Goal: Task Accomplishment & Management: Complete application form

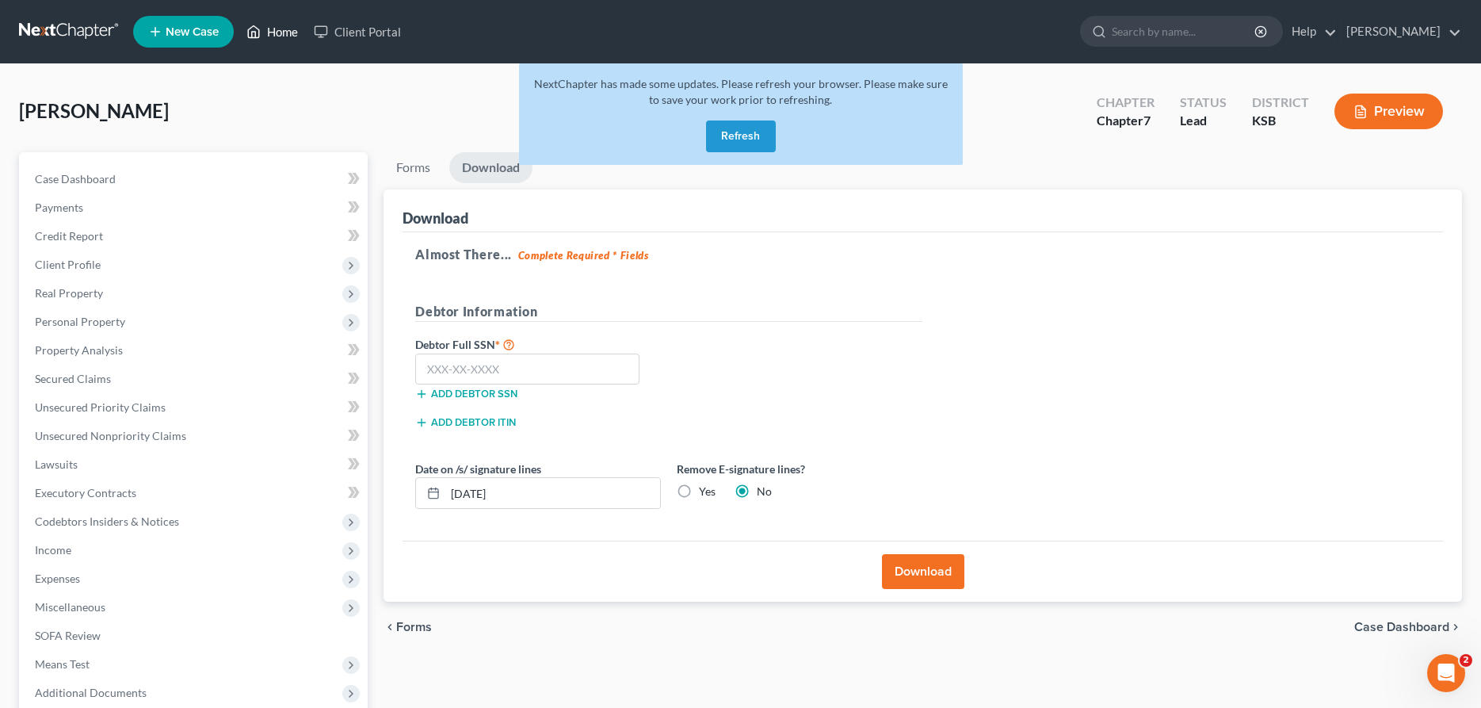
click at [273, 26] on link "Home" at bounding box center [271, 31] width 67 height 29
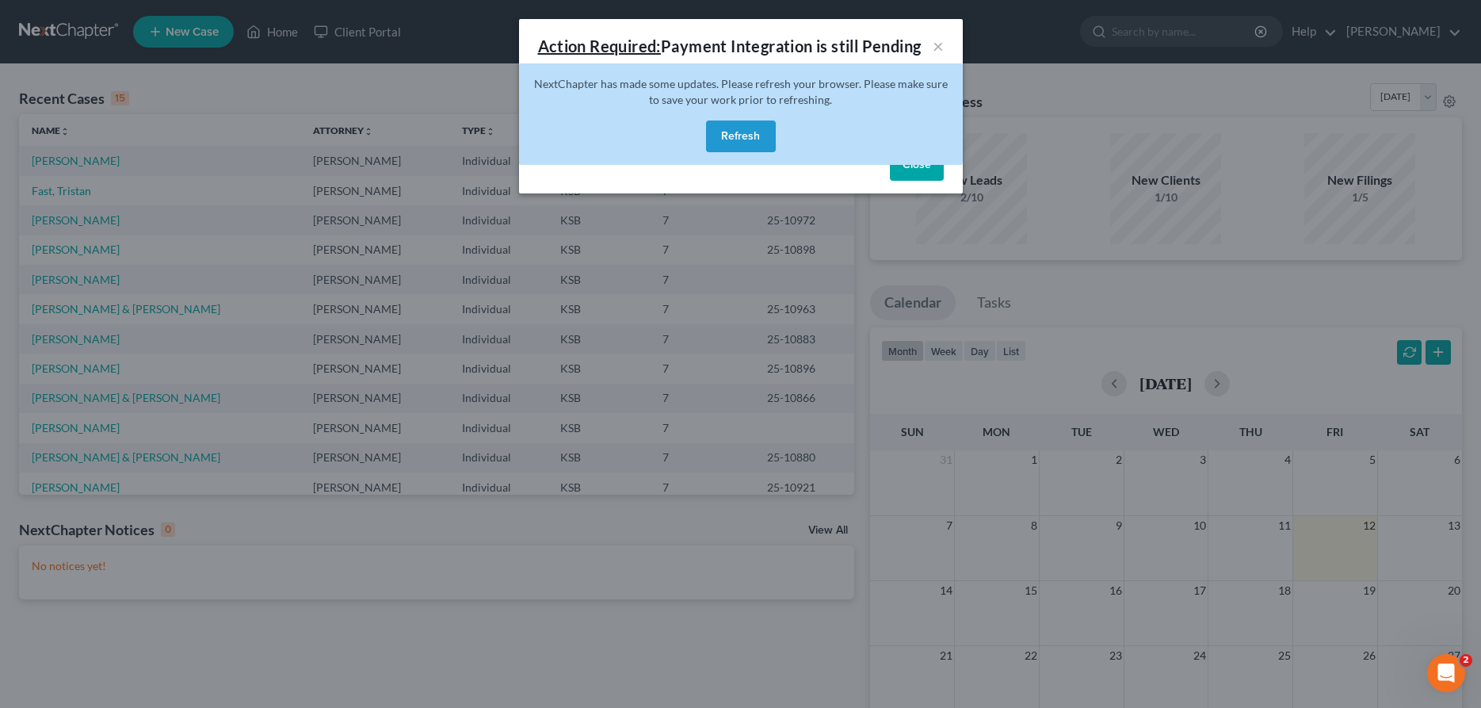
click at [760, 145] on button "Refresh" at bounding box center [741, 136] width 70 height 32
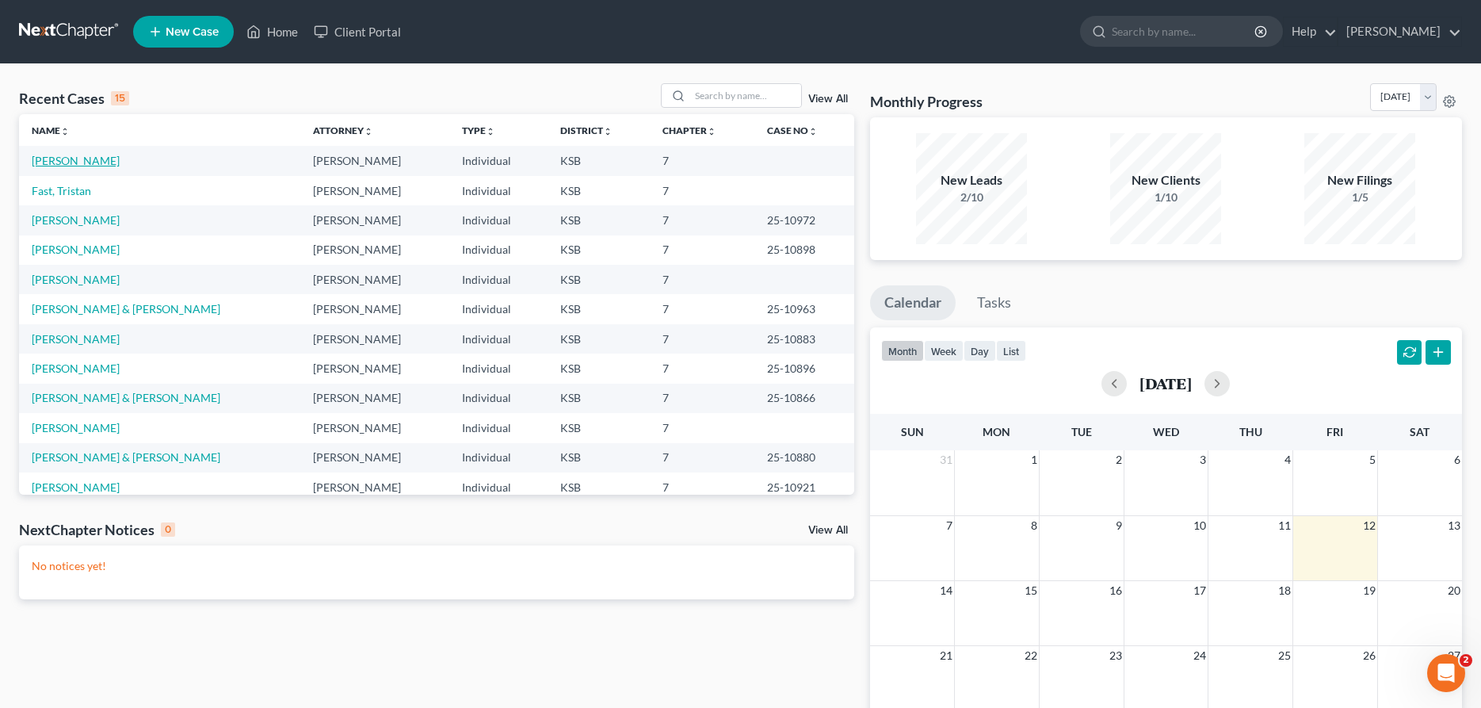
click at [99, 165] on link "[PERSON_NAME]" at bounding box center [76, 160] width 88 height 13
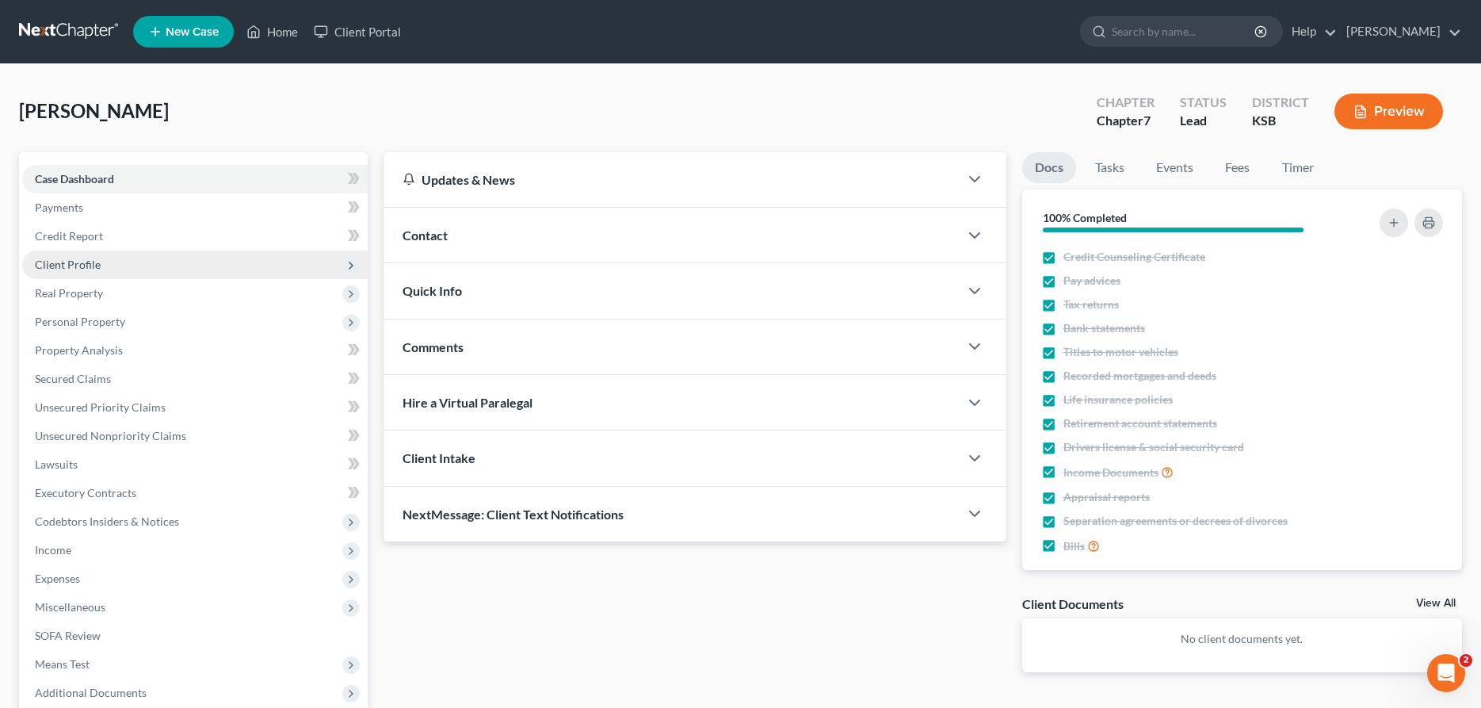
click at [96, 265] on span "Client Profile" at bounding box center [68, 264] width 66 height 13
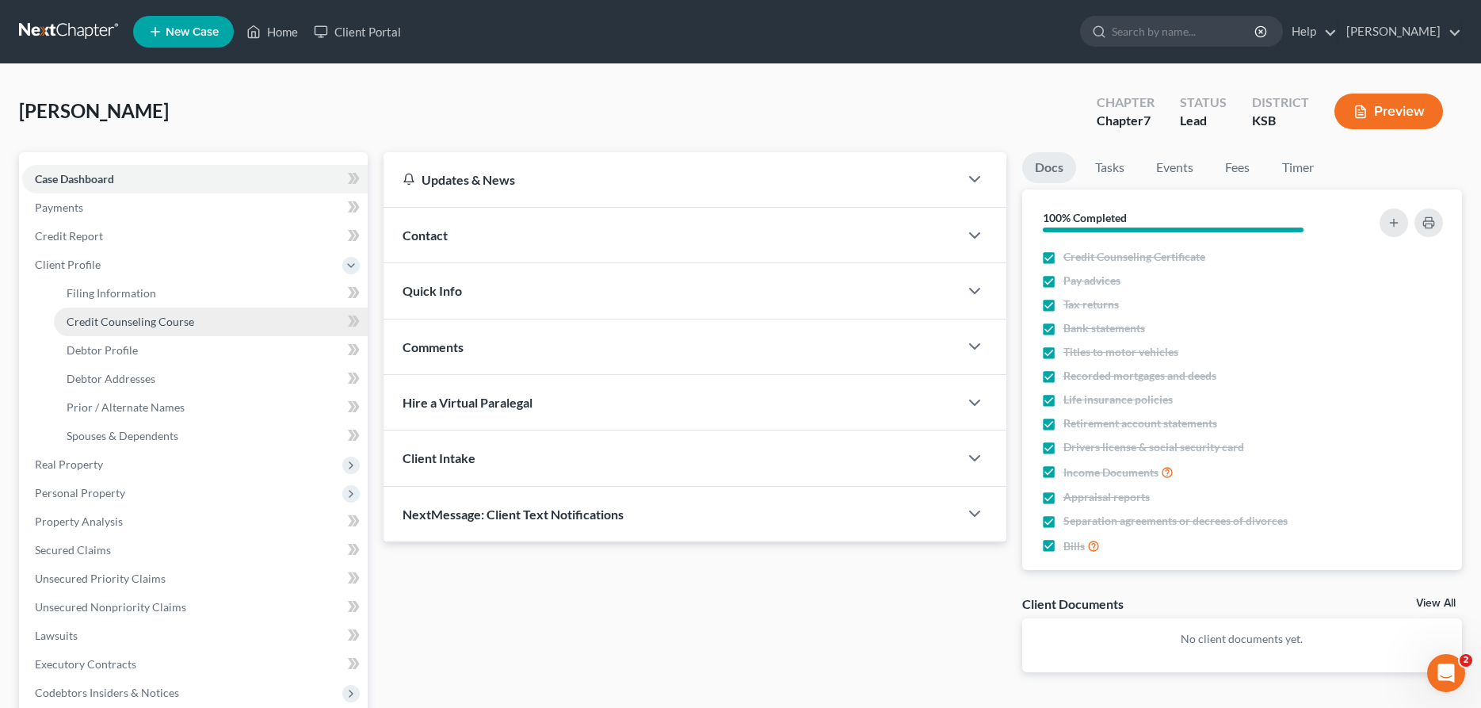
click at [114, 319] on span "Credit Counseling Course" at bounding box center [131, 321] width 128 height 13
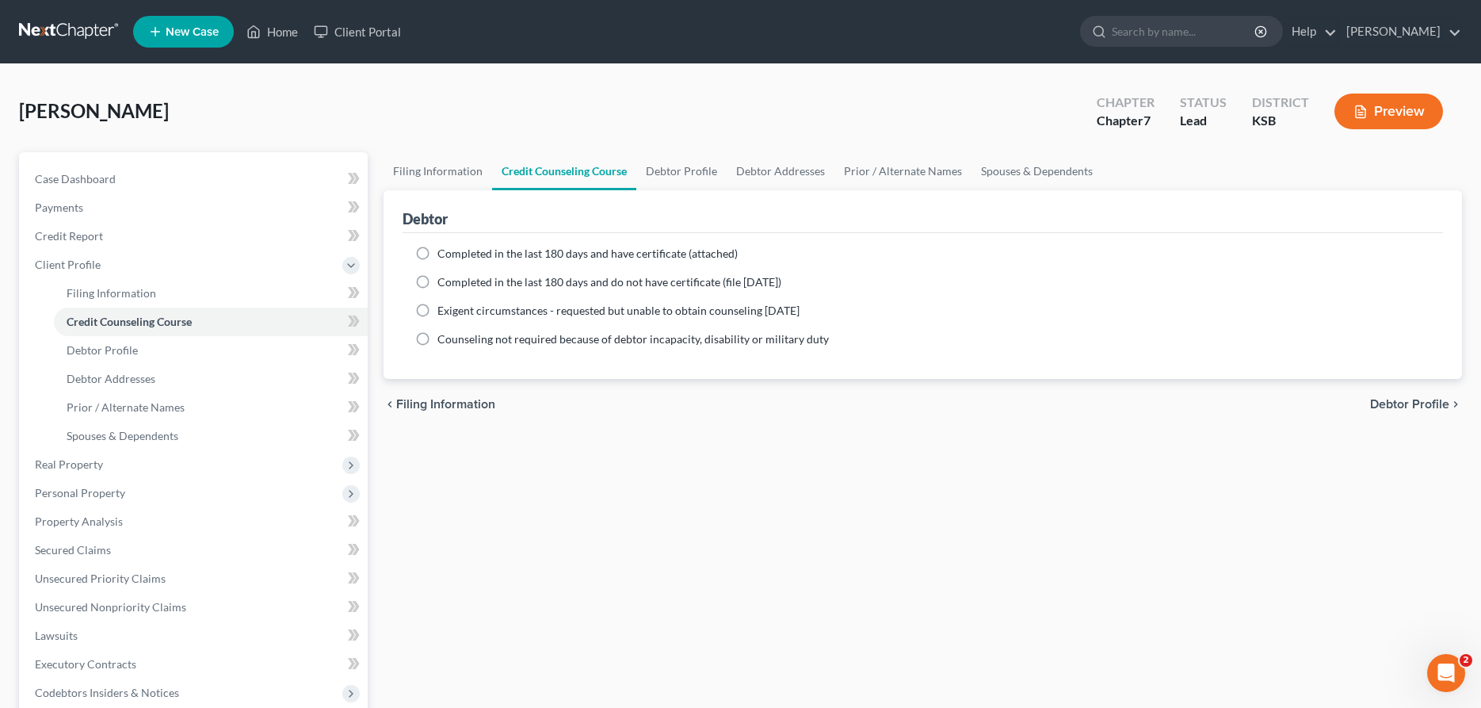
click at [437, 254] on label "Completed in the last 180 days and have certificate (attached)" at bounding box center [587, 254] width 300 height 16
click at [444, 254] on input "Completed in the last 180 days and have certificate (attached)" at bounding box center [449, 251] width 10 height 10
radio input "true"
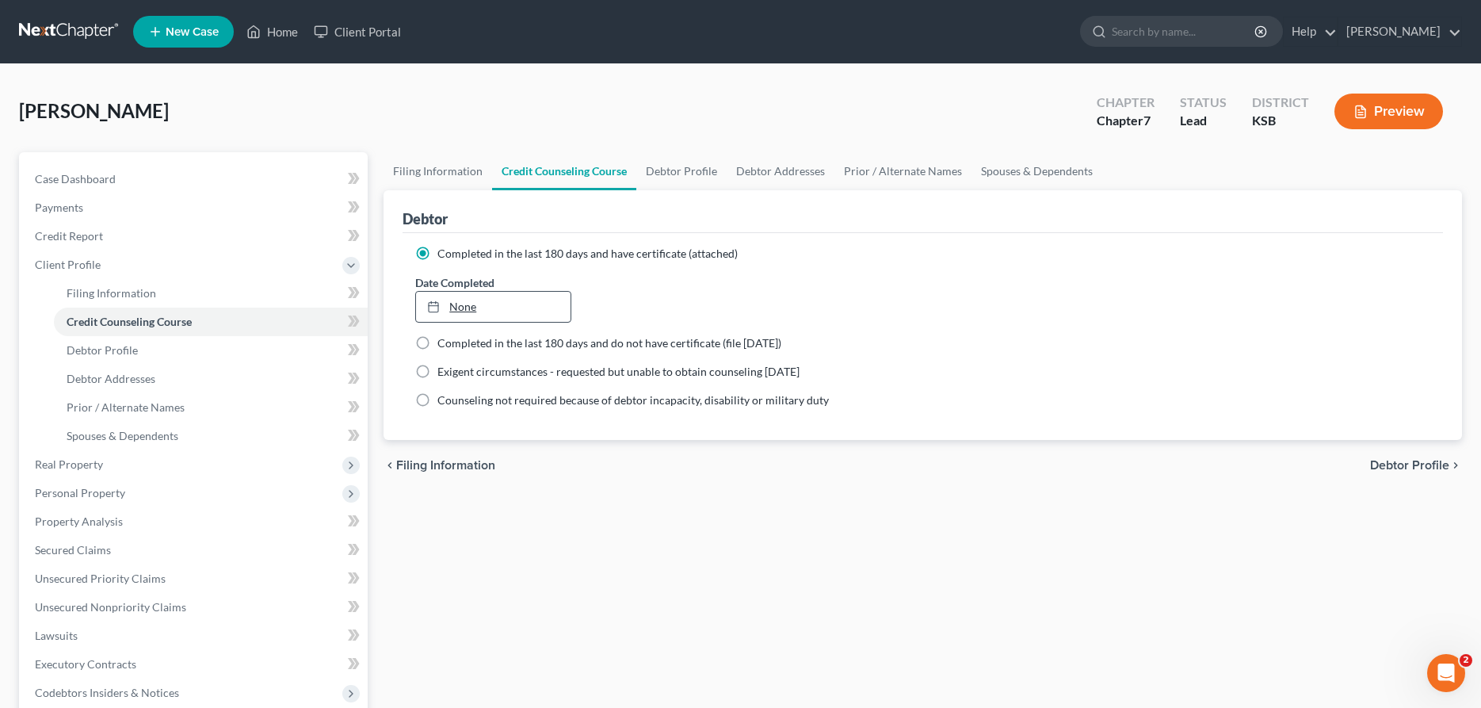
click at [464, 302] on link "None" at bounding box center [493, 307] width 155 height 30
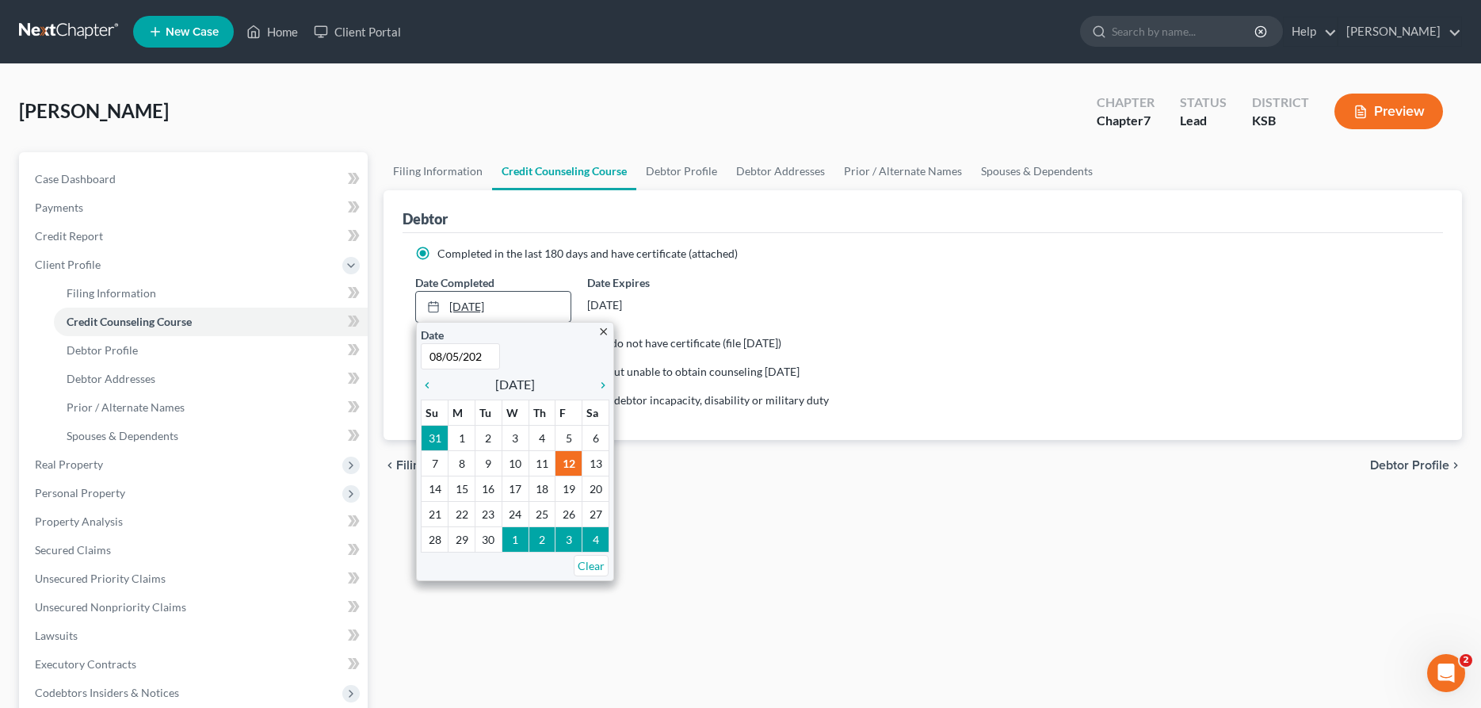
type input "[DATE]"
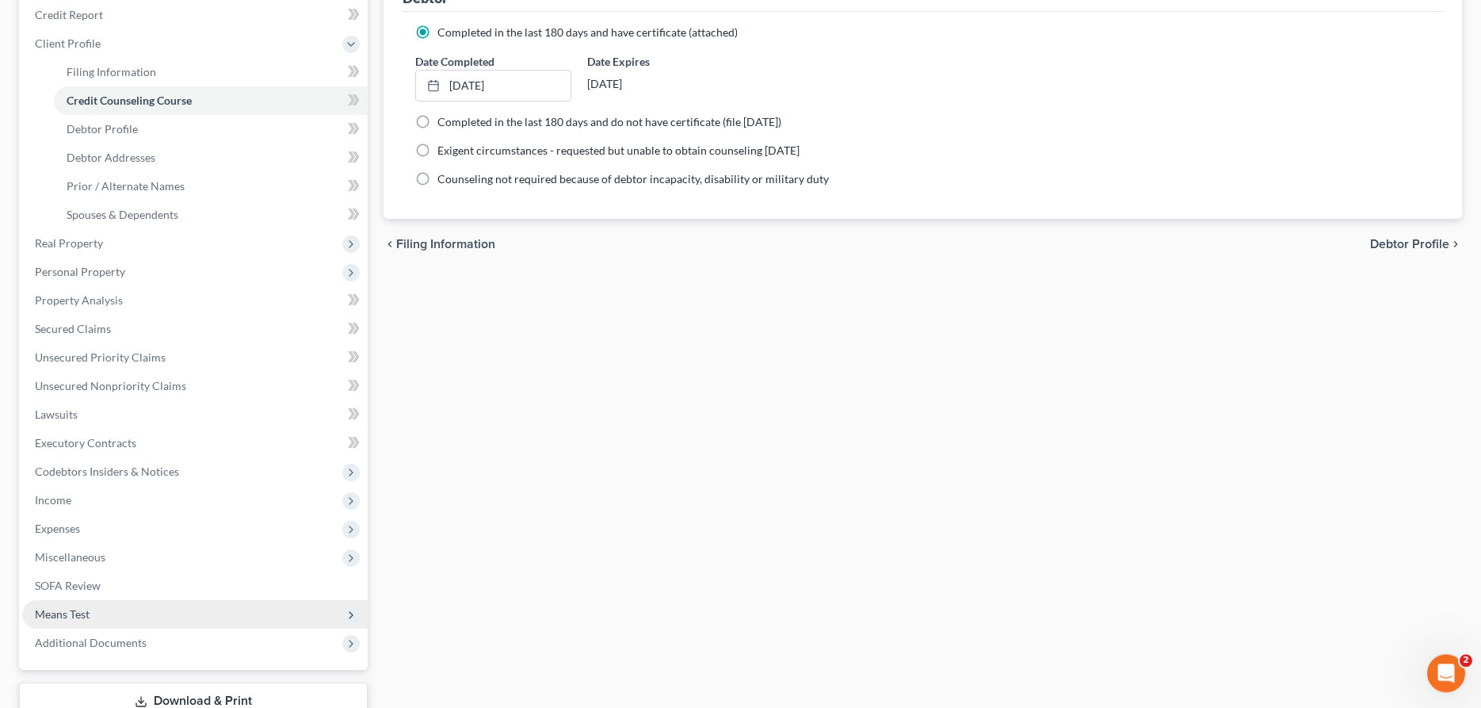
scroll to position [242, 0]
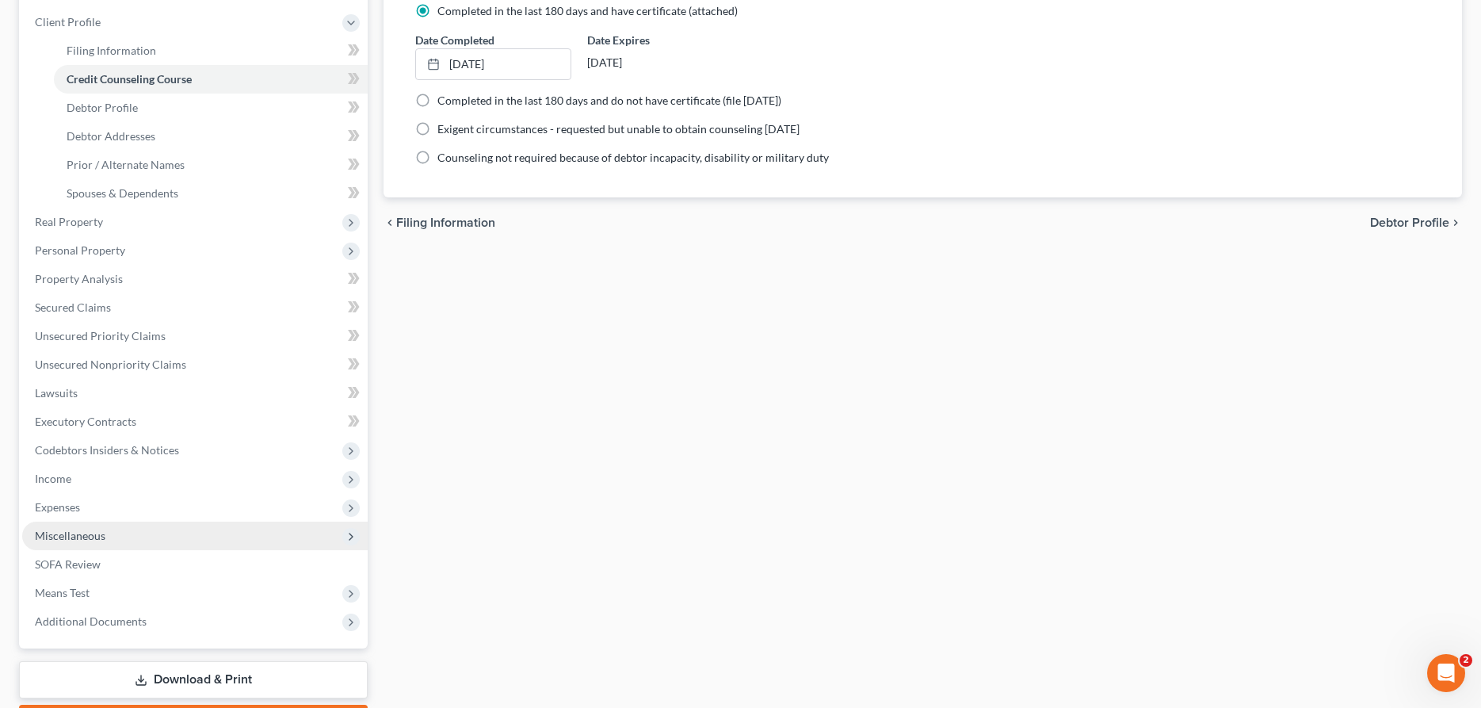
click at [85, 533] on span "Miscellaneous" at bounding box center [70, 534] width 71 height 13
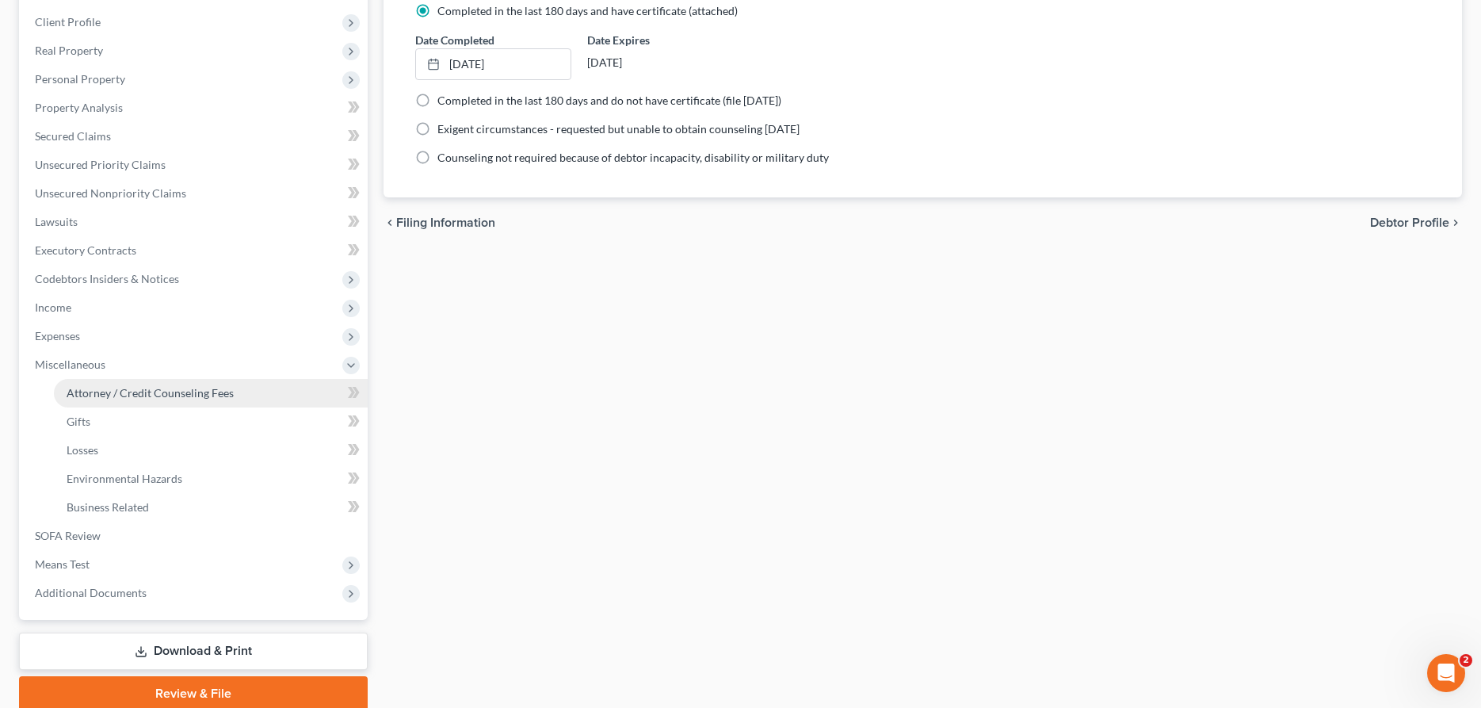
click at [167, 380] on link "Attorney / Credit Counseling Fees" at bounding box center [211, 393] width 314 height 29
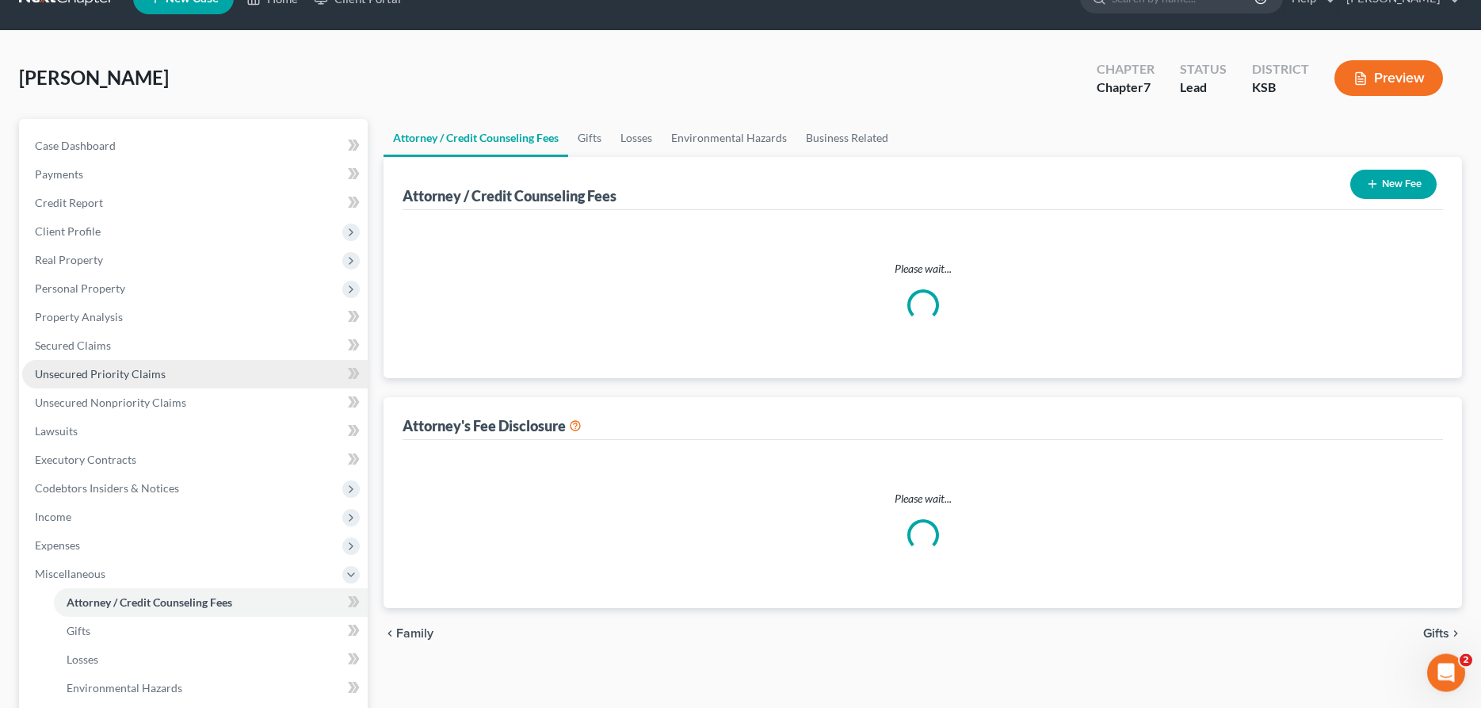
select select "0"
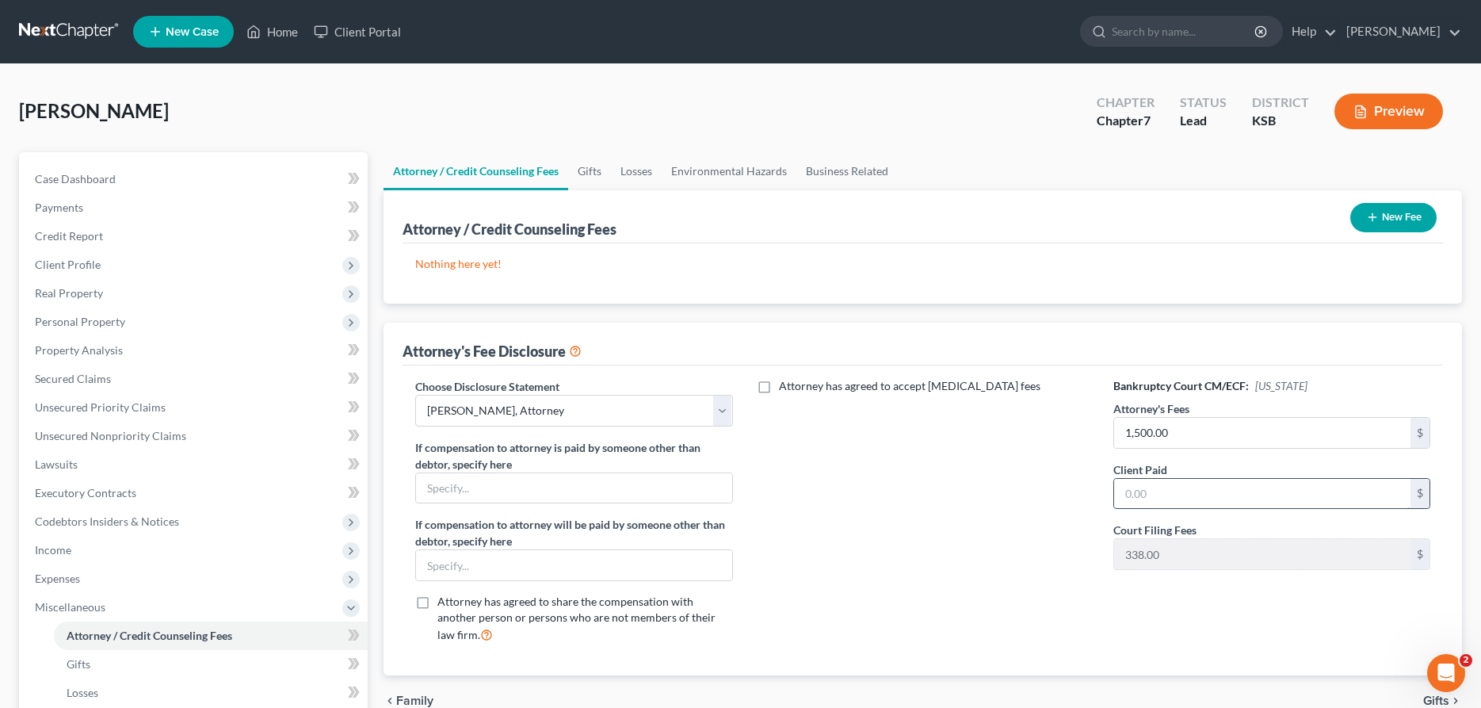
click at [1188, 490] on input "text" at bounding box center [1262, 494] width 296 height 30
click at [1158, 495] on input "text" at bounding box center [1262, 494] width 296 height 30
type input "662.00"
click at [200, 450] on link "Lawsuits" at bounding box center [194, 464] width 345 height 29
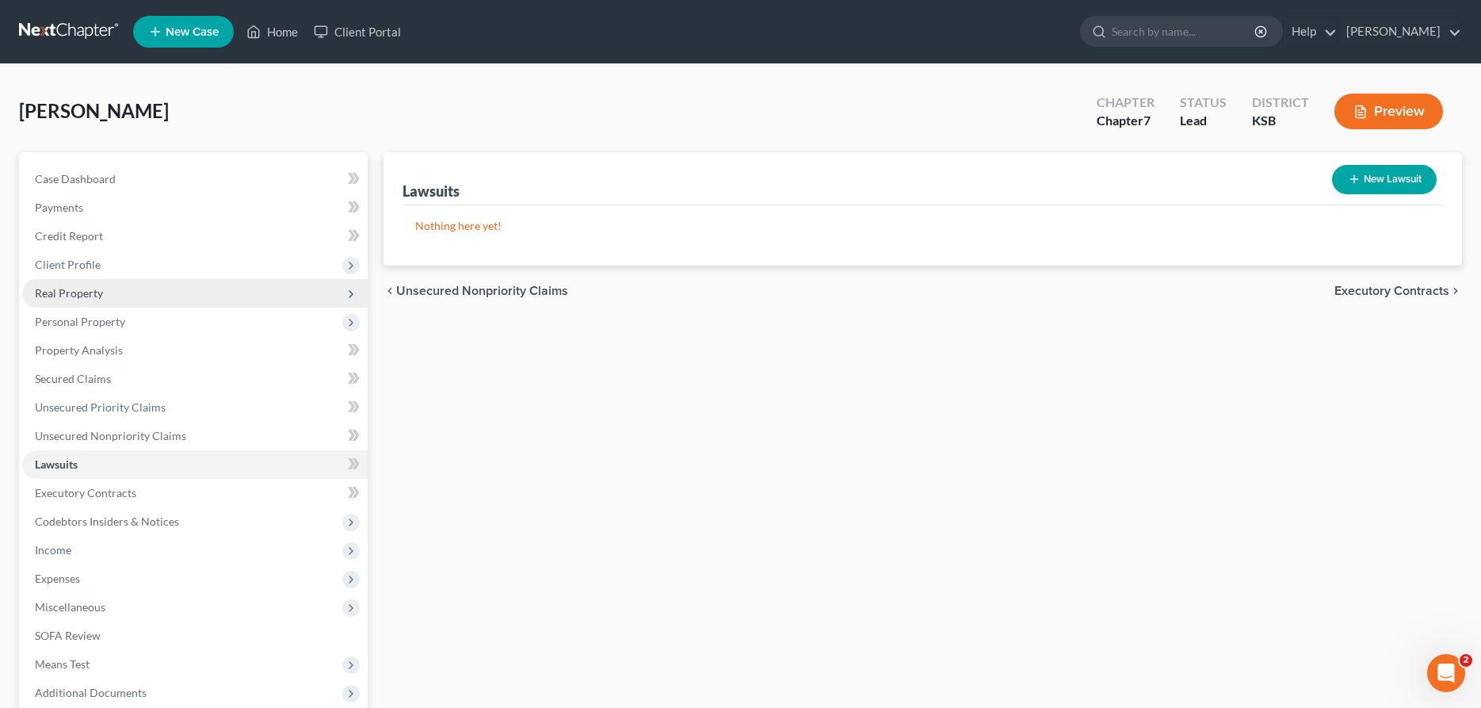
click at [47, 296] on span "Real Property" at bounding box center [69, 292] width 68 height 13
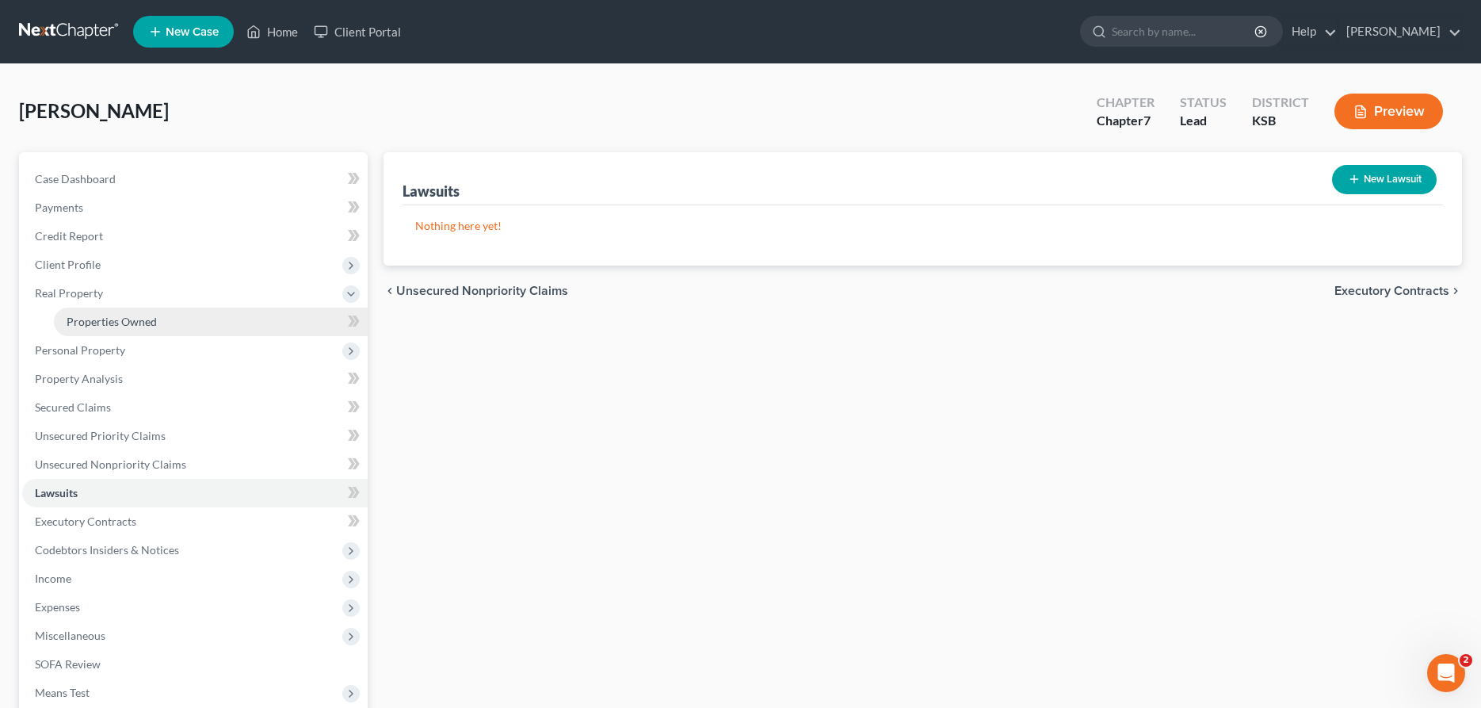
click at [90, 331] on link "Properties Owned" at bounding box center [211, 321] width 314 height 29
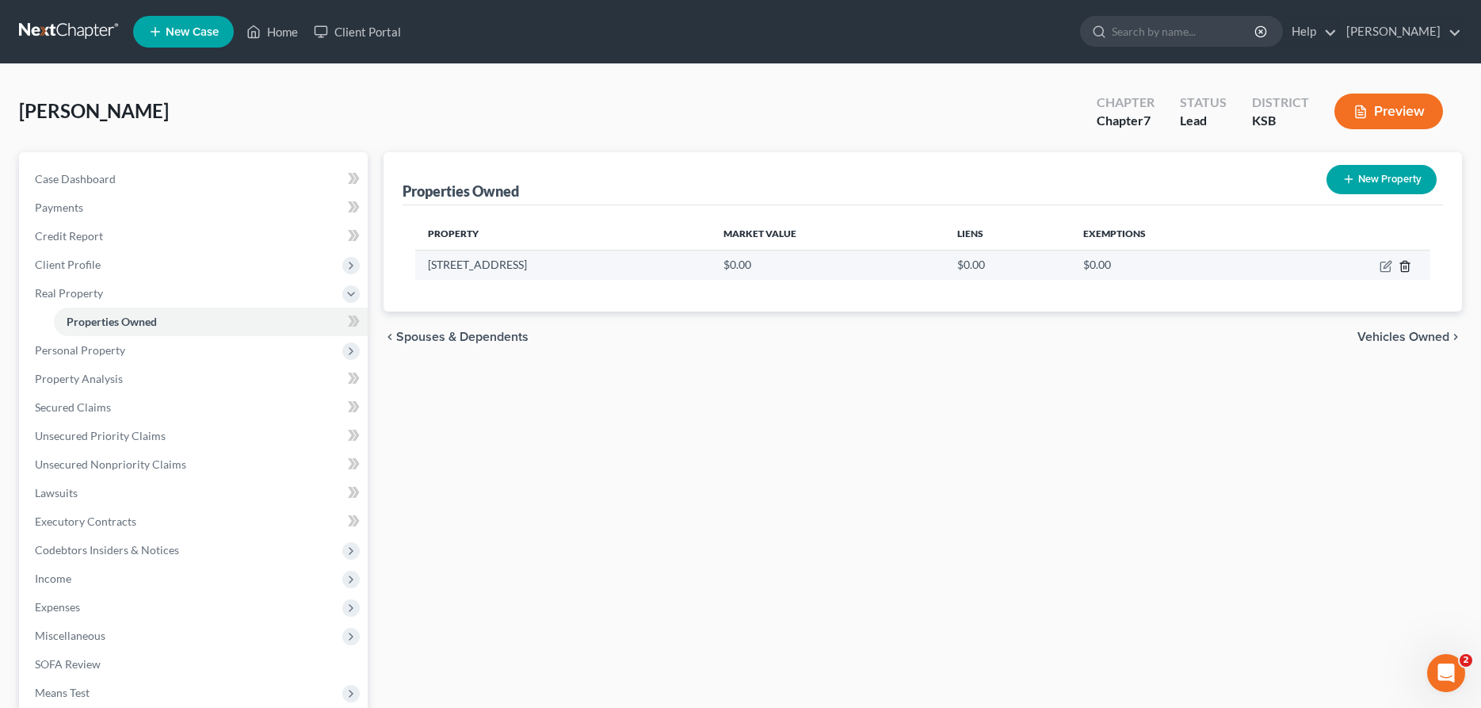
click at [1408, 267] on icon "button" at bounding box center [1404, 266] width 7 height 10
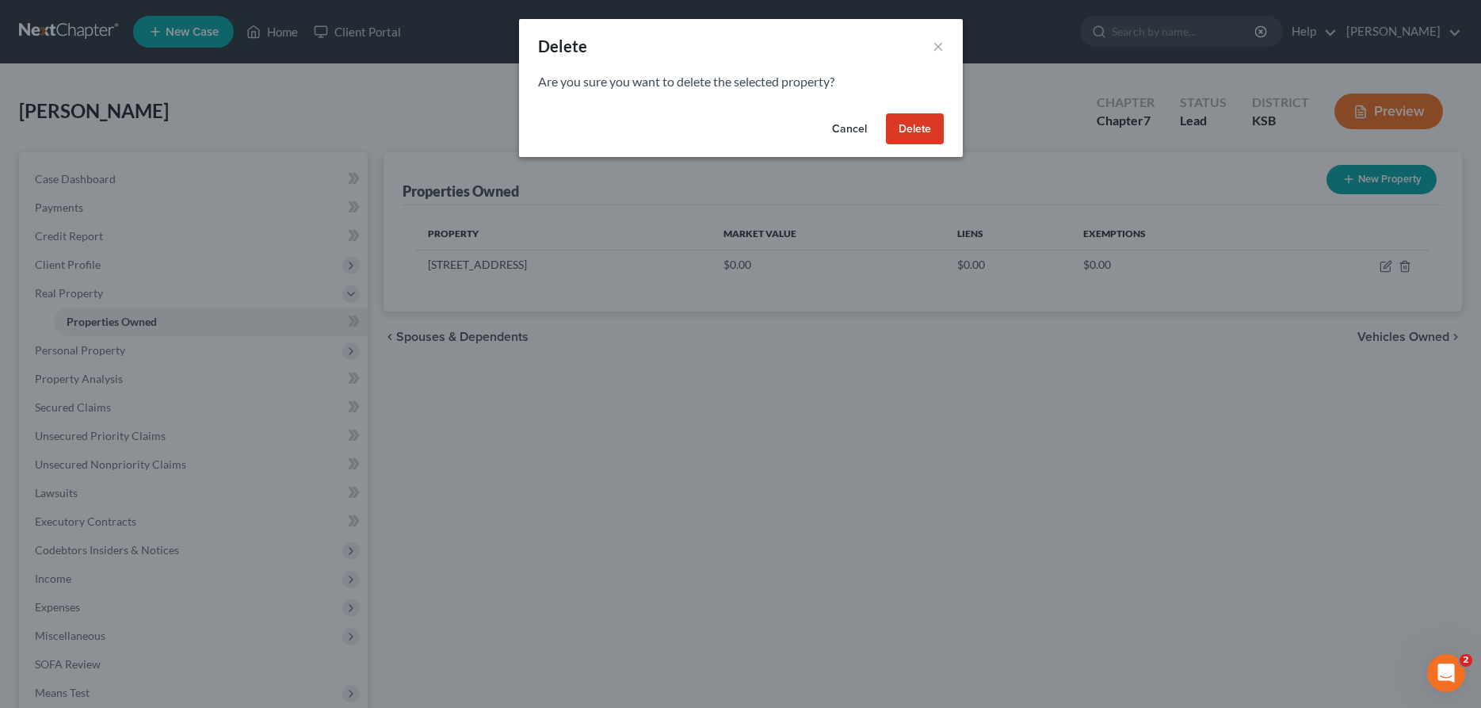
click at [926, 121] on button "Delete" at bounding box center [915, 129] width 58 height 32
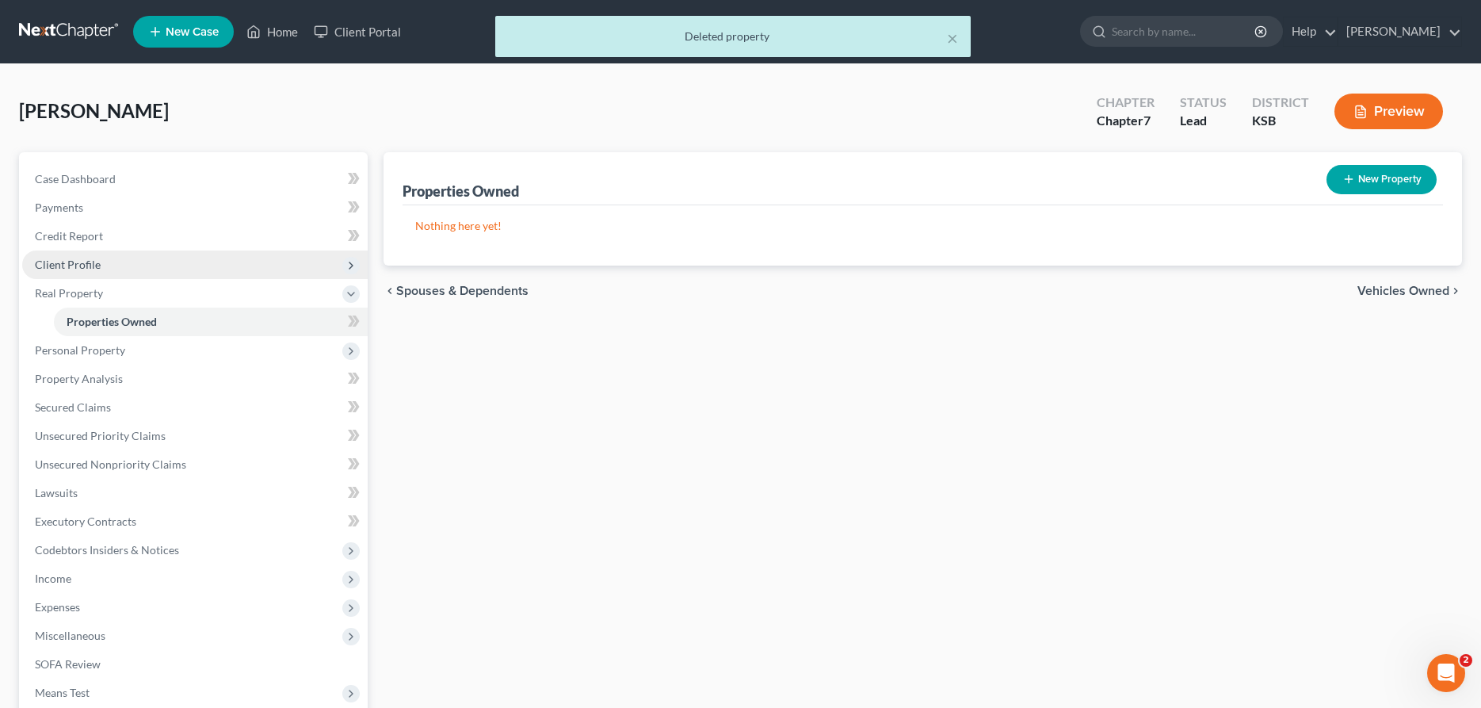
click at [158, 254] on span "Client Profile" at bounding box center [194, 264] width 345 height 29
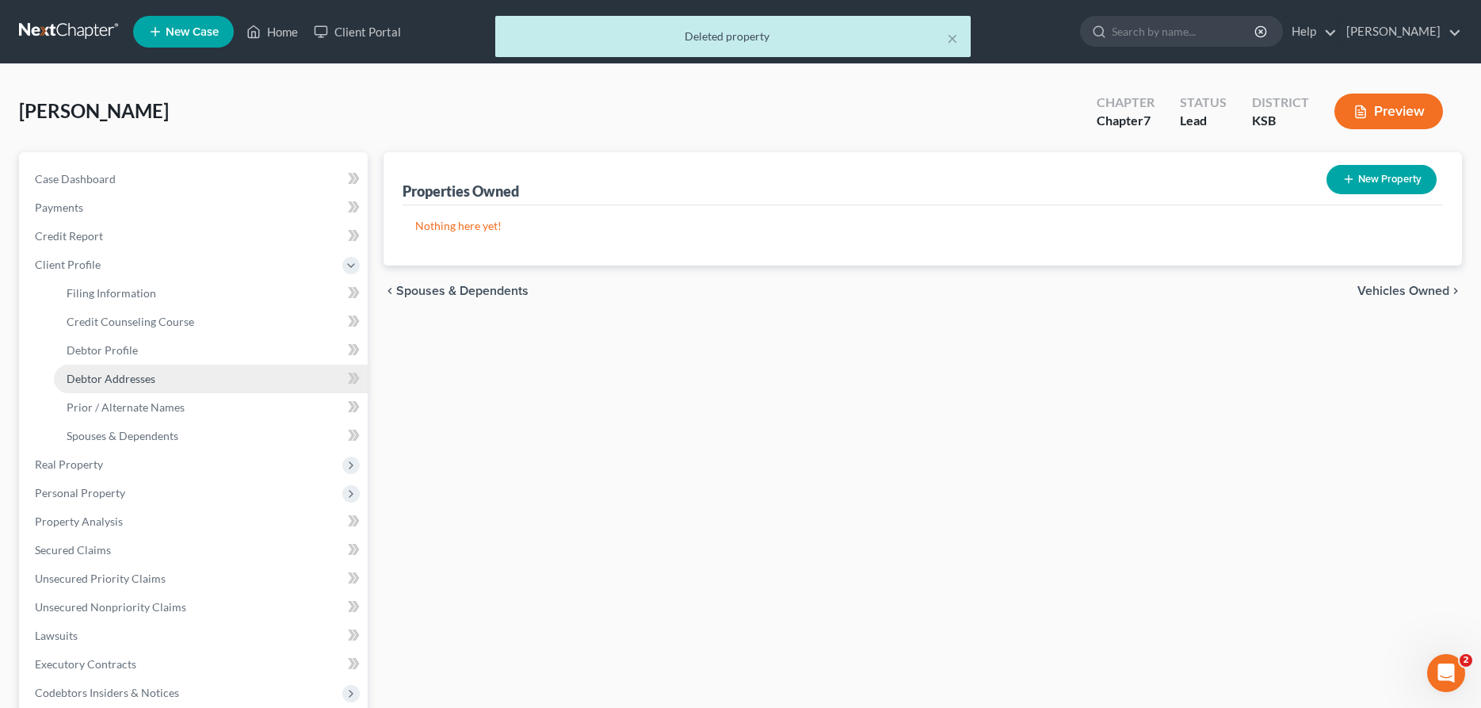
click at [135, 371] on link "Debtor Addresses" at bounding box center [211, 378] width 314 height 29
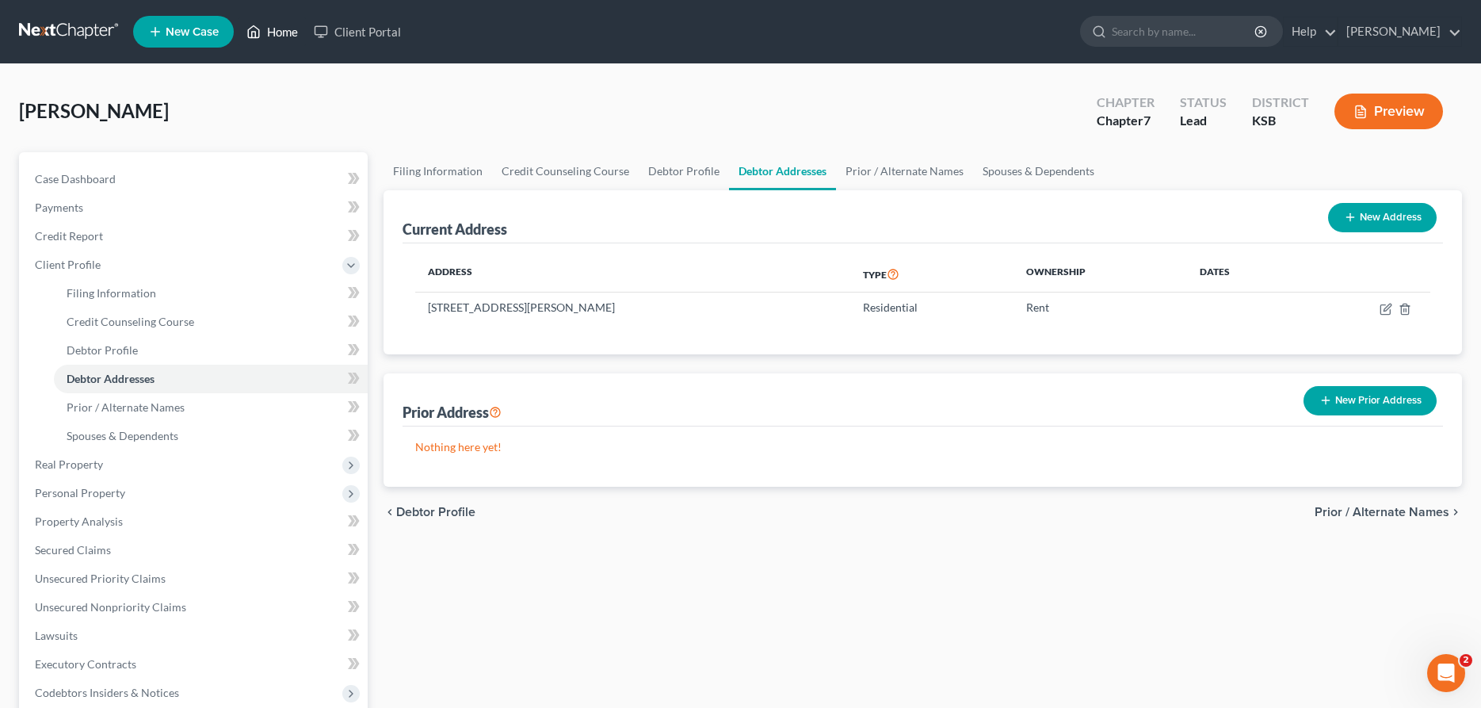
click at [288, 27] on link "Home" at bounding box center [271, 31] width 67 height 29
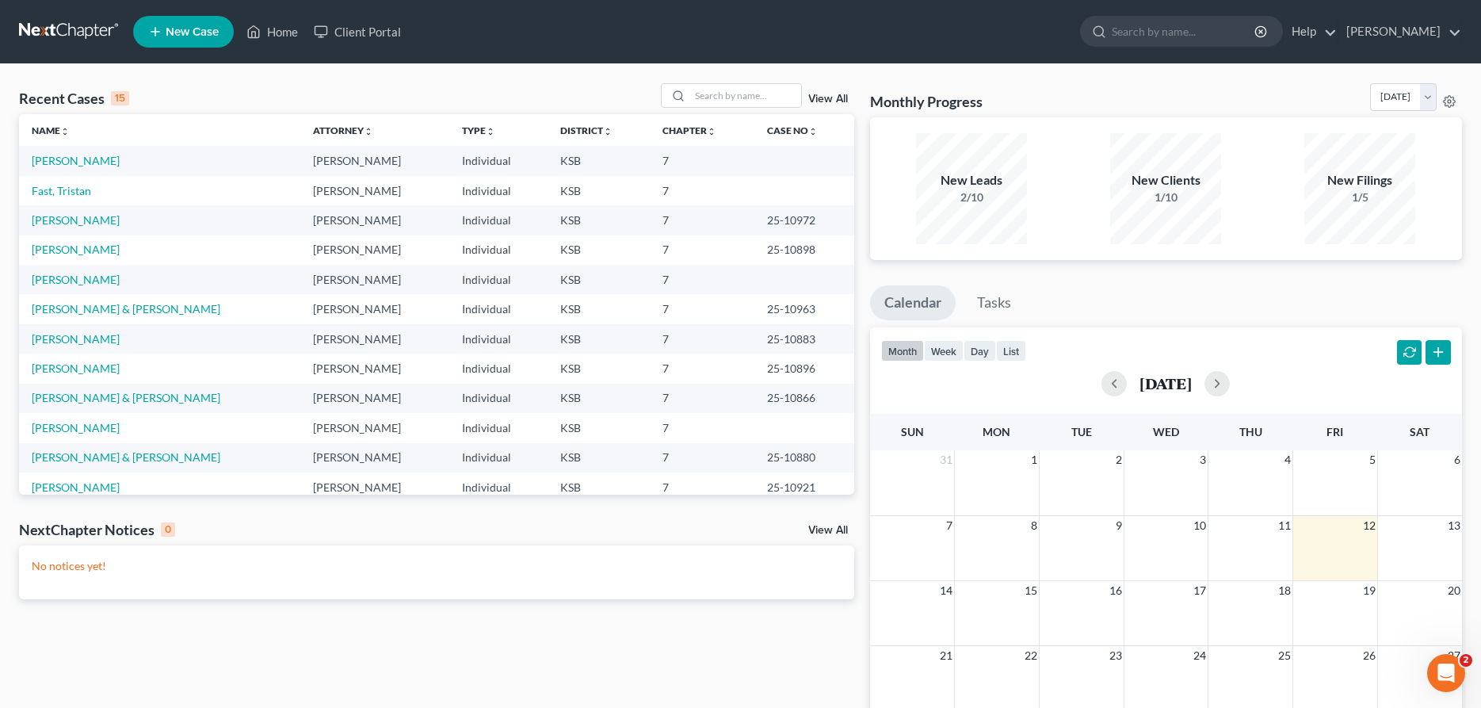
click at [160, 29] on icon at bounding box center [155, 31] width 14 height 19
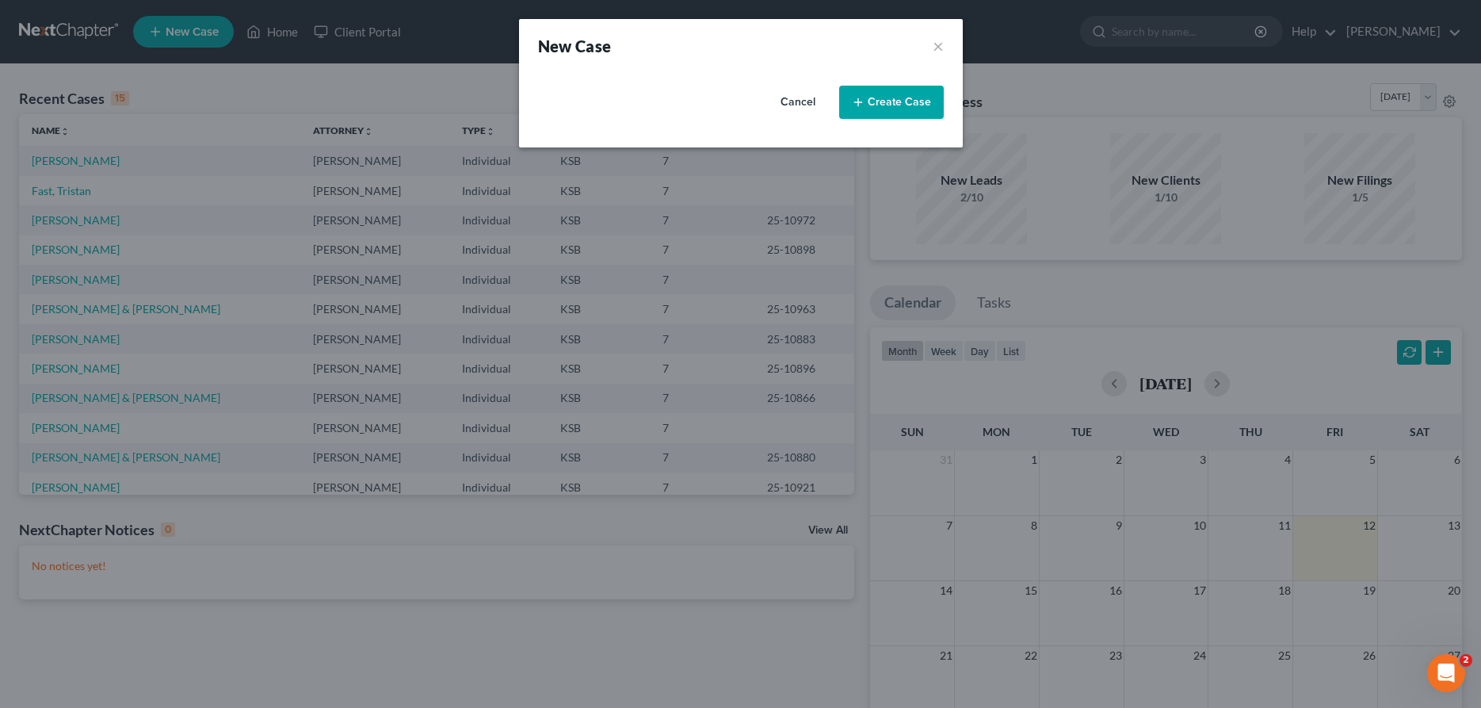
select select "31"
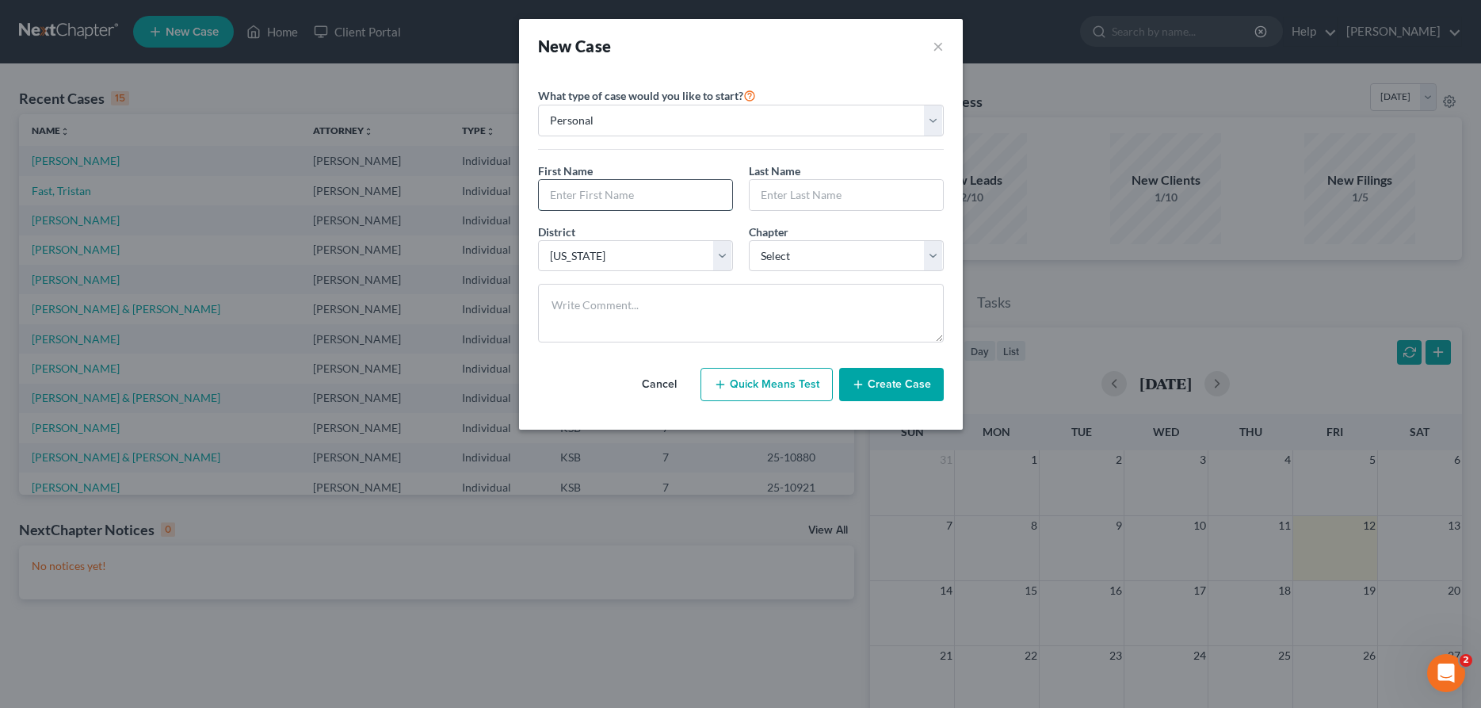
click at [582, 204] on input "text" at bounding box center [635, 195] width 193 height 30
type input "[PERSON_NAME]"
select select "0"
click at [910, 391] on button "Create Case" at bounding box center [891, 384] width 105 height 33
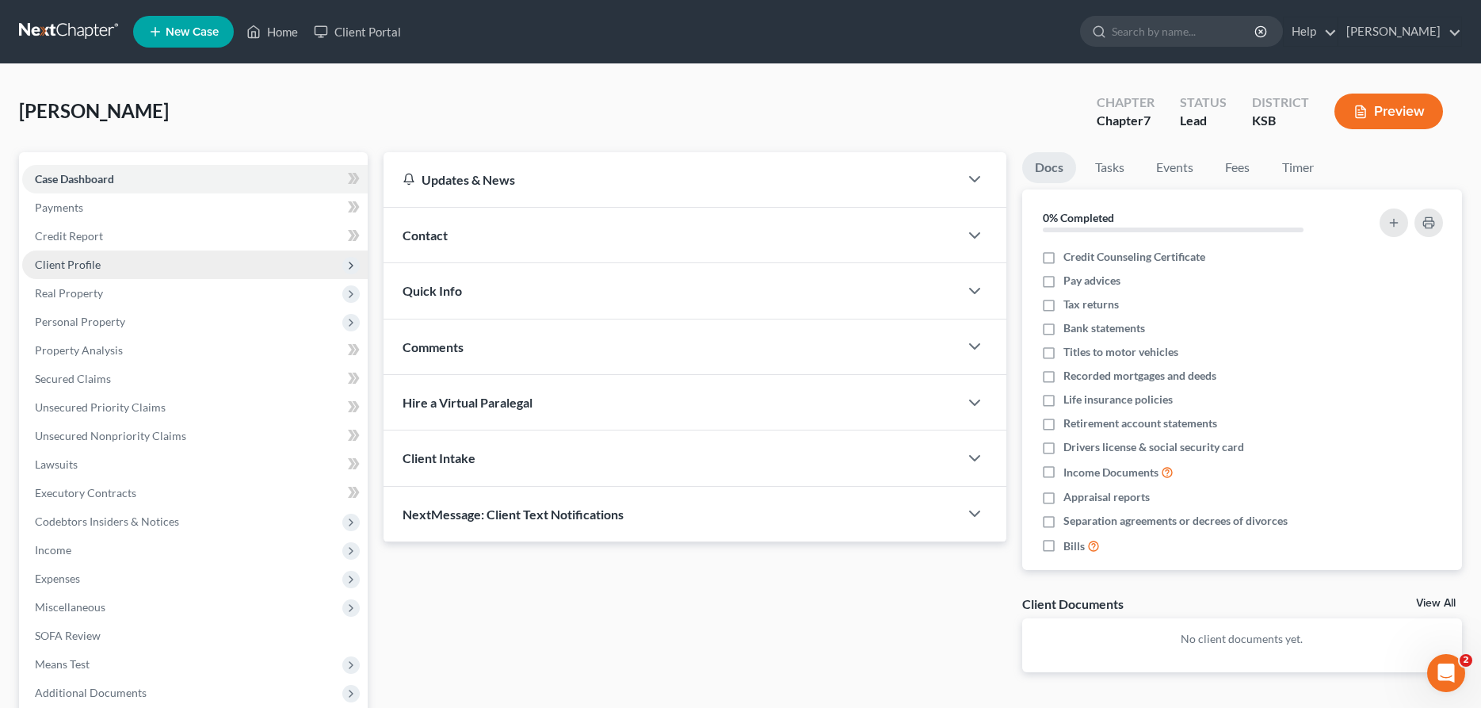
click at [122, 266] on span "Client Profile" at bounding box center [194, 264] width 345 height 29
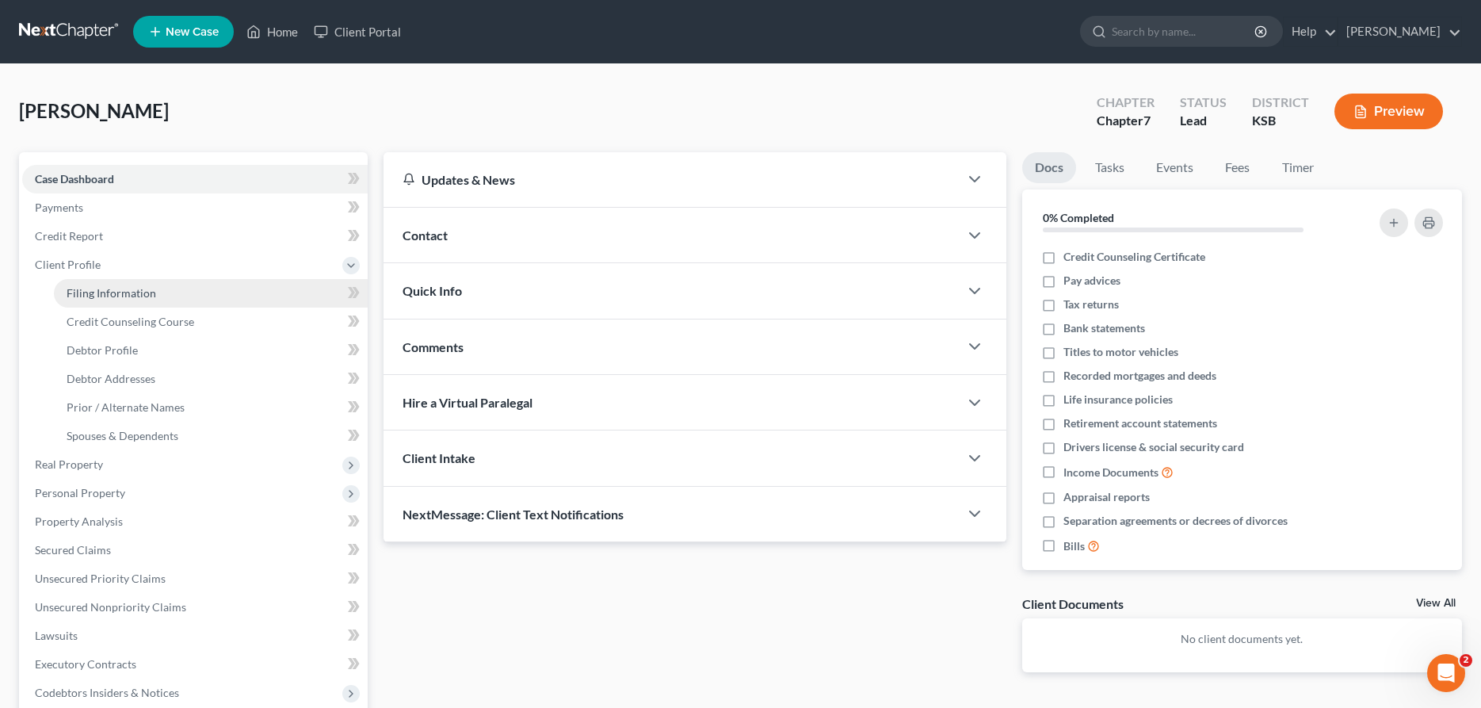
click at [160, 292] on link "Filing Information" at bounding box center [211, 293] width 314 height 29
select select "1"
select select "0"
select select "31"
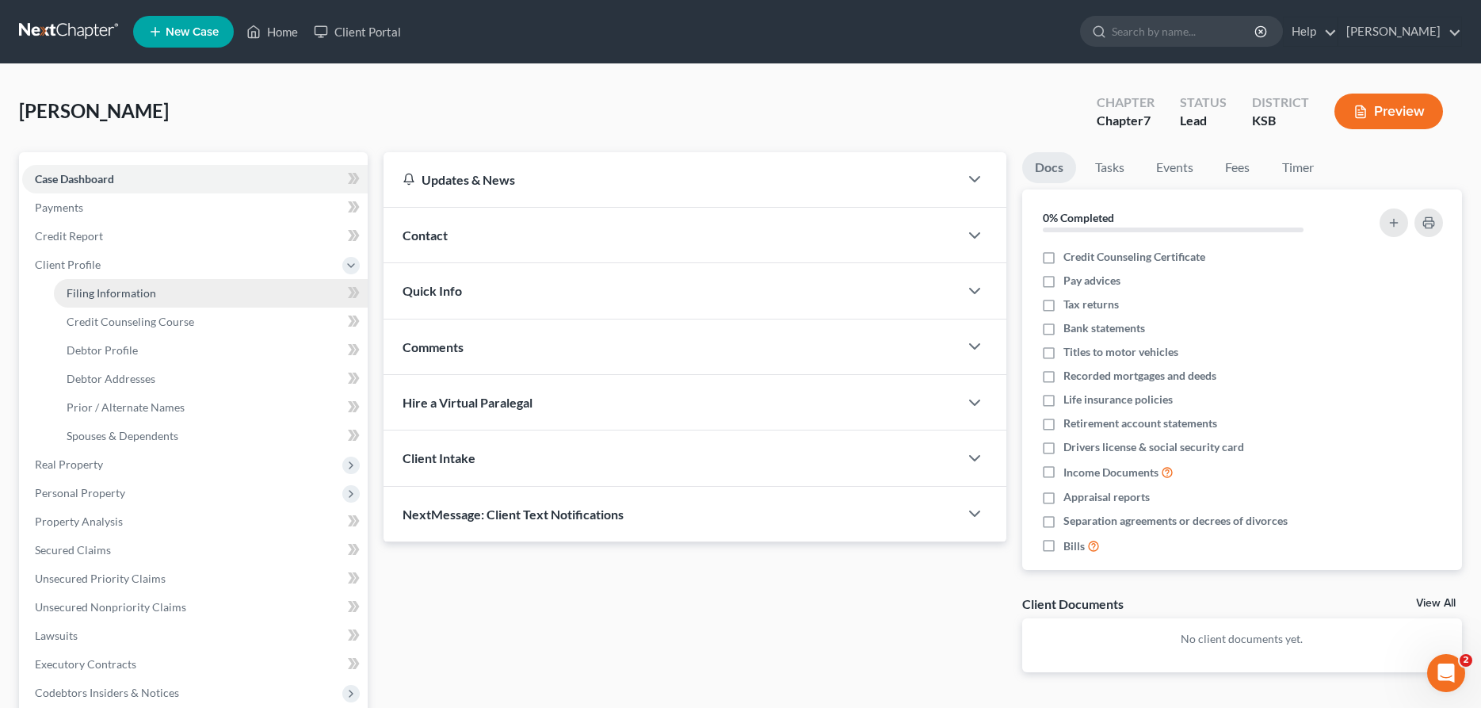
select select "17"
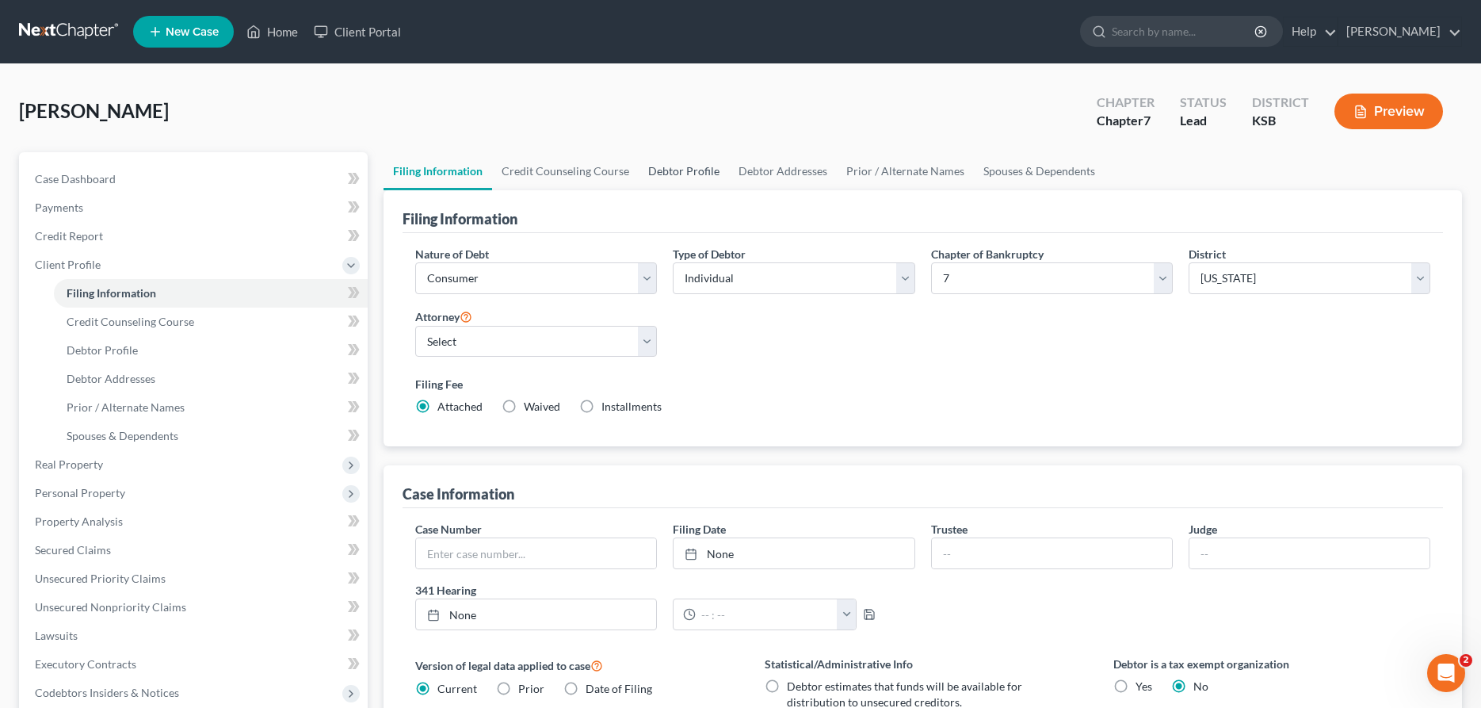
click at [682, 172] on link "Debtor Profile" at bounding box center [684, 171] width 90 height 38
select select "0"
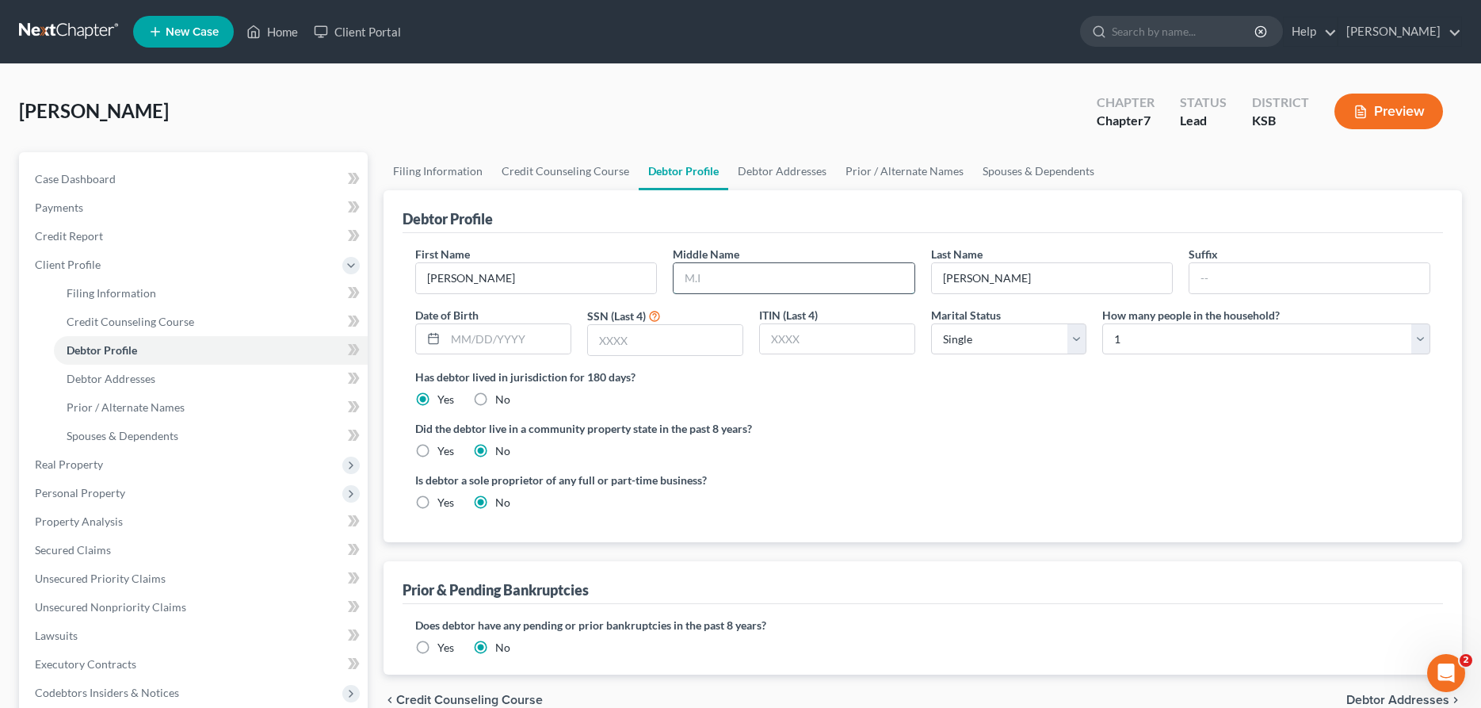
click at [698, 272] on input "text" at bounding box center [793, 278] width 240 height 30
type input "[PERSON_NAME]"
click at [490, 346] on input "text" at bounding box center [507, 339] width 125 height 30
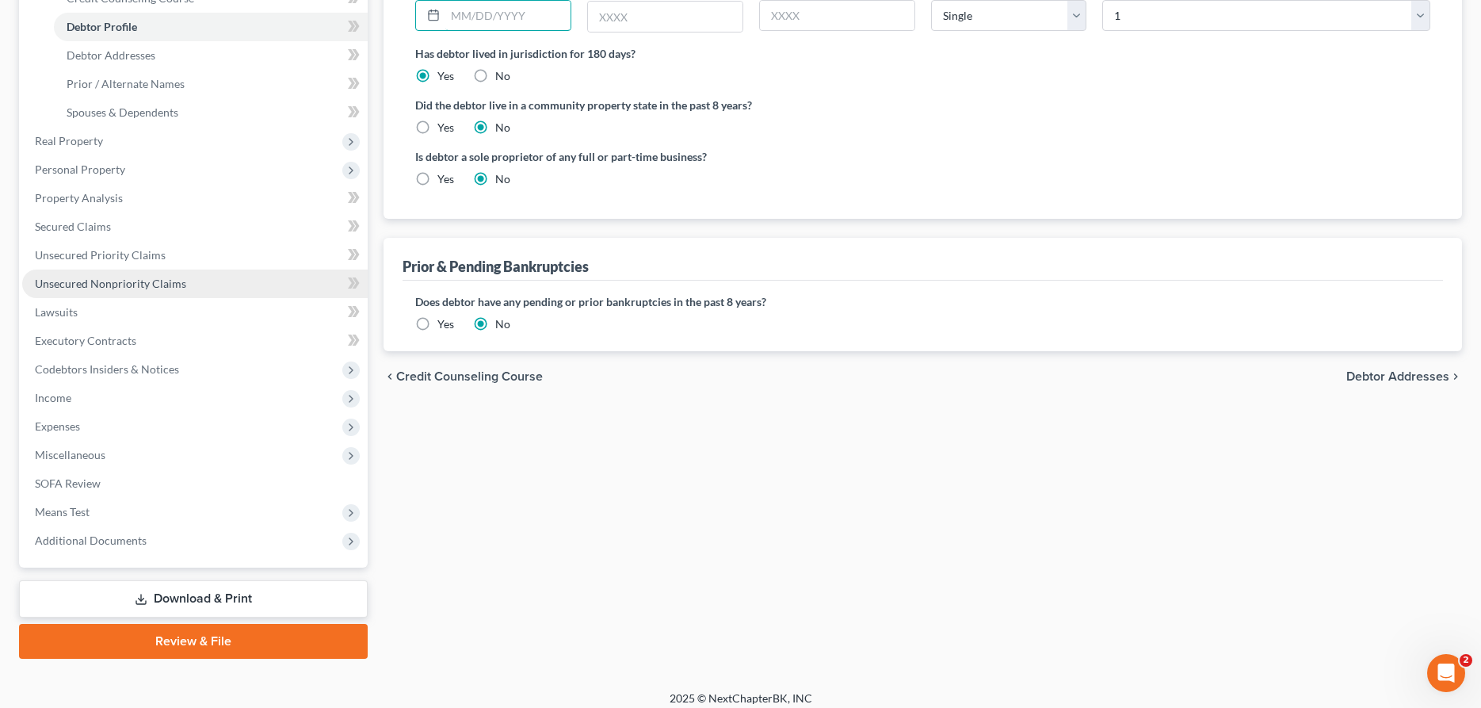
scroll to position [333, 0]
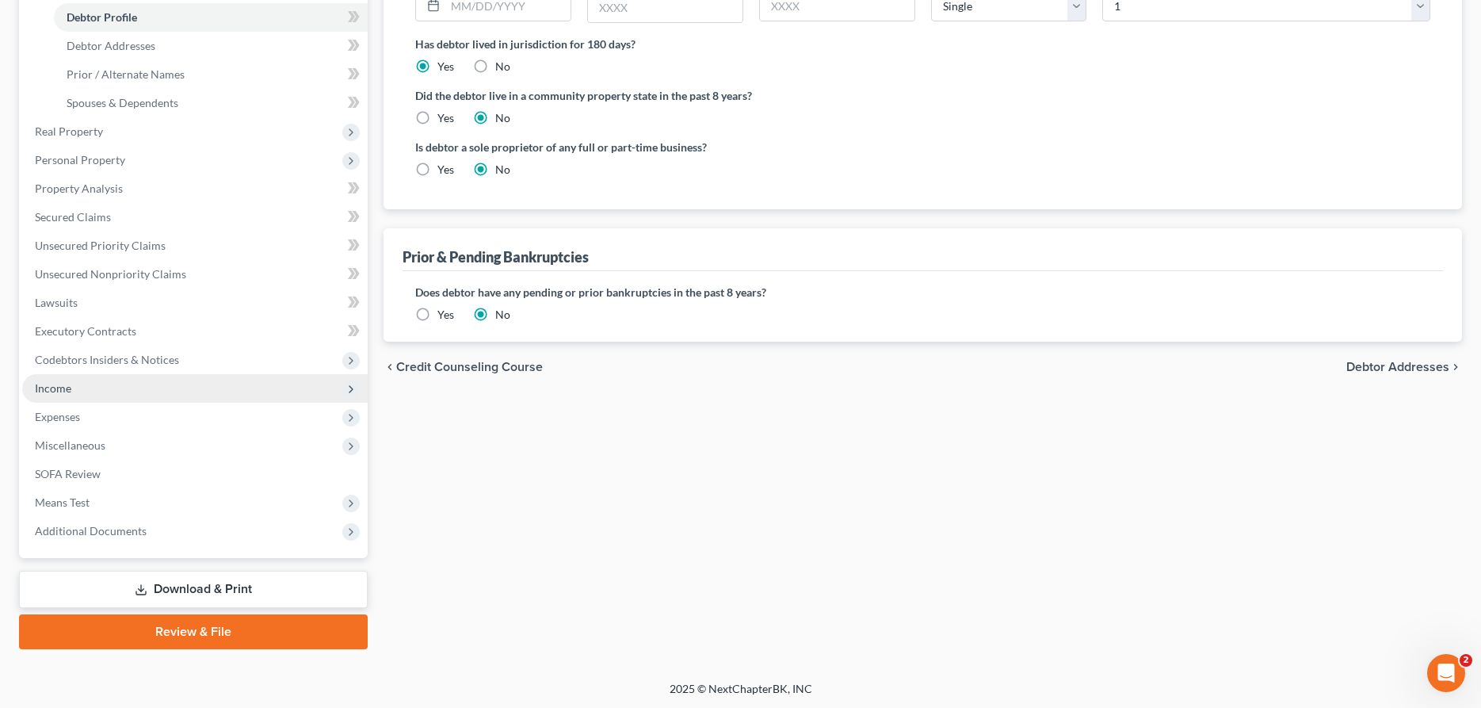
click at [99, 393] on span "Income" at bounding box center [194, 388] width 345 height 29
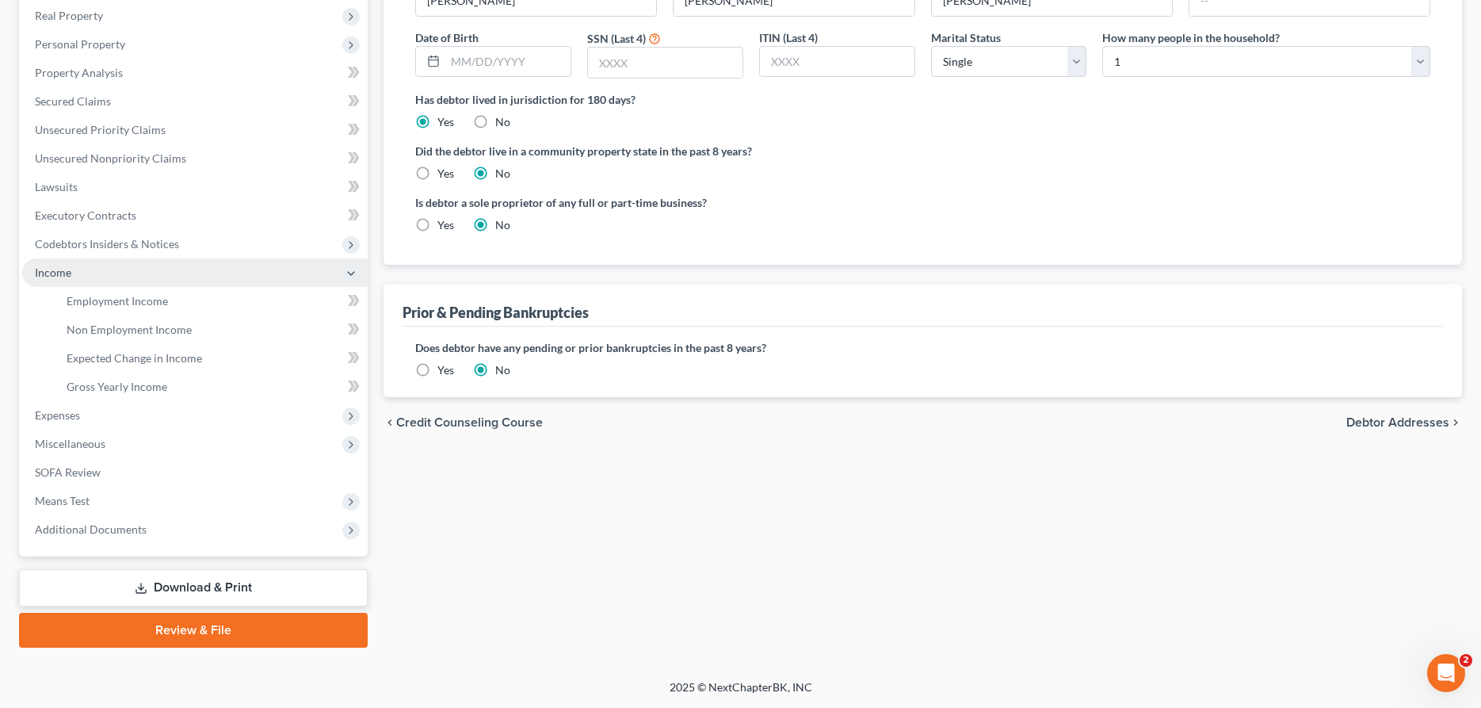
scroll to position [276, 0]
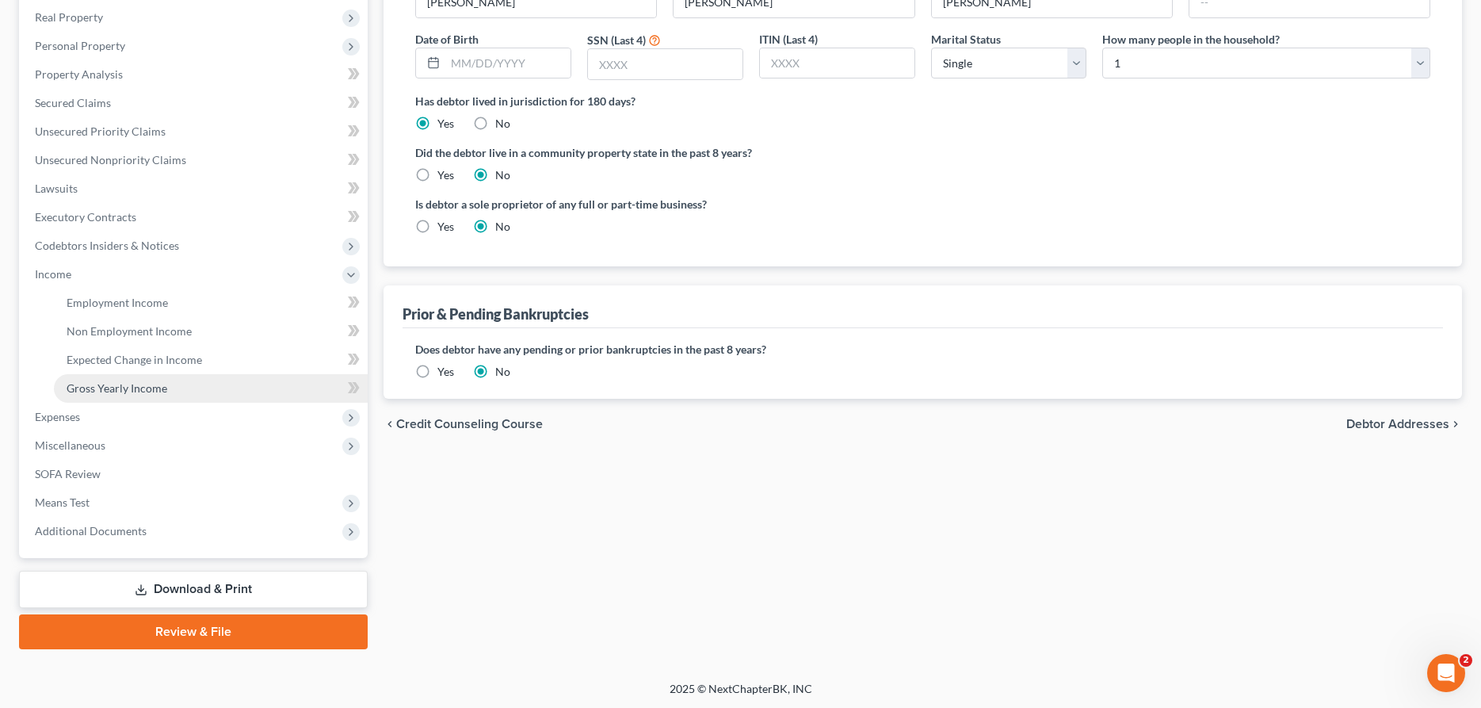
click at [106, 383] on span "Gross Yearly Income" at bounding box center [117, 387] width 101 height 13
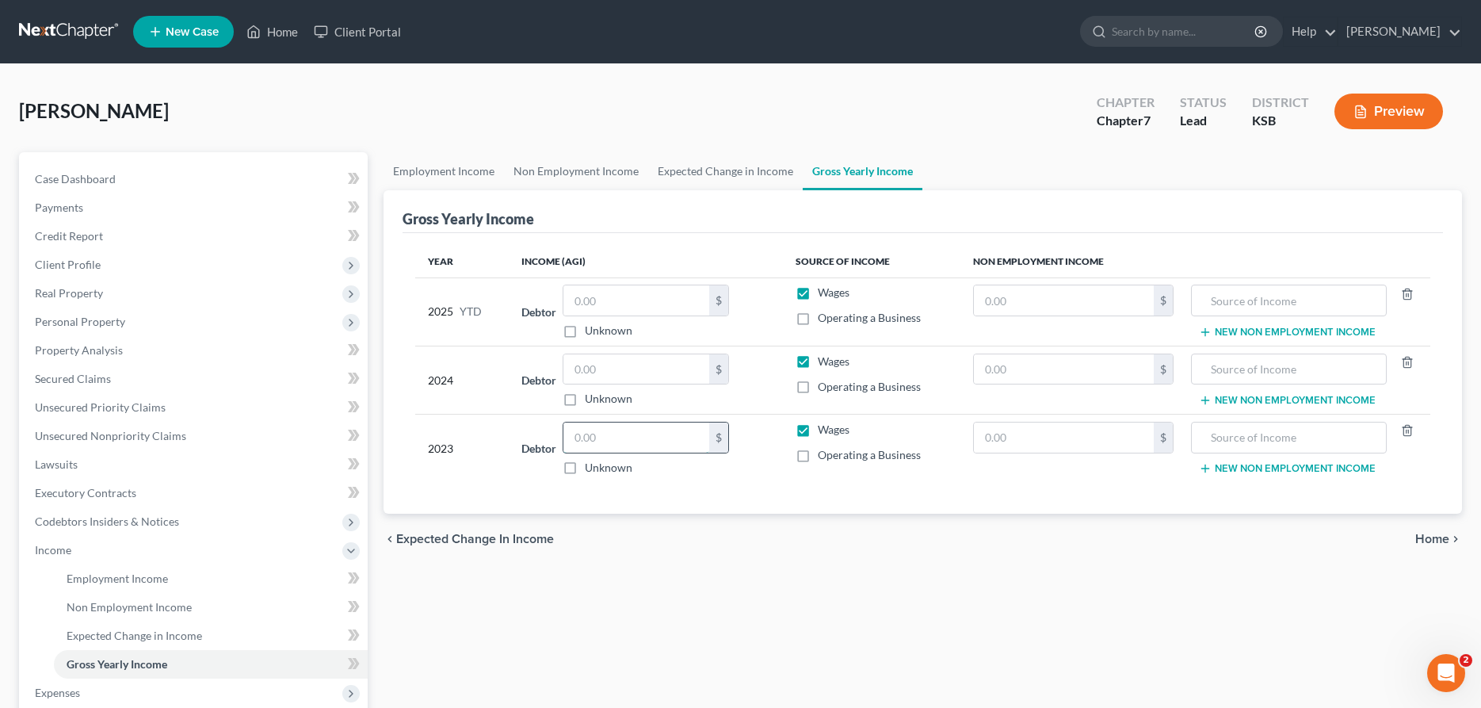
click at [571, 443] on input "text" at bounding box center [636, 437] width 146 height 30
type input "61,927.00"
click at [112, 407] on span "Unsecured Priority Claims" at bounding box center [100, 406] width 131 height 13
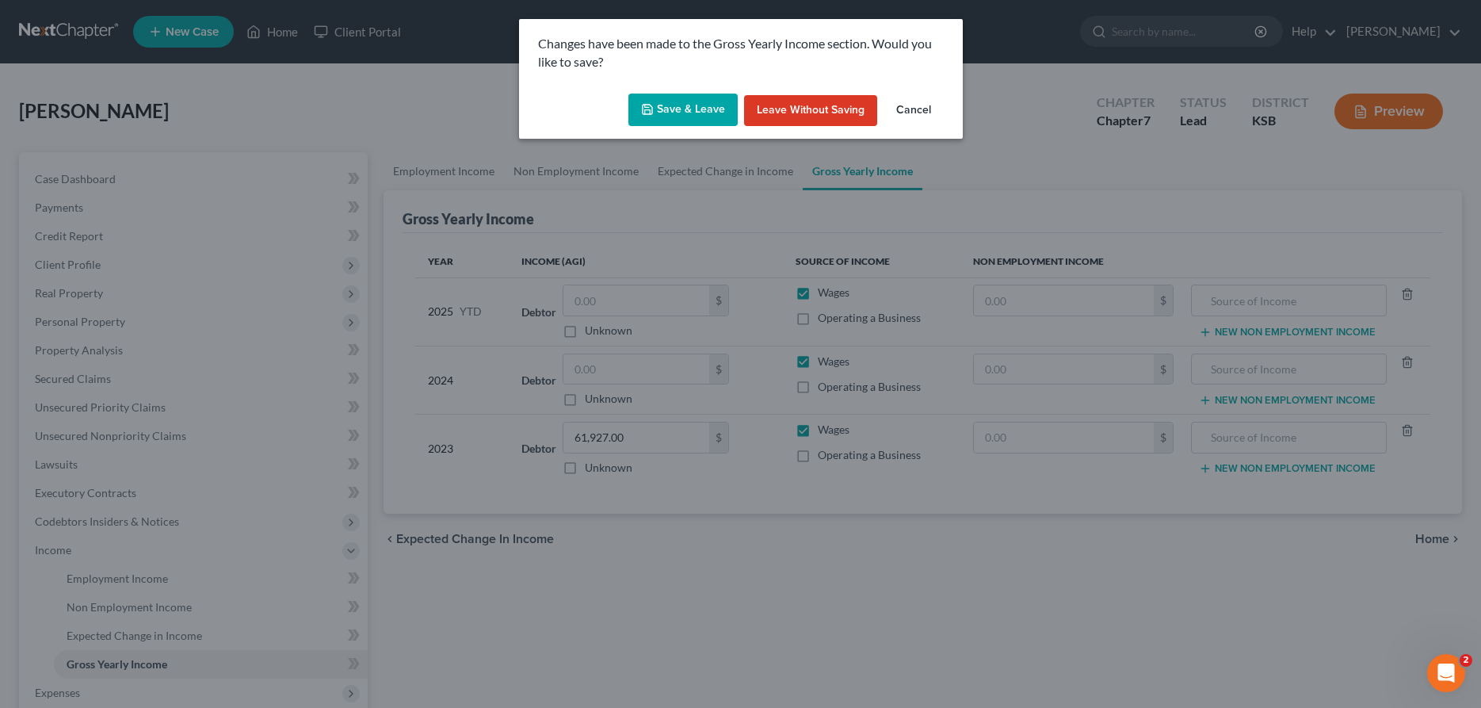
click at [678, 116] on button "Save & Leave" at bounding box center [682, 109] width 109 height 33
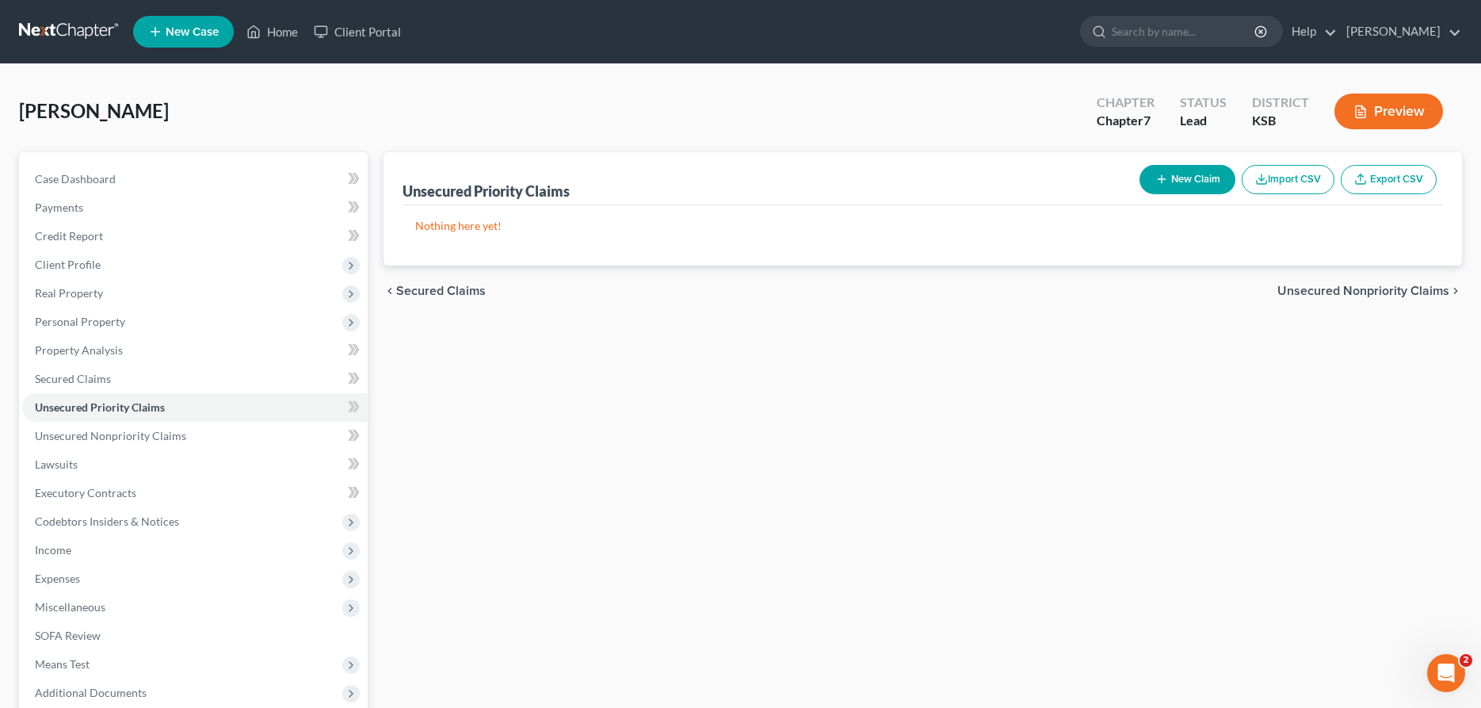
click at [1212, 178] on button "New Claim" at bounding box center [1187, 179] width 96 height 29
select select "0"
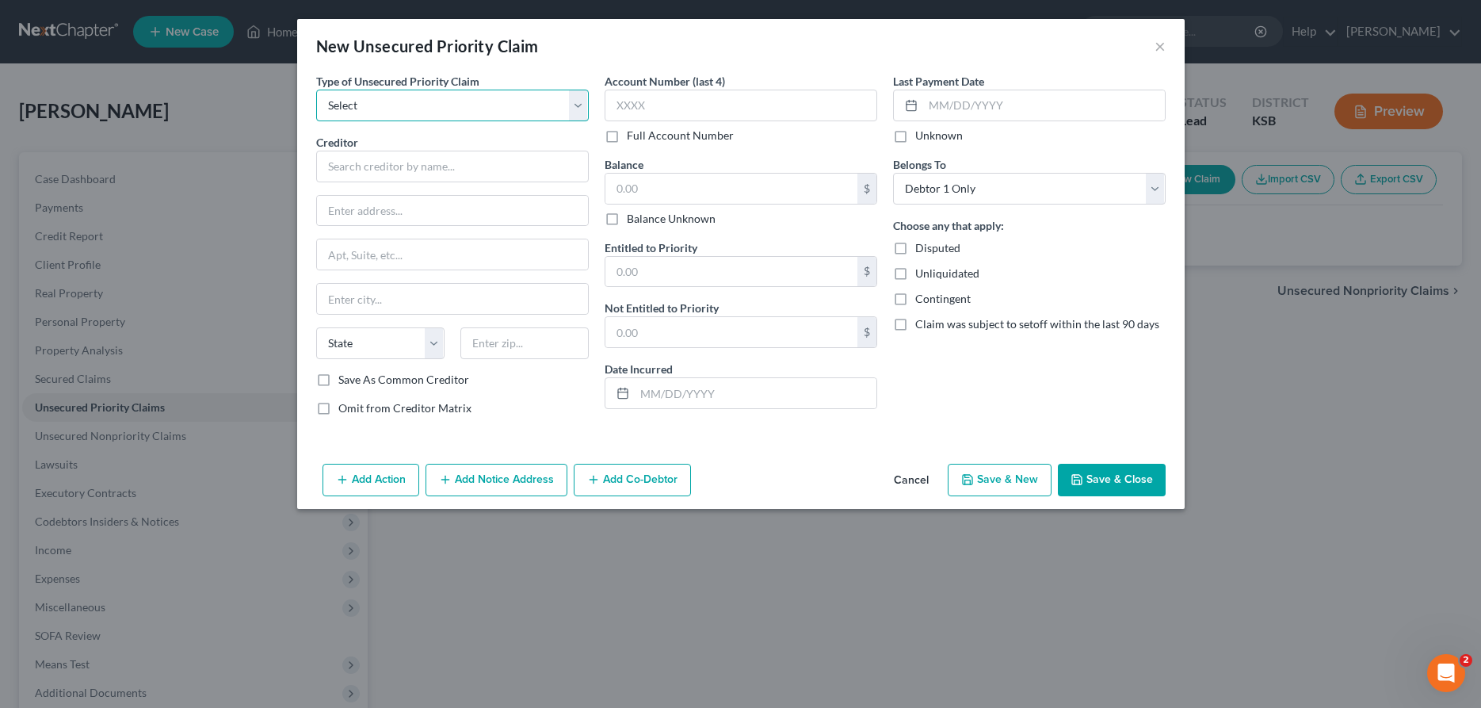
click at [316, 90] on select "Select Taxes & Other Government Units Domestic Support Obligations Extensions o…" at bounding box center [452, 106] width 273 height 32
select select "0"
click option "Taxes & Other Government Units" at bounding box center [0, 0] width 0 height 0
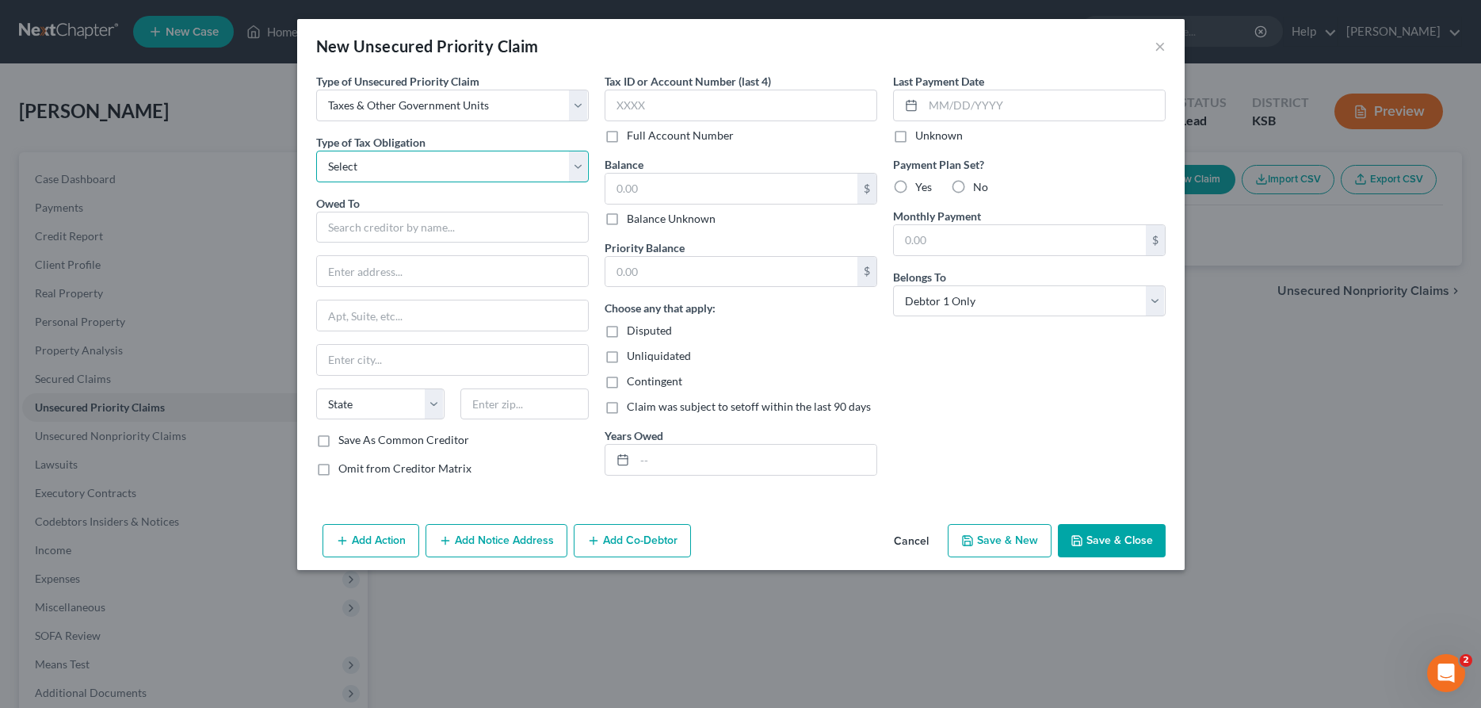
click at [316, 151] on select "Select Federal City State Franchise Tax Board Other" at bounding box center [452, 167] width 273 height 32
select select "0"
click option "Federal" at bounding box center [0, 0] width 0 height 0
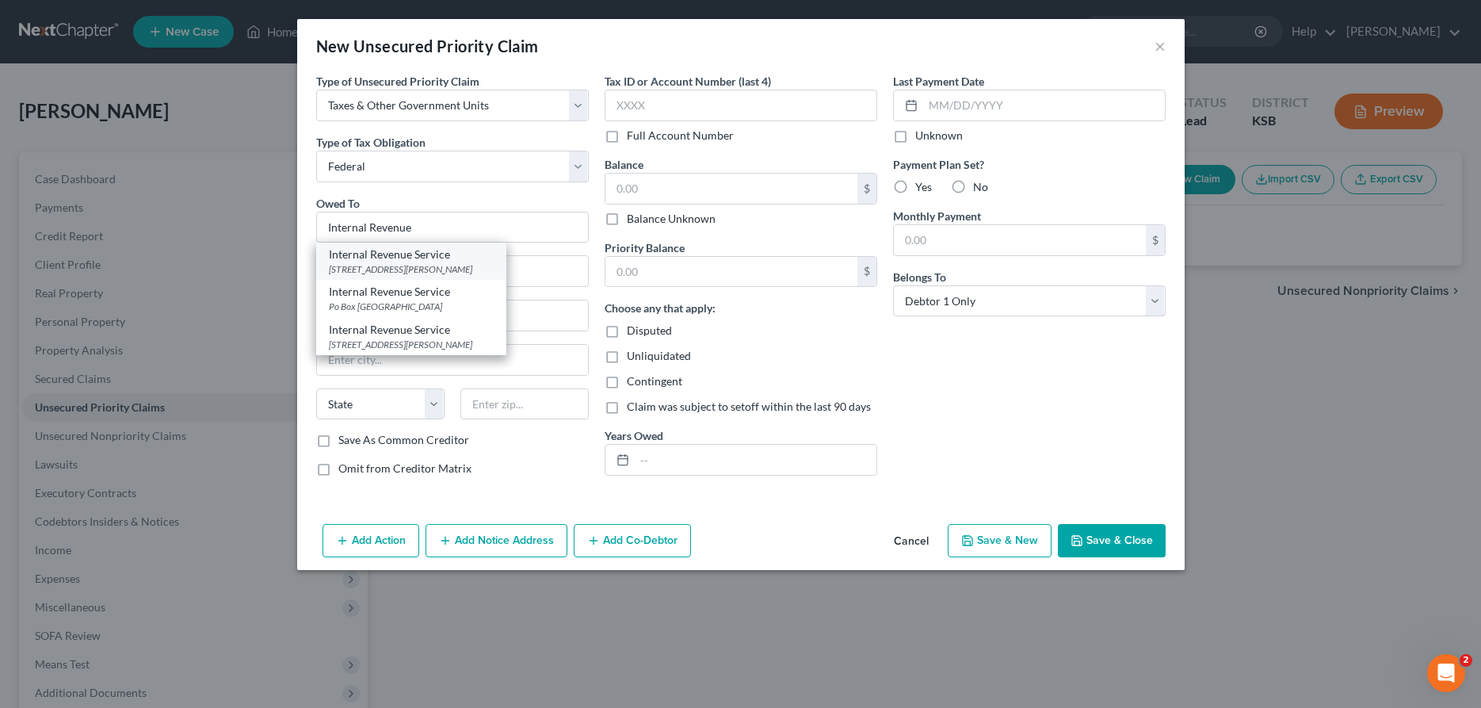
click at [494, 260] on div "Internal Revenue Service" at bounding box center [411, 254] width 165 height 16
type input "Internal Revenue Service"
type input "1973 N. [PERSON_NAME] Blvd"
type input "[PERSON_NAME]"
select select "46"
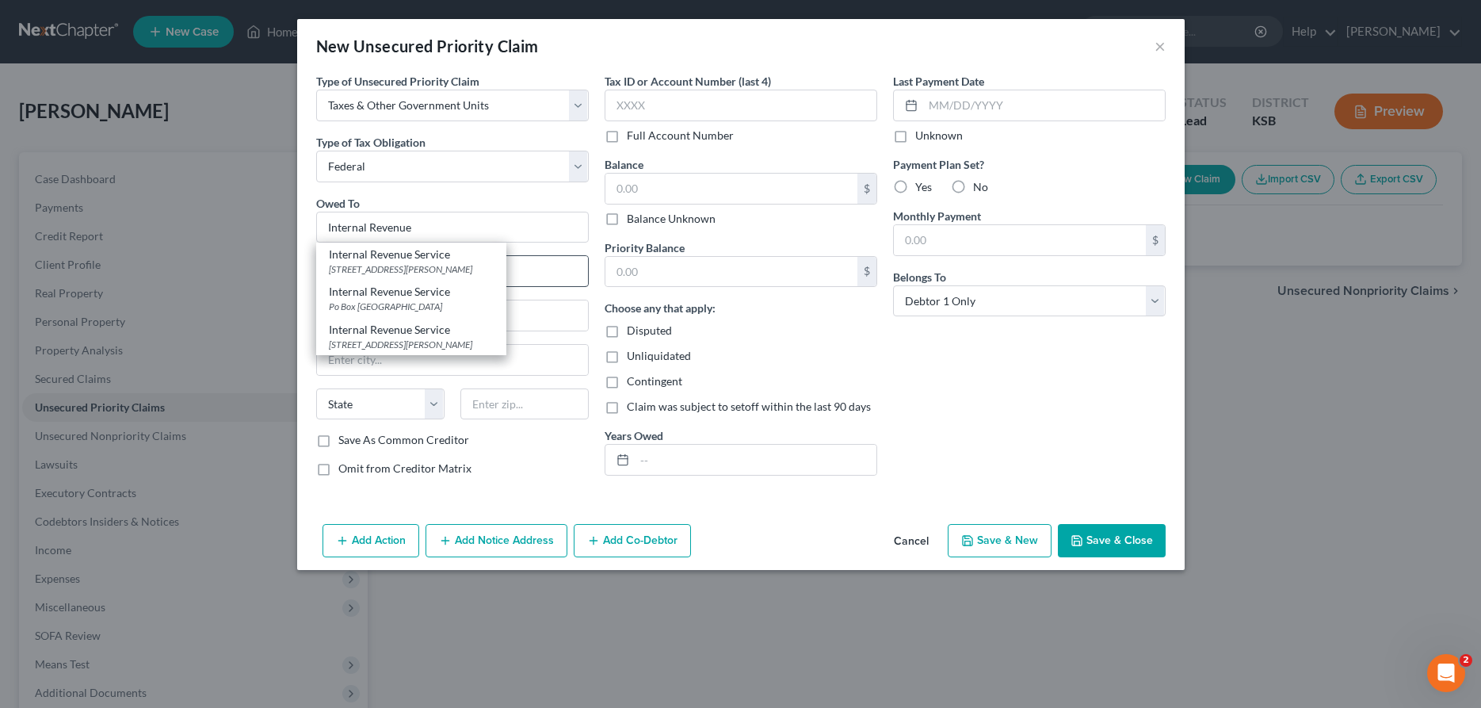
type input "84201"
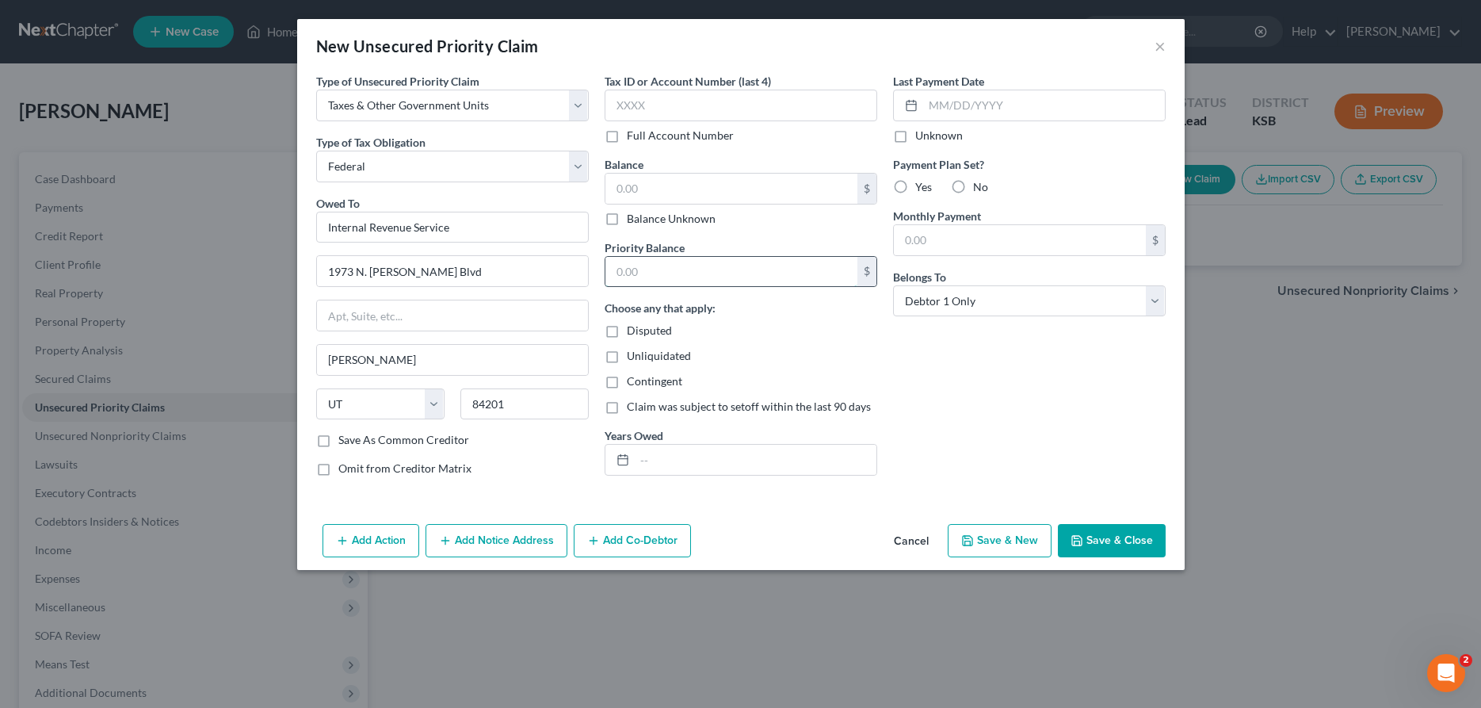
click at [647, 283] on input "text" at bounding box center [731, 272] width 252 height 30
type input "5,543.00"
click at [726, 192] on input "text" at bounding box center [731, 189] width 252 height 30
type input "5,543.00"
click at [915, 183] on label "Yes" at bounding box center [923, 187] width 17 height 16
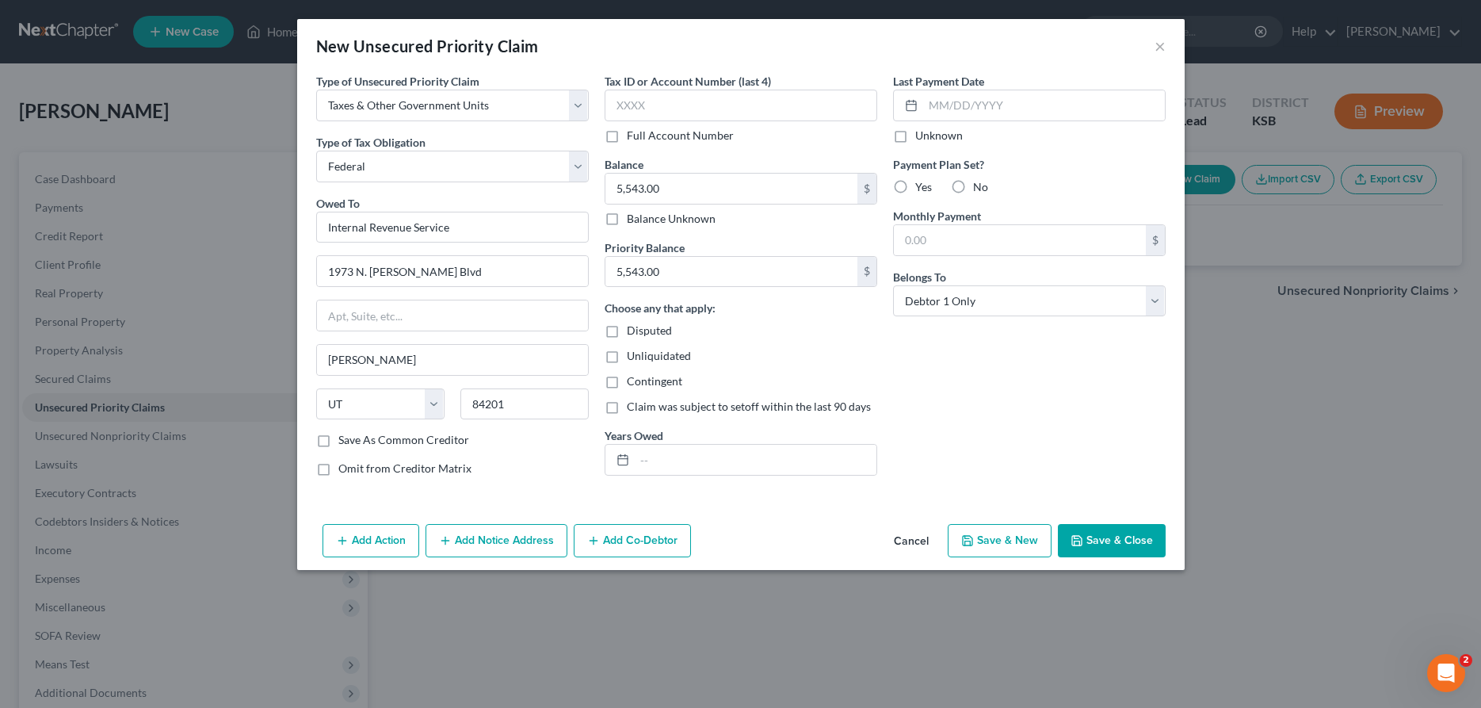
click at [921, 183] on input "Yes" at bounding box center [926, 184] width 10 height 10
radio input "true"
click at [916, 241] on input "text" at bounding box center [1020, 240] width 252 height 30
type input "200.00"
click at [637, 471] on input "text" at bounding box center [756, 459] width 242 height 30
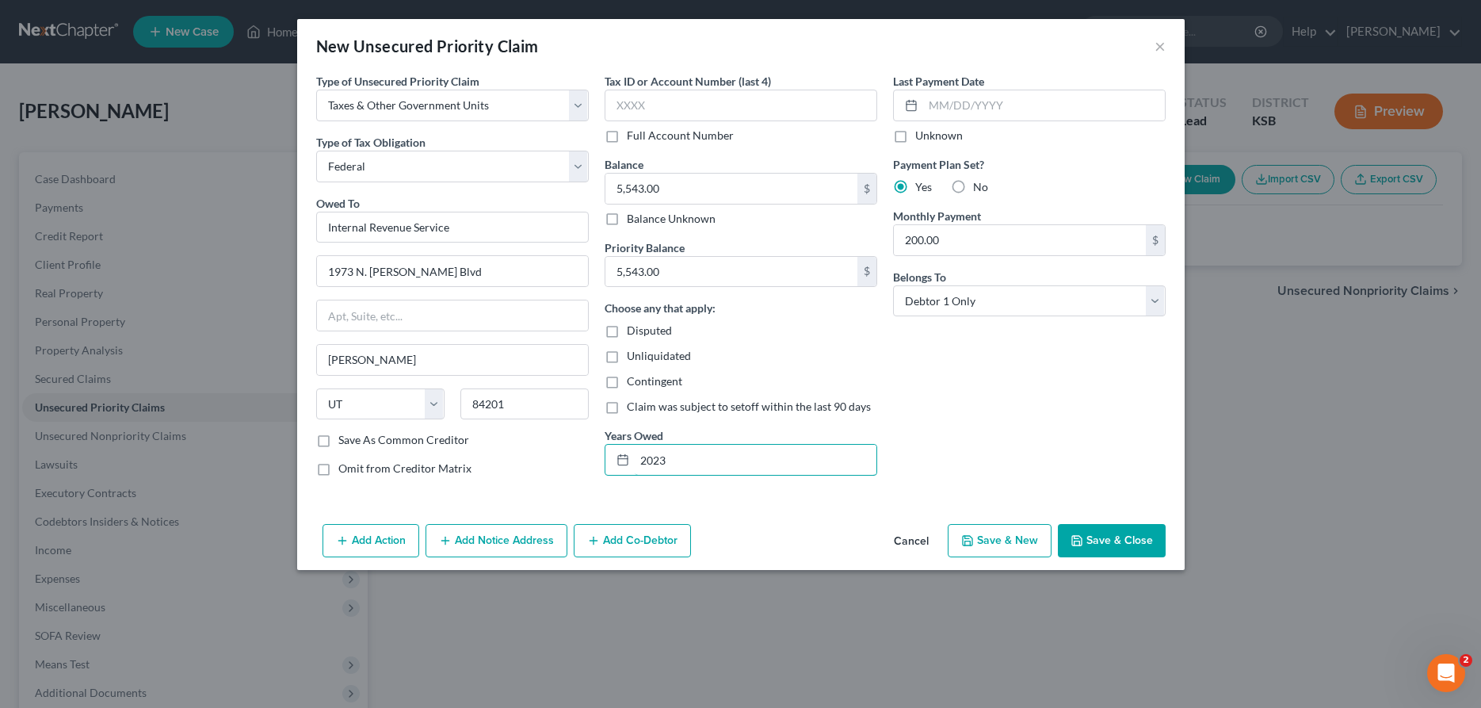
type input "2023"
click at [1100, 544] on button "Save & Close" at bounding box center [1112, 540] width 108 height 33
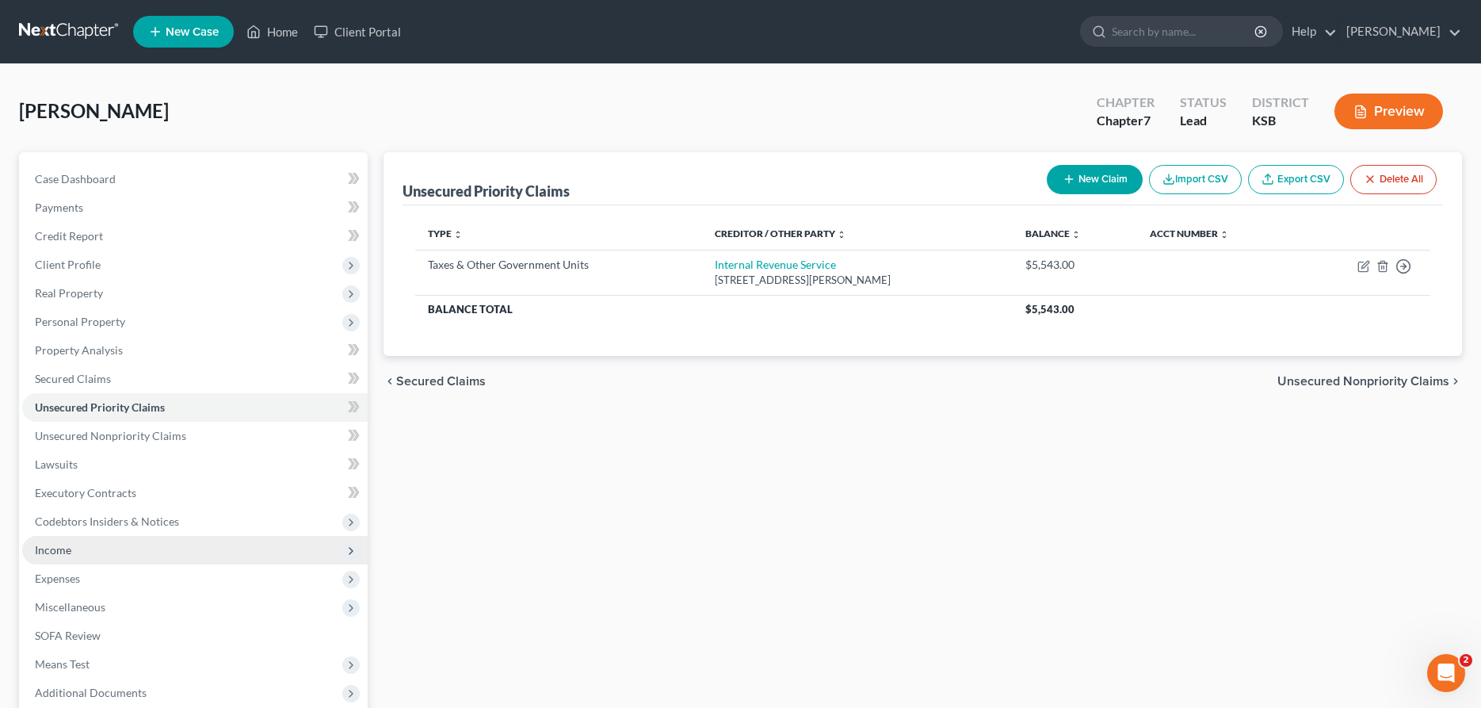
click at [125, 556] on span "Income" at bounding box center [194, 550] width 345 height 29
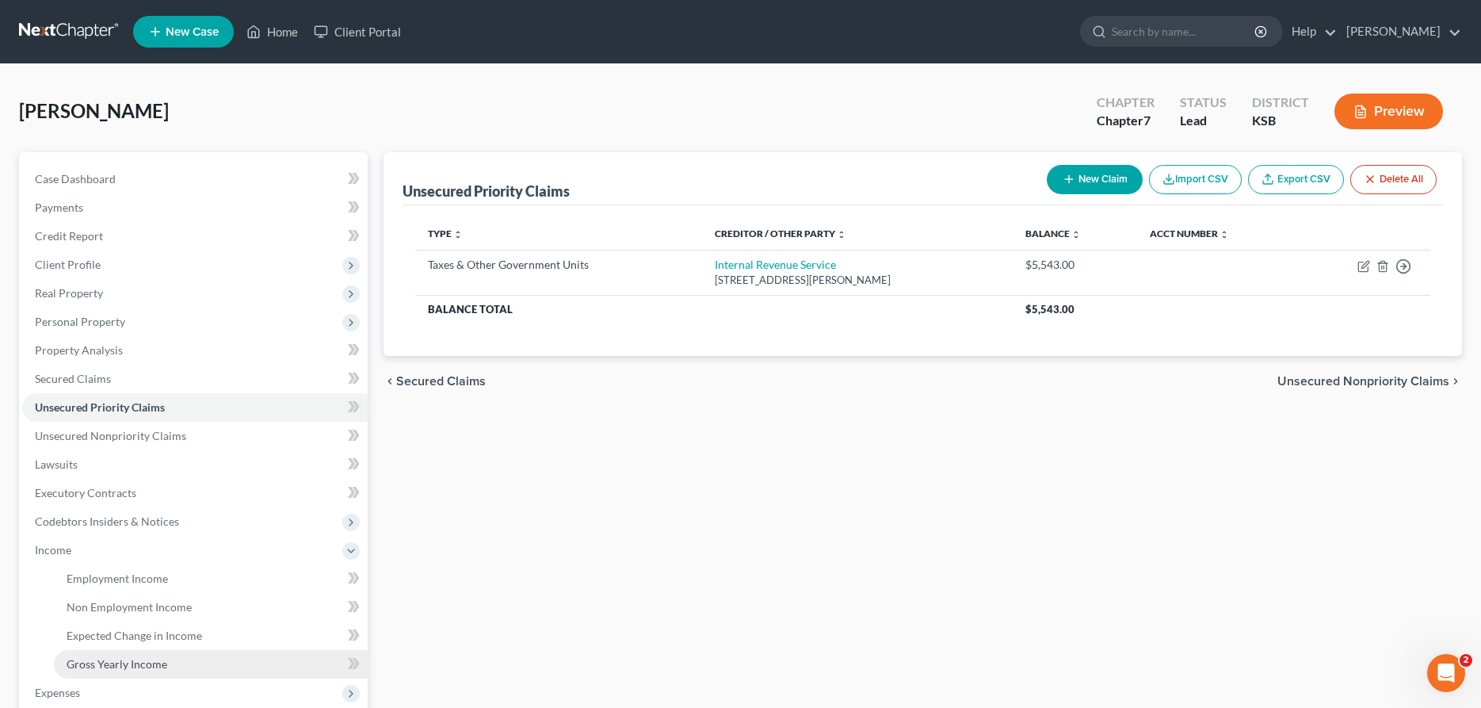
click at [142, 659] on span "Gross Yearly Income" at bounding box center [117, 663] width 101 height 13
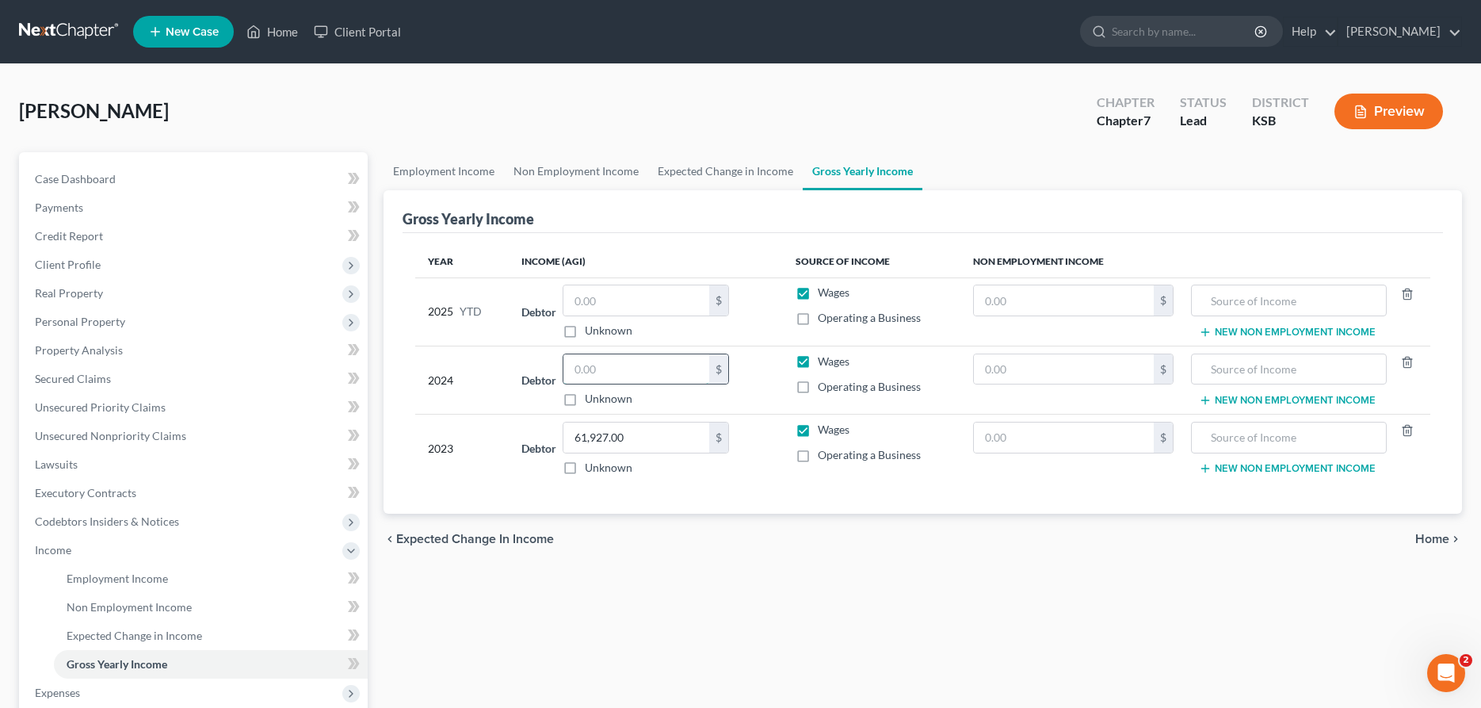
click at [618, 358] on input "text" at bounding box center [636, 369] width 146 height 30
type input "68,053.00"
click at [110, 399] on link "Unsecured Priority Claims" at bounding box center [194, 407] width 345 height 29
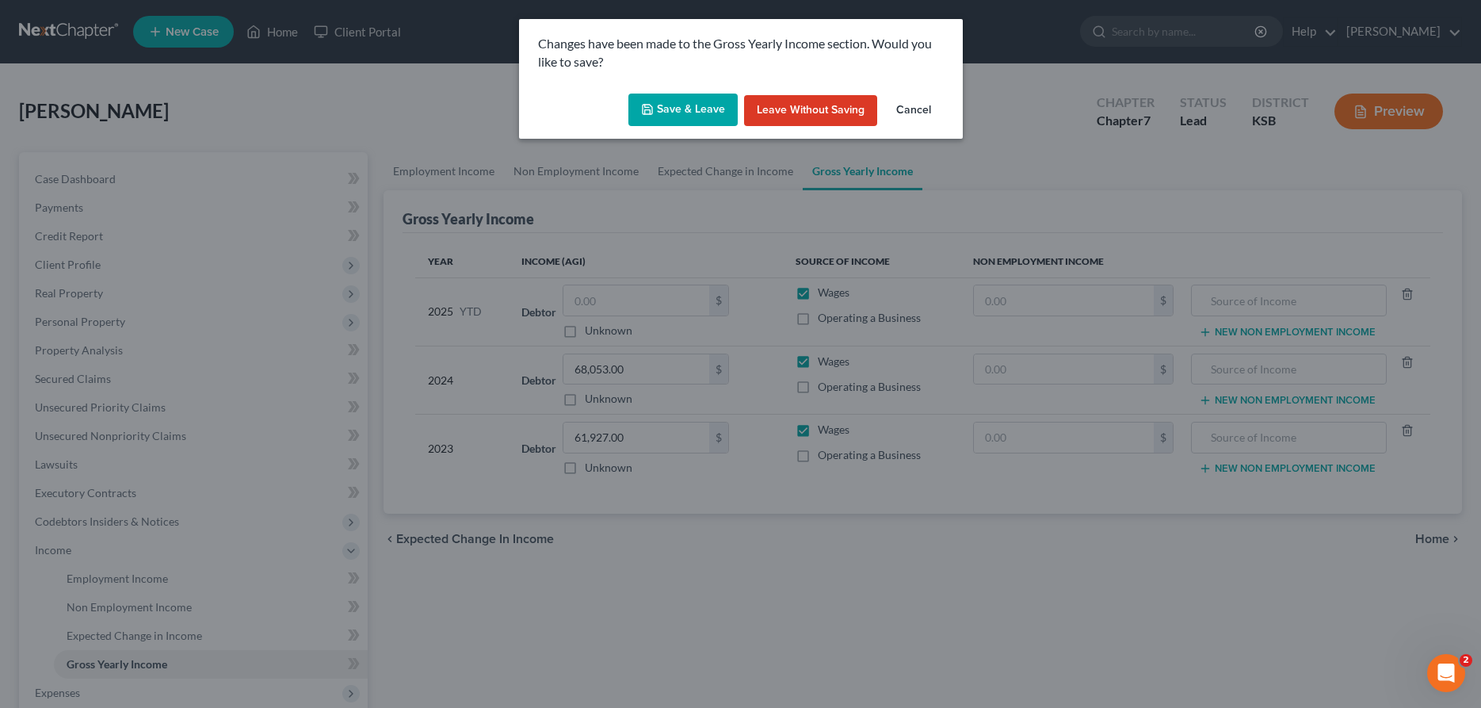
click at [696, 113] on button "Save & Leave" at bounding box center [682, 109] width 109 height 33
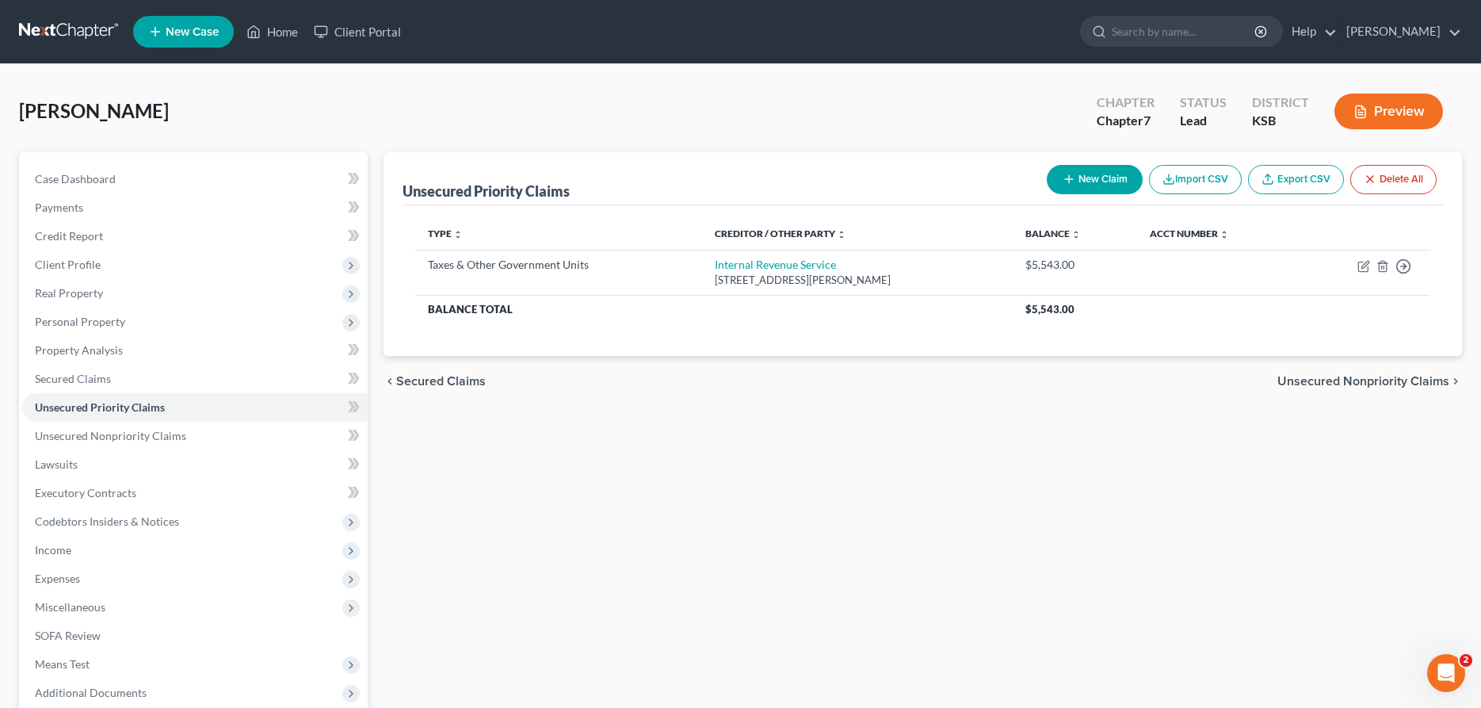
click at [1112, 176] on button "New Claim" at bounding box center [1095, 179] width 96 height 29
select select "0"
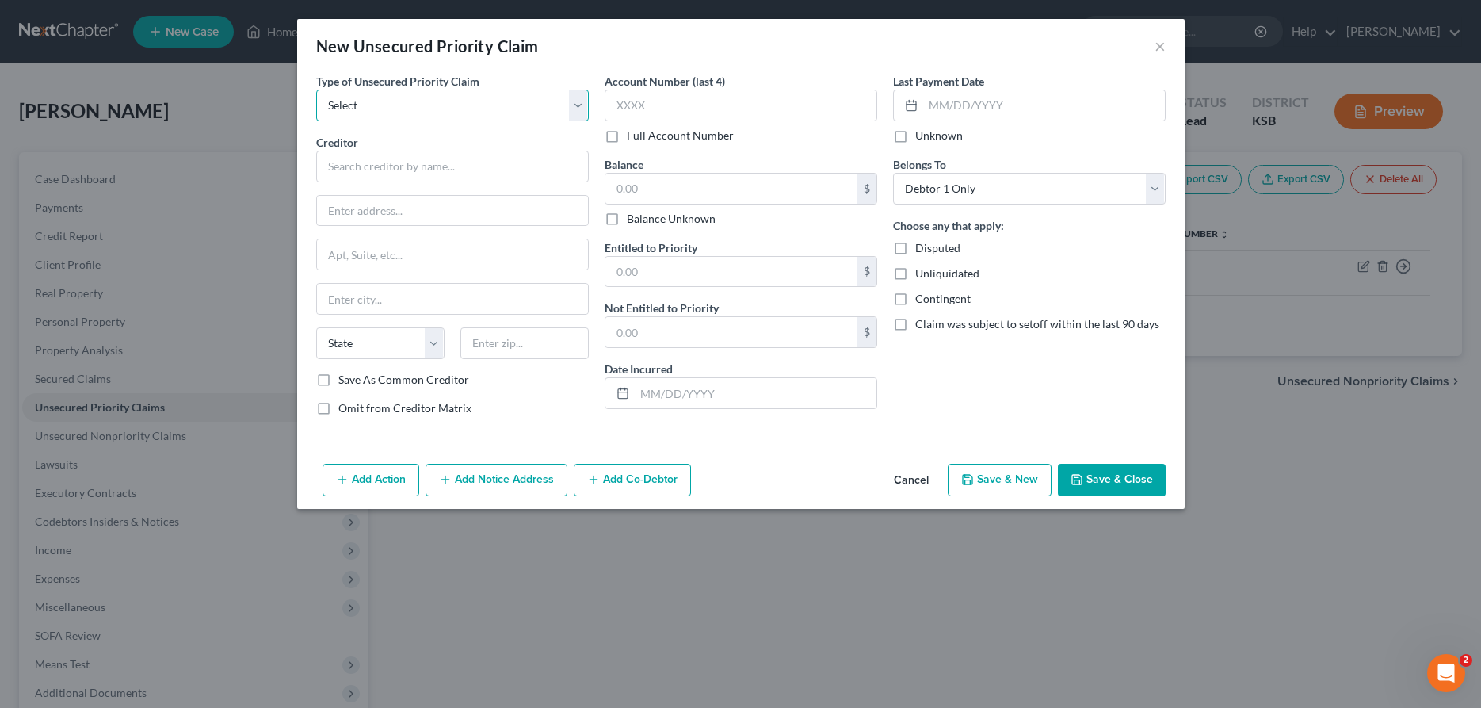
click at [316, 90] on select "Select Taxes & Other Government Units Domestic Support Obligations Extensions o…" at bounding box center [452, 106] width 273 height 32
select select "0"
click option "Taxes & Other Government Units" at bounding box center [0, 0] width 0 height 0
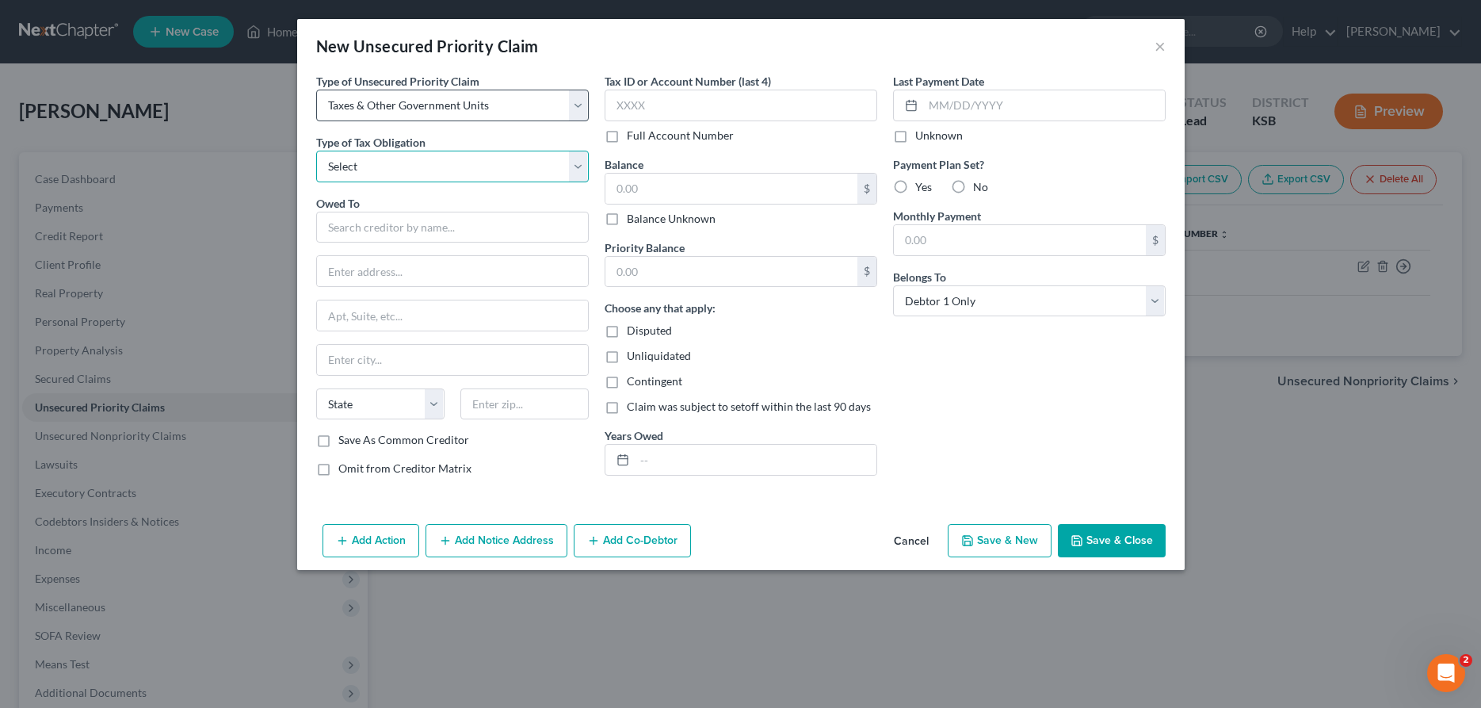
click at [316, 151] on select "Select Federal City State Franchise Tax Board Other" at bounding box center [452, 167] width 273 height 32
select select "0"
click option "Federal" at bounding box center [0, 0] width 0 height 0
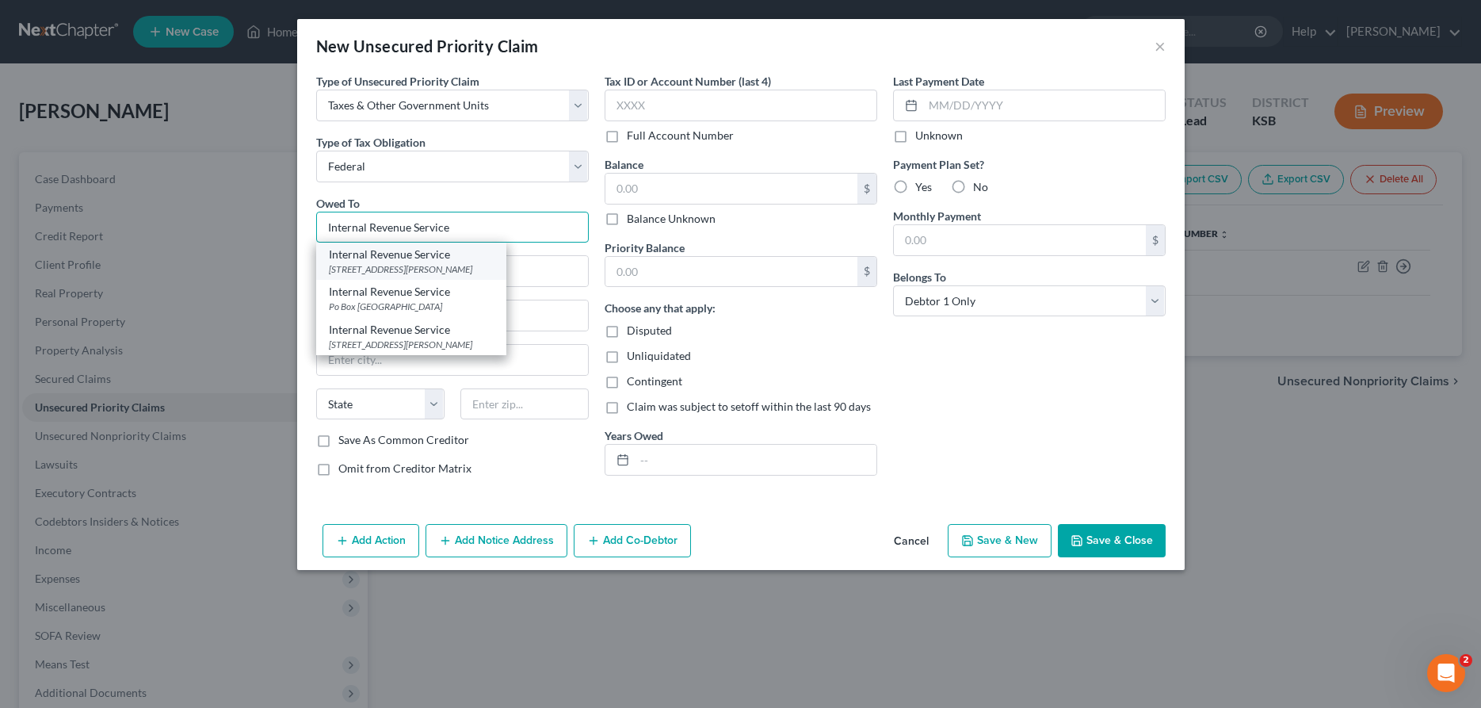
type input "Internal Revenue Service"
click at [416, 265] on div "[STREET_ADDRESS][PERSON_NAME]" at bounding box center [411, 268] width 165 height 13
type input "1973 N. [PERSON_NAME] Blvd"
type input "[PERSON_NAME]"
select select "46"
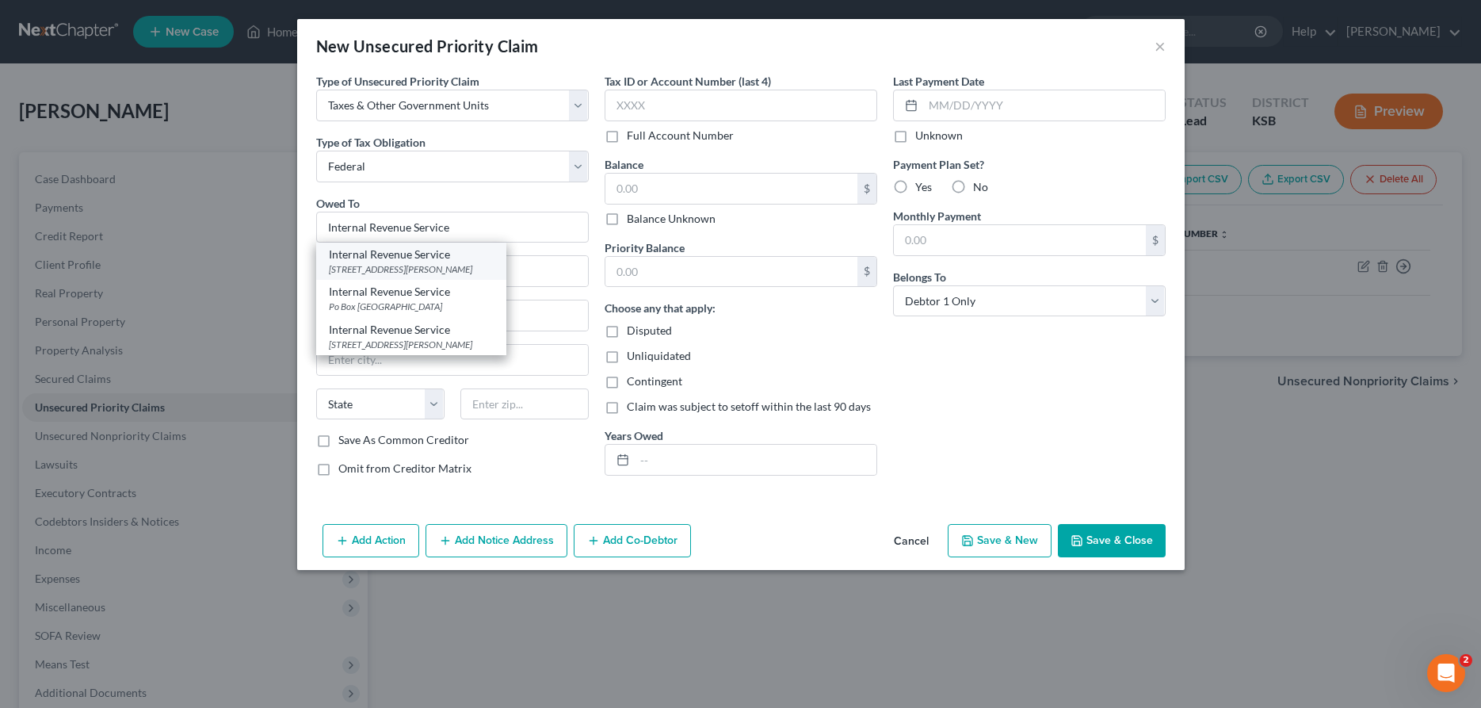
type input "84201"
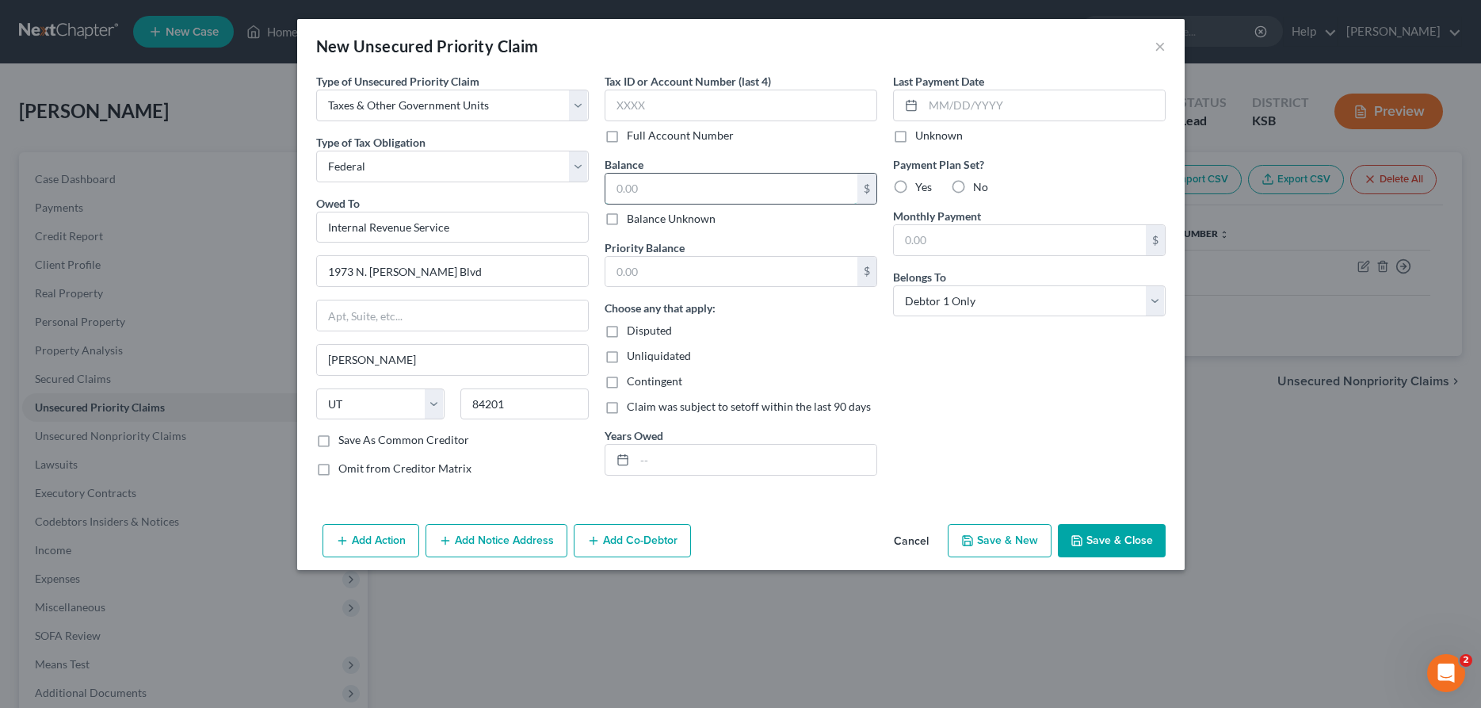
click at [696, 185] on input "text" at bounding box center [731, 189] width 252 height 30
type input "2,968.00"
click at [734, 457] on input "text" at bounding box center [756, 459] width 242 height 30
type input "2024"
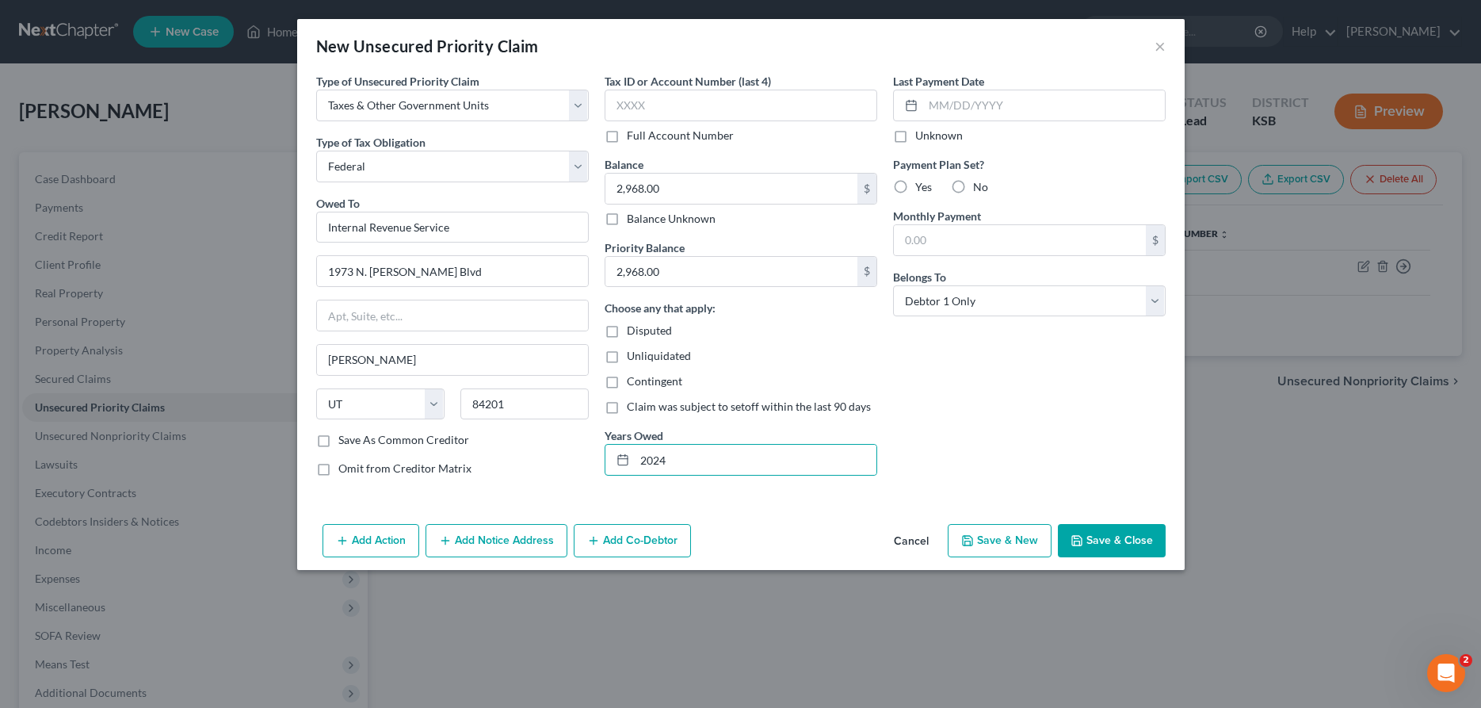
click at [915, 187] on label "Yes" at bounding box center [923, 187] width 17 height 16
click at [921, 187] on input "Yes" at bounding box center [926, 184] width 10 height 10
radio input "true"
click at [954, 242] on input "text" at bounding box center [1020, 240] width 252 height 30
type input "50.00"
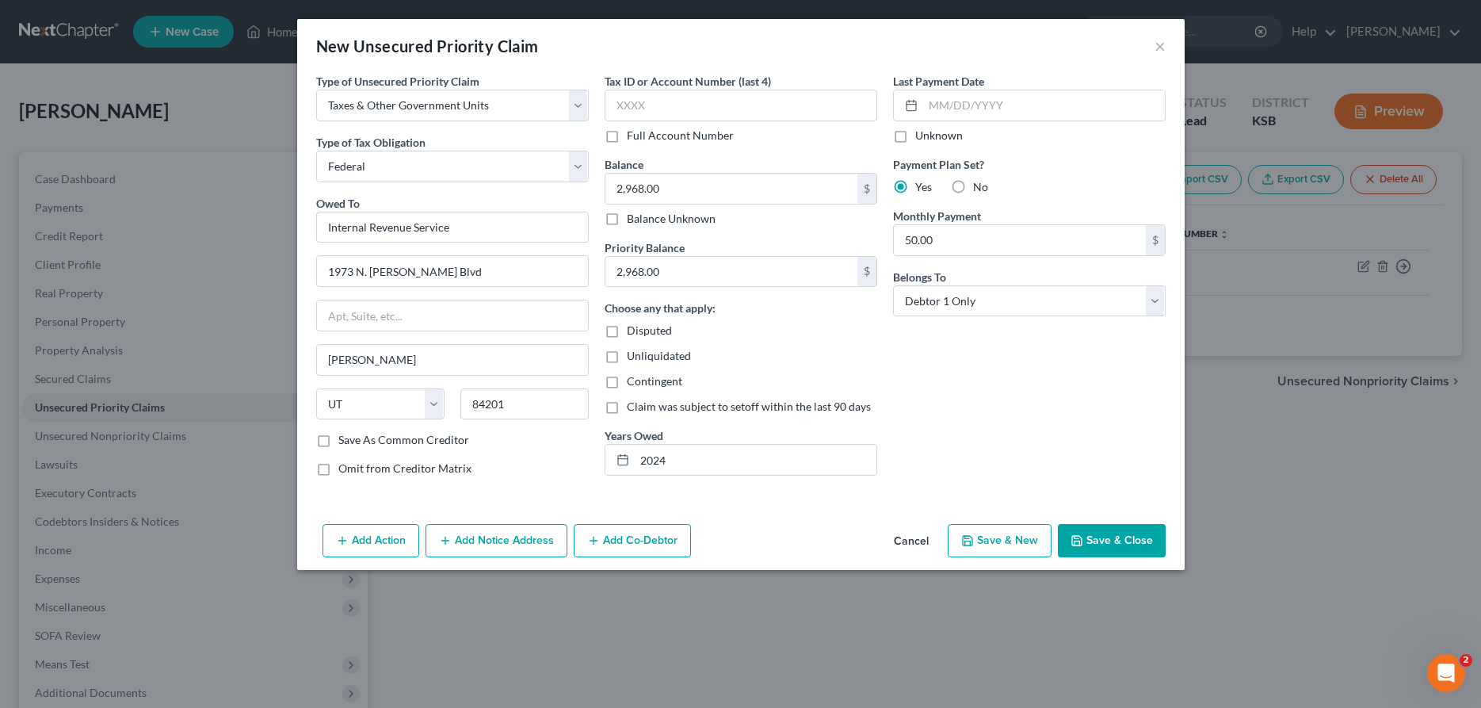
click at [1100, 543] on button "Save & Close" at bounding box center [1112, 540] width 108 height 33
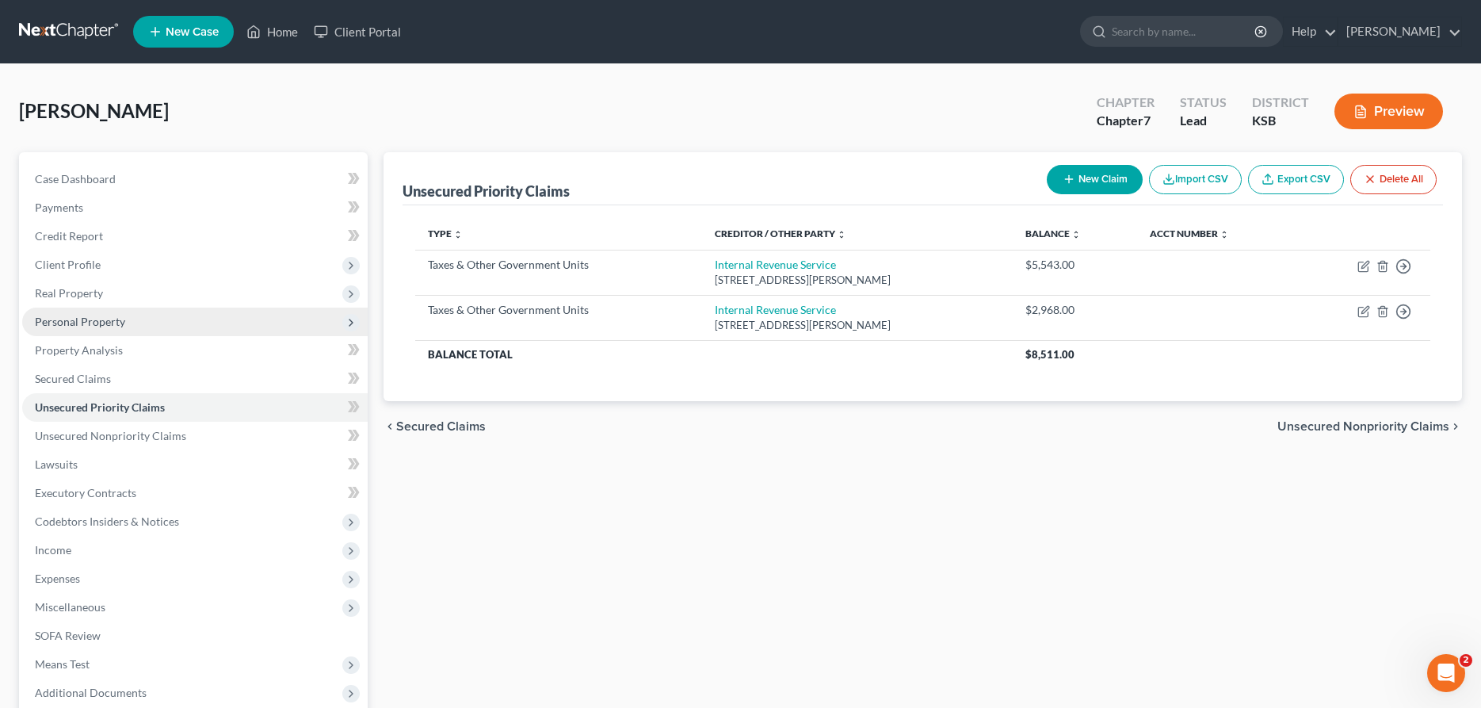
click at [278, 317] on span "Personal Property" at bounding box center [194, 321] width 345 height 29
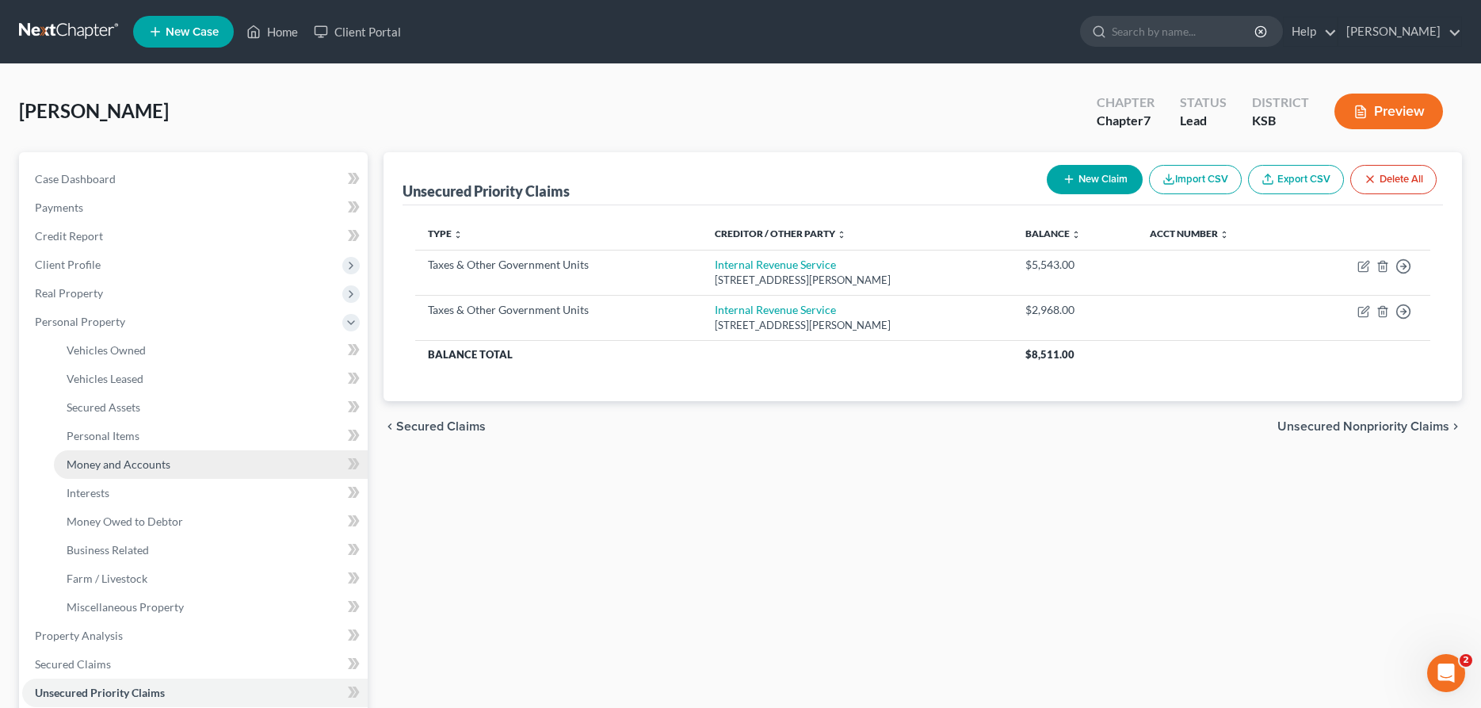
click at [146, 459] on span "Money and Accounts" at bounding box center [119, 463] width 104 height 13
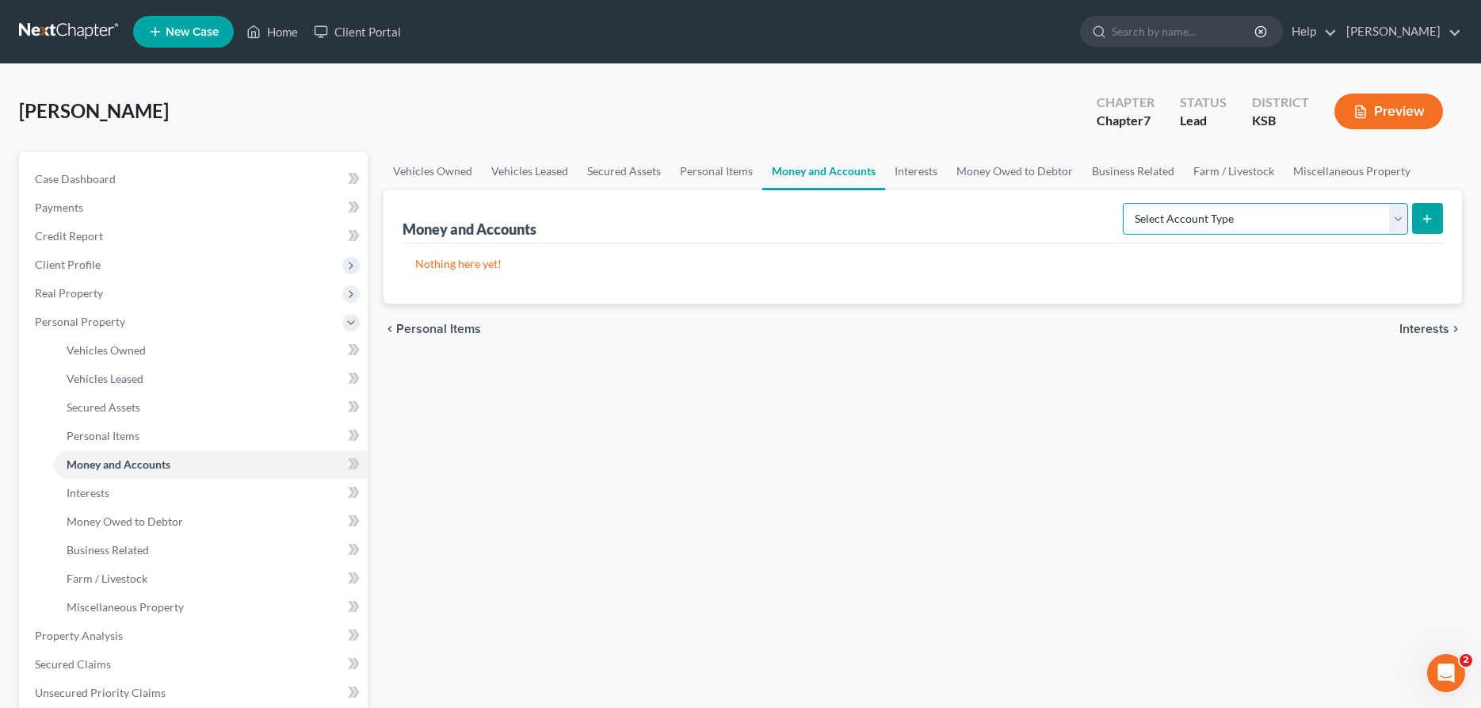
click at [1123, 203] on select "Select Account Type Brokerage Cash on Hand Certificates of Deposit Checking Acc…" at bounding box center [1265, 219] width 285 height 32
select select "checking"
click option "Checking Account" at bounding box center [0, 0] width 0 height 0
click at [1420, 209] on button "submit" at bounding box center [1427, 218] width 31 height 31
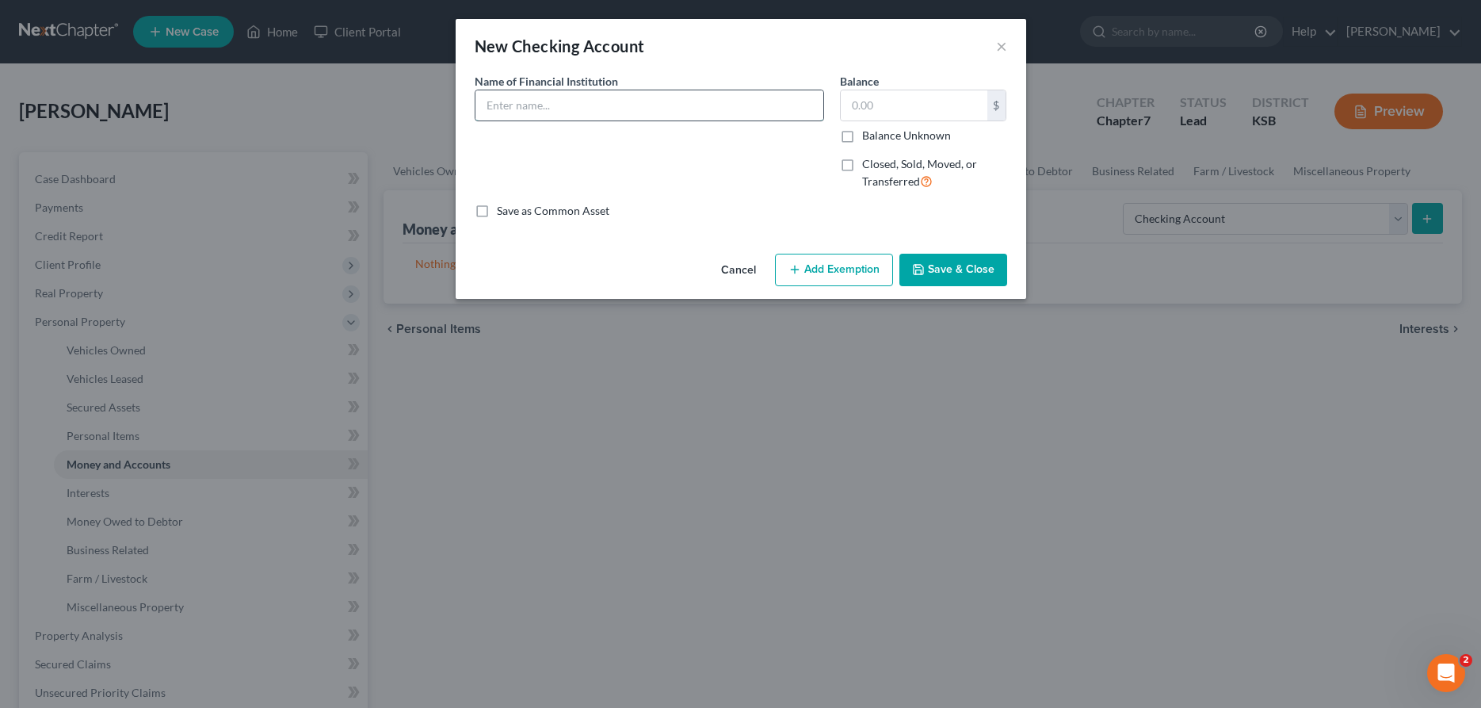
click at [590, 108] on input "text" at bounding box center [649, 105] width 348 height 30
type input "Cash App"
type input "1.00"
click at [967, 273] on button "Save & Close" at bounding box center [953, 270] width 108 height 33
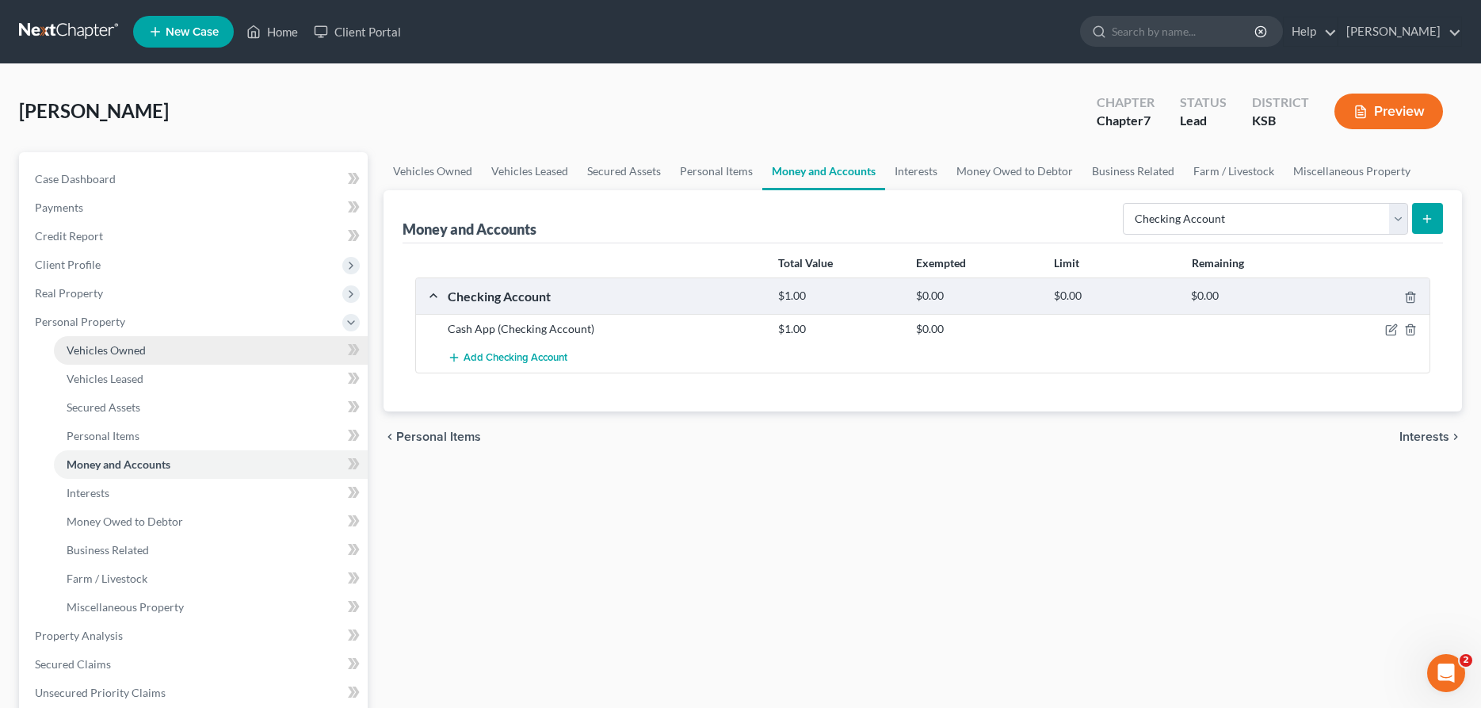
click at [255, 345] on link "Vehicles Owned" at bounding box center [211, 350] width 314 height 29
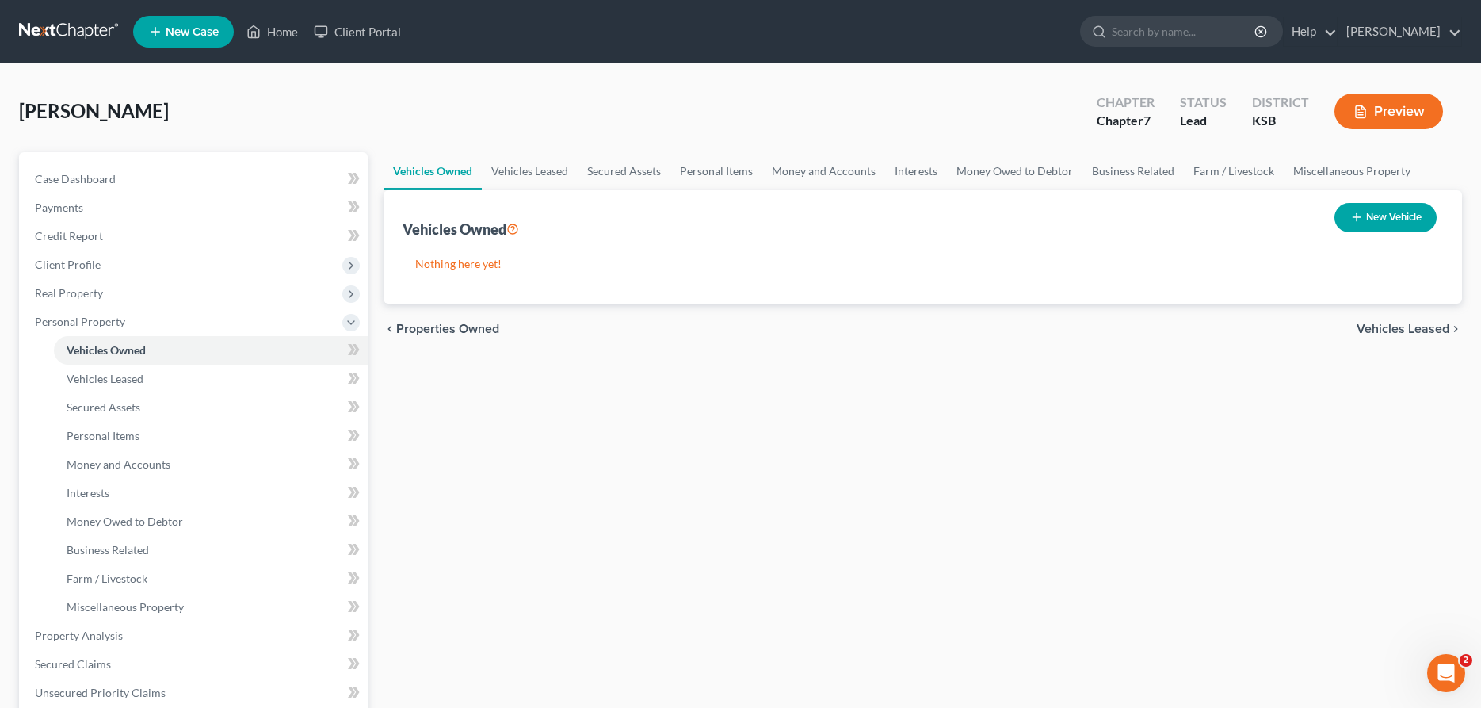
drag, startPoint x: 1379, startPoint y: 212, endPoint x: 1175, endPoint y: 252, distance: 207.4
click at [1378, 212] on button "New Vehicle" at bounding box center [1385, 217] width 102 height 29
select select "0"
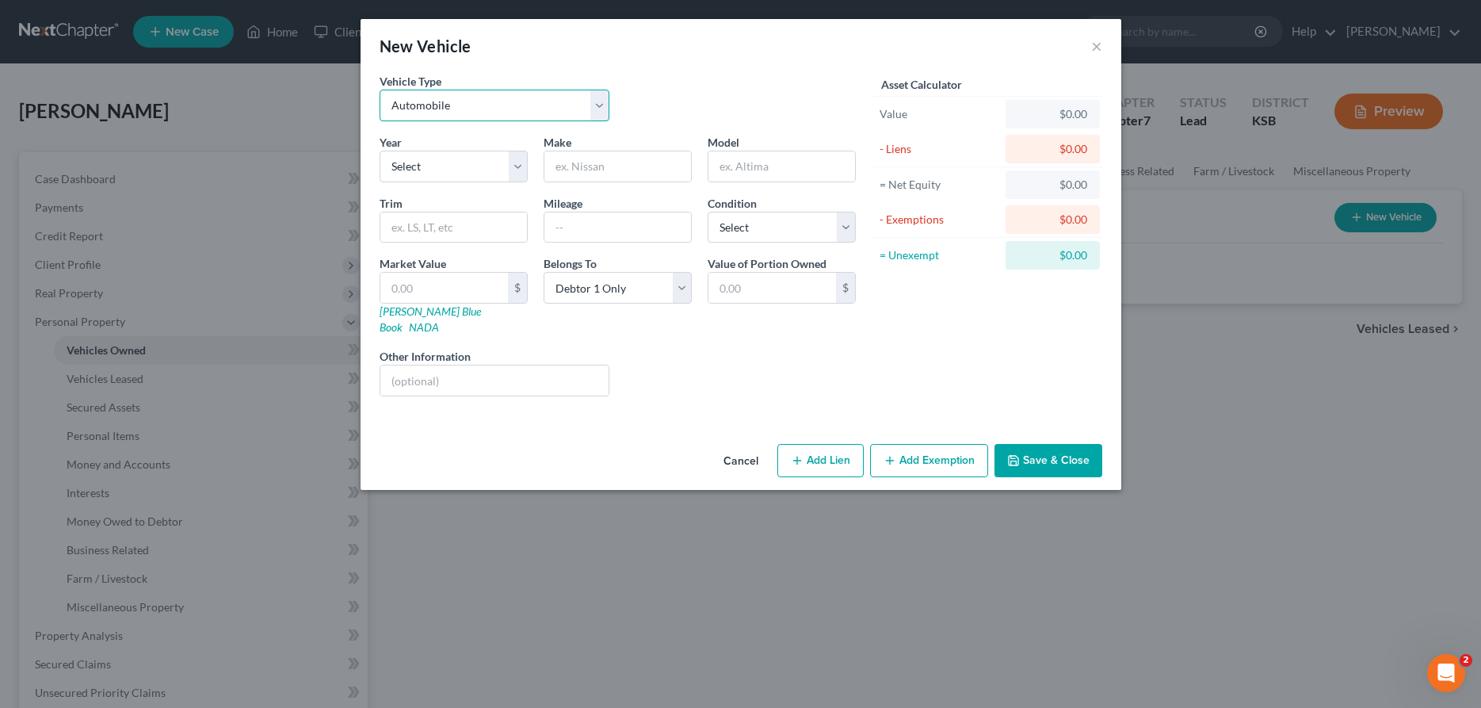
click at [380, 90] on select "Select Automobile Truck Trailer Watercraft Aircraft Motor Home Atv Other Vehicle" at bounding box center [495, 106] width 231 height 32
click at [480, 112] on select "Select Automobile Truck Trailer Watercraft Aircraft Motor Home Atv Other Vehicle" at bounding box center [495, 106] width 231 height 32
click at [380, 151] on select "Select 2026 2025 2024 2023 2022 2021 2020 2019 2018 2017 2016 2015 2014 2013 20…" at bounding box center [454, 167] width 148 height 32
select select "18"
type input "Ford"
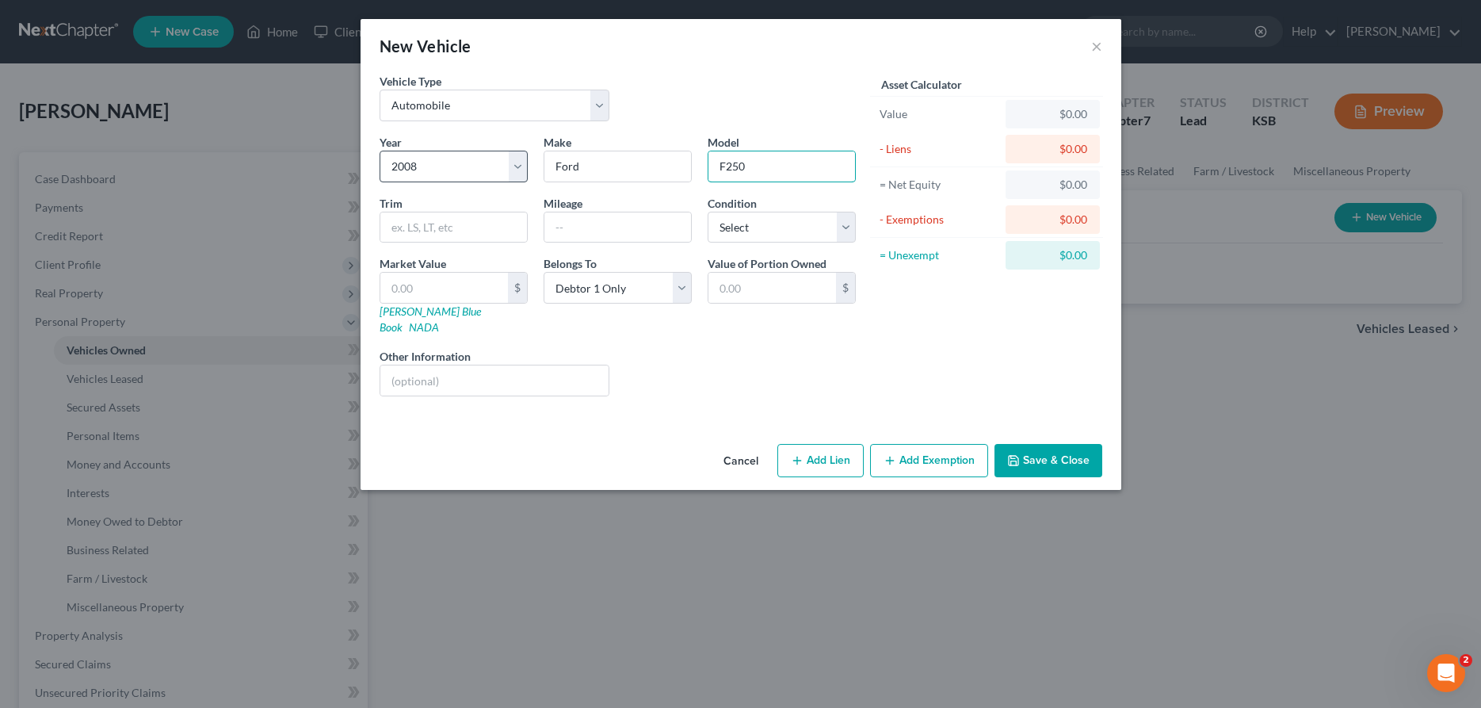
type input "F250"
select select "3"
type input "5"
type input "5.00"
type input "55"
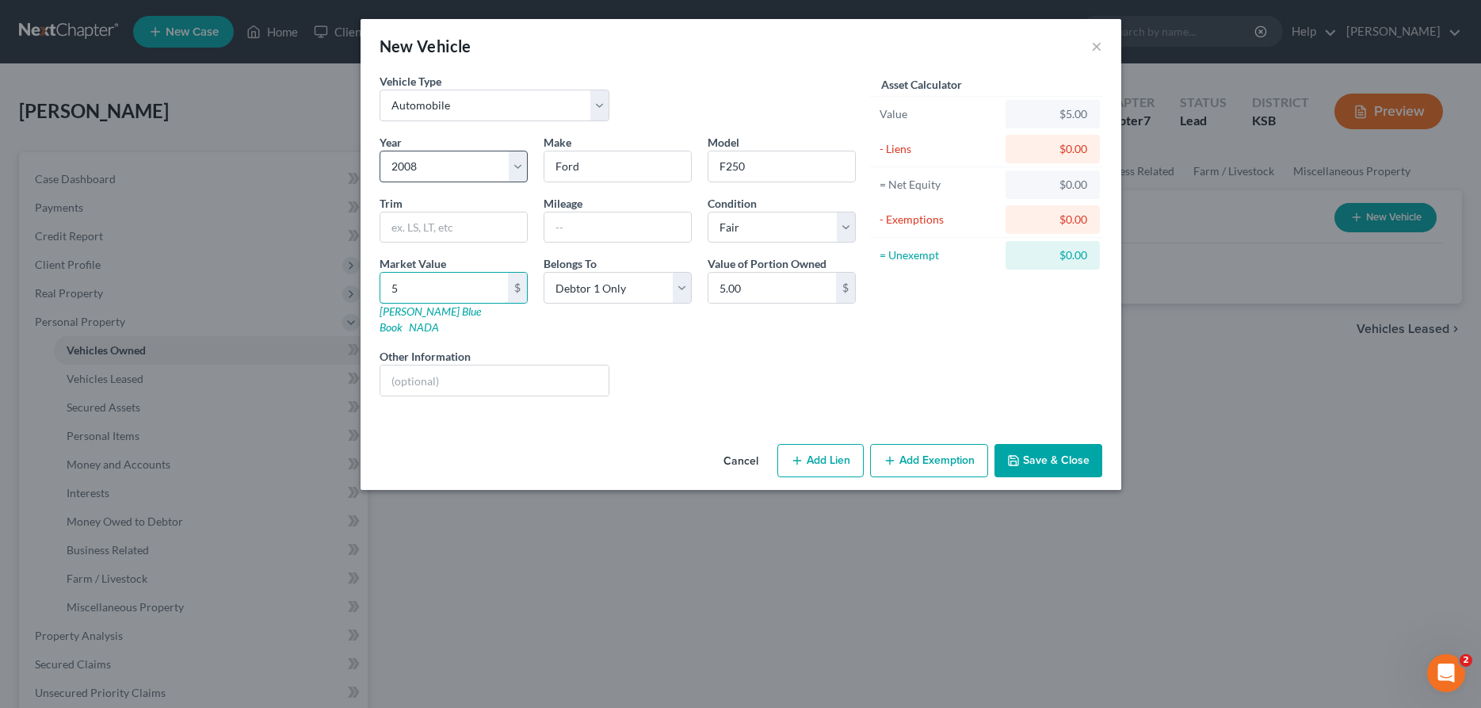
type input "55.00"
type input "550"
type input "550.00"
type input "5500"
type input "5,500.00"
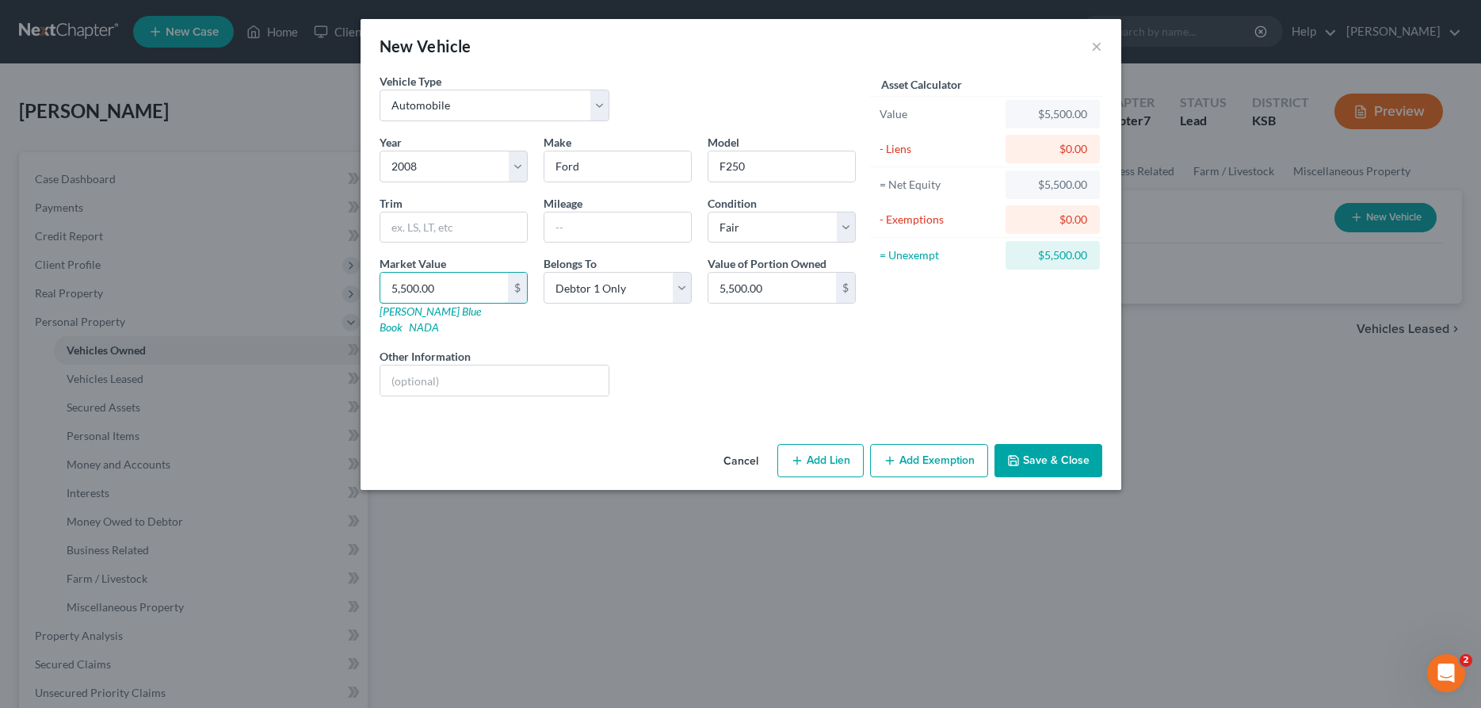
type input "5,500.00"
click at [921, 452] on button "Add Exemption" at bounding box center [929, 460] width 118 height 33
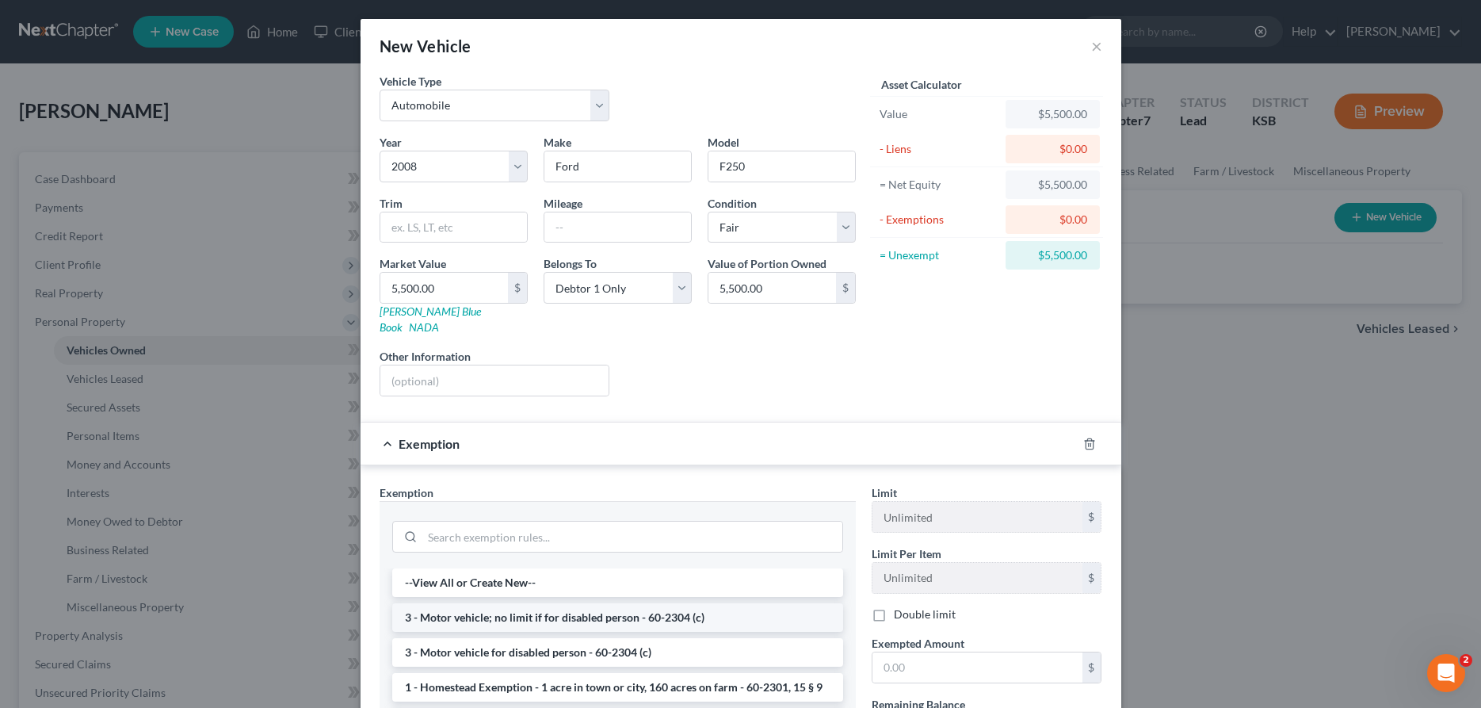
click at [648, 605] on li "3 - Motor vehicle; no limit if for disabled person - 60-2304 (c)" at bounding box center [617, 617] width 451 height 29
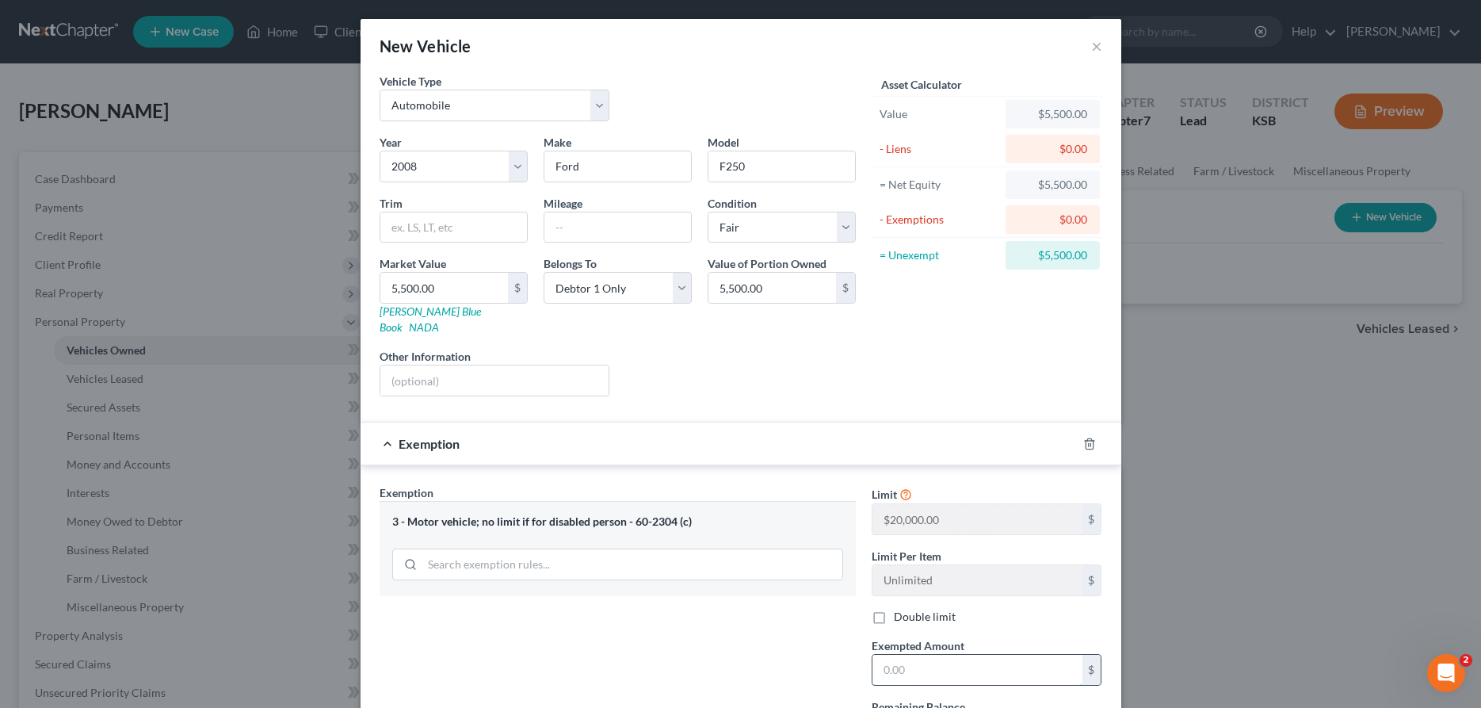
click at [920, 654] on input "text" at bounding box center [977, 669] width 210 height 30
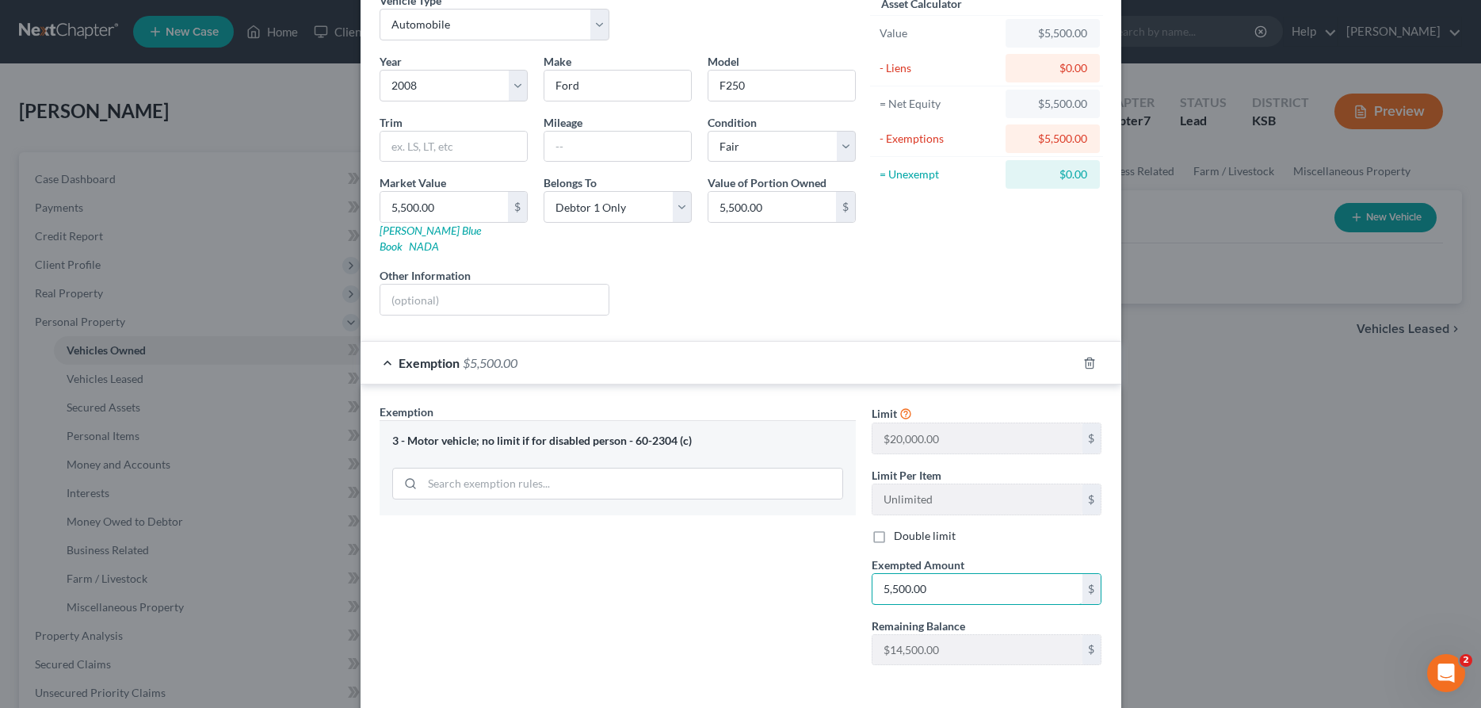
scroll to position [135, 0]
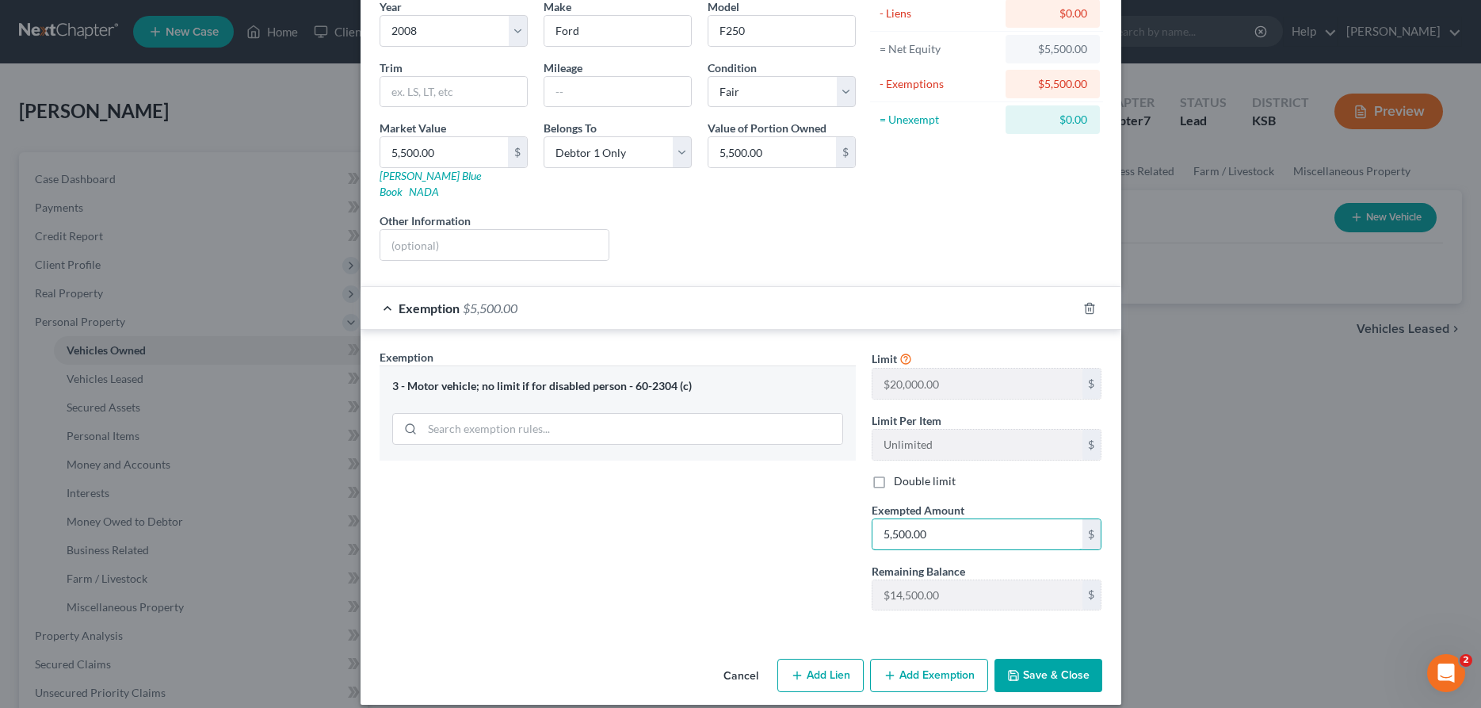
type input "5,500.00"
click at [1053, 658] on button "Save & Close" at bounding box center [1048, 674] width 108 height 33
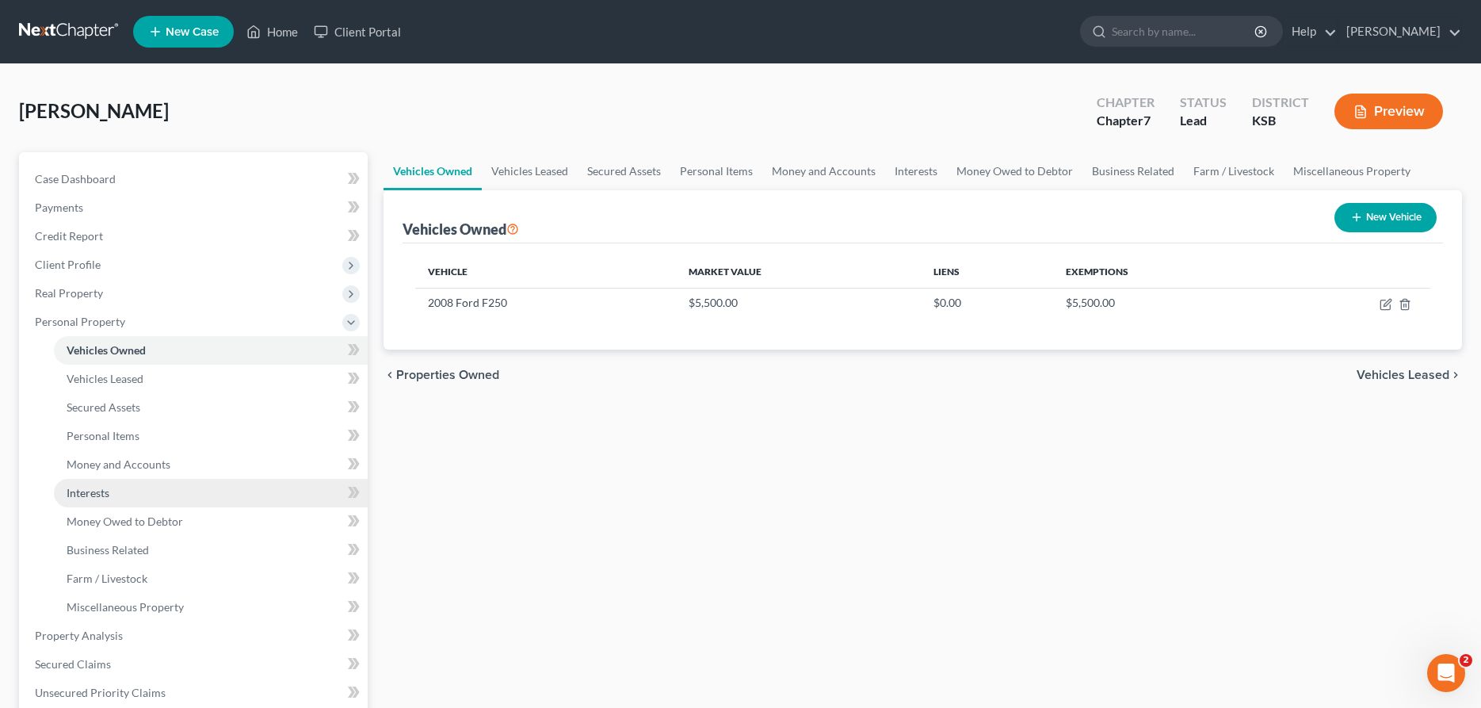
click at [110, 487] on link "Interests" at bounding box center [211, 493] width 314 height 29
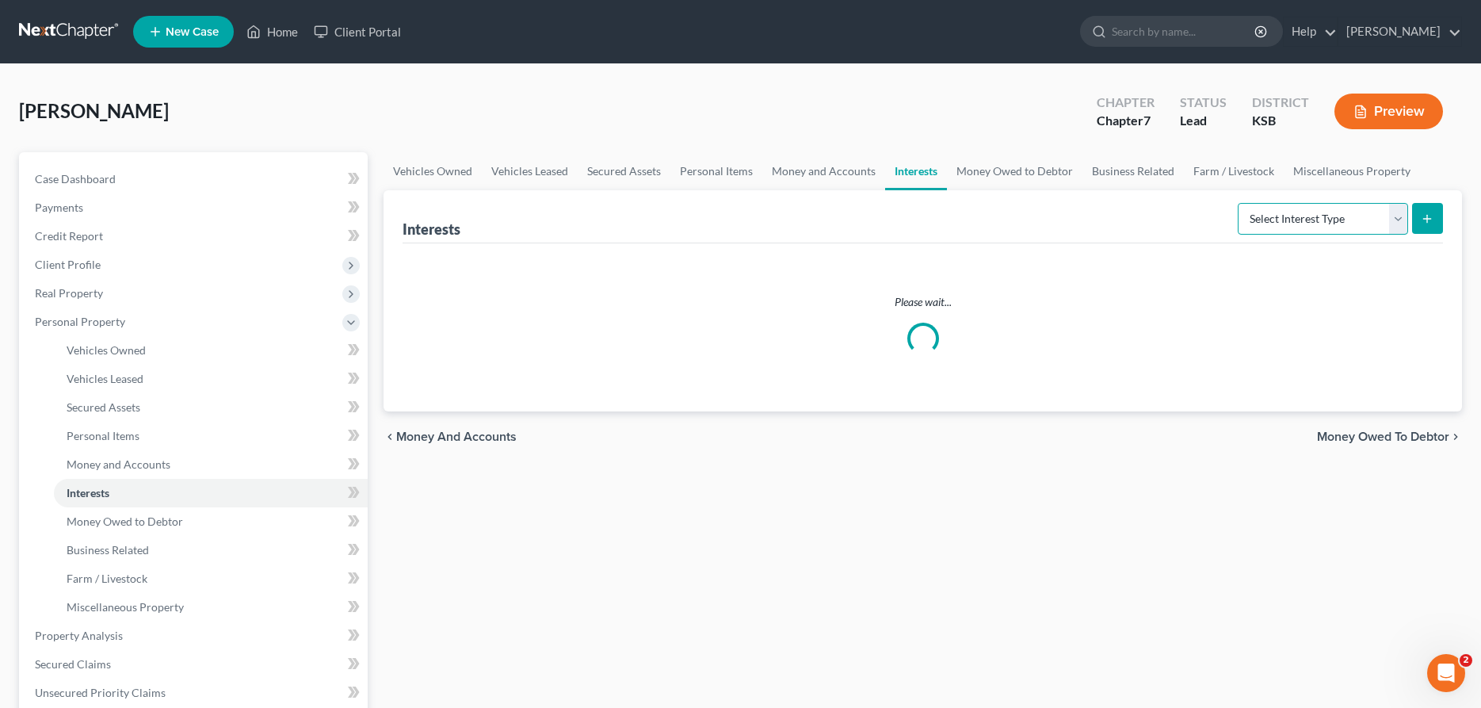
click at [1238, 203] on select "Select Interest Type 401K Annuity Bond Education IRA Government Bond Government…" at bounding box center [1323, 219] width 170 height 32
select select "401k"
click option "401K" at bounding box center [0, 0] width 0 height 0
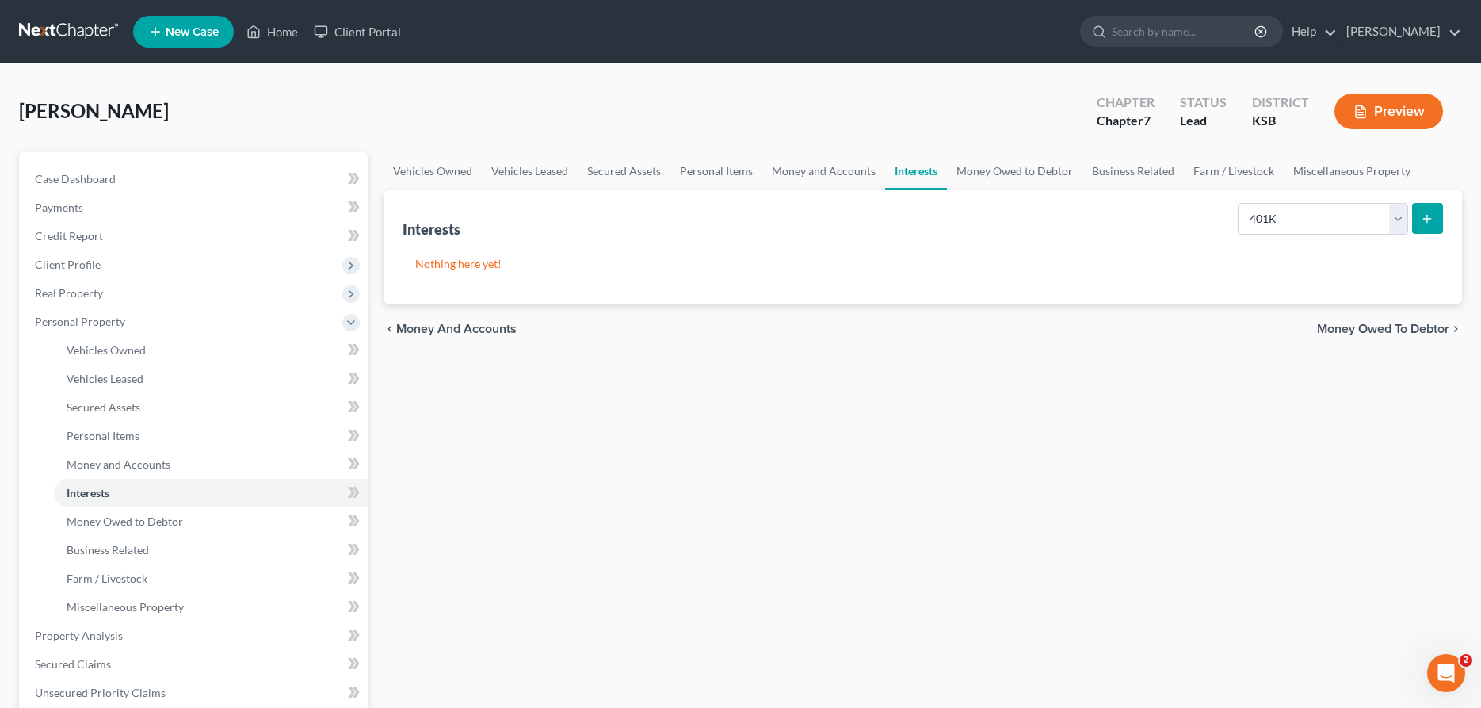
click at [1426, 209] on button "submit" at bounding box center [1427, 218] width 31 height 31
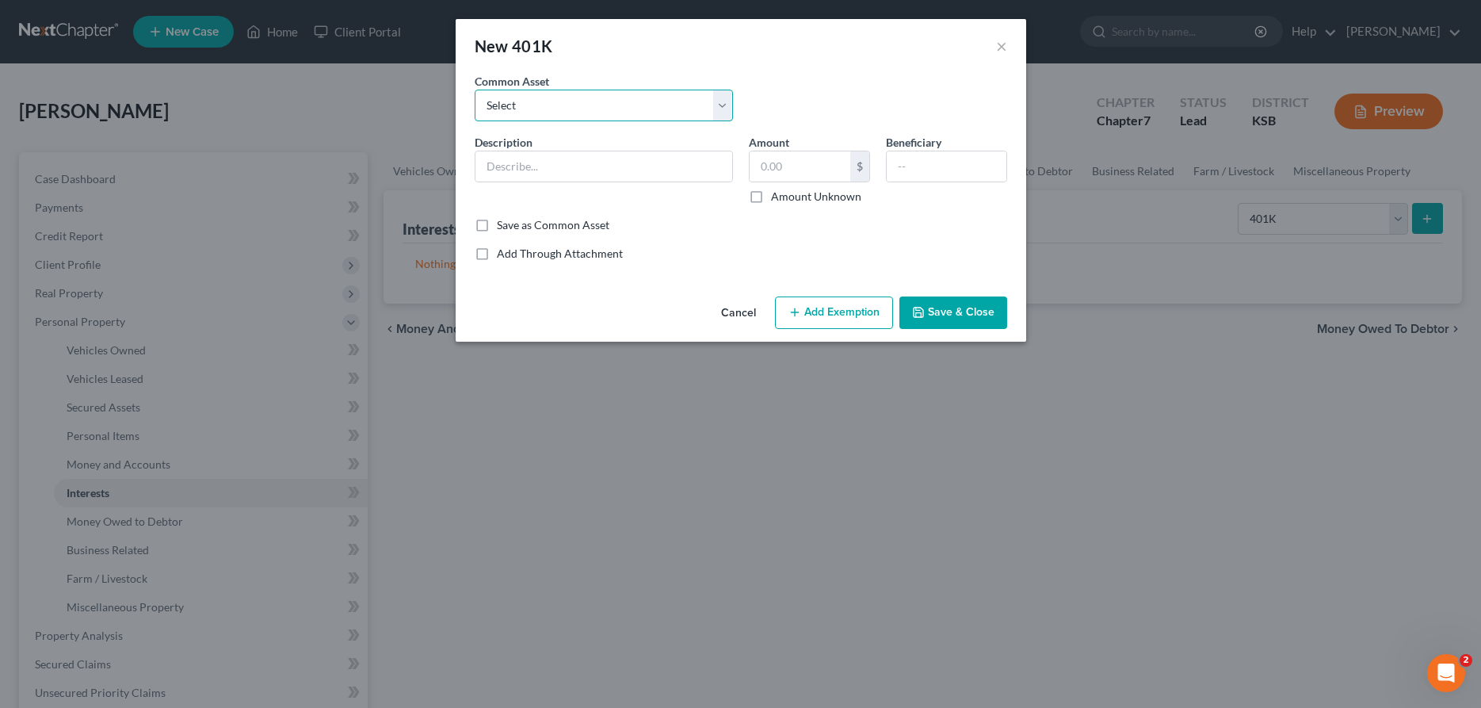
click at [475, 90] on select "Select 401 K" at bounding box center [604, 106] width 258 height 32
select select "0"
click option "401 K" at bounding box center [0, 0] width 0 height 0
type input "401 K"
type input "2,044.92"
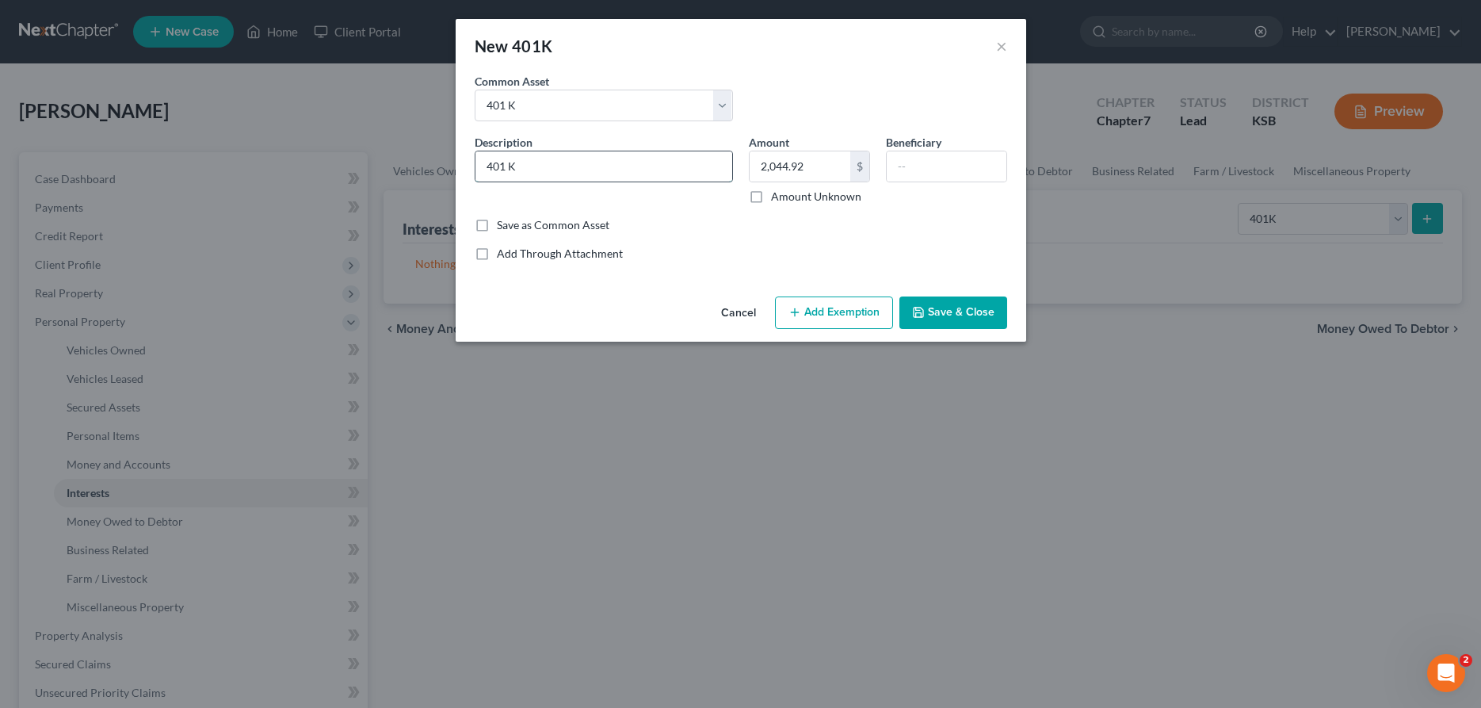
click at [631, 162] on input "401 K" at bounding box center [603, 166] width 257 height 30
type input "401 K- Compass Minerals"
type input "1,343.33"
click at [835, 315] on button "Add Exemption" at bounding box center [834, 312] width 118 height 33
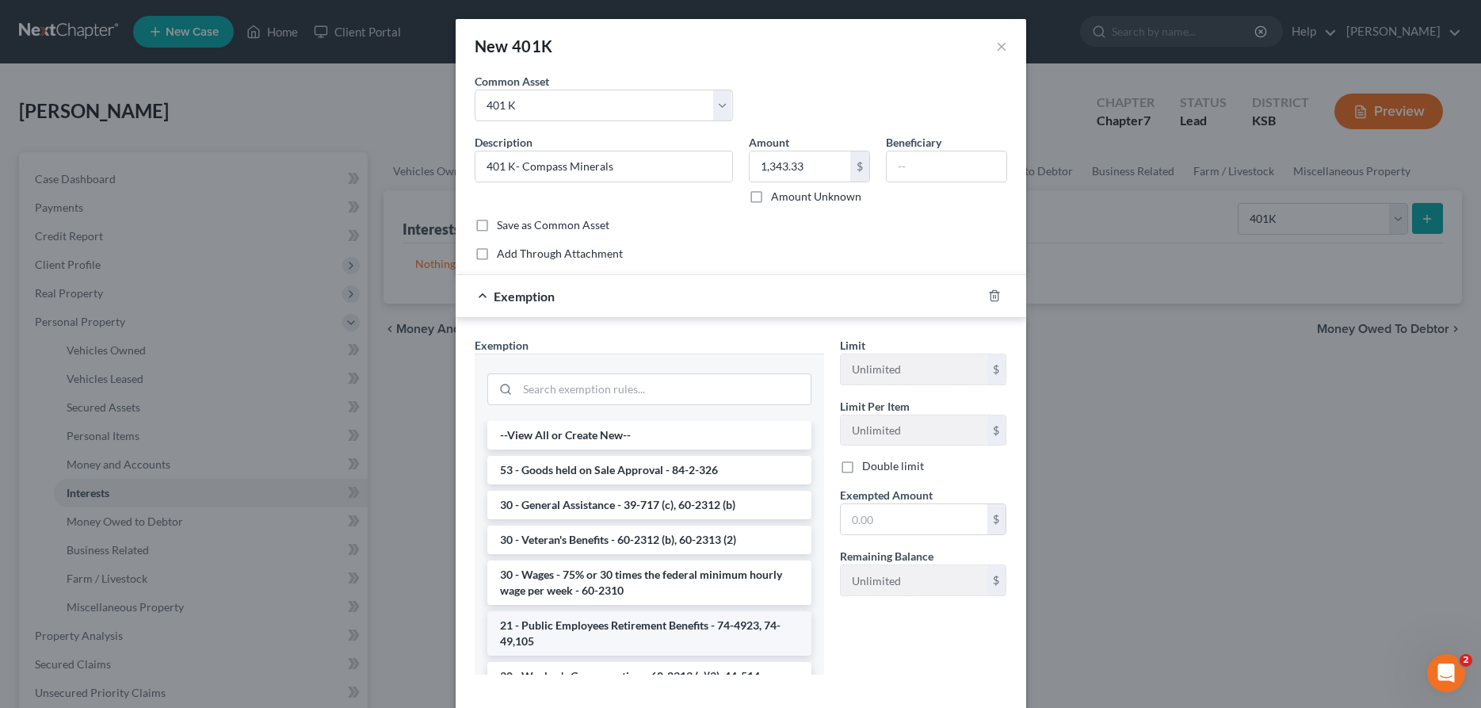
scroll to position [81, 0]
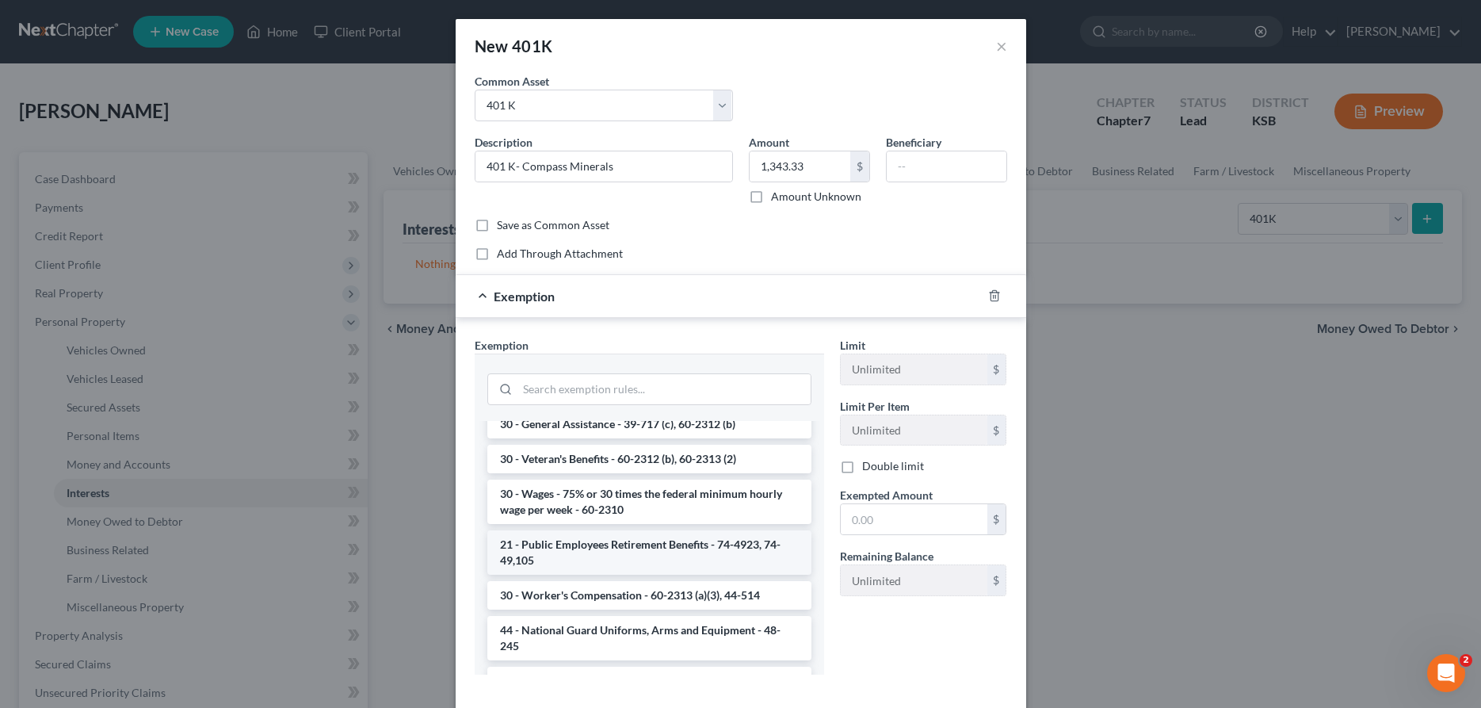
click at [597, 546] on li "21 - Public Employees Retirement Benefits - 74-4923, 74-49,105" at bounding box center [649, 552] width 324 height 44
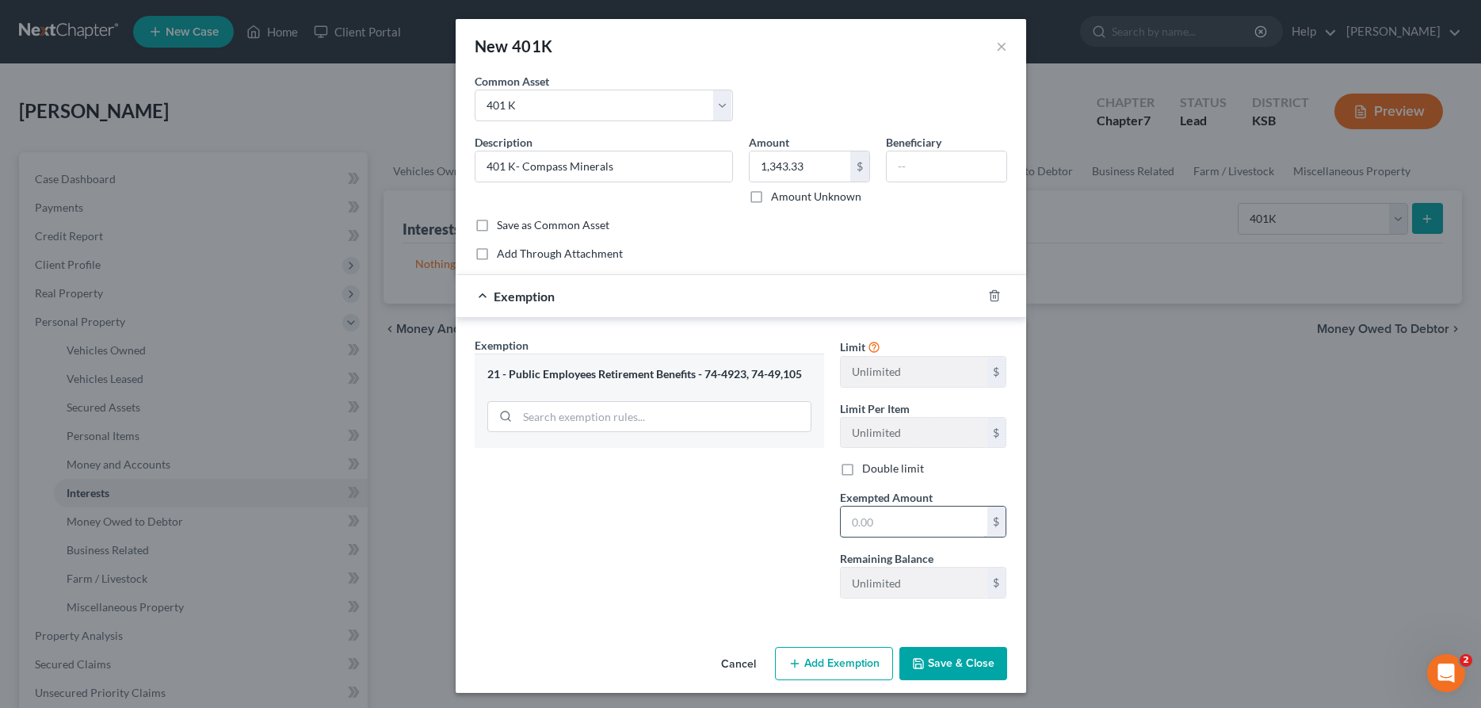
click at [877, 524] on input "text" at bounding box center [914, 521] width 147 height 30
type input "1,343.33"
click at [953, 658] on button "Save & Close" at bounding box center [953, 663] width 108 height 33
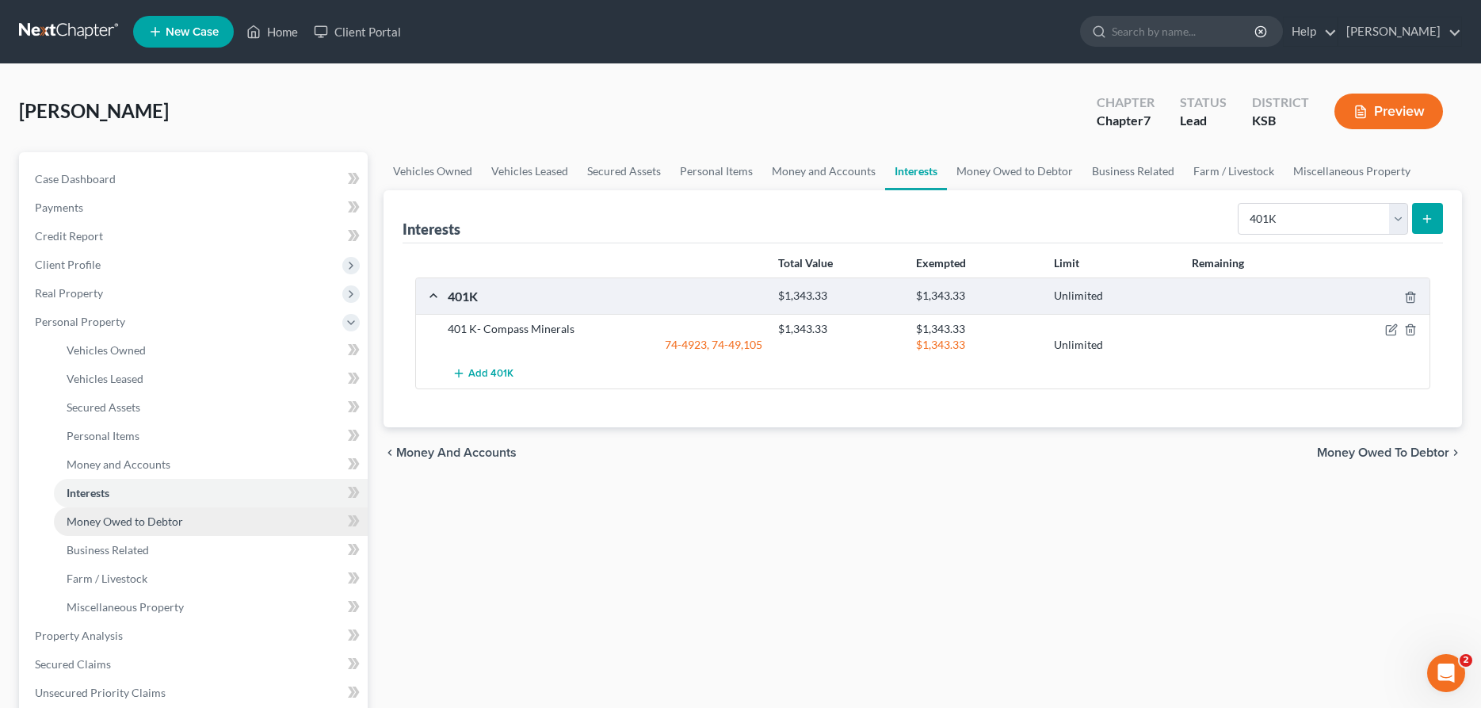
click at [132, 525] on span "Money Owed to Debtor" at bounding box center [125, 520] width 116 height 13
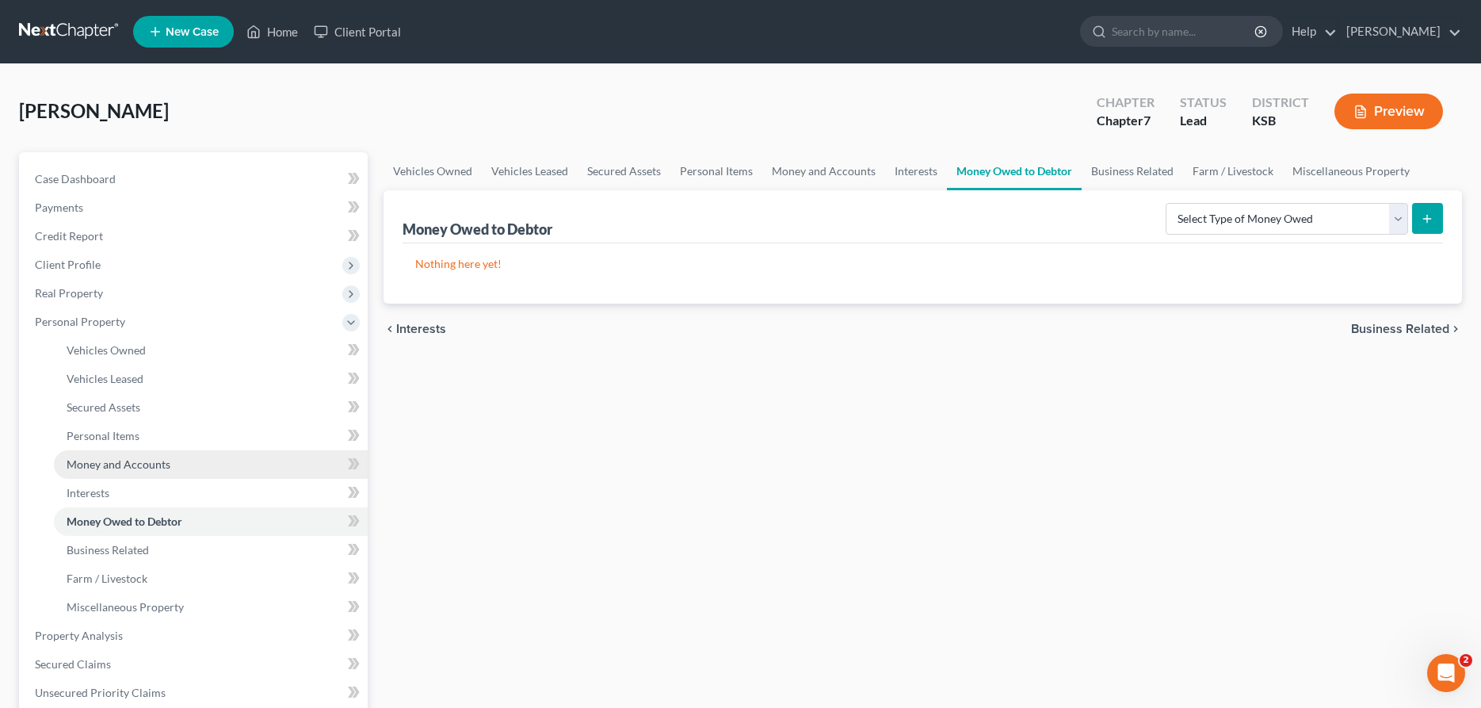
click at [115, 464] on span "Money and Accounts" at bounding box center [119, 463] width 104 height 13
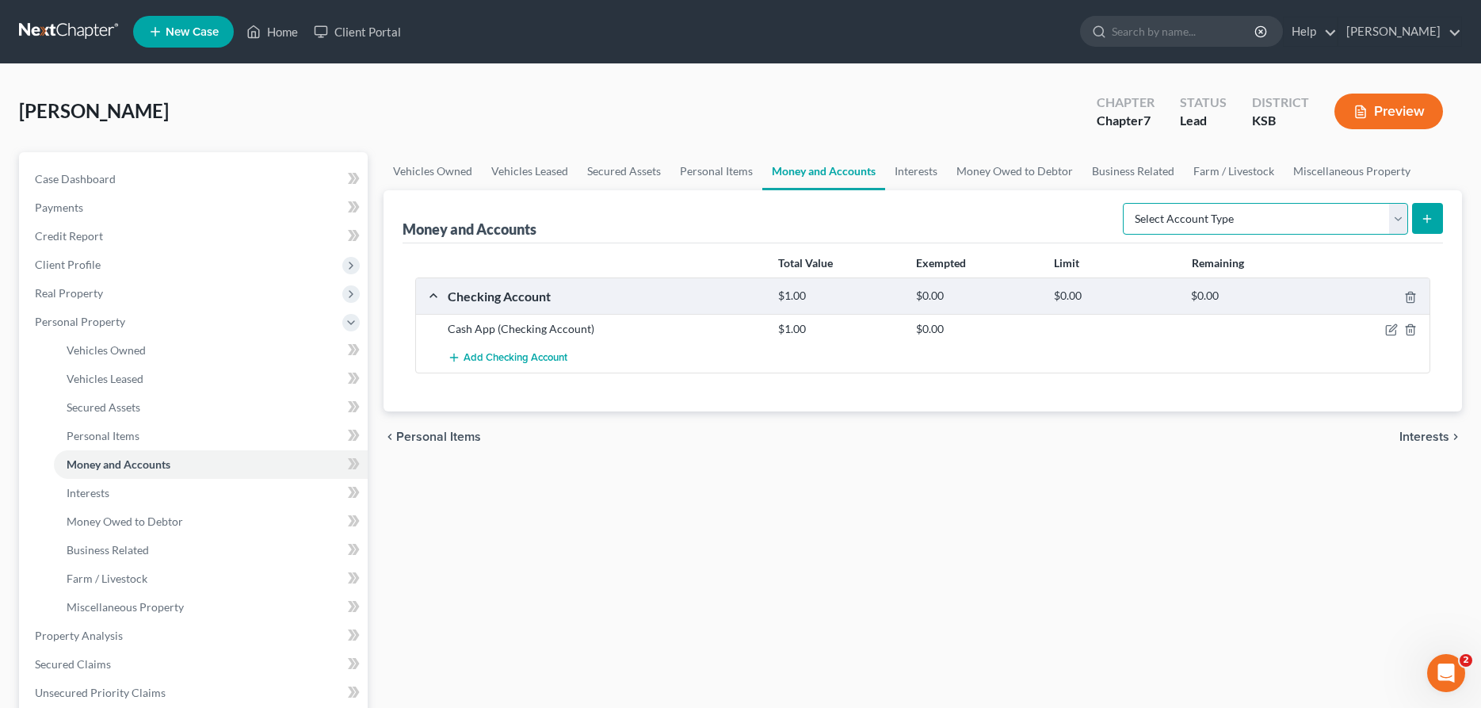
click at [1123, 203] on select "Select Account Type Brokerage Cash on Hand Certificates of Deposit Checking Acc…" at bounding box center [1265, 219] width 285 height 32
select select "checking"
click option "Checking Account" at bounding box center [0, 0] width 0 height 0
click at [1427, 222] on line "submit" at bounding box center [1427, 218] width 0 height 7
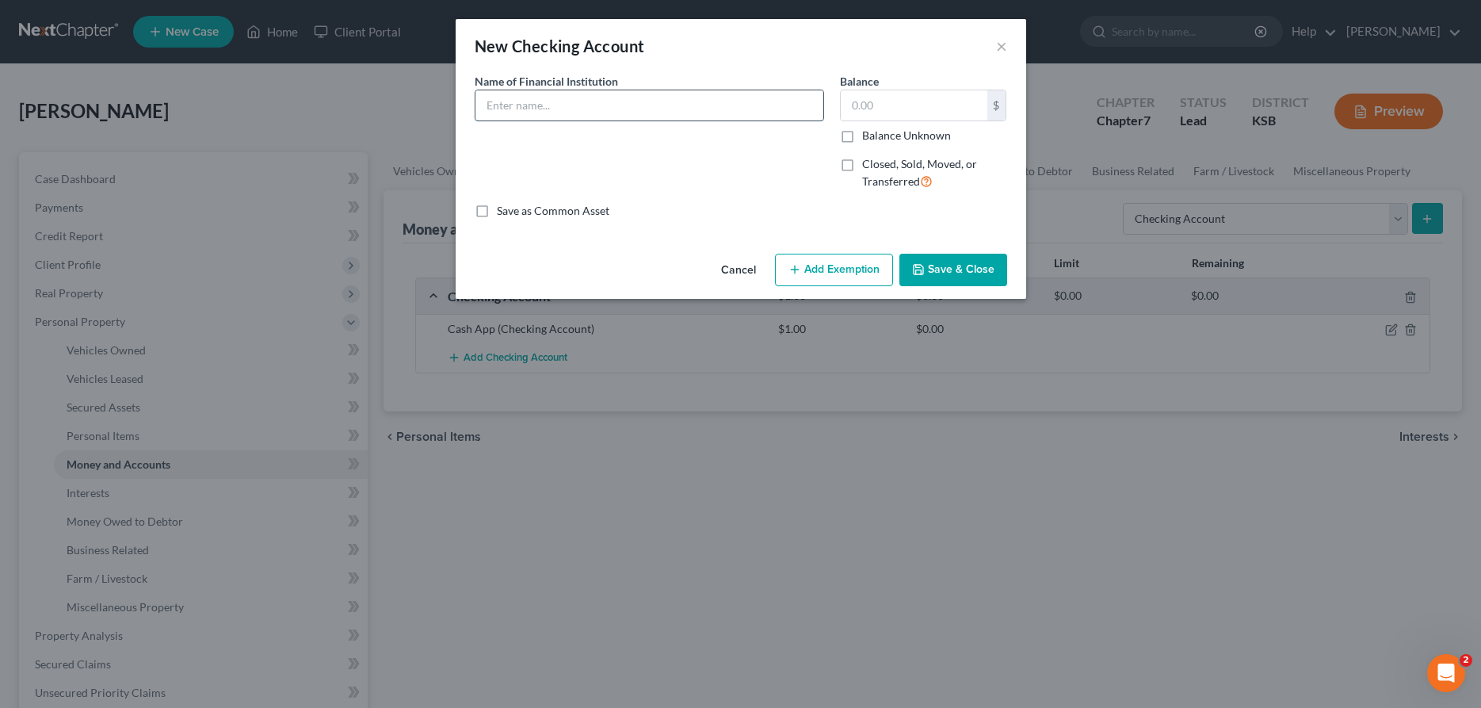
click at [647, 117] on input "text" at bounding box center [649, 105] width 348 height 30
type input "Heartland Credit Union (Only in Girlfriends Name)"
type input "1.00"
click at [953, 273] on button "Save & Close" at bounding box center [953, 270] width 108 height 33
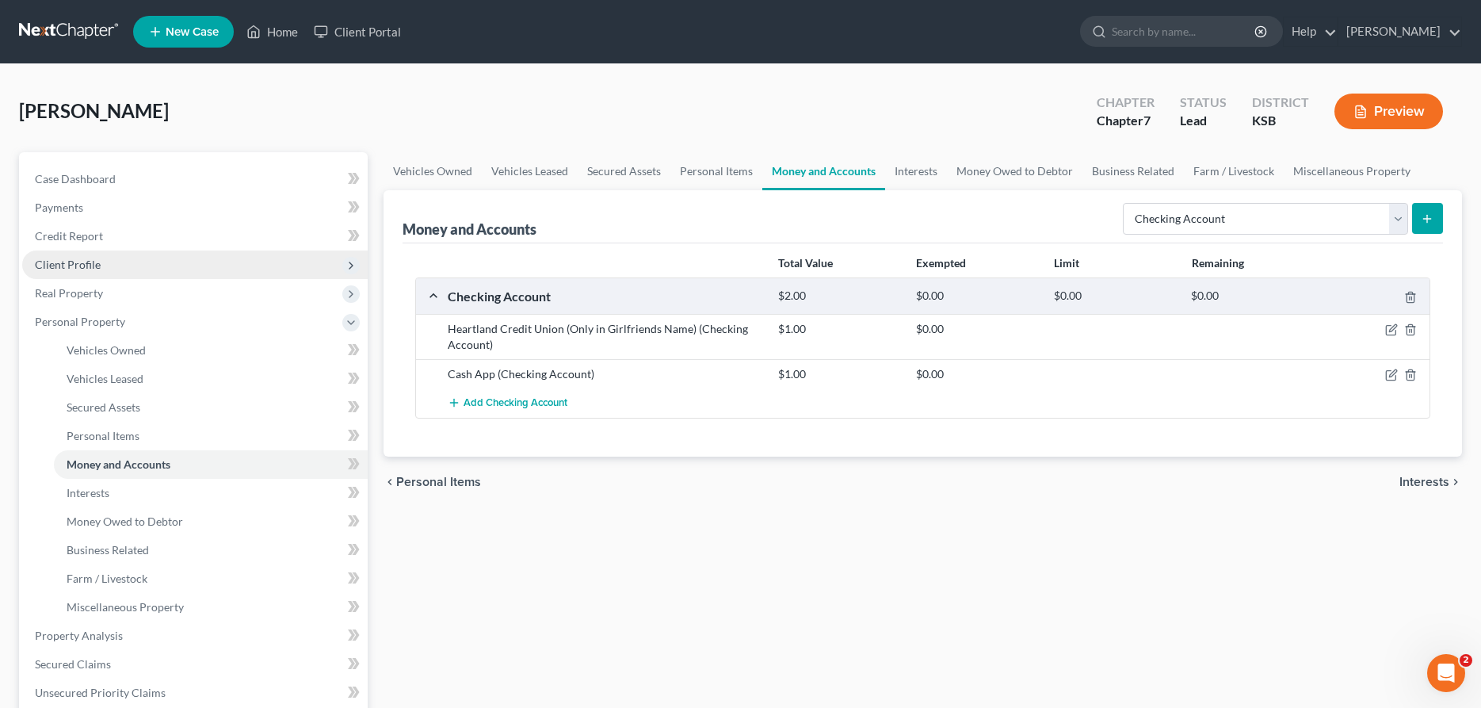
click at [90, 263] on span "Client Profile" at bounding box center [68, 264] width 66 height 13
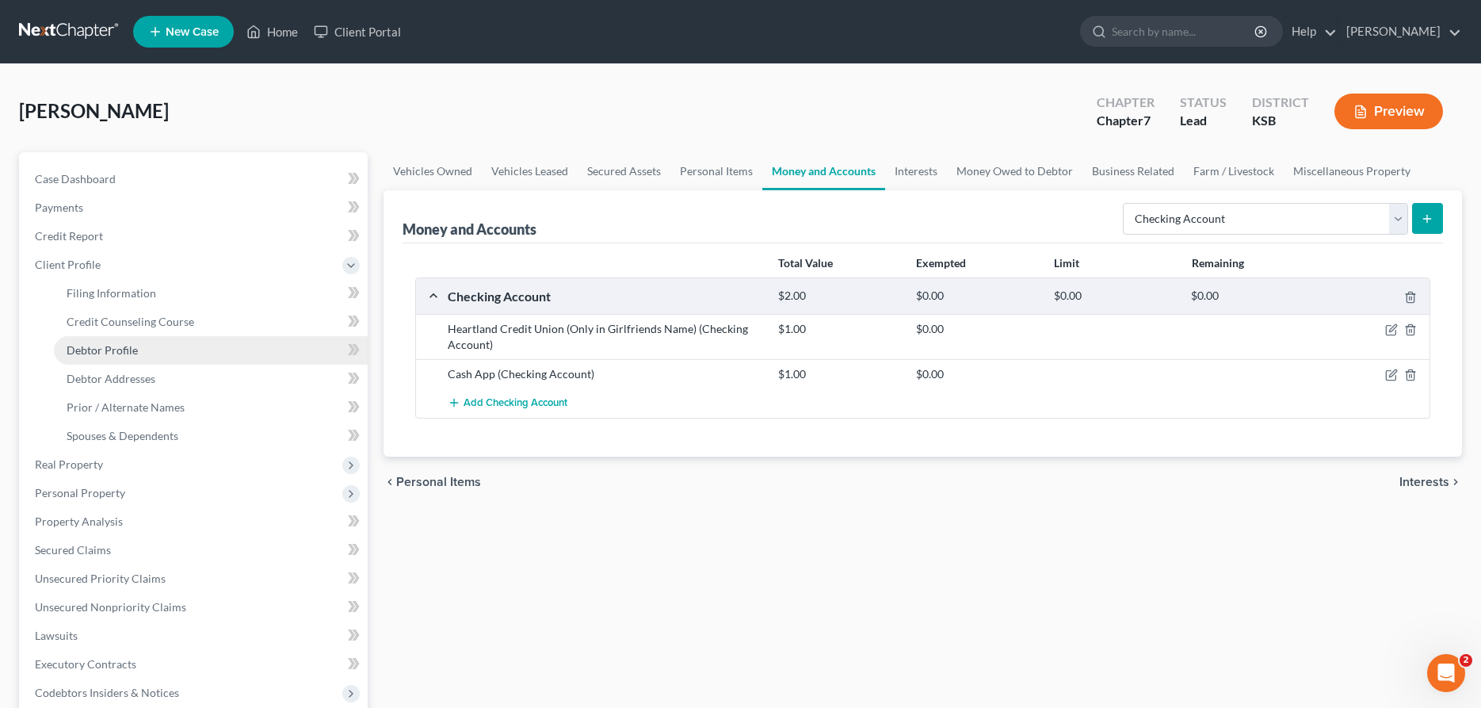
click at [101, 349] on span "Debtor Profile" at bounding box center [102, 349] width 71 height 13
select select "0"
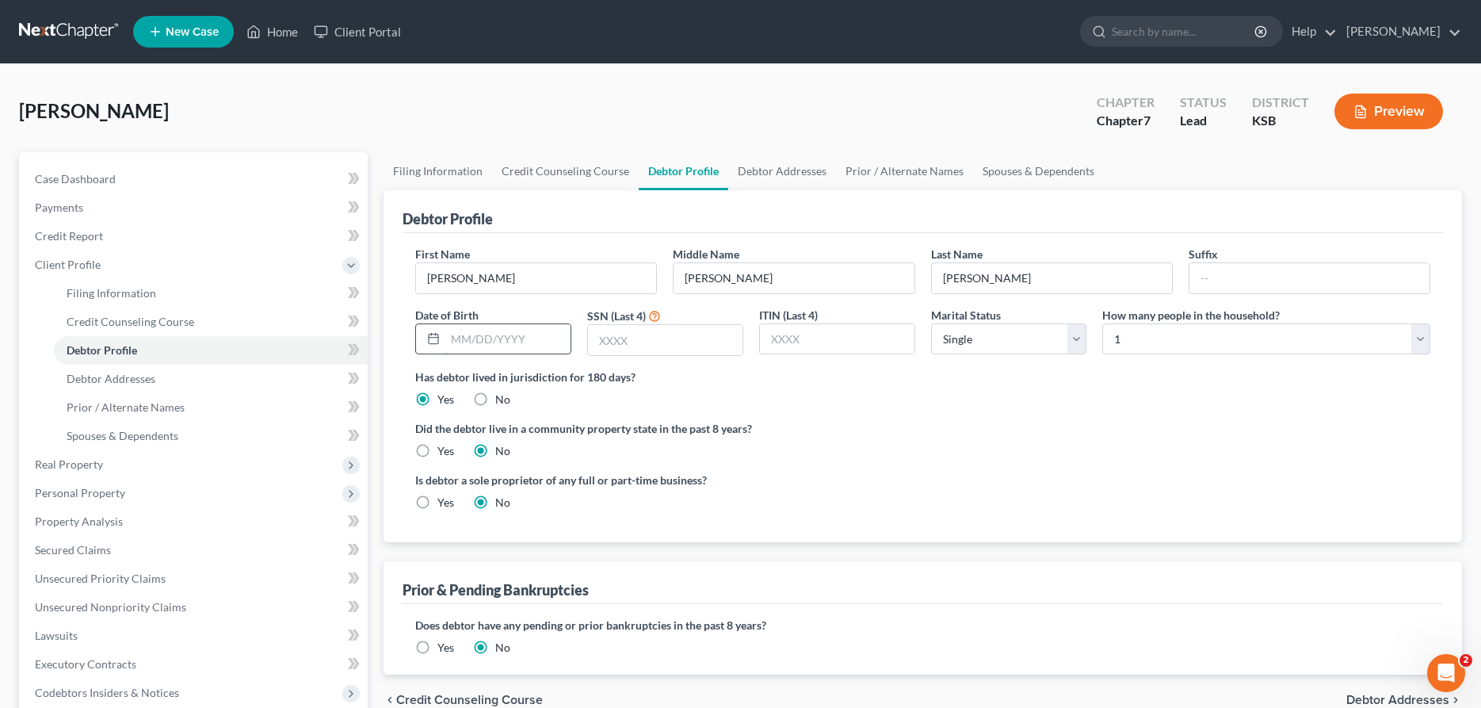
click at [469, 343] on input "text" at bounding box center [507, 339] width 125 height 30
type input "[DATE]"
type input "78/6"
click at [1102, 323] on select "Select 1 2 3 4 5 6 7 8 9 10 11 12 13 14 15 16 17 18 19 20" at bounding box center [1266, 339] width 328 height 32
select select "2"
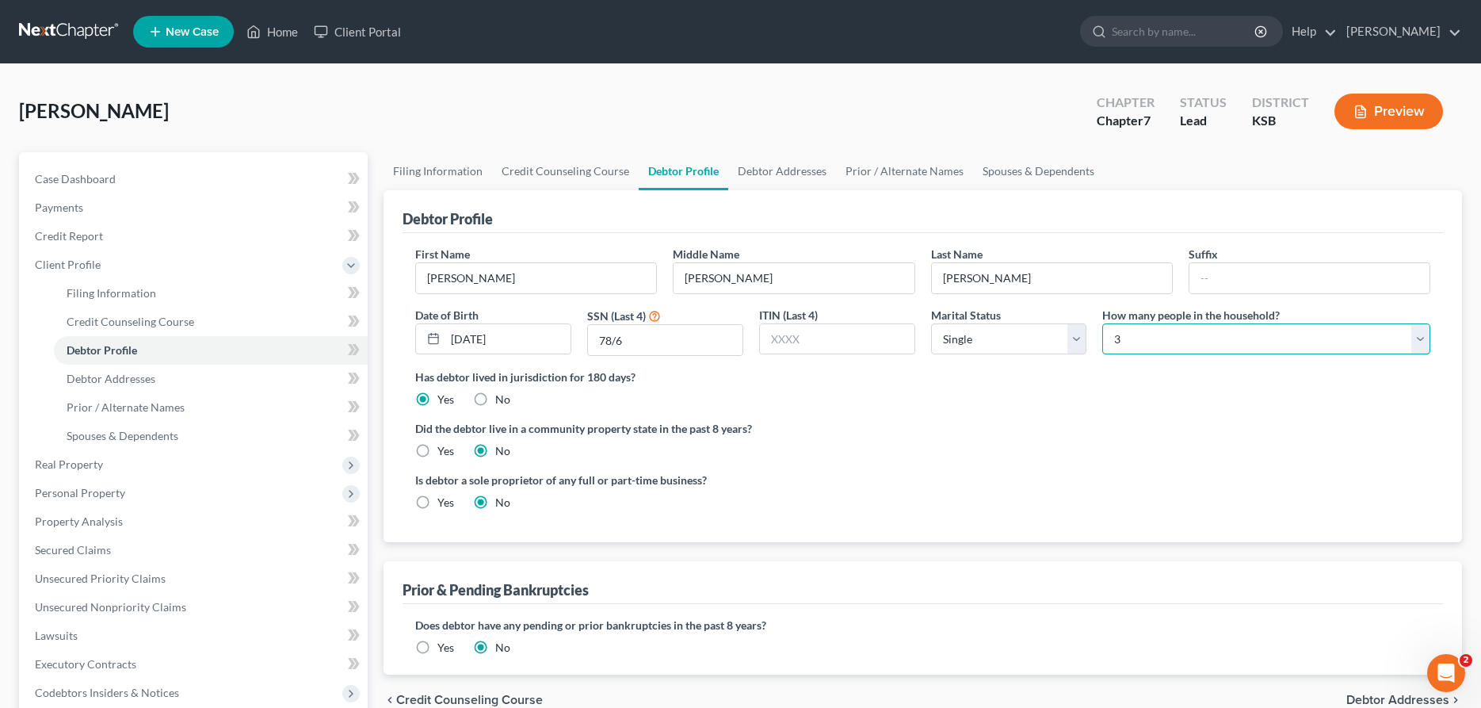
click option "3" at bounding box center [0, 0] width 0 height 0
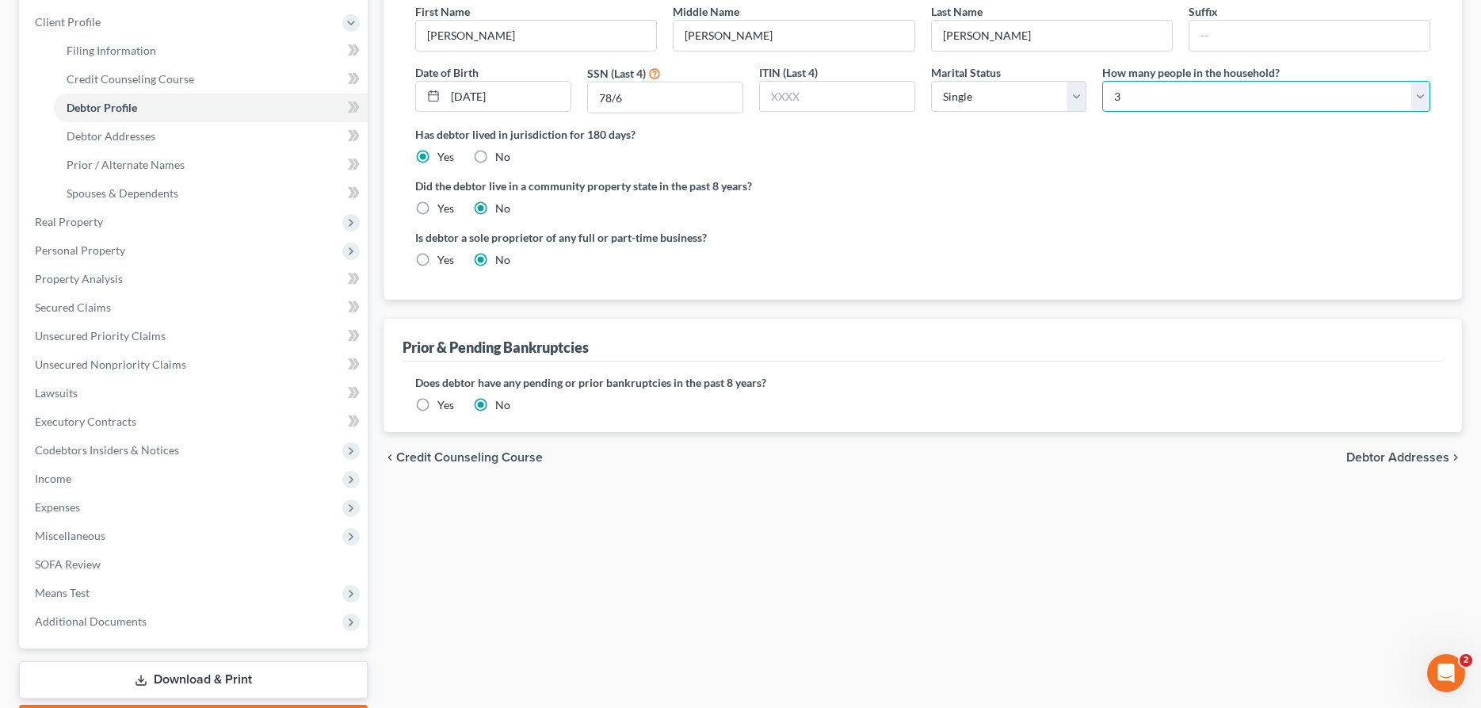
scroll to position [162, 0]
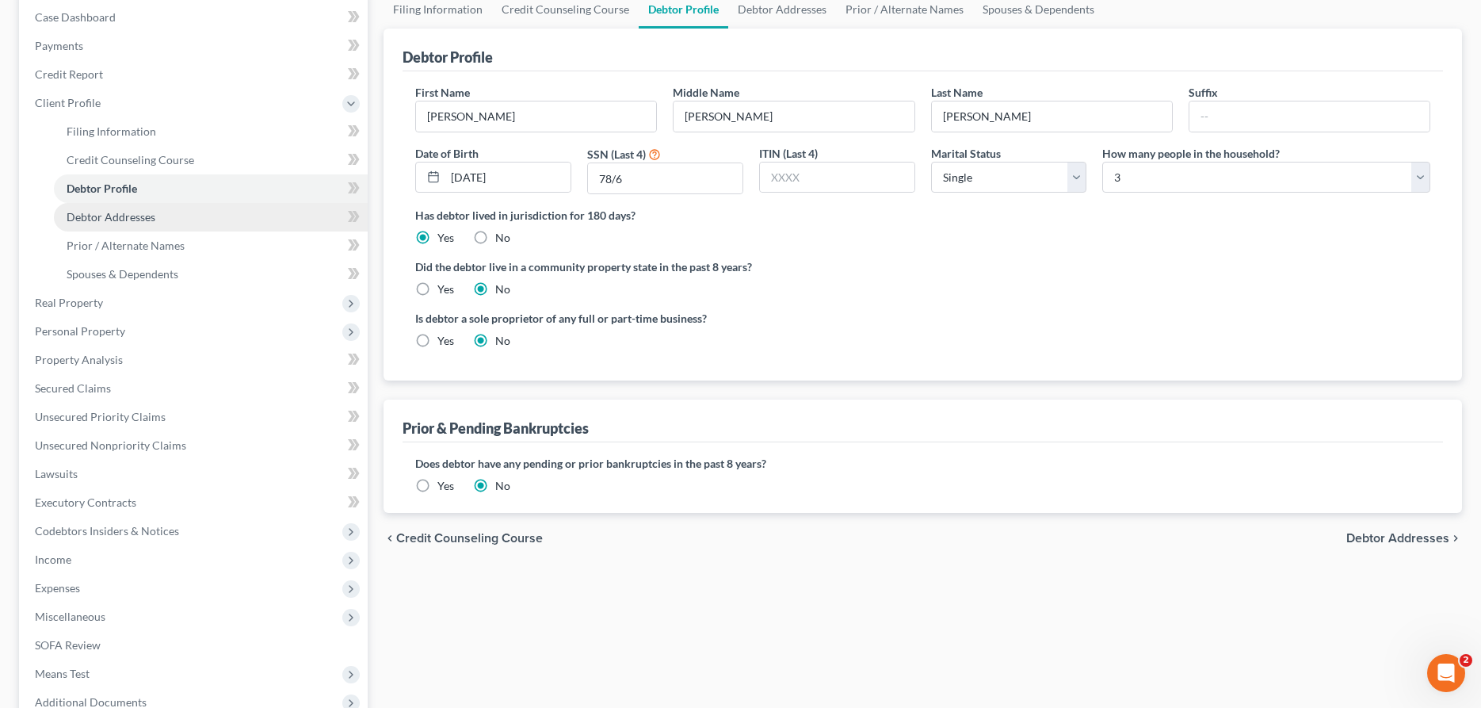
click at [119, 216] on span "Debtor Addresses" at bounding box center [111, 216] width 89 height 13
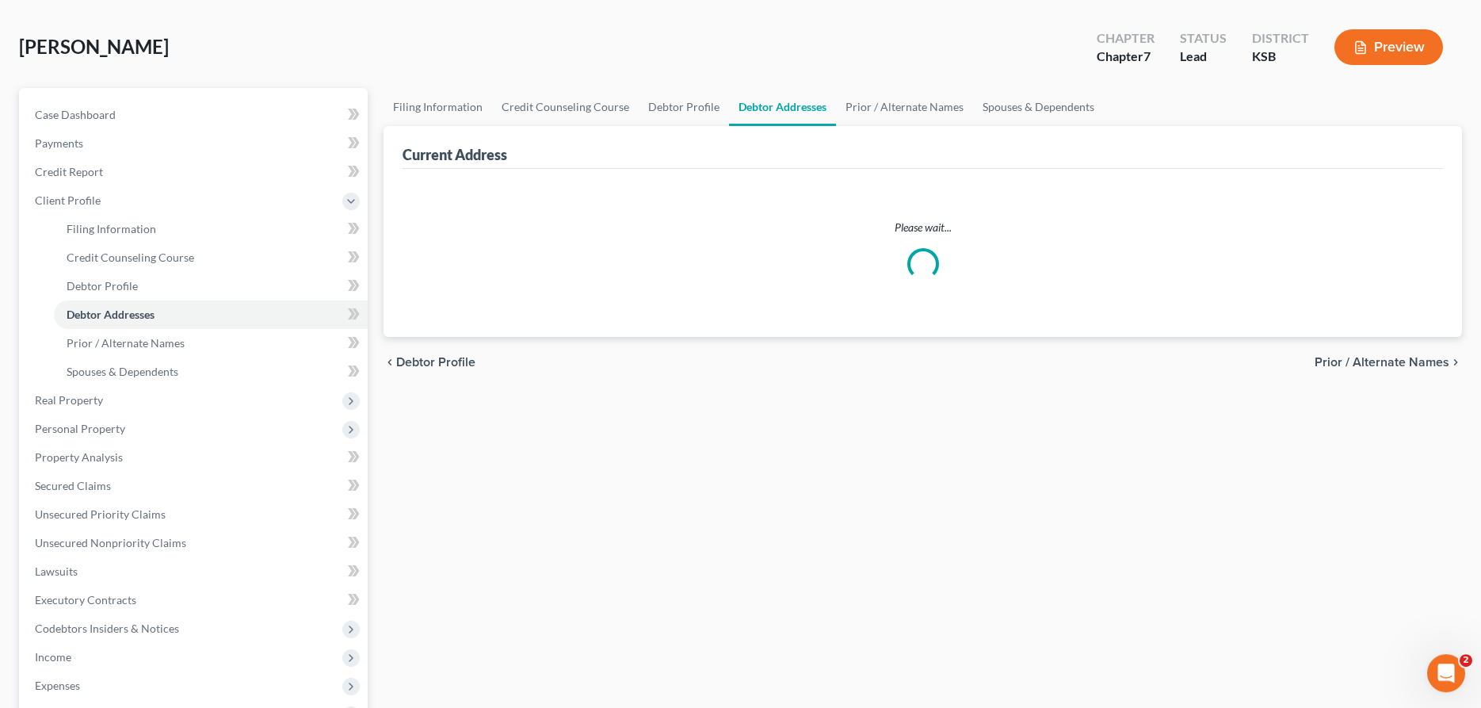
select select "0"
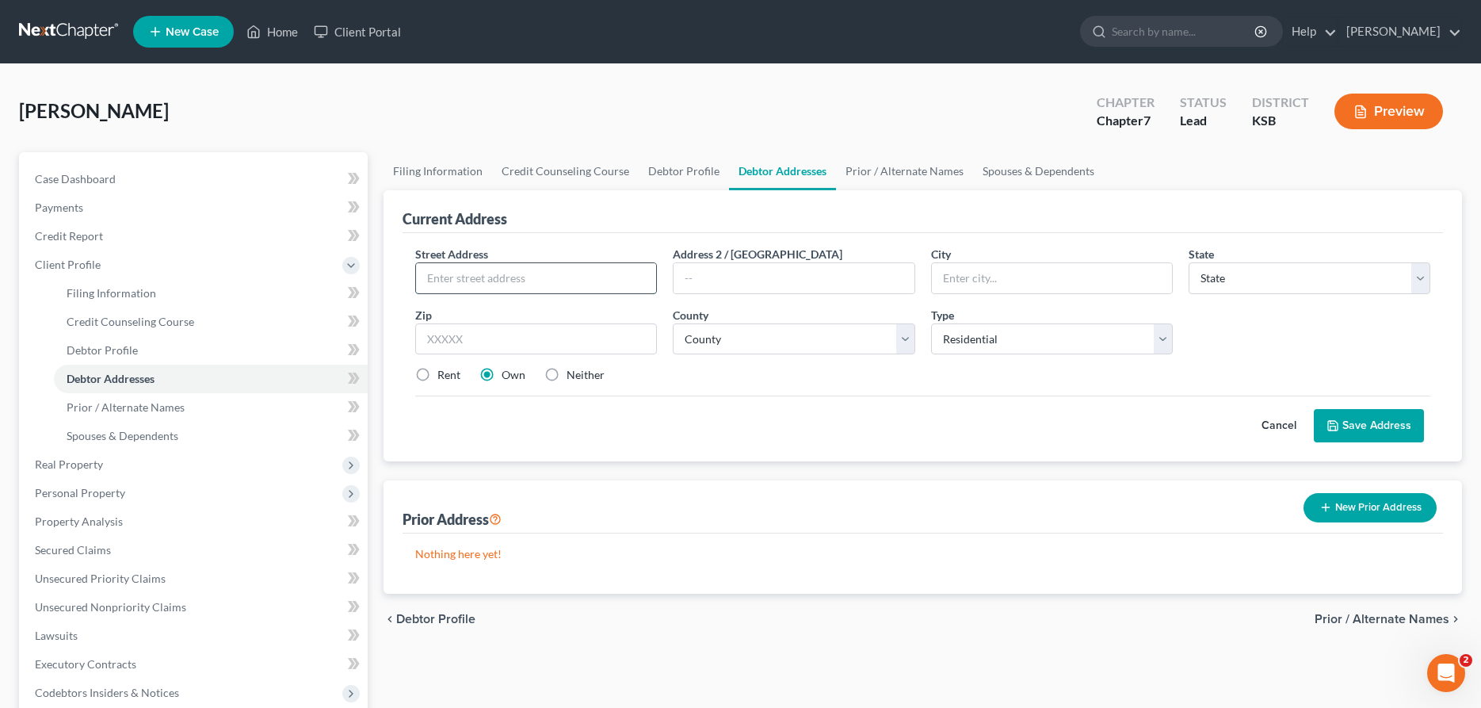
click at [517, 284] on input "text" at bounding box center [536, 278] width 240 height 30
type input "[STREET_ADDRESS]"
type input "[PERSON_NAME]"
select select "17"
type input "67502"
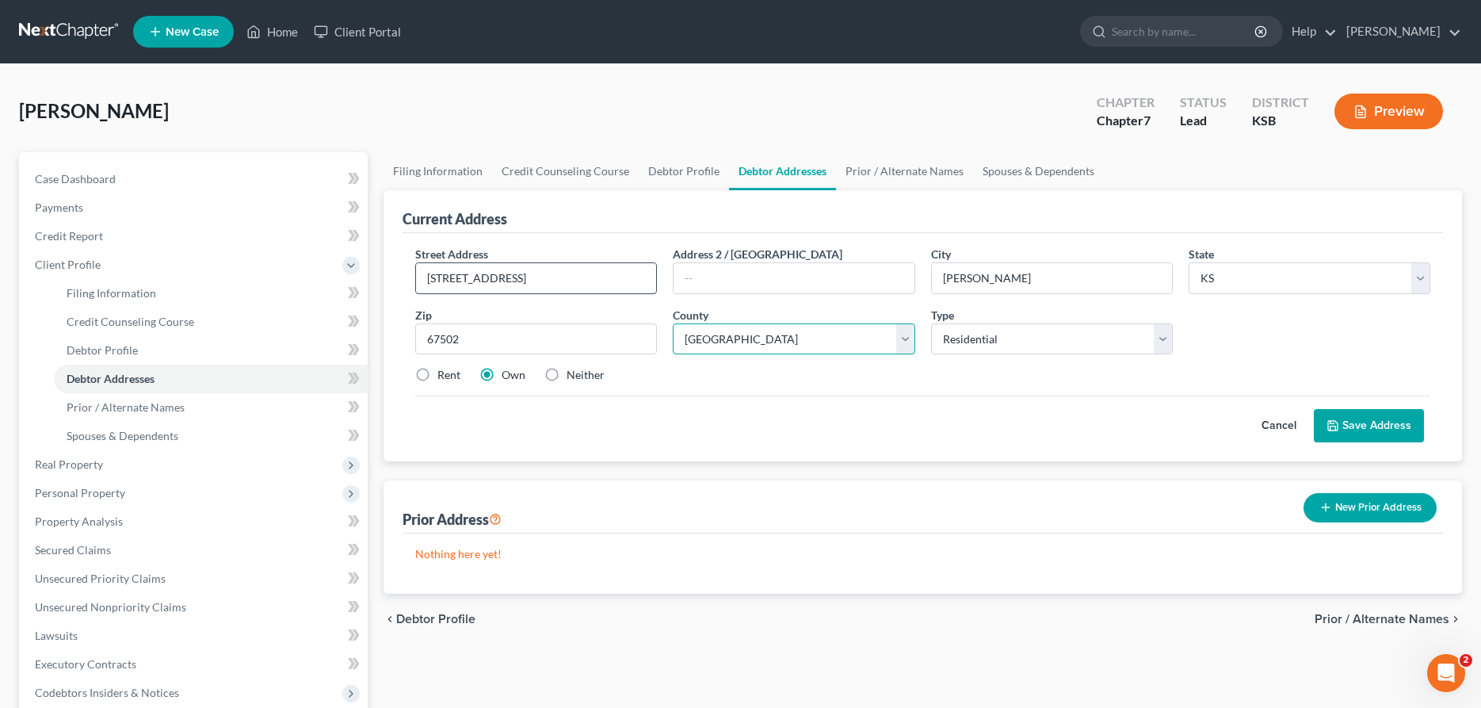
select select "77"
click at [437, 370] on label "Rent" at bounding box center [448, 375] width 23 height 16
click at [444, 370] on input "Rent" at bounding box center [449, 372] width 10 height 10
radio input "true"
click at [1343, 418] on button "Save Address" at bounding box center [1369, 425] width 110 height 33
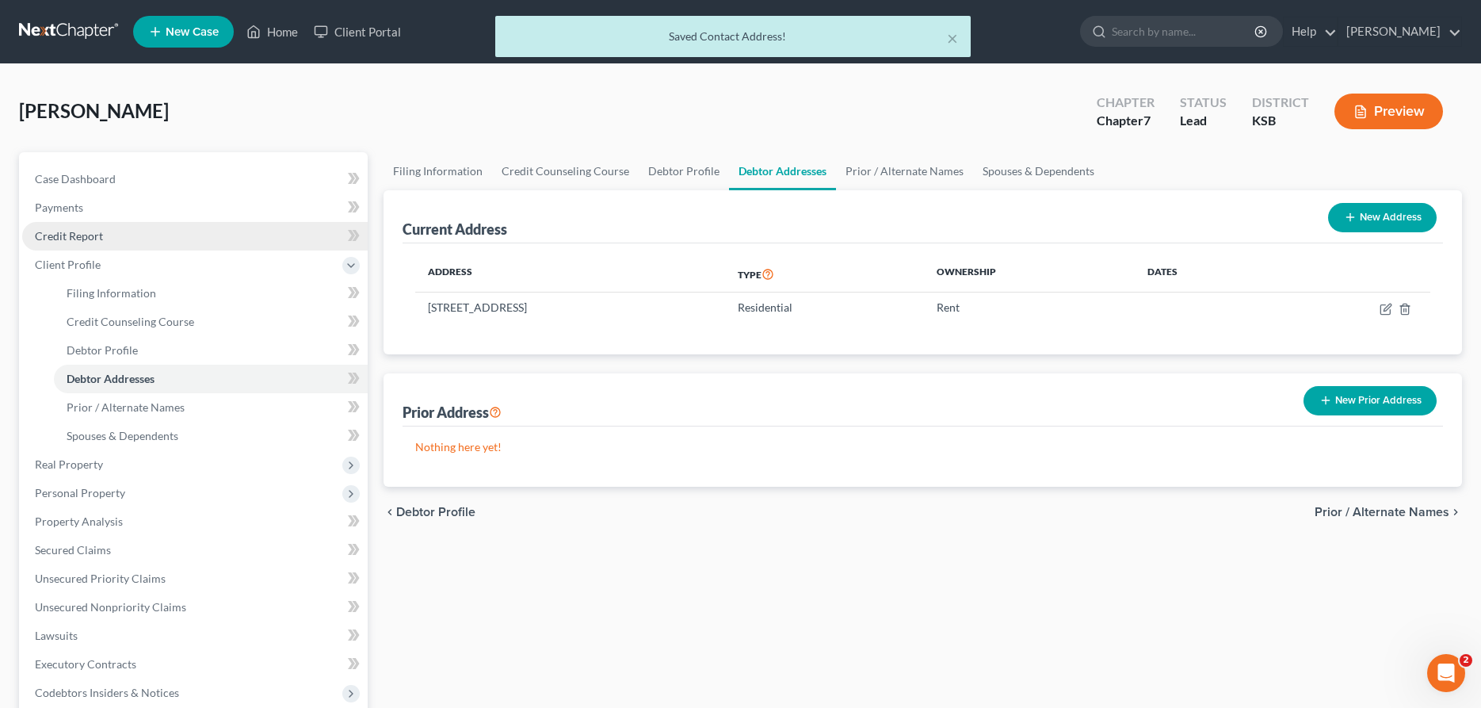
click at [90, 235] on span "Credit Report" at bounding box center [69, 235] width 68 height 13
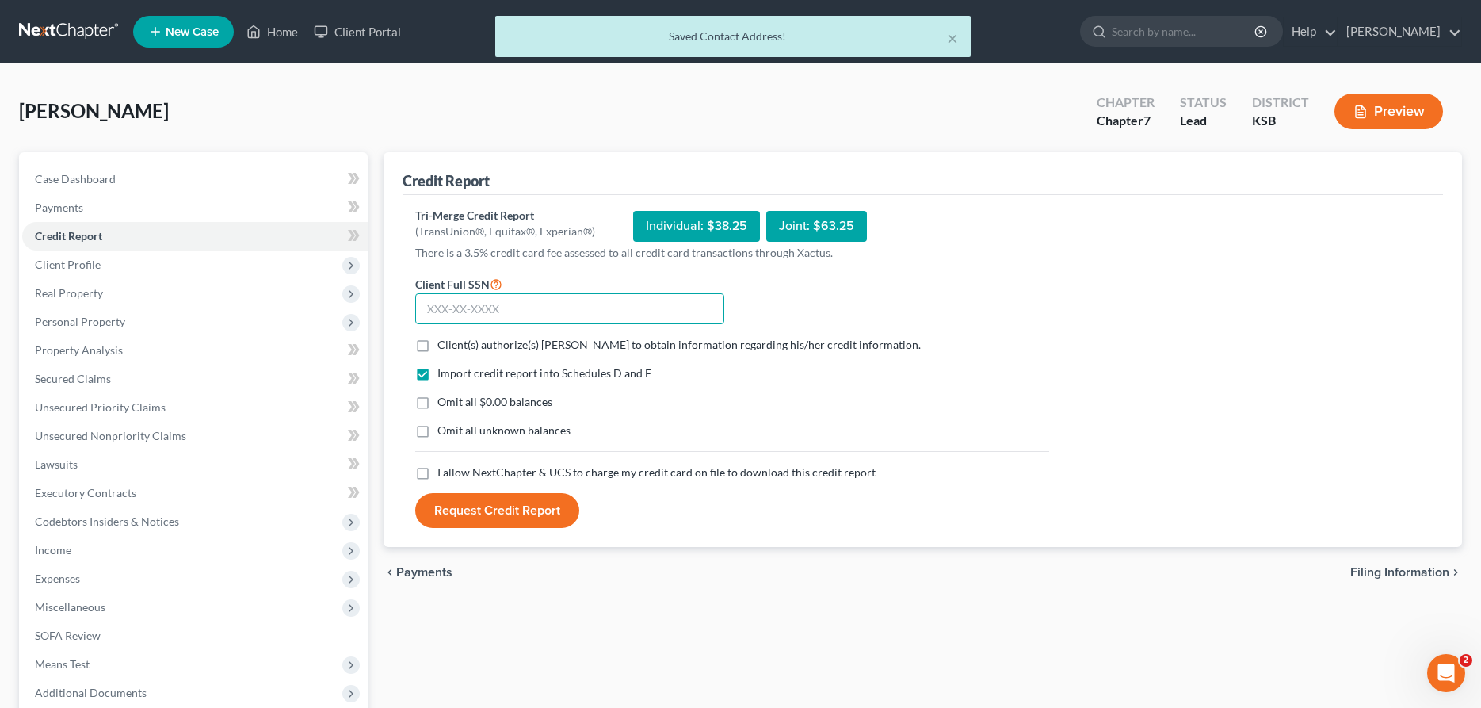
click at [446, 307] on input "text" at bounding box center [569, 309] width 309 height 32
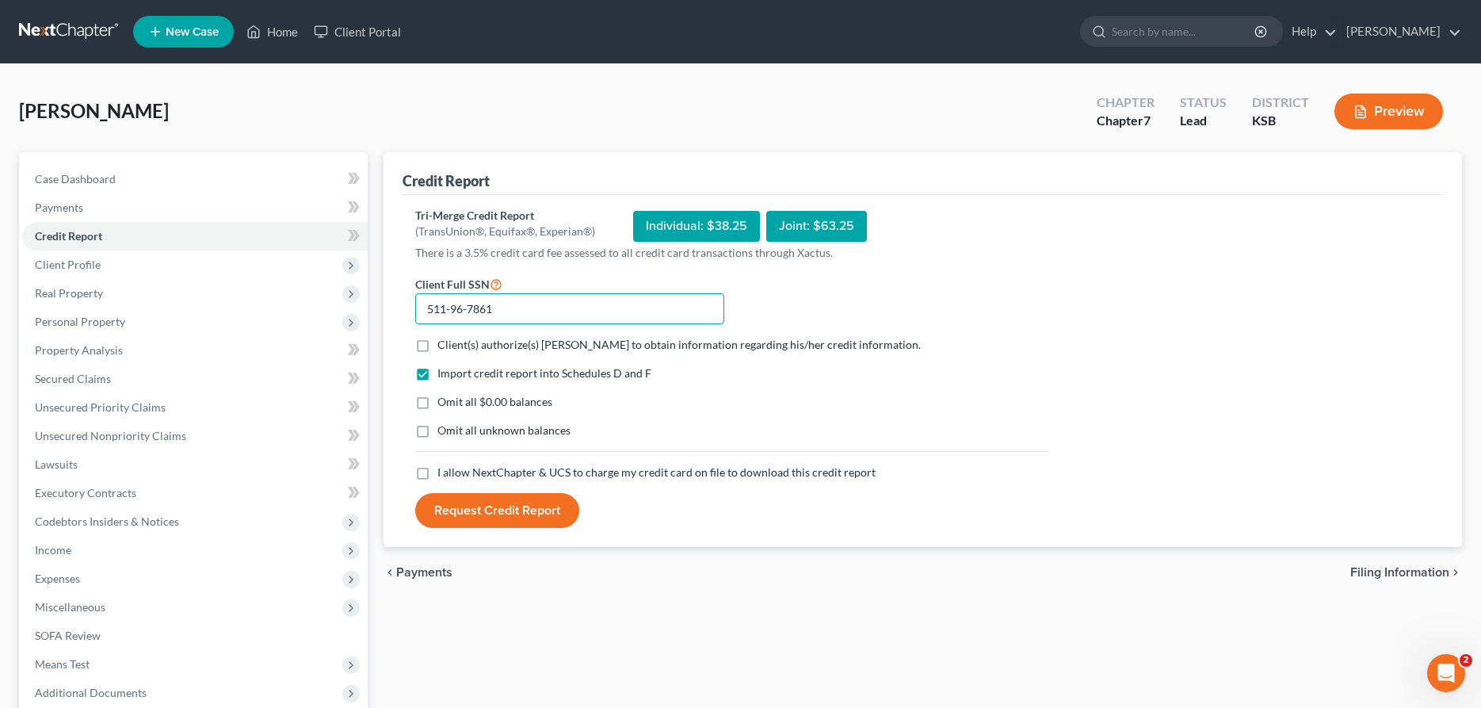
type input "511-96-7861"
click at [437, 345] on label "Client(s) authorize(s) [PERSON_NAME] to obtain information regarding his/her cr…" at bounding box center [678, 345] width 483 height 16
click at [444, 345] on input "Client(s) authorize(s) [PERSON_NAME] to obtain information regarding his/her cr…" at bounding box center [449, 342] width 10 height 10
checkbox input "true"
click at [437, 471] on label "I allow NextChapter & UCS to charge my credit card on file to download this cre…" at bounding box center [656, 472] width 438 height 16
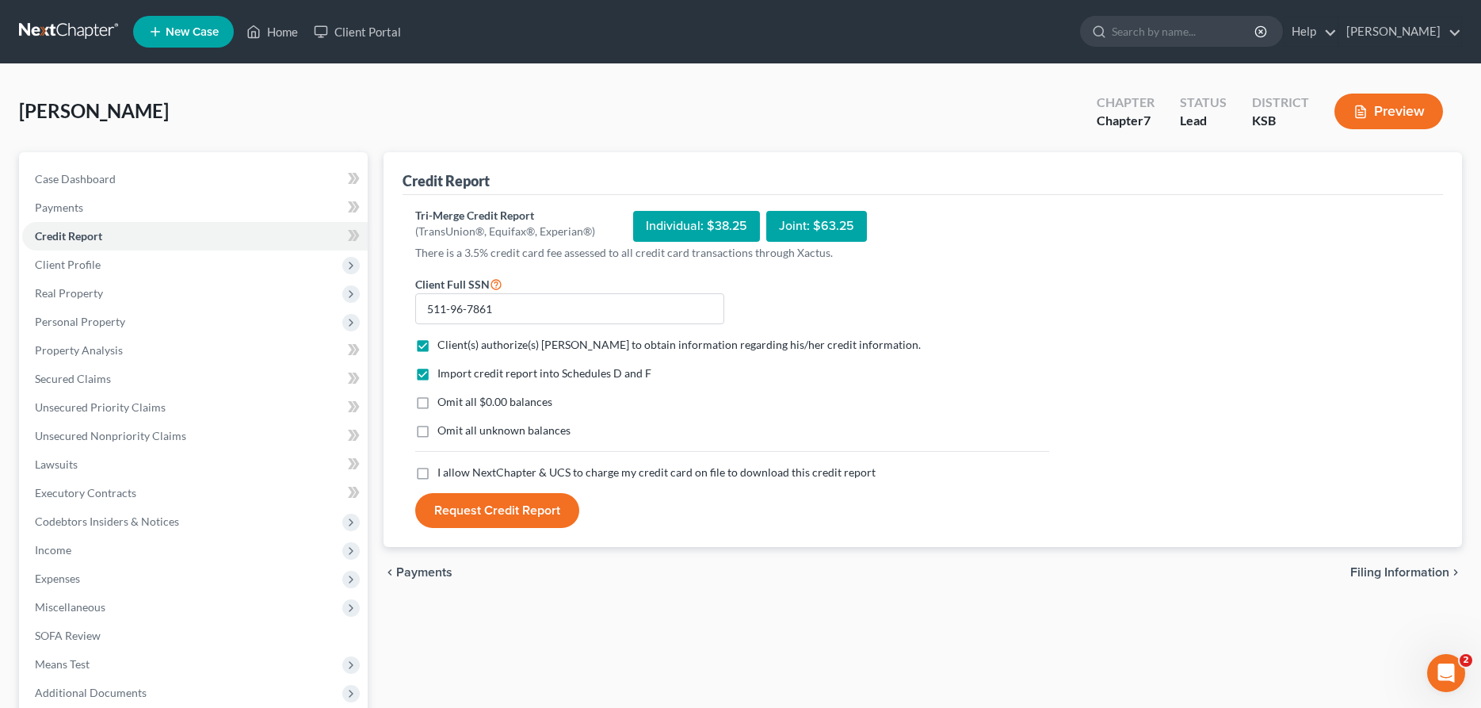
click at [444, 471] on input "I allow NextChapter & UCS to charge my credit card on file to download this cre…" at bounding box center [449, 469] width 10 height 10
checkbox input "true"
click at [464, 509] on button "Request Credit Report" at bounding box center [497, 510] width 164 height 35
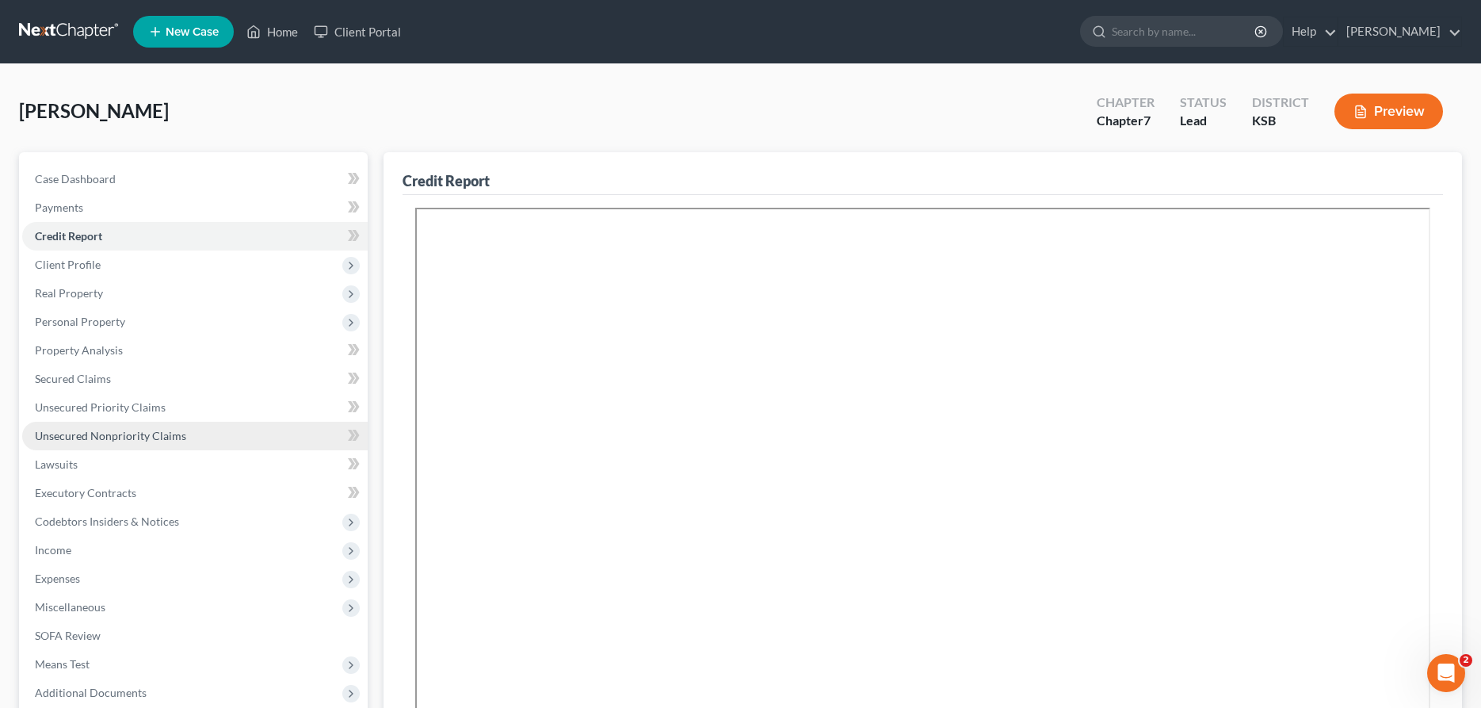
click at [108, 433] on span "Unsecured Nonpriority Claims" at bounding box center [110, 435] width 151 height 13
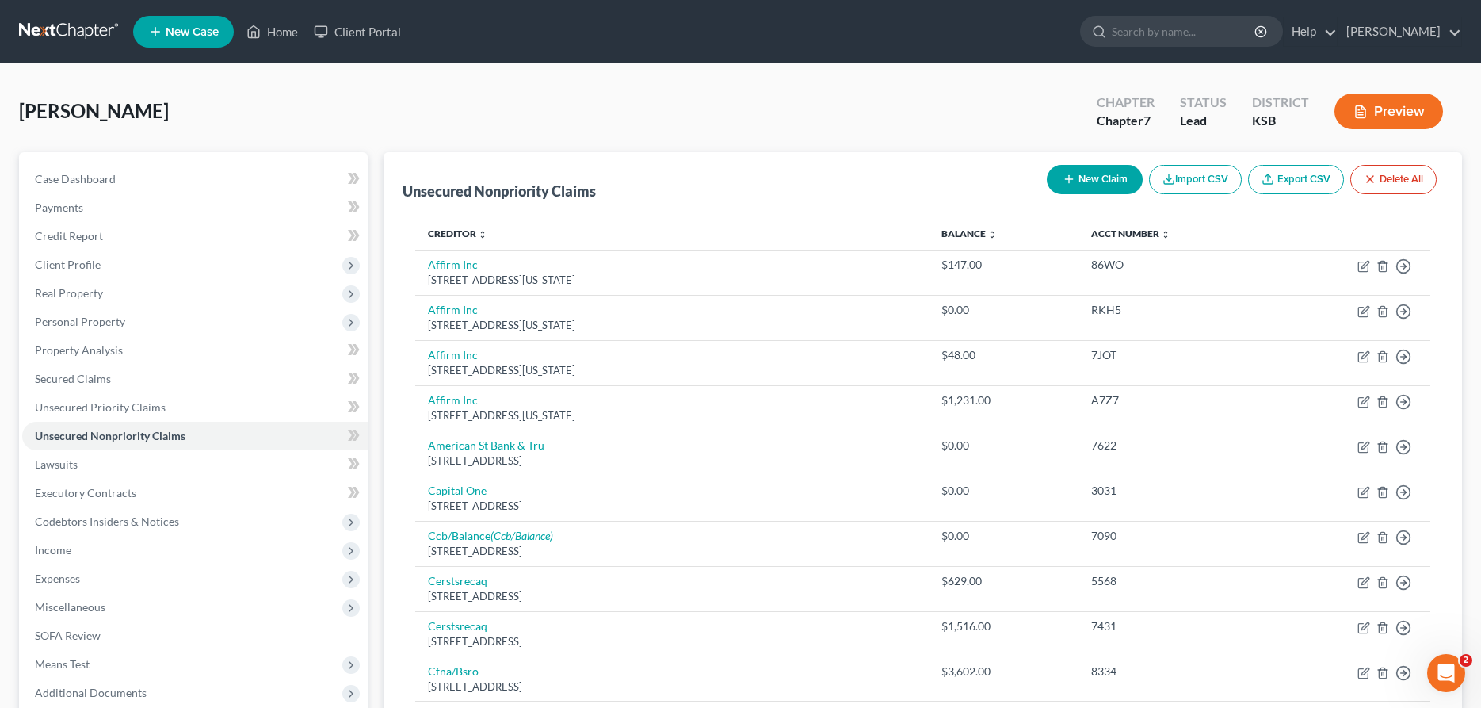
click at [1091, 177] on button "New Claim" at bounding box center [1095, 179] width 96 height 29
select select "0"
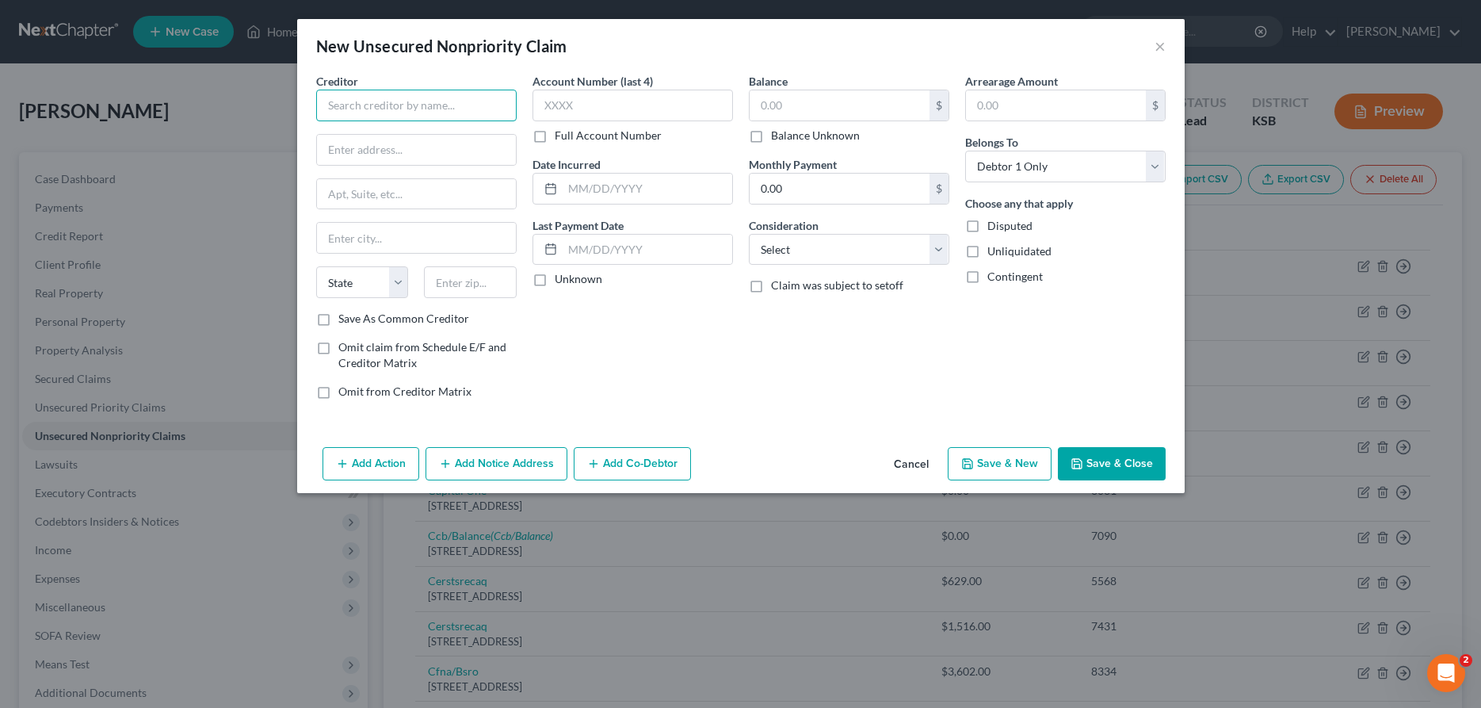
click at [394, 108] on input "text" at bounding box center [416, 106] width 200 height 32
drag, startPoint x: 501, startPoint y: 106, endPoint x: 442, endPoint y: 108, distance: 58.7
click at [442, 108] on input "[PERSON_NAME] Anesthesia Associates" at bounding box center [416, 106] width 200 height 32
type input "[PERSON_NAME] Anesthesia Professionals, LLC"
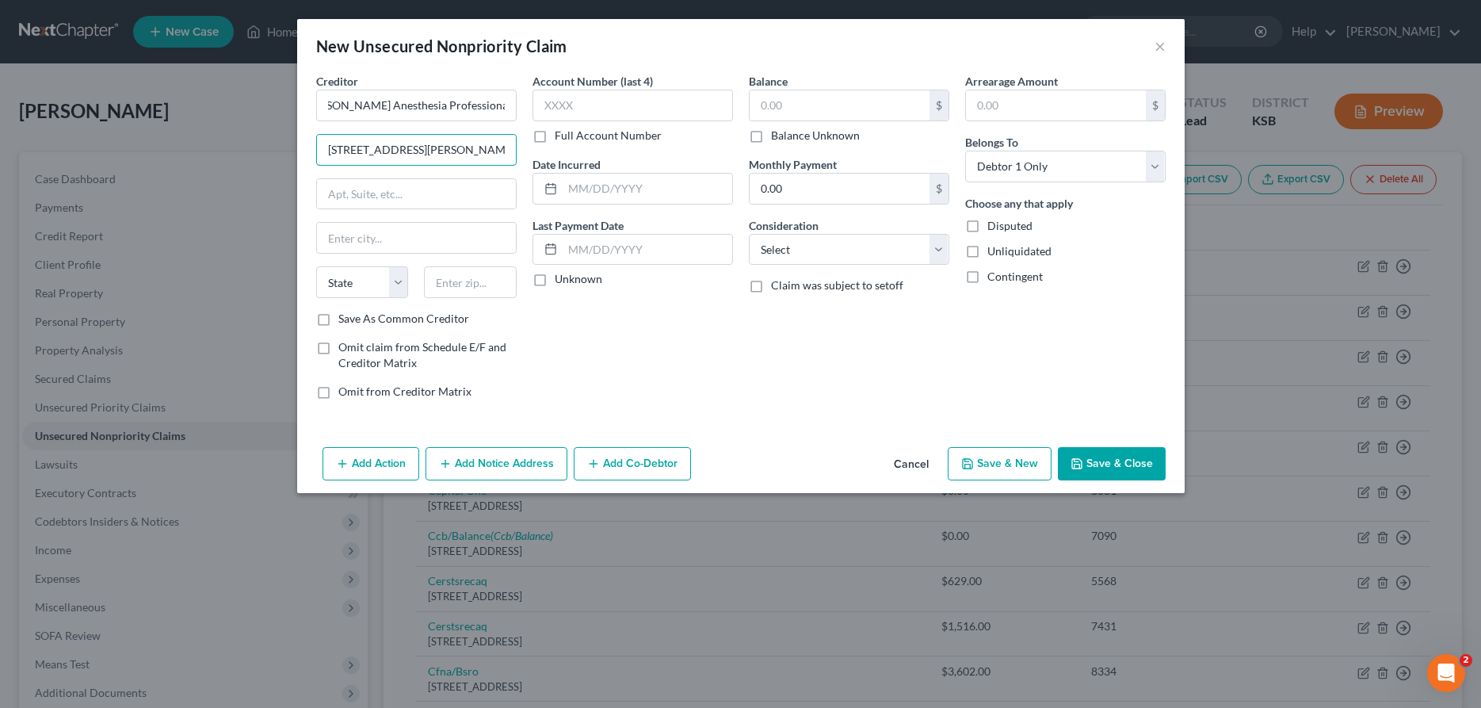
type input "[STREET_ADDRESS][PERSON_NAME]"
type input "[PERSON_NAME]"
select select "17"
type input "67502"
click at [781, 105] on input "text" at bounding box center [840, 105] width 180 height 30
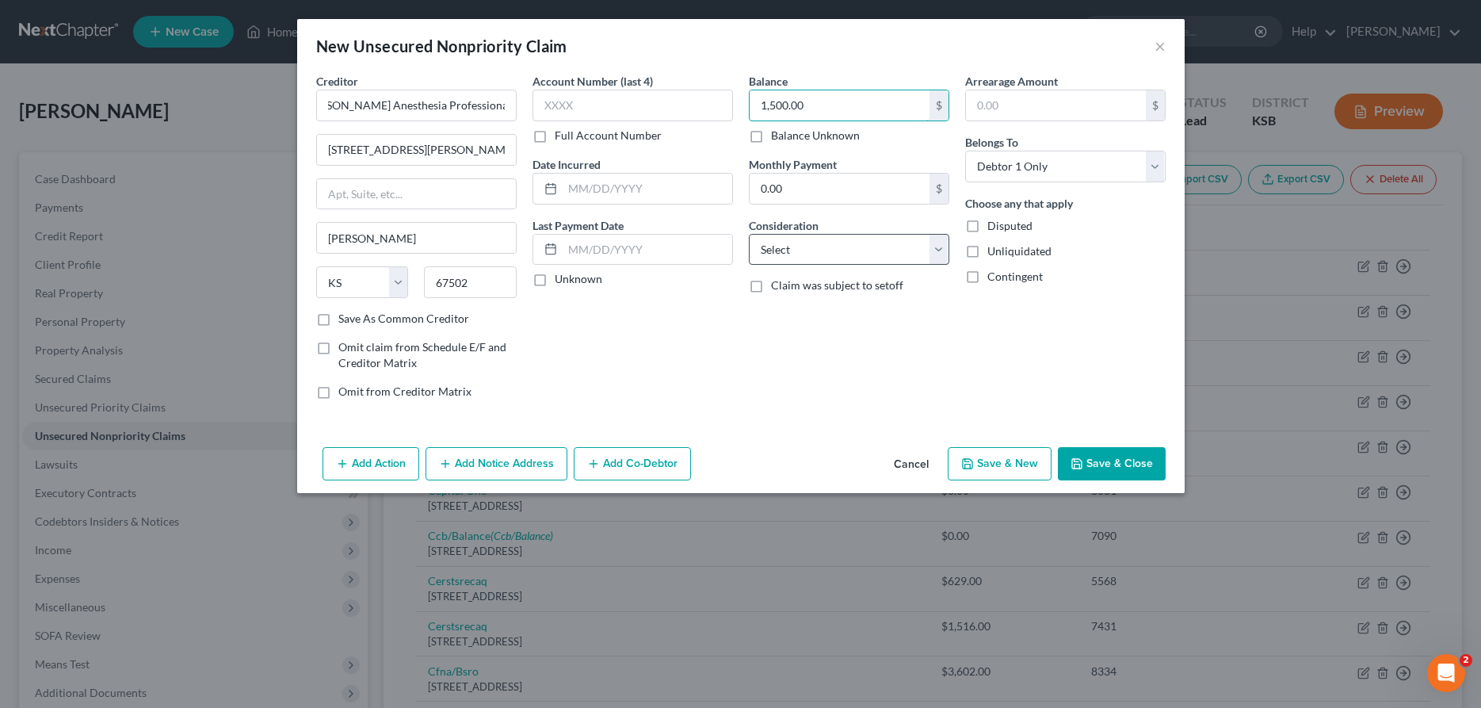
type input "1,500.00"
click at [749, 234] on select "Select Cable / Satellite Services Collection Agency Credit Card Debt Debt Couns…" at bounding box center [849, 250] width 200 height 32
select select "9"
click at [513, 464] on button "Add Notice Address" at bounding box center [496, 463] width 142 height 33
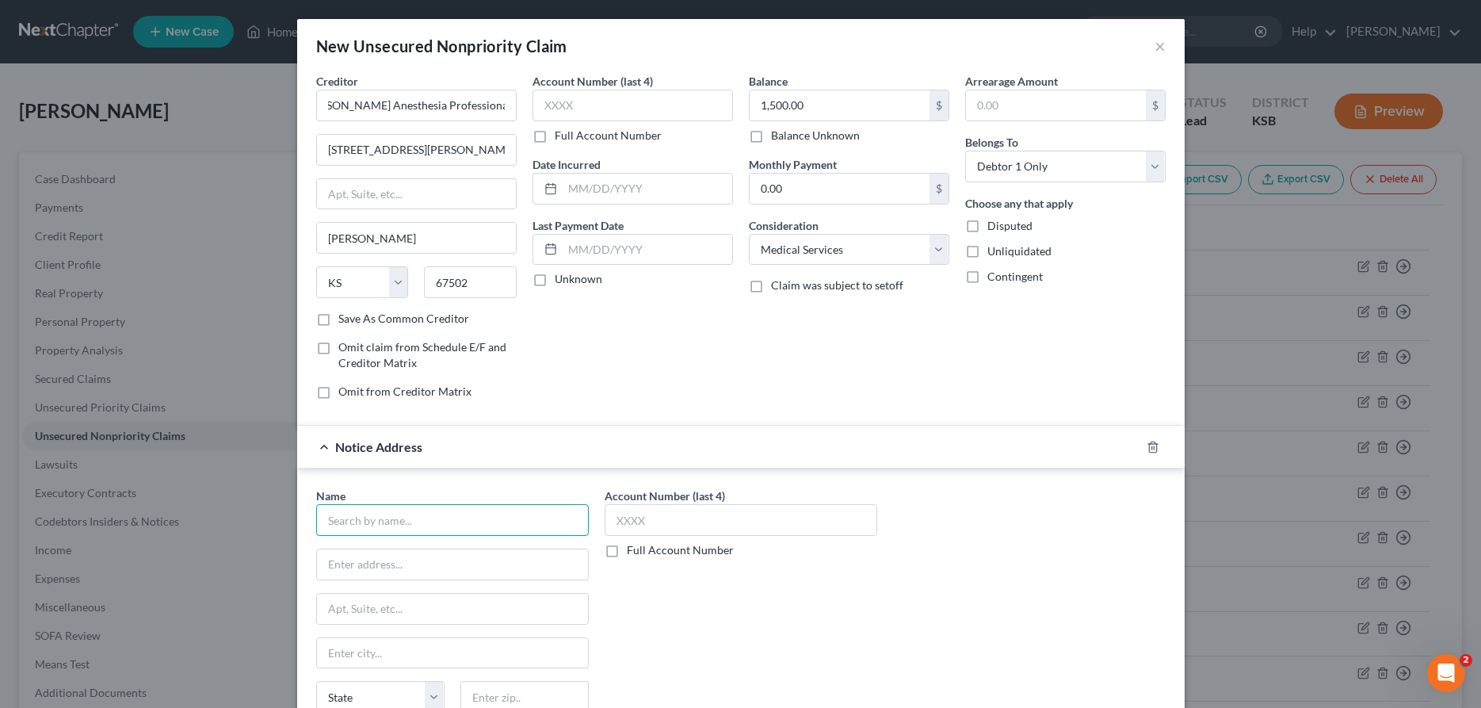
click at [376, 527] on input "text" at bounding box center [452, 520] width 273 height 32
type input "[PERSON_NAME]"
paste input "[STREET_ADDRESS]"
type input "[STREET_ADDRESS]"
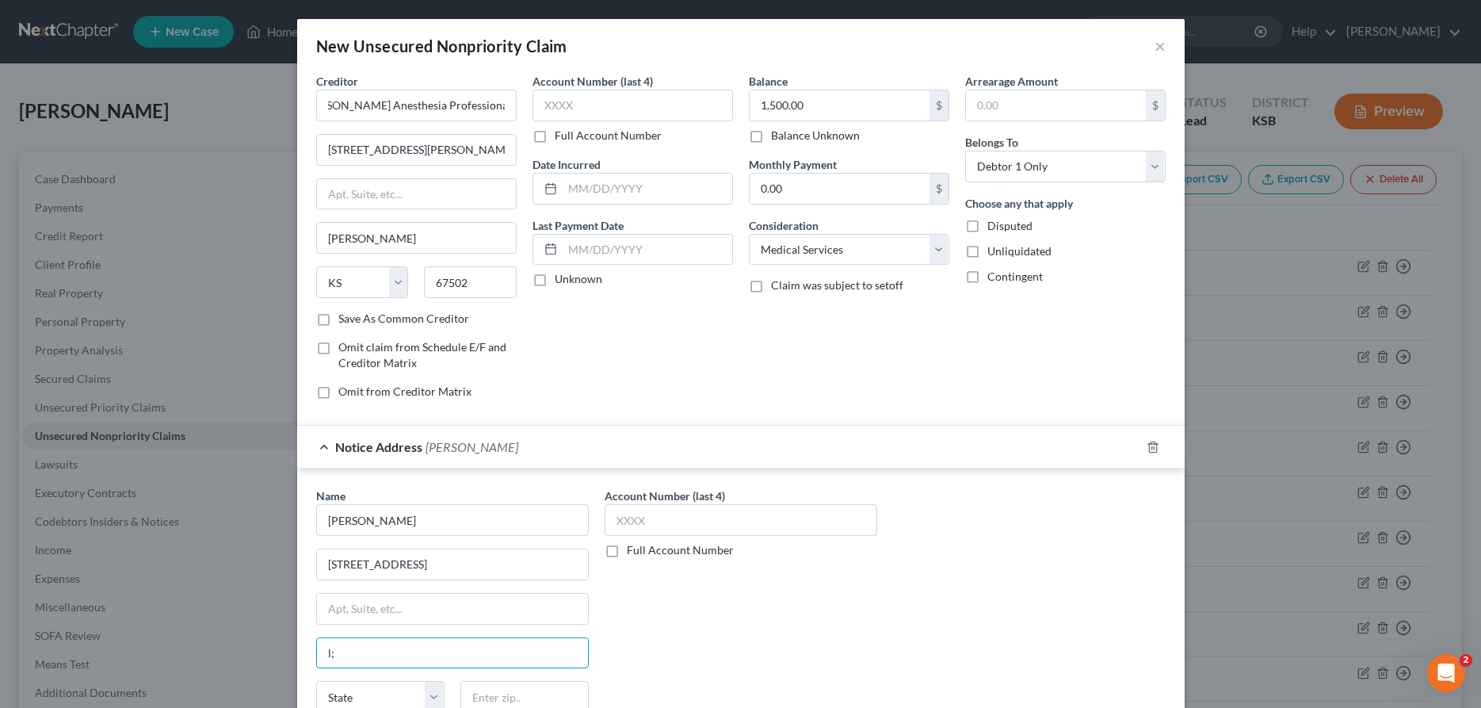
type input "l"
type input "Lake [PERSON_NAME]"
select select "19"
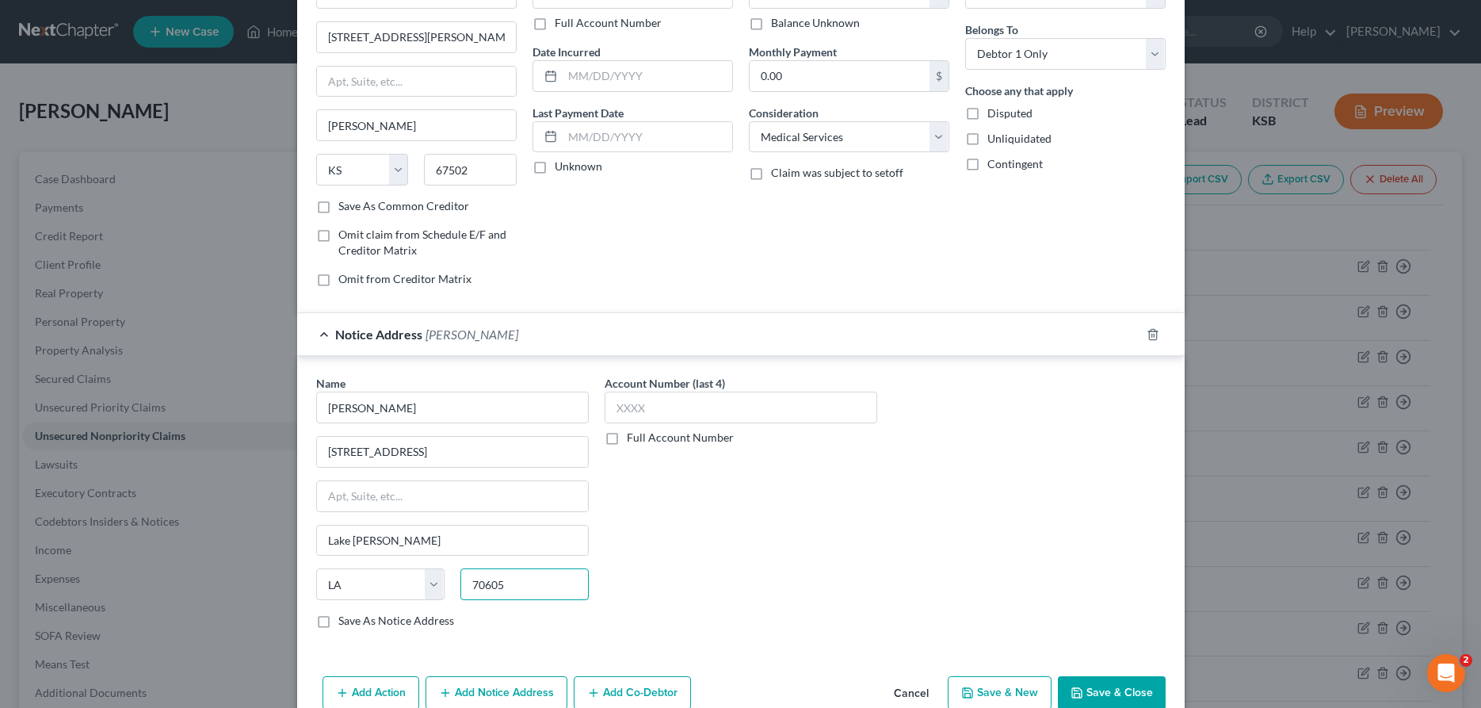
scroll to position [146, 0]
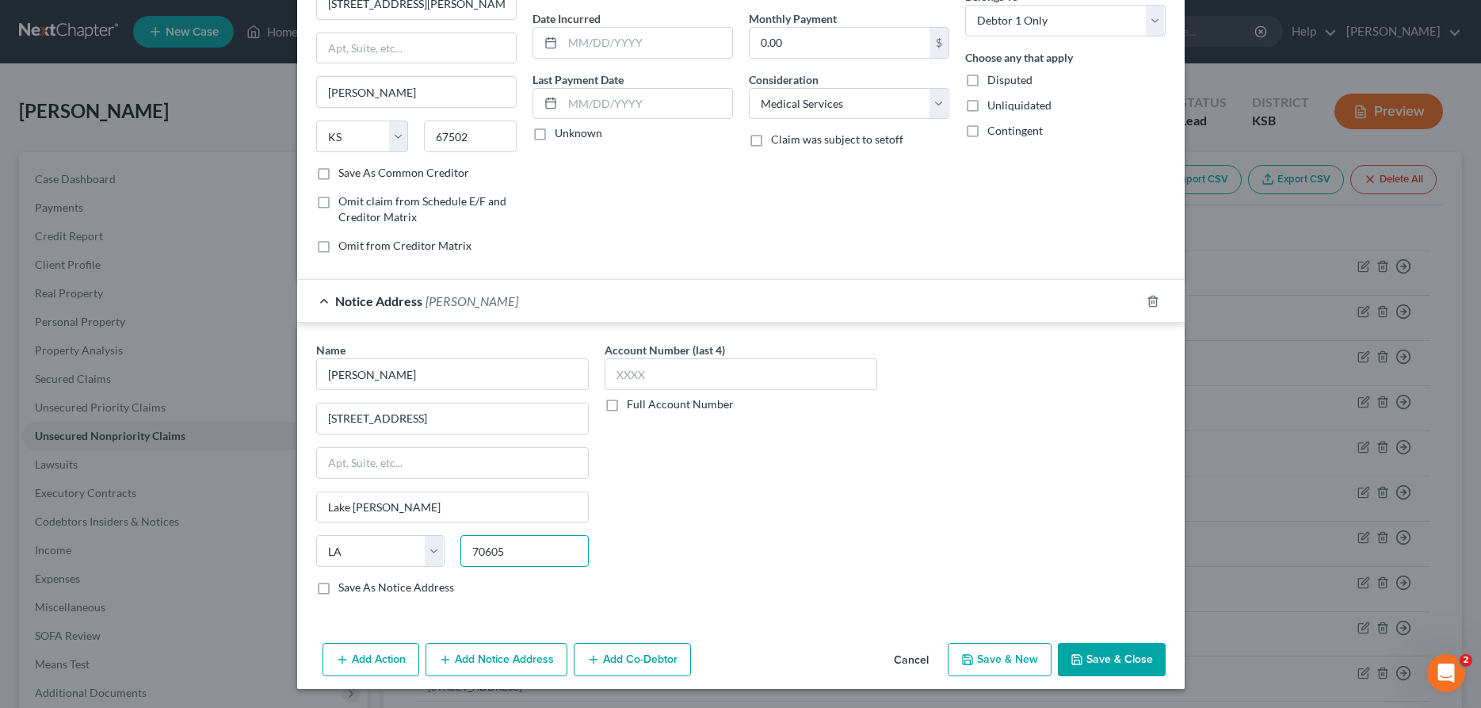
type input "70605"
click at [1111, 660] on button "Save & Close" at bounding box center [1112, 659] width 108 height 33
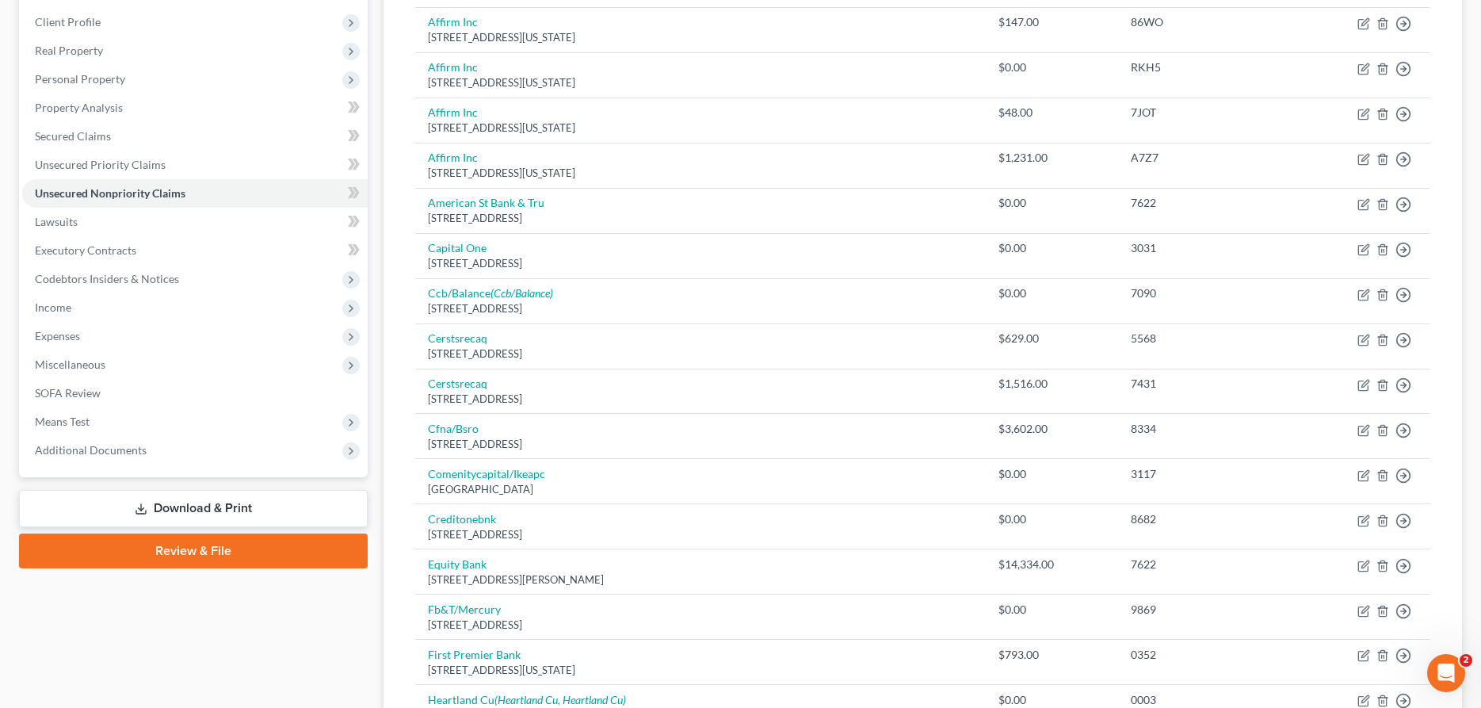
scroll to position [0, 0]
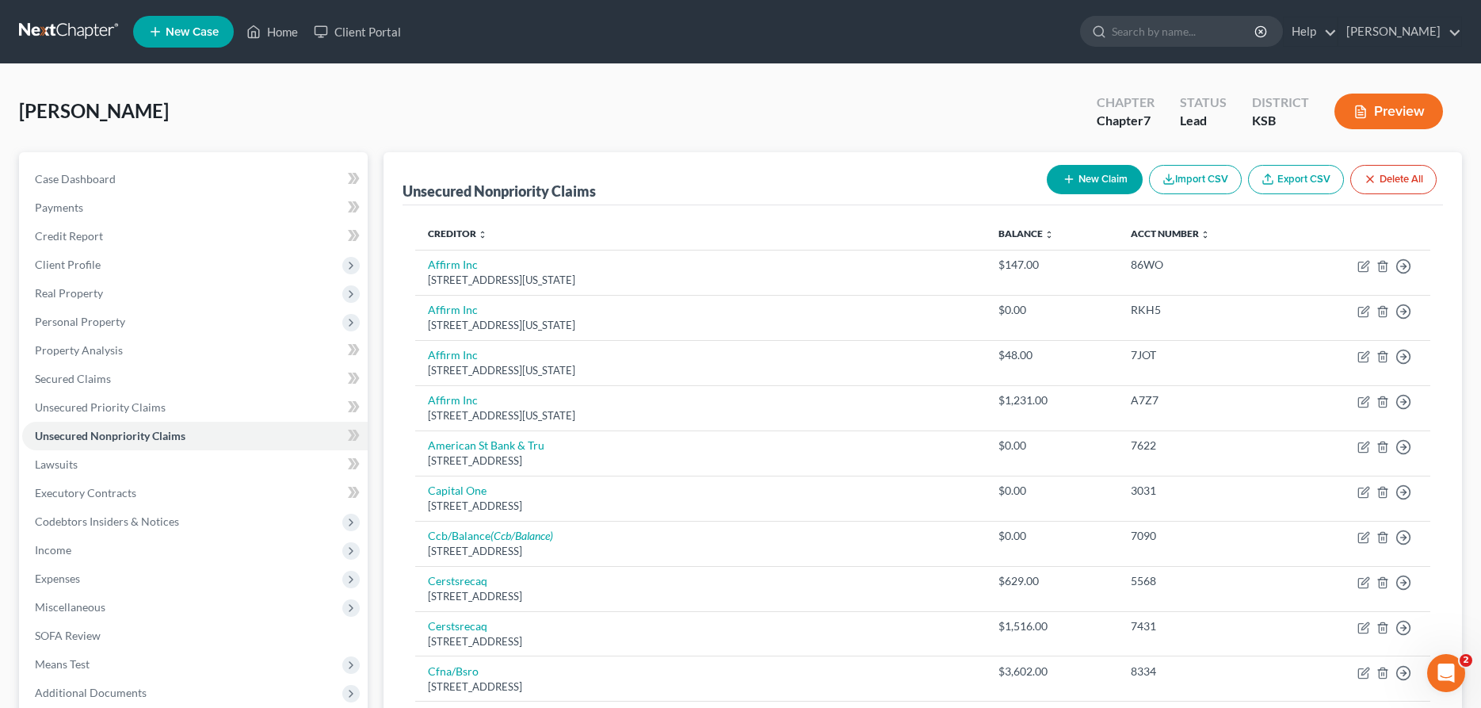
click at [1093, 177] on button "New Claim" at bounding box center [1095, 179] width 96 height 29
select select "0"
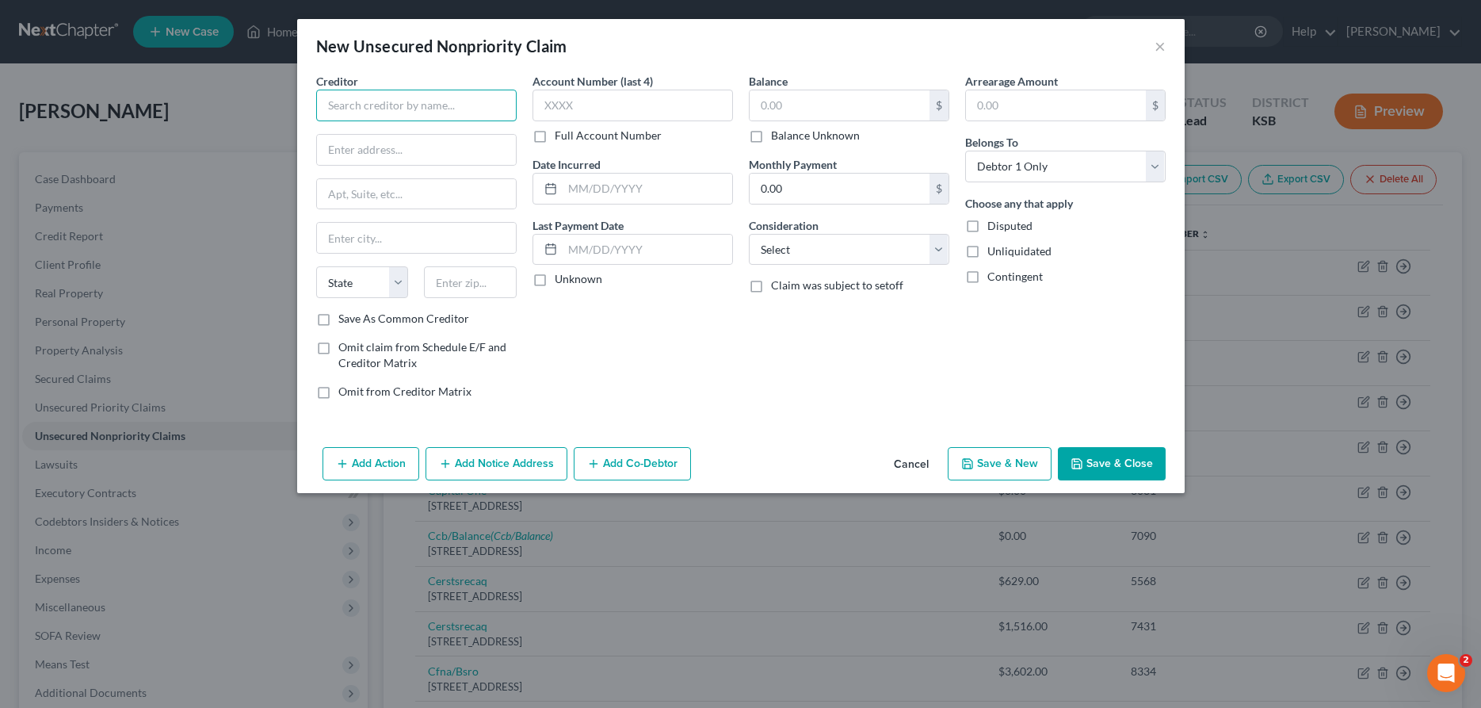
click at [489, 108] on input "text" at bounding box center [416, 106] width 200 height 32
type input "Credit Management Services, Inc."
click at [769, 99] on input "text" at bounding box center [840, 105] width 180 height 30
type input "500.00"
click at [749, 234] on select "Select Cable / Satellite Services Collection Agency Credit Card Debt Debt Couns…" at bounding box center [849, 250] width 200 height 32
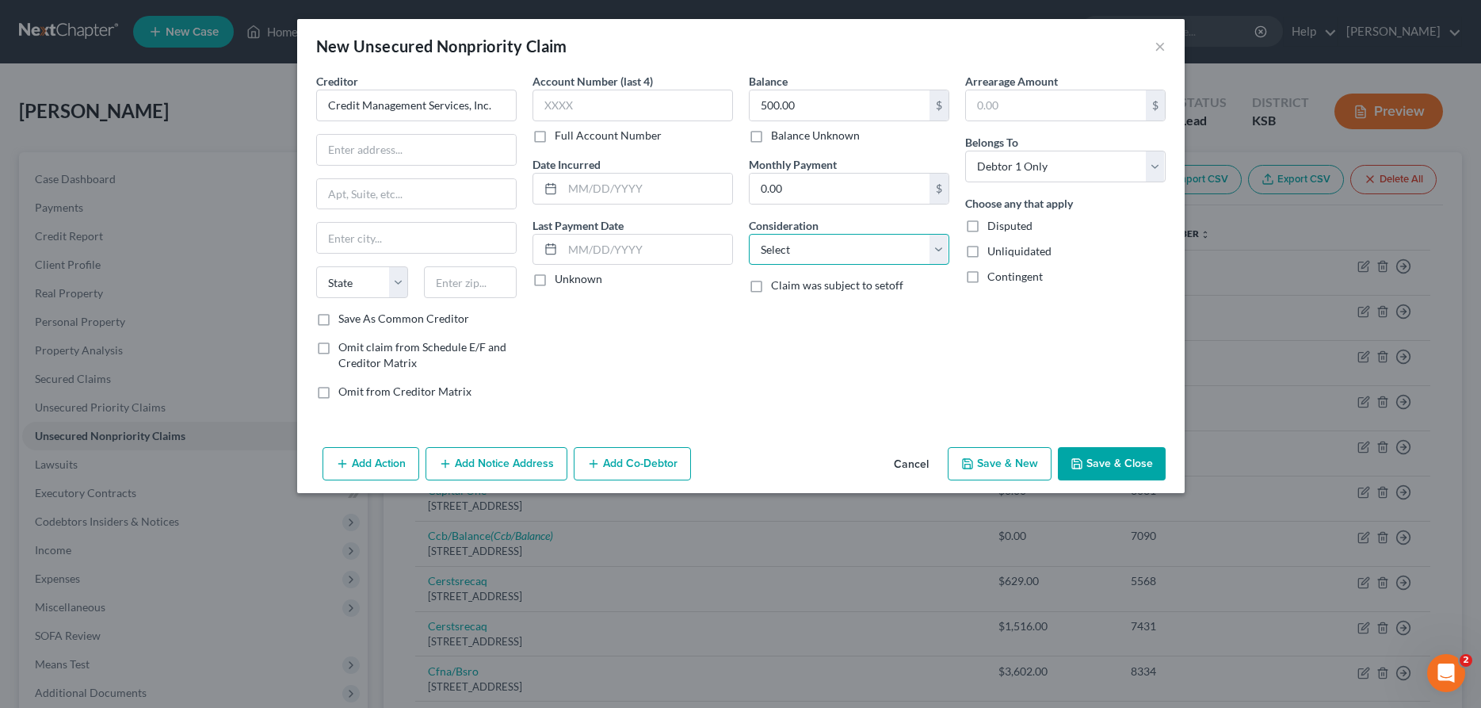
select select "1"
click at [494, 462] on button "Add Notice Address" at bounding box center [496, 463] width 142 height 33
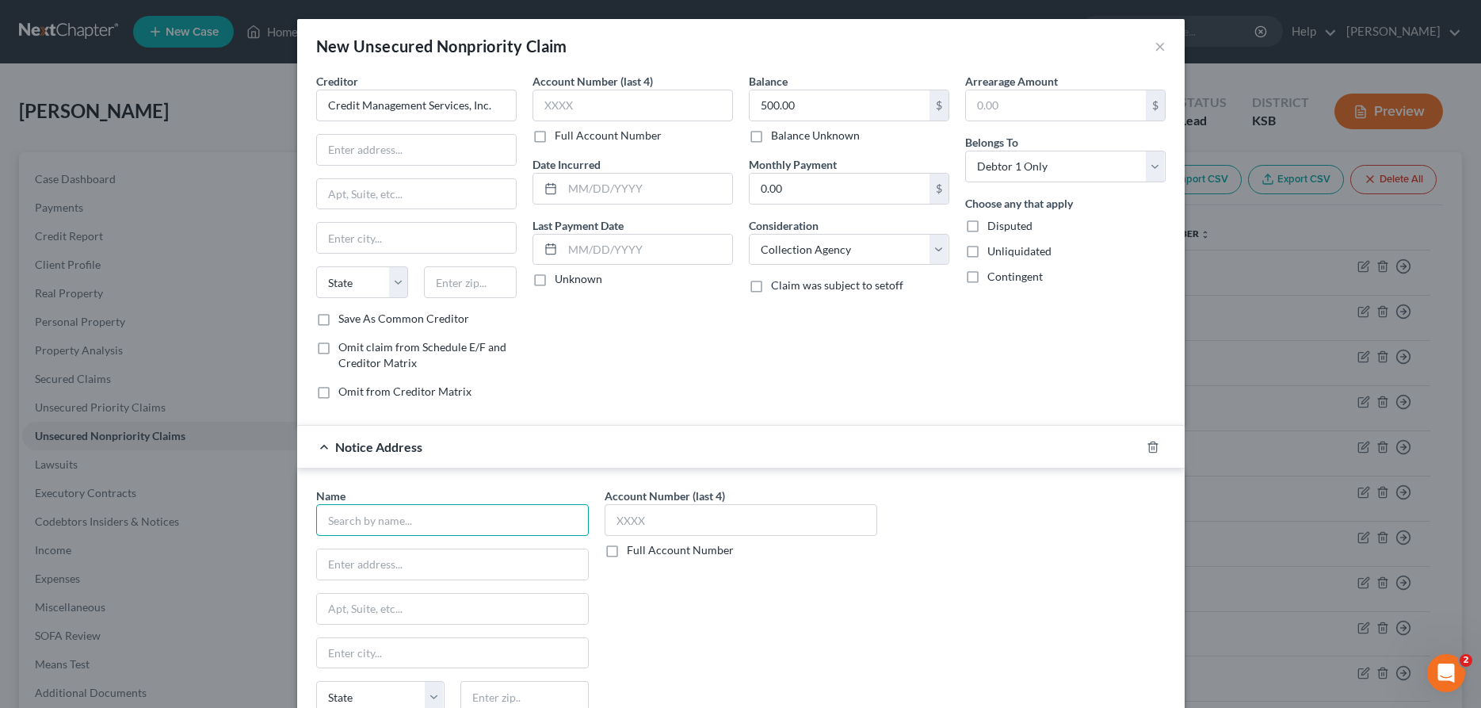
paste input "[PERSON_NAME], [PERSON_NAME] [PERSON_NAME]"
click at [325, 520] on input "[PERSON_NAME], [PERSON_NAME] [PERSON_NAME]" at bounding box center [452, 520] width 273 height 32
type input ", [PERSON_NAME] [PERSON_NAME]"
click at [333, 521] on input ", [PERSON_NAME] [PERSON_NAME]" at bounding box center [452, 520] width 273 height 32
click at [350, 560] on input "text" at bounding box center [452, 564] width 271 height 30
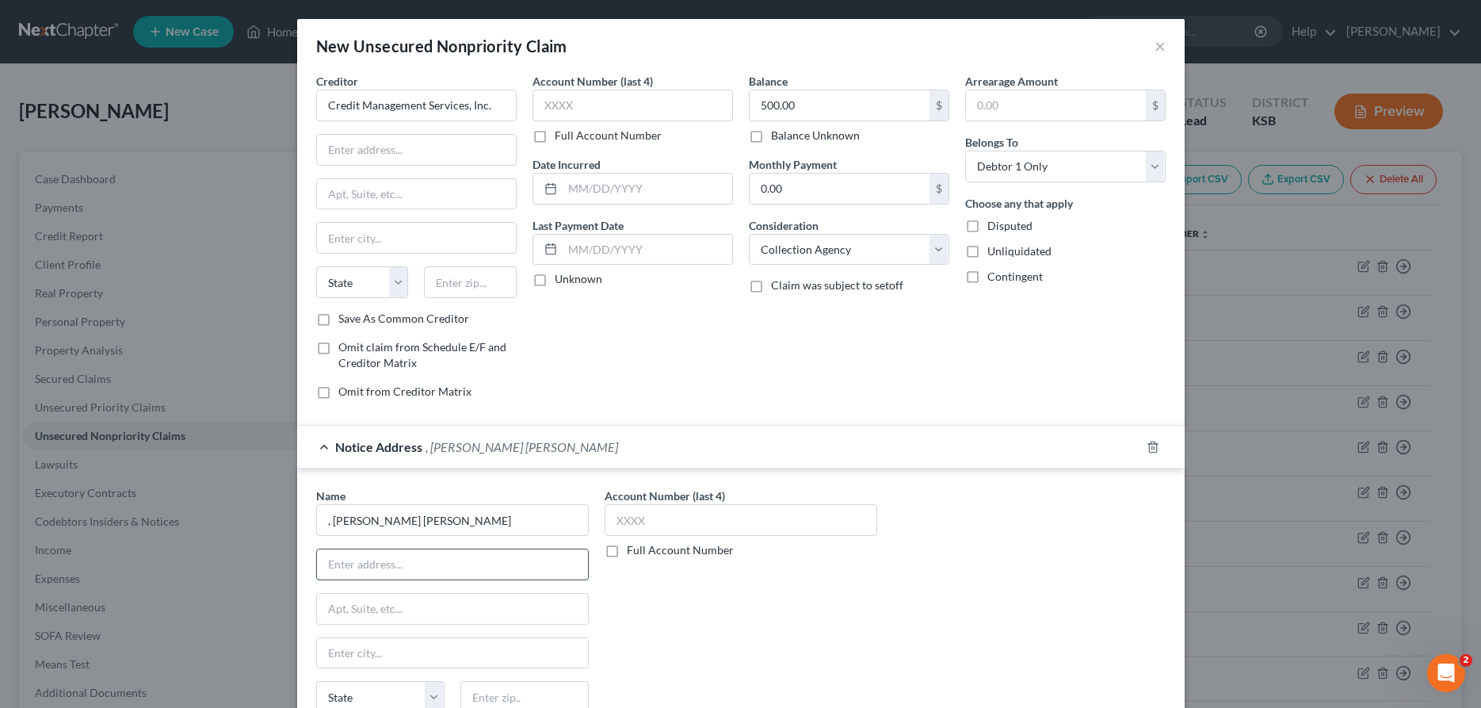
paste input "[STREET_ADDRESS]"
type input "[STREET_ADDRESS]"
click at [326, 523] on input ", [PERSON_NAME] [PERSON_NAME]" at bounding box center [452, 520] width 273 height 32
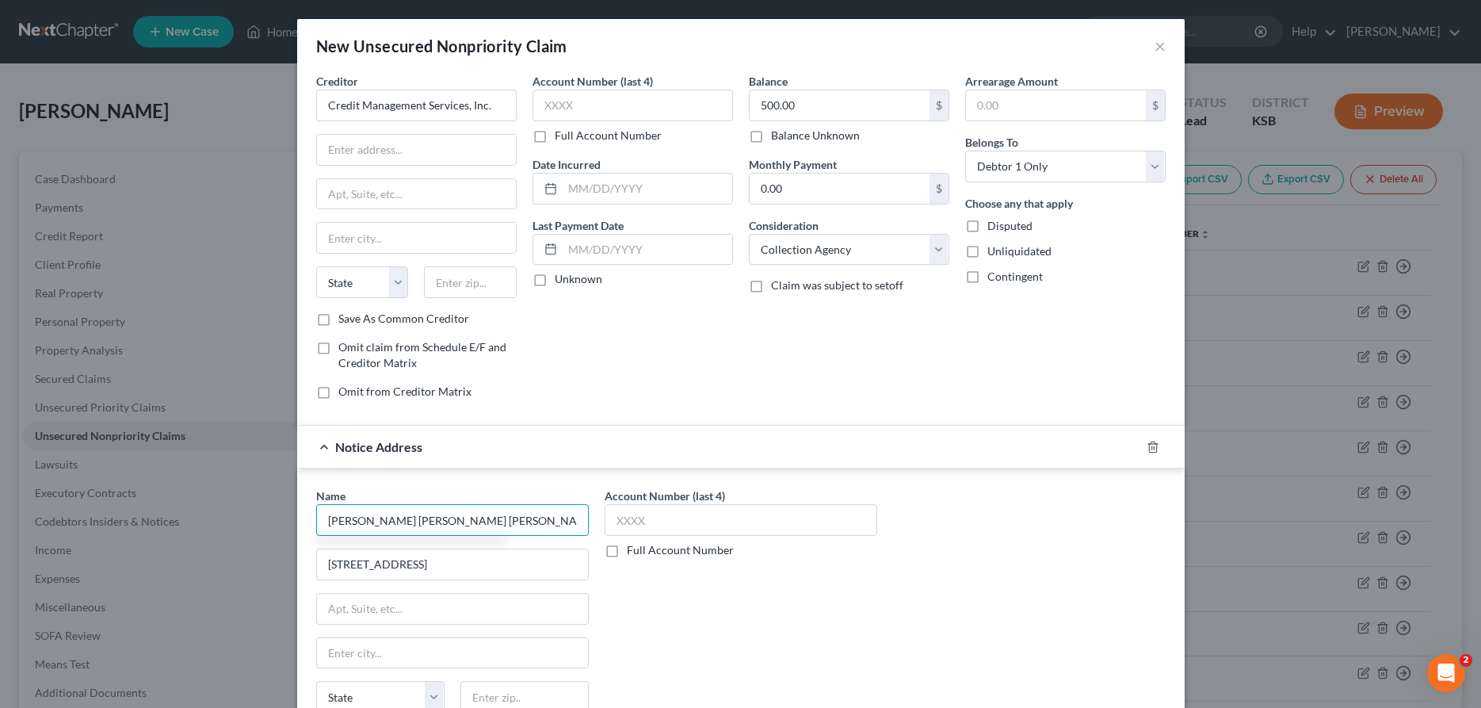
type input "[PERSON_NAME] [PERSON_NAME] [PERSON_NAME]"
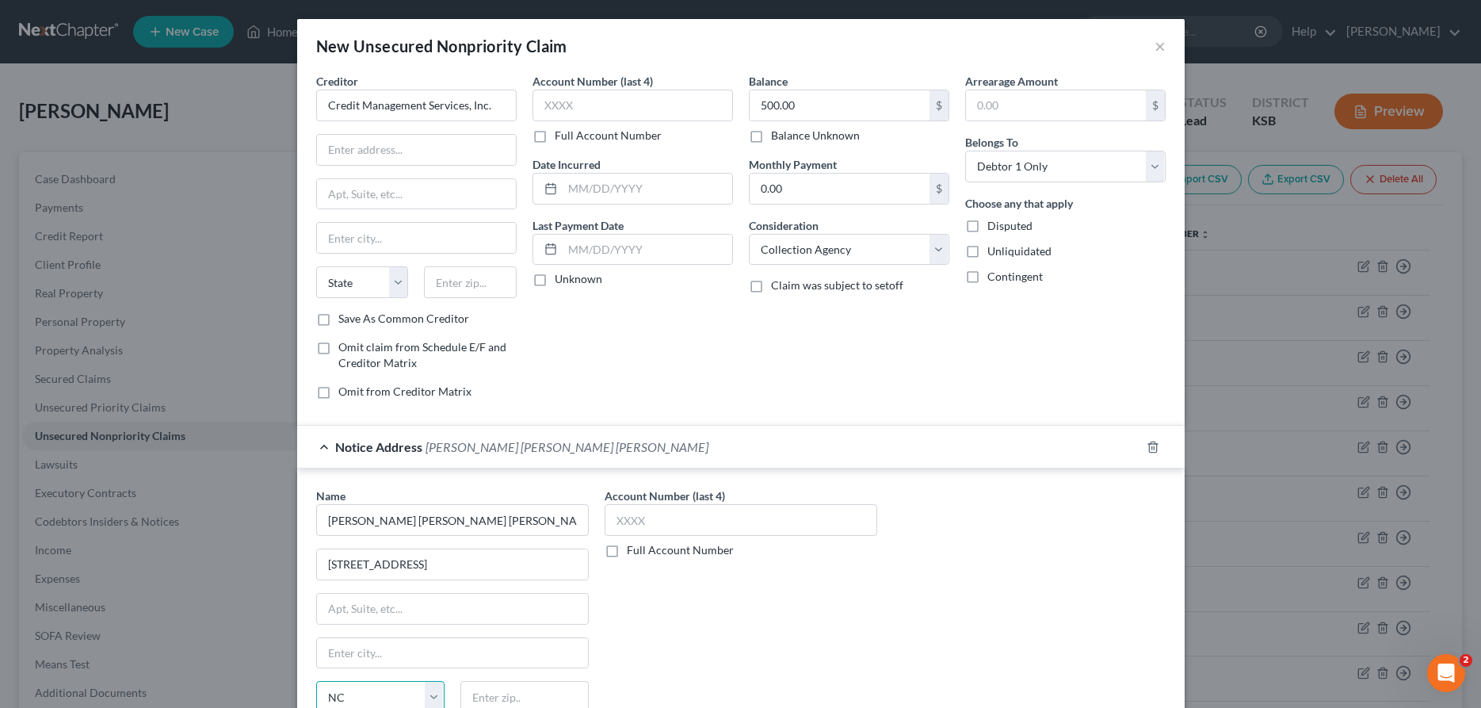
select select "30"
type input "68862"
type input "Ord"
click at [422, 151] on input "text" at bounding box center [416, 150] width 199 height 30
click at [367, 157] on input "text" at bounding box center [416, 150] width 199 height 30
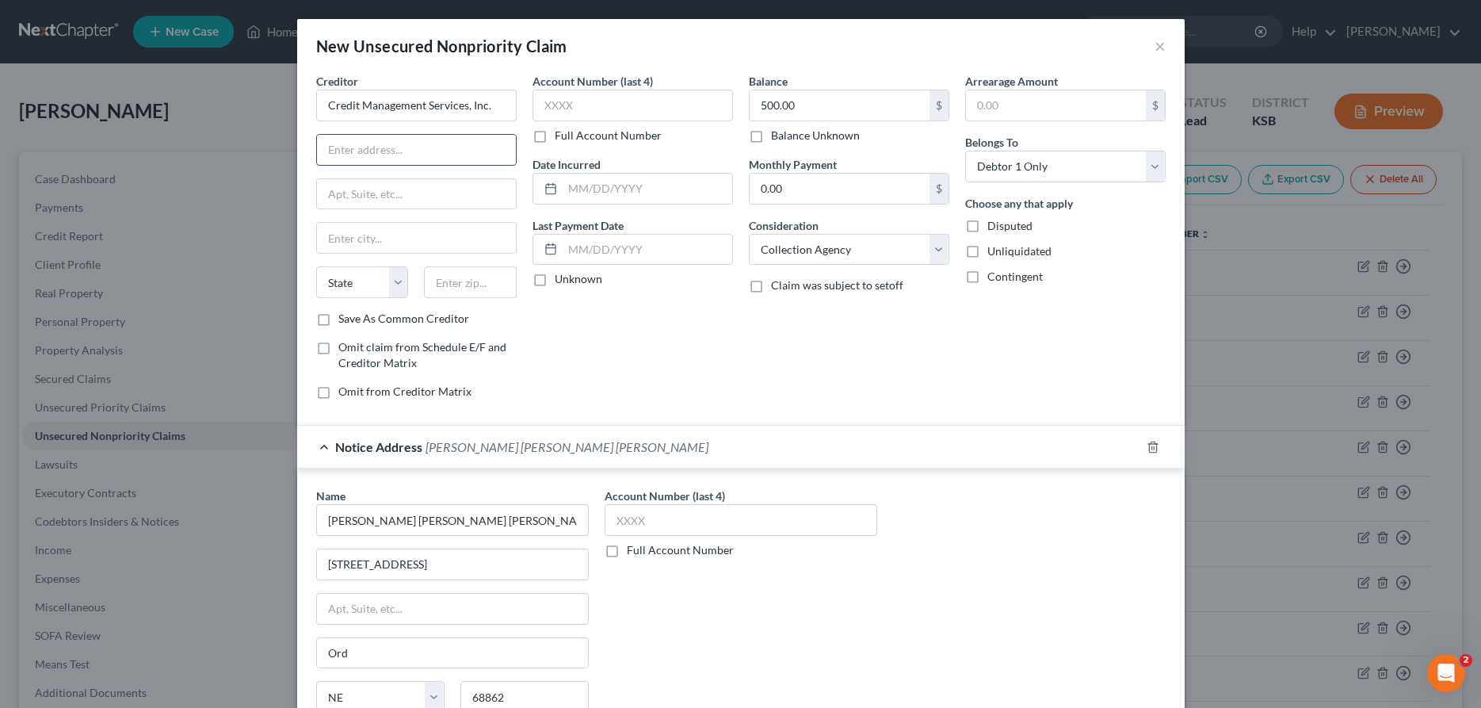
paste input "[STREET_ADDRESS][PERSON_NAME]"
type input "[STREET_ADDRESS][PERSON_NAME]"
click at [401, 227] on input "text" at bounding box center [416, 238] width 199 height 30
type input "[GEOGRAPHIC_DATA]"
select select "30"
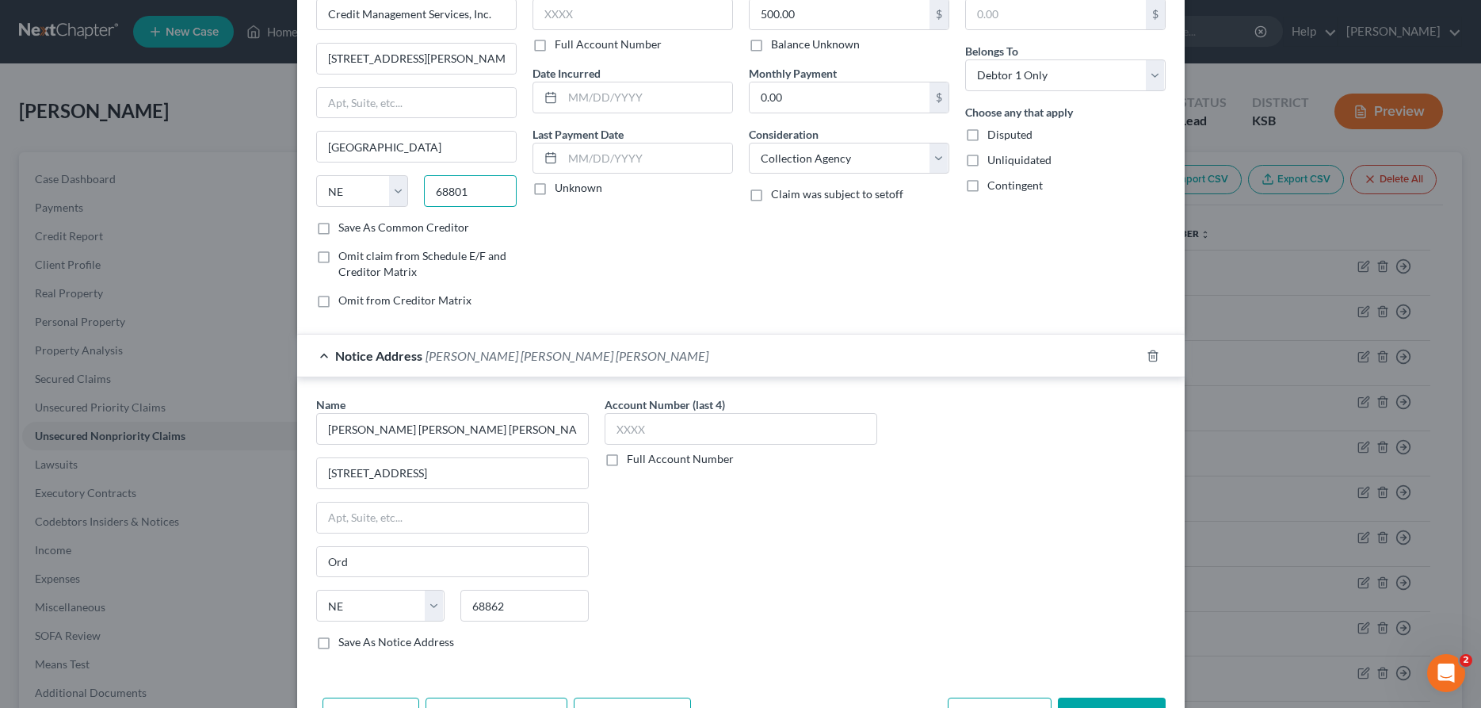
scroll to position [146, 0]
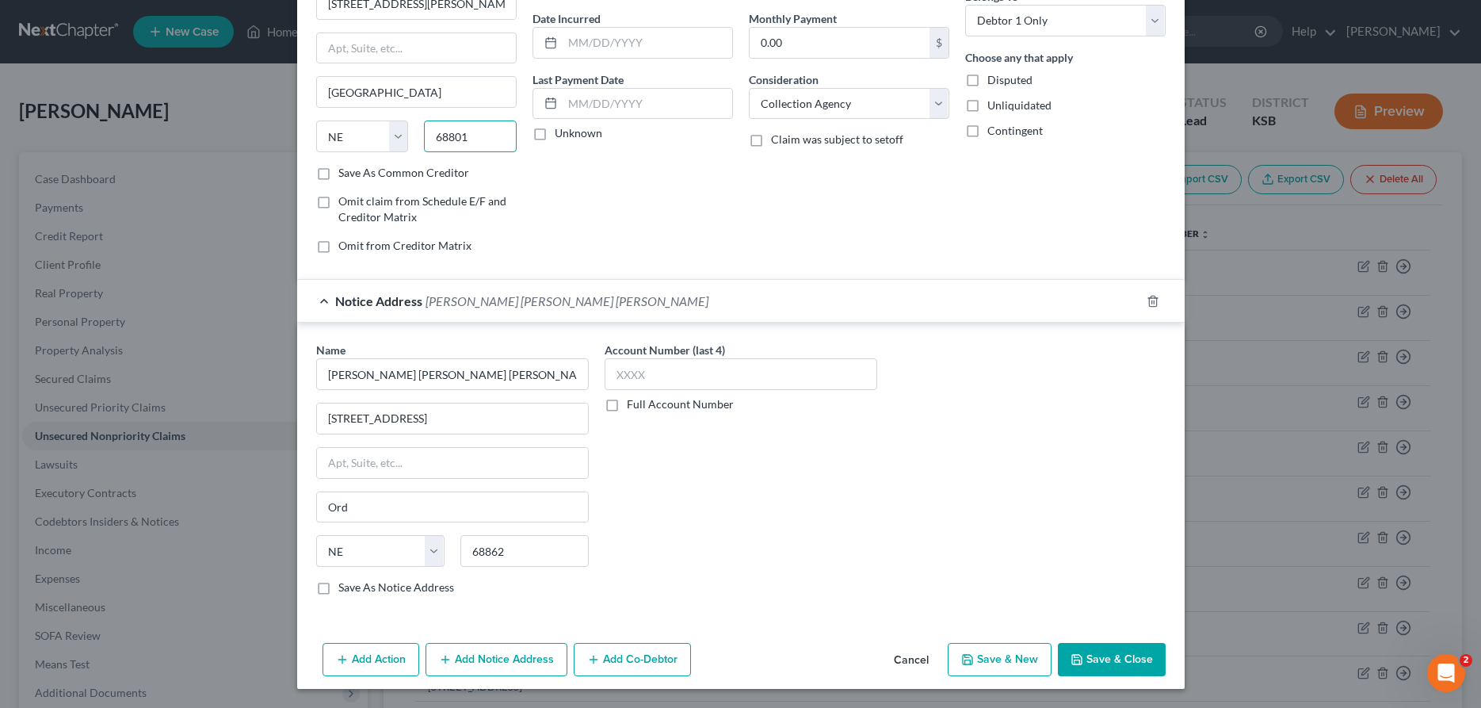
type input "68801"
click at [1102, 654] on button "Save & Close" at bounding box center [1112, 659] width 108 height 33
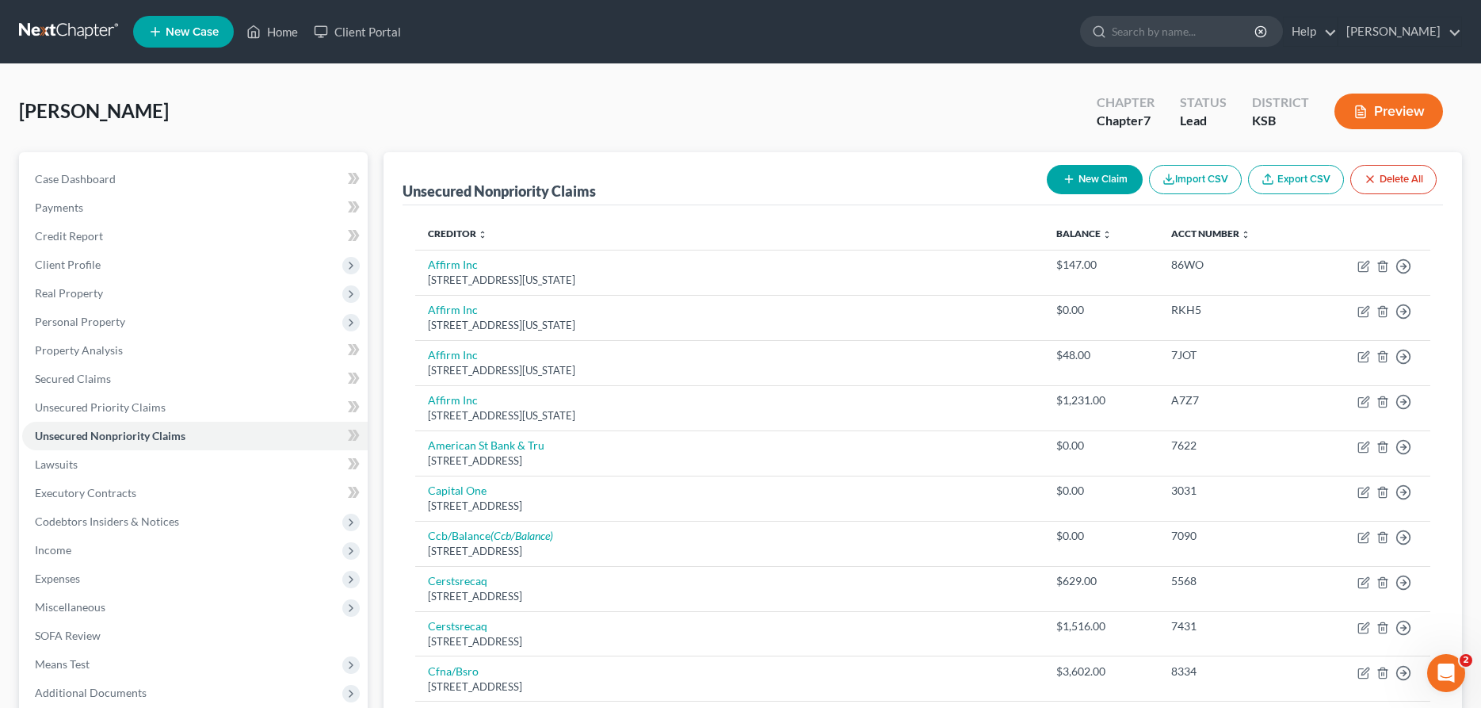
click at [1076, 177] on button "New Claim" at bounding box center [1095, 179] width 96 height 29
select select "0"
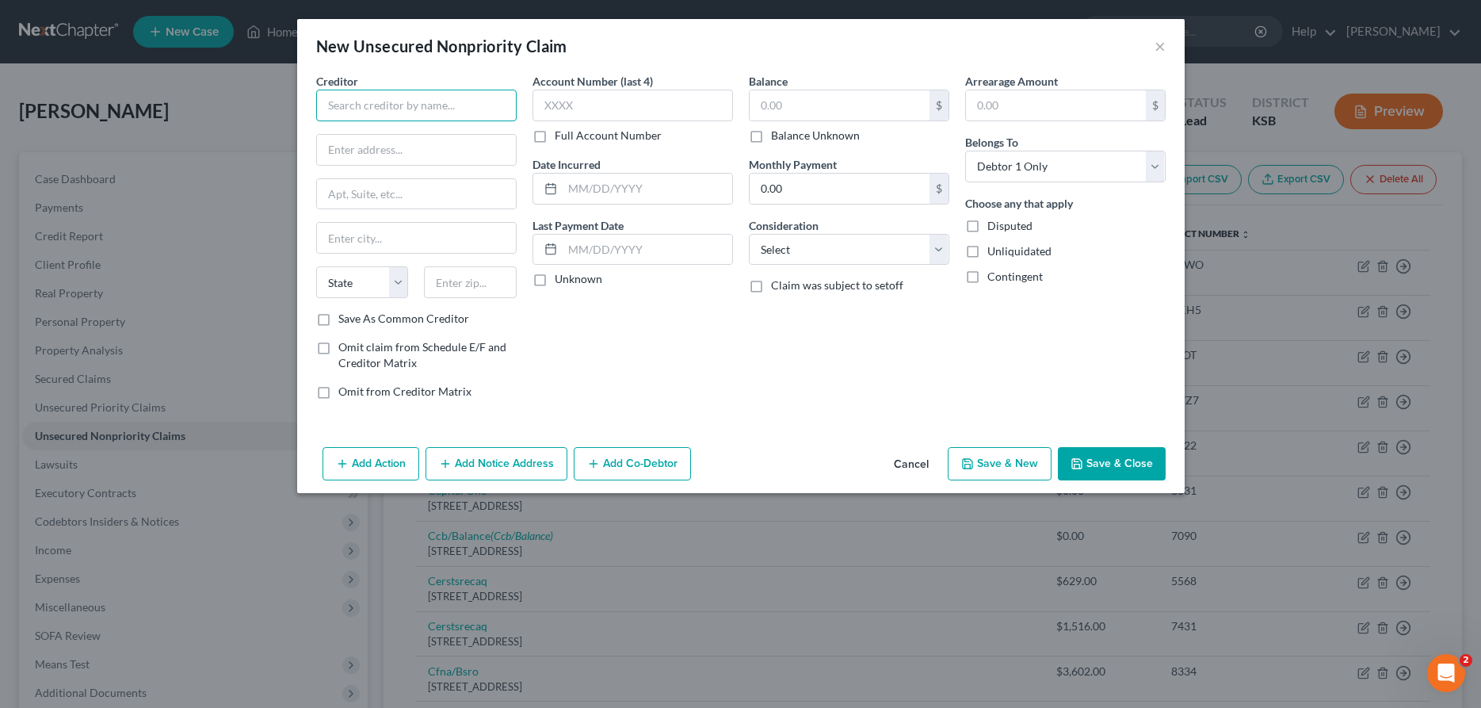
click at [340, 102] on input "text" at bounding box center [416, 106] width 200 height 32
type input "Kraft Electric, Inc."
type input "840 West 5th"
type input "[PERSON_NAME]"
select select "17"
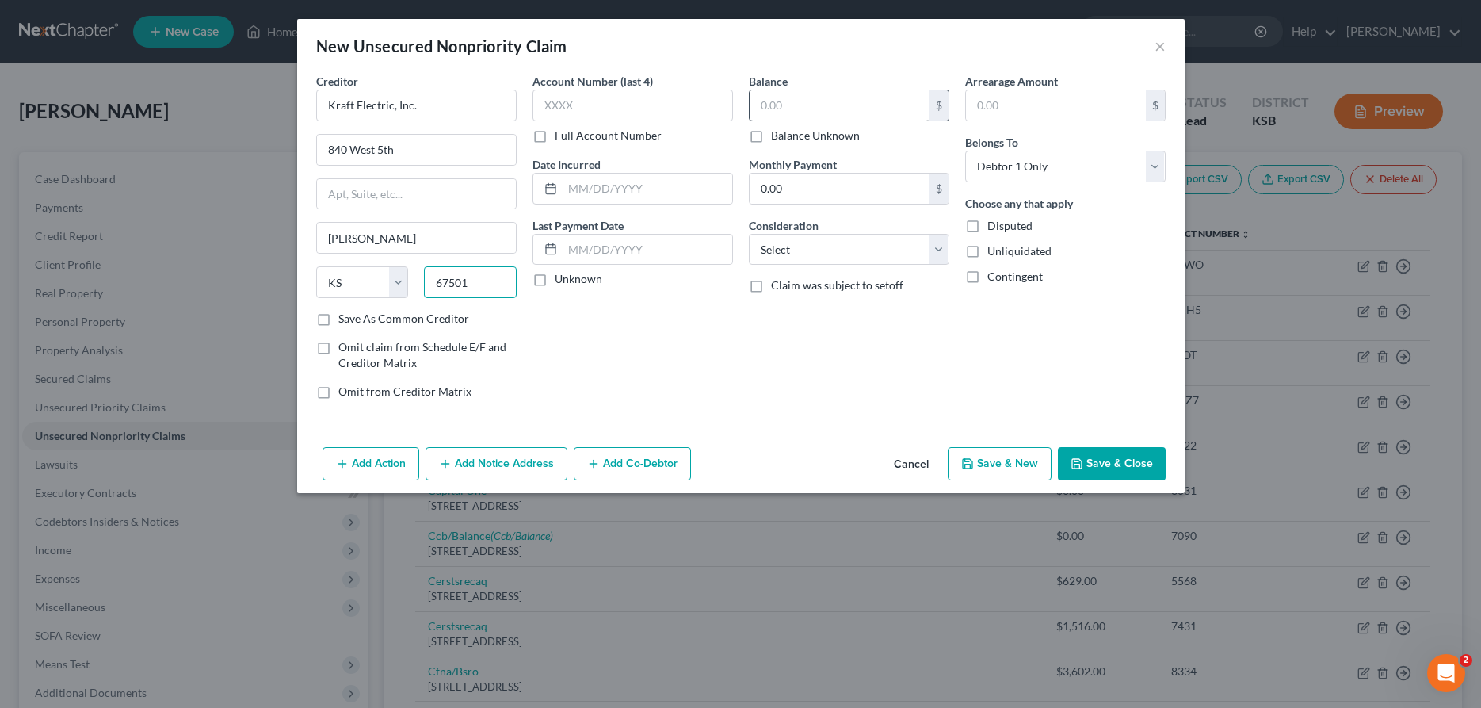
type input "67501"
click at [765, 99] on input "text" at bounding box center [840, 105] width 180 height 30
type input "1,500.00"
click at [749, 234] on select "Select Cable / Satellite Services Collection Agency Credit Card Debt Debt Couns…" at bounding box center [849, 250] width 200 height 32
select select "4"
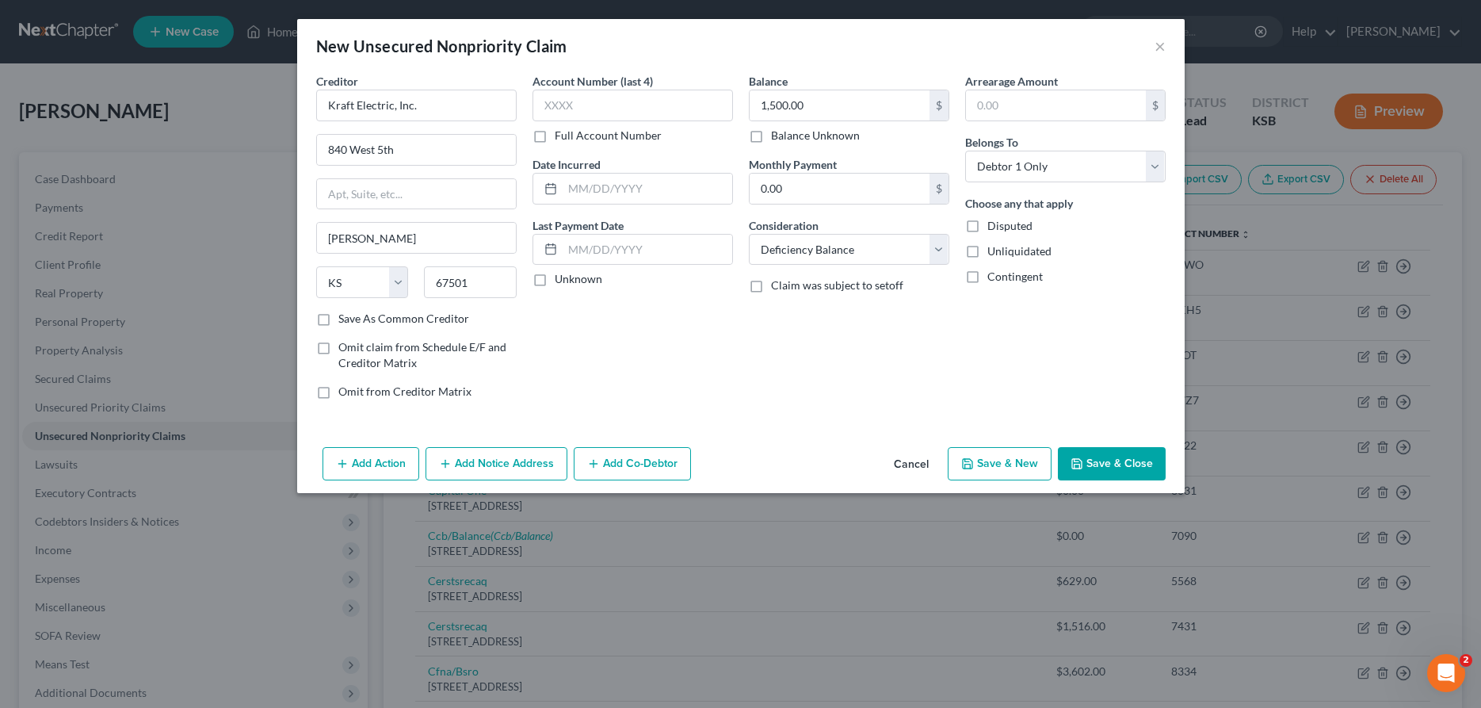
click at [1113, 483] on div "Add Action Add Notice Address Add Co-Debtor Cancel Save & New Save & Close" at bounding box center [740, 467] width 887 height 52
click at [1122, 464] on button "Save & Close" at bounding box center [1112, 463] width 108 height 33
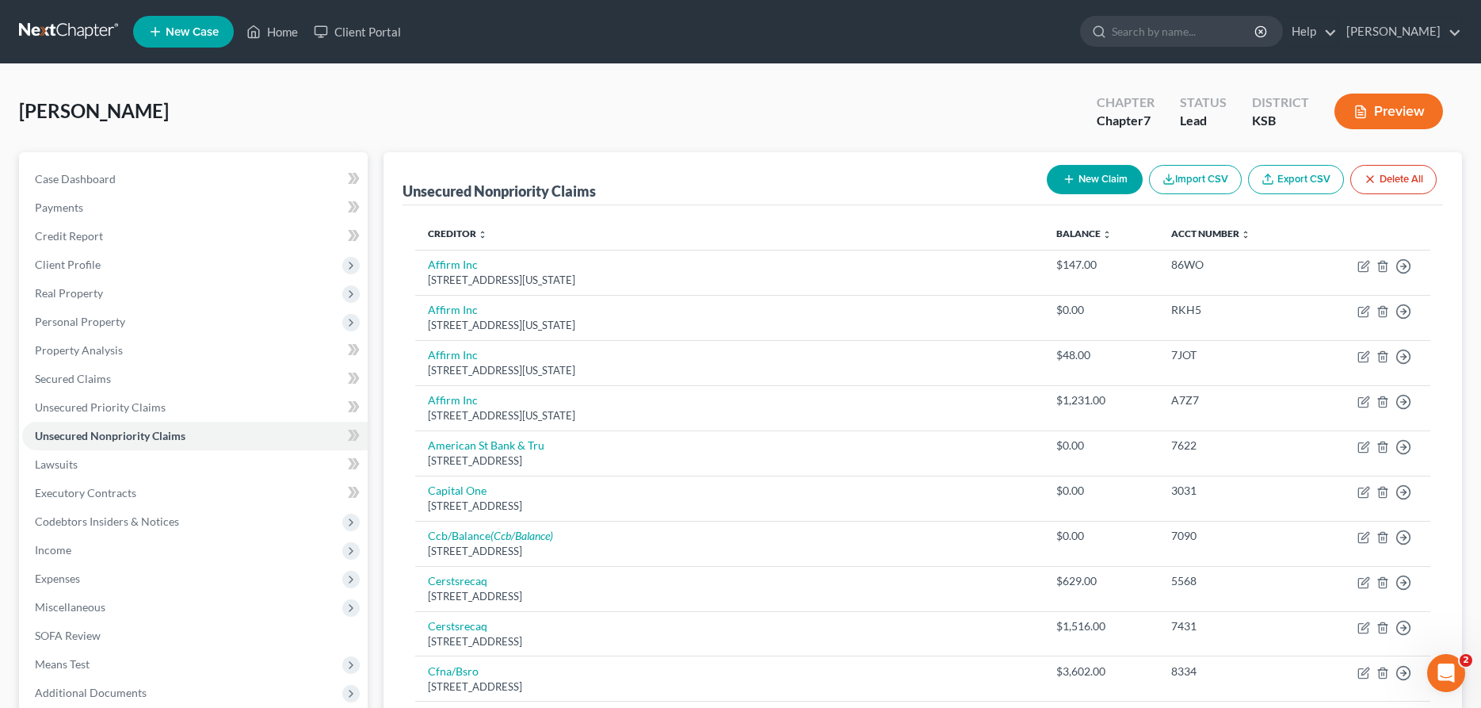
click at [1089, 168] on button "New Claim" at bounding box center [1095, 179] width 96 height 29
select select "0"
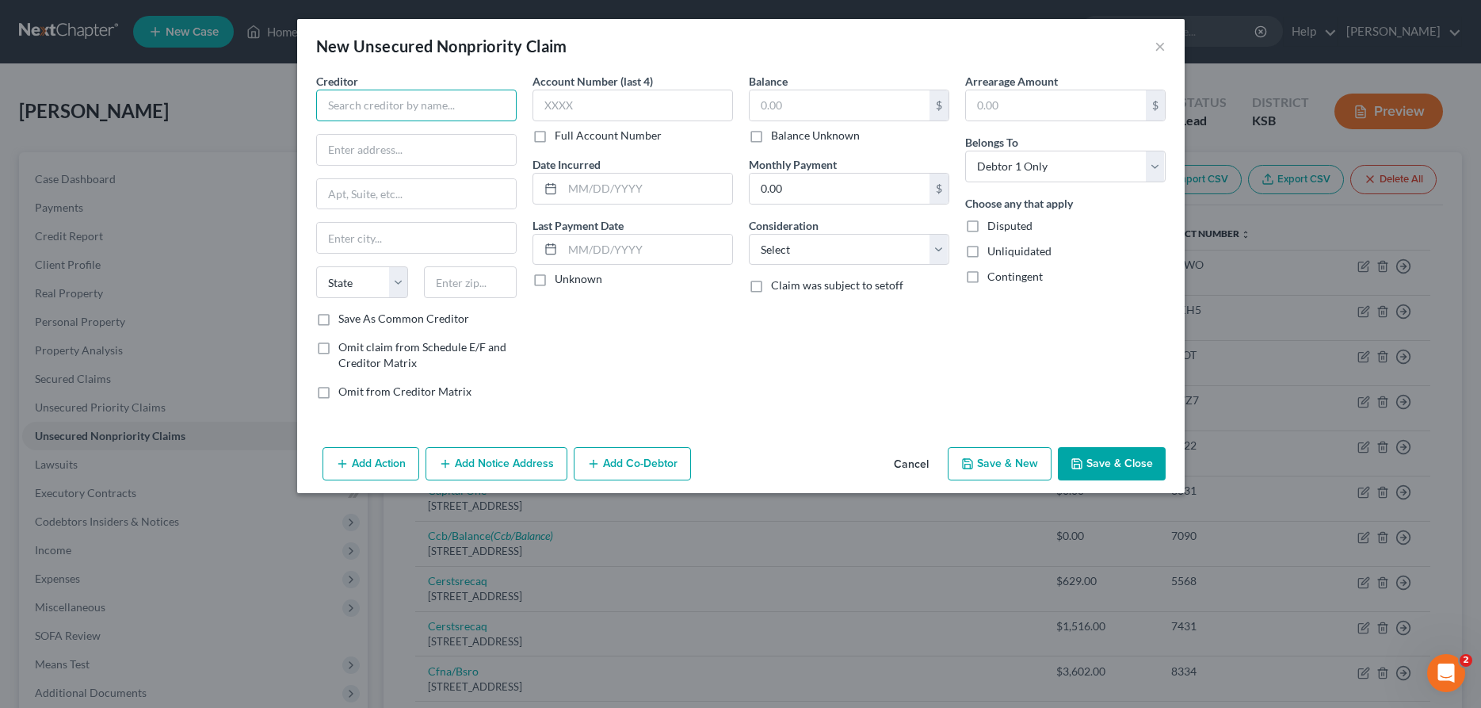
click at [481, 109] on input "text" at bounding box center [416, 106] width 200 height 32
type input "[GEOGRAPHIC_DATA][US_STATE]"
type input "[STREET_ADDRESS][PERSON_NAME]"
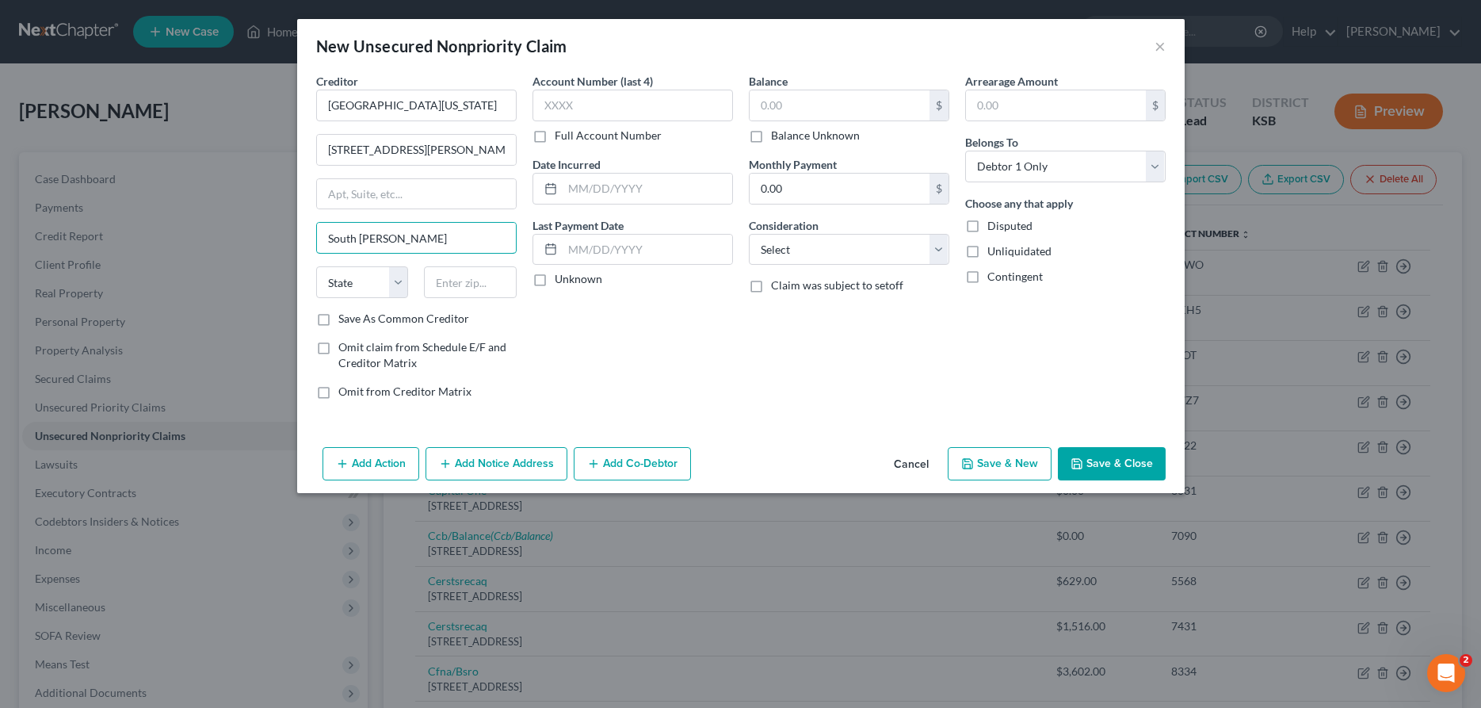
type input "South [PERSON_NAME]"
select select "17"
type input "67505"
click at [788, 100] on input "text" at bounding box center [840, 105] width 180 height 30
type input "2,000.00"
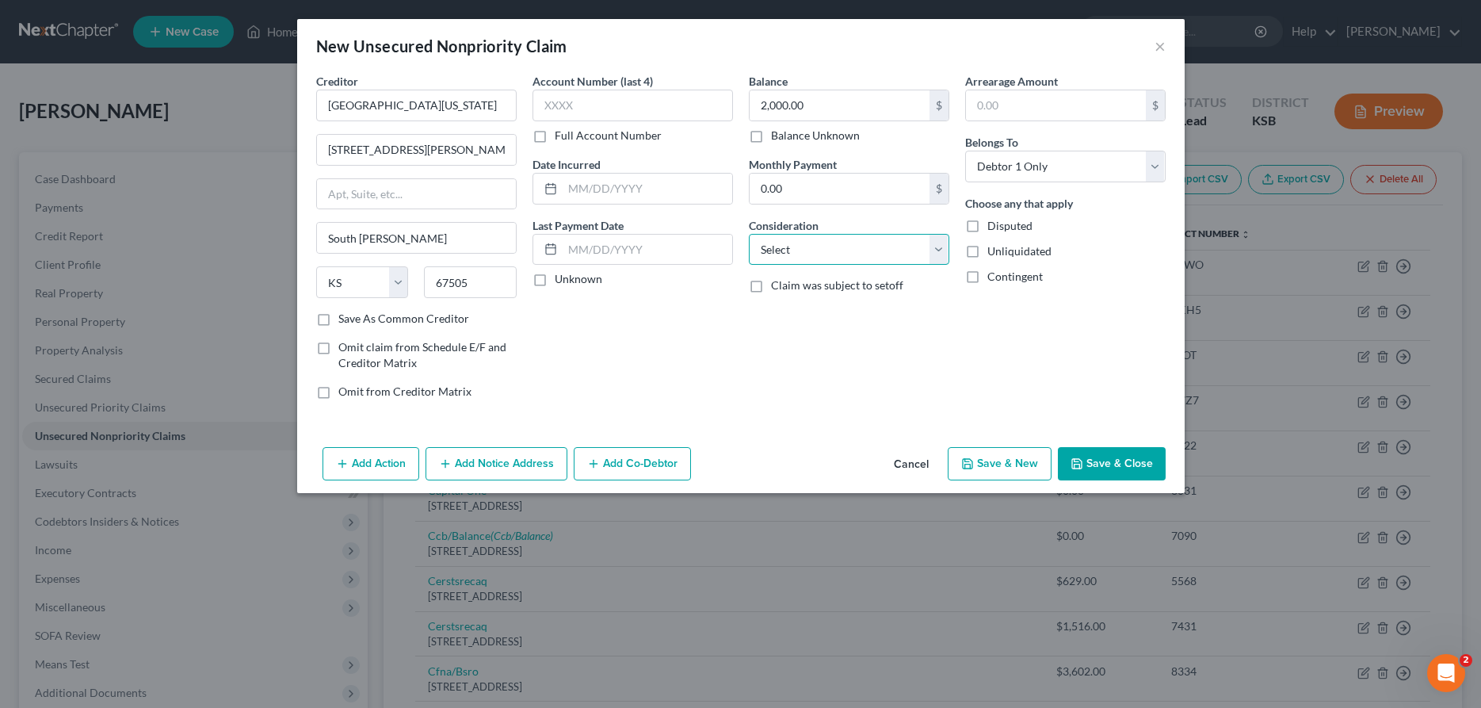
click at [749, 234] on select "Select Cable / Satellite Services Collection Agency Credit Card Debt Debt Couns…" at bounding box center [849, 250] width 200 height 32
select select "4"
click at [1107, 462] on button "Save & Close" at bounding box center [1112, 463] width 108 height 33
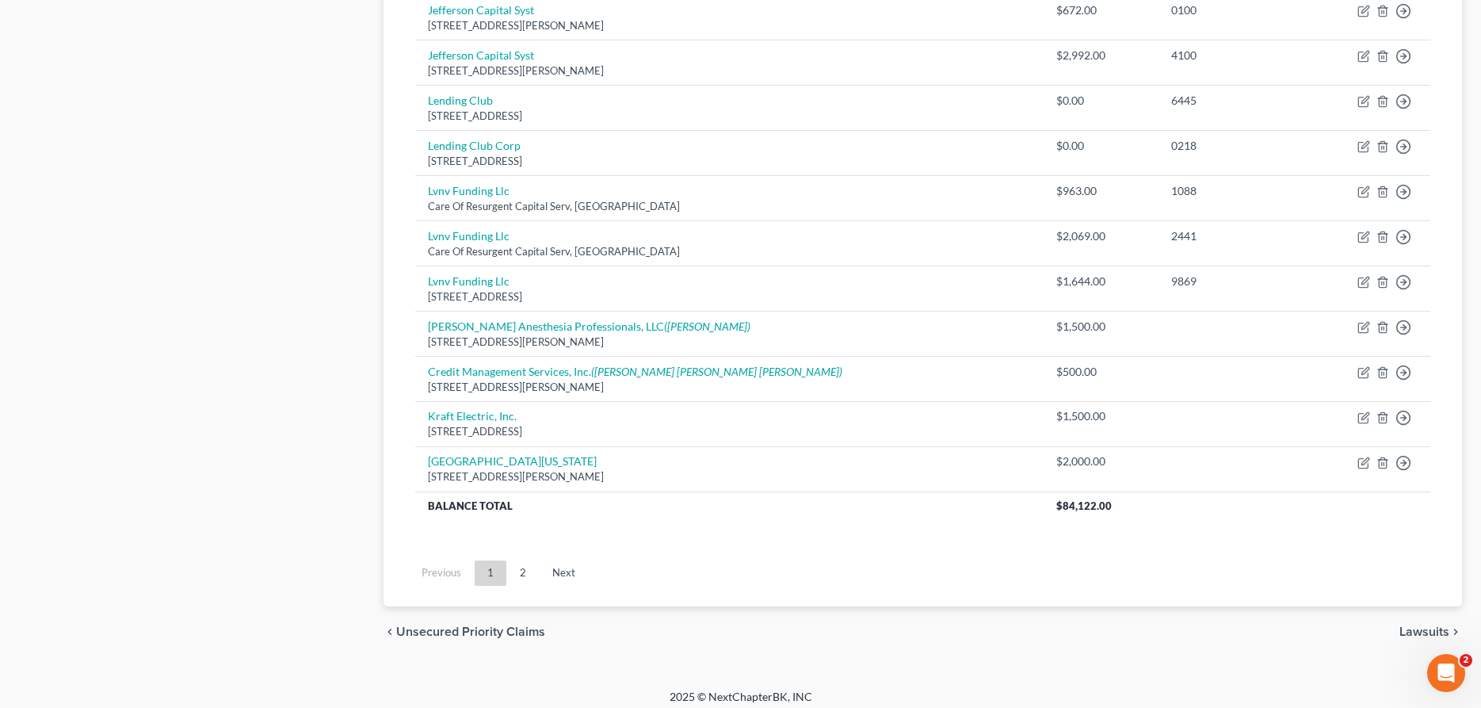
scroll to position [1303, 0]
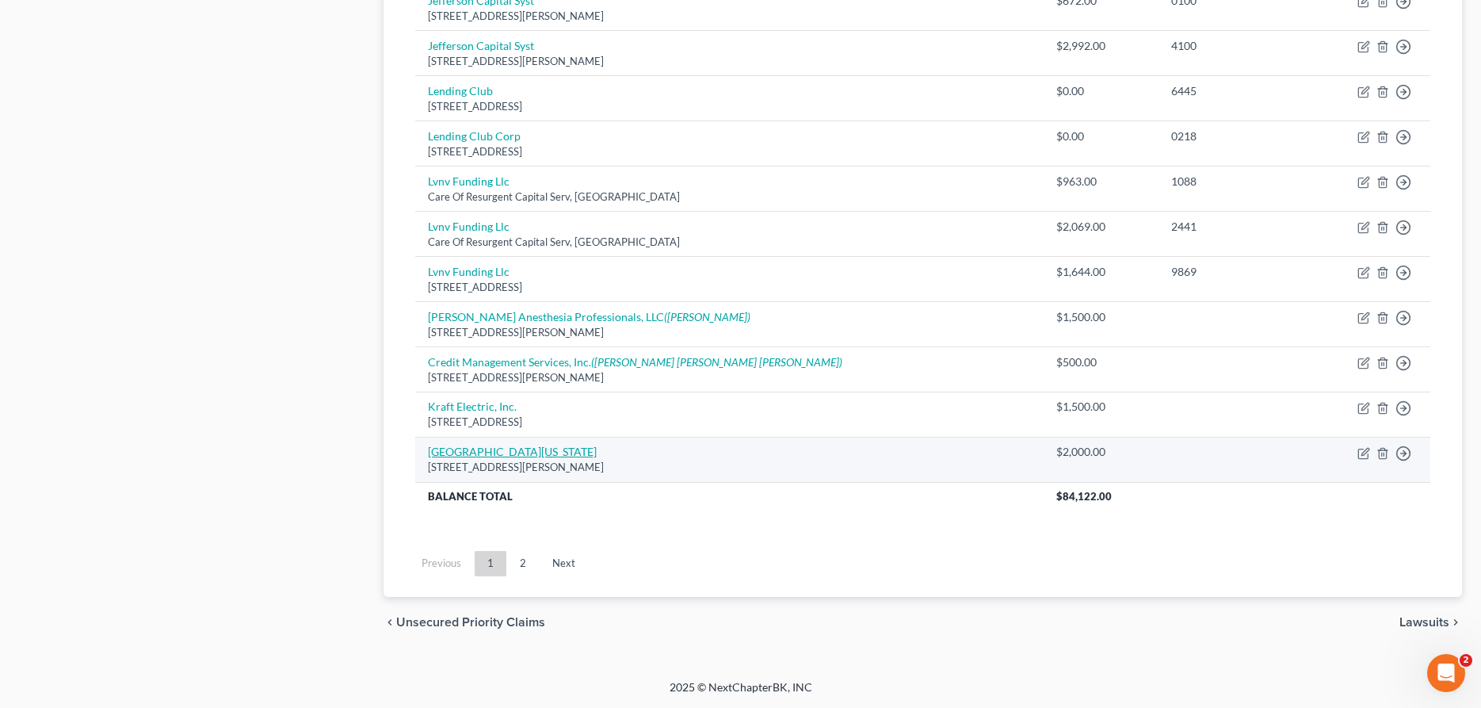
click at [515, 450] on link "[GEOGRAPHIC_DATA][US_STATE]" at bounding box center [512, 450] width 169 height 13
select select "17"
select select "4"
select select "0"
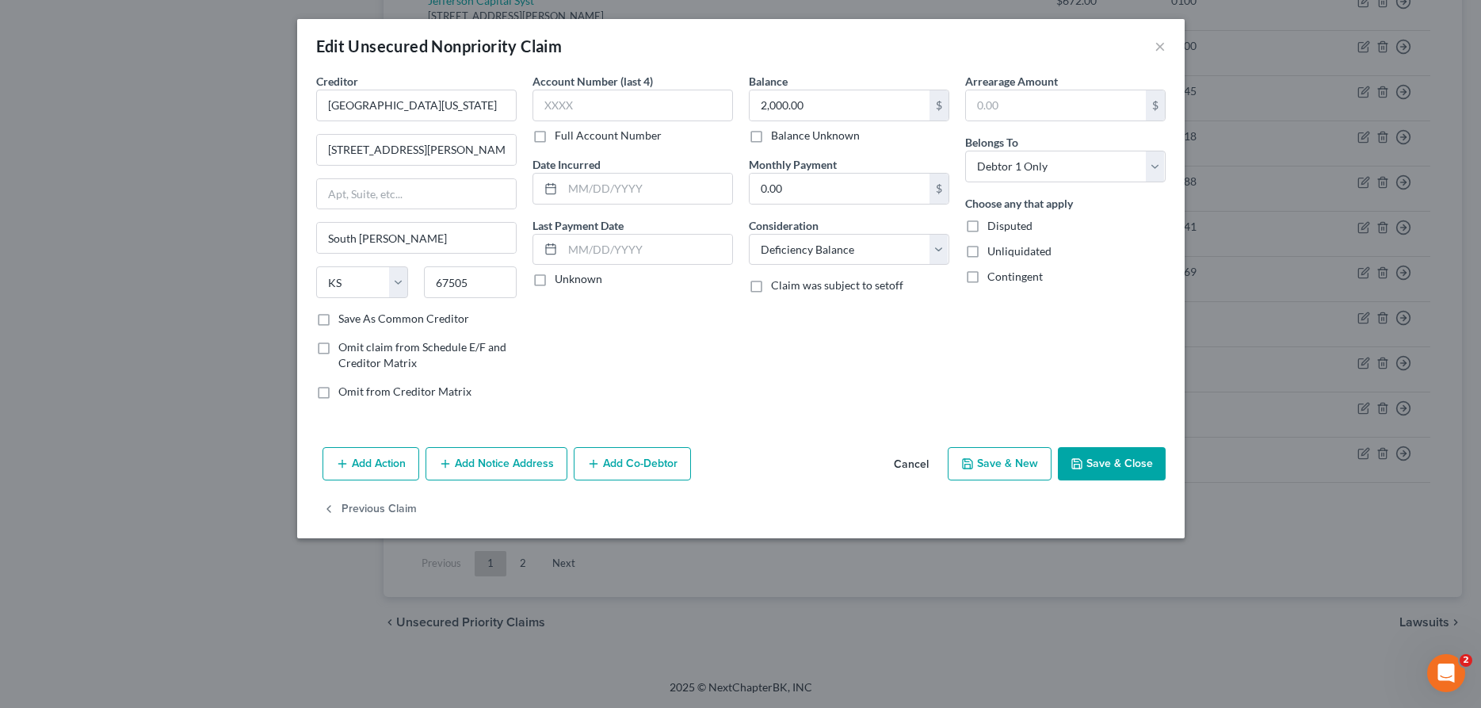
click at [479, 471] on button "Add Notice Address" at bounding box center [496, 463] width 142 height 33
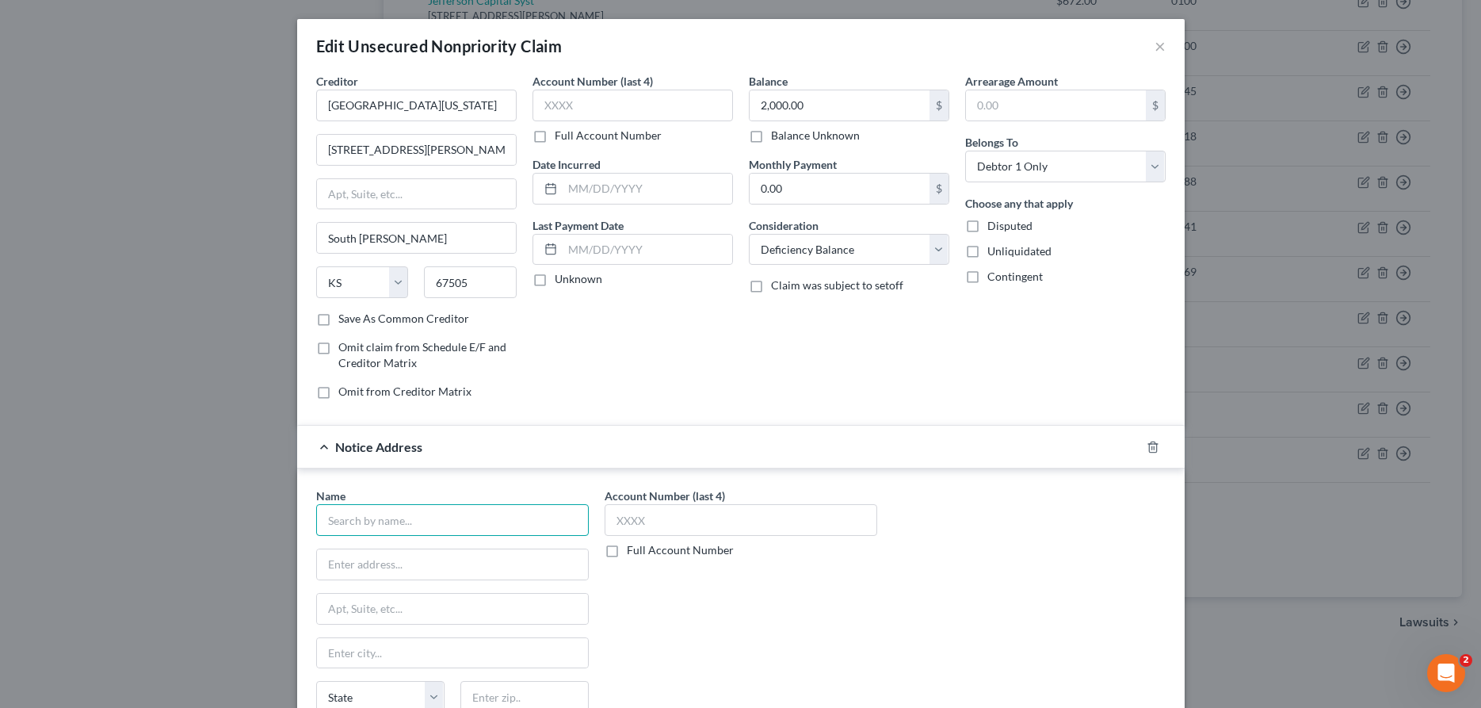
click at [458, 516] on input "text" at bounding box center [452, 520] width 273 height 32
type input "[PERSON_NAME]"
type input "[STREET_ADDRESS]"
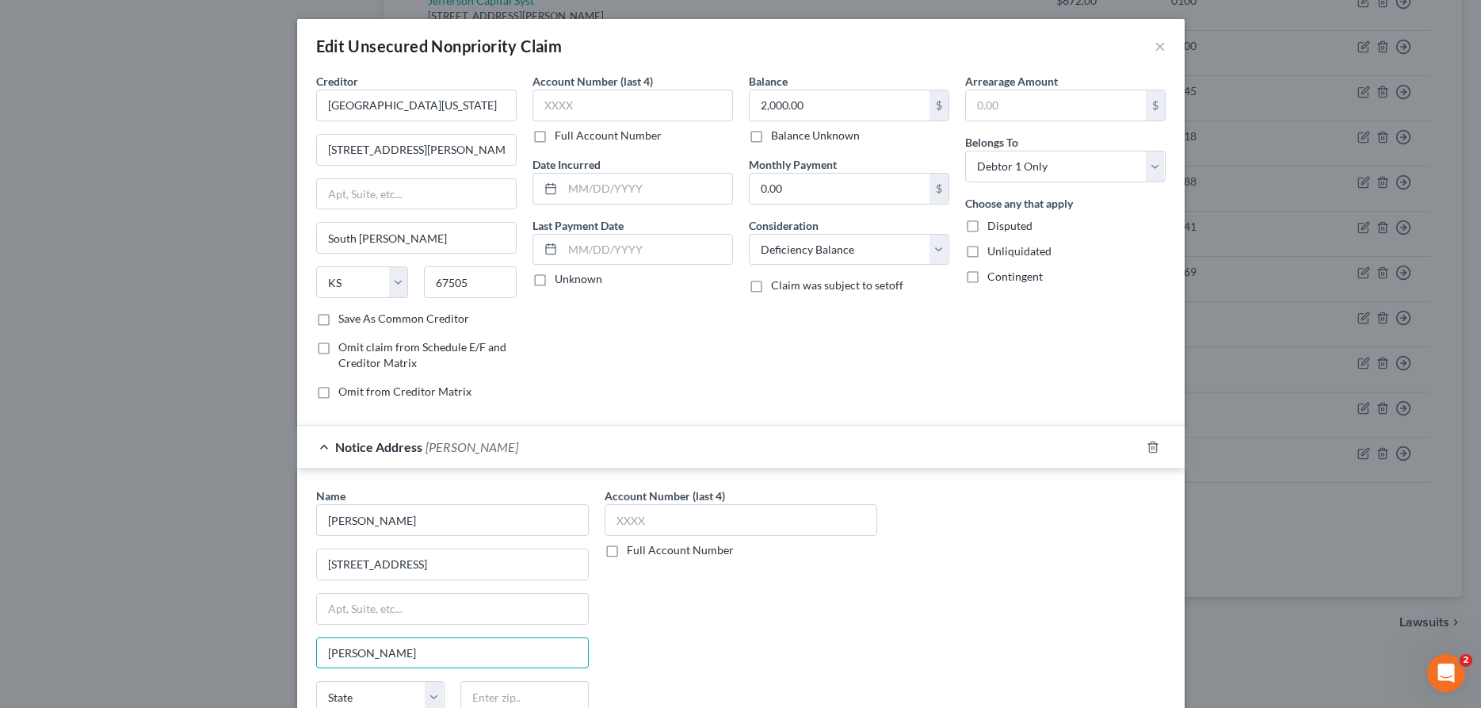
type input "[PERSON_NAME]"
select select "17"
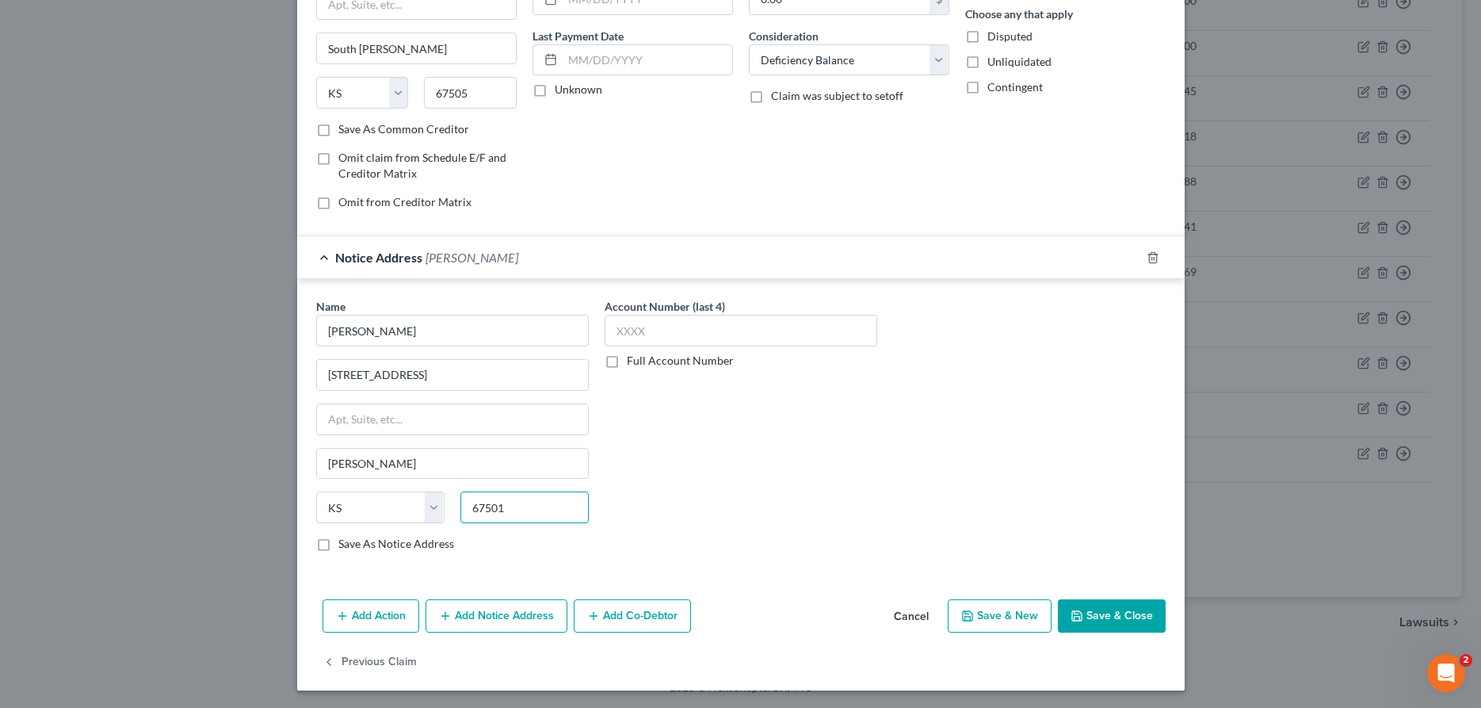
scroll to position [192, 0]
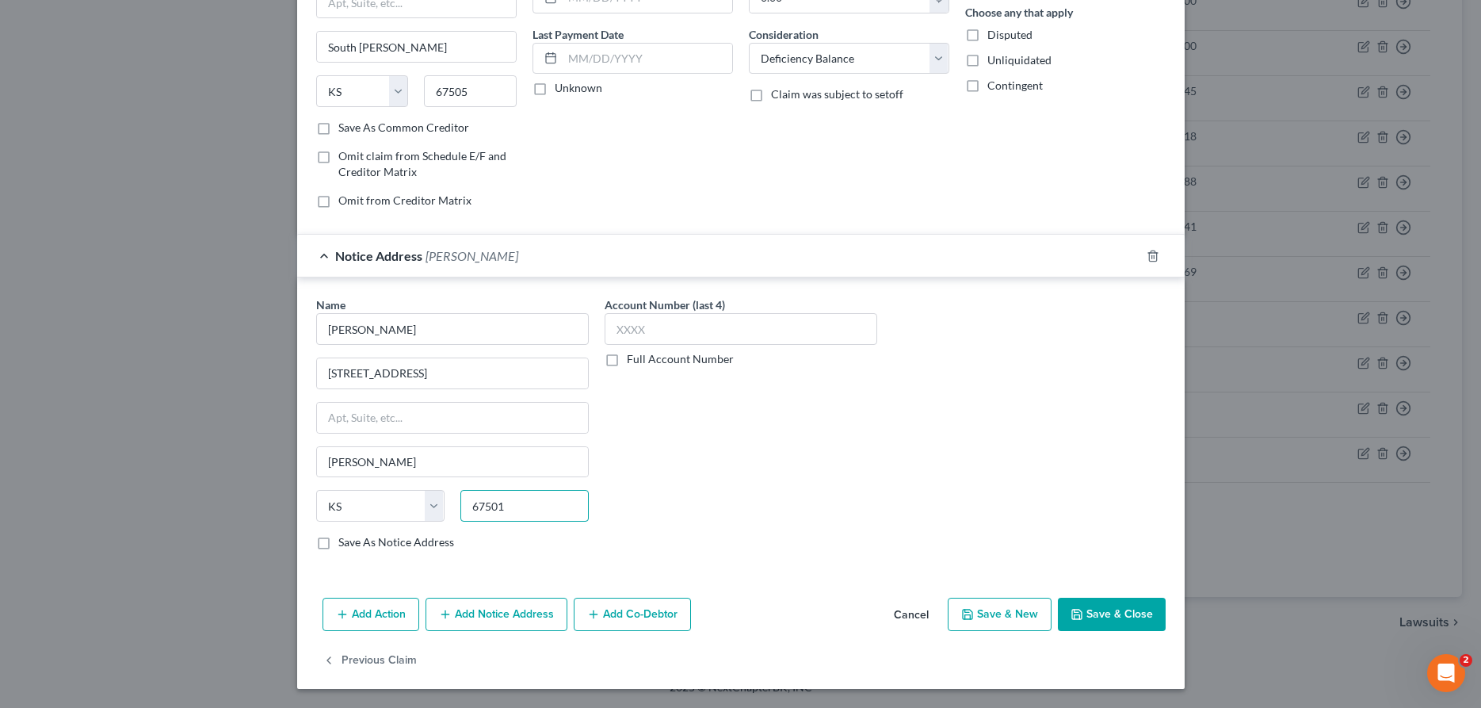
type input "67501"
click at [1135, 610] on button "Save & Close" at bounding box center [1112, 613] width 108 height 33
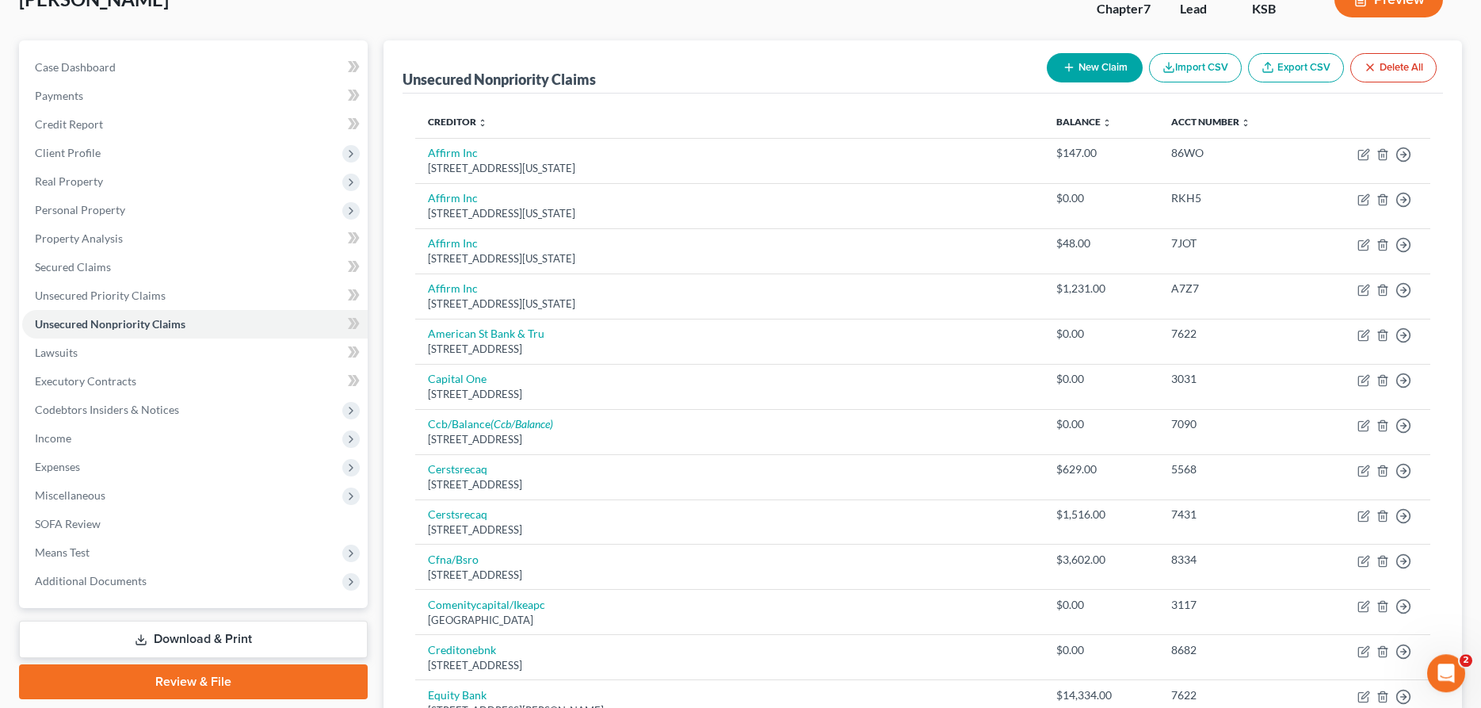
scroll to position [90, 0]
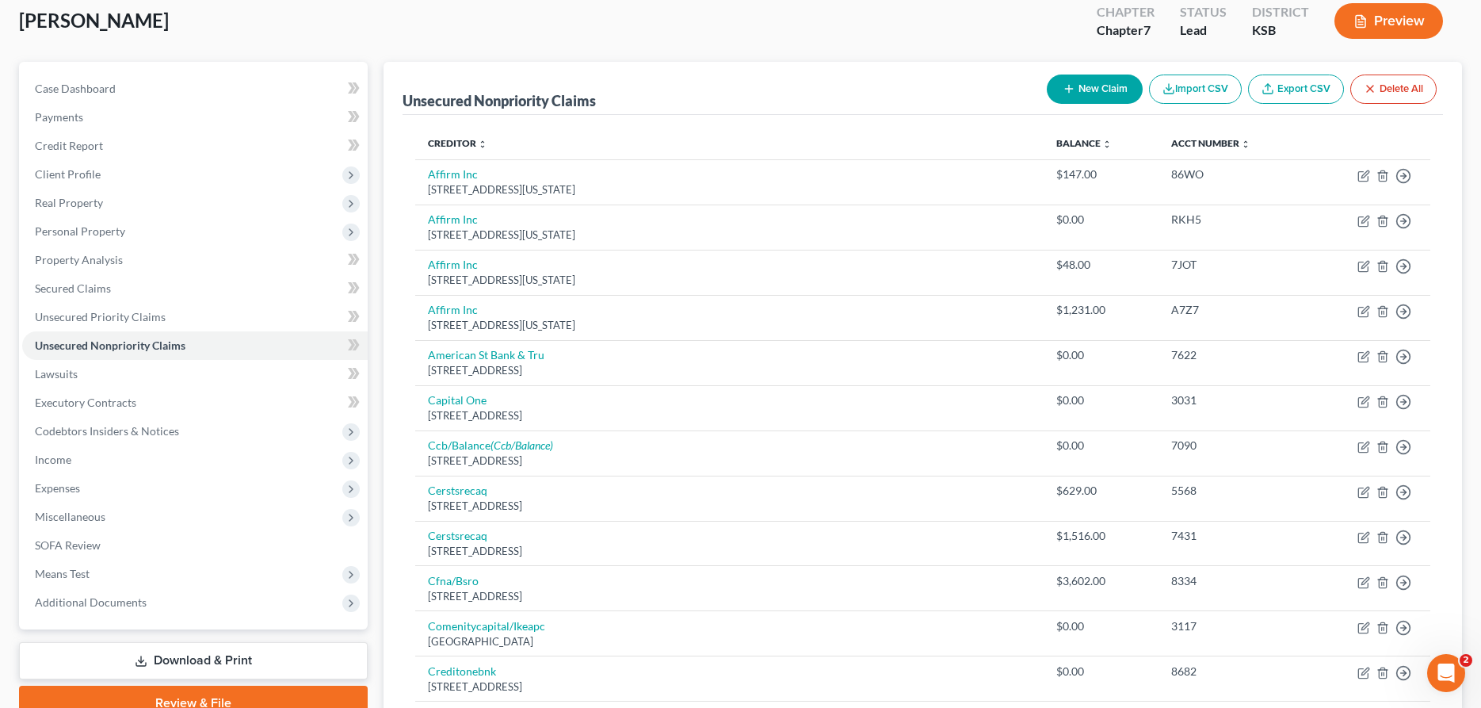
click at [1074, 87] on button "New Claim" at bounding box center [1095, 88] width 96 height 29
select select "0"
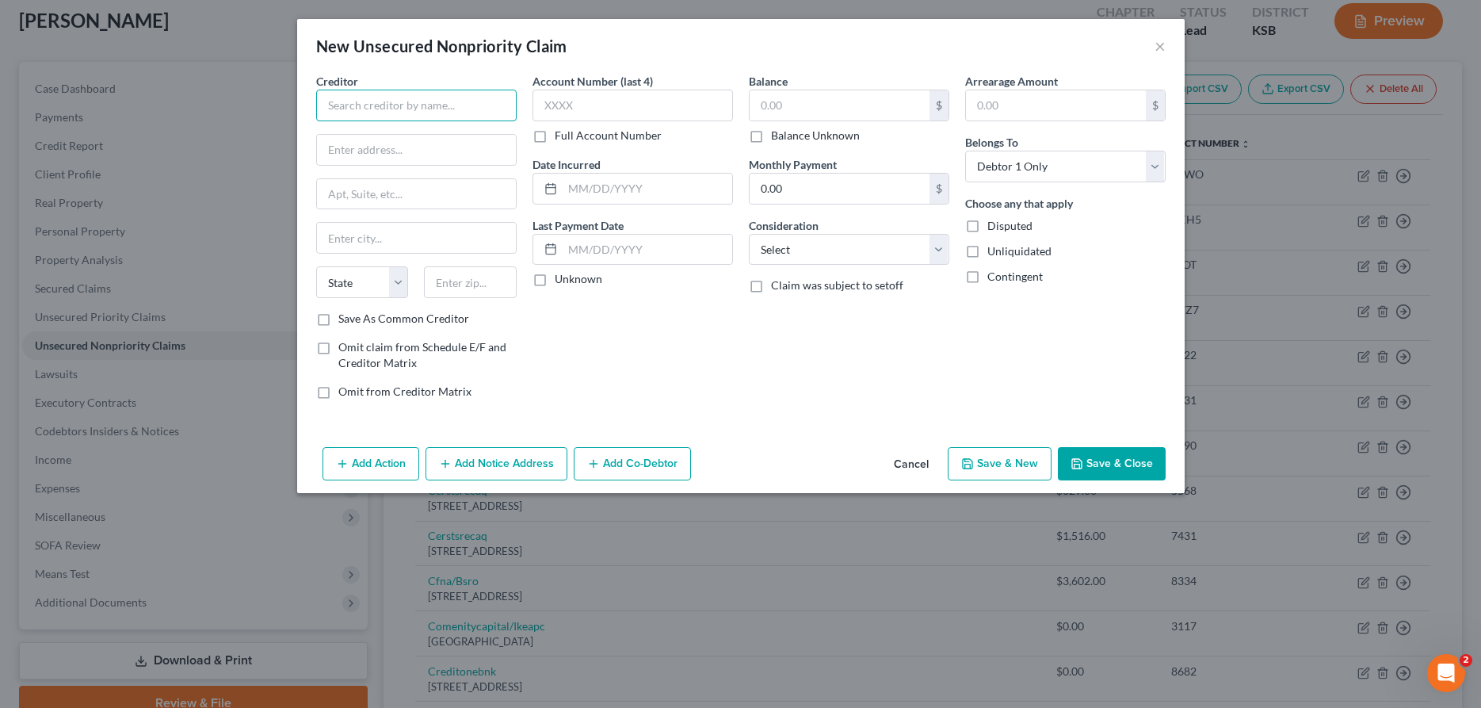
click at [361, 97] on input "text" at bounding box center [416, 106] width 200 height 32
type input "The Women's Place"
type input "1818 East 23rd"
type input "[PERSON_NAME]"
select select "17"
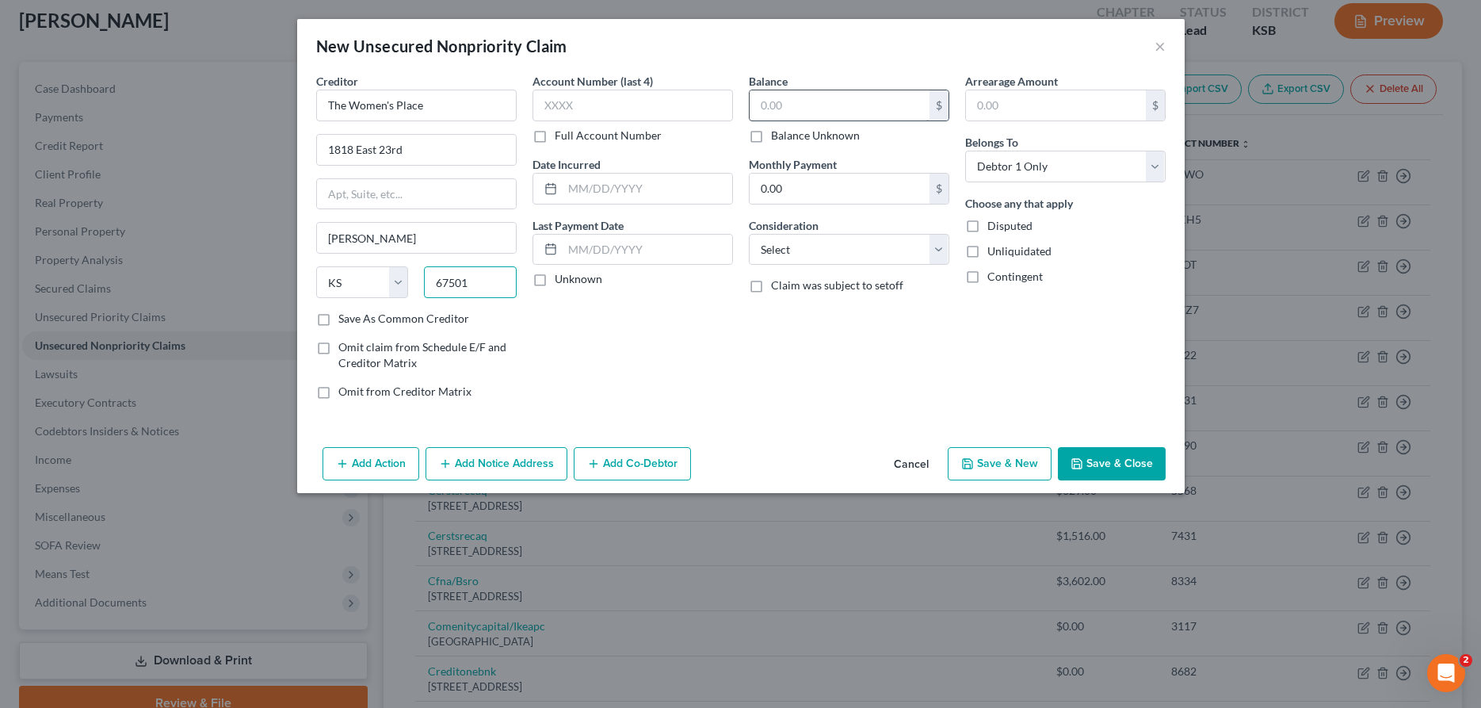
type input "67501"
click at [798, 118] on input "text" at bounding box center [840, 105] width 180 height 30
type input "2,000.00"
click at [749, 234] on select "Select Cable / Satellite Services Collection Agency Credit Card Debt Debt Couns…" at bounding box center [849, 250] width 200 height 32
select select "9"
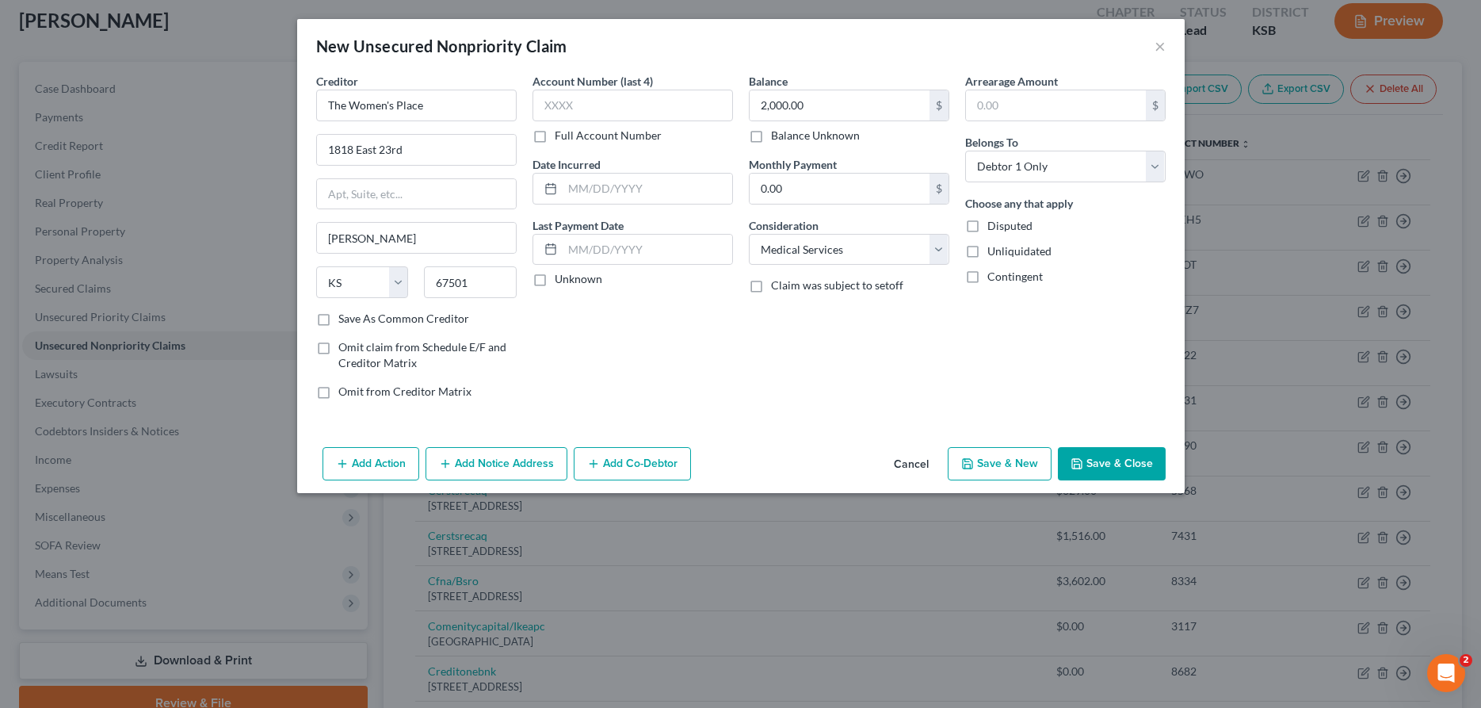
click at [498, 465] on button "Add Notice Address" at bounding box center [496, 463] width 142 height 33
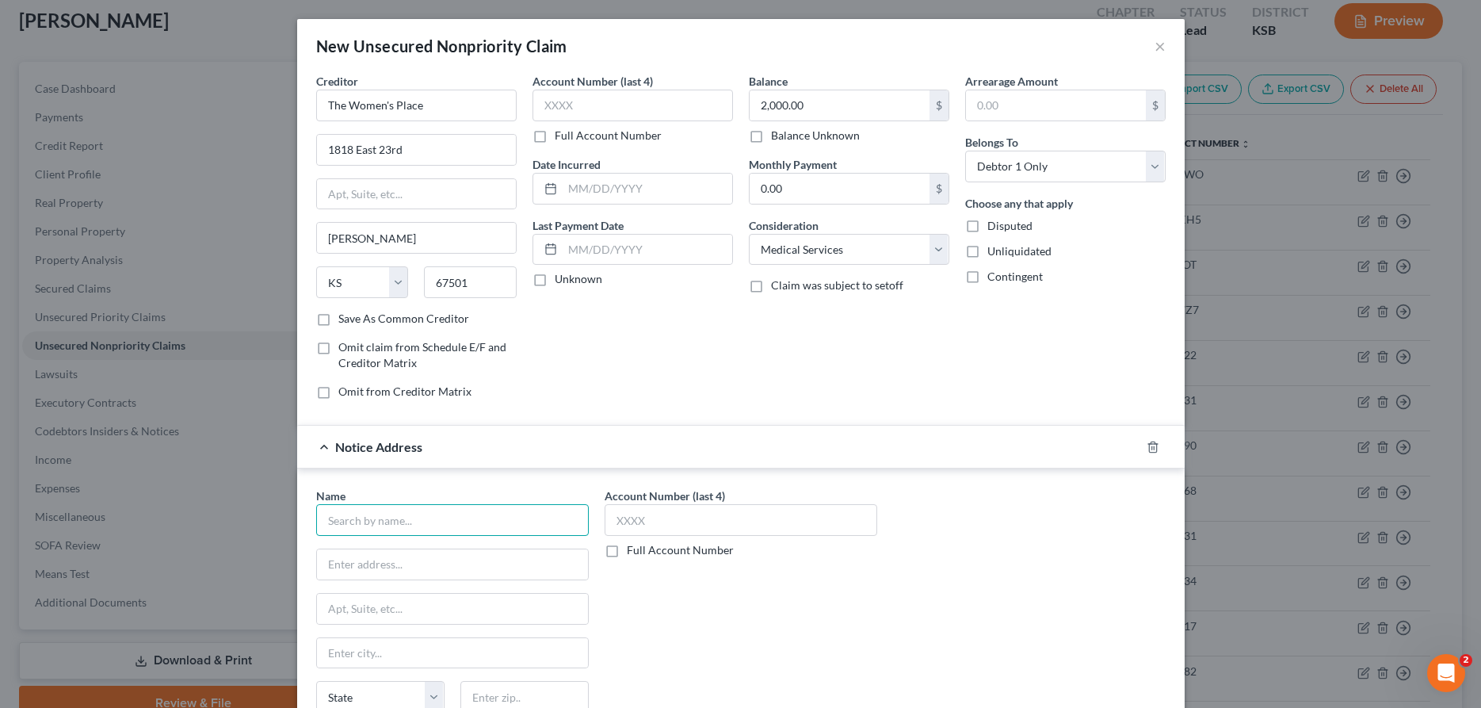
click at [371, 518] on input "text" at bounding box center [452, 520] width 273 height 32
type input "[PERSON_NAME]"
type input "Po Box 156"
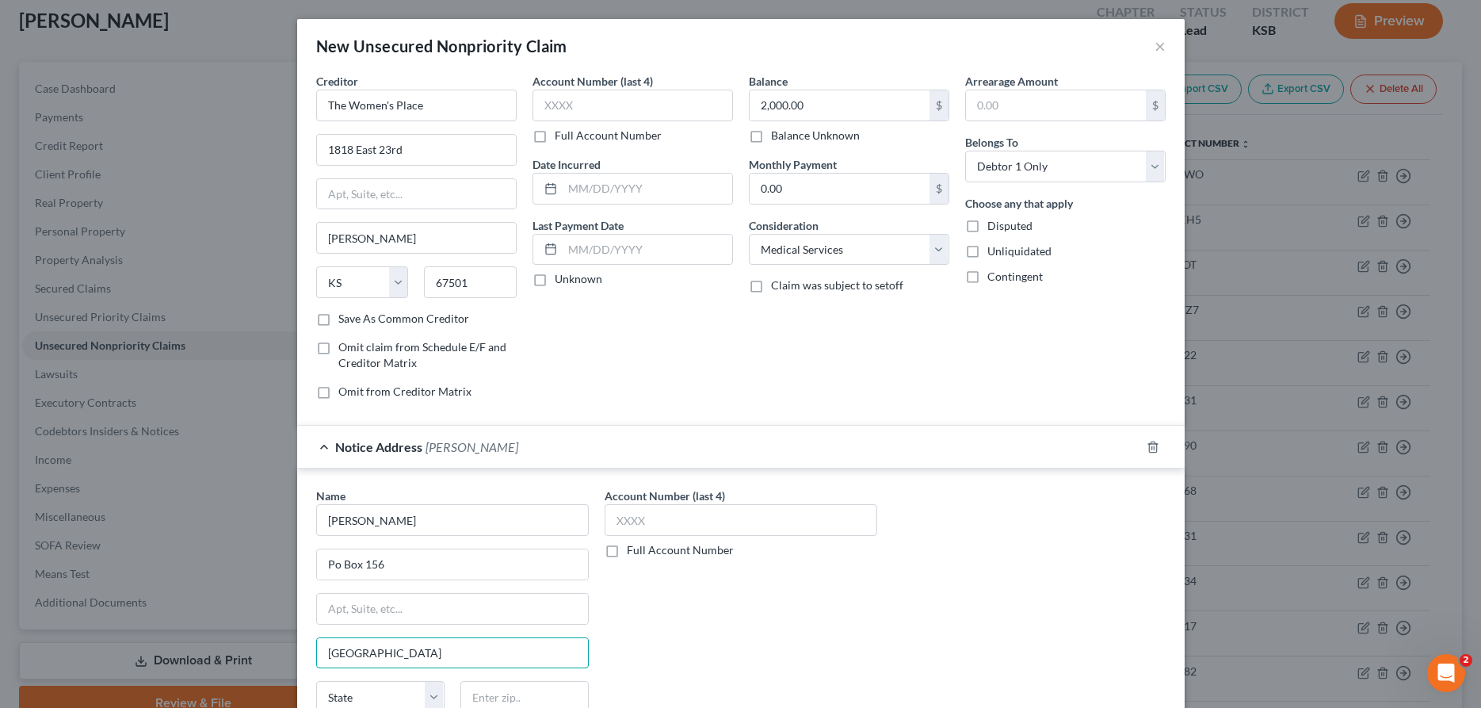
type input "[GEOGRAPHIC_DATA]"
select select "17"
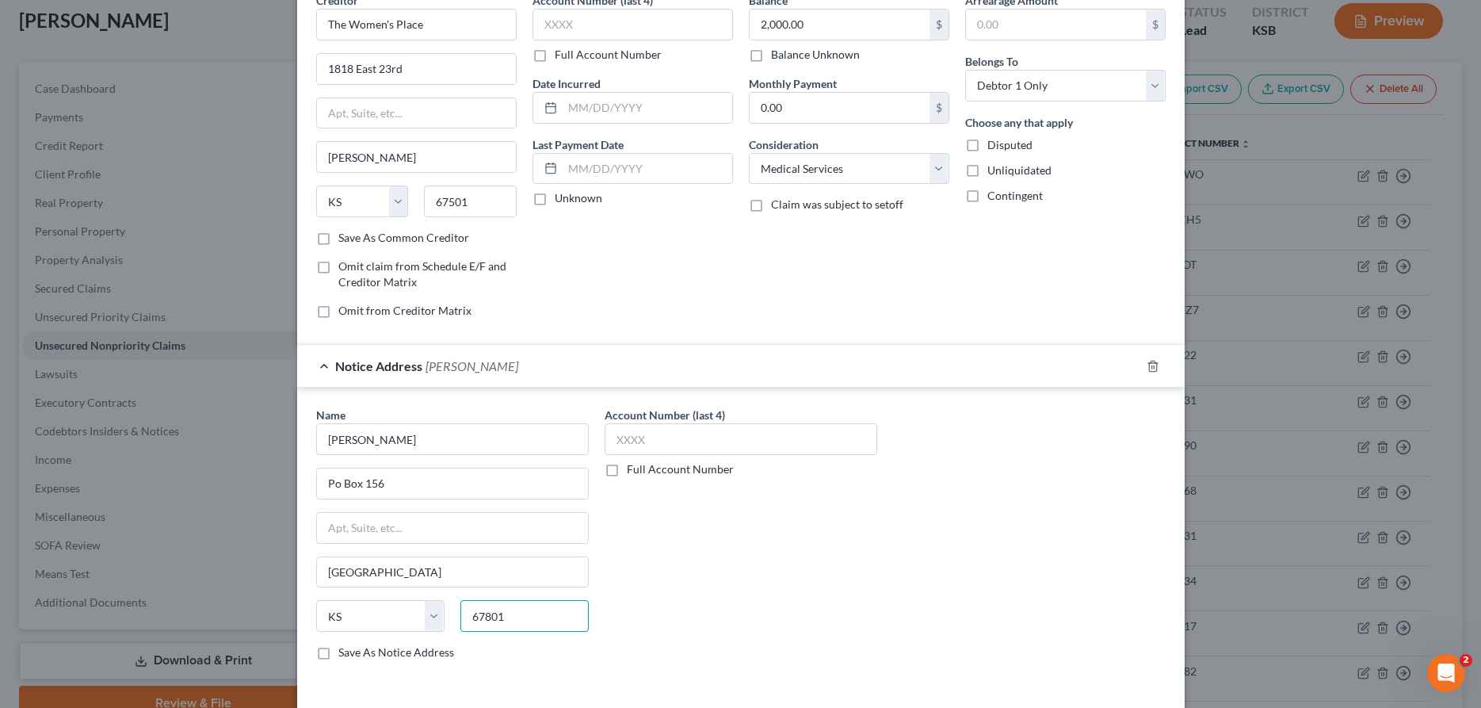
scroll to position [146, 0]
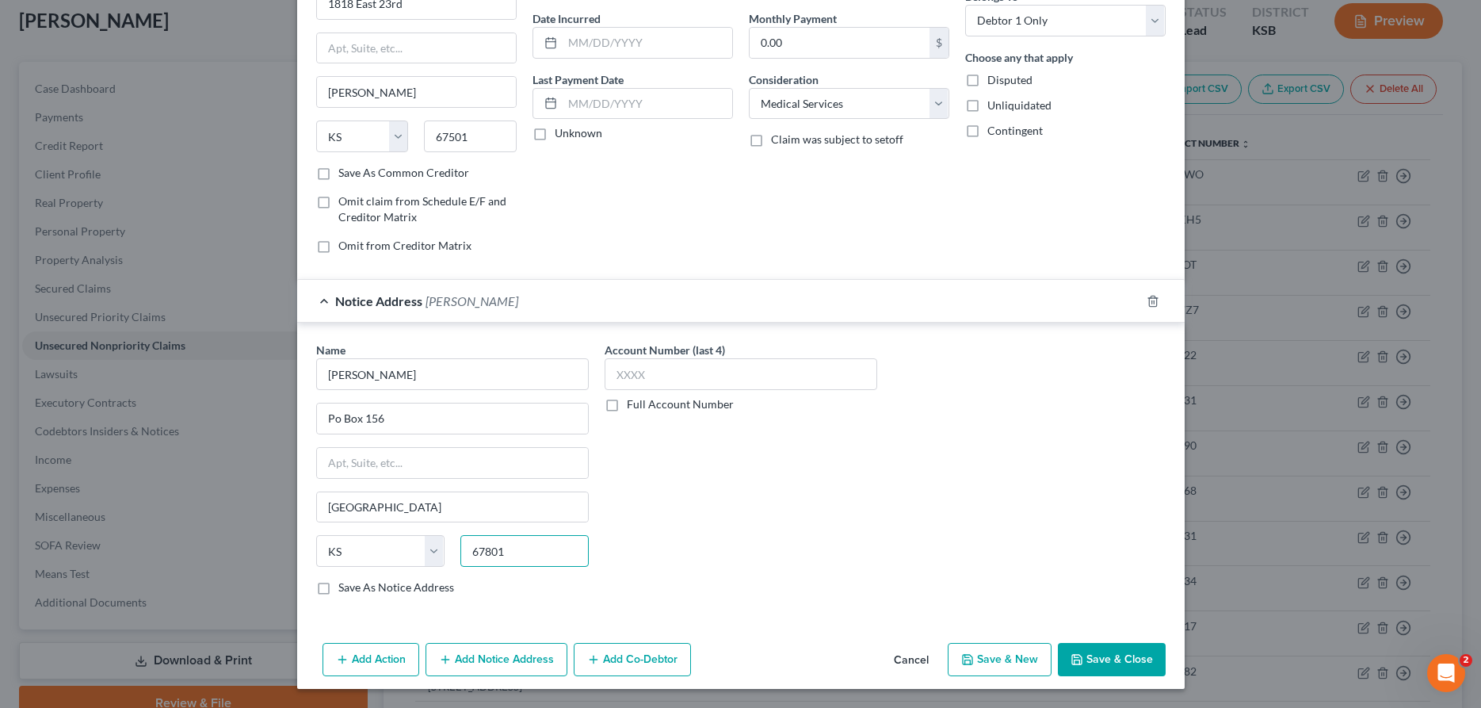
type input "67801"
click at [1139, 656] on button "Save & Close" at bounding box center [1112, 659] width 108 height 33
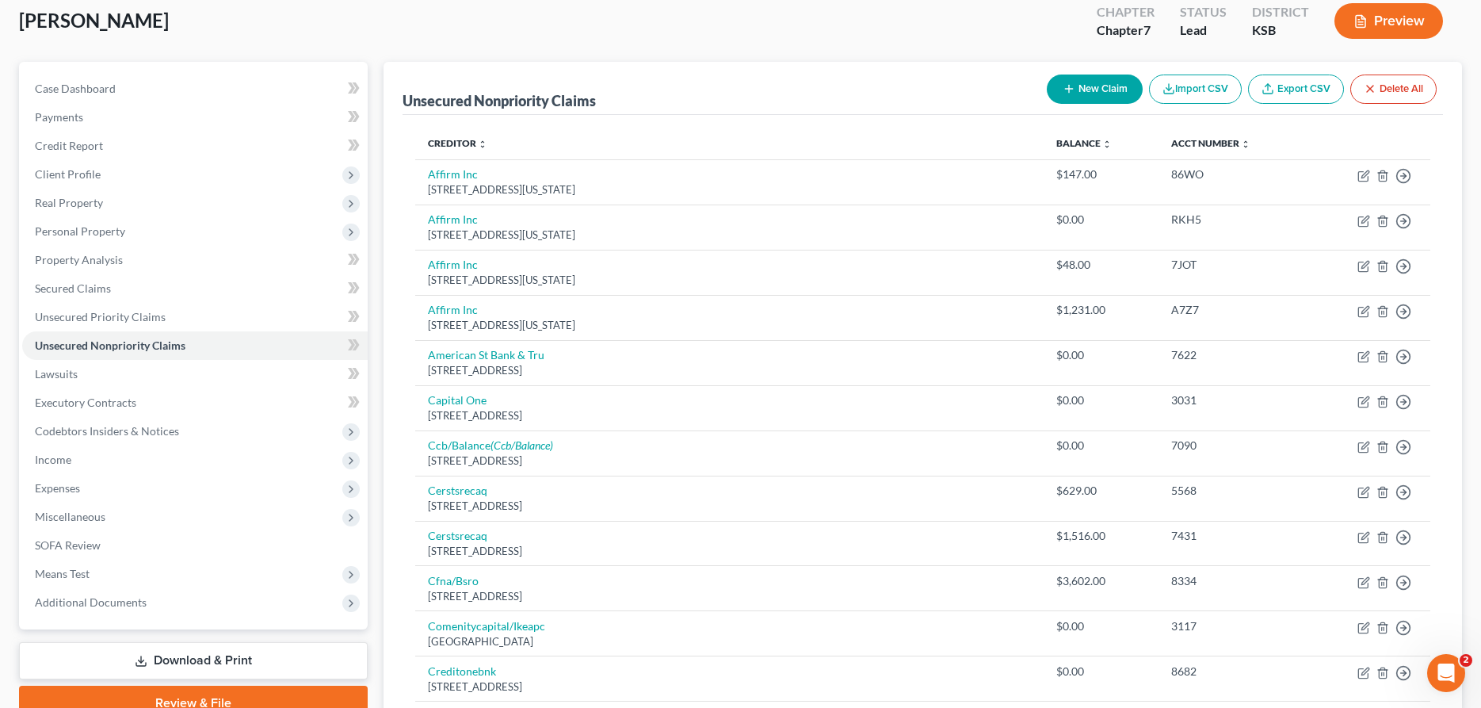
click at [1070, 86] on icon "button" at bounding box center [1069, 88] width 13 height 13
select select "0"
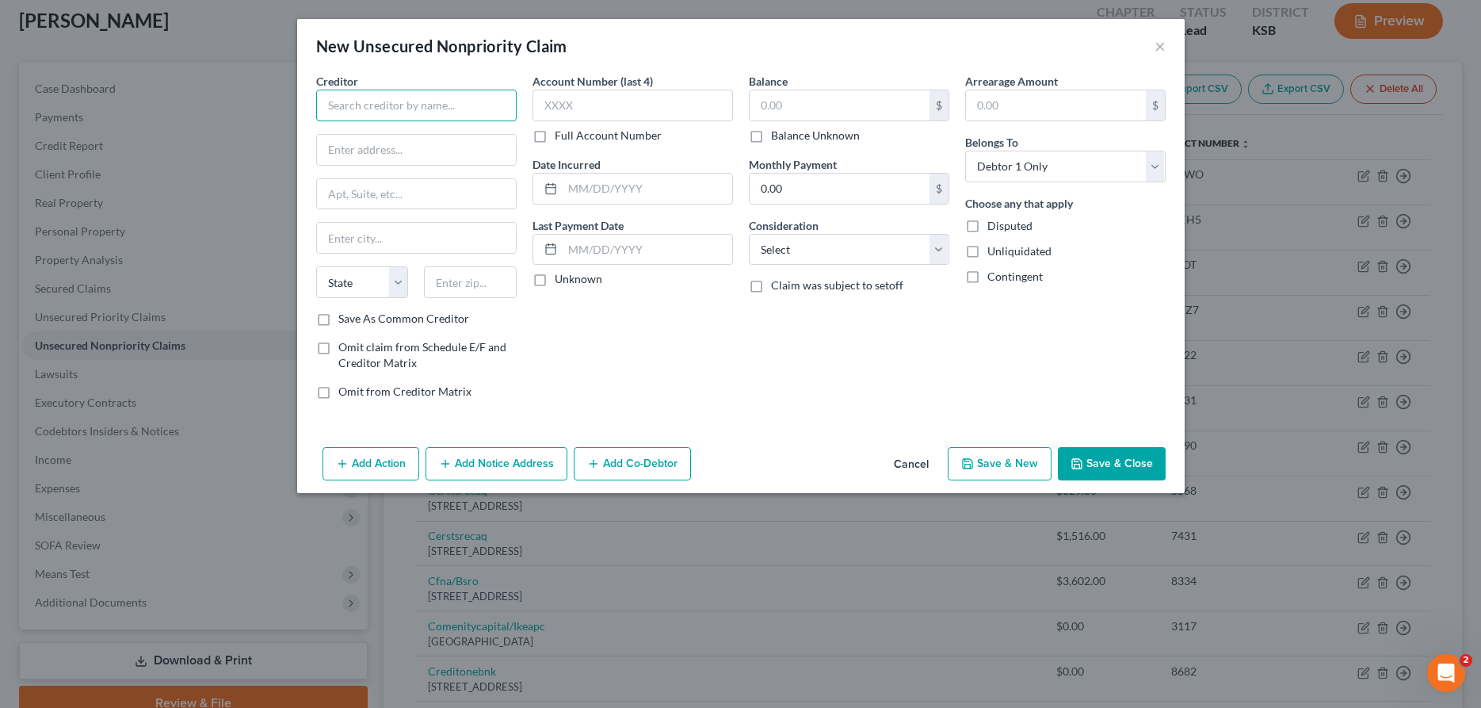
click at [427, 114] on input "text" at bounding box center [416, 106] width 200 height 32
type input "[PERSON_NAME]"
type input "[STREET_ADDRESS][PERSON_NAME]"
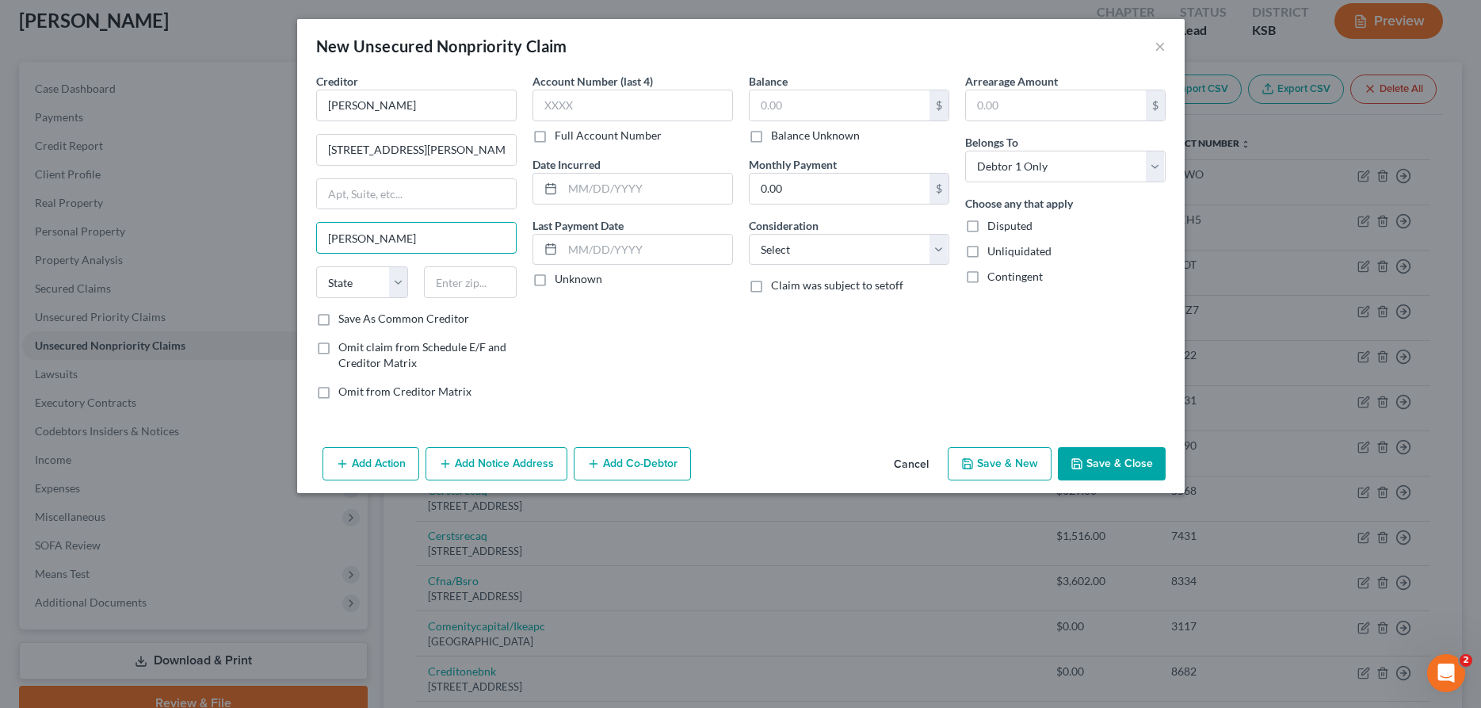
type input "[PERSON_NAME]"
select select "17"
type input "67502"
click at [771, 101] on input "text" at bounding box center [840, 105] width 180 height 30
type input "2,000.00"
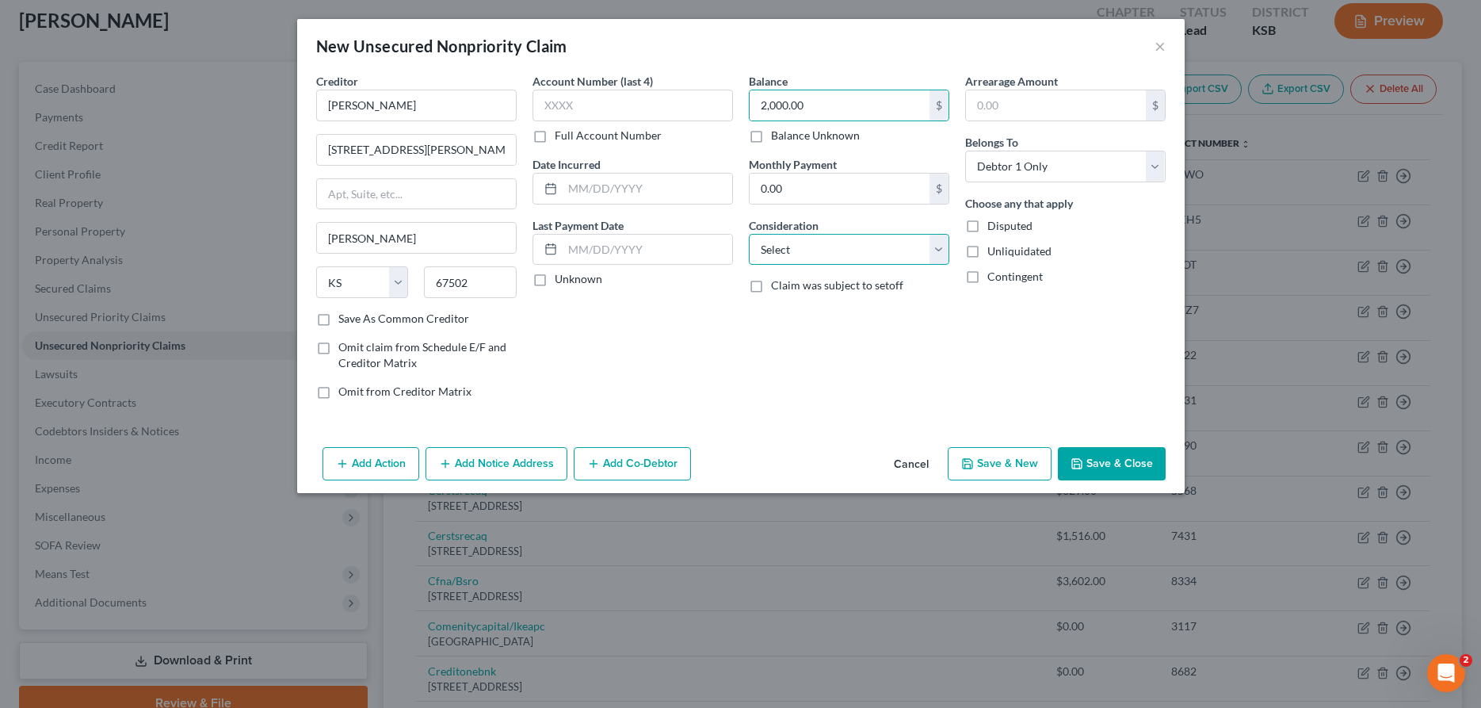
click at [749, 234] on select "Select Cable / Satellite Services Collection Agency Credit Card Debt Debt Couns…" at bounding box center [849, 250] width 200 height 32
select select "4"
click at [517, 471] on button "Add Notice Address" at bounding box center [496, 463] width 142 height 33
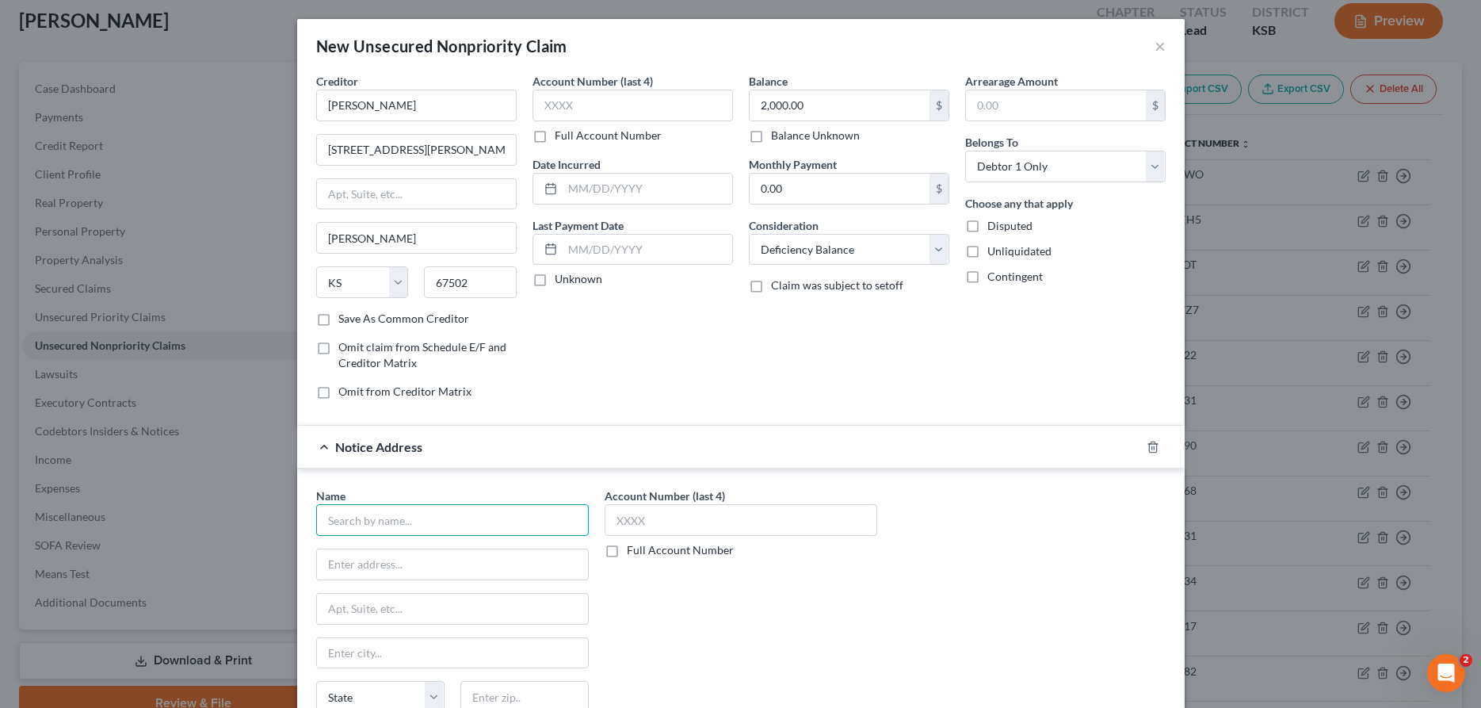
click at [465, 515] on input "text" at bounding box center [452, 520] width 273 height 32
type input "[PERSON_NAME]"
type input "330 West 1st"
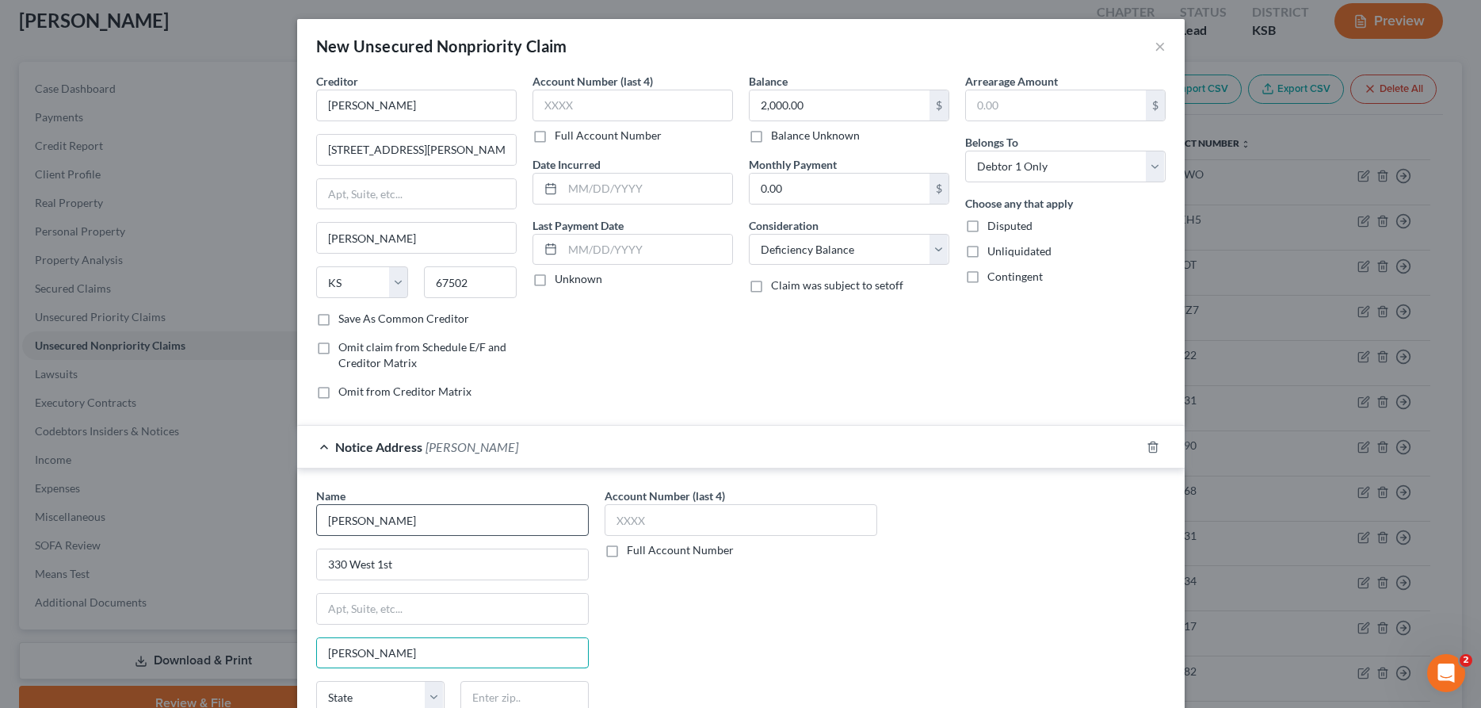
type input "[PERSON_NAME]"
select select "17"
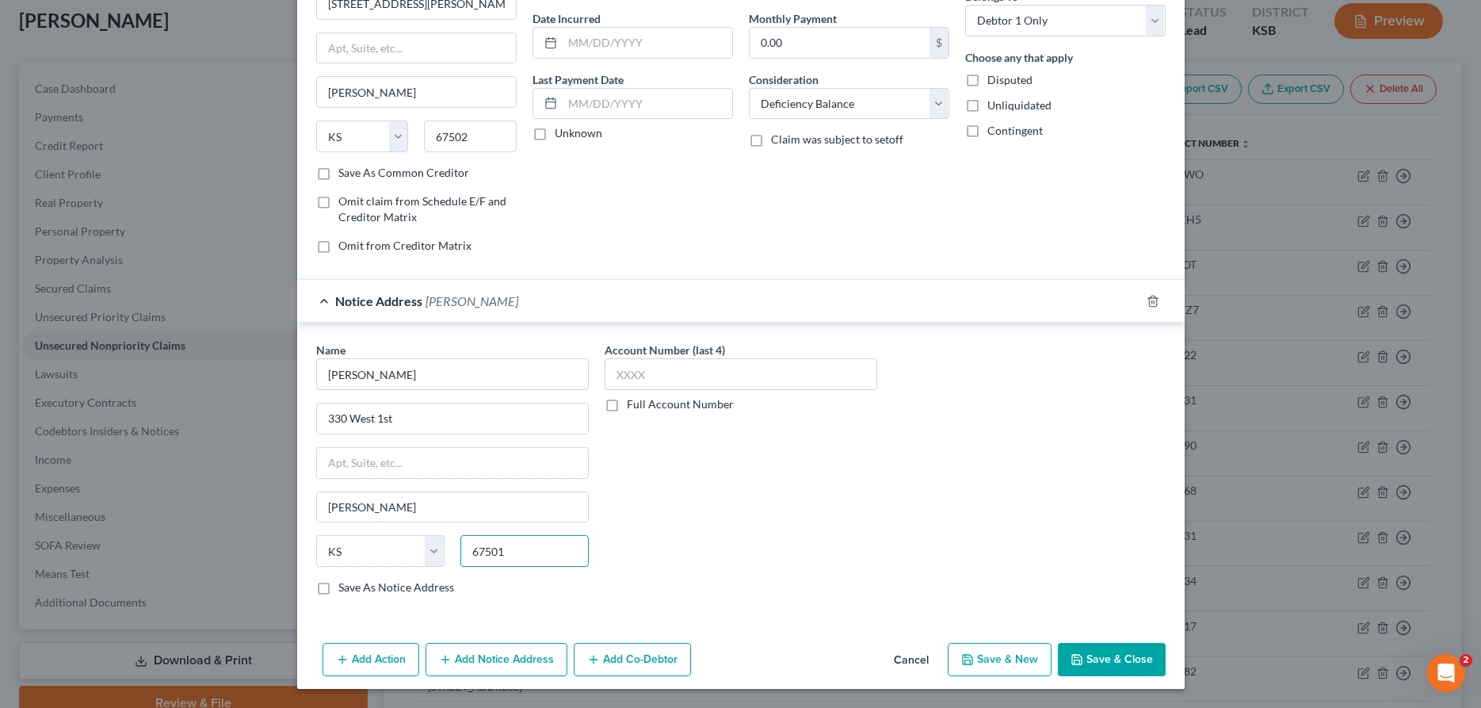
type input "67501"
click at [1127, 654] on button "Save & Close" at bounding box center [1112, 659] width 108 height 33
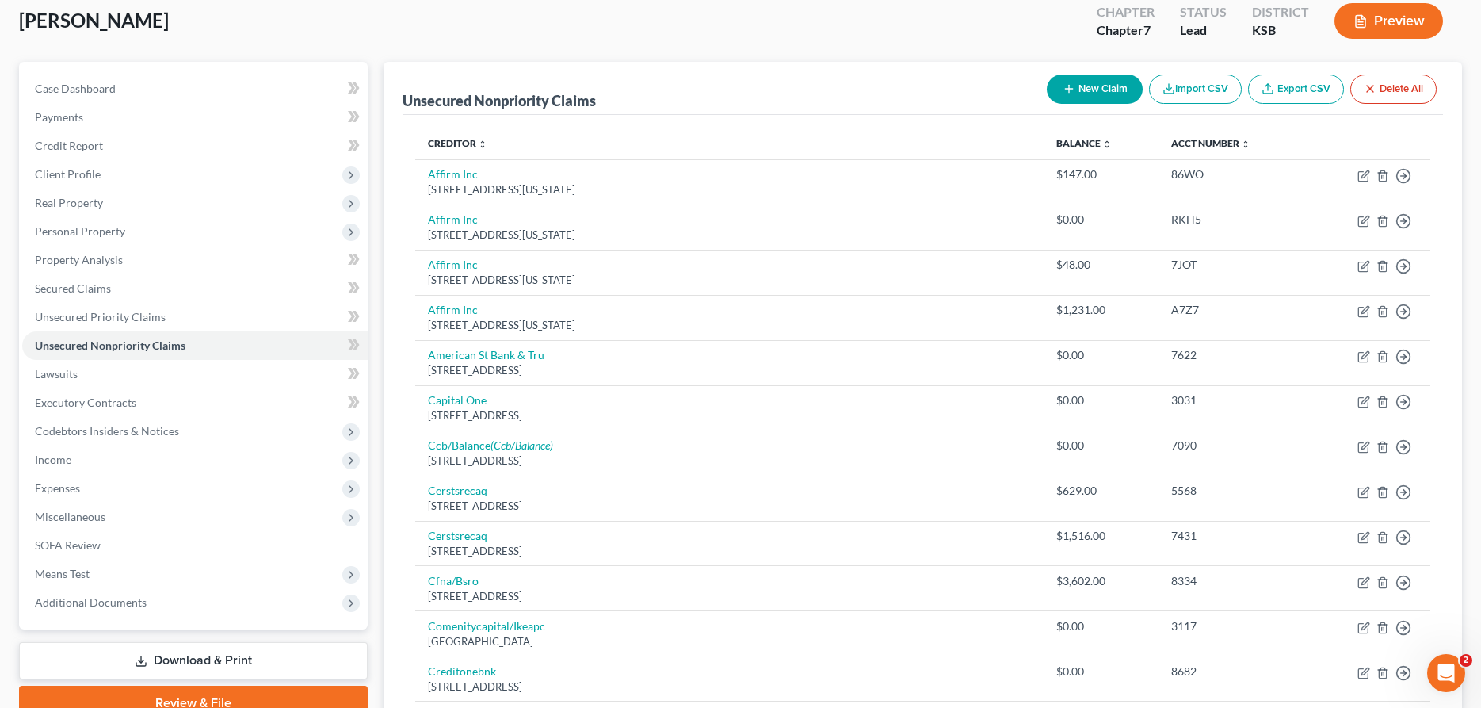
click at [1083, 86] on button "New Claim" at bounding box center [1095, 88] width 96 height 29
select select "0"
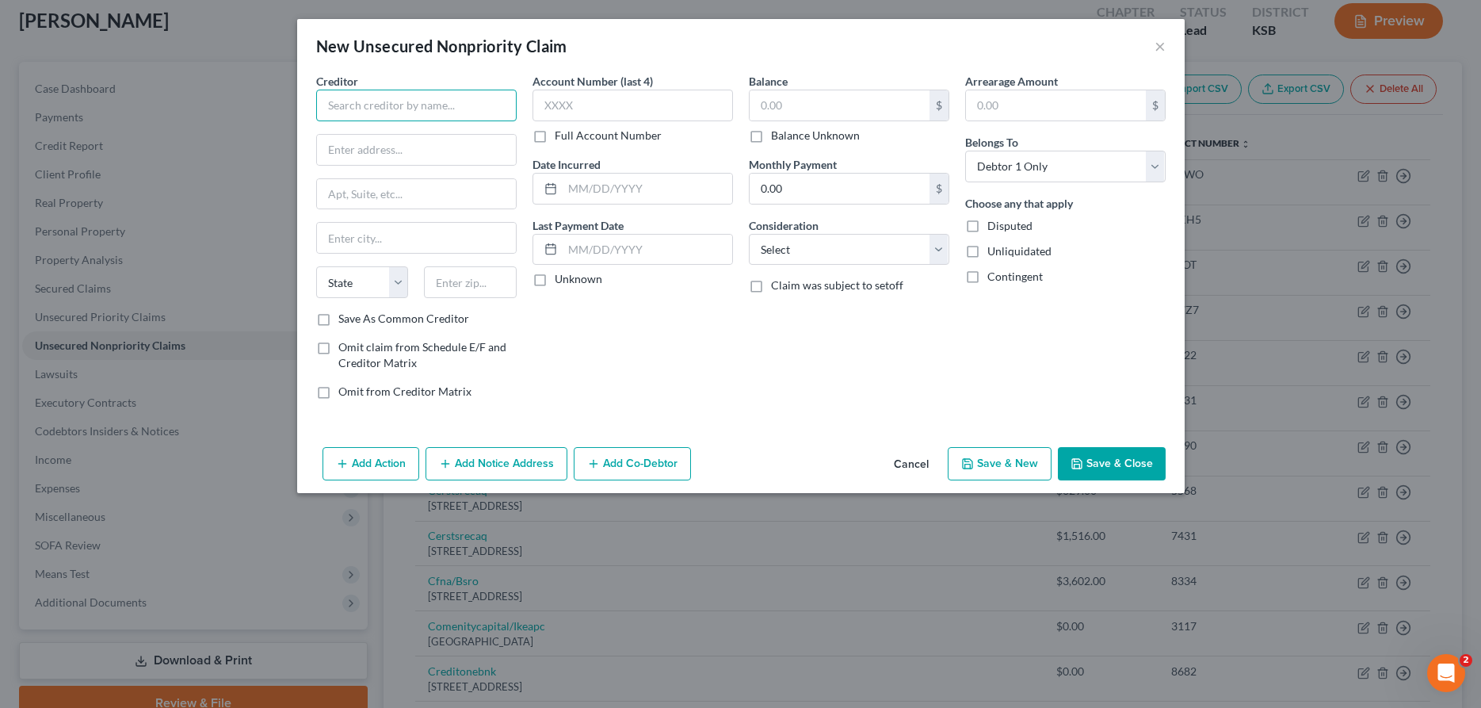
click at [444, 102] on input "text" at bounding box center [416, 106] width 200 height 32
type input "Millers of [PERSON_NAME]"
type input "[STREET_ADDRESS]"
type input "[PERSON_NAME]"
select select "17"
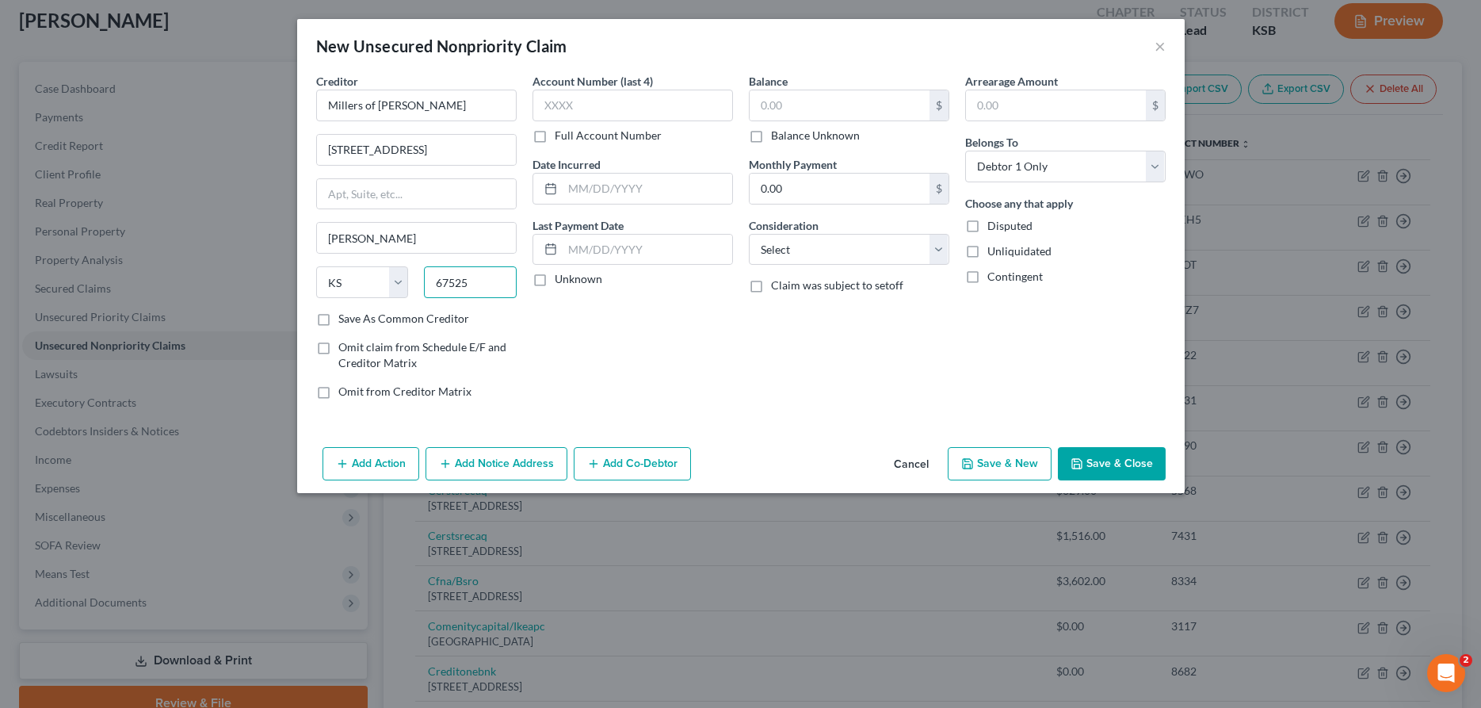
type input "67525"
click at [467, 447] on button "Add Notice Address" at bounding box center [496, 463] width 142 height 33
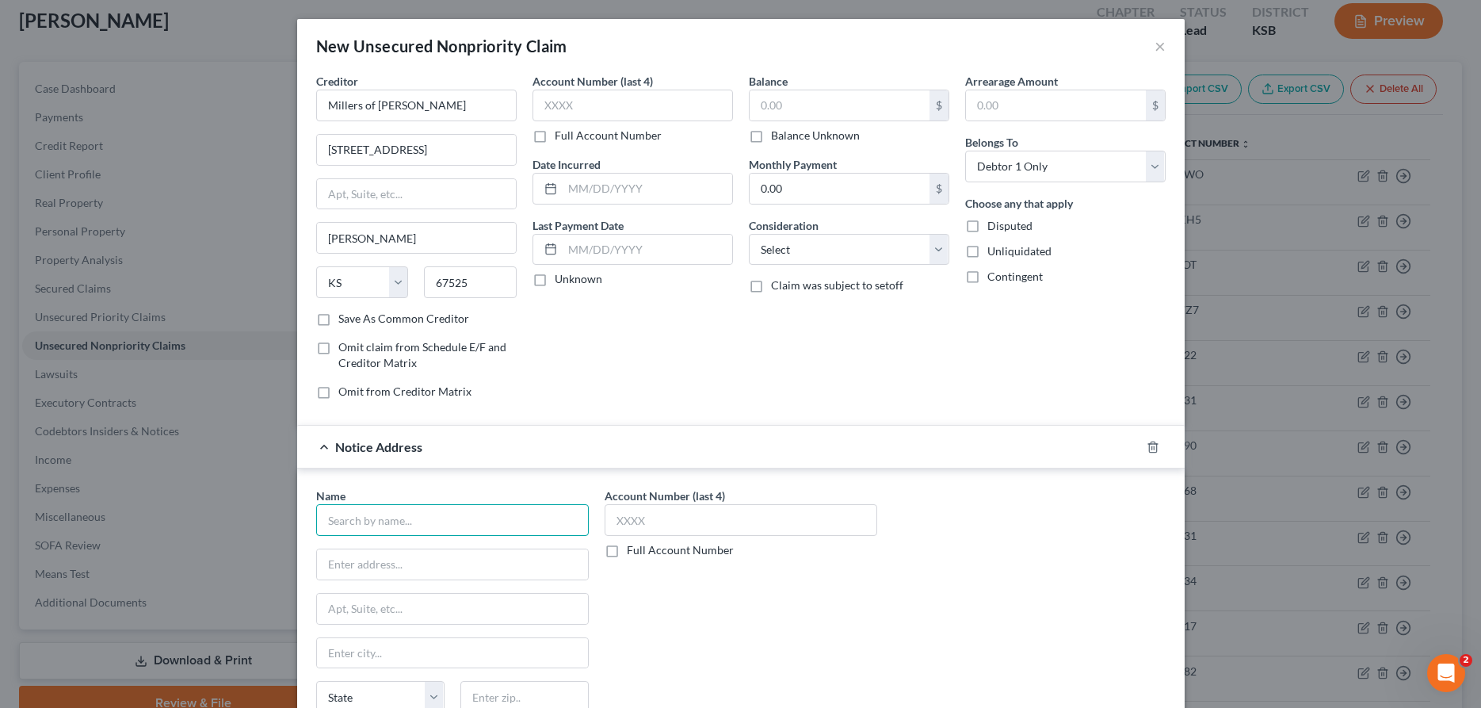
drag, startPoint x: 379, startPoint y: 517, endPoint x: 388, endPoint y: 514, distance: 10.0
click at [387, 515] on input "text" at bounding box center [452, 520] width 273 height 32
type input "[PERSON_NAME]"
type input "[STREET_ADDRESS]"
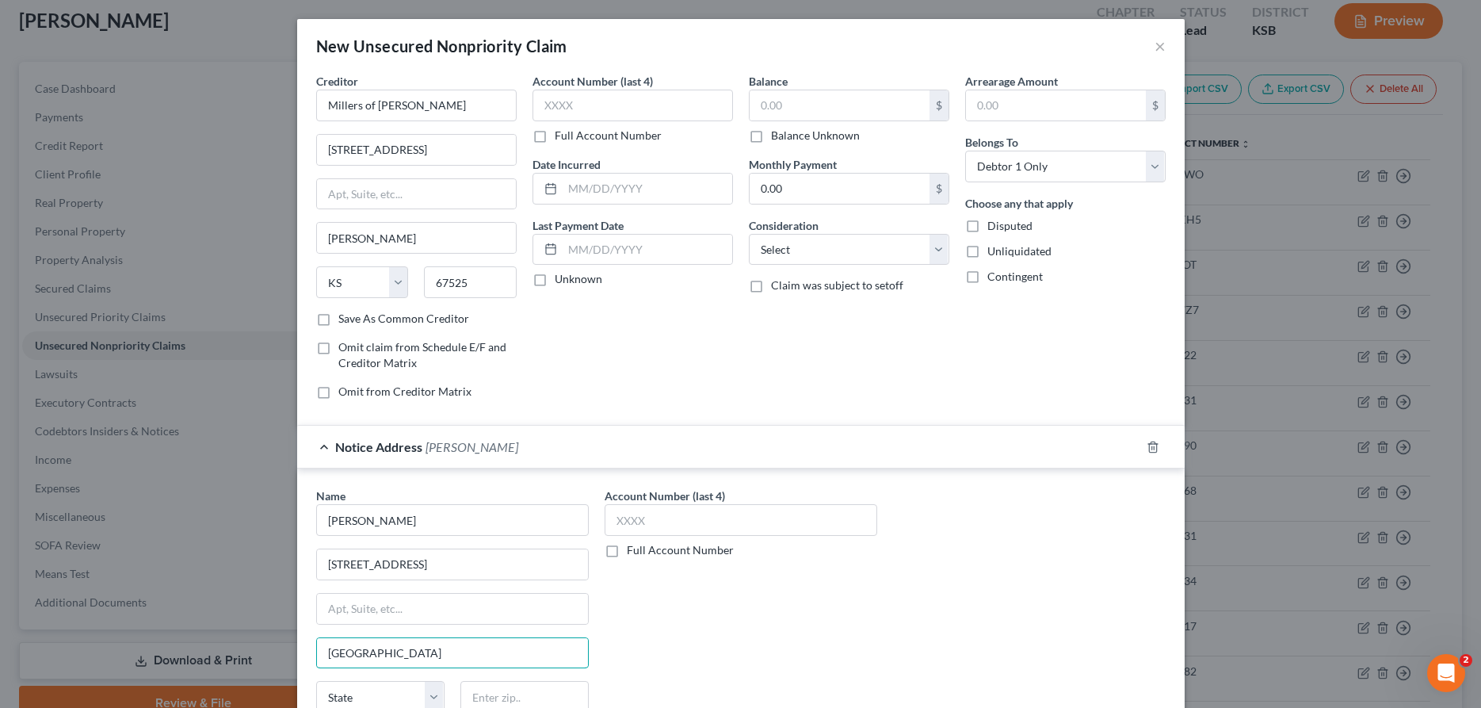
type input "[GEOGRAPHIC_DATA]"
select select "17"
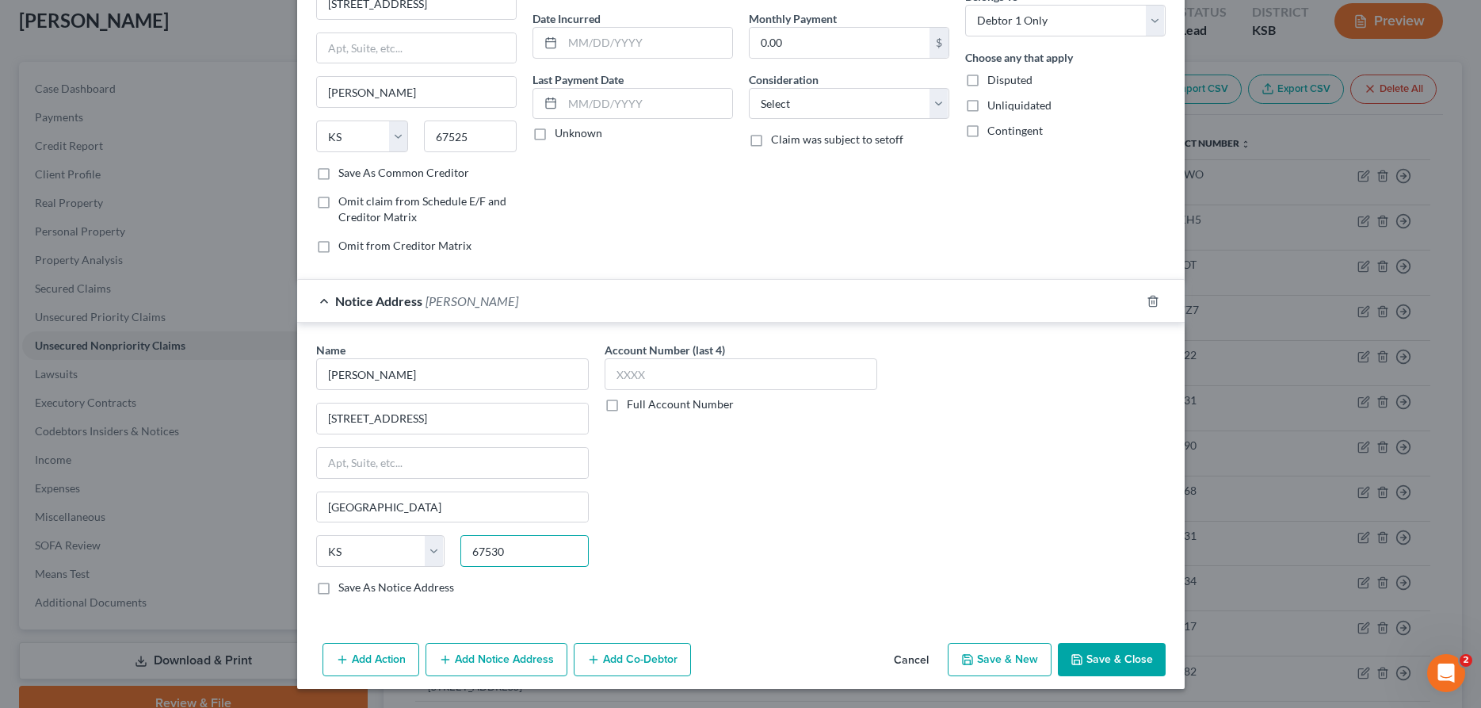
type input "67530"
click at [1112, 653] on button "Save & Close" at bounding box center [1112, 659] width 108 height 33
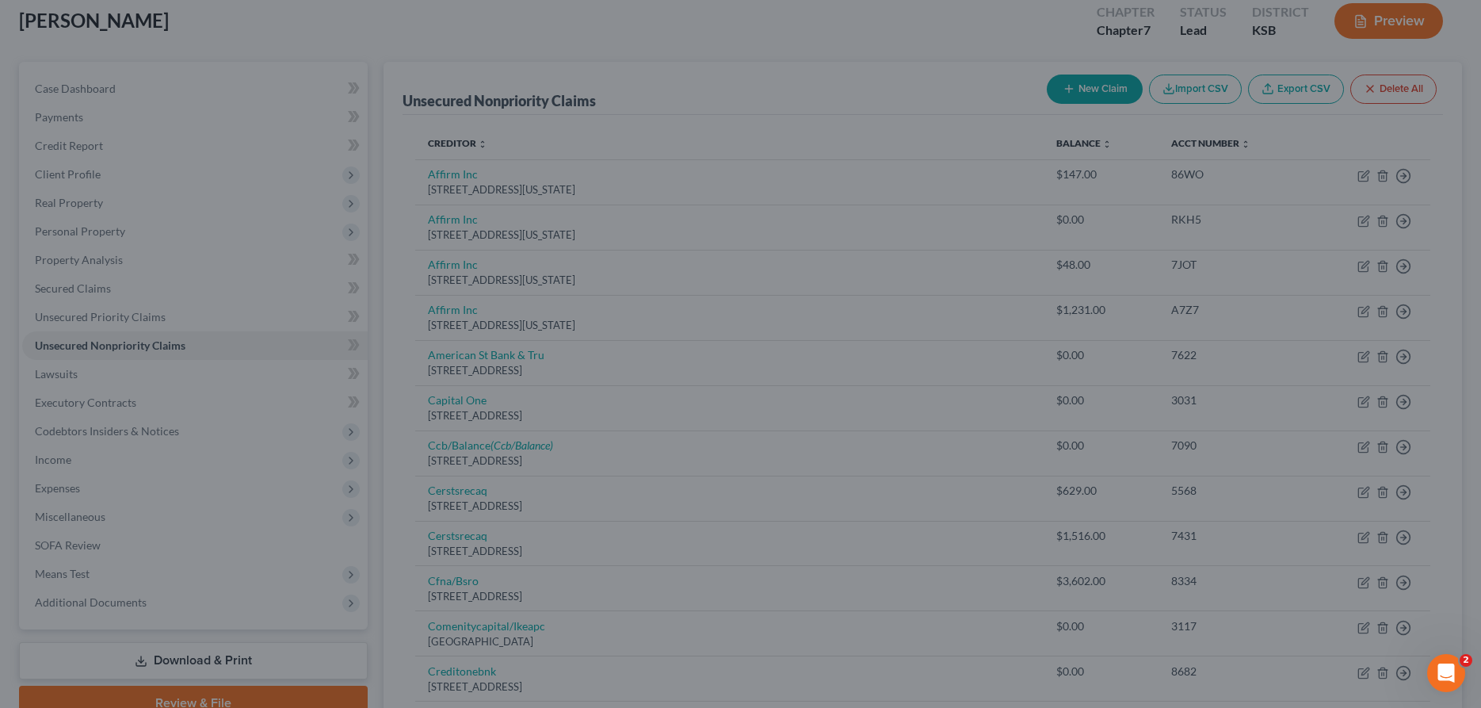
scroll to position [0, 0]
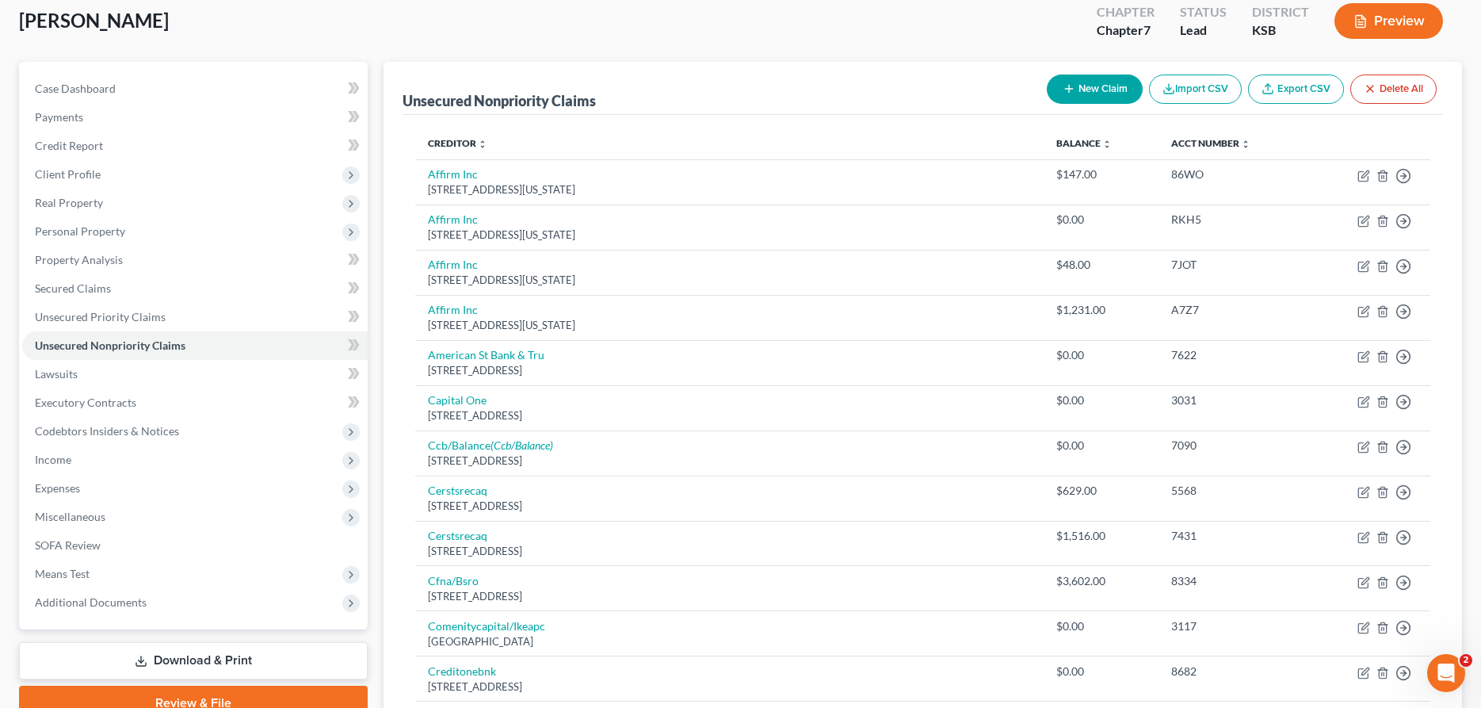
click at [1069, 91] on icon "button" at bounding box center [1069, 88] width 13 height 13
select select "0"
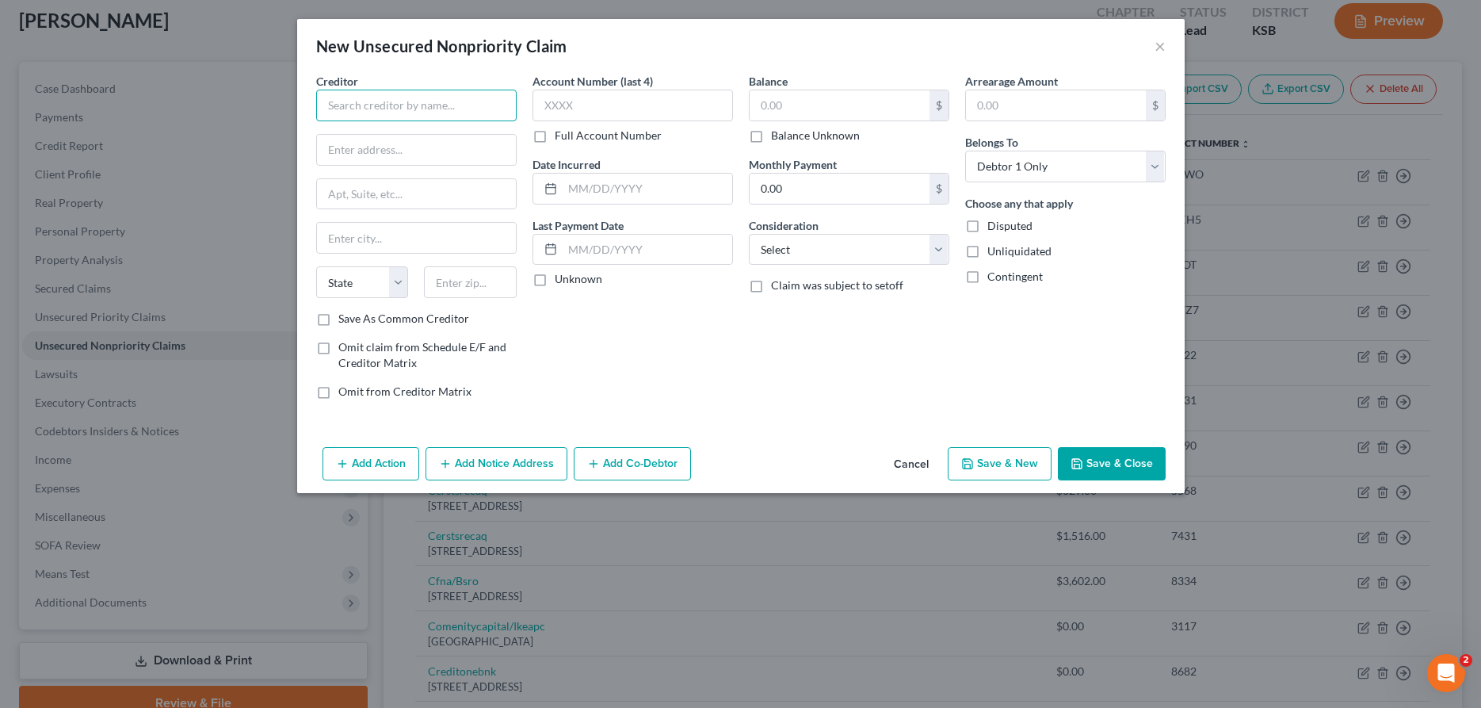
click at [398, 98] on input "text" at bounding box center [416, 106] width 200 height 32
click at [486, 105] on input "Galaxy International Purchasing, Inc." at bounding box center [416, 106] width 200 height 32
type input "Galaxy International Purchasing, LLC"
paste input "[STREET_ADDRESS]"
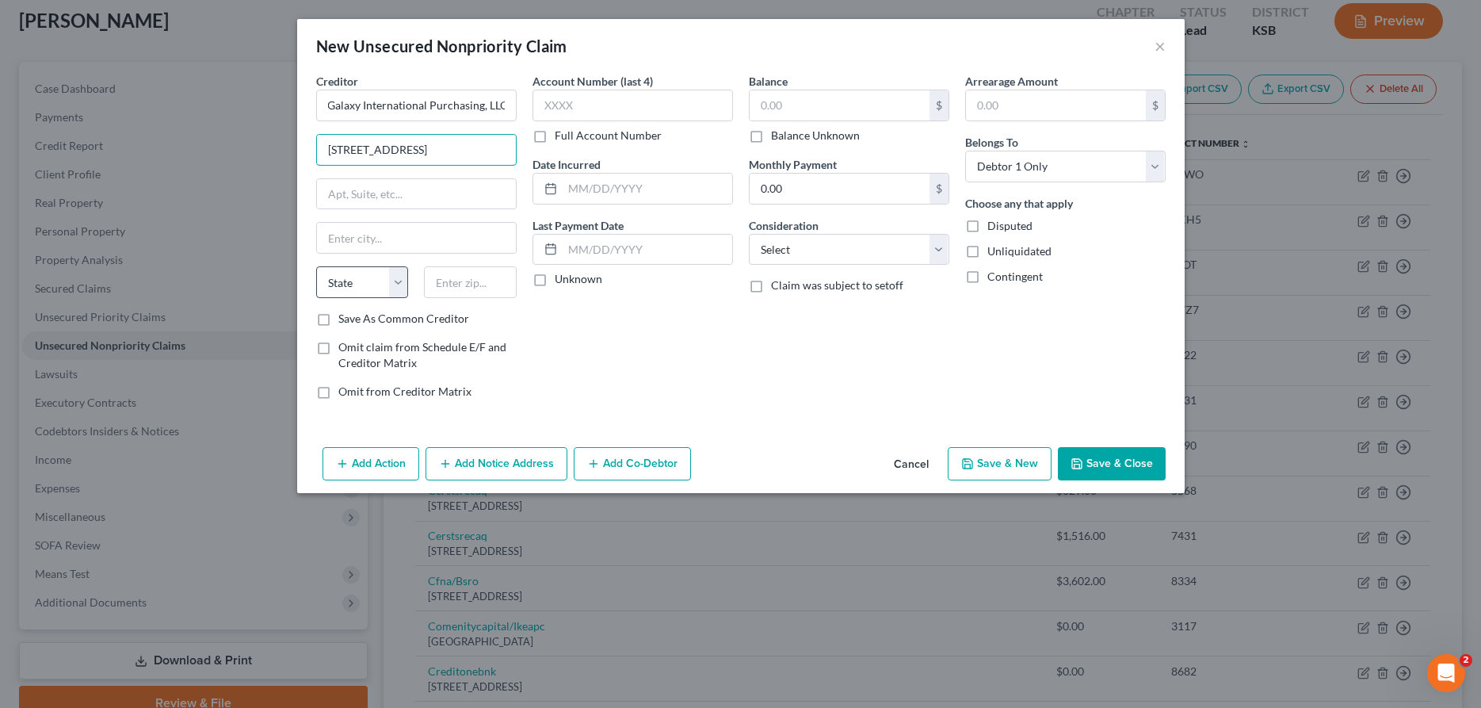
type input "[STREET_ADDRESS]"
type input "[GEOGRAPHIC_DATA]"
select select "31"
type input "89147"
click at [537, 460] on button "Add Notice Address" at bounding box center [496, 463] width 142 height 33
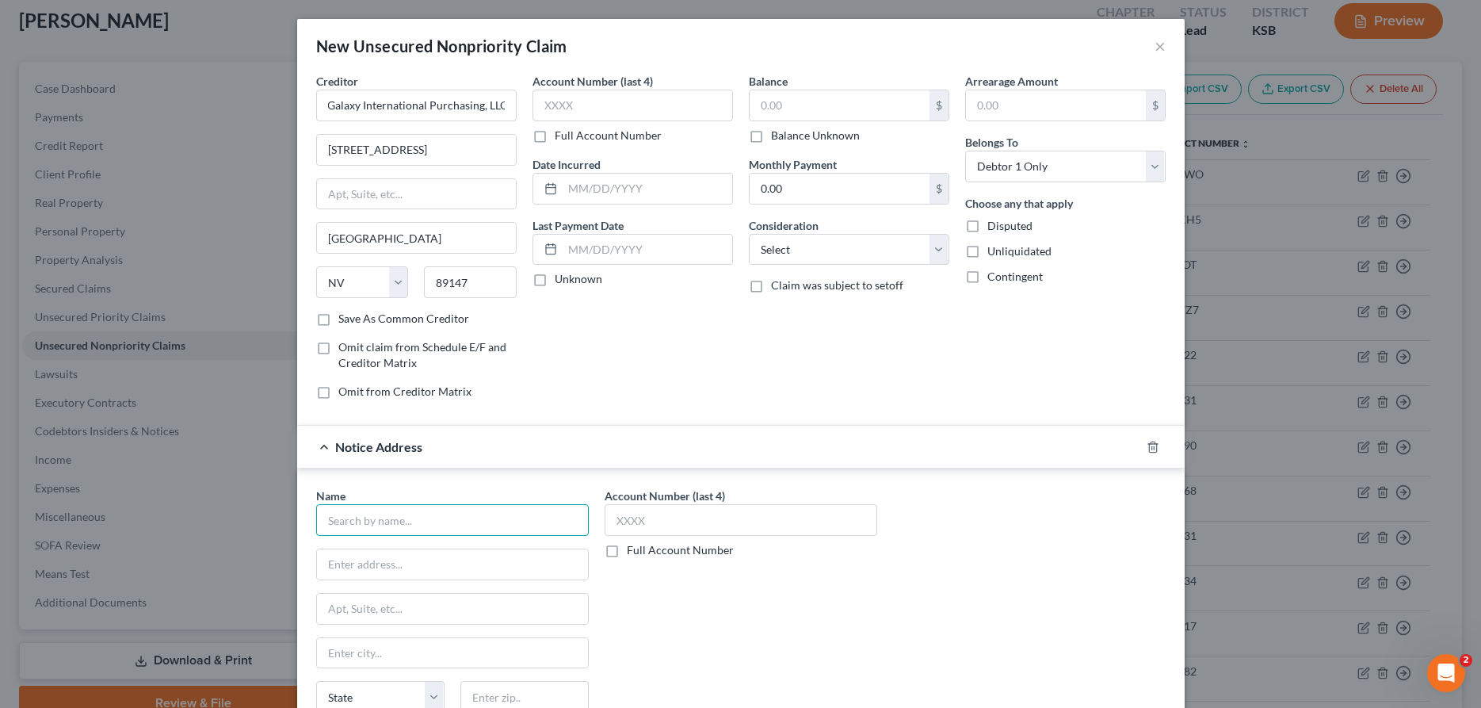
click at [377, 521] on input "text" at bounding box center [452, 520] width 273 height 32
type input "[PERSON_NAME]"
paste input "[STREET_ADDRESS][PERSON_NAME],"
type input "[STREET_ADDRESS][PERSON_NAME],"
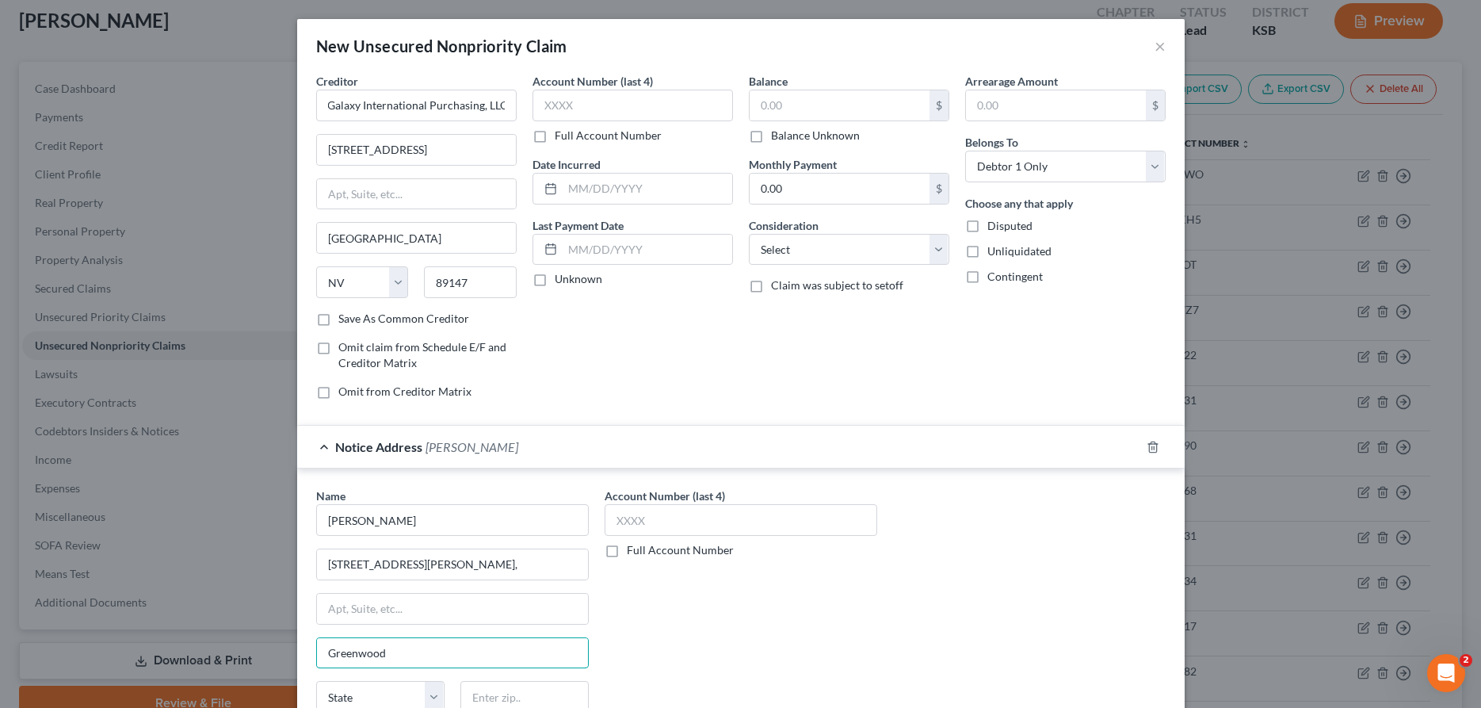
type input "Greenwood"
select select "15"
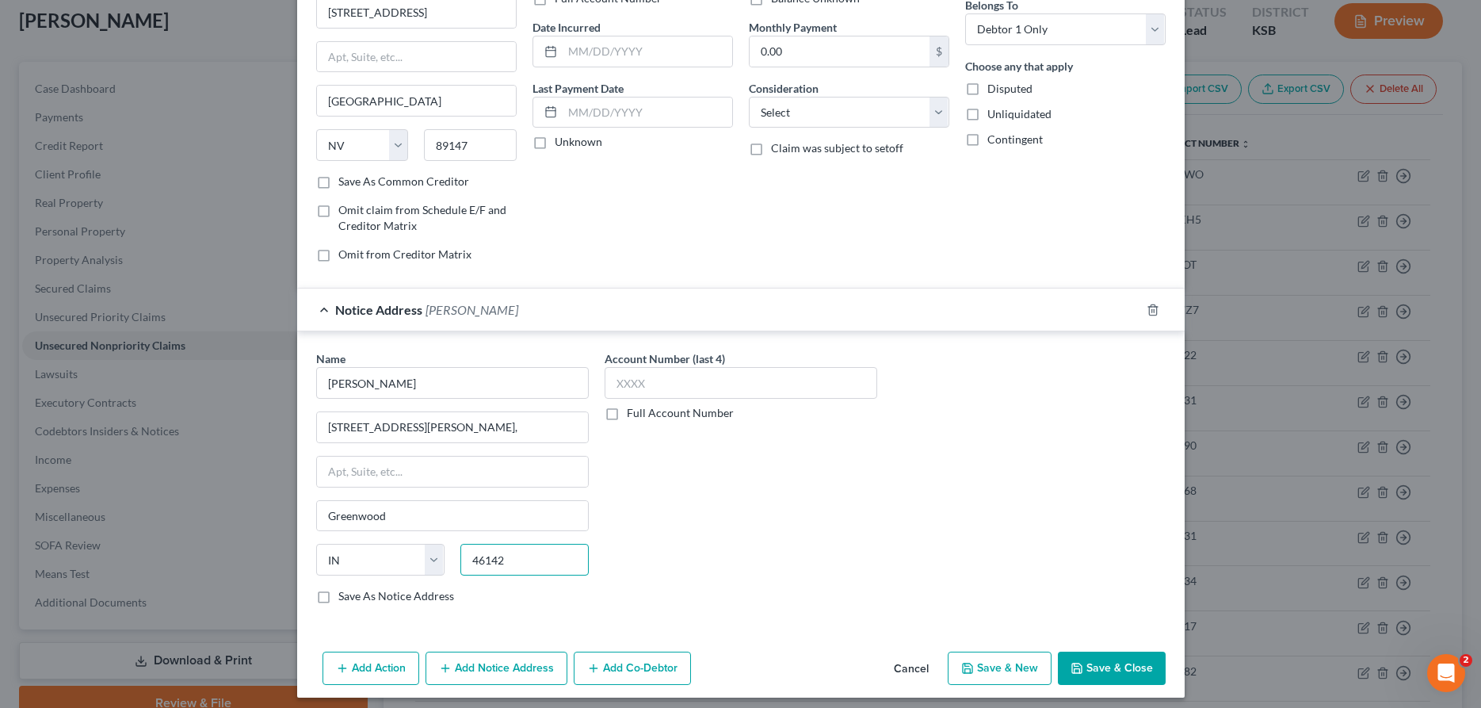
scroll to position [146, 0]
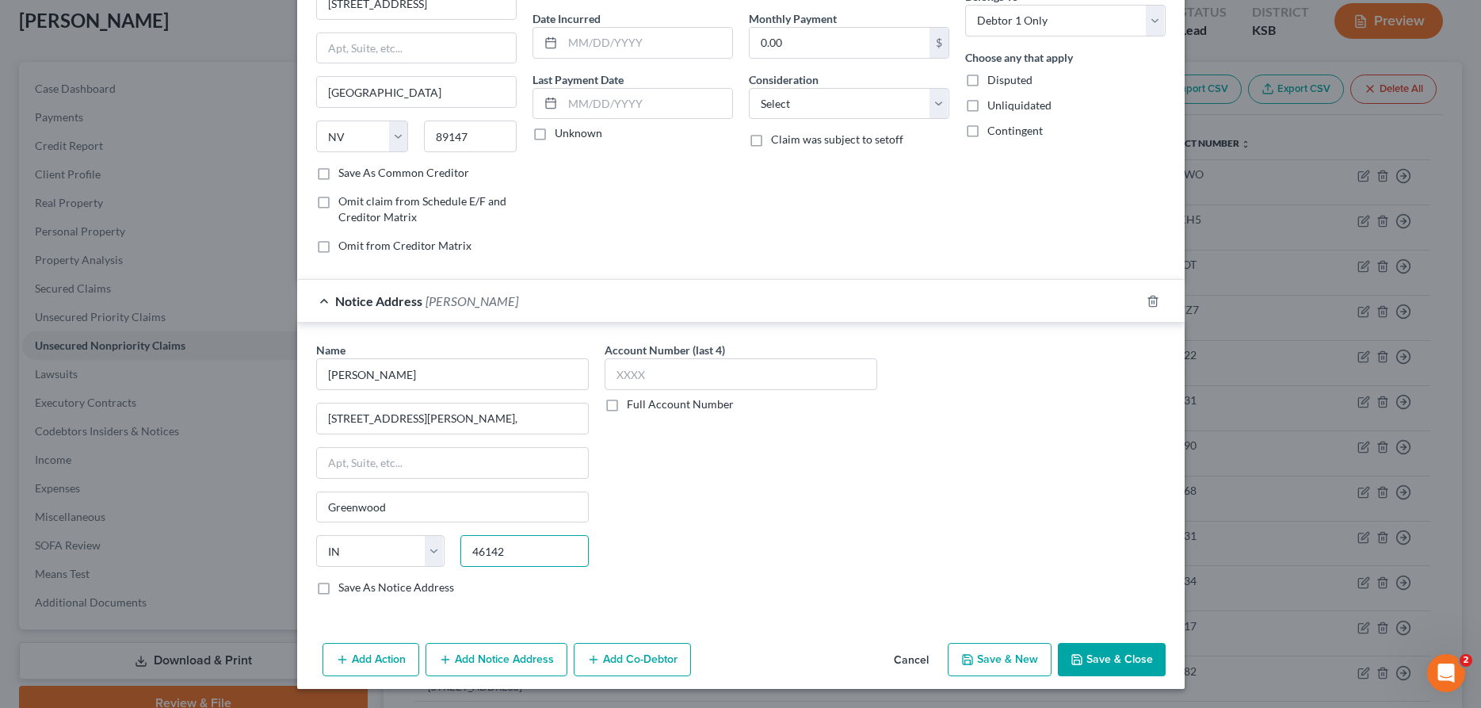
type input "46142"
click at [1079, 658] on icon "button" at bounding box center [1076, 659] width 13 height 13
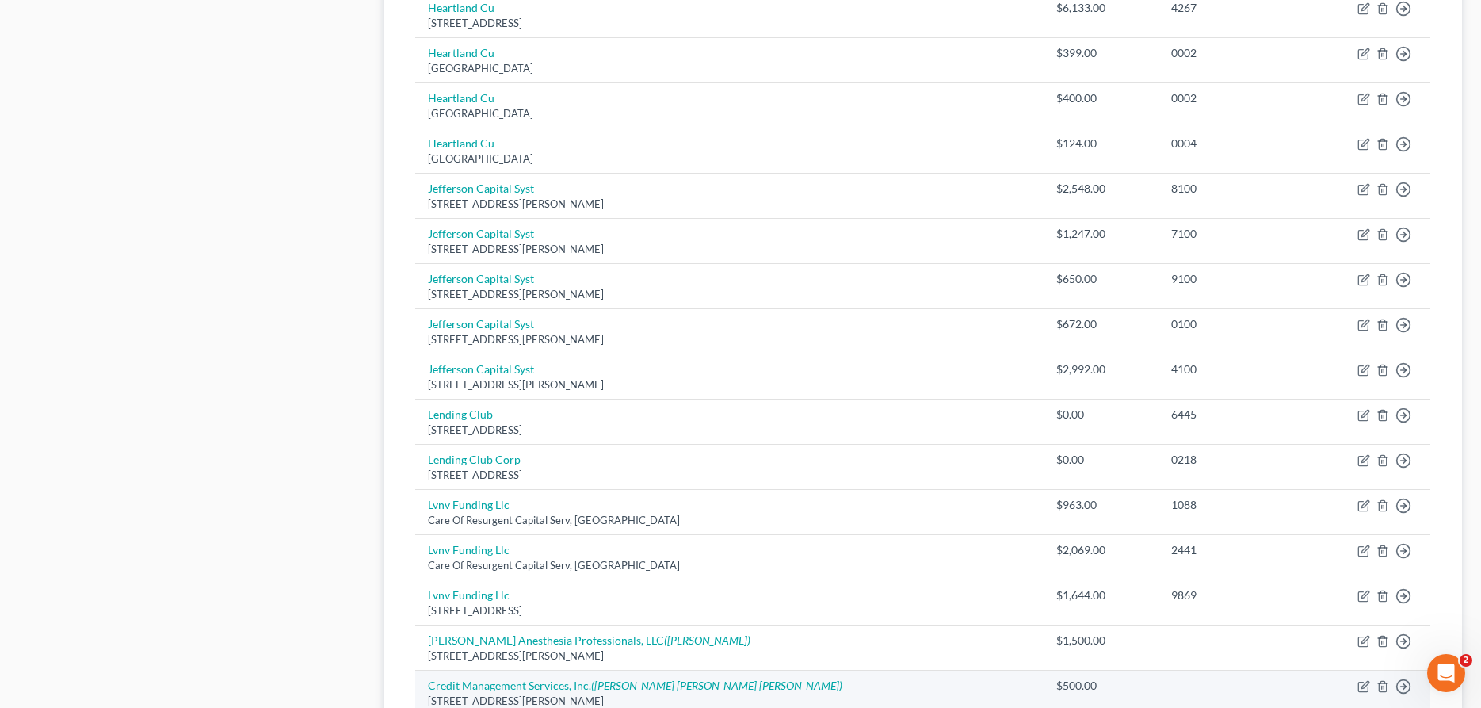
scroll to position [1483, 0]
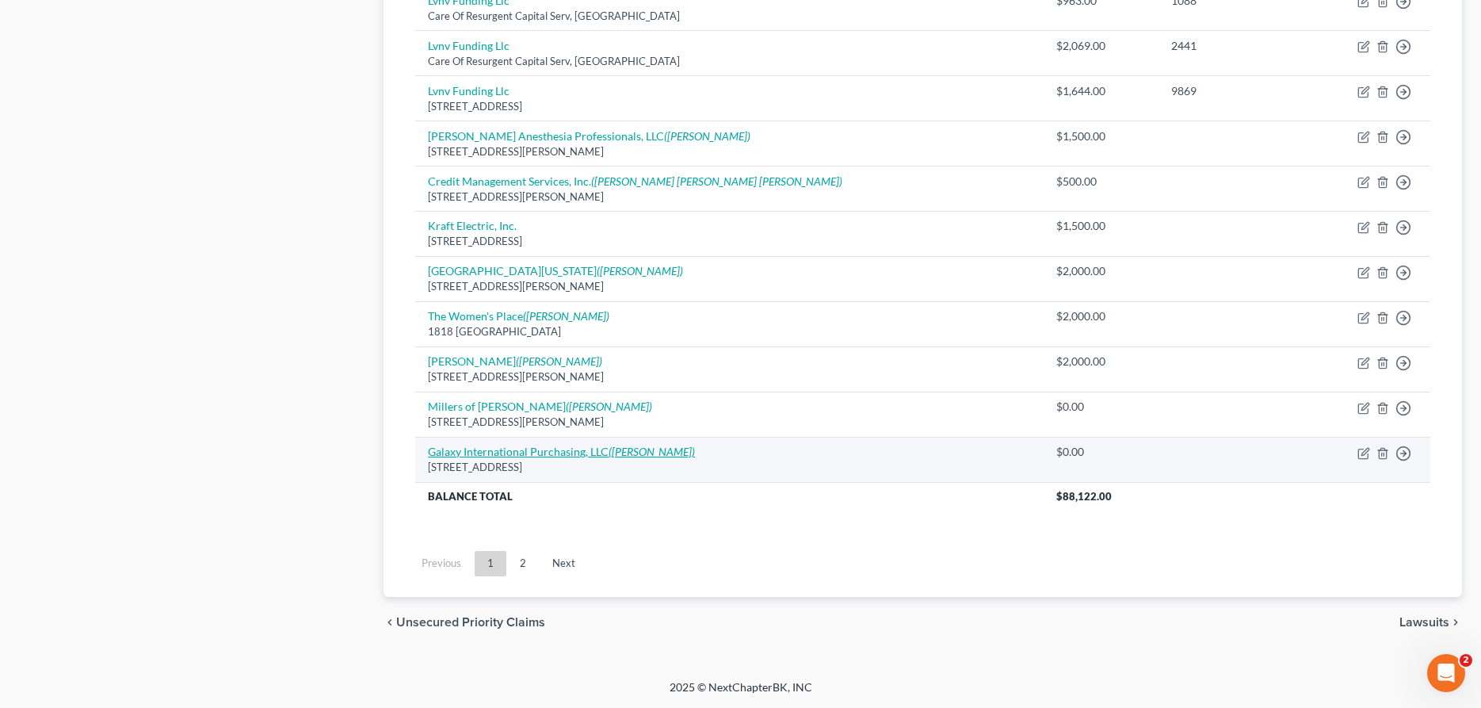
click at [513, 447] on link "Galaxy International Purchasing, LLC ([PERSON_NAME])" at bounding box center [561, 450] width 267 height 13
select select "31"
select select "0"
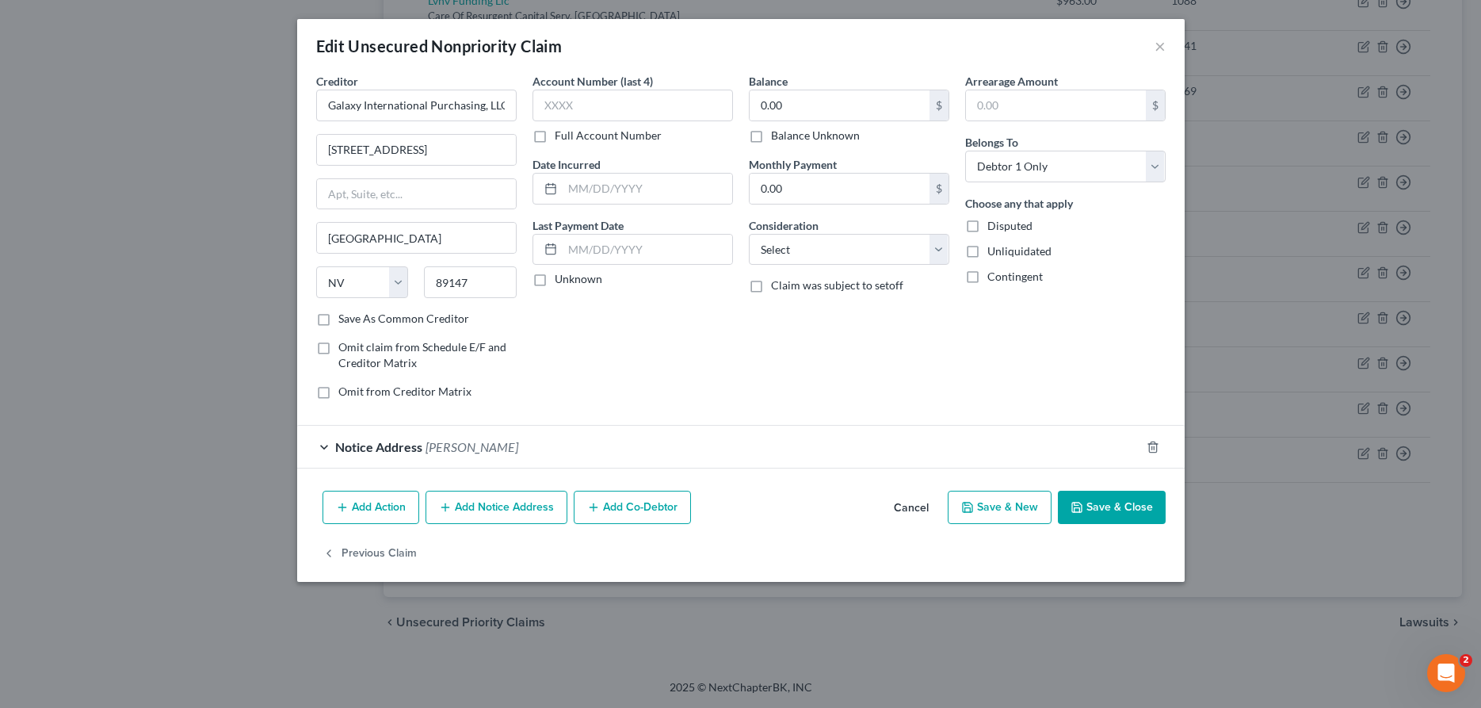
click at [482, 508] on button "Add Notice Address" at bounding box center [496, 506] width 142 height 33
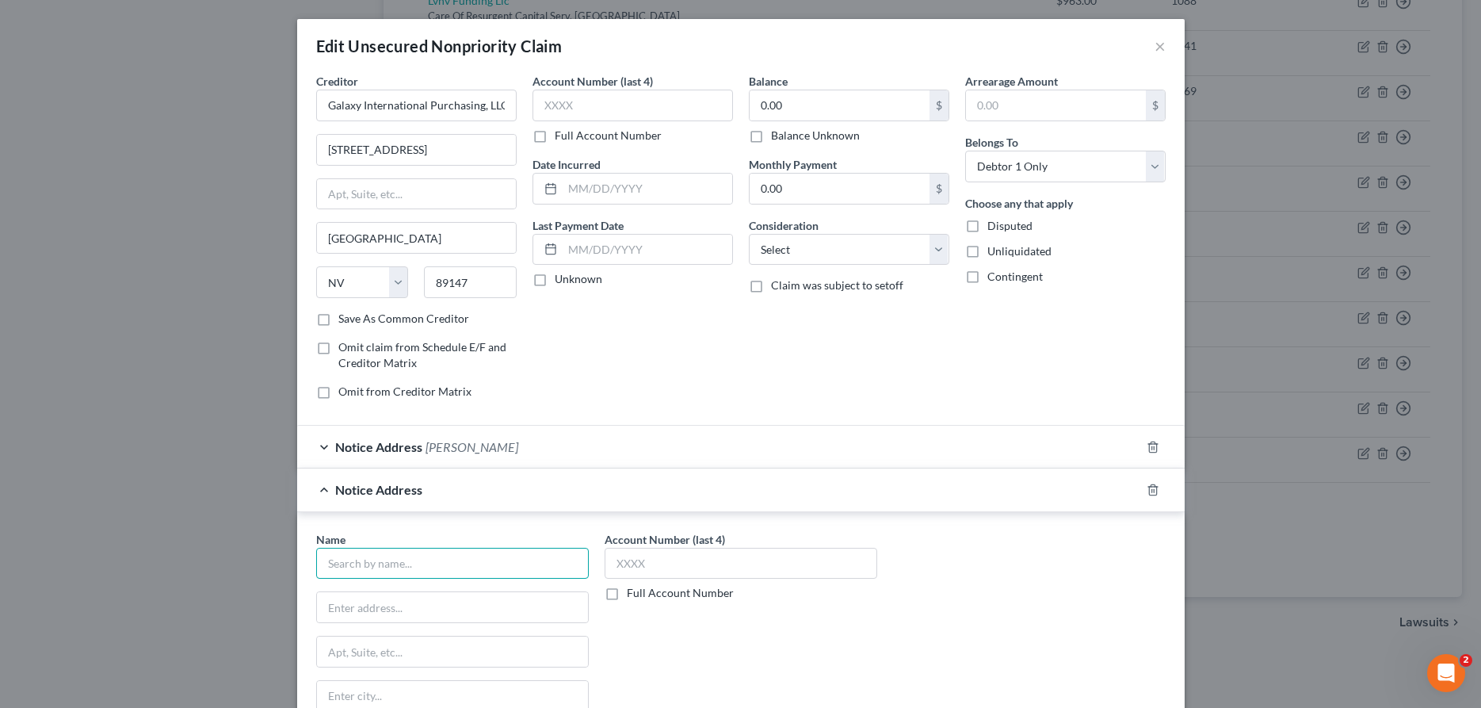
click at [441, 564] on input "text" at bounding box center [452, 564] width 273 height 32
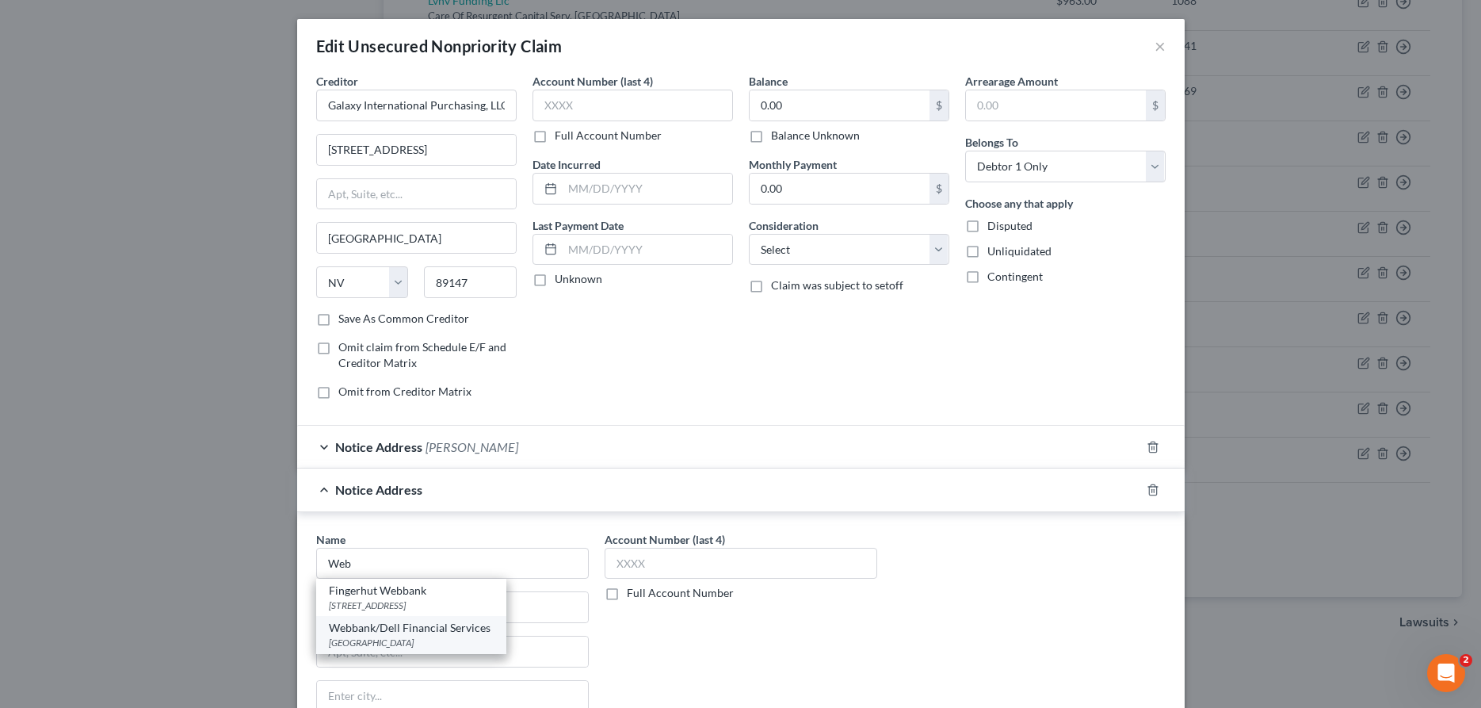
click at [453, 640] on div "[GEOGRAPHIC_DATA]" at bounding box center [411, 641] width 165 height 13
type input "Webbank/Dell Financial Services"
type input "Po Box 81607"
type input "Austin"
select select "45"
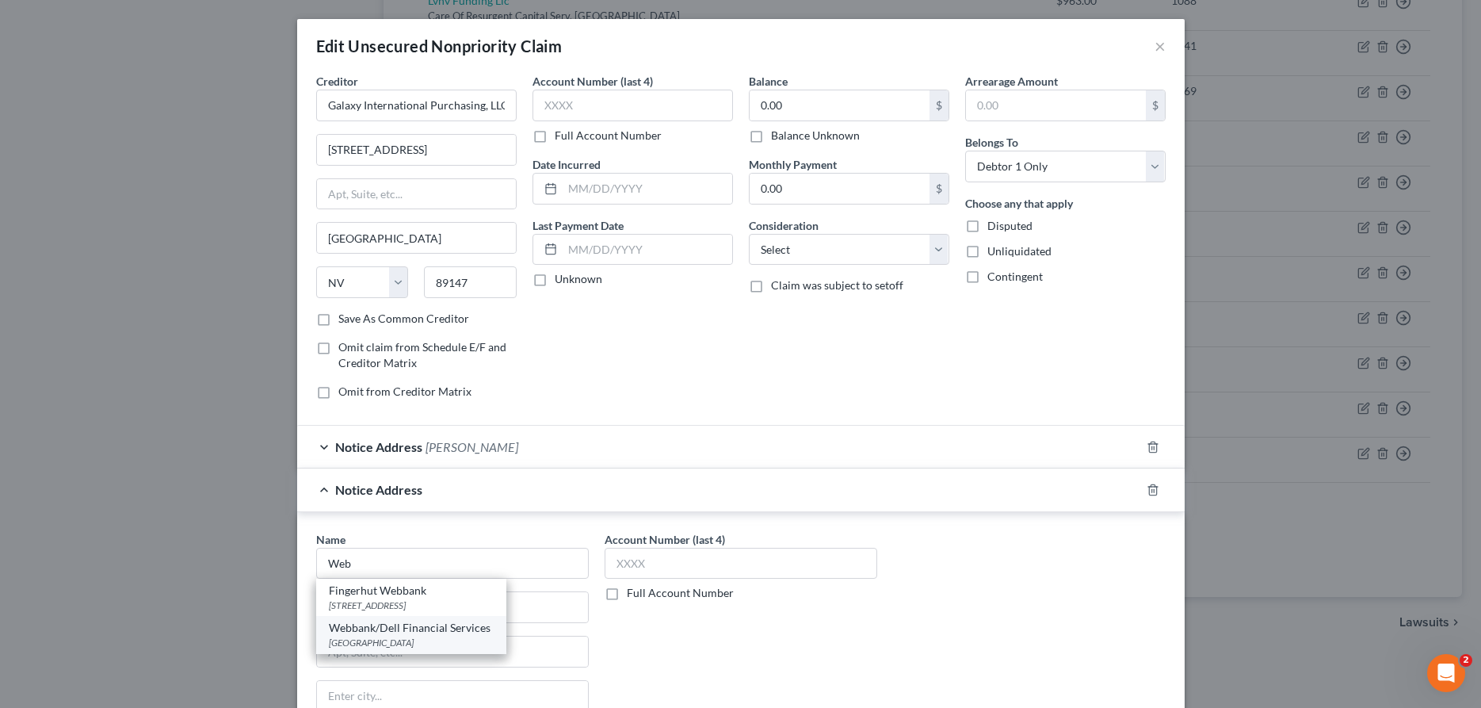
type input "78708"
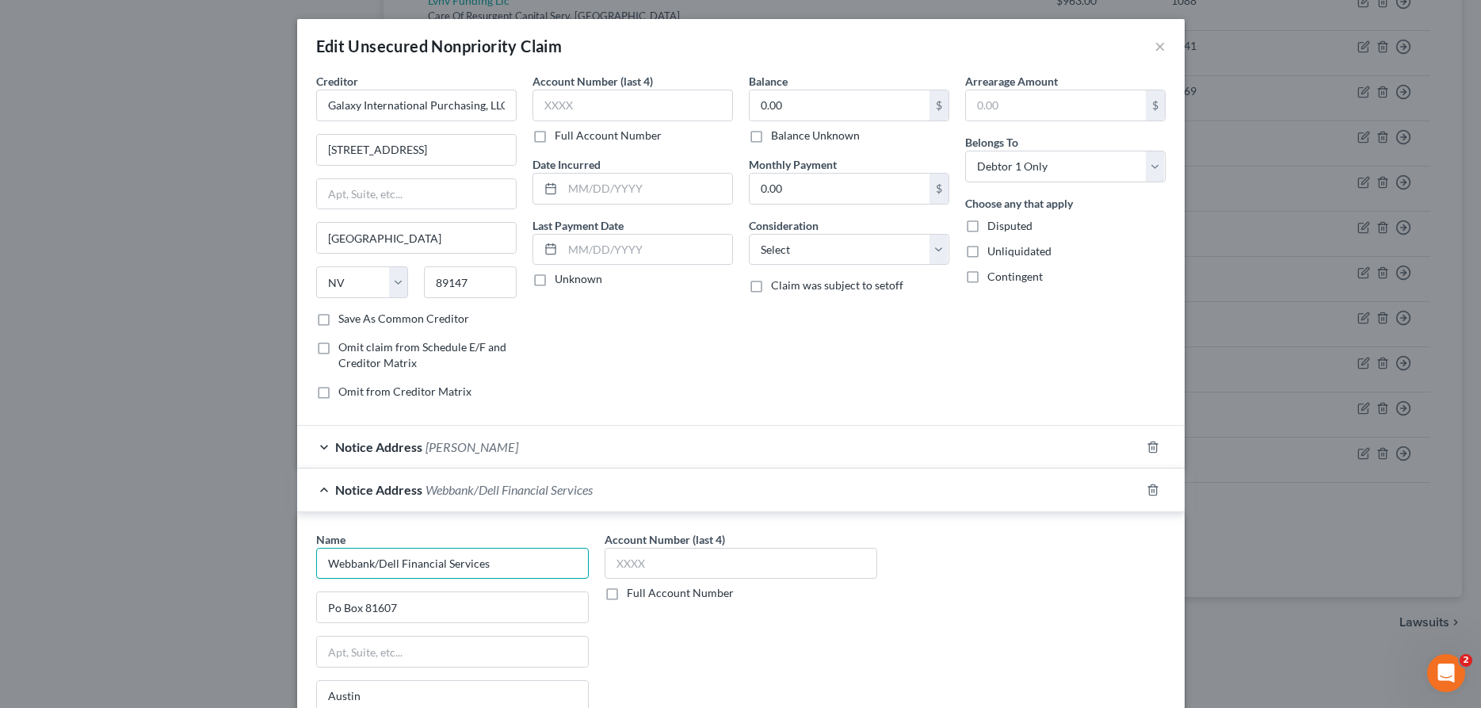
drag, startPoint x: 486, startPoint y: 563, endPoint x: 375, endPoint y: 567, distance: 111.8
click at [375, 567] on input "Webbank/Dell Financial Services" at bounding box center [452, 564] width 273 height 32
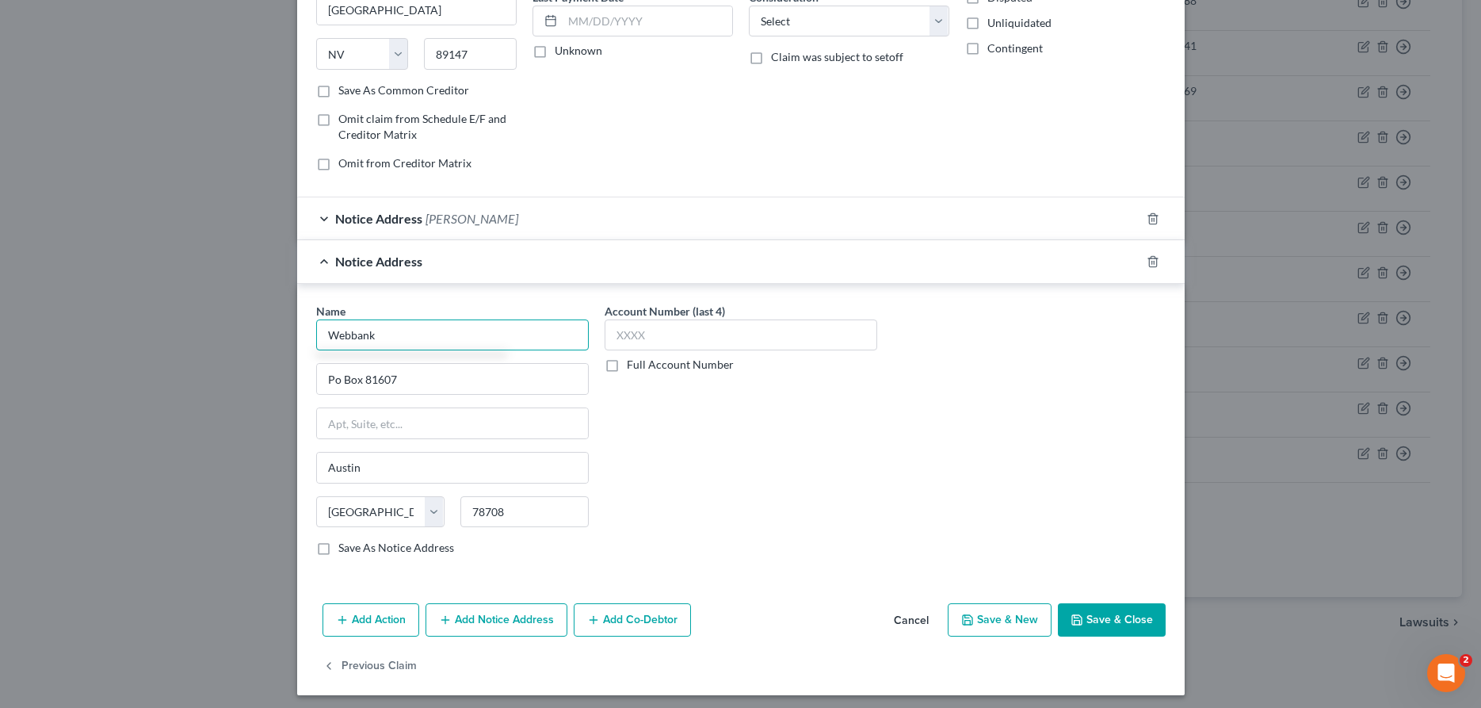
scroll to position [235, 0]
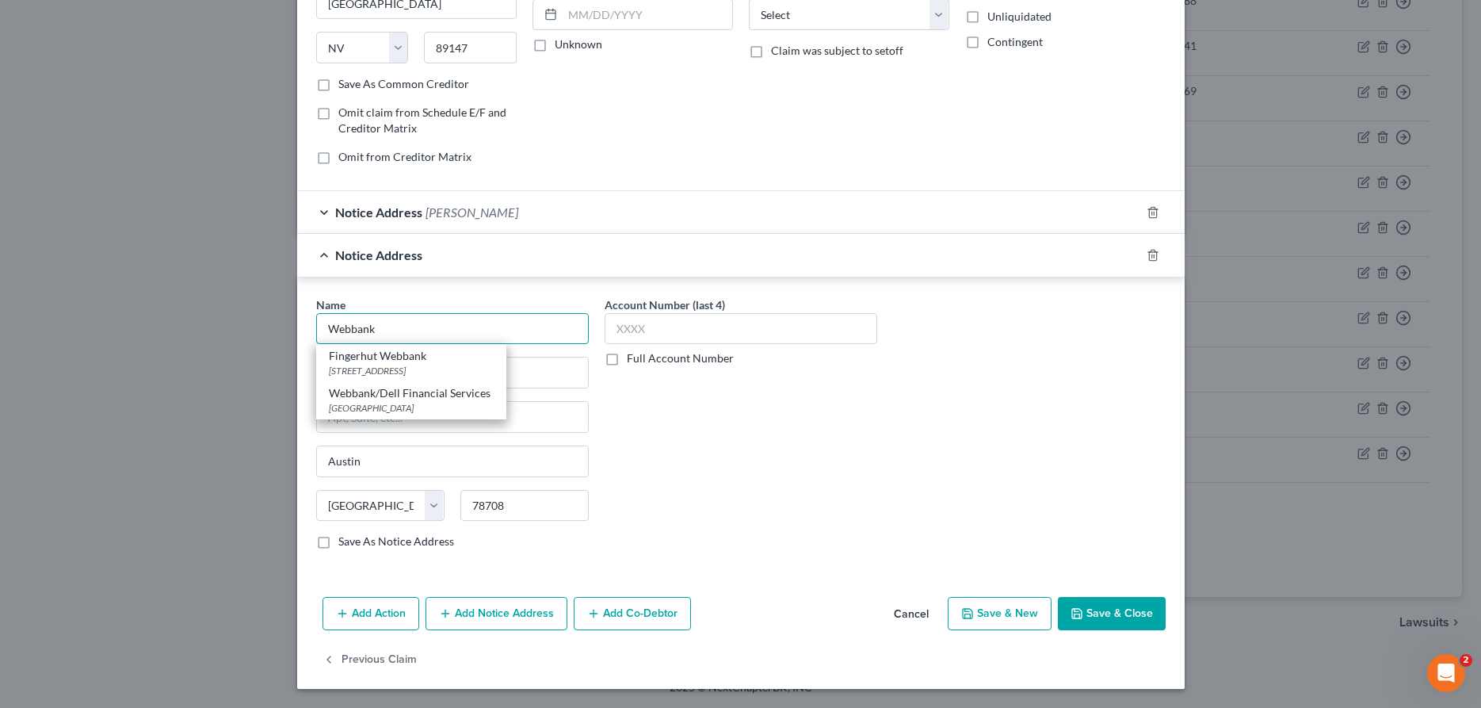
type input "Webbank"
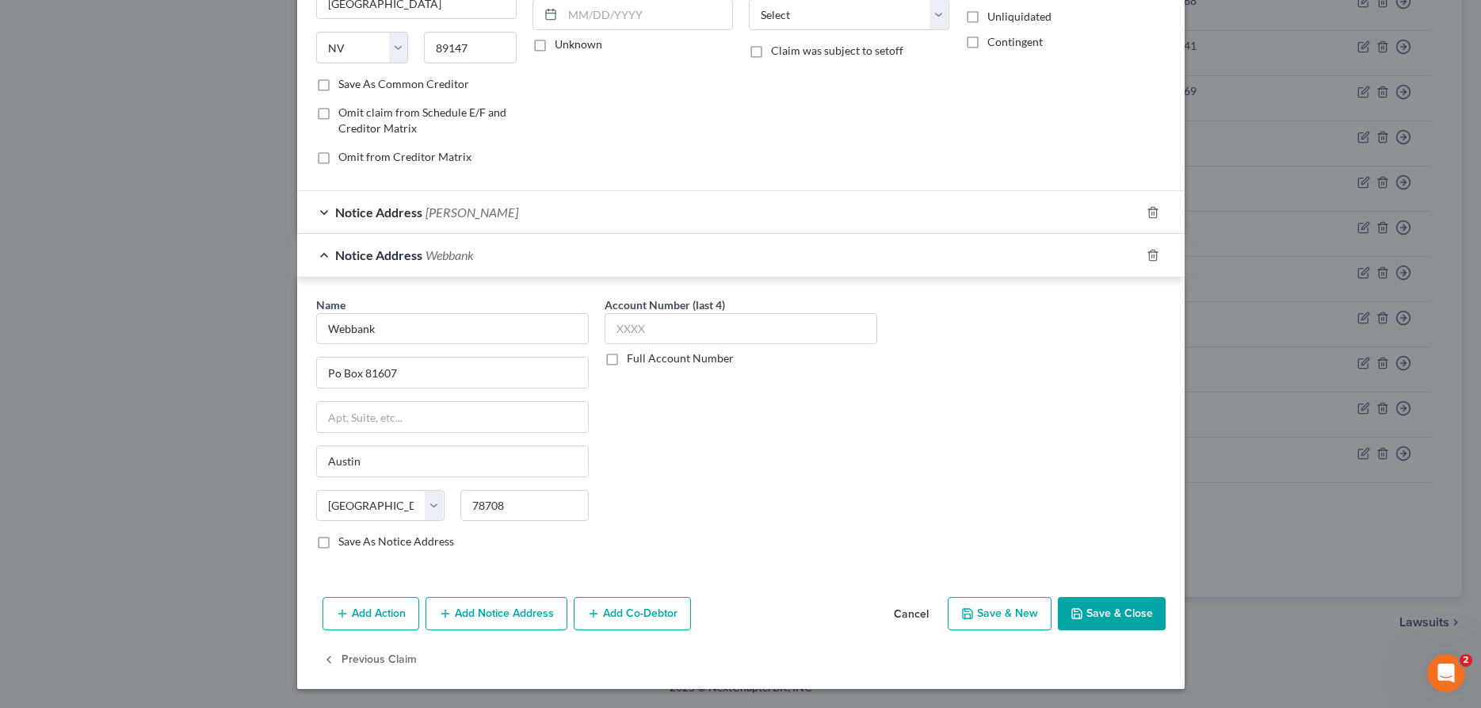
click at [1122, 614] on button "Save & Close" at bounding box center [1112, 613] width 108 height 33
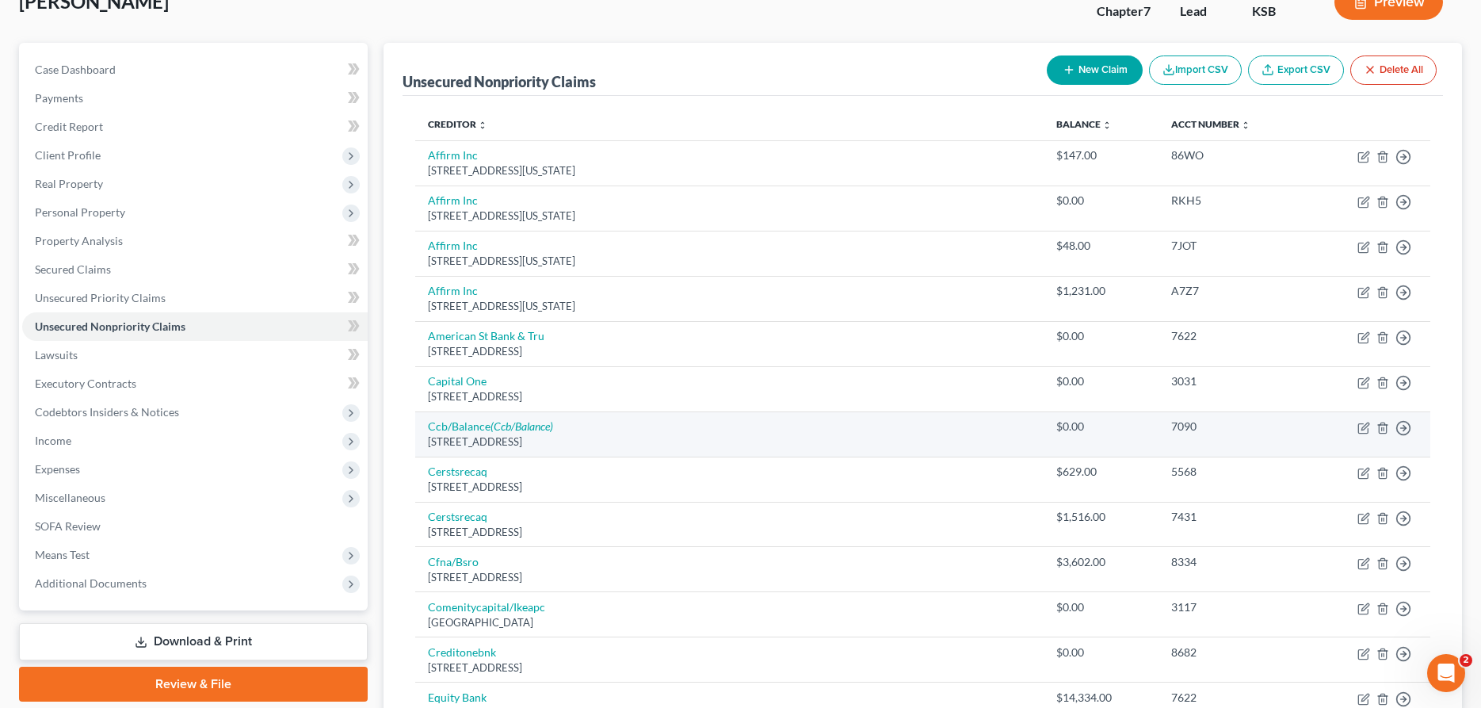
scroll to position [0, 0]
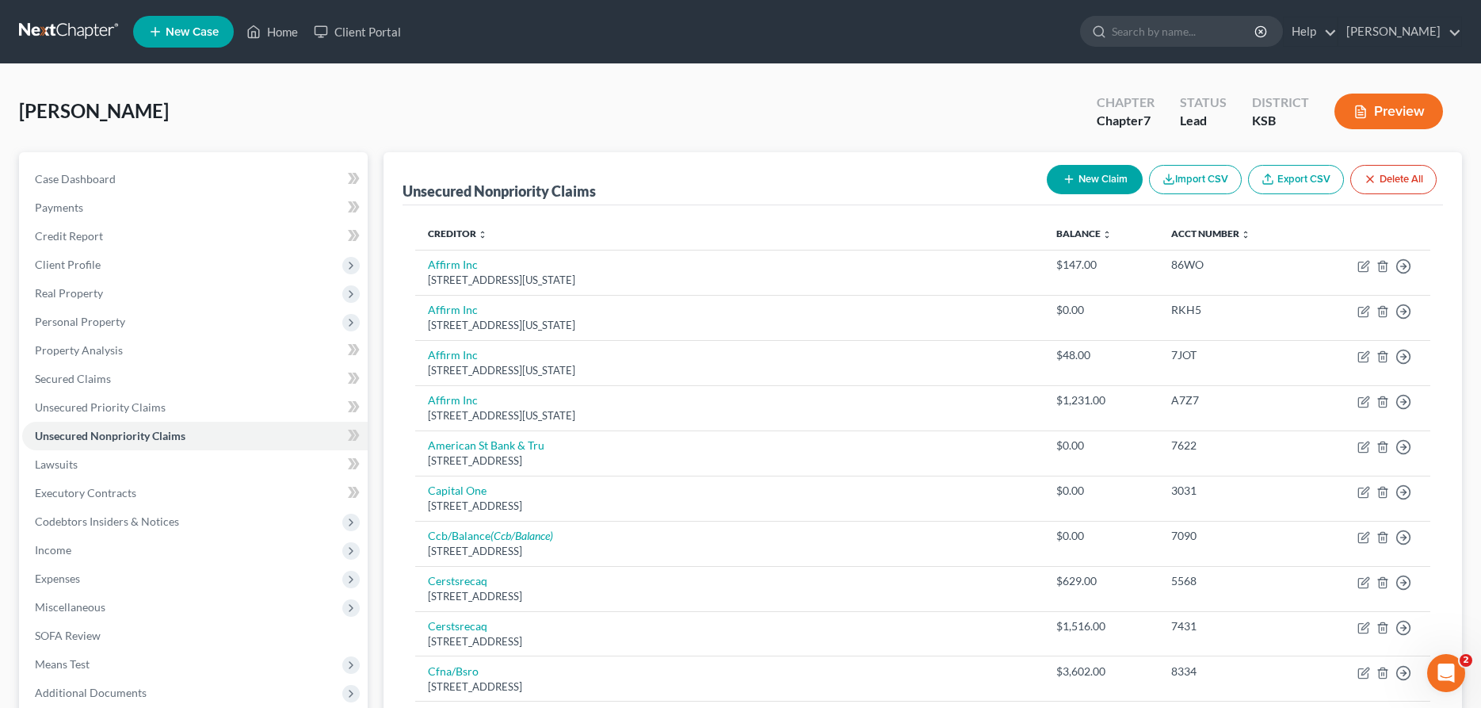
click at [1108, 176] on button "New Claim" at bounding box center [1095, 179] width 96 height 29
select select "0"
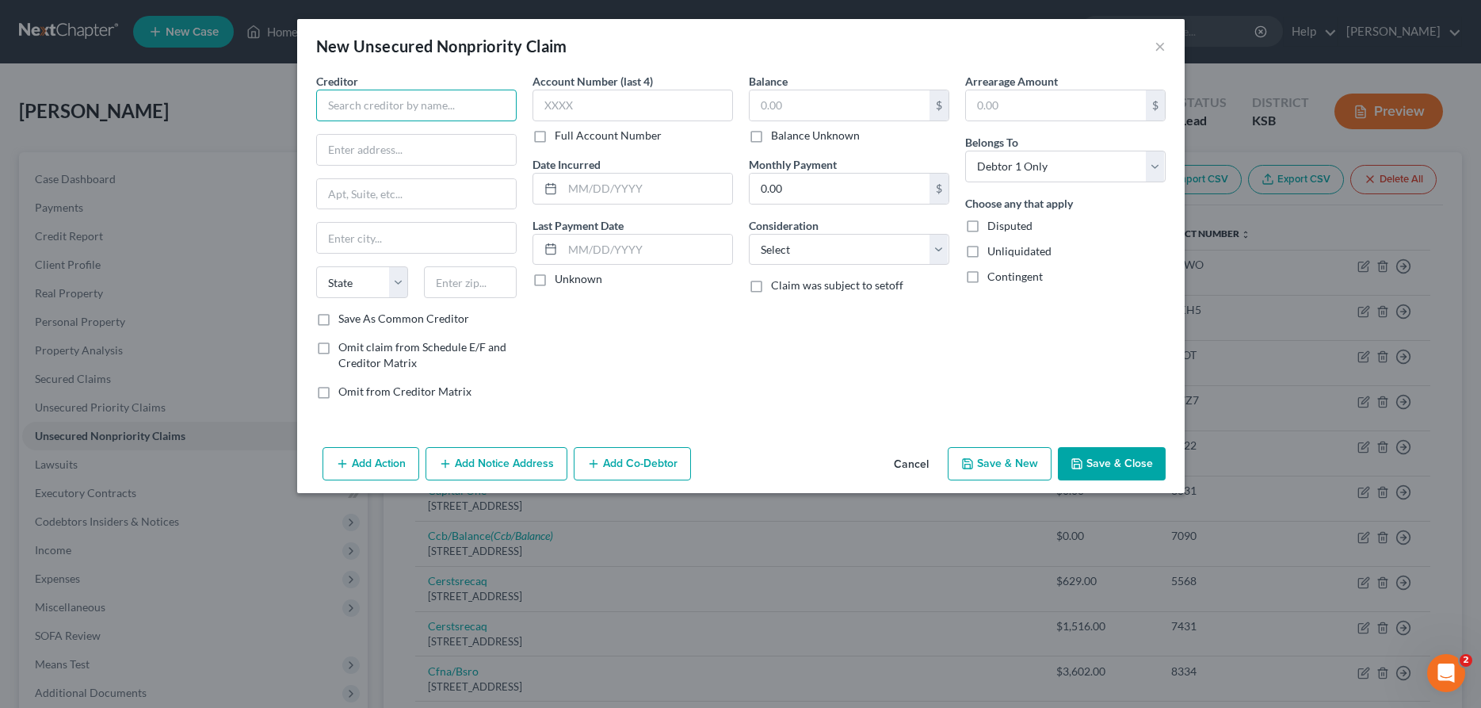
click at [416, 113] on input "text" at bounding box center [416, 106] width 200 height 32
type input "Velocity Investments, LLC"
paste input "[STREET_ADDRESS]"
type input "[STREET_ADDRESS]"
click at [397, 235] on input "text" at bounding box center [416, 238] width 199 height 30
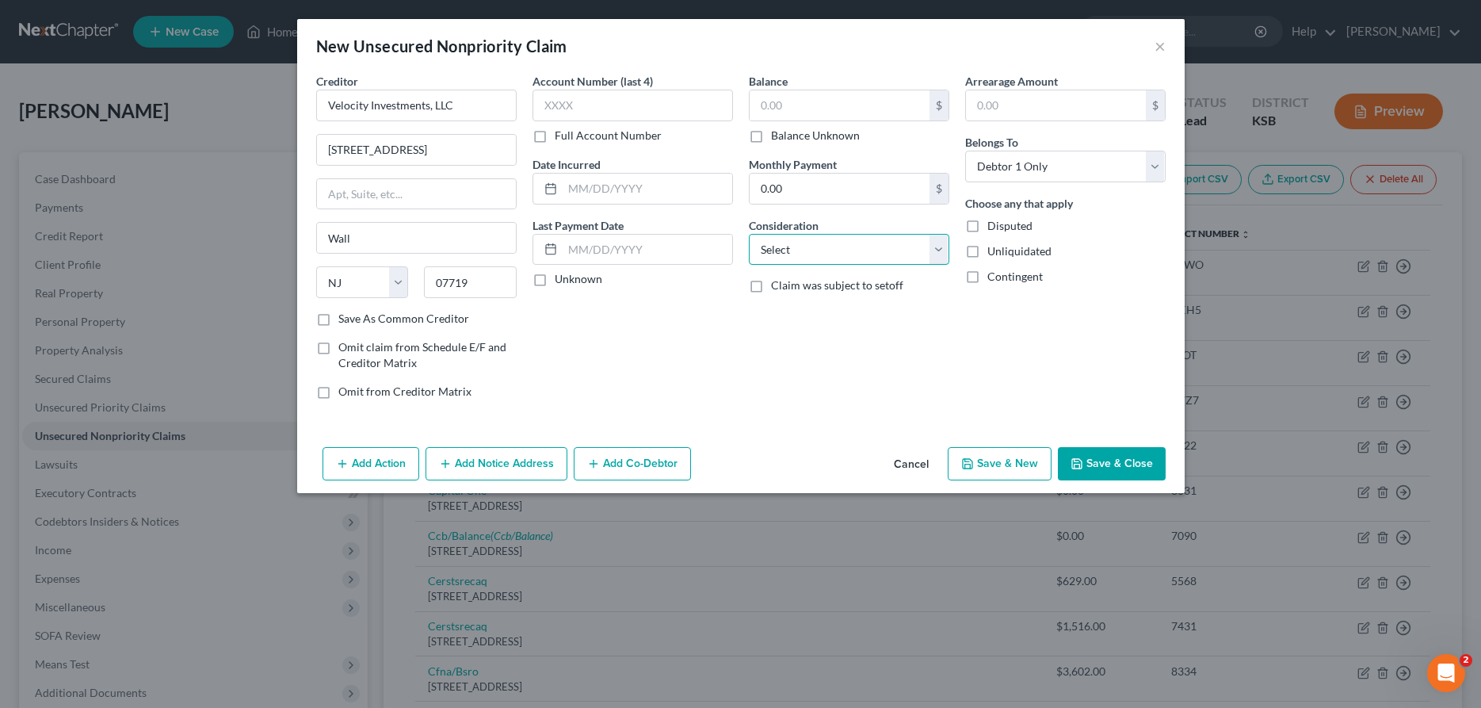
click at [749, 234] on select "Select Cable / Satellite Services Collection Agency Credit Card Debt Debt Couns…" at bounding box center [849, 250] width 200 height 32
click option "Collection Agency" at bounding box center [0, 0] width 0 height 0
click at [849, 99] on input "text" at bounding box center [840, 105] width 180 height 30
click at [525, 464] on button "Add Notice Address" at bounding box center [496, 463] width 142 height 33
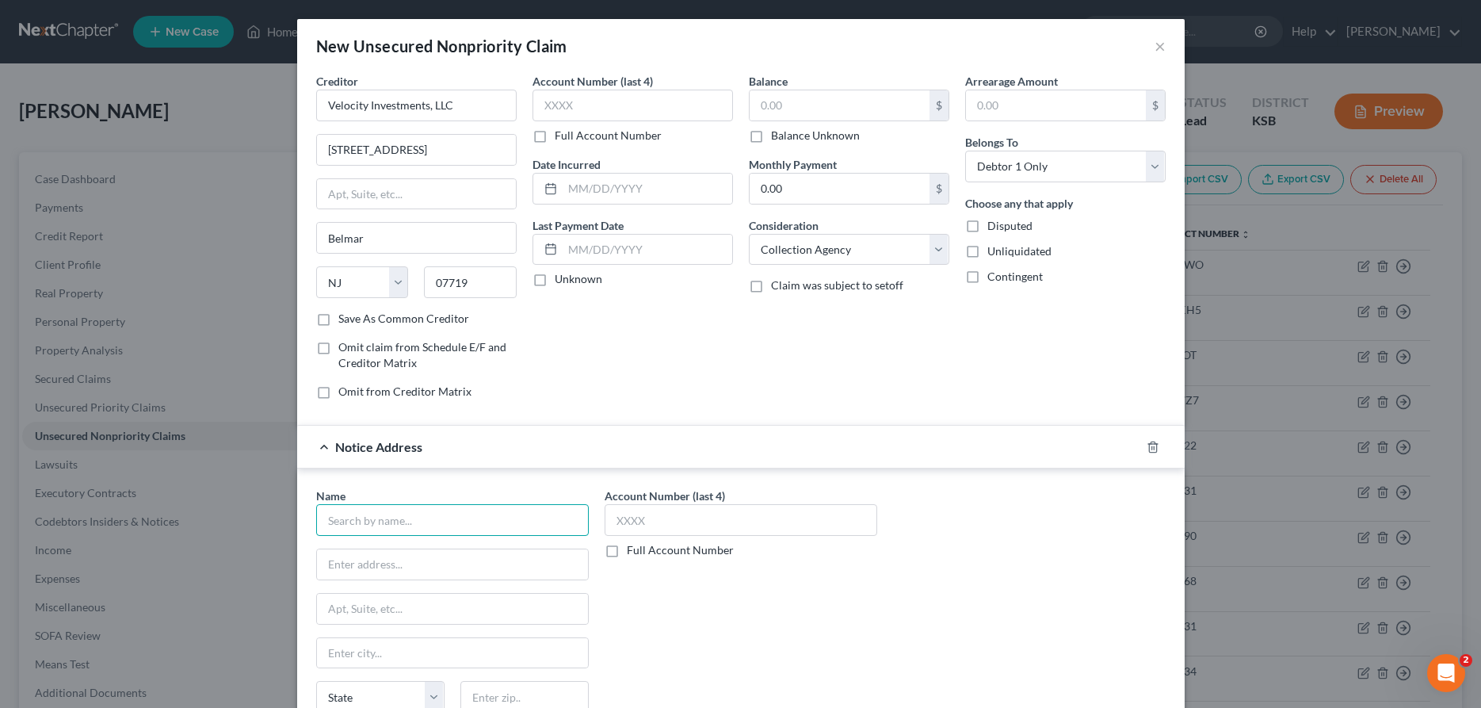
click at [484, 517] on input "text" at bounding box center [452, 520] width 273 height 32
click at [523, 518] on input "[DEMOGRAPHIC_DATA]" at bounding box center [452, 520] width 273 height 32
drag, startPoint x: 219, startPoint y: 508, endPoint x: 168, endPoint y: 505, distance: 50.8
click at [316, 505] on input "[PERSON_NAME]" at bounding box center [452, 520] width 273 height 32
paste input "[STREET_ADDRESS]"
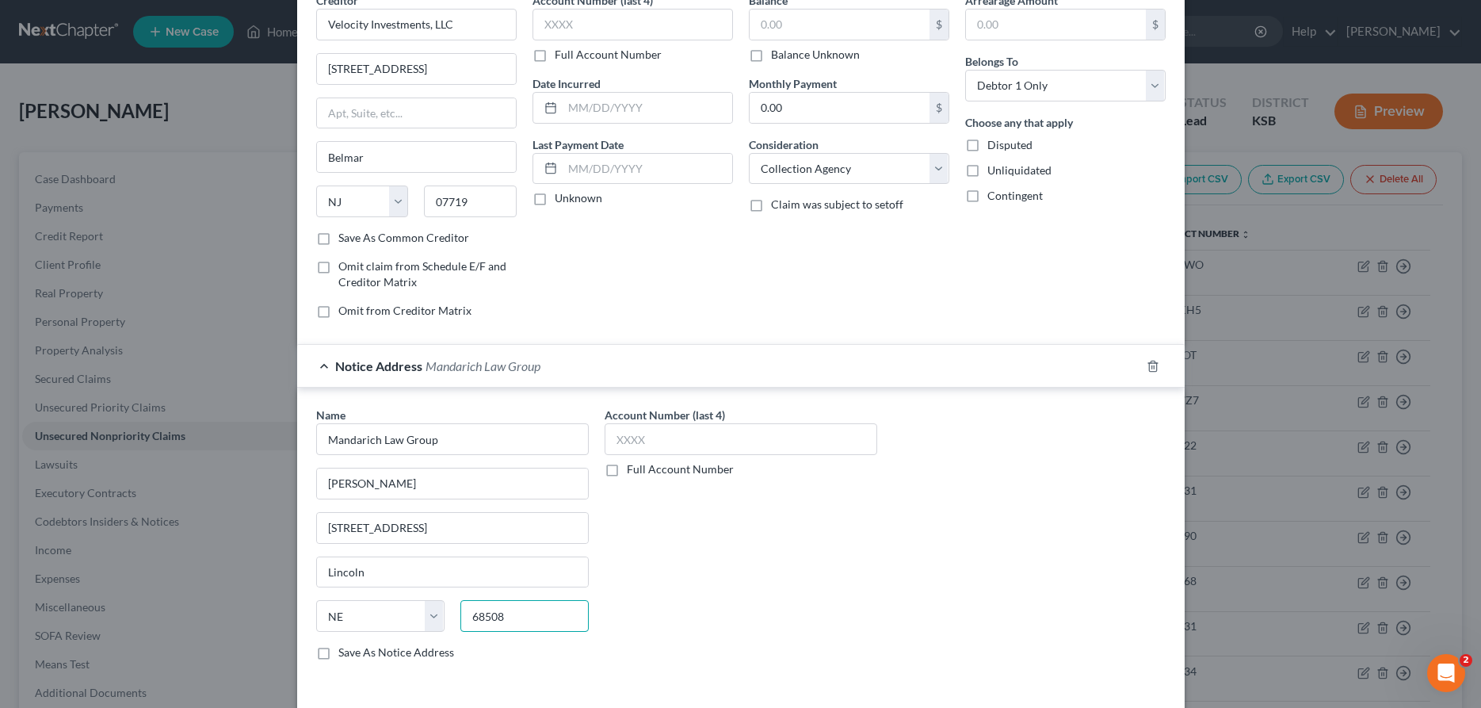
scroll to position [146, 0]
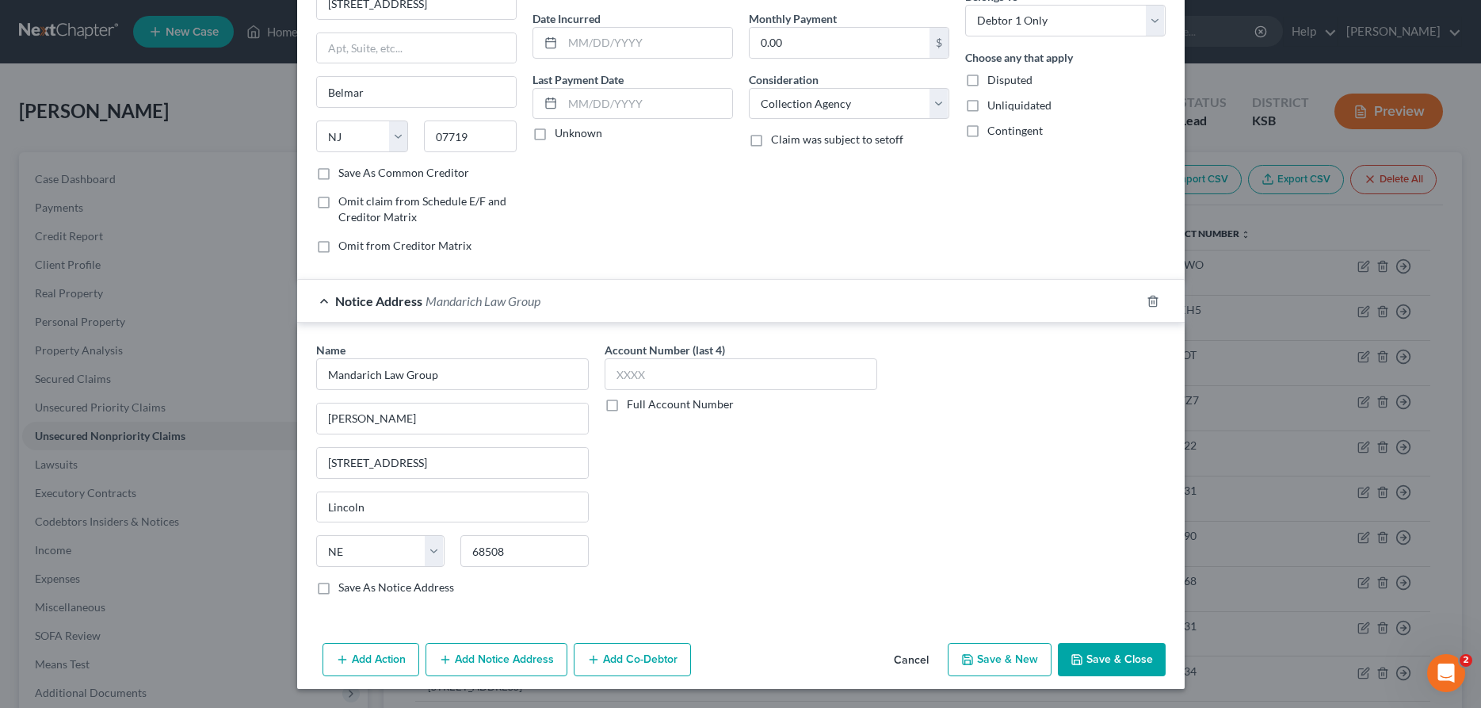
click at [1146, 652] on button "Save & Close" at bounding box center [1112, 659] width 108 height 33
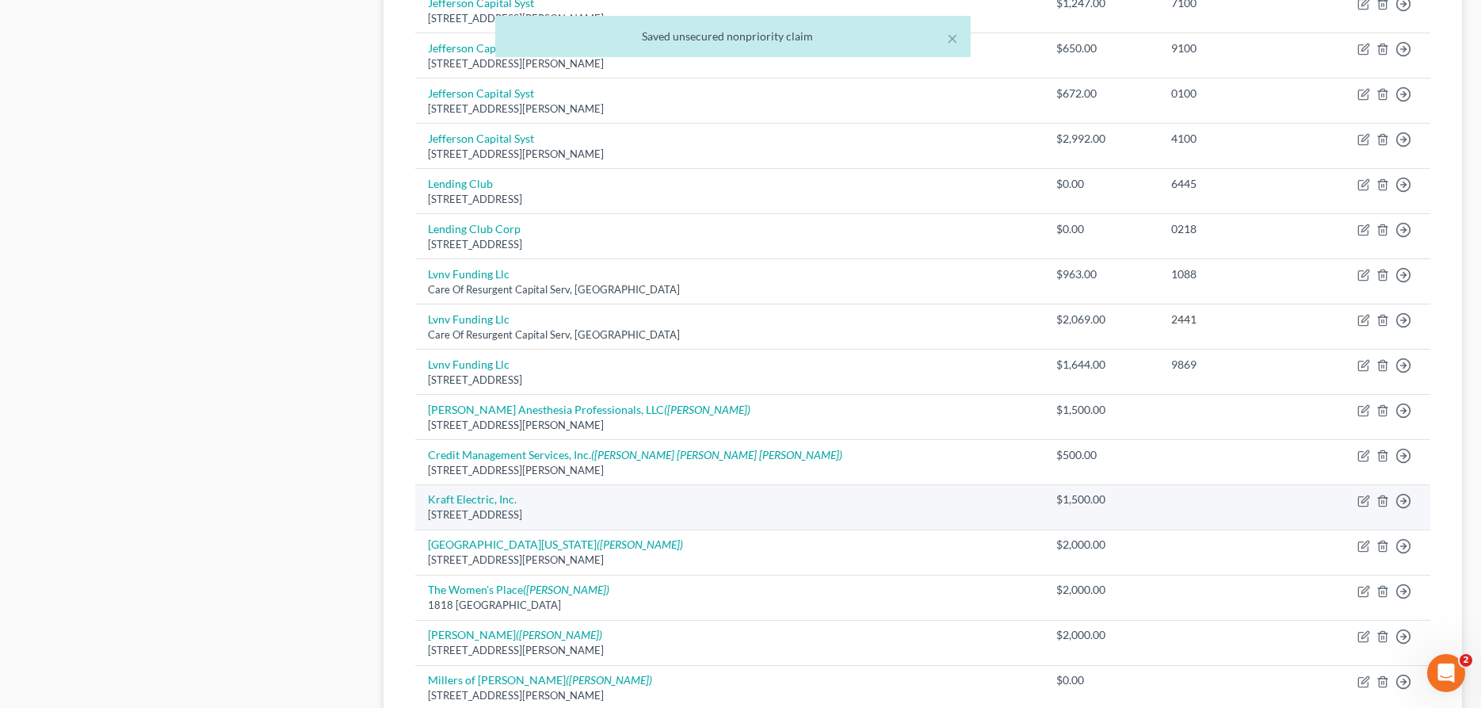
scroll to position [1528, 0]
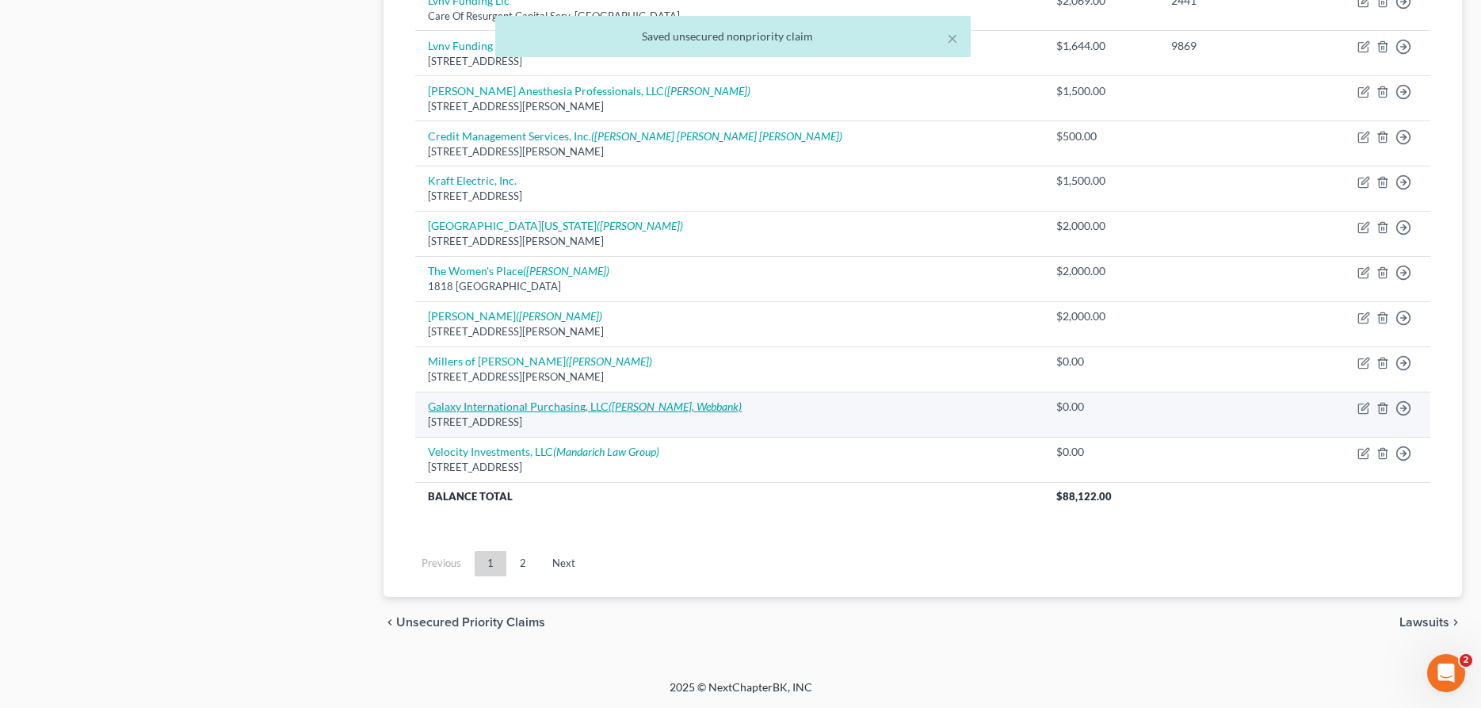
click at [528, 407] on link "Galaxy International Purchasing, LLC ([PERSON_NAME], Webbank)" at bounding box center [585, 405] width 314 height 13
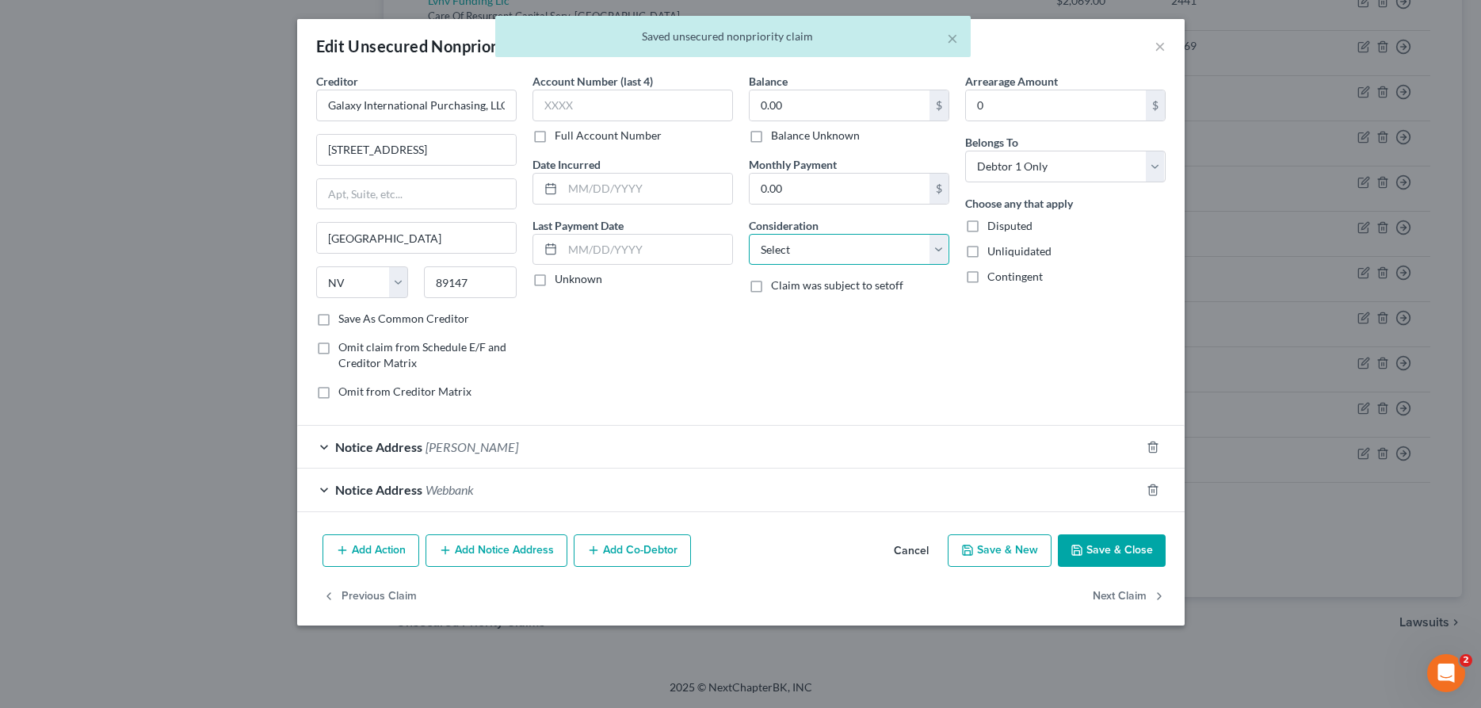
click at [749, 234] on select "Select Cable / Satellite Services Collection Agency Credit Card Debt Debt Couns…" at bounding box center [849, 250] width 200 height 32
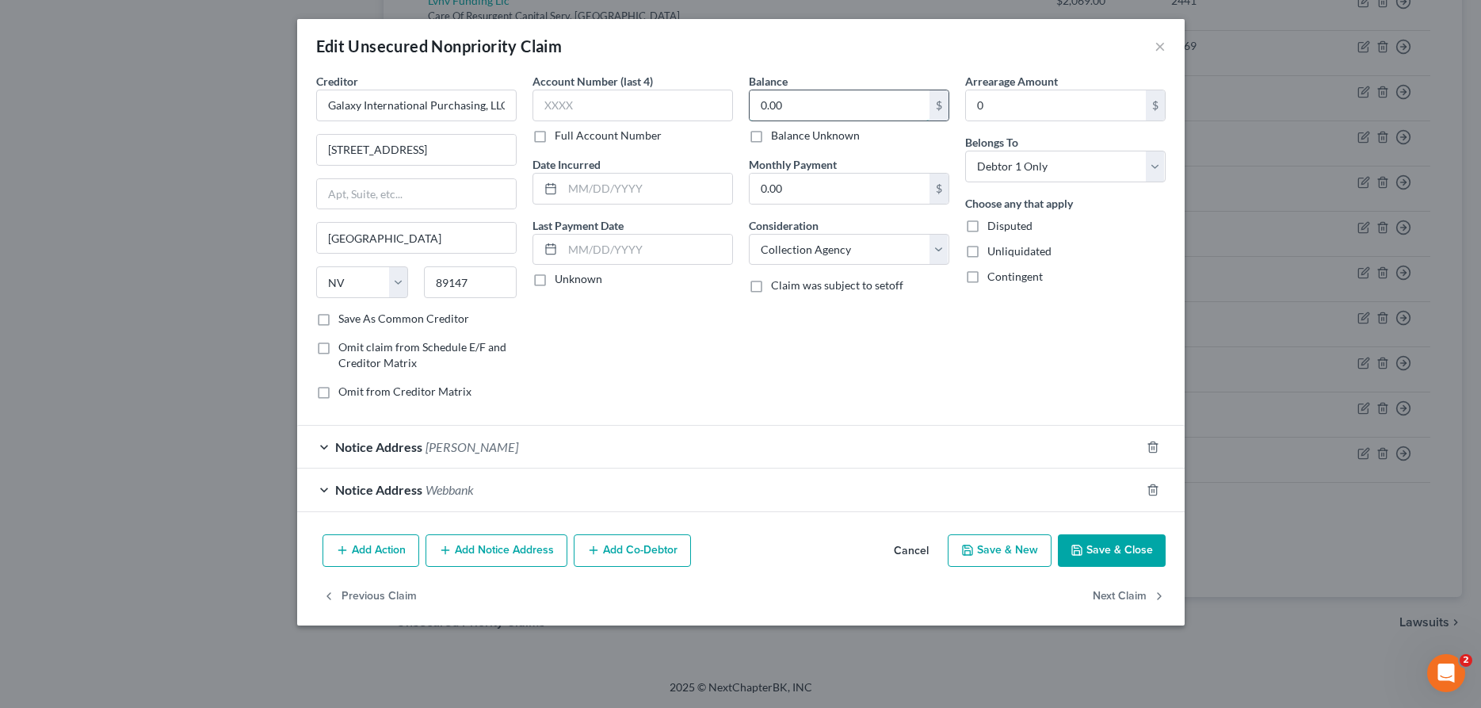
click at [846, 108] on input "0.00" at bounding box center [840, 105] width 180 height 30
click at [1131, 554] on button "Save & Close" at bounding box center [1112, 550] width 108 height 33
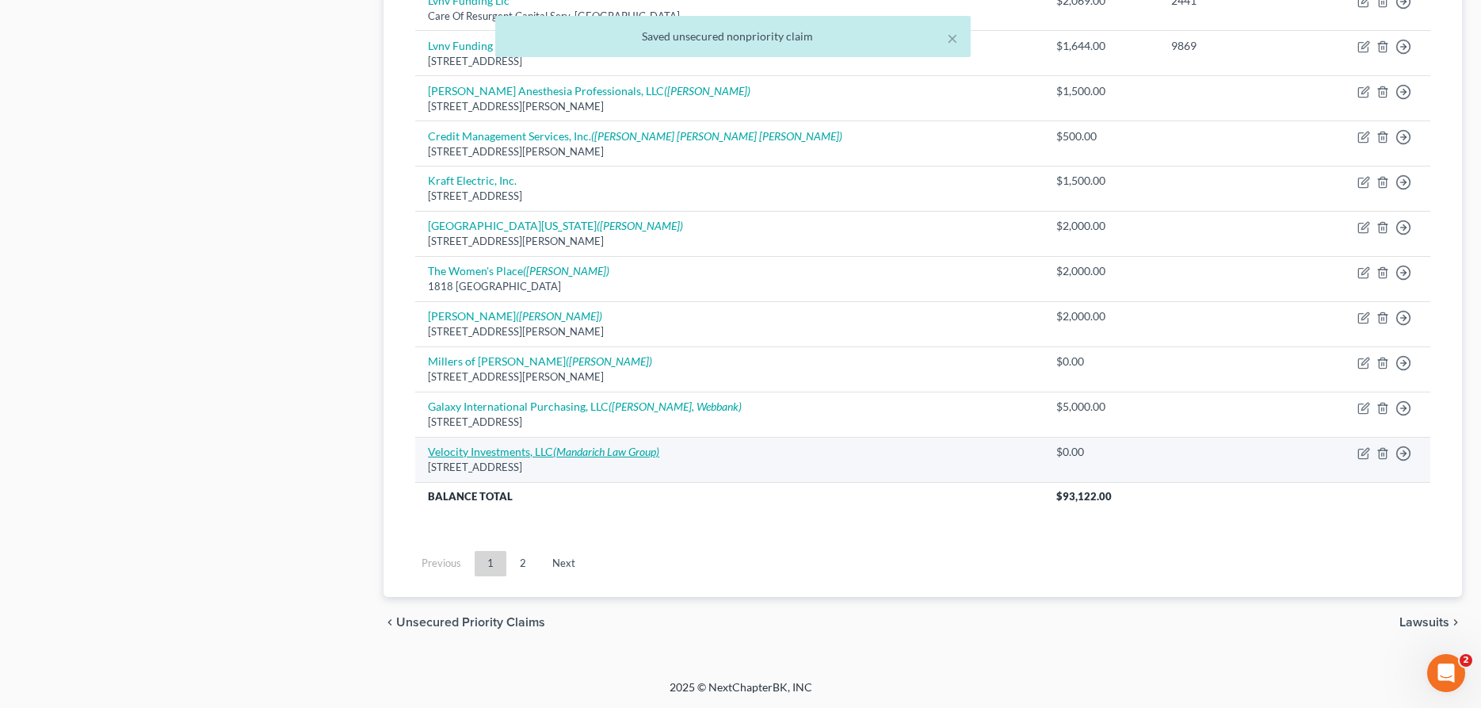
click at [567, 452] on icon "(Mandarich Law Group)" at bounding box center [606, 450] width 106 height 13
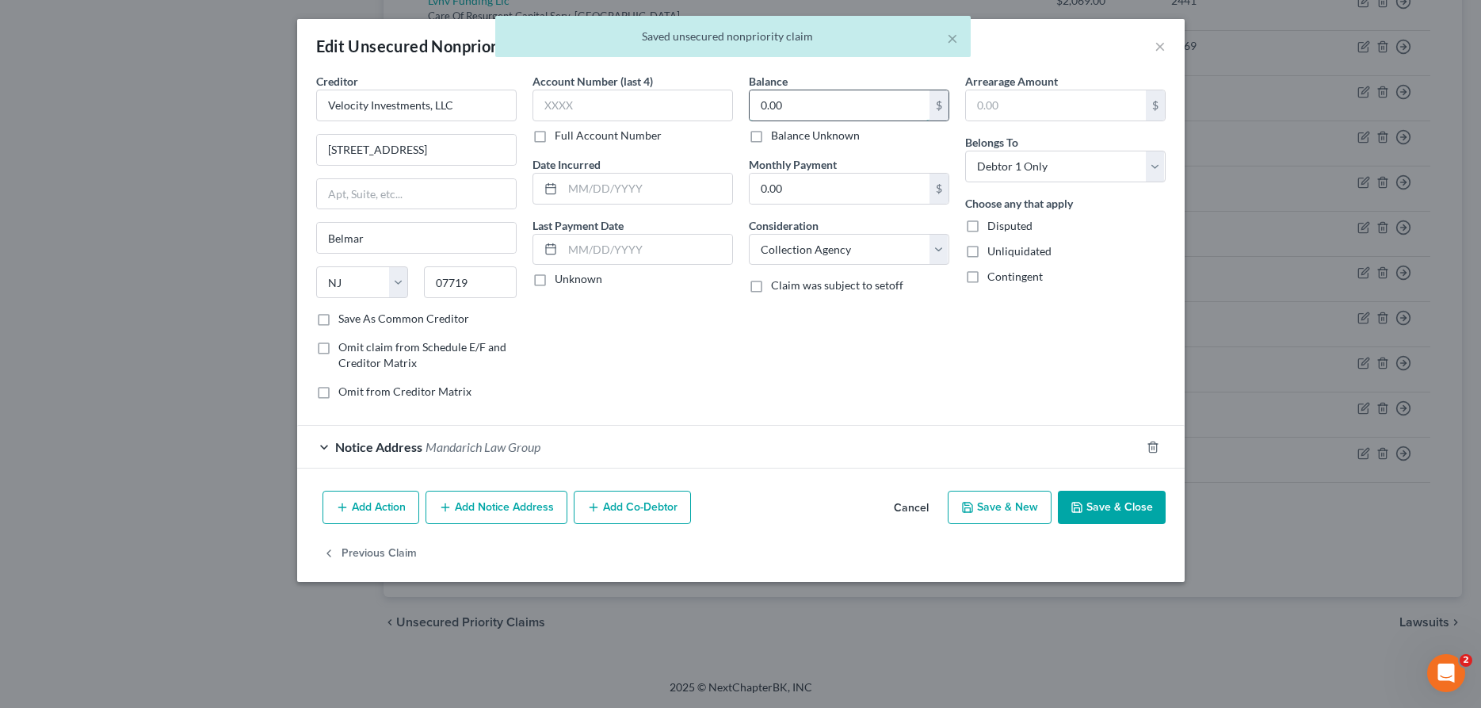
click at [799, 94] on input "0.00" at bounding box center [840, 105] width 180 height 30
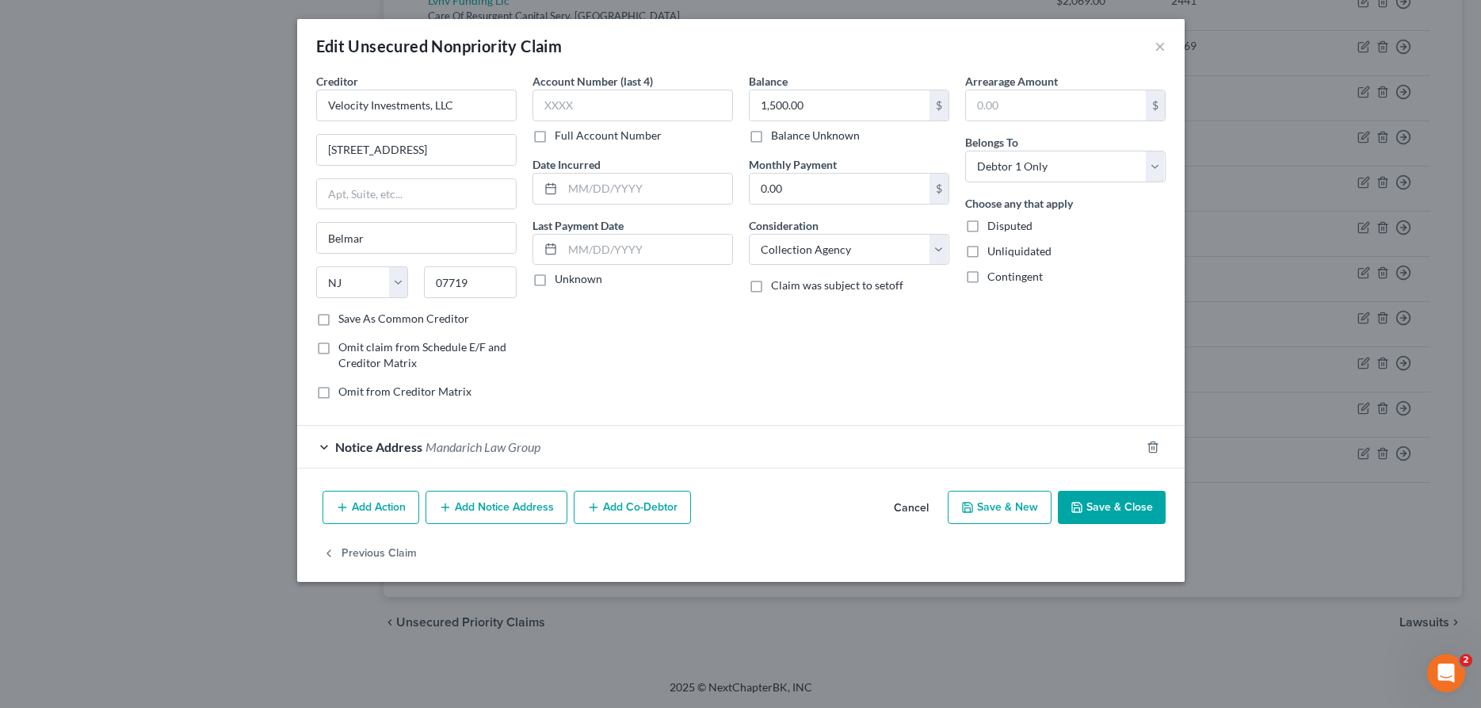
click at [1116, 517] on button "Save & Close" at bounding box center [1112, 506] width 108 height 33
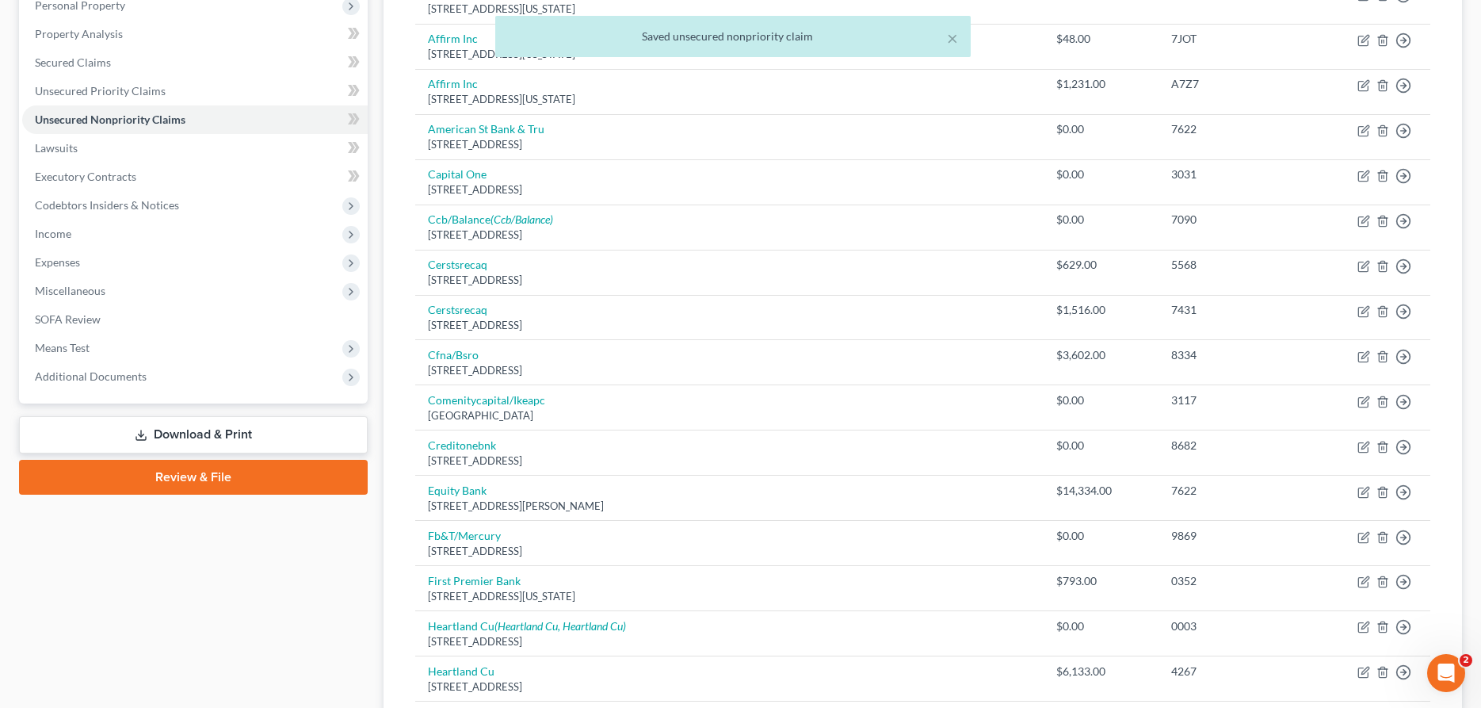
scroll to position [0, 0]
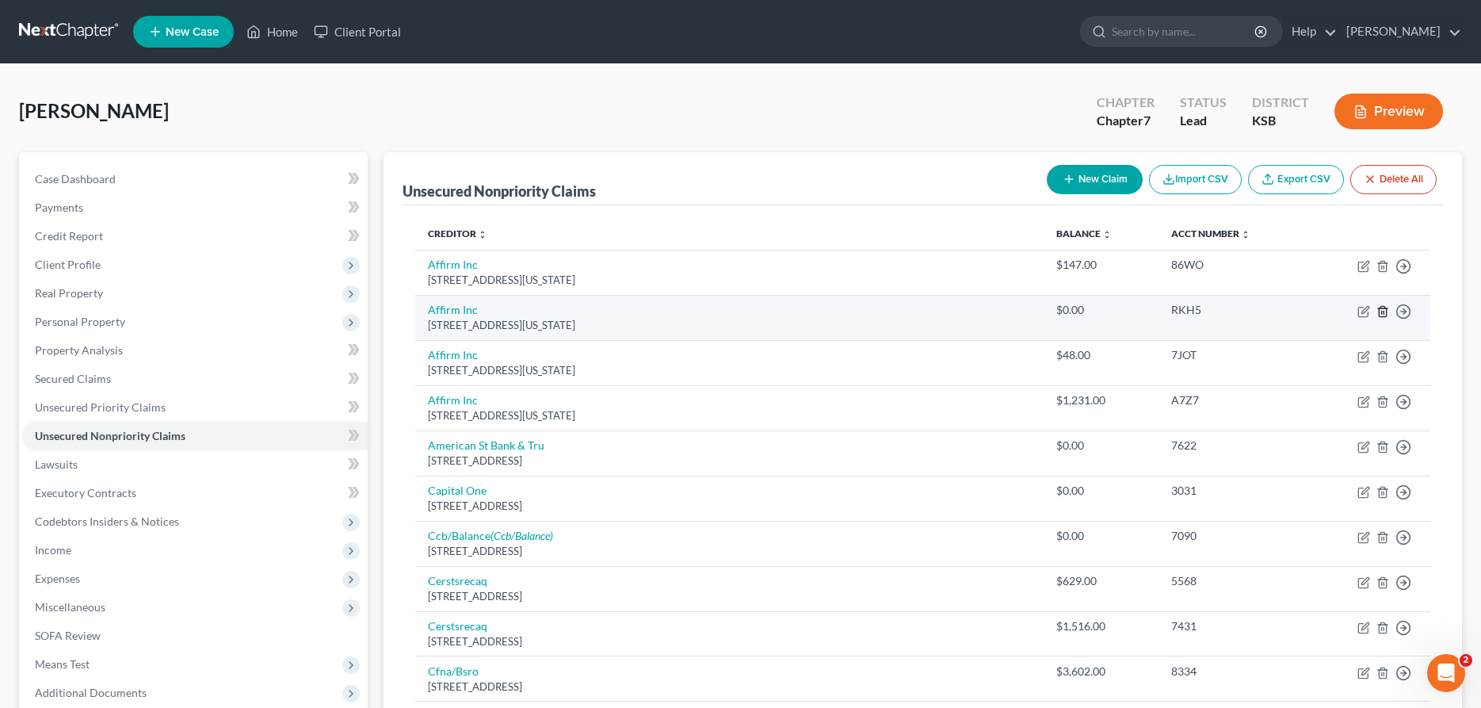
click at [1384, 311] on icon "button" at bounding box center [1382, 311] width 13 height 13
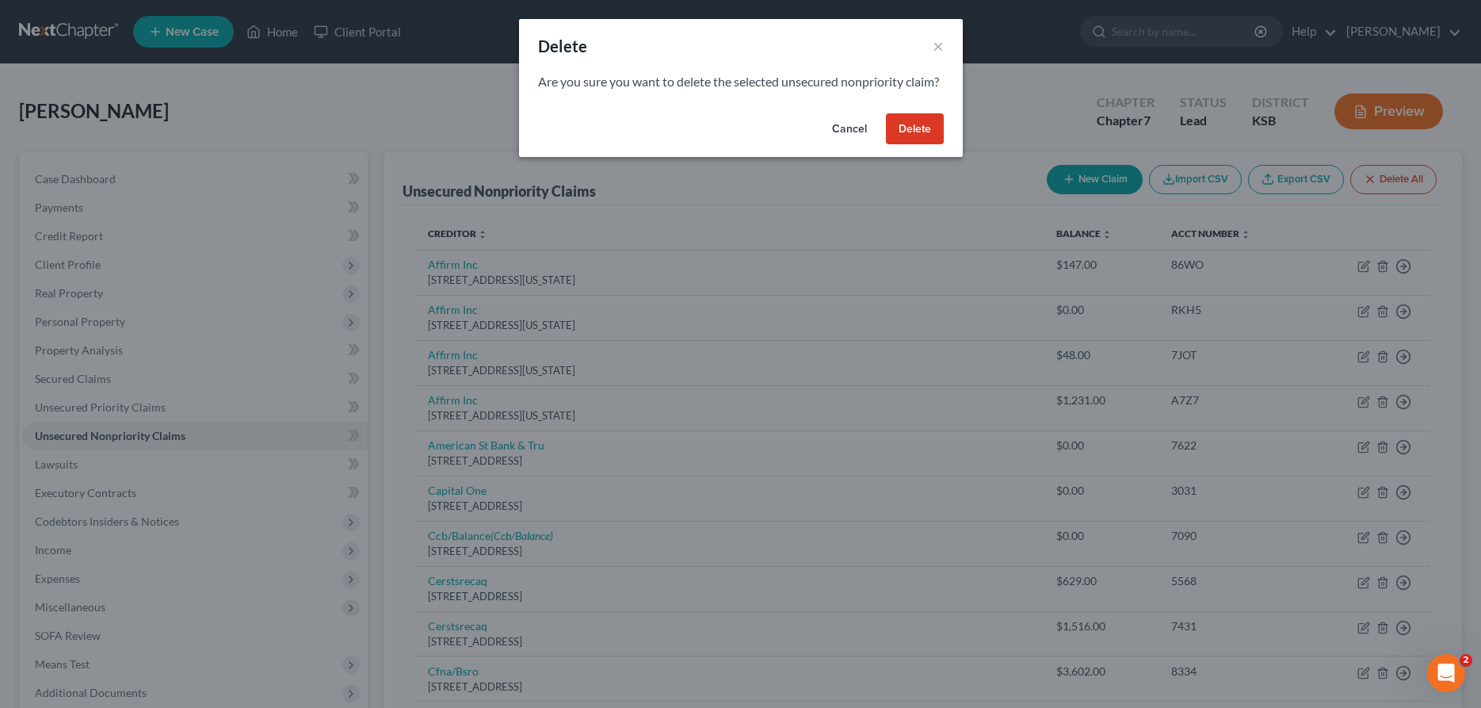
click at [906, 135] on button "Delete" at bounding box center [915, 129] width 58 height 32
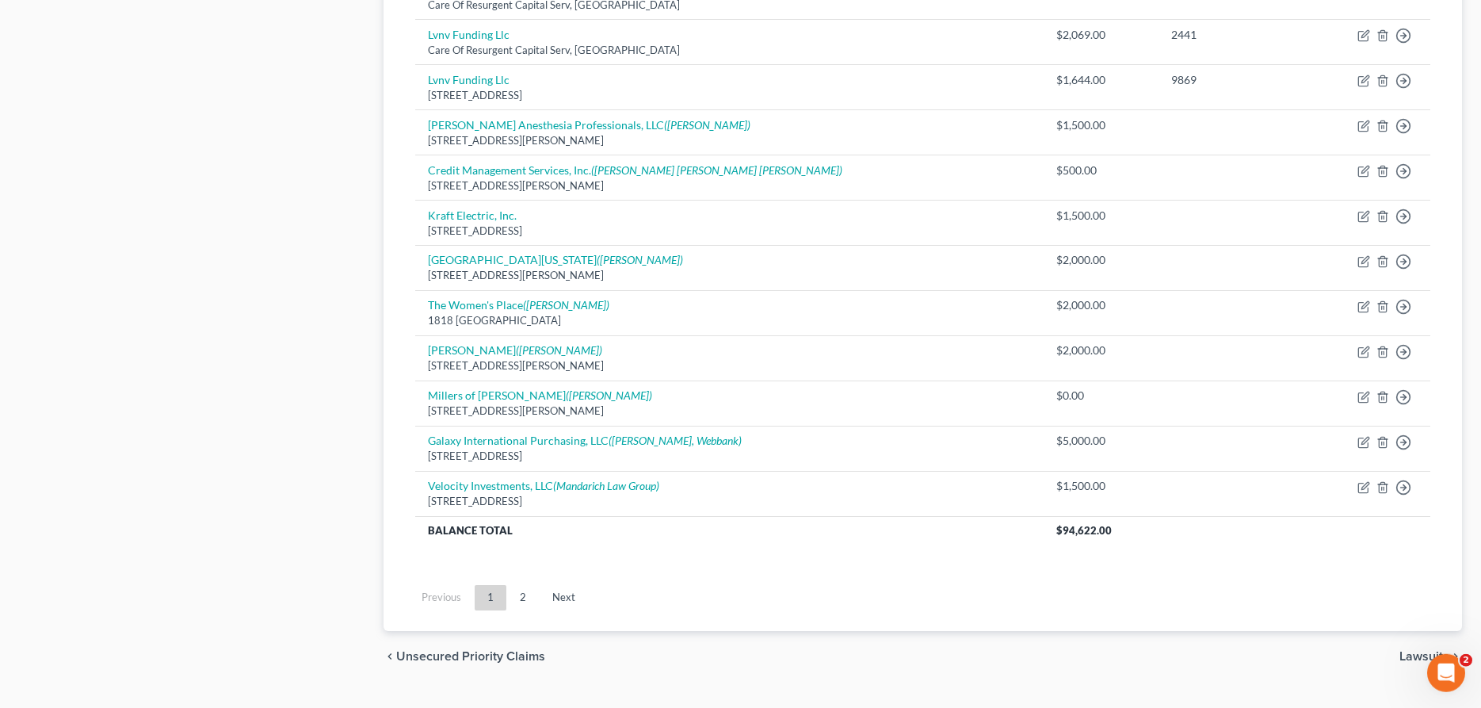
scroll to position [1483, 0]
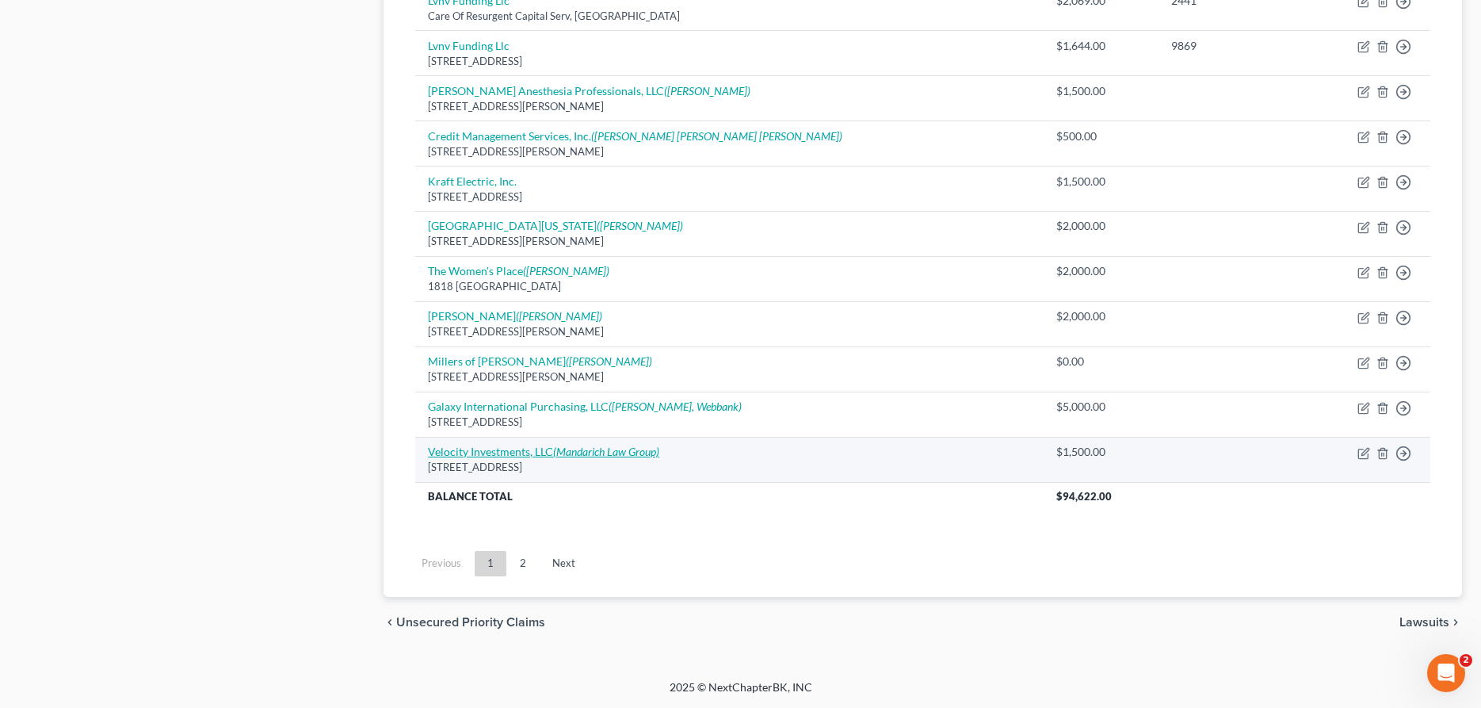
click at [503, 452] on link "Velocity Investments, LLC (Mandarich Law Group)" at bounding box center [543, 450] width 231 height 13
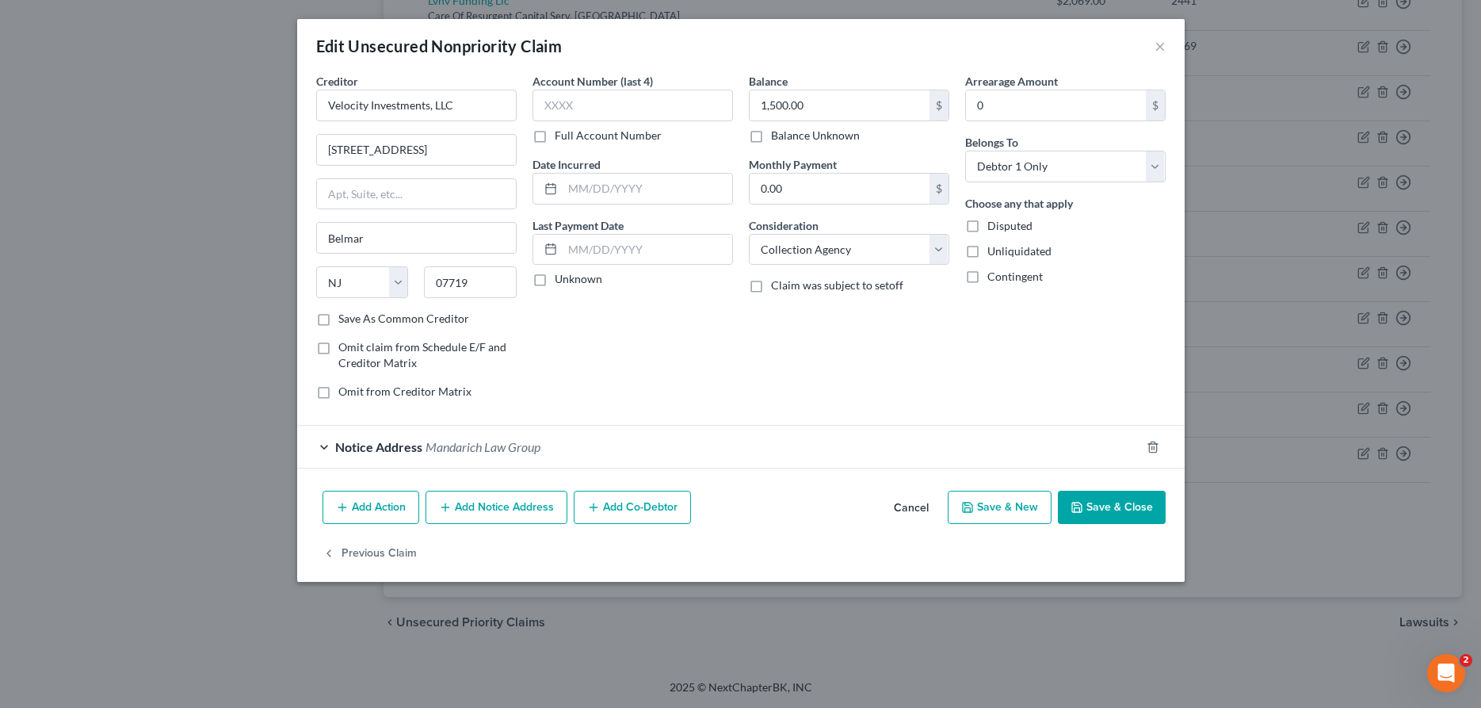
click at [479, 504] on button "Add Notice Address" at bounding box center [496, 506] width 142 height 33
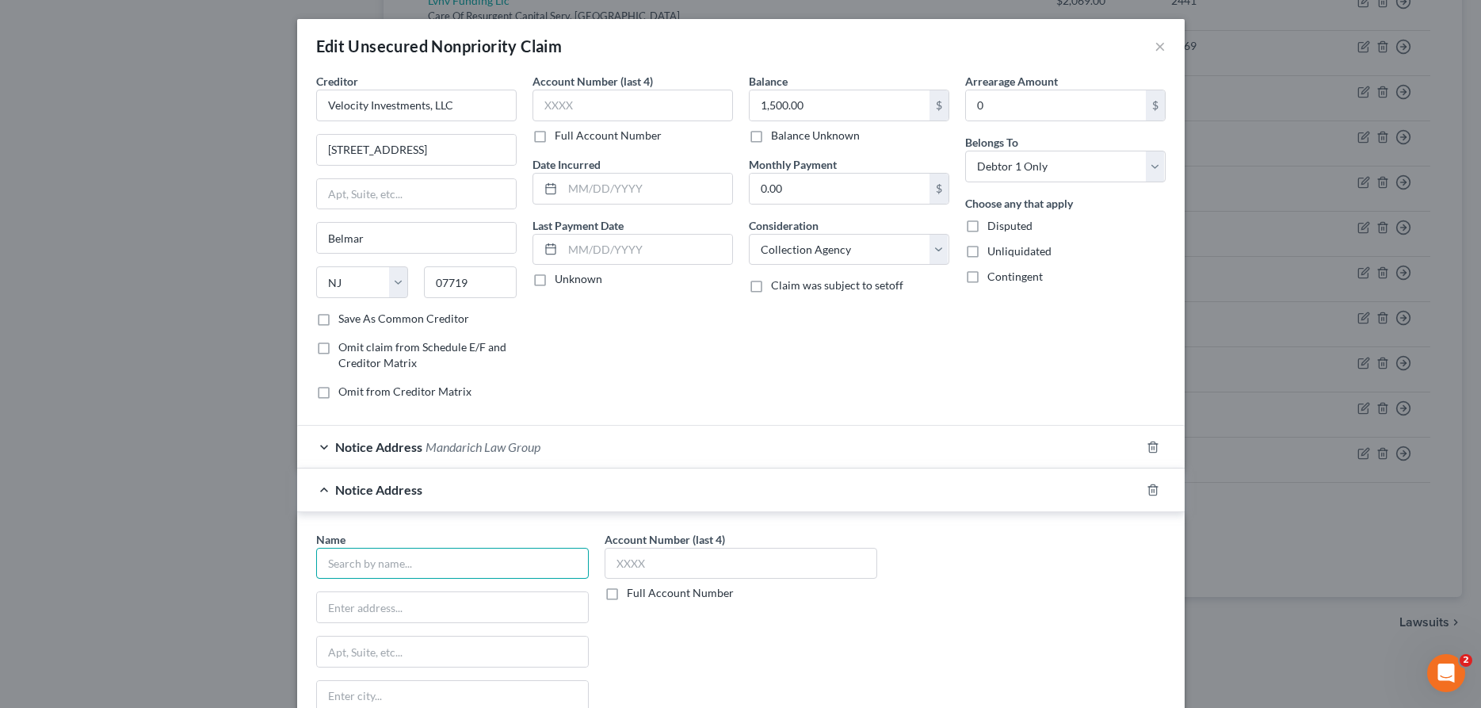
click at [479, 562] on input "text" at bounding box center [452, 564] width 273 height 32
paste input "[STREET_ADDRESS]"
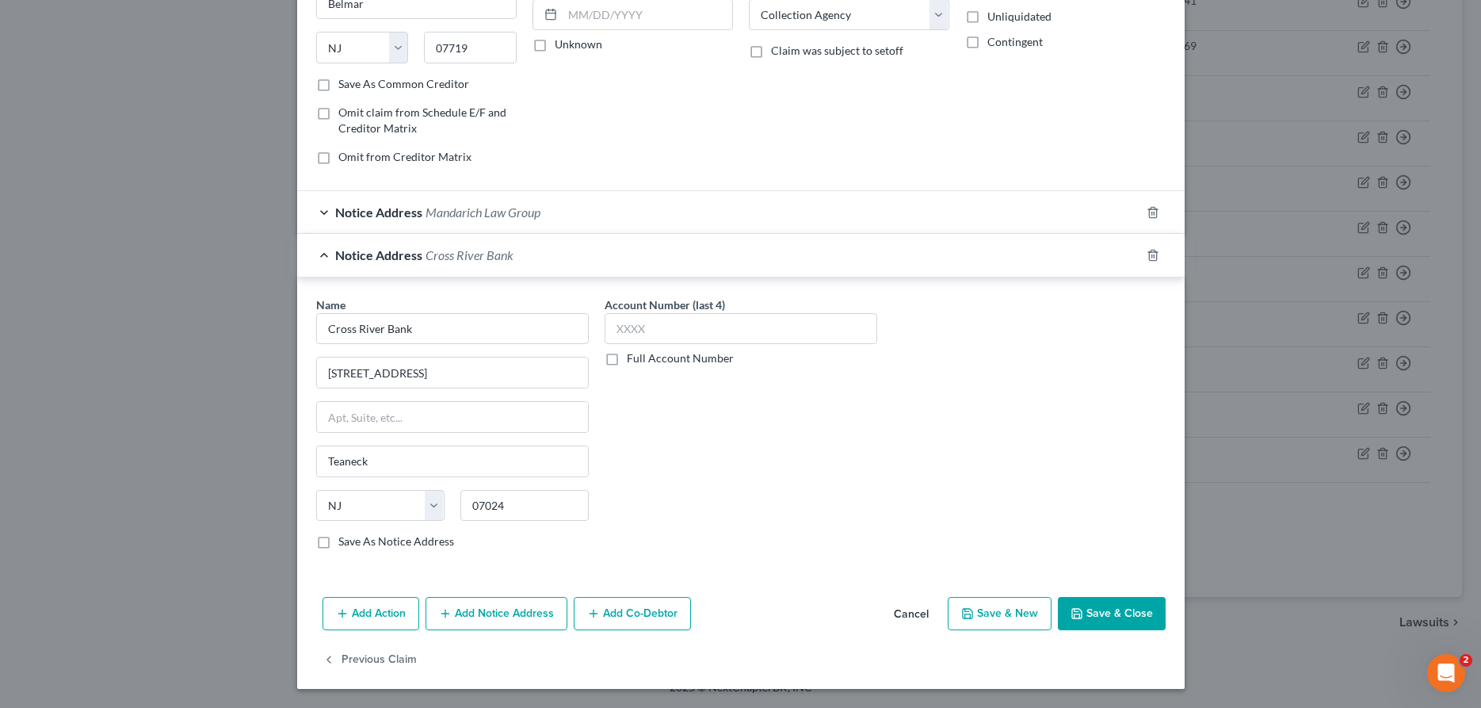
click at [1112, 617] on button "Save & Close" at bounding box center [1112, 613] width 108 height 33
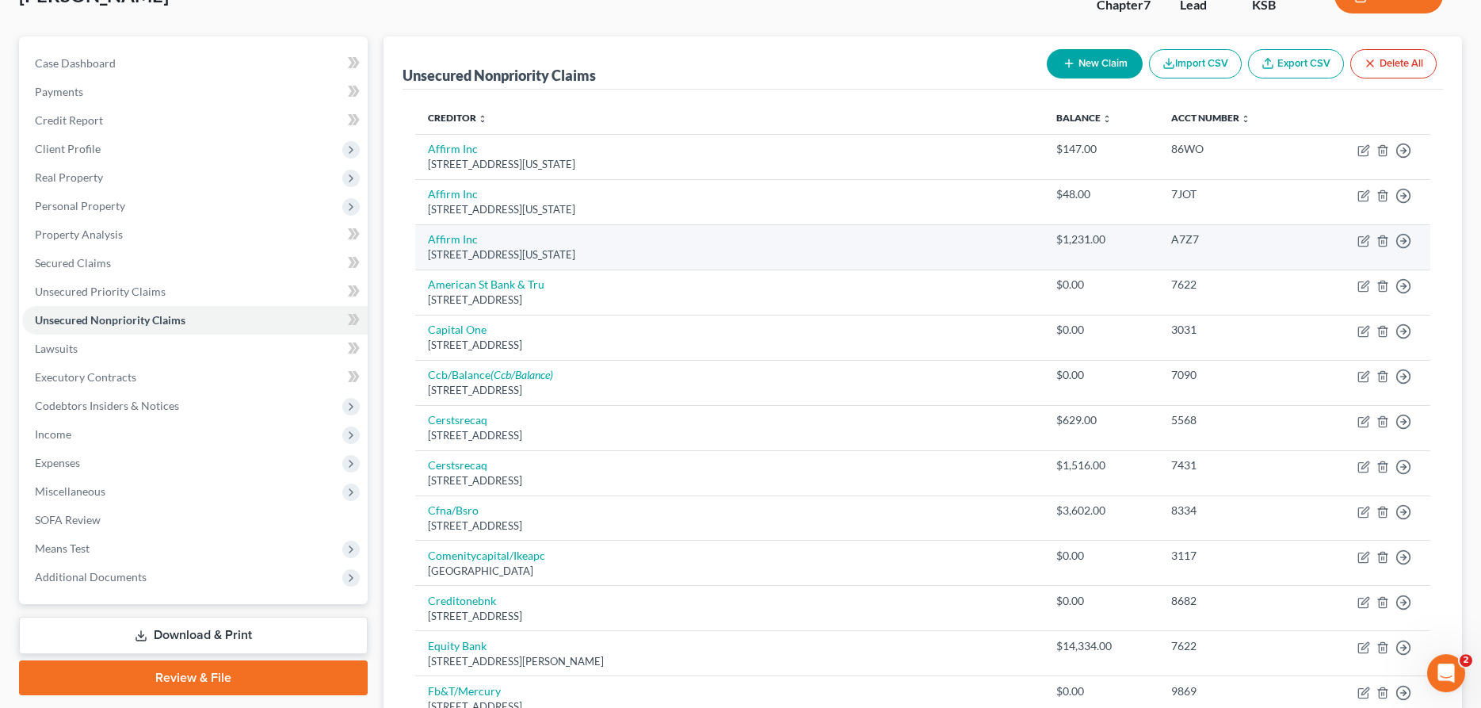
scroll to position [109, 0]
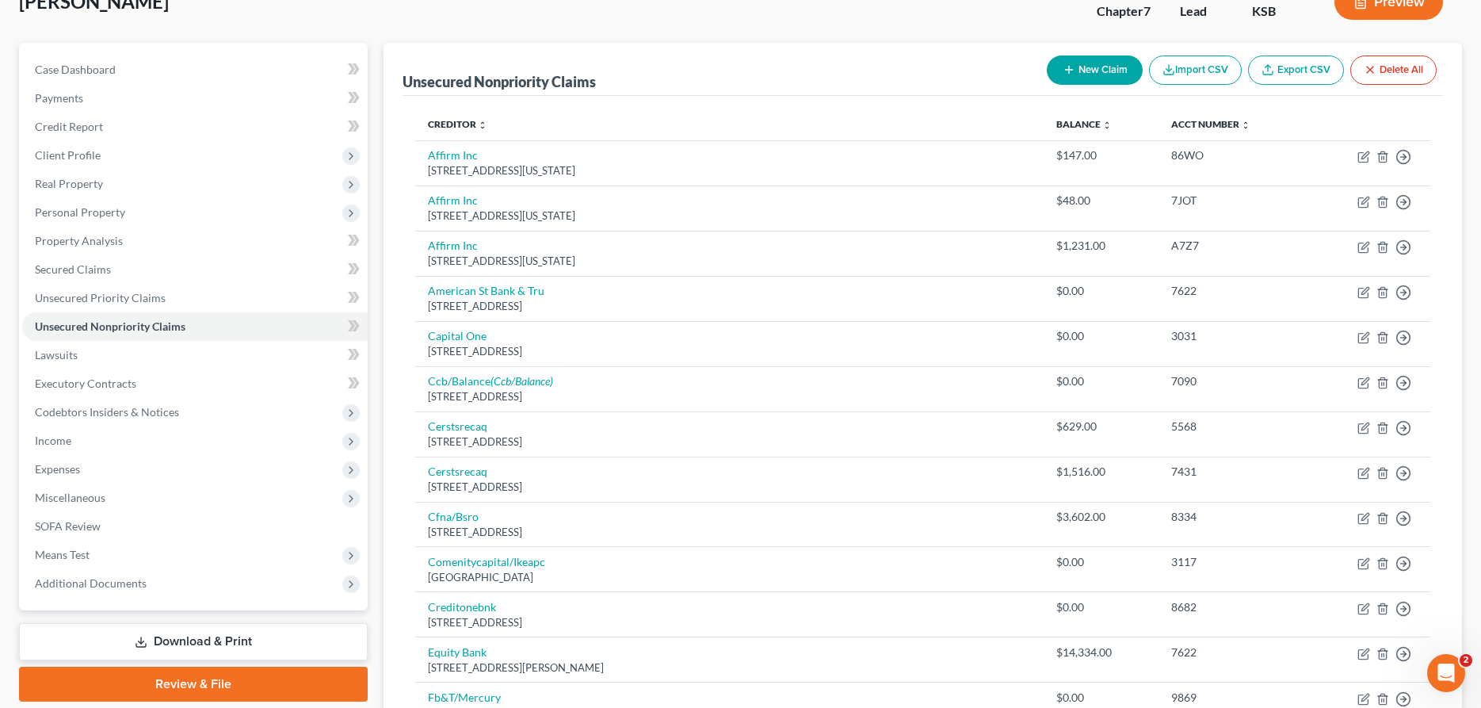
click at [1067, 58] on button "New Claim" at bounding box center [1095, 69] width 96 height 29
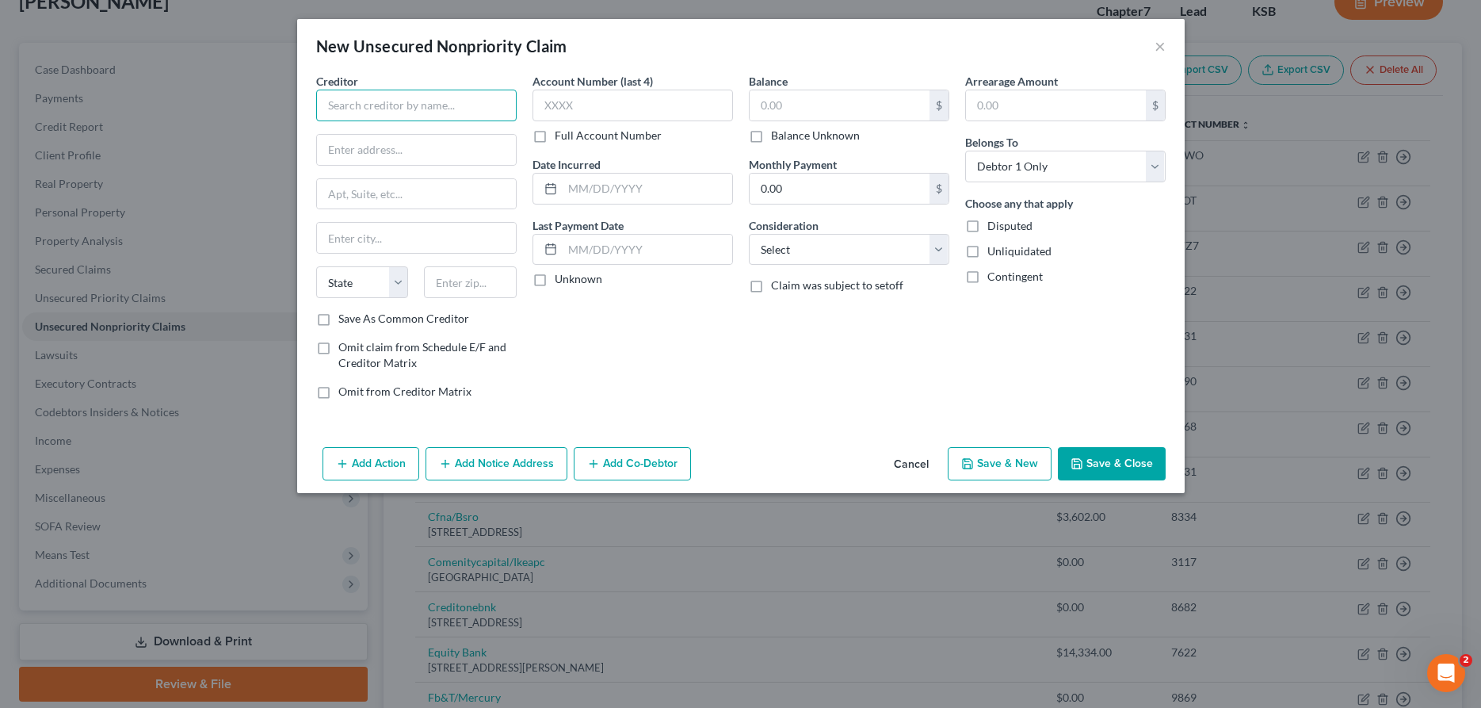
click at [492, 98] on input "text" at bounding box center [416, 106] width 200 height 32
click at [881, 113] on input "text" at bounding box center [840, 105] width 180 height 30
click at [749, 234] on select "Select Cable / Satellite Services Collection Agency Credit Card Debt Debt Couns…" at bounding box center [849, 250] width 200 height 32
click at [482, 477] on button "Add Notice Address" at bounding box center [496, 463] width 142 height 33
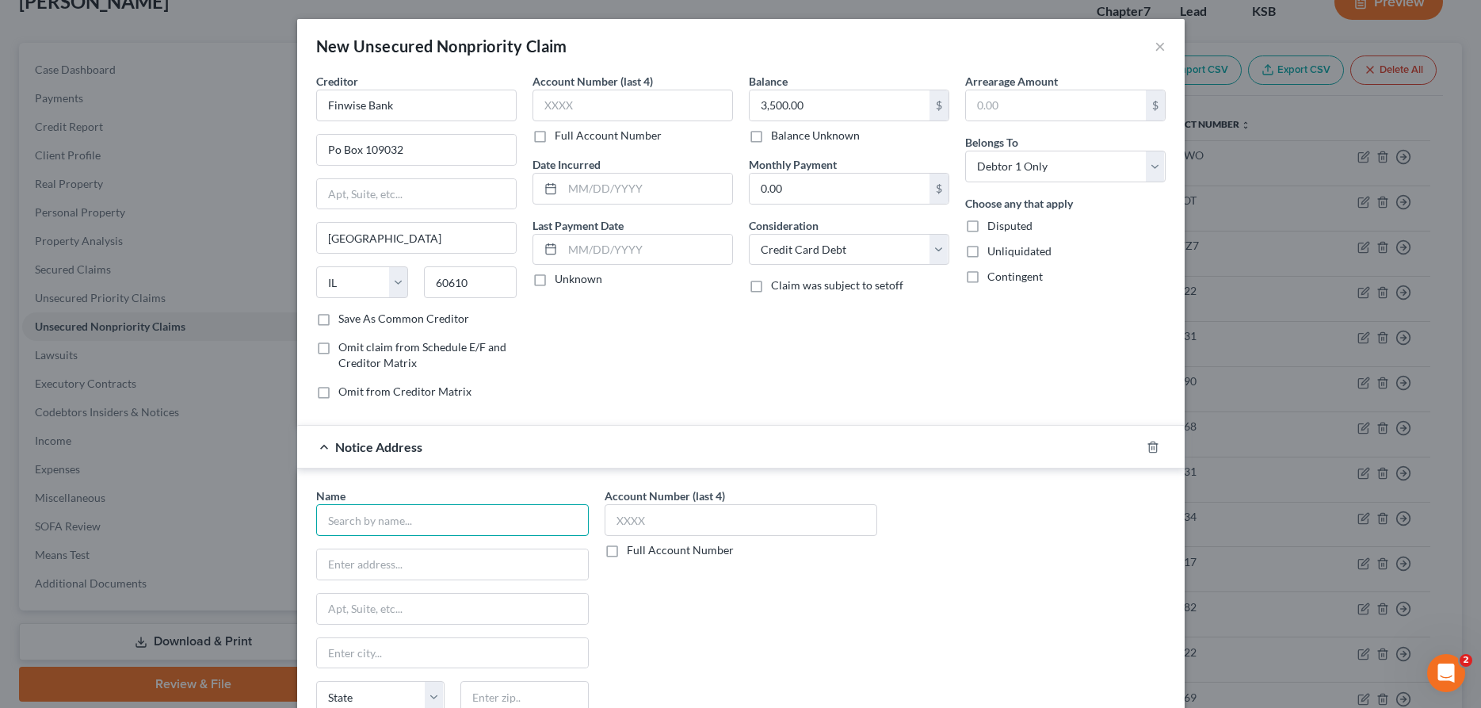
click at [491, 510] on input "text" at bounding box center [452, 520] width 273 height 32
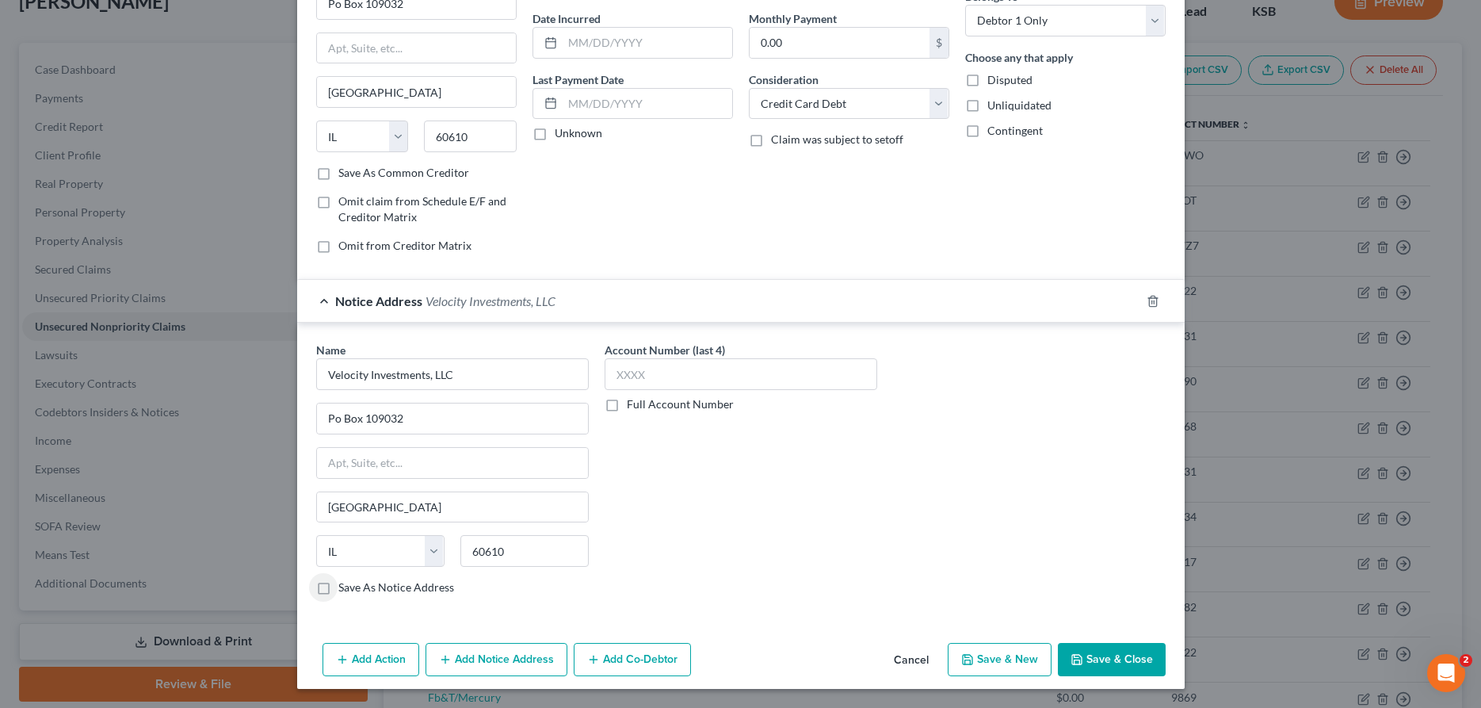
click at [1127, 667] on button "Save & Close" at bounding box center [1112, 659] width 108 height 33
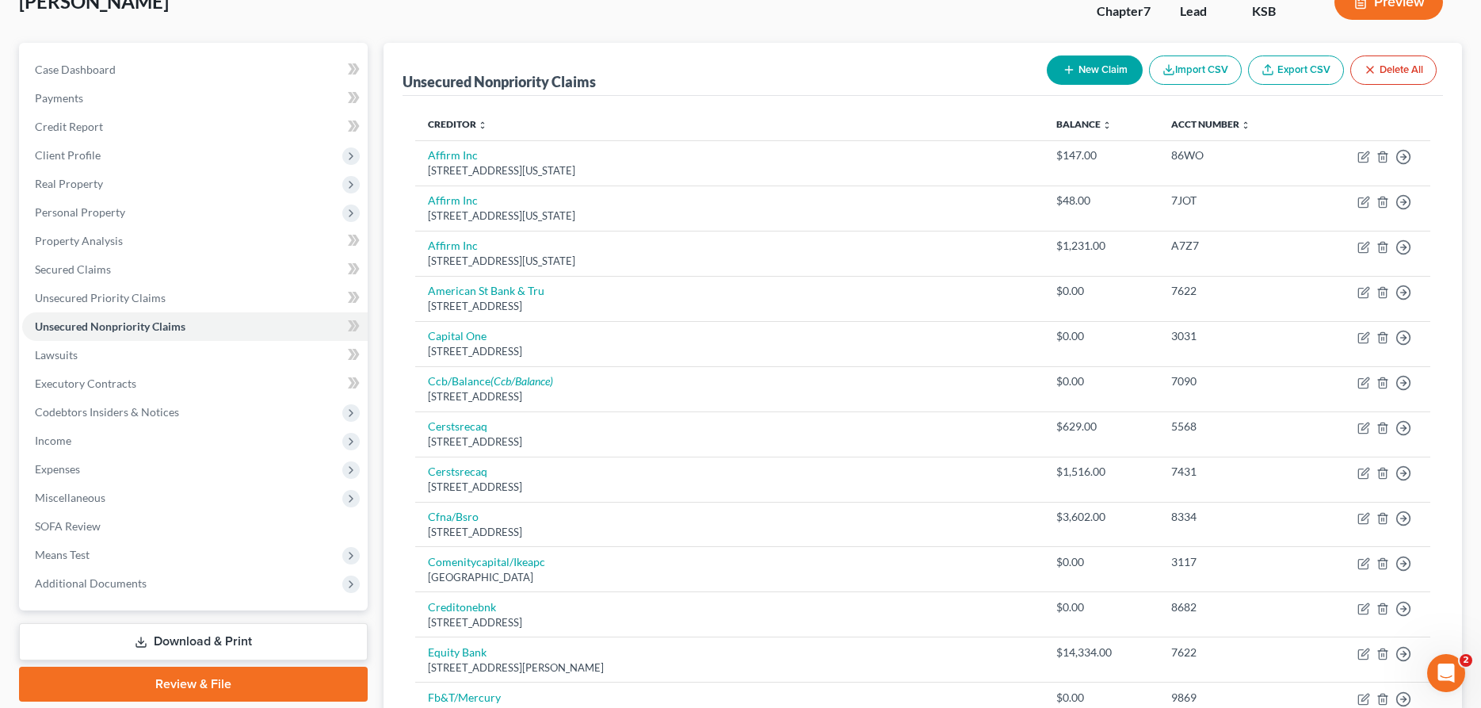
scroll to position [0, 0]
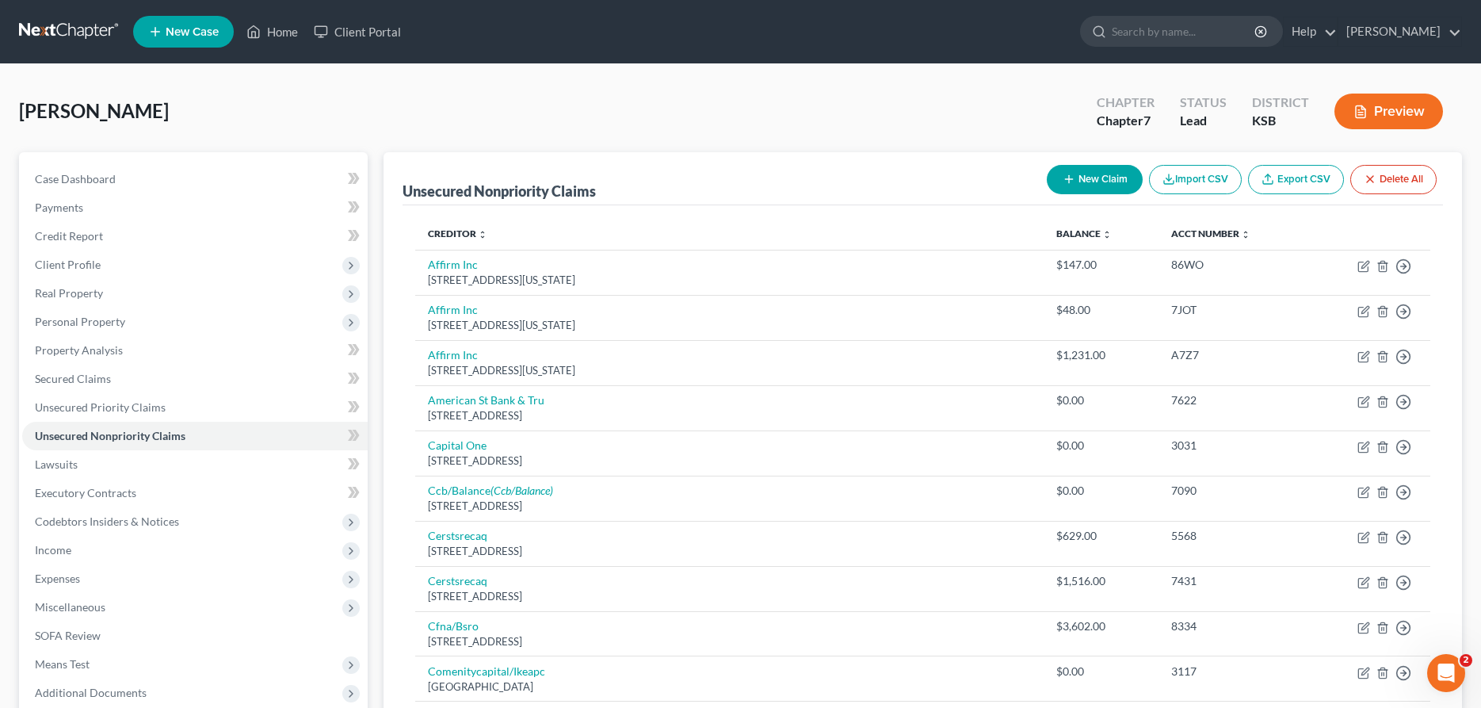
click at [1092, 181] on button "New Claim" at bounding box center [1095, 179] width 96 height 29
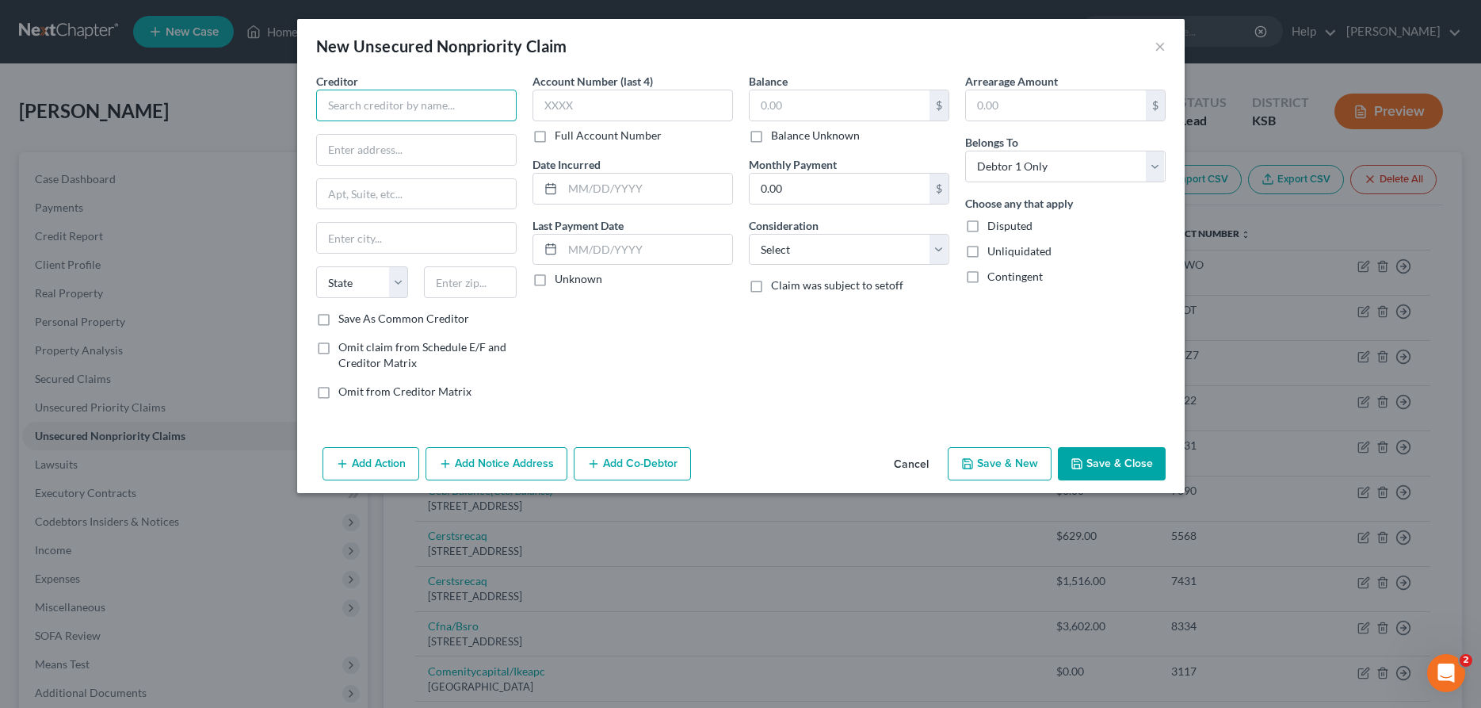
click at [391, 106] on input "text" at bounding box center [416, 106] width 200 height 32
click at [339, 147] on div "[STREET_ADDRESS]" at bounding box center [411, 147] width 165 height 13
click at [749, 234] on select "Select Cable / Satellite Services Collection Agency Credit Card Debt Debt Couns…" at bounding box center [849, 250] width 200 height 32
click option "Collection Agency" at bounding box center [0, 0] width 0 height 0
click at [520, 459] on button "Add Notice Address" at bounding box center [496, 463] width 142 height 33
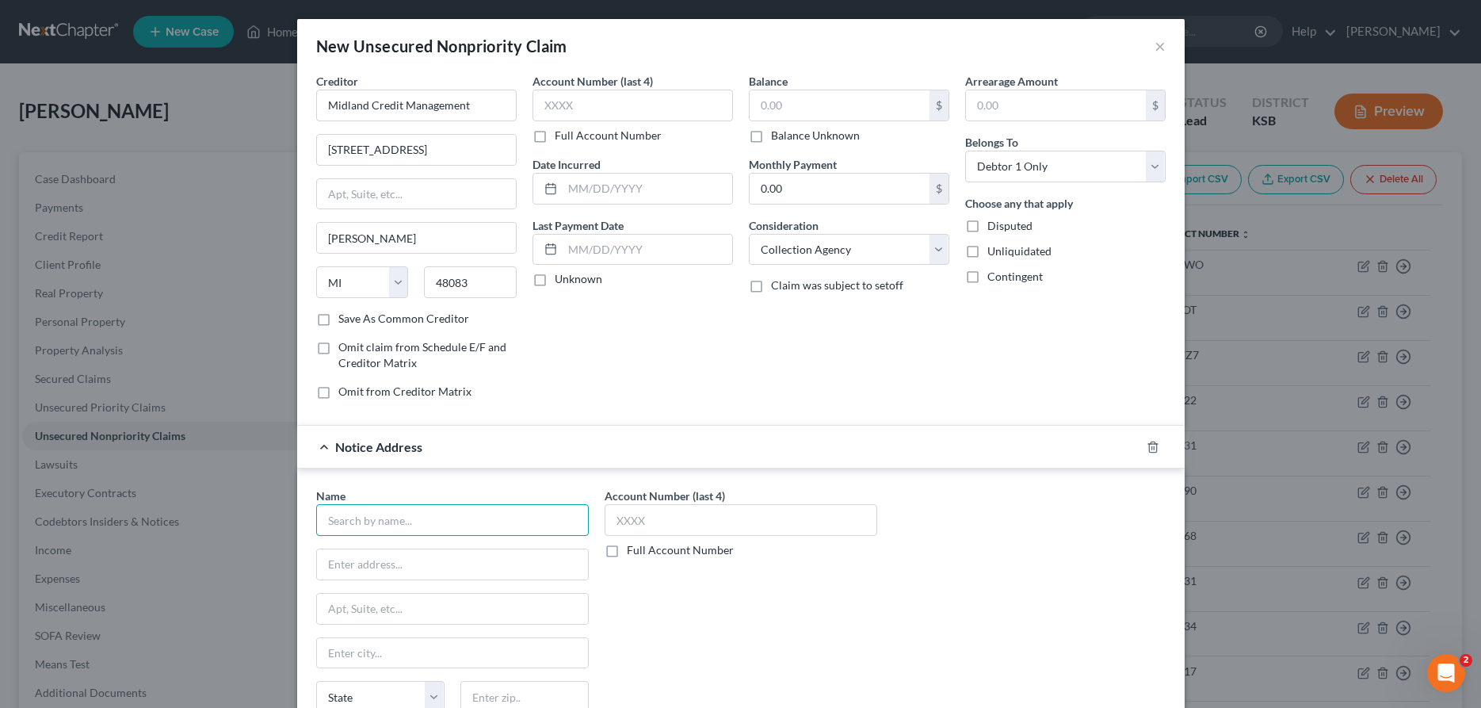
click at [460, 513] on input "text" at bounding box center [452, 520] width 273 height 32
paste input "[STREET_ADDRESS]"
drag, startPoint x: 792, startPoint y: 115, endPoint x: 761, endPoint y: 91, distance: 39.0
click at [791, 109] on input "text" at bounding box center [840, 105] width 180 height 30
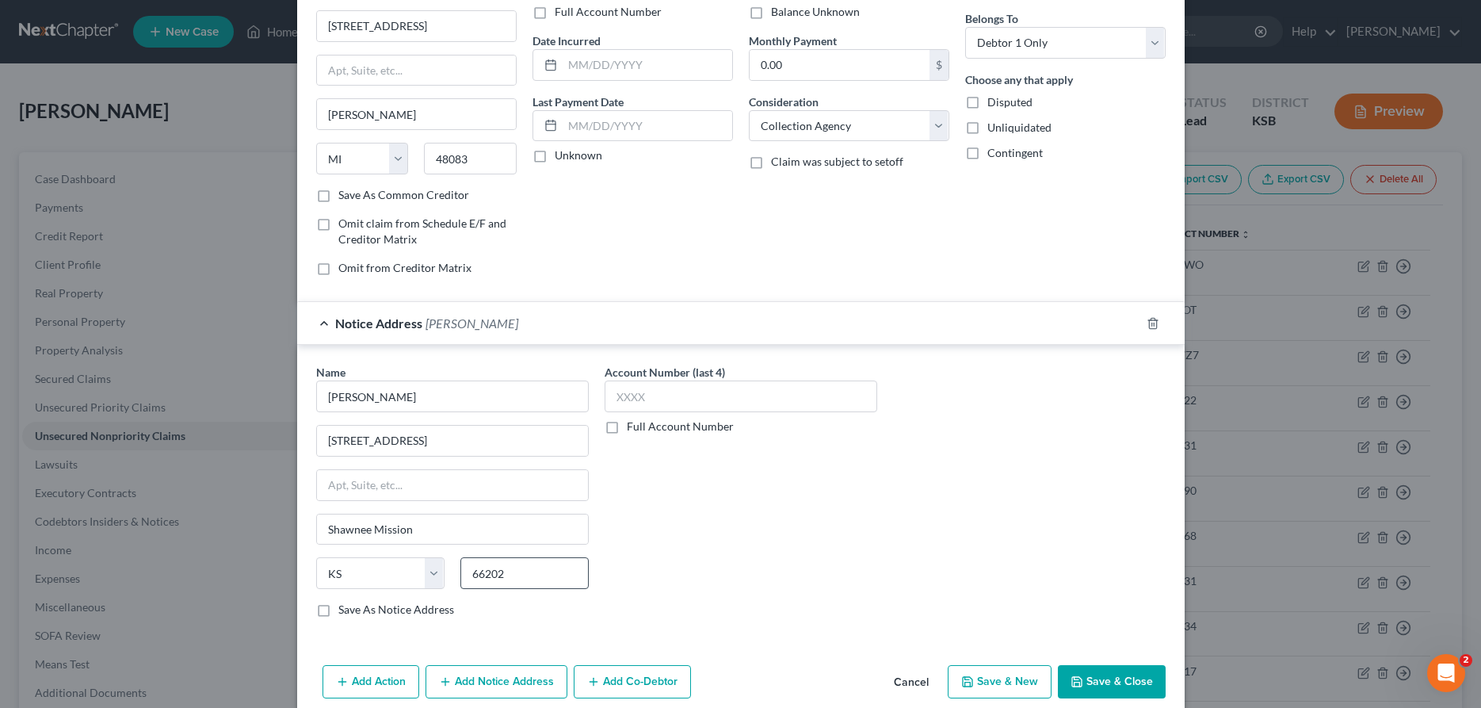
scroll to position [146, 0]
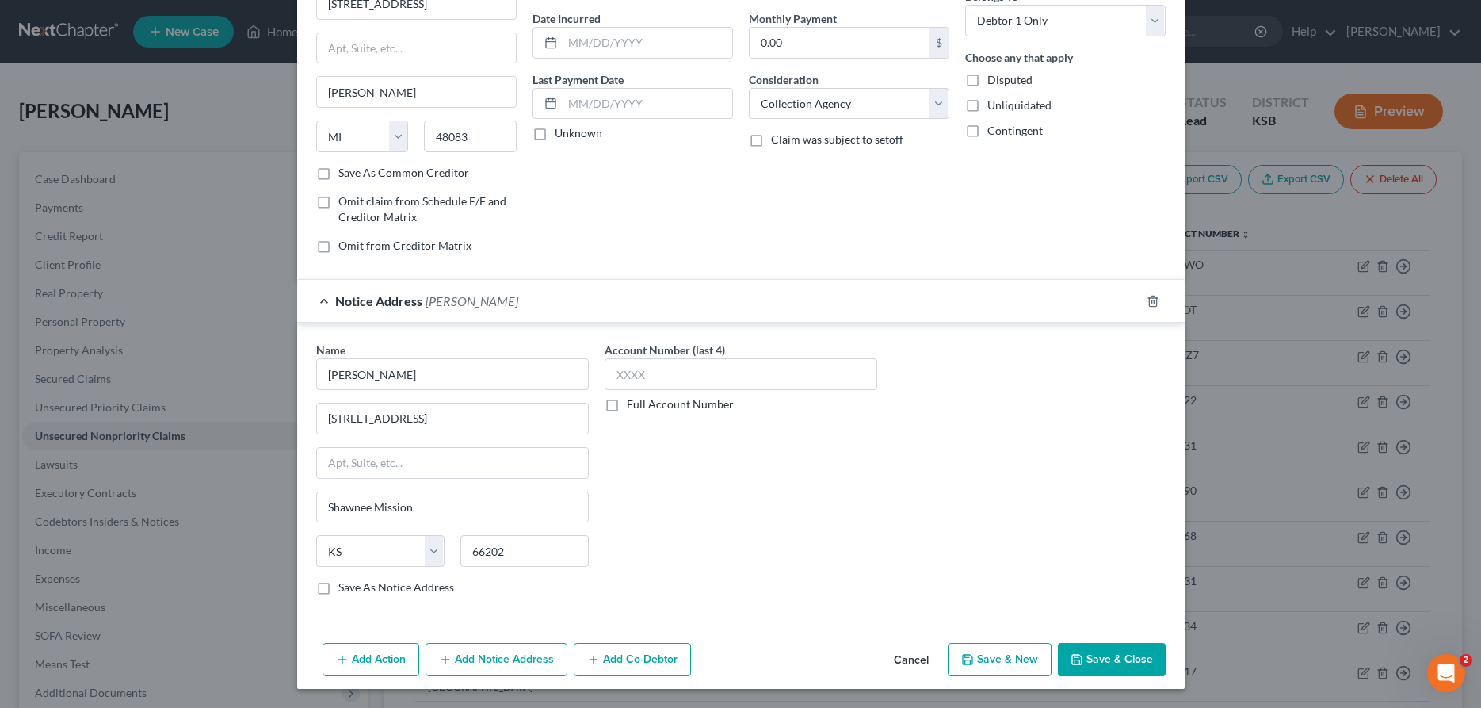
click at [503, 664] on button "Add Notice Address" at bounding box center [496, 659] width 142 height 33
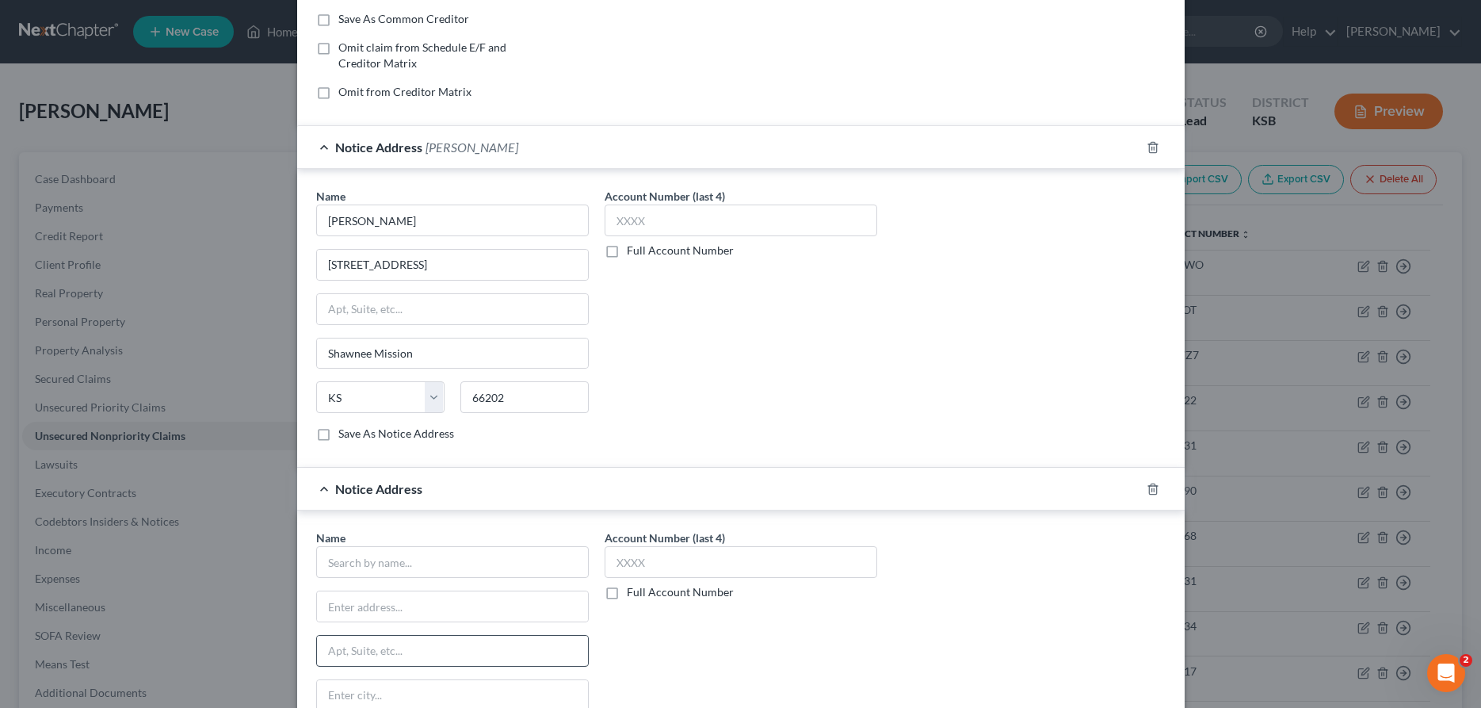
scroll to position [307, 0]
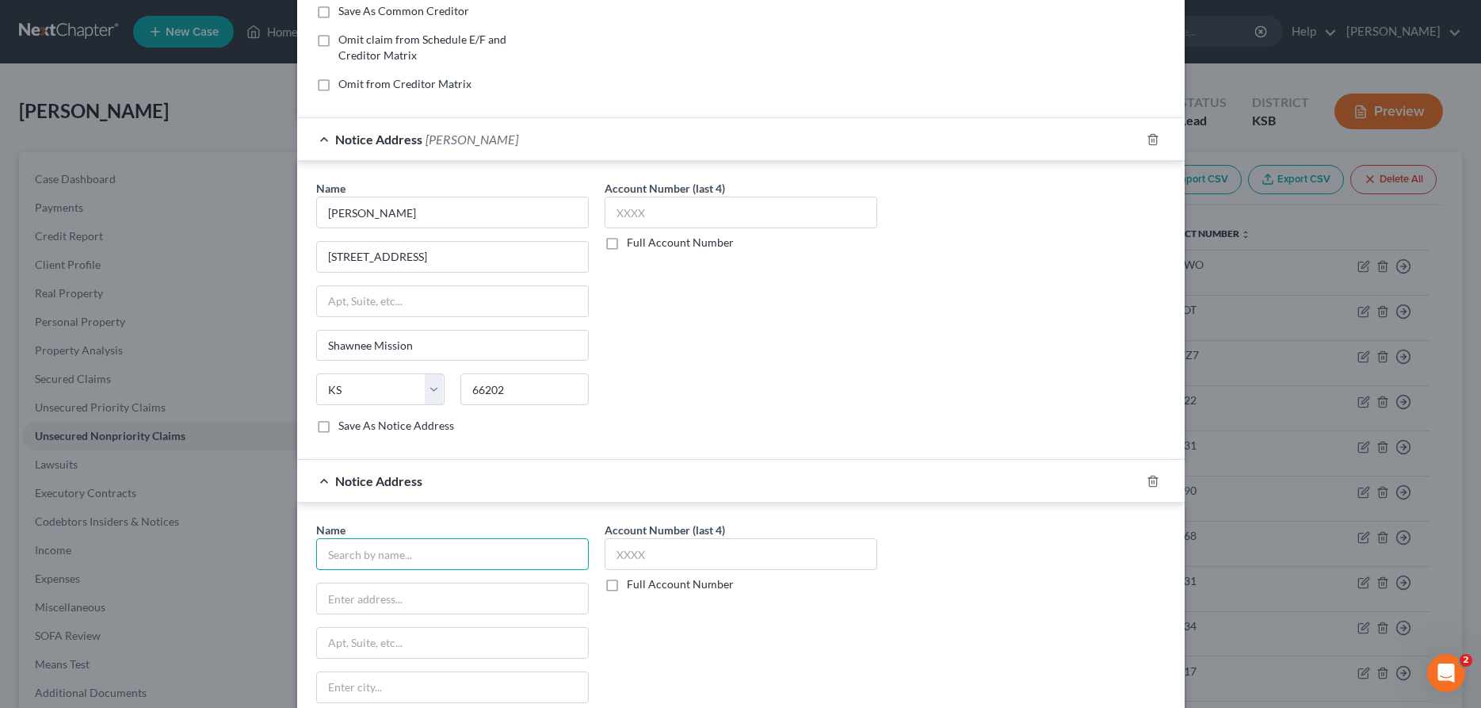
click at [460, 563] on input "text" at bounding box center [452, 554] width 273 height 32
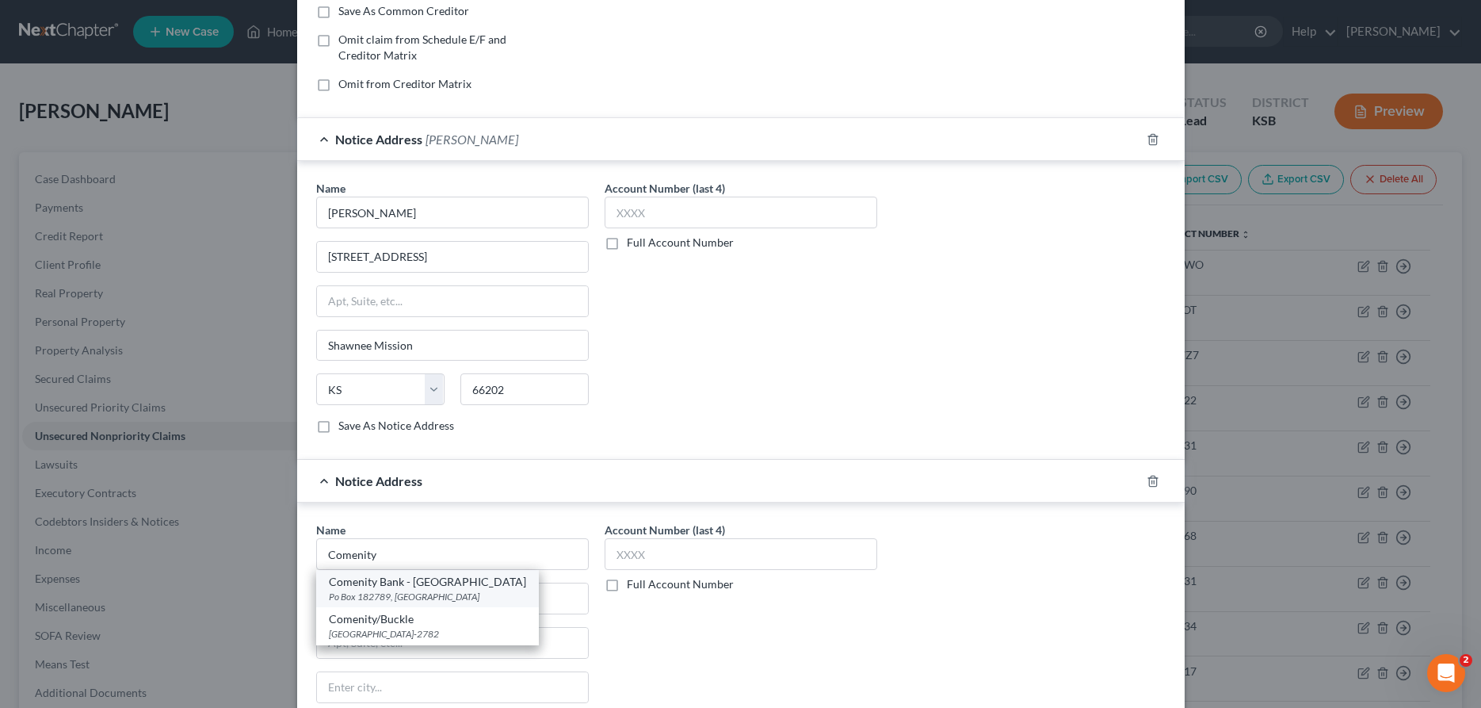
click at [406, 591] on div "Po Box 182789, [GEOGRAPHIC_DATA]" at bounding box center [427, 595] width 197 height 13
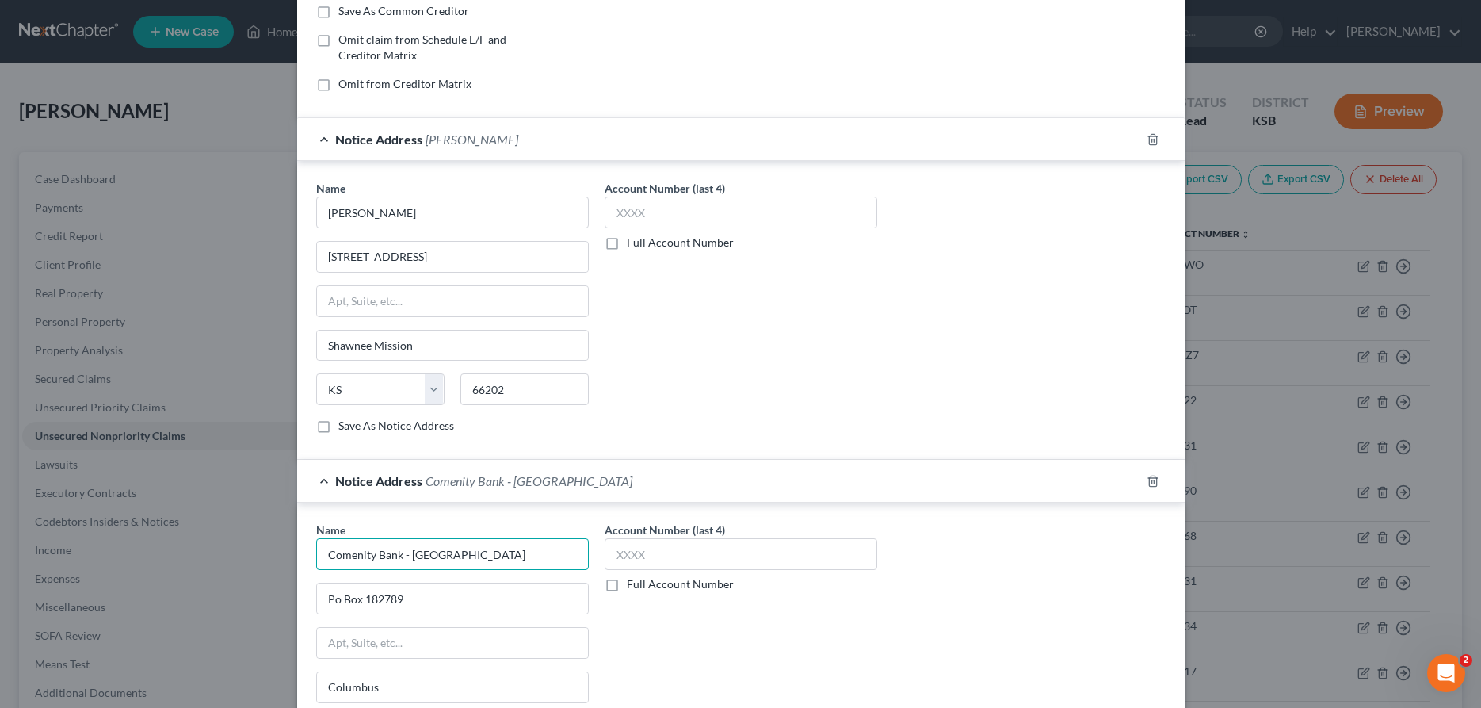
click at [467, 559] on input "Comenity Bank - [GEOGRAPHIC_DATA]" at bounding box center [452, 554] width 273 height 32
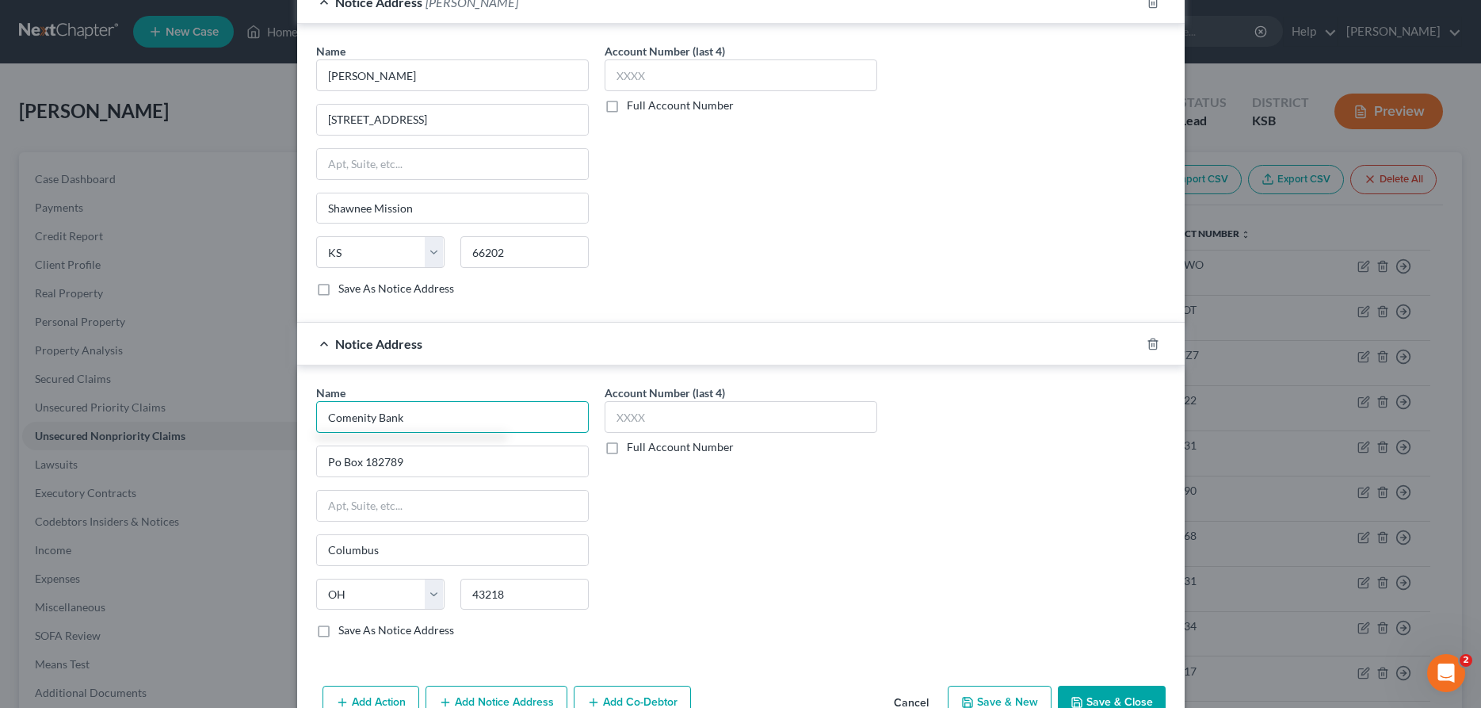
scroll to position [487, 0]
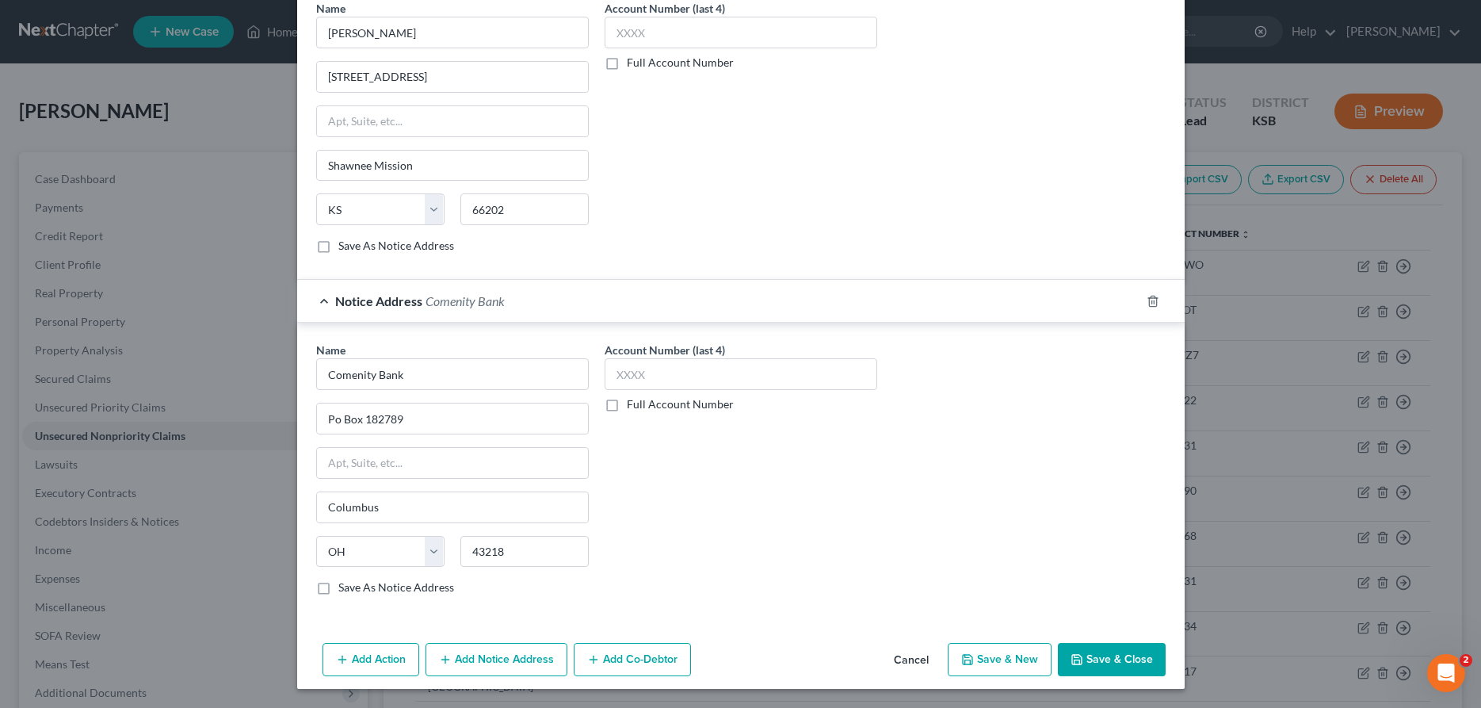
click at [1101, 651] on button "Save & Close" at bounding box center [1112, 659] width 108 height 33
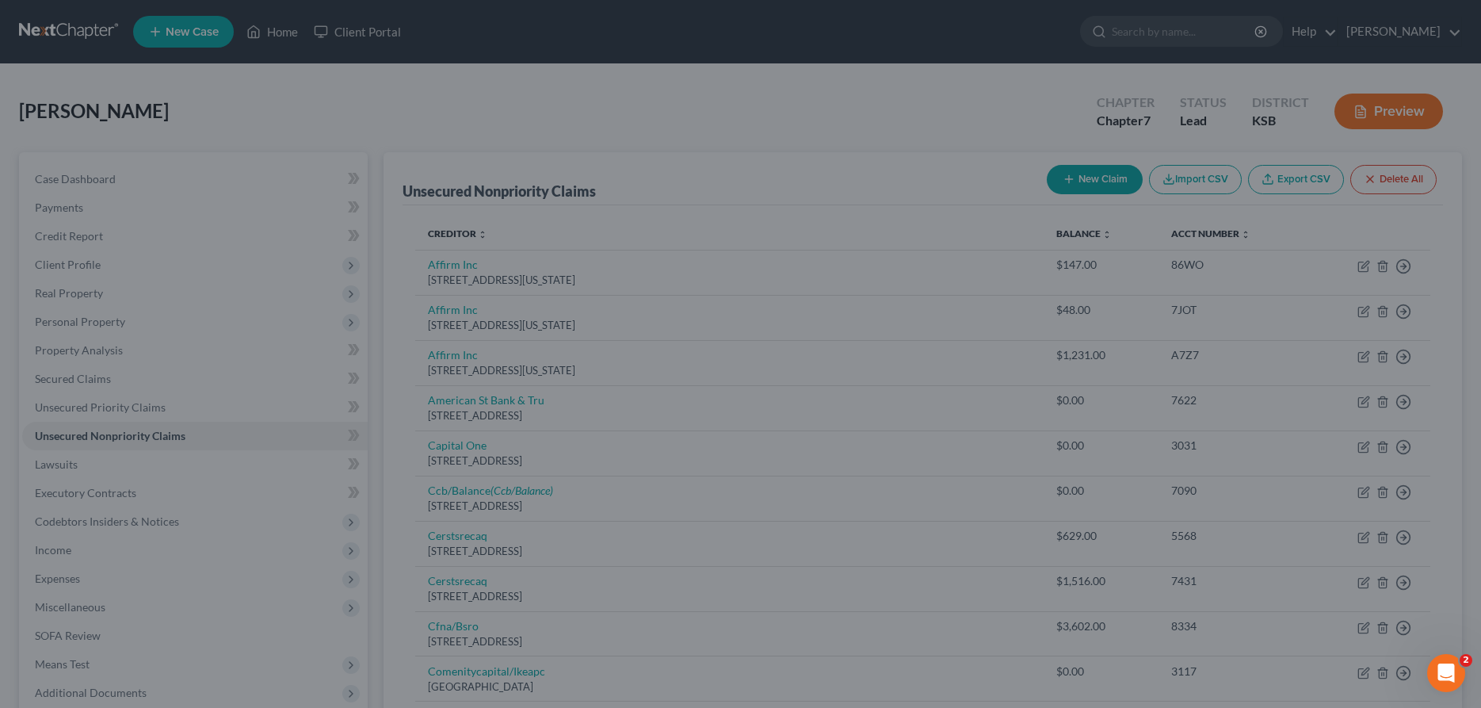
scroll to position [0, 0]
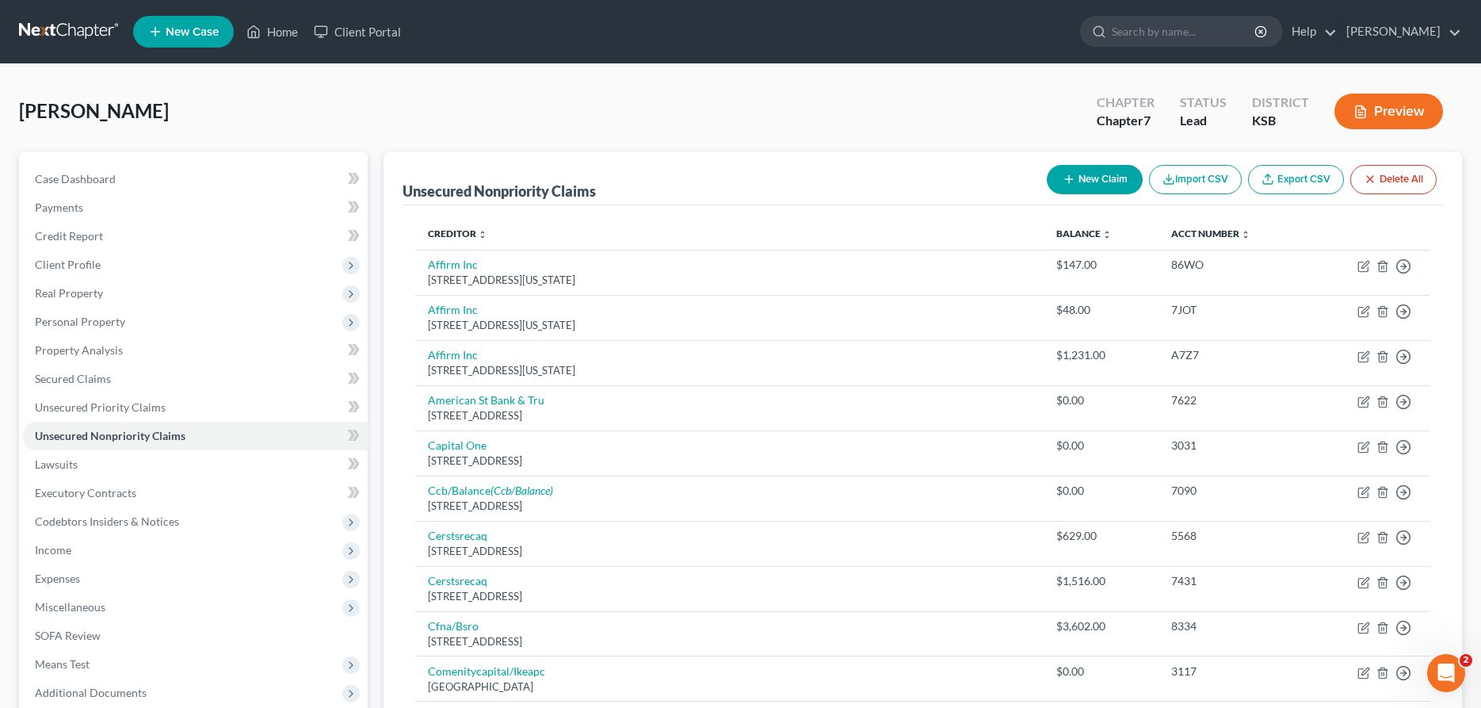
click at [1099, 177] on button "New Claim" at bounding box center [1095, 179] width 96 height 29
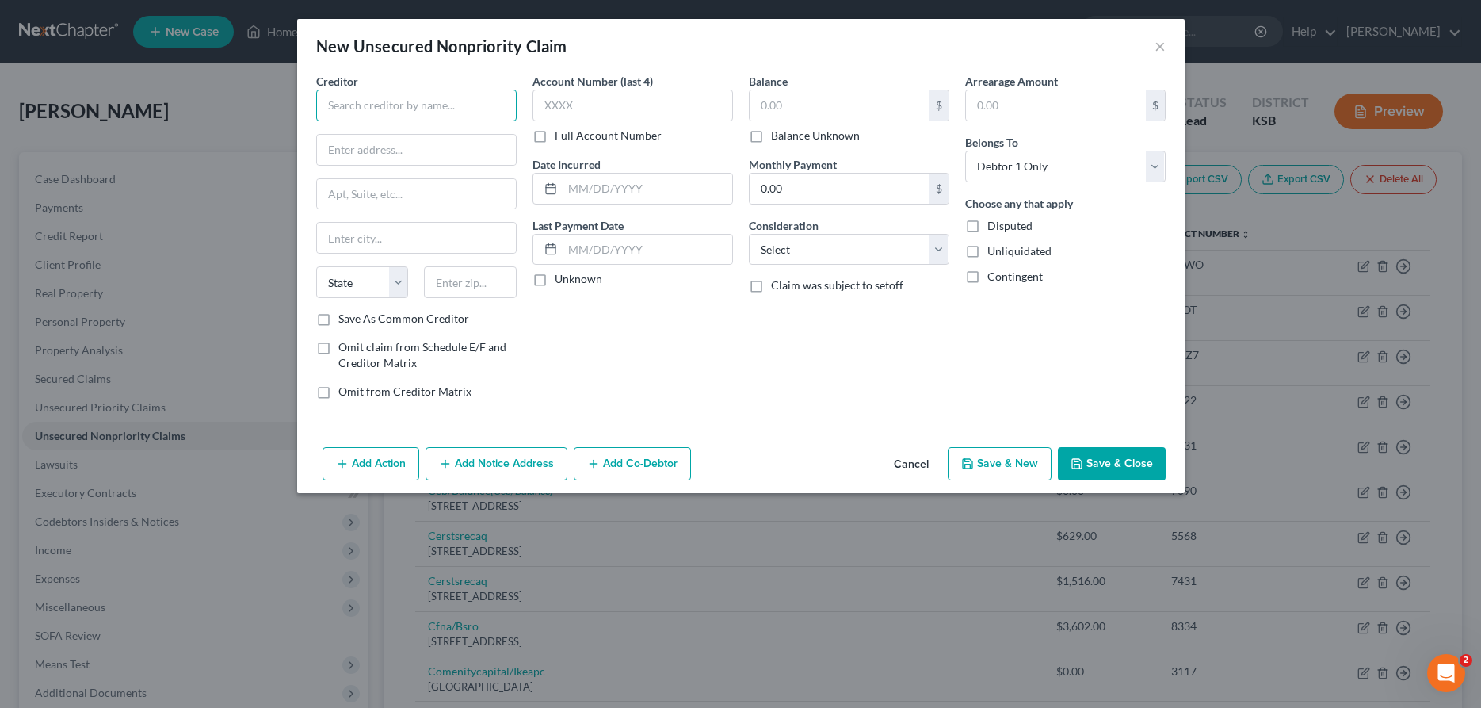
click at [379, 111] on input "text" at bounding box center [416, 106] width 200 height 32
click at [378, 143] on div "[GEOGRAPHIC_DATA] 19176" at bounding box center [411, 147] width 165 height 13
click at [784, 106] on input "text" at bounding box center [840, 105] width 180 height 30
click at [749, 234] on select "Select Cable / Satellite Services Collection Agency Credit Card Debt Debt Couns…" at bounding box center [849, 250] width 200 height 32
click option "Collection Agency" at bounding box center [0, 0] width 0 height 0
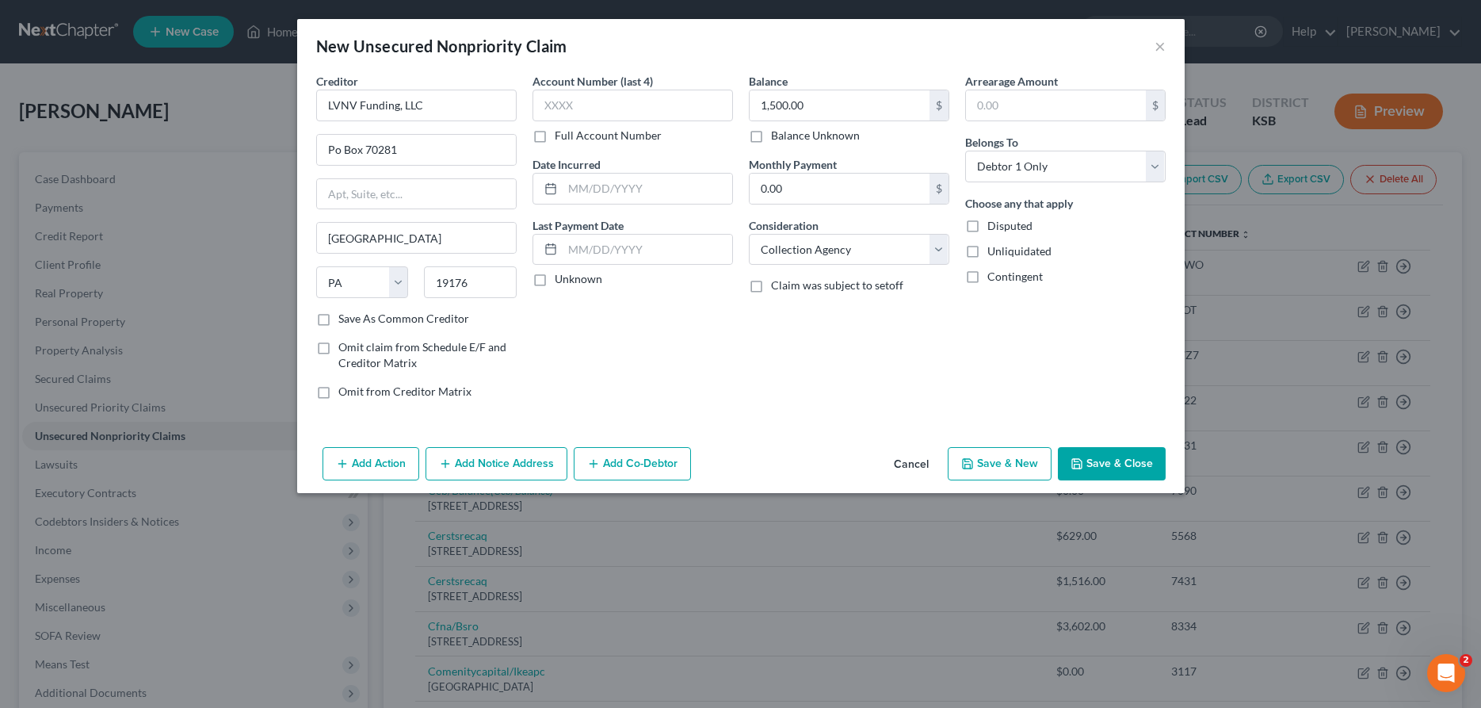
click at [468, 456] on button "Add Notice Address" at bounding box center [496, 463] width 142 height 33
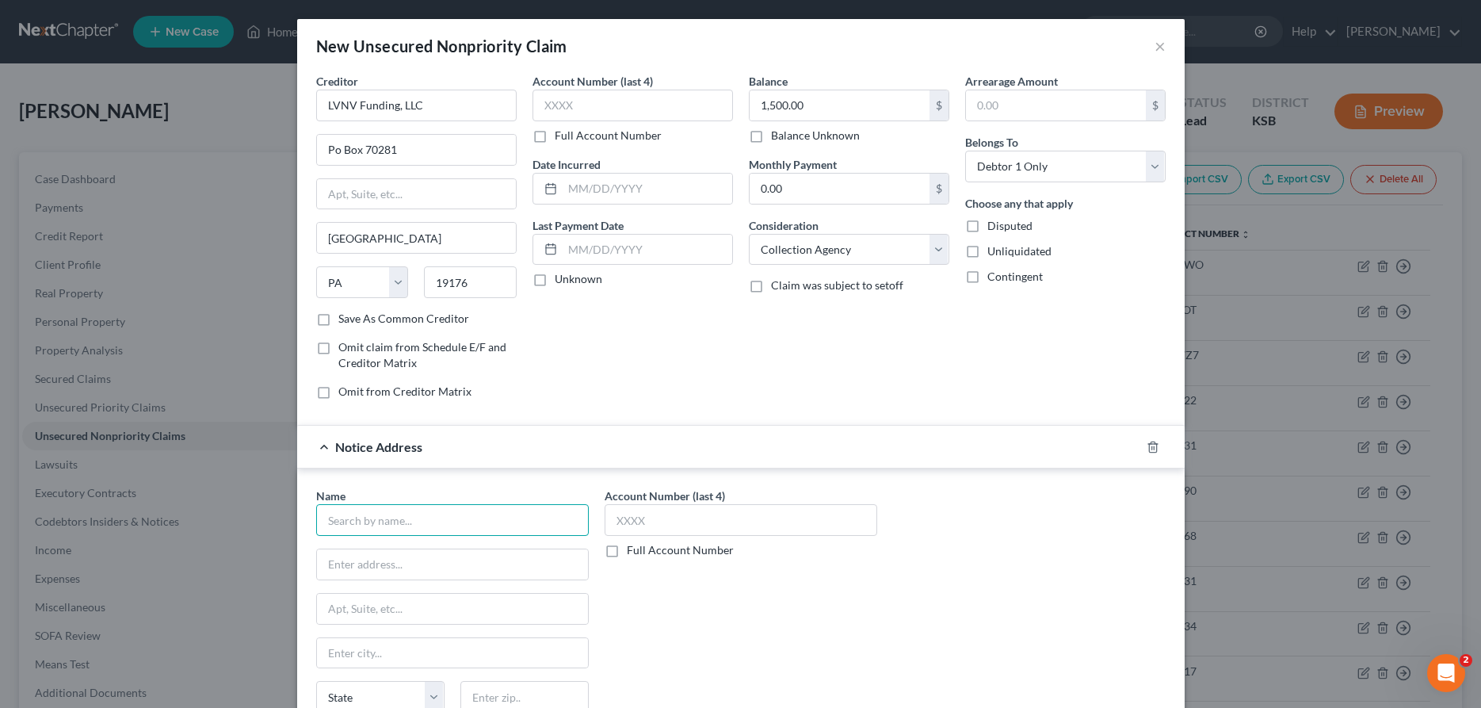
click at [521, 521] on input "text" at bounding box center [452, 520] width 273 height 32
paste input "[STREET_ADDRESS]"
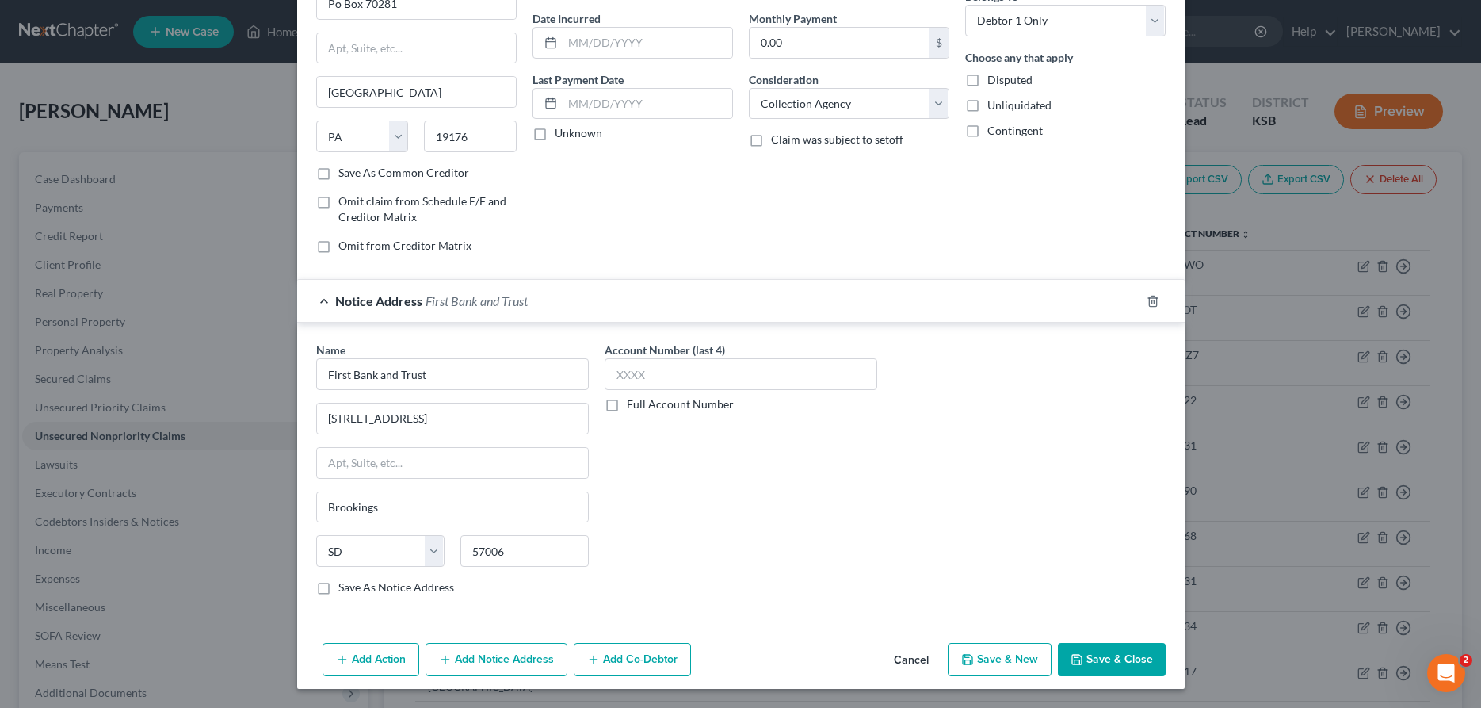
click at [1137, 651] on button "Save & Close" at bounding box center [1112, 659] width 108 height 33
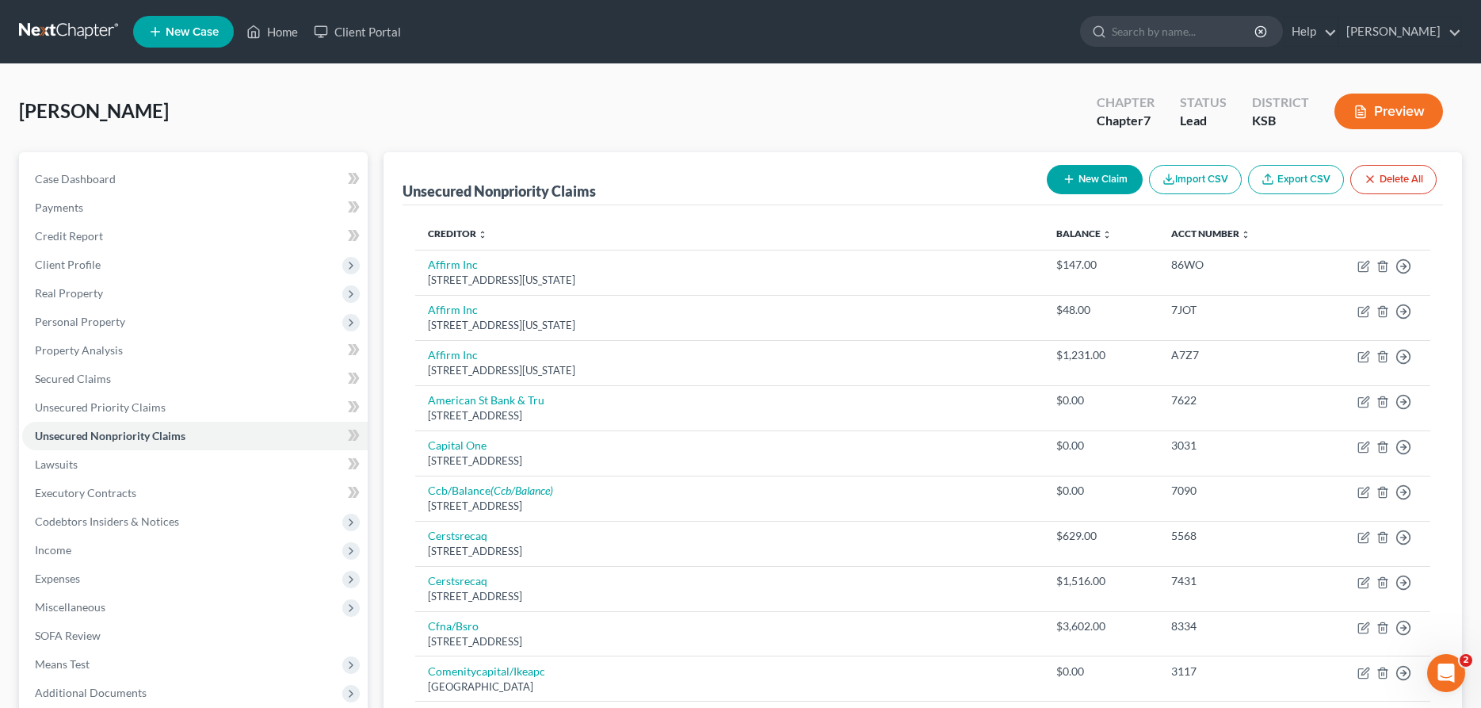
click at [1085, 180] on button "New Claim" at bounding box center [1095, 179] width 96 height 29
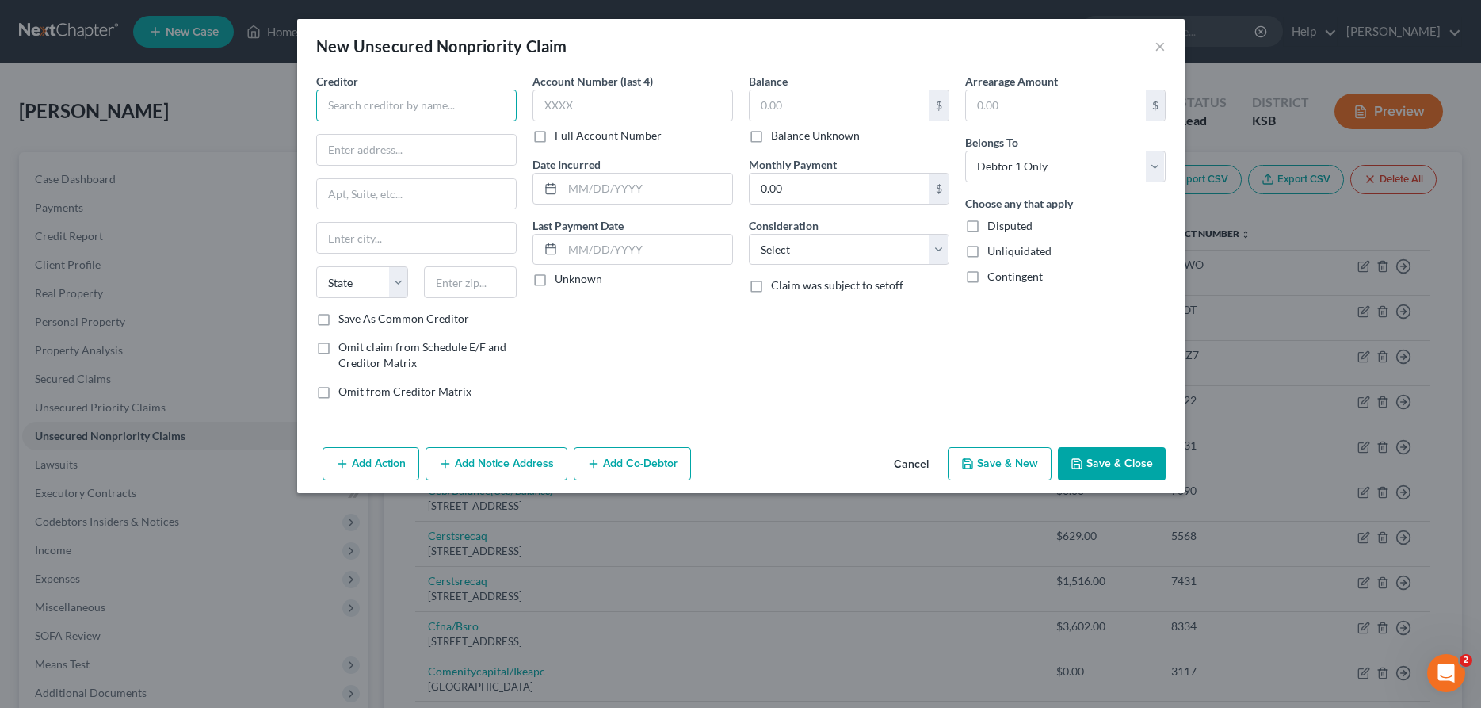
click at [485, 108] on input "text" at bounding box center [416, 106] width 200 height 32
click at [487, 141] on div "[GEOGRAPHIC_DATA] 19176" at bounding box center [411, 147] width 165 height 13
click at [749, 234] on select "Select Cable / Satellite Services Collection Agency Credit Card Debt Debt Couns…" at bounding box center [849, 250] width 200 height 32
click at [843, 101] on input "text" at bounding box center [840, 105] width 180 height 30
click at [531, 464] on button "Add Notice Address" at bounding box center [496, 463] width 142 height 33
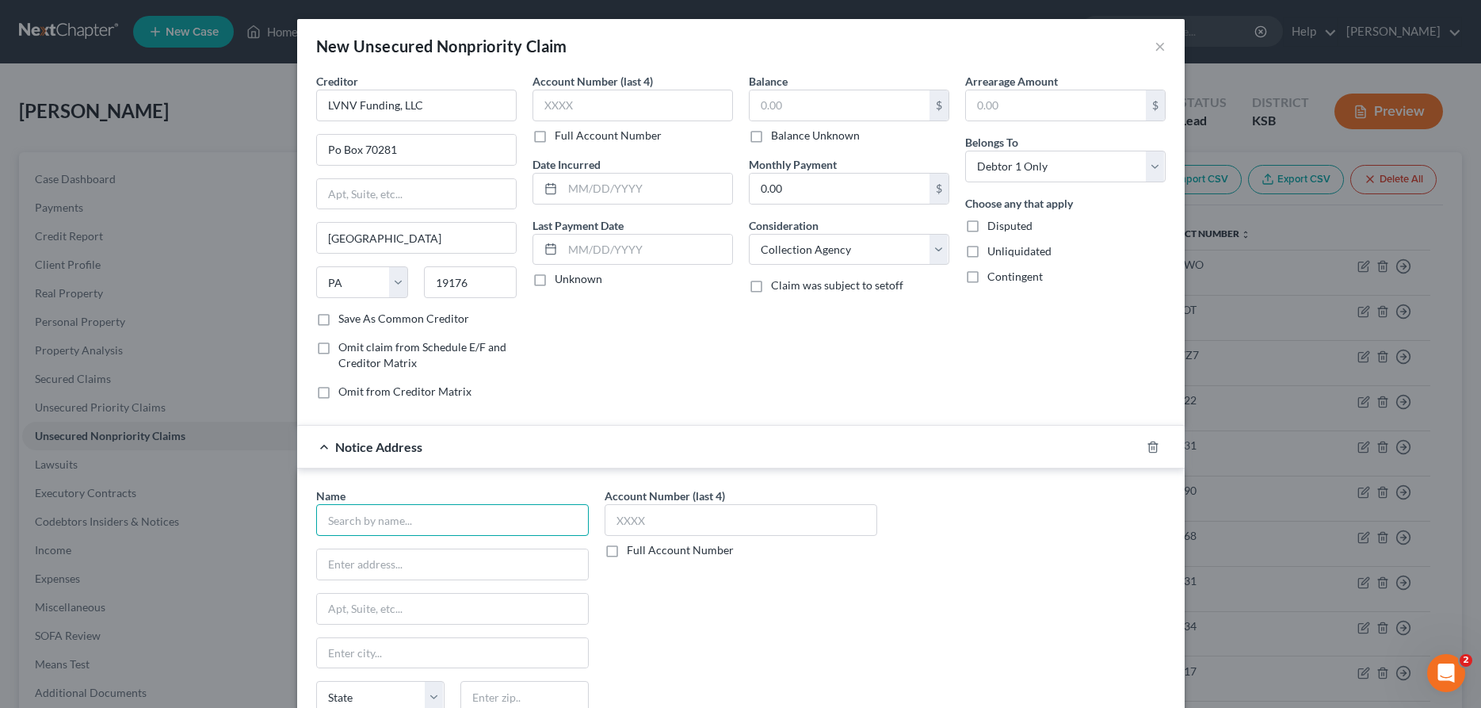
click at [512, 511] on input "text" at bounding box center [452, 520] width 273 height 32
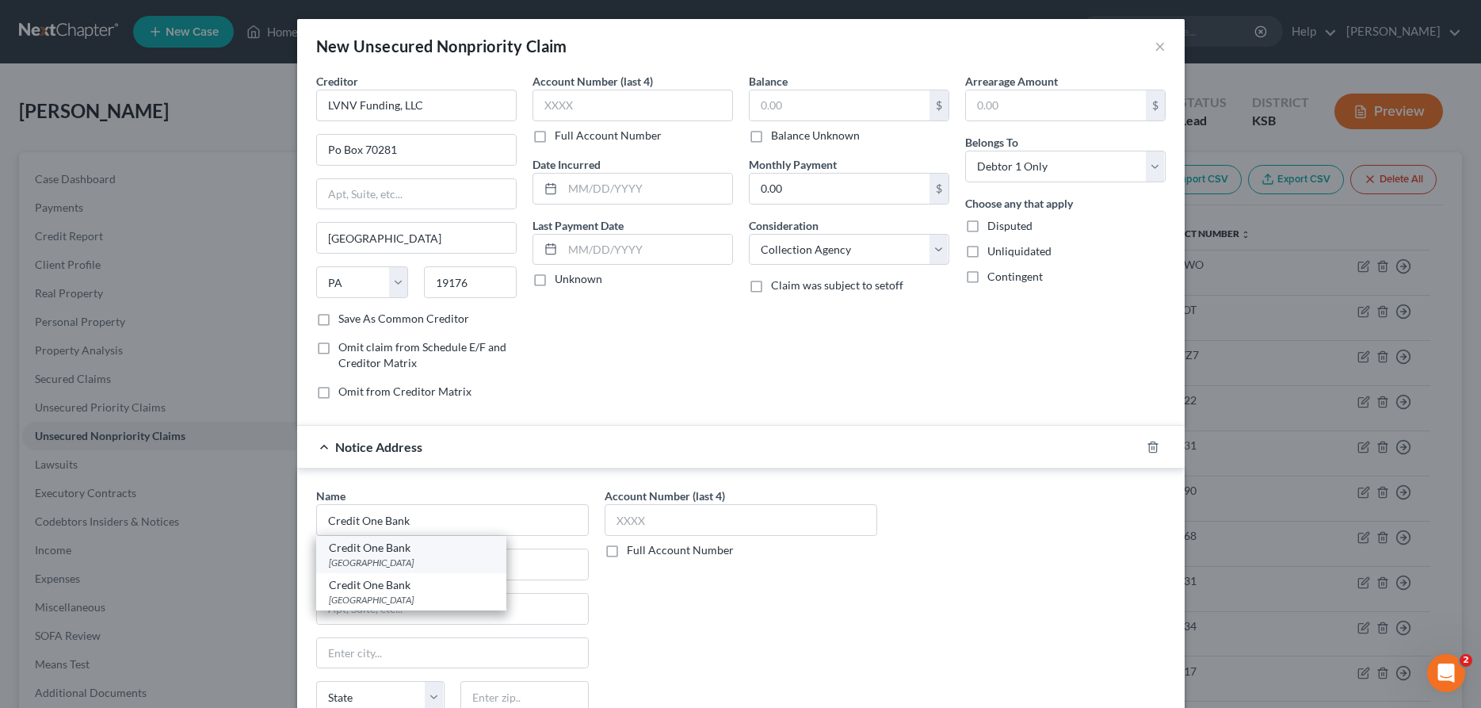
click at [399, 555] on div "Credit One Bank" at bounding box center [411, 548] width 165 height 16
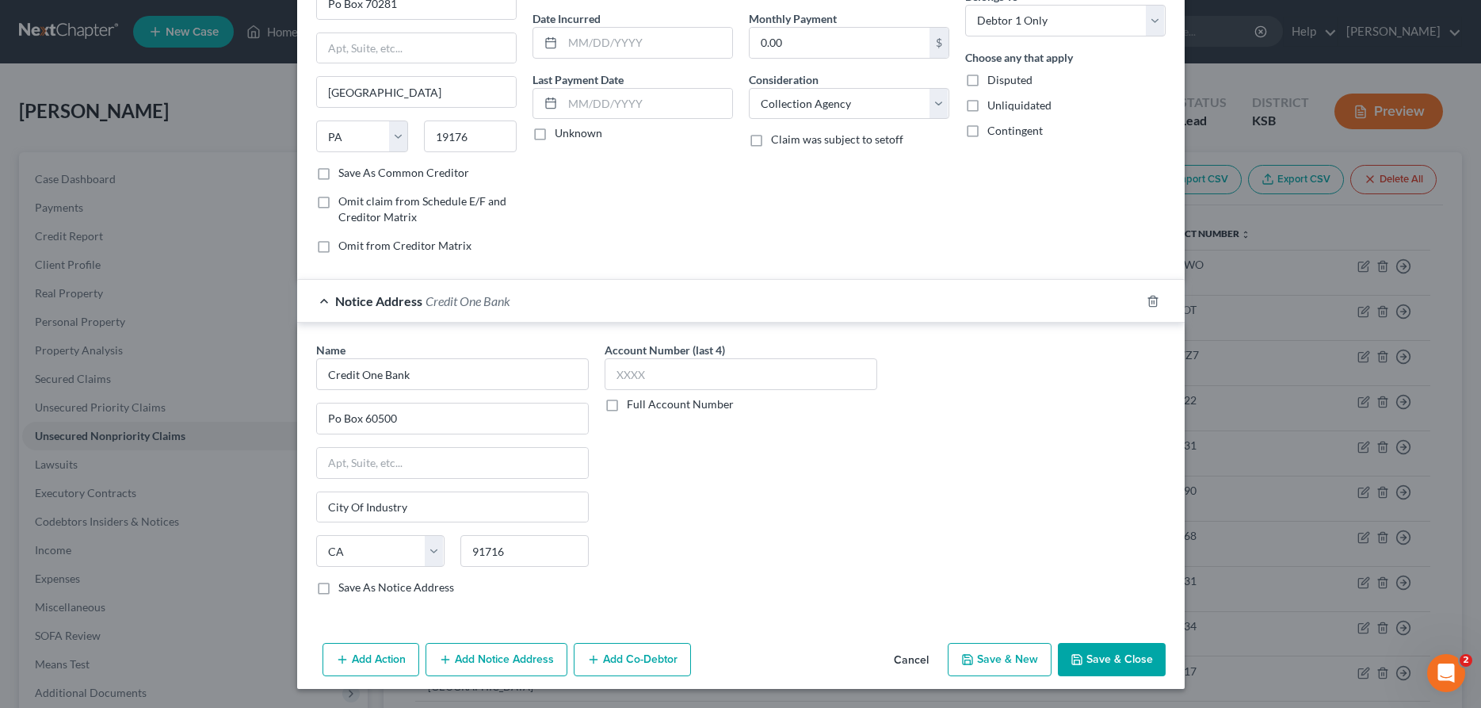
click at [493, 660] on button "Add Notice Address" at bounding box center [496, 659] width 142 height 33
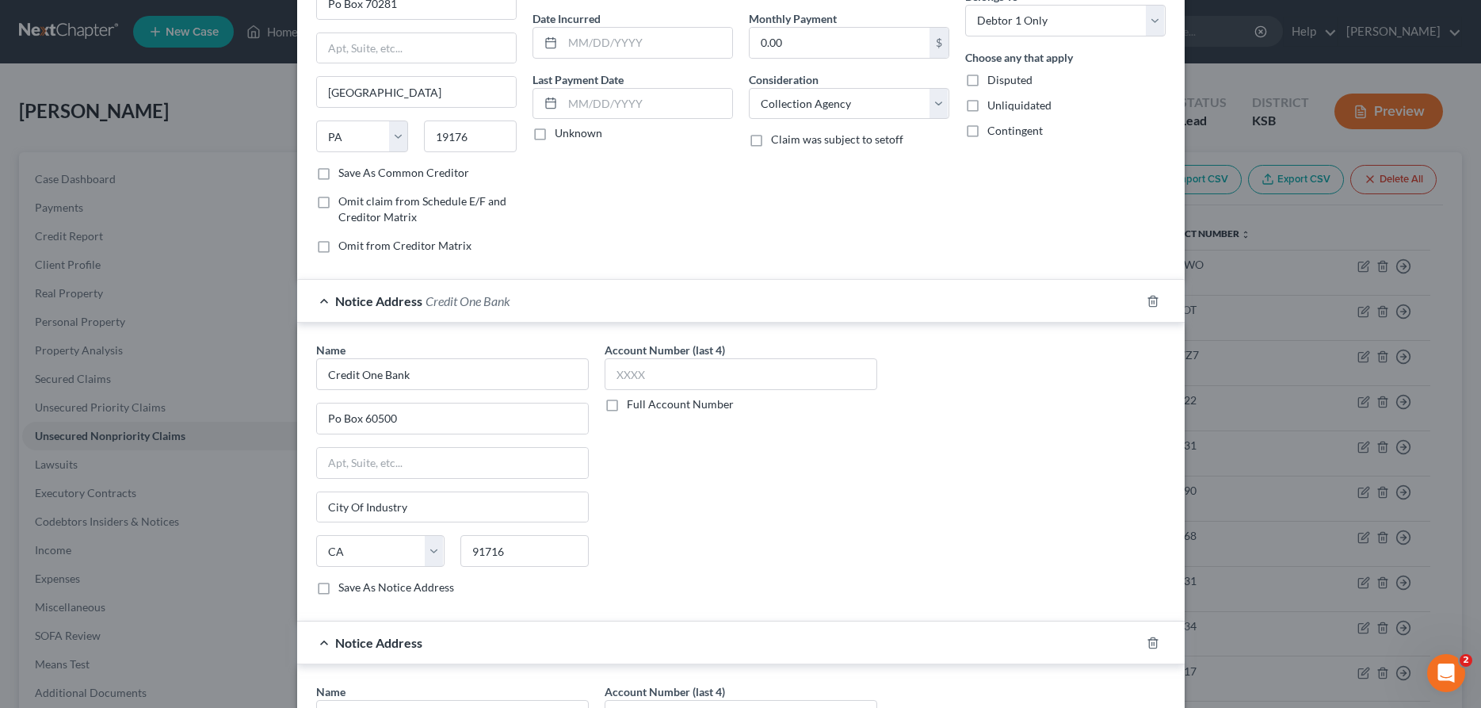
scroll to position [388, 0]
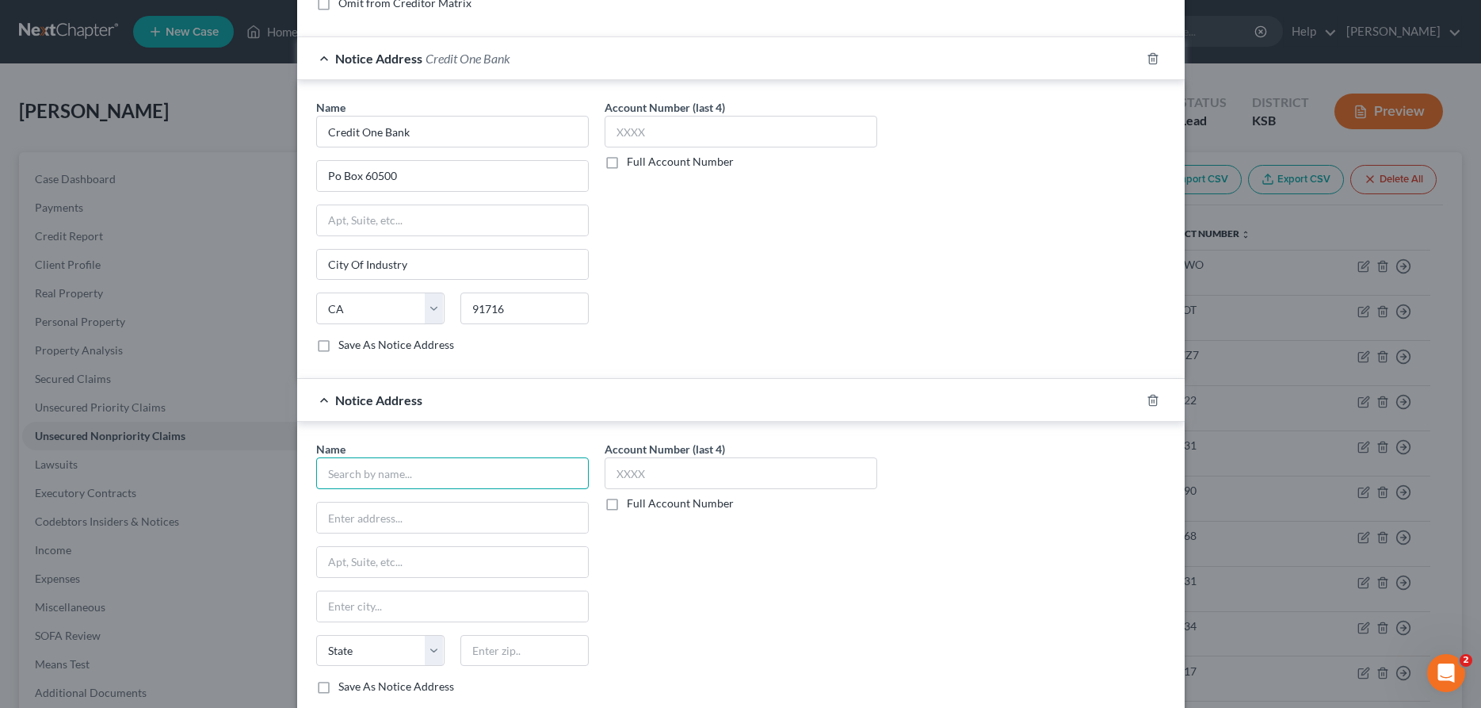
click at [465, 471] on input "text" at bounding box center [452, 473] width 273 height 32
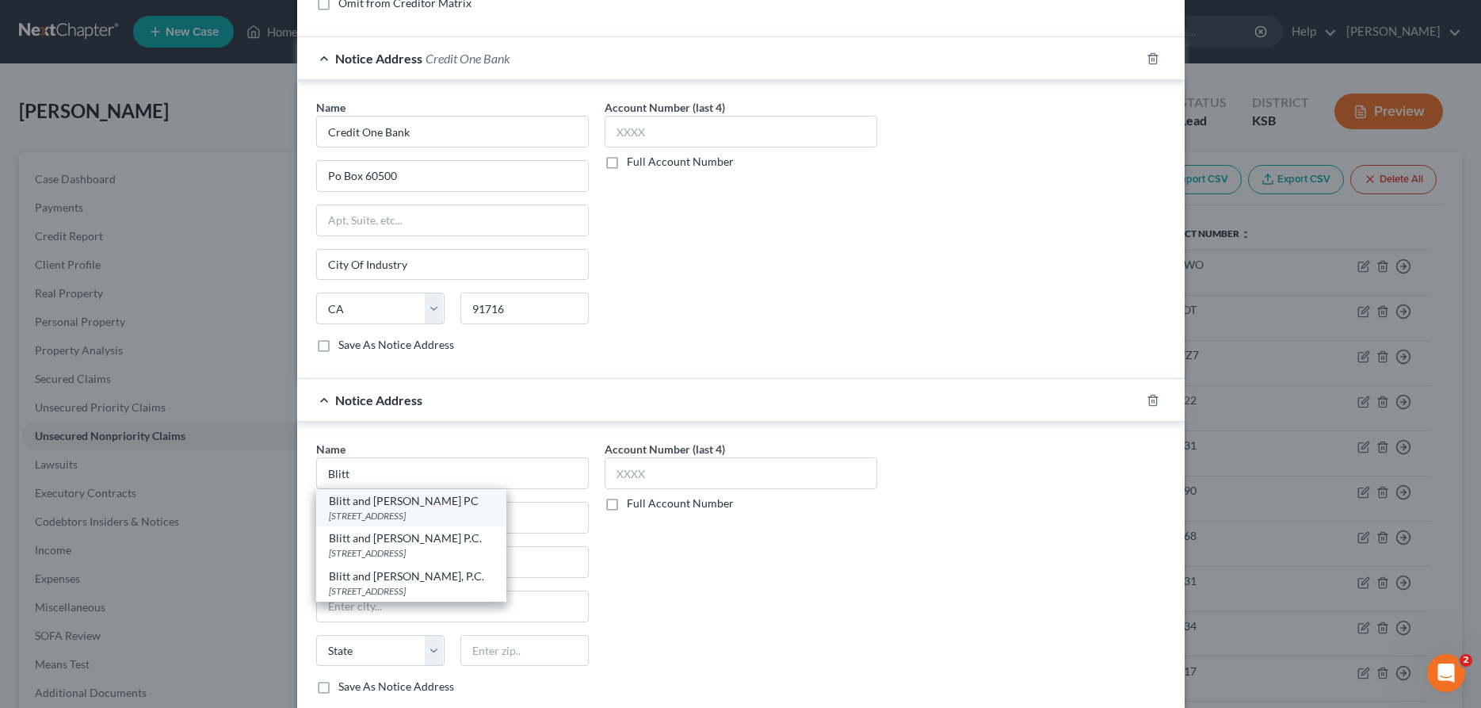
click at [453, 512] on div "[STREET_ADDRESS]" at bounding box center [411, 515] width 165 height 13
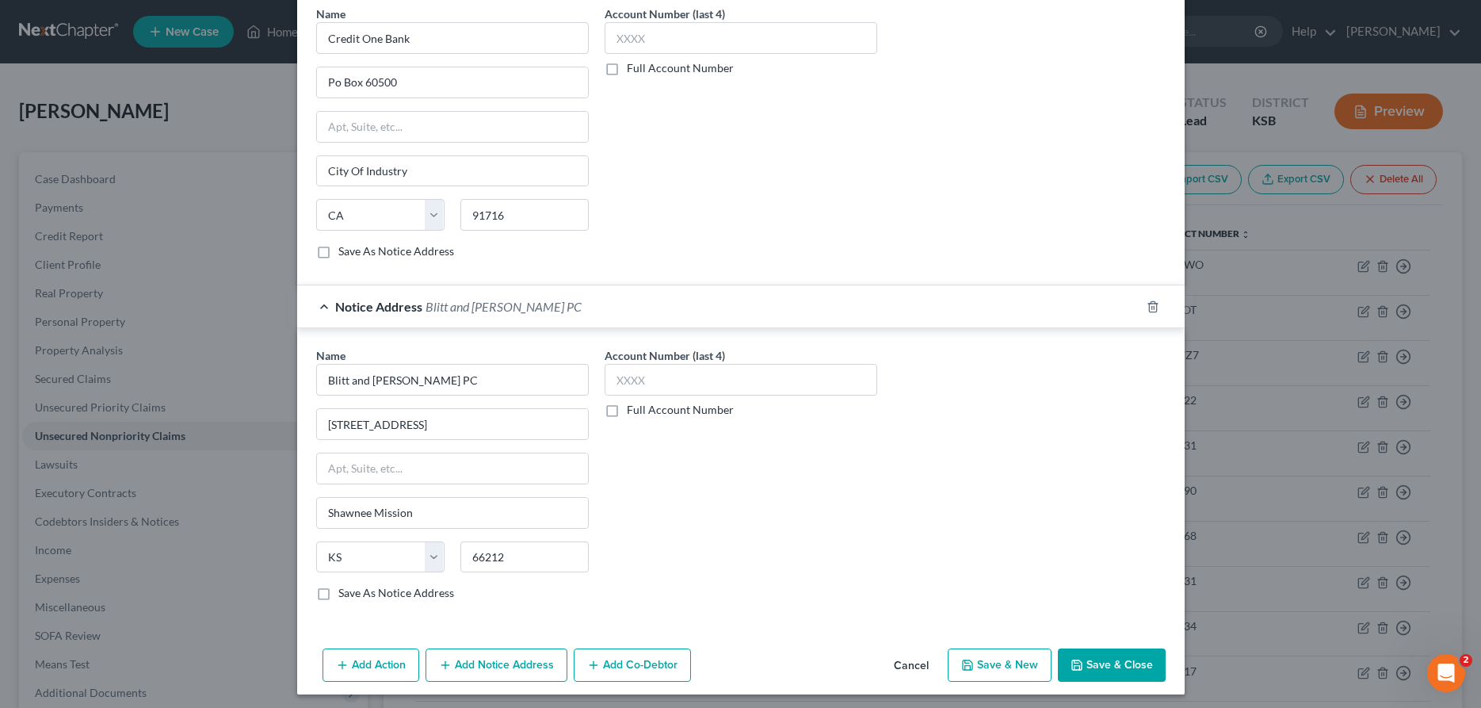
scroll to position [487, 0]
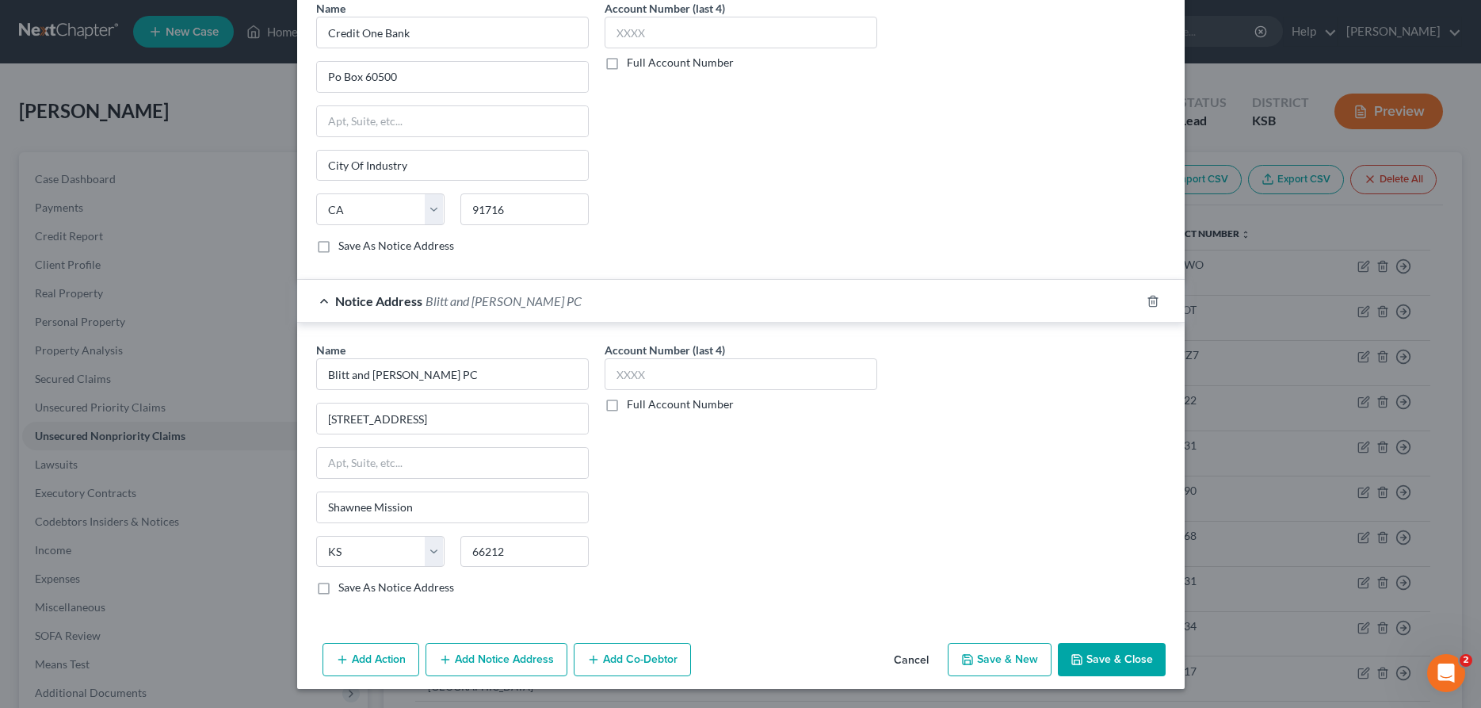
click at [490, 652] on button "Add Notice Address" at bounding box center [496, 659] width 142 height 33
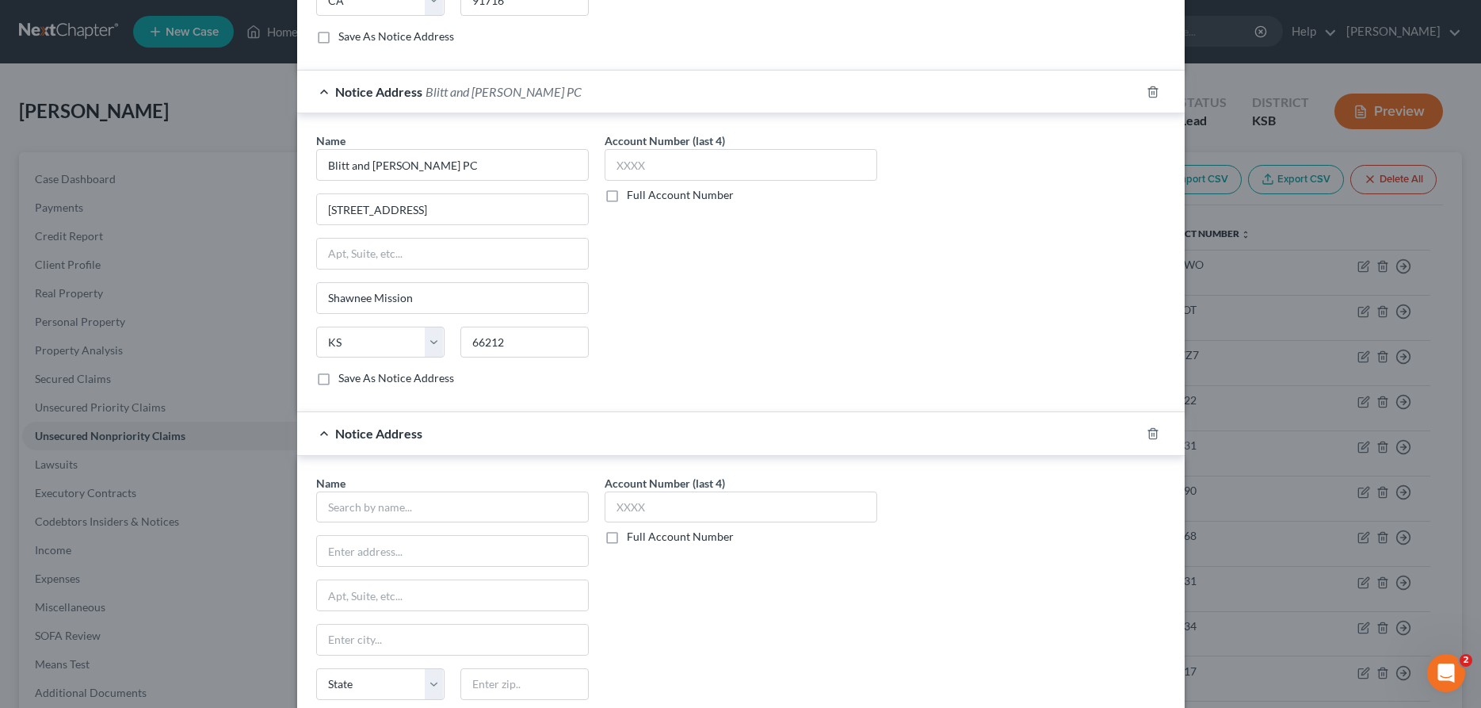
scroll to position [811, 0]
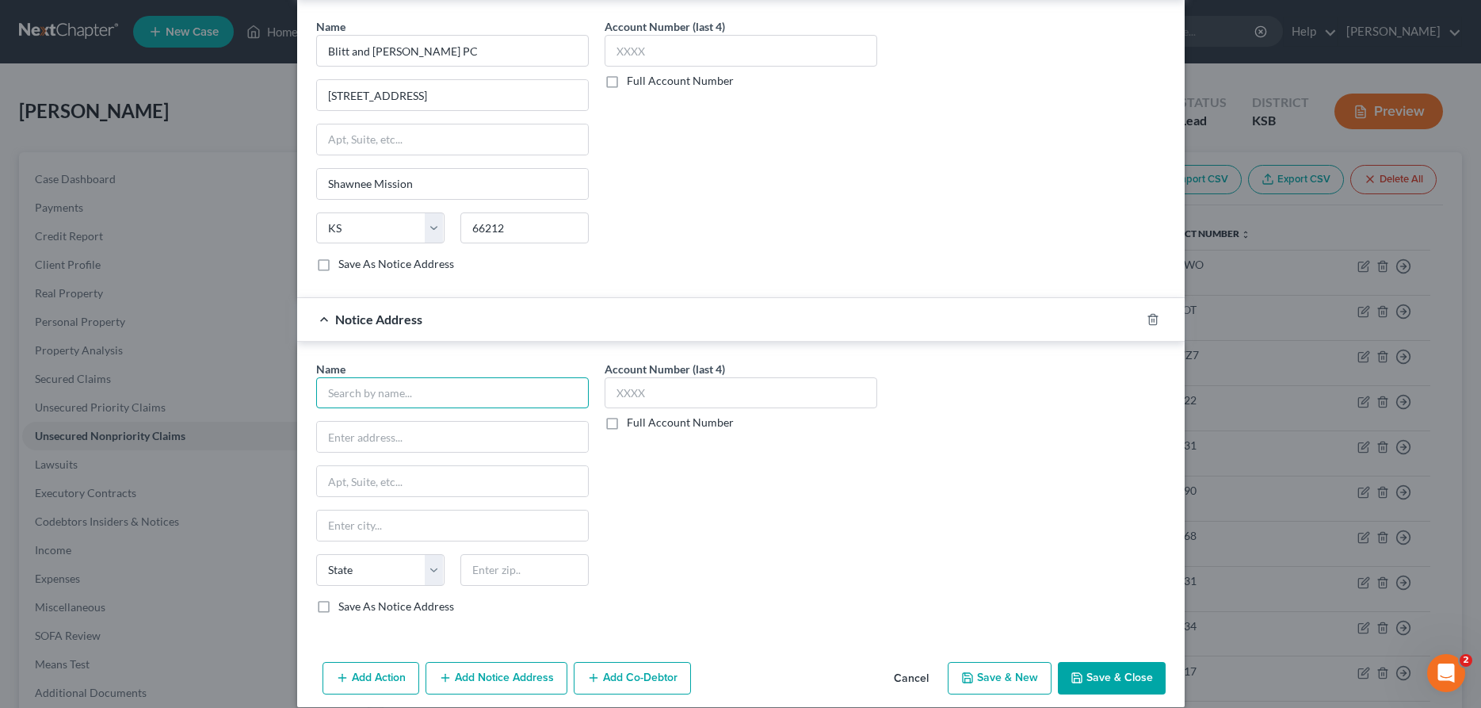
click at [532, 406] on input "text" at bounding box center [452, 393] width 273 height 32
paste input "[STREET_ADDRESS]"
click at [1104, 680] on button "Save & Close" at bounding box center [1112, 678] width 108 height 33
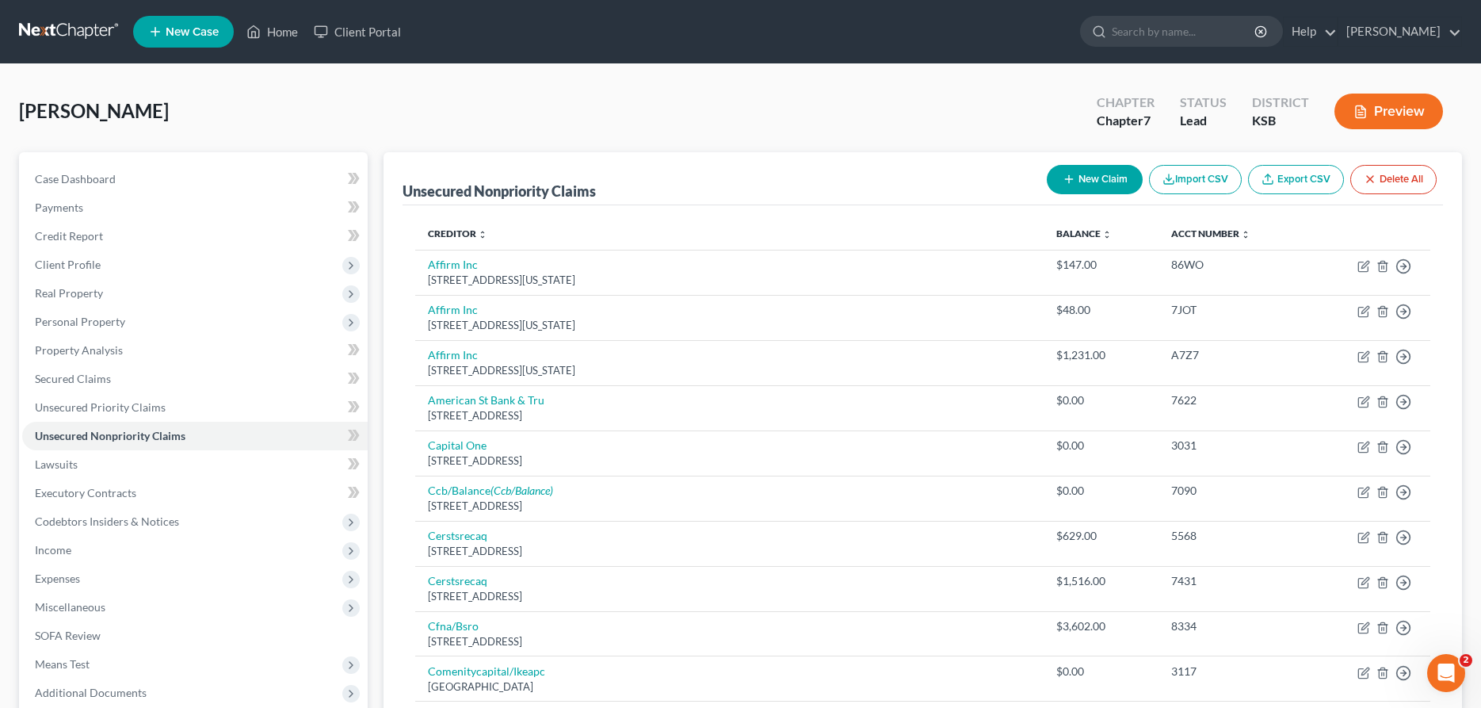
click at [1103, 179] on button "New Claim" at bounding box center [1095, 179] width 96 height 29
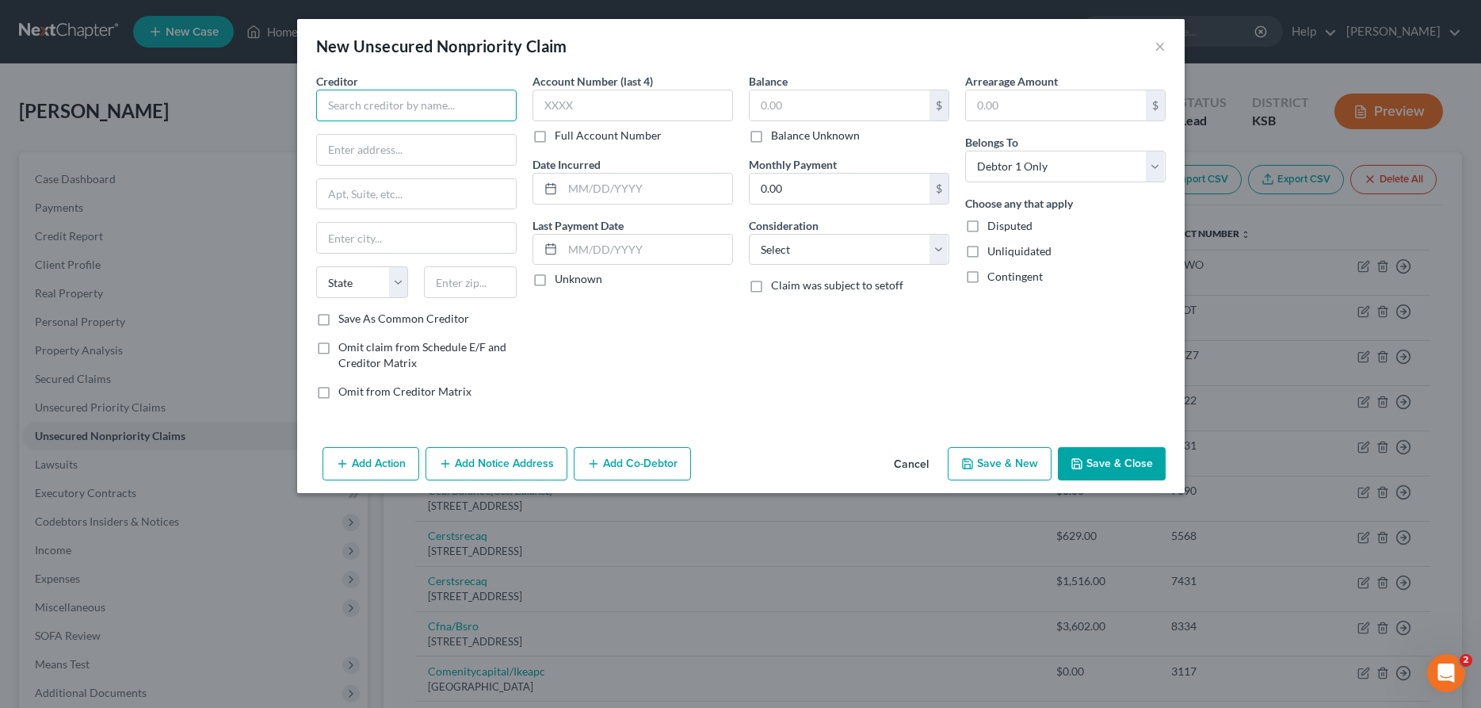
click at [388, 109] on input "text" at bounding box center [416, 106] width 200 height 32
click at [412, 143] on div "[STREET_ADDRESS]" at bounding box center [411, 147] width 165 height 13
click at [782, 109] on input "text" at bounding box center [840, 105] width 180 height 30
click at [749, 234] on select "Select Cable / Satellite Services Collection Agency Credit Card Debt Debt Couns…" at bounding box center [849, 250] width 200 height 32
click at [484, 464] on button "Add Notice Address" at bounding box center [496, 463] width 142 height 33
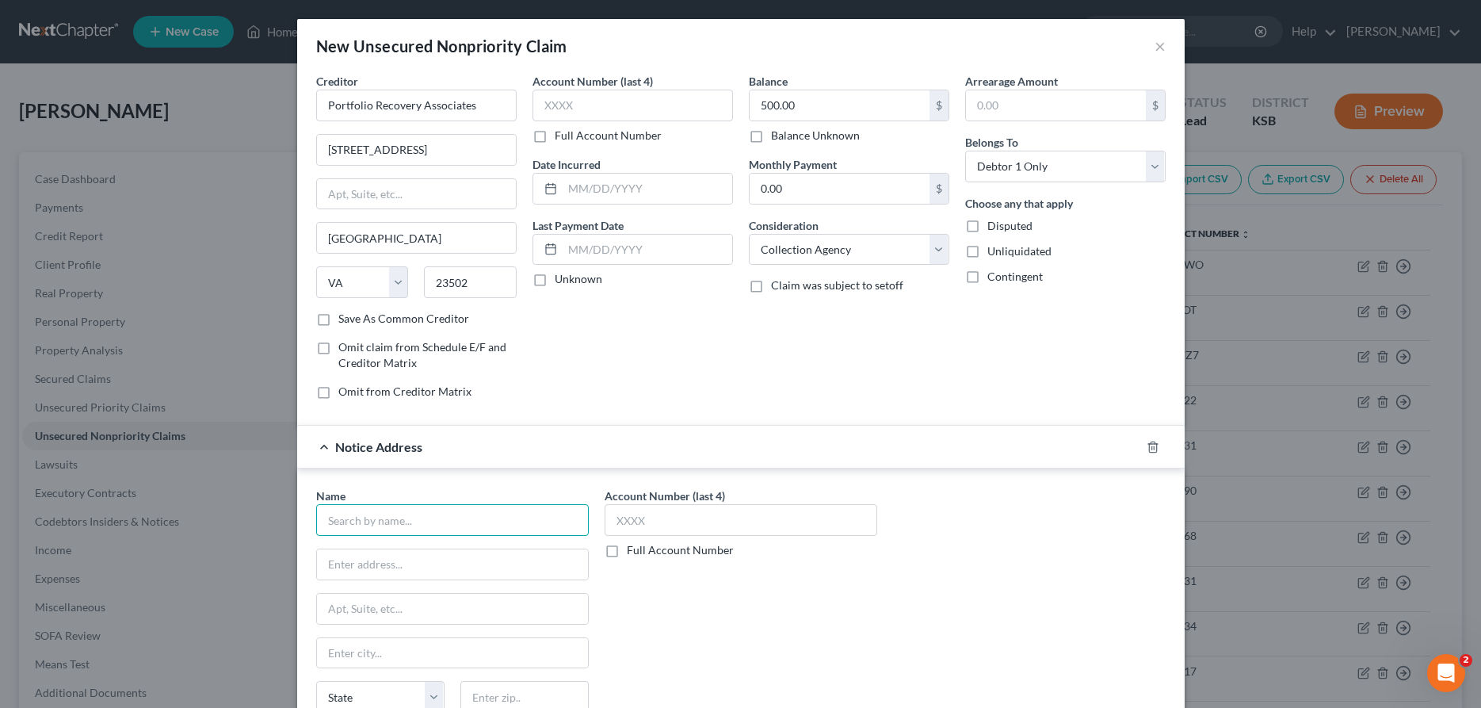
click at [418, 532] on input "text" at bounding box center [452, 520] width 273 height 32
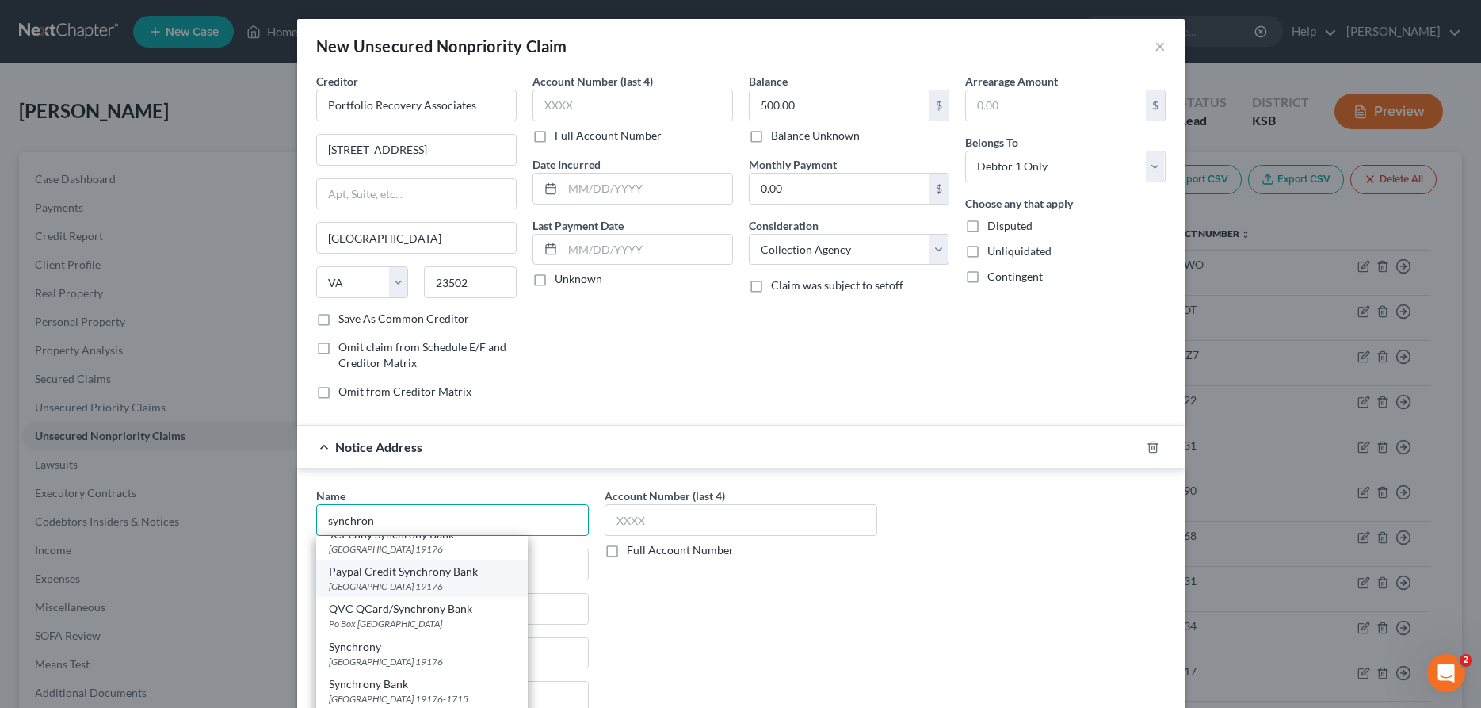
scroll to position [81, 0]
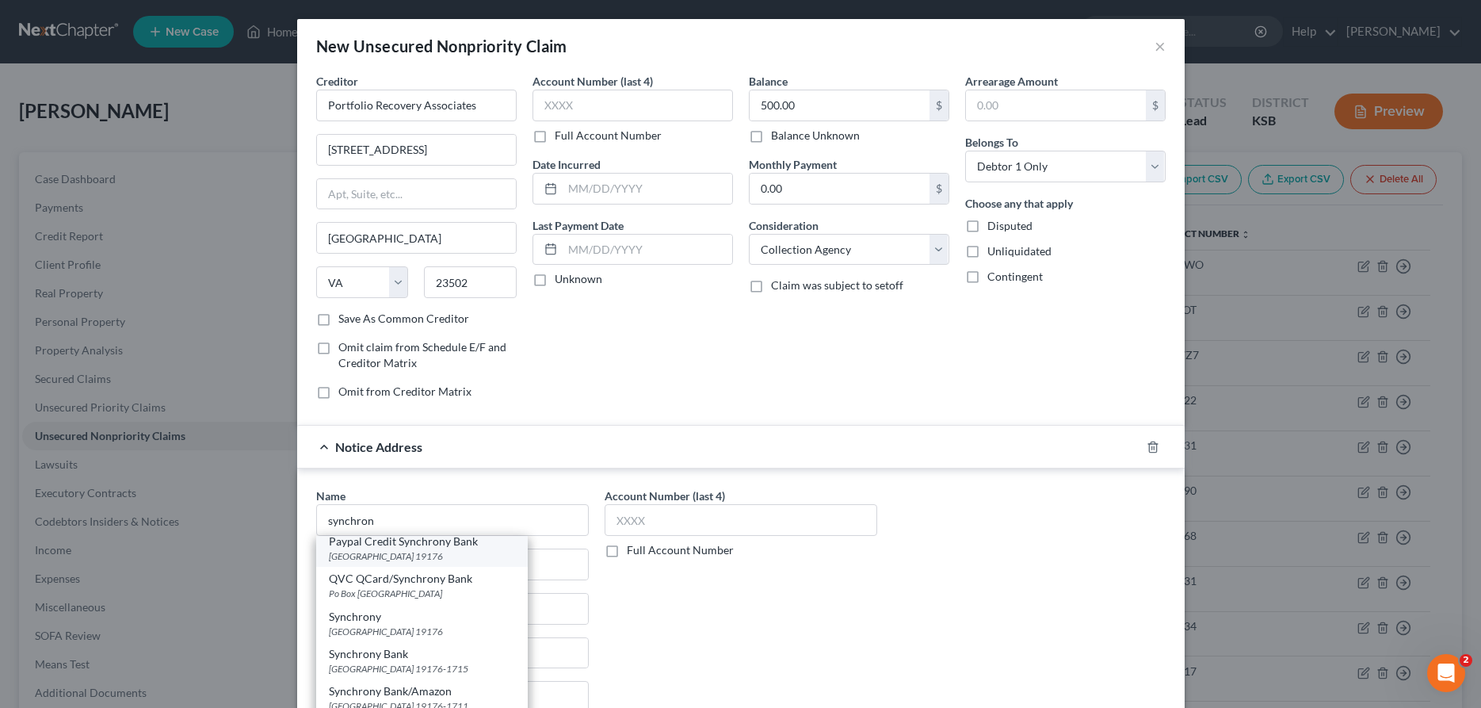
click at [395, 620] on div "Synchrony" at bounding box center [422, 617] width 186 height 16
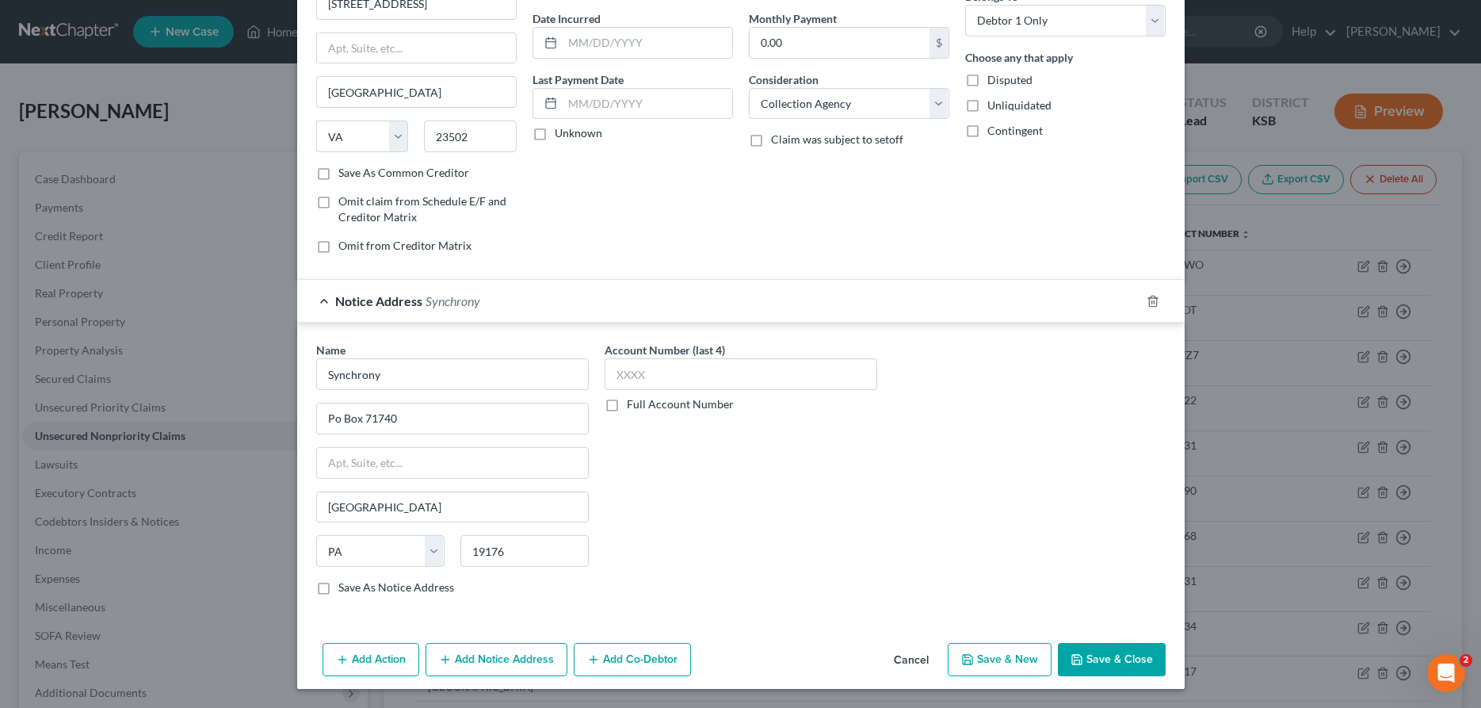
scroll to position [0, 0]
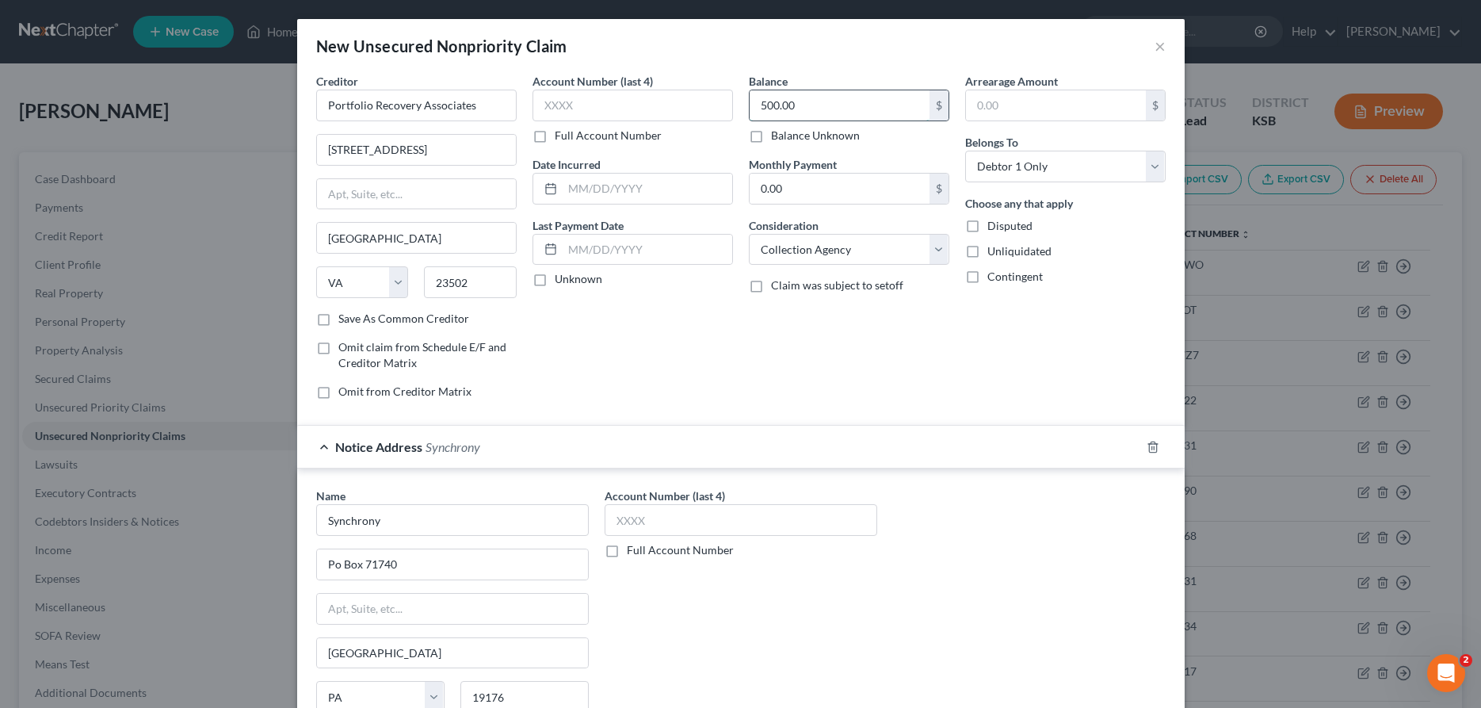
drag, startPoint x: 765, startPoint y: 109, endPoint x: 830, endPoint y: 109, distance: 65.0
click at [830, 109] on input "500.00" at bounding box center [840, 105] width 180 height 30
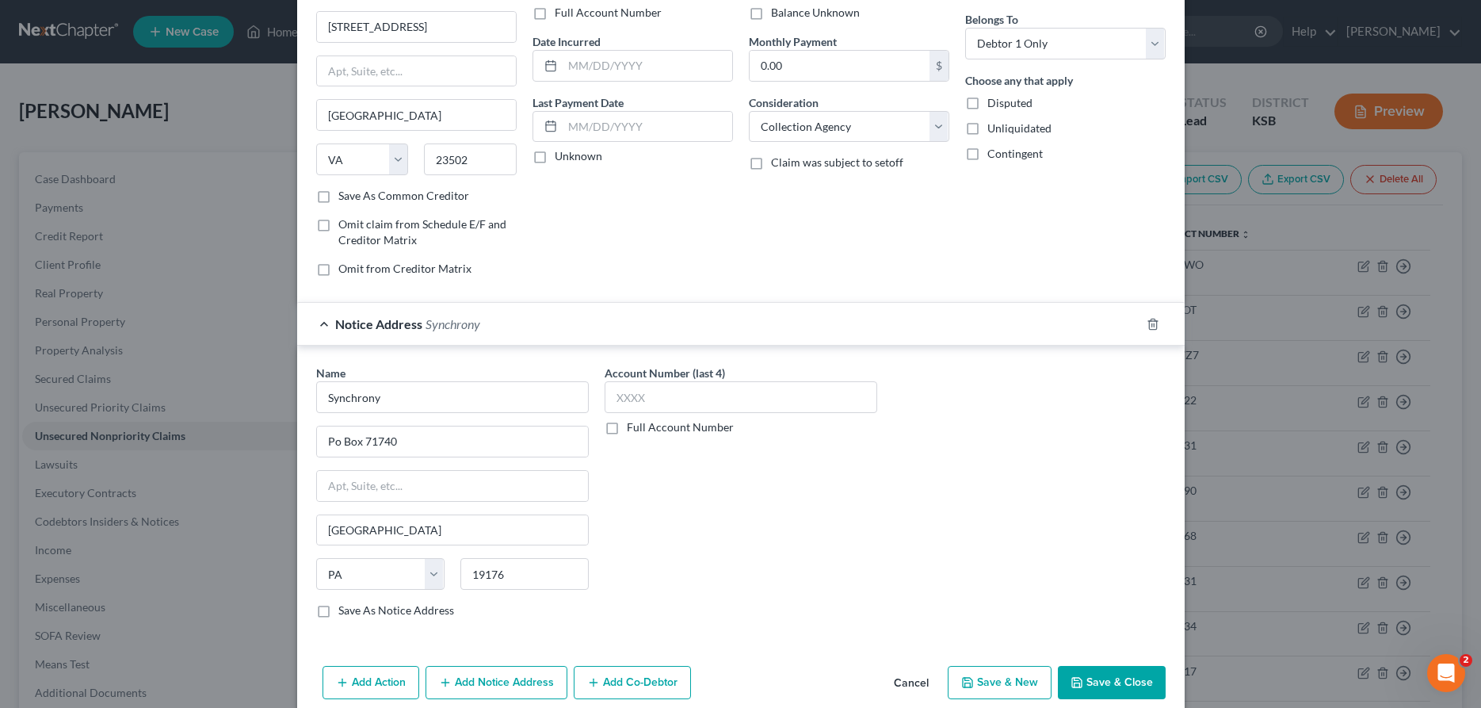
scroll to position [146, 0]
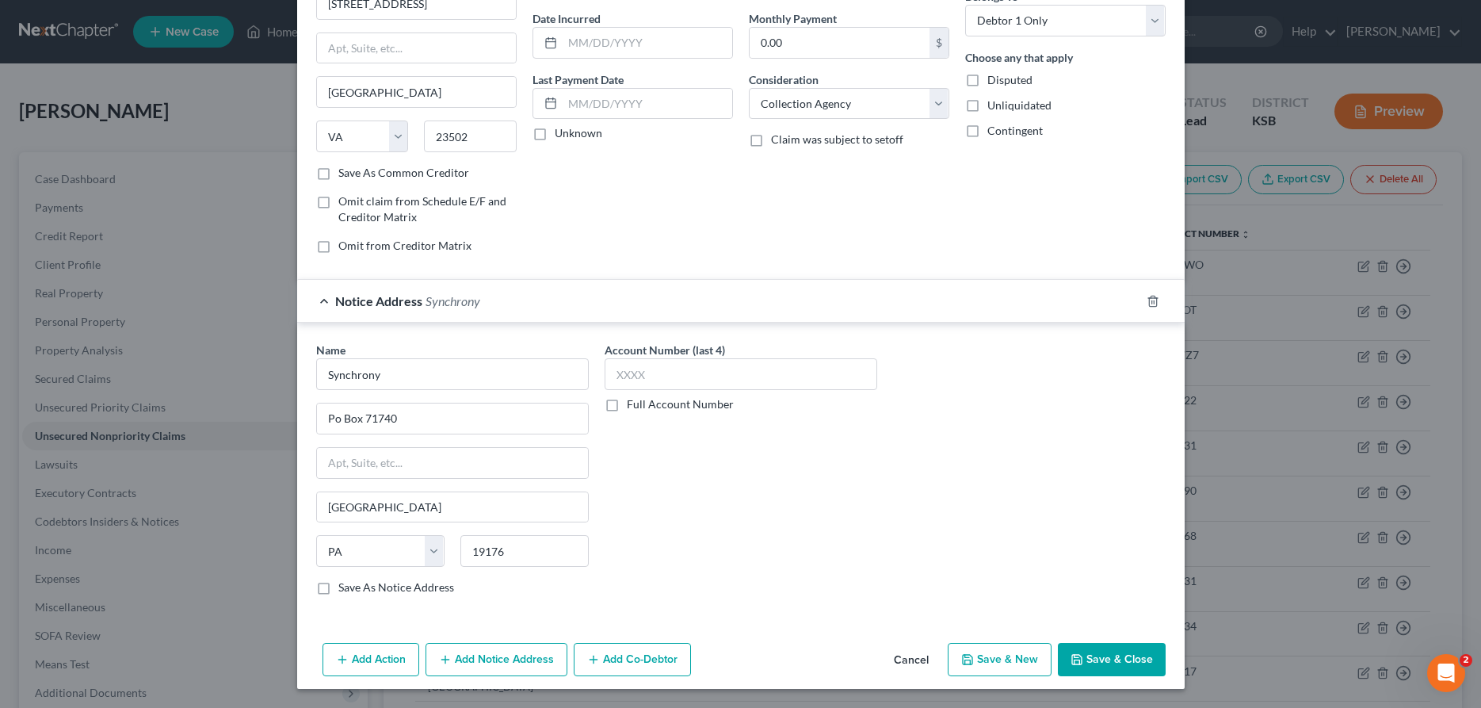
click at [497, 653] on button "Add Notice Address" at bounding box center [496, 659] width 142 height 33
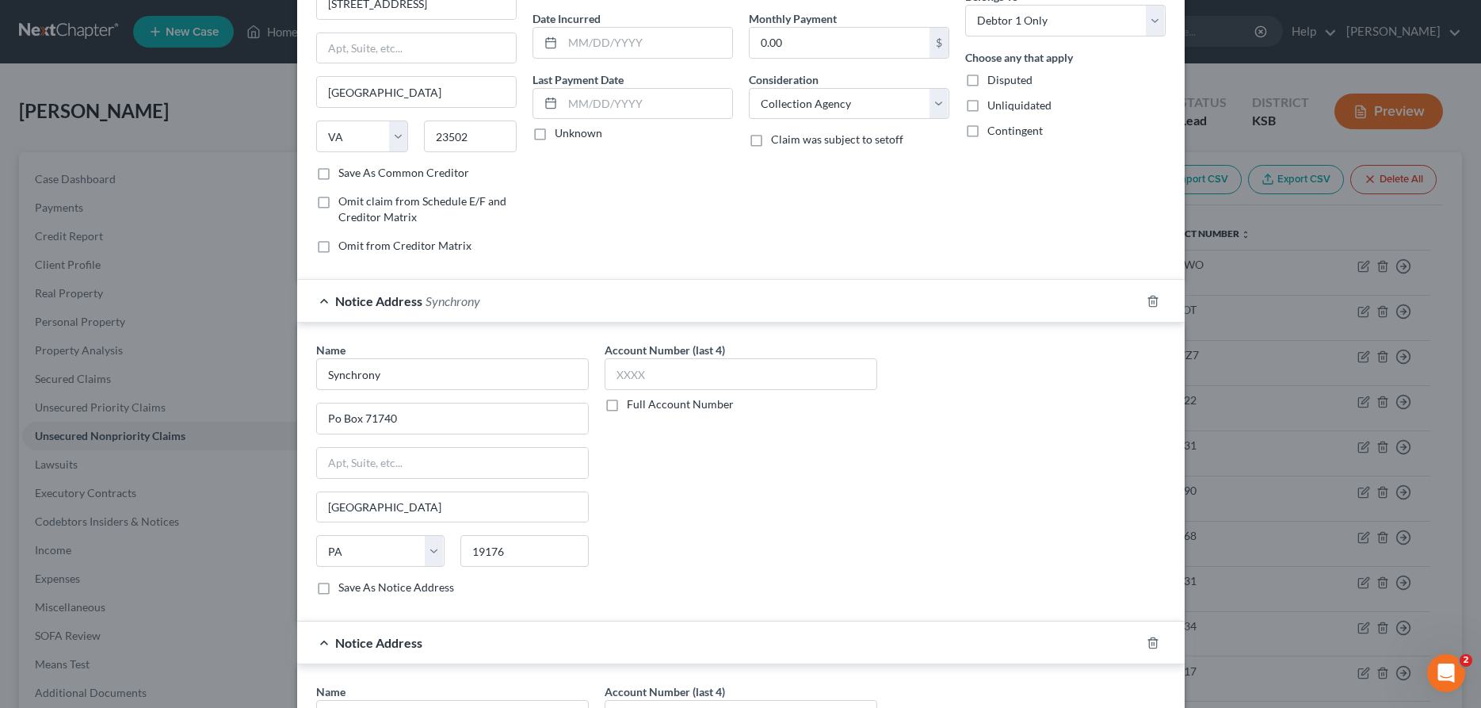
scroll to position [307, 0]
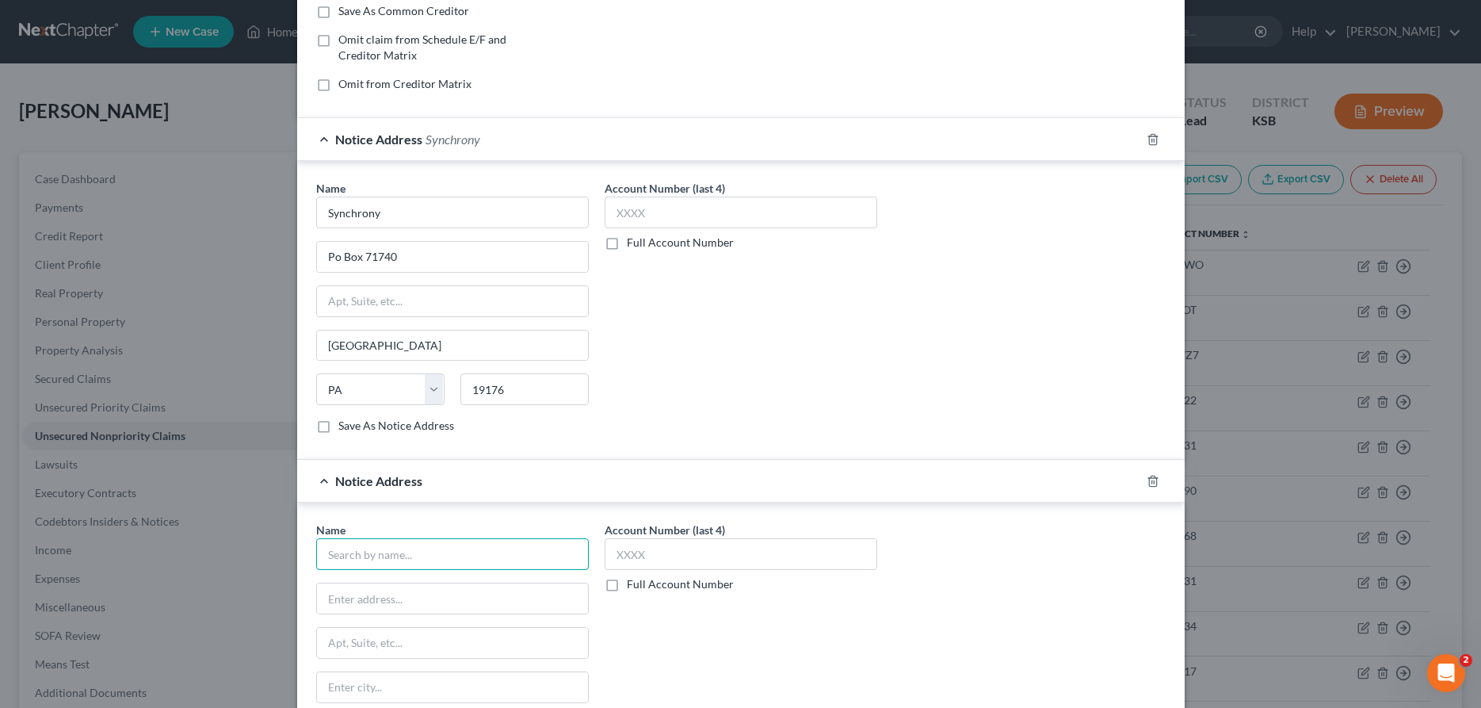
click at [537, 568] on input "text" at bounding box center [452, 554] width 273 height 32
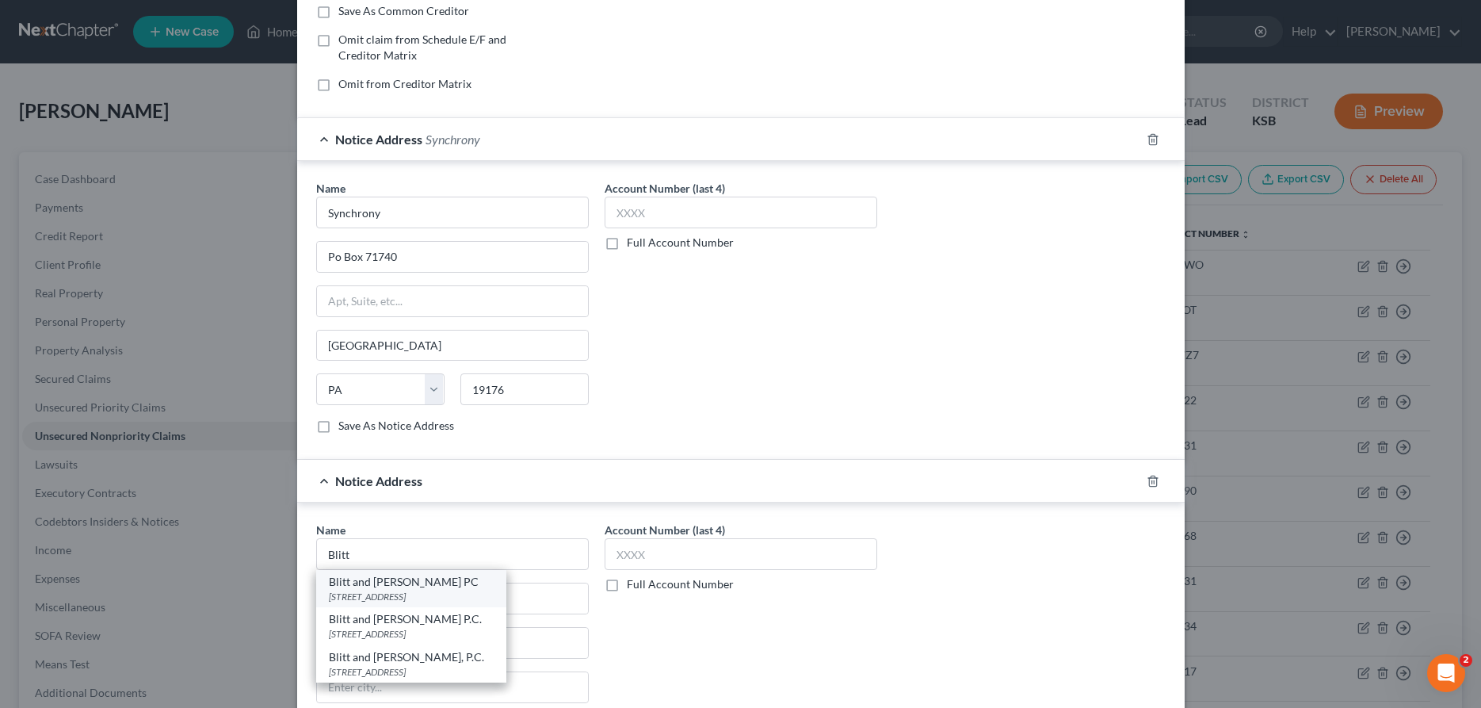
click at [494, 596] on div "[STREET_ADDRESS]" at bounding box center [411, 595] width 165 height 13
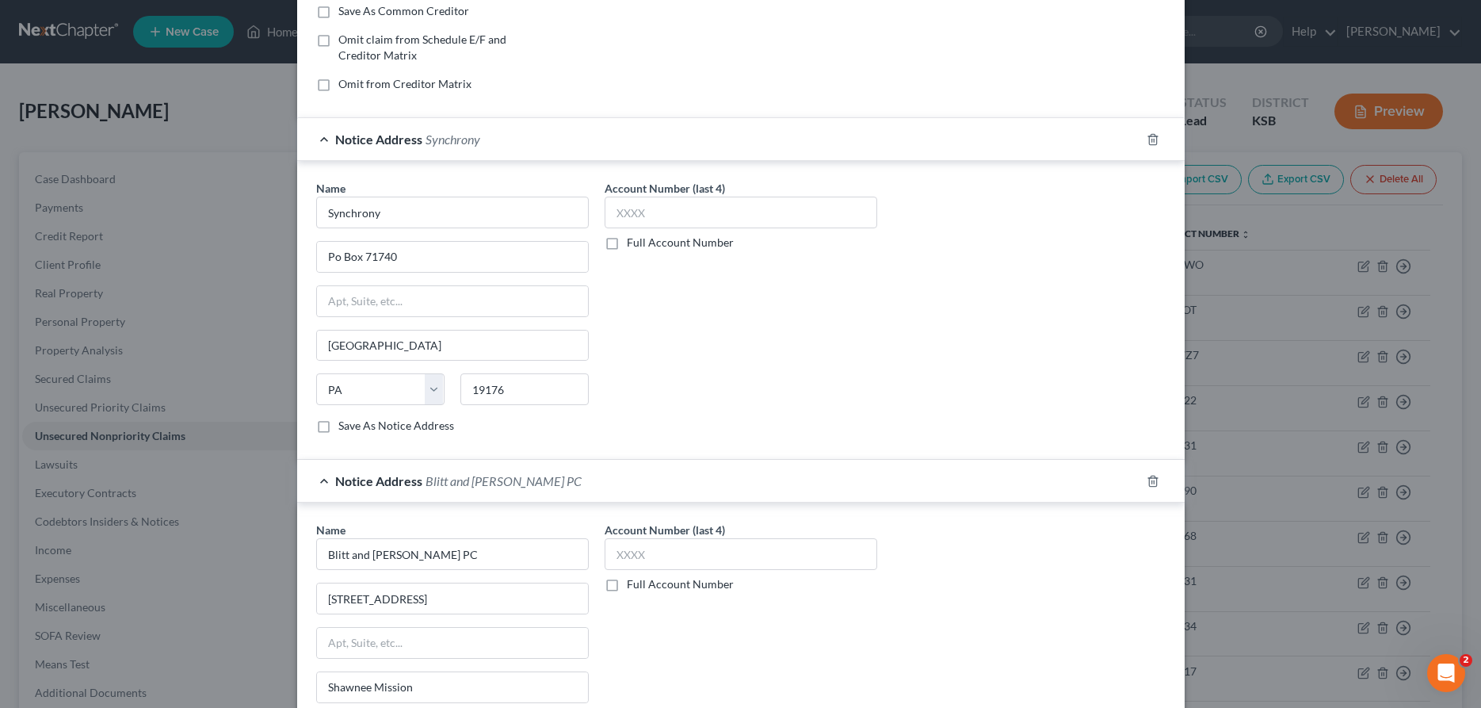
scroll to position [487, 0]
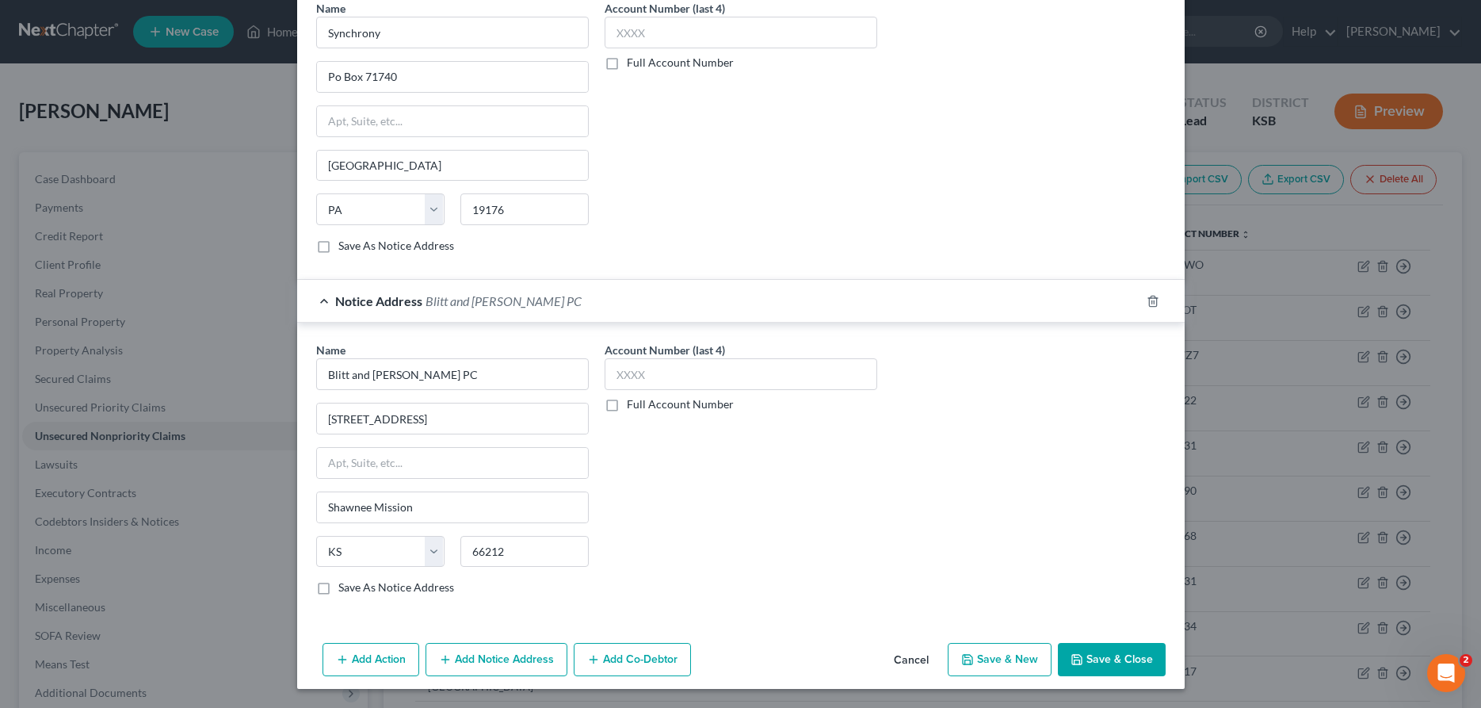
click at [1150, 662] on button "Save & Close" at bounding box center [1112, 659] width 108 height 33
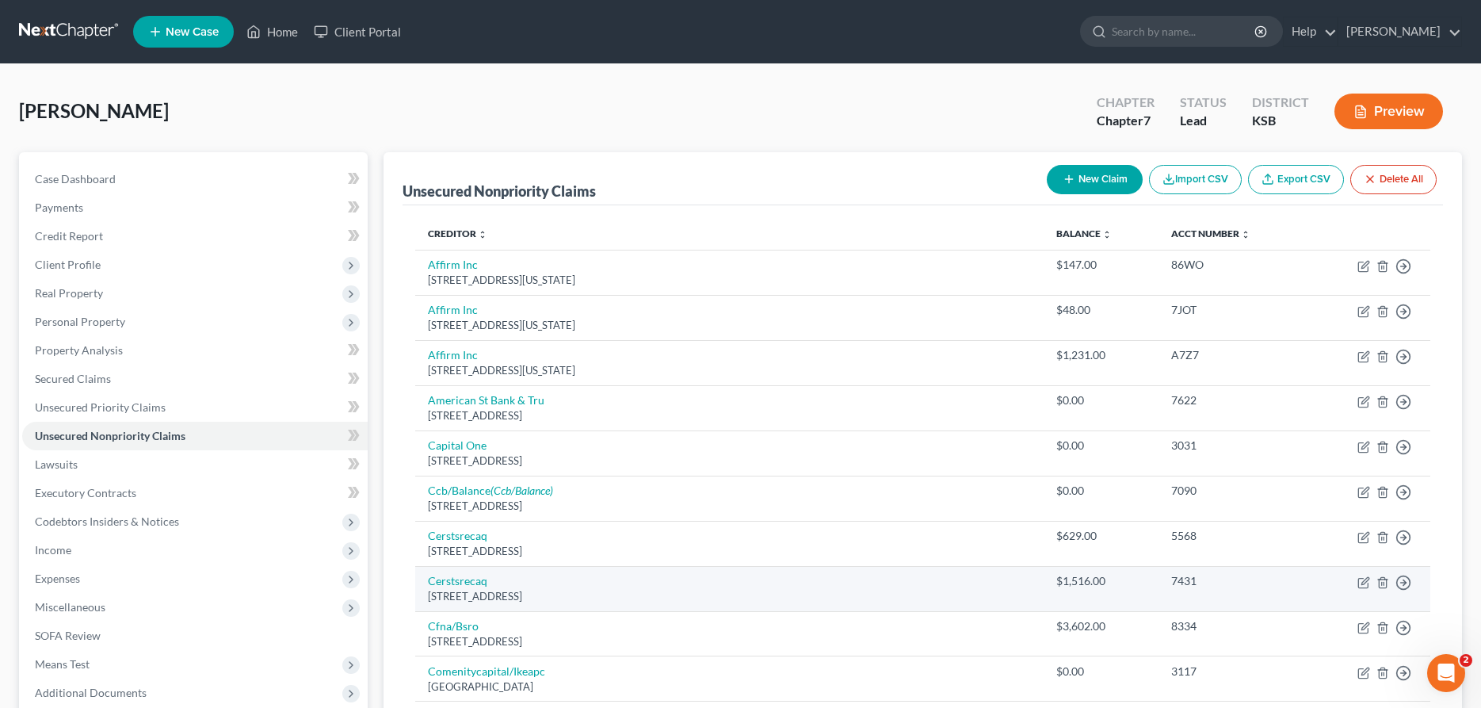
scroll to position [323, 0]
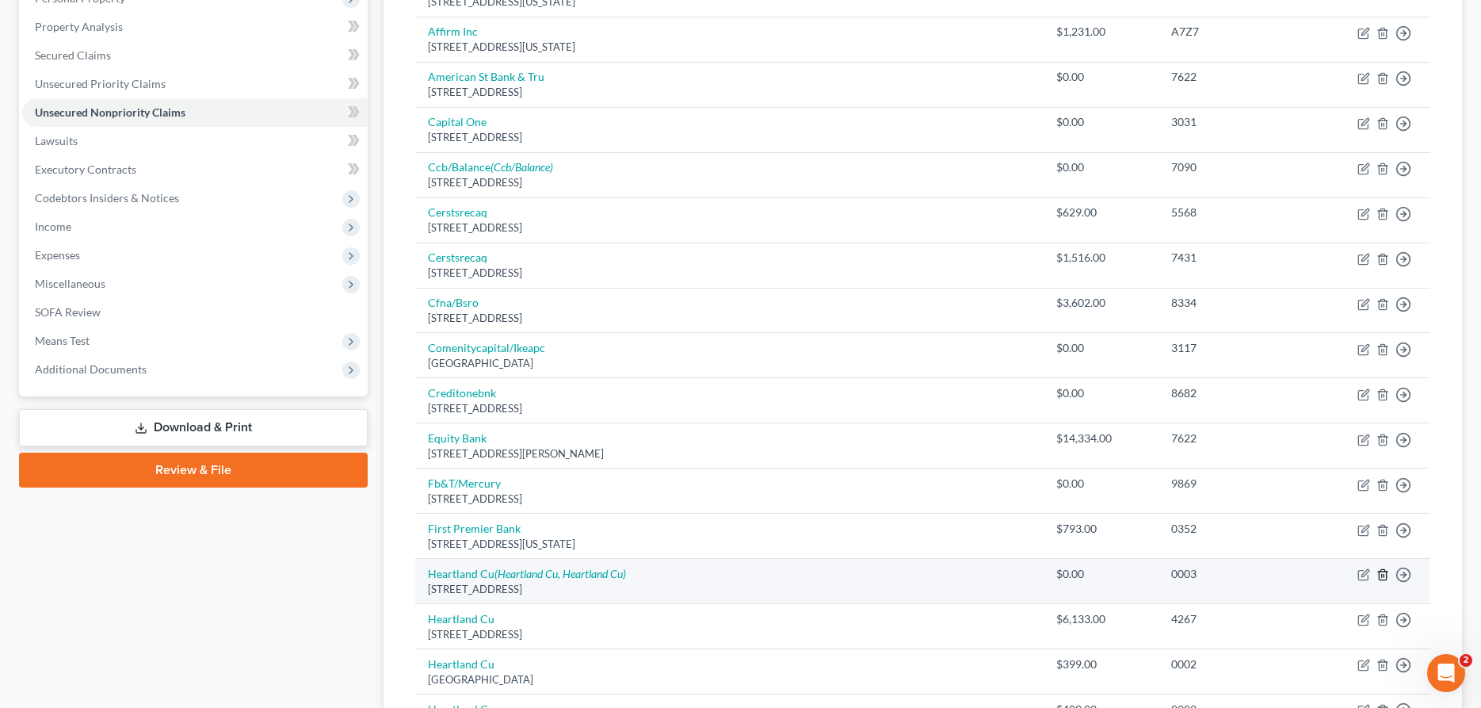
click at [1385, 577] on icon "button" at bounding box center [1382, 574] width 13 height 13
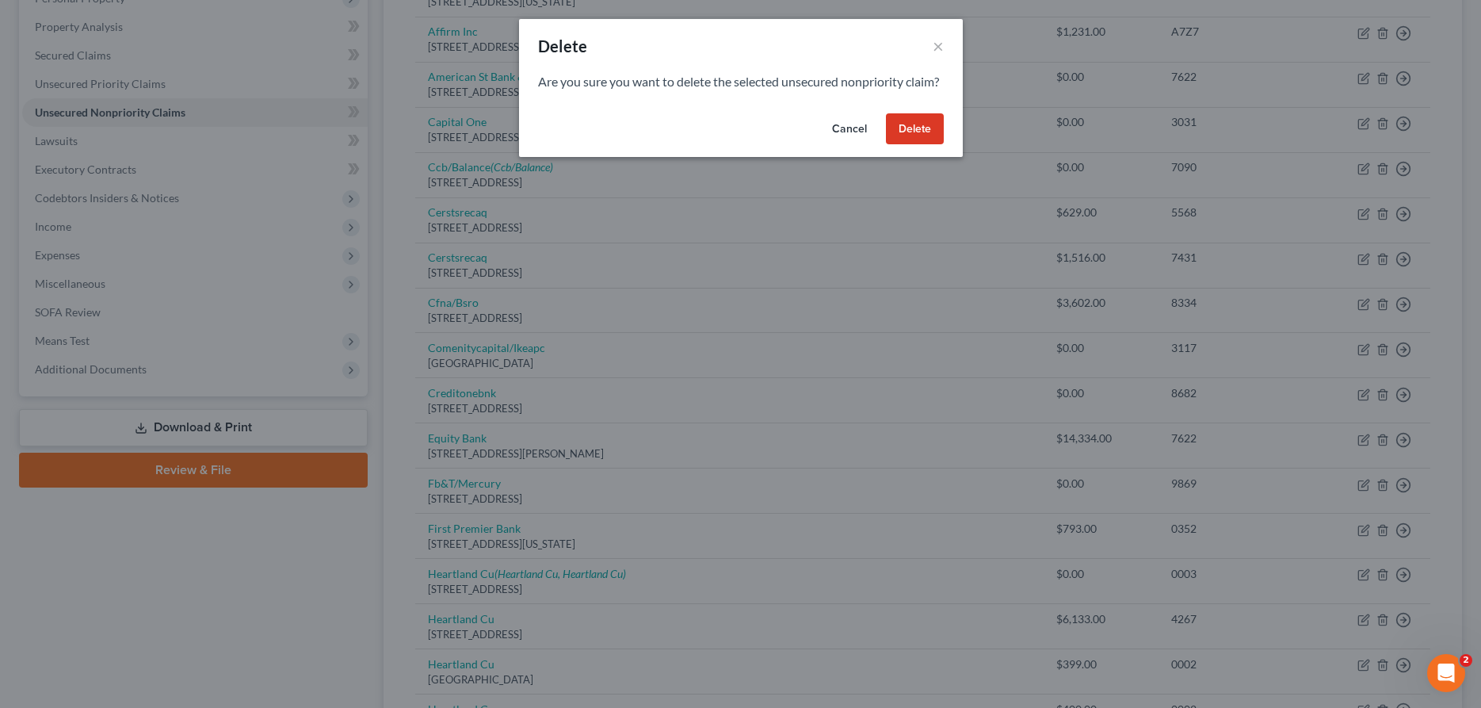
drag, startPoint x: 933, startPoint y: 151, endPoint x: 918, endPoint y: 144, distance: 16.7
click at [925, 145] on button "Delete" at bounding box center [915, 129] width 58 height 32
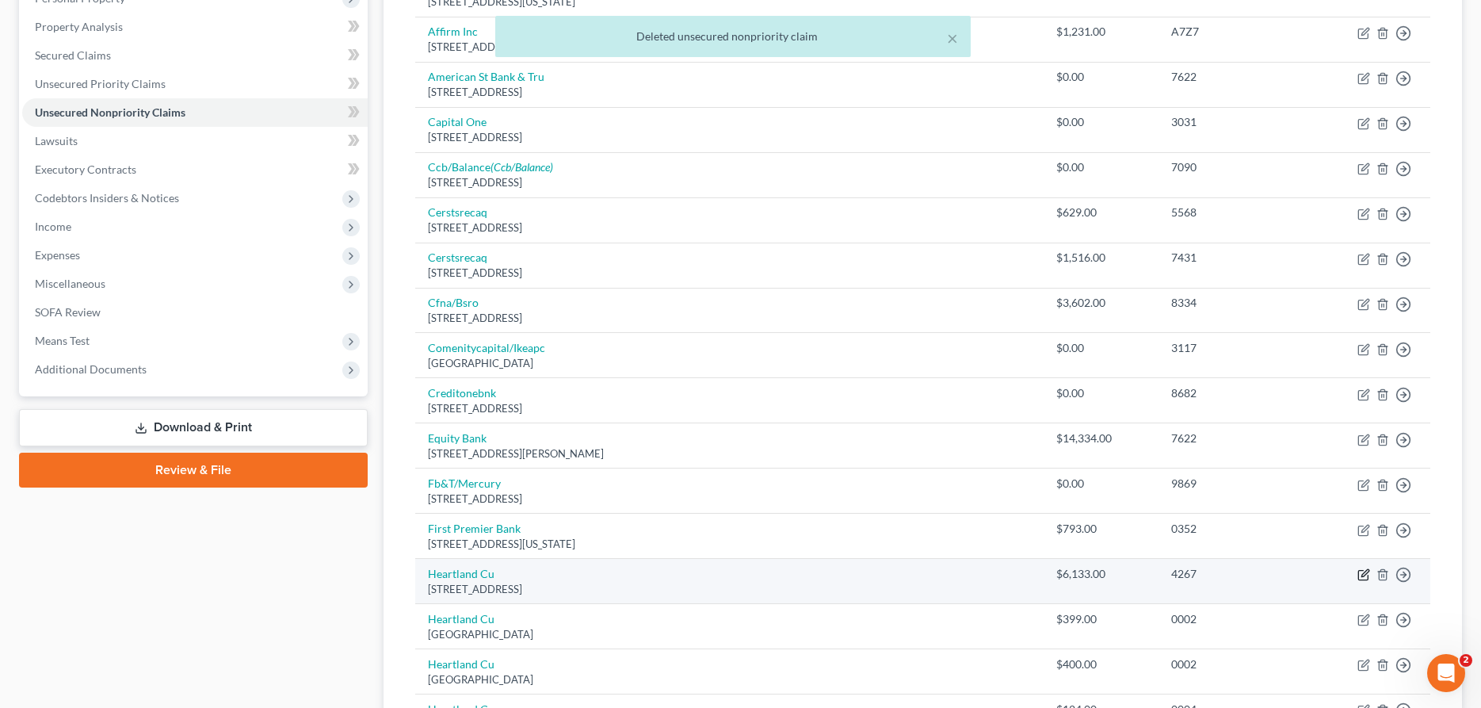
click at [1361, 577] on icon "button" at bounding box center [1364, 573] width 7 height 7
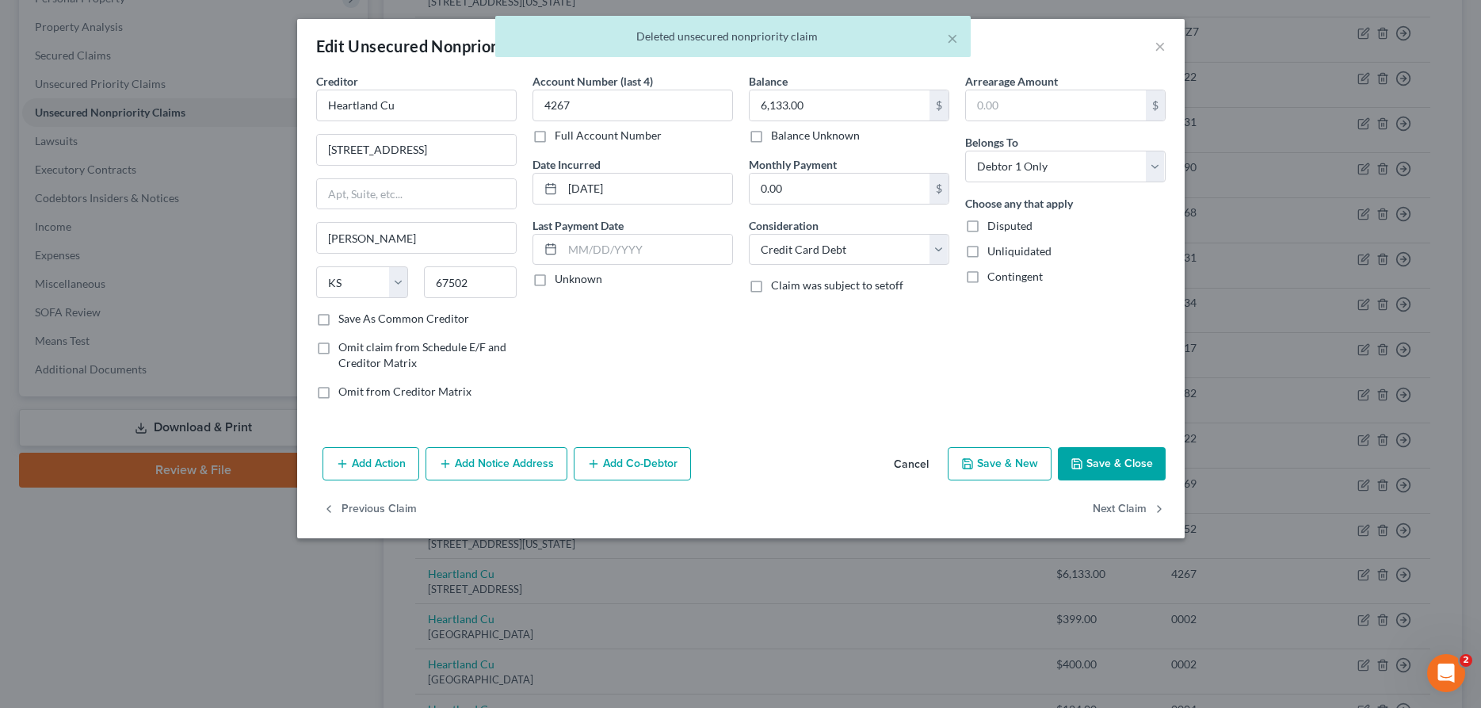
click at [540, 462] on button "Add Notice Address" at bounding box center [496, 463] width 142 height 33
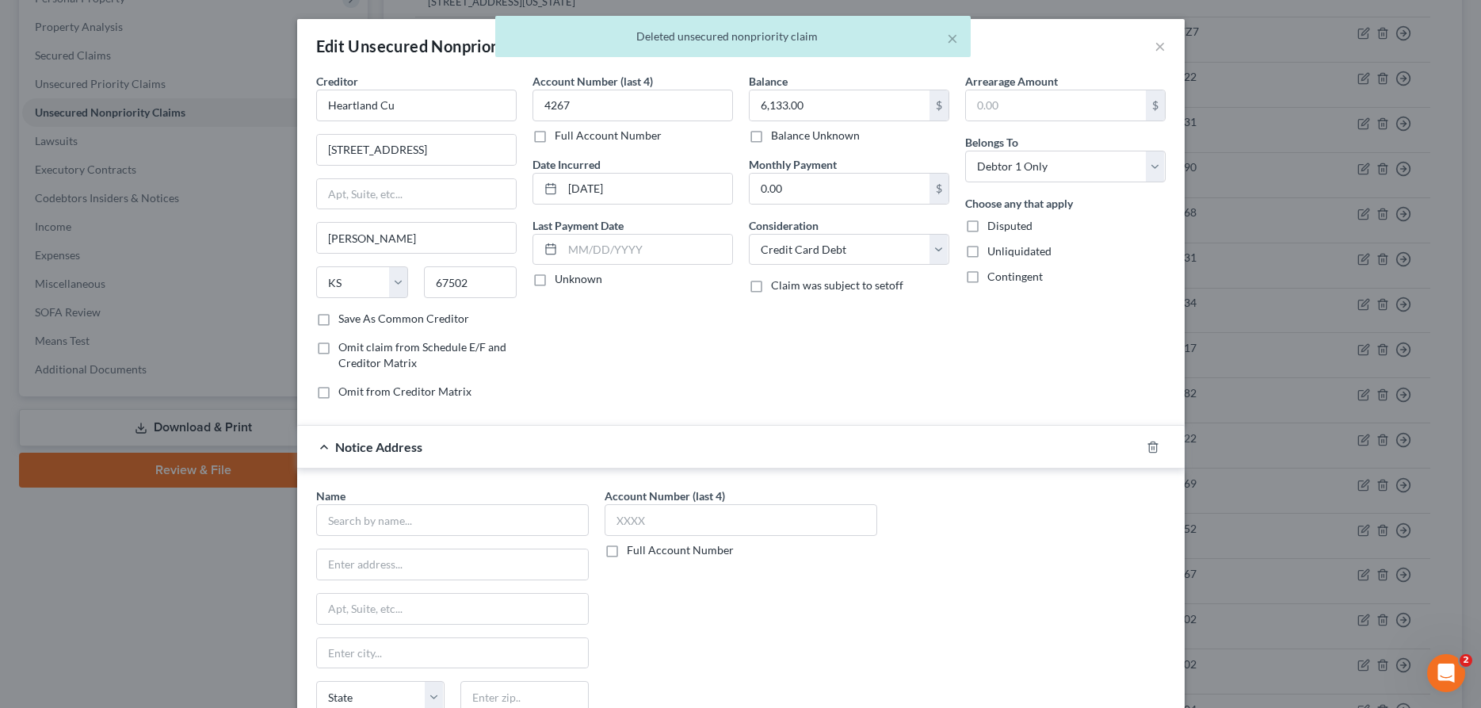
click at [548, 536] on div "Name * State [US_STATE] AK AR AZ CA CO CT DE DC [GEOGRAPHIC_DATA] [GEOGRAPHIC_D…" at bounding box center [452, 614] width 273 height 254
click at [559, 523] on input "text" at bounding box center [452, 520] width 273 height 32
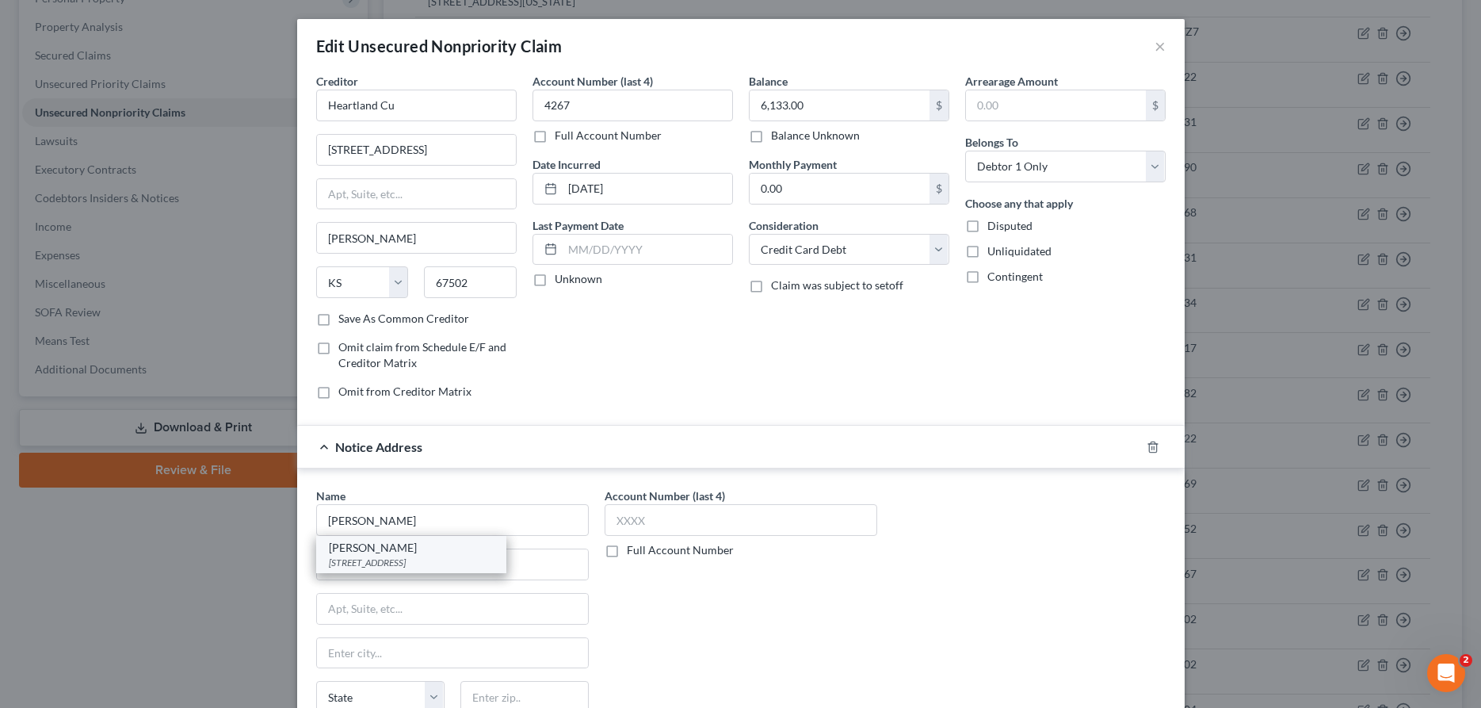
click at [466, 566] on div "[STREET_ADDRESS]" at bounding box center [411, 561] width 165 height 13
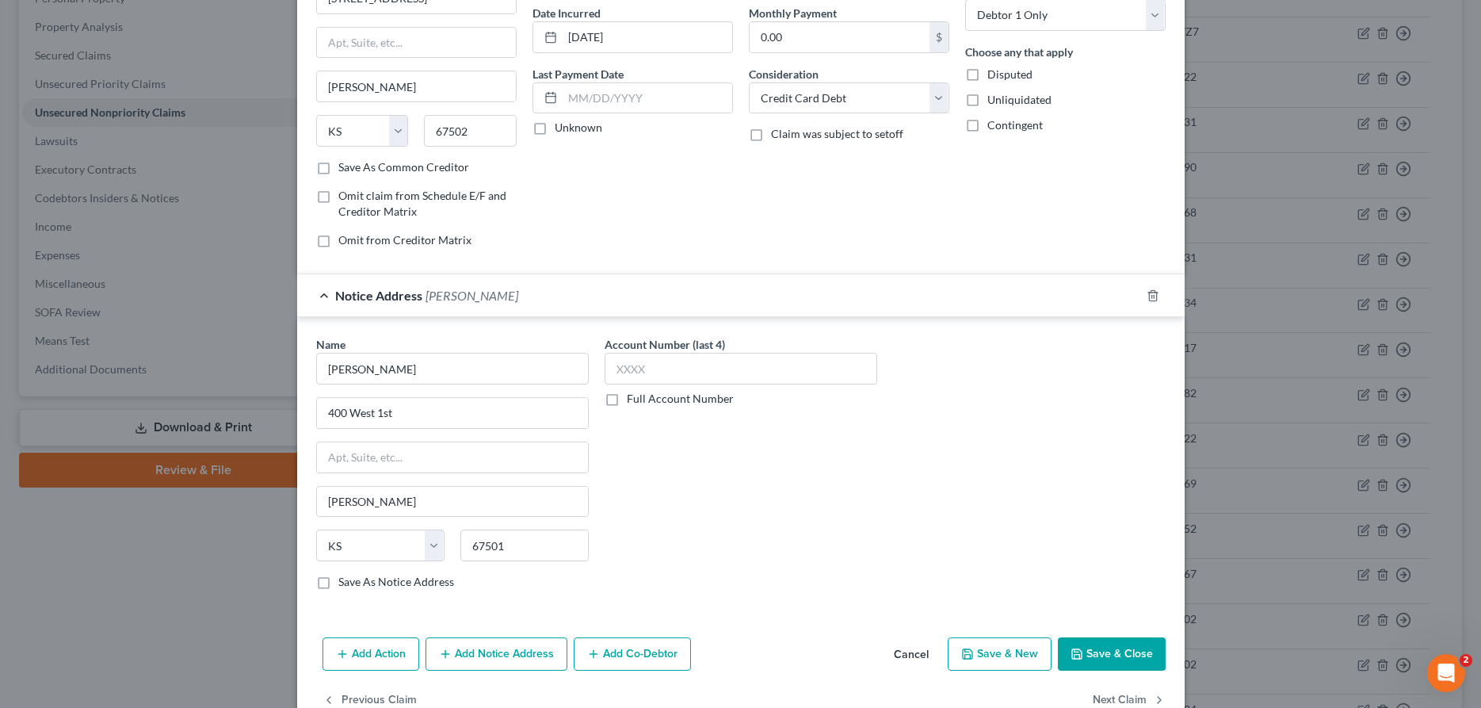
scroll to position [192, 0]
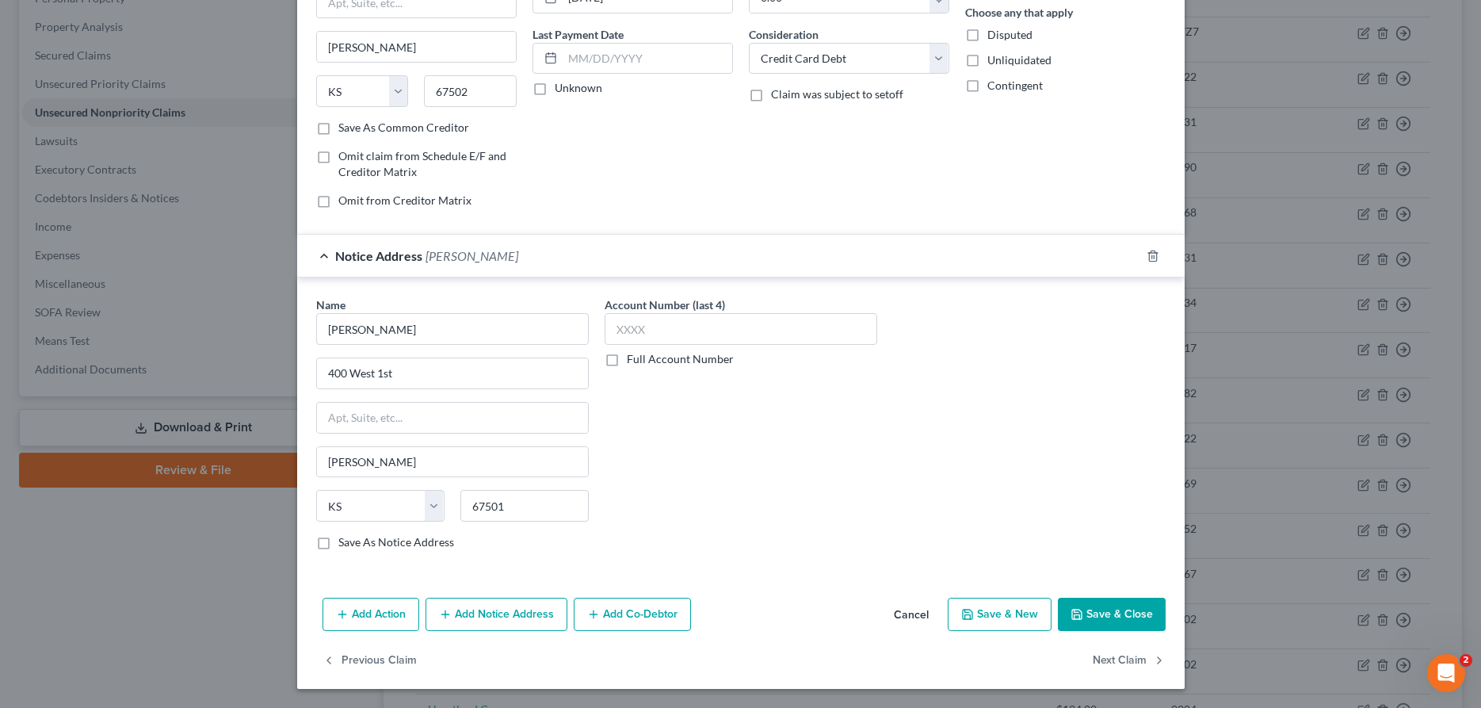
click at [1081, 609] on icon "button" at bounding box center [1076, 614] width 13 height 13
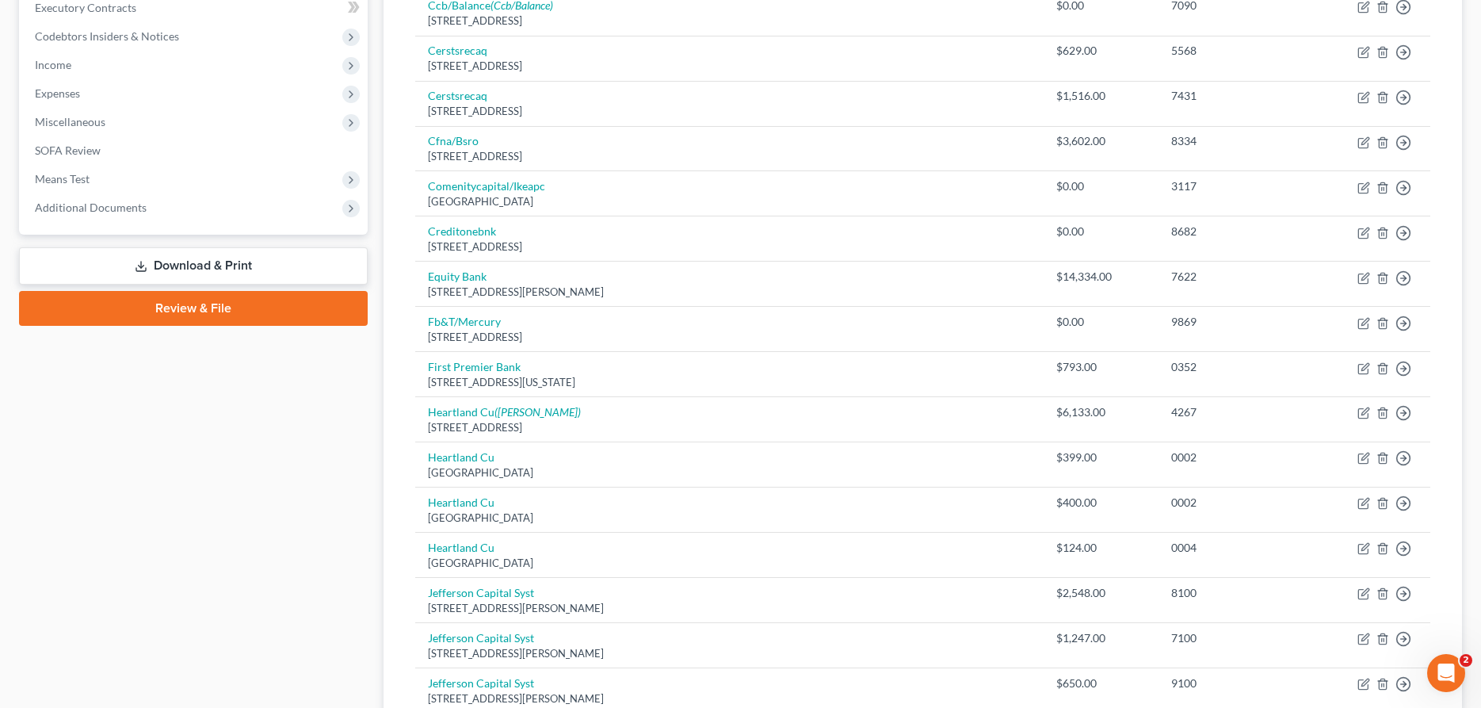
scroll to position [0, 0]
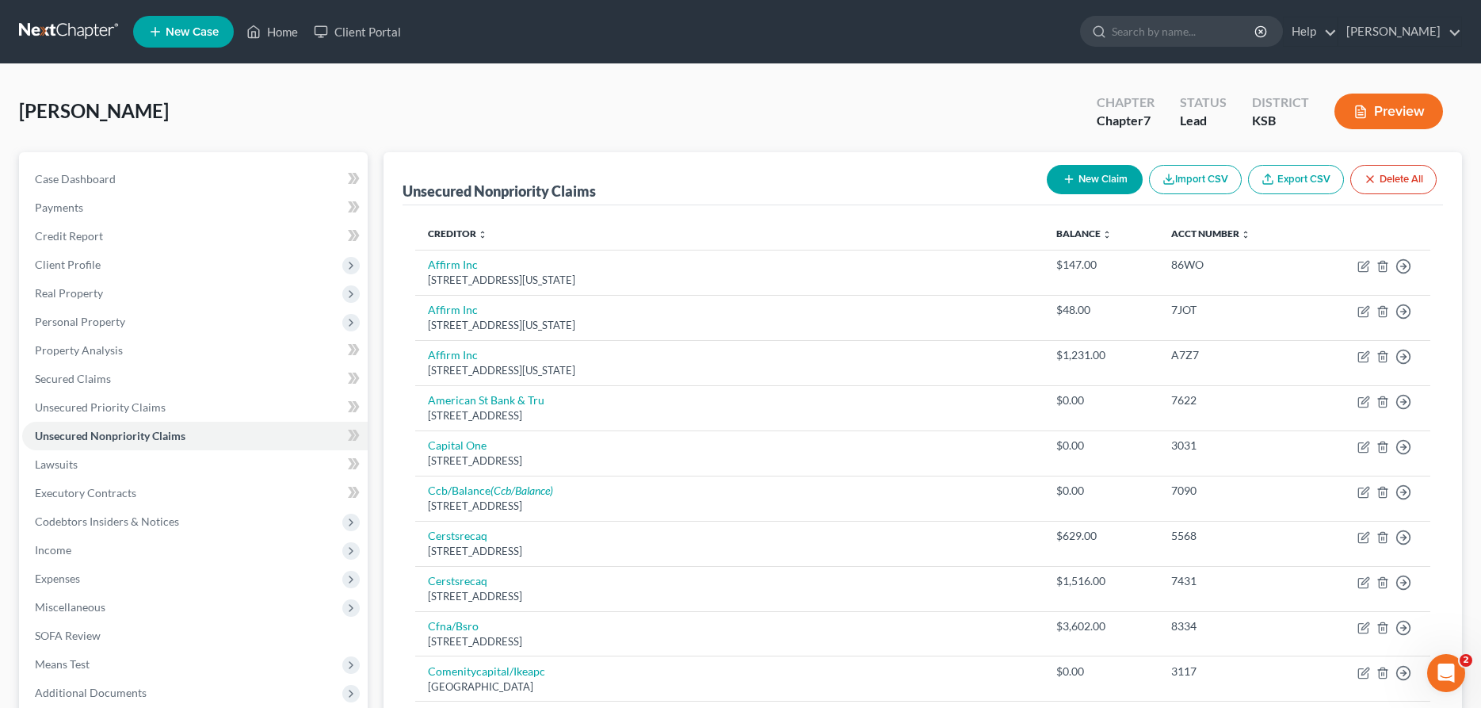
click at [1102, 178] on button "New Claim" at bounding box center [1095, 179] width 96 height 29
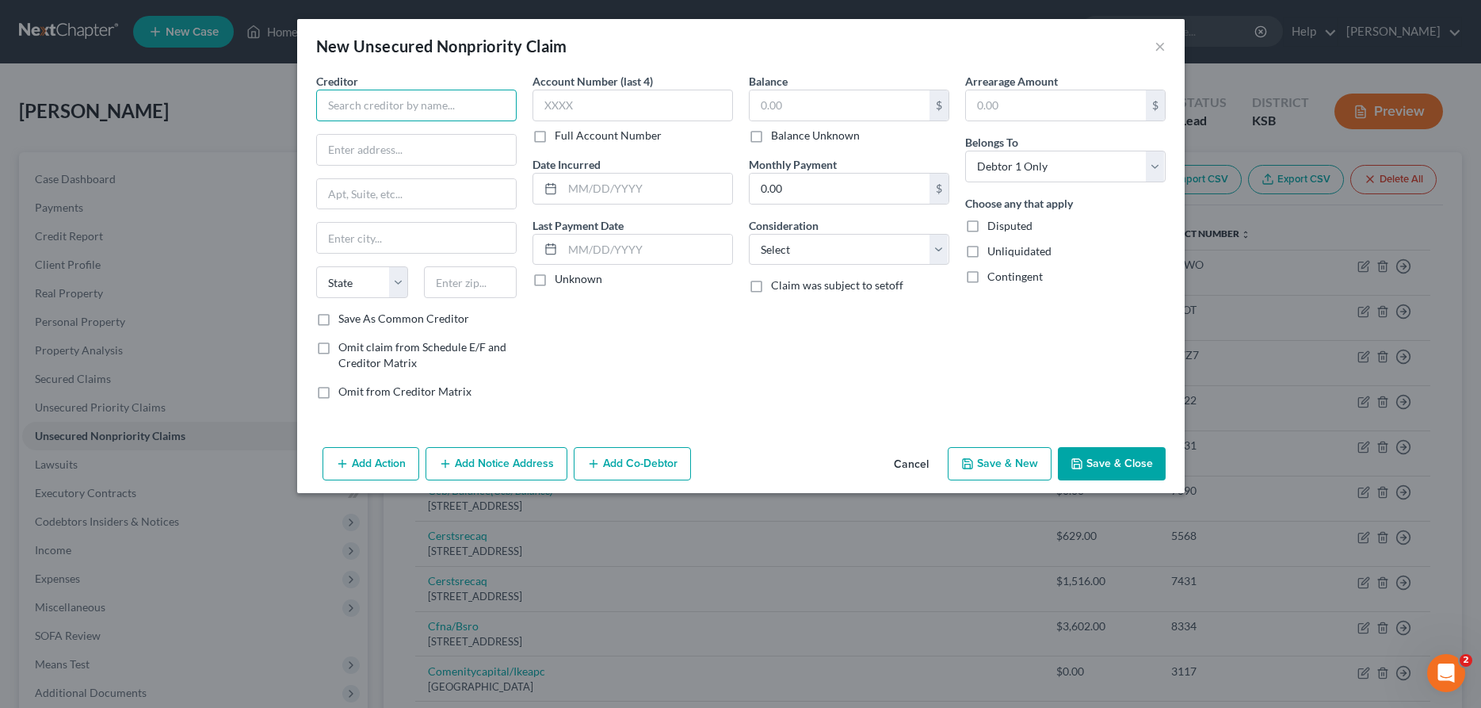
click at [387, 107] on input "text" at bounding box center [416, 106] width 200 height 32
paste input "[STREET_ADDRESS]"
click at [393, 241] on input "text" at bounding box center [416, 238] width 199 height 30
click at [521, 471] on button "Add Notice Address" at bounding box center [496, 463] width 142 height 33
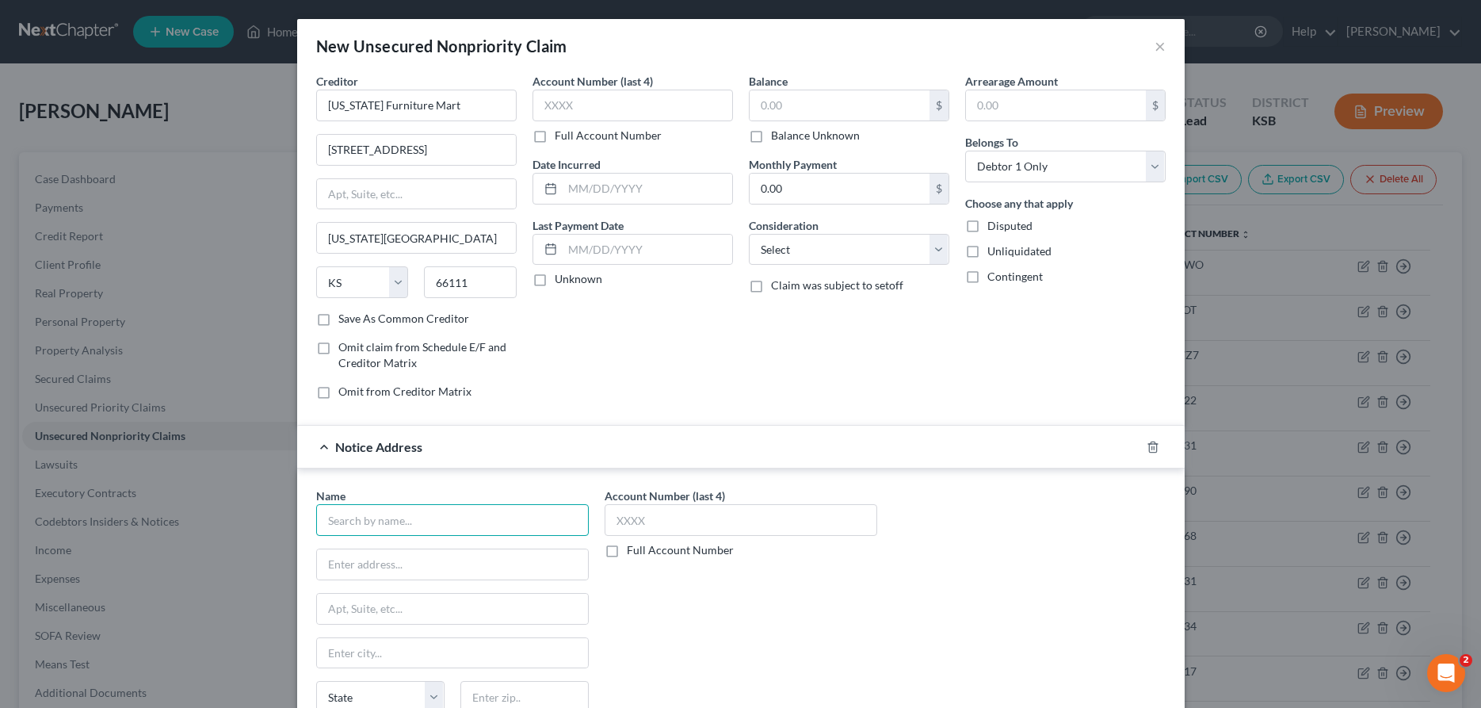
click at [411, 511] on input "text" at bounding box center [452, 520] width 273 height 32
paste input "[PERSON_NAME], [PERSON_NAME]"
paste input "[STREET_ADDRESS][PERSON_NAME] ... Suite 200"
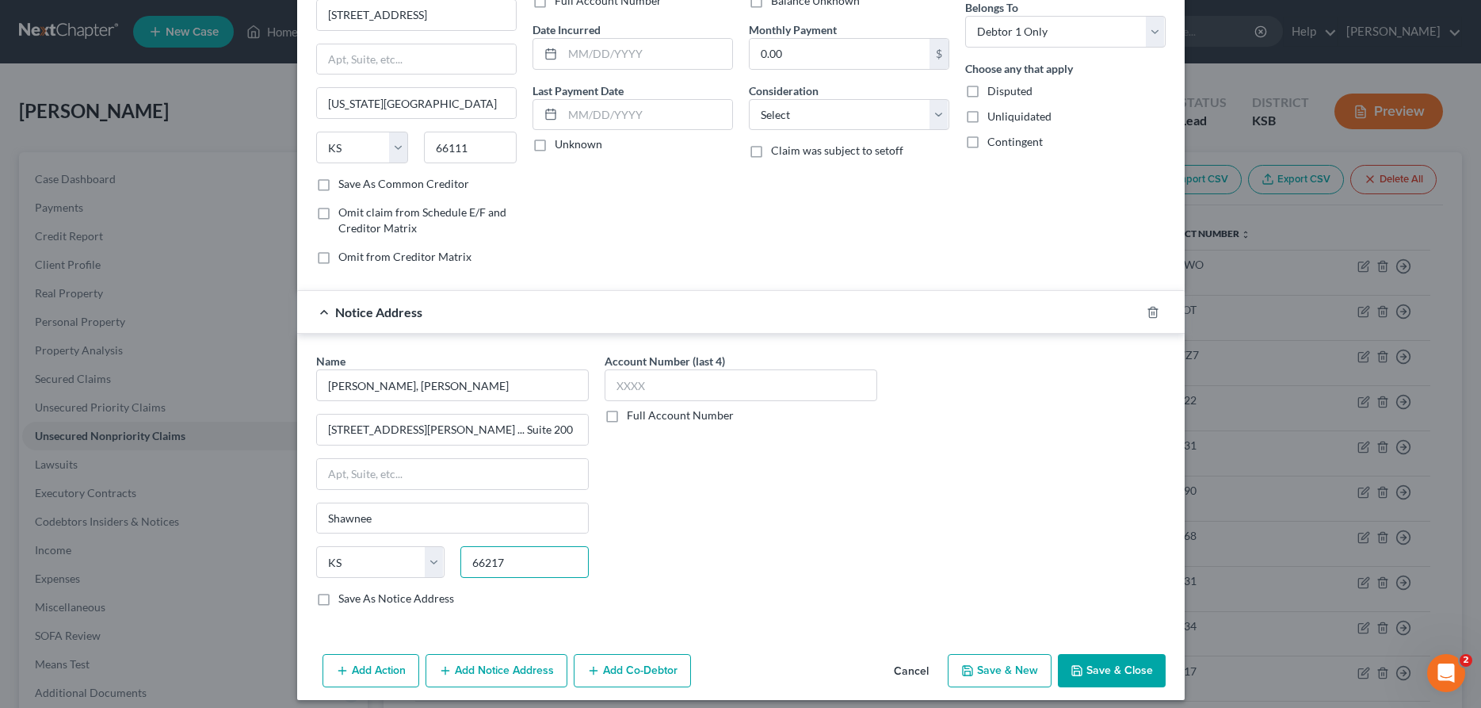
scroll to position [146, 0]
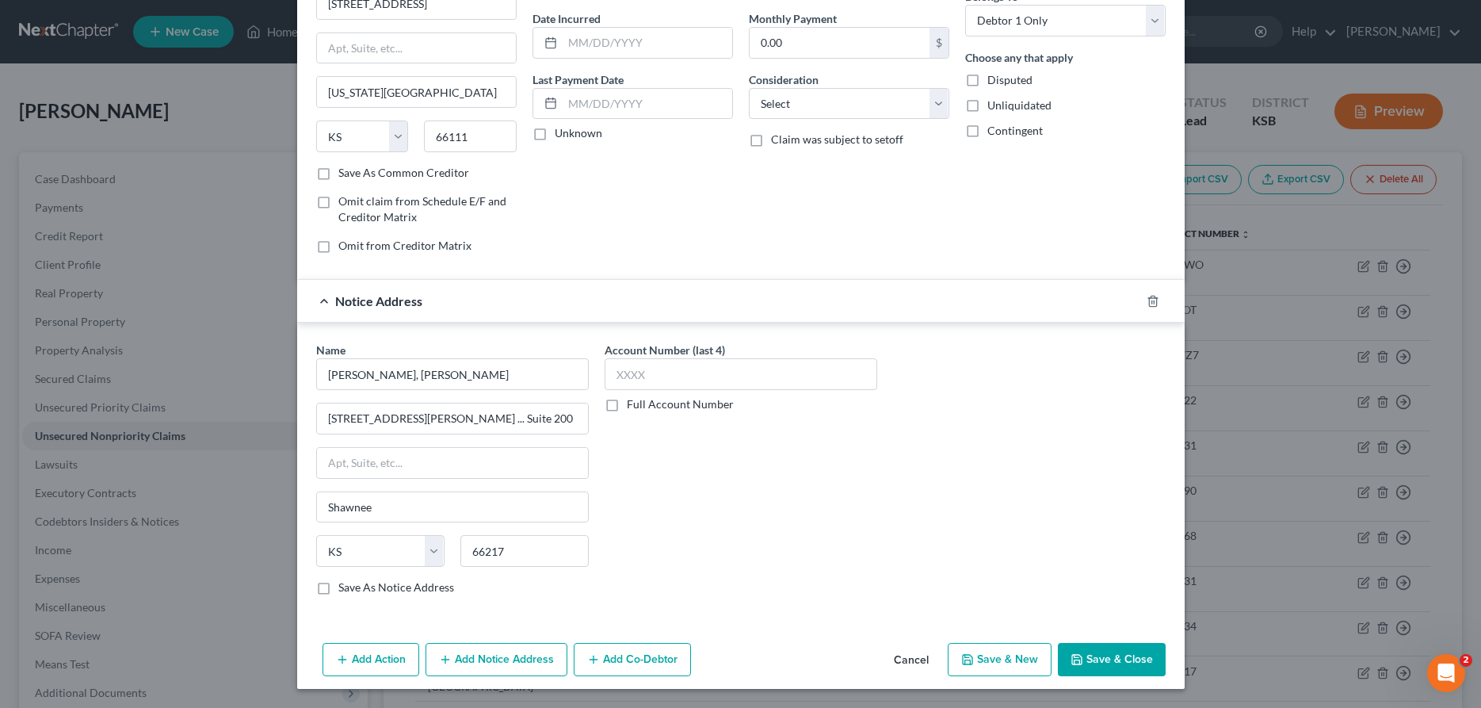
click at [1104, 656] on button "Save & Close" at bounding box center [1112, 659] width 108 height 33
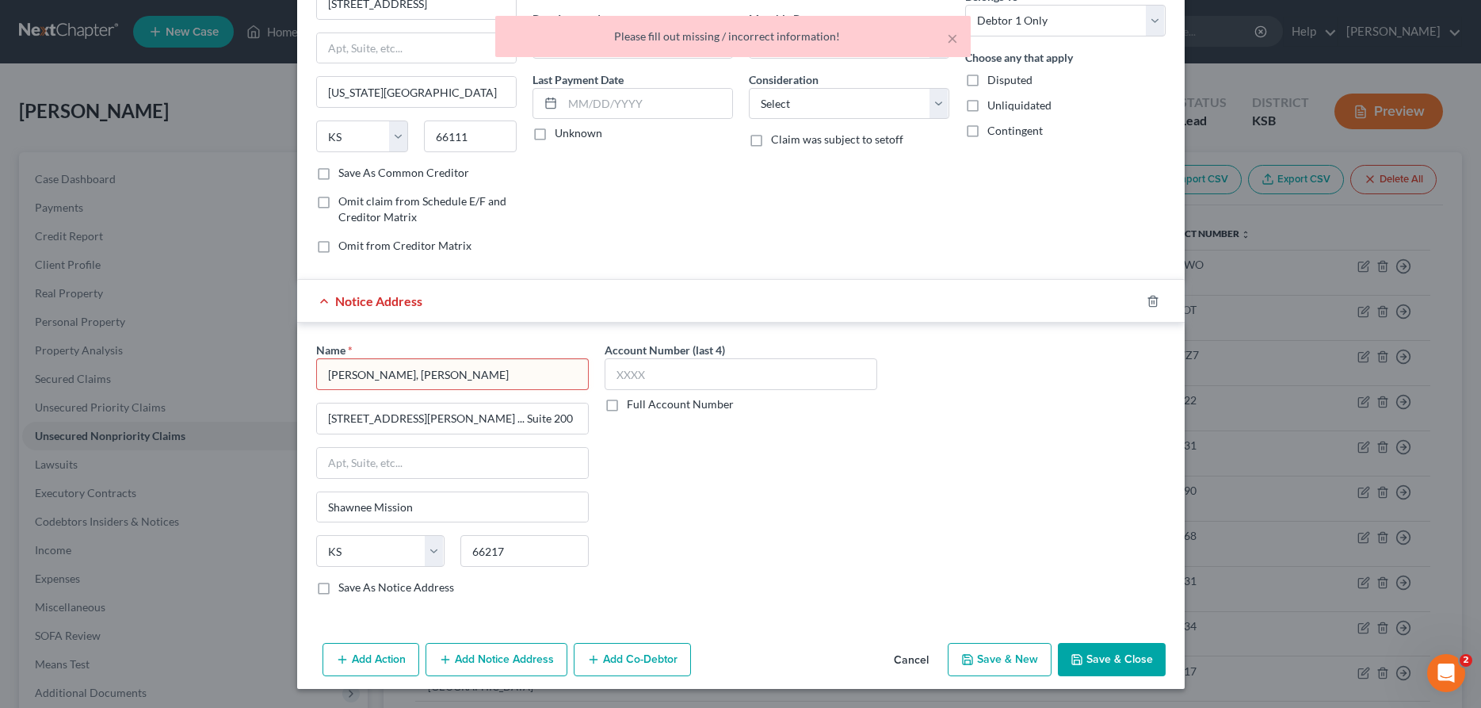
click at [326, 374] on input "[PERSON_NAME], [PERSON_NAME]" at bounding box center [452, 374] width 273 height 32
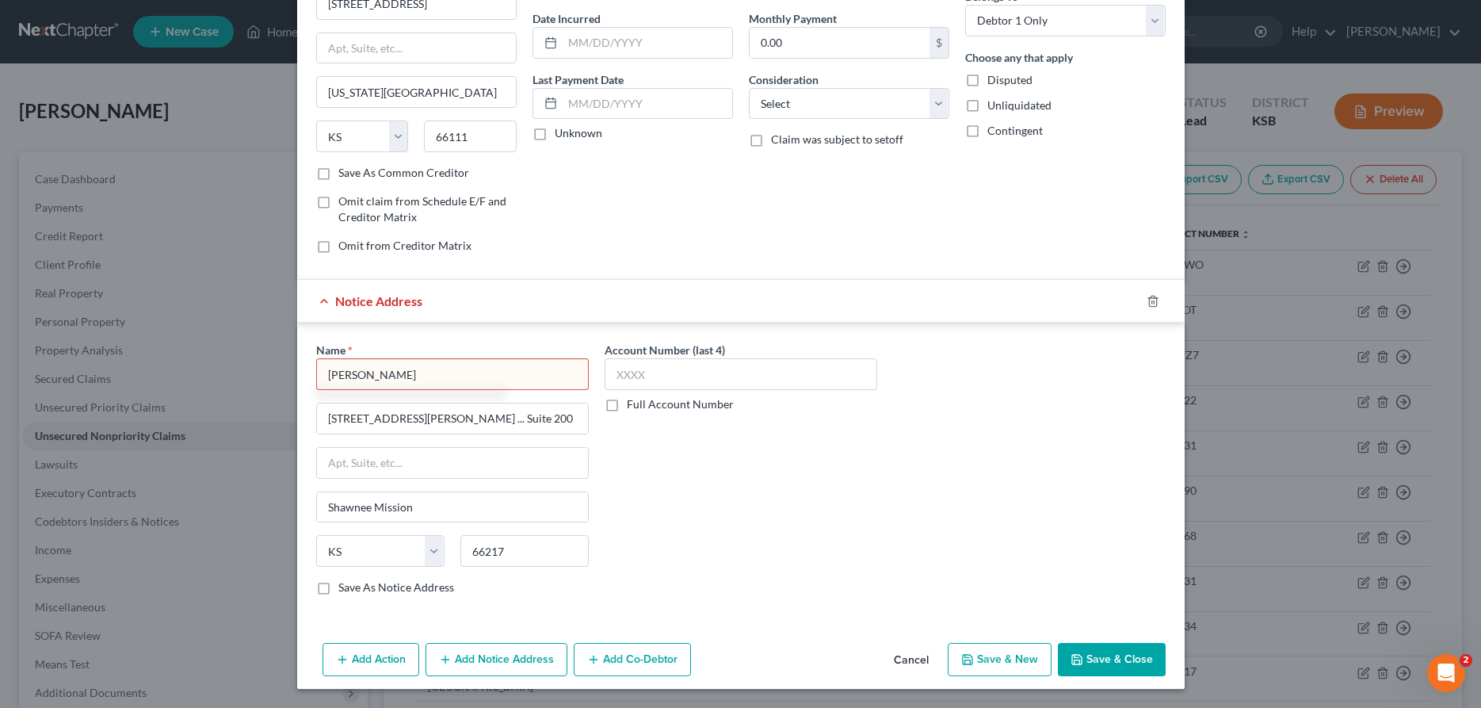
click at [1114, 662] on button "Save & Close" at bounding box center [1112, 659] width 108 height 33
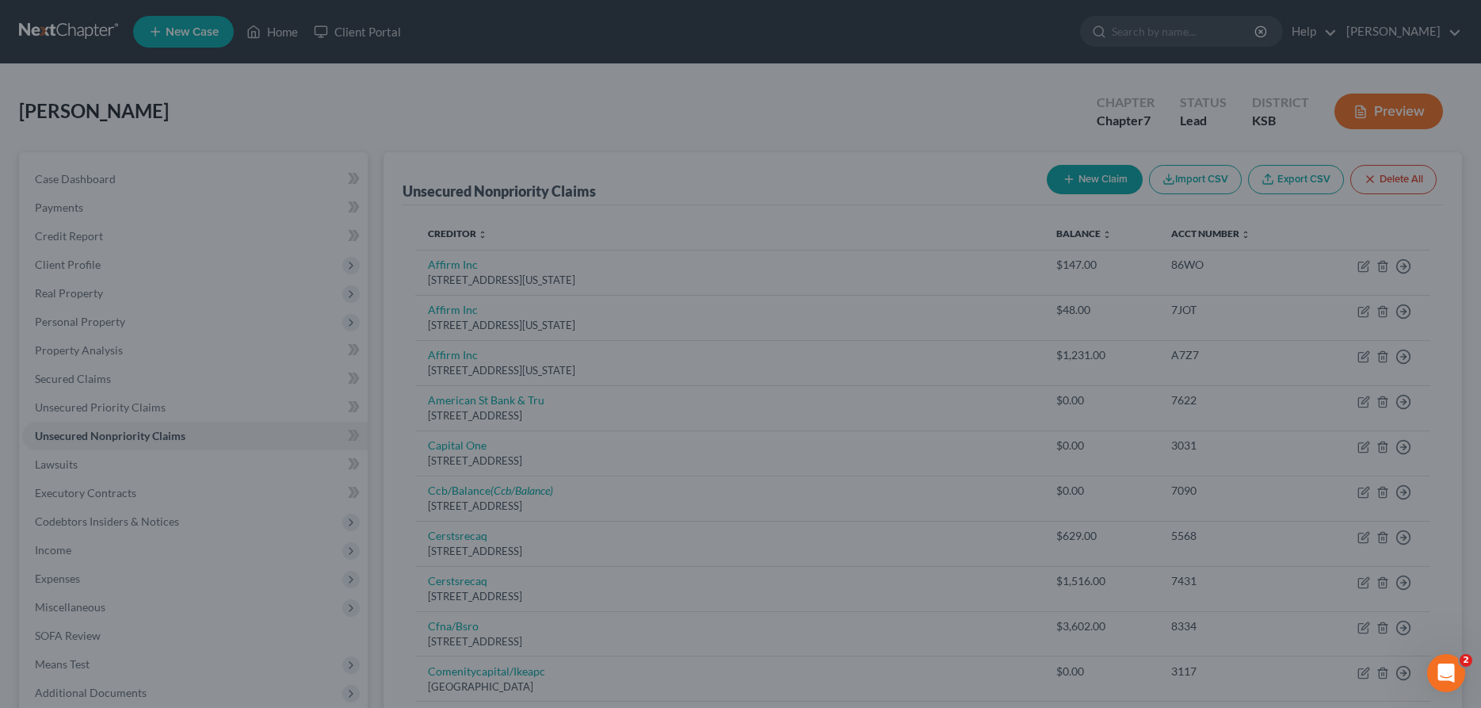
scroll to position [0, 0]
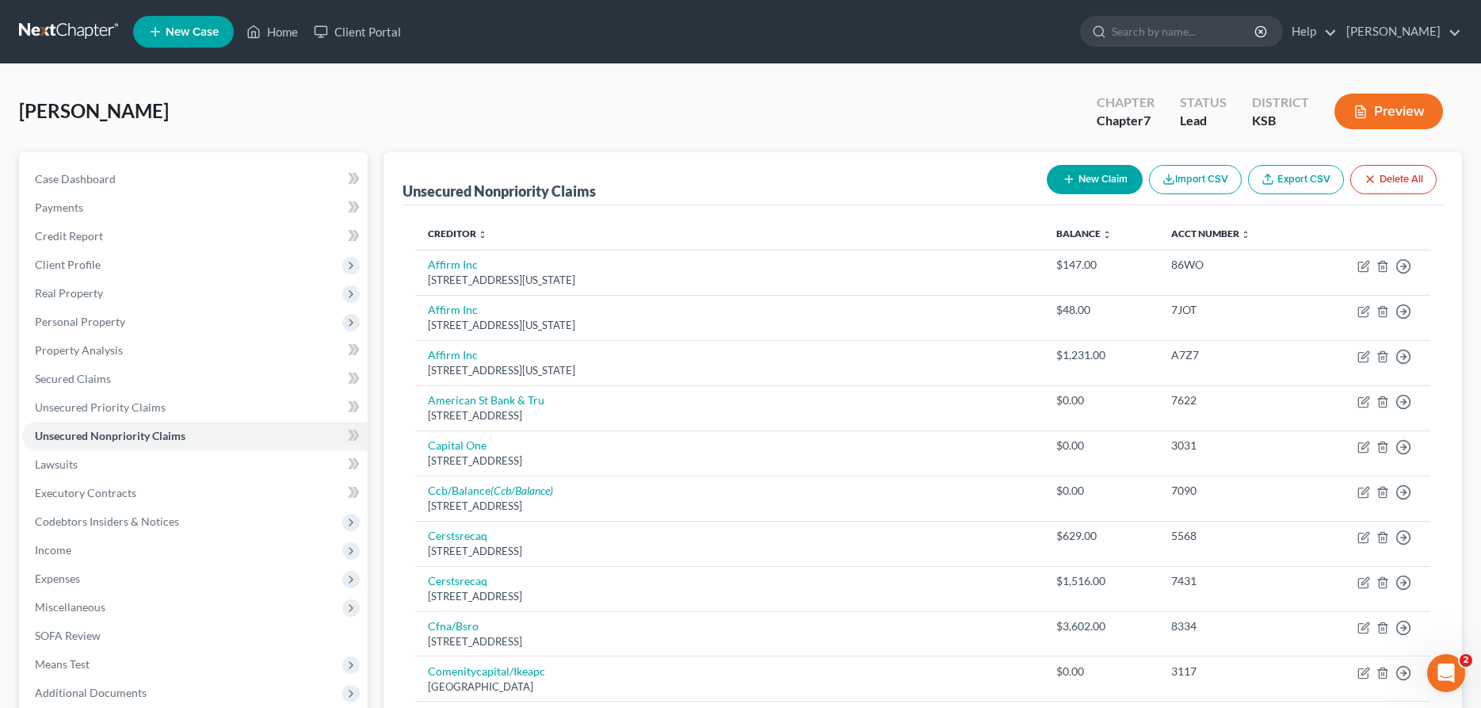
click at [1070, 174] on icon "button" at bounding box center [1069, 179] width 13 height 13
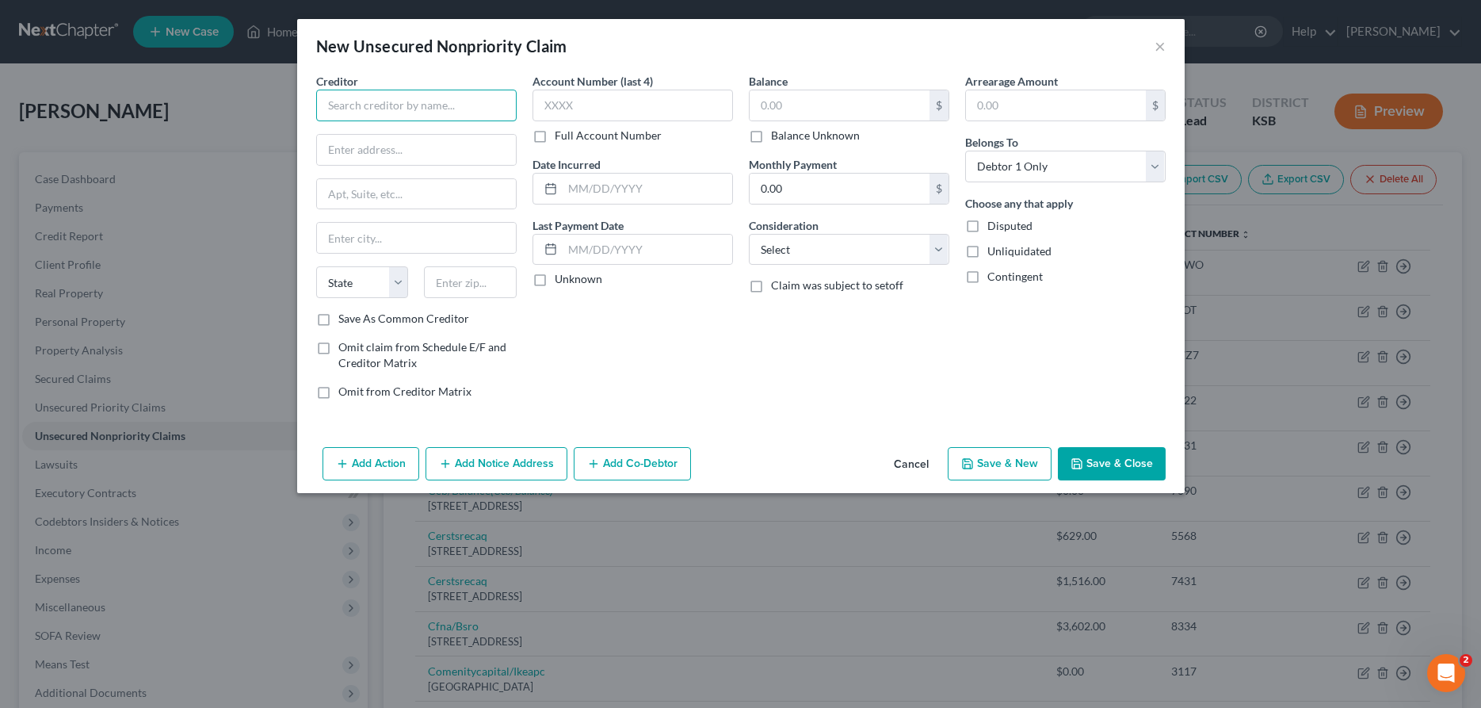
click at [409, 99] on input "text" at bounding box center [416, 106] width 200 height 32
click at [814, 90] on div "$" at bounding box center [849, 106] width 200 height 32
click at [813, 101] on input "text" at bounding box center [840, 105] width 180 height 30
click at [833, 265] on div "Balance 500.00 $ Balance Unknown Balance Undetermined 500.00 $ Balance Unknown …" at bounding box center [849, 242] width 216 height 339
click at [749, 234] on select "Select Cable / Satellite Services Collection Agency Credit Card Debt Debt Couns…" at bounding box center [849, 250] width 200 height 32
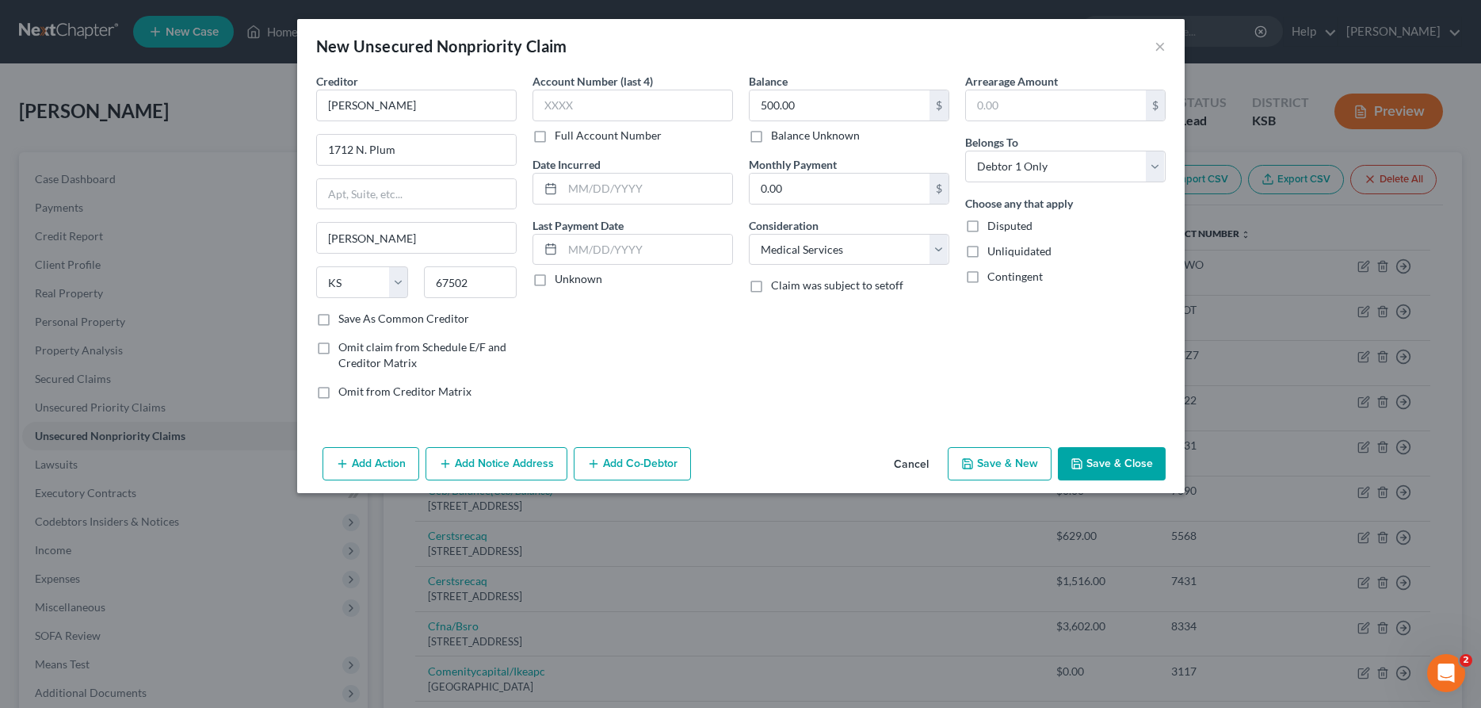
click at [500, 468] on button "Add Notice Address" at bounding box center [496, 463] width 142 height 33
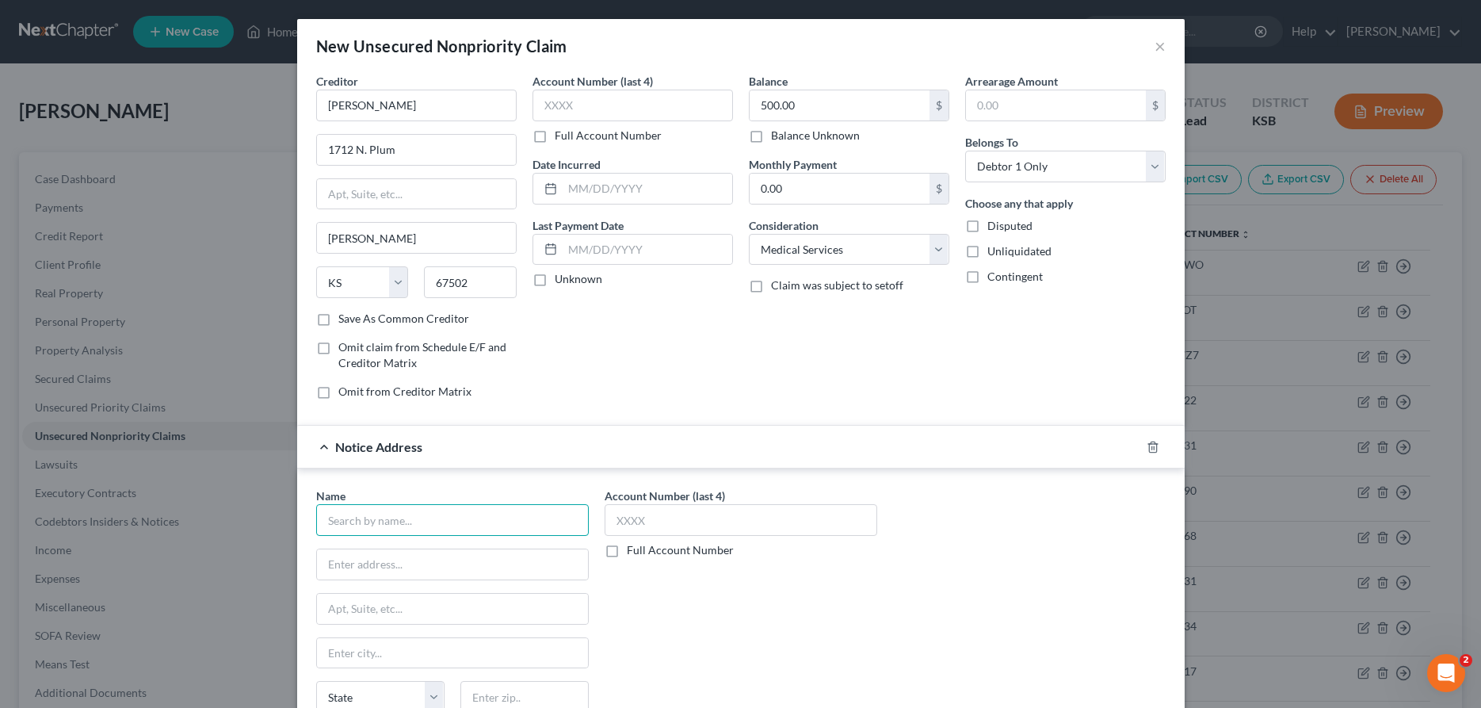
paste input "[PERSON_NAME]"
paste input "[STREET_ADDRESS][PERSON_NAME]"
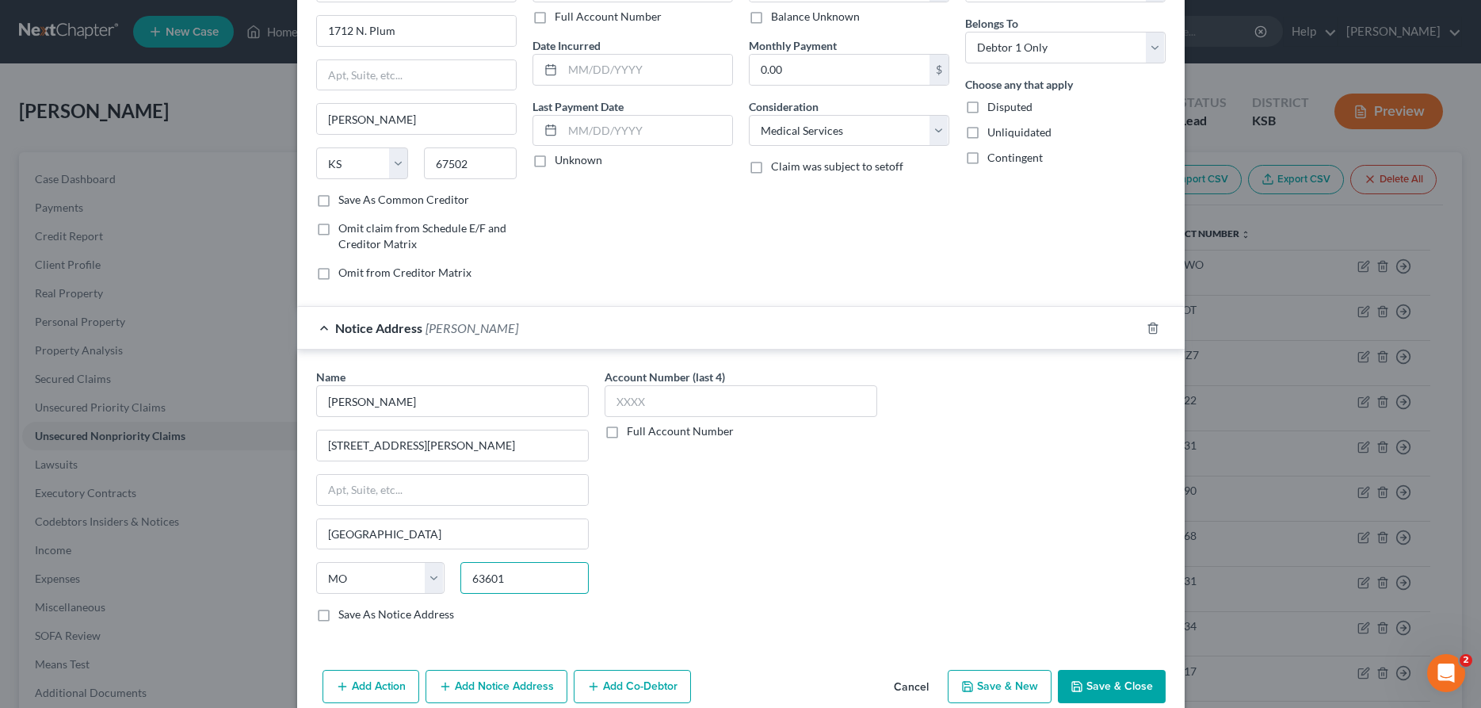
scroll to position [146, 0]
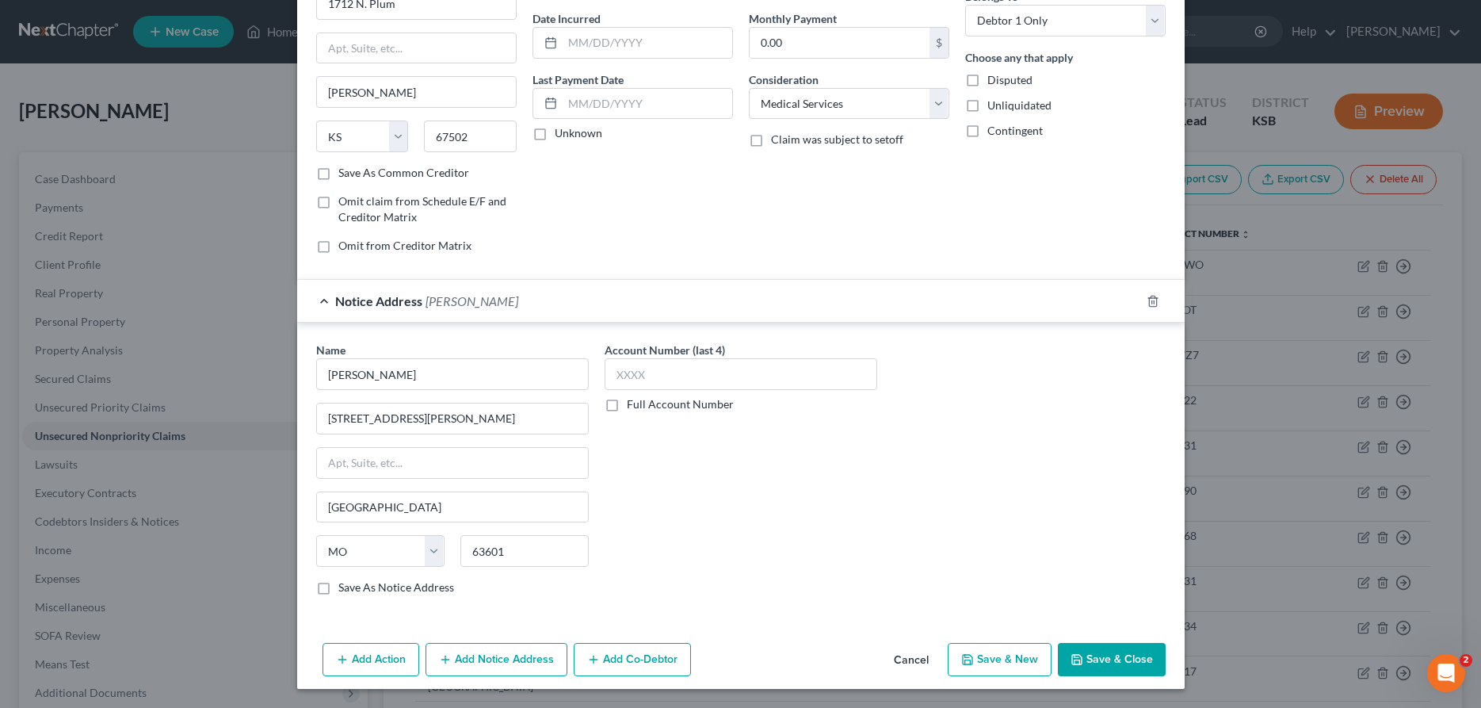
click at [1113, 658] on button "Save & Close" at bounding box center [1112, 659] width 108 height 33
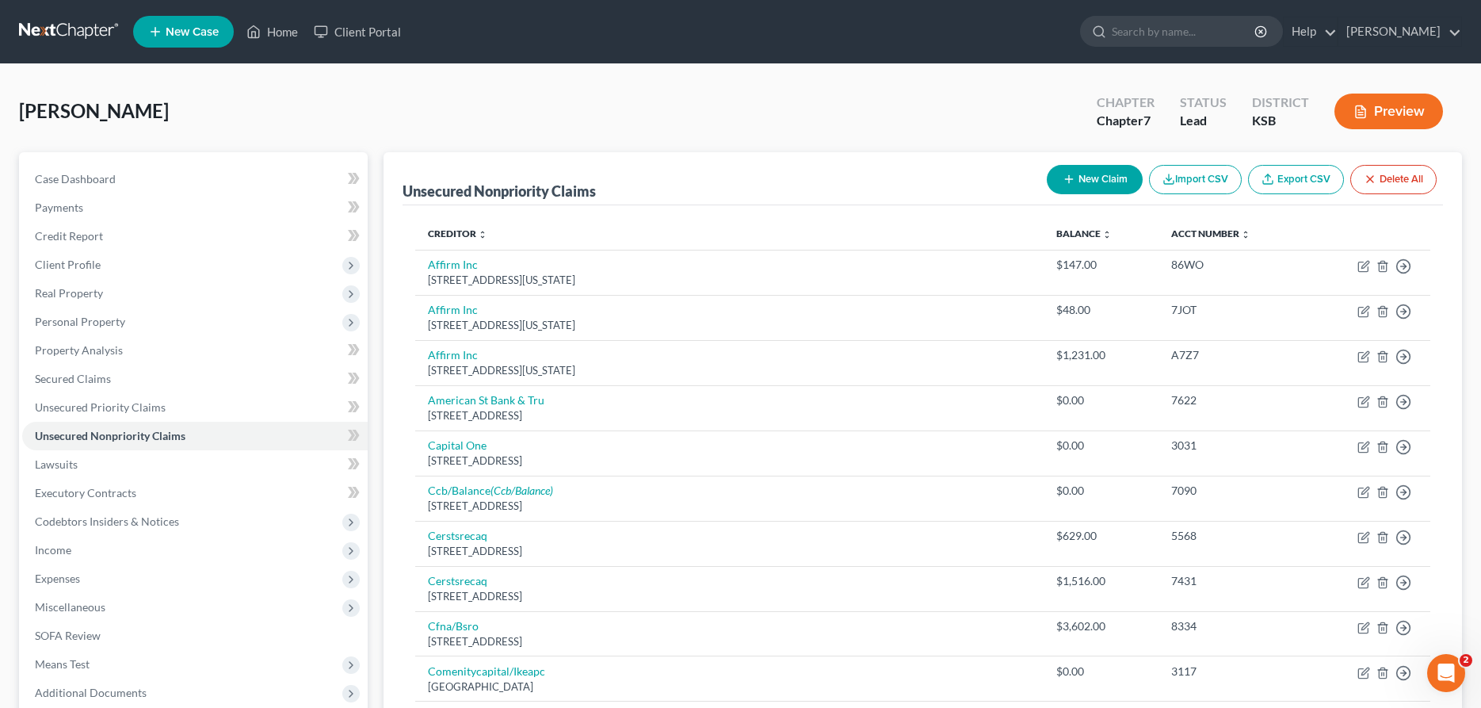
click at [1081, 170] on button "New Claim" at bounding box center [1095, 179] width 96 height 29
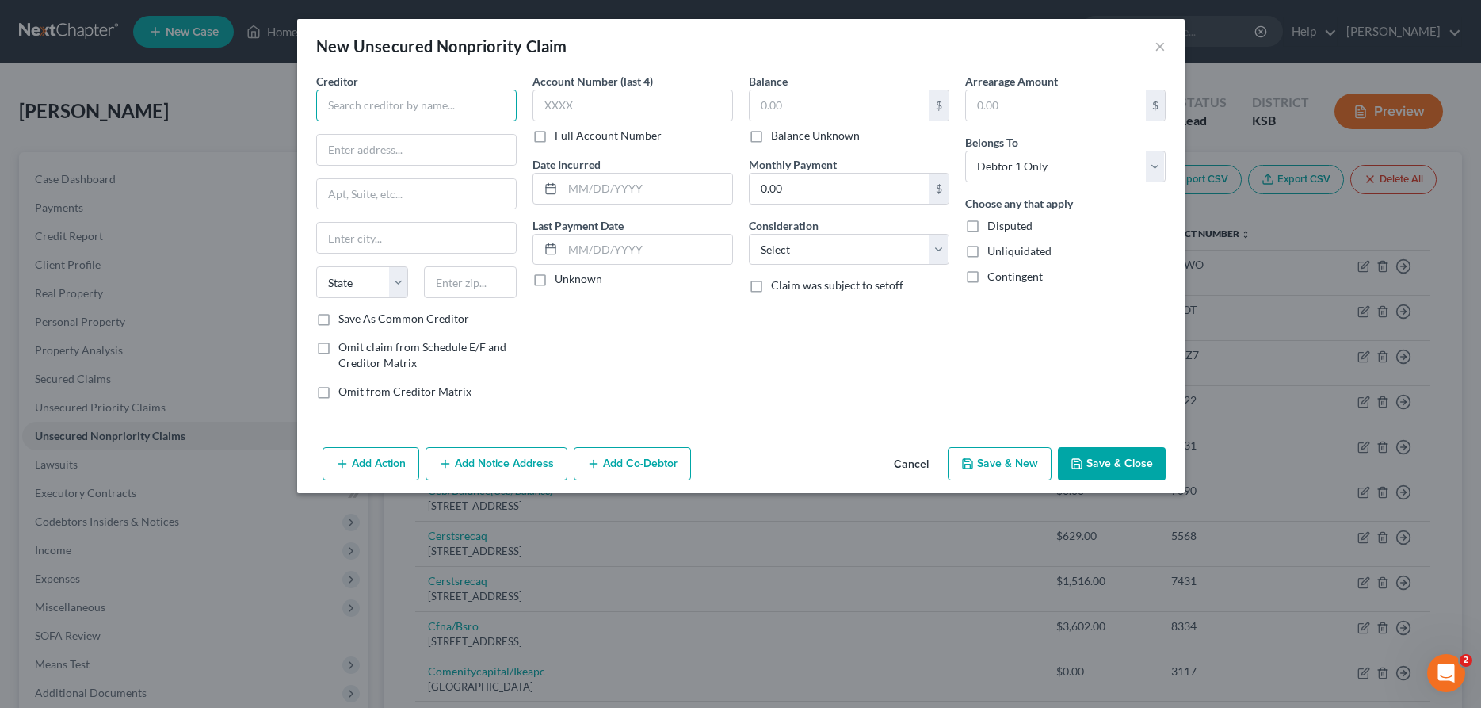
click at [378, 117] on input "text" at bounding box center [416, 106] width 200 height 32
click at [387, 147] on div "[STREET_ADDRESS][PERSON_NAME]" at bounding box center [411, 147] width 165 height 13
click at [811, 105] on input "text" at bounding box center [840, 105] width 180 height 30
click at [528, 454] on button "Add Notice Address" at bounding box center [496, 463] width 142 height 33
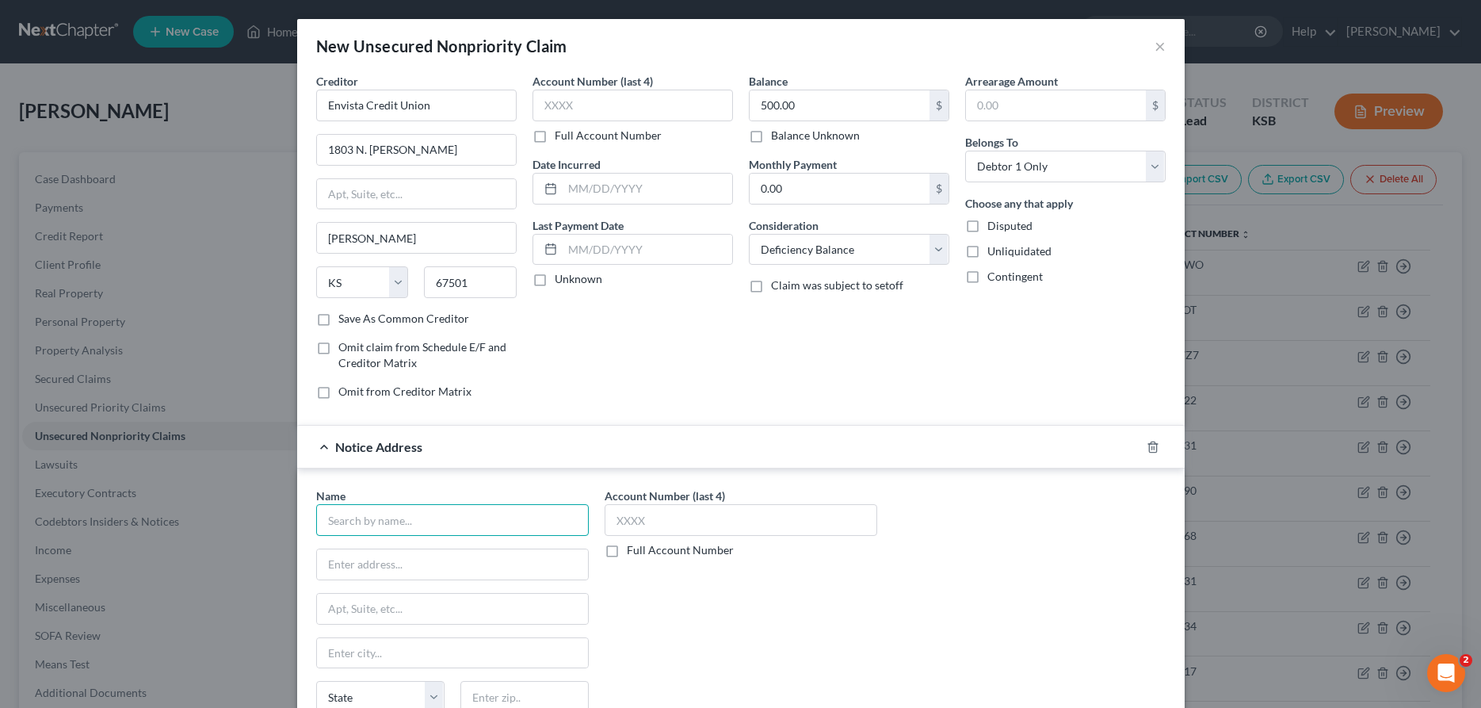
click at [518, 521] on input "text" at bounding box center [452, 520] width 273 height 32
paste input "[STREET_ADDRESS],"
click at [387, 647] on input "text" at bounding box center [452, 653] width 271 height 30
paste input "West Boylston"
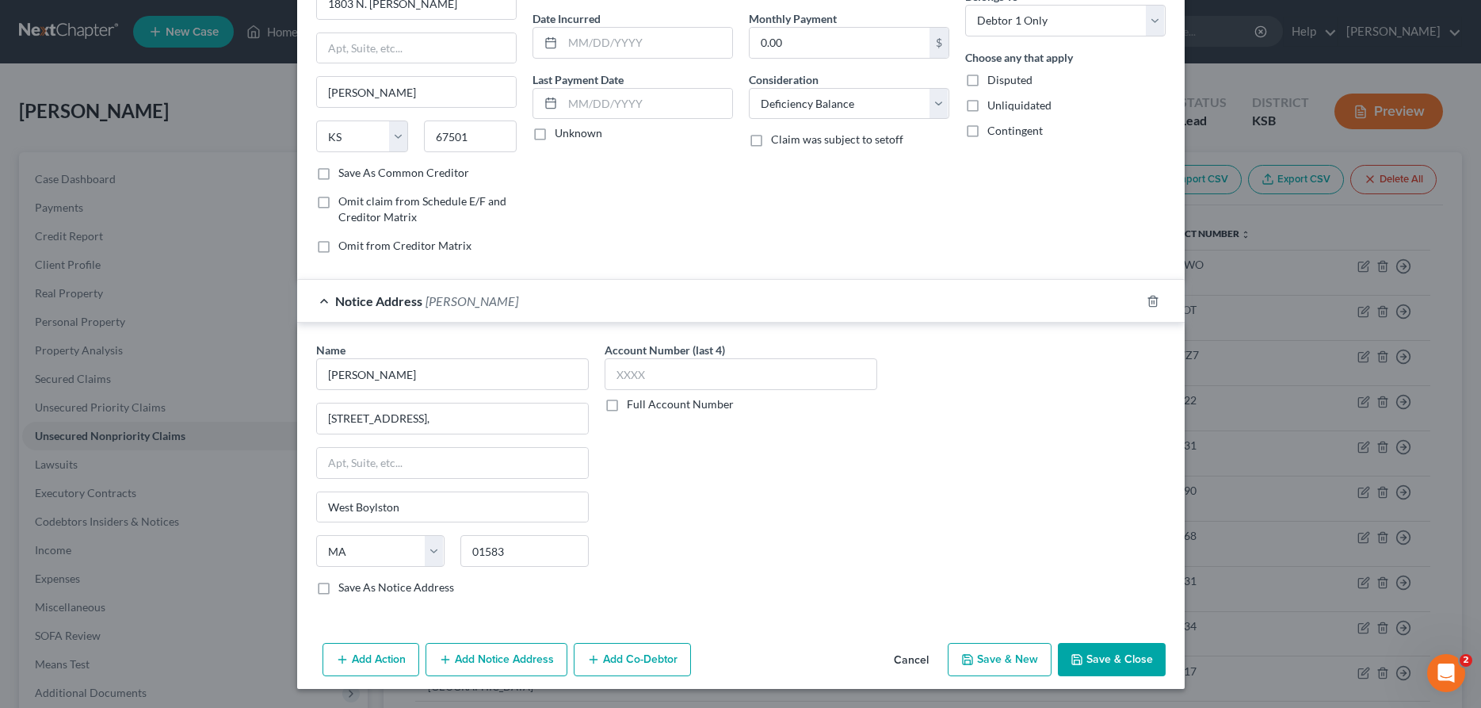
click at [1116, 651] on button "Save & Close" at bounding box center [1112, 659] width 108 height 33
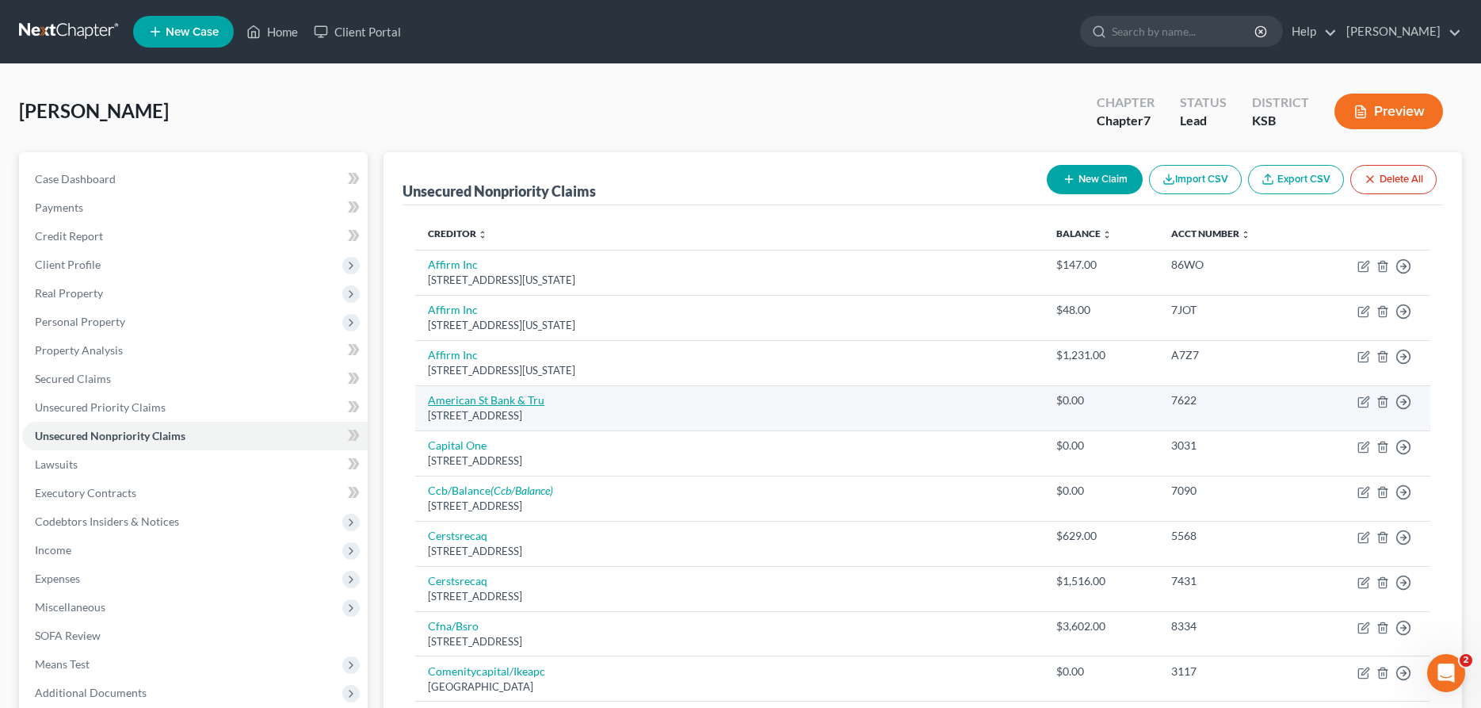
click at [477, 394] on link "American St Bank & Tru" at bounding box center [486, 399] width 116 height 13
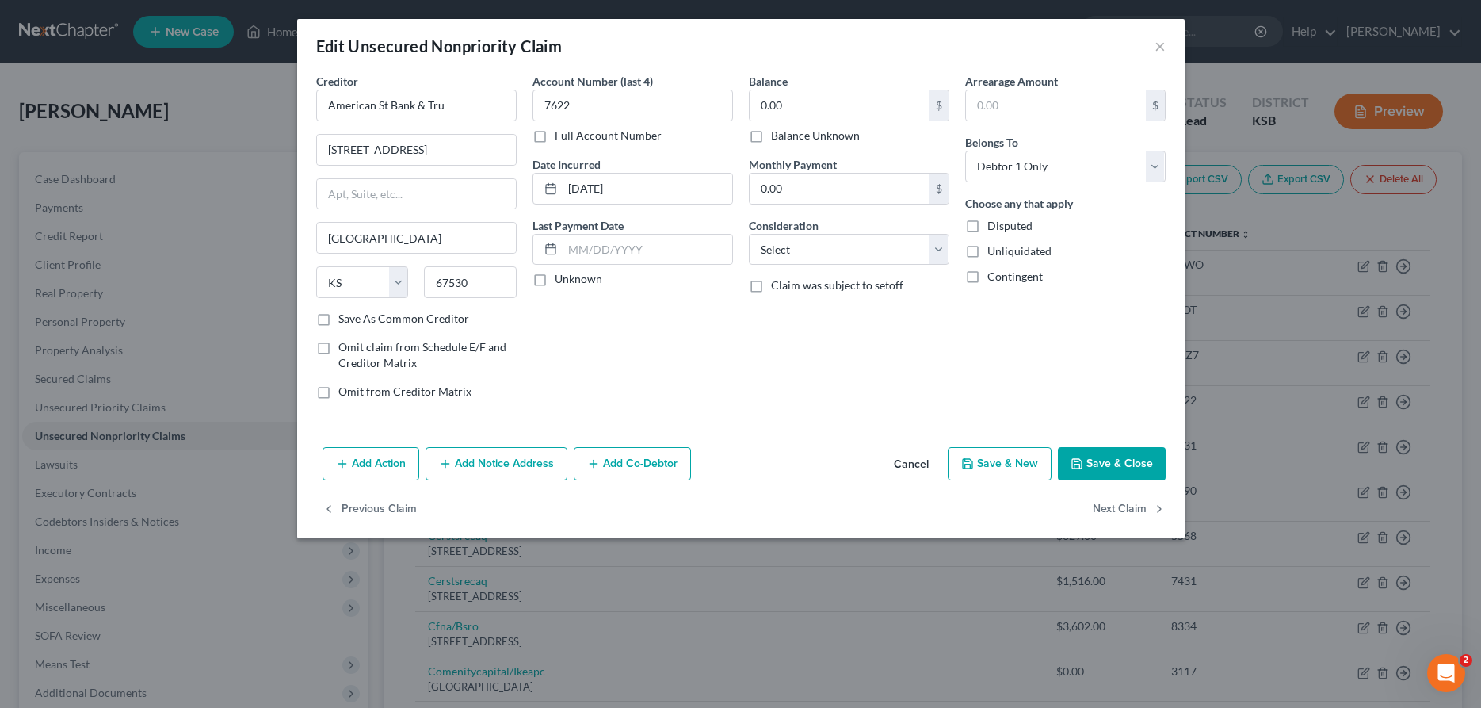
click at [1146, 43] on div "Edit Unsecured Nonpriority Claim ×" at bounding box center [740, 46] width 887 height 54
click at [1162, 52] on button "×" at bounding box center [1159, 45] width 11 height 19
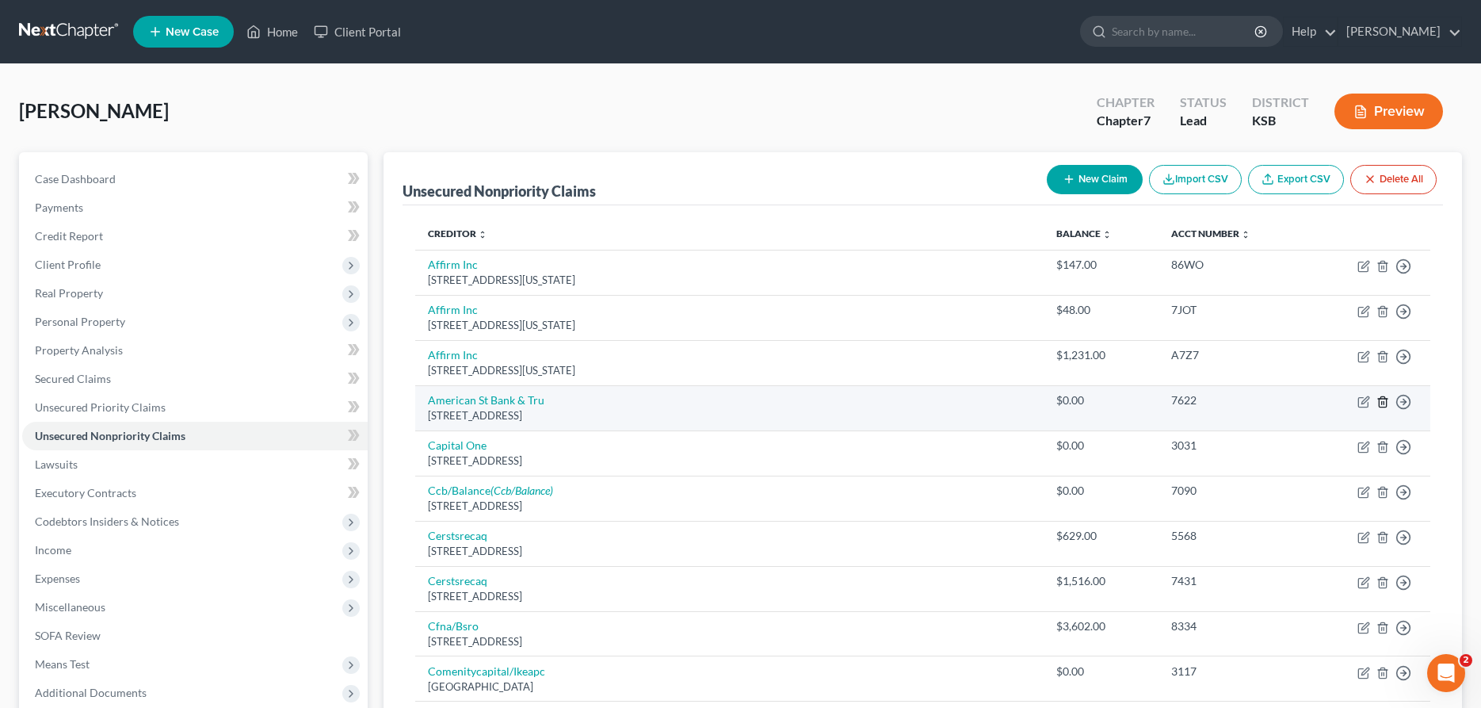
click at [1383, 400] on icon "button" at bounding box center [1382, 401] width 13 height 13
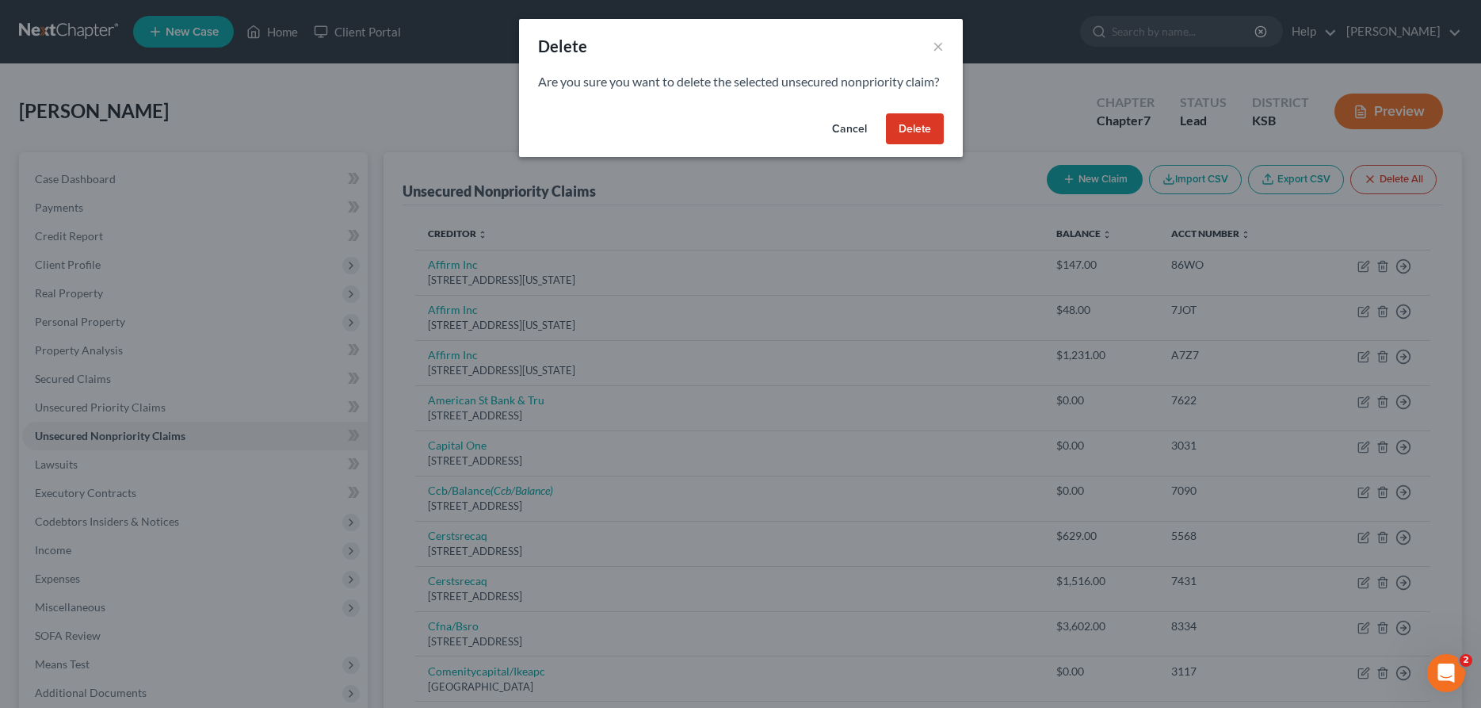
click at [934, 145] on button "Delete" at bounding box center [915, 129] width 58 height 32
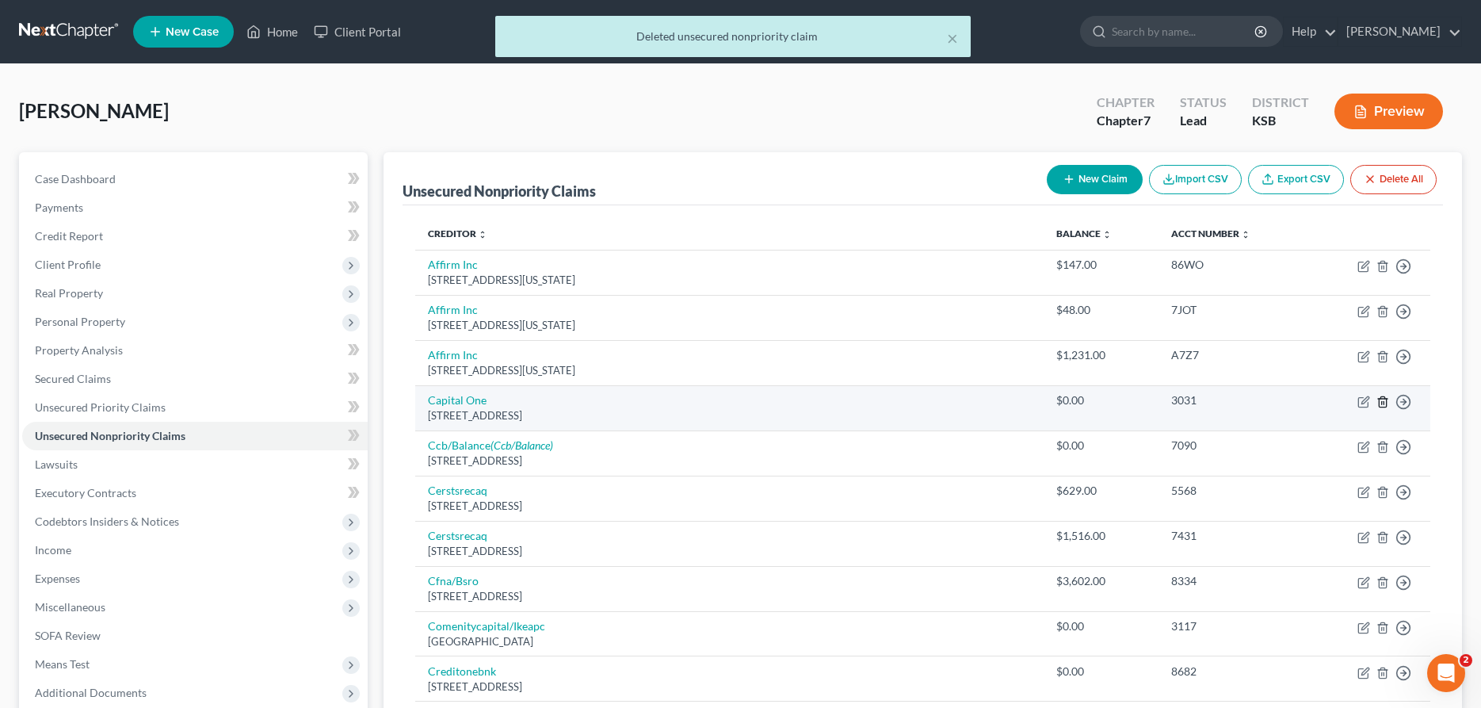
click at [1383, 401] on line "button" at bounding box center [1383, 402] width 0 height 3
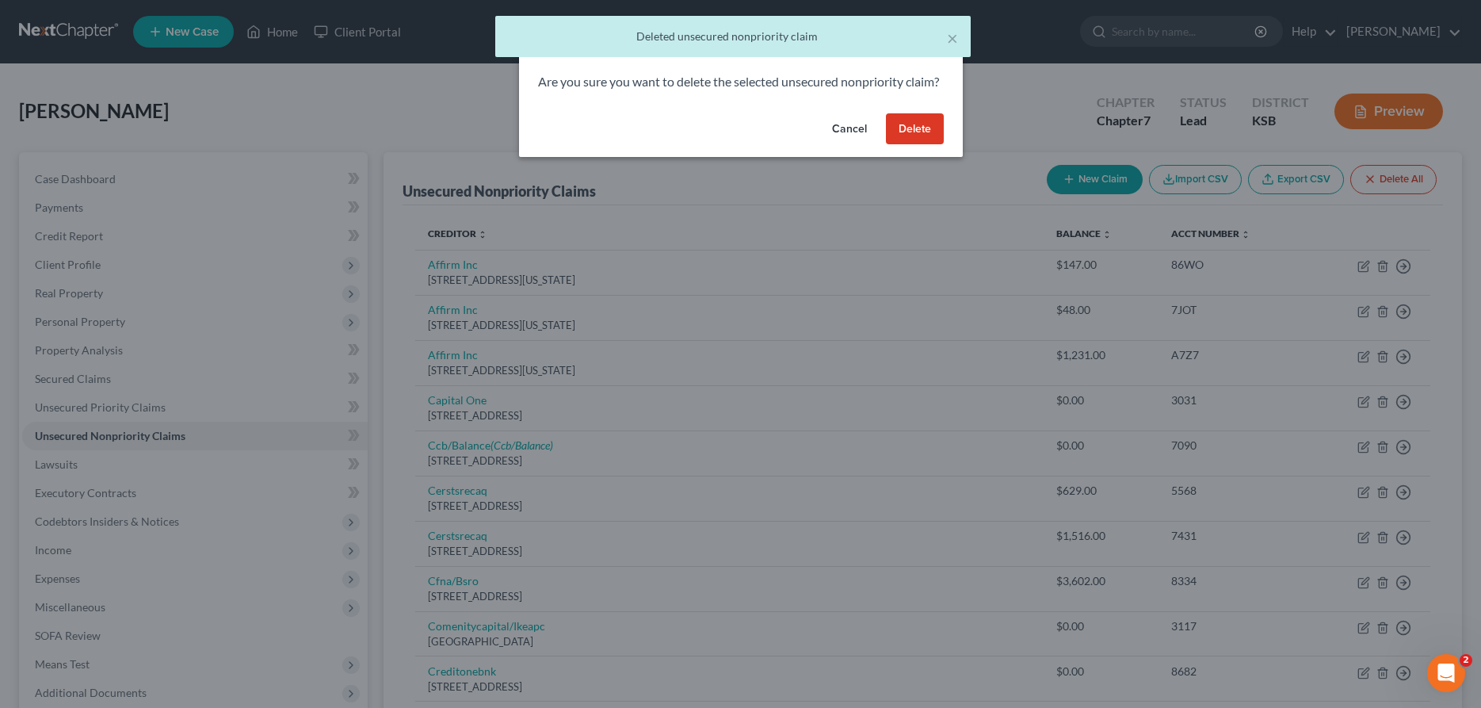
drag, startPoint x: 921, startPoint y: 145, endPoint x: 938, endPoint y: 148, distance: 17.7
click at [921, 145] on button "Delete" at bounding box center [915, 129] width 58 height 32
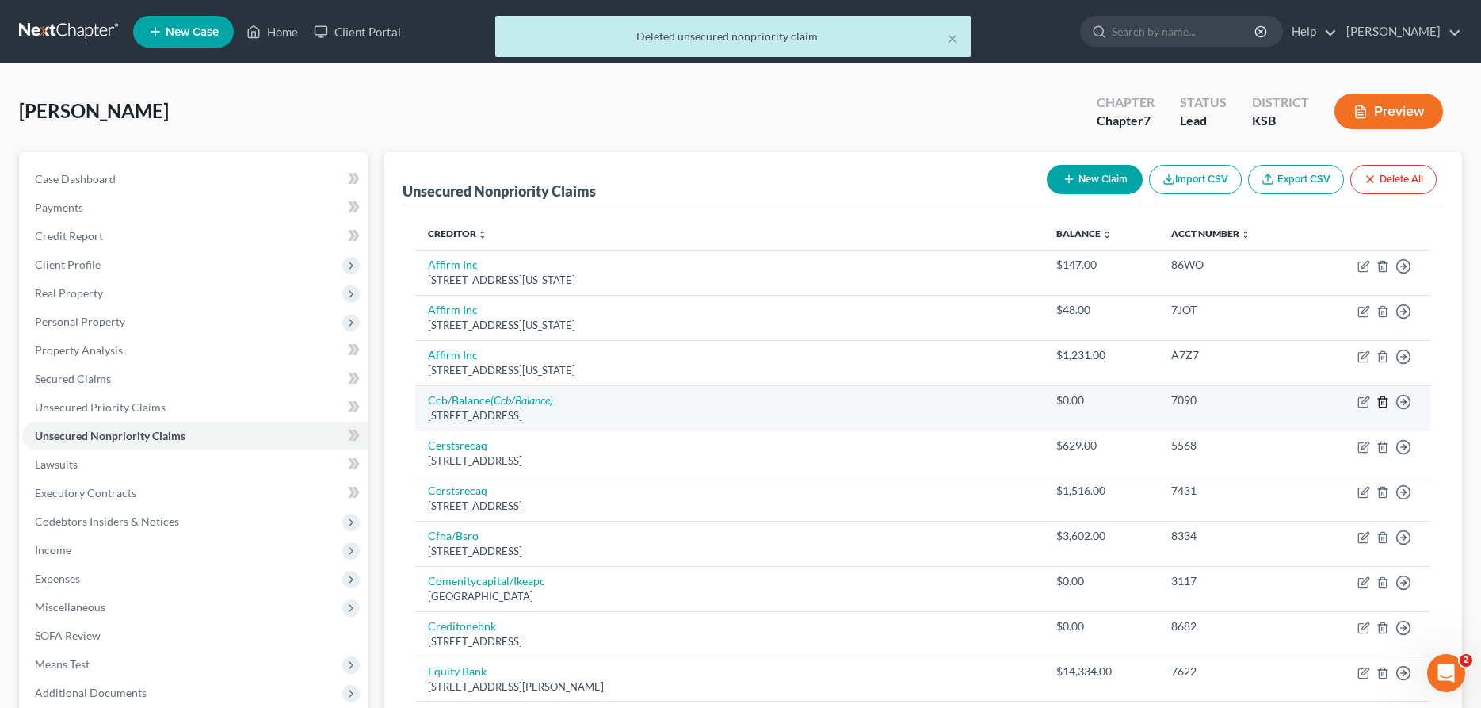
click at [1380, 402] on icon "button" at bounding box center [1382, 401] width 13 height 13
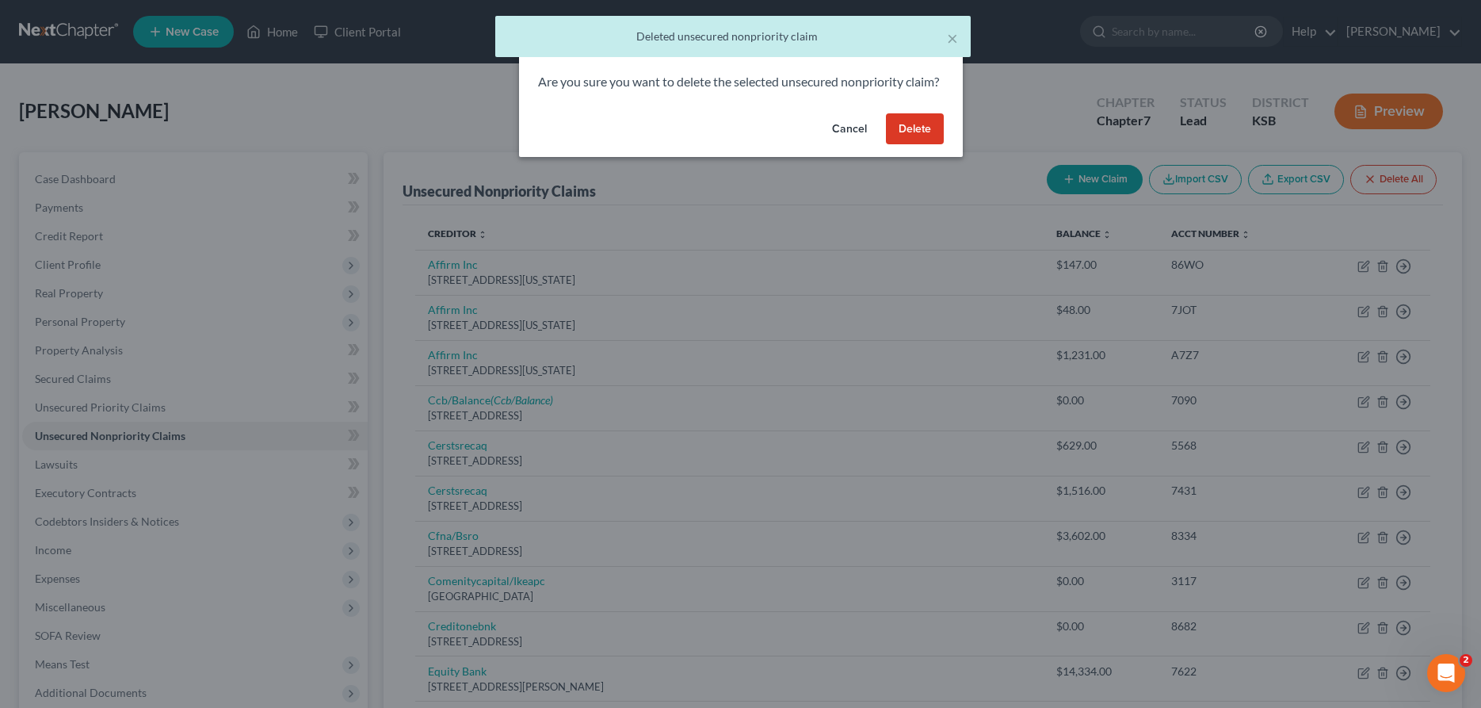
click at [917, 143] on button "Delete" at bounding box center [915, 129] width 58 height 32
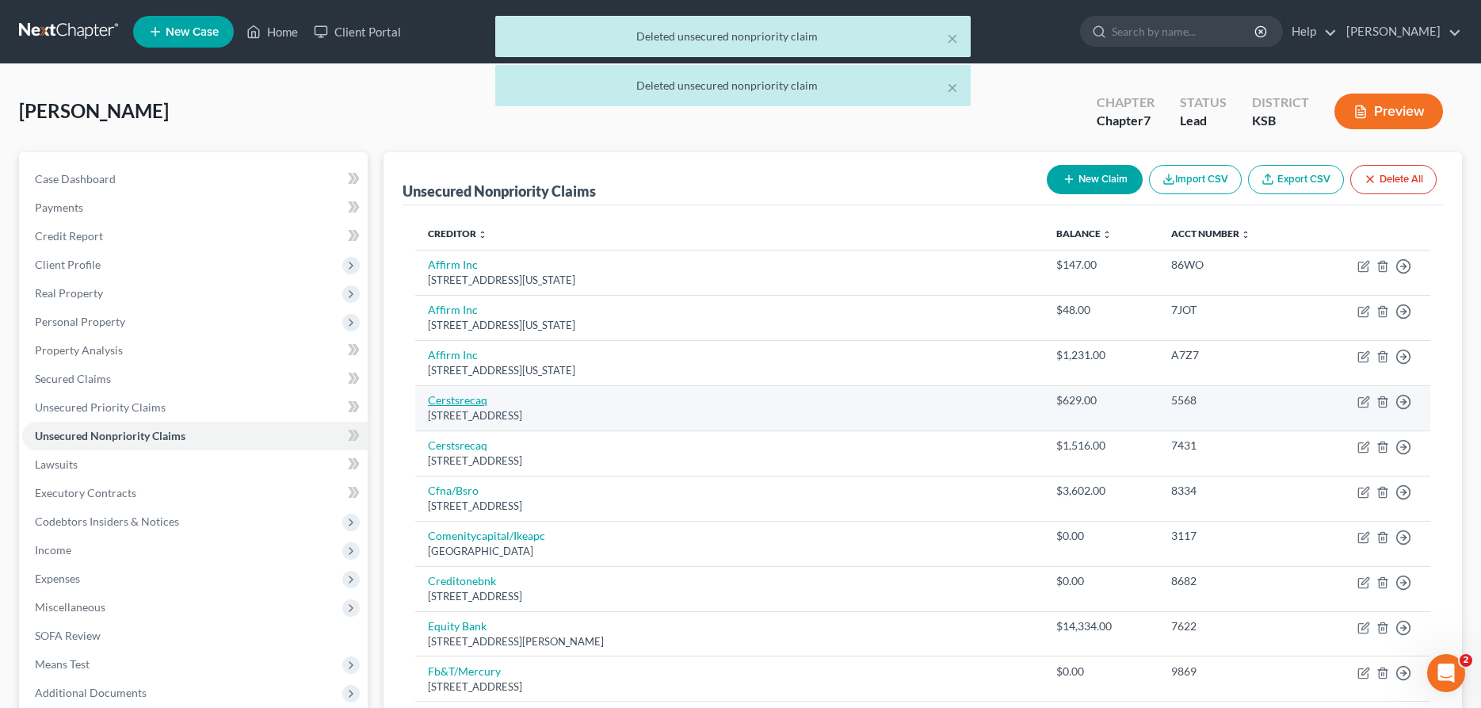
click at [475, 403] on link "Cerstsrecaq" at bounding box center [457, 399] width 59 height 13
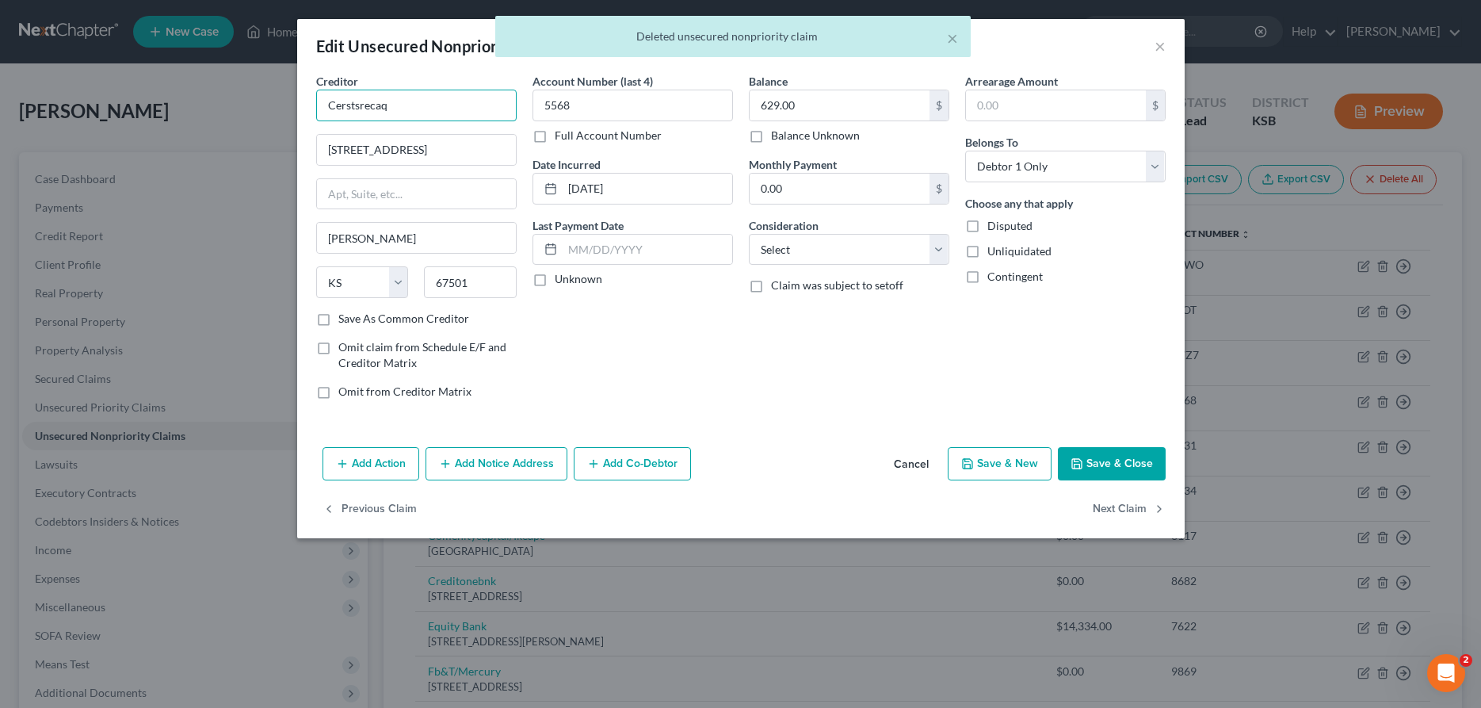
drag, startPoint x: 493, startPoint y: 104, endPoint x: 218, endPoint y: 92, distance: 275.2
click at [316, 92] on input "Cerstsrecaq" at bounding box center [416, 106] width 200 height 32
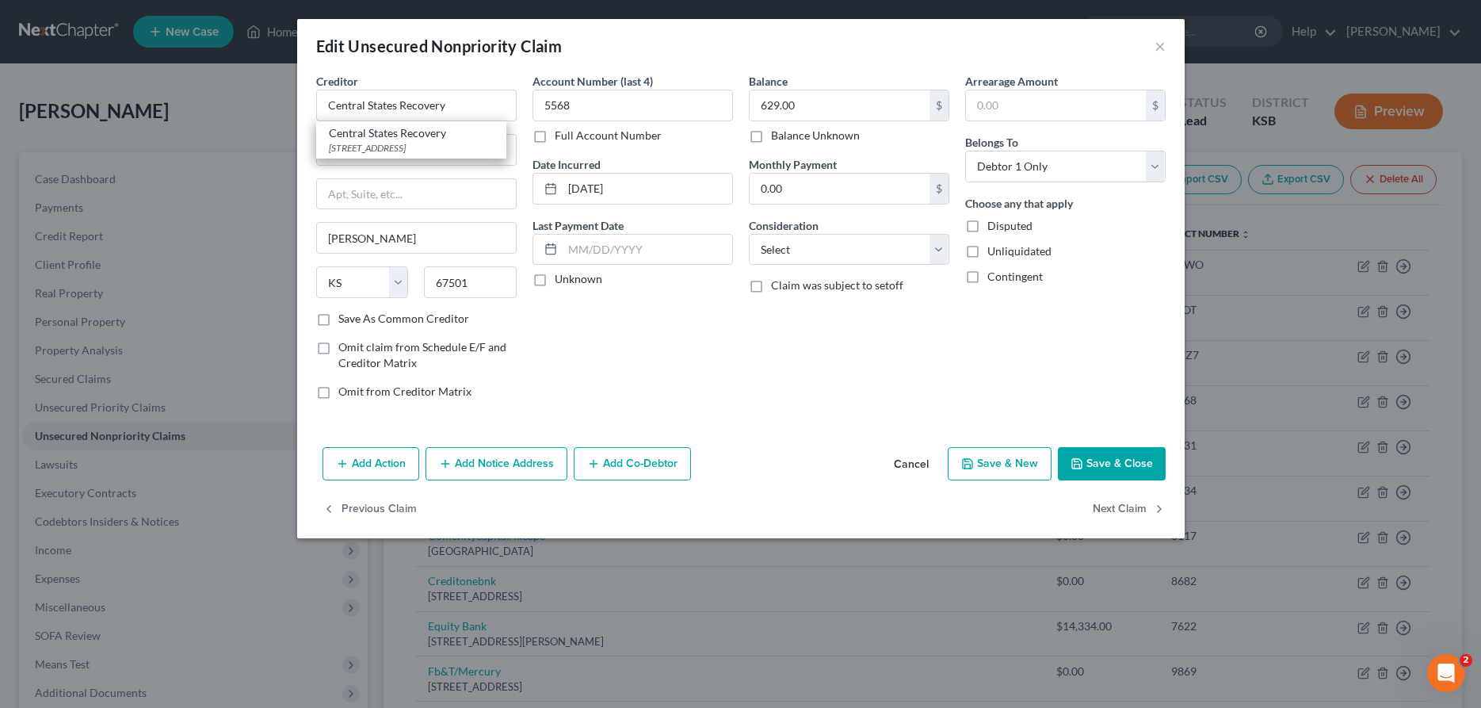
click at [539, 461] on button "Add Notice Address" at bounding box center [496, 463] width 142 height 33
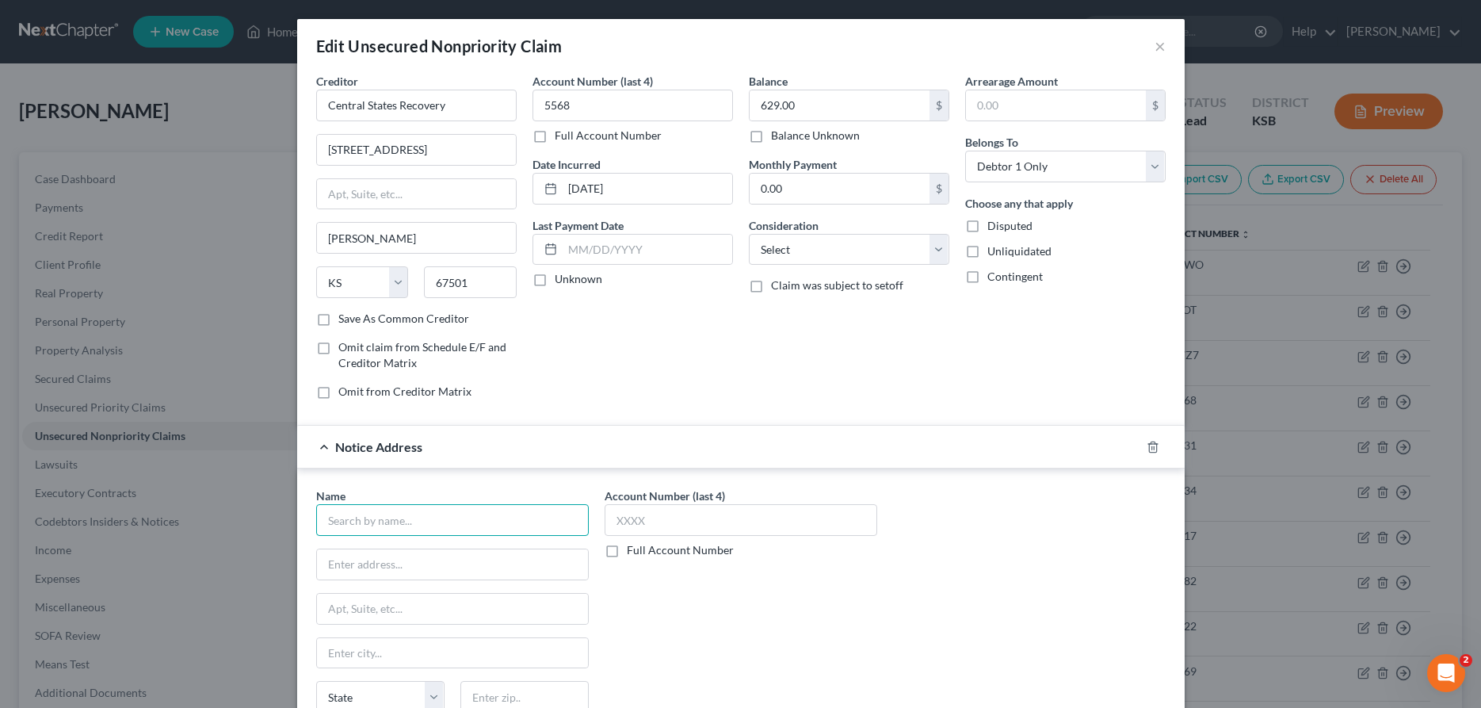
click at [493, 523] on input "text" at bounding box center [452, 520] width 273 height 32
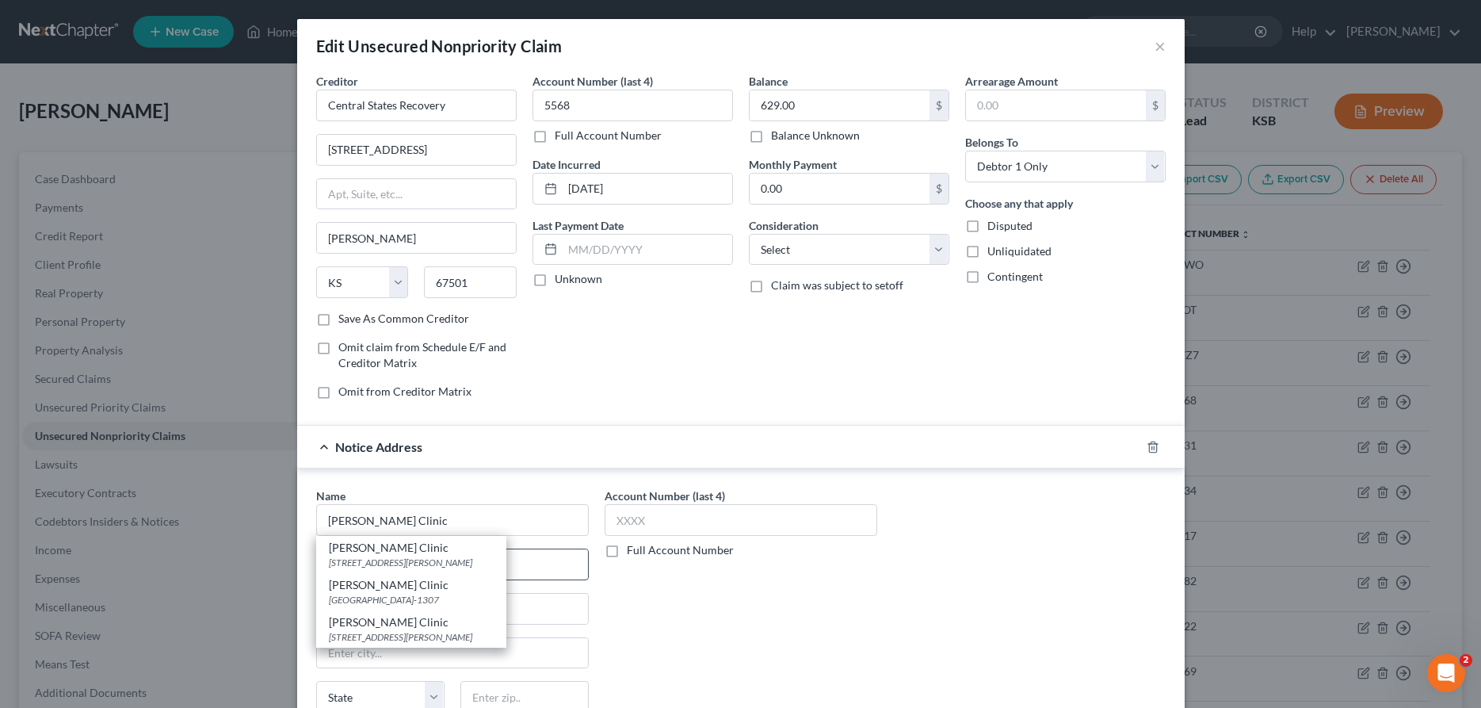
click at [483, 563] on div "[STREET_ADDRESS][PERSON_NAME]" at bounding box center [411, 561] width 165 height 13
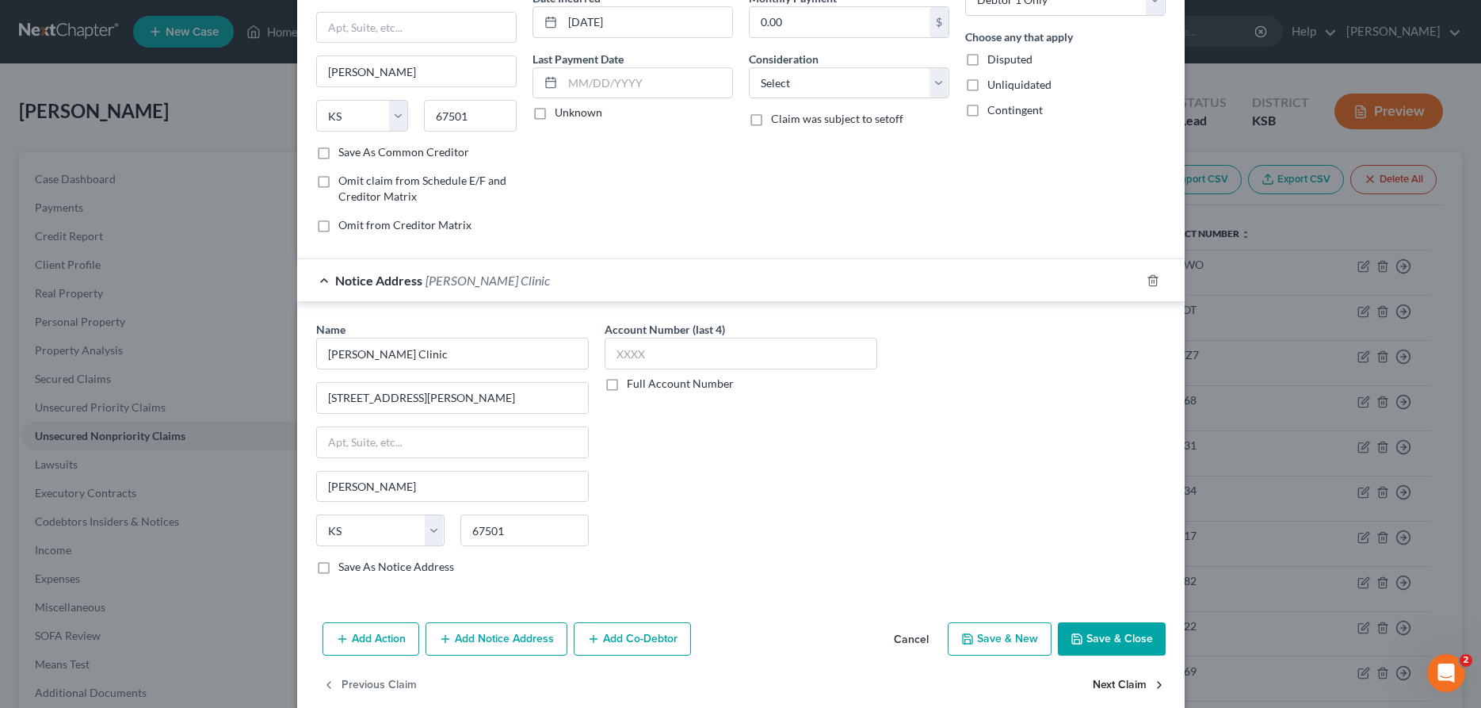
scroll to position [192, 0]
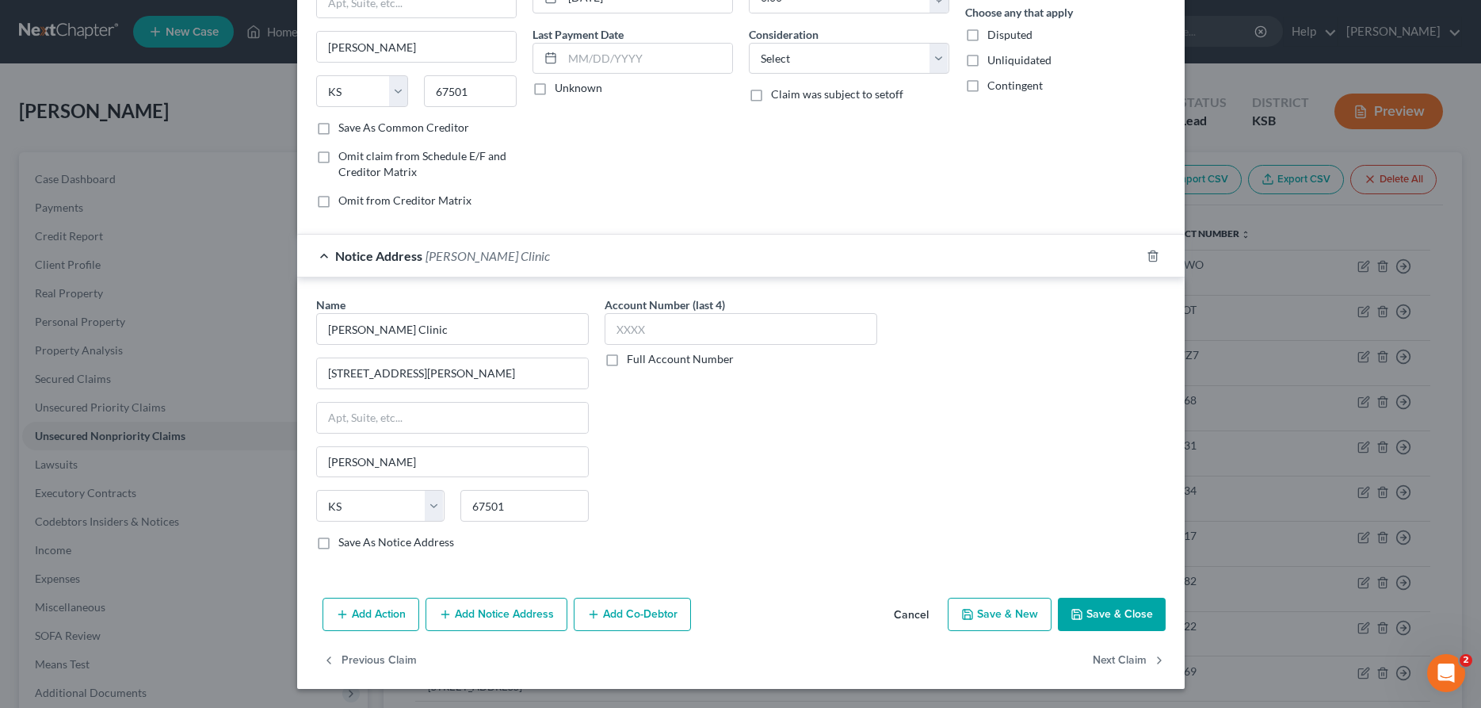
click at [1121, 617] on button "Save & Close" at bounding box center [1112, 613] width 108 height 33
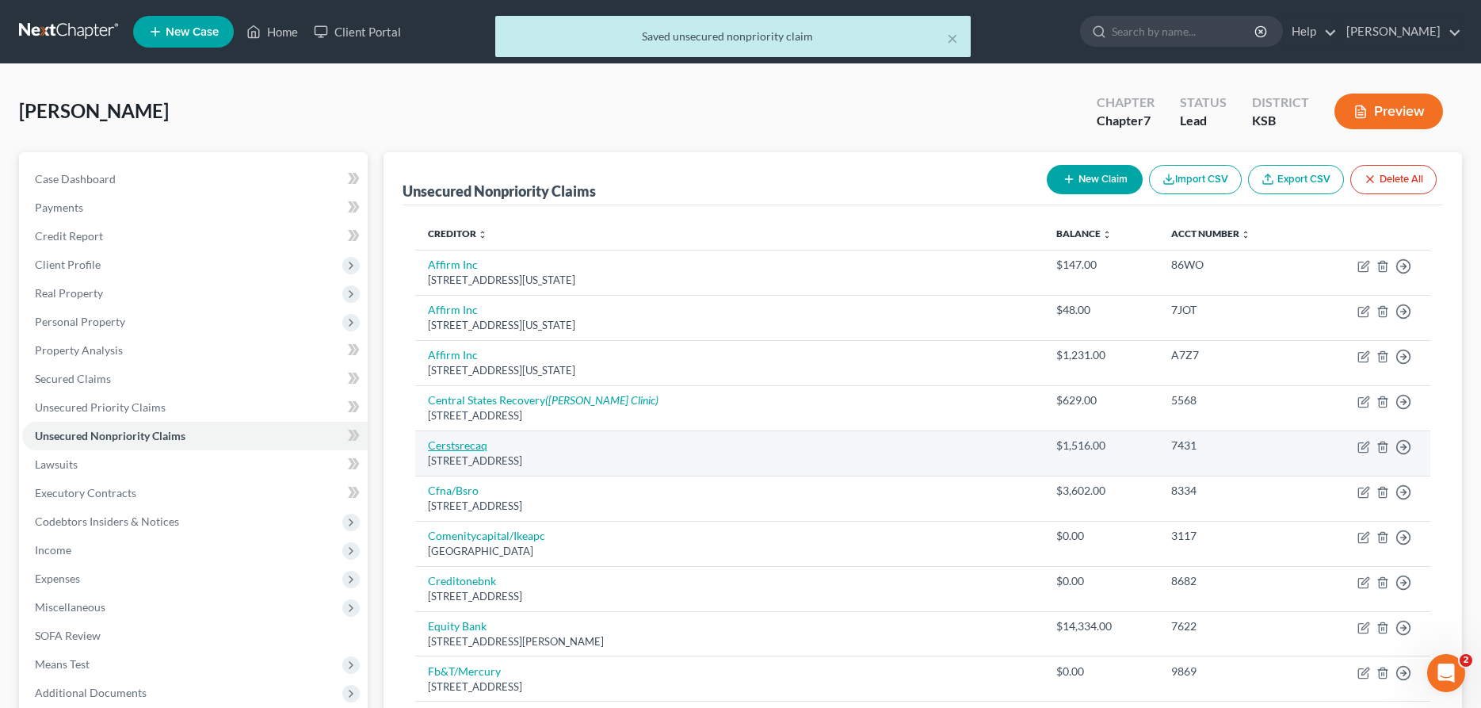
click at [474, 446] on link "Cerstsrecaq" at bounding box center [457, 444] width 59 height 13
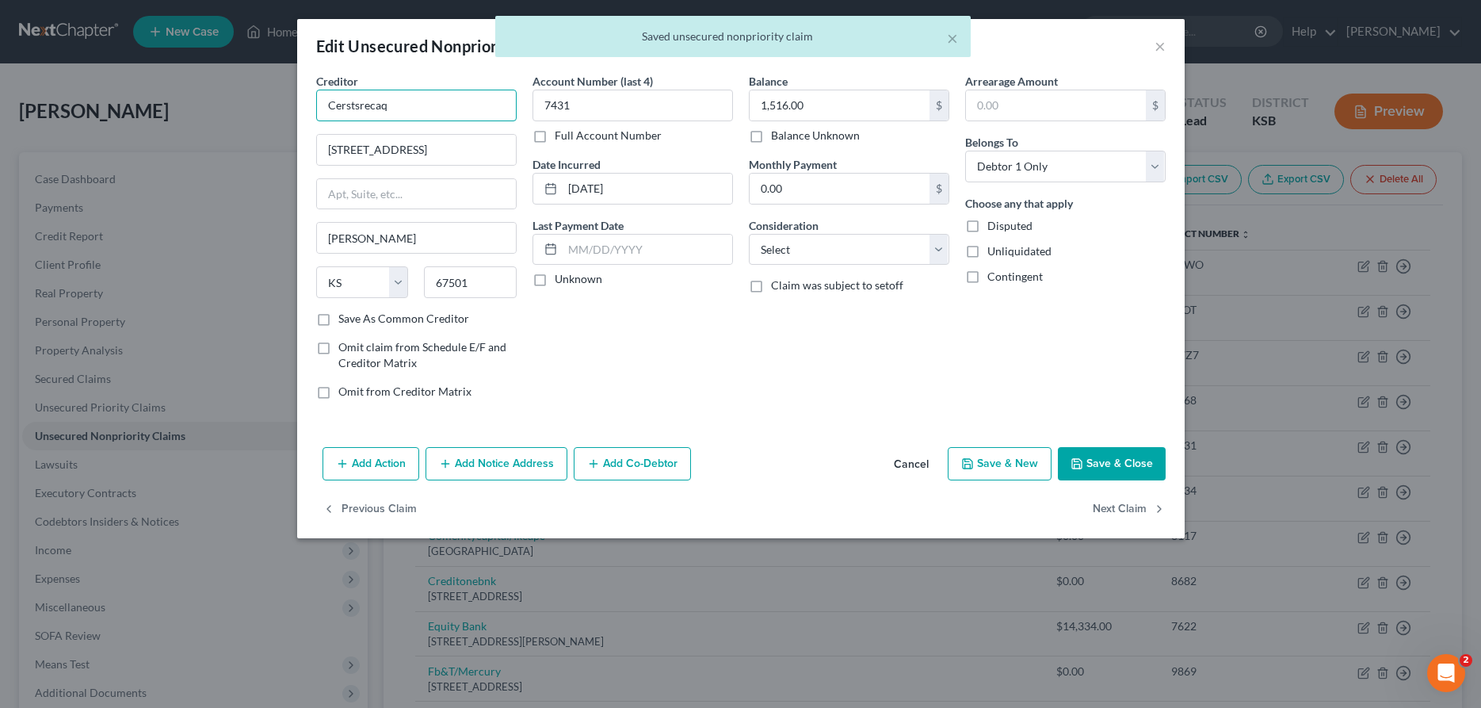
drag, startPoint x: 428, startPoint y: 97, endPoint x: 135, endPoint y: 98, distance: 293.2
click at [316, 98] on input "Cerstsrecaq" at bounding box center [416, 106] width 200 height 32
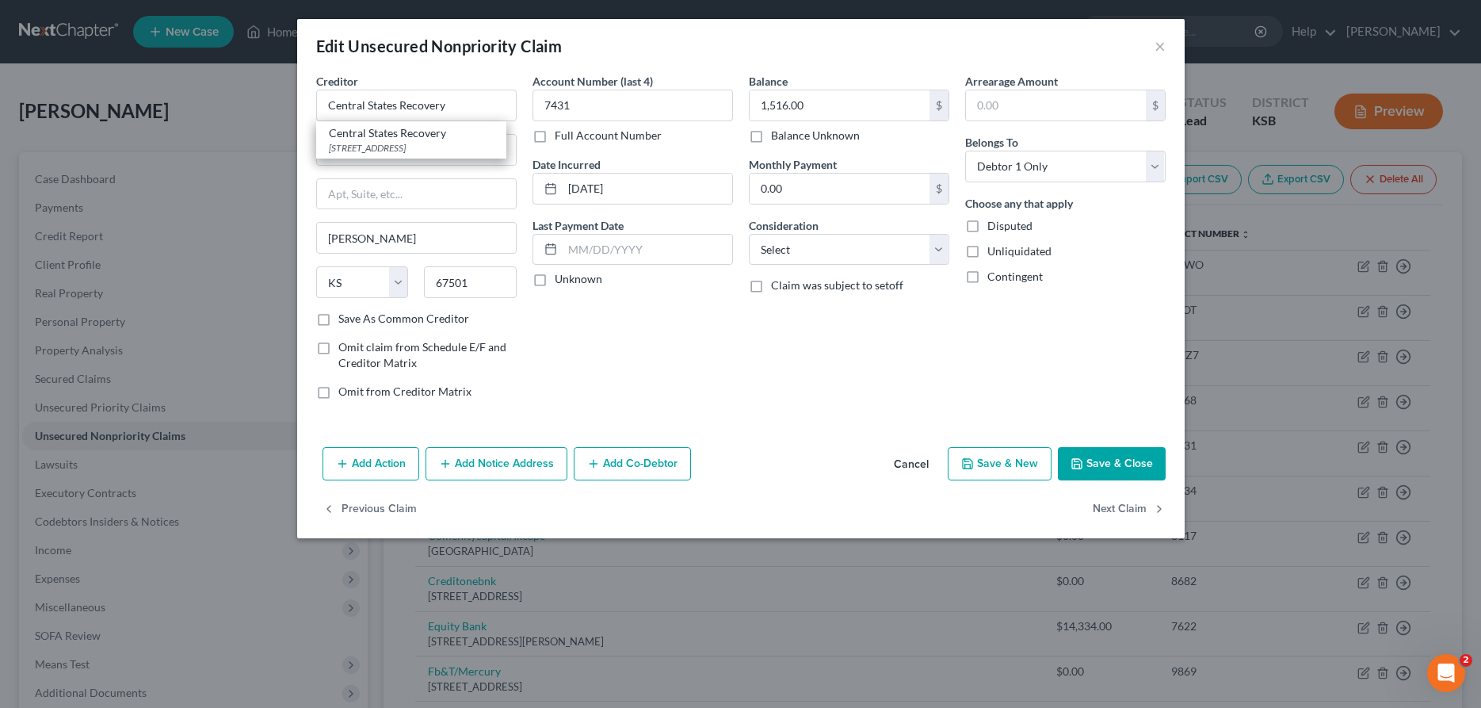
click at [465, 461] on button "Add Notice Address" at bounding box center [496, 463] width 142 height 33
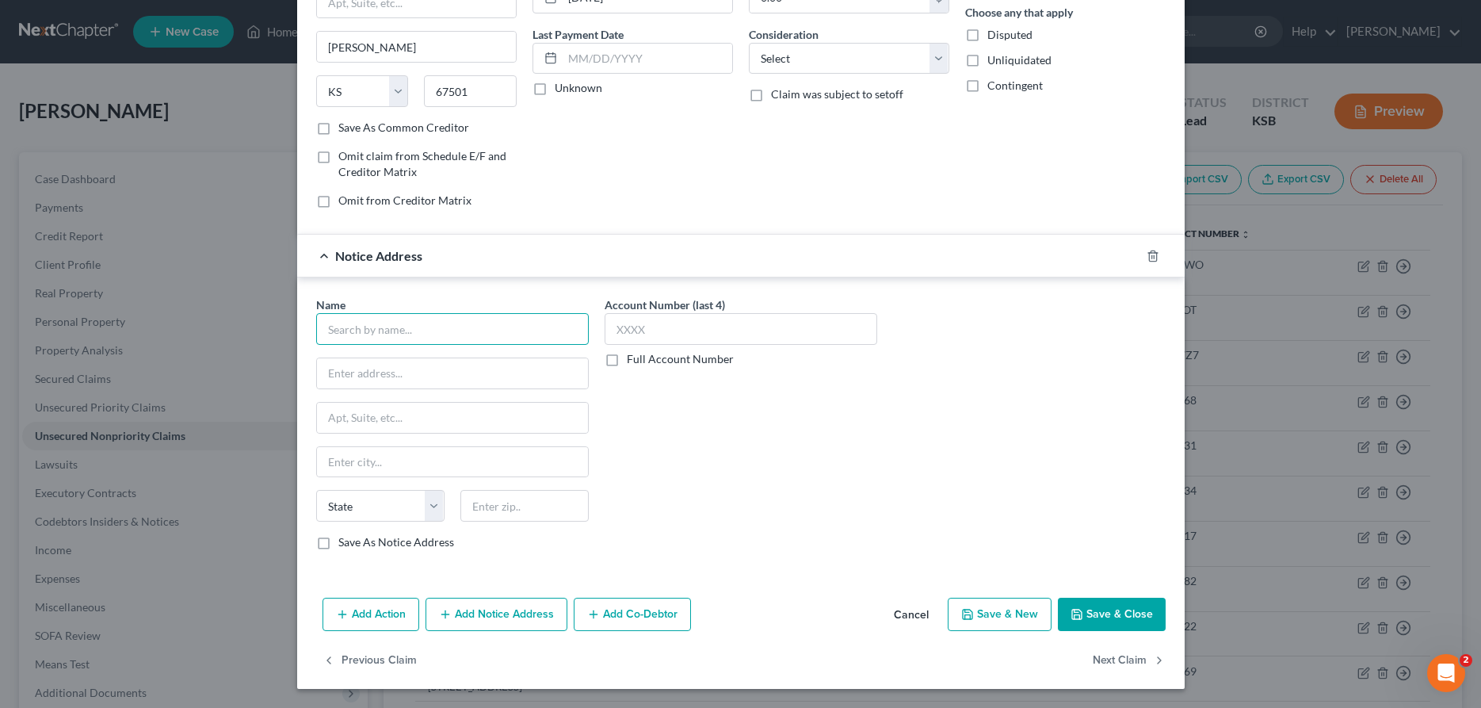
click at [398, 341] on input "text" at bounding box center [452, 329] width 273 height 32
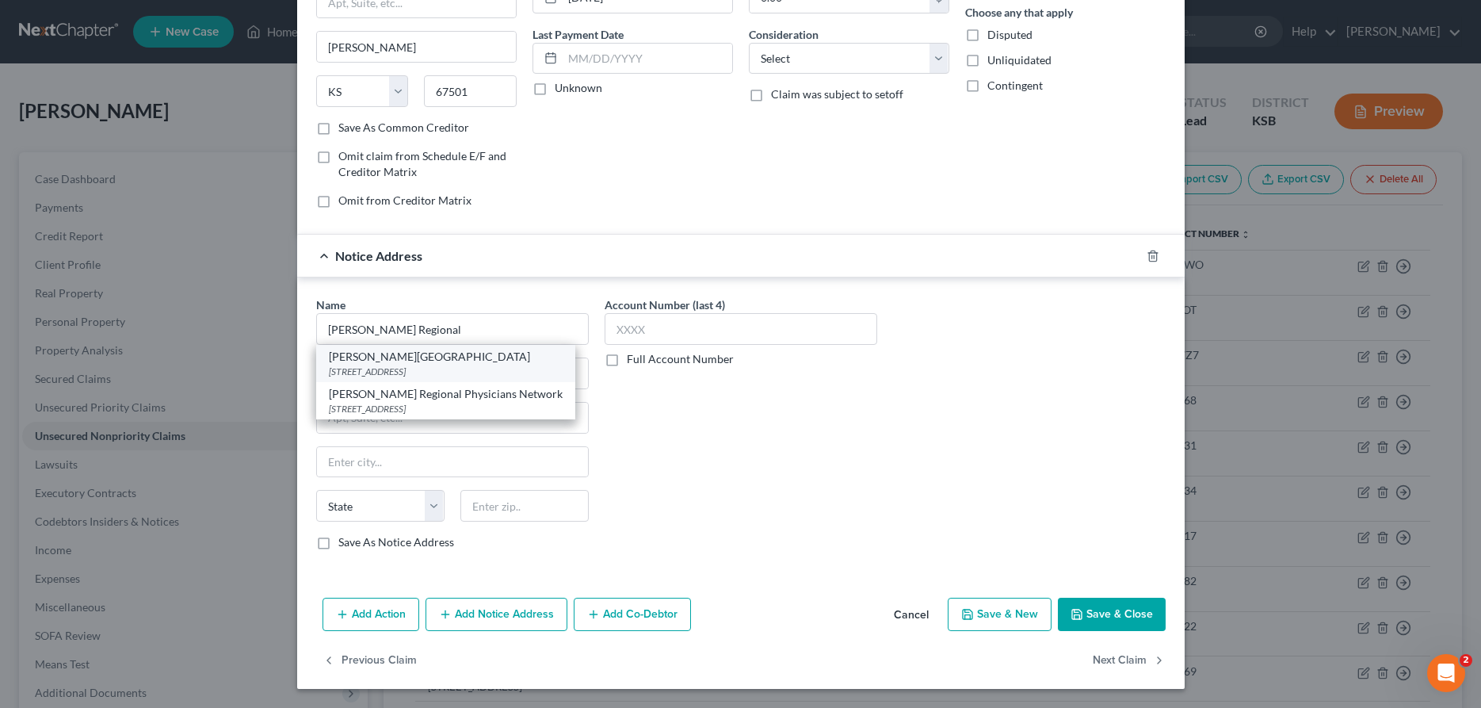
click at [432, 366] on div "[STREET_ADDRESS]" at bounding box center [446, 370] width 234 height 13
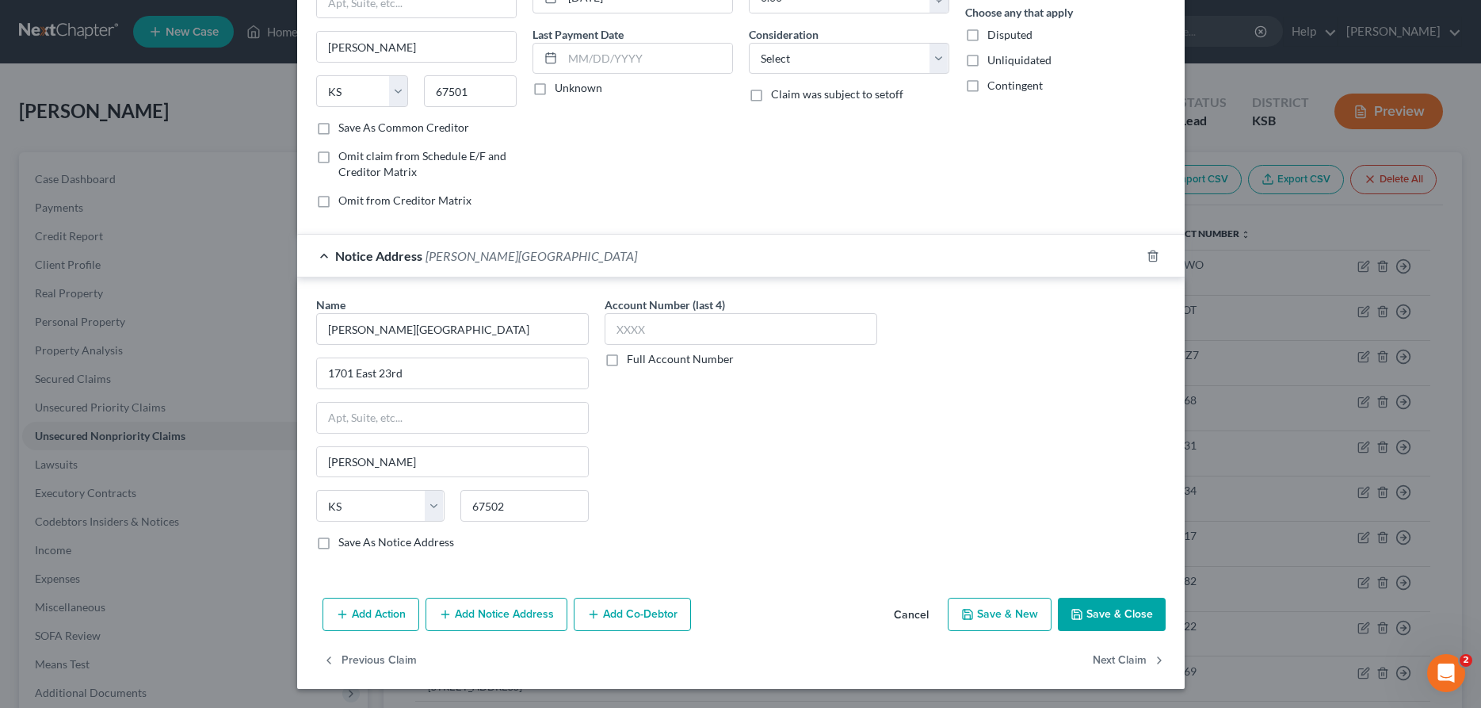
click at [487, 620] on button "Add Notice Address" at bounding box center [496, 613] width 142 height 33
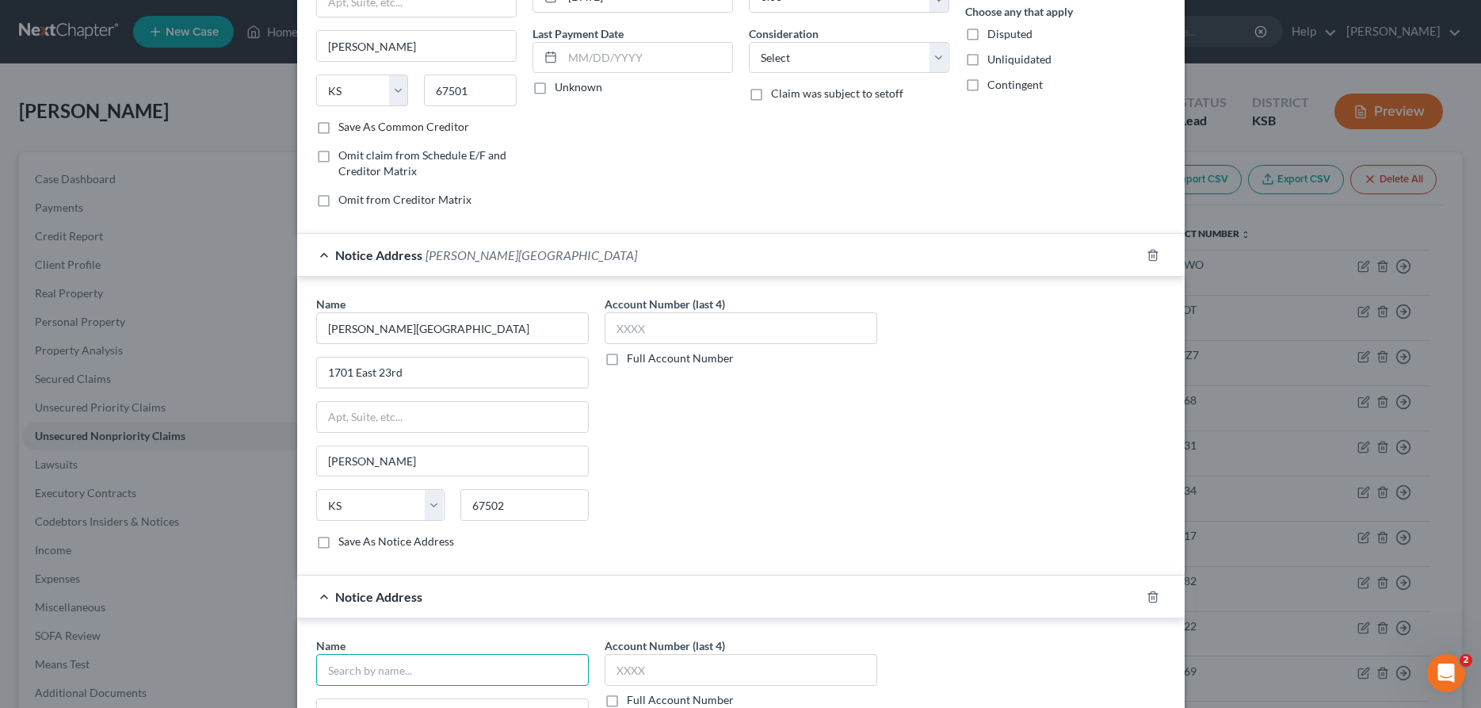
click at [460, 669] on input "text" at bounding box center [452, 670] width 273 height 32
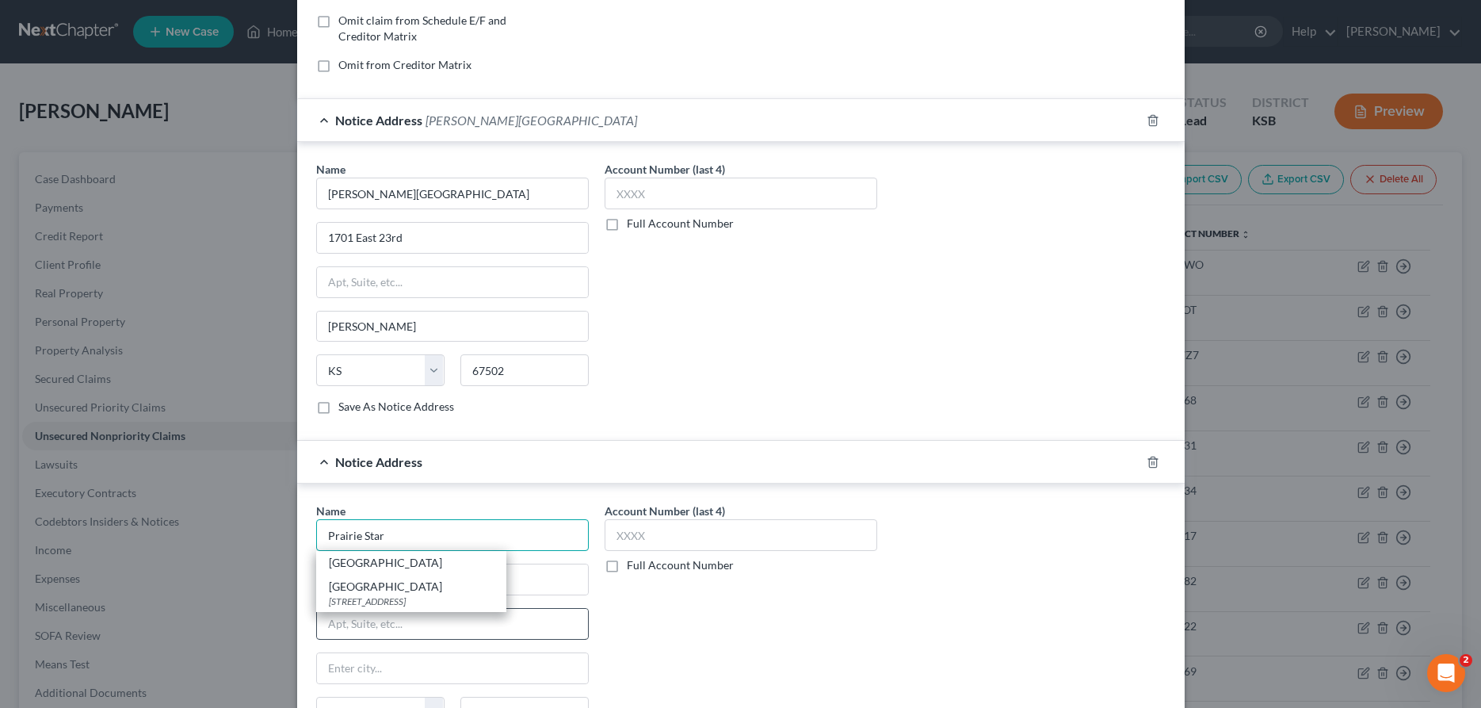
scroll to position [353, 0]
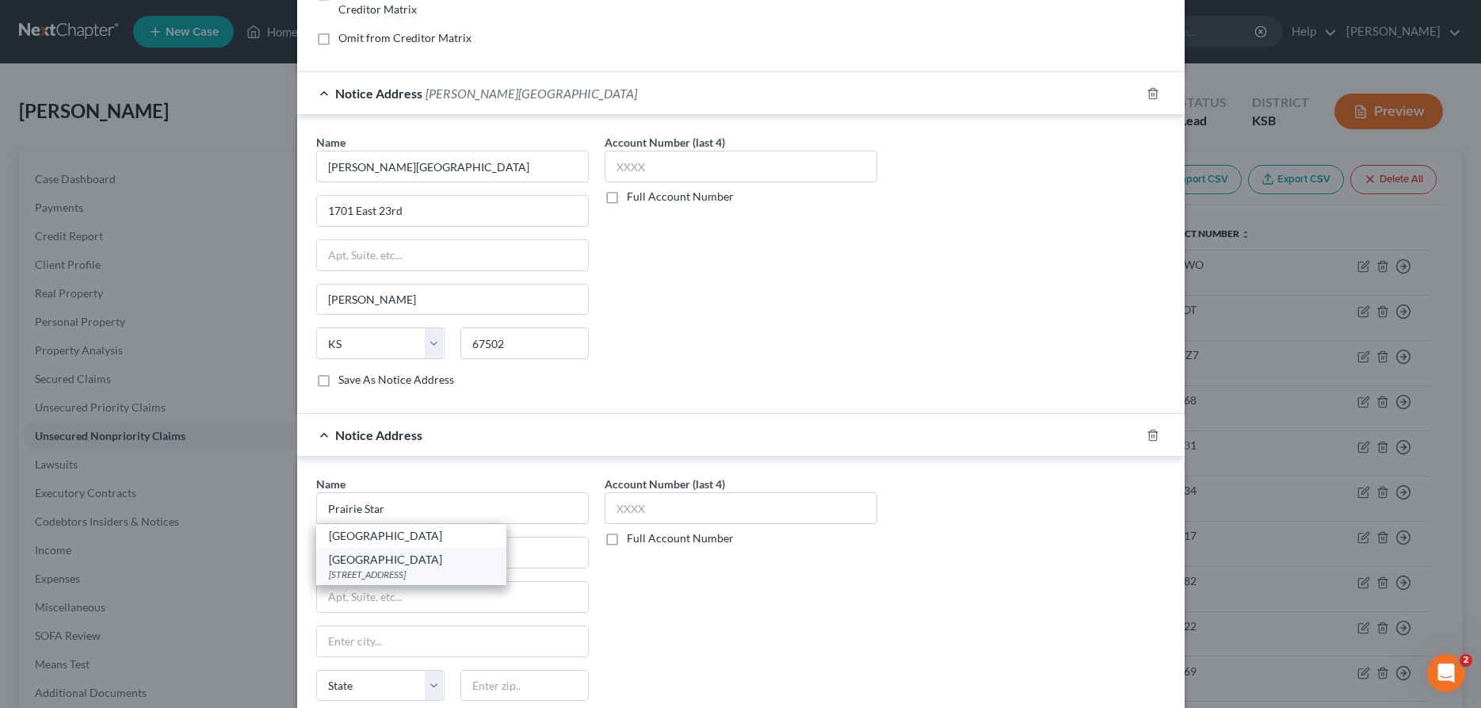
click at [458, 573] on div "[STREET_ADDRESS]" at bounding box center [411, 573] width 165 height 13
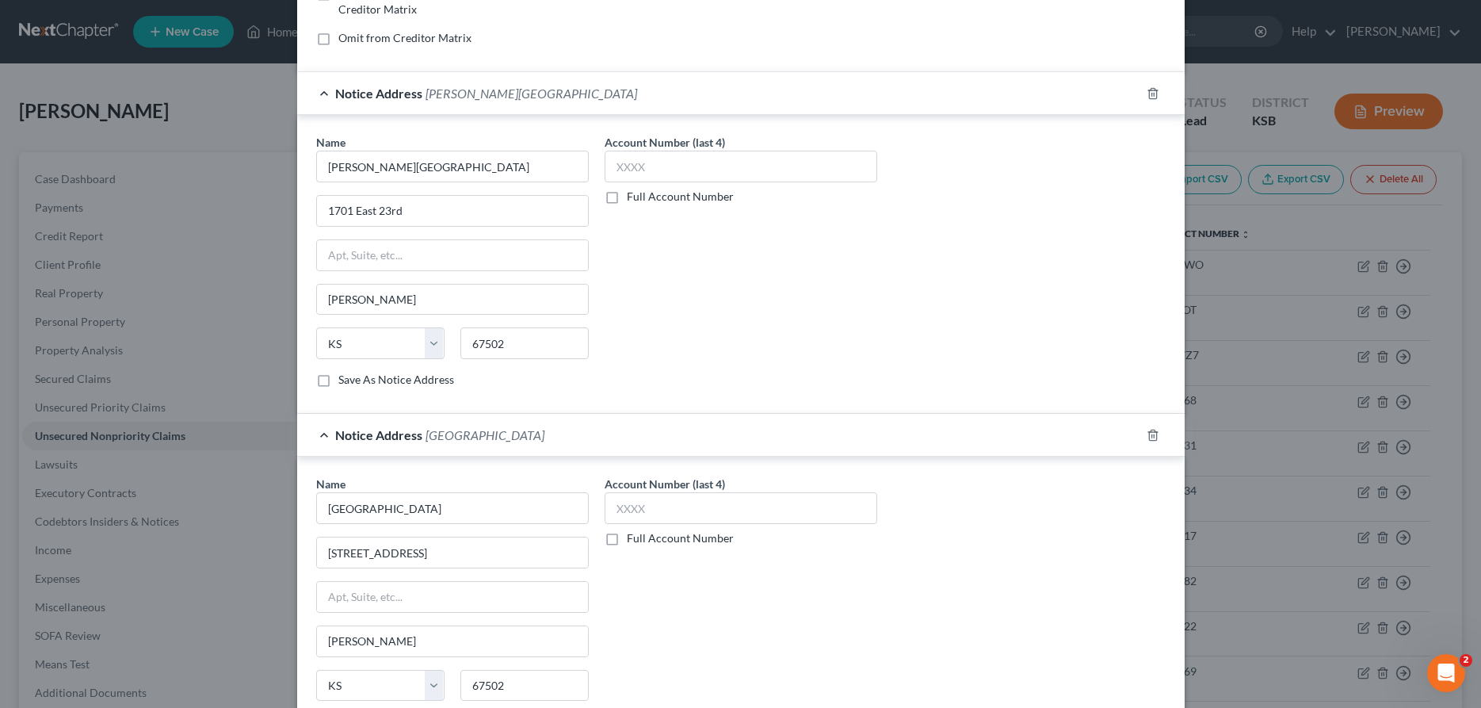
scroll to position [533, 0]
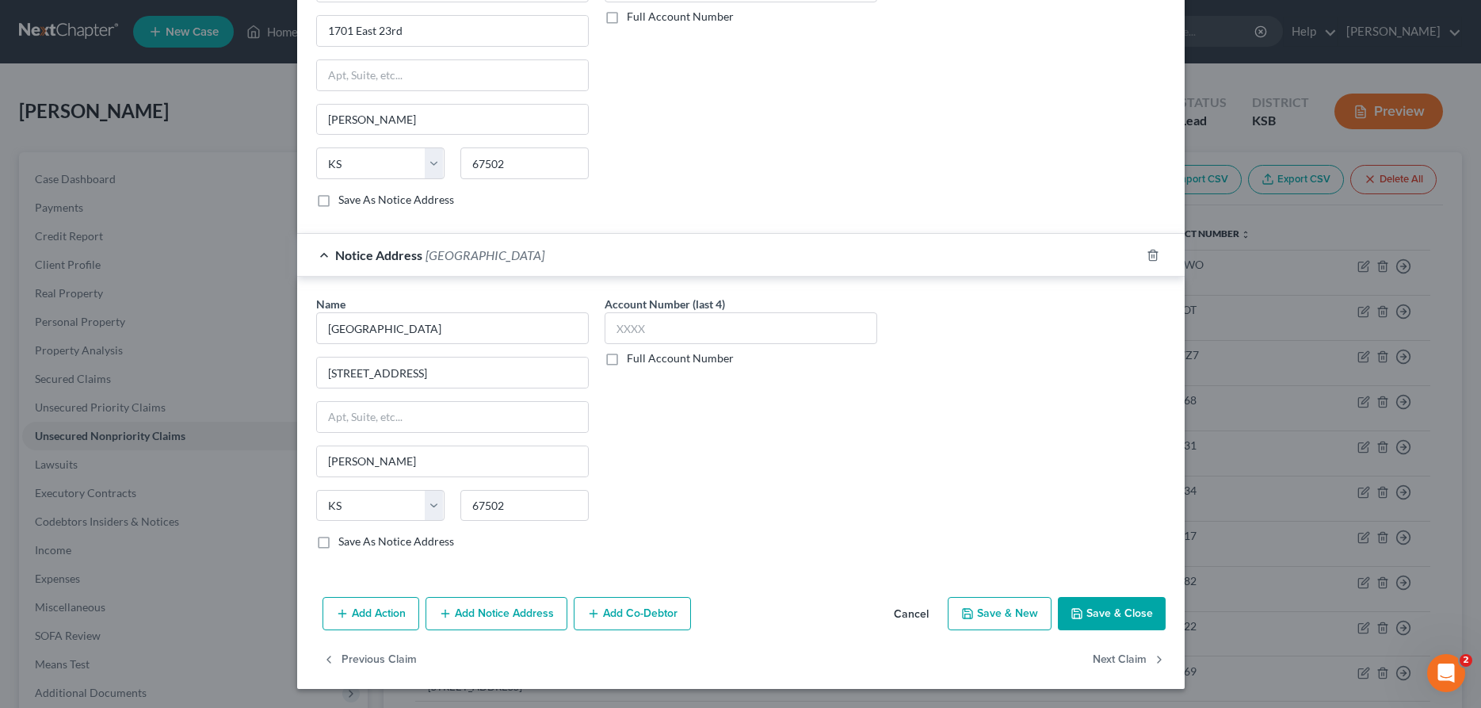
click at [1099, 612] on button "Save & Close" at bounding box center [1112, 613] width 108 height 33
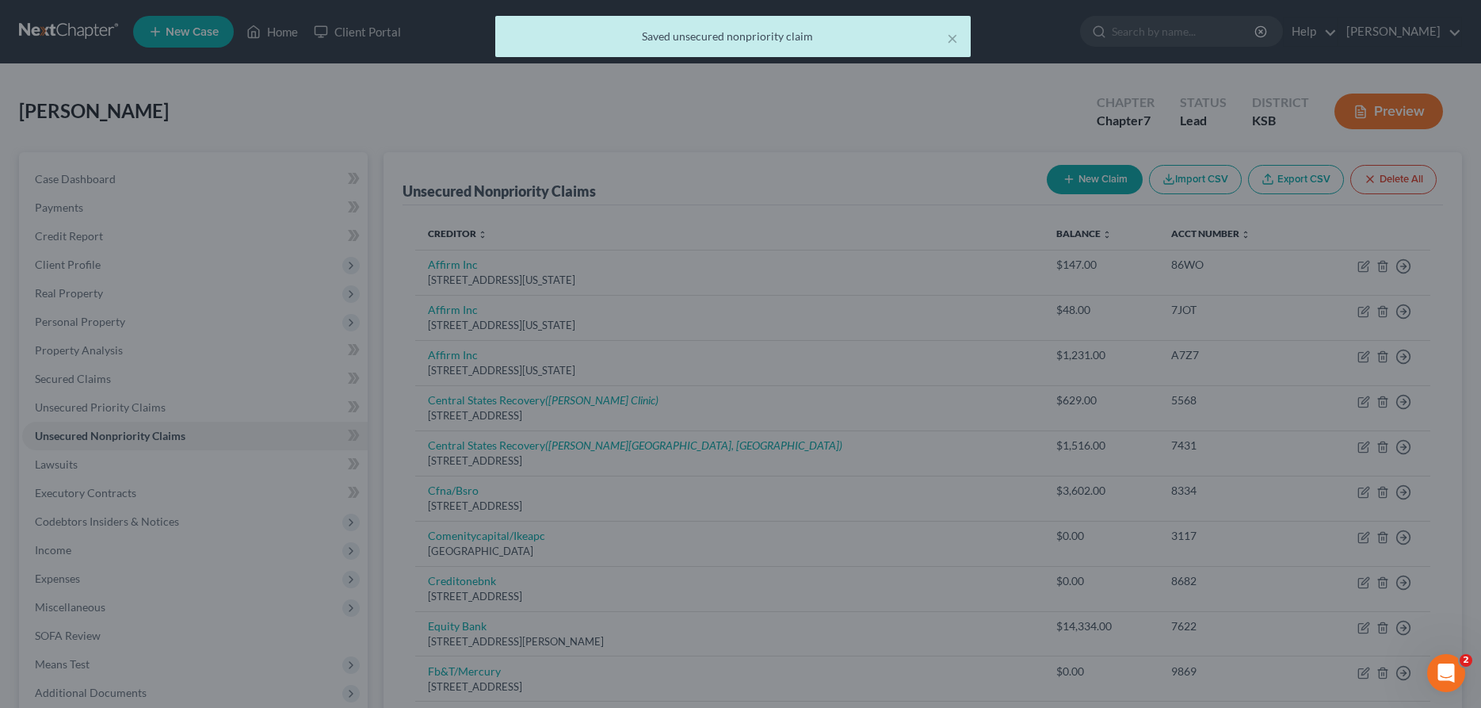
scroll to position [0, 0]
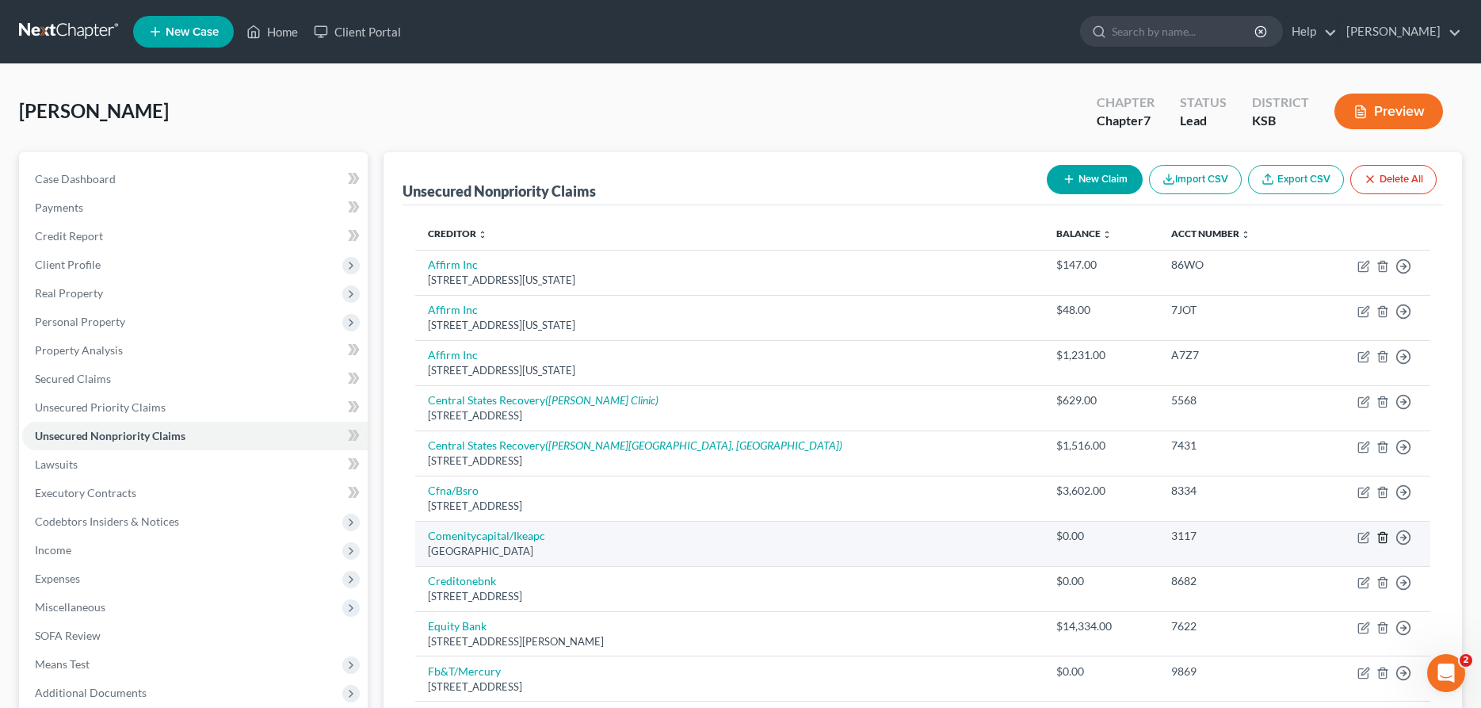
click at [1384, 537] on icon "button" at bounding box center [1382, 537] width 13 height 13
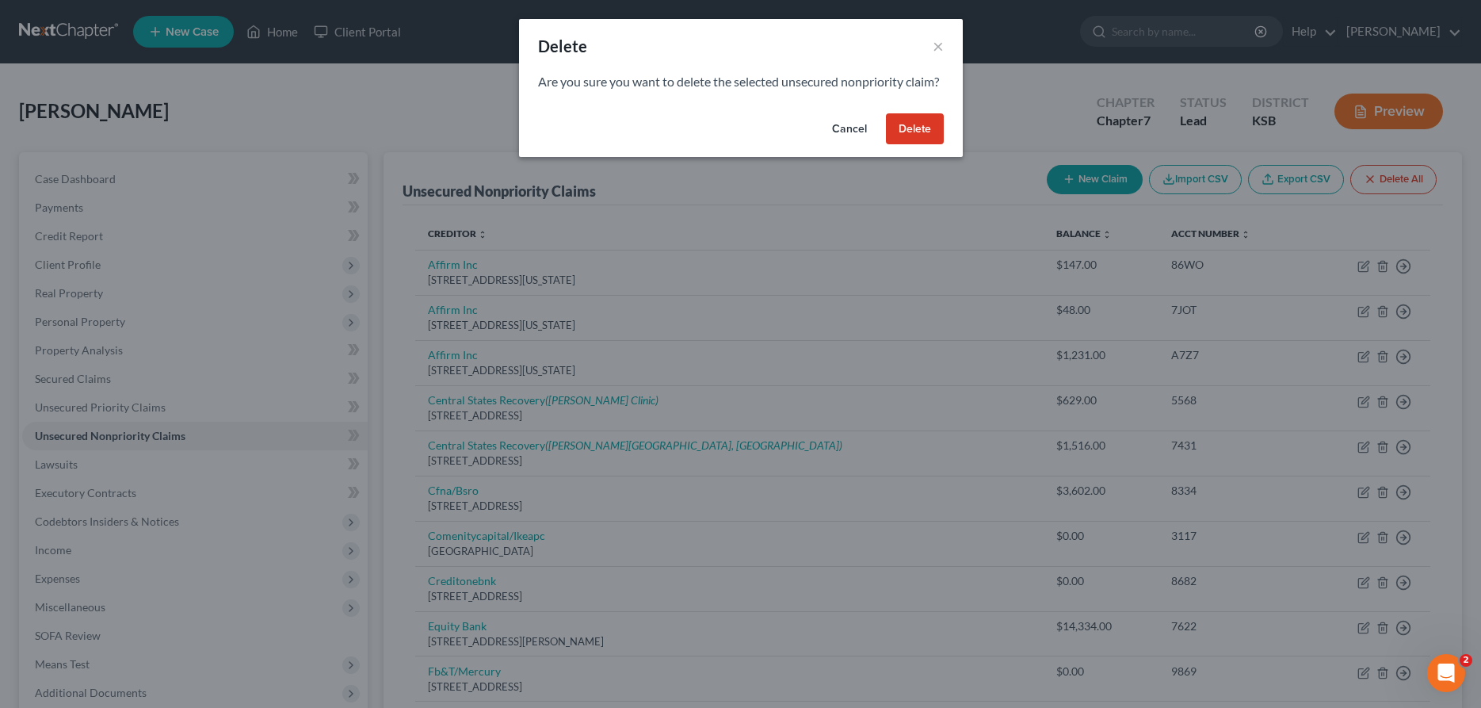
click at [919, 145] on button "Delete" at bounding box center [915, 129] width 58 height 32
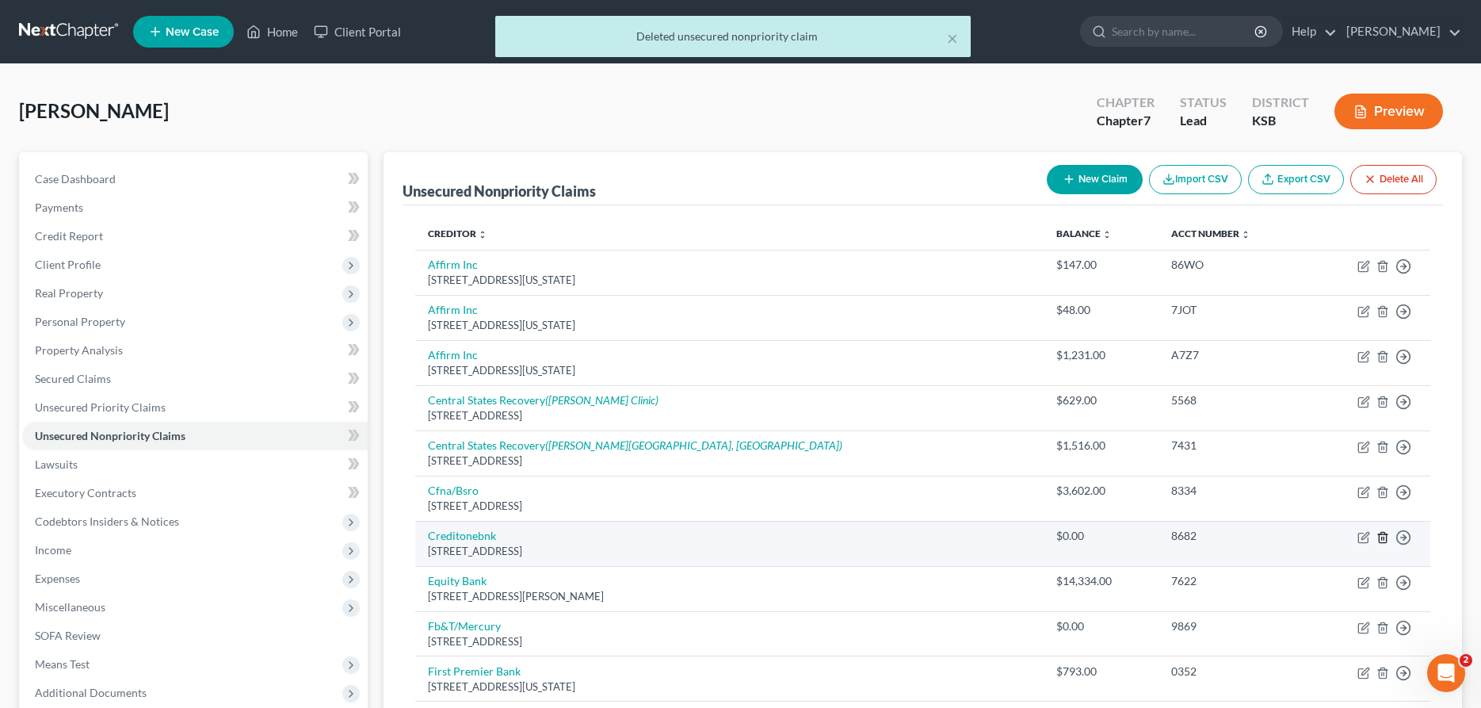
click at [1383, 536] on icon "button" at bounding box center [1382, 537] width 13 height 13
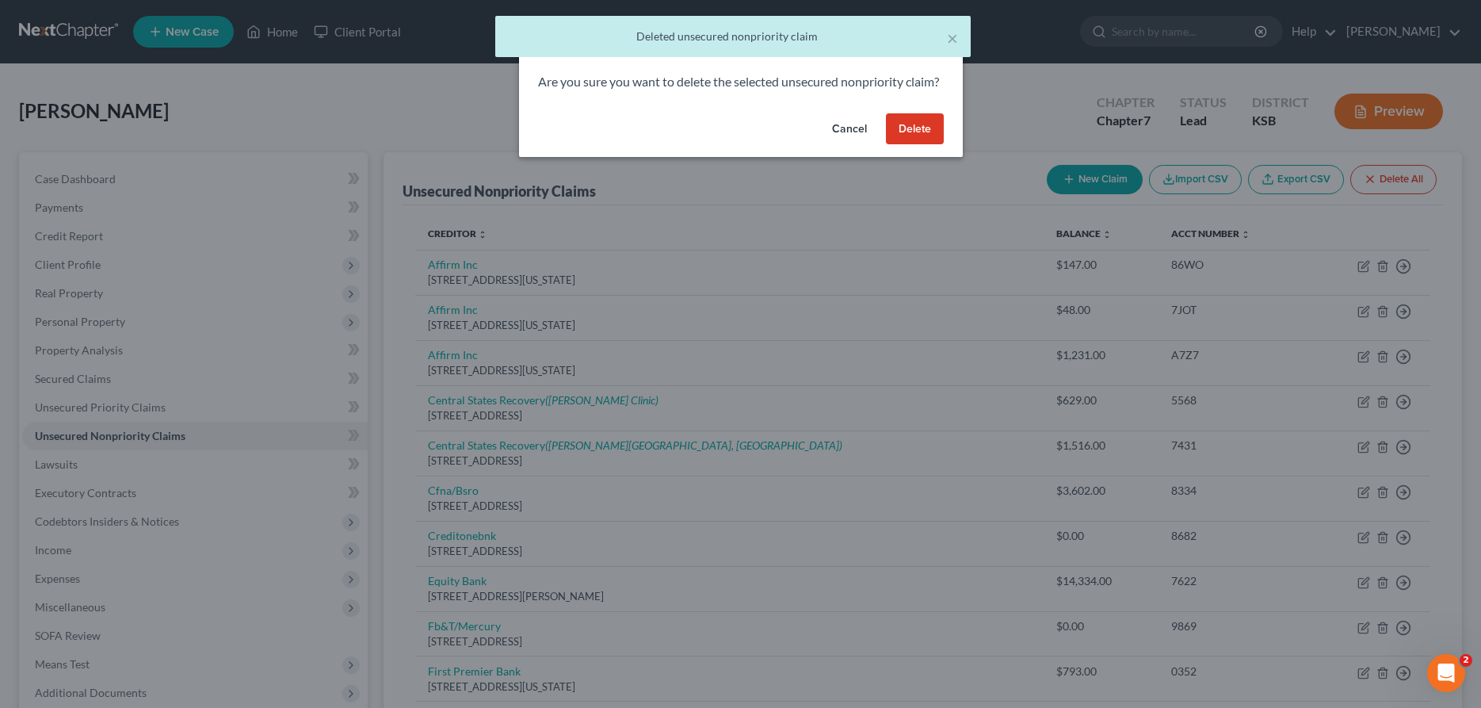
click at [920, 136] on button "Delete" at bounding box center [915, 129] width 58 height 32
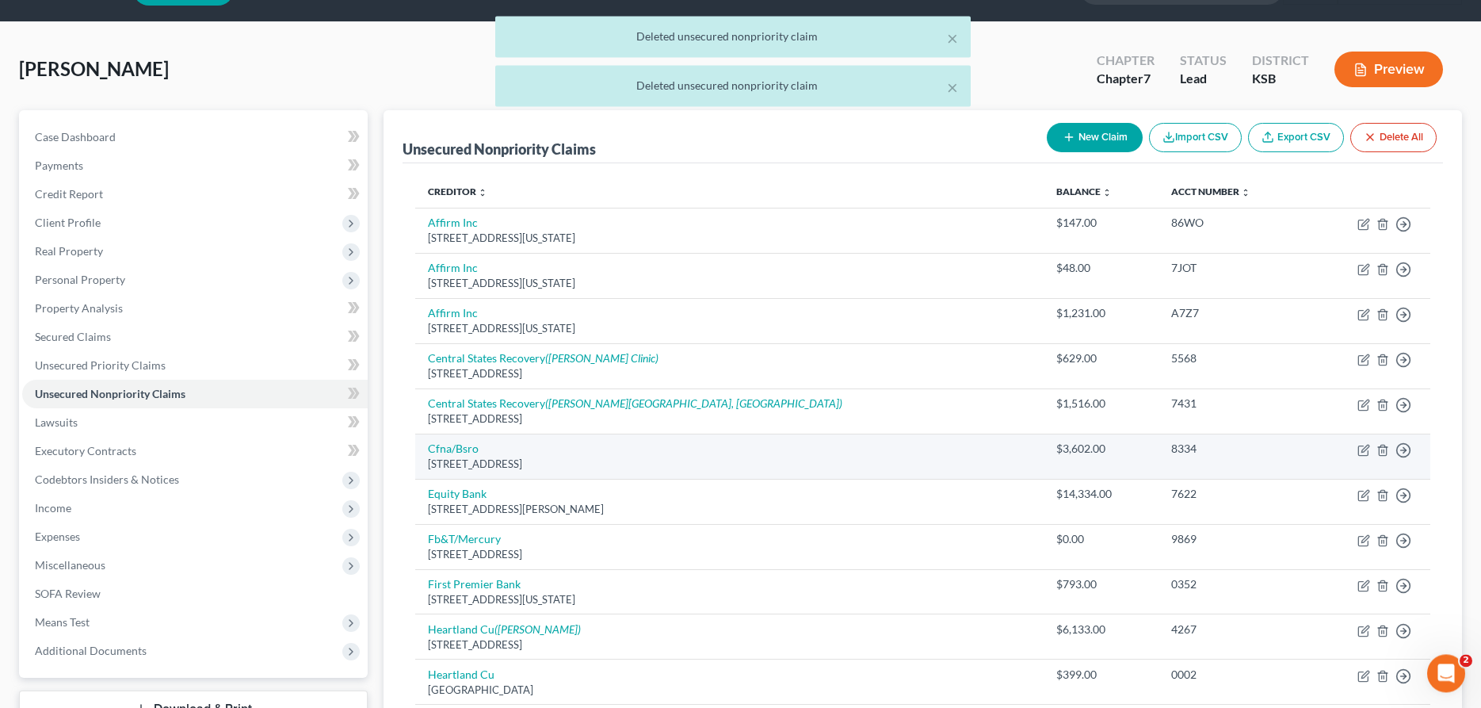
scroll to position [81, 0]
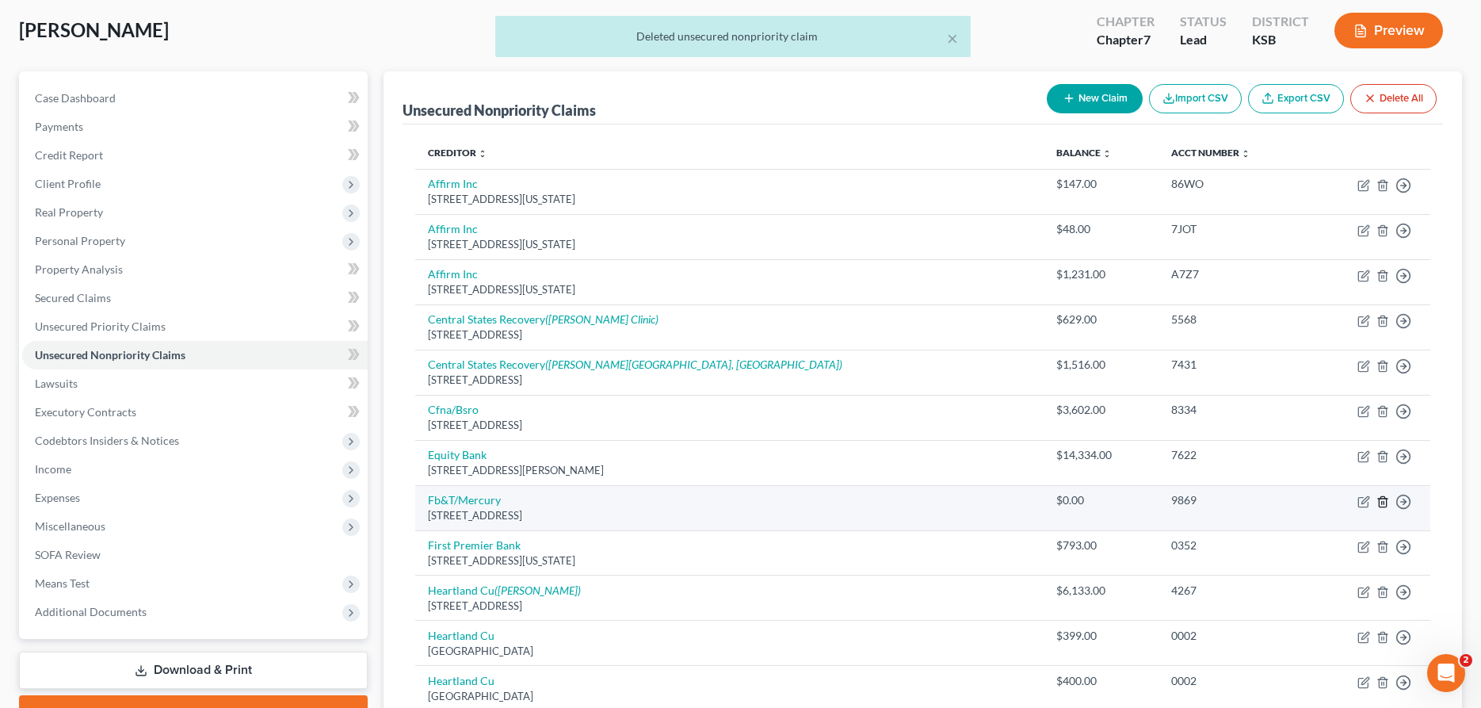
click at [1383, 502] on icon "button" at bounding box center [1382, 501] width 13 height 13
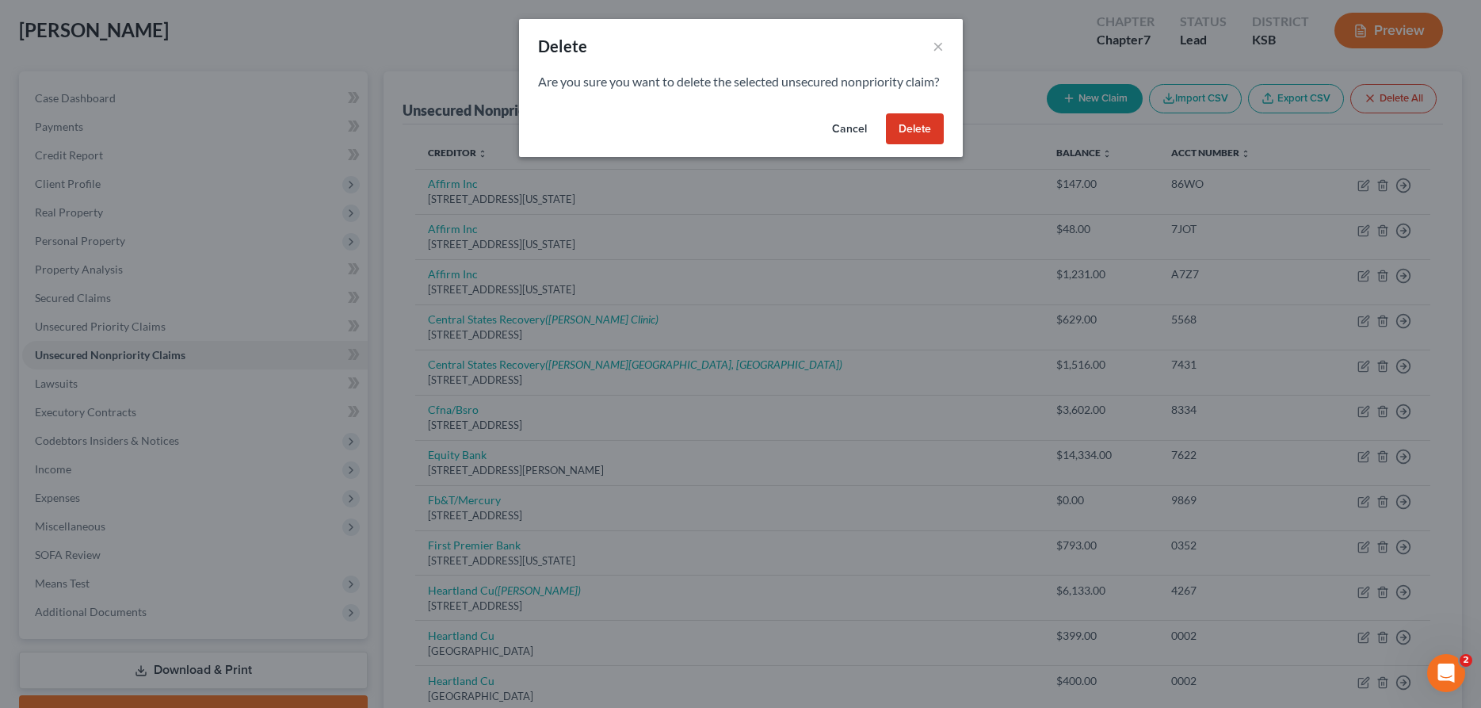
click at [930, 145] on button "Delete" at bounding box center [915, 129] width 58 height 32
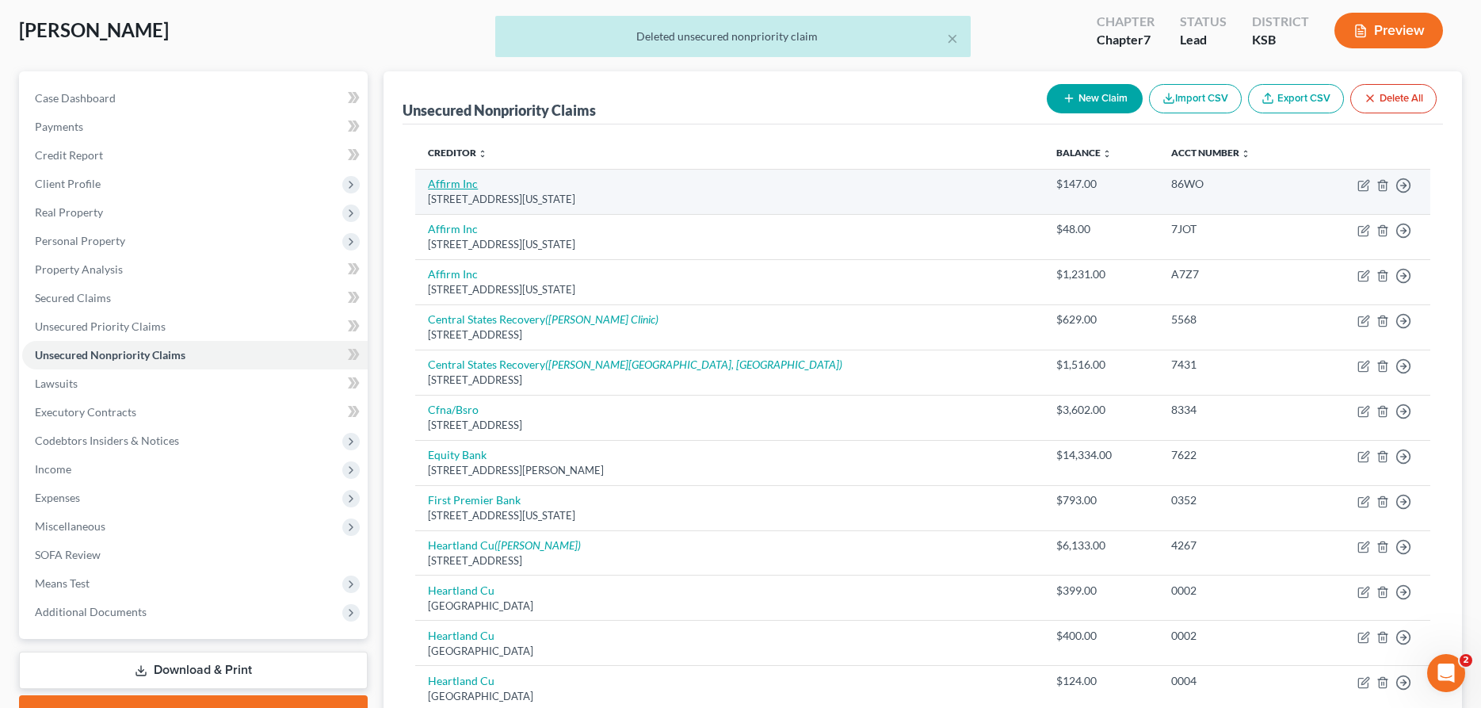
click at [454, 188] on link "Affirm Inc" at bounding box center [453, 183] width 50 height 13
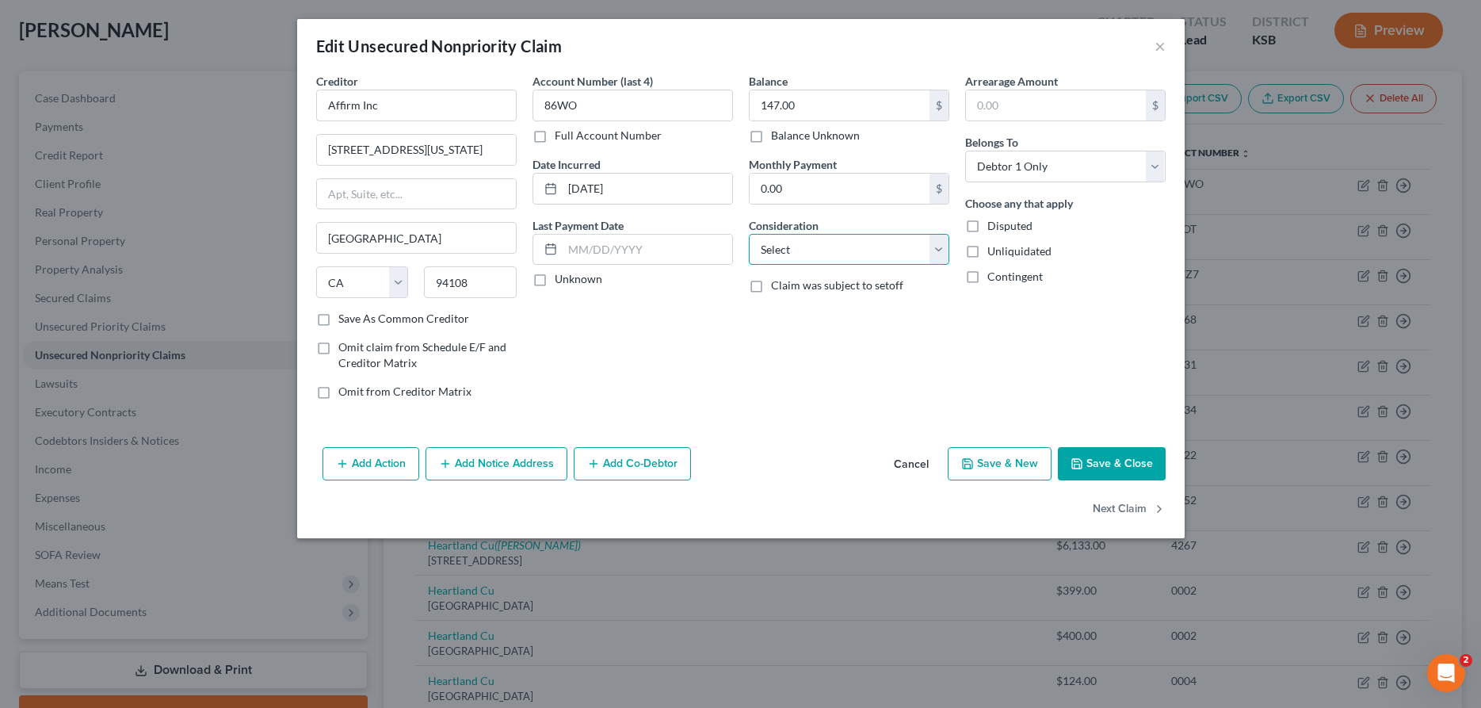
click at [749, 234] on select "Select Cable / Satellite Services Collection Agency Credit Card Debt Debt Couns…" at bounding box center [849, 250] width 200 height 32
click at [1101, 456] on button "Save & Close" at bounding box center [1112, 463] width 108 height 33
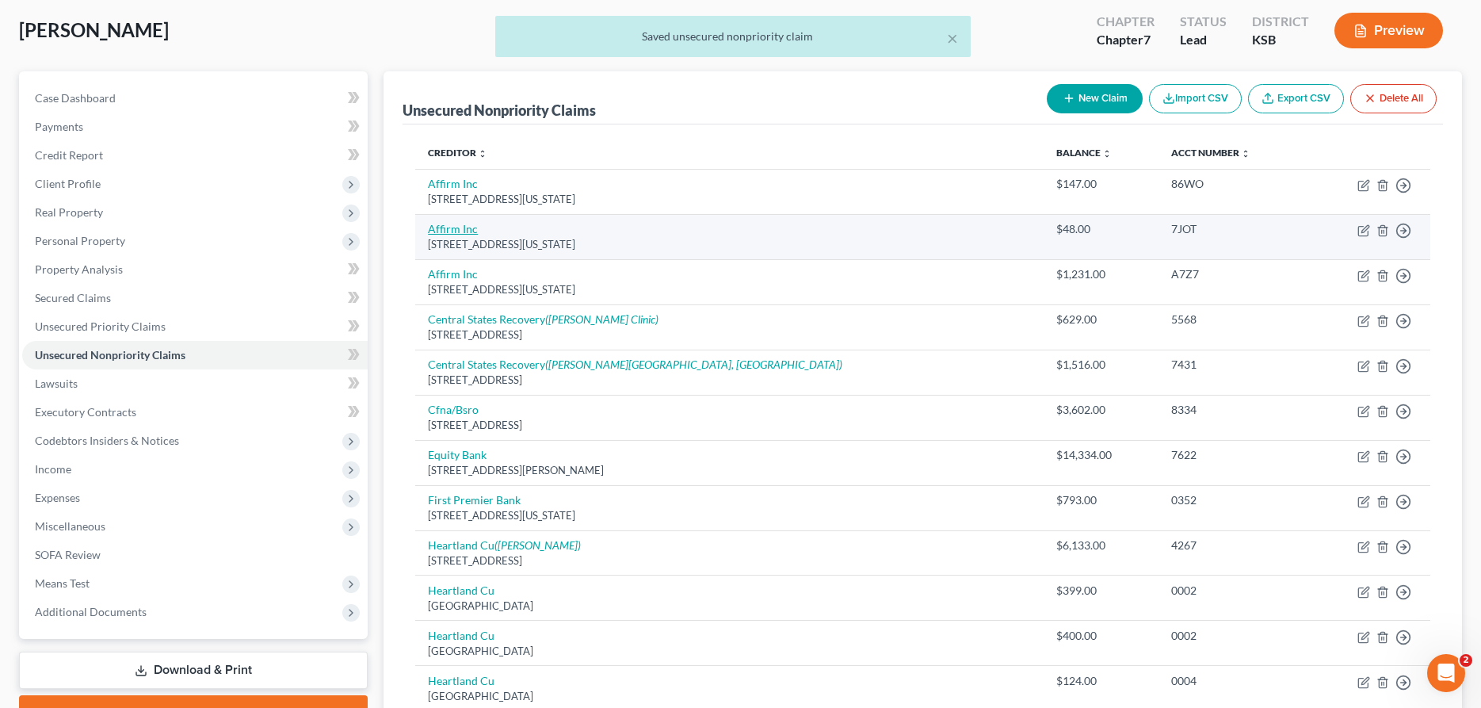
click at [462, 231] on link "Affirm Inc" at bounding box center [453, 228] width 50 height 13
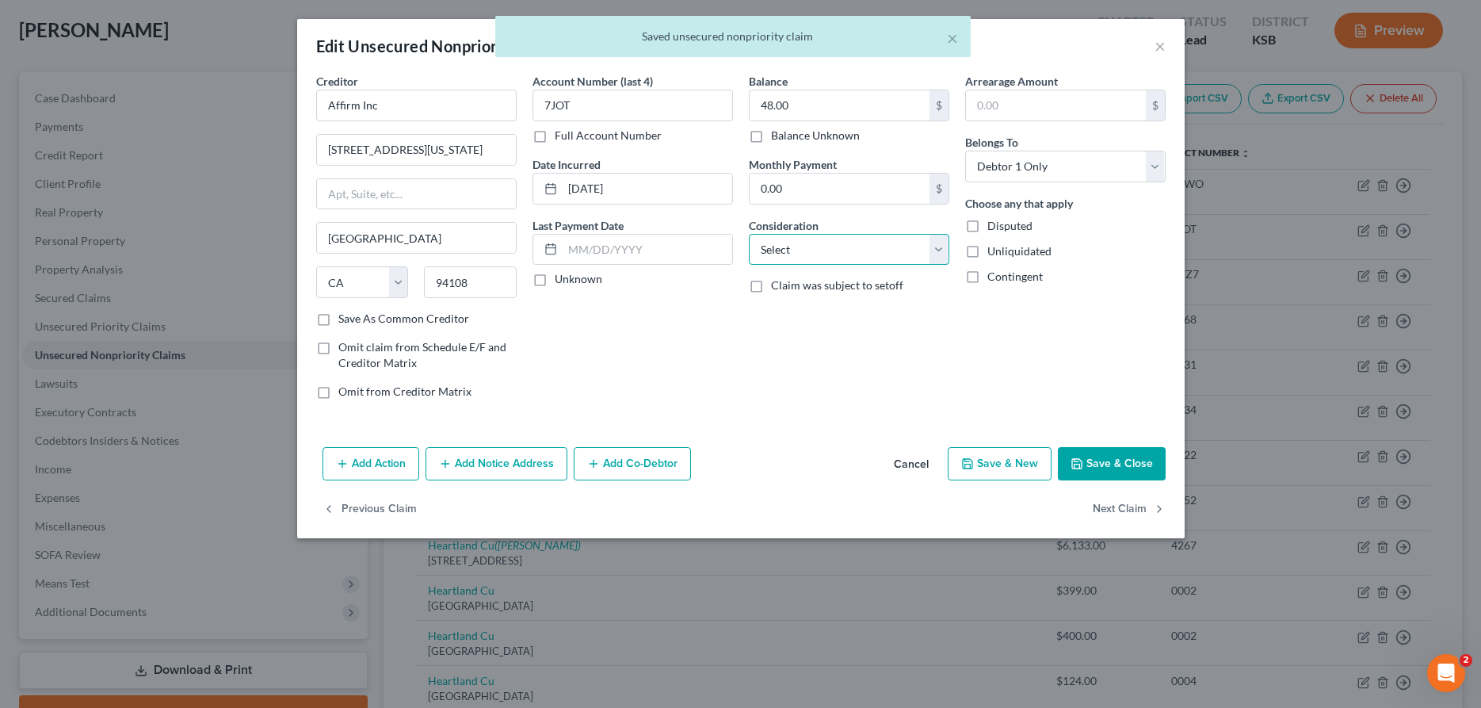
click at [749, 234] on select "Select Cable / Satellite Services Collection Agency Credit Card Debt Debt Couns…" at bounding box center [849, 250] width 200 height 32
click at [979, 472] on button "Save & New" at bounding box center [1000, 463] width 104 height 33
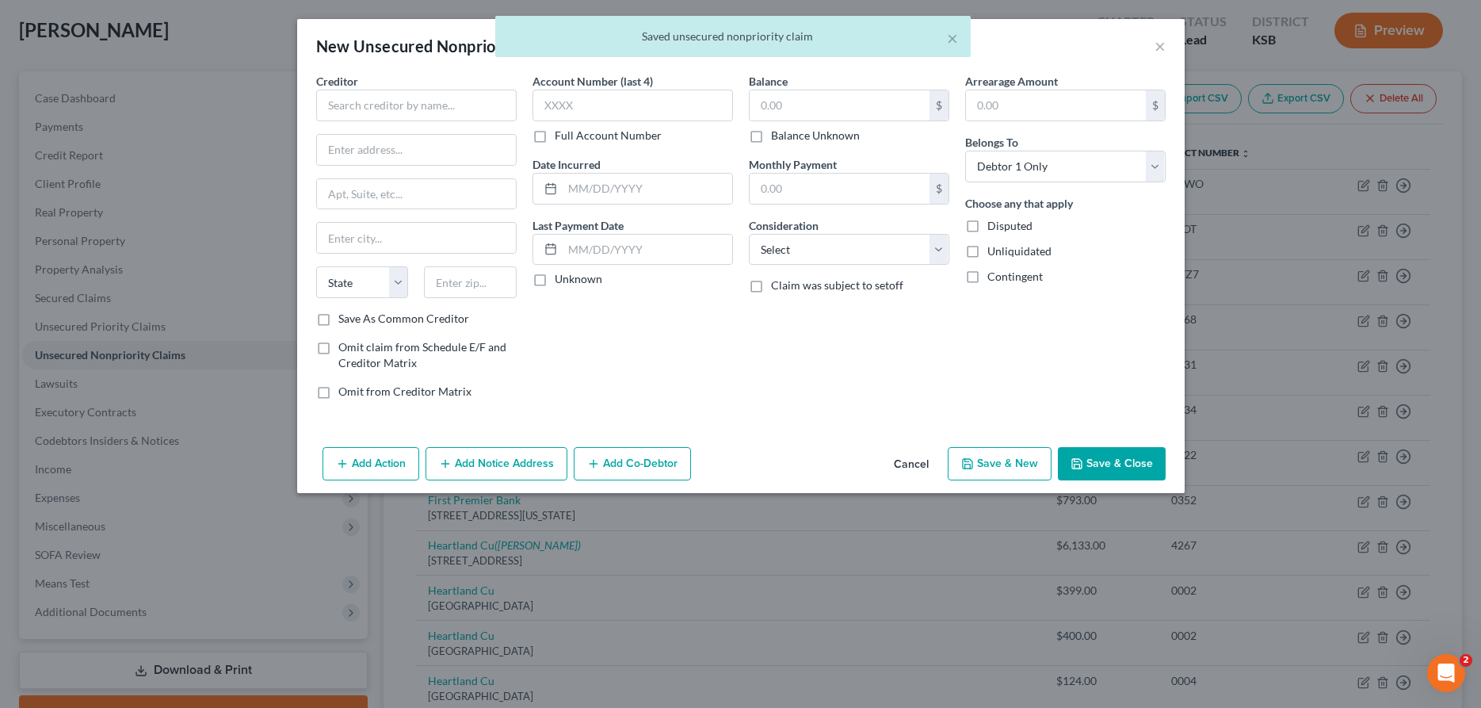
click at [1158, 50] on div "× Saved unsecured nonpriority claim" at bounding box center [732, 40] width 1481 height 49
click at [1159, 45] on div "× Saved unsecured nonpriority claim" at bounding box center [732, 40] width 1481 height 49
click at [1158, 45] on div "× Saved unsecured nonpriority claim" at bounding box center [732, 40] width 1481 height 49
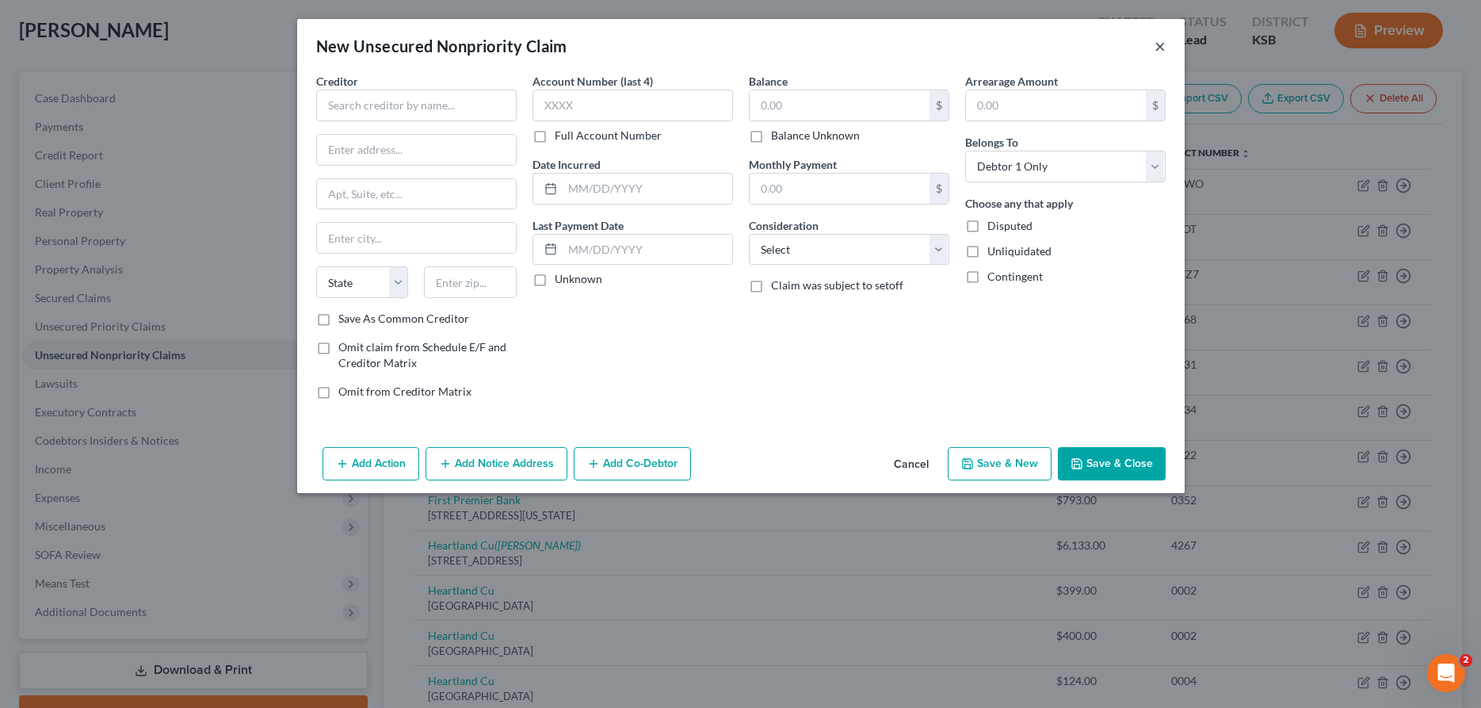
click at [1159, 48] on button "×" at bounding box center [1159, 45] width 11 height 19
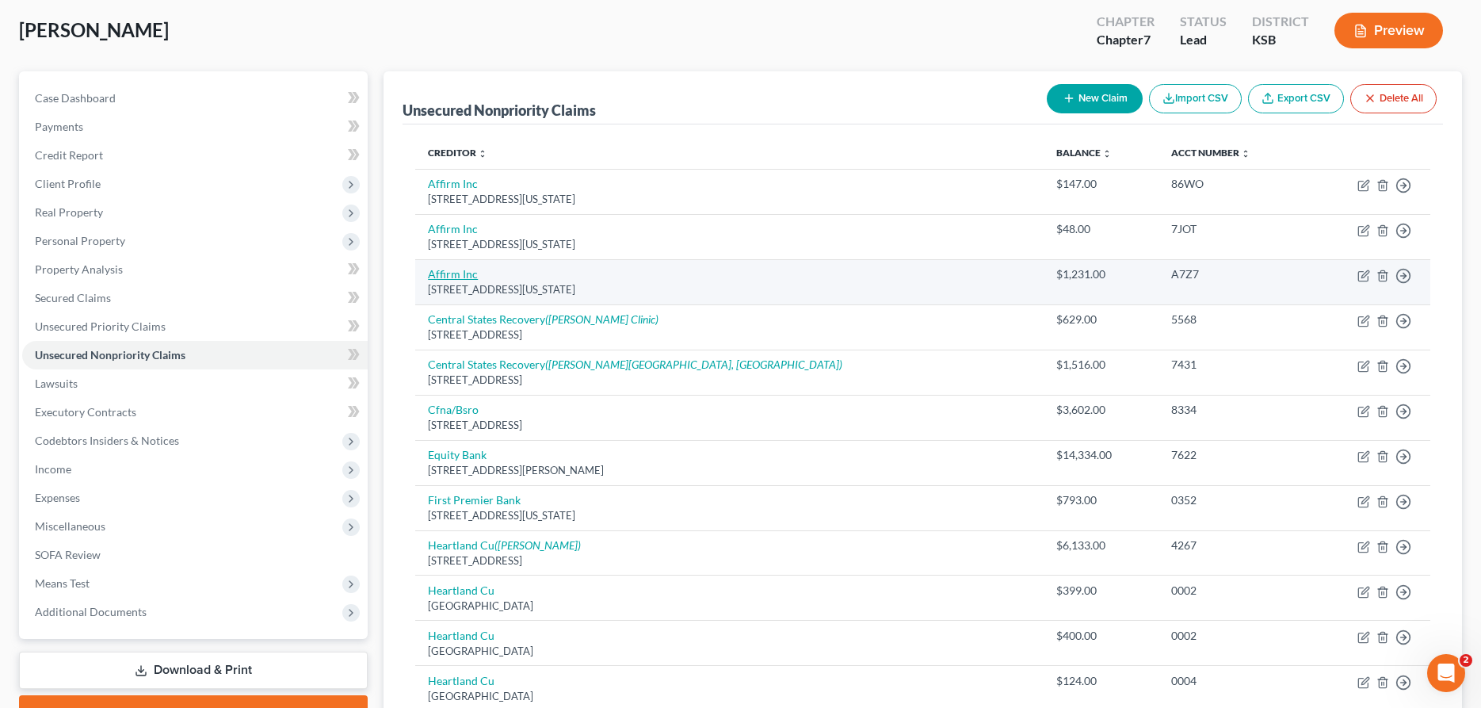
click at [461, 273] on link "Affirm Inc" at bounding box center [453, 273] width 50 height 13
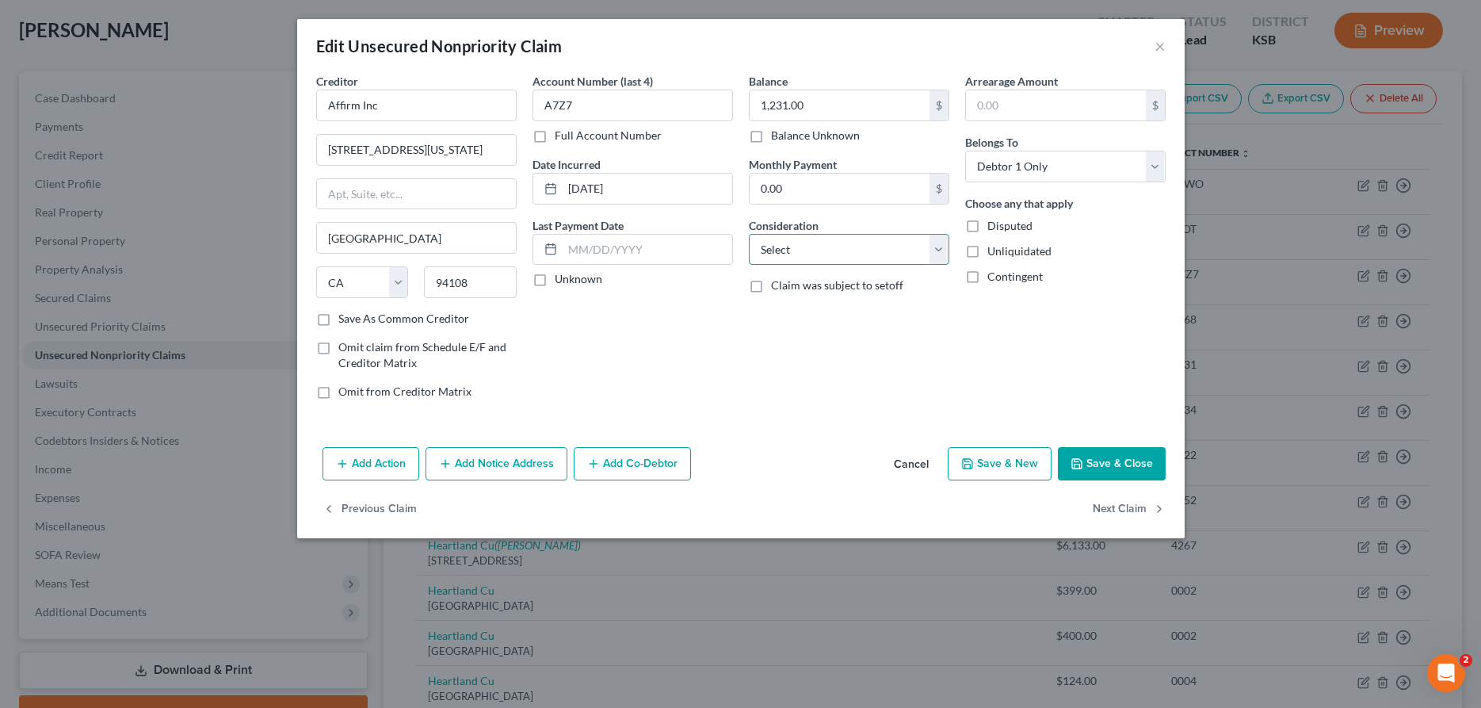
click at [749, 234] on select "Select Cable / Satellite Services Collection Agency Credit Card Debt Debt Couns…" at bounding box center [849, 250] width 200 height 32
click at [1135, 460] on button "Save & Close" at bounding box center [1112, 463] width 108 height 33
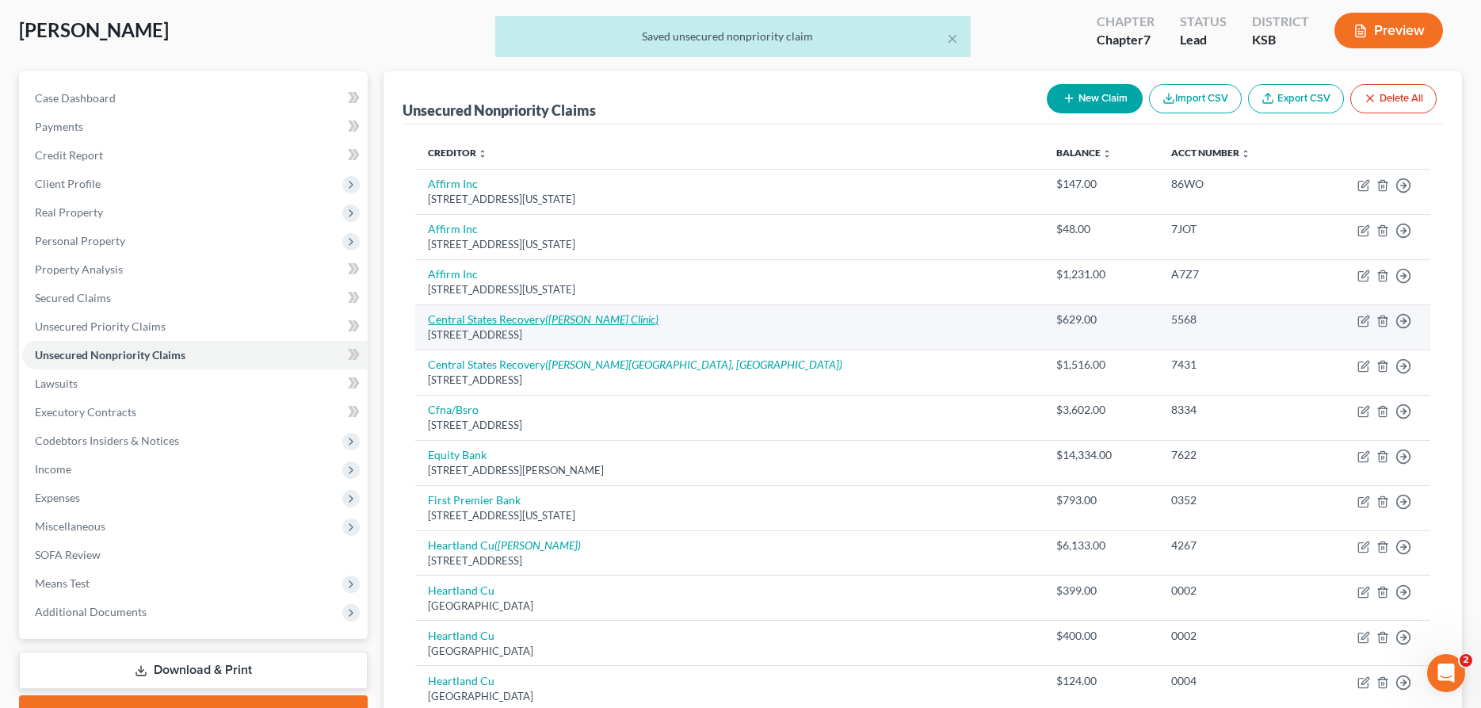
click at [465, 319] on link "Central States Recovery ([PERSON_NAME] Clinic)" at bounding box center [543, 318] width 231 height 13
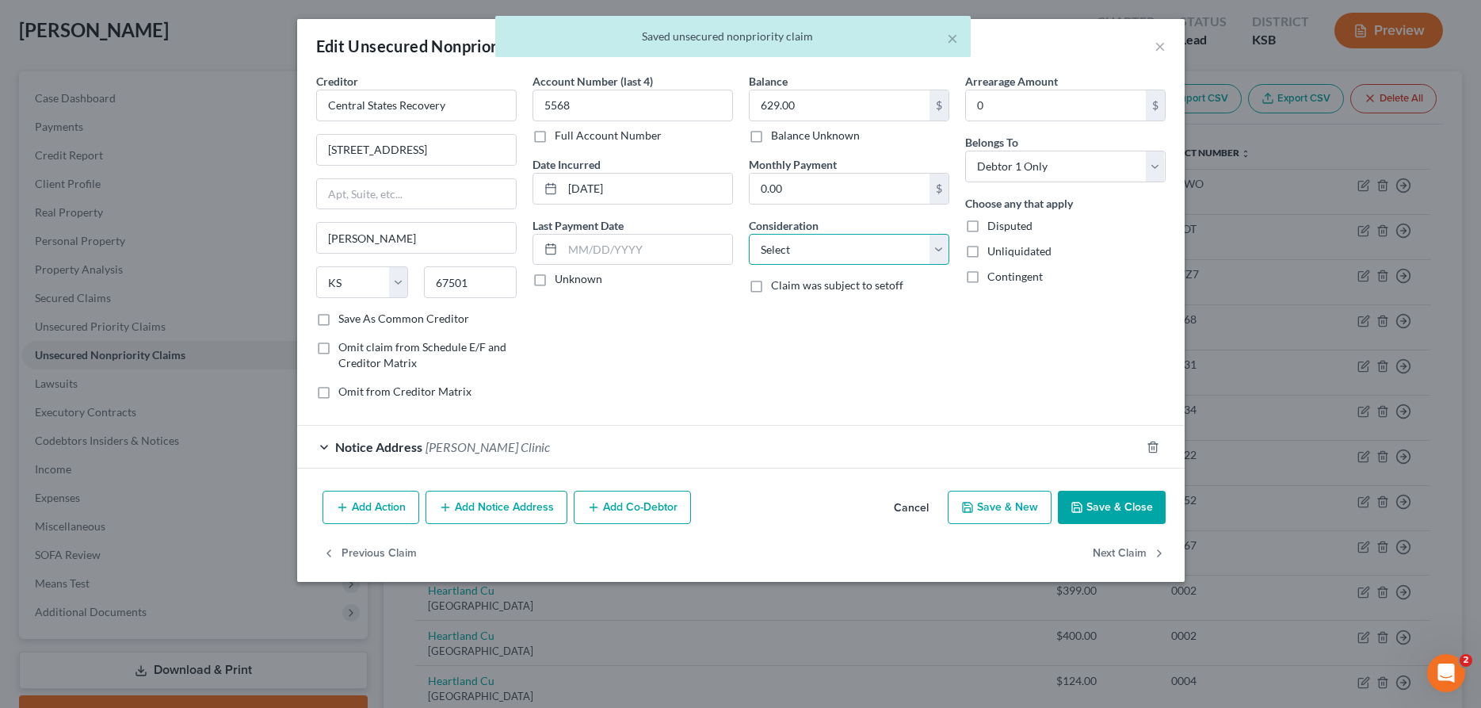
click at [749, 234] on select "Select Cable / Satellite Services Collection Agency Credit Card Debt Debt Couns…" at bounding box center [849, 250] width 200 height 32
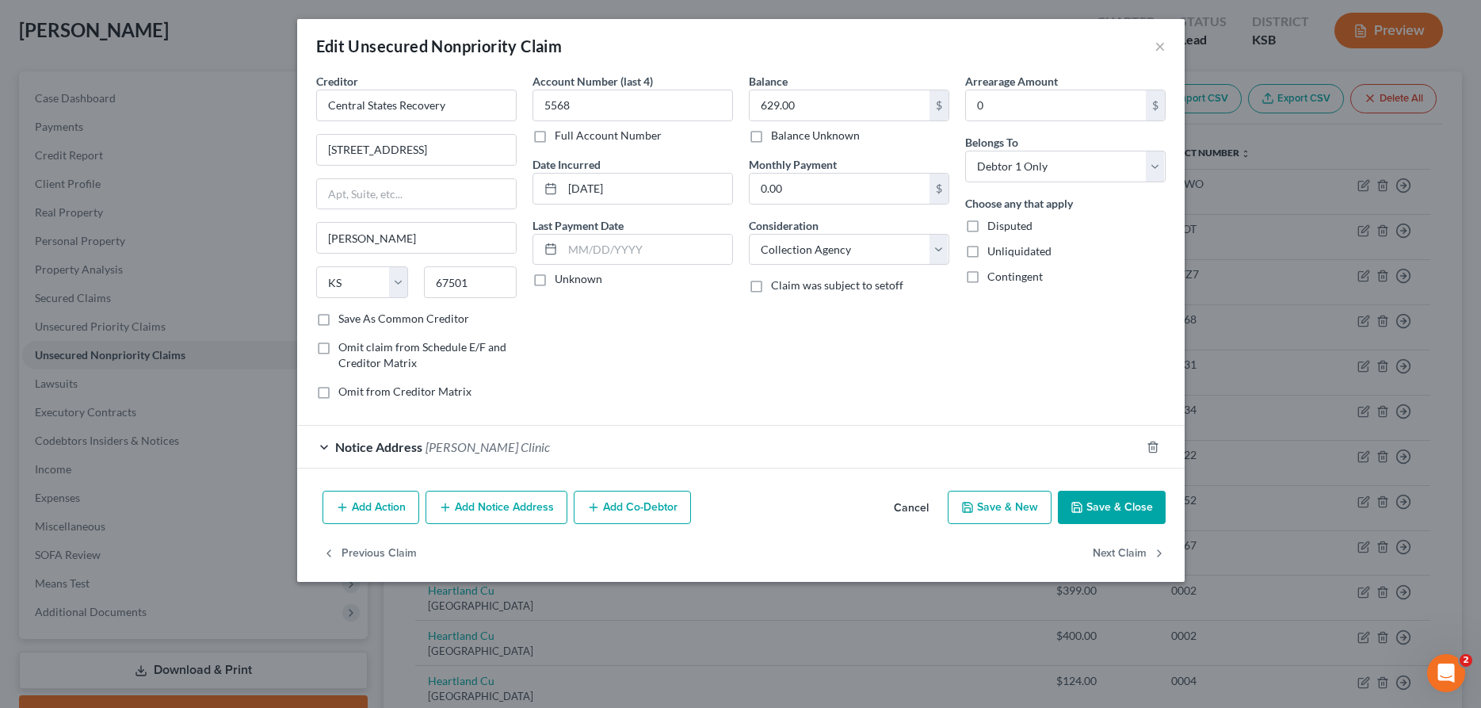
click at [1103, 506] on button "Save & Close" at bounding box center [1112, 506] width 108 height 33
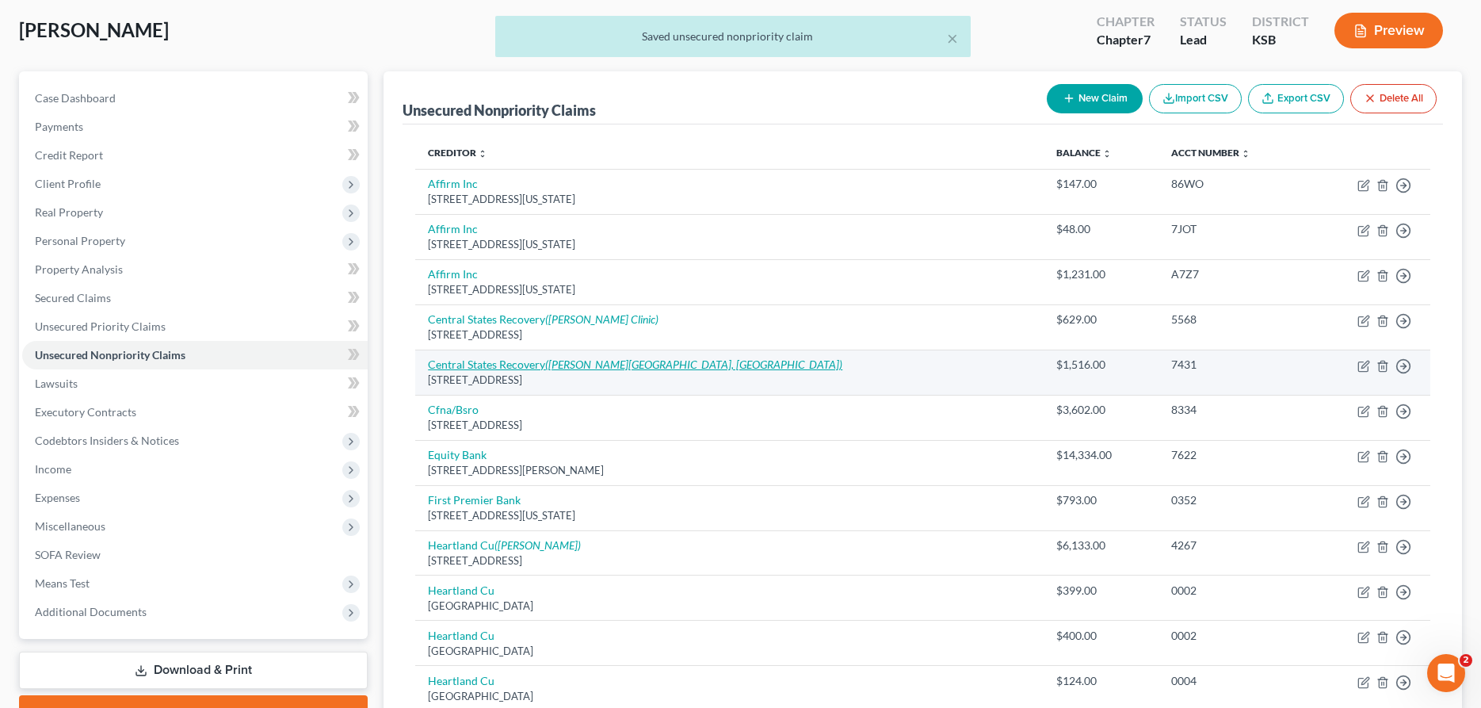
click at [462, 367] on link "Central States Recovery ([PERSON_NAME][GEOGRAPHIC_DATA], [GEOGRAPHIC_DATA])" at bounding box center [635, 363] width 414 height 13
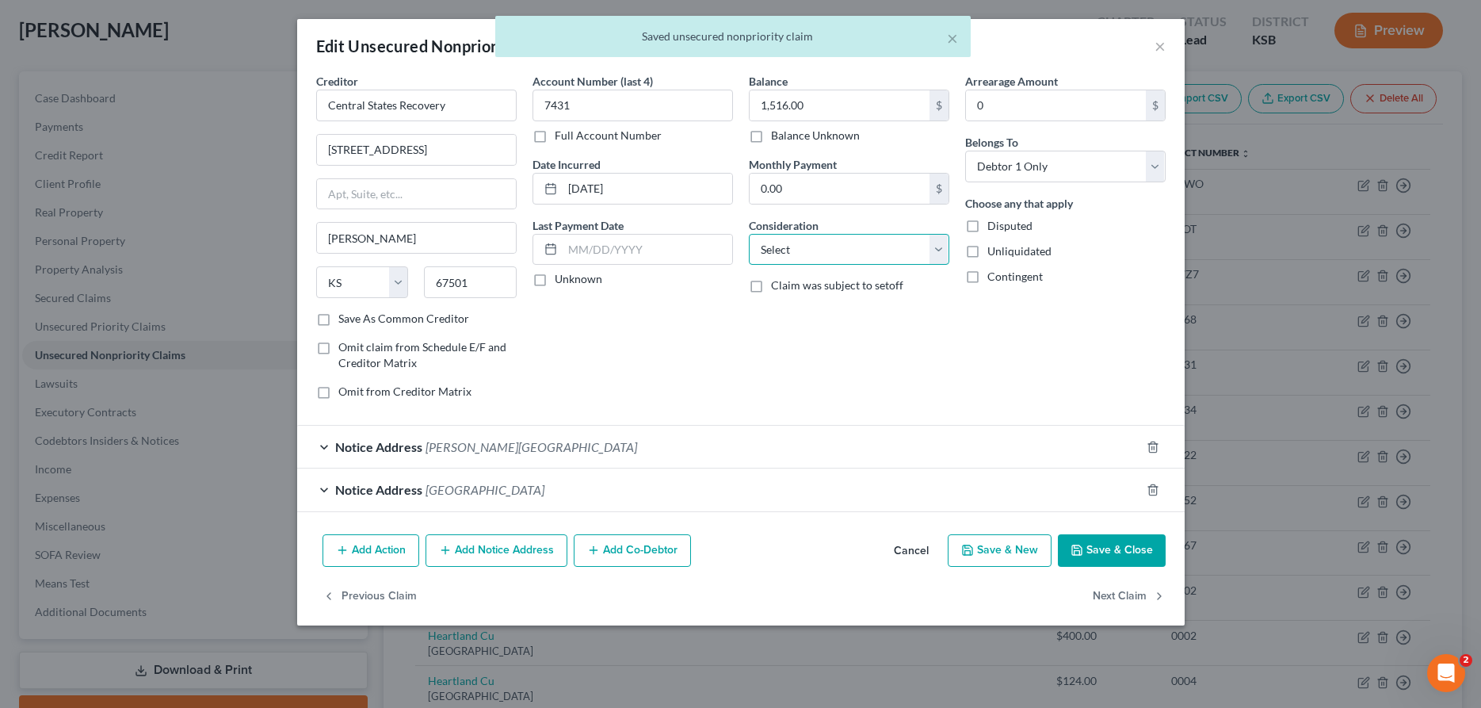
click at [749, 234] on select "Select Cable / Satellite Services Collection Agency Credit Card Debt Debt Couns…" at bounding box center [849, 250] width 200 height 32
click at [1099, 549] on button "Save & Close" at bounding box center [1112, 550] width 108 height 33
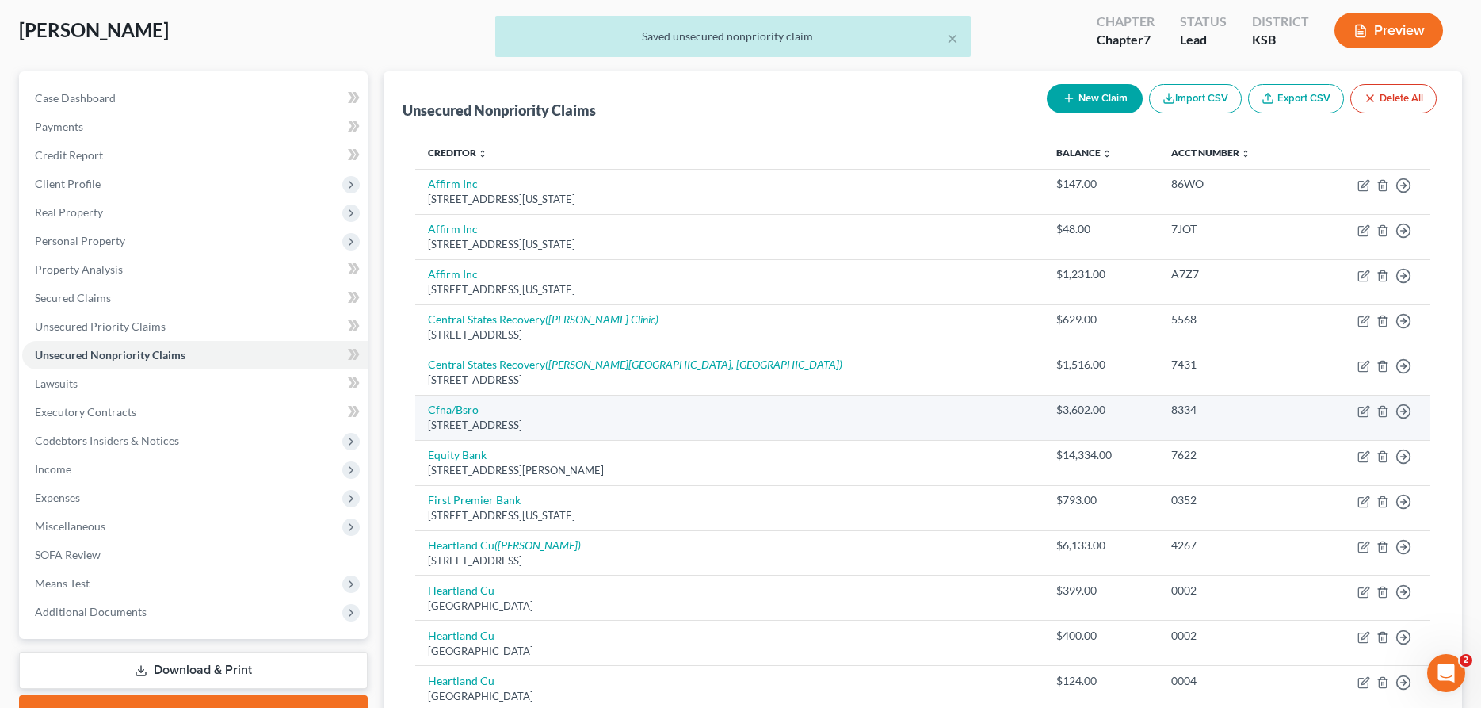
click at [449, 409] on link "Cfna/Bsro" at bounding box center [453, 409] width 51 height 13
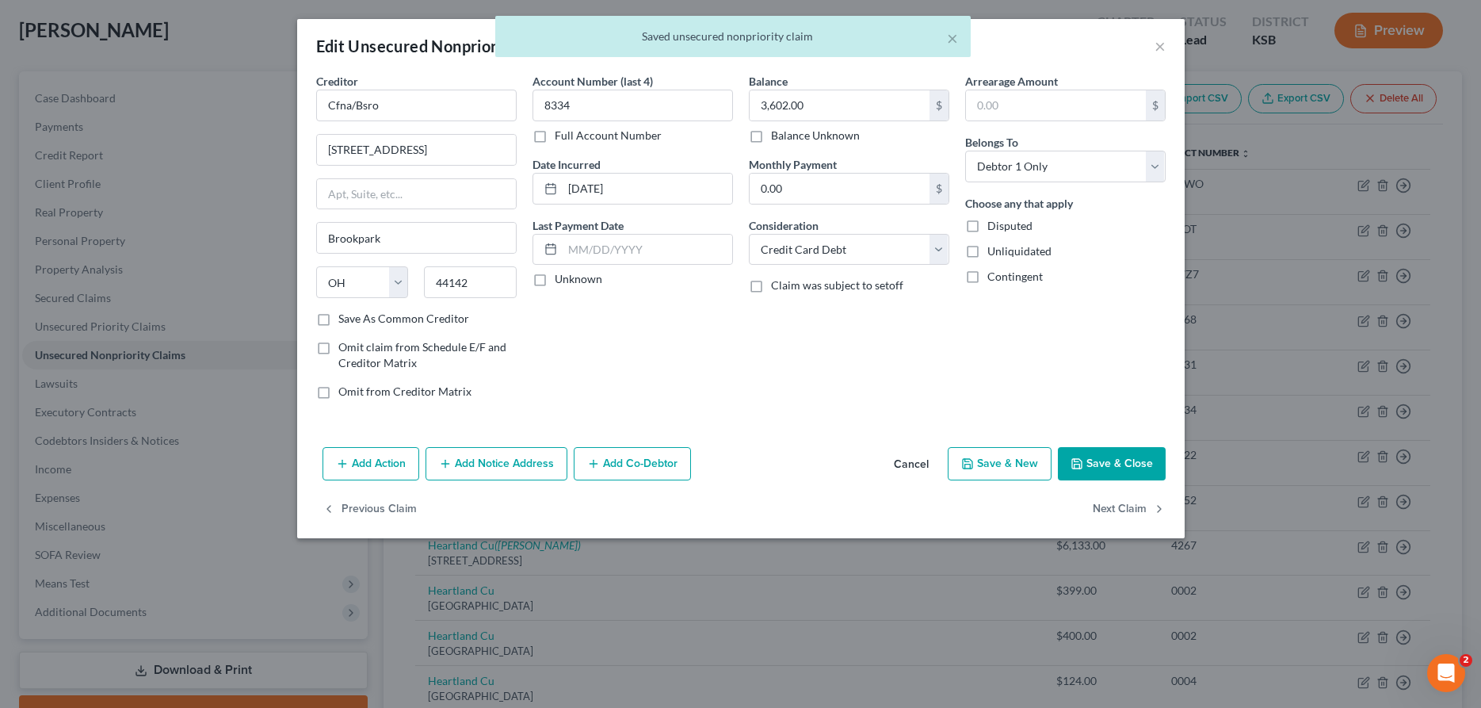
click at [1127, 463] on button "Save & Close" at bounding box center [1112, 463] width 108 height 33
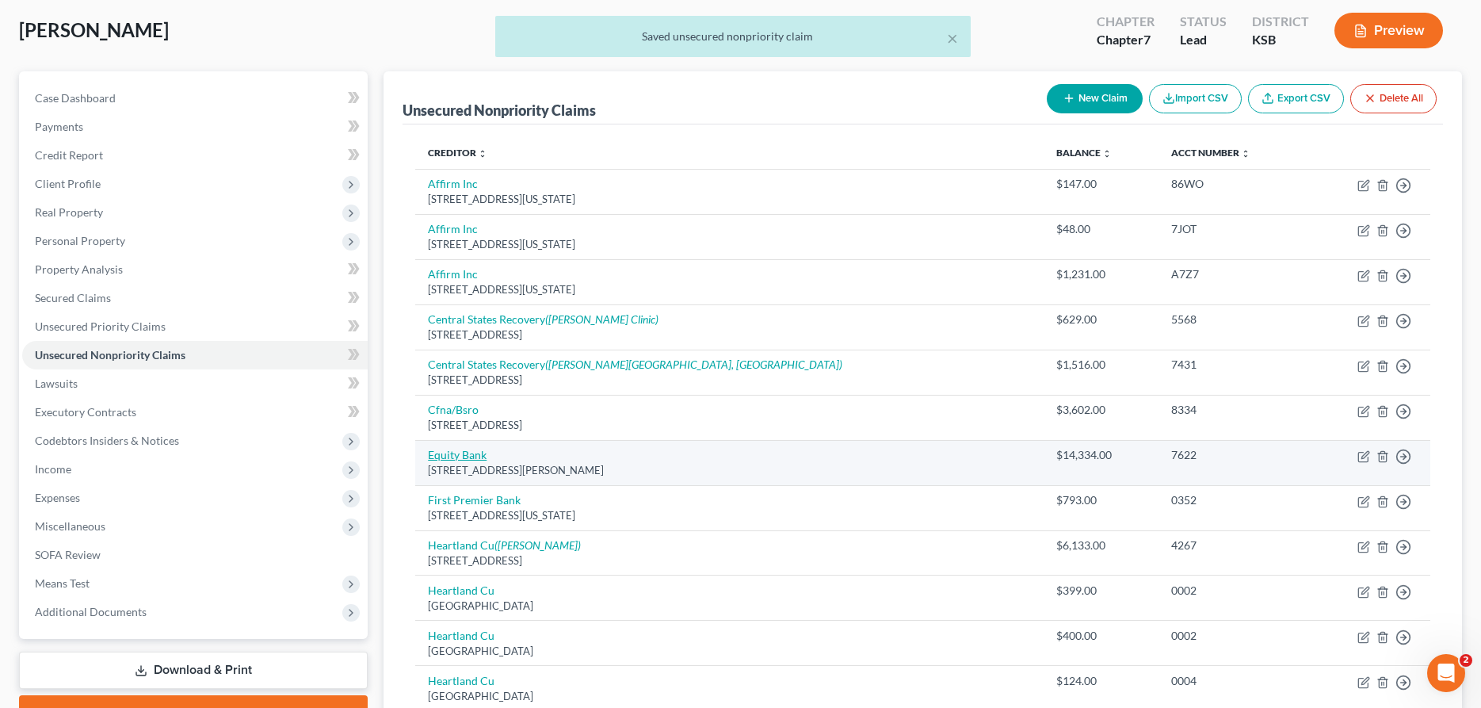
click at [458, 455] on link "Equity Bank" at bounding box center [457, 454] width 59 height 13
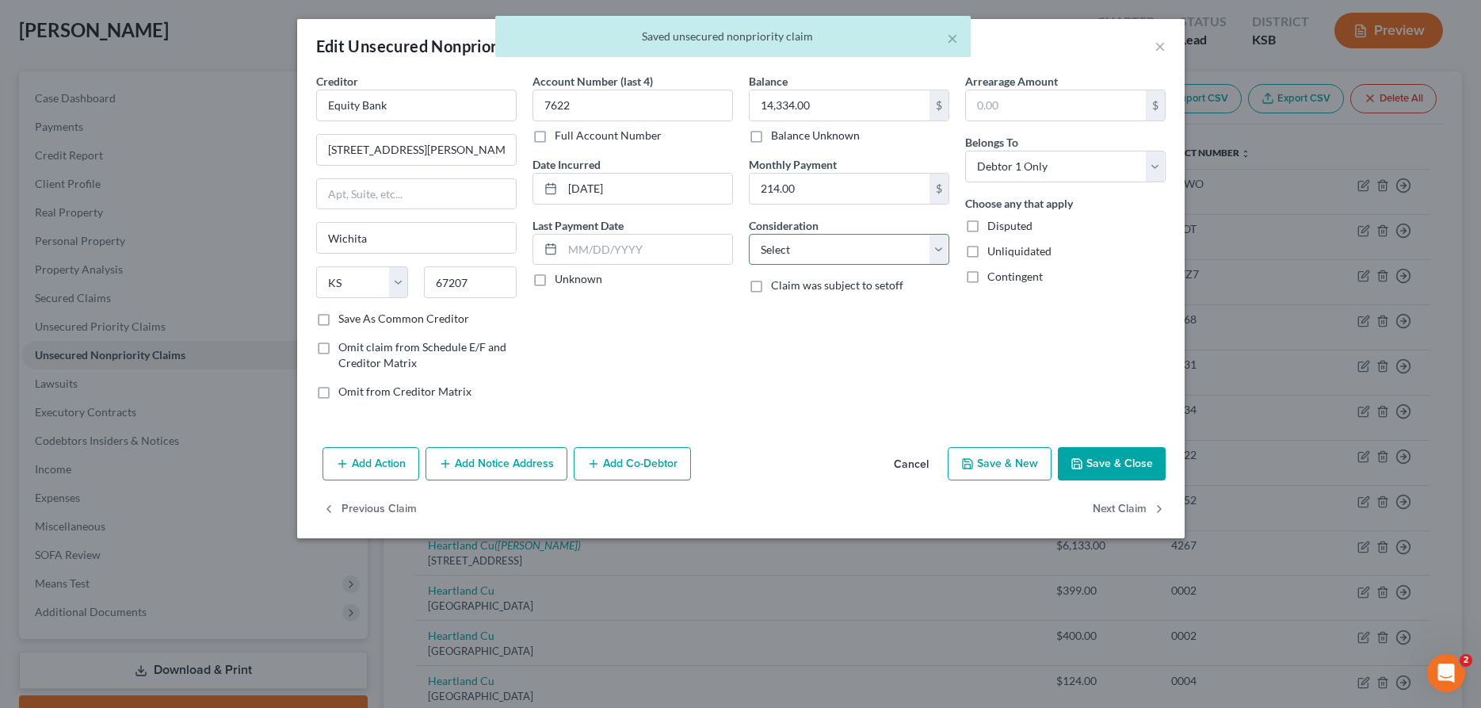
click at [749, 234] on select "Select Cable / Satellite Services Collection Agency Credit Card Debt Debt Couns…" at bounding box center [849, 250] width 200 height 32
click at [1089, 464] on button "Save & Close" at bounding box center [1112, 463] width 108 height 33
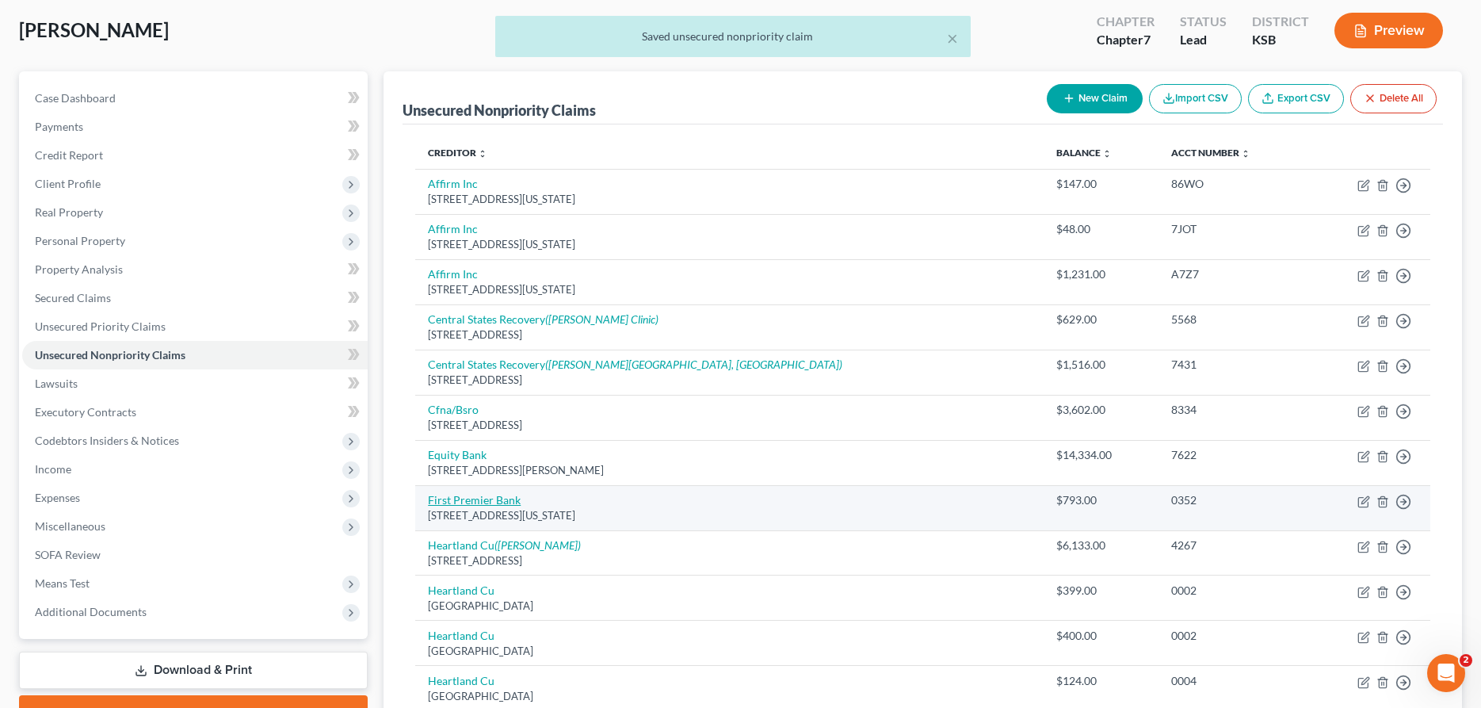
click at [471, 497] on link "First Premier Bank" at bounding box center [474, 499] width 93 height 13
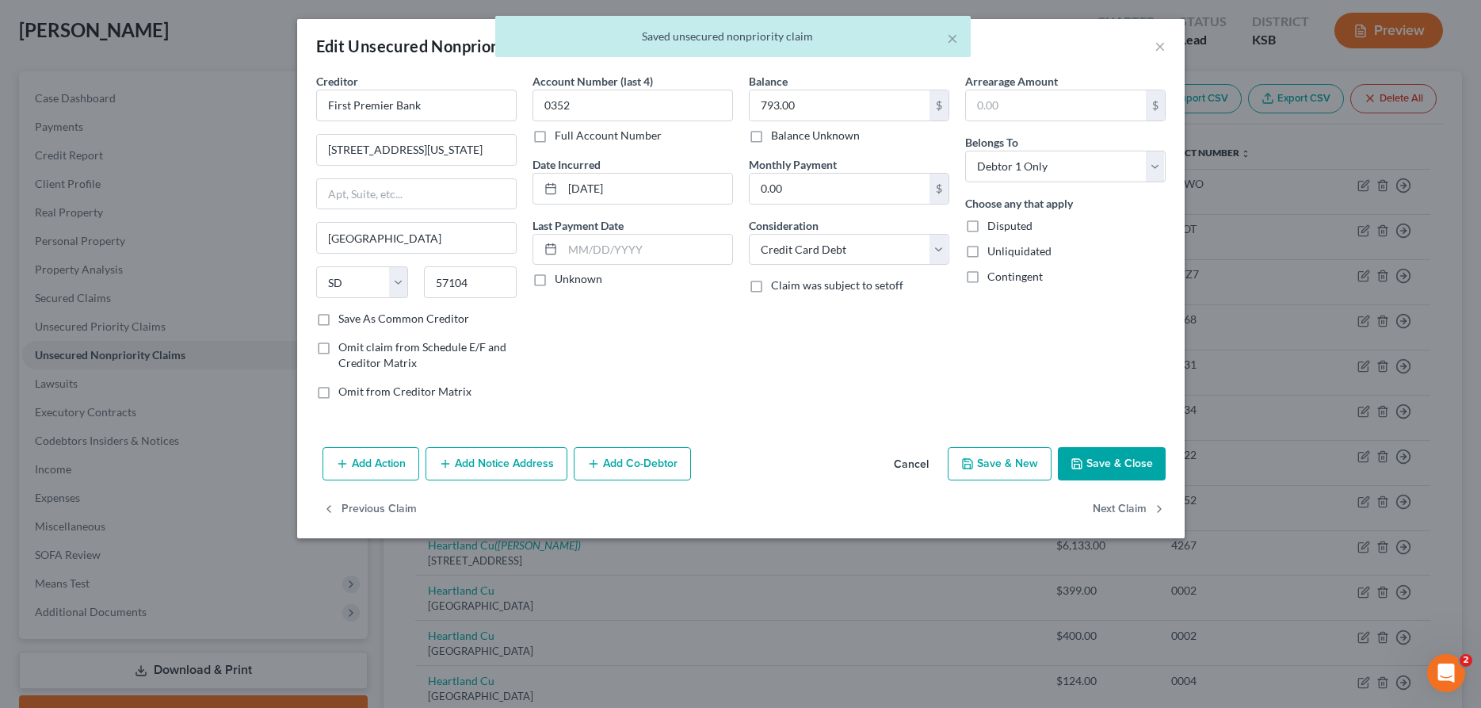
click at [1142, 467] on button "Save & Close" at bounding box center [1112, 463] width 108 height 33
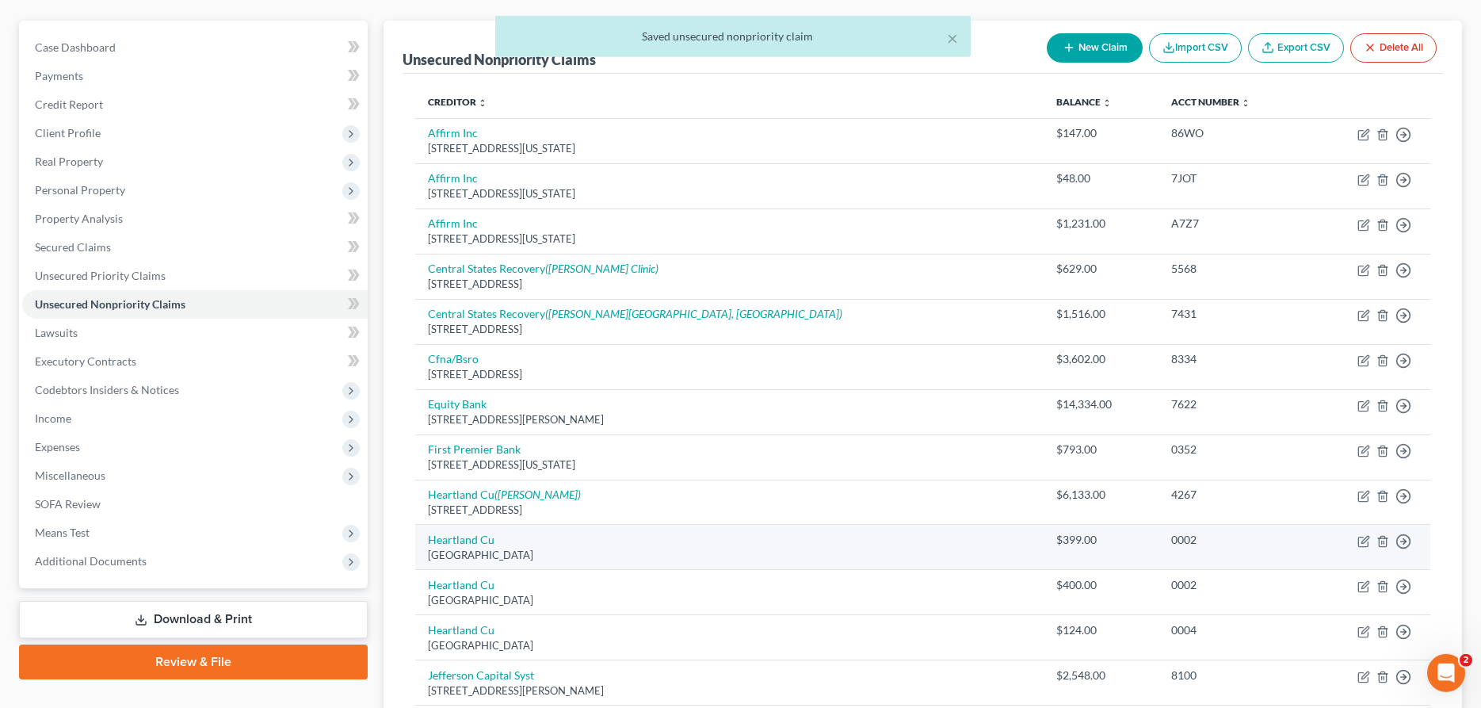
scroll to position [162, 0]
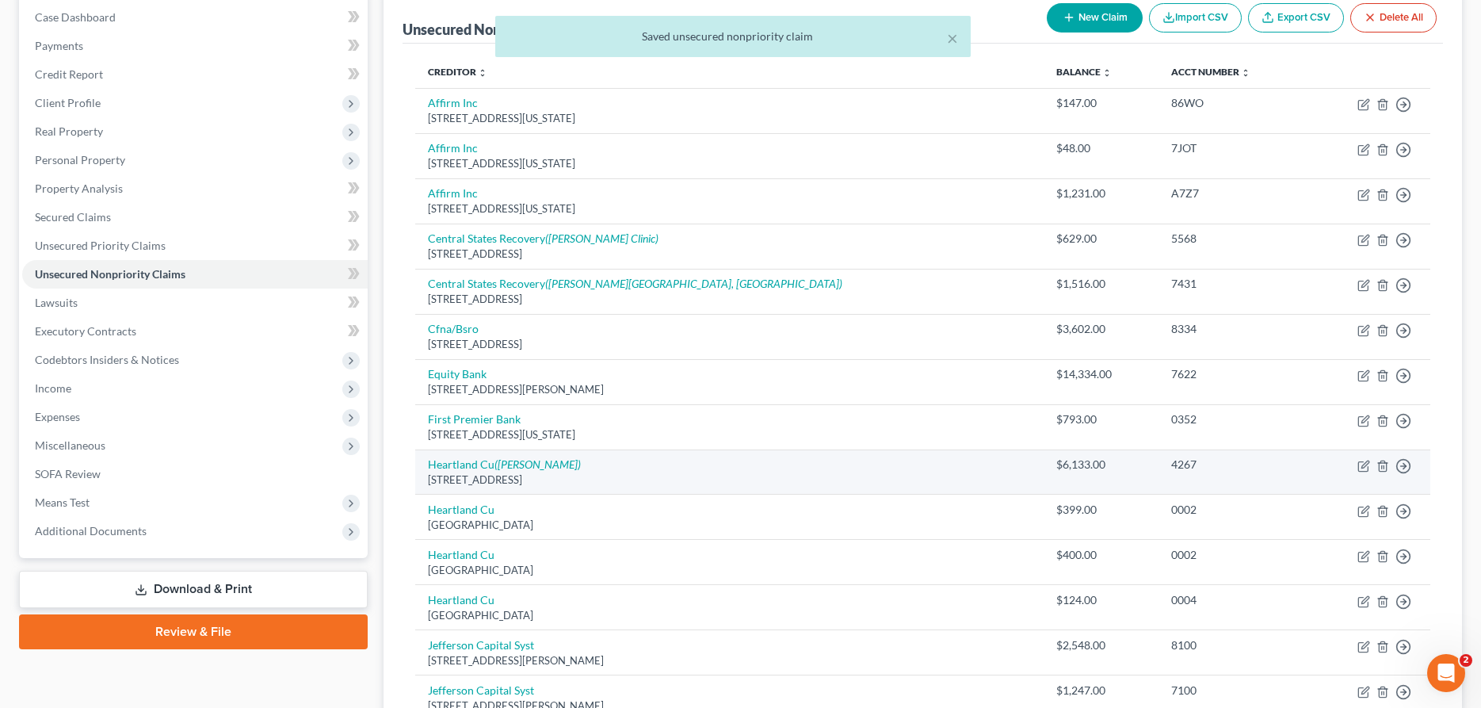
click at [525, 471] on td "Heartland Cu ([PERSON_NAME]) [STREET_ADDRESS][PERSON_NAME]" at bounding box center [729, 471] width 628 height 45
click at [528, 465] on icon "([PERSON_NAME])" at bounding box center [537, 463] width 86 height 13
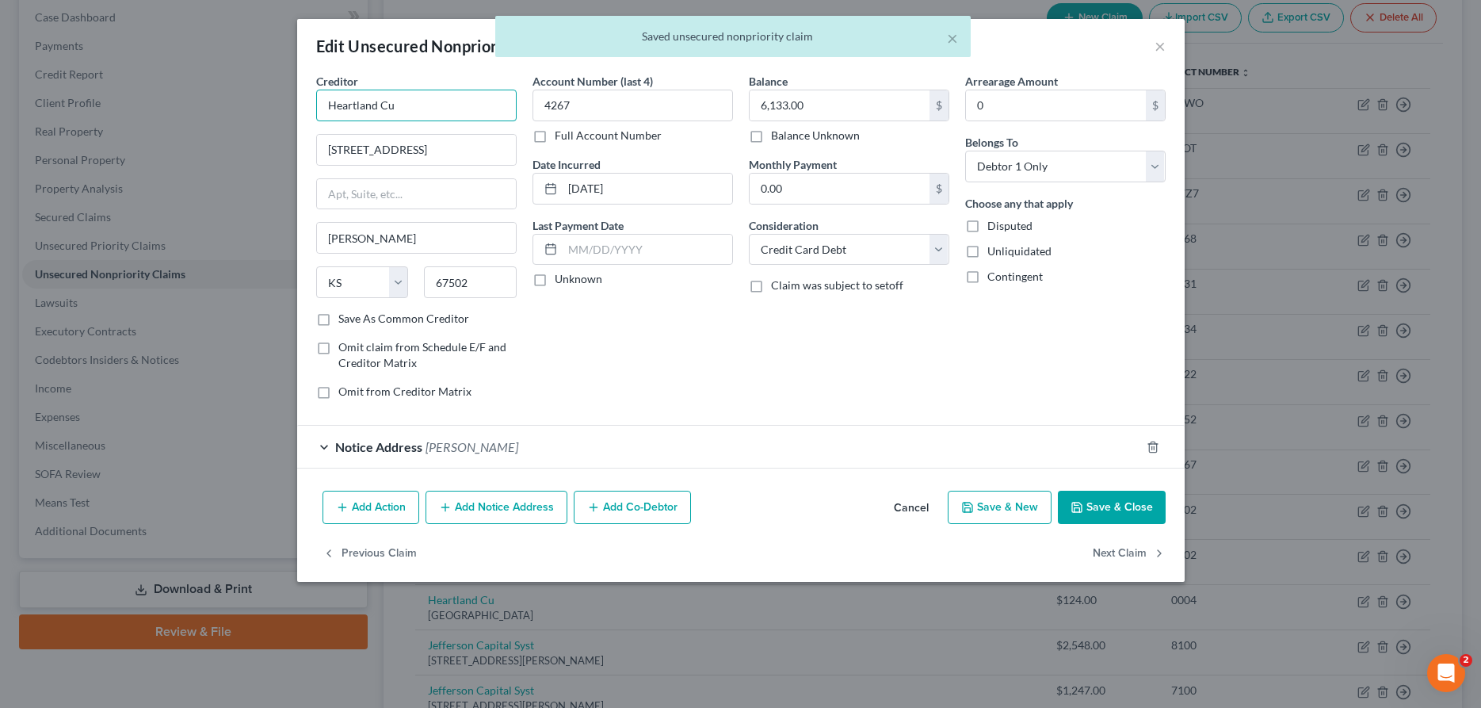
click at [392, 107] on input "Heartland Cu" at bounding box center [416, 106] width 200 height 32
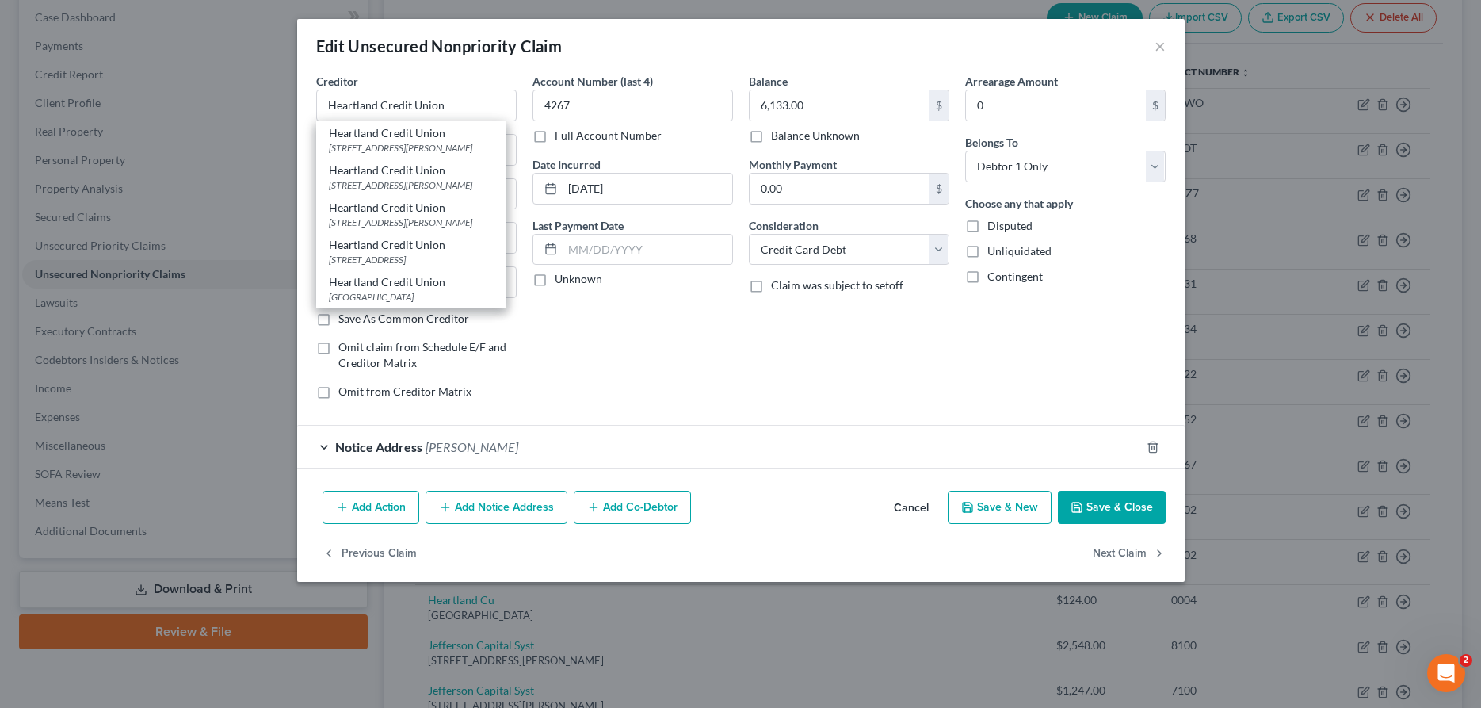
click at [1133, 499] on button "Save & Close" at bounding box center [1112, 506] width 108 height 33
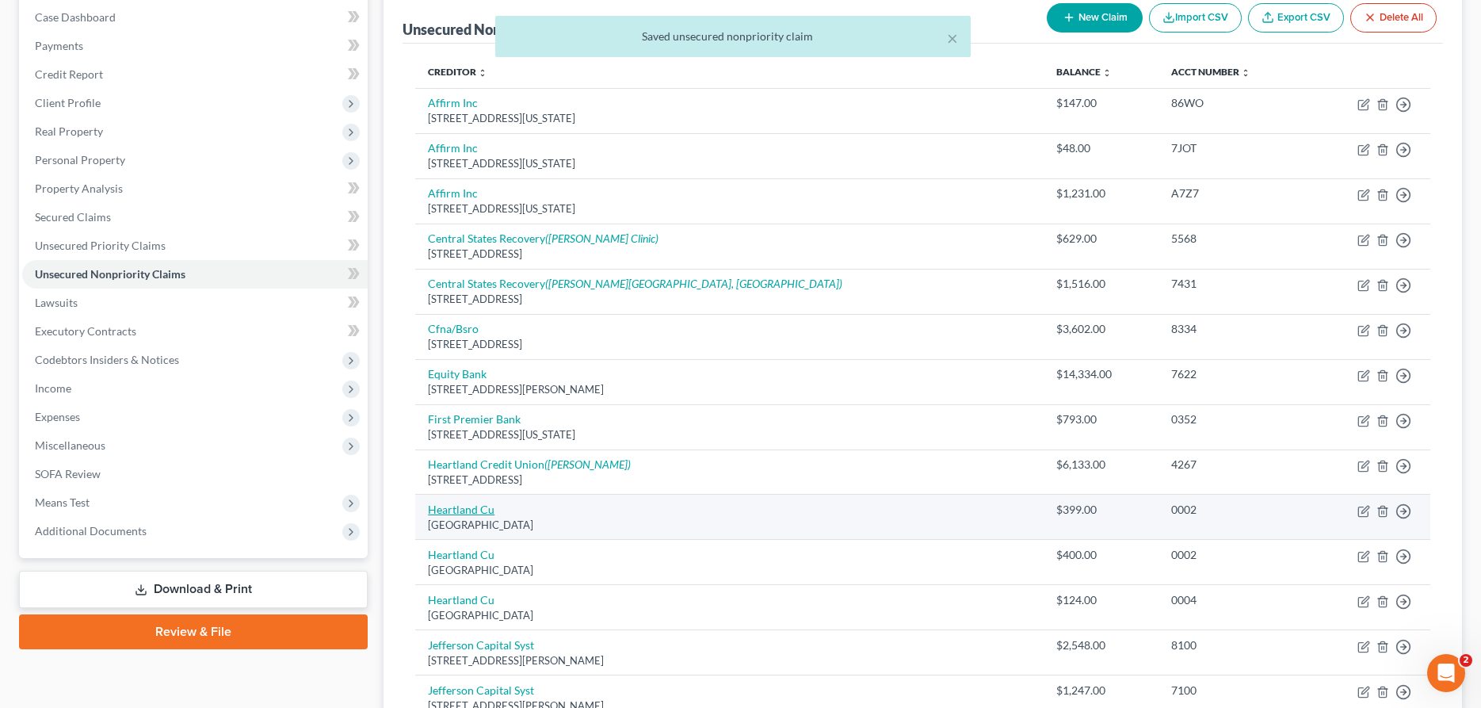
click at [447, 512] on link "Heartland Cu" at bounding box center [461, 508] width 67 height 13
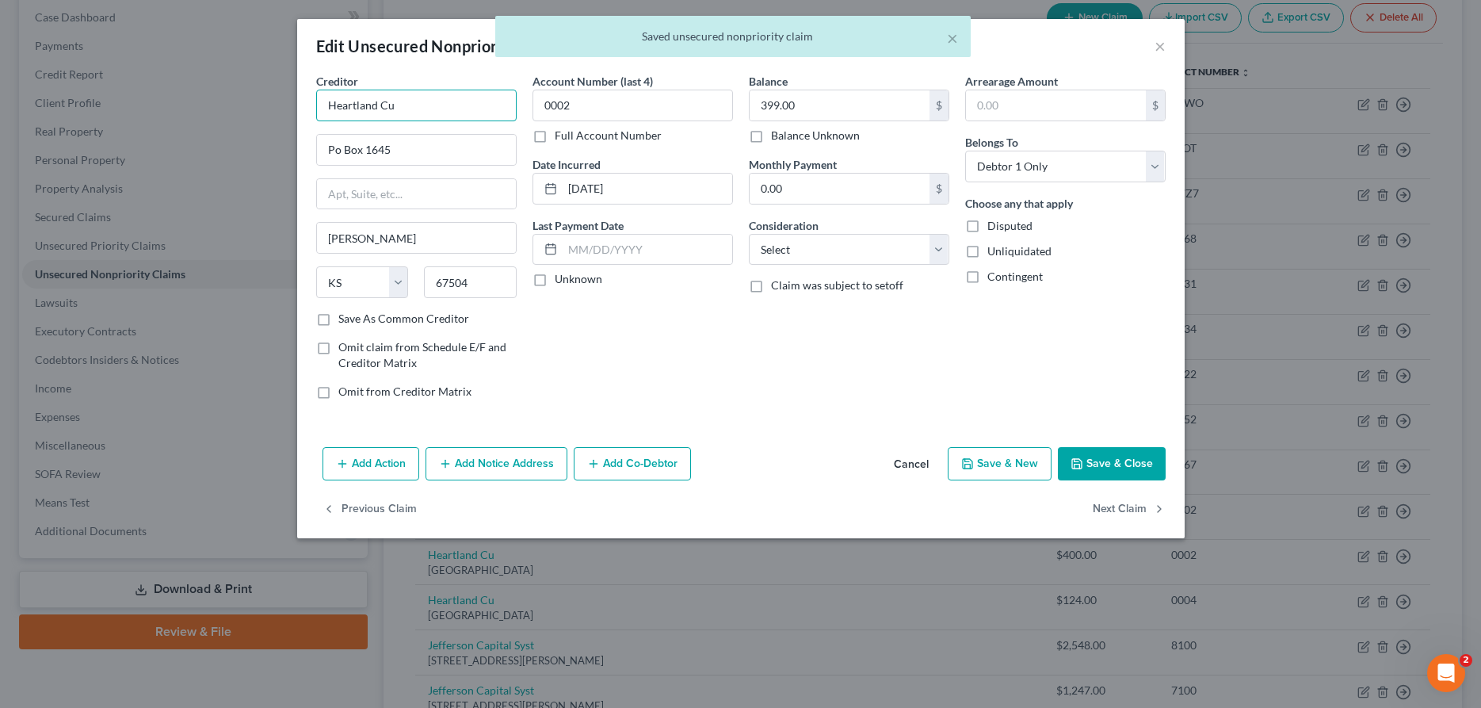
click at [387, 109] on input "Heartland Cu" at bounding box center [416, 106] width 200 height 32
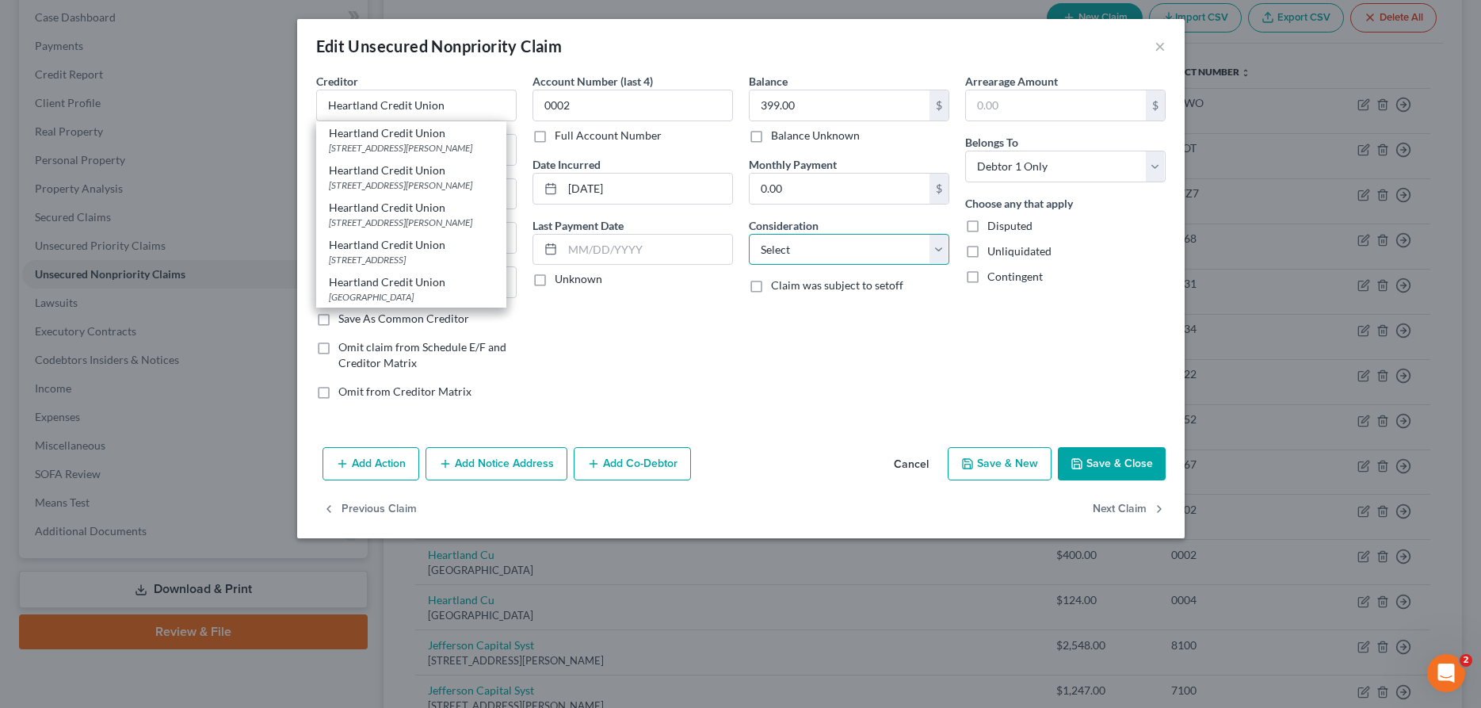
click at [749, 234] on select "Select Cable / Satellite Services Collection Agency Credit Card Debt Debt Couns…" at bounding box center [849, 250] width 200 height 32
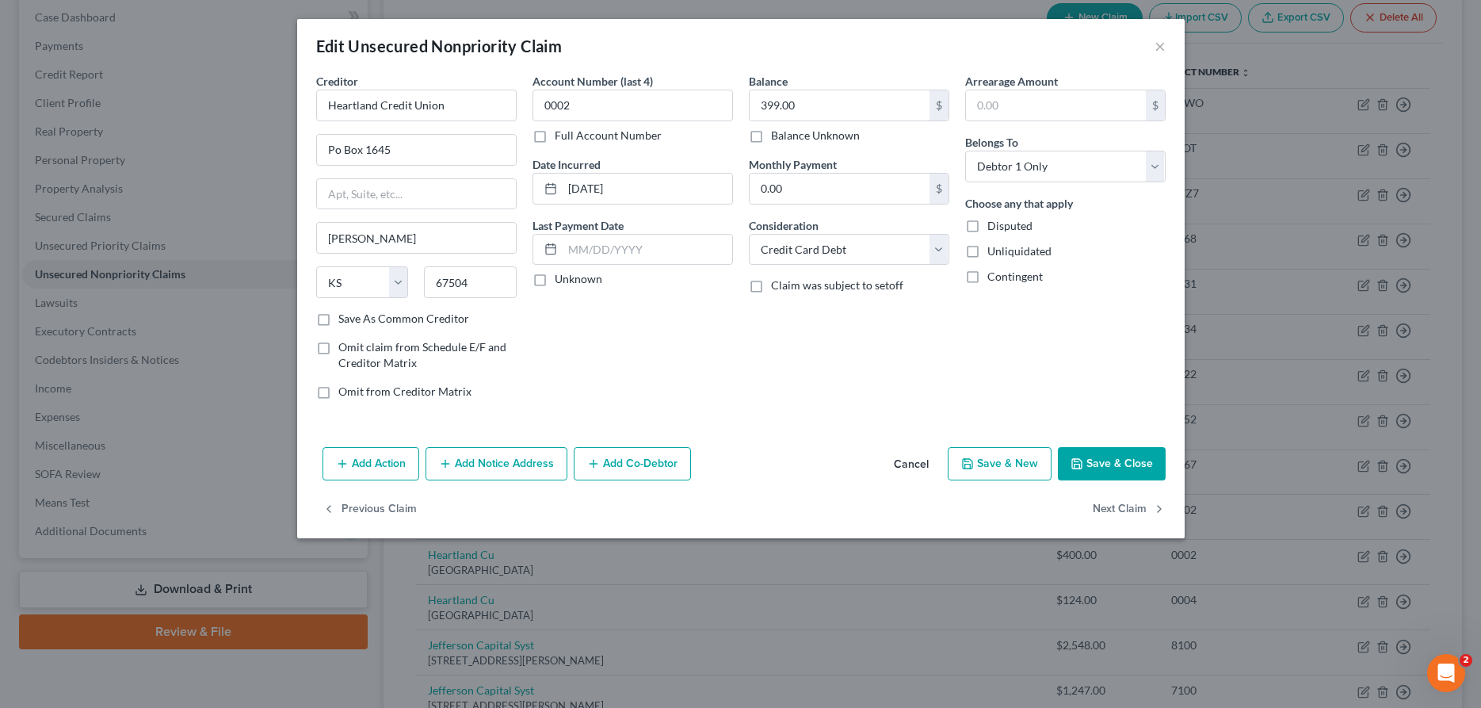
click at [1086, 459] on button "Save & Close" at bounding box center [1112, 463] width 108 height 33
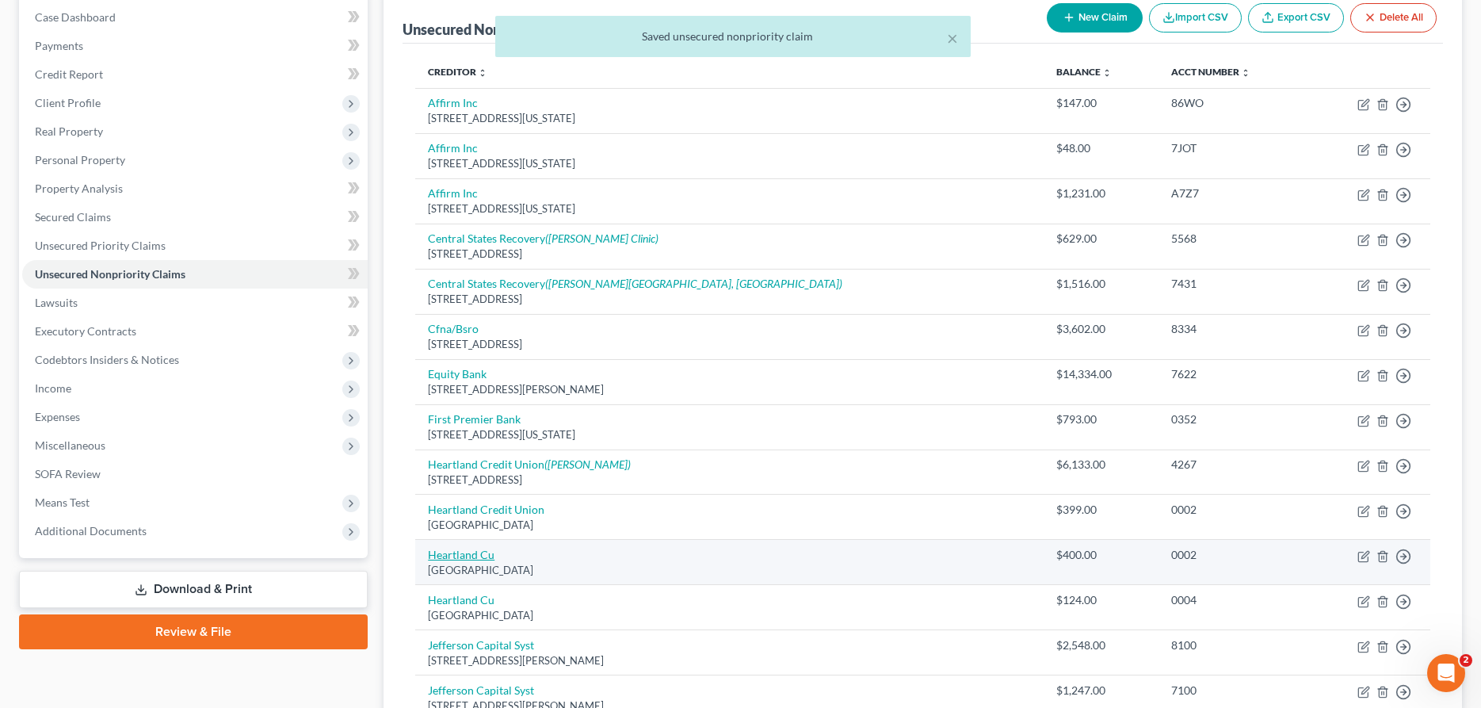
click at [457, 551] on link "Heartland Cu" at bounding box center [461, 554] width 67 height 13
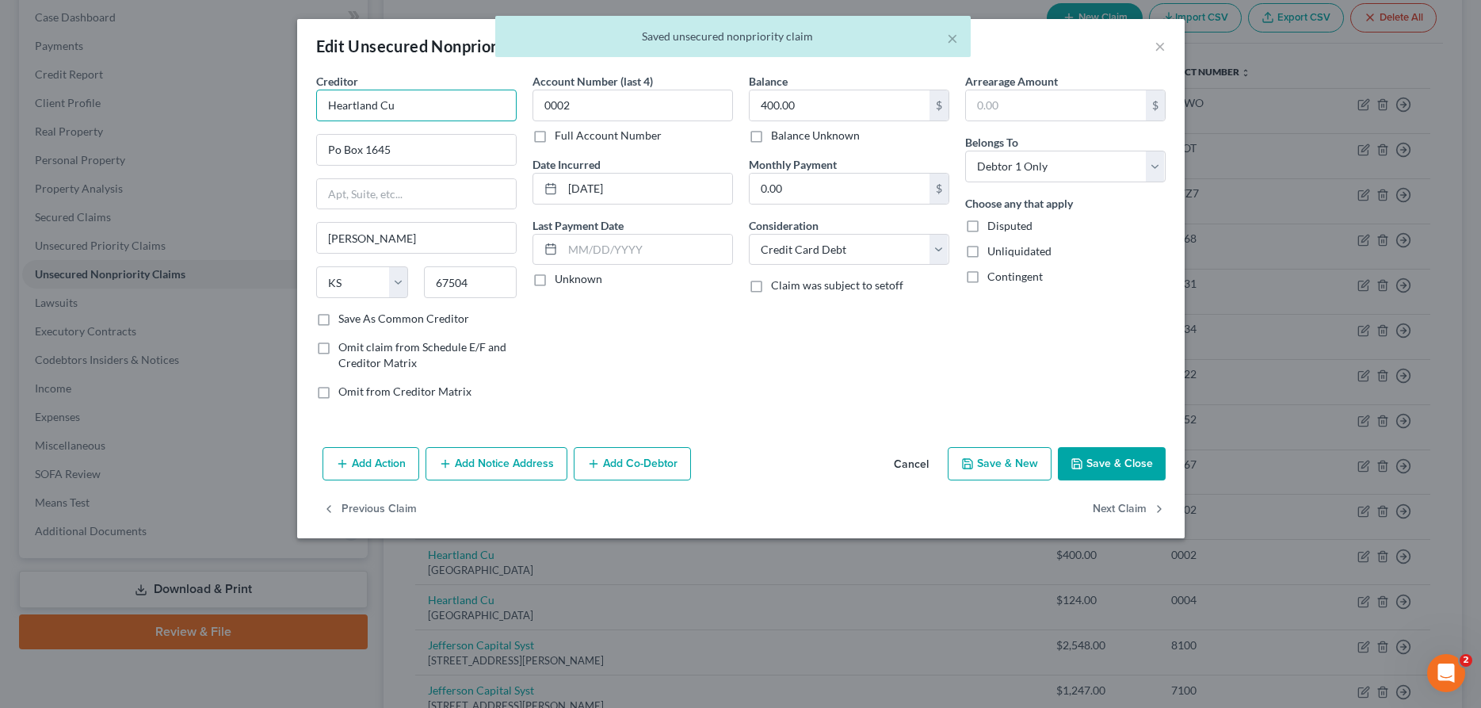
click at [451, 107] on input "Heartland Cu" at bounding box center [416, 106] width 200 height 32
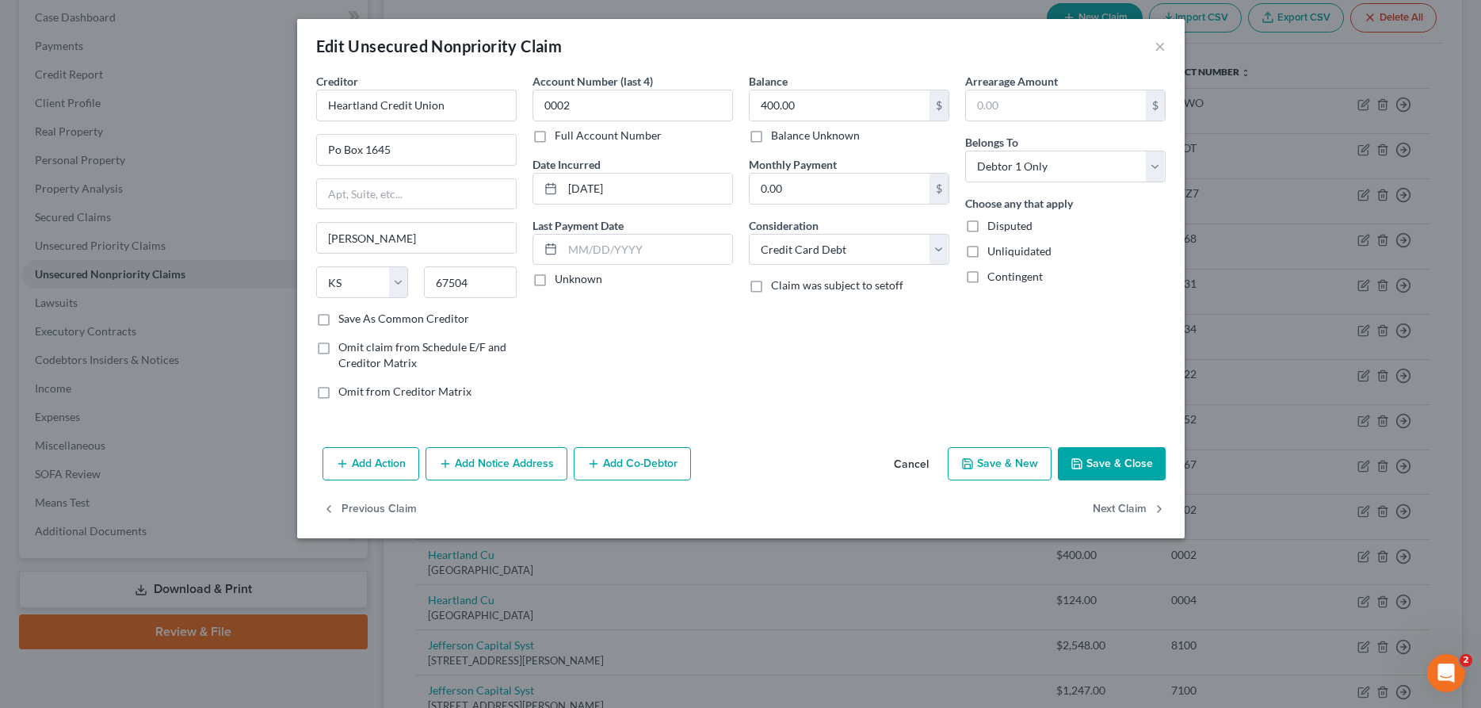
click at [1108, 456] on button "Save & Close" at bounding box center [1112, 463] width 108 height 33
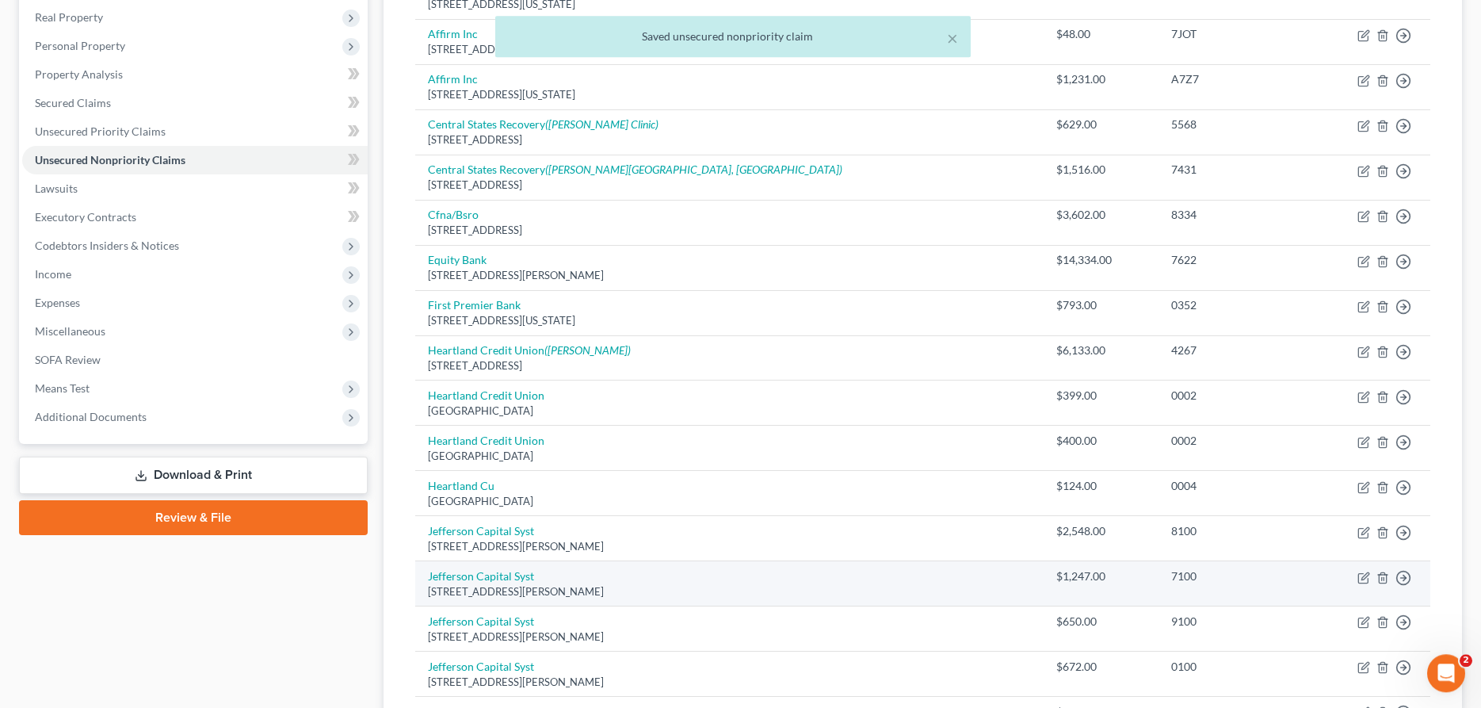
scroll to position [323, 0]
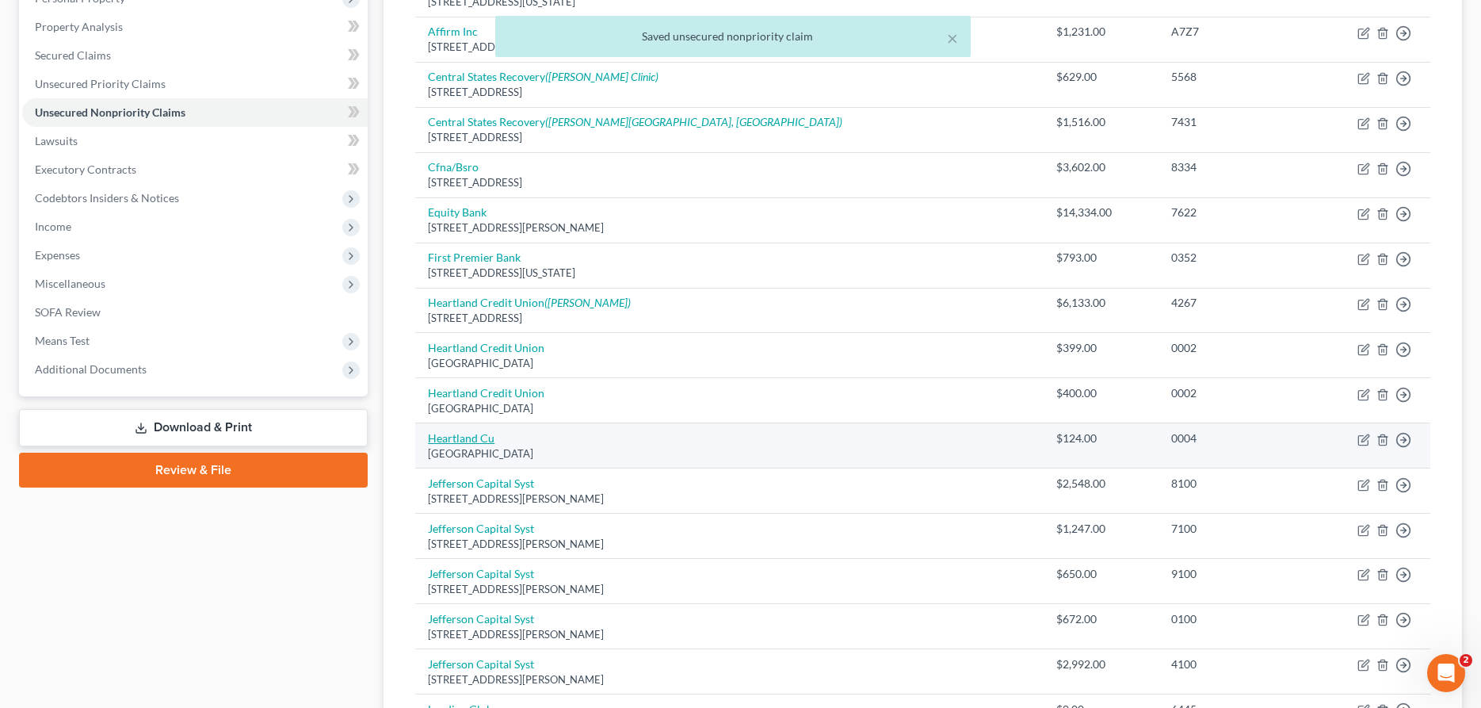
click at [478, 436] on link "Heartland Cu" at bounding box center [461, 437] width 67 height 13
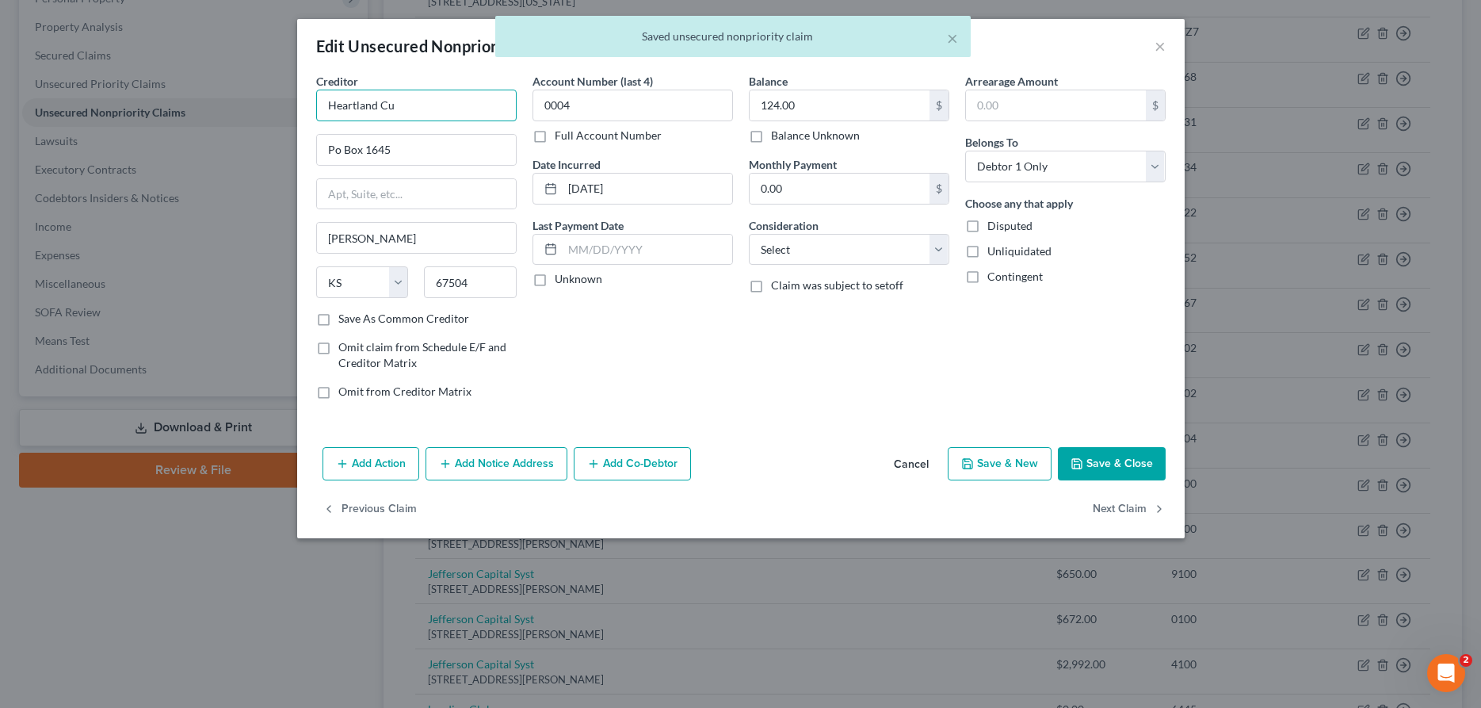
click at [480, 113] on input "Heartland Cu" at bounding box center [416, 106] width 200 height 32
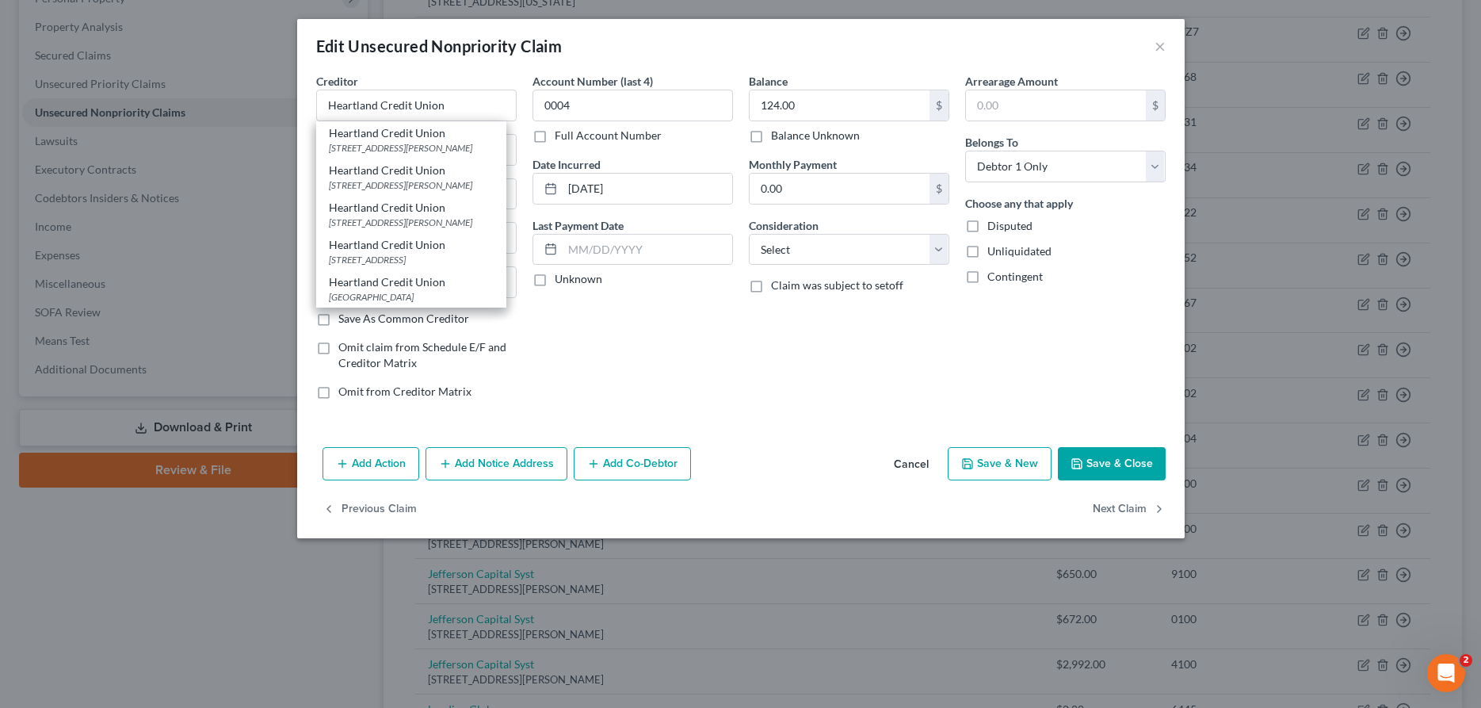
click at [1130, 461] on button "Save & Close" at bounding box center [1112, 463] width 108 height 33
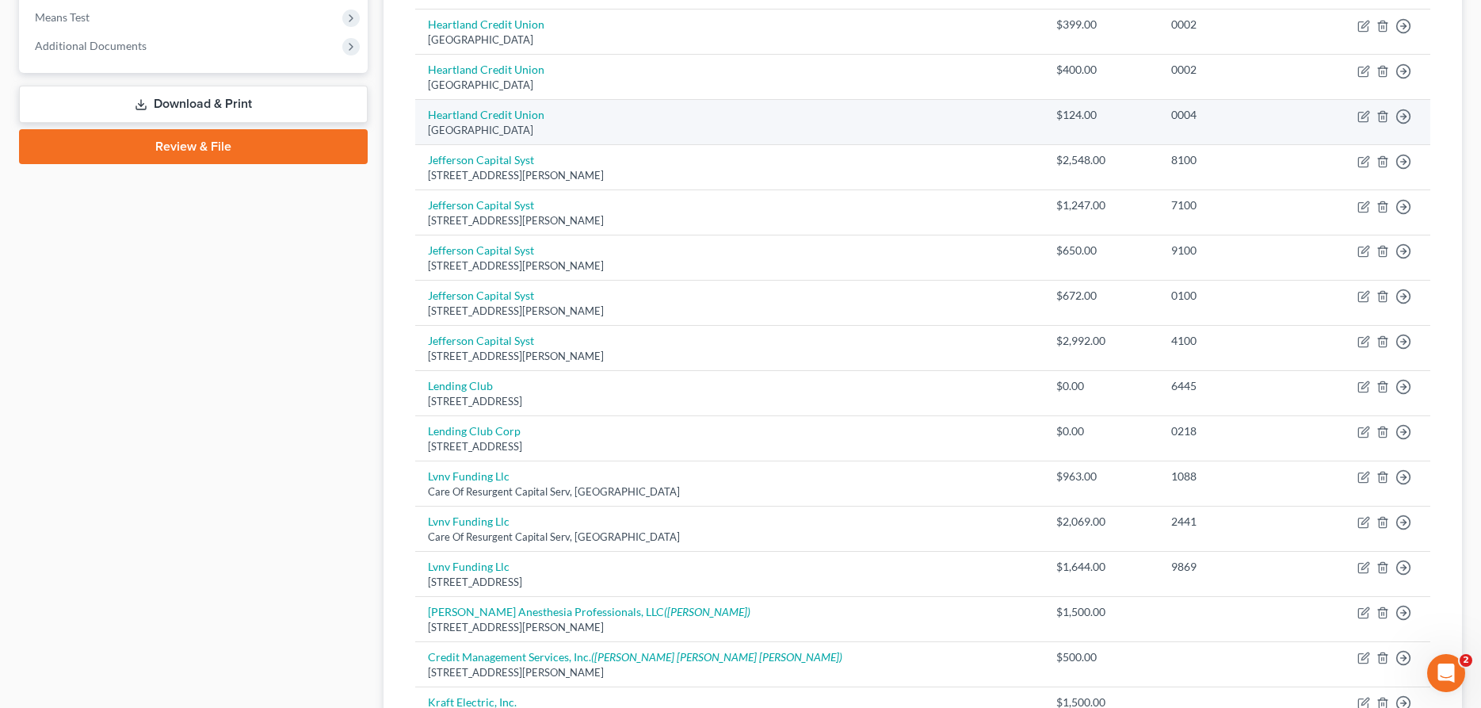
scroll to position [727, 0]
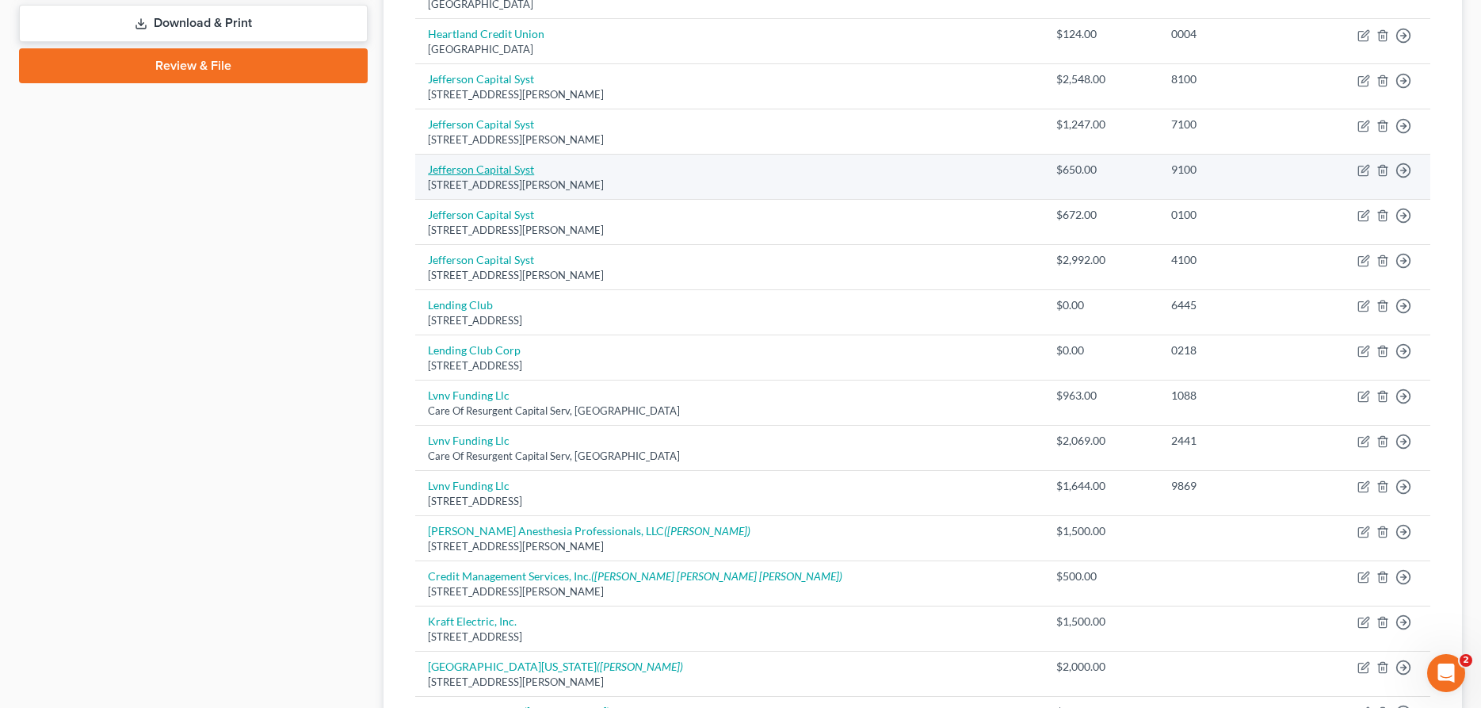
click at [471, 172] on link "Jefferson Capital Syst" at bounding box center [481, 168] width 106 height 13
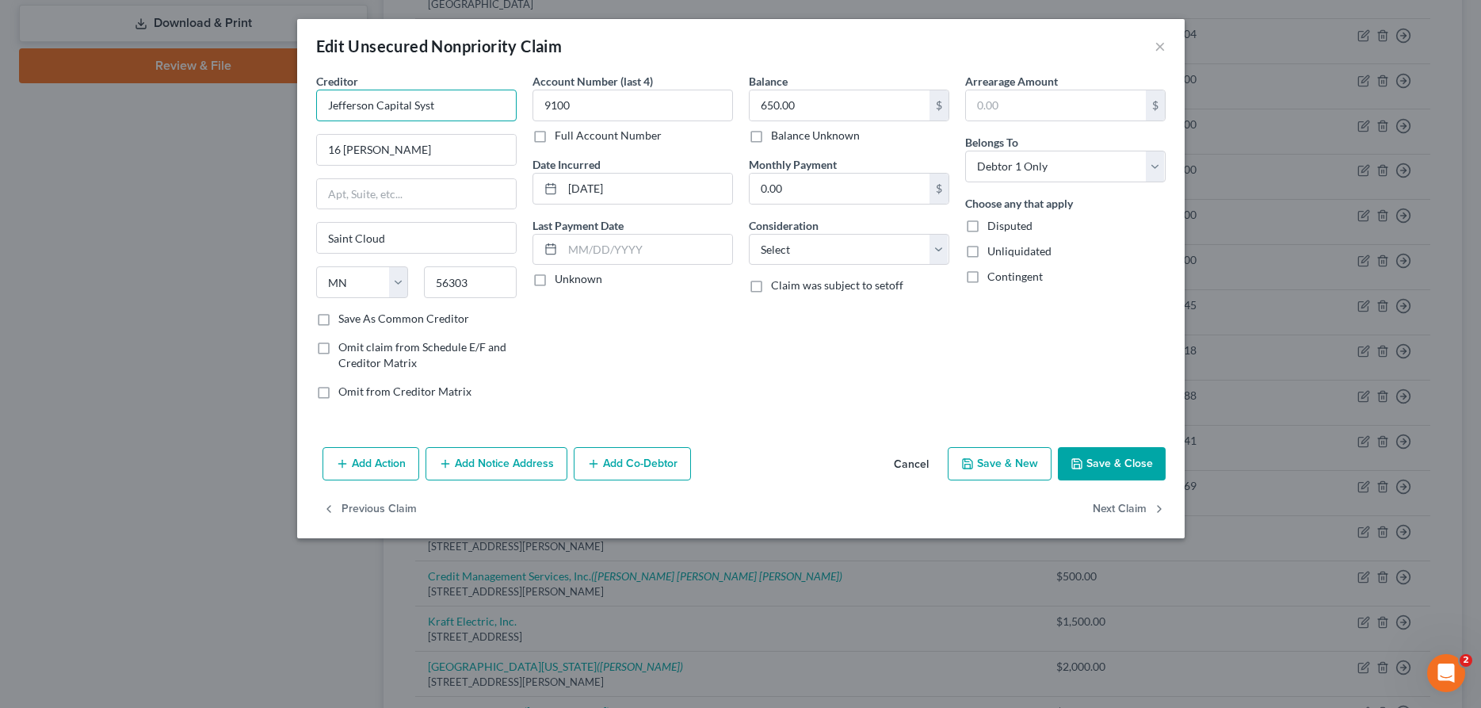
click at [480, 97] on input "Jefferson Capital Syst" at bounding box center [416, 106] width 200 height 32
click at [749, 234] on select "Select Cable / Satellite Services Collection Agency Credit Card Debt Debt Couns…" at bounding box center [849, 250] width 200 height 32
click at [509, 460] on button "Add Notice Address" at bounding box center [496, 463] width 142 height 33
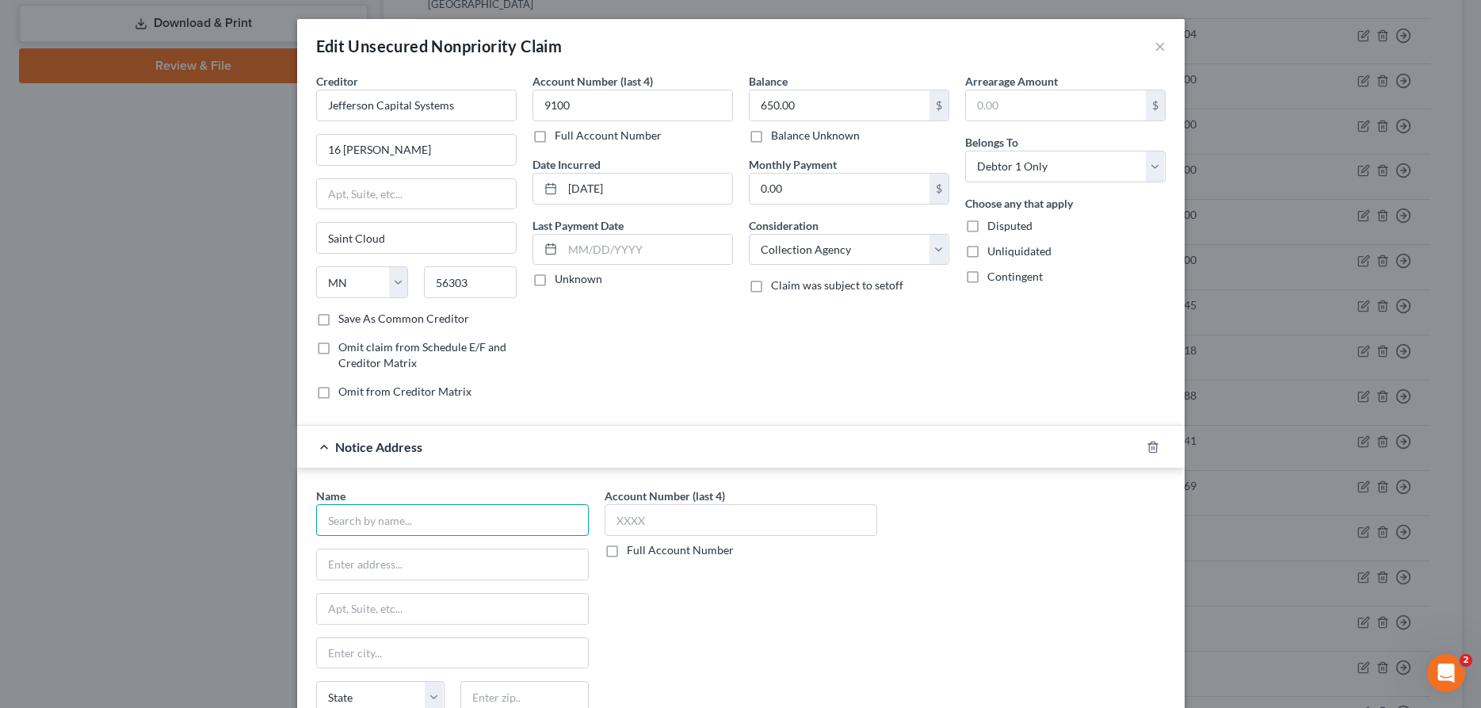
click at [457, 524] on input "text" at bounding box center [452, 520] width 273 height 32
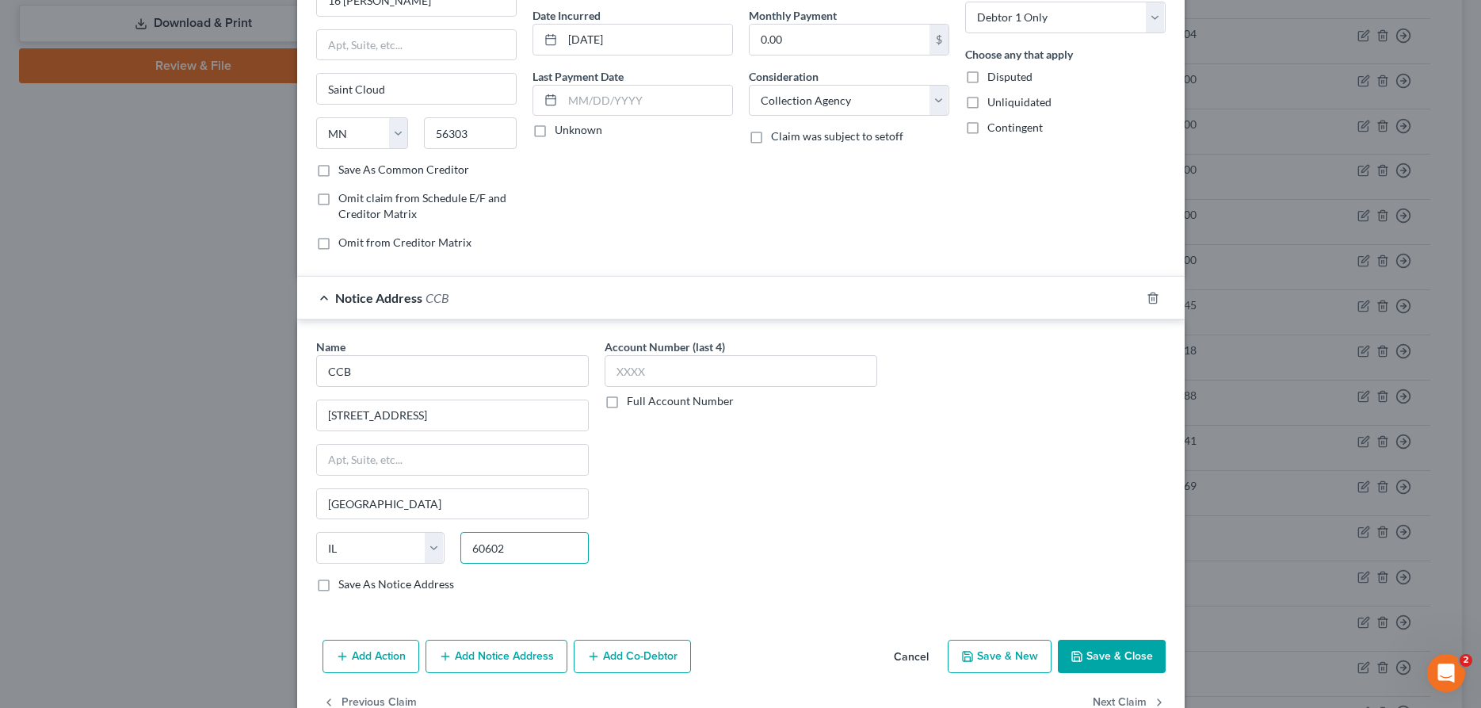
scroll to position [192, 0]
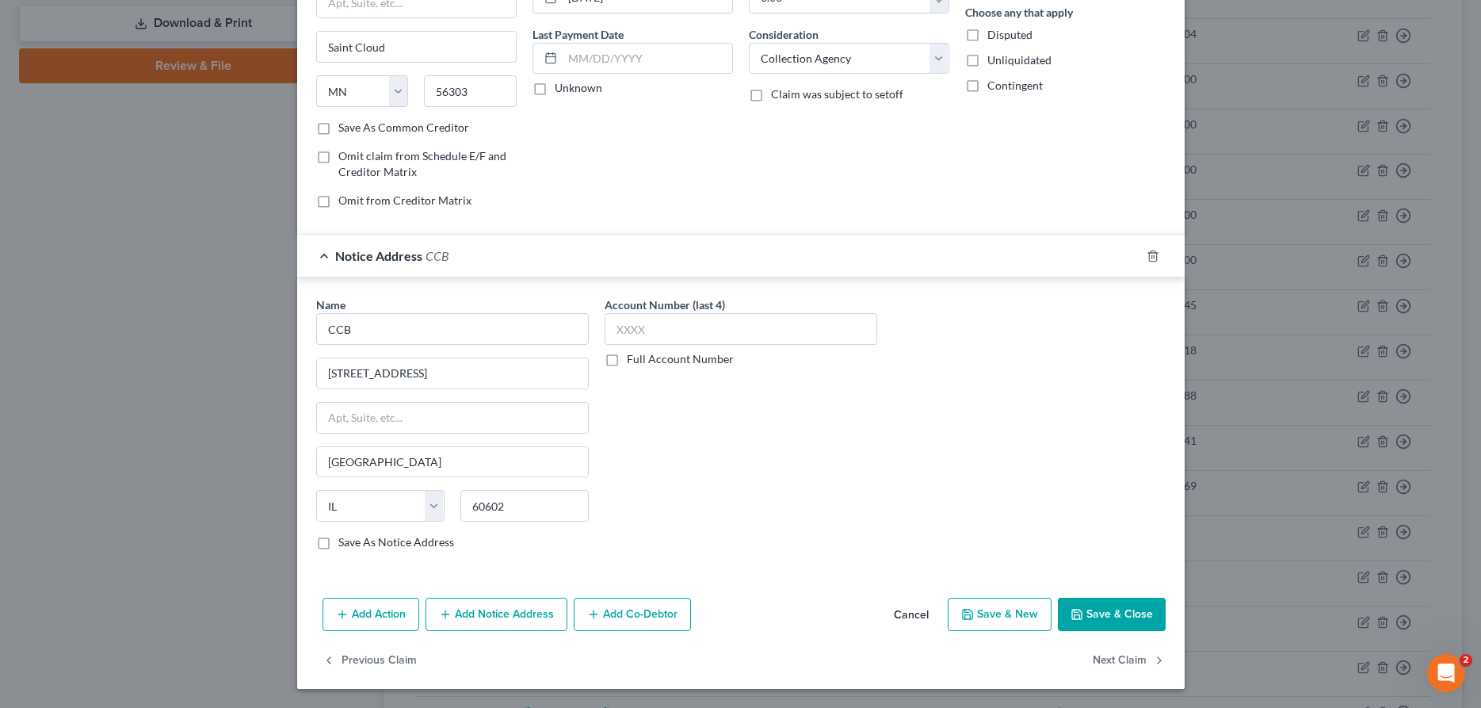
click at [1078, 609] on icon "button" at bounding box center [1076, 614] width 13 height 13
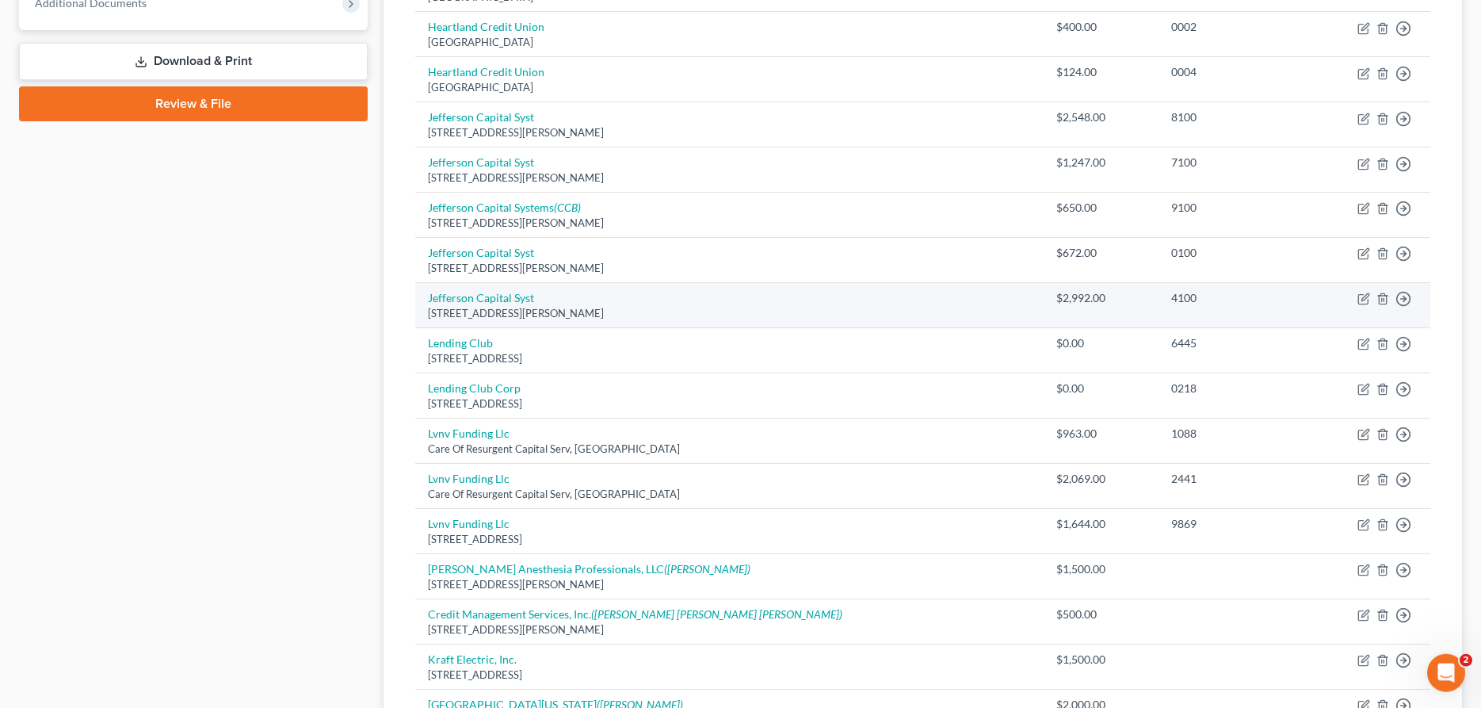
scroll to position [647, 0]
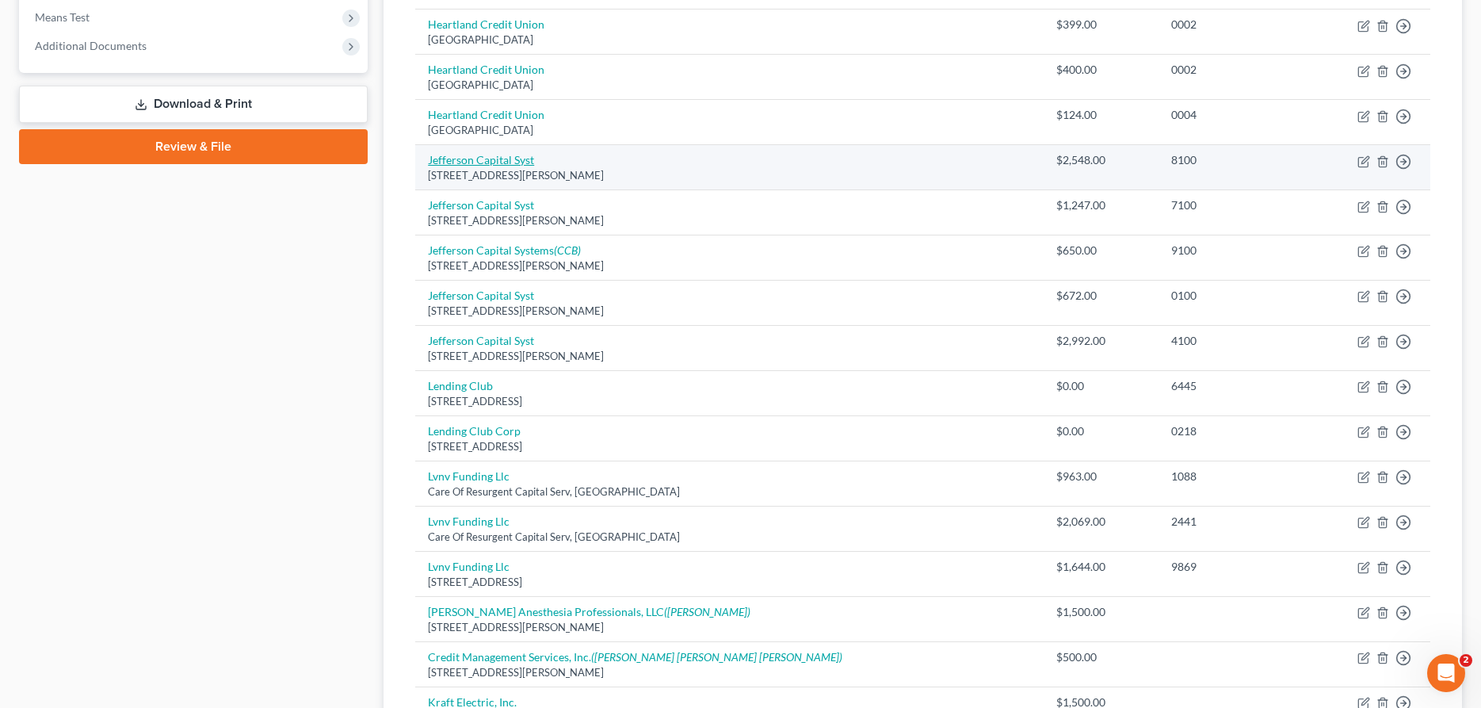
click at [507, 162] on link "Jefferson Capital Syst" at bounding box center [481, 159] width 106 height 13
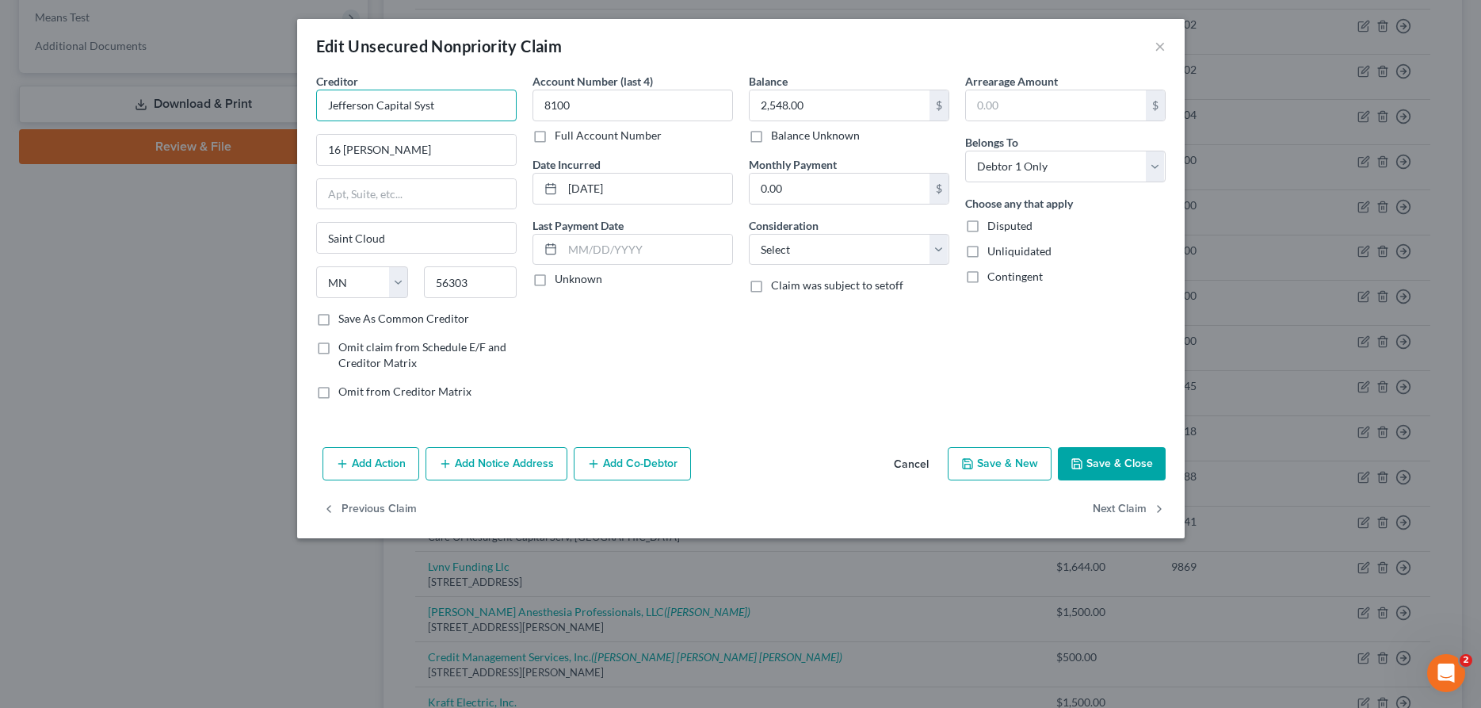
click at [488, 97] on input "Jefferson Capital Syst" at bounding box center [416, 106] width 200 height 32
click at [749, 234] on select "Select Cable / Satellite Services Collection Agency Credit Card Debt Debt Couns…" at bounding box center [849, 250] width 200 height 32
click at [1133, 452] on button "Save & Close" at bounding box center [1112, 463] width 108 height 33
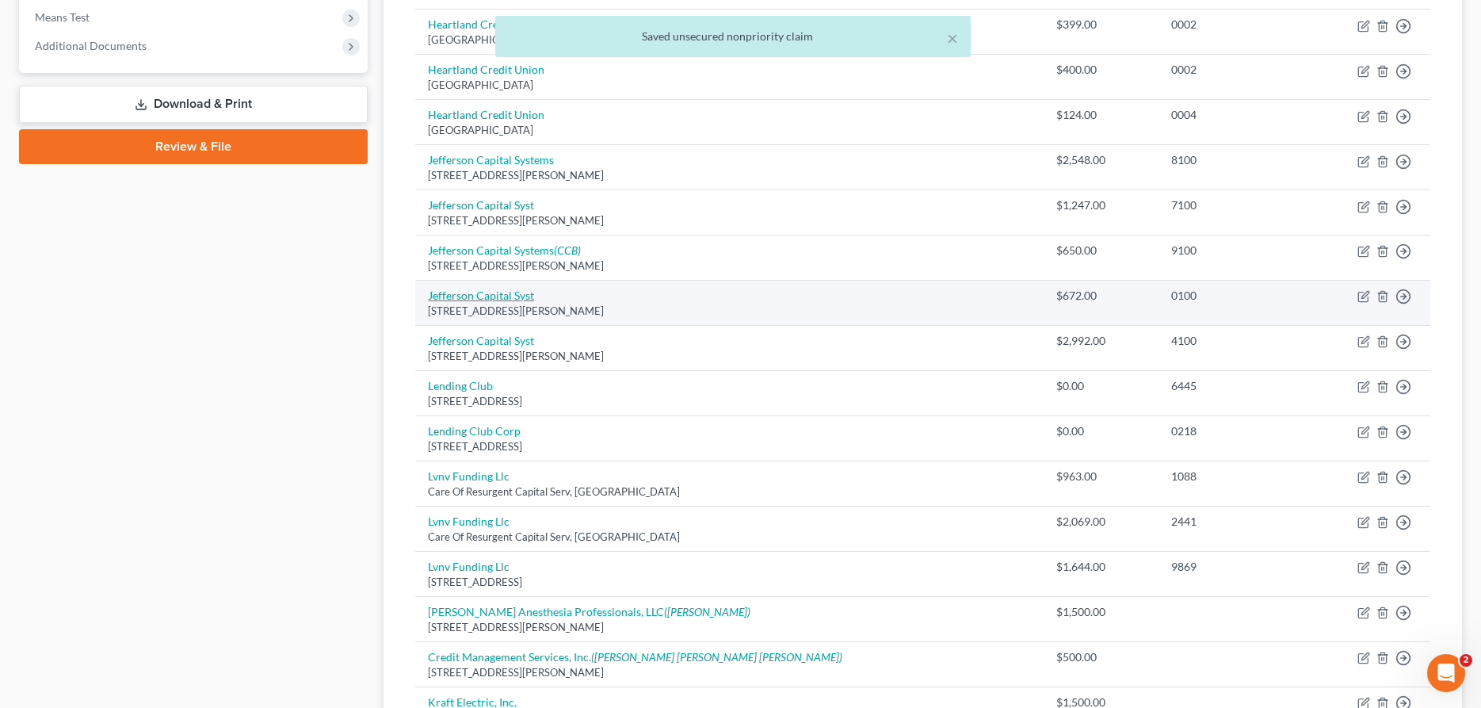
click at [460, 299] on link "Jefferson Capital Syst" at bounding box center [481, 294] width 106 height 13
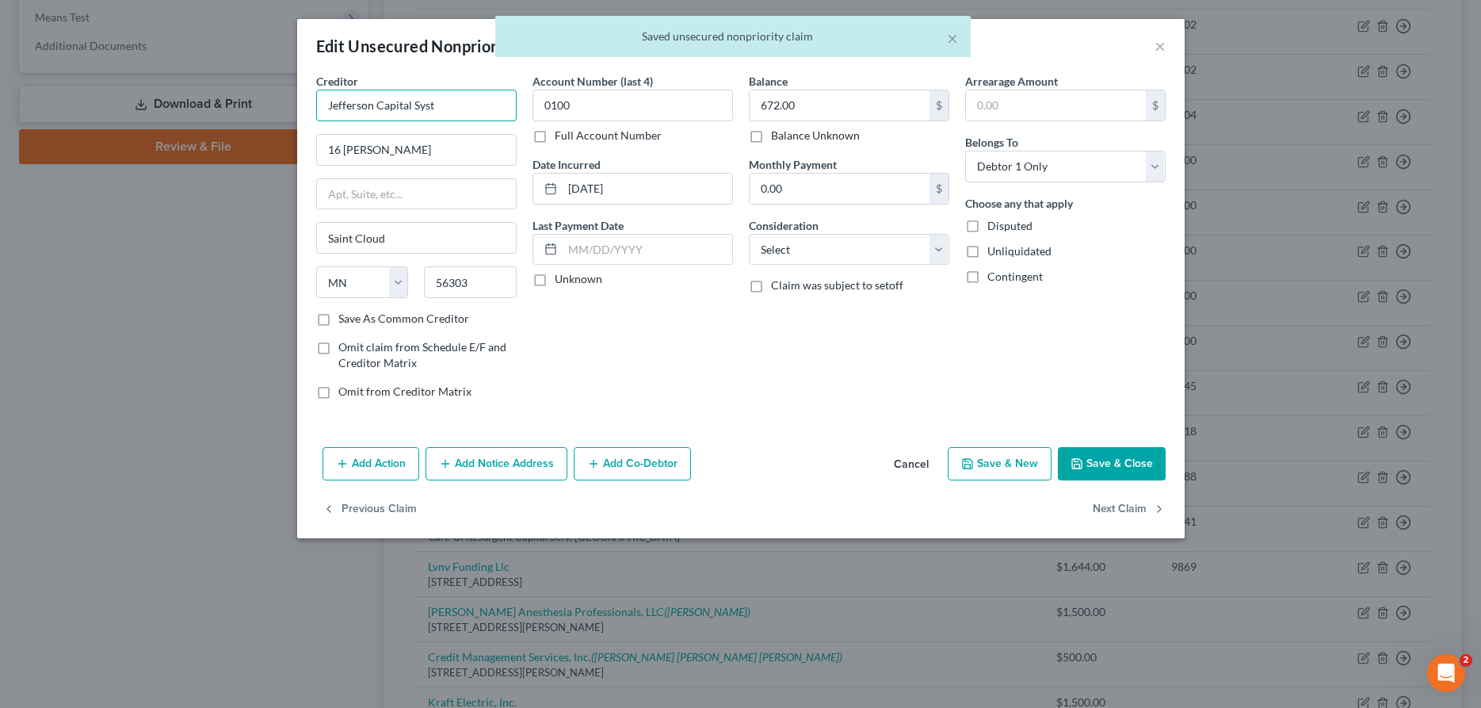
click at [480, 111] on input "Jefferson Capital Syst" at bounding box center [416, 106] width 200 height 32
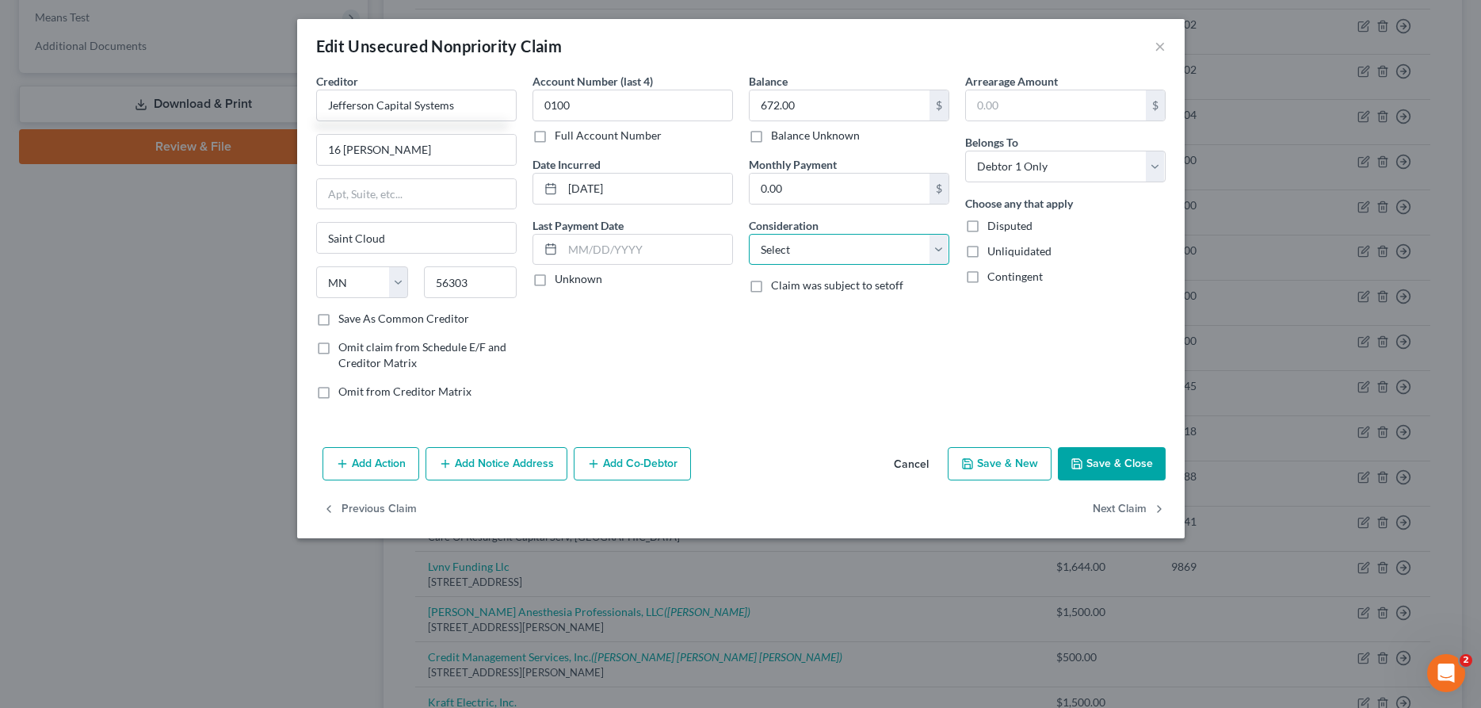
click at [749, 234] on select "Select Cable / Satellite Services Collection Agency Credit Card Debt Debt Couns…" at bounding box center [849, 250] width 200 height 32
drag, startPoint x: 1147, startPoint y: 458, endPoint x: 1087, endPoint y: 464, distance: 59.8
click at [1143, 460] on button "Save & Close" at bounding box center [1112, 463] width 108 height 33
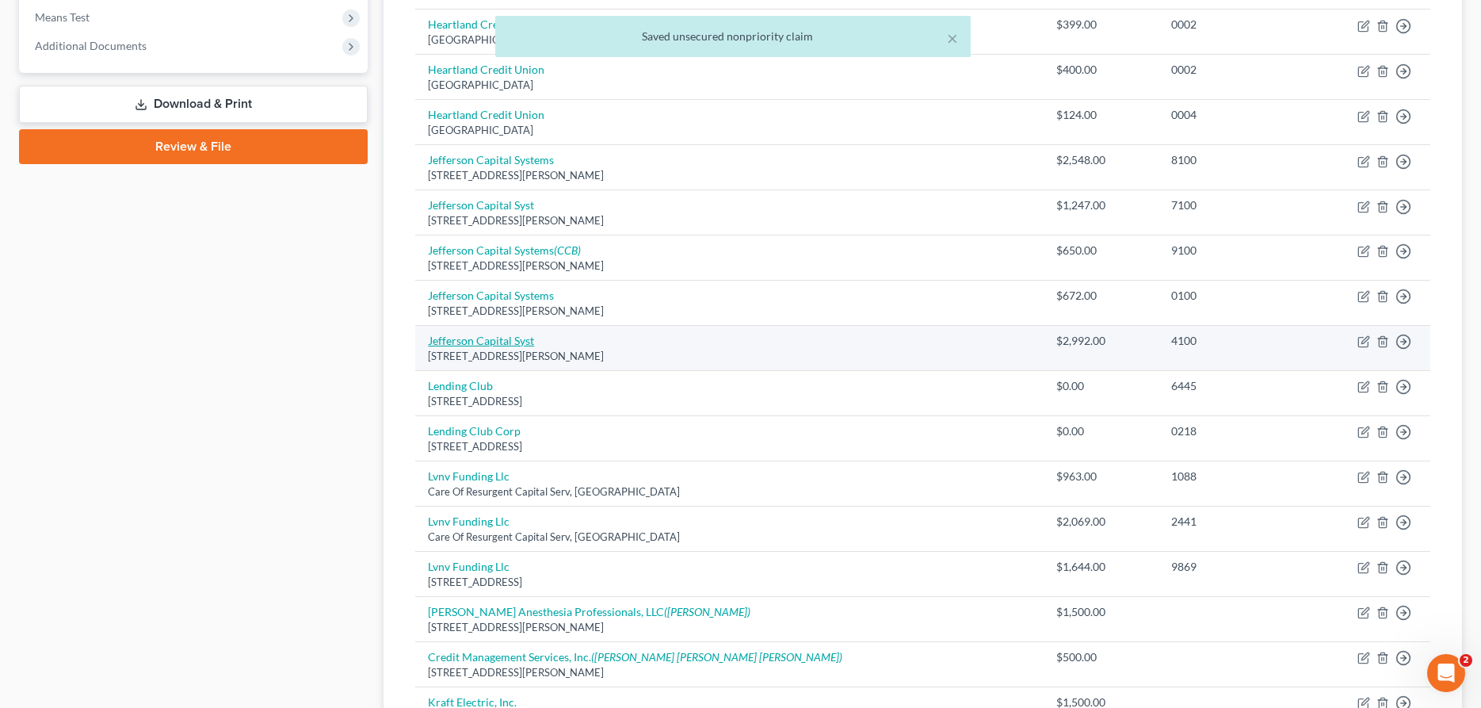
click at [453, 338] on link "Jefferson Capital Syst" at bounding box center [481, 340] width 106 height 13
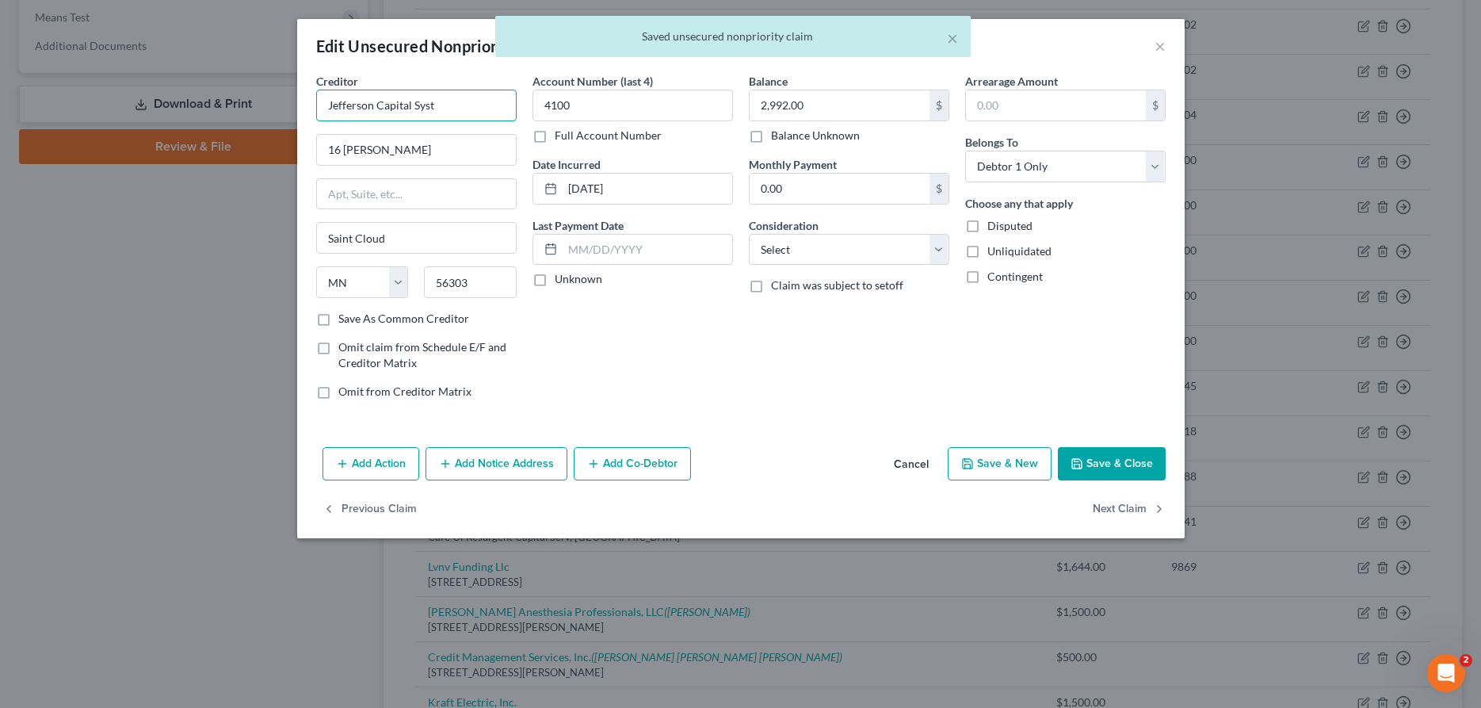
click at [464, 109] on input "Jefferson Capital Syst" at bounding box center [416, 106] width 200 height 32
click at [749, 234] on select "Select Cable / Satellite Services Collection Agency Credit Card Debt Debt Couns…" at bounding box center [849, 250] width 200 height 32
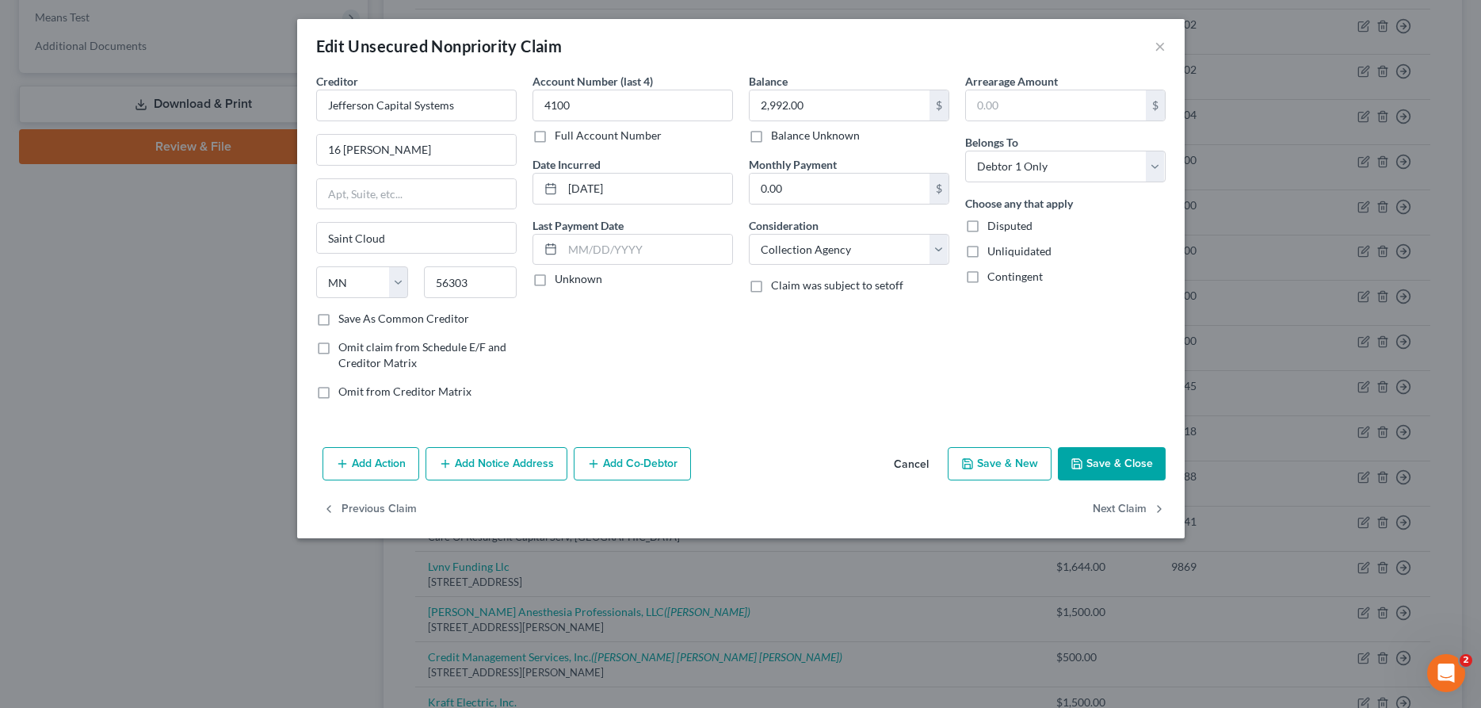
click at [1136, 462] on button "Save & Close" at bounding box center [1112, 463] width 108 height 33
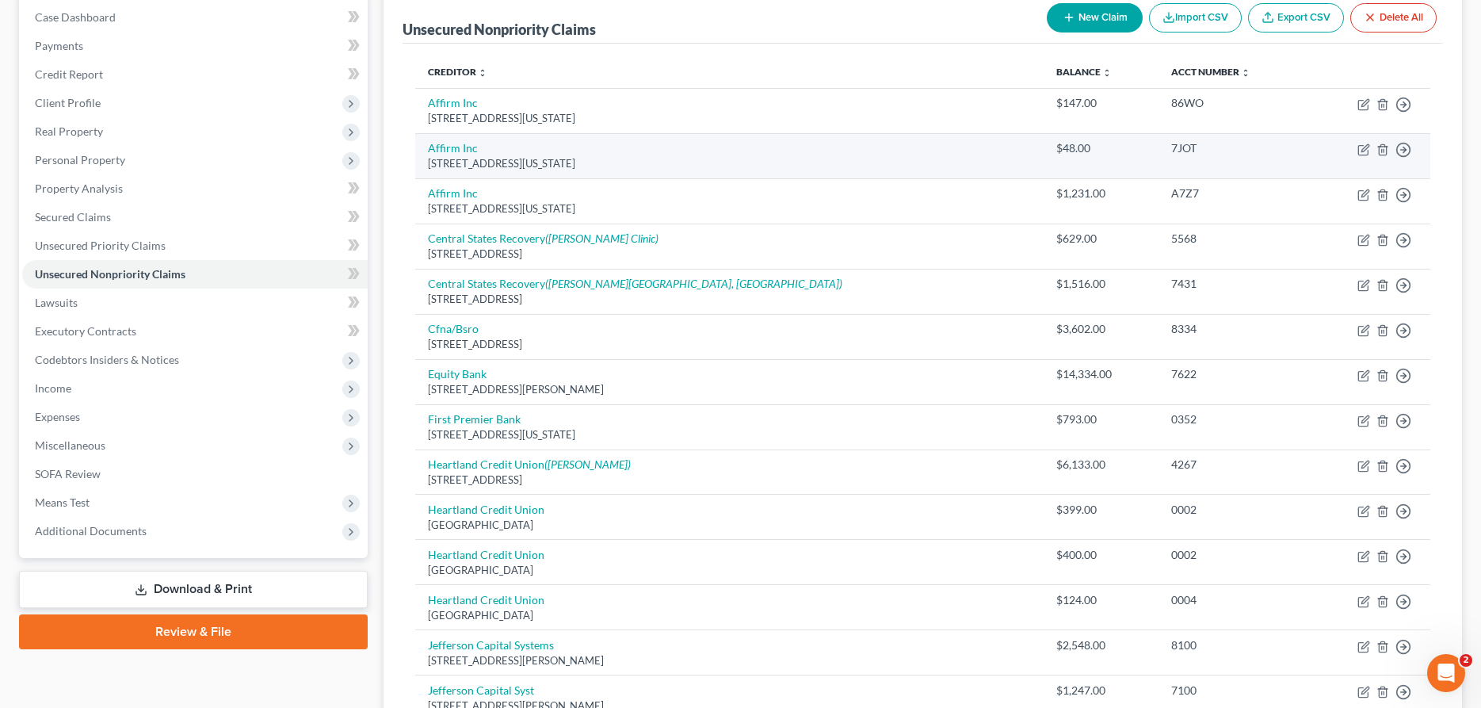
scroll to position [0, 0]
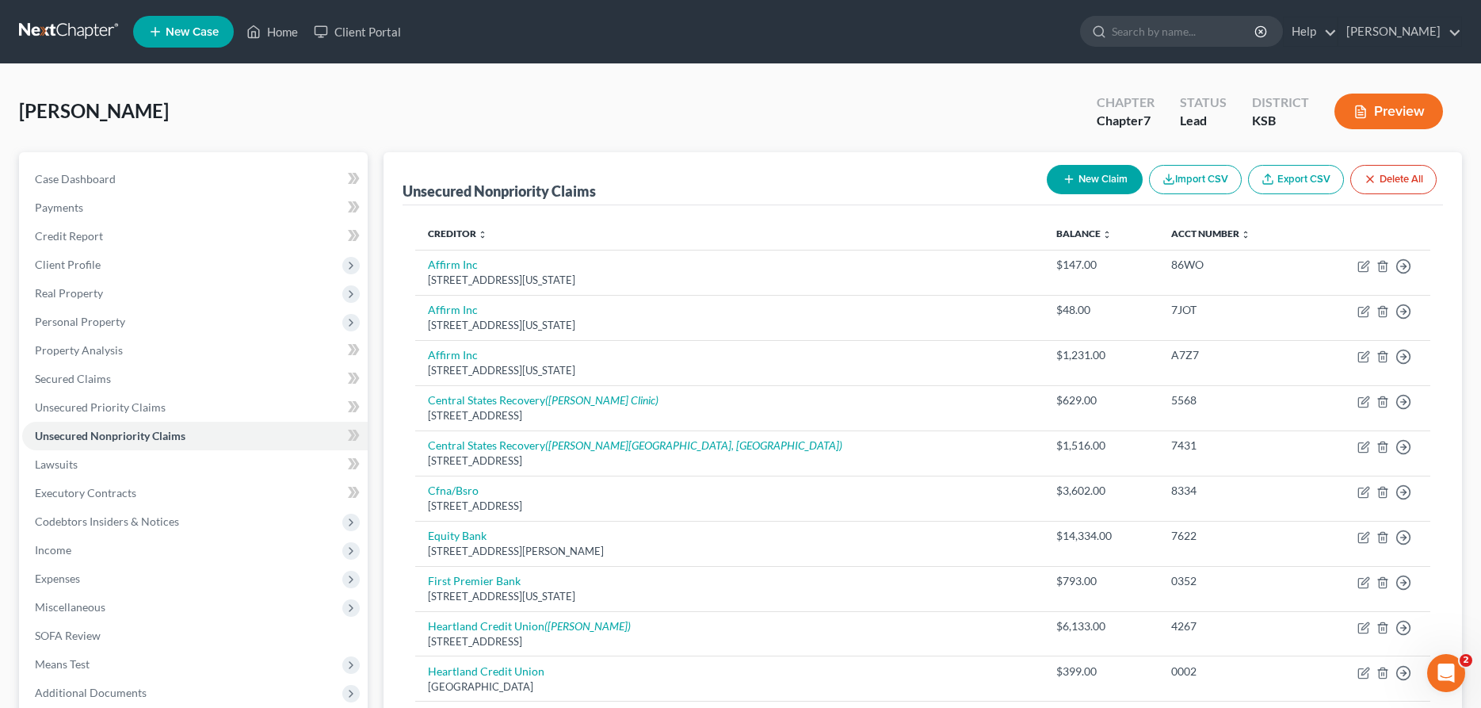
click at [1096, 174] on button "New Claim" at bounding box center [1095, 179] width 96 height 29
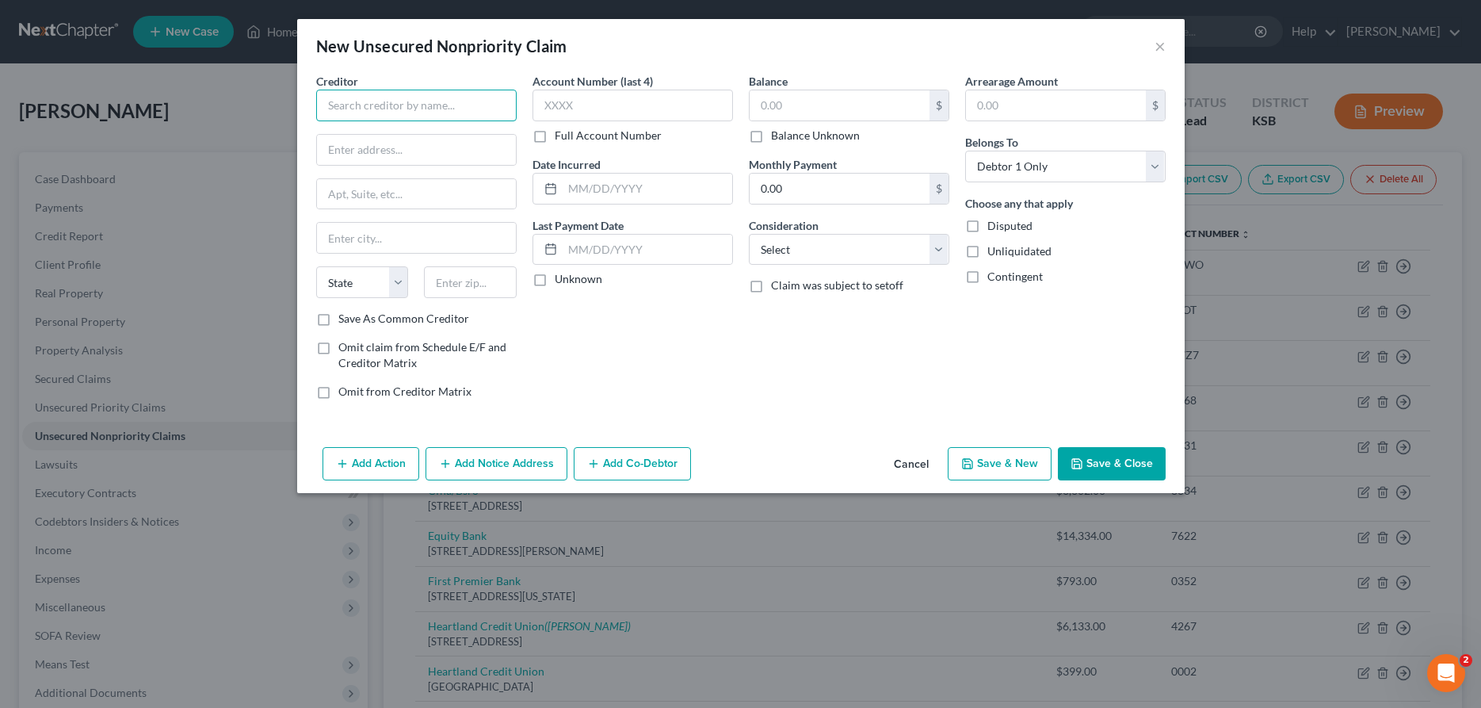
click at [501, 109] on input "text" at bounding box center [416, 106] width 200 height 32
click at [877, 114] on input "text" at bounding box center [840, 105] width 180 height 30
click at [749, 234] on select "Select Cable / Satellite Services Collection Agency Credit Card Debt Debt Couns…" at bounding box center [849, 250] width 200 height 32
click at [555, 460] on button "Add Notice Address" at bounding box center [496, 463] width 142 height 33
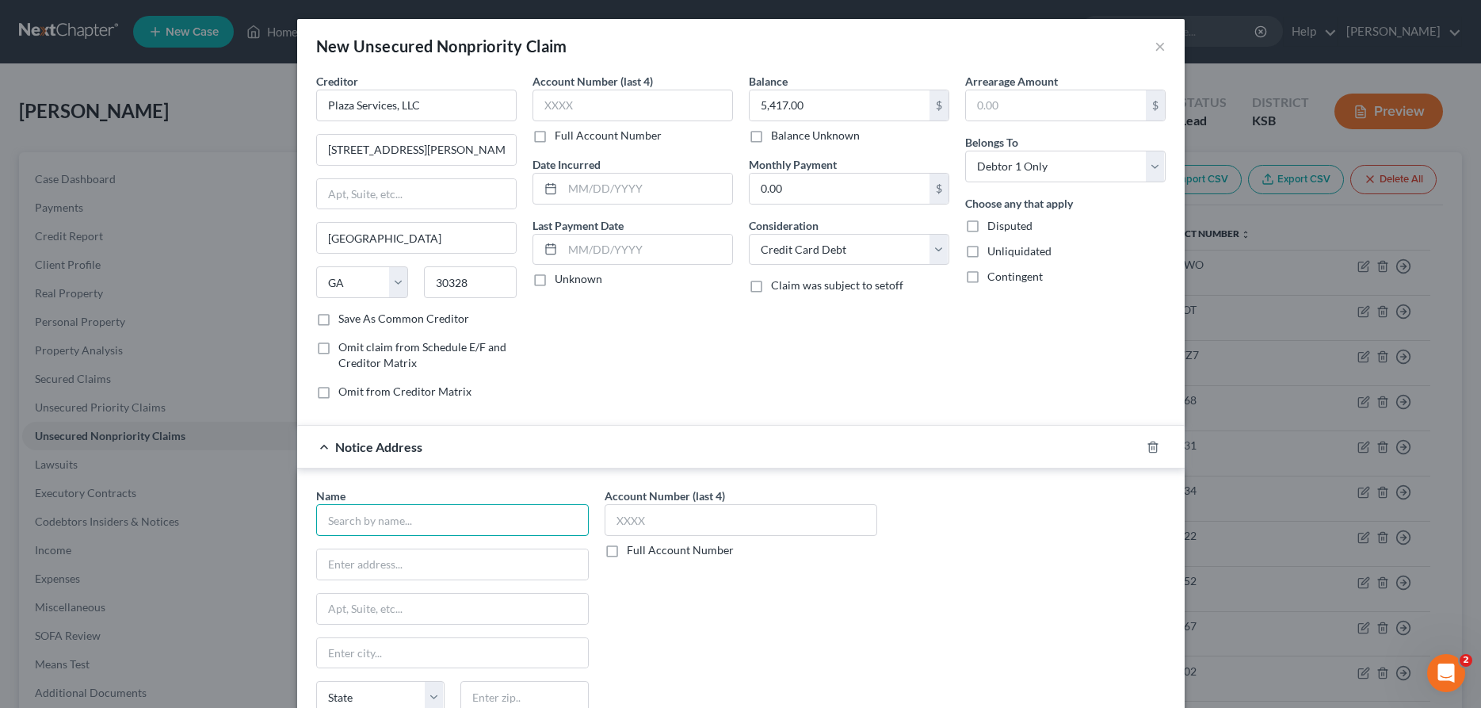
click at [555, 519] on input "text" at bounding box center [452, 520] width 273 height 32
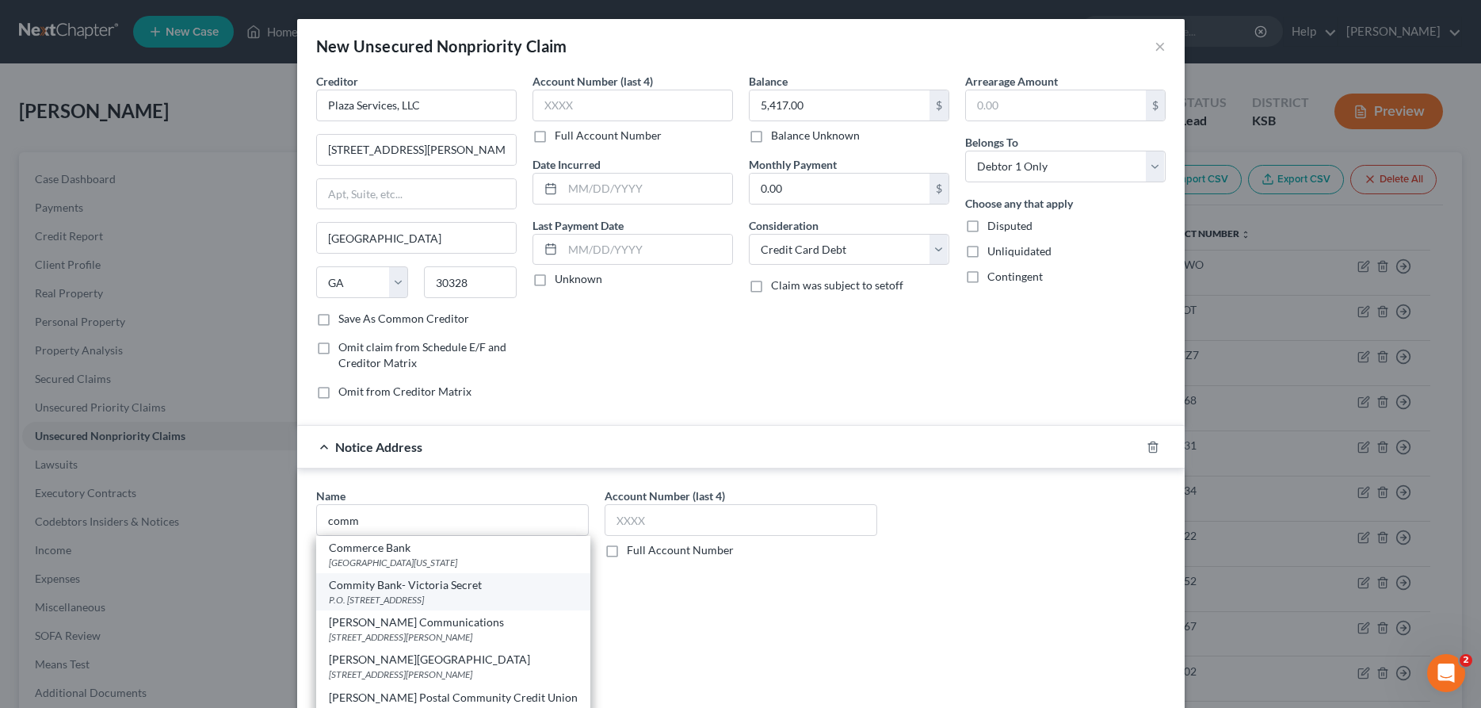
click at [427, 595] on div "P.O. [STREET_ADDRESS]" at bounding box center [453, 599] width 249 height 13
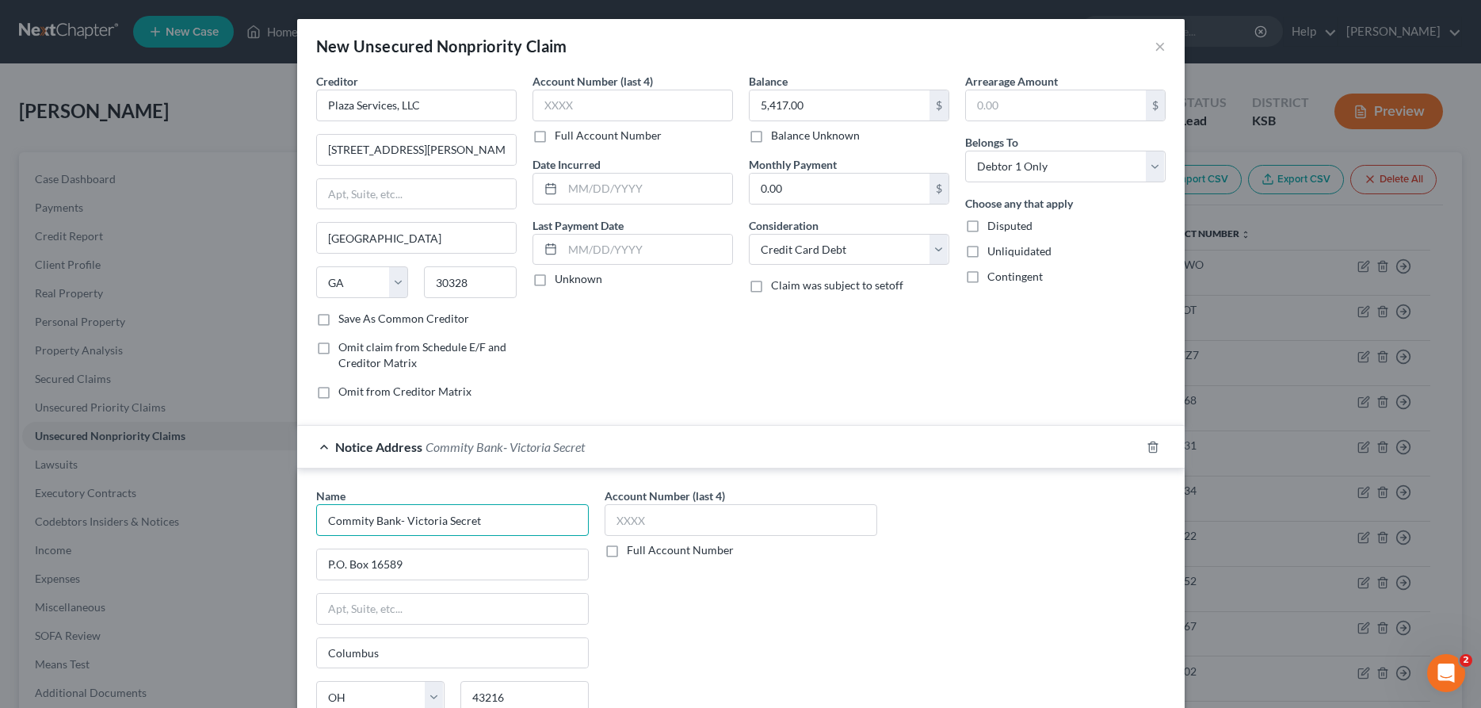
click at [501, 527] on input "Commity Bank- Victoria Secret" at bounding box center [452, 520] width 273 height 32
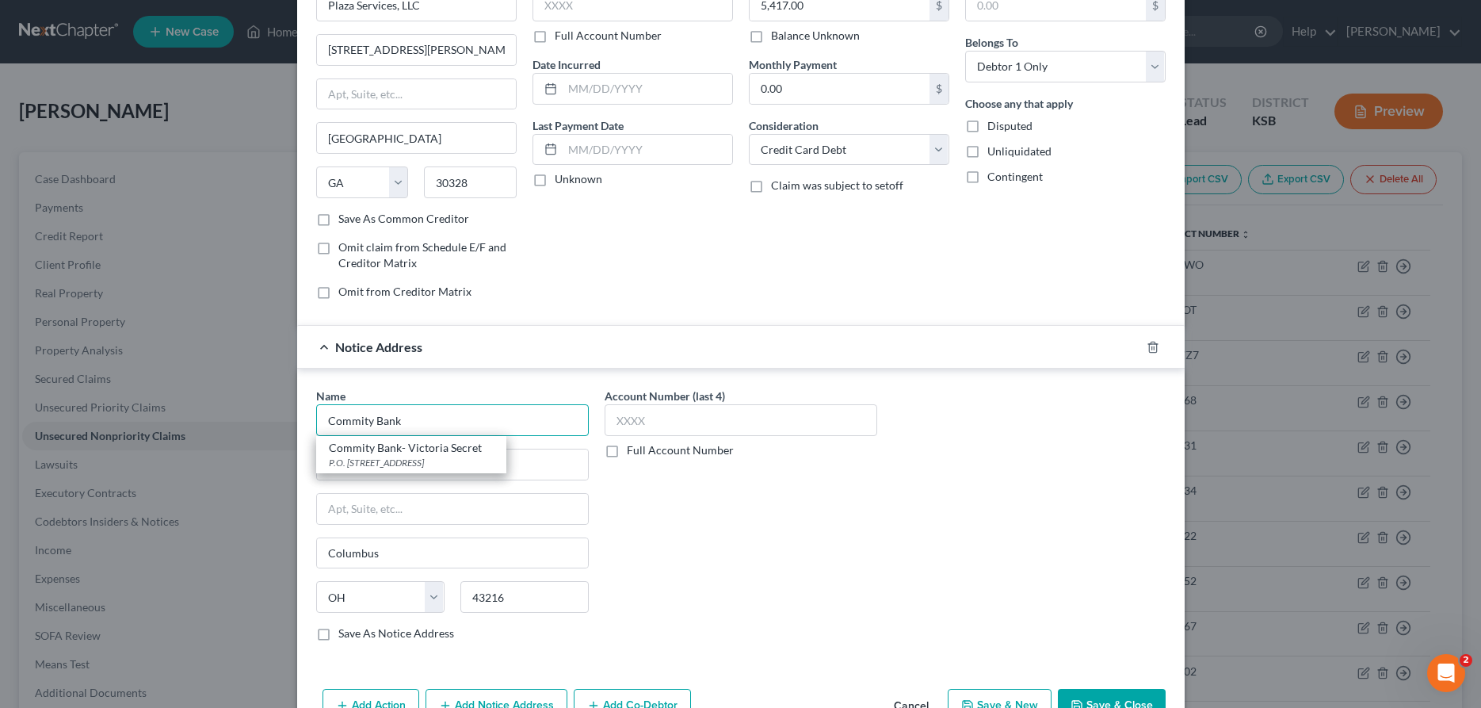
scroll to position [146, 0]
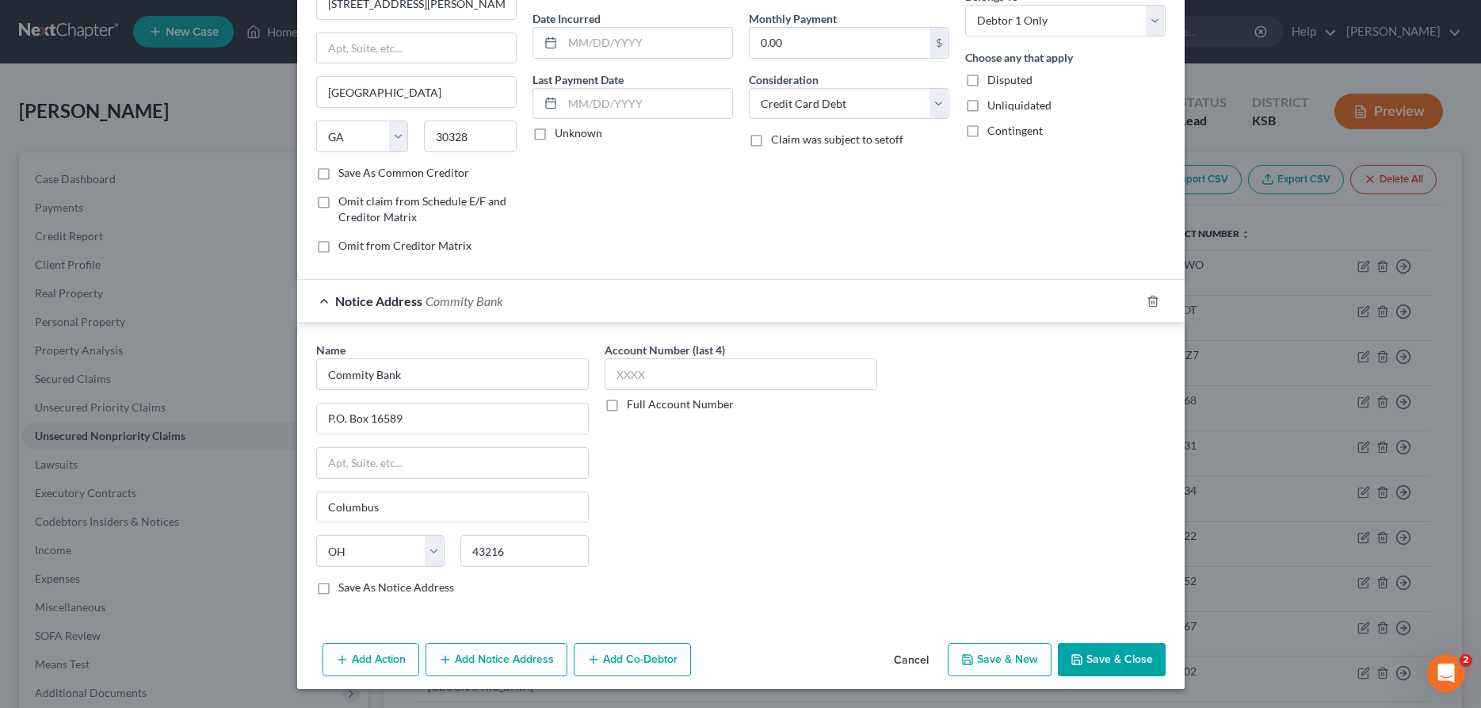
click at [1099, 654] on button "Save & Close" at bounding box center [1112, 659] width 108 height 33
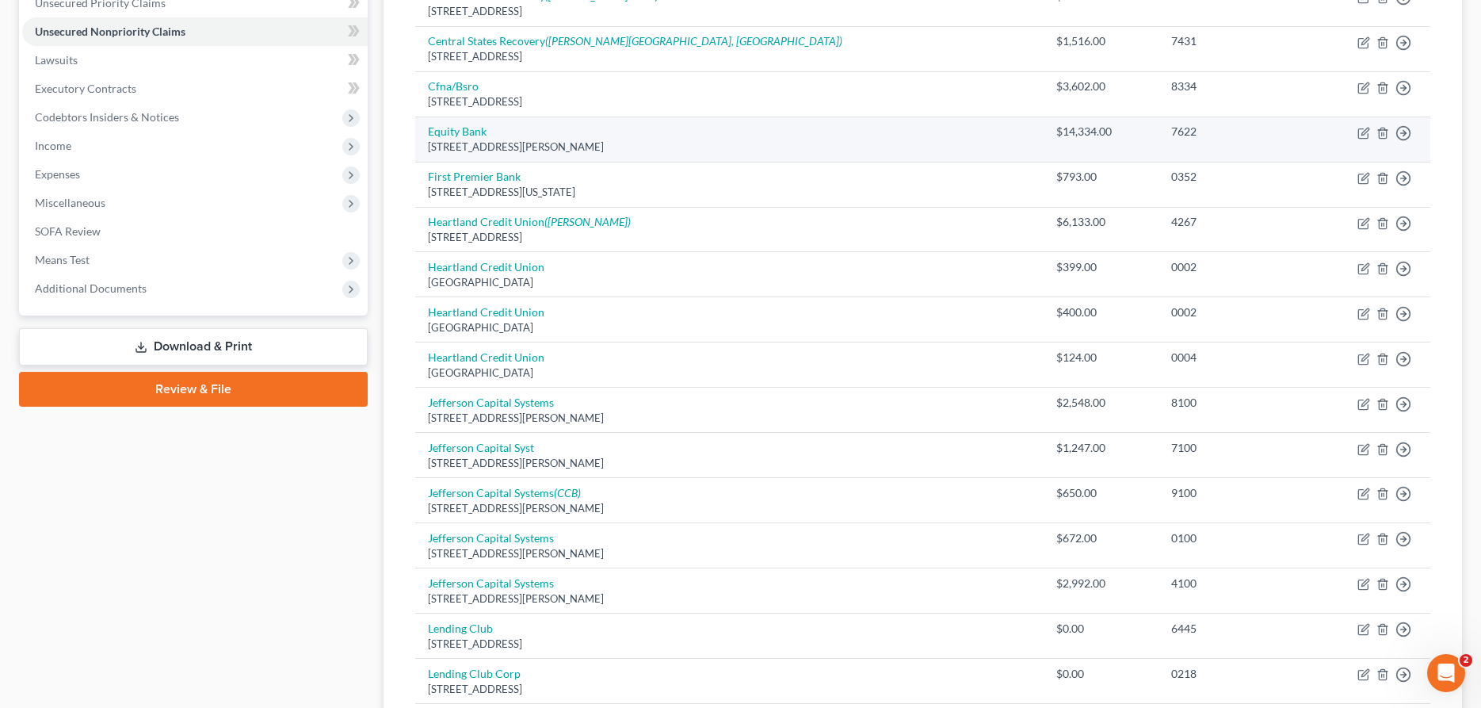
scroll to position [0, 0]
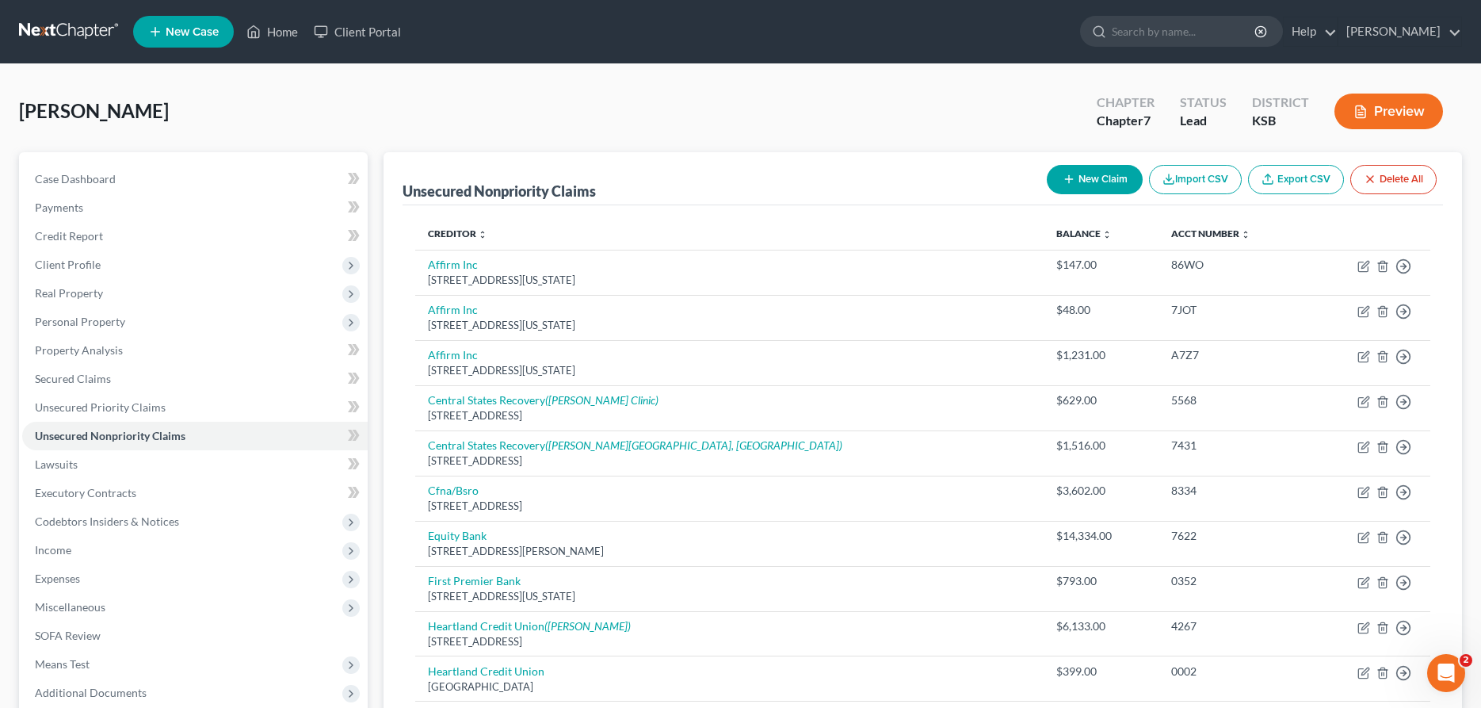
click at [1088, 174] on button "New Claim" at bounding box center [1095, 179] width 96 height 29
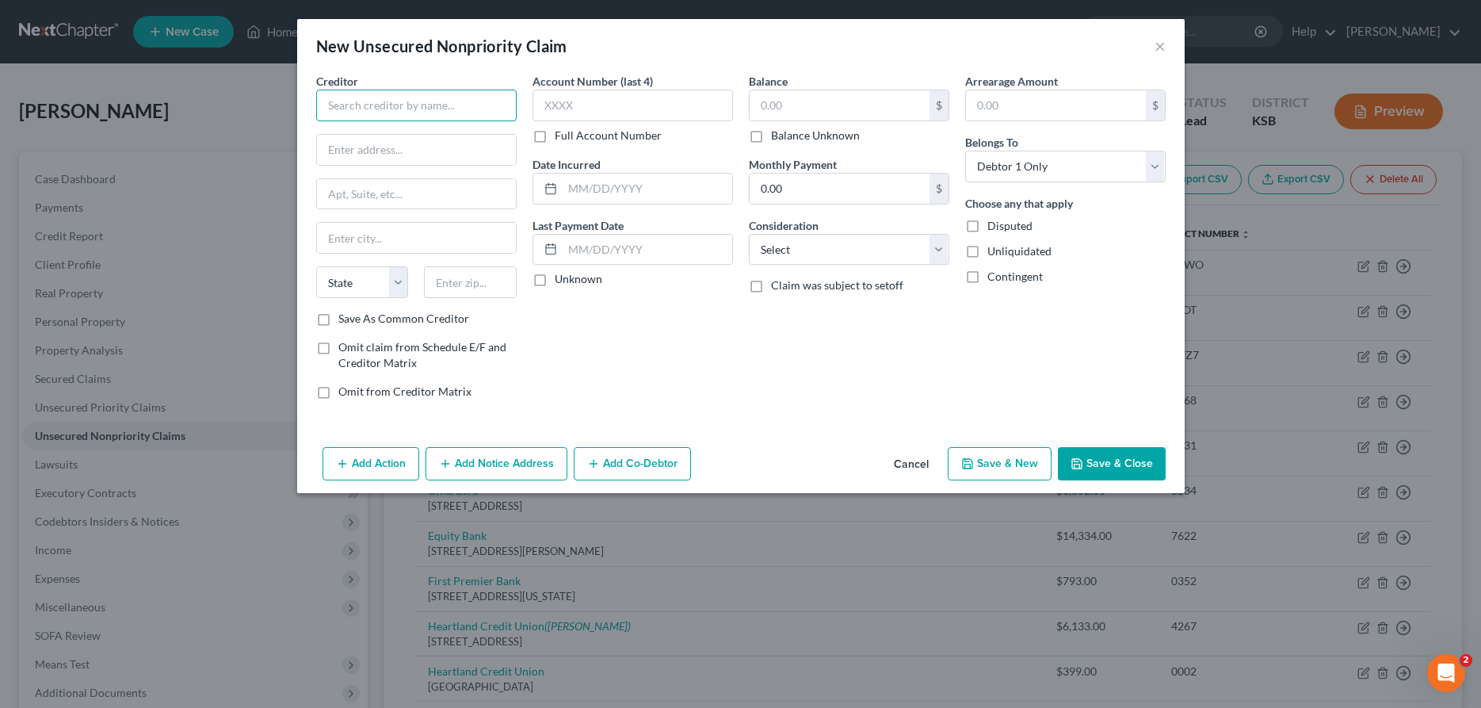
click at [359, 101] on input "text" at bounding box center [416, 106] width 200 height 32
click at [837, 112] on input "text" at bounding box center [840, 105] width 180 height 30
click at [749, 234] on select "Select Cable / Satellite Services Collection Agency Credit Card Debt Debt Couns…" at bounding box center [849, 250] width 200 height 32
click at [540, 468] on button "Add Notice Address" at bounding box center [496, 463] width 142 height 33
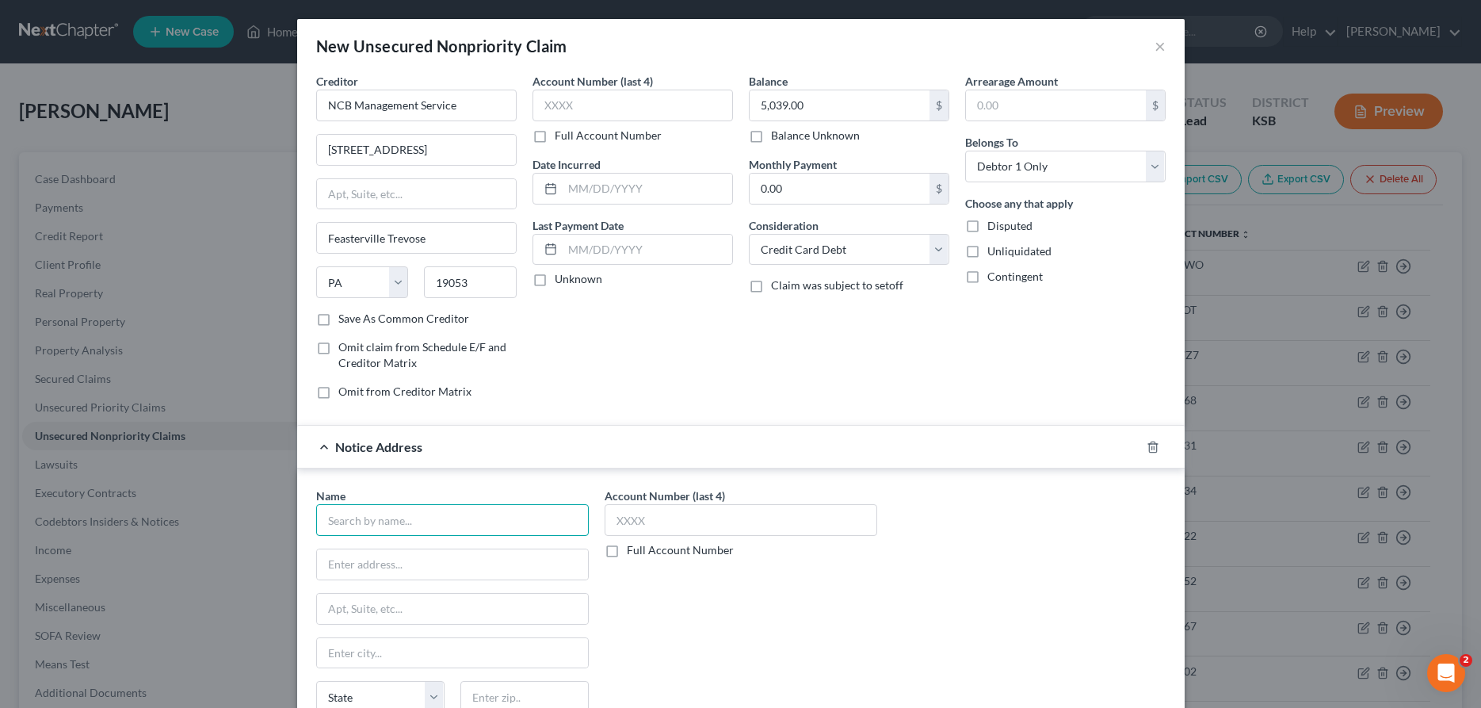
click at [514, 518] on input "text" at bounding box center [452, 520] width 273 height 32
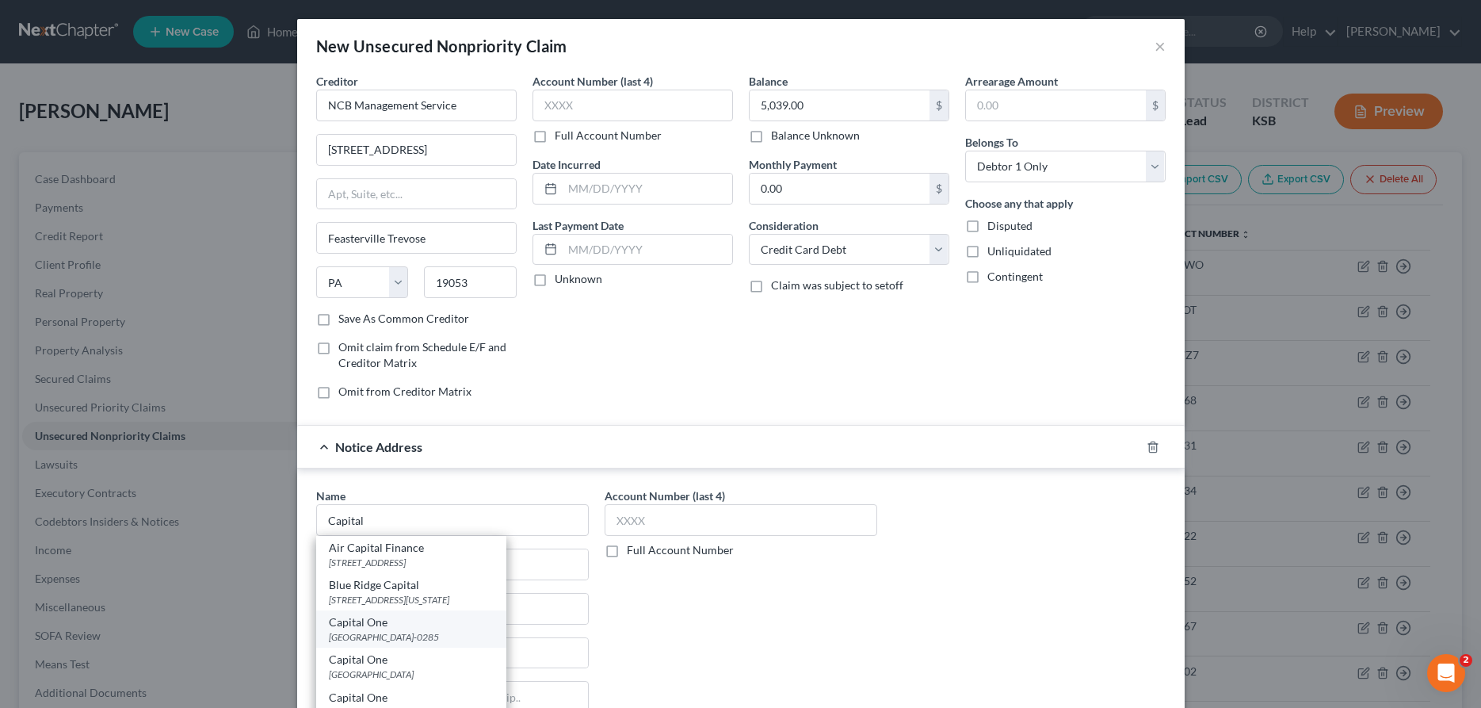
click at [462, 622] on div "Capital One" at bounding box center [411, 622] width 165 height 16
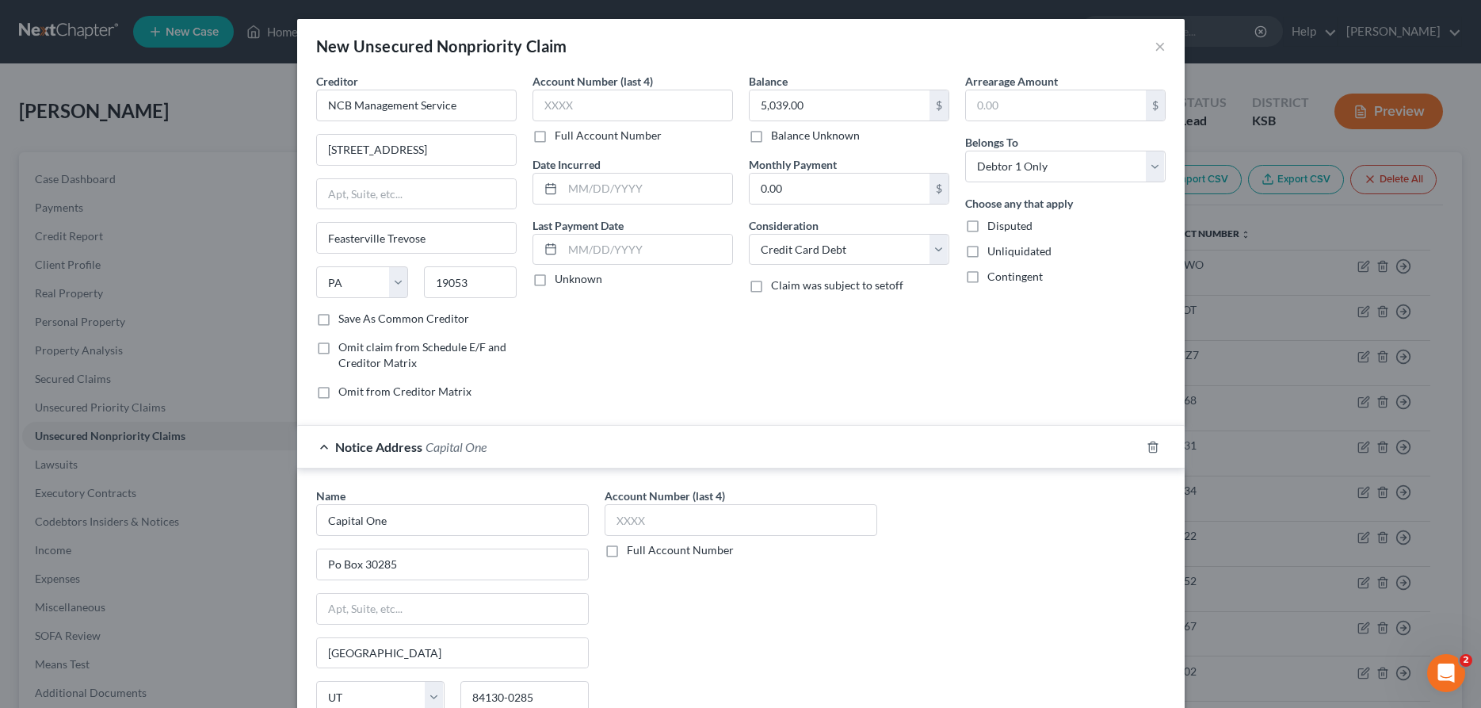
scroll to position [146, 0]
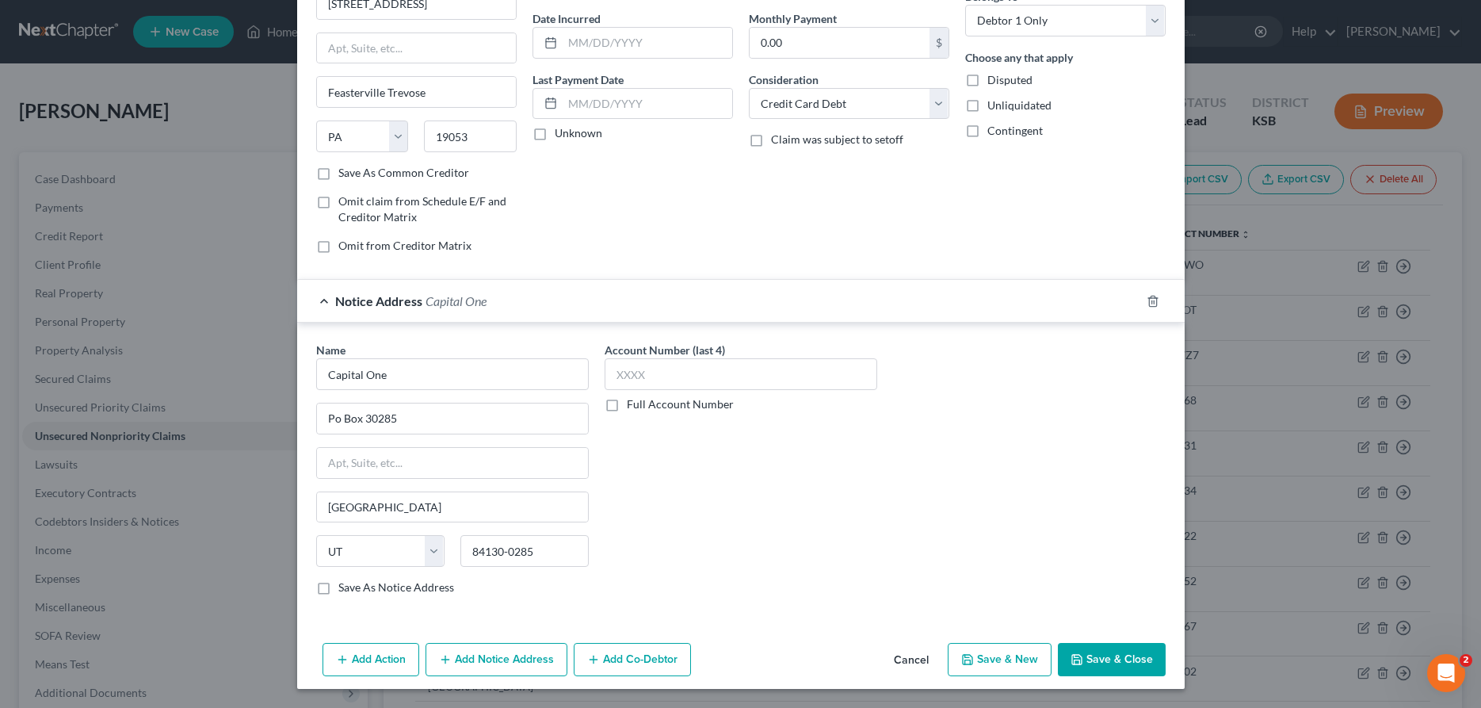
click at [1168, 658] on div "Add Action Add Notice Address Add Co-Debtor Cancel Save & New Save & Close" at bounding box center [740, 662] width 887 height 52
click at [1135, 664] on button "Save & Close" at bounding box center [1112, 659] width 108 height 33
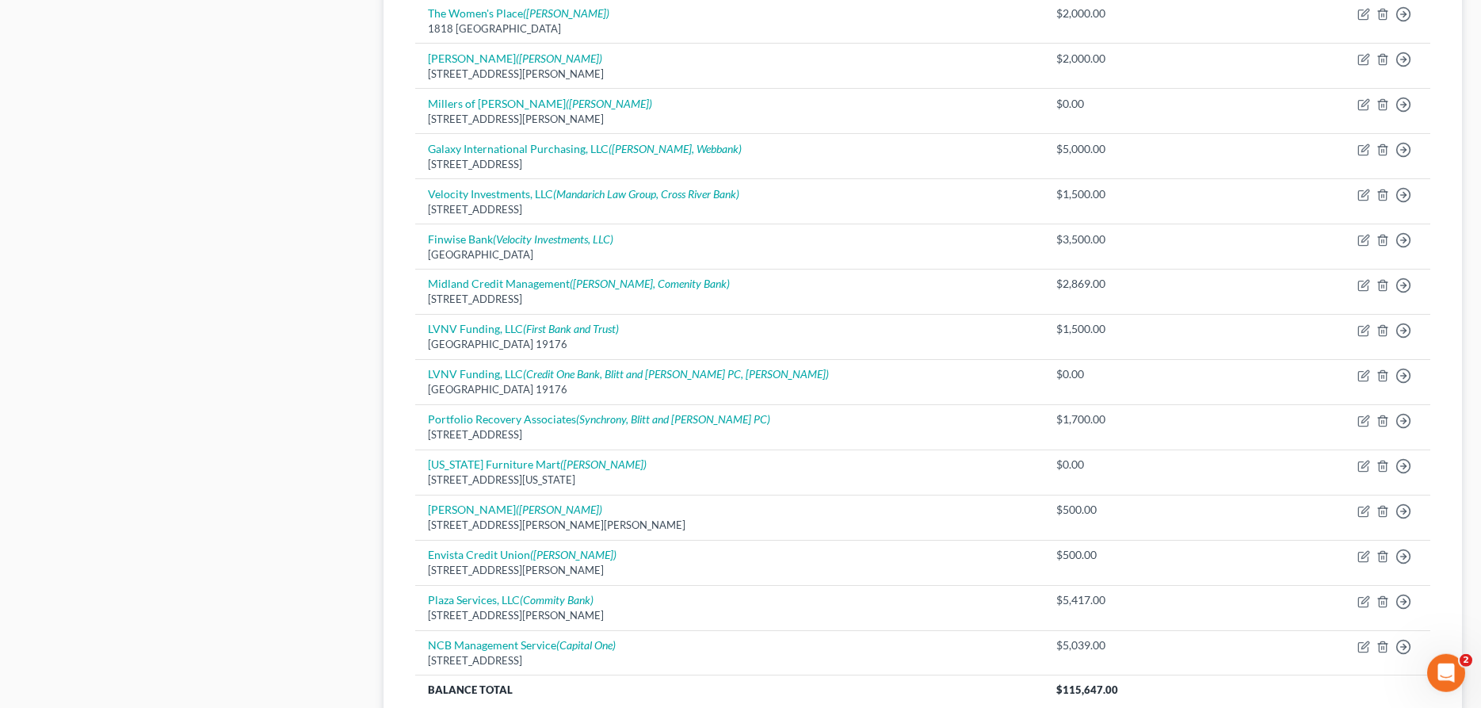
scroll to position [1455, 0]
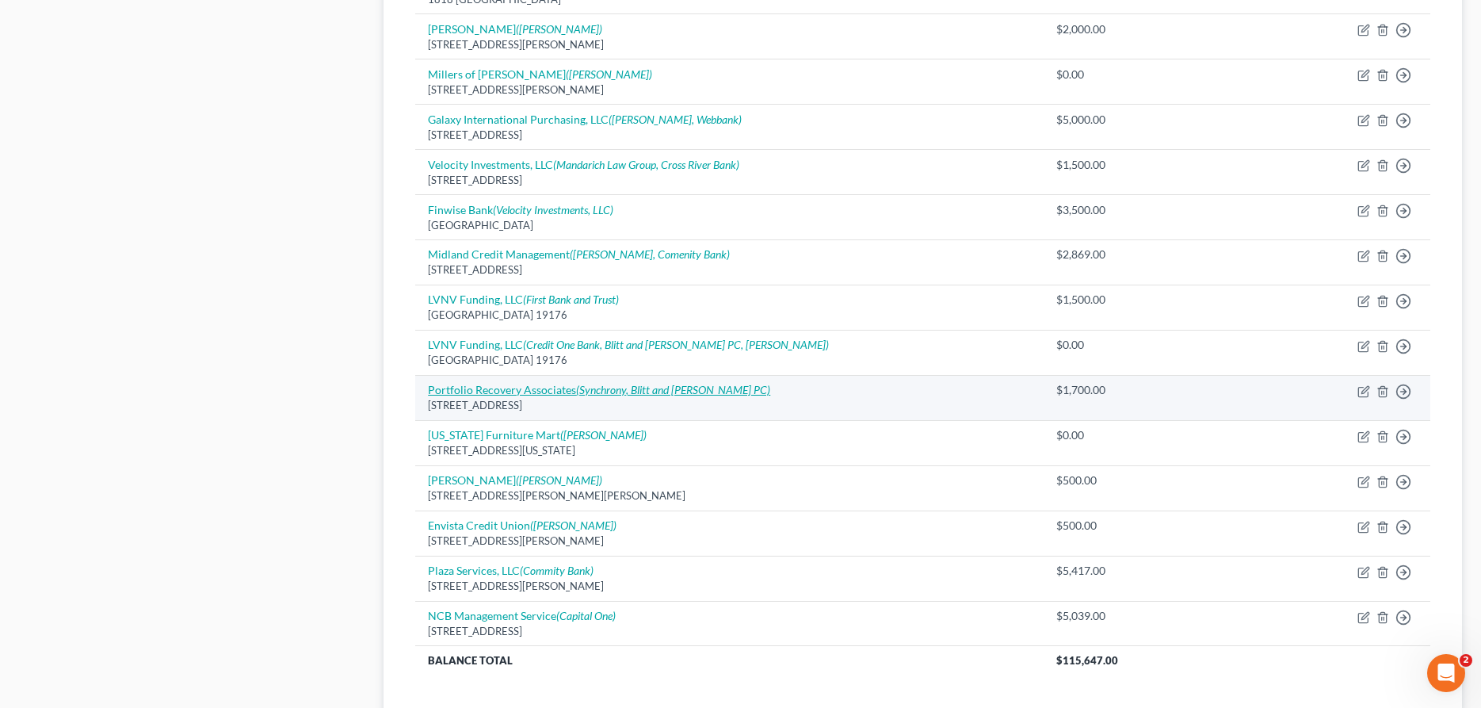
click at [679, 391] on icon "(Synchrony, Blitt and [PERSON_NAME] PC)" at bounding box center [673, 389] width 194 height 13
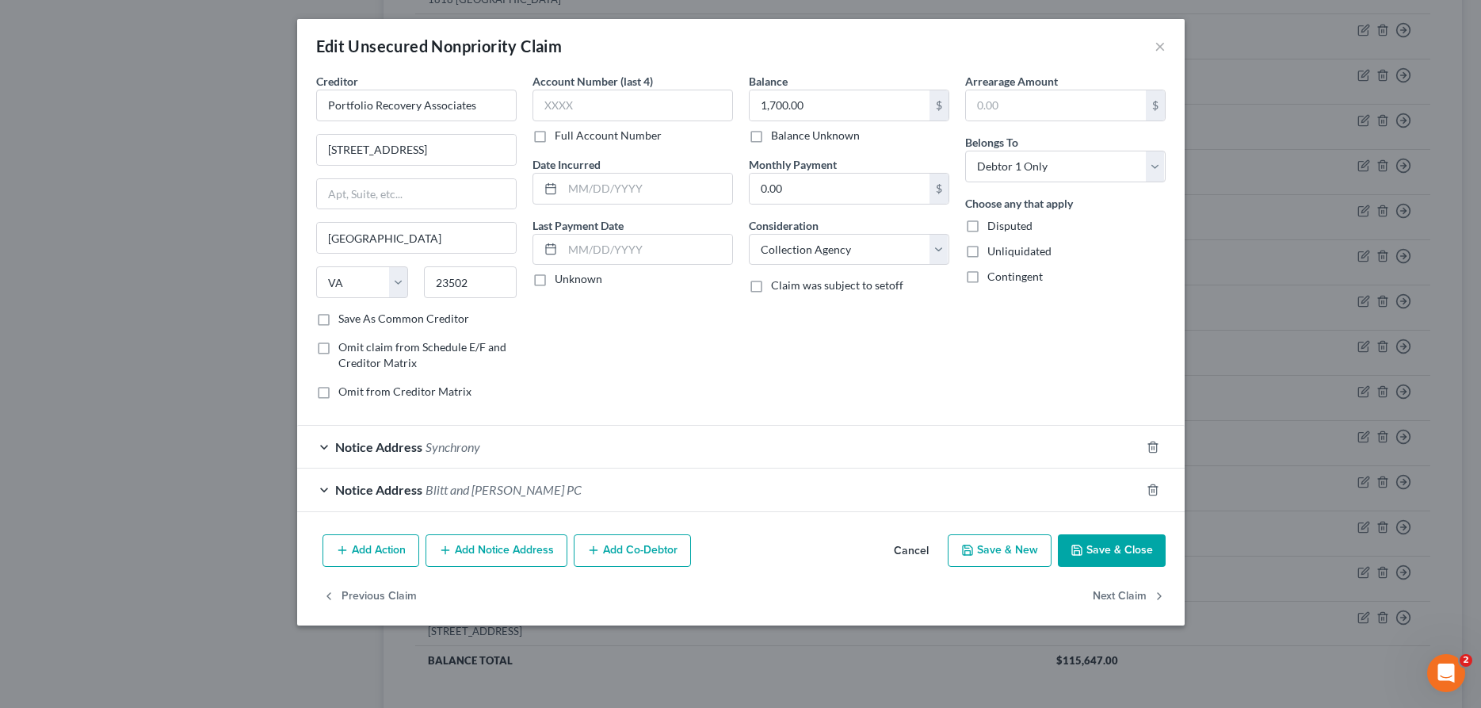
drag, startPoint x: 1120, startPoint y: 560, endPoint x: 1111, endPoint y: 548, distance: 15.8
click at [1120, 557] on button "Save & Close" at bounding box center [1112, 550] width 108 height 33
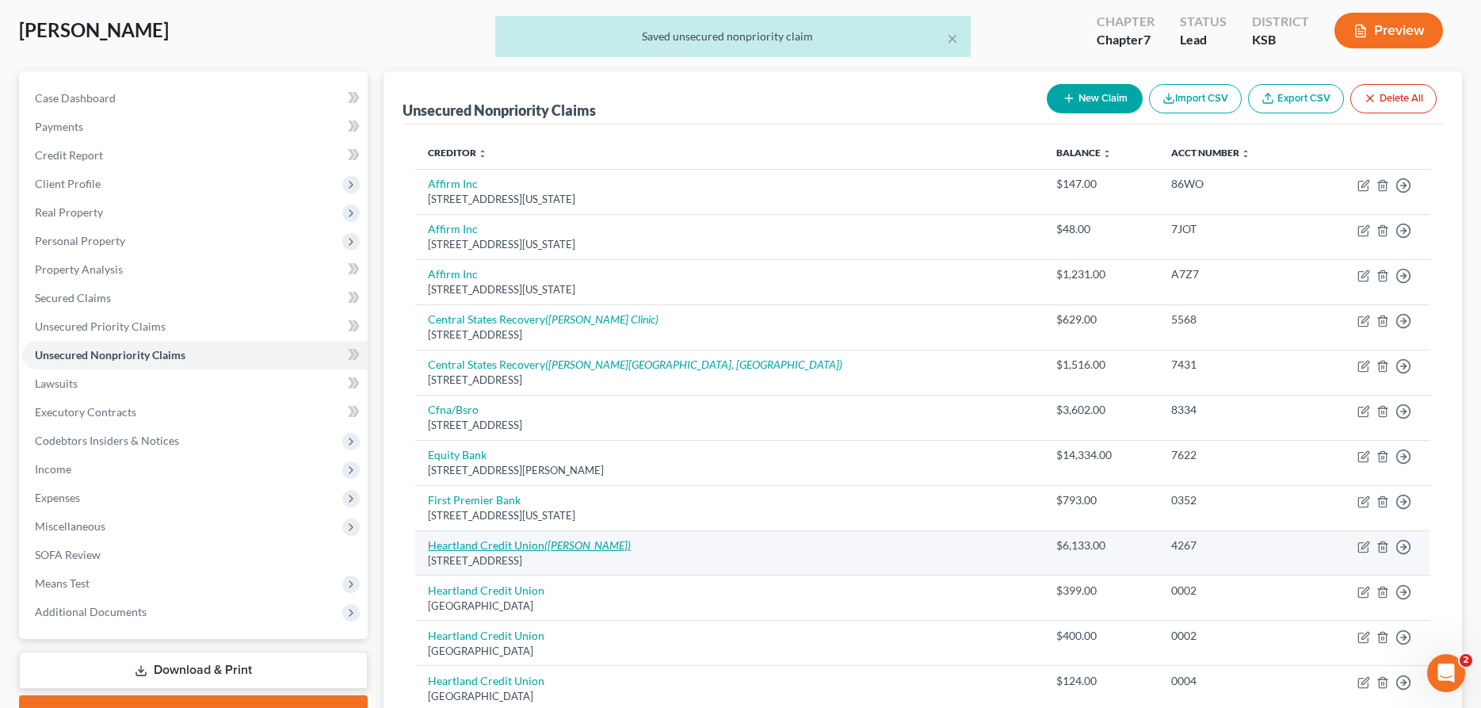
scroll to position [0, 0]
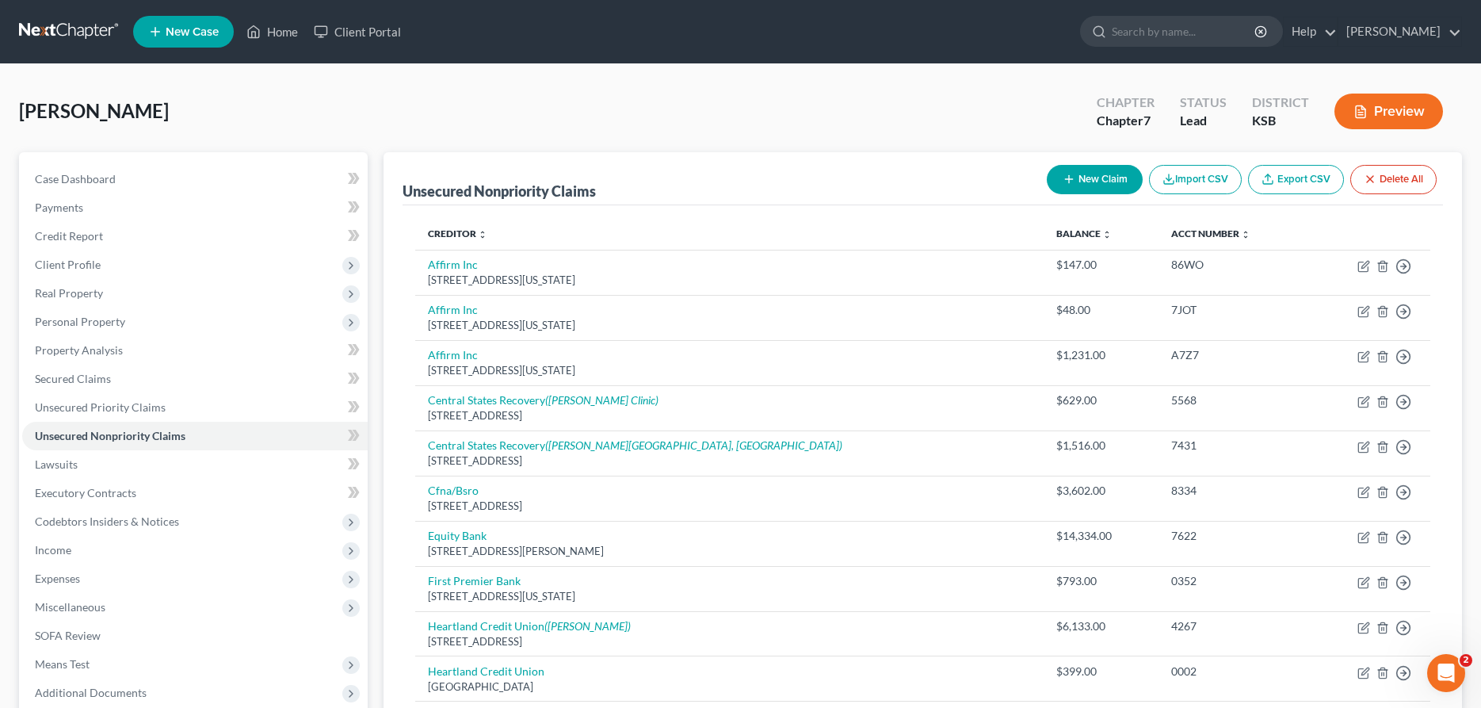
click at [1095, 181] on button "New Claim" at bounding box center [1095, 179] width 96 height 29
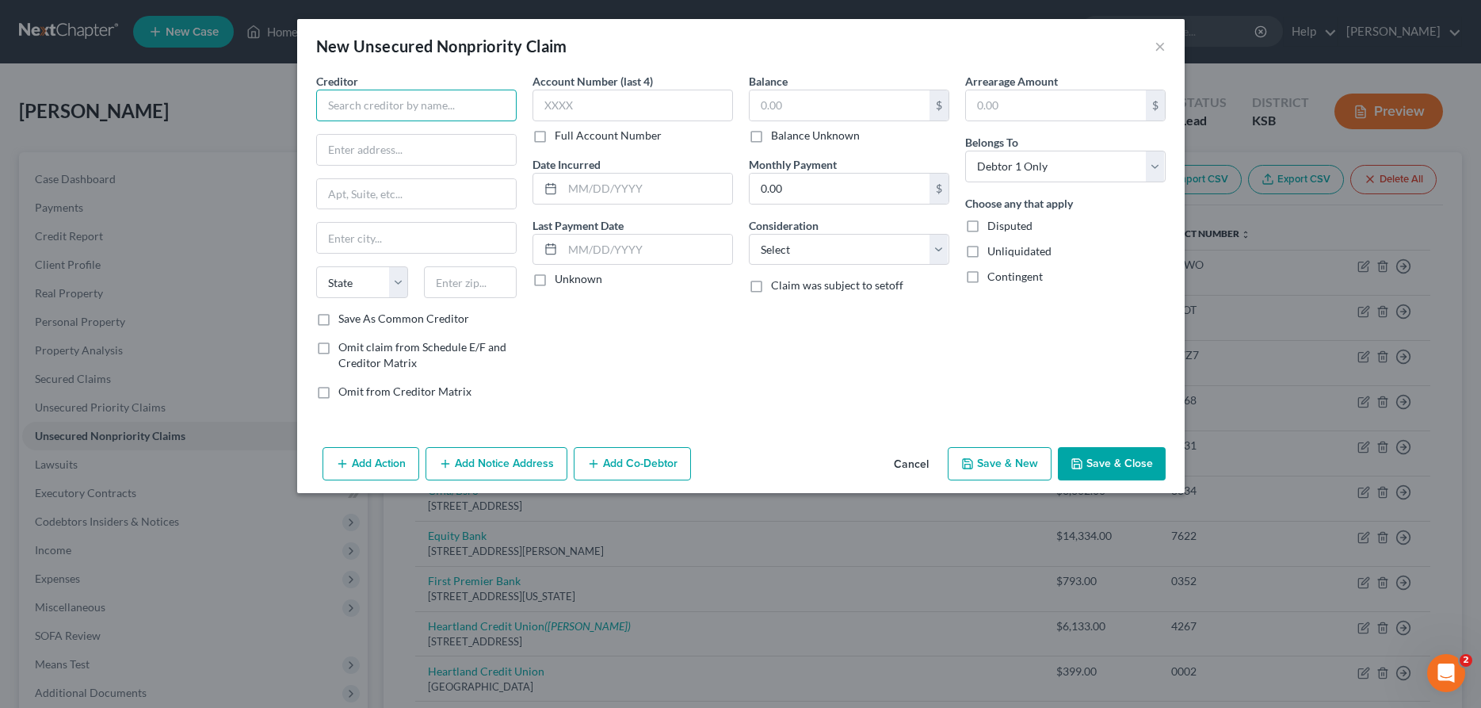
click at [441, 107] on input "text" at bounding box center [416, 106] width 200 height 32
click at [803, 123] on div "$ Balance Unknown" at bounding box center [849, 117] width 200 height 54
click at [749, 234] on select "Select Cable / Satellite Services Collection Agency Credit Card Debt Debt Couns…" at bounding box center [849, 250] width 200 height 32
click at [1103, 455] on button "Save & Close" at bounding box center [1112, 463] width 108 height 33
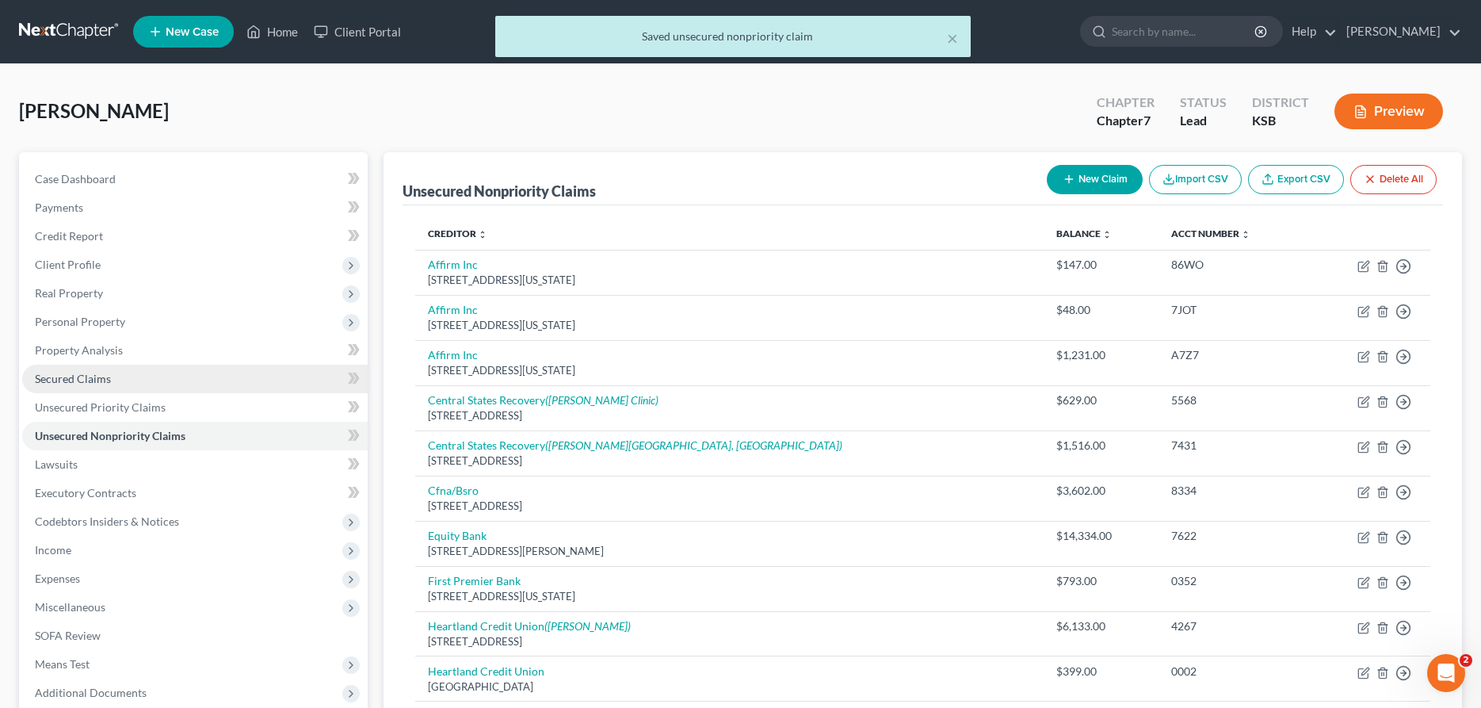
click at [113, 387] on link "Secured Claims" at bounding box center [194, 378] width 345 height 29
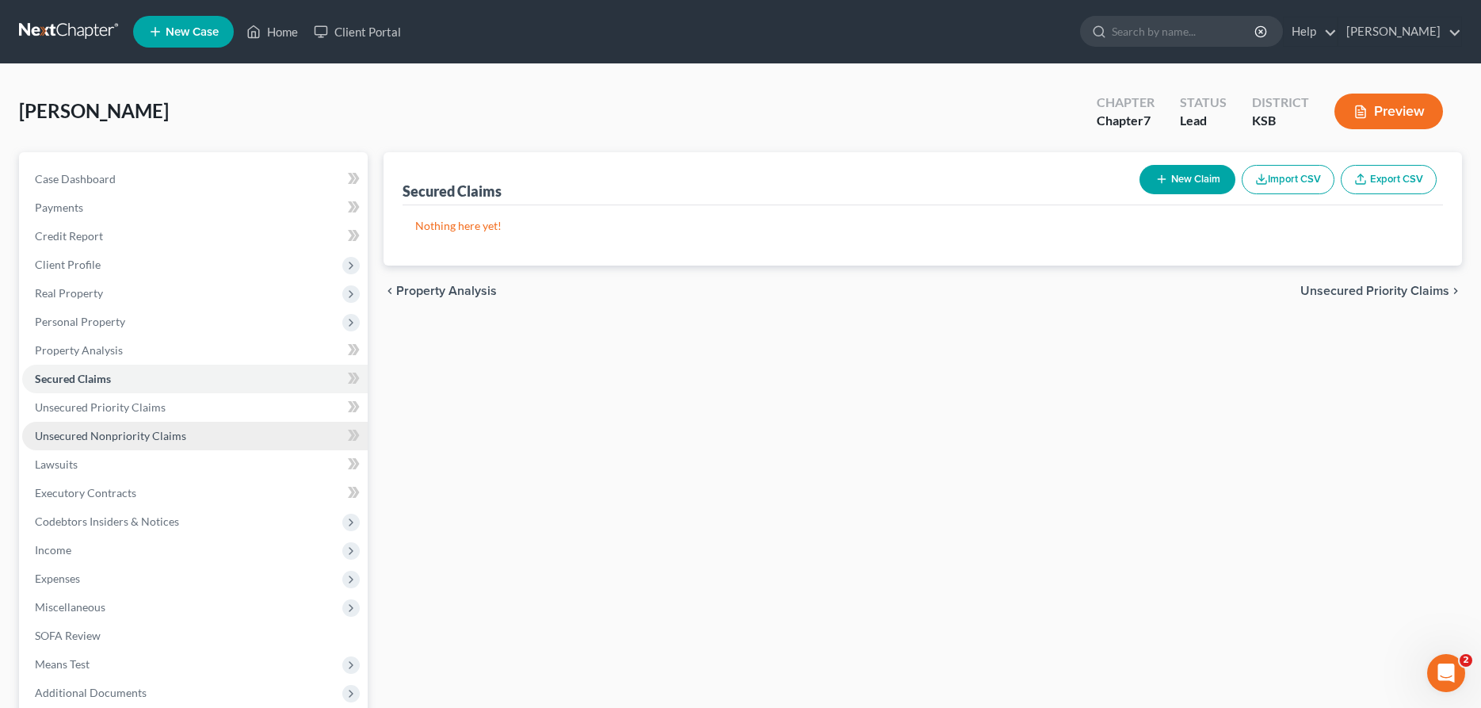
click at [109, 437] on span "Unsecured Nonpriority Claims" at bounding box center [110, 435] width 151 height 13
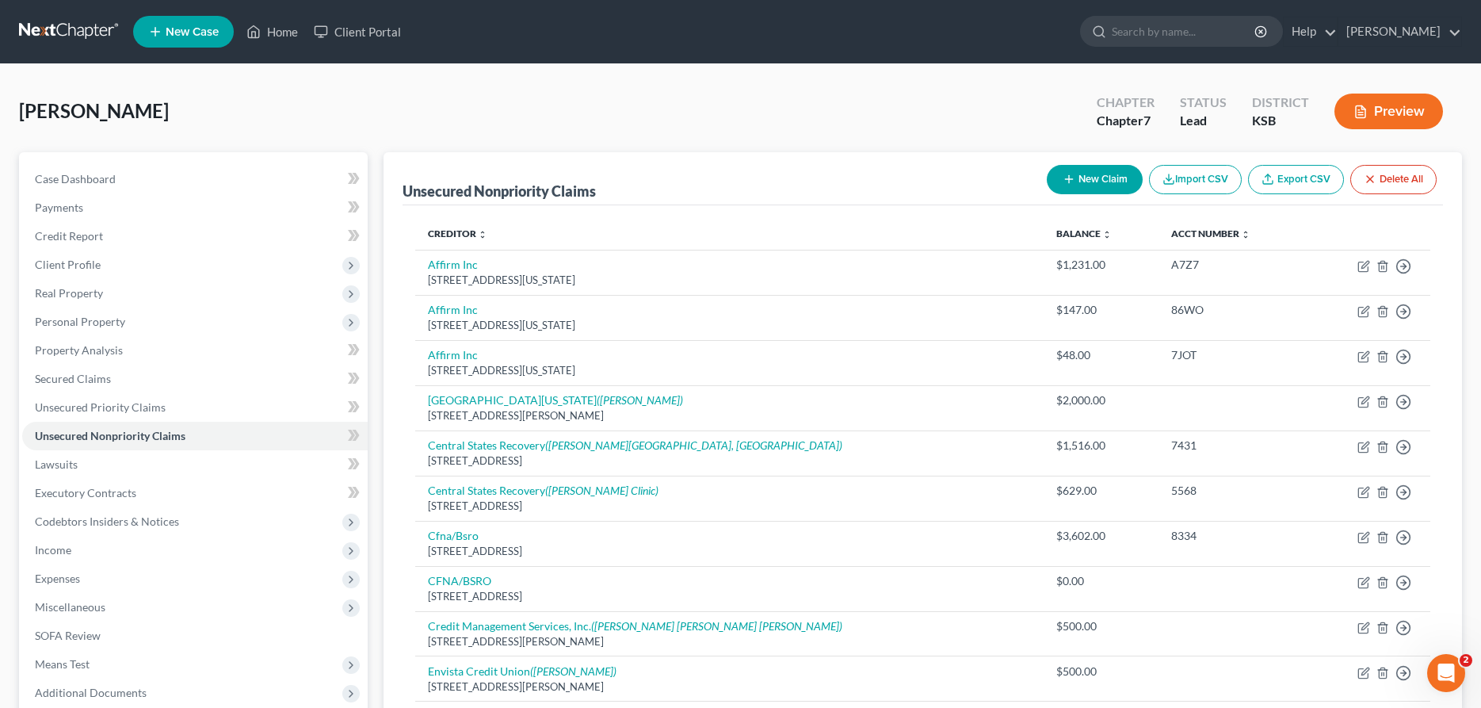
click at [1107, 174] on button "New Claim" at bounding box center [1095, 179] width 96 height 29
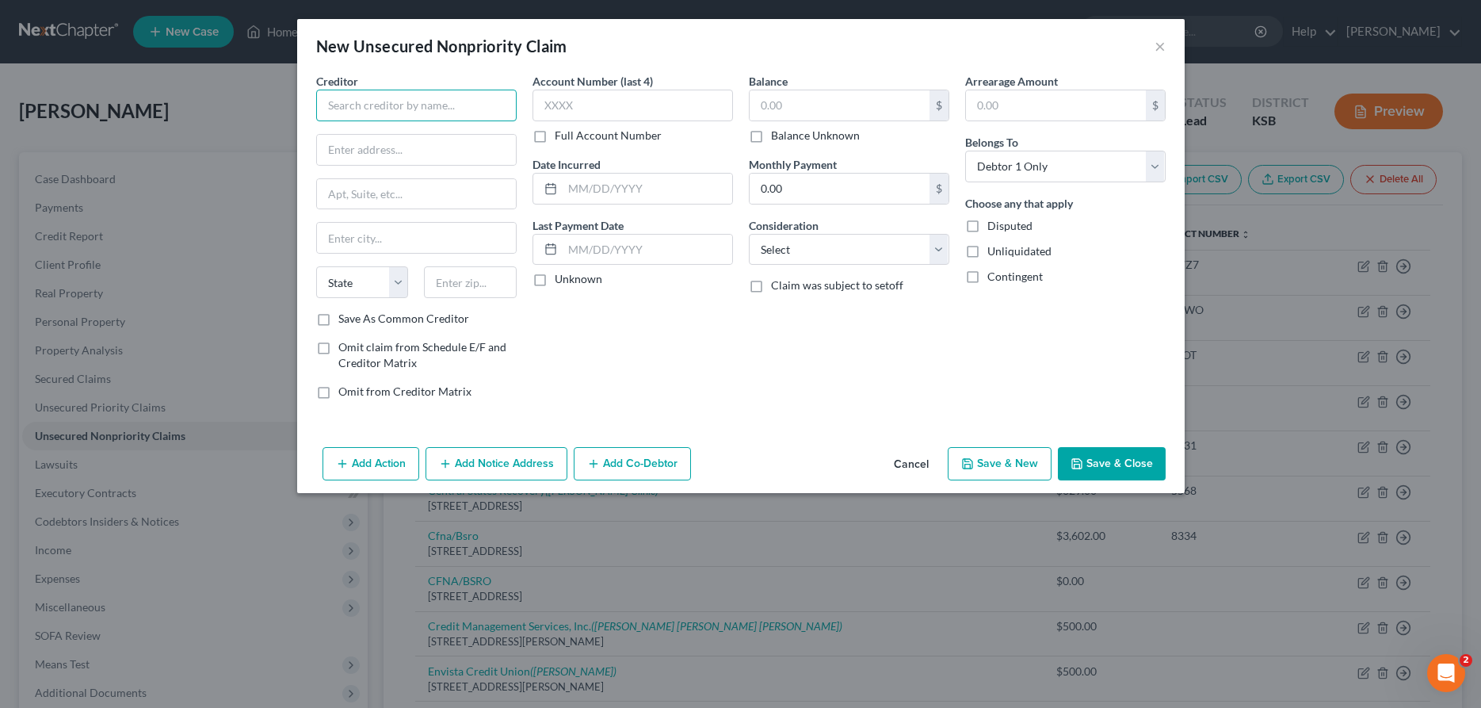
click at [426, 102] on input "text" at bounding box center [416, 106] width 200 height 32
click at [780, 108] on input "text" at bounding box center [840, 105] width 180 height 30
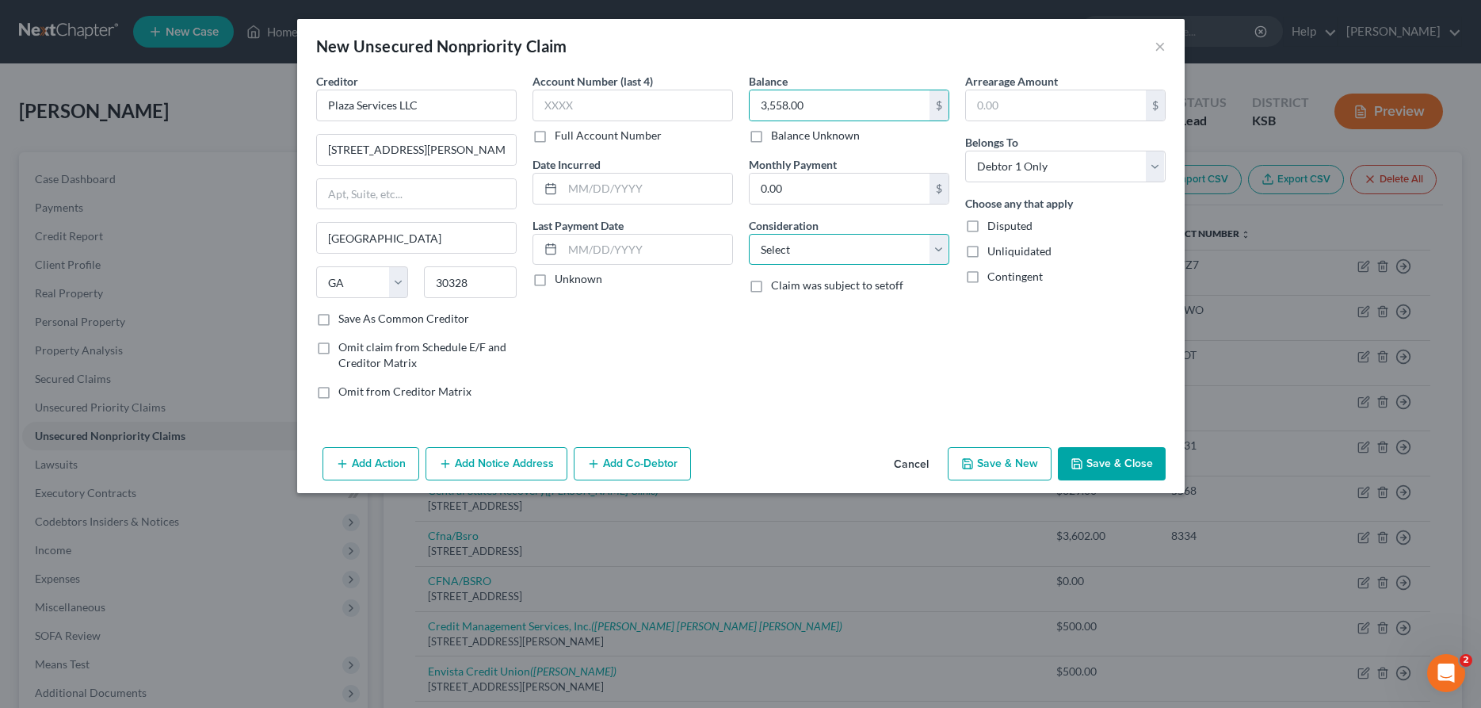
click at [749, 234] on select "Select Cable / Satellite Services Collection Agency Credit Card Debt Debt Couns…" at bounding box center [849, 250] width 200 height 32
click at [1086, 460] on button "Save & Close" at bounding box center [1112, 463] width 108 height 33
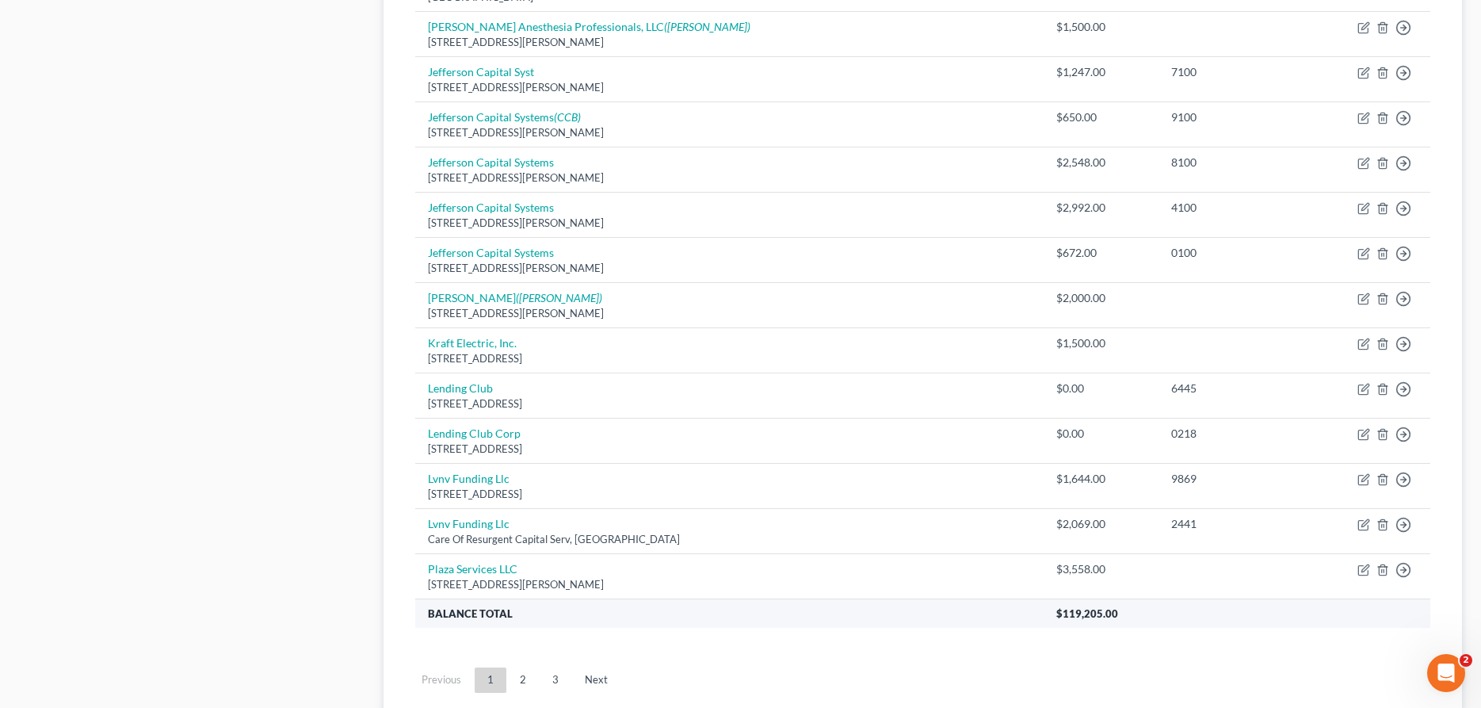
scroll to position [1167, 0]
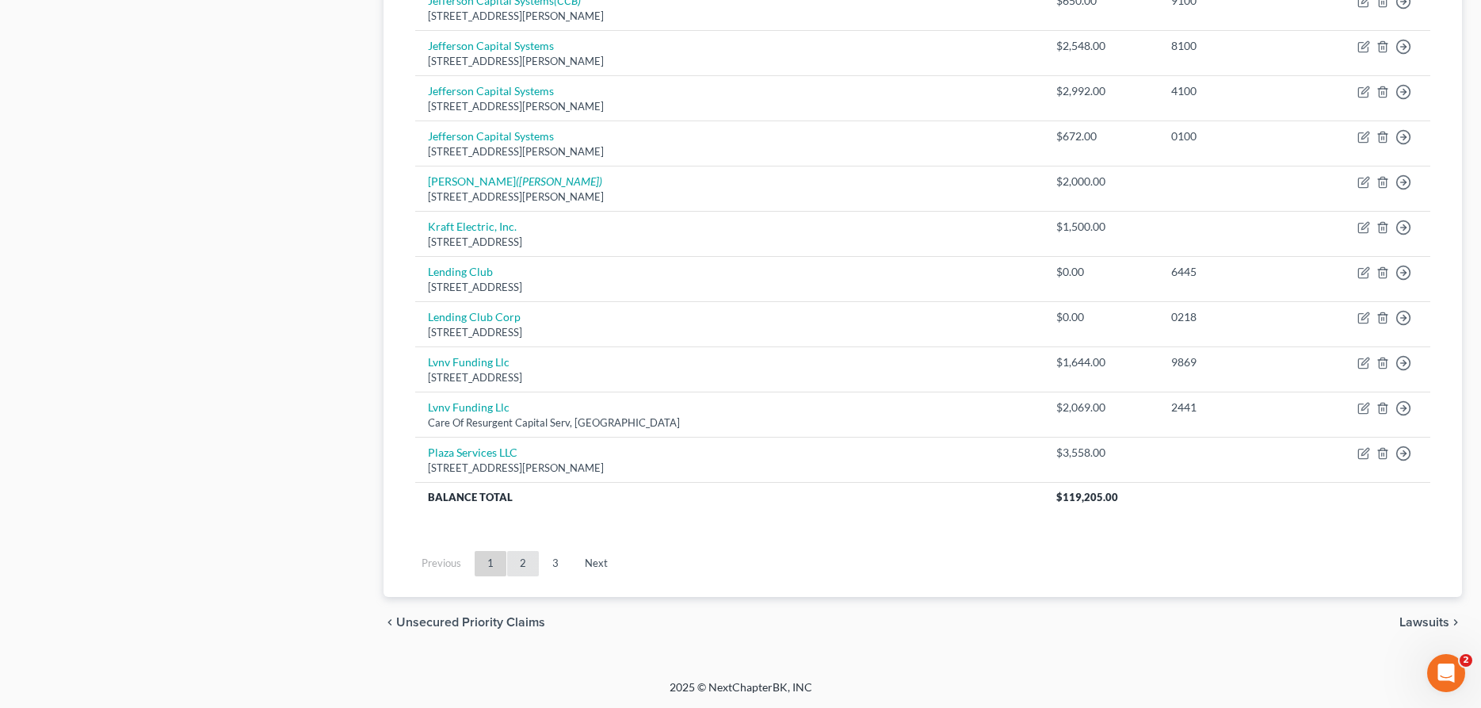
click at [524, 564] on link "2" at bounding box center [523, 563] width 32 height 25
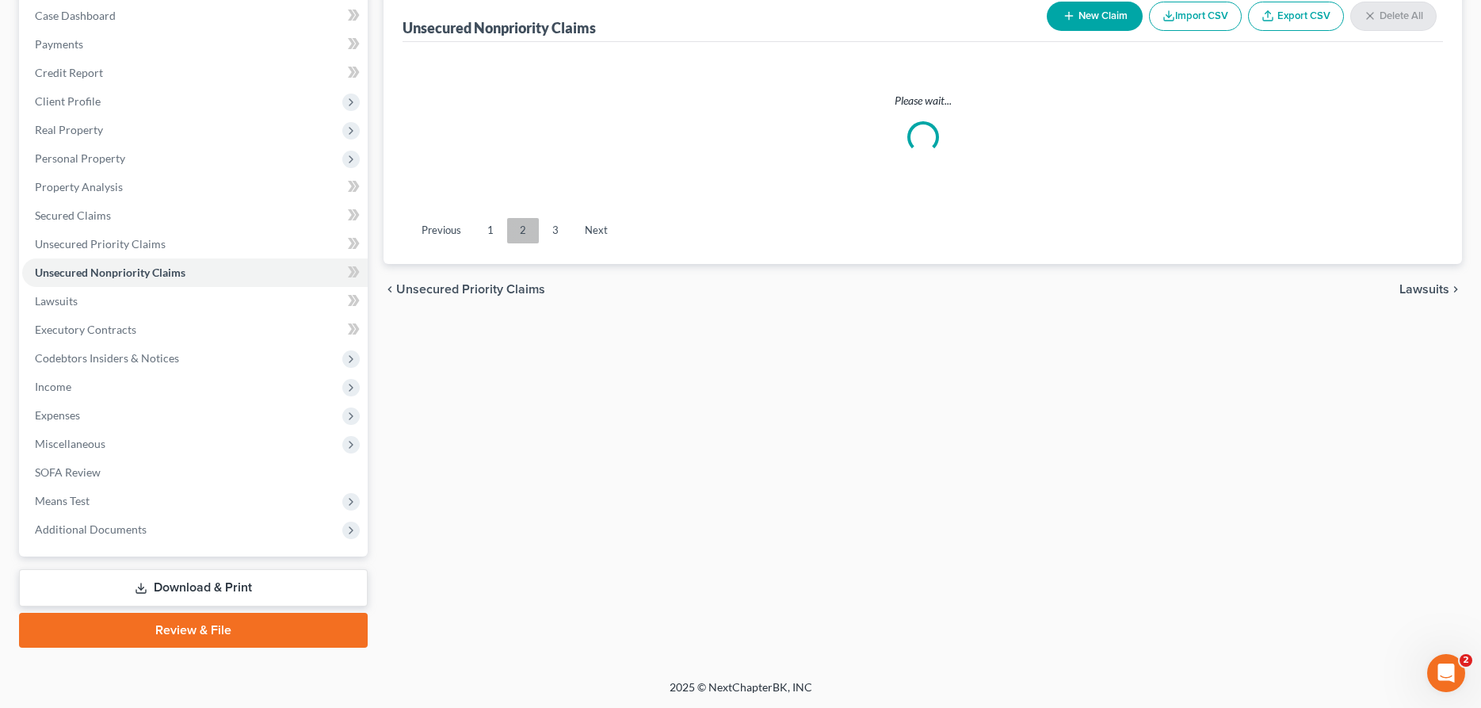
scroll to position [162, 0]
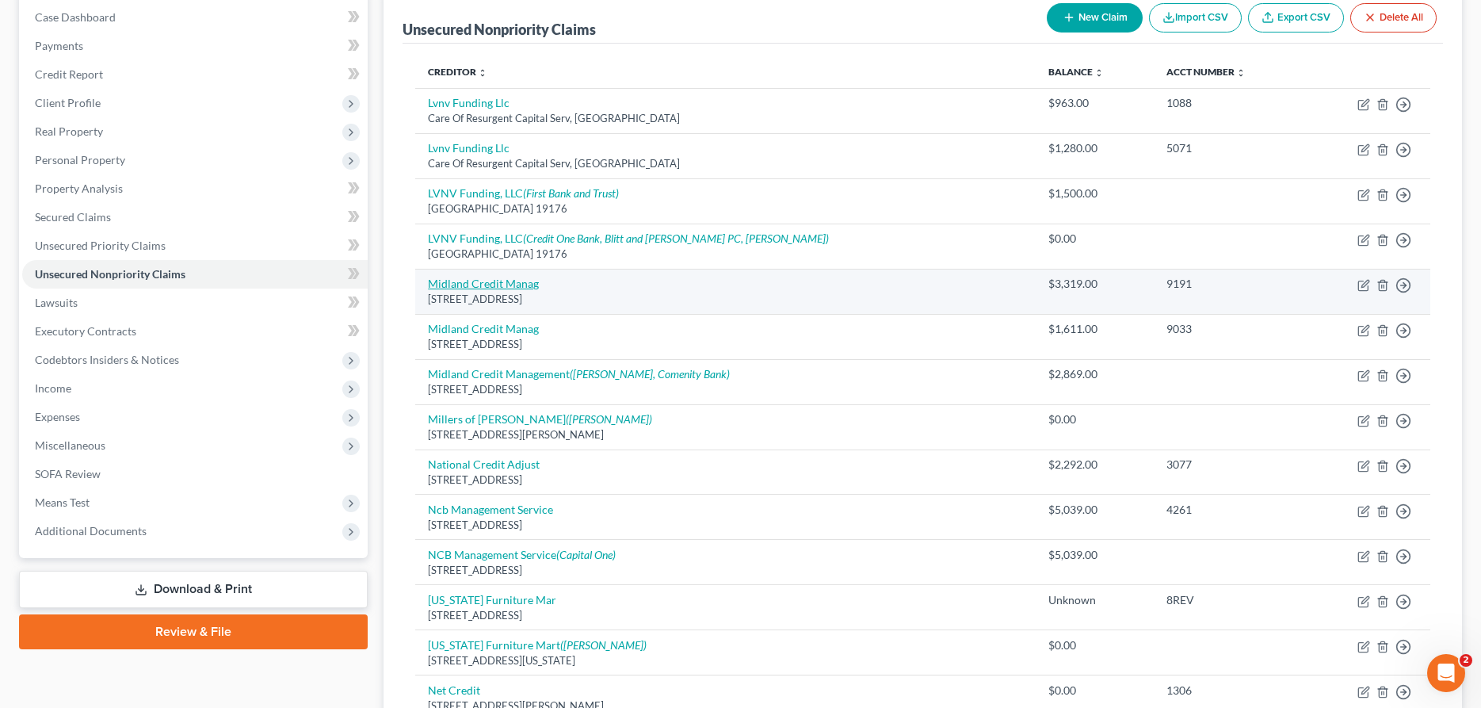
click at [503, 288] on link "Midland Credit Manag" at bounding box center [483, 283] width 111 height 13
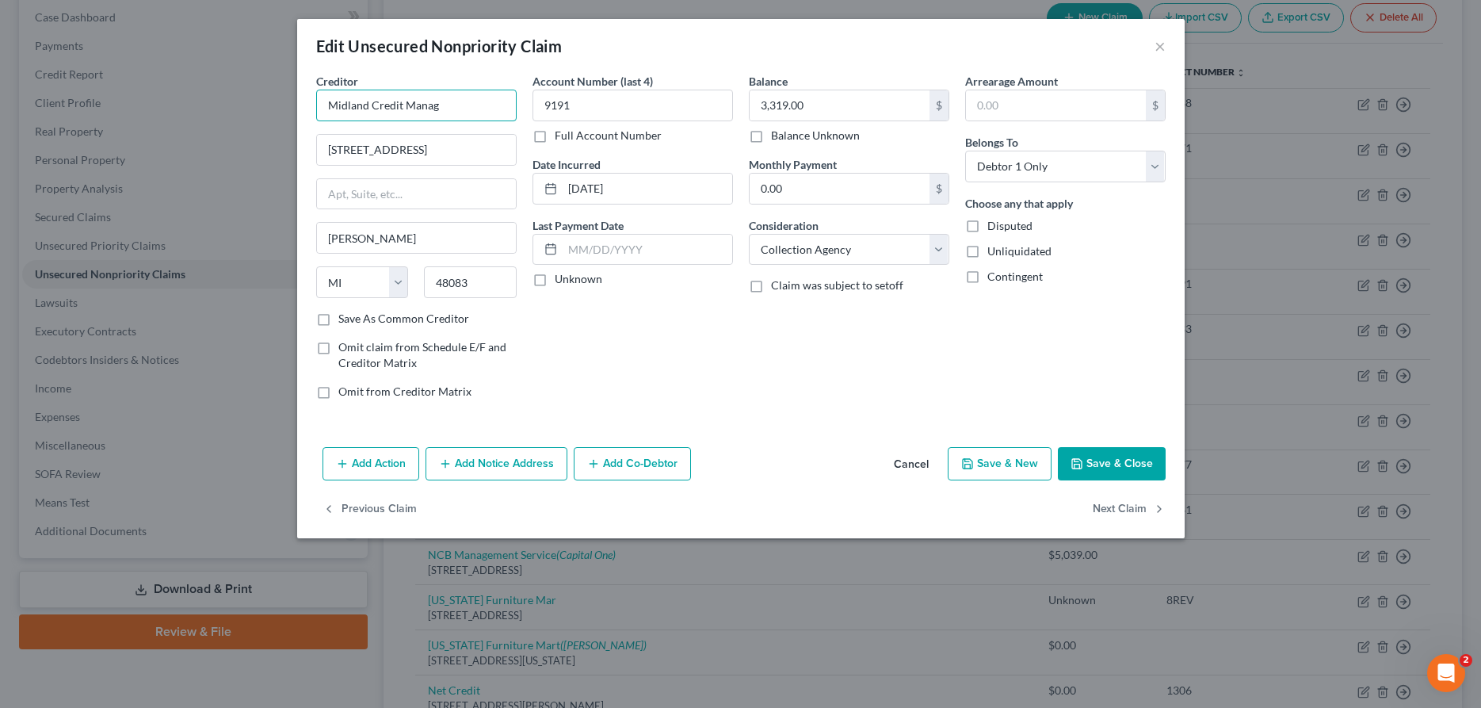
click at [487, 106] on input "Midland Credit Manag" at bounding box center [416, 106] width 200 height 32
click at [1097, 467] on button "Save & Close" at bounding box center [1112, 463] width 108 height 33
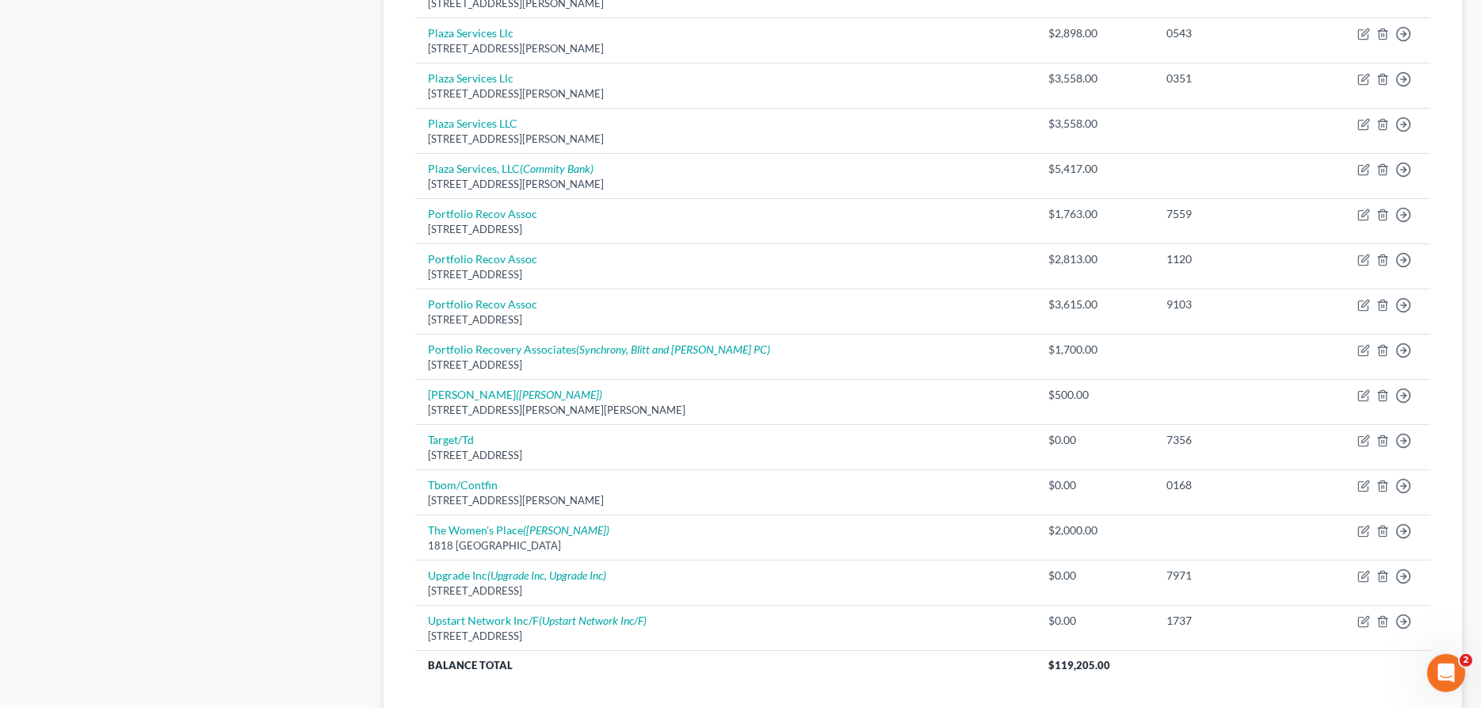
scroll to position [1122, 0]
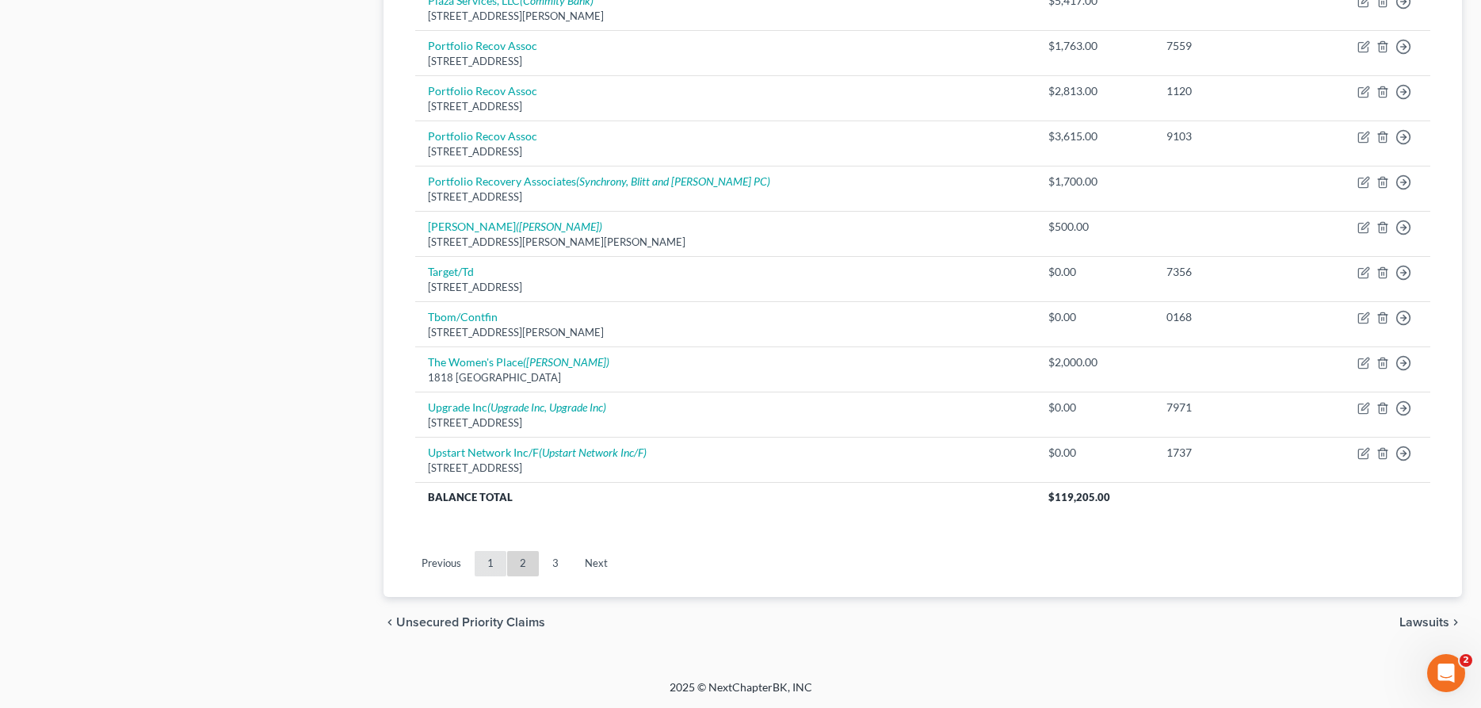
click at [486, 565] on link "1" at bounding box center [491, 563] width 32 height 25
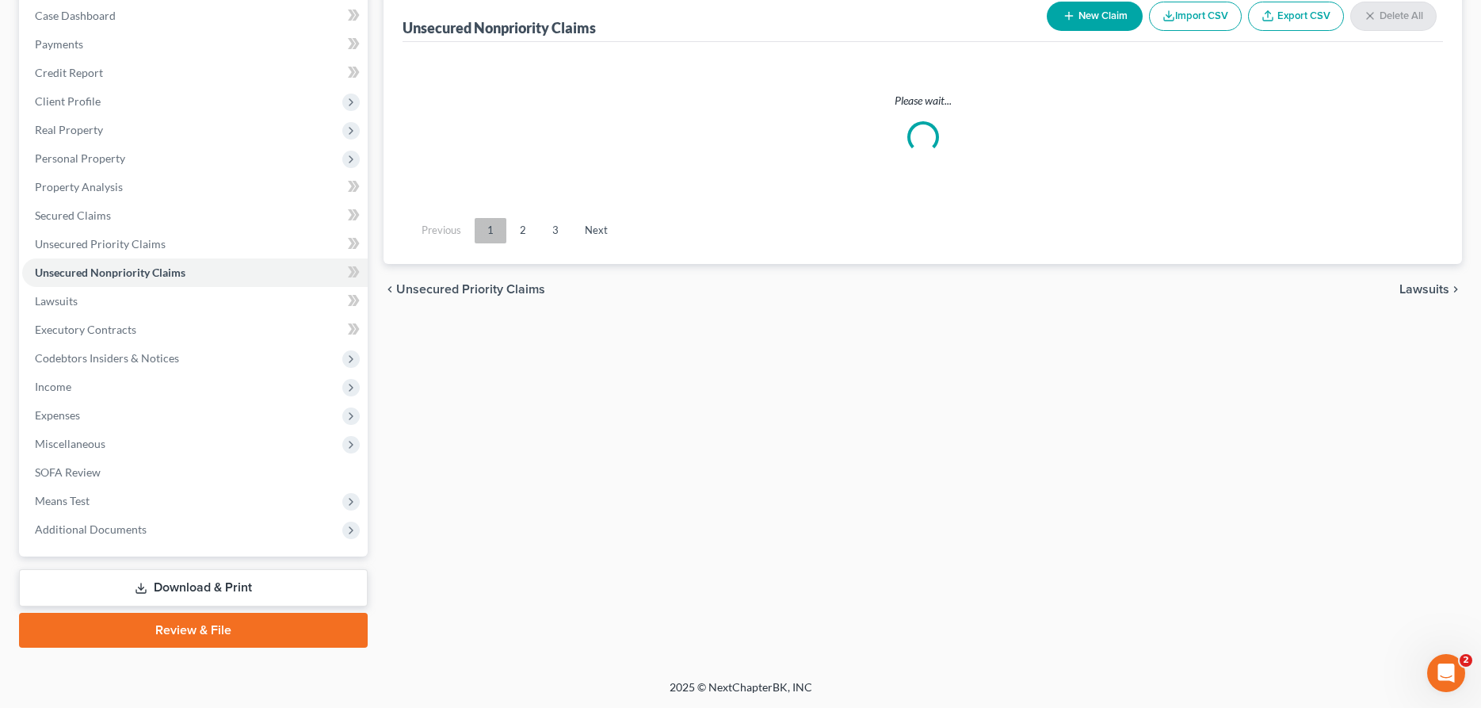
scroll to position [162, 0]
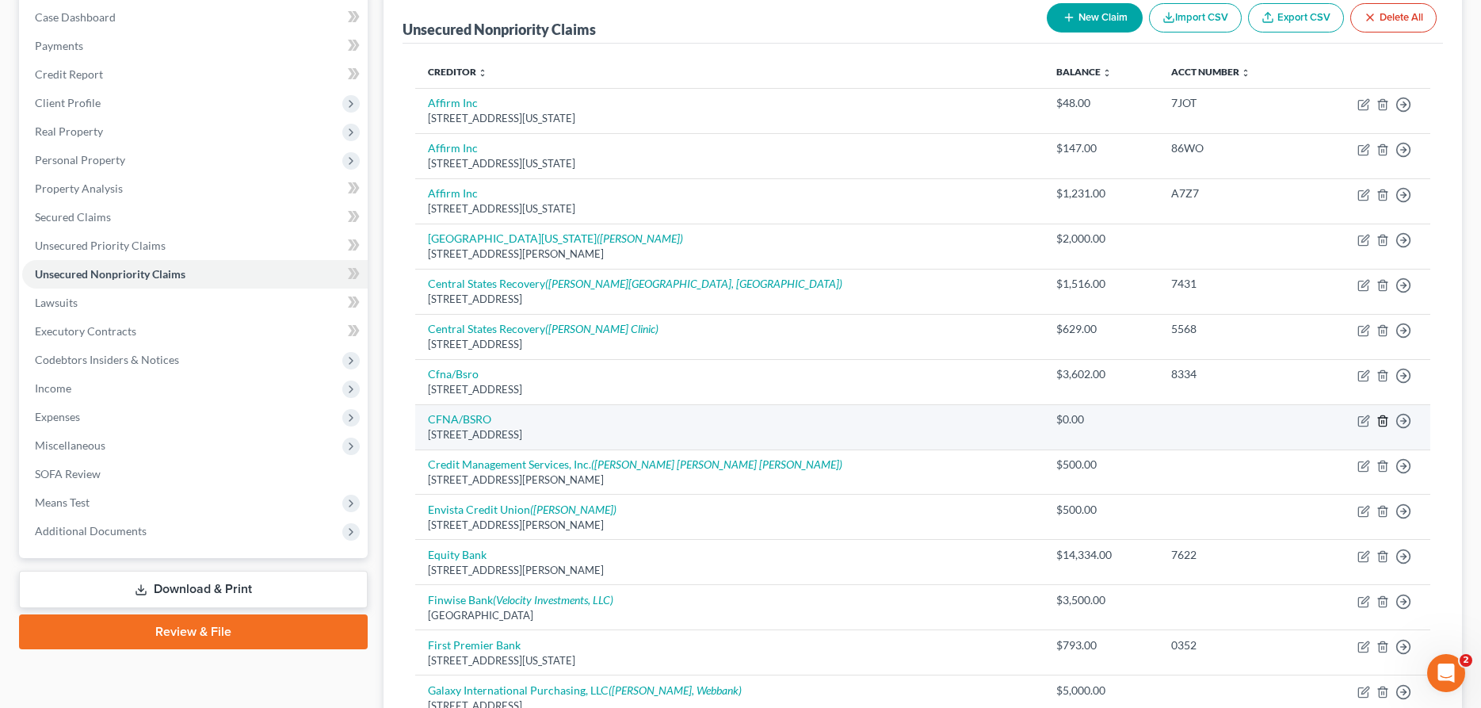
click at [1383, 417] on icon "button" at bounding box center [1382, 420] width 13 height 13
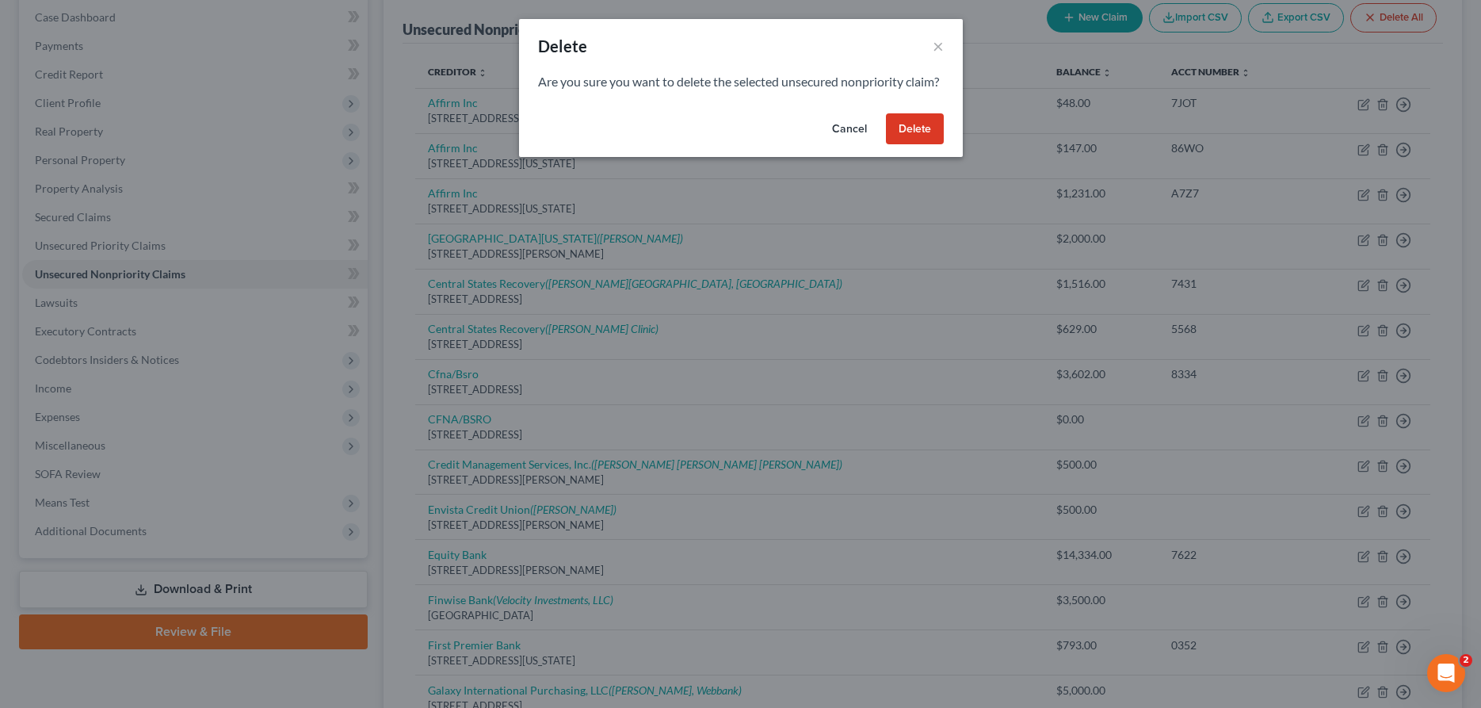
click at [940, 138] on button "Delete" at bounding box center [915, 129] width 58 height 32
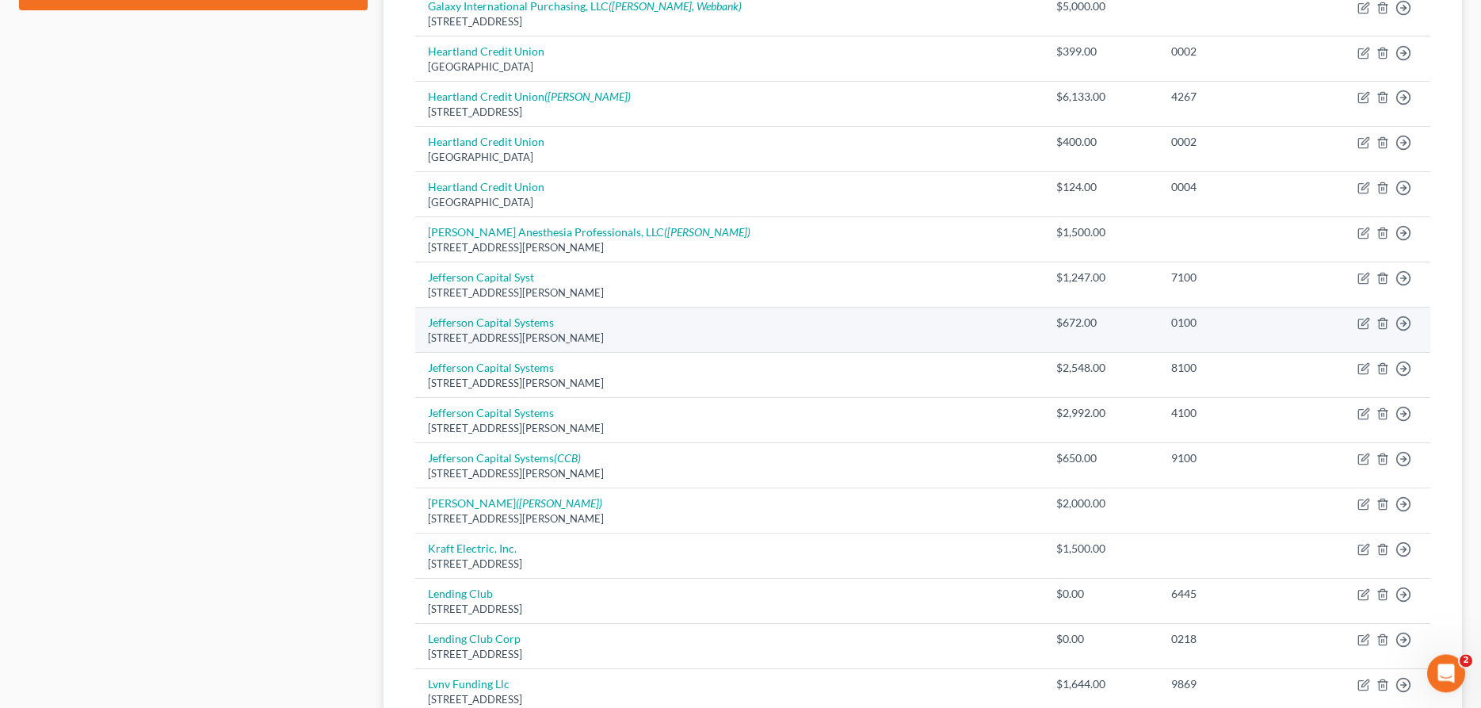
scroll to position [808, 0]
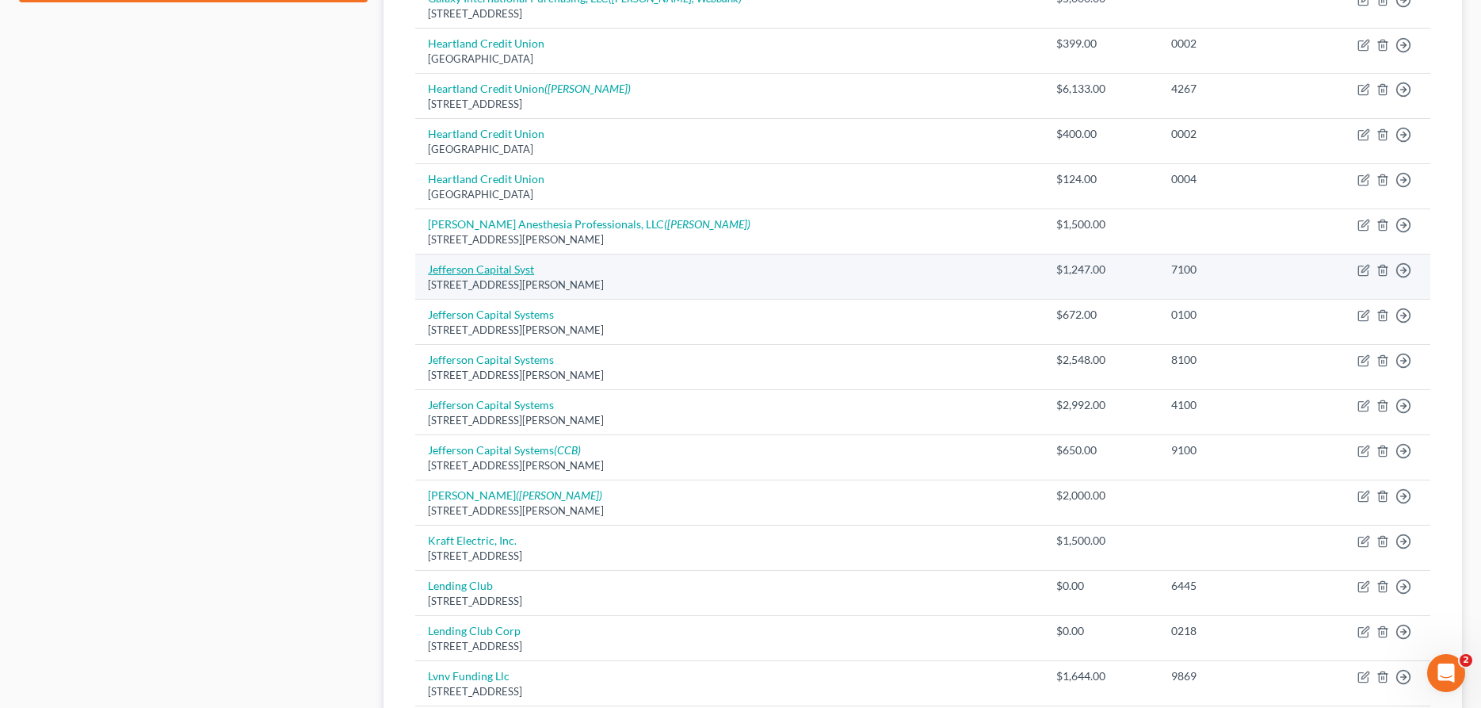
click at [509, 265] on link "Jefferson Capital Syst" at bounding box center [481, 268] width 106 height 13
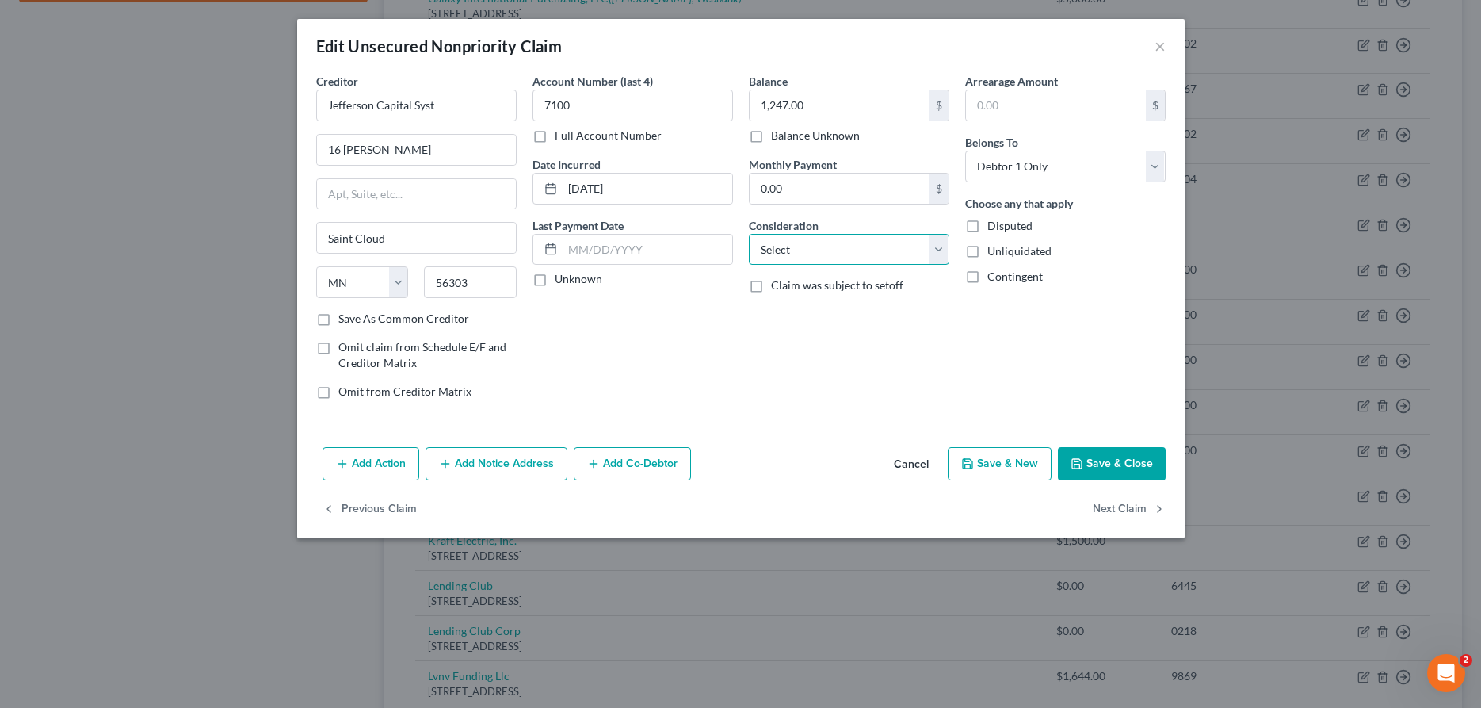
click at [749, 234] on select "Select Cable / Satellite Services Collection Agency Credit Card Debt Debt Couns…" at bounding box center [849, 250] width 200 height 32
click at [488, 100] on input "Jefferson Capital Syst" at bounding box center [416, 106] width 200 height 32
click at [1139, 462] on button "Save & Close" at bounding box center [1112, 463] width 108 height 33
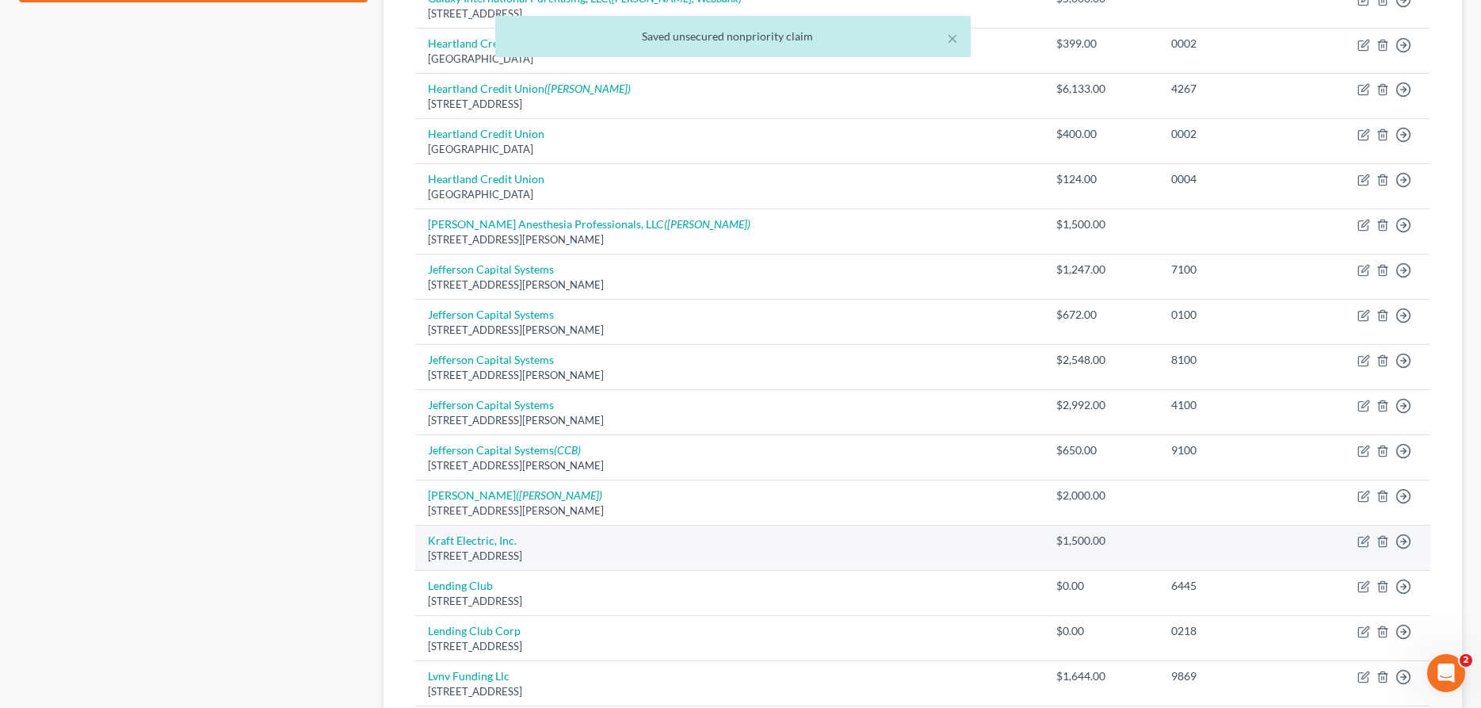
scroll to position [889, 0]
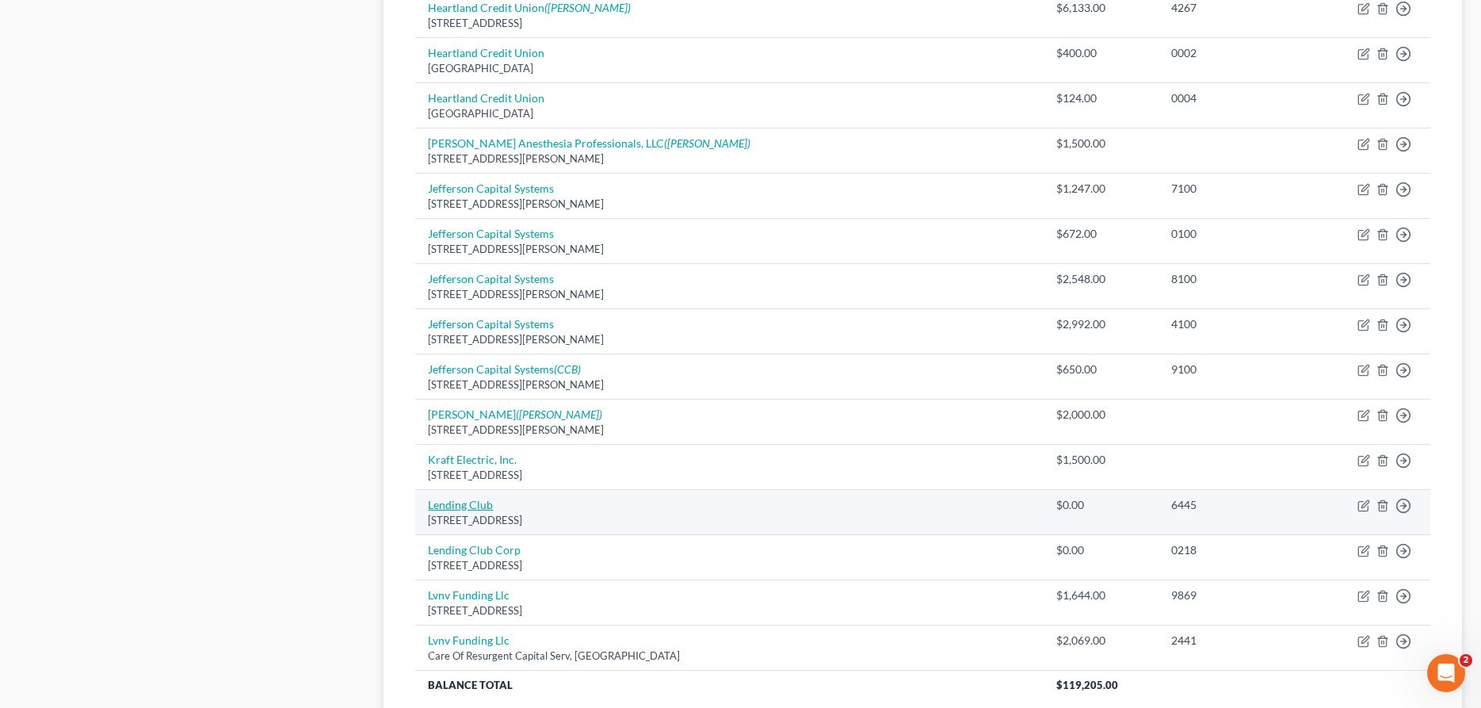
click at [437, 502] on link "Lending Club" at bounding box center [460, 504] width 65 height 13
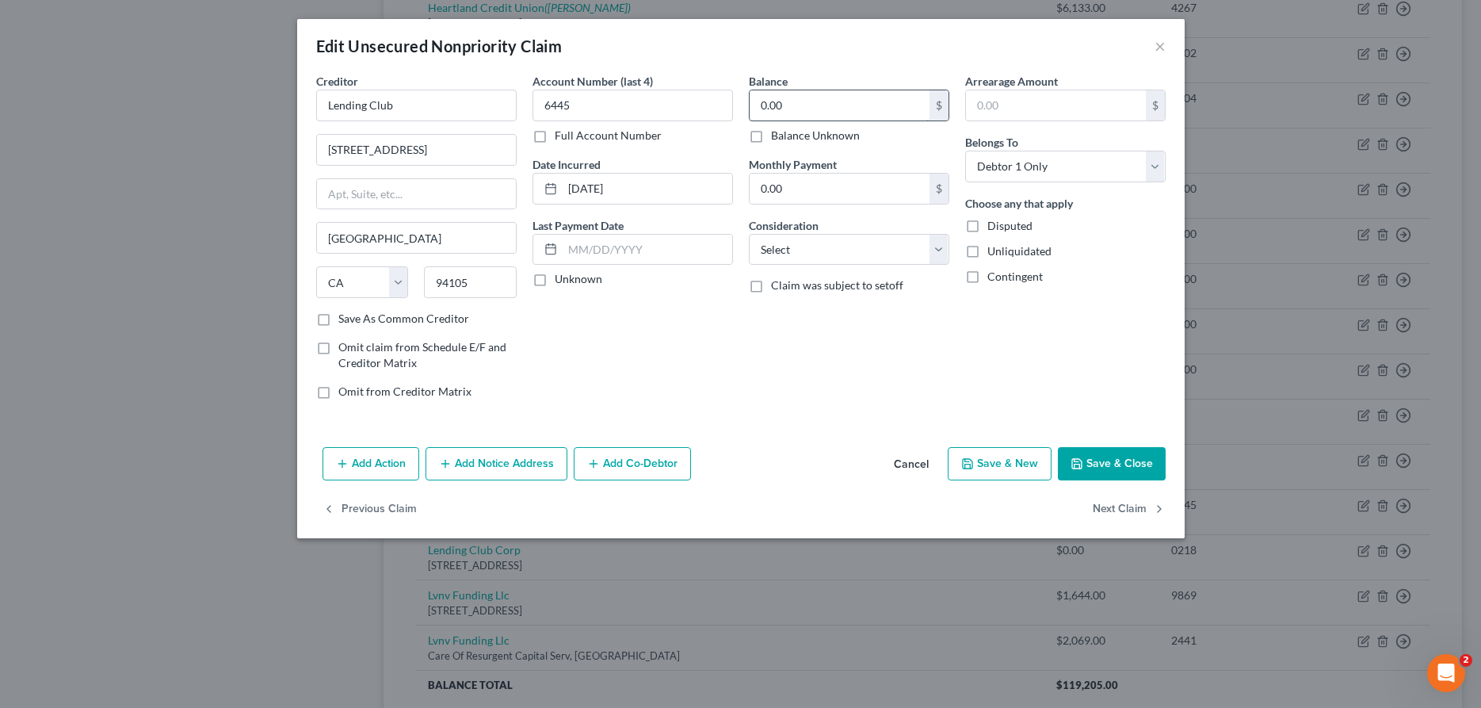
click at [862, 108] on input "0.00" at bounding box center [840, 105] width 180 height 30
click at [749, 234] on select "Select Cable / Satellite Services Collection Agency Credit Card Debt Debt Couns…" at bounding box center [849, 250] width 200 height 32
click at [1109, 460] on button "Save & Close" at bounding box center [1112, 463] width 108 height 33
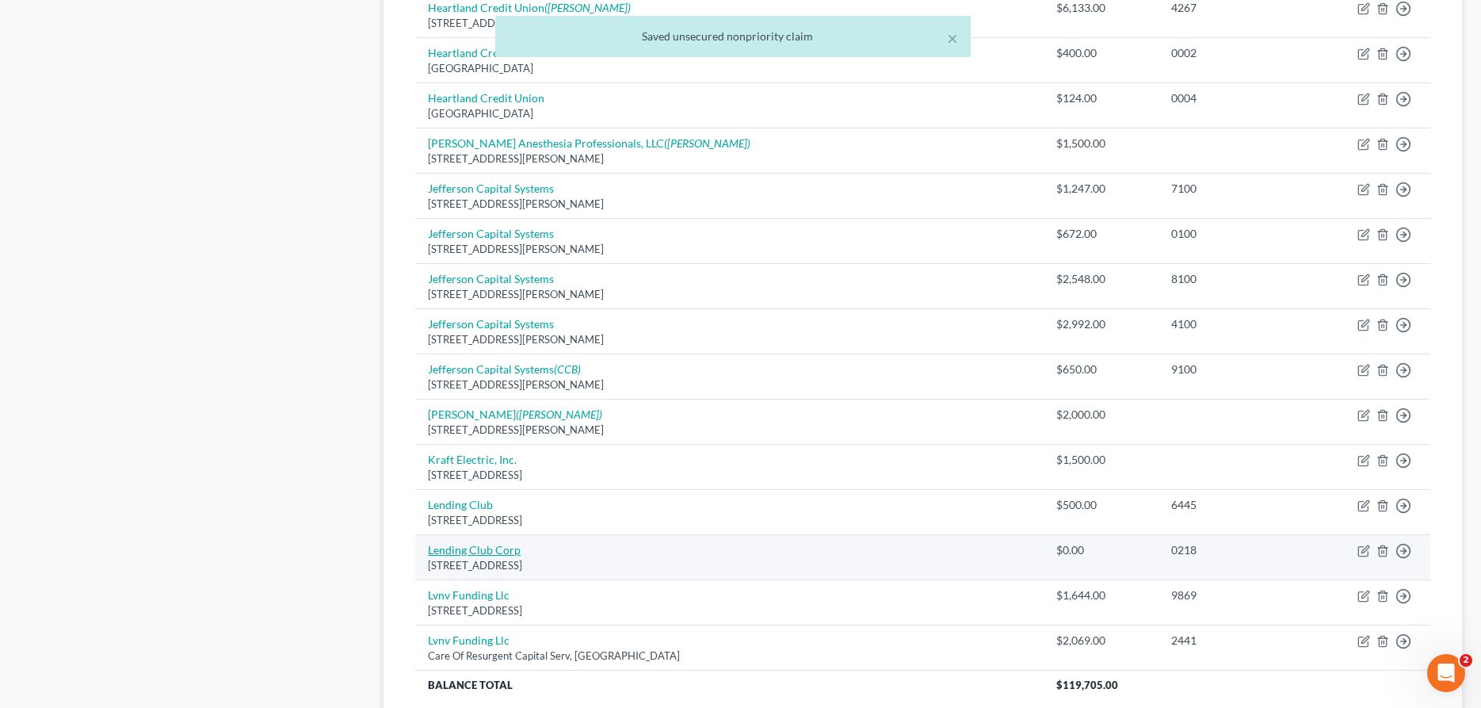
click at [440, 544] on link "Lending Club Corp" at bounding box center [474, 549] width 93 height 13
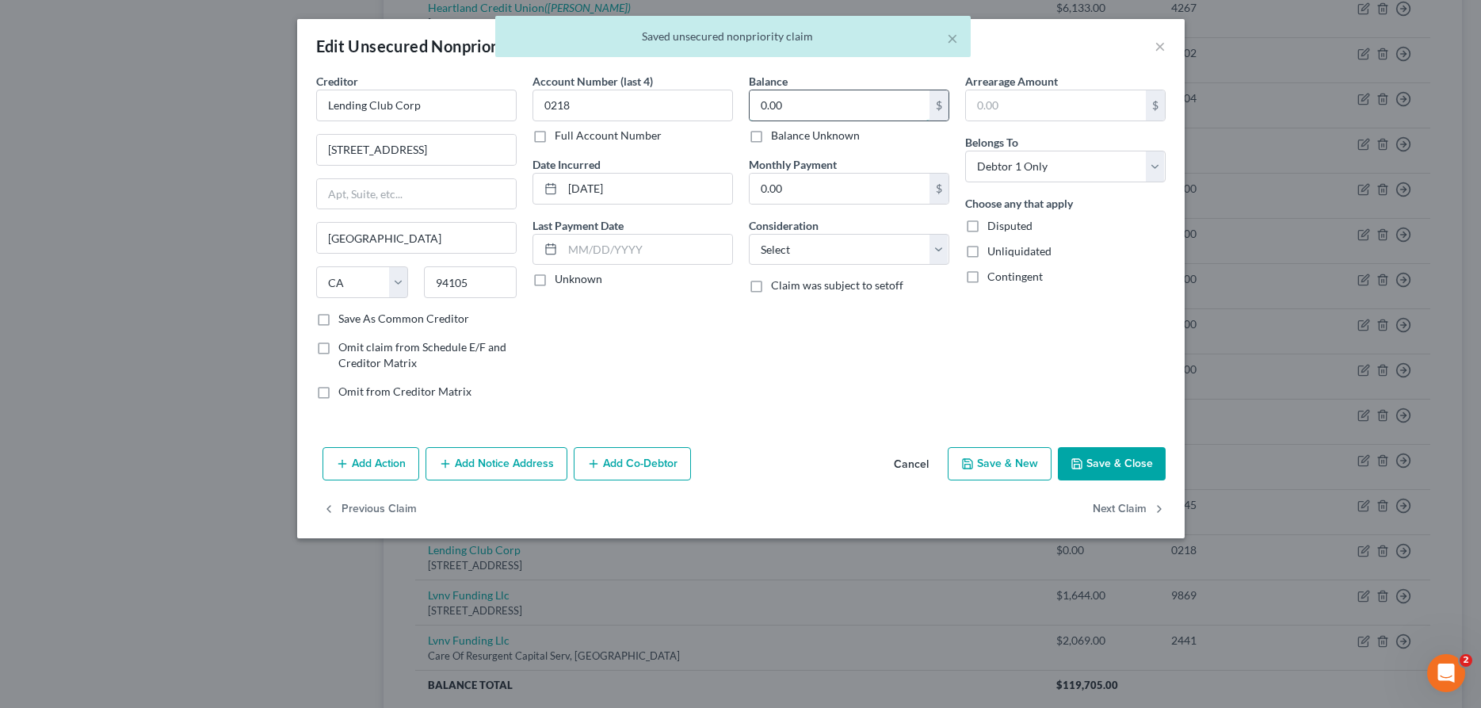
click at [784, 97] on input "0.00" at bounding box center [840, 105] width 180 height 30
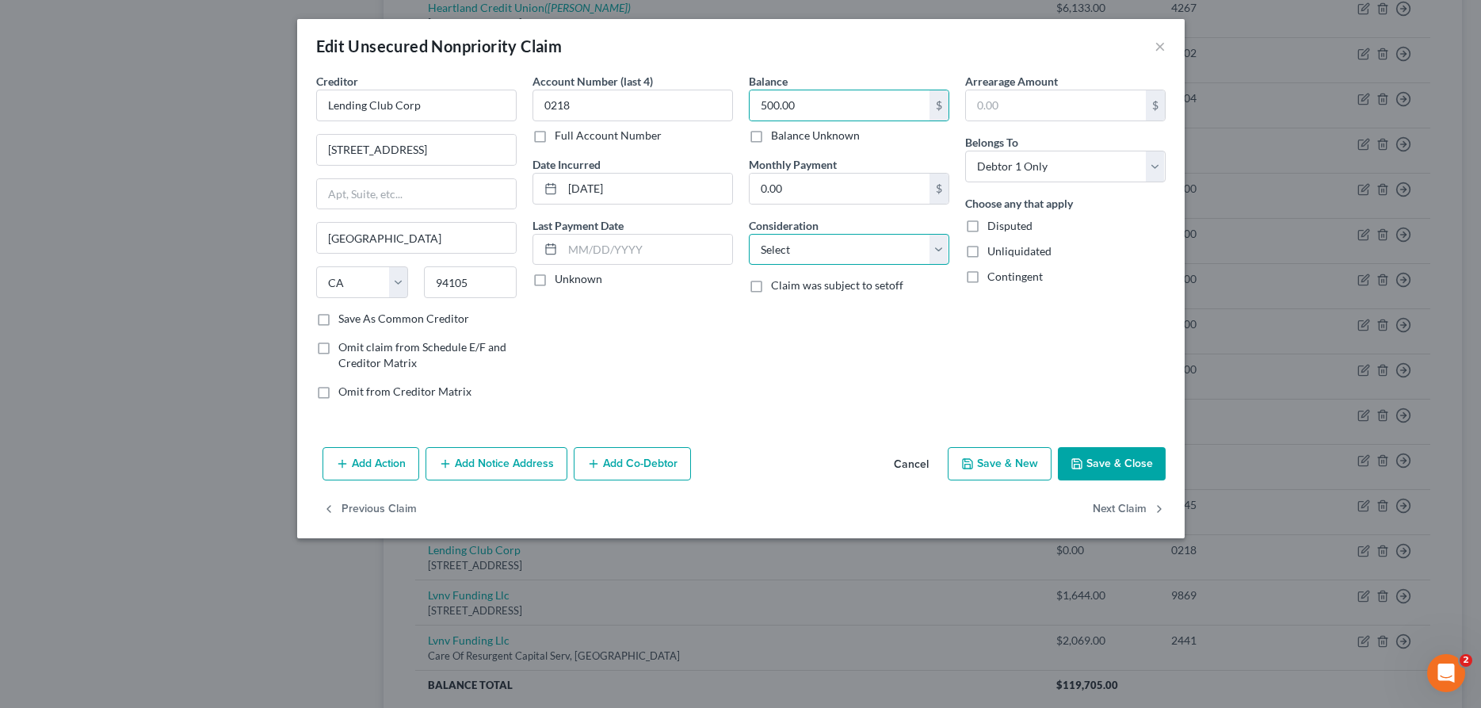
click at [749, 234] on select "Select Cable / Satellite Services Collection Agency Credit Card Debt Debt Couns…" at bounding box center [849, 250] width 200 height 32
click at [1103, 460] on button "Save & Close" at bounding box center [1112, 463] width 108 height 33
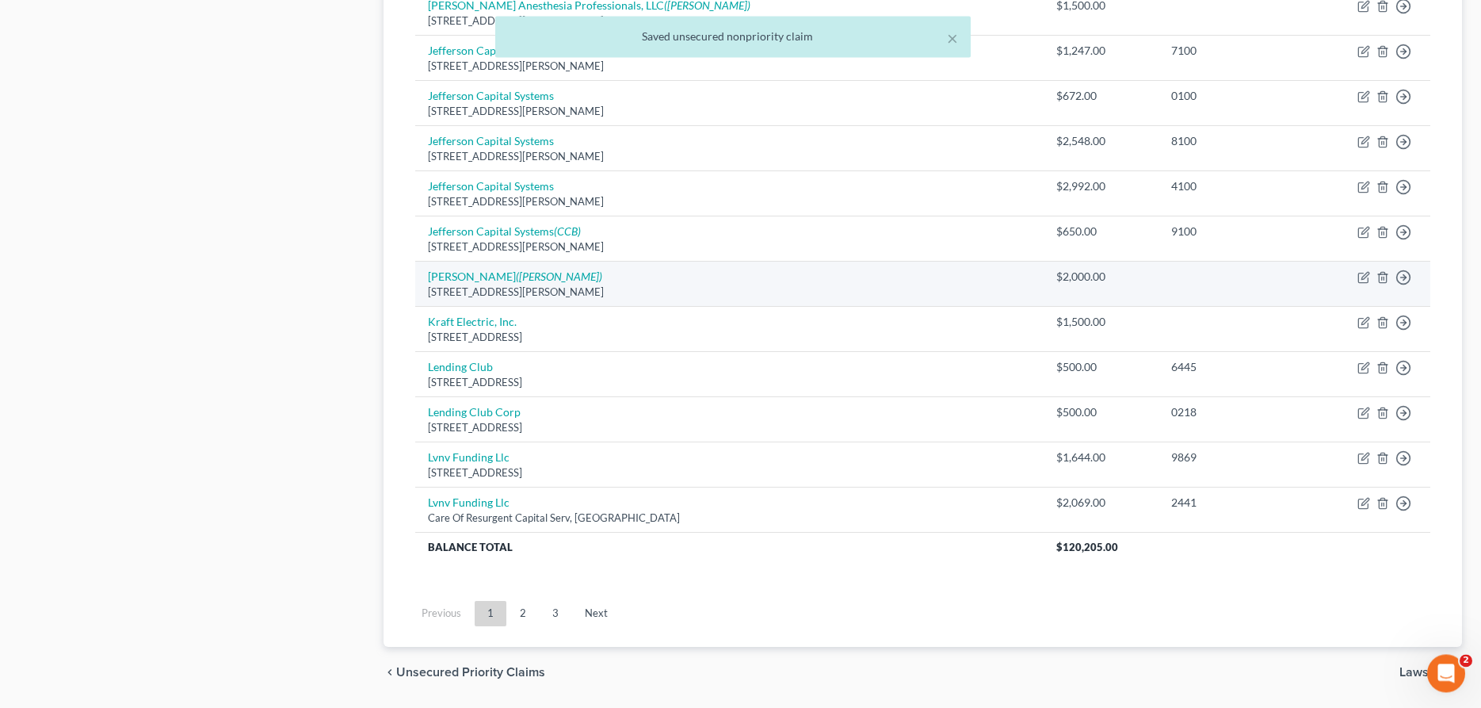
scroll to position [1051, 0]
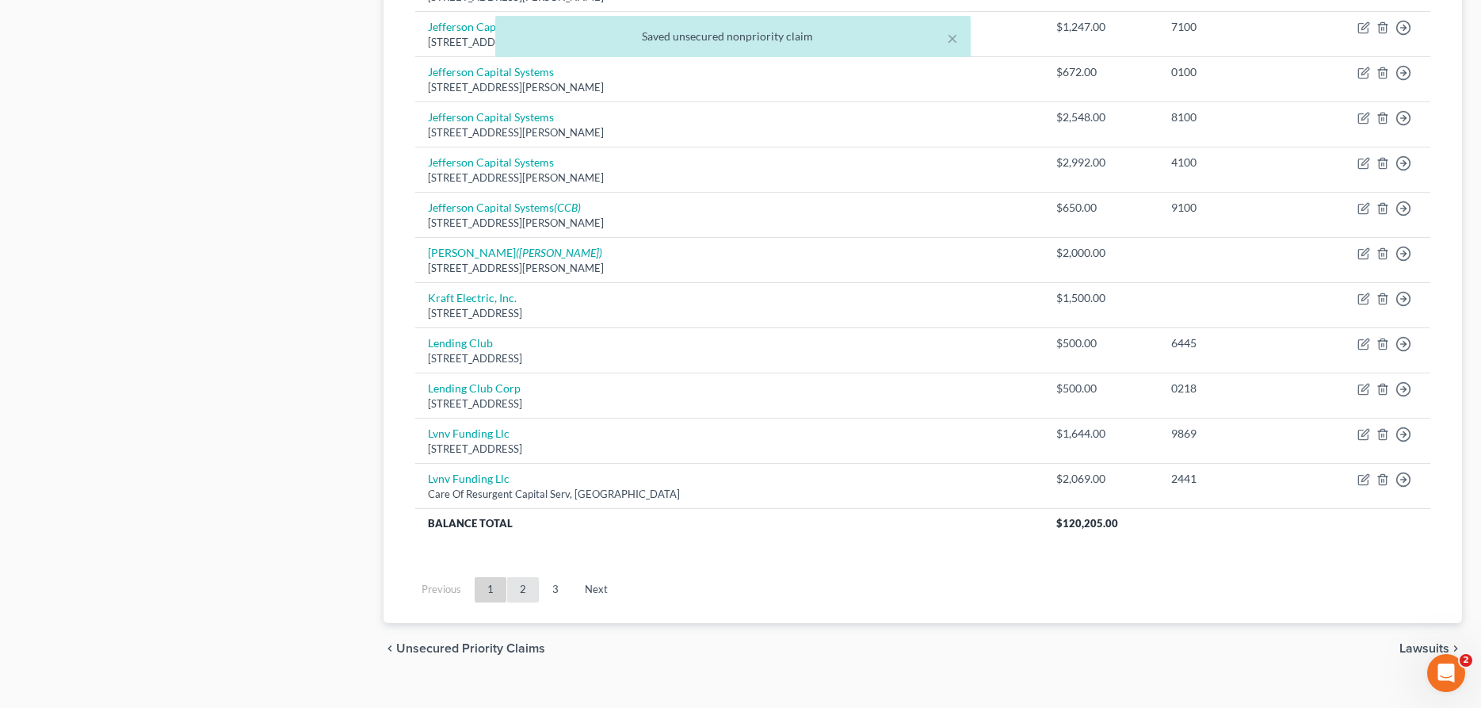
click at [522, 589] on link "2" at bounding box center [523, 589] width 32 height 25
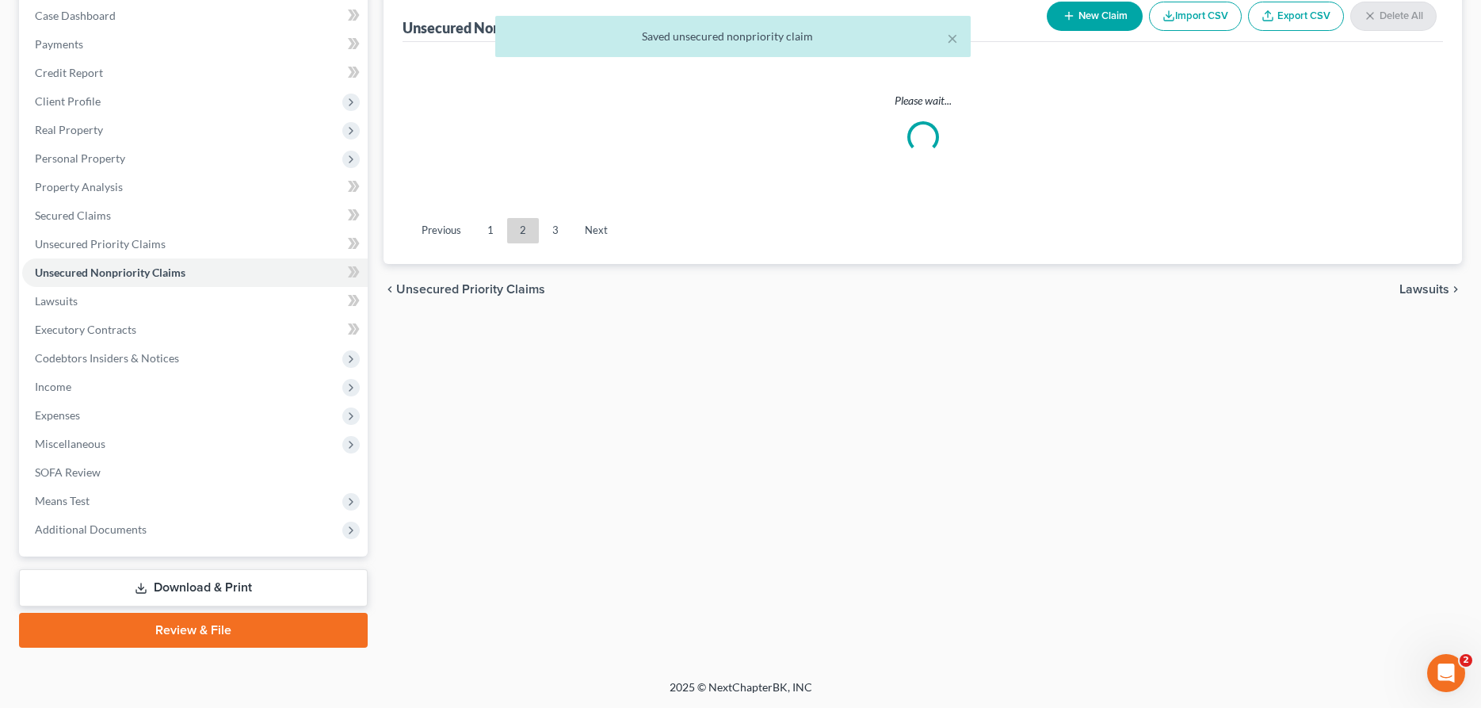
scroll to position [162, 0]
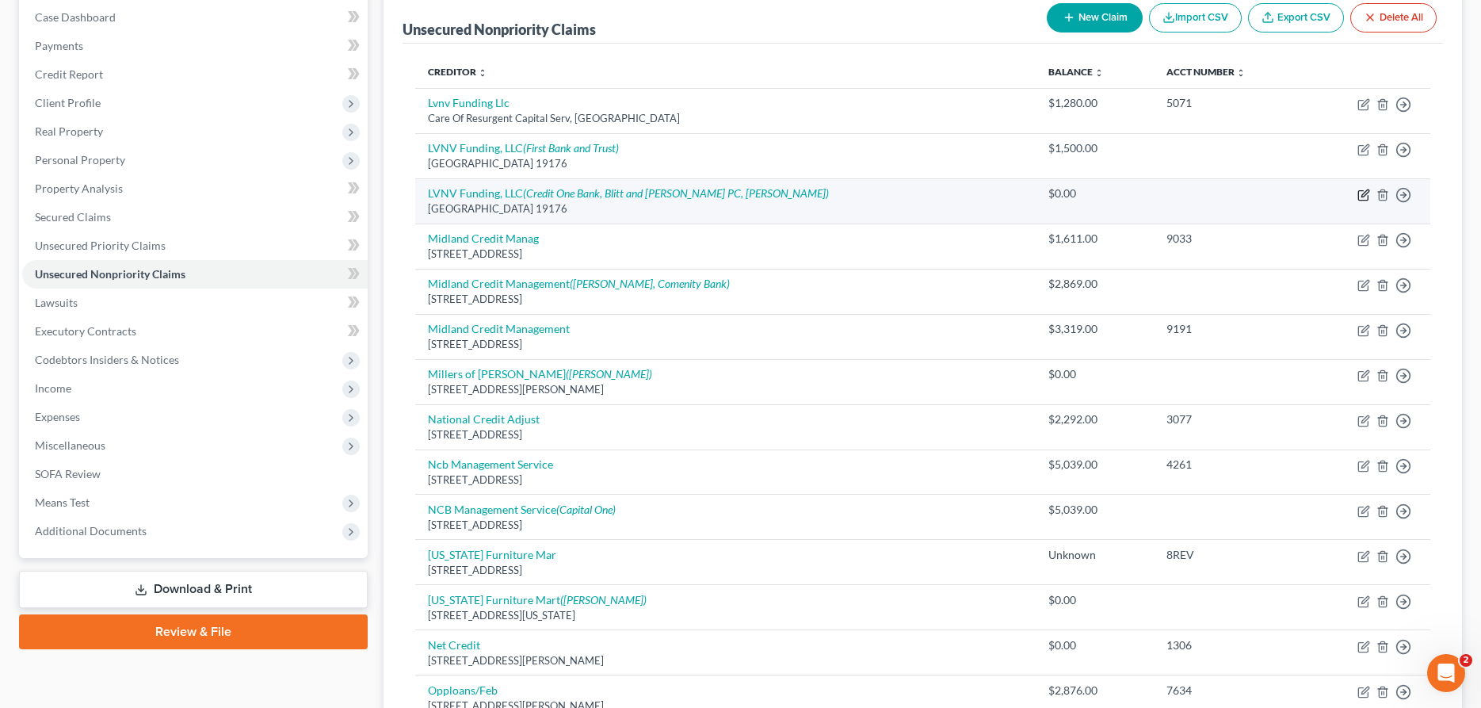
click at [1361, 195] on icon "button" at bounding box center [1363, 195] width 13 height 13
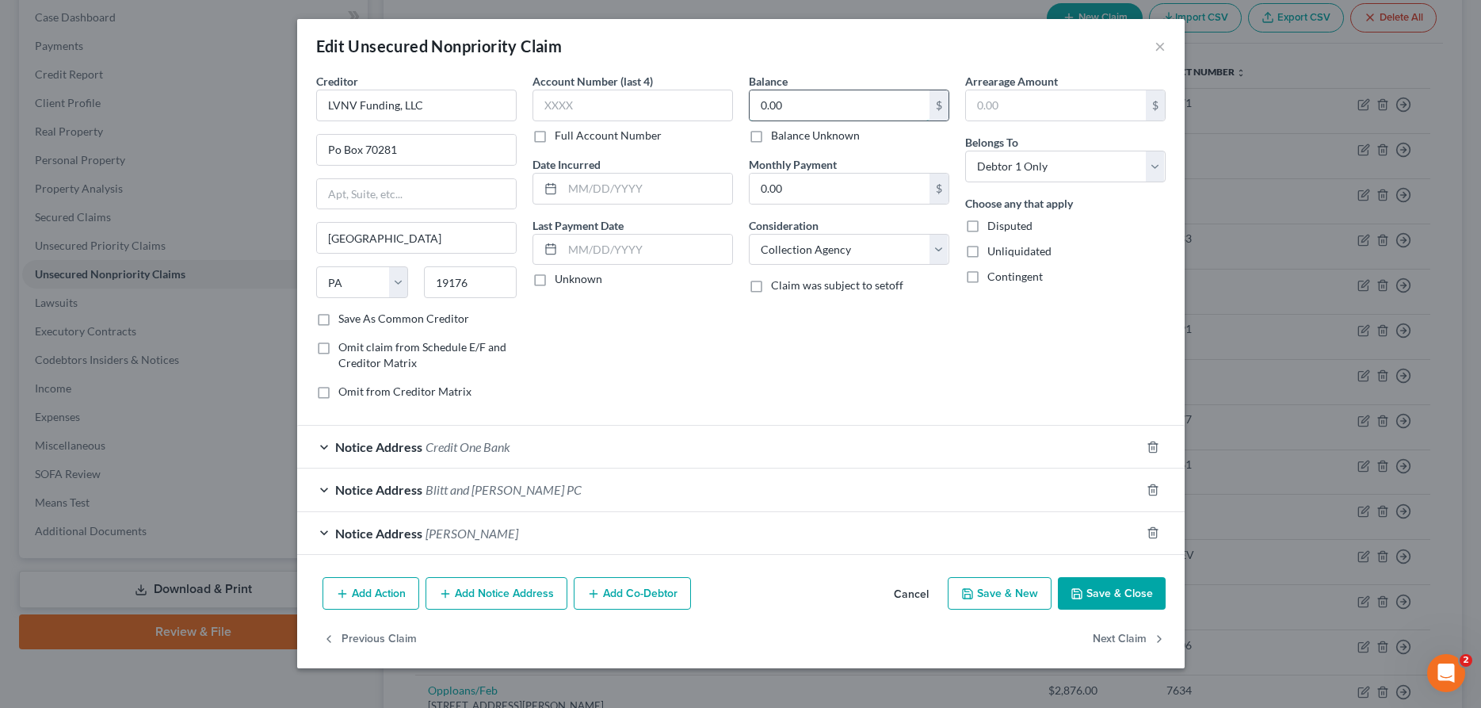
click at [901, 97] on input "0.00" at bounding box center [840, 105] width 180 height 30
click at [1090, 597] on button "Save & Close" at bounding box center [1112, 593] width 108 height 33
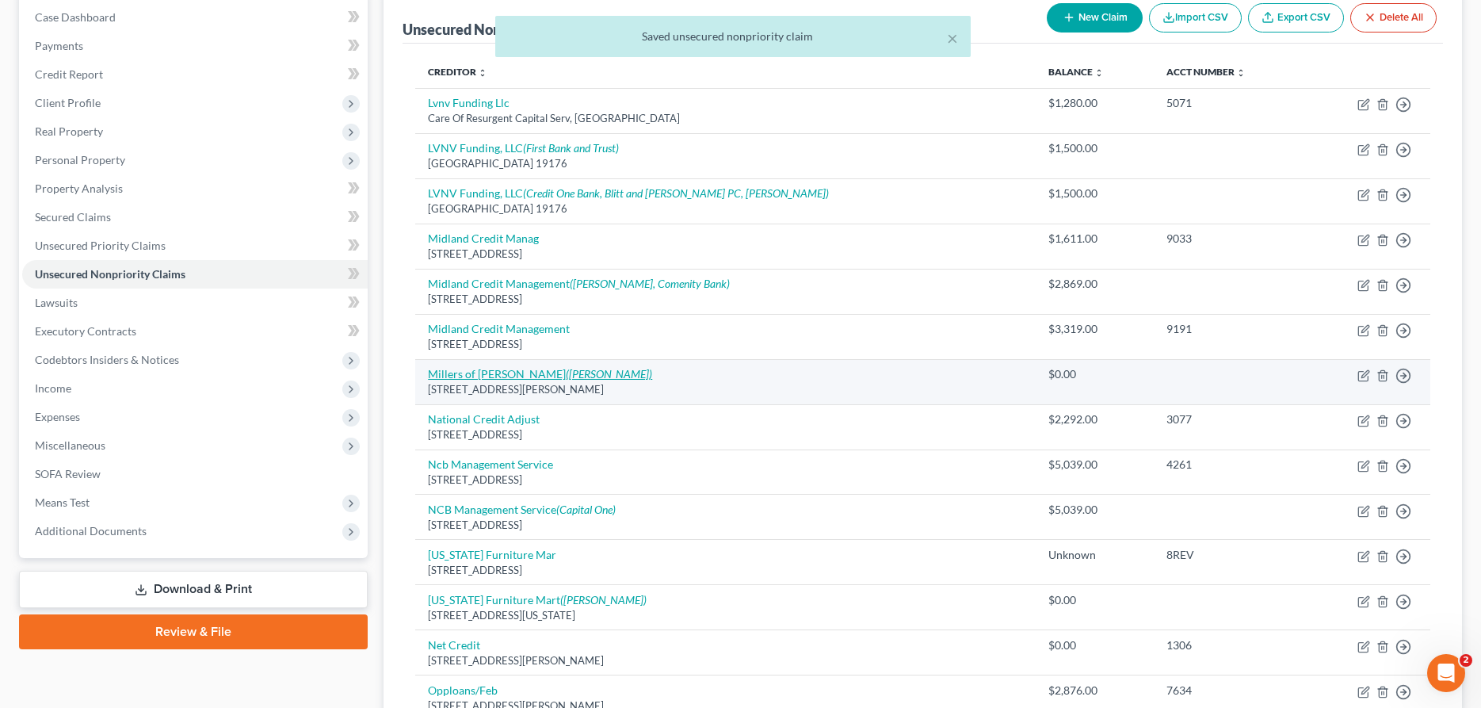
click at [566, 370] on icon "([PERSON_NAME])" at bounding box center [609, 373] width 86 height 13
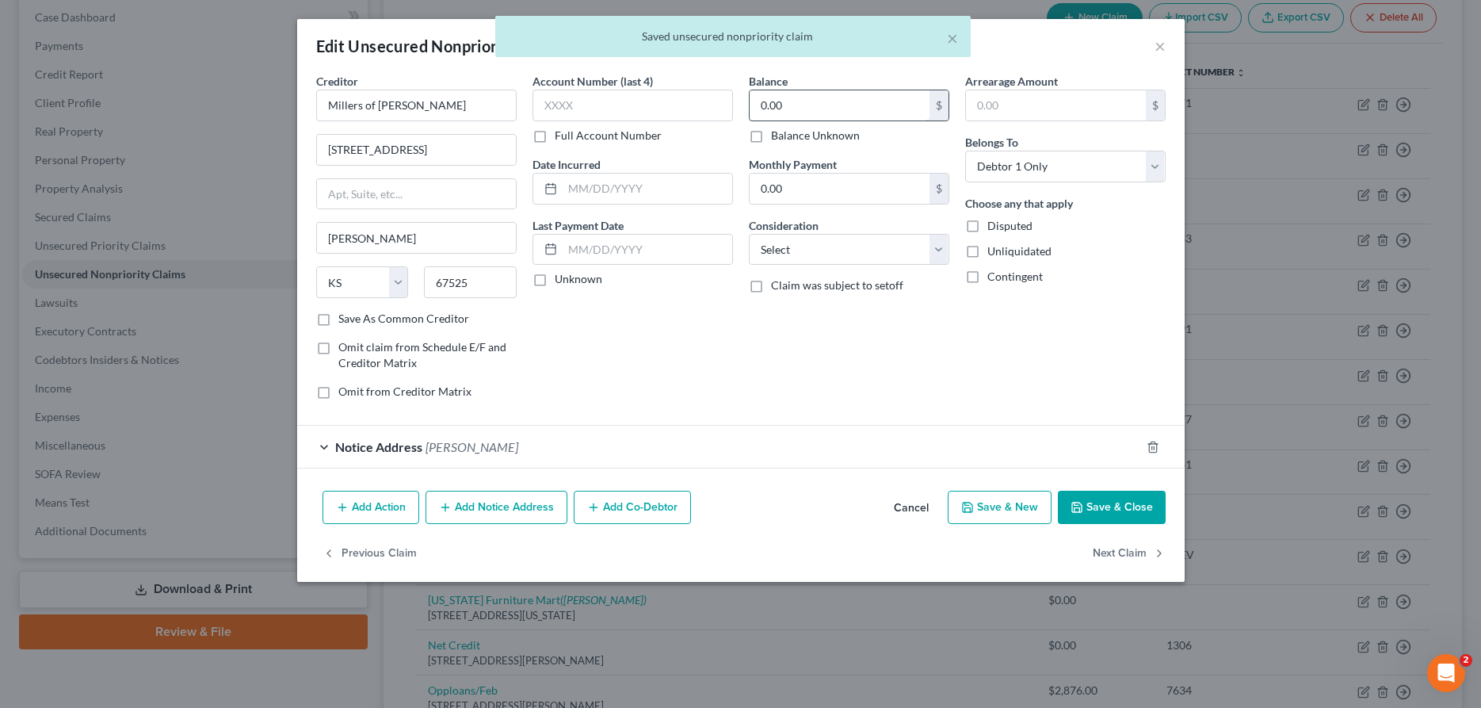
click at [849, 101] on input "0.00" at bounding box center [840, 105] width 180 height 30
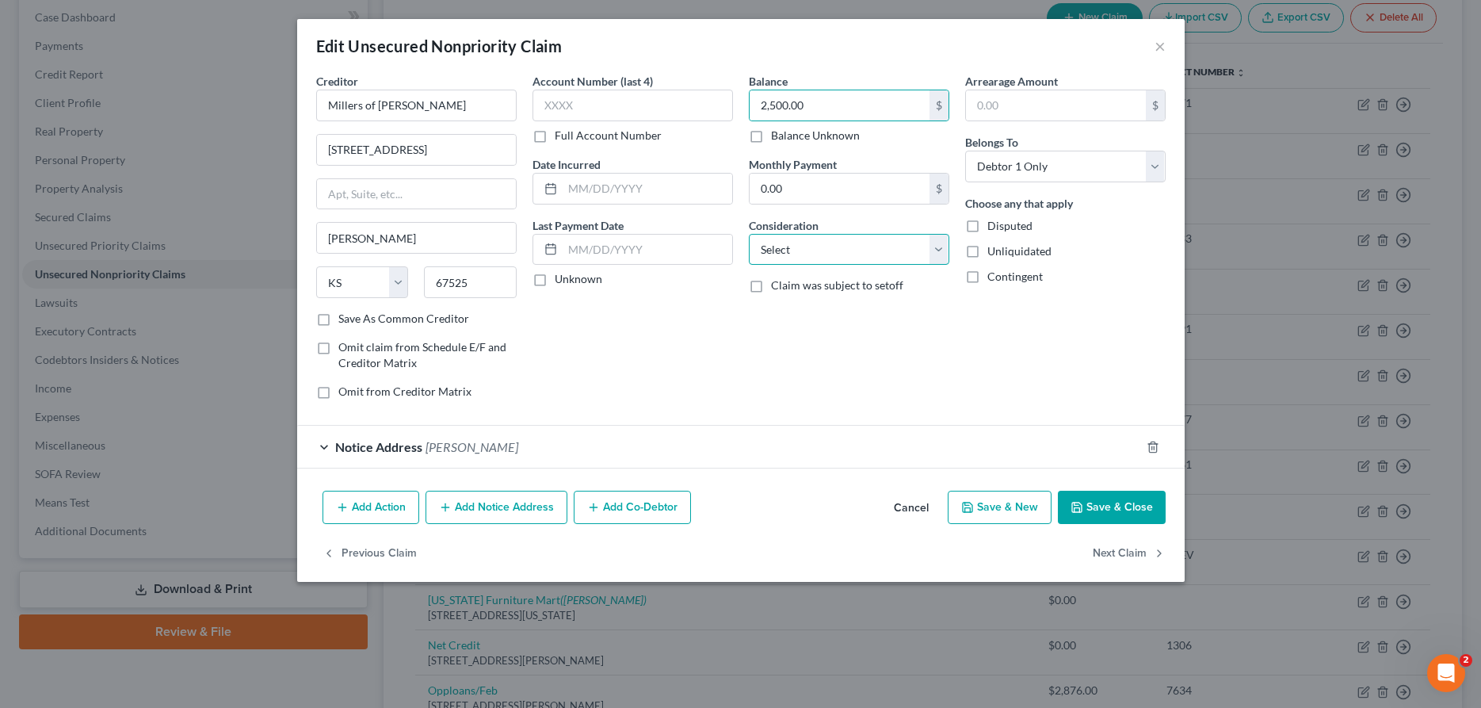
click at [749, 234] on select "Select Cable / Satellite Services Collection Agency Credit Card Debt Debt Couns…" at bounding box center [849, 250] width 200 height 32
click option "Monies Loaned / Advanced" at bounding box center [0, 0] width 0 height 0
click at [1139, 507] on button "Save & Close" at bounding box center [1112, 506] width 108 height 33
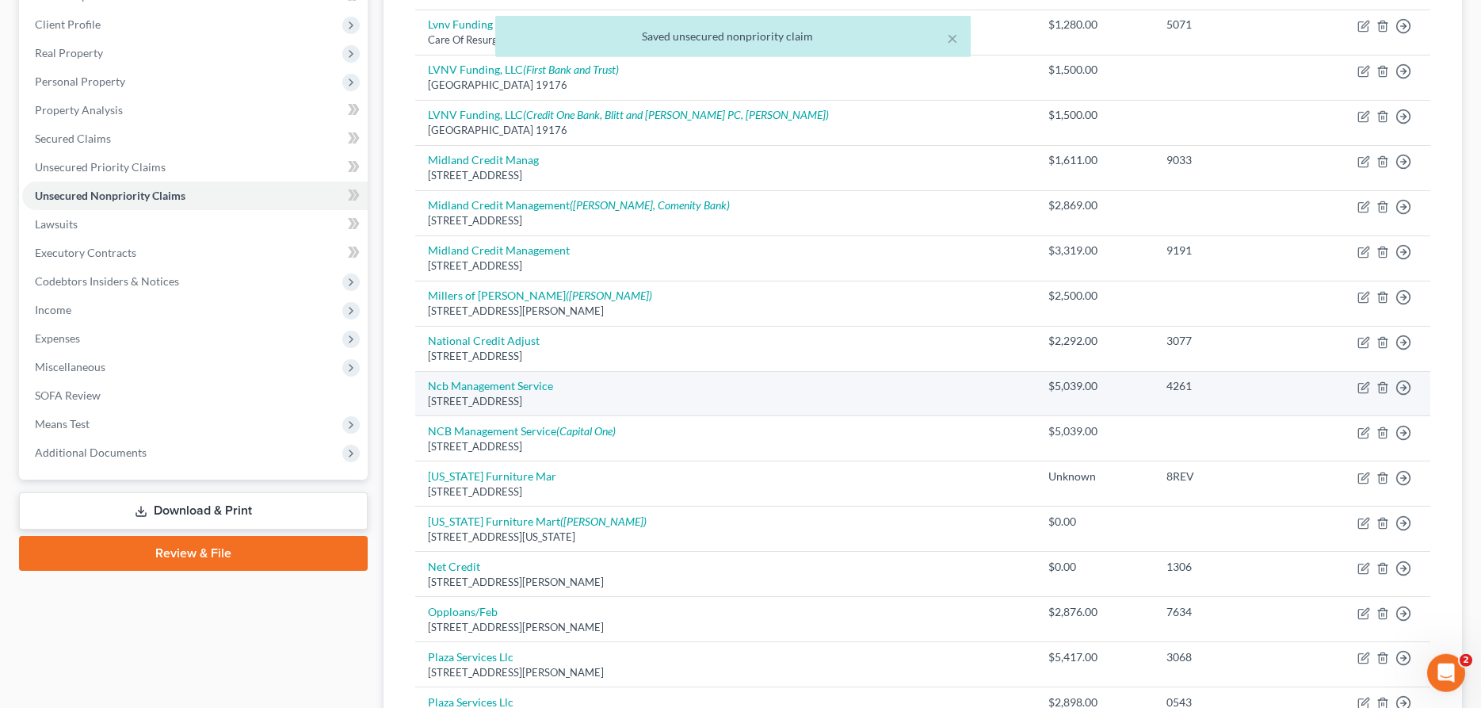
scroll to position [242, 0]
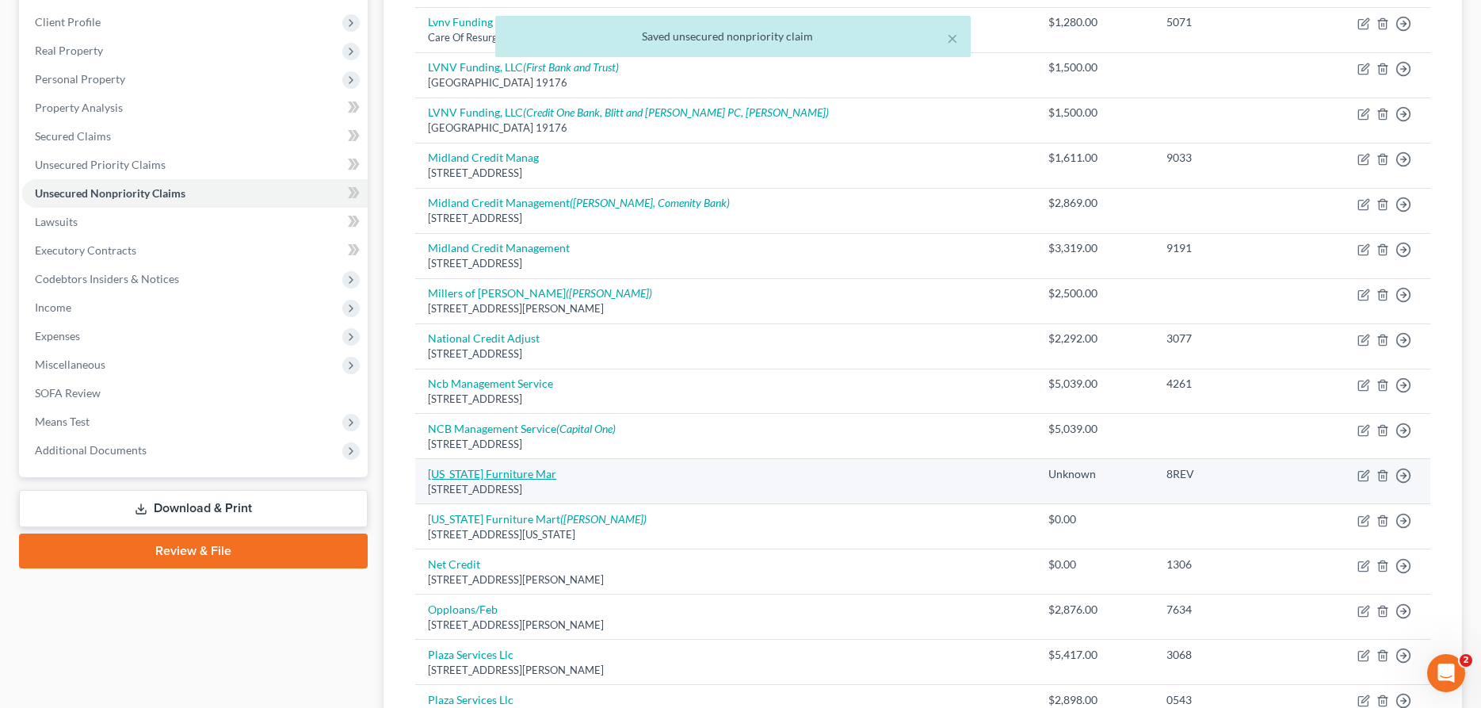
click at [458, 471] on link "[US_STATE] Furniture Mar" at bounding box center [492, 473] width 128 height 13
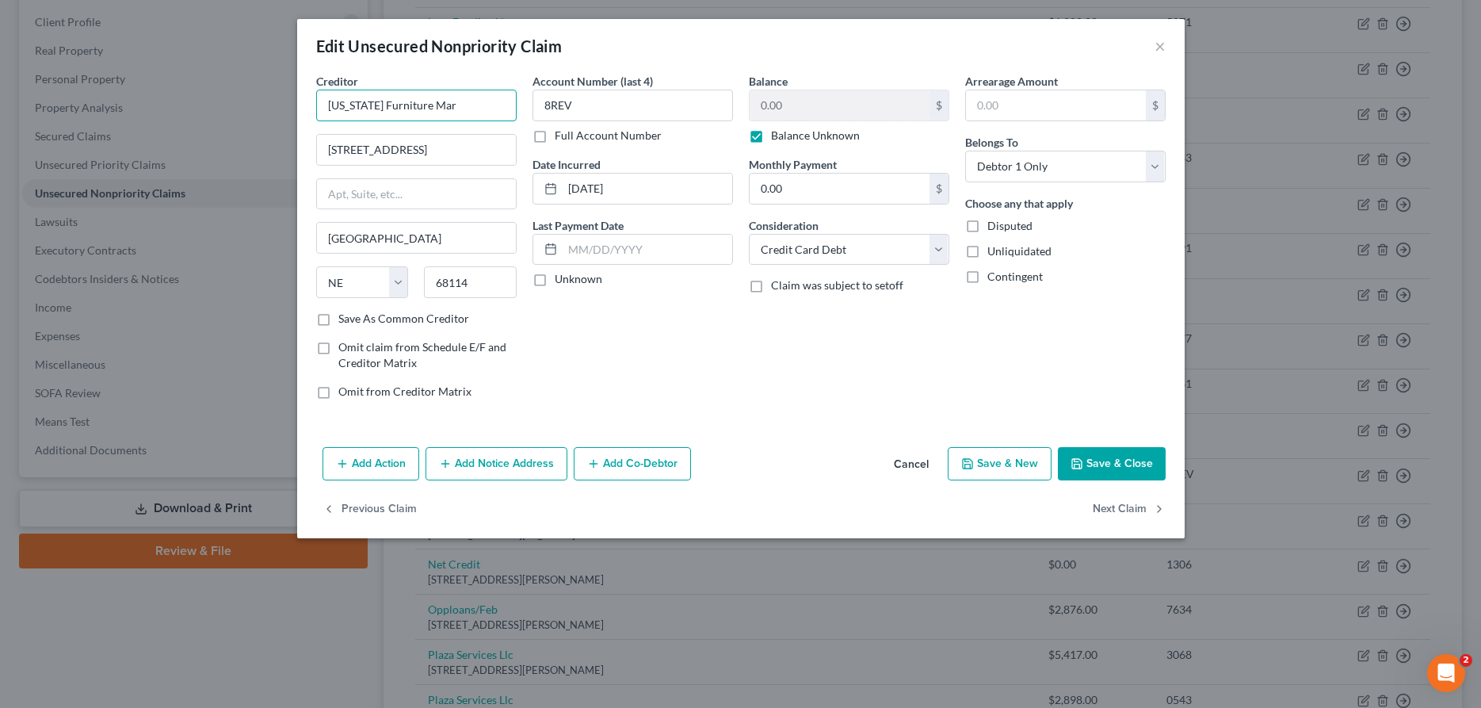
click at [450, 104] on input "[US_STATE] Furniture Mar" at bounding box center [416, 106] width 200 height 32
click at [1095, 458] on button "Save & Close" at bounding box center [1112, 463] width 108 height 33
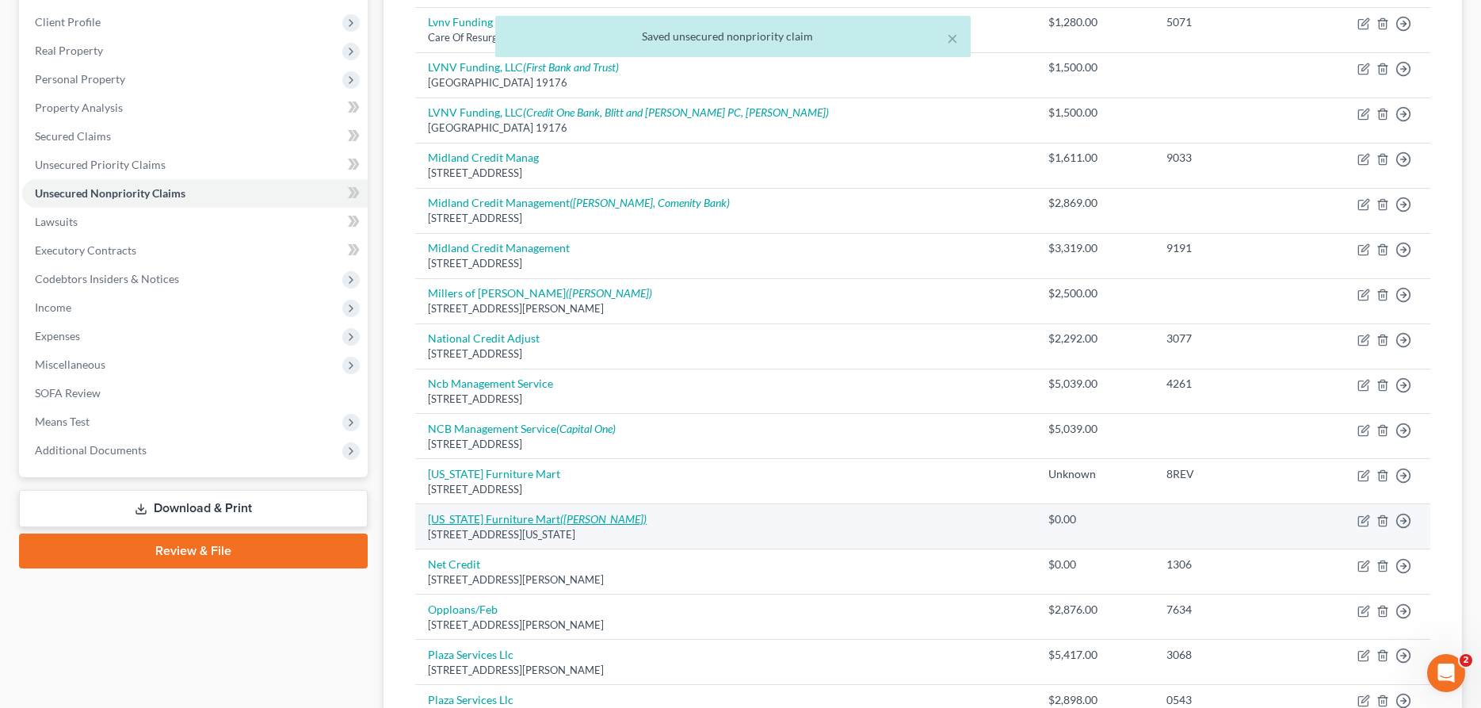
click at [609, 525] on icon "([PERSON_NAME])" at bounding box center [603, 518] width 86 height 13
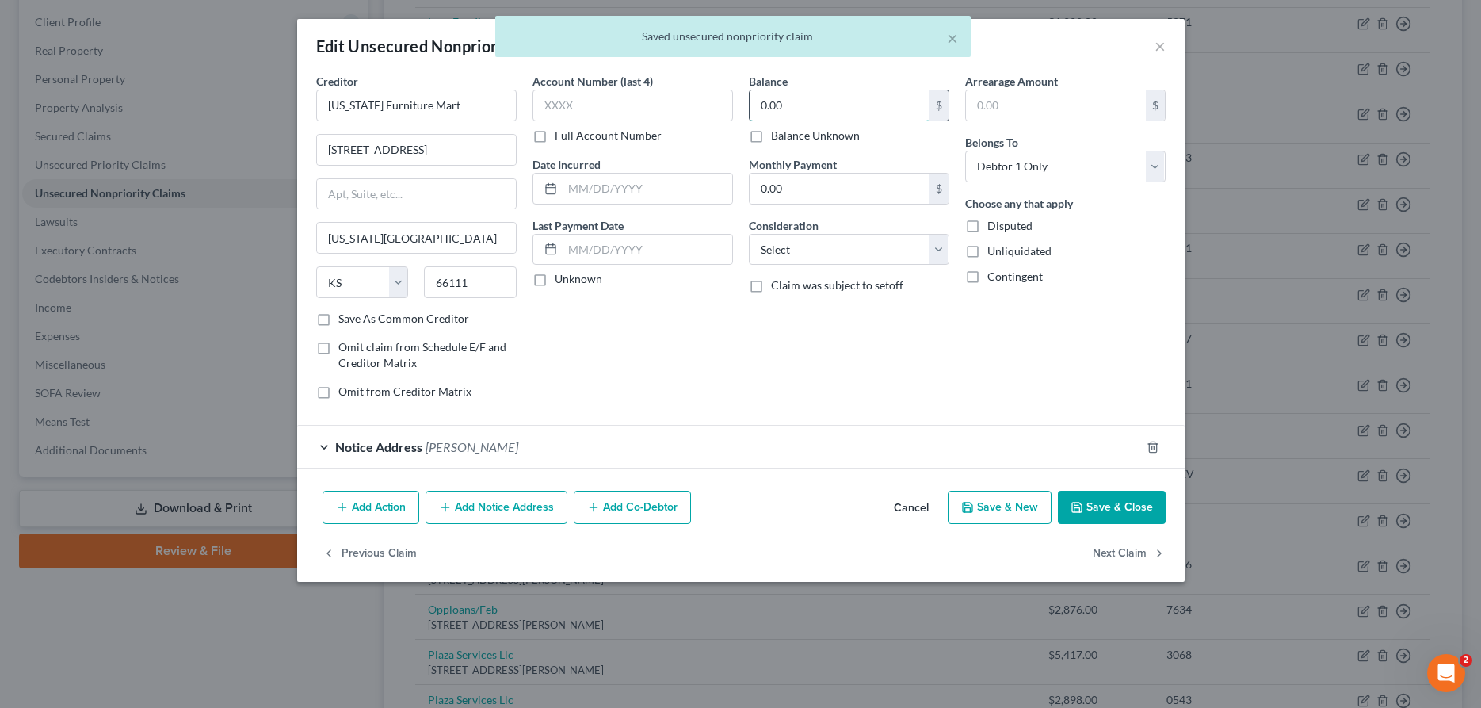
click at [878, 93] on input "0.00" at bounding box center [840, 105] width 180 height 30
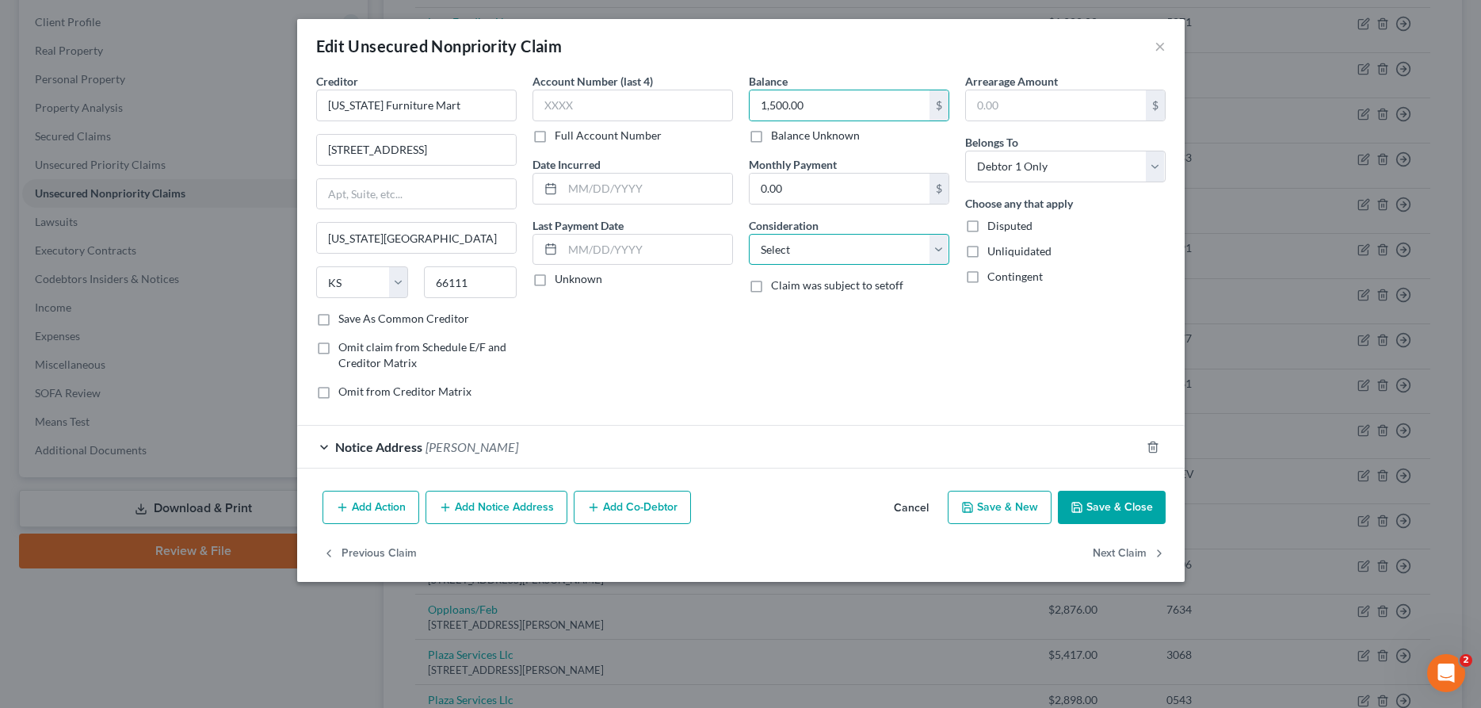
click at [749, 234] on select "Select Cable / Satellite Services Collection Agency Credit Card Debt Debt Couns…" at bounding box center [849, 250] width 200 height 32
click at [1098, 502] on button "Save & Close" at bounding box center [1112, 506] width 108 height 33
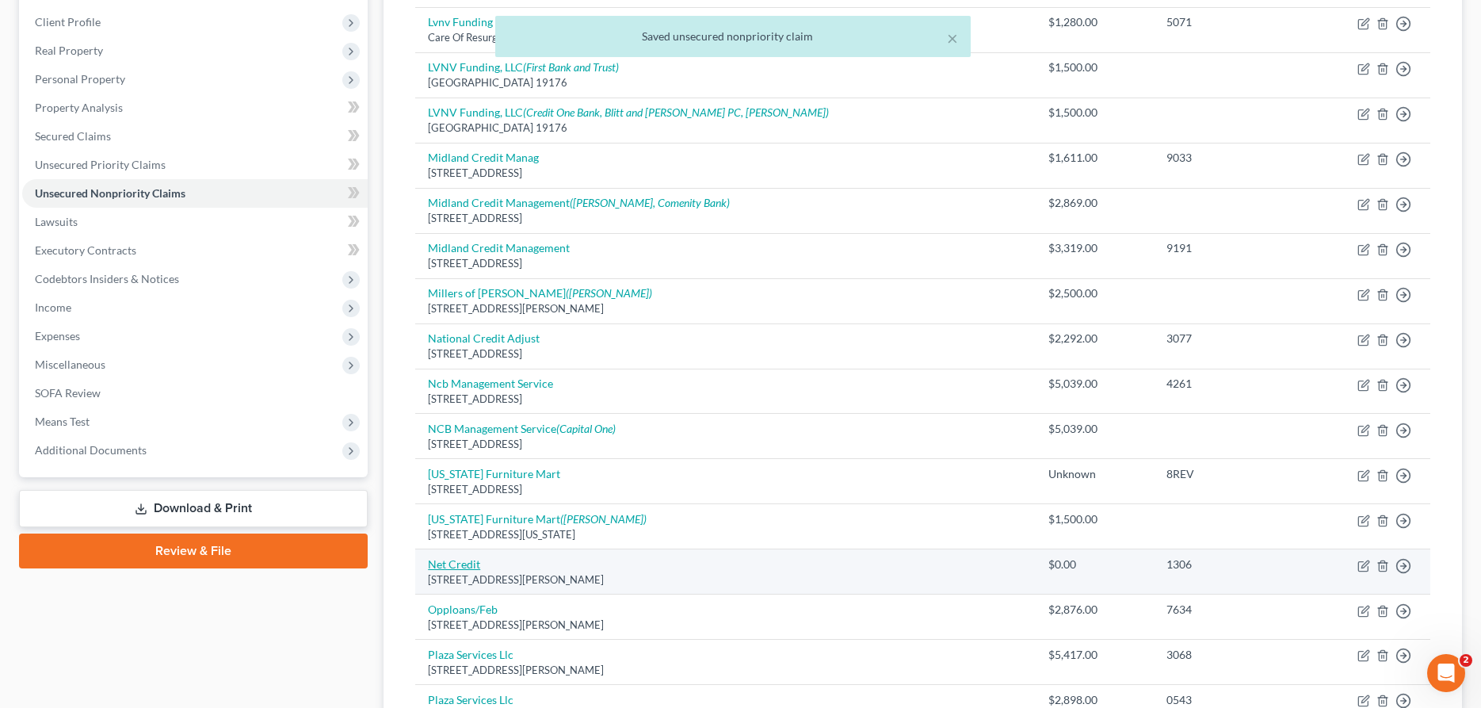
click at [462, 566] on link "Net Credit" at bounding box center [454, 563] width 52 height 13
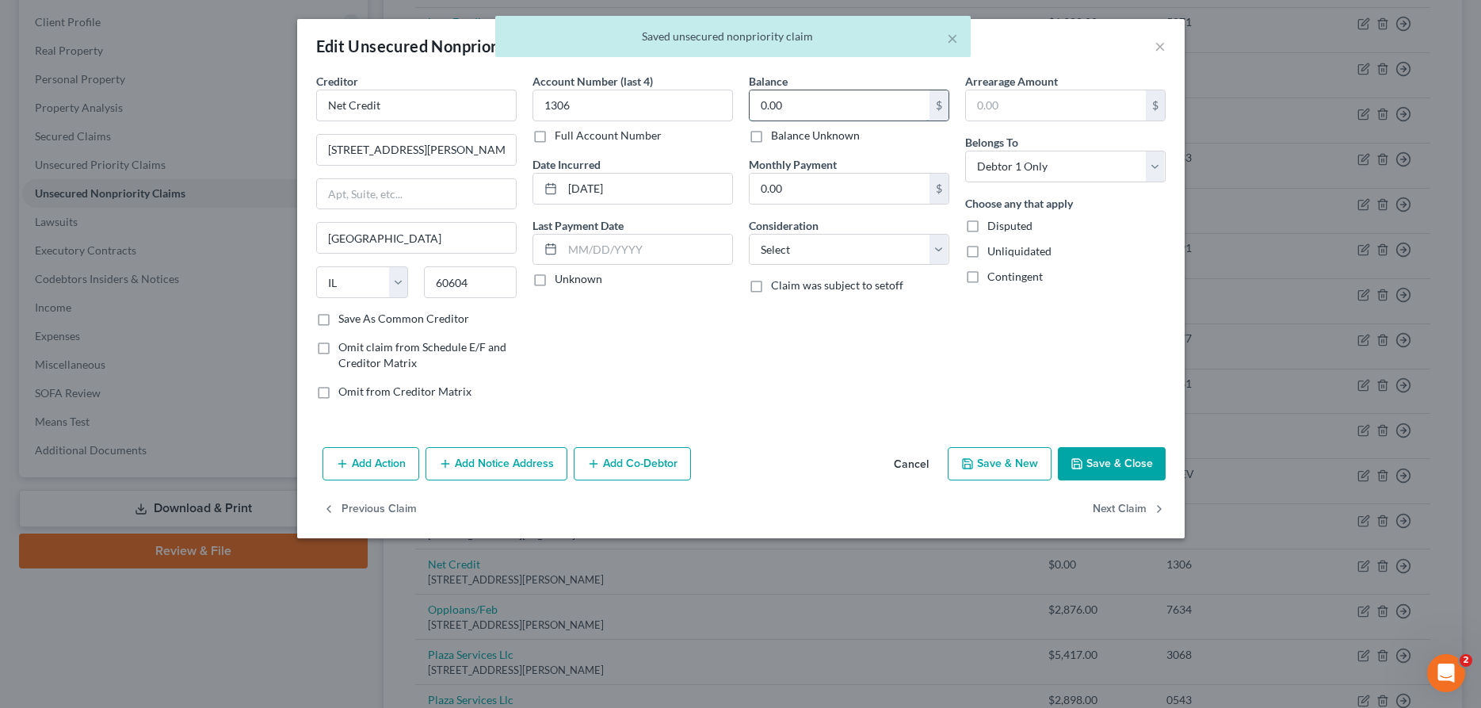
click at [807, 108] on input "0.00" at bounding box center [840, 105] width 180 height 30
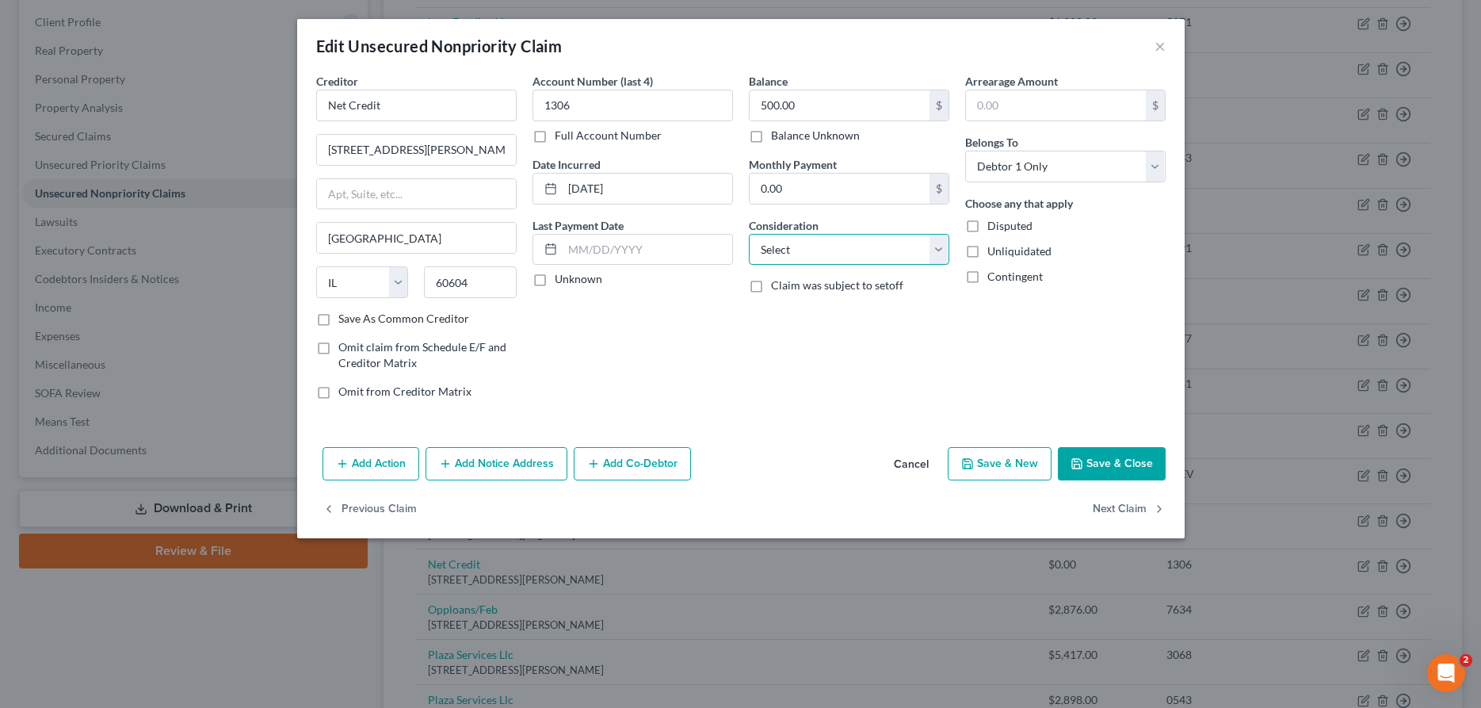
click at [749, 234] on select "Select Cable / Satellite Services Collection Agency Credit Card Debt Debt Couns…" at bounding box center [849, 250] width 200 height 32
click at [1105, 456] on button "Save & Close" at bounding box center [1112, 463] width 108 height 33
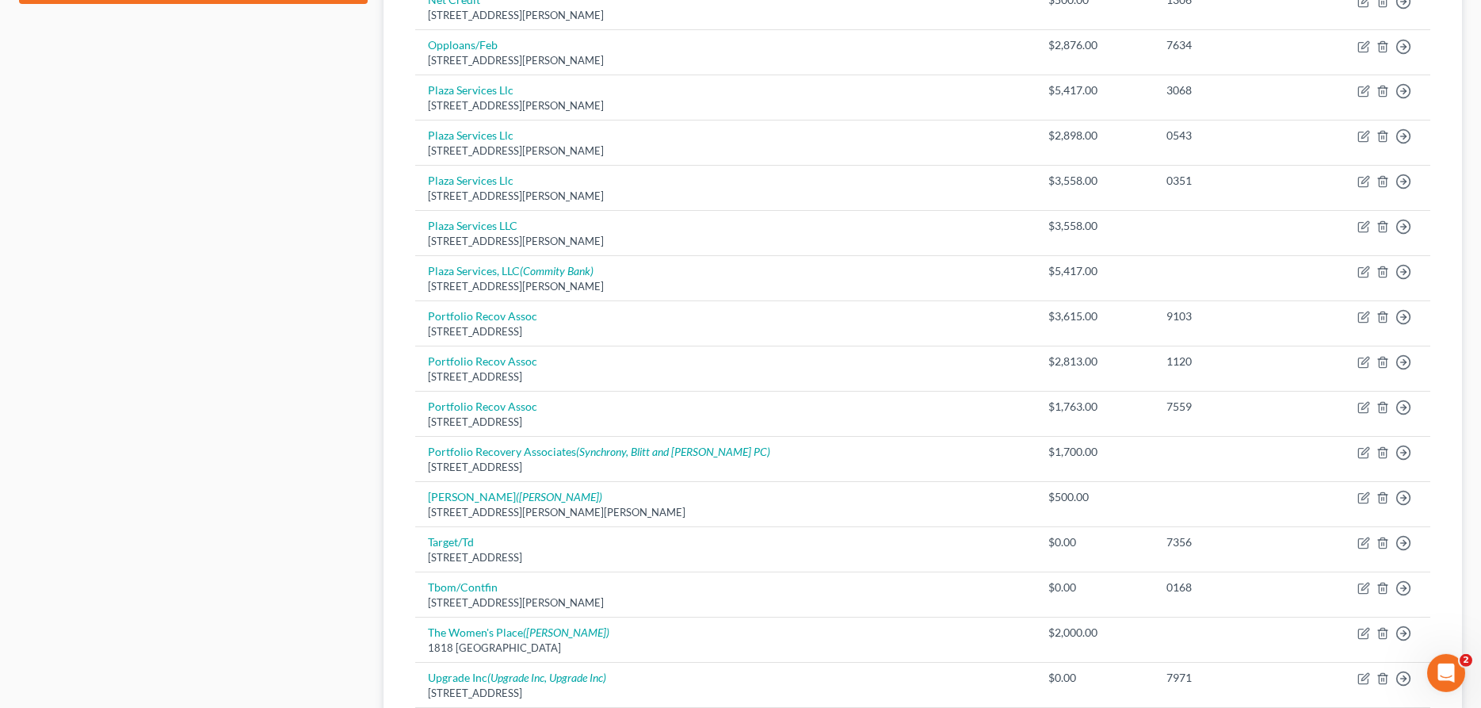
scroll to position [808, 0]
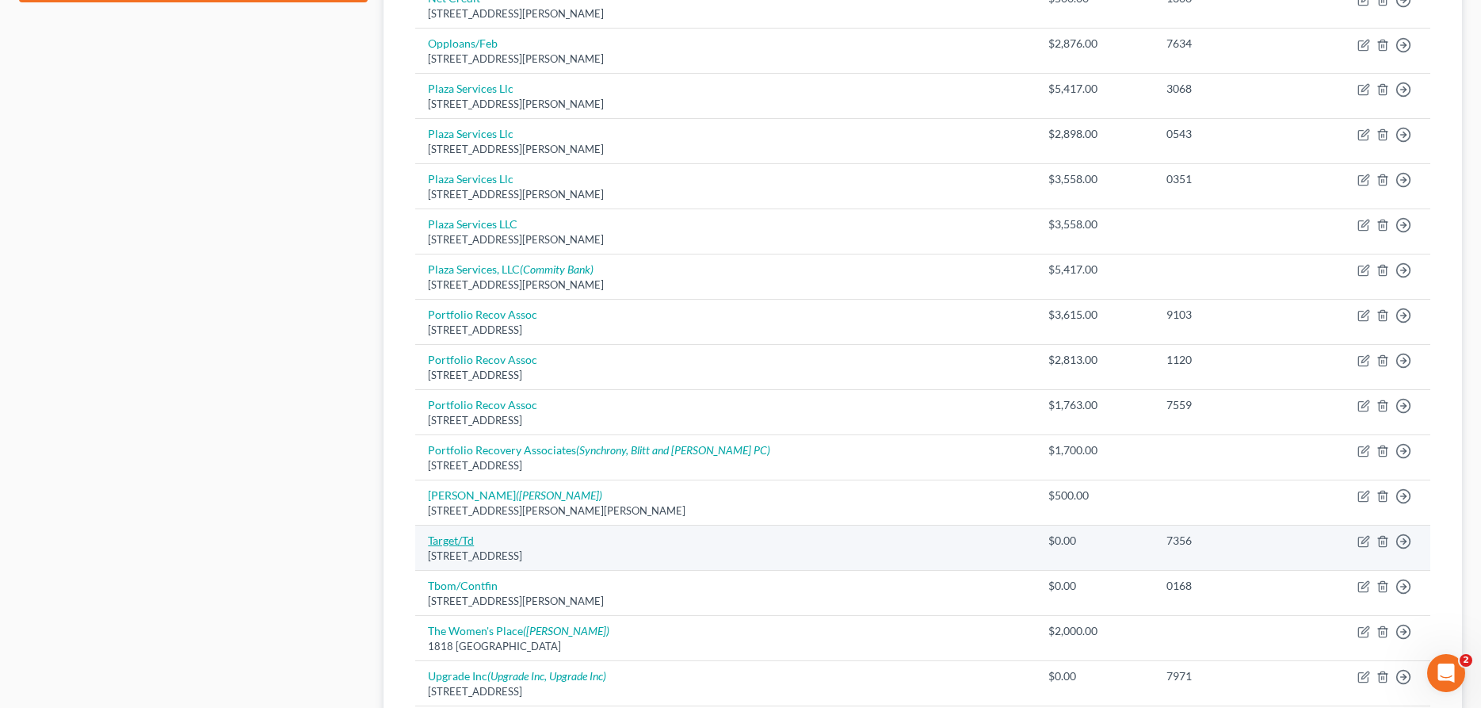
click at [460, 542] on link "Target/Td" at bounding box center [451, 539] width 46 height 13
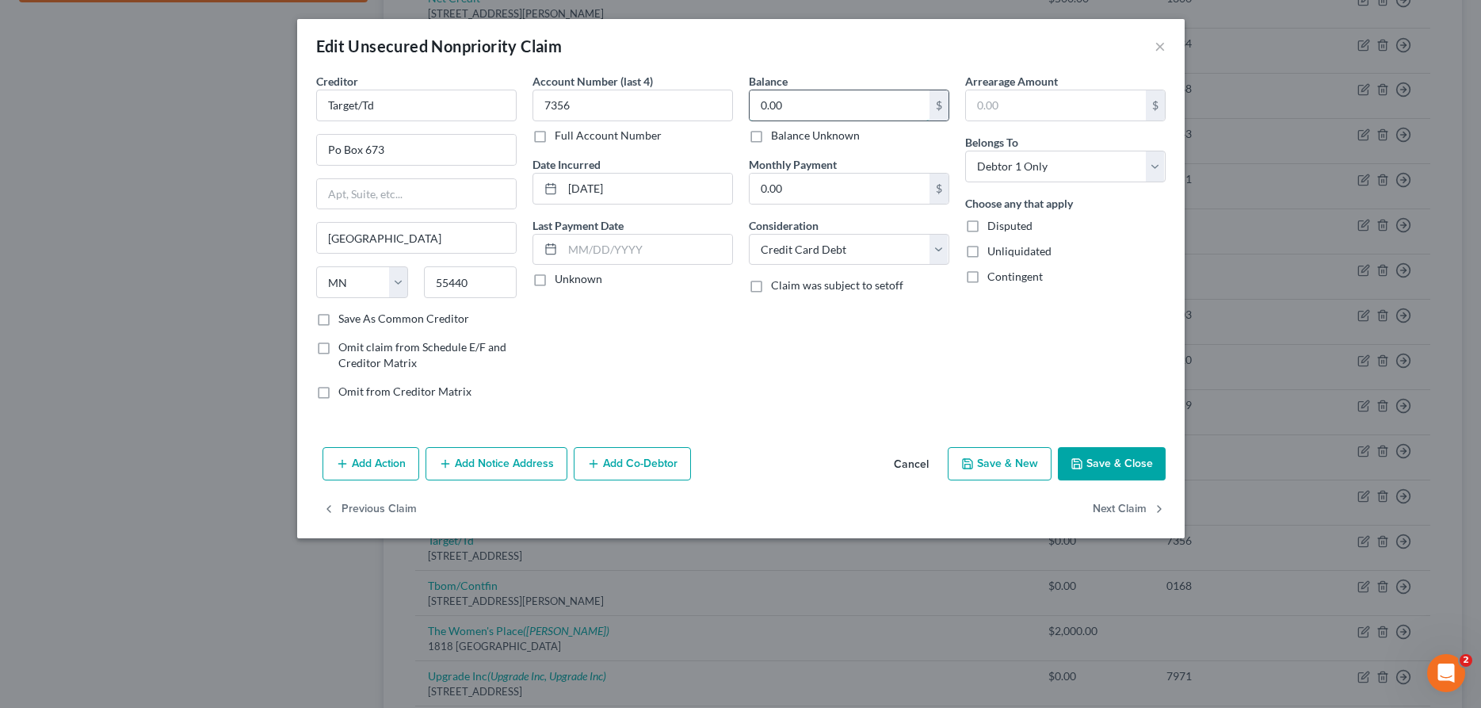
click at [910, 108] on input "0.00" at bounding box center [840, 105] width 180 height 30
click at [1111, 457] on button "Save & Close" at bounding box center [1112, 463] width 108 height 33
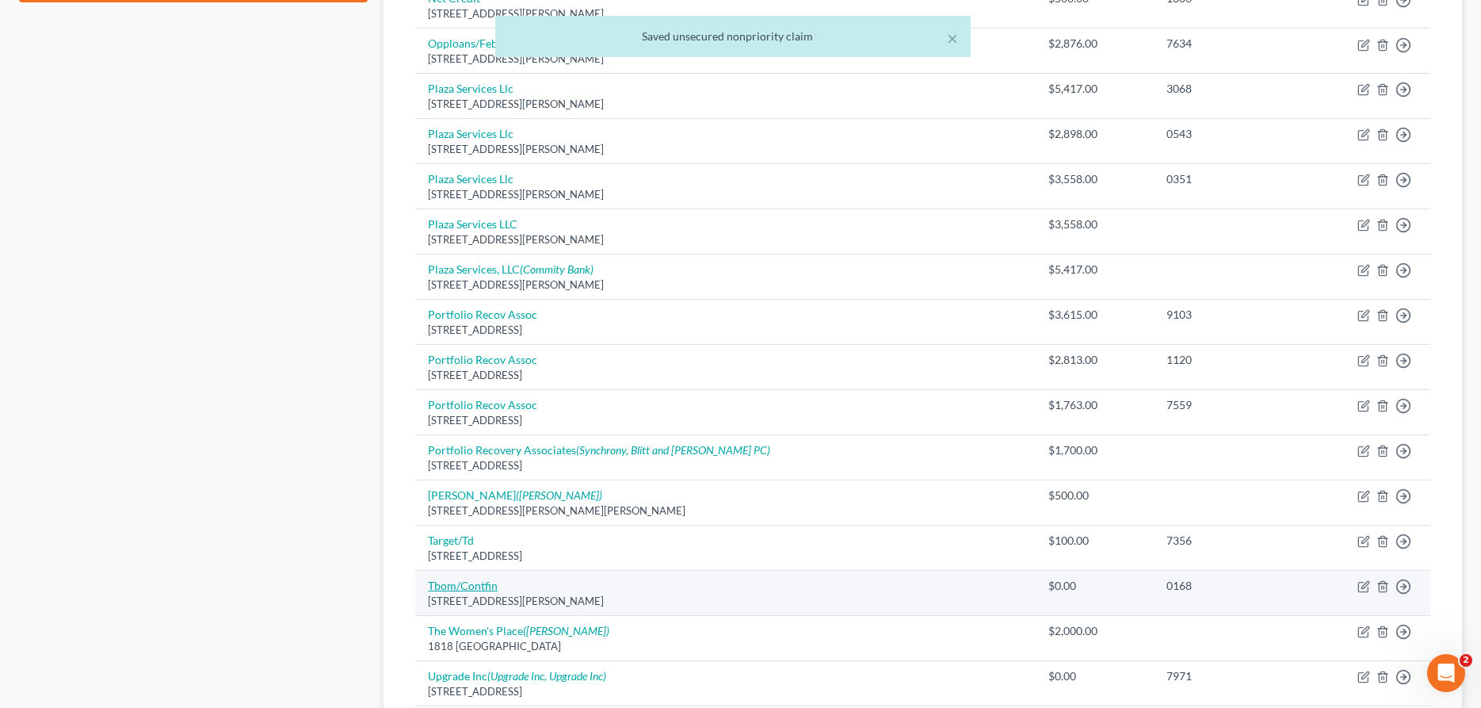
click at [488, 586] on link "Tbom/Contfin" at bounding box center [463, 584] width 70 height 13
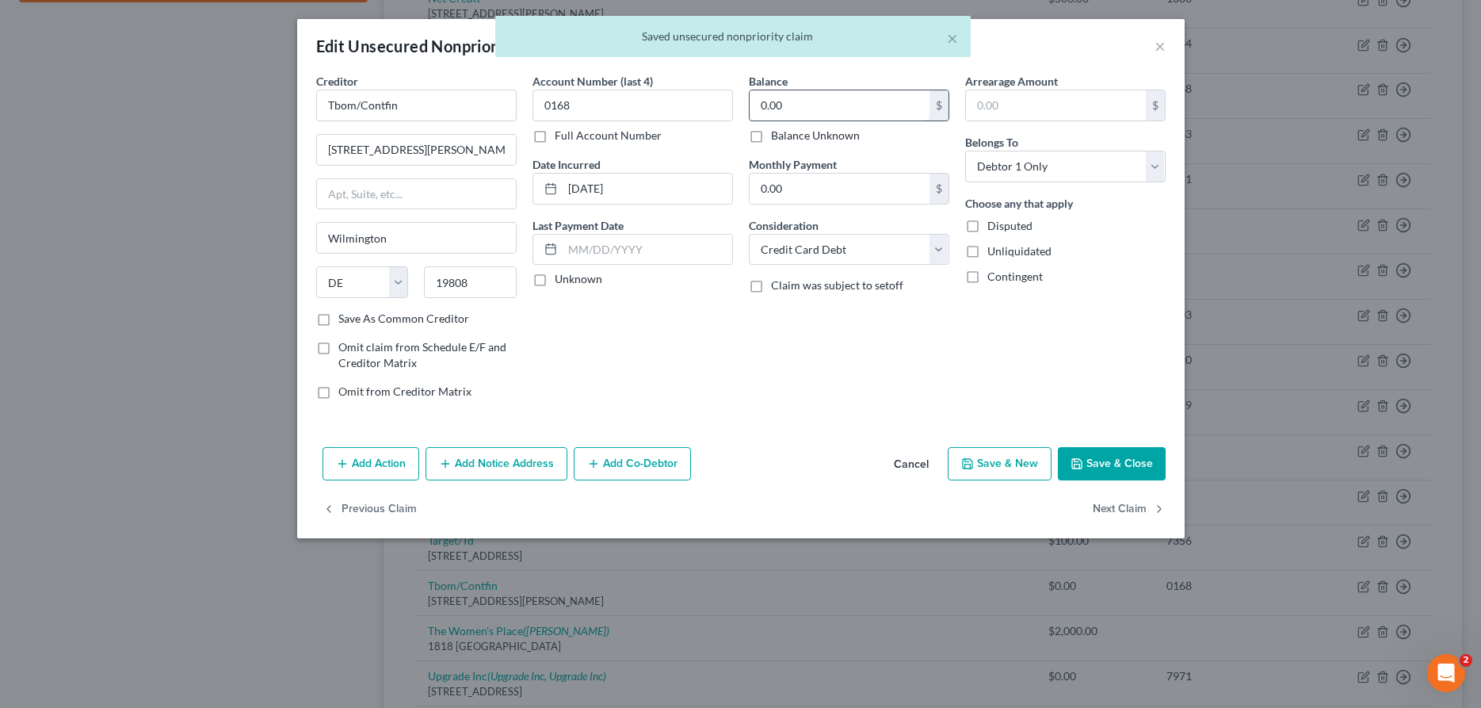
click at [879, 108] on input "0.00" at bounding box center [840, 105] width 180 height 30
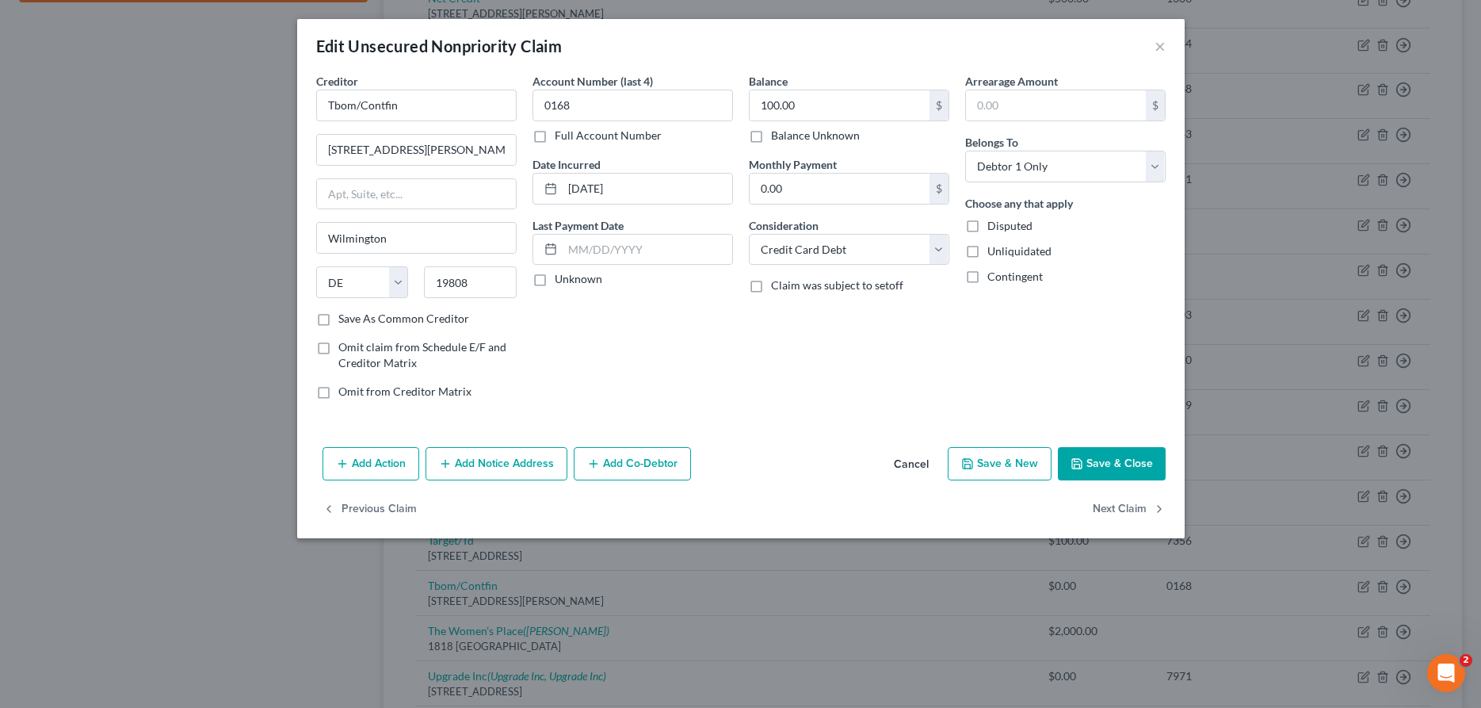
click at [1087, 452] on button "Save & Close" at bounding box center [1112, 463] width 108 height 33
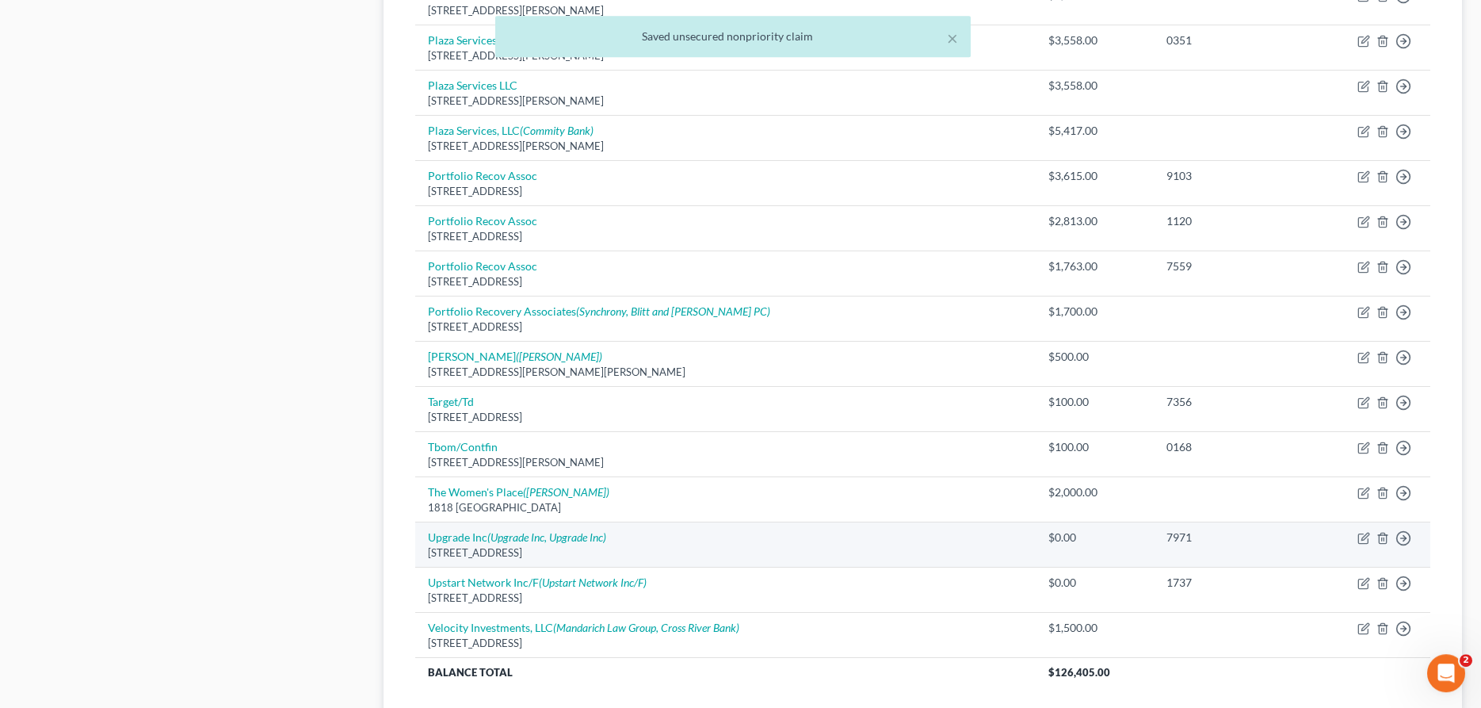
scroll to position [970, 0]
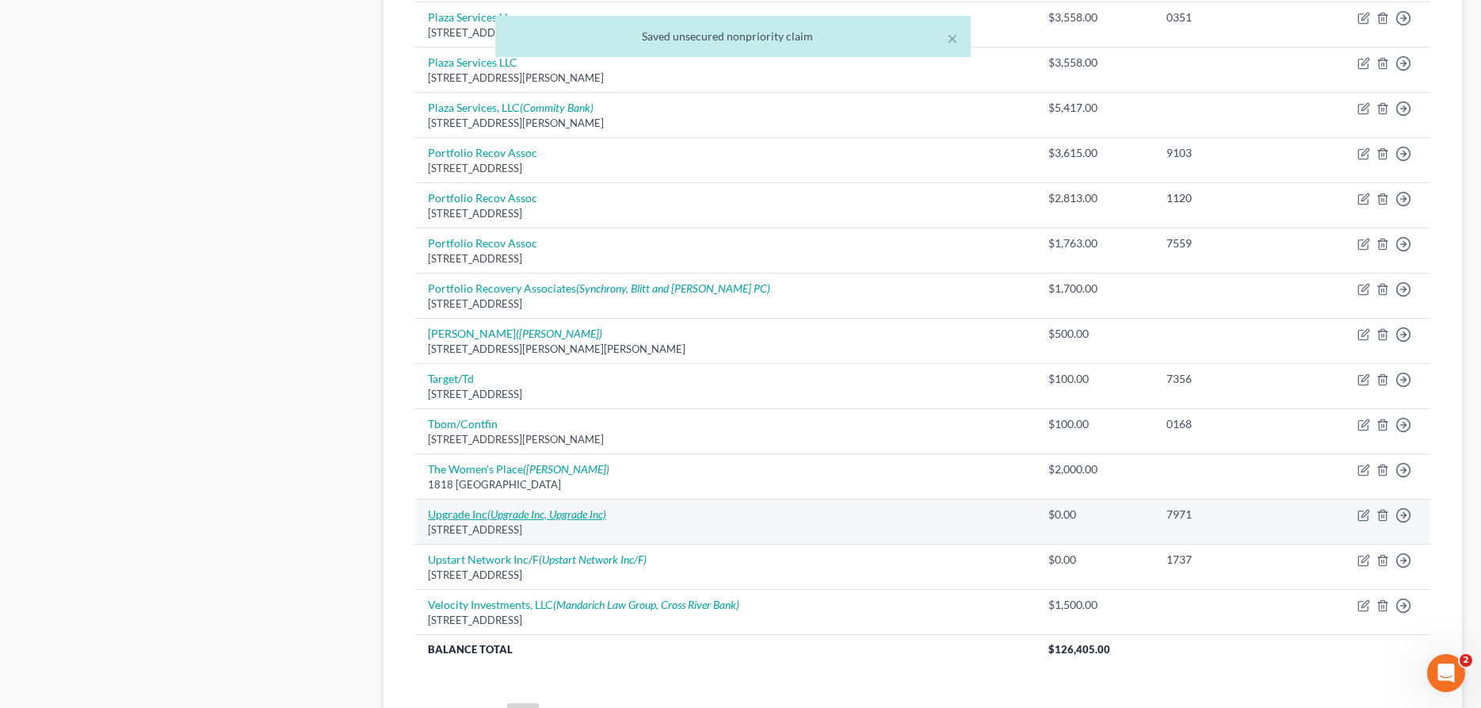
click at [582, 514] on icon "(Upgrade Inc, Upgrade Inc)" at bounding box center [546, 513] width 119 height 13
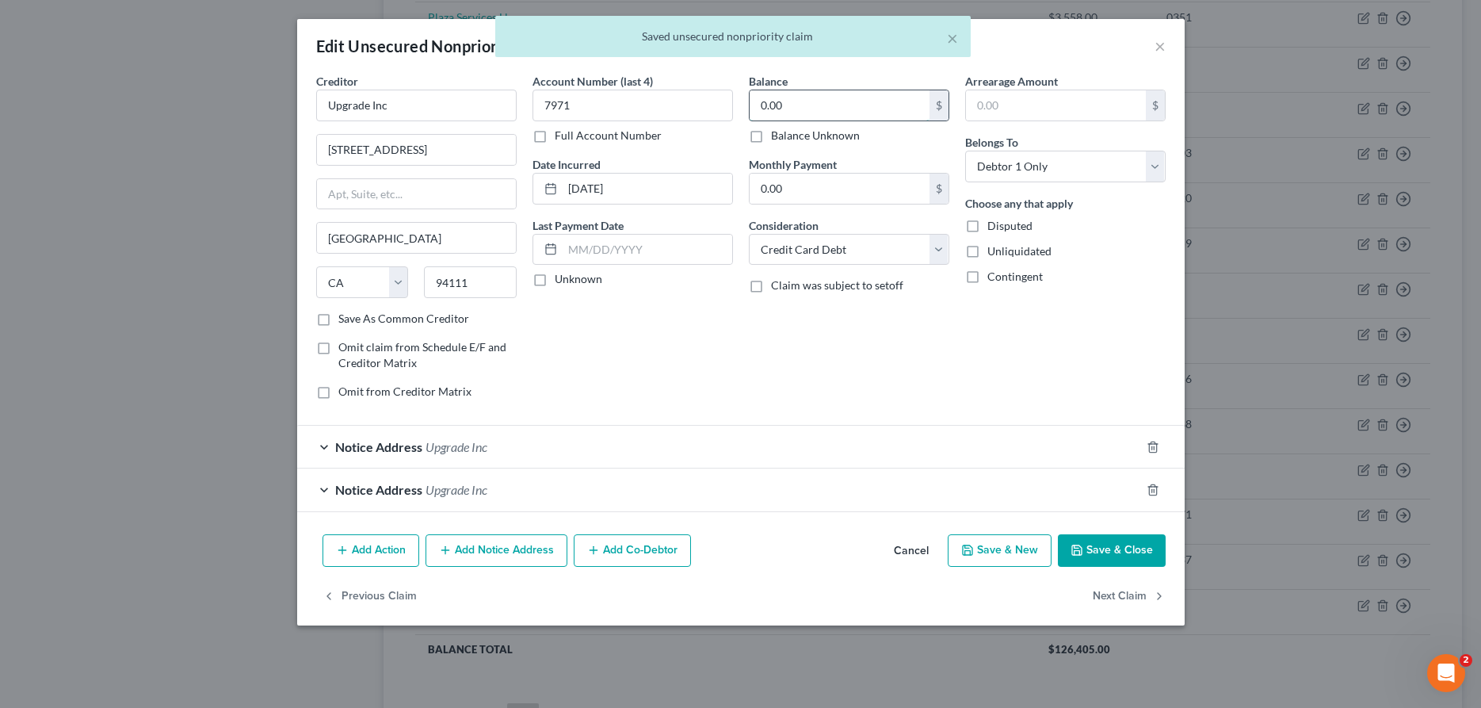
click at [844, 107] on input "0.00" at bounding box center [840, 105] width 180 height 30
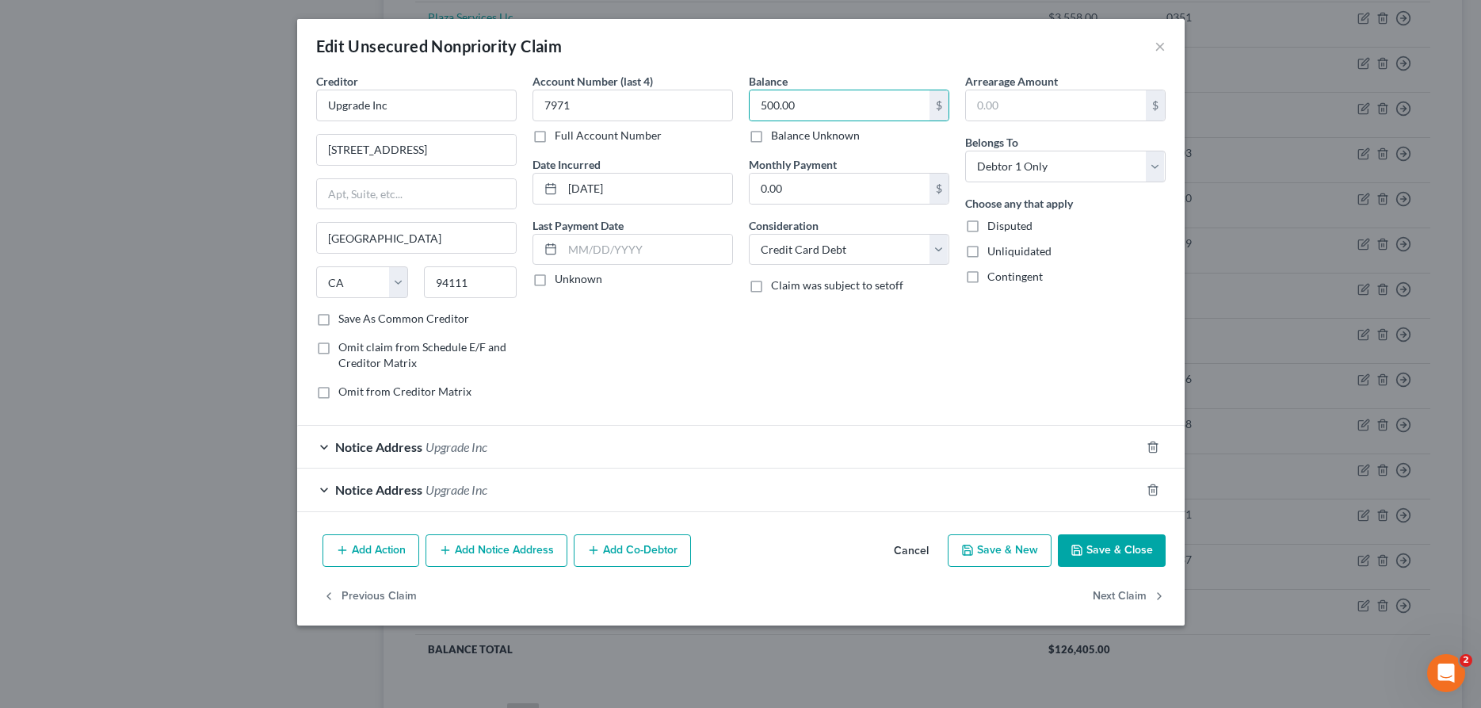
click at [1104, 556] on button "Save & Close" at bounding box center [1112, 550] width 108 height 33
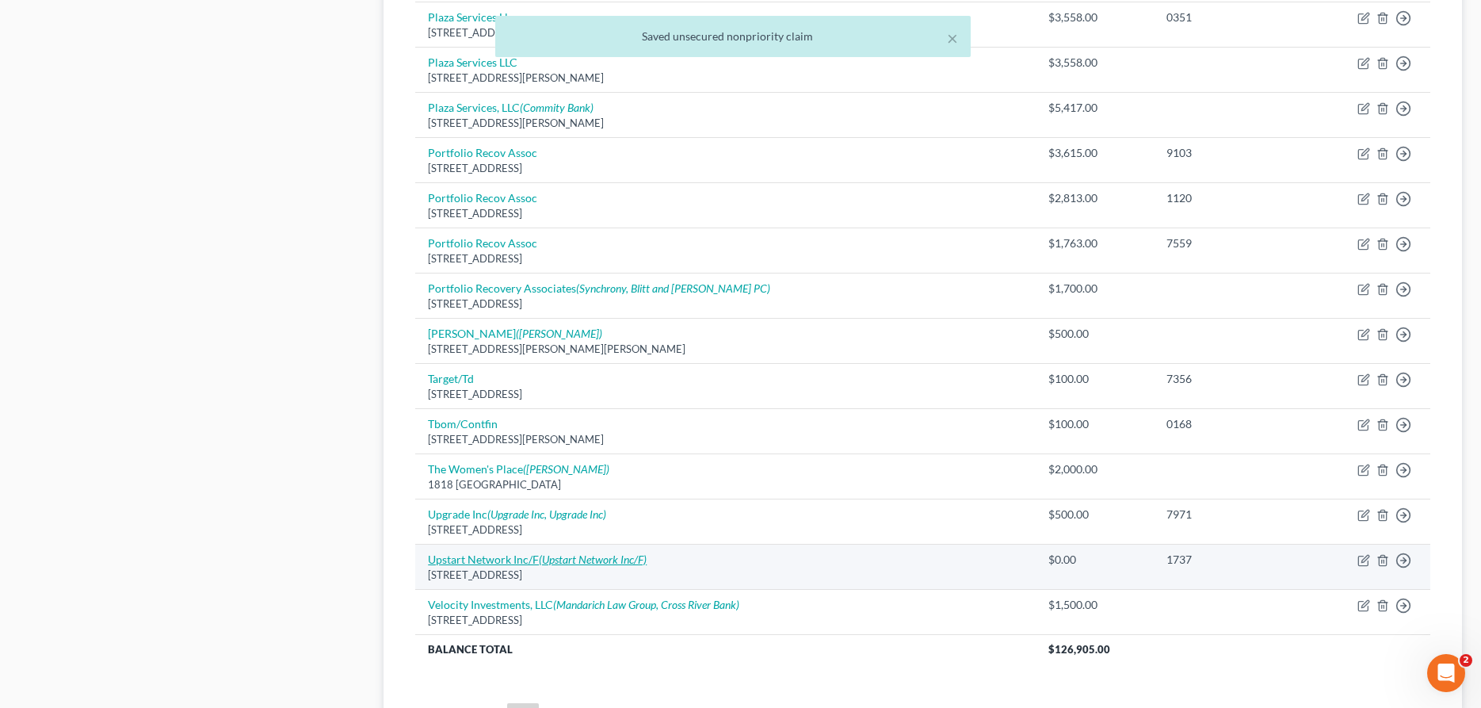
click at [456, 557] on link "Upstart Network Inc/F (Upstart Network Inc/F)" at bounding box center [537, 558] width 219 height 13
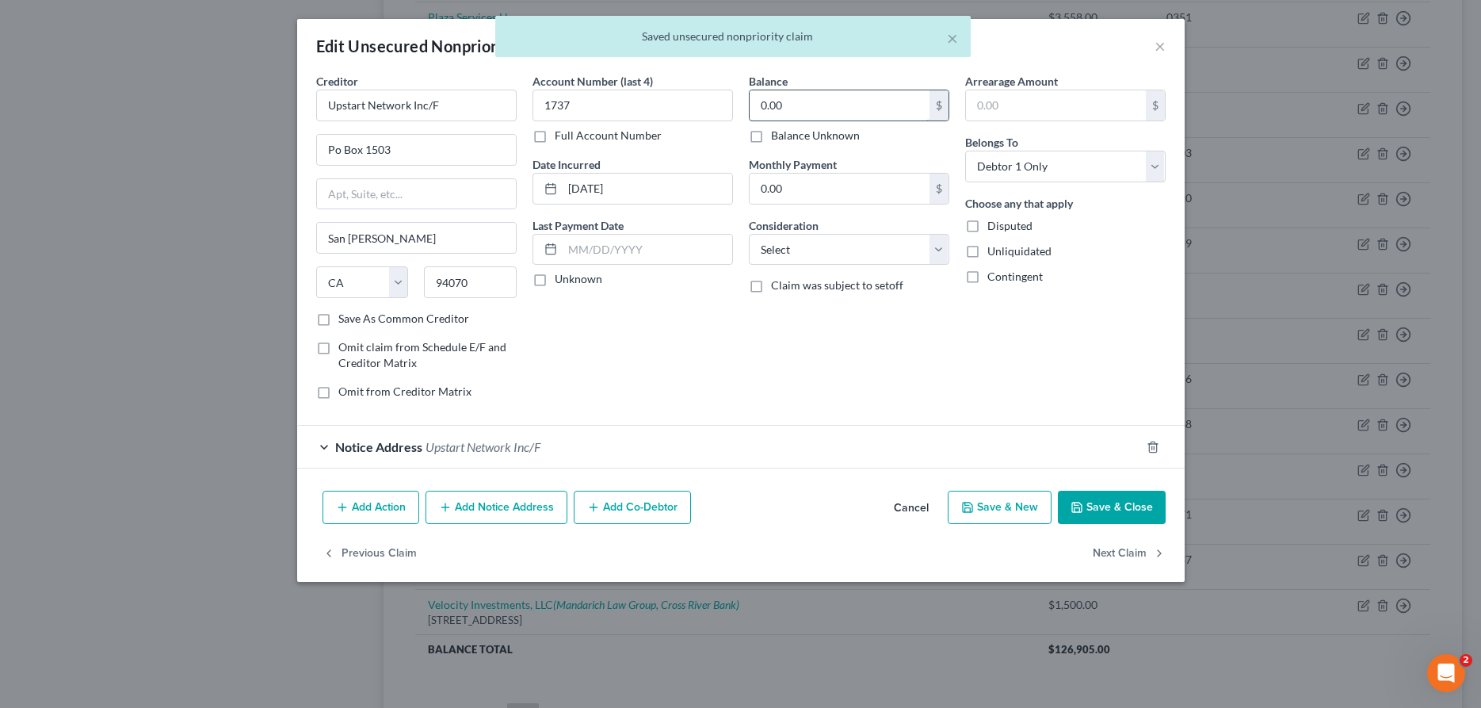
click at [864, 106] on input "0.00" at bounding box center [840, 105] width 180 height 30
click at [749, 234] on select "Select Cable / Satellite Services Collection Agency Credit Card Debt Debt Couns…" at bounding box center [849, 250] width 200 height 32
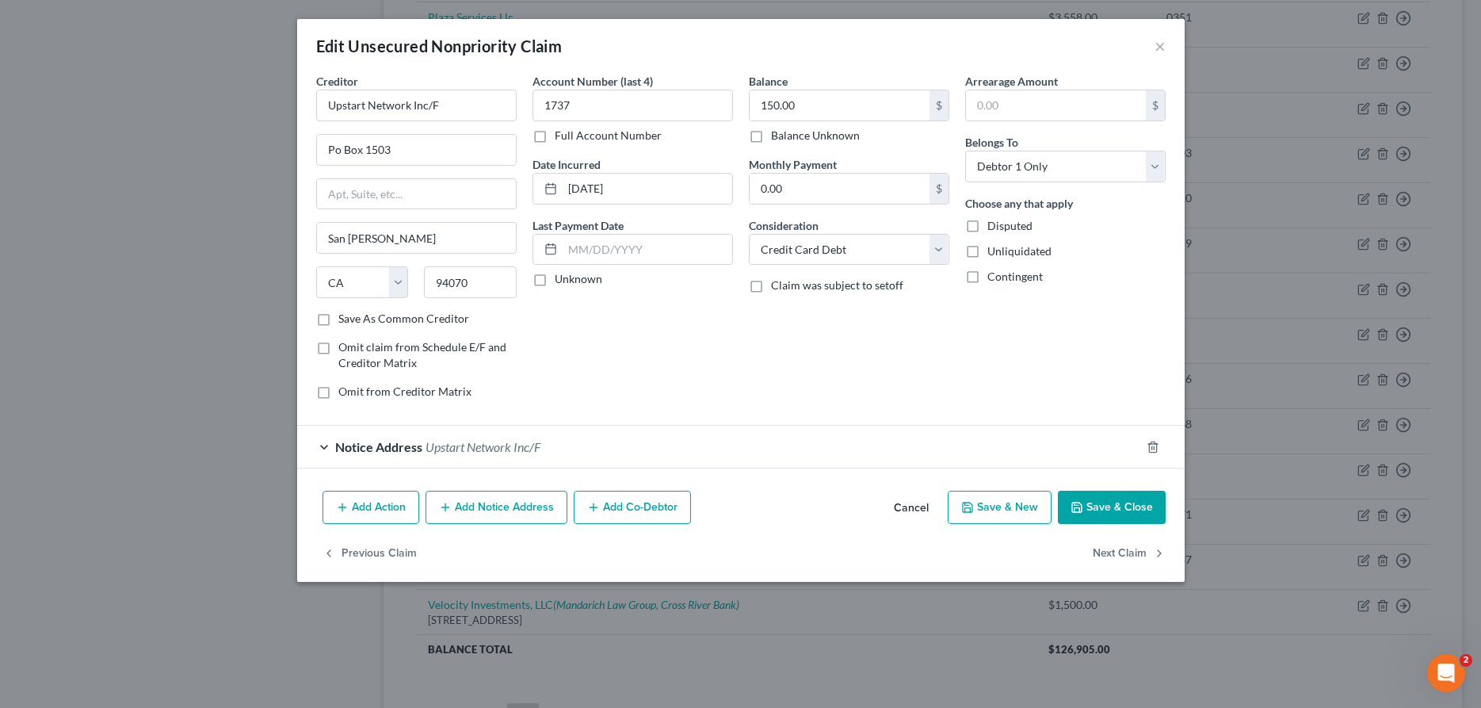
click at [1075, 508] on polyline "button" at bounding box center [1077, 510] width 6 height 4
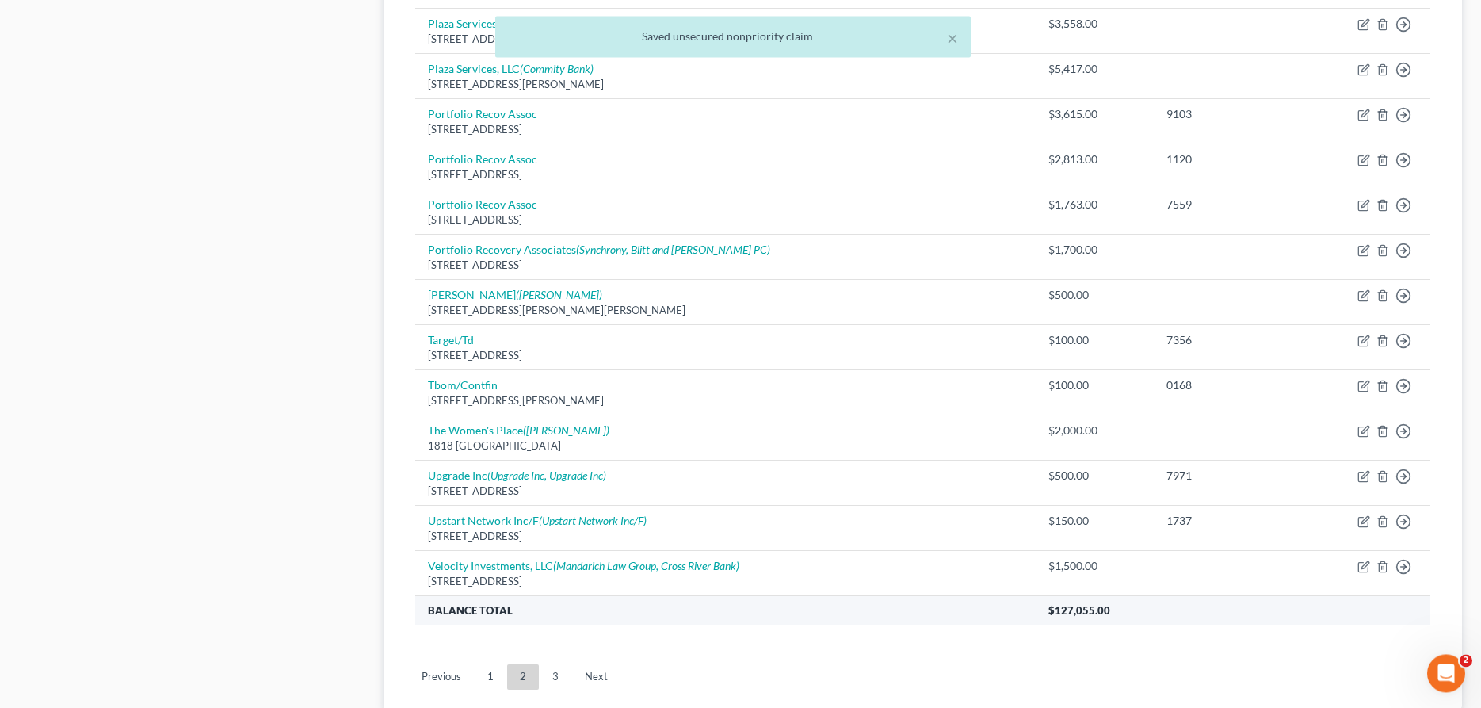
scroll to position [1051, 0]
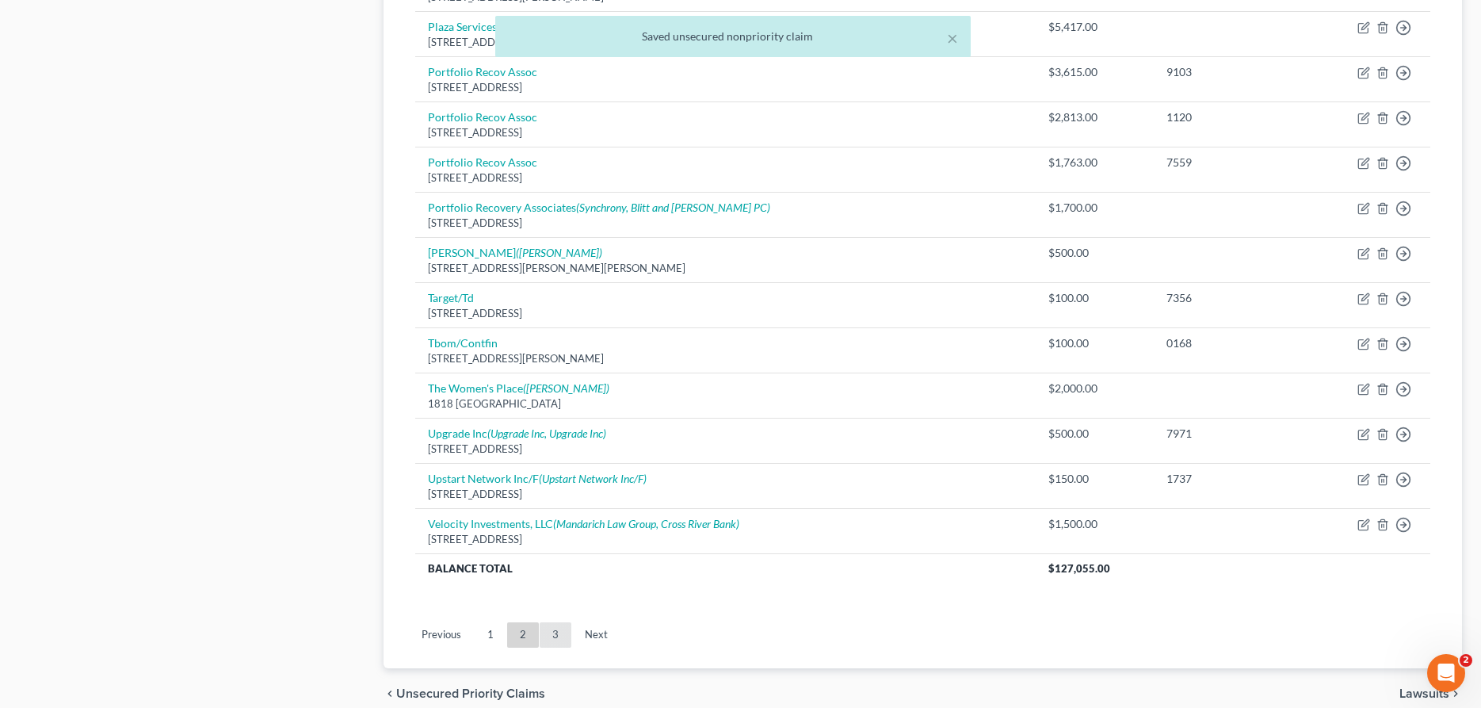
click at [559, 629] on link "3" at bounding box center [556, 634] width 32 height 25
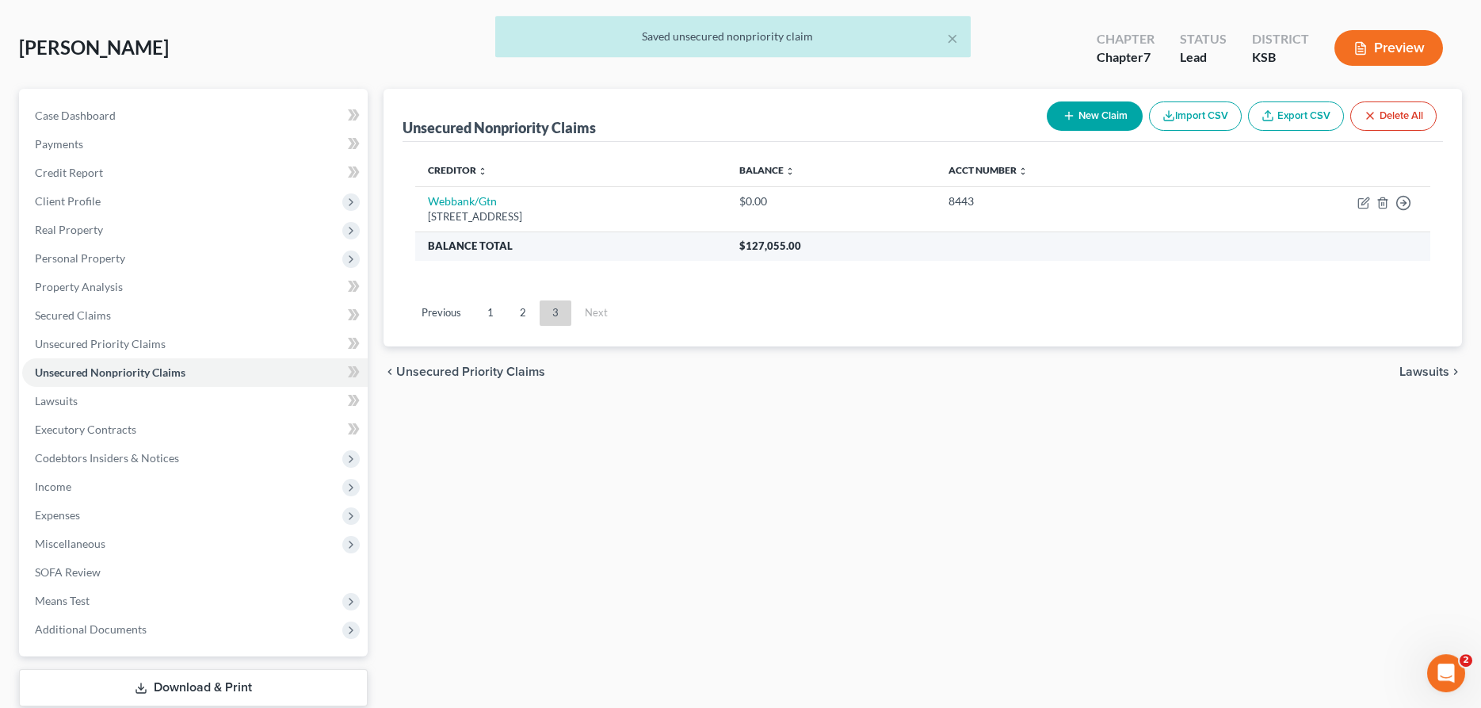
scroll to position [0, 0]
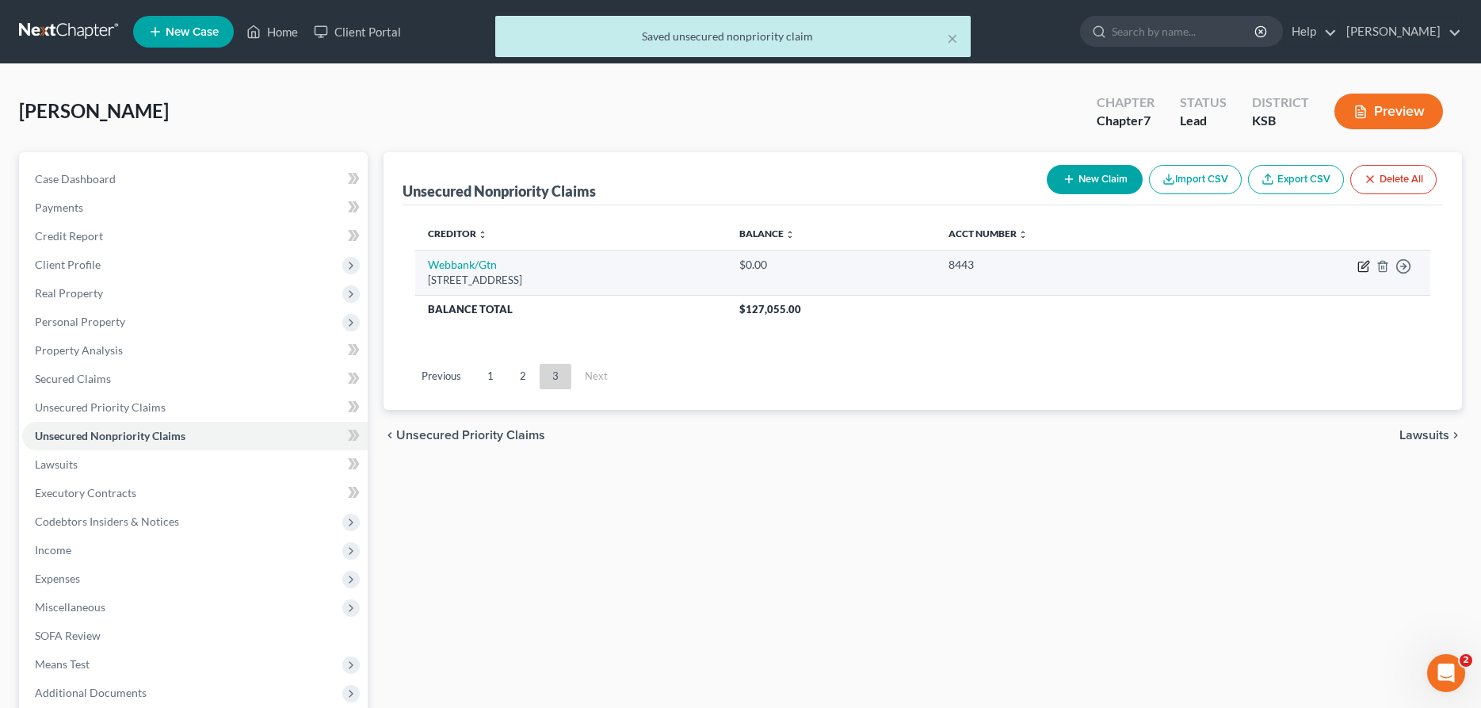
click at [1360, 264] on icon "button" at bounding box center [1363, 266] width 13 height 13
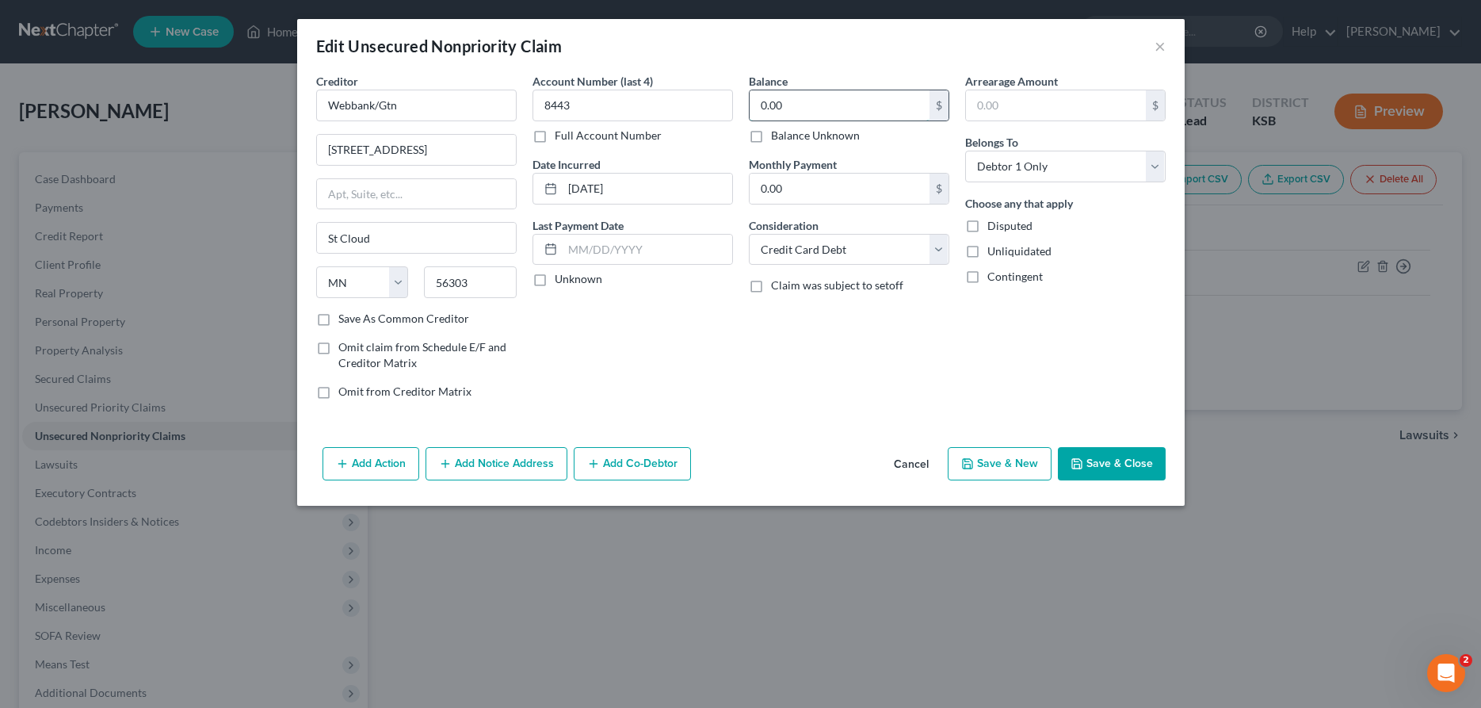
click at [818, 105] on input "0.00" at bounding box center [840, 105] width 180 height 30
click at [1097, 459] on button "Save & Close" at bounding box center [1112, 463] width 108 height 33
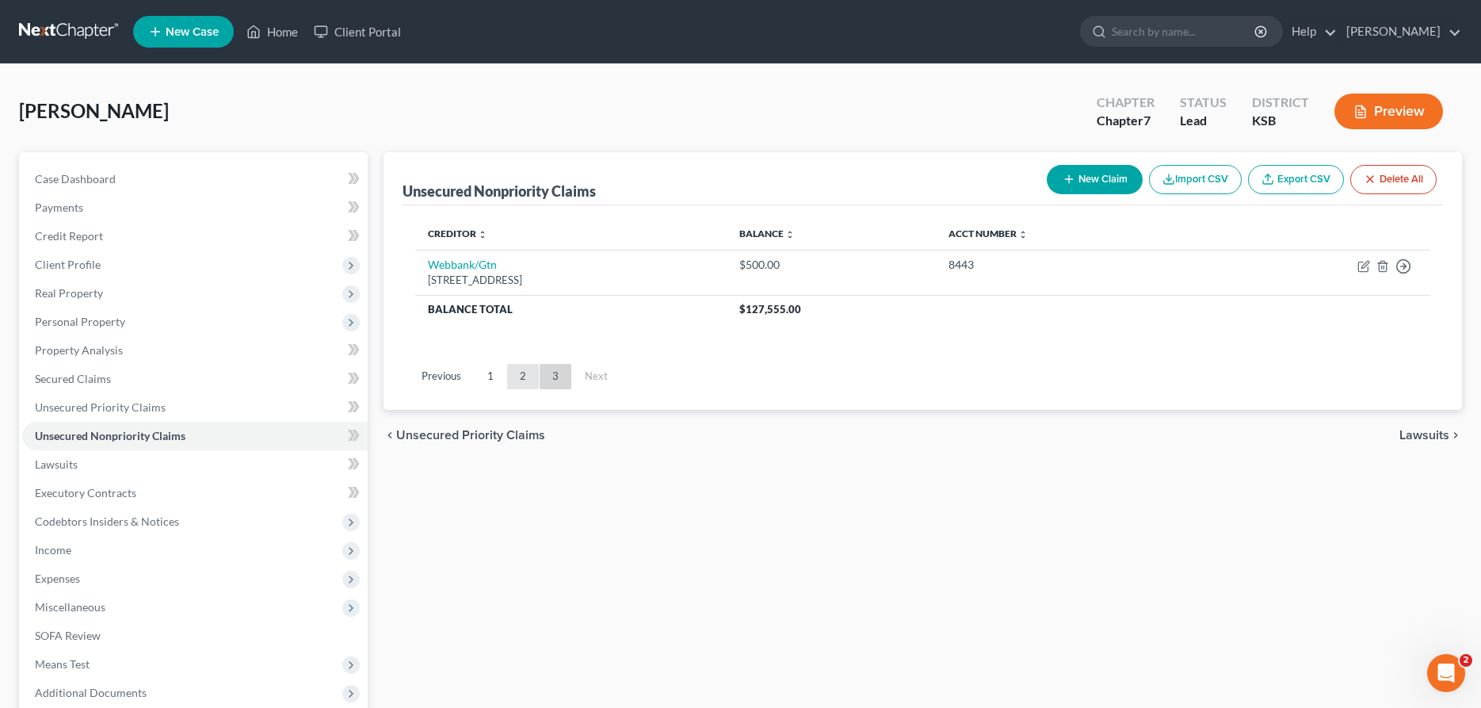
click at [531, 372] on link "2" at bounding box center [523, 376] width 32 height 25
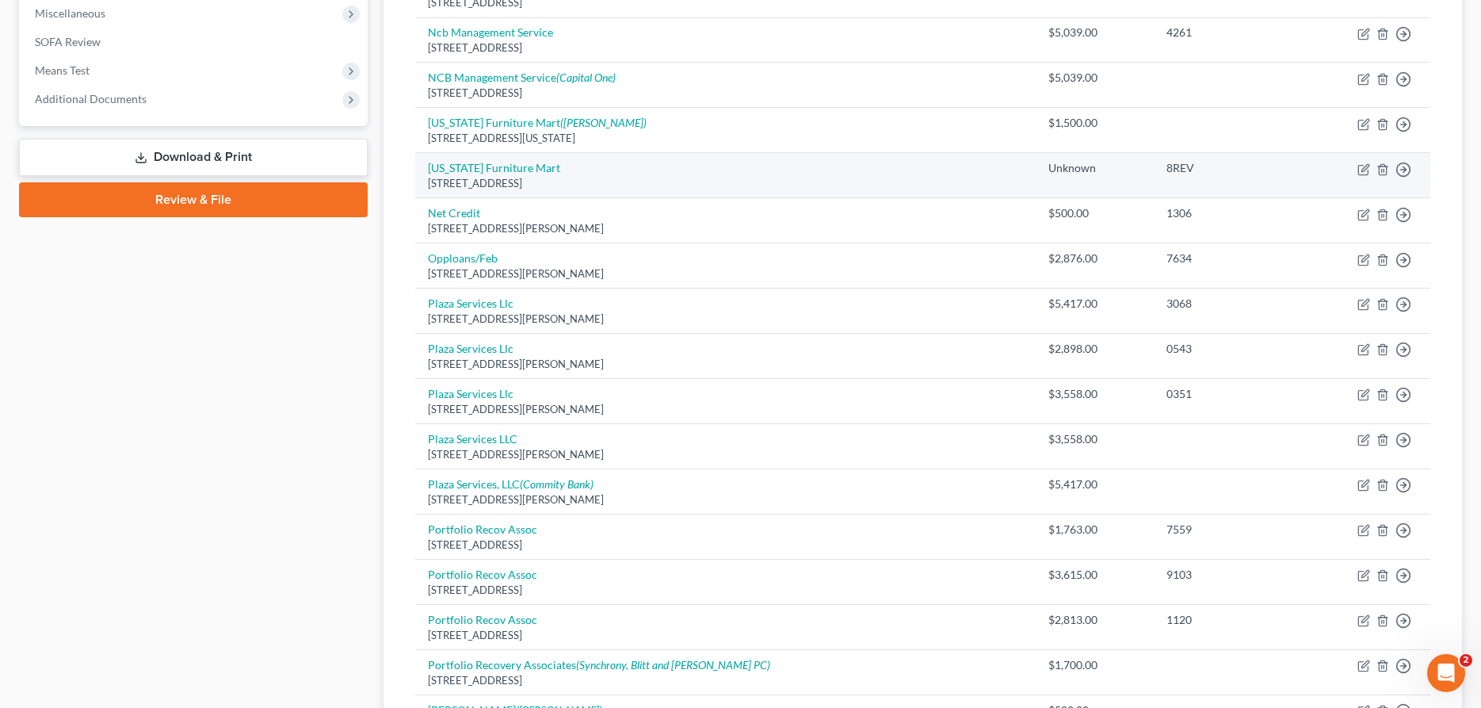
scroll to position [647, 0]
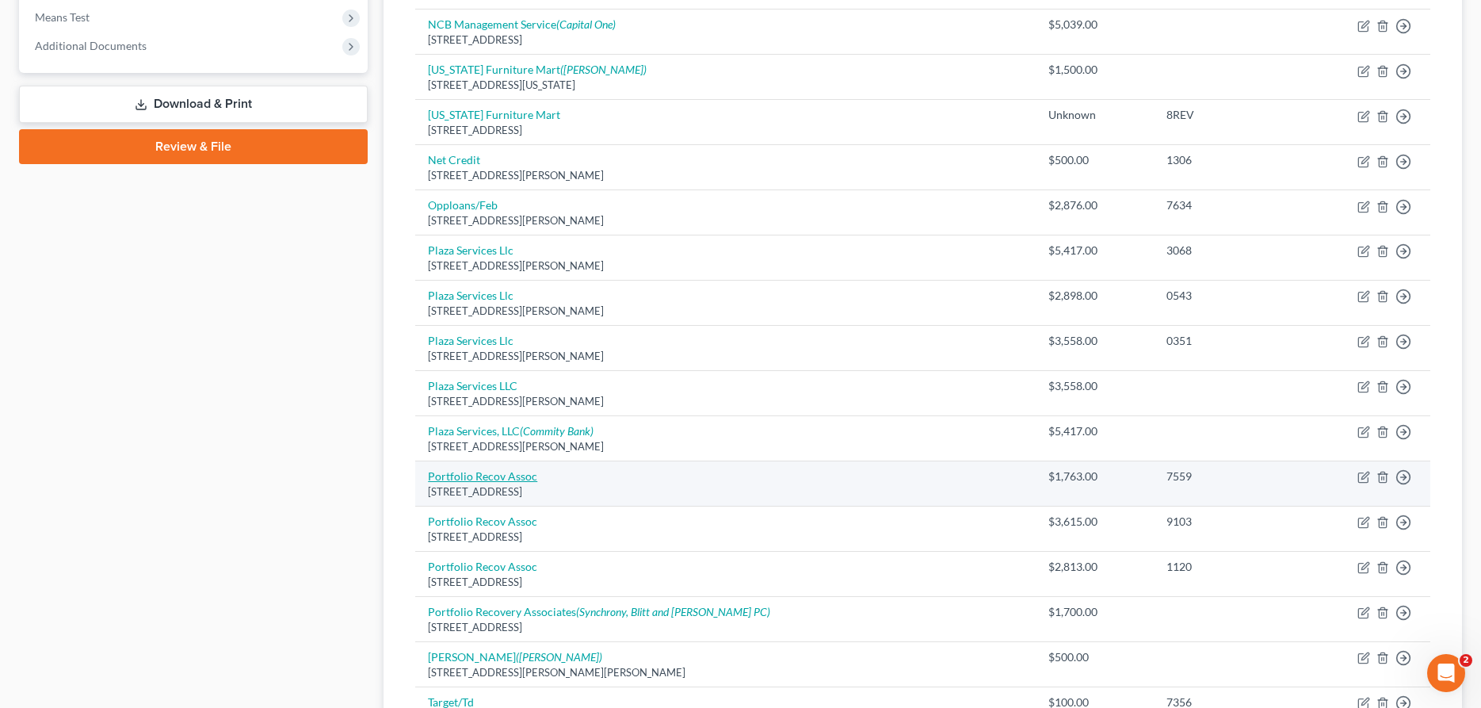
click at [484, 475] on link "Portfolio Recov Assoc" at bounding box center [482, 475] width 109 height 13
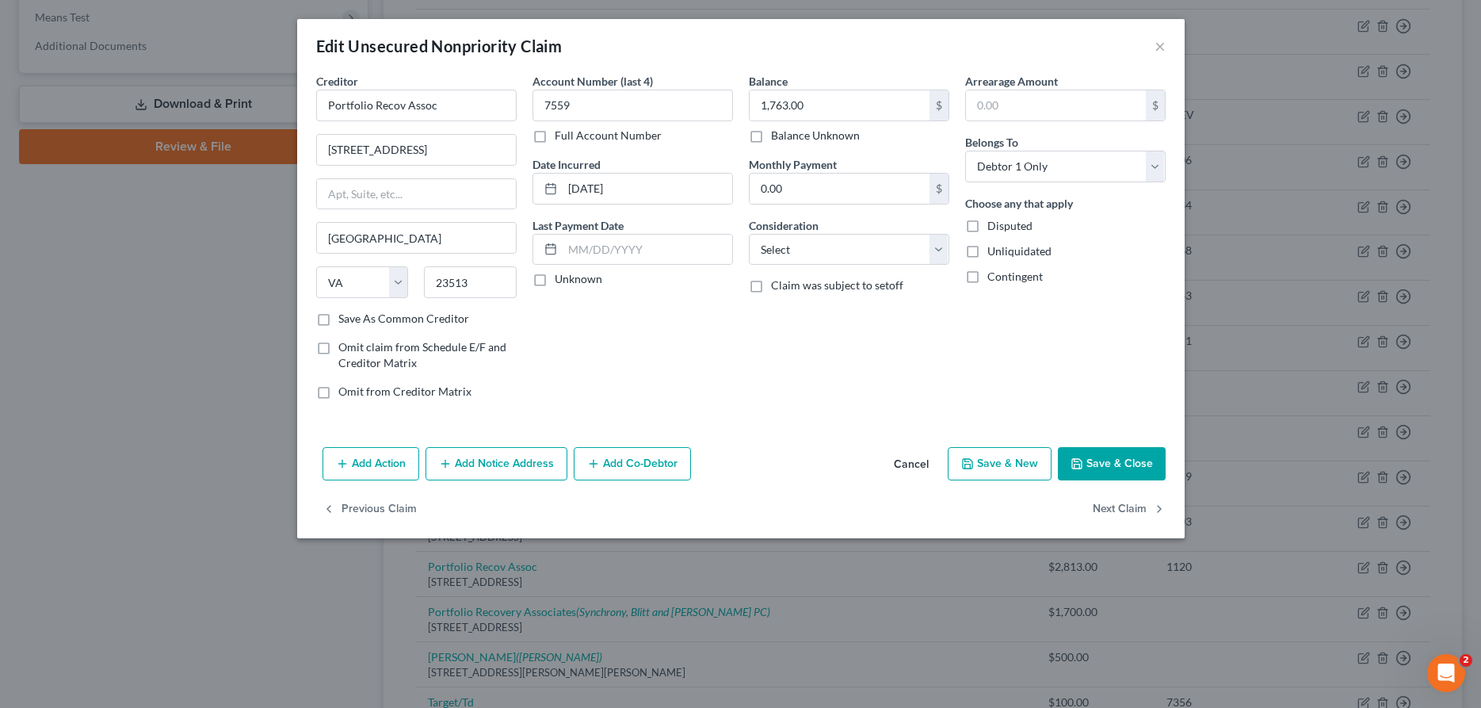
click at [479, 453] on button "Add Notice Address" at bounding box center [496, 463] width 142 height 33
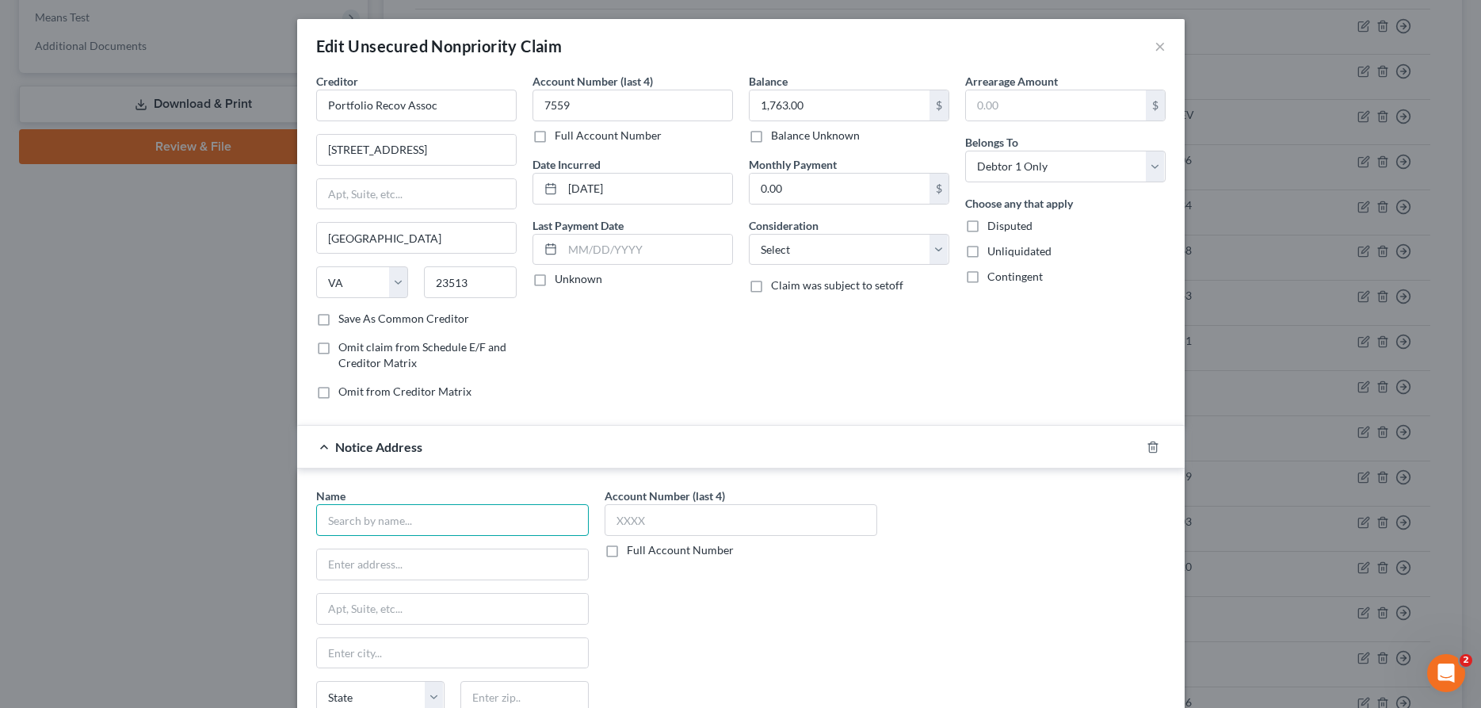
click at [448, 517] on input "text" at bounding box center [452, 520] width 273 height 32
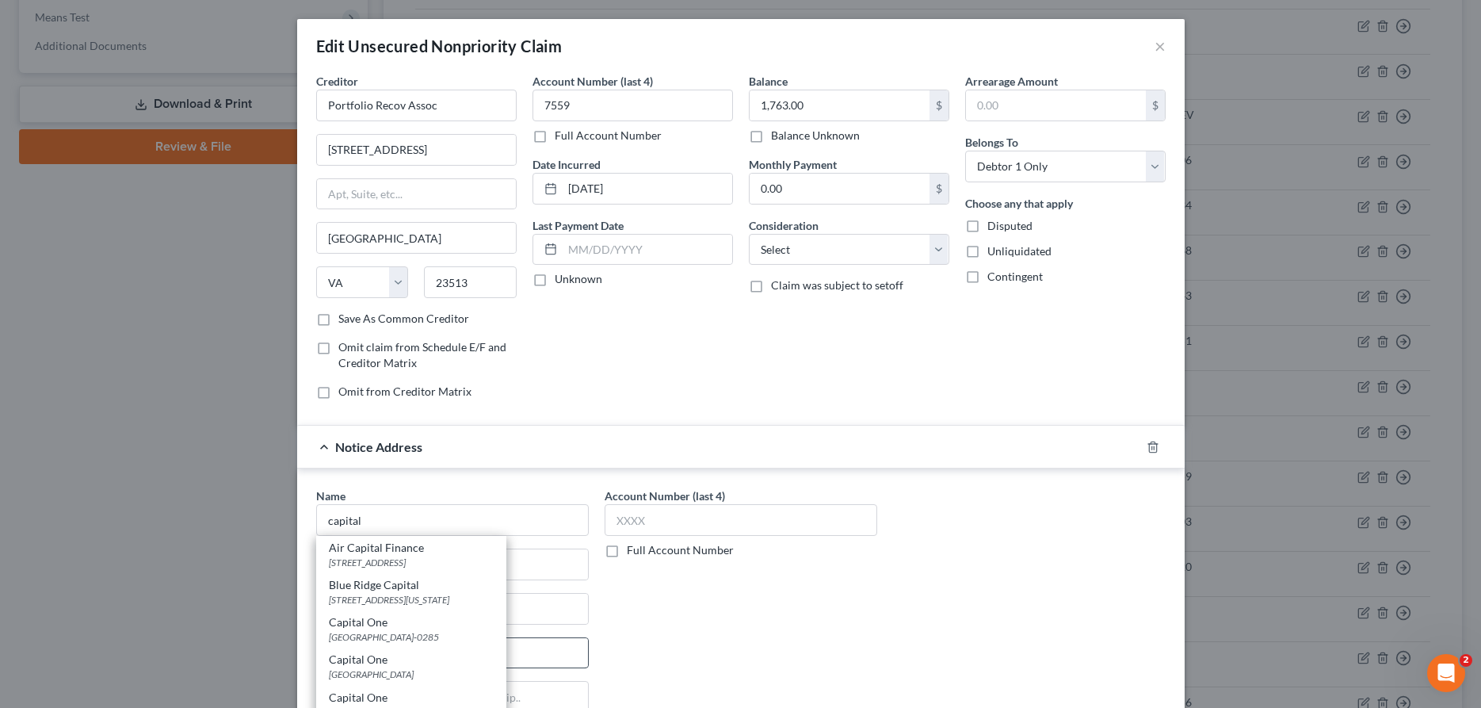
click at [417, 670] on div "[GEOGRAPHIC_DATA]" at bounding box center [411, 673] width 165 height 13
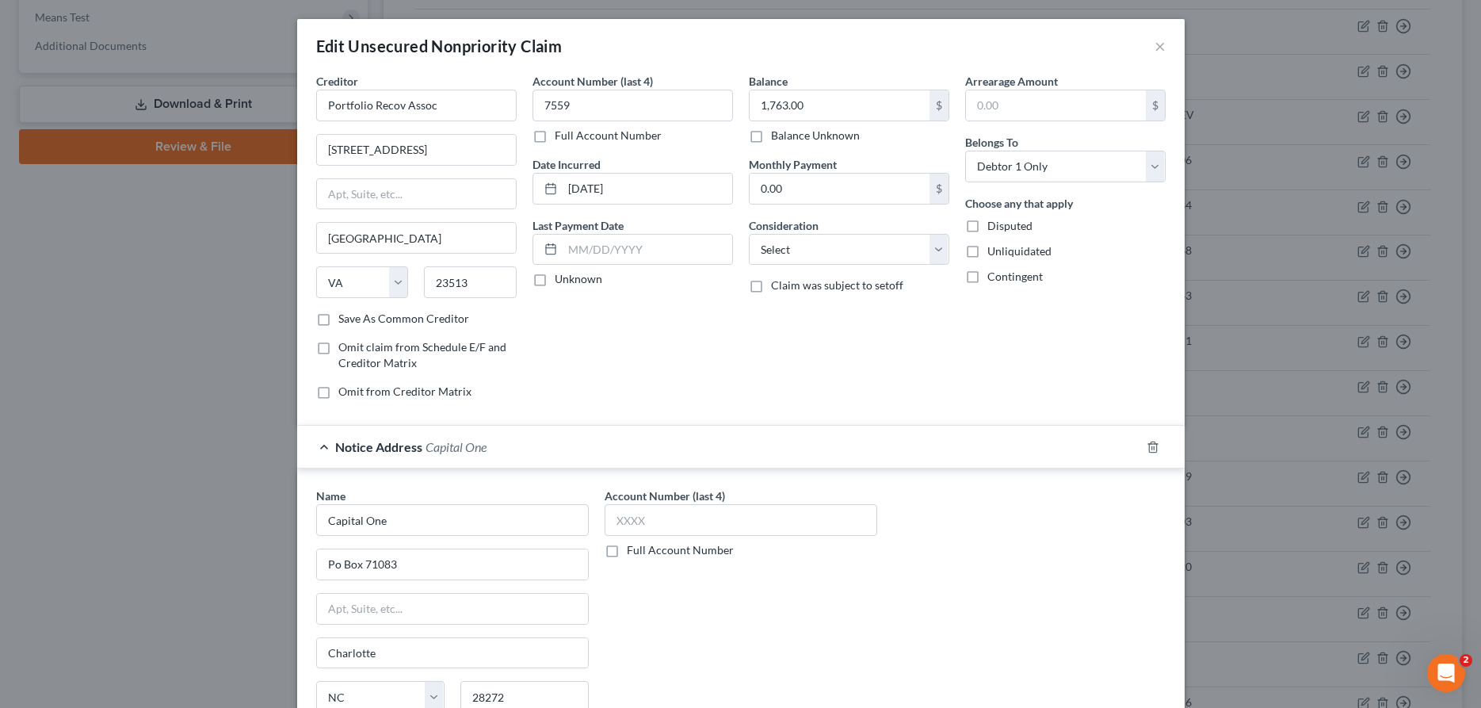
scroll to position [192, 0]
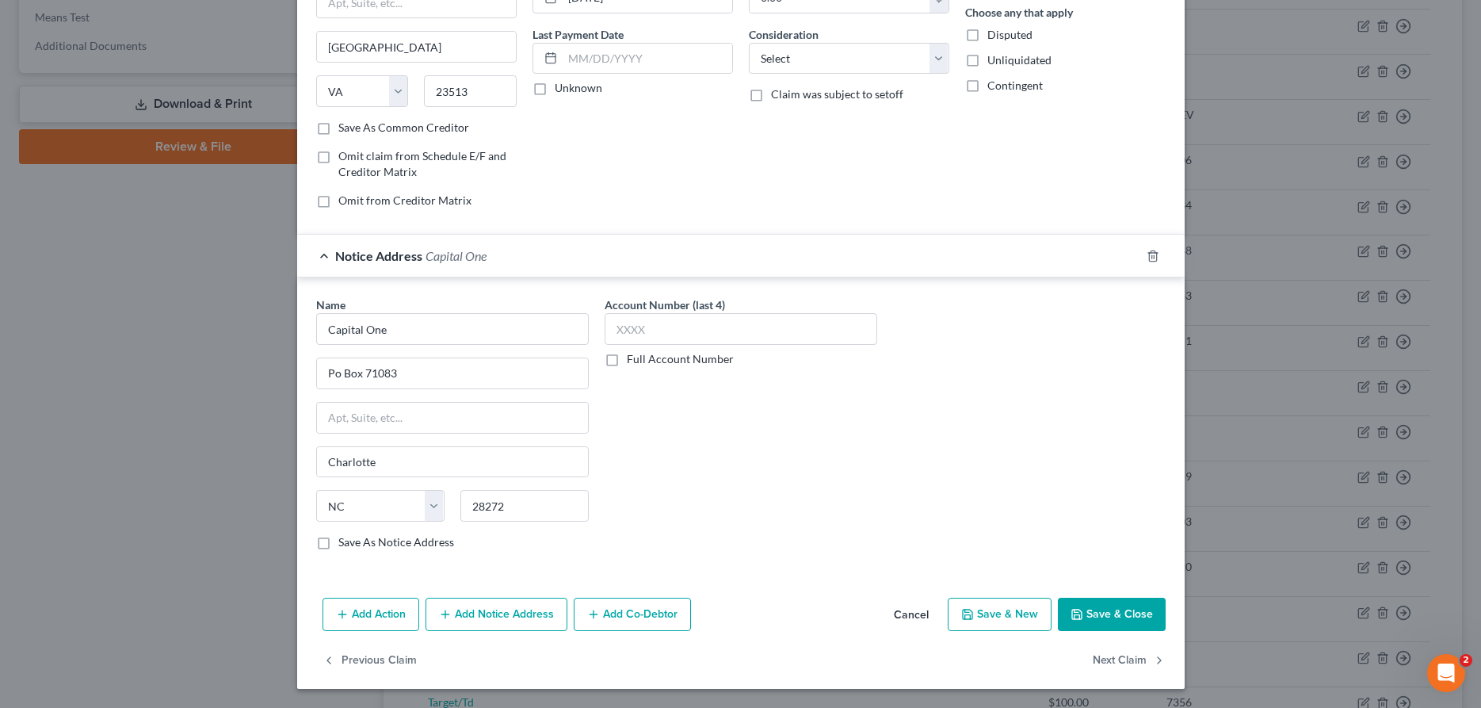
click at [1128, 614] on button "Save & Close" at bounding box center [1112, 613] width 108 height 33
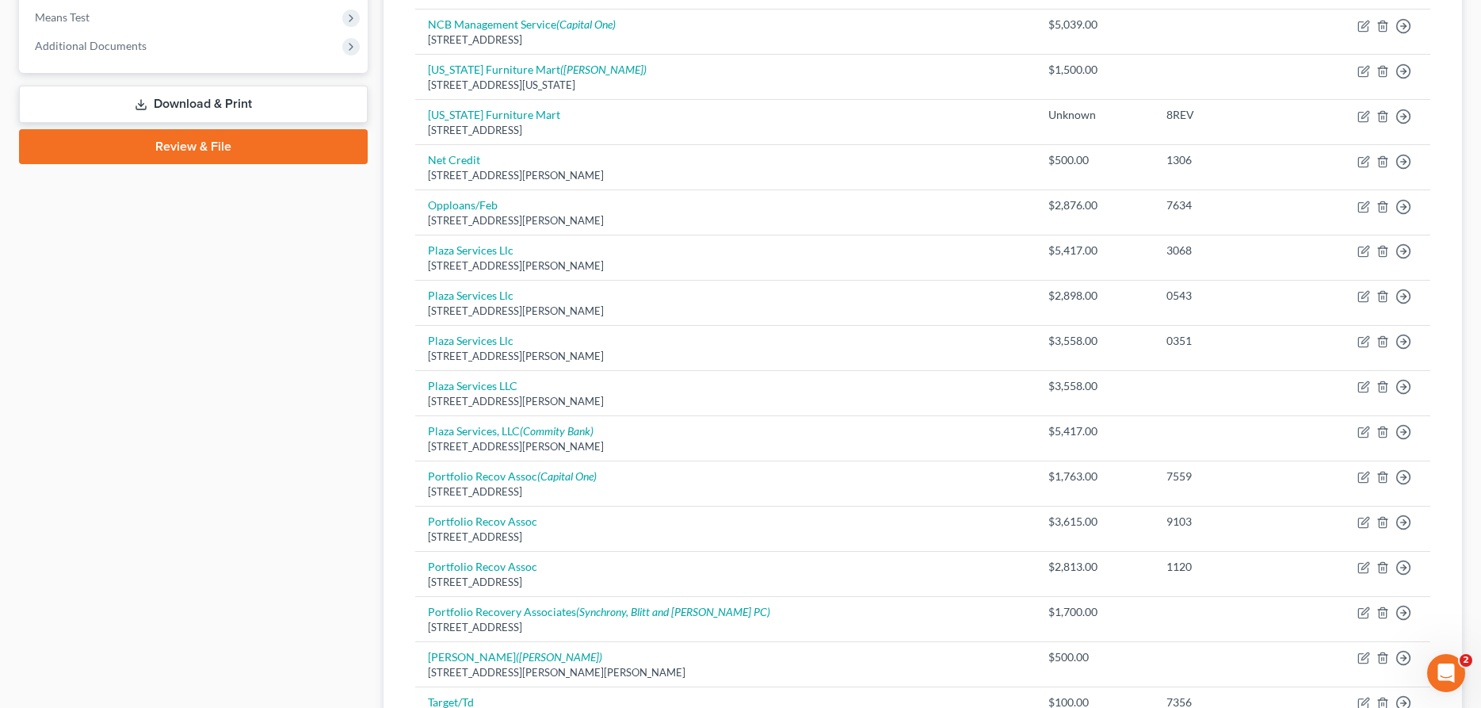
scroll to position [1051, 0]
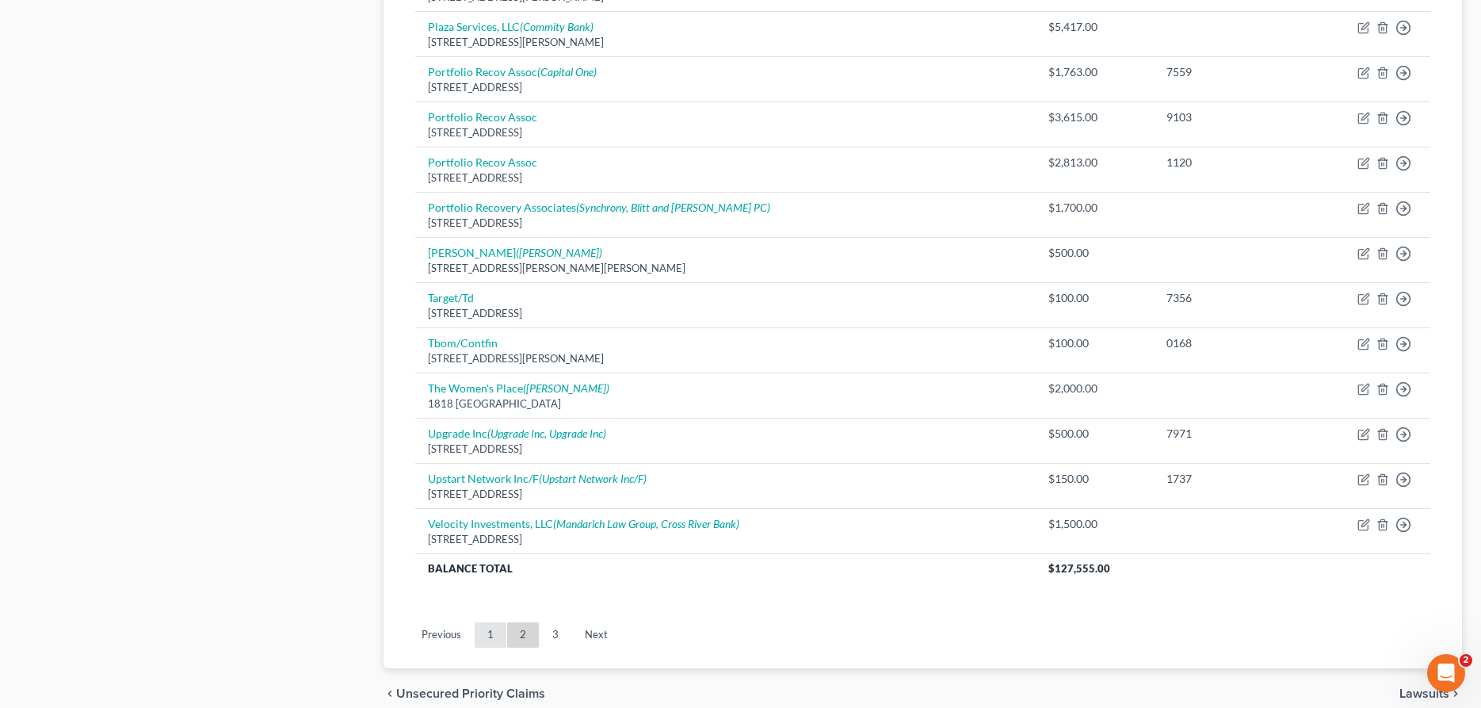
click at [487, 635] on link "1" at bounding box center [491, 634] width 32 height 25
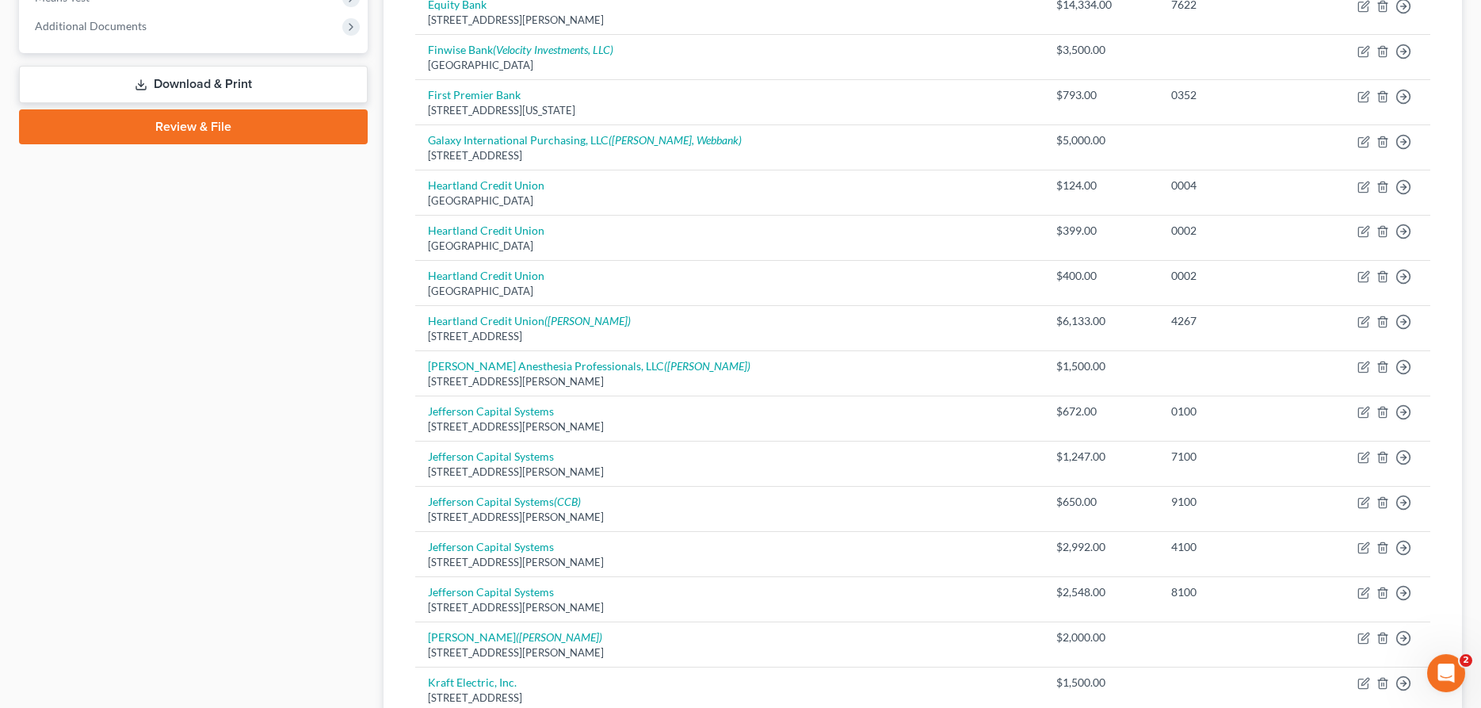
scroll to position [637, 0]
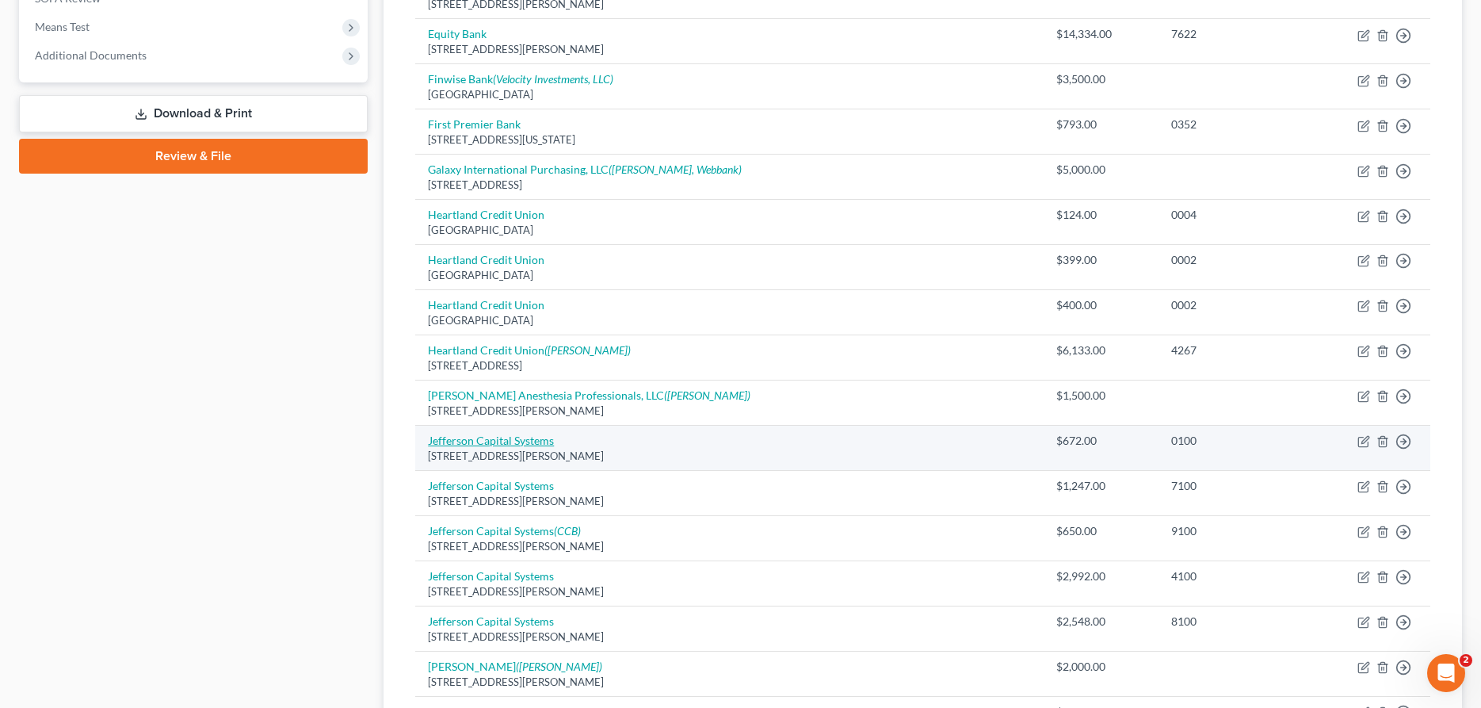
click at [517, 437] on link "Jefferson Capital Systems" at bounding box center [491, 439] width 126 height 13
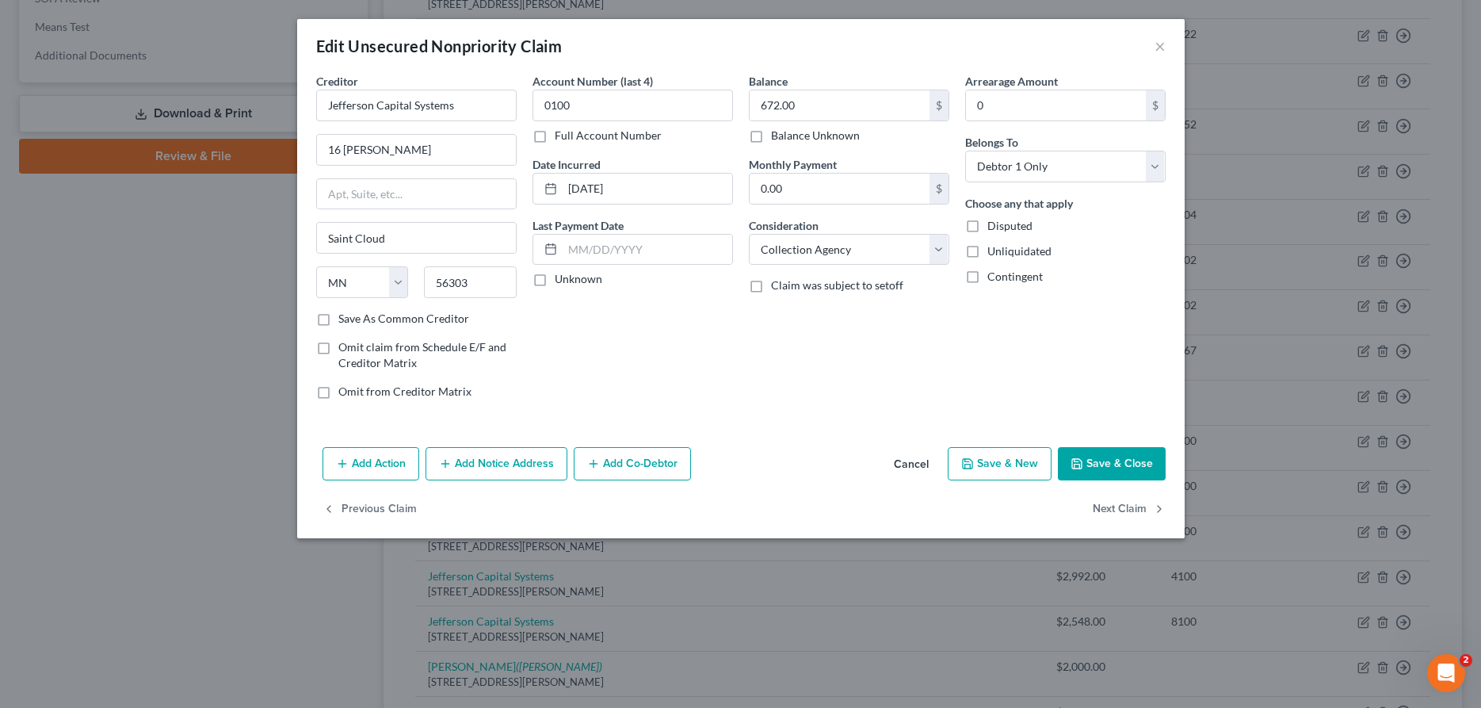
click at [453, 460] on button "Add Notice Address" at bounding box center [496, 463] width 142 height 33
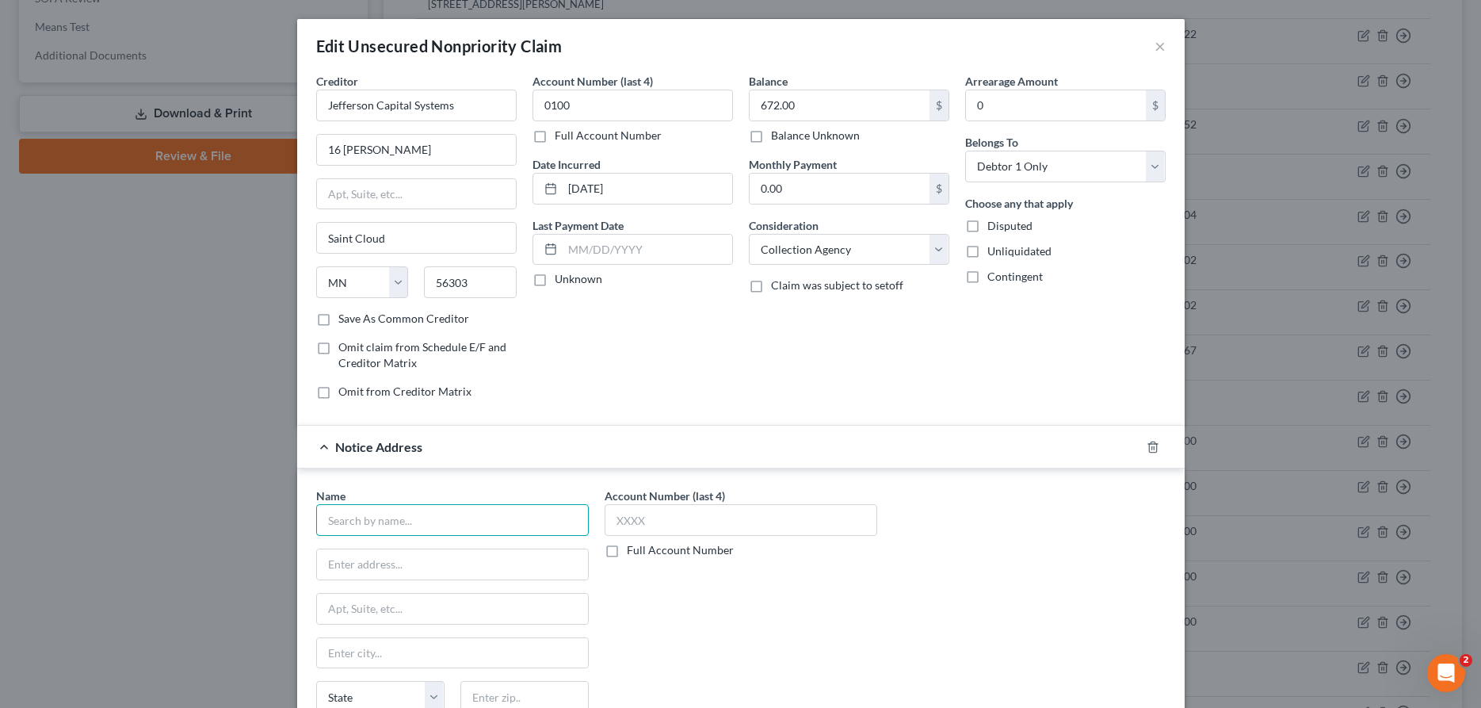
click at [450, 520] on input "text" at bounding box center [452, 520] width 273 height 32
click at [461, 563] on div "[GEOGRAPHIC_DATA]" at bounding box center [411, 561] width 165 height 13
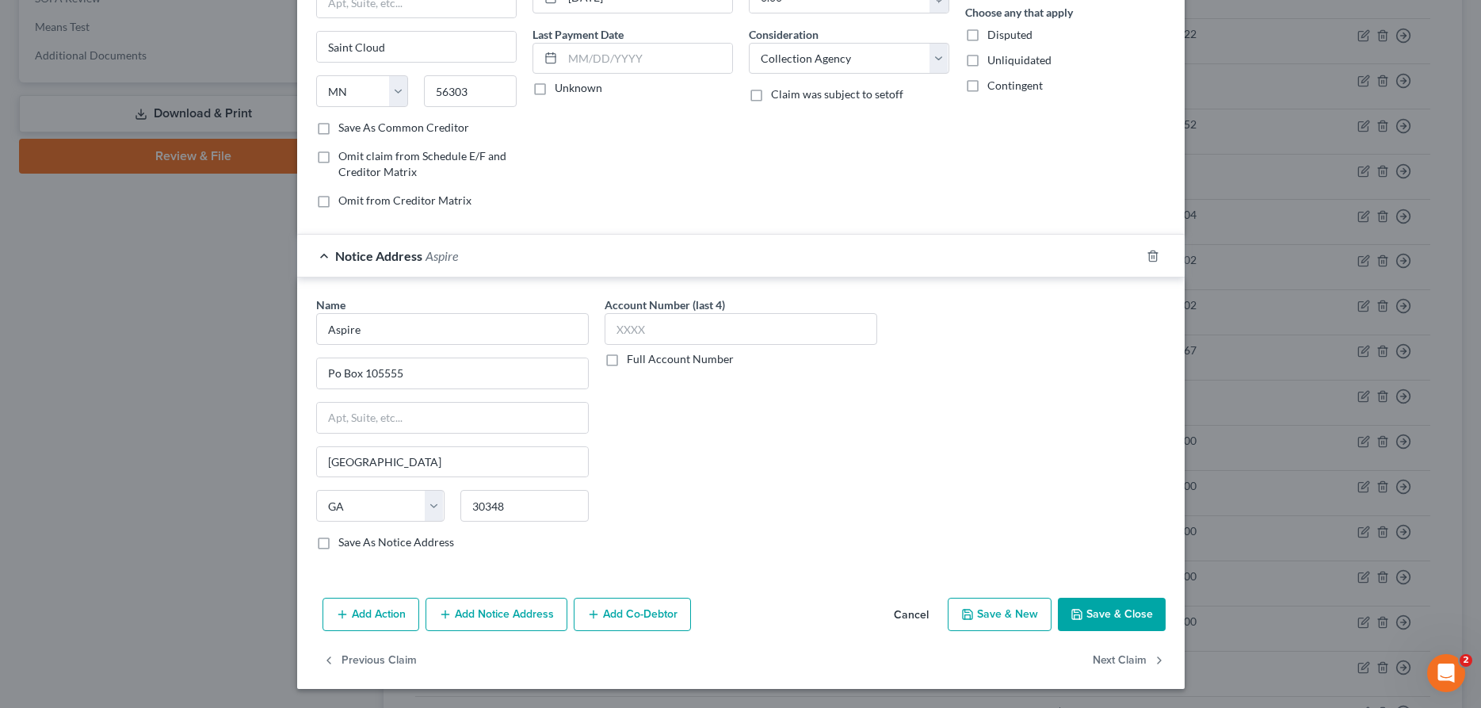
click at [1129, 608] on button "Save & Close" at bounding box center [1112, 613] width 108 height 33
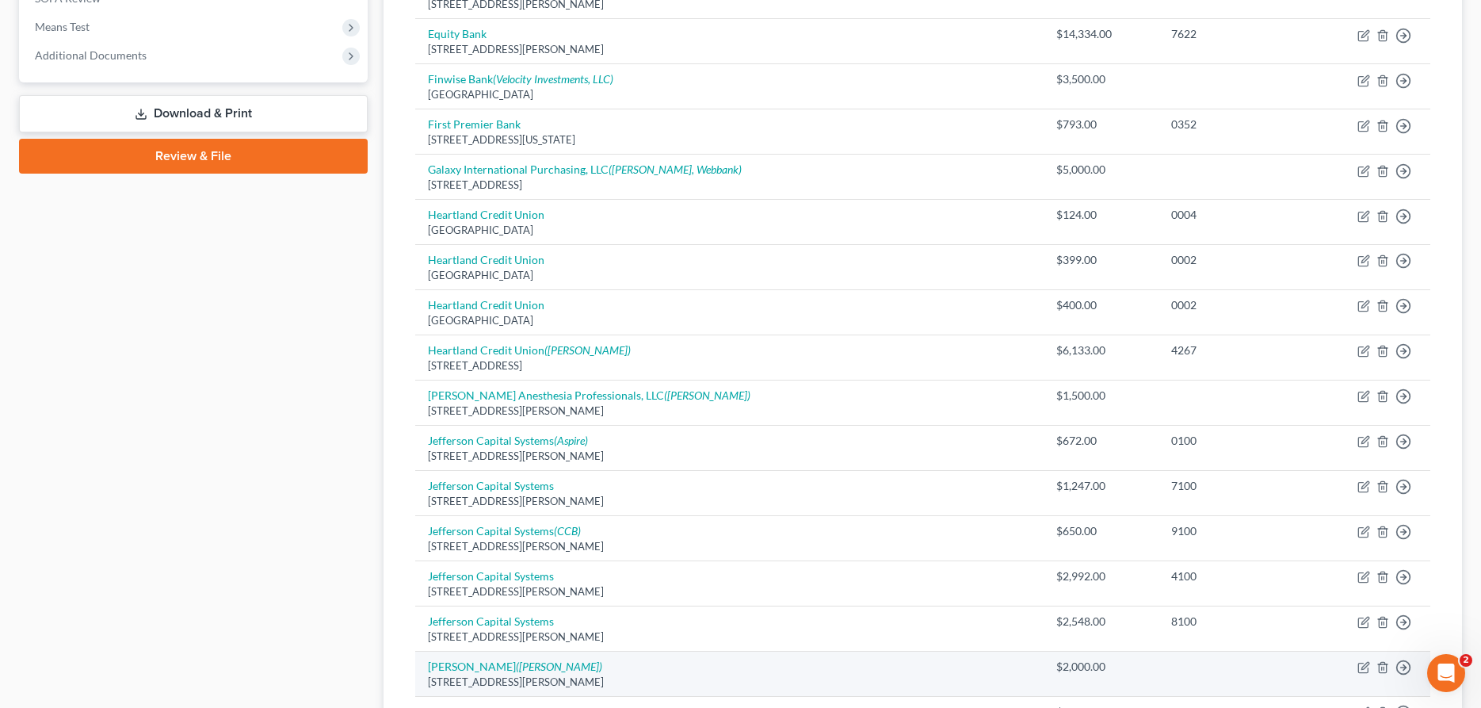
scroll to position [718, 0]
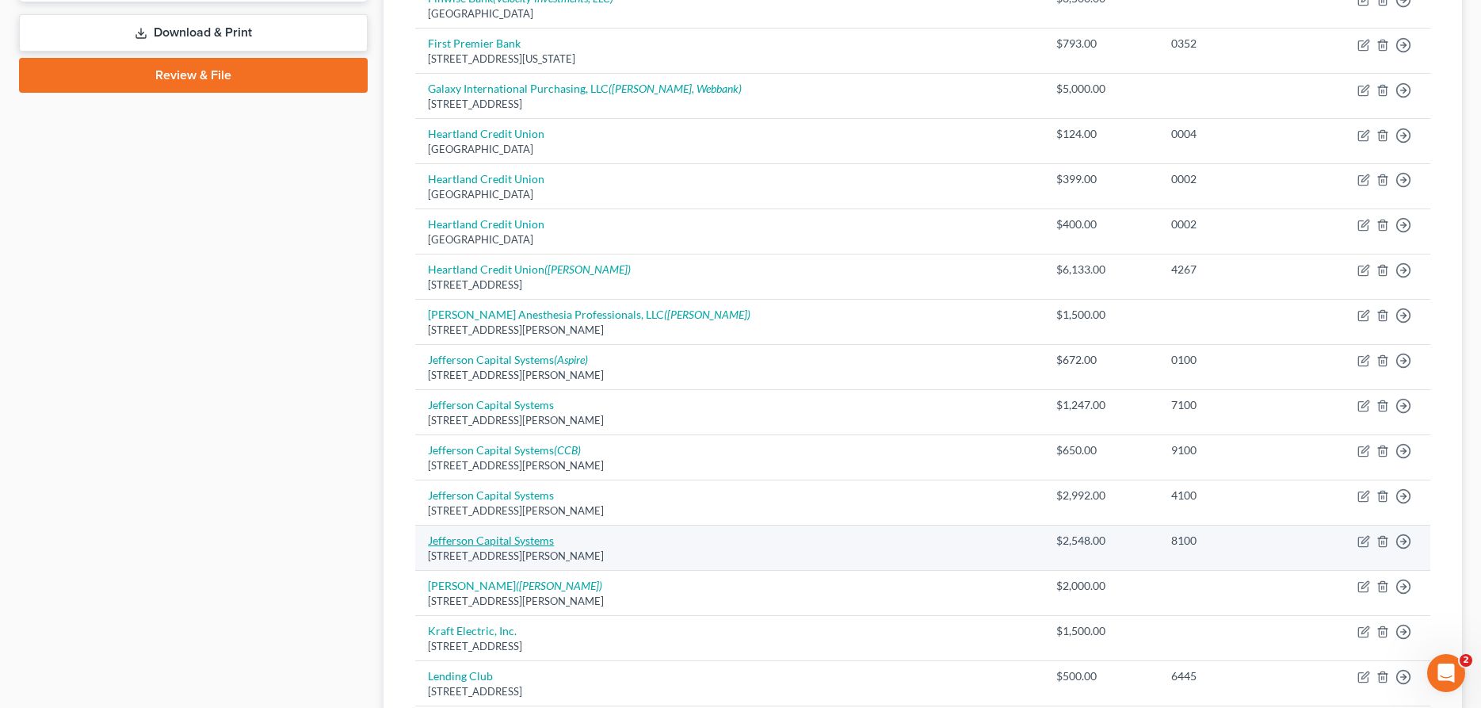
click at [521, 542] on link "Jefferson Capital Systems" at bounding box center [491, 539] width 126 height 13
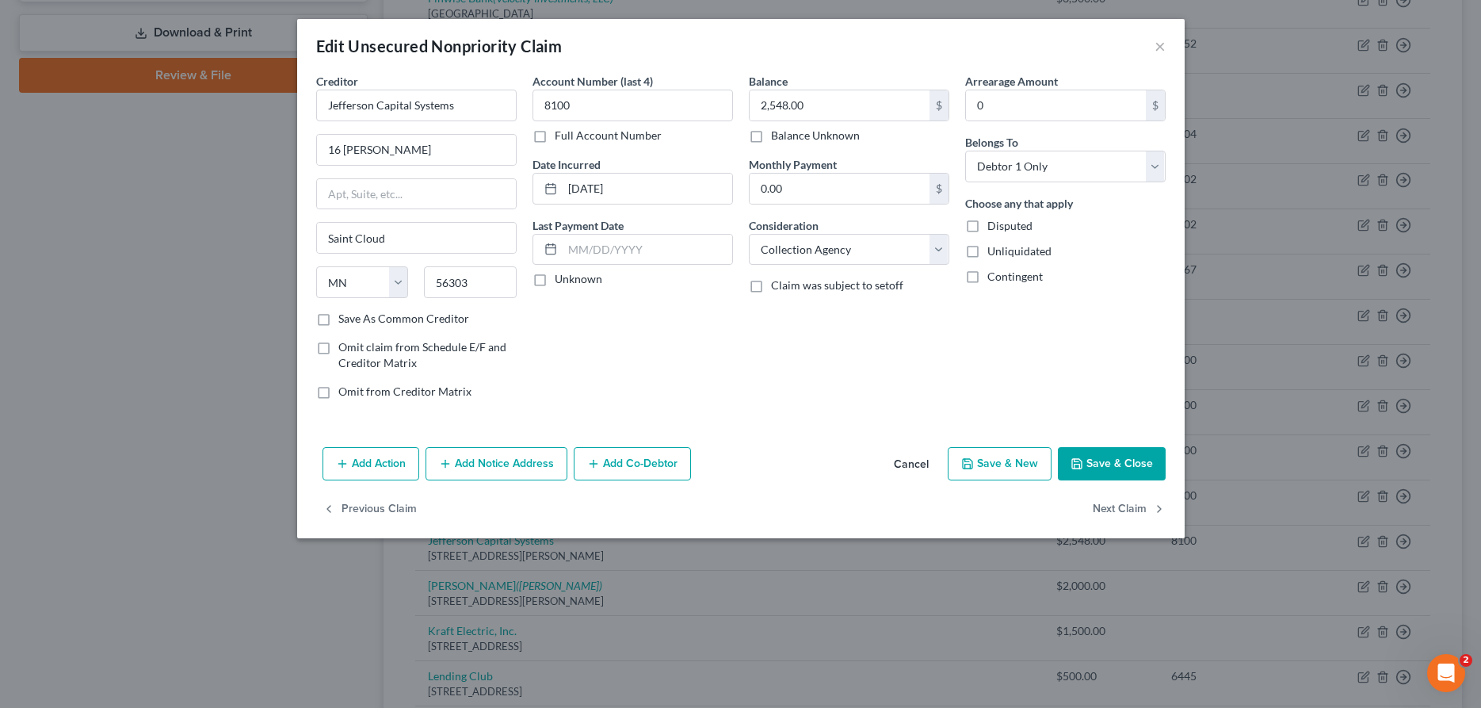
click at [495, 462] on button "Add Notice Address" at bounding box center [496, 463] width 142 height 33
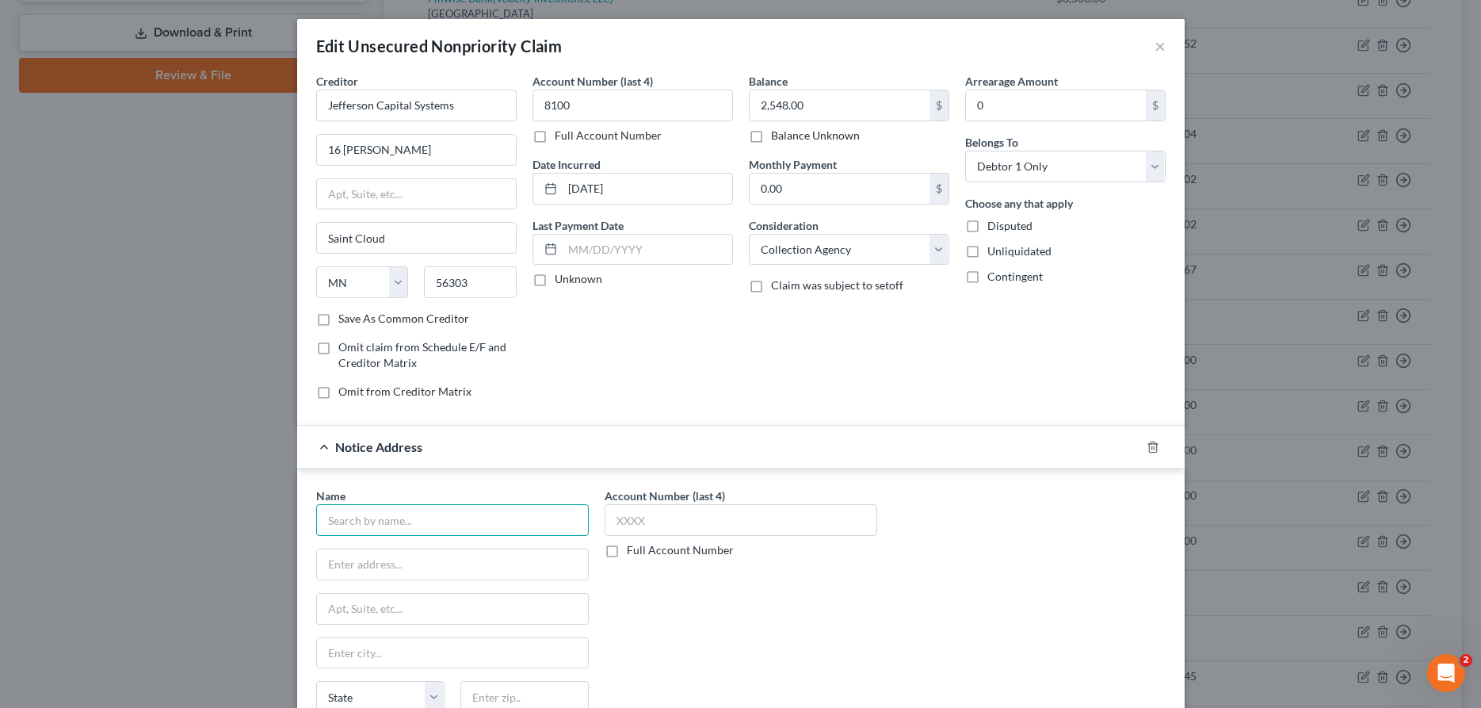
click at [497, 507] on input "text" at bounding box center [452, 520] width 273 height 32
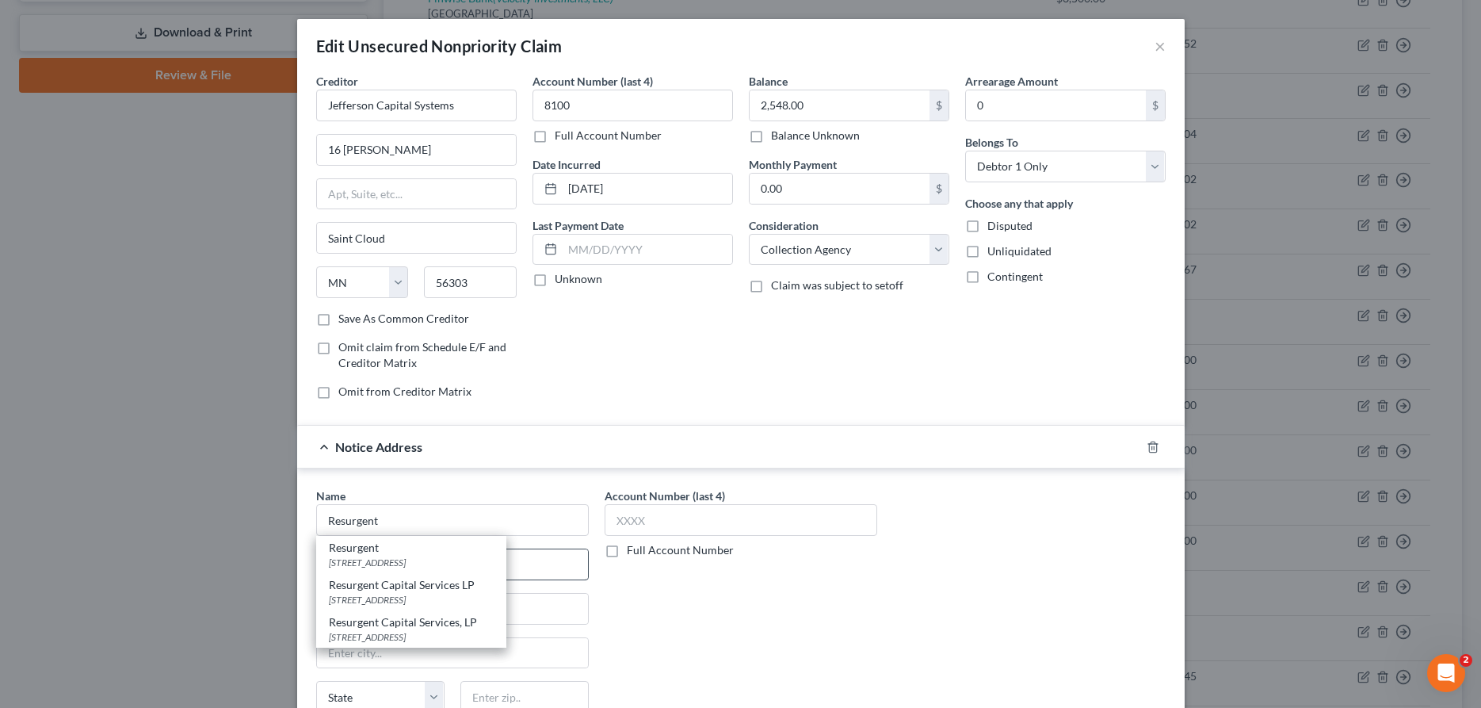
click at [449, 555] on div "Resurgent" at bounding box center [411, 548] width 165 height 16
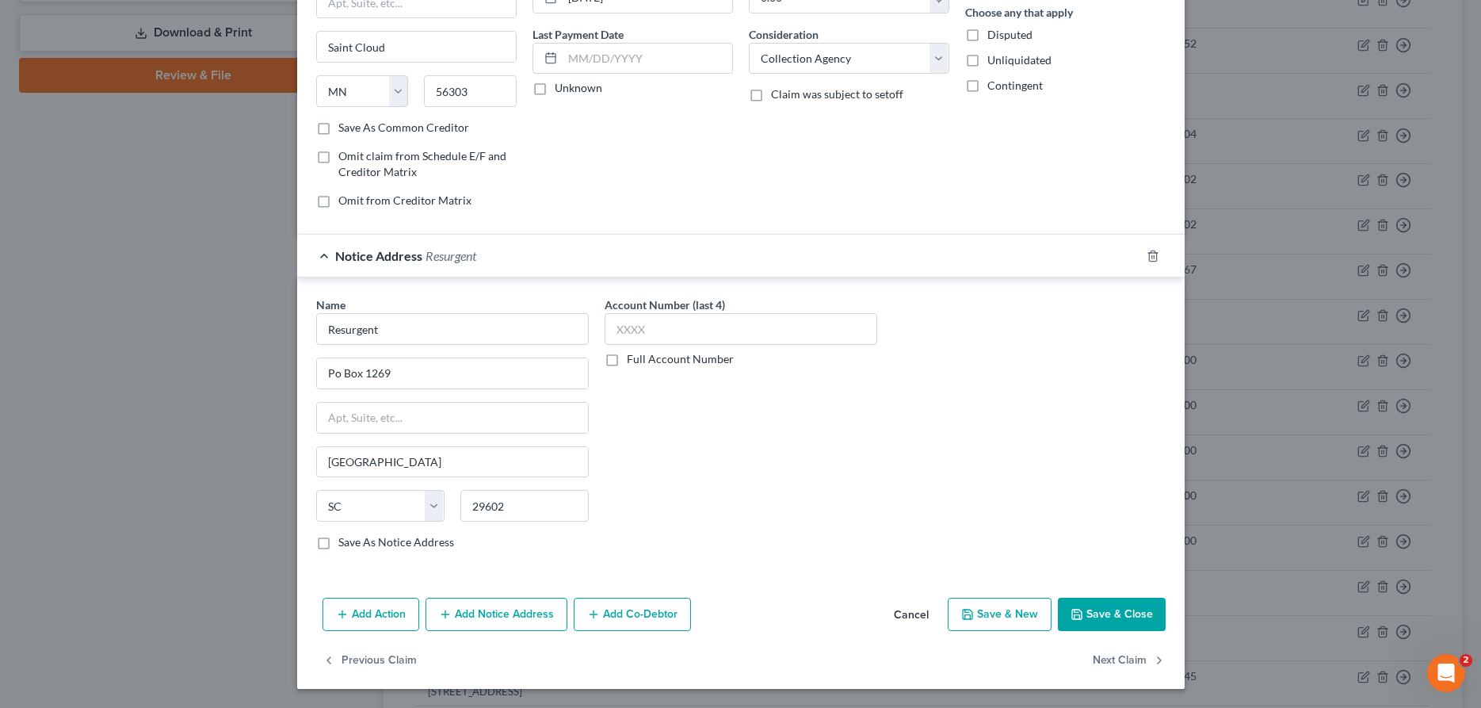
click at [1120, 612] on button "Save & Close" at bounding box center [1112, 613] width 108 height 33
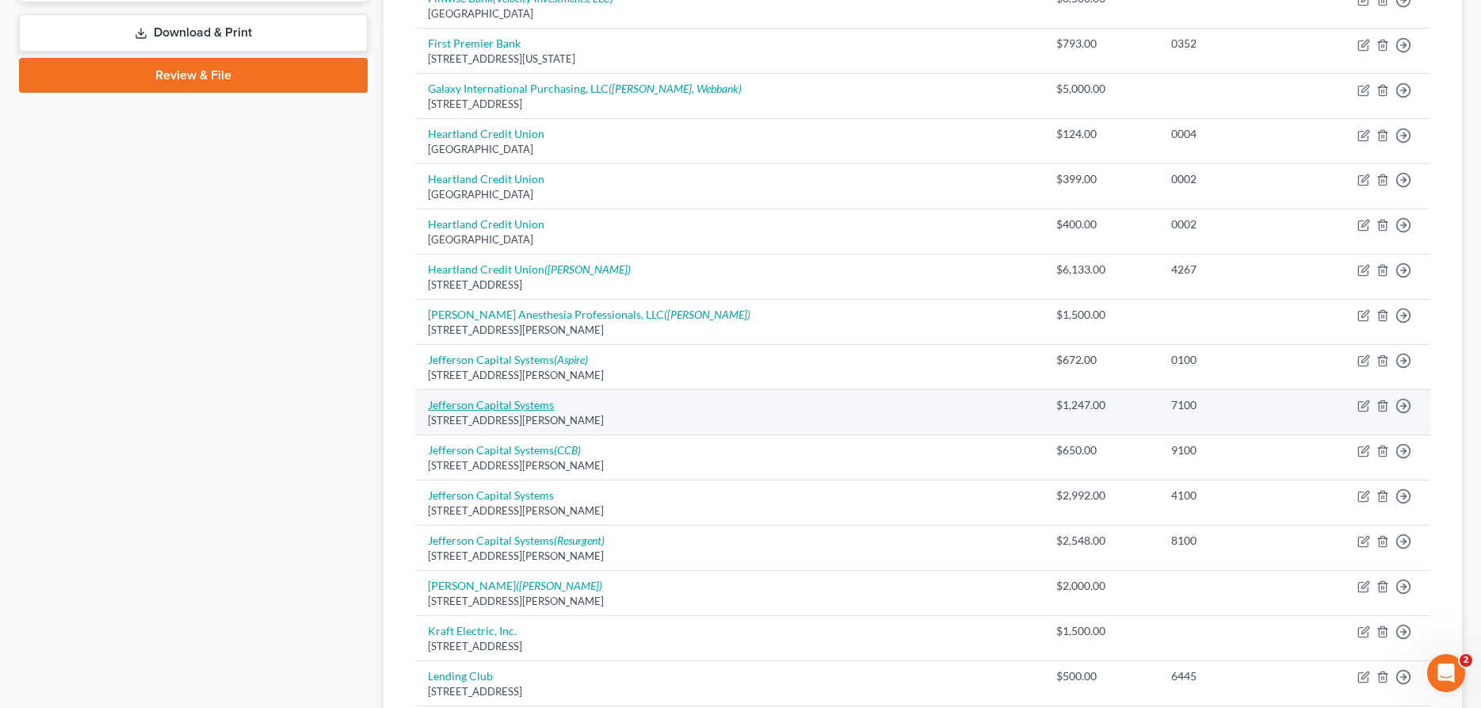
click at [507, 410] on link "Jefferson Capital Systems" at bounding box center [491, 404] width 126 height 13
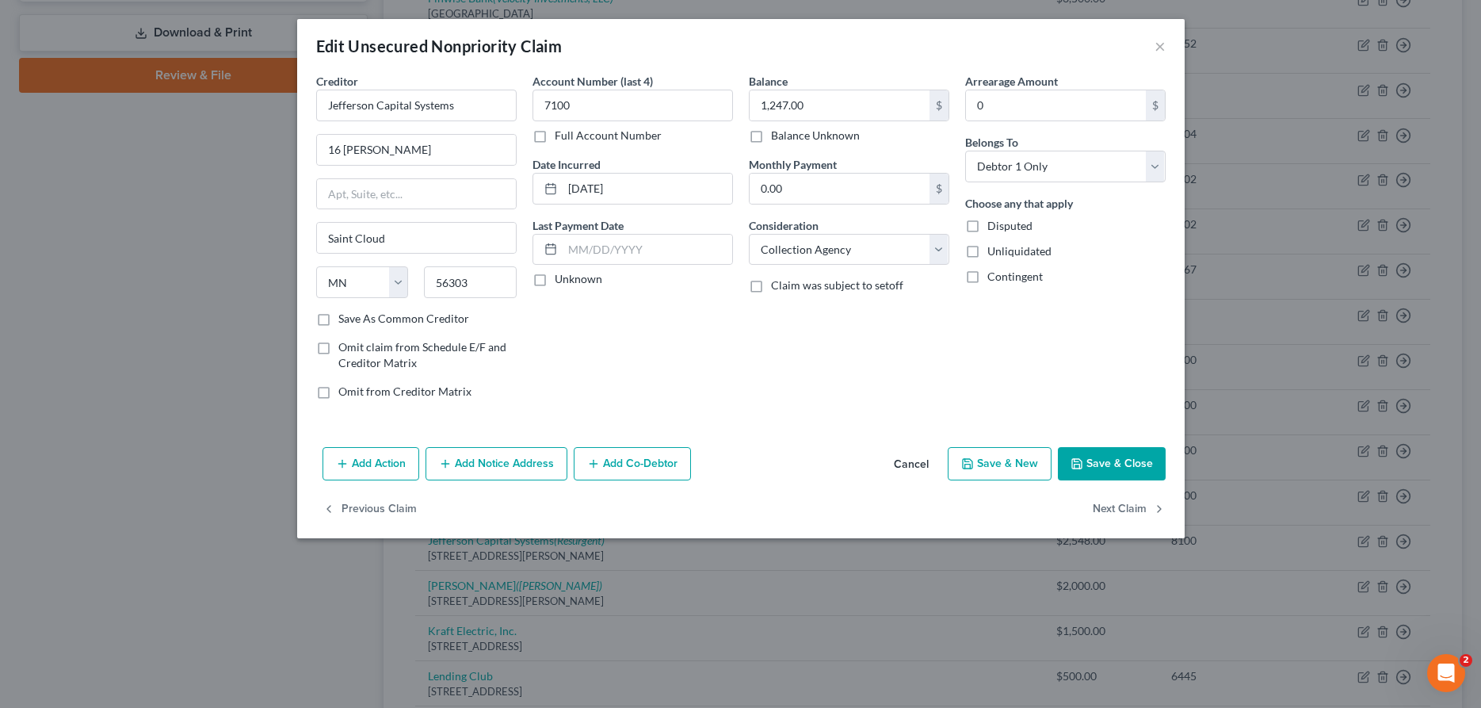
click at [500, 453] on button "Add Notice Address" at bounding box center [496, 463] width 142 height 33
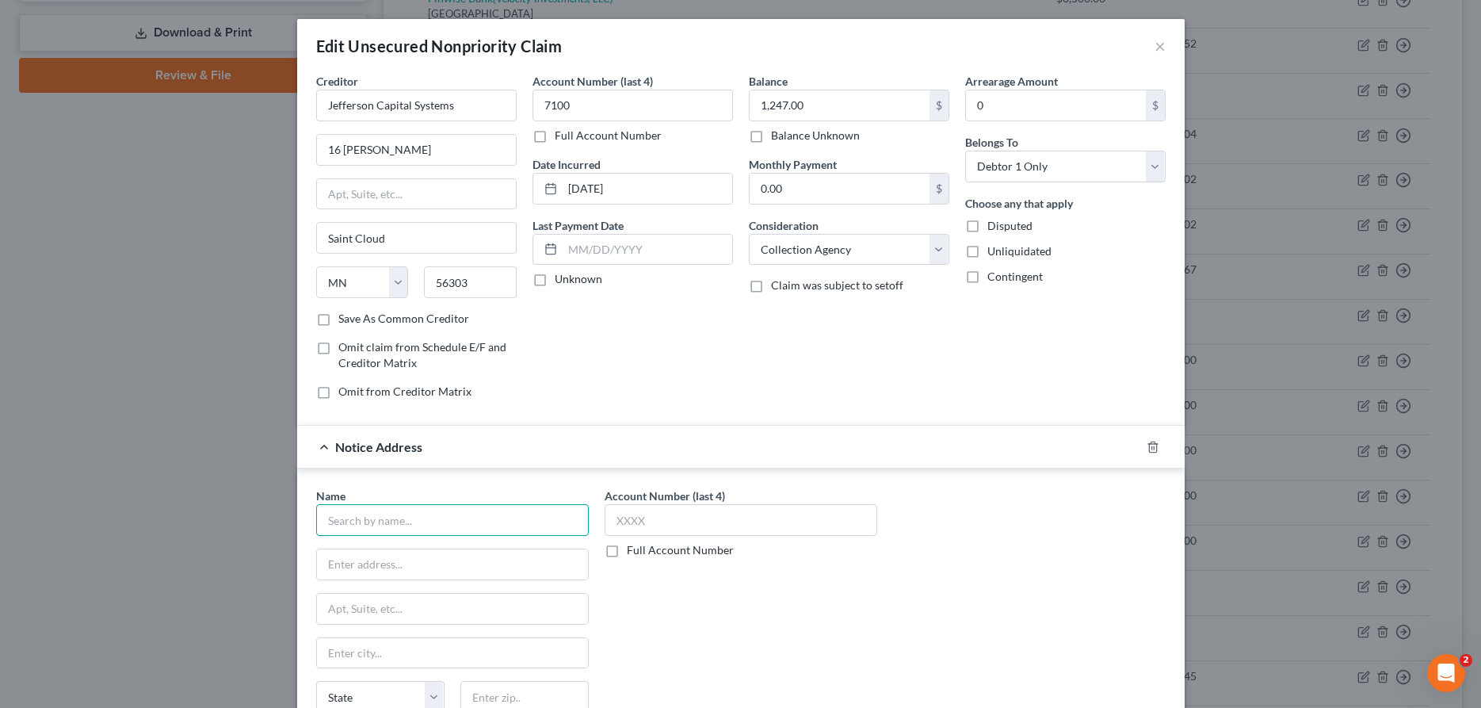
drag, startPoint x: 496, startPoint y: 519, endPoint x: 506, endPoint y: 521, distance: 10.4
click at [497, 519] on input "text" at bounding box center [452, 520] width 273 height 32
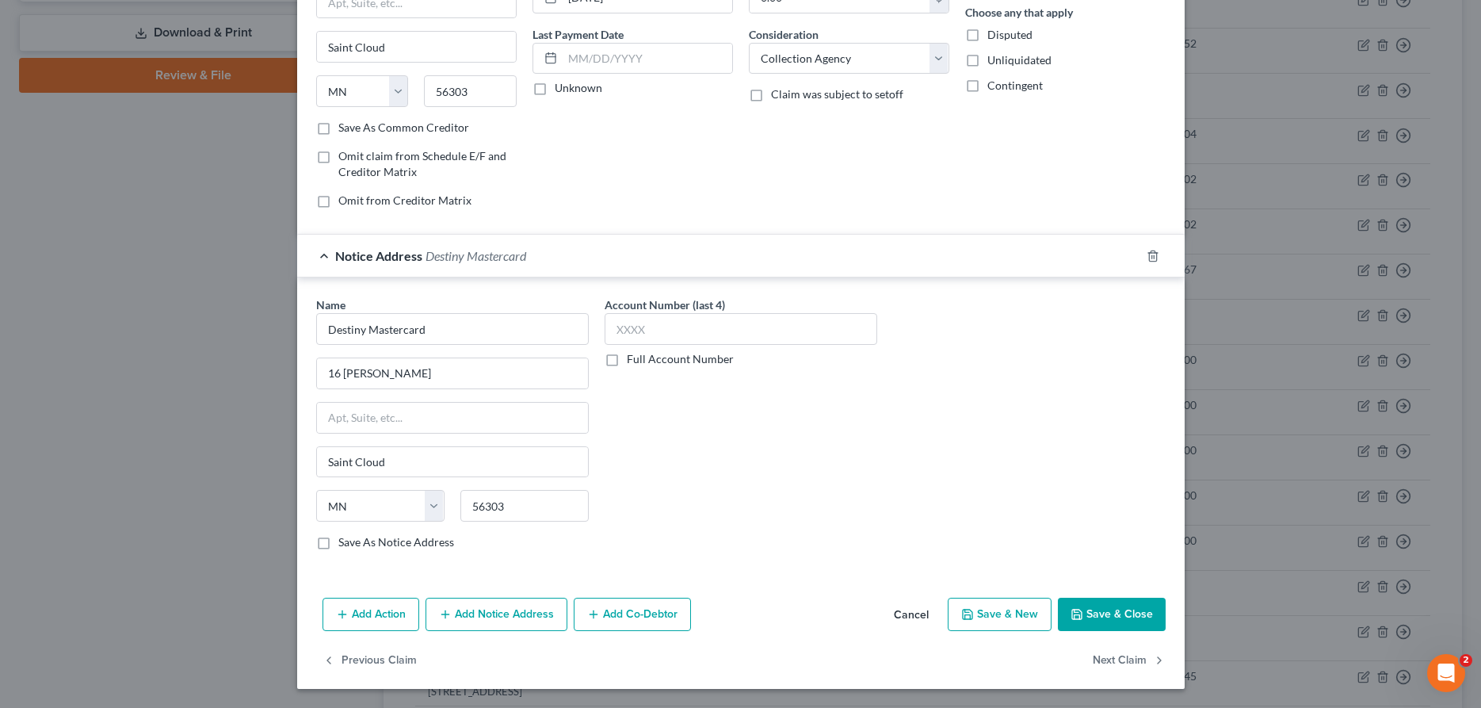
click at [1130, 615] on button "Save & Close" at bounding box center [1112, 613] width 108 height 33
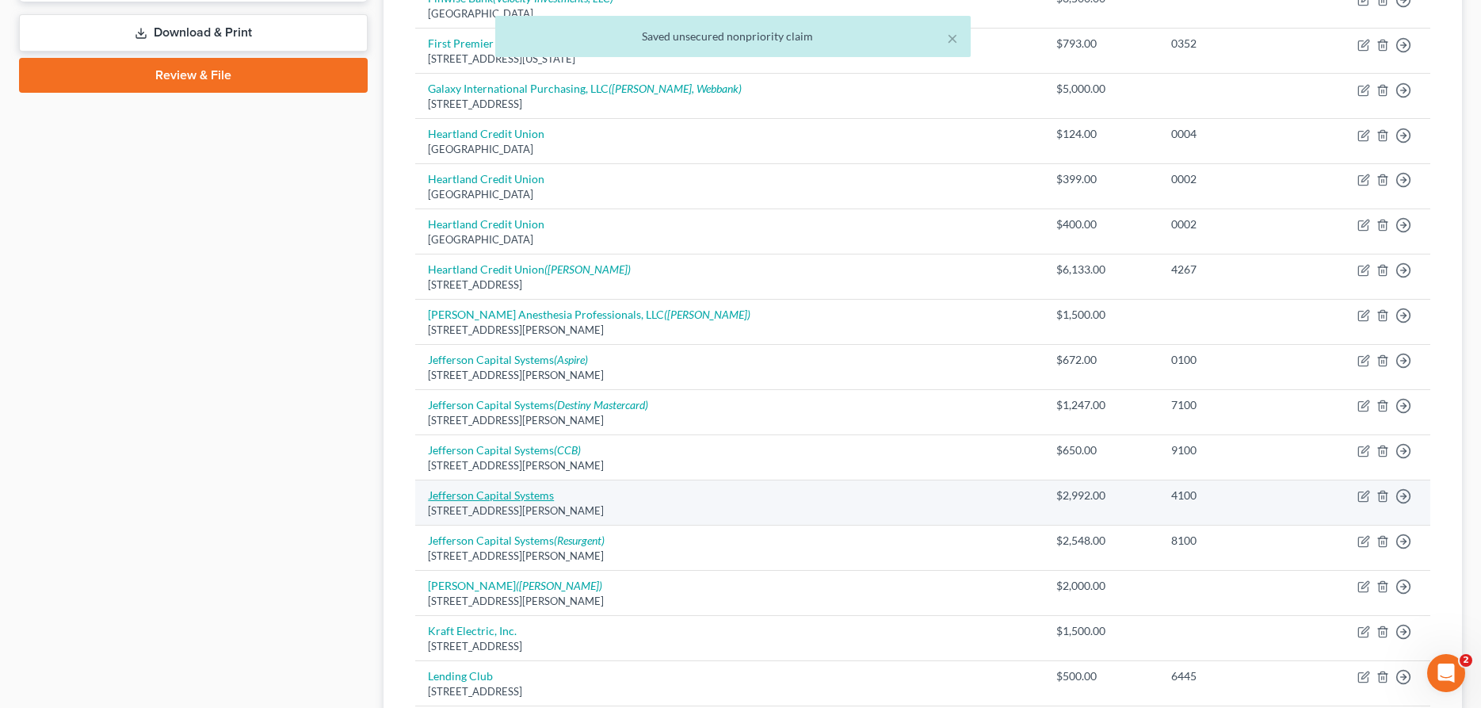
click at [475, 493] on link "Jefferson Capital Systems" at bounding box center [491, 494] width 126 height 13
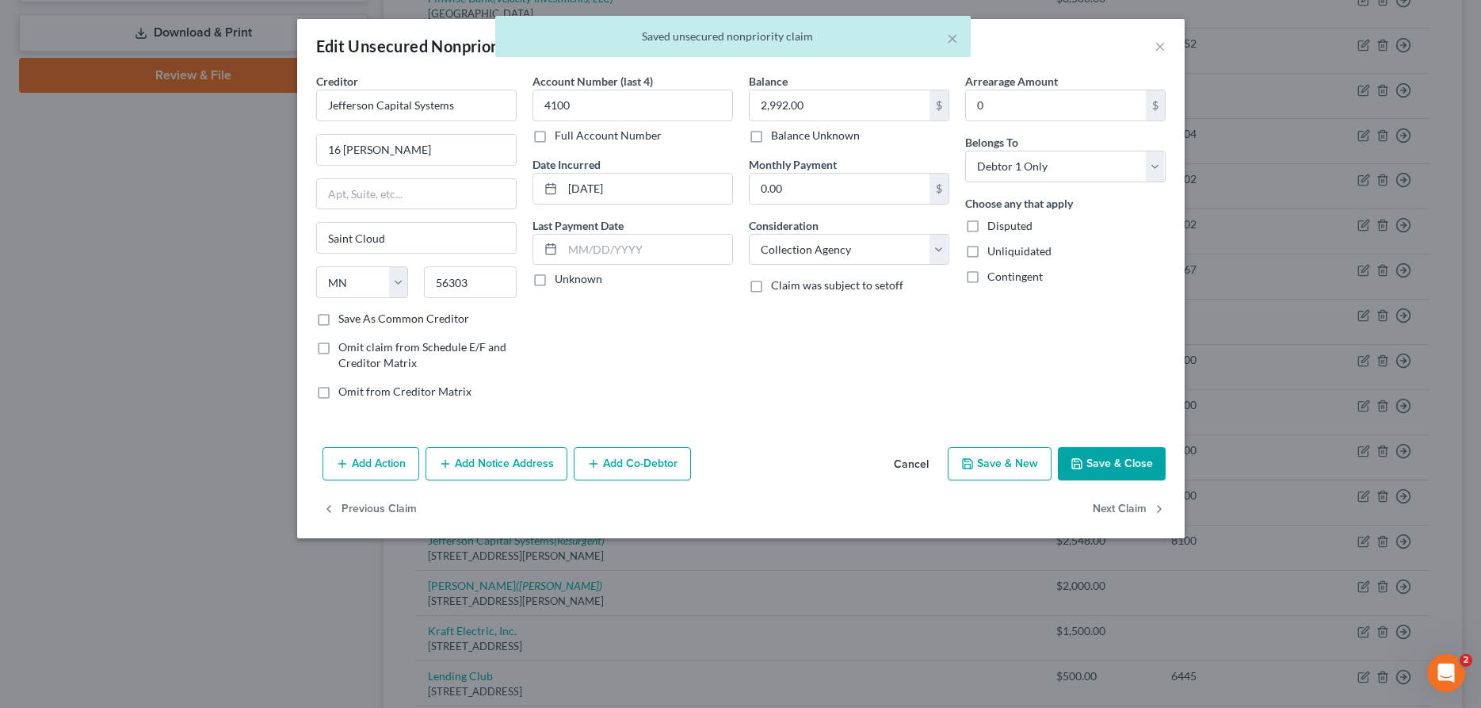
click at [483, 463] on button "Add Notice Address" at bounding box center [496, 463] width 142 height 33
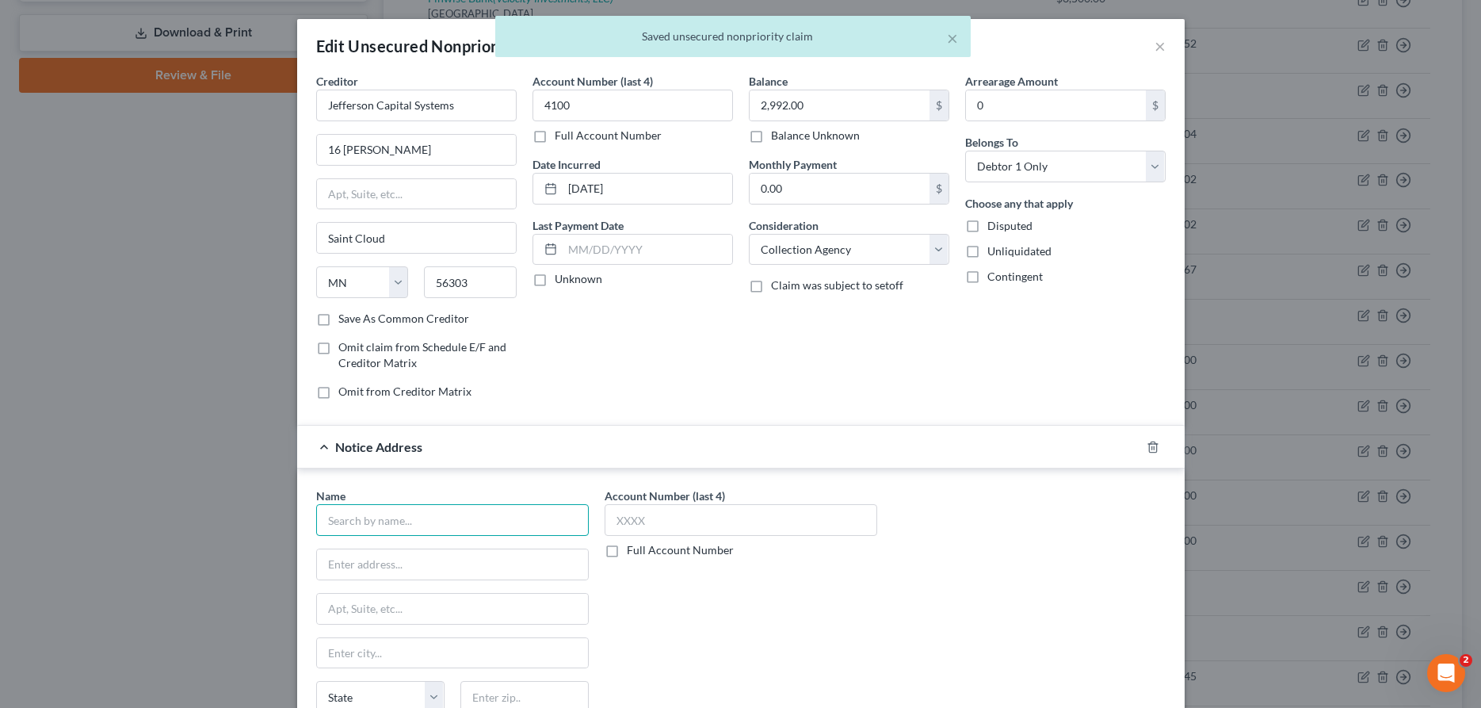
drag, startPoint x: 453, startPoint y: 517, endPoint x: 466, endPoint y: 513, distance: 13.3
click at [454, 518] on input "text" at bounding box center [452, 520] width 273 height 32
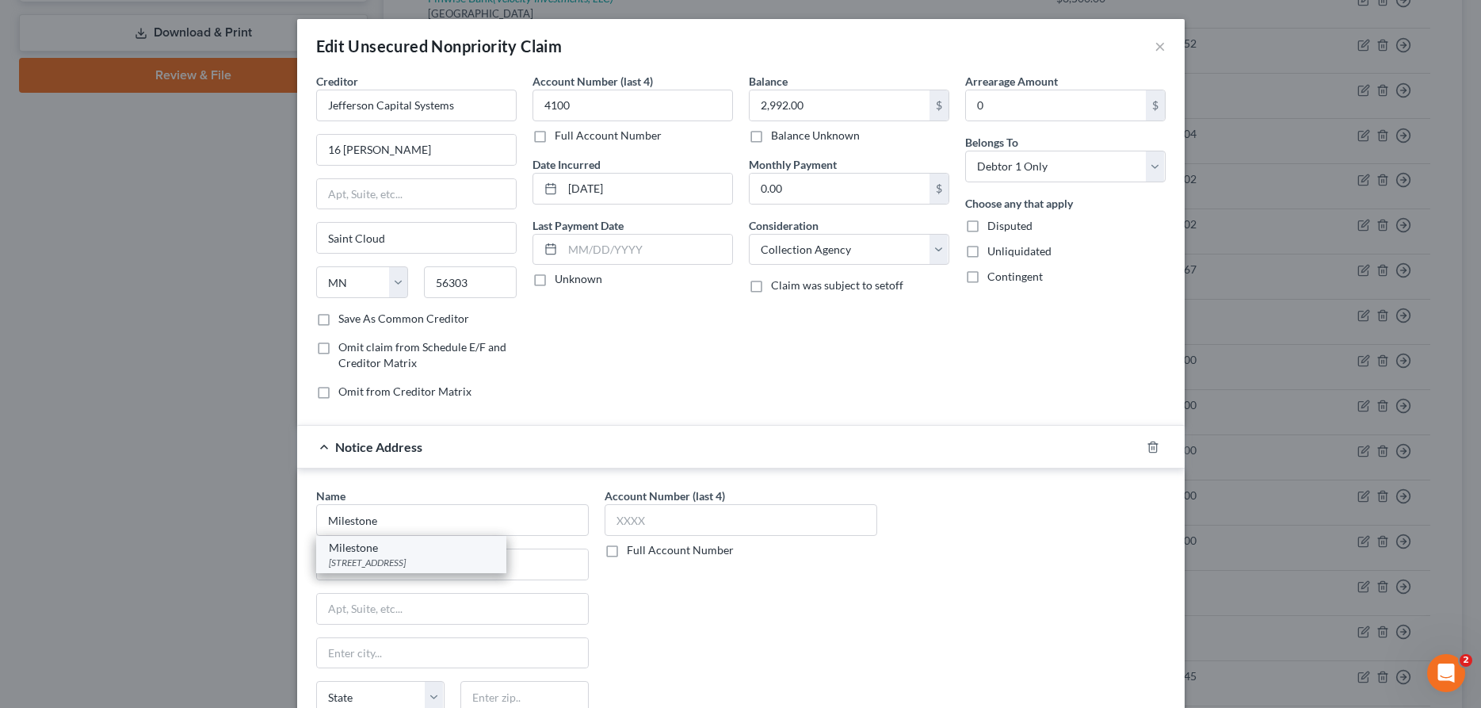
drag, startPoint x: 456, startPoint y: 558, endPoint x: 473, endPoint y: 558, distance: 16.6
click at [457, 558] on div "[STREET_ADDRESS]" at bounding box center [411, 561] width 165 height 13
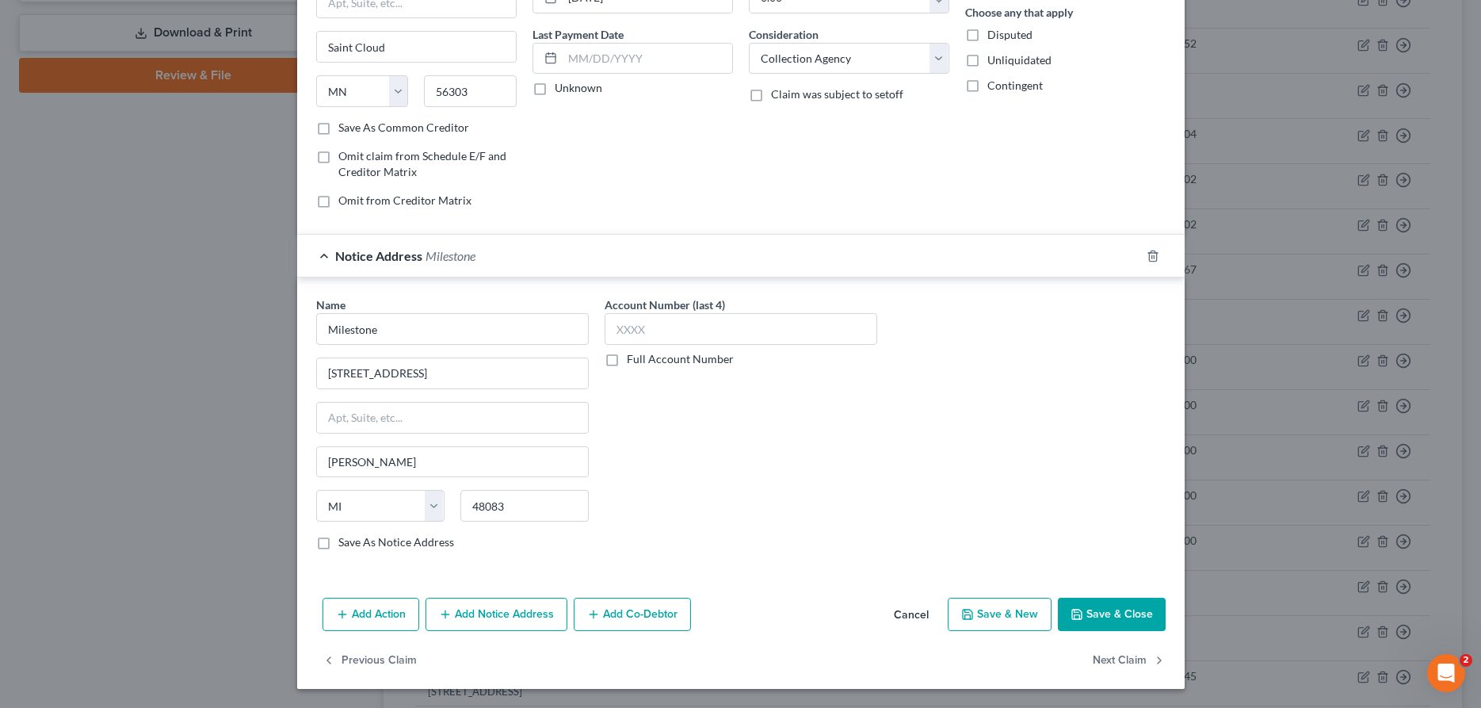
click at [1129, 615] on button "Save & Close" at bounding box center [1112, 613] width 108 height 33
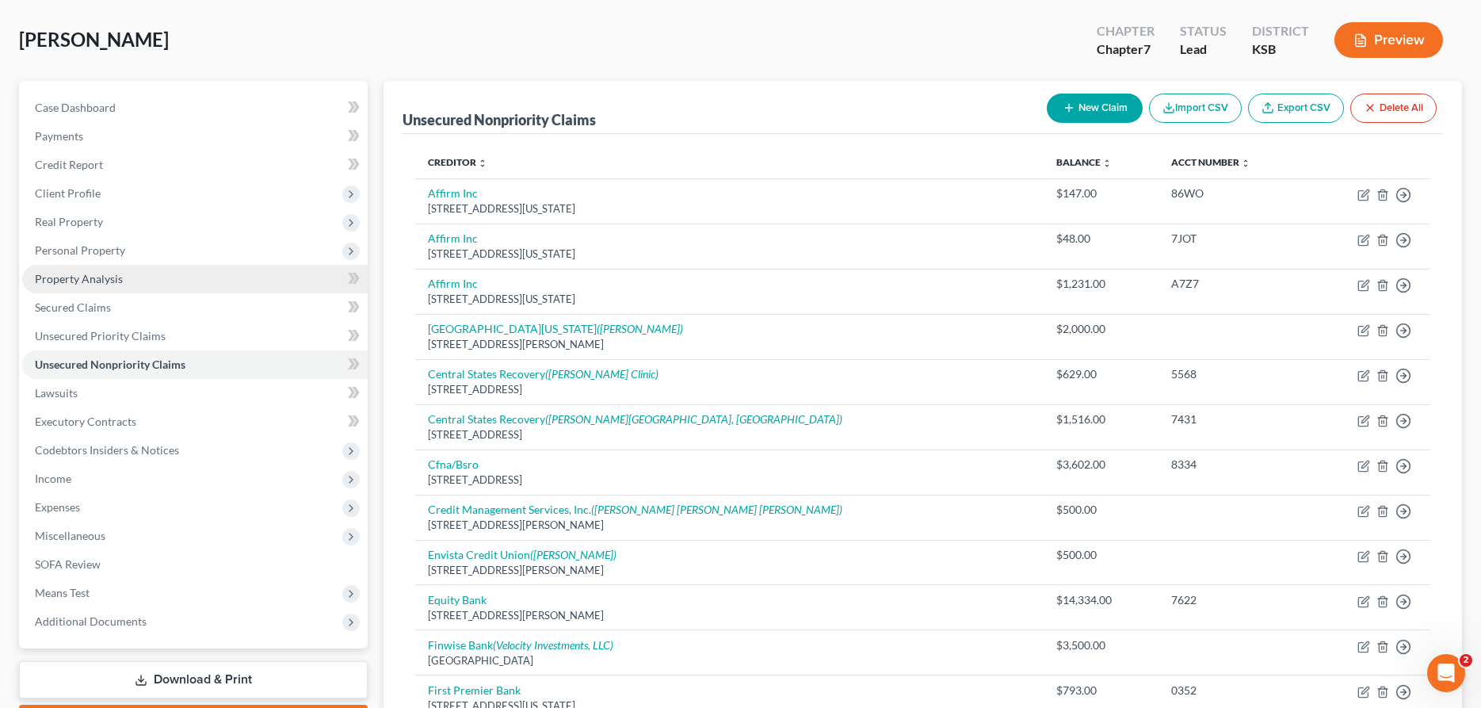
scroll to position [0, 0]
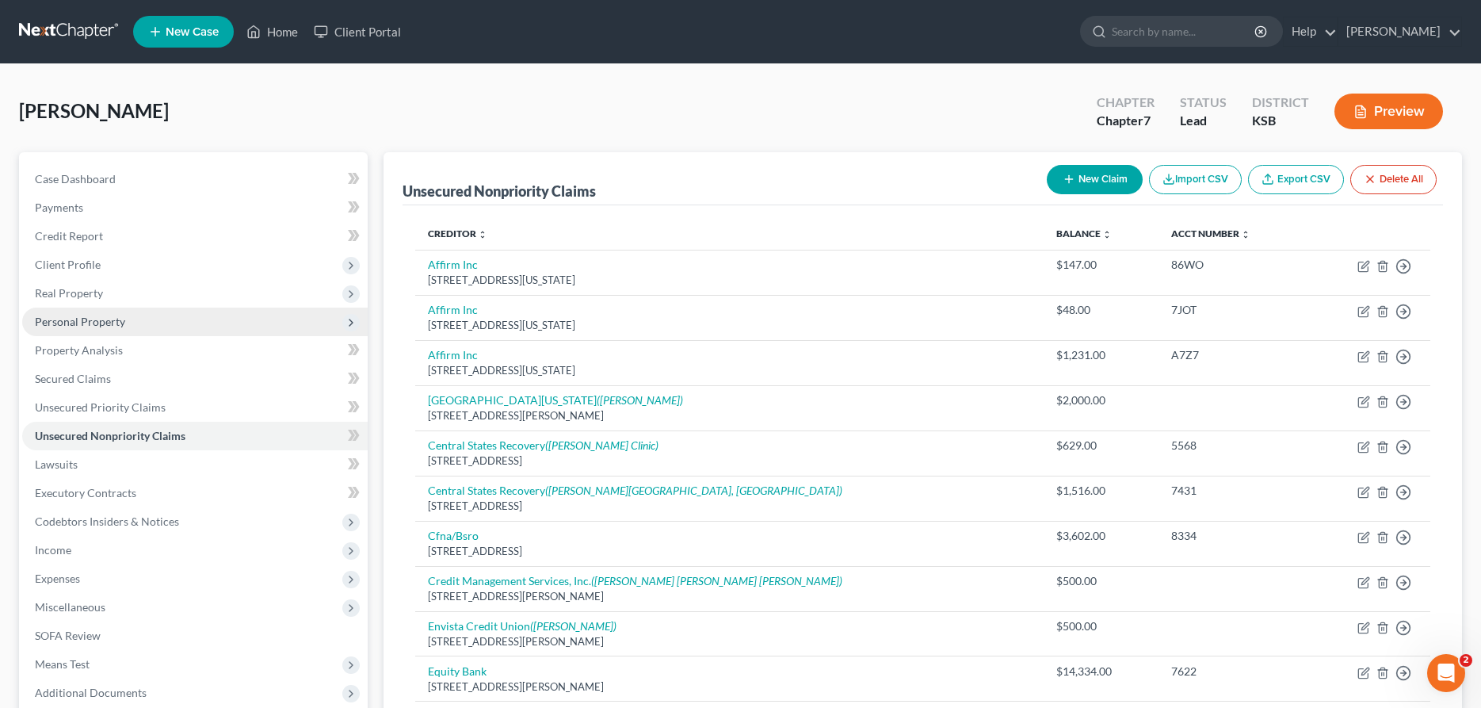
click at [64, 315] on span "Personal Property" at bounding box center [80, 321] width 90 height 13
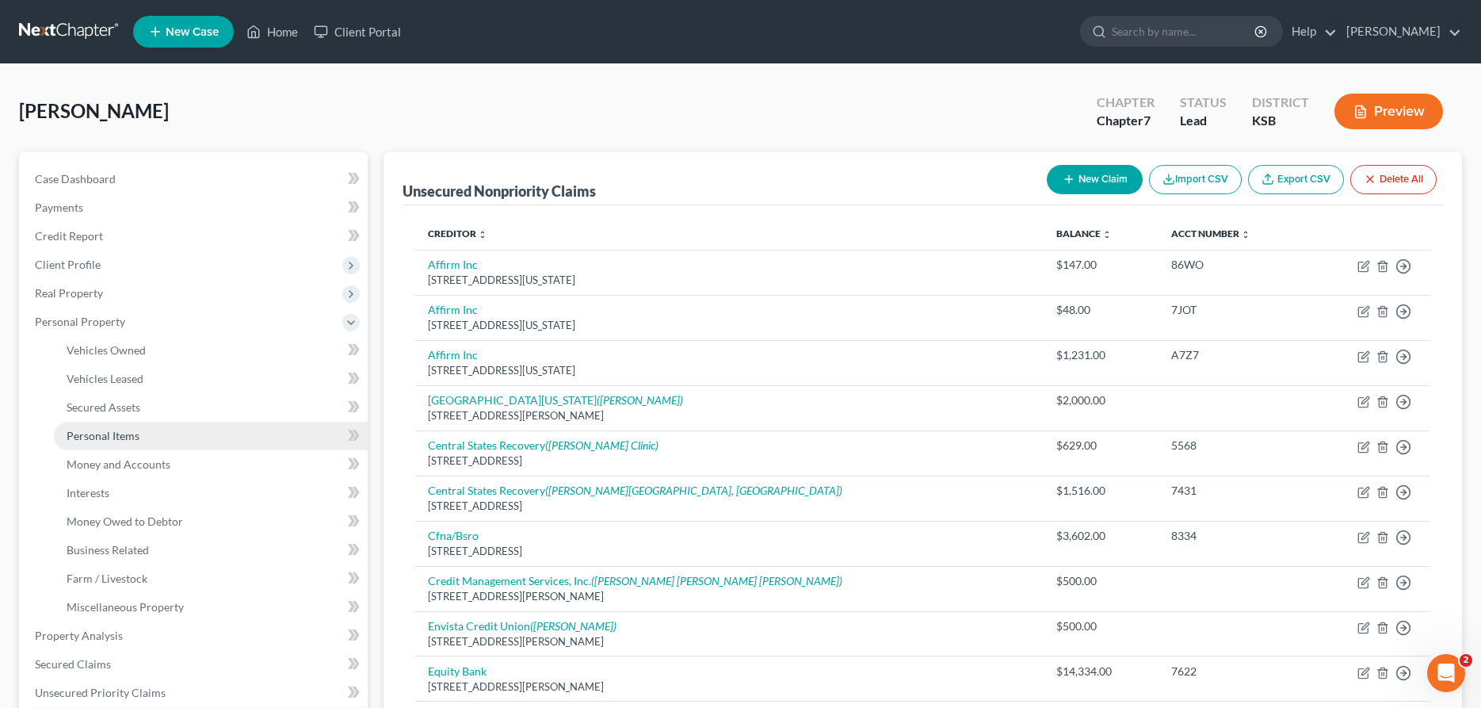
click at [124, 433] on span "Personal Items" at bounding box center [103, 435] width 73 height 13
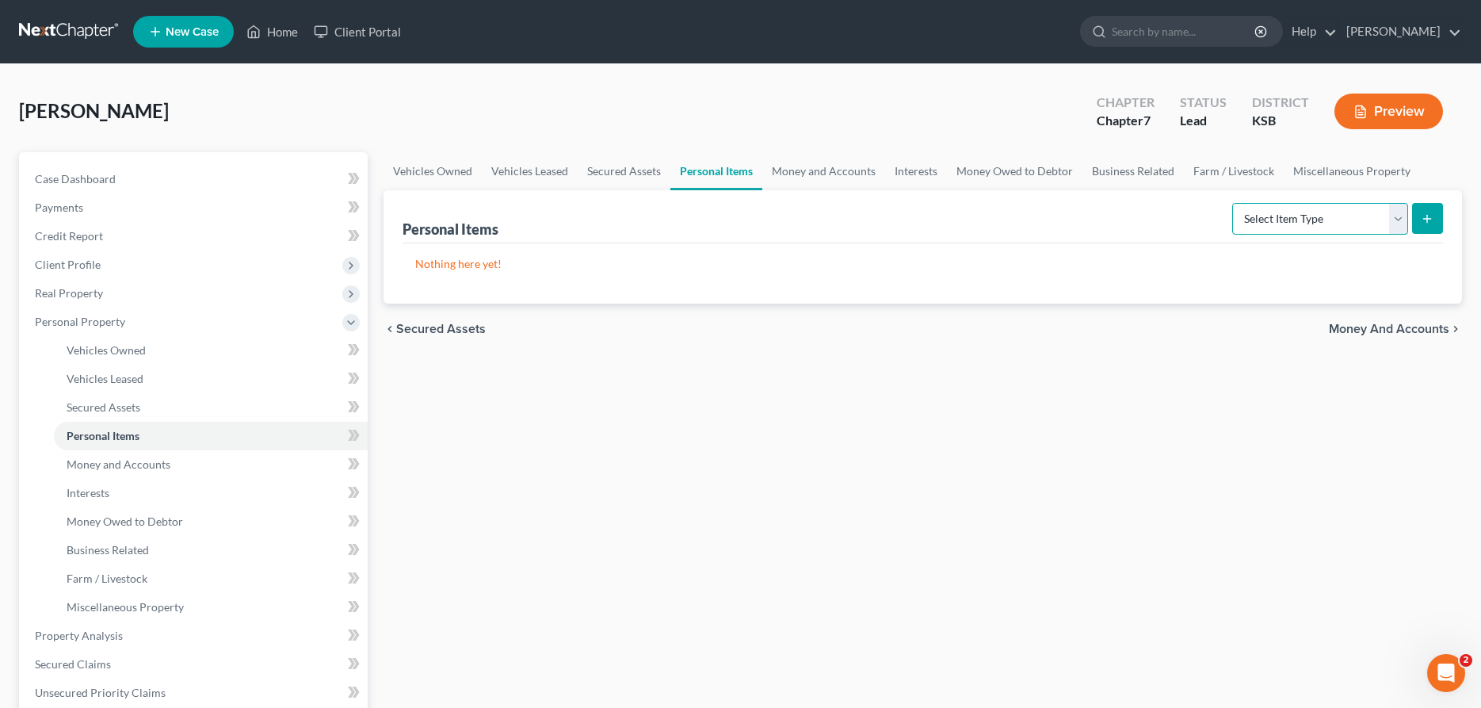
click at [1232, 203] on select "Select Item Type Clothing Collectibles Of Value Electronics Firearms Household …" at bounding box center [1320, 219] width 176 height 32
click option "Clothing" at bounding box center [0, 0] width 0 height 0
click at [1425, 215] on icon "submit" at bounding box center [1427, 218] width 13 height 13
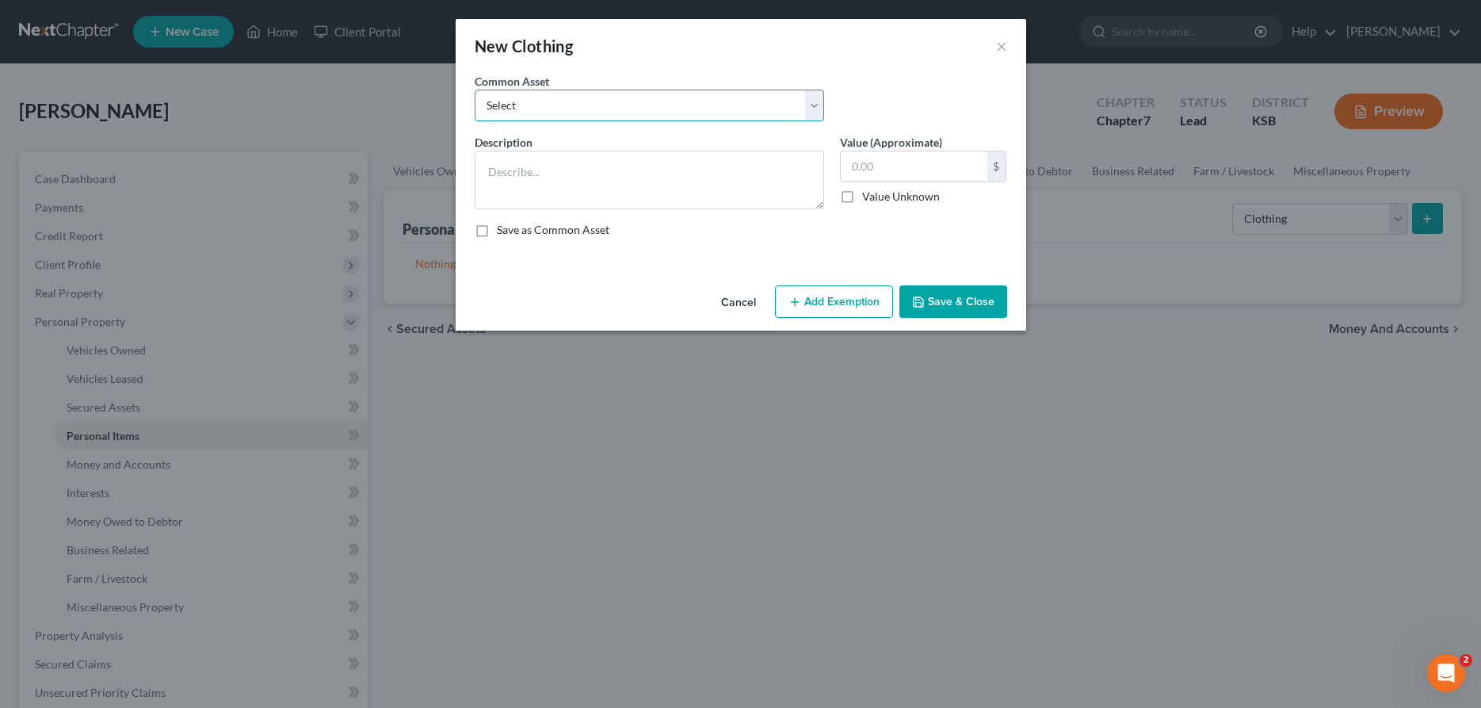
click at [475, 90] on select "Select Clothing" at bounding box center [649, 106] width 349 height 32
click option "Clothing" at bounding box center [0, 0] width 0 height 0
click at [822, 303] on button "Add Exemption" at bounding box center [834, 301] width 118 height 33
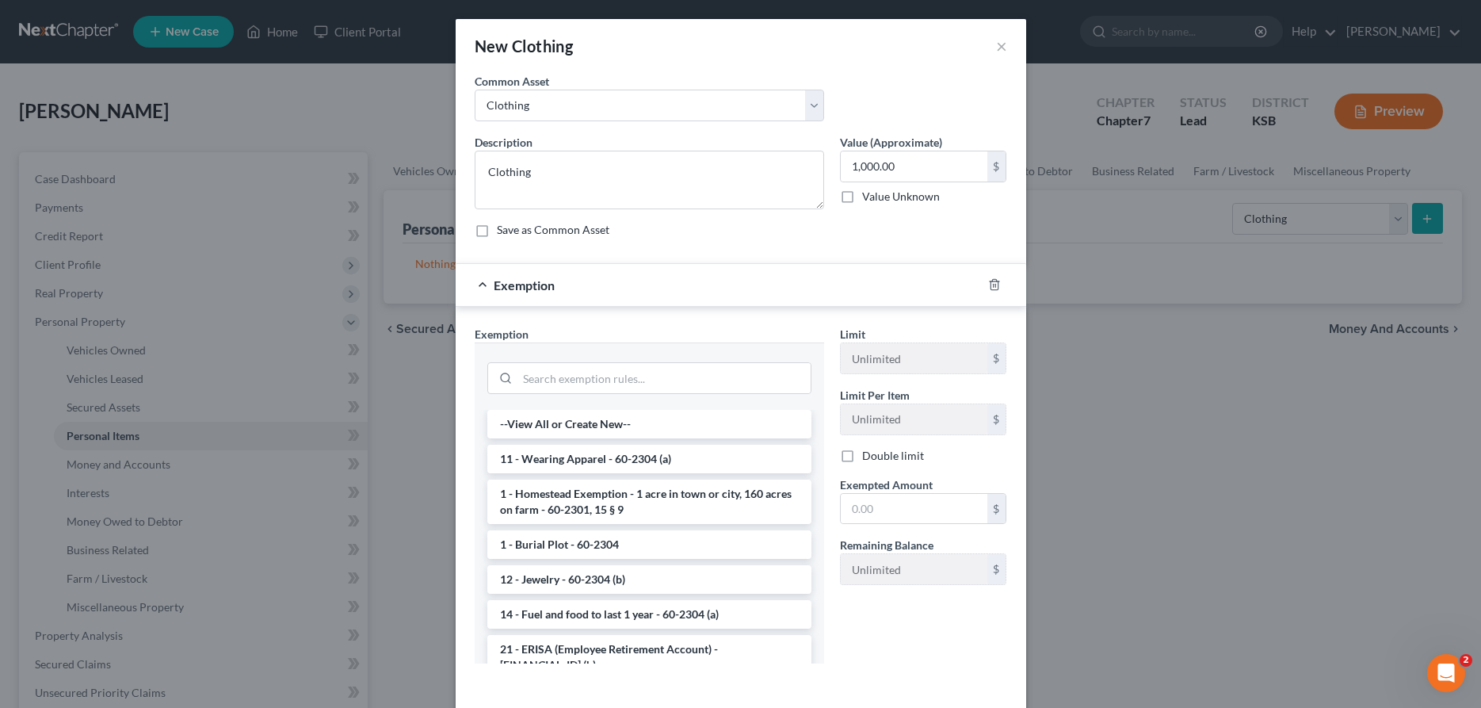
drag, startPoint x: 662, startPoint y: 464, endPoint x: 692, endPoint y: 466, distance: 29.4
click at [666, 464] on li "11 - Wearing Apparel - 60-2304 (a)" at bounding box center [649, 458] width 324 height 29
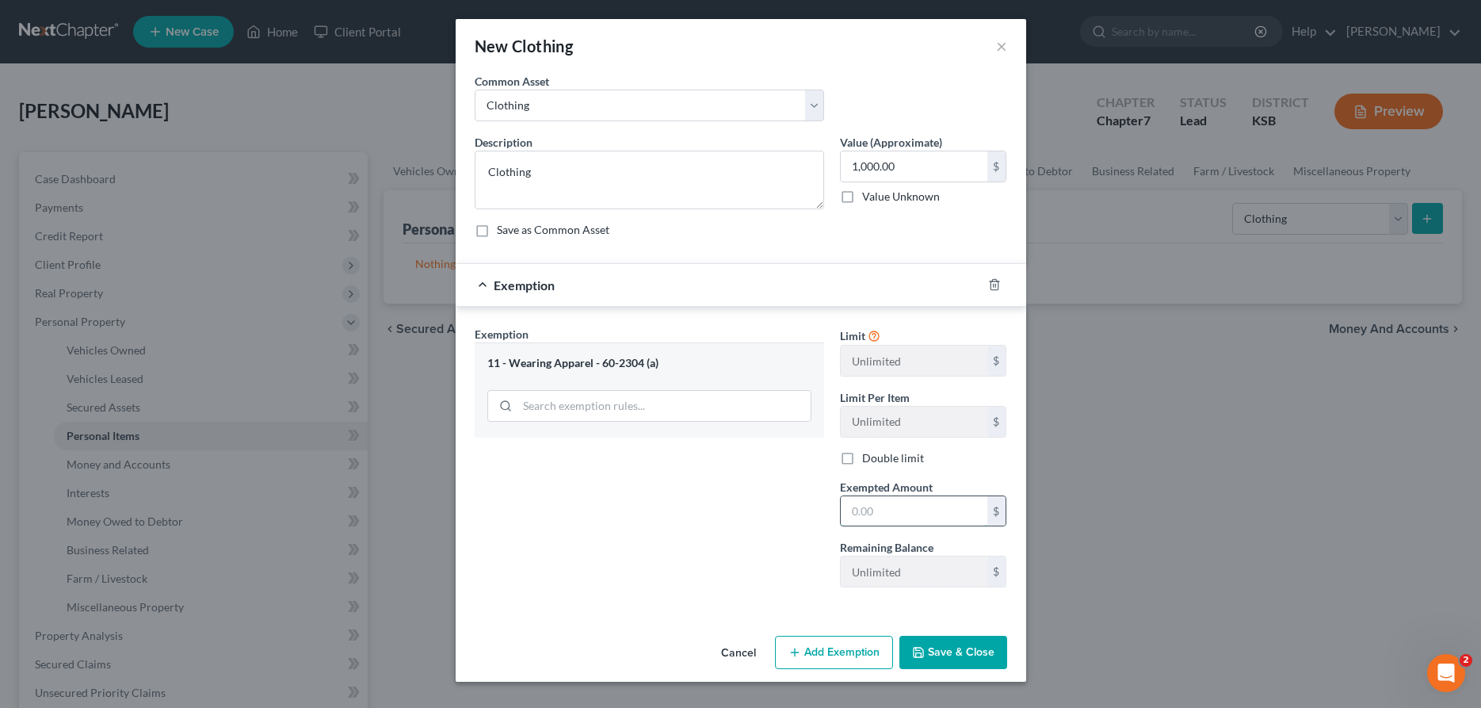
click at [869, 511] on input "text" at bounding box center [914, 511] width 147 height 30
click at [963, 659] on button "Save & Close" at bounding box center [953, 651] width 108 height 33
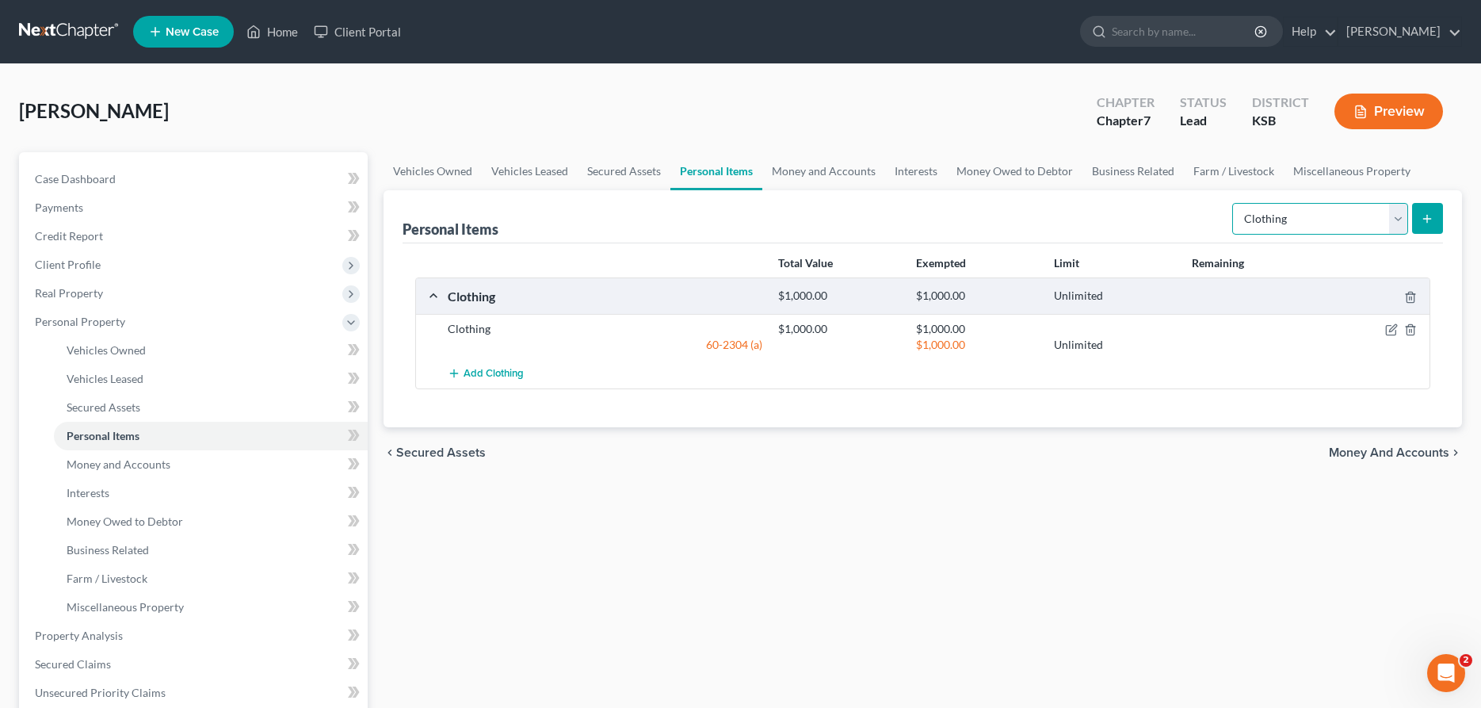
click at [1232, 203] on select "Select Item Type Clothing Collectibles Of Value Electronics Firearms Household …" at bounding box center [1320, 219] width 176 height 32
click option "Household Goods" at bounding box center [0, 0] width 0 height 0
click at [1425, 208] on button "submit" at bounding box center [1427, 218] width 31 height 31
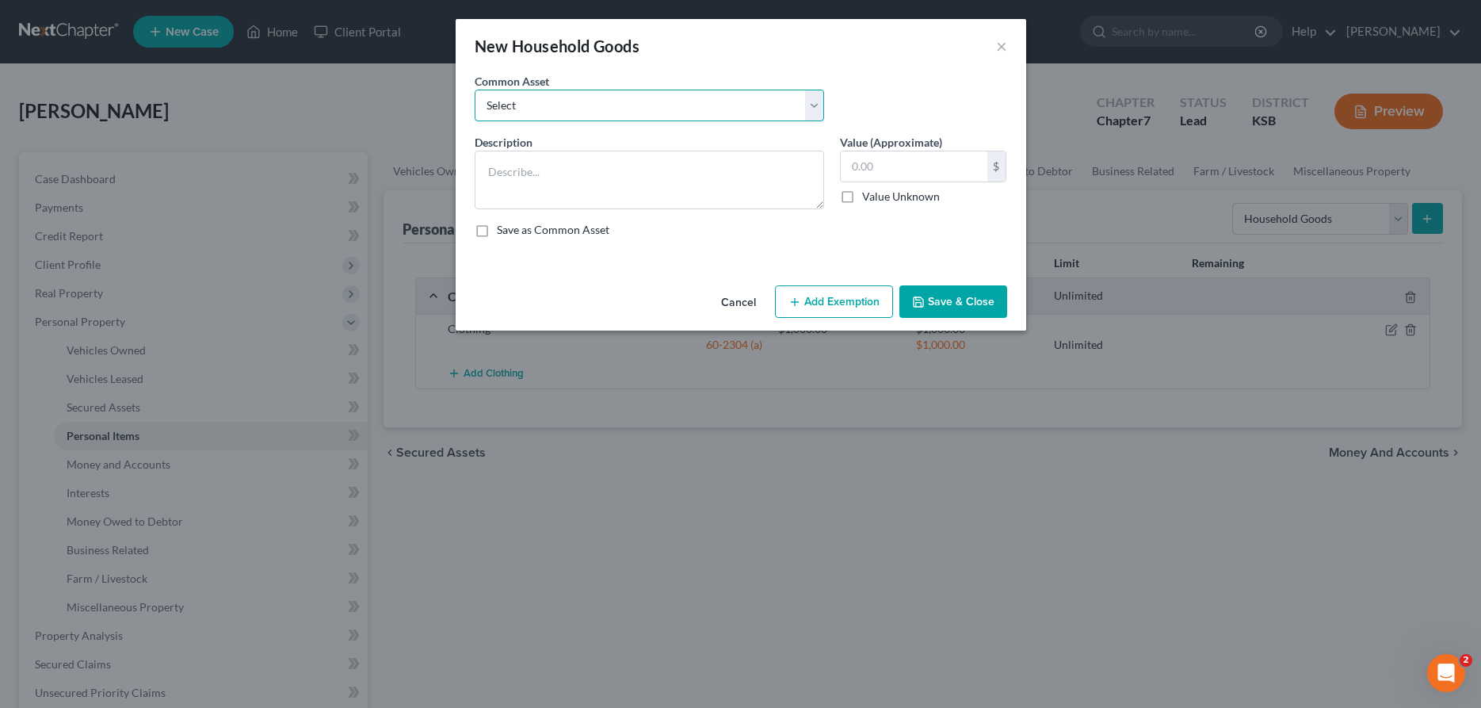
click at [475, 90] on select "Select Household Goods" at bounding box center [649, 106] width 349 height 32
click option "Household Goods" at bounding box center [0, 0] width 0 height 0
click at [811, 308] on button "Add Exemption" at bounding box center [834, 301] width 118 height 33
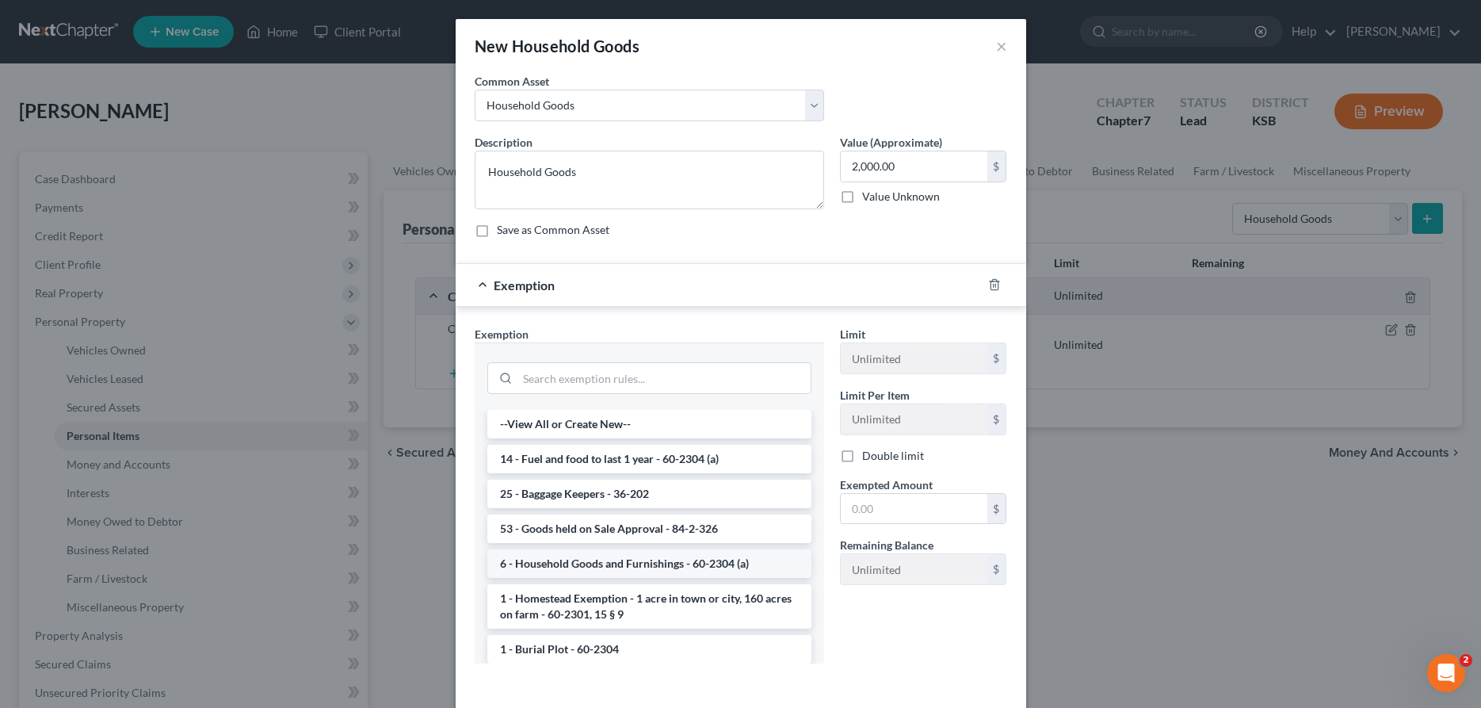
drag, startPoint x: 675, startPoint y: 563, endPoint x: 707, endPoint y: 559, distance: 31.9
click at [676, 563] on li "6 - Household Goods and Furnishings - 60-2304 (a)" at bounding box center [649, 563] width 324 height 29
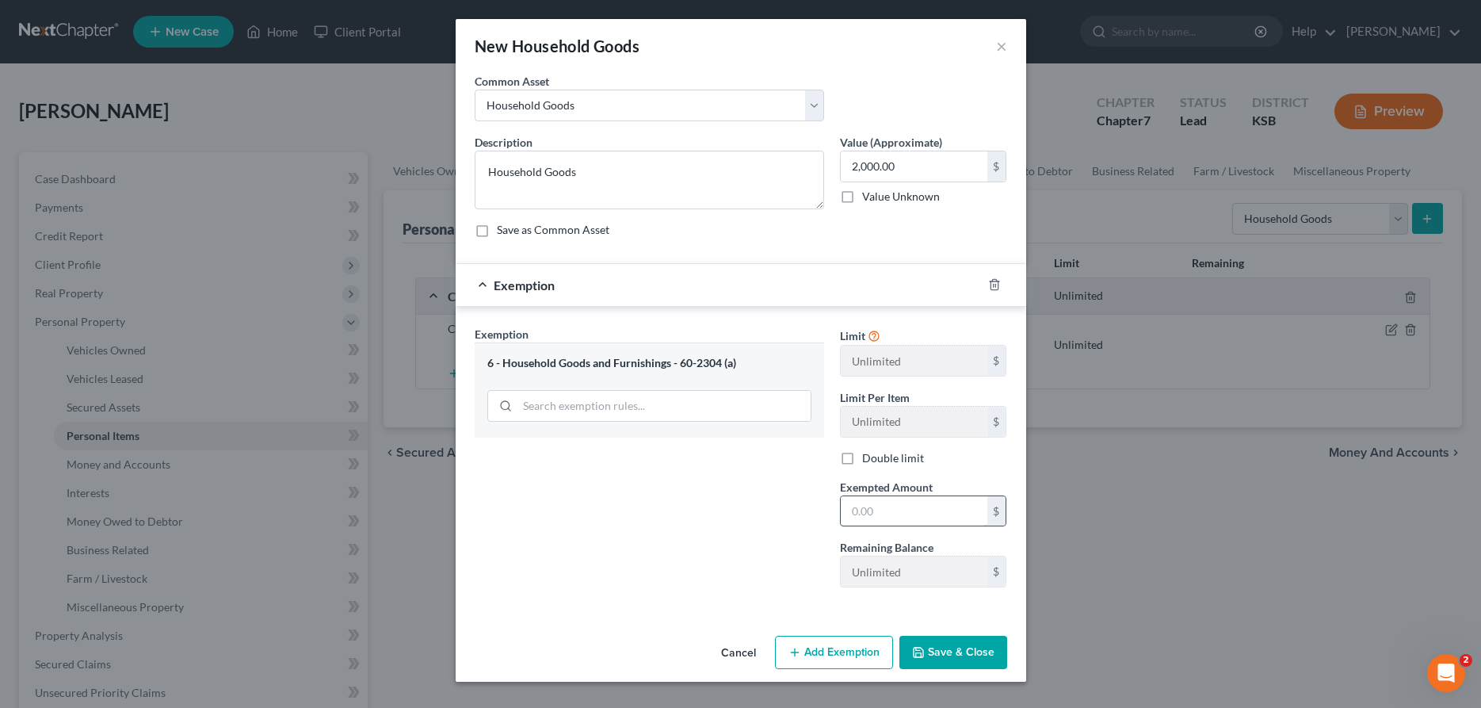
click at [859, 512] on input "text" at bounding box center [914, 511] width 147 height 30
click at [944, 644] on button "Save & Close" at bounding box center [953, 651] width 108 height 33
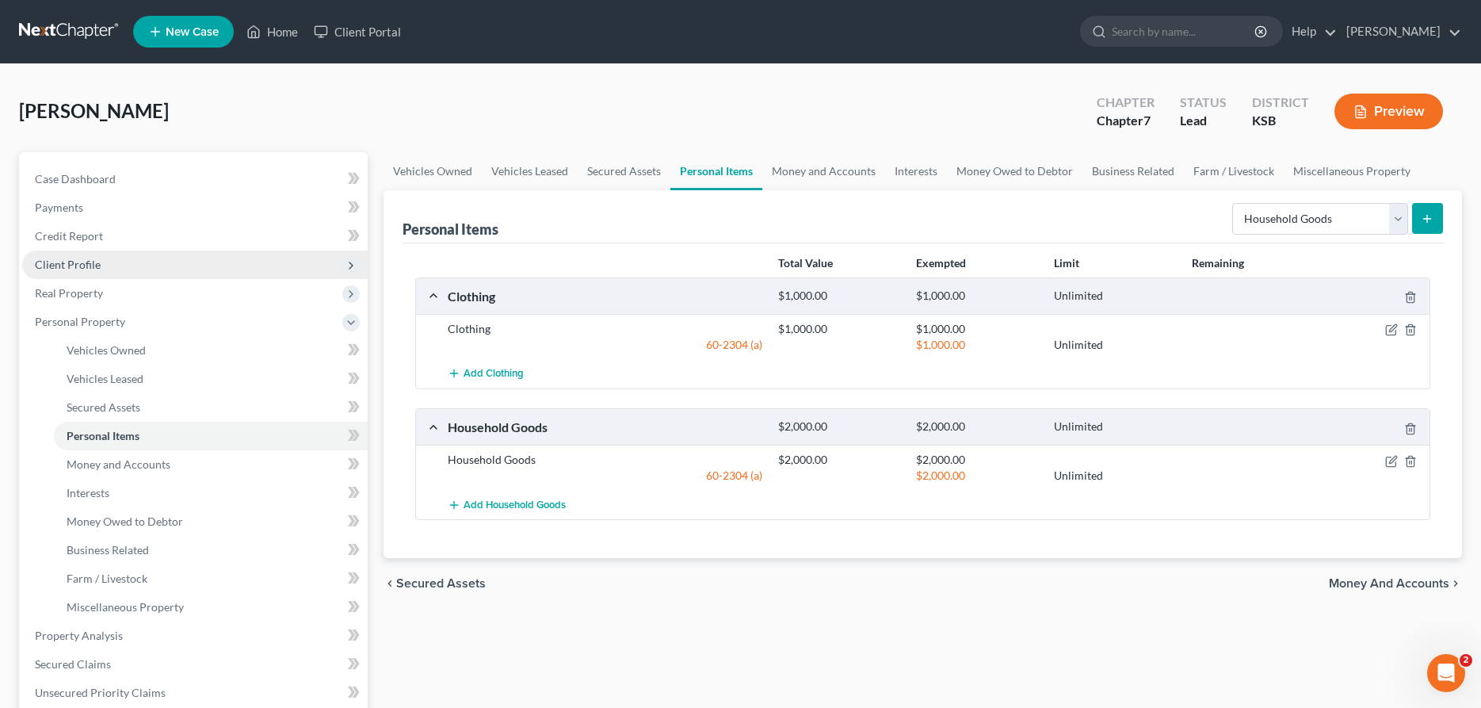
click at [110, 258] on span "Client Profile" at bounding box center [194, 264] width 345 height 29
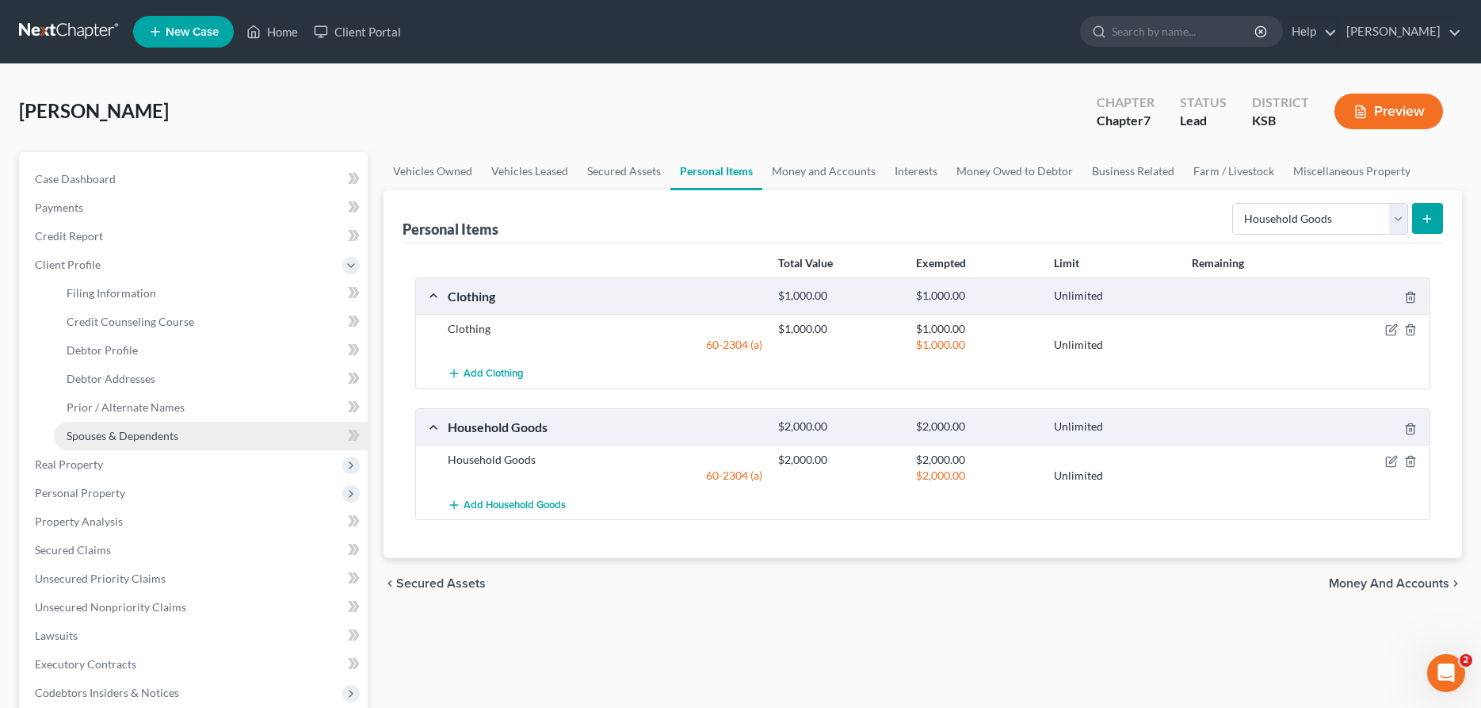
click at [139, 433] on span "Spouses & Dependents" at bounding box center [123, 435] width 112 height 13
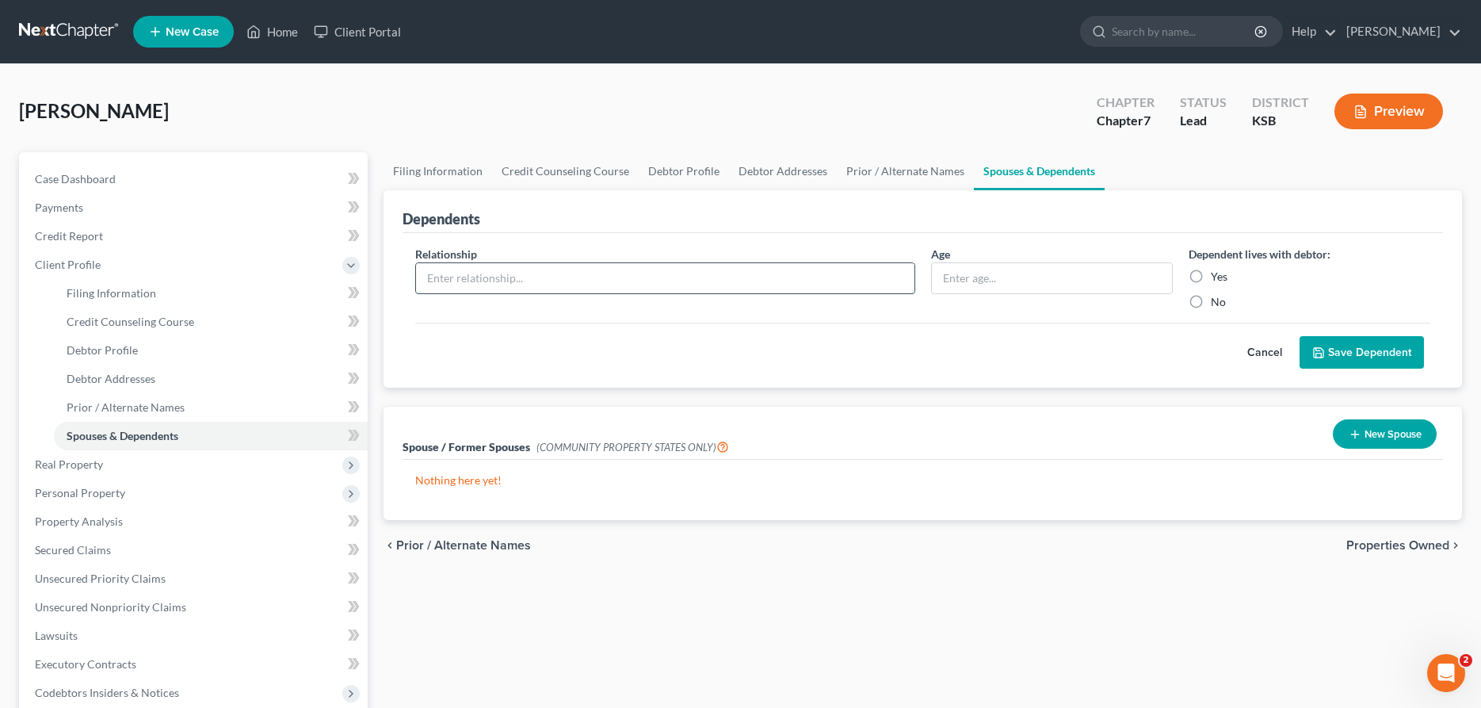
click at [639, 287] on input "text" at bounding box center [665, 278] width 498 height 30
click at [1217, 269] on input "Yes" at bounding box center [1222, 274] width 10 height 10
click at [1366, 343] on button "Save Dependent" at bounding box center [1361, 352] width 124 height 33
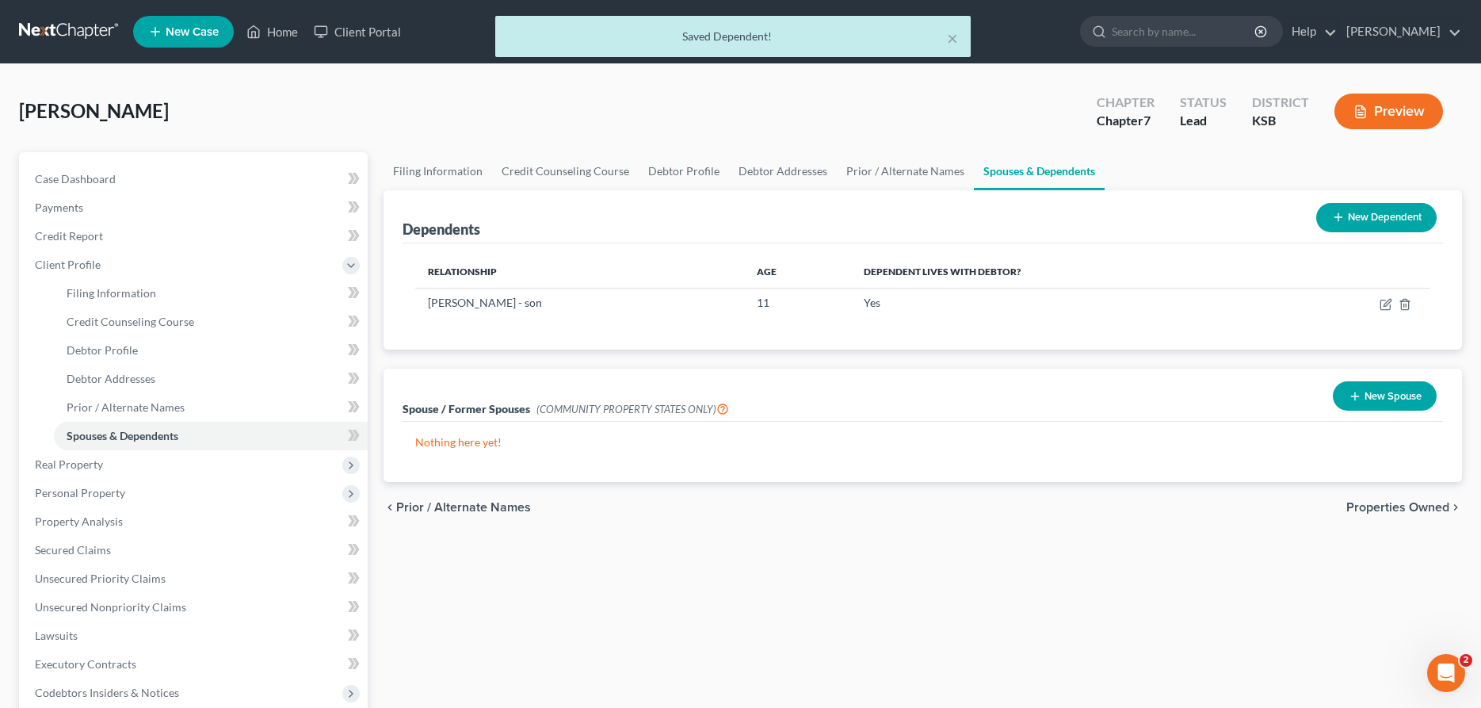
click at [1349, 217] on button "New Dependent" at bounding box center [1376, 217] width 120 height 29
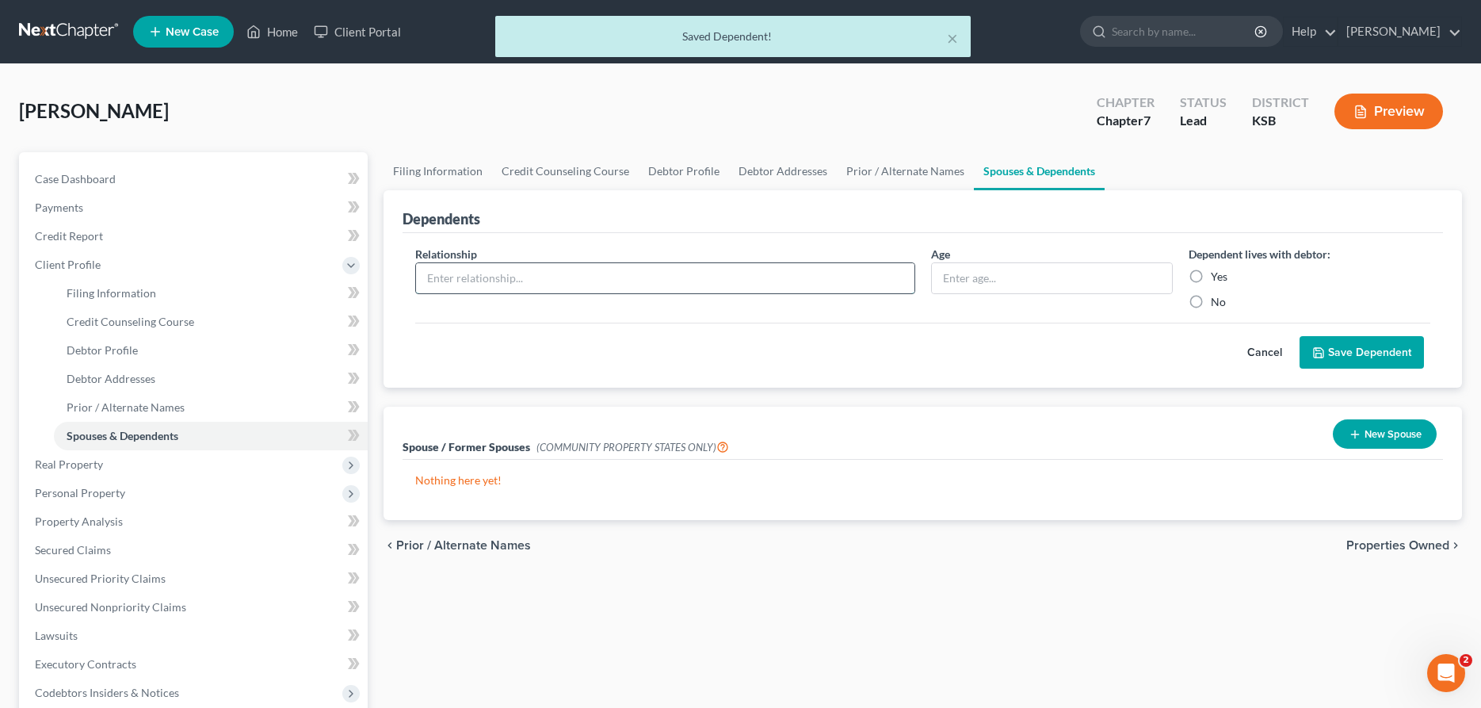
click at [508, 271] on input "text" at bounding box center [665, 278] width 498 height 30
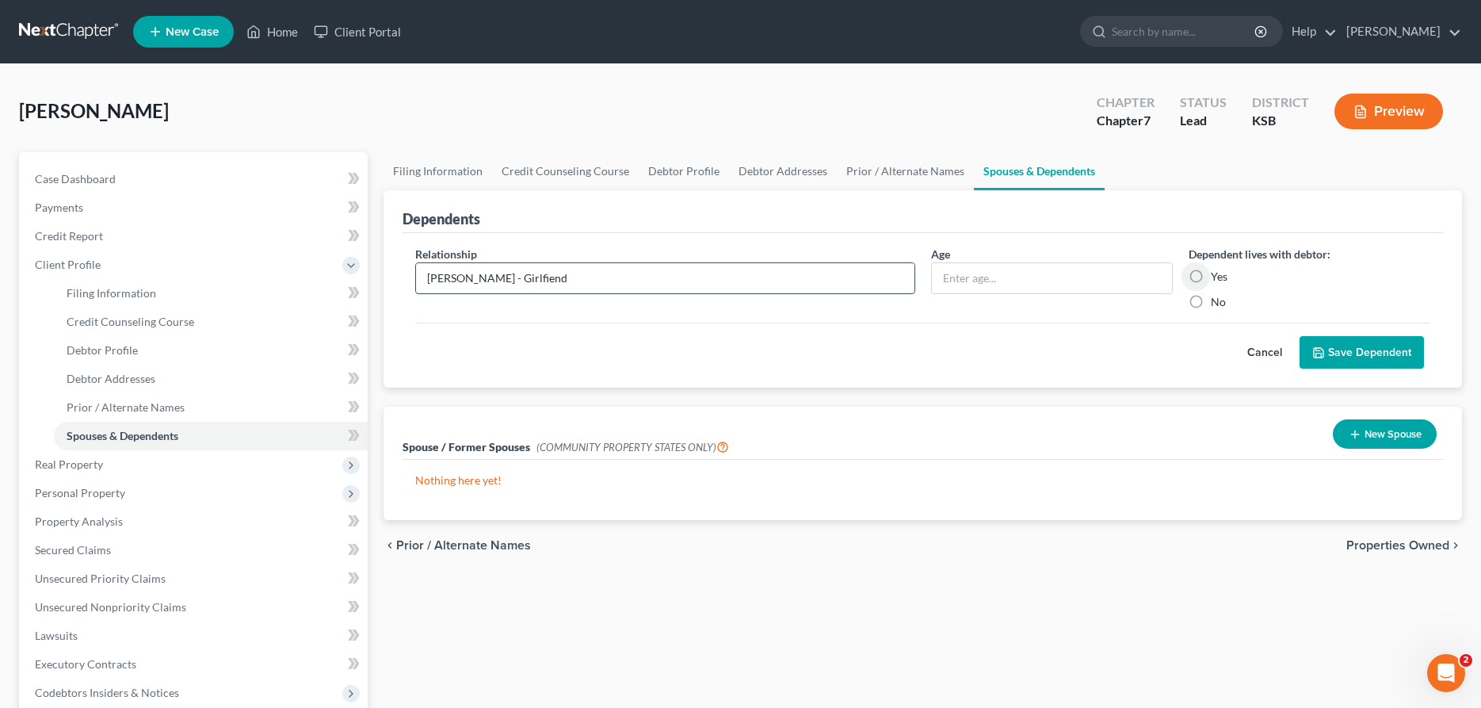
click at [1217, 269] on input "Yes" at bounding box center [1222, 274] width 10 height 10
click at [1363, 344] on button "Save Dependent" at bounding box center [1361, 352] width 124 height 33
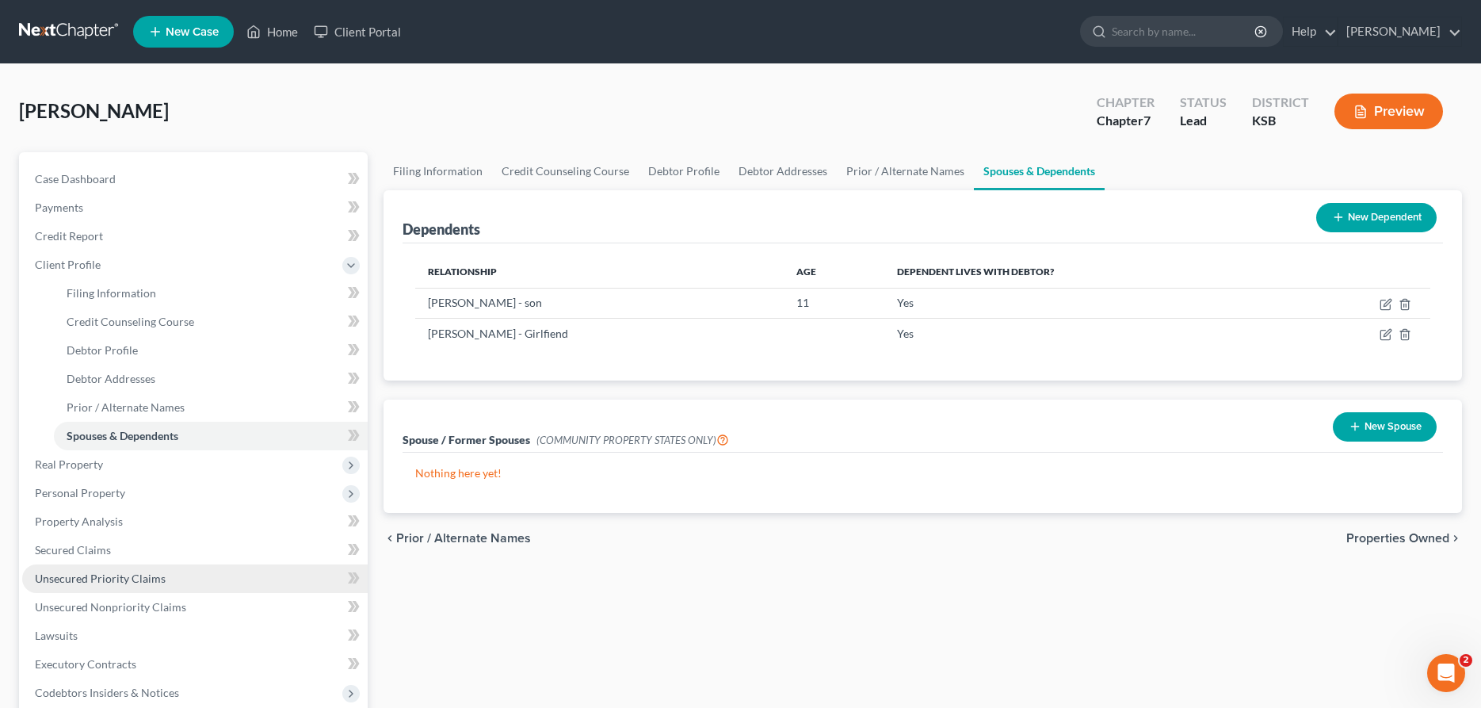
click at [74, 574] on span "Unsecured Priority Claims" at bounding box center [100, 577] width 131 height 13
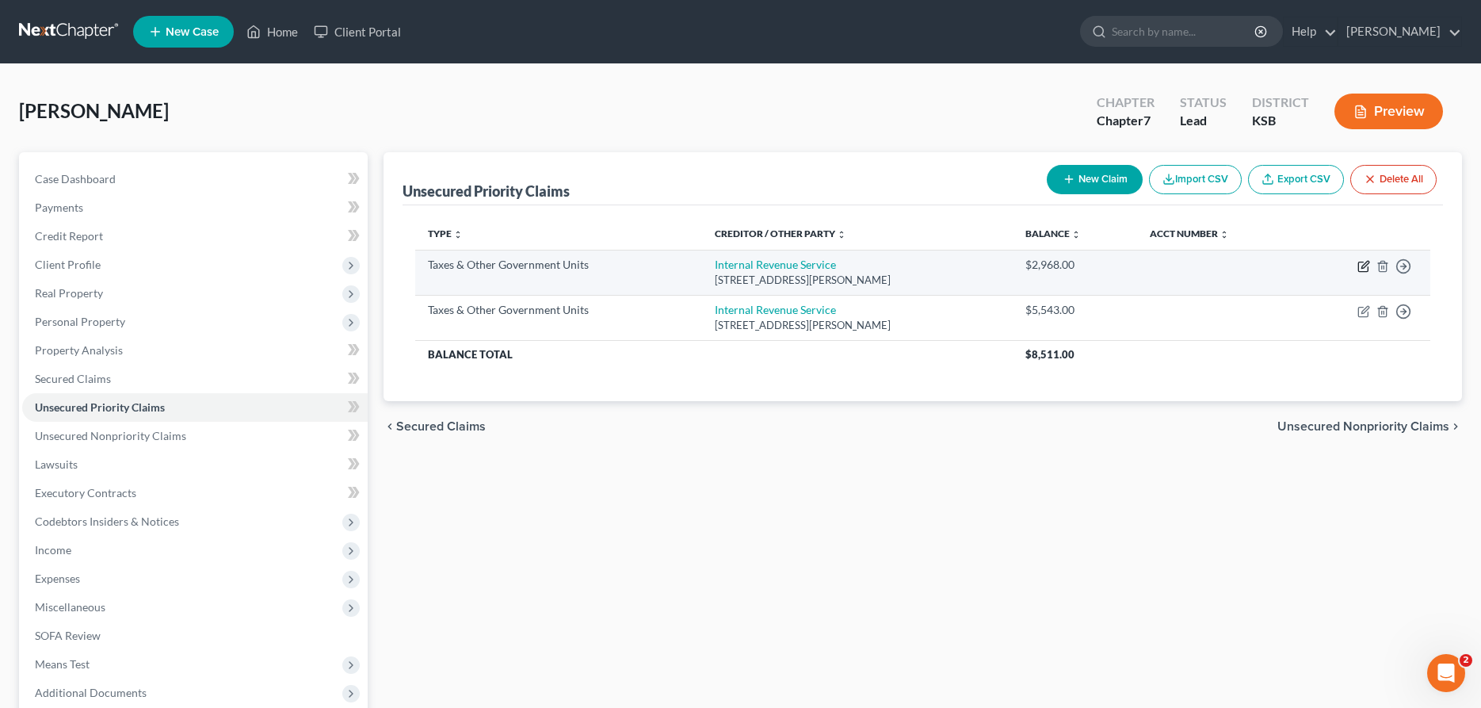
click at [1360, 266] on icon "button" at bounding box center [1363, 266] width 13 height 13
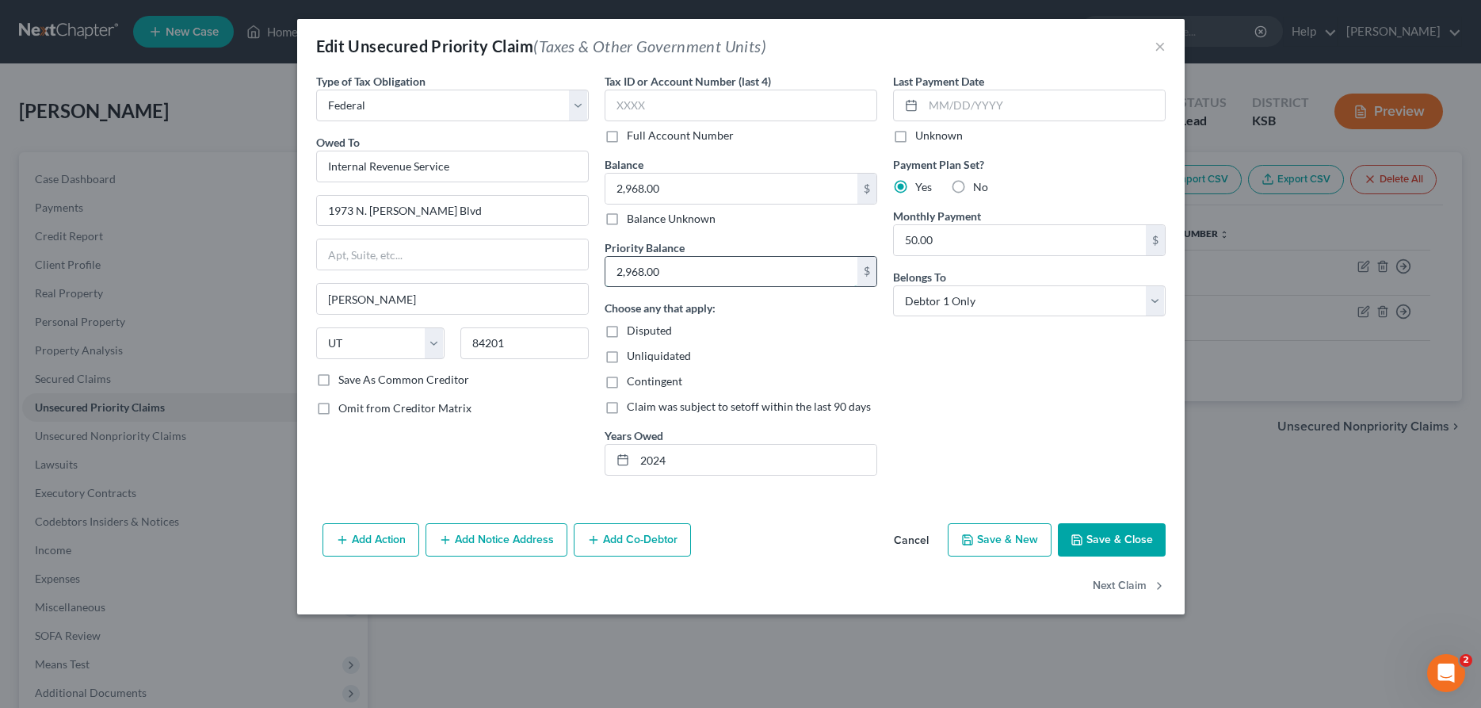
drag, startPoint x: 721, startPoint y: 277, endPoint x: 448, endPoint y: 274, distance: 272.6
click at [605, 274] on input "2,968.00" at bounding box center [731, 272] width 252 height 30
click at [1135, 547] on button "Save & Close" at bounding box center [1112, 539] width 108 height 33
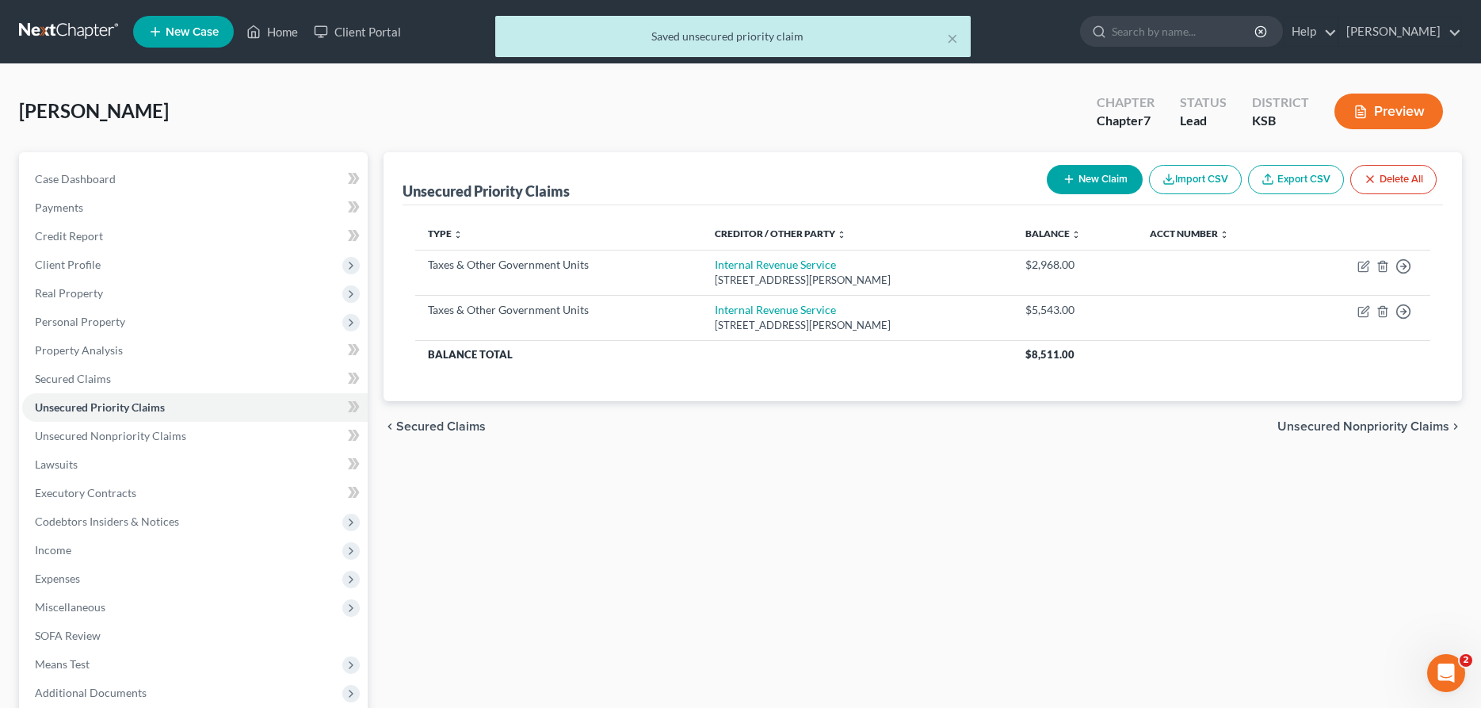
click at [1078, 185] on button "New Claim" at bounding box center [1095, 179] width 96 height 29
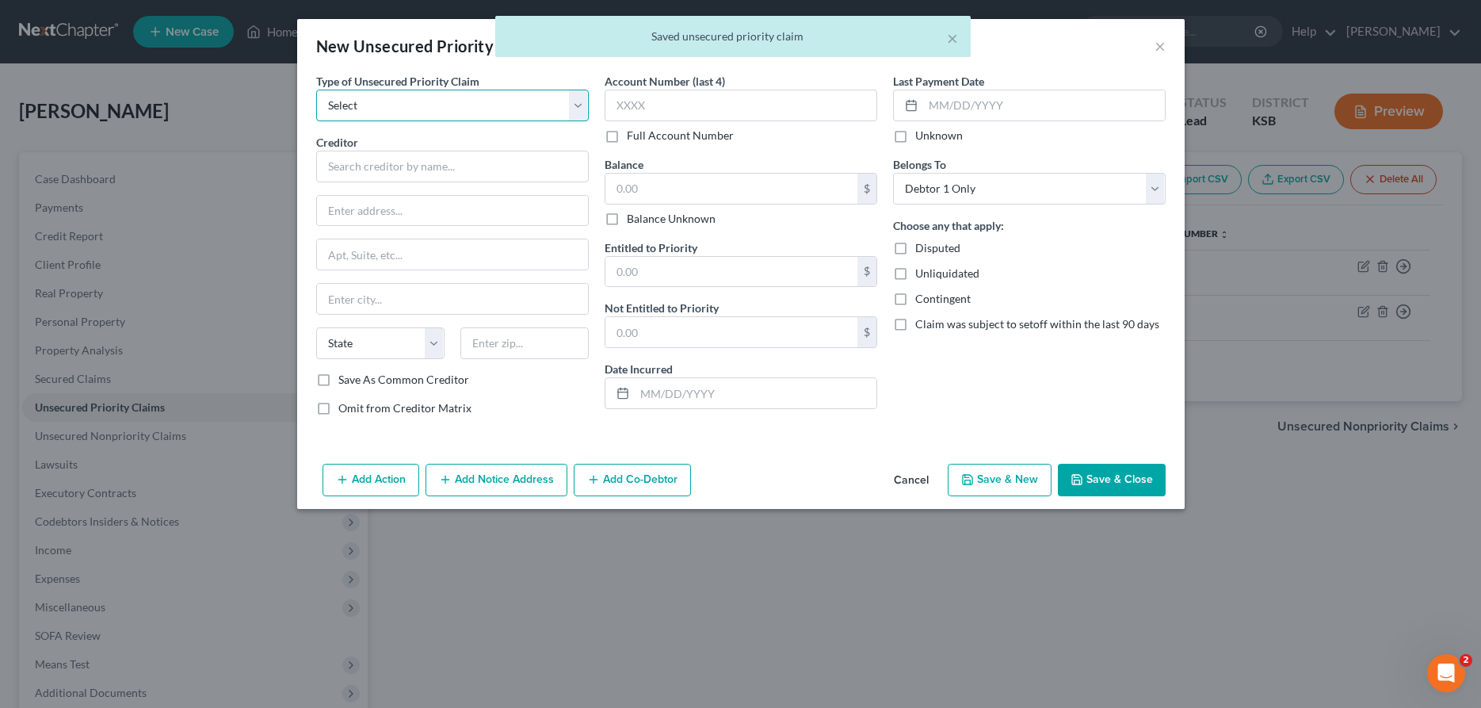
click at [316, 90] on select "Select Taxes & Other Government Units Domestic Support Obligations Extensions o…" at bounding box center [452, 106] width 273 height 32
click option "Taxes & Other Government Units" at bounding box center [0, 0] width 0 height 0
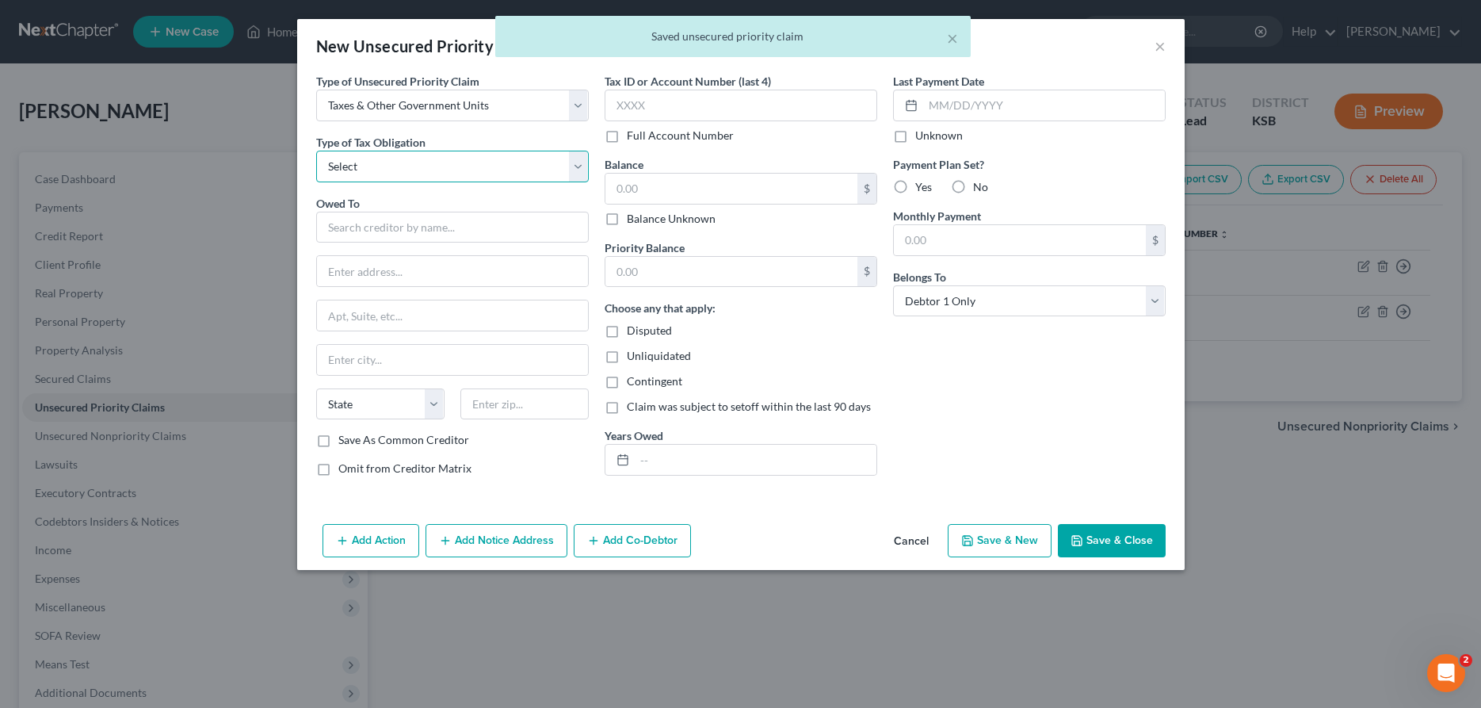
click at [316, 151] on select "Select Federal City State Franchise Tax Board Other" at bounding box center [452, 167] width 273 height 32
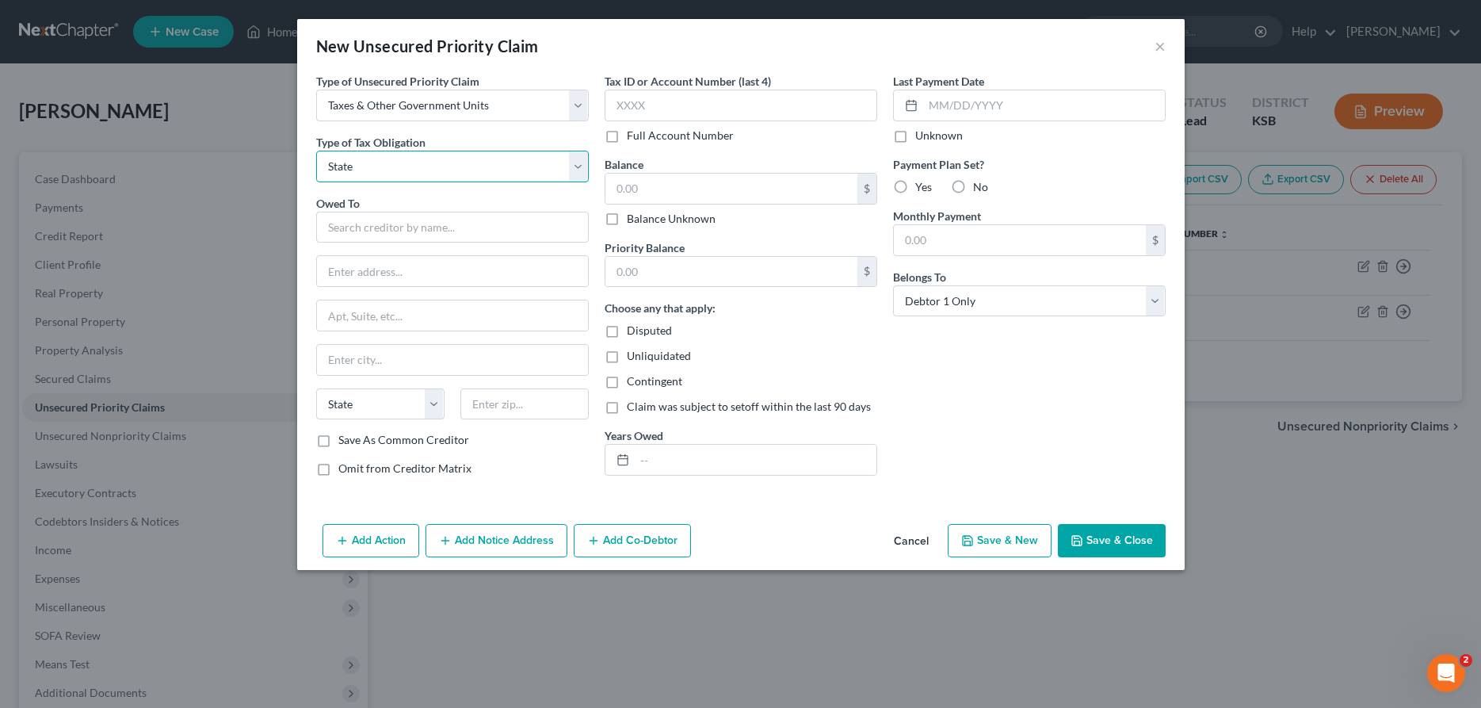
click option "State" at bounding box center [0, 0] width 0 height 0
click at [418, 232] on input "text" at bounding box center [452, 228] width 273 height 32
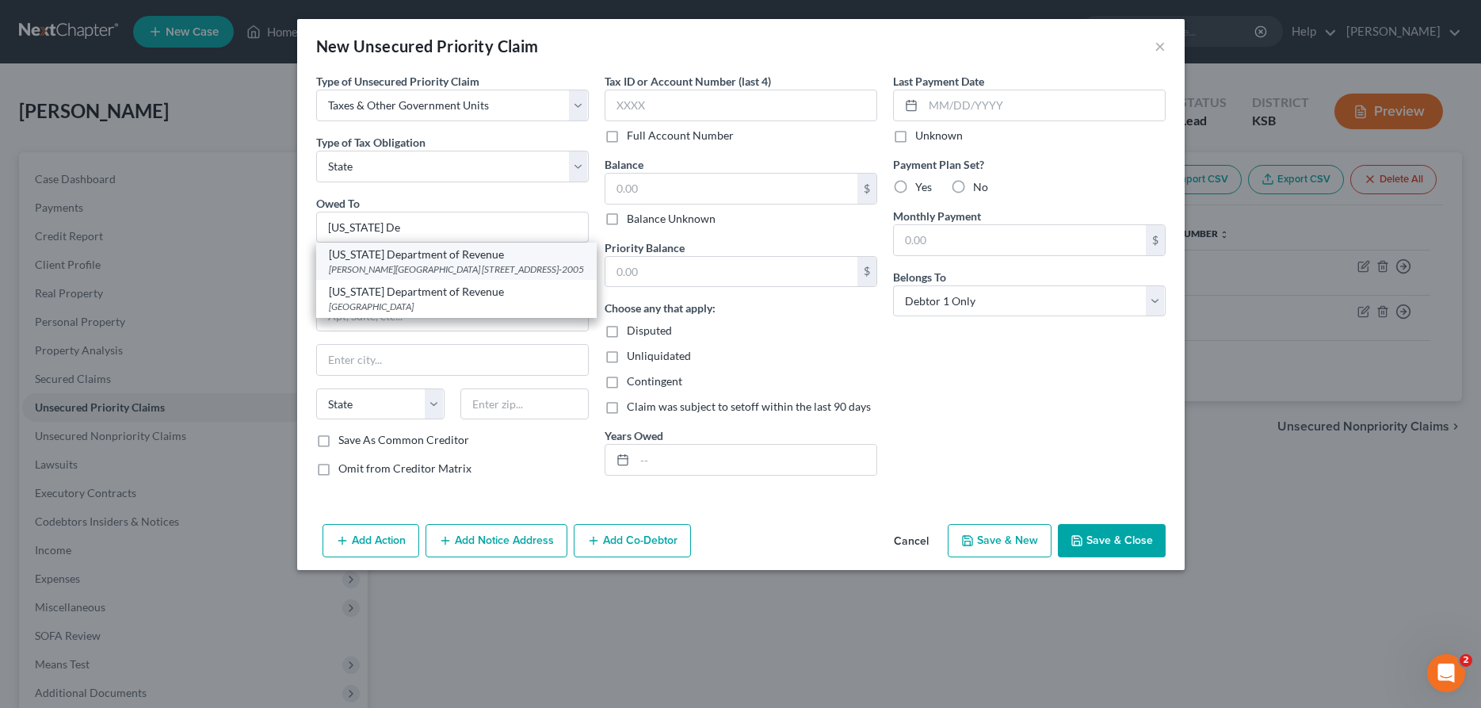
click at [380, 263] on div "[PERSON_NAME][GEOGRAPHIC_DATA] [STREET_ADDRESS]-2005" at bounding box center [456, 268] width 255 height 13
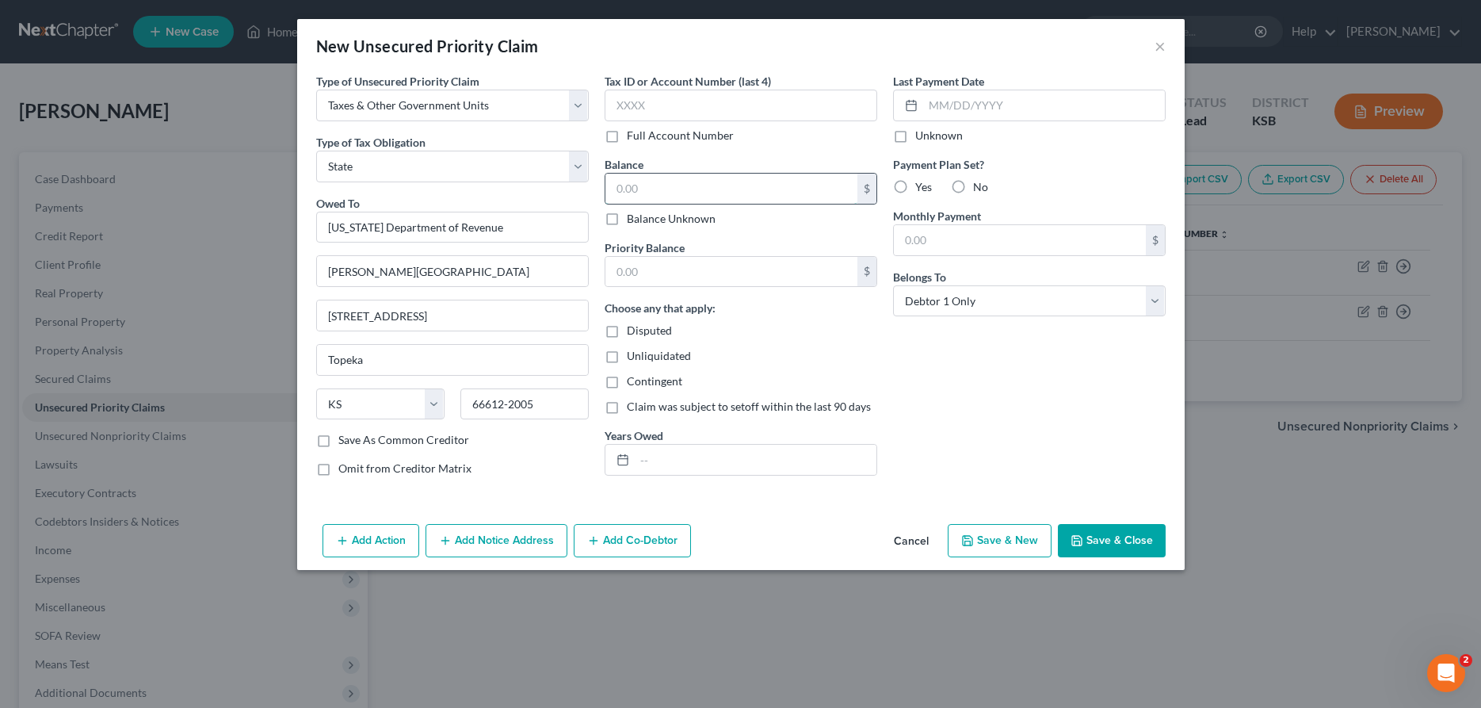
click at [656, 175] on input "text" at bounding box center [731, 189] width 252 height 30
click at [631, 450] on div at bounding box center [619, 459] width 29 height 30
click at [817, 467] on input "text" at bounding box center [756, 459] width 242 height 30
click at [1140, 531] on button "Save & Close" at bounding box center [1112, 540] width 108 height 33
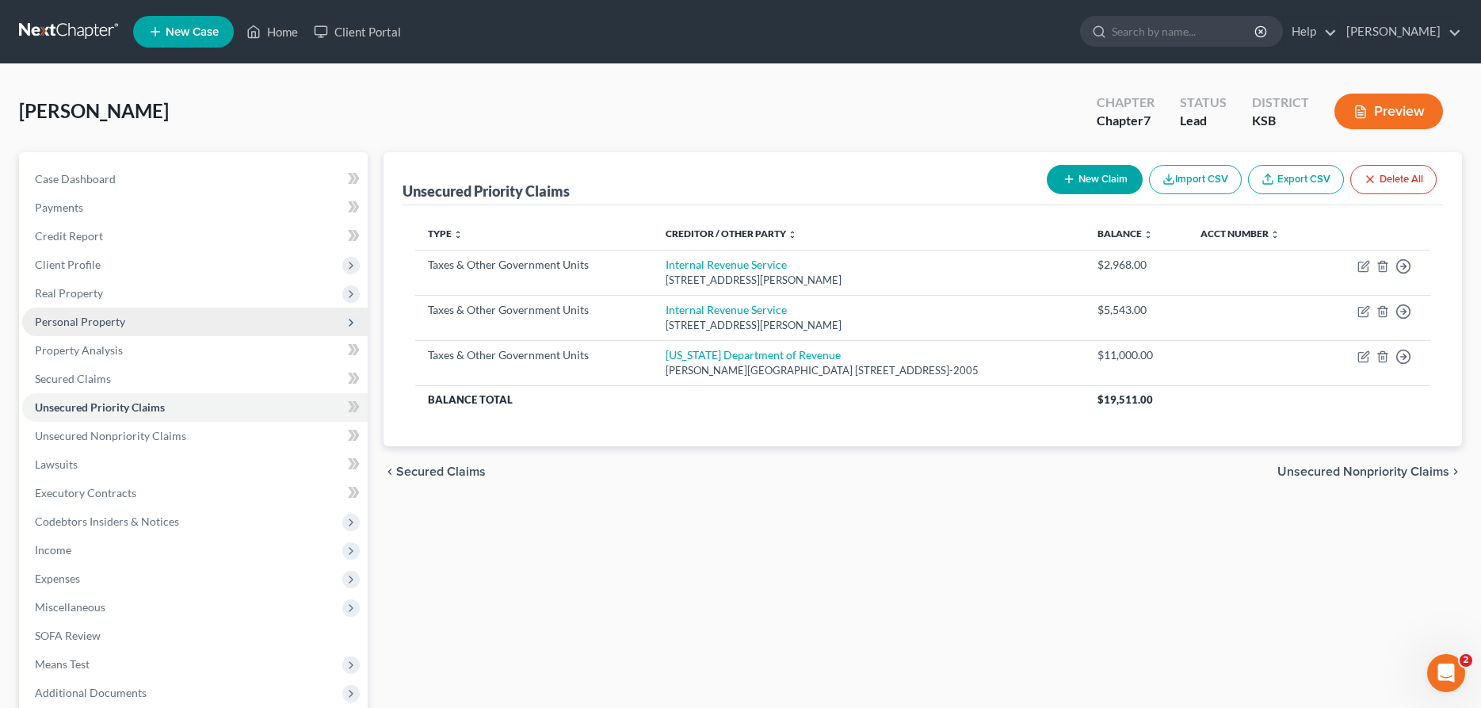
click at [112, 332] on span "Personal Property" at bounding box center [194, 321] width 345 height 29
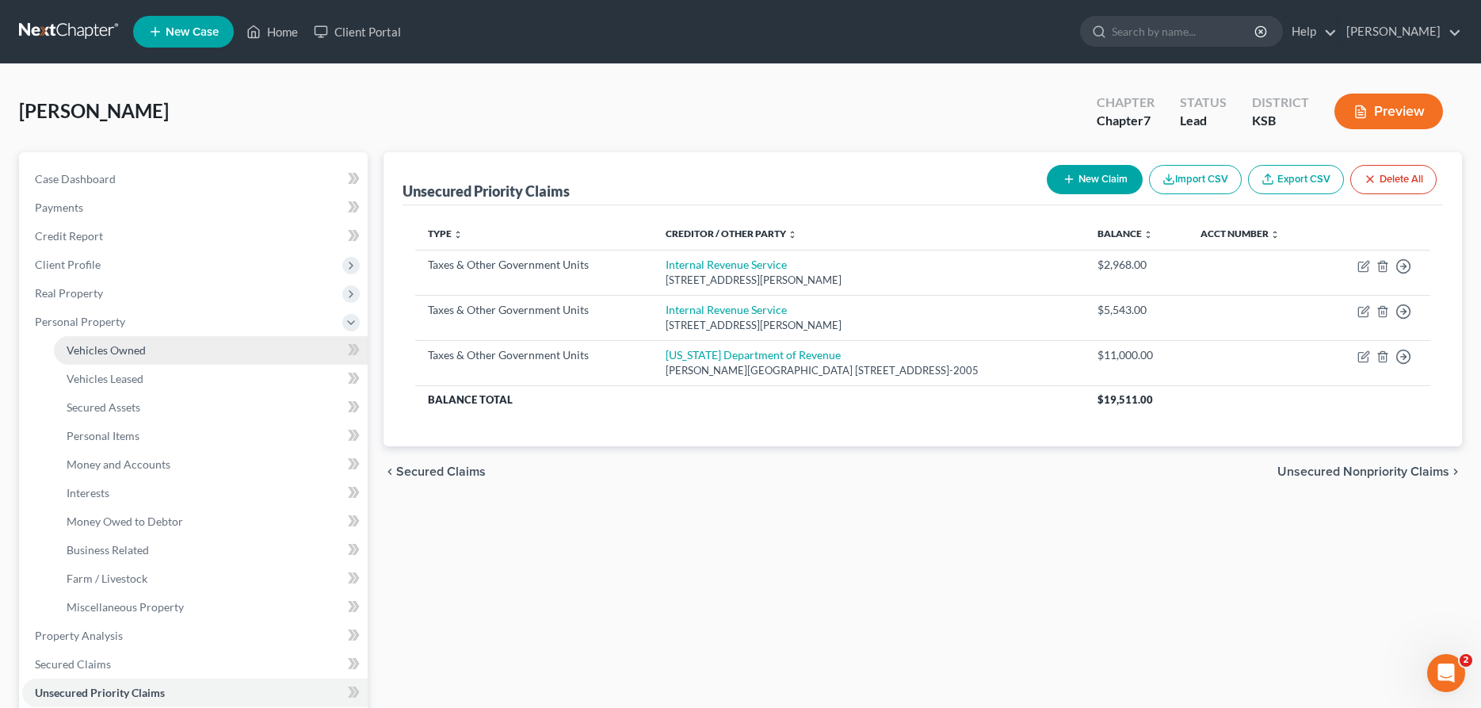
click at [111, 350] on span "Vehicles Owned" at bounding box center [106, 349] width 79 height 13
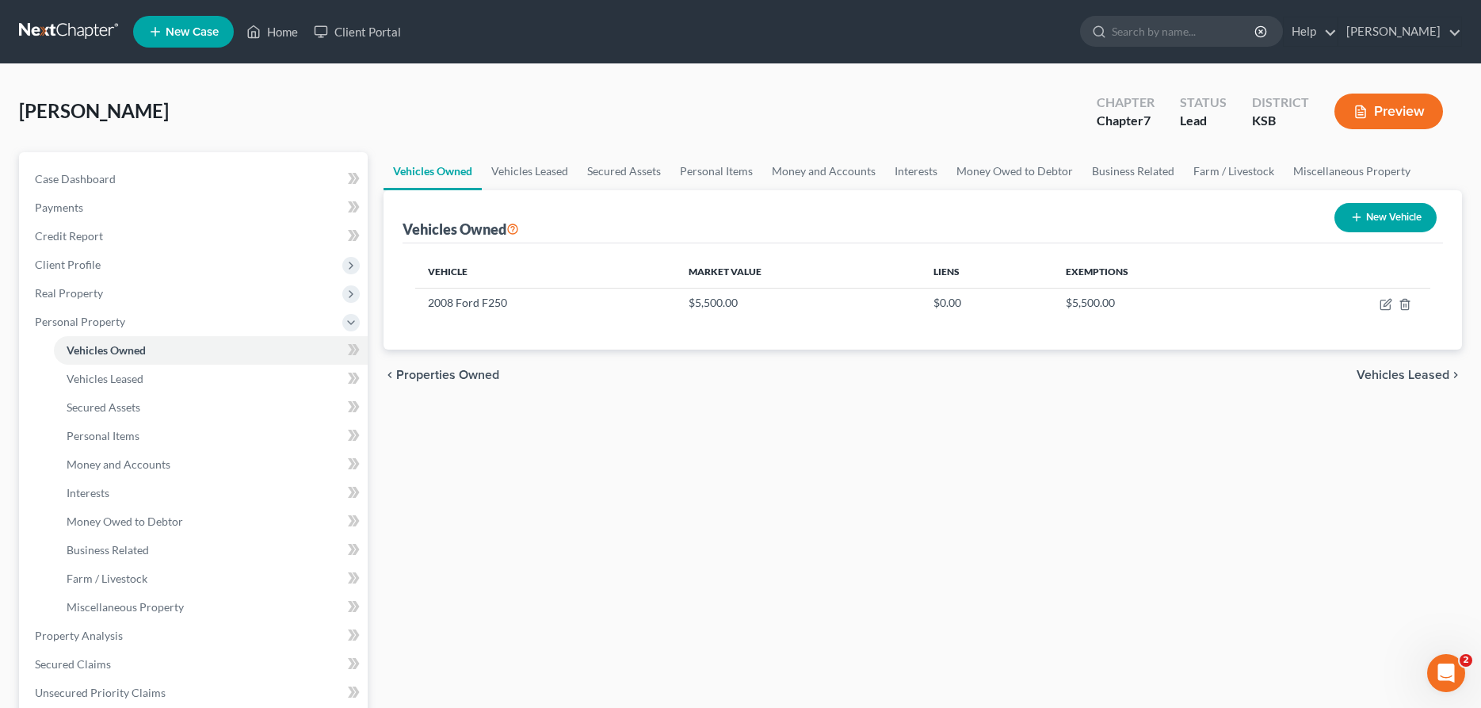
click at [1330, 516] on div "Vehicles Owned Vehicles Leased Secured Assets Personal Items Money and Accounts…" at bounding box center [923, 624] width 1094 height 944
click at [529, 170] on link "Vehicles Leased" at bounding box center [530, 171] width 96 height 38
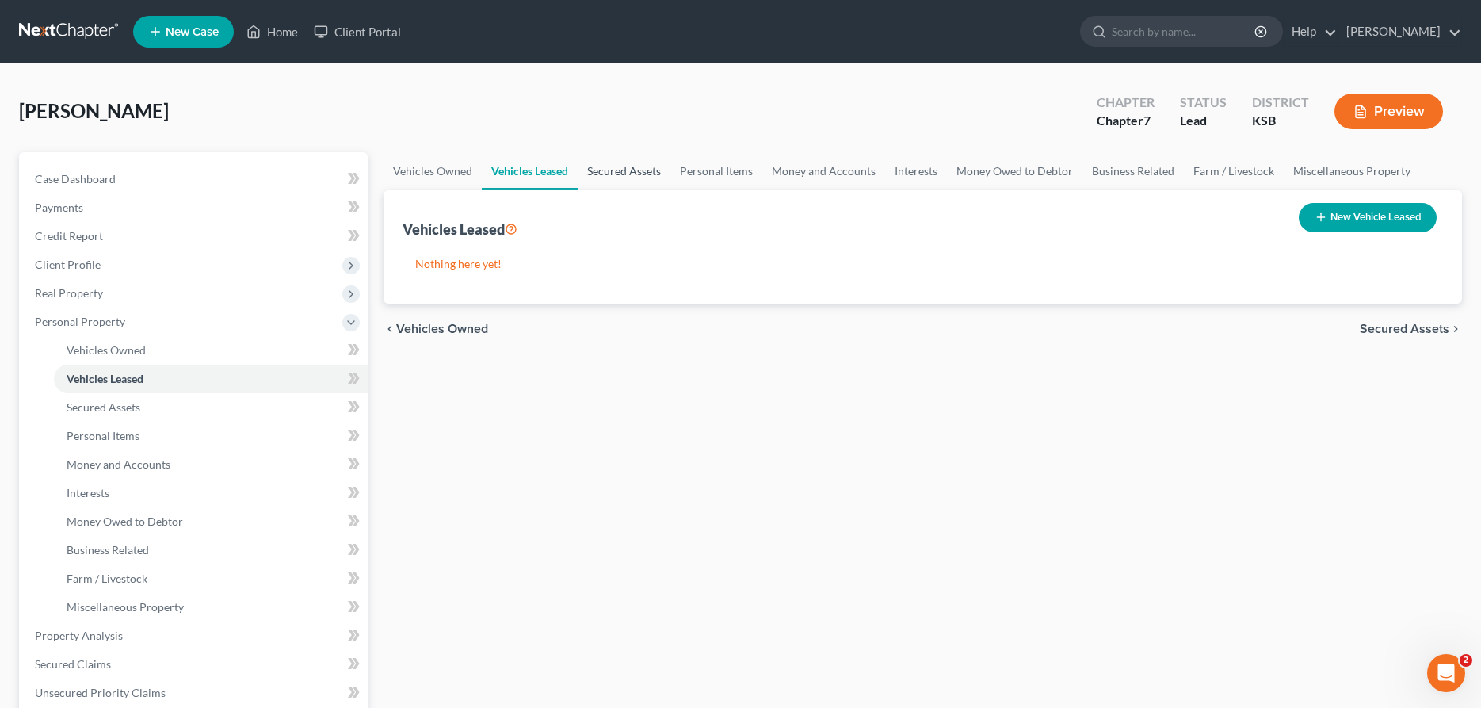
click at [599, 166] on link "Secured Assets" at bounding box center [624, 171] width 93 height 38
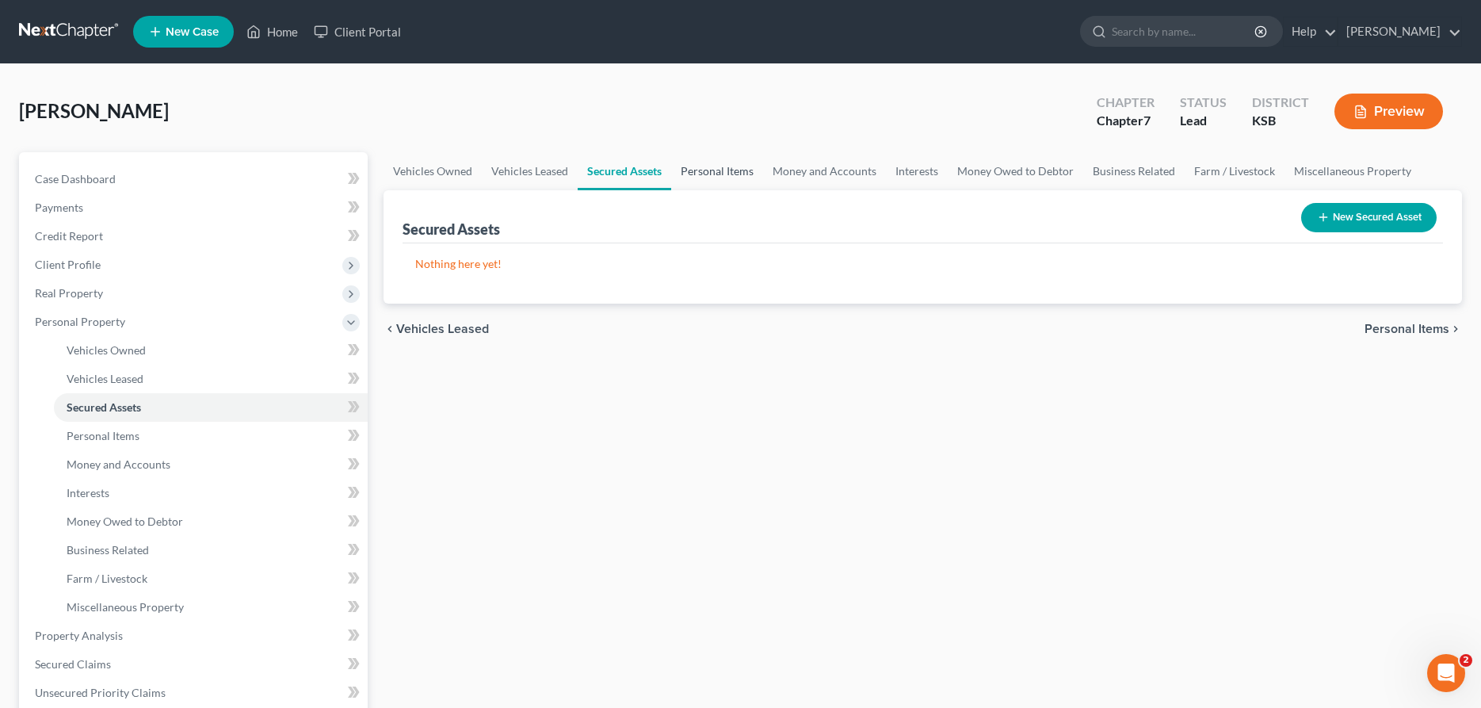
click at [684, 169] on link "Personal Items" at bounding box center [717, 171] width 92 height 38
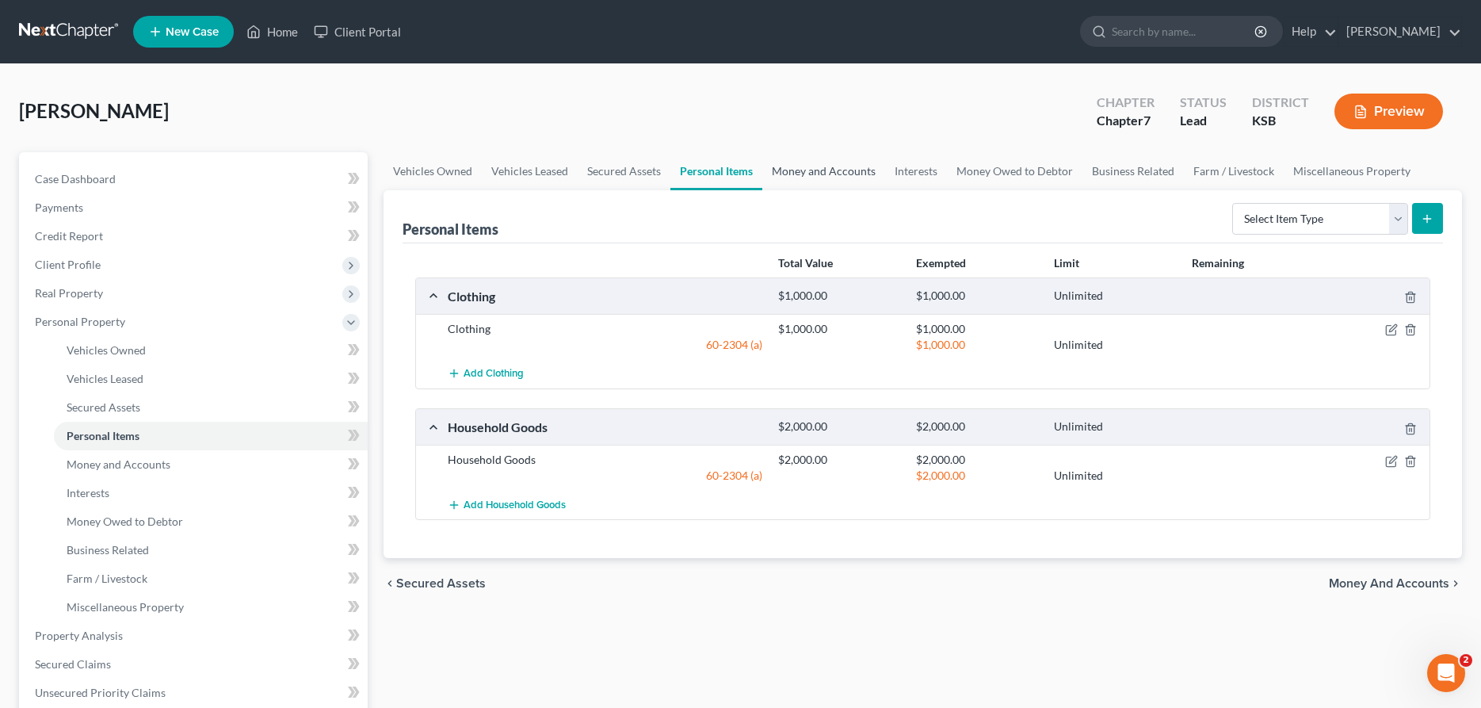
click at [845, 172] on link "Money and Accounts" at bounding box center [823, 171] width 123 height 38
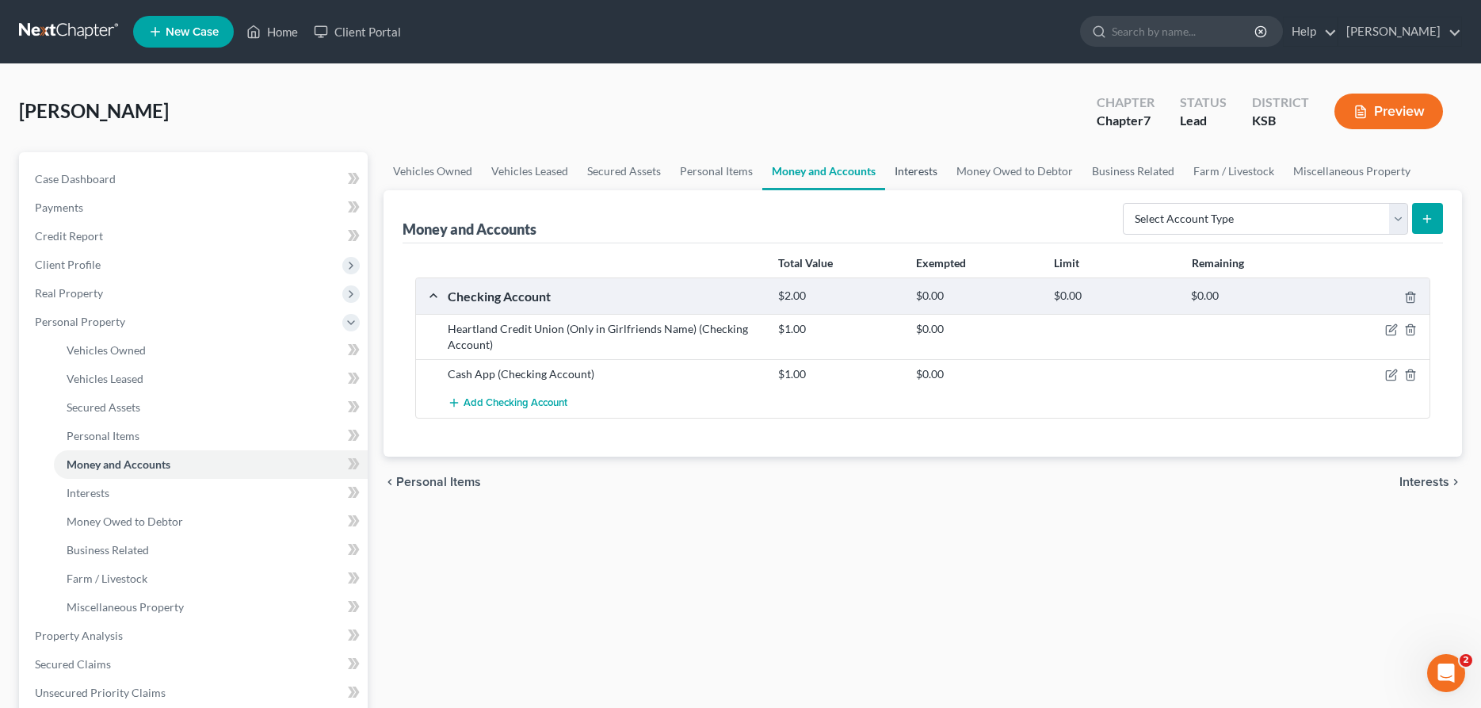
click at [915, 170] on link "Interests" at bounding box center [916, 171] width 62 height 38
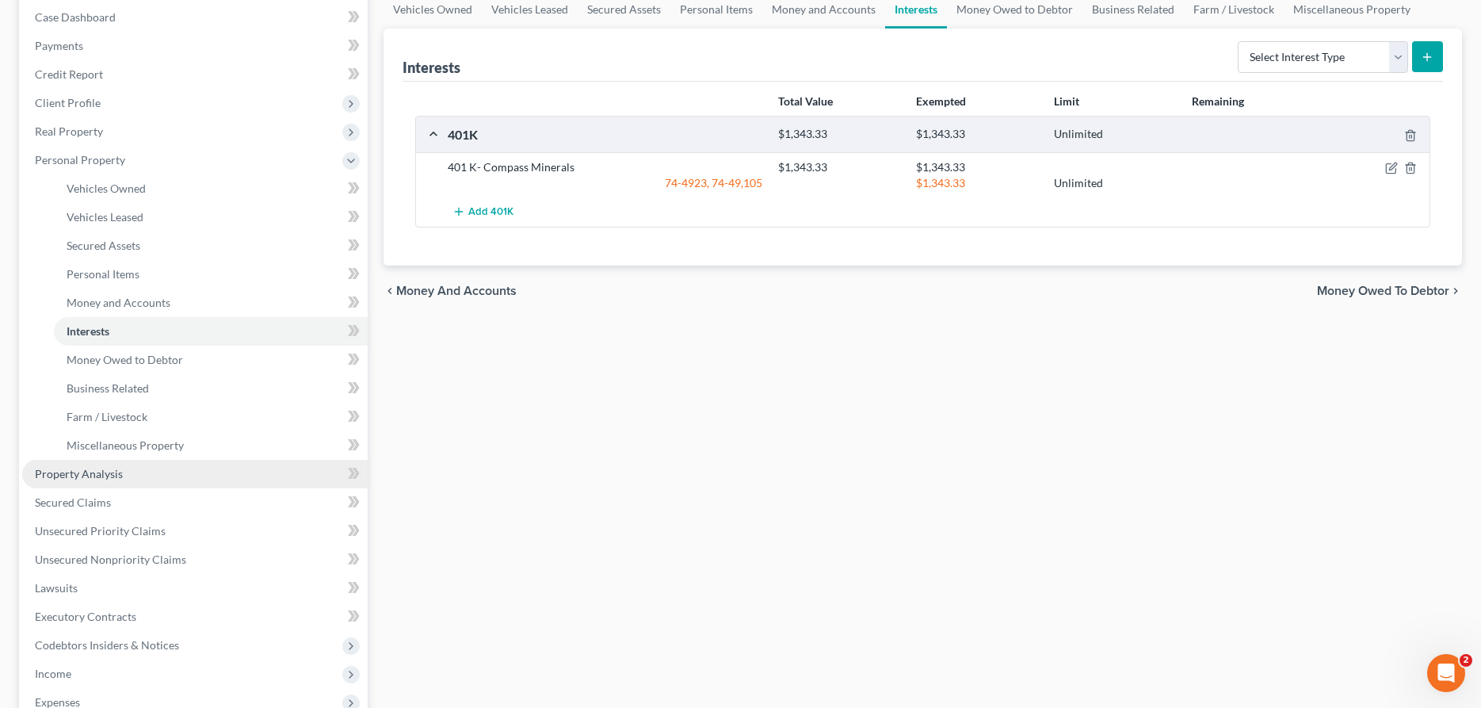
click at [100, 471] on span "Property Analysis" at bounding box center [79, 473] width 88 height 13
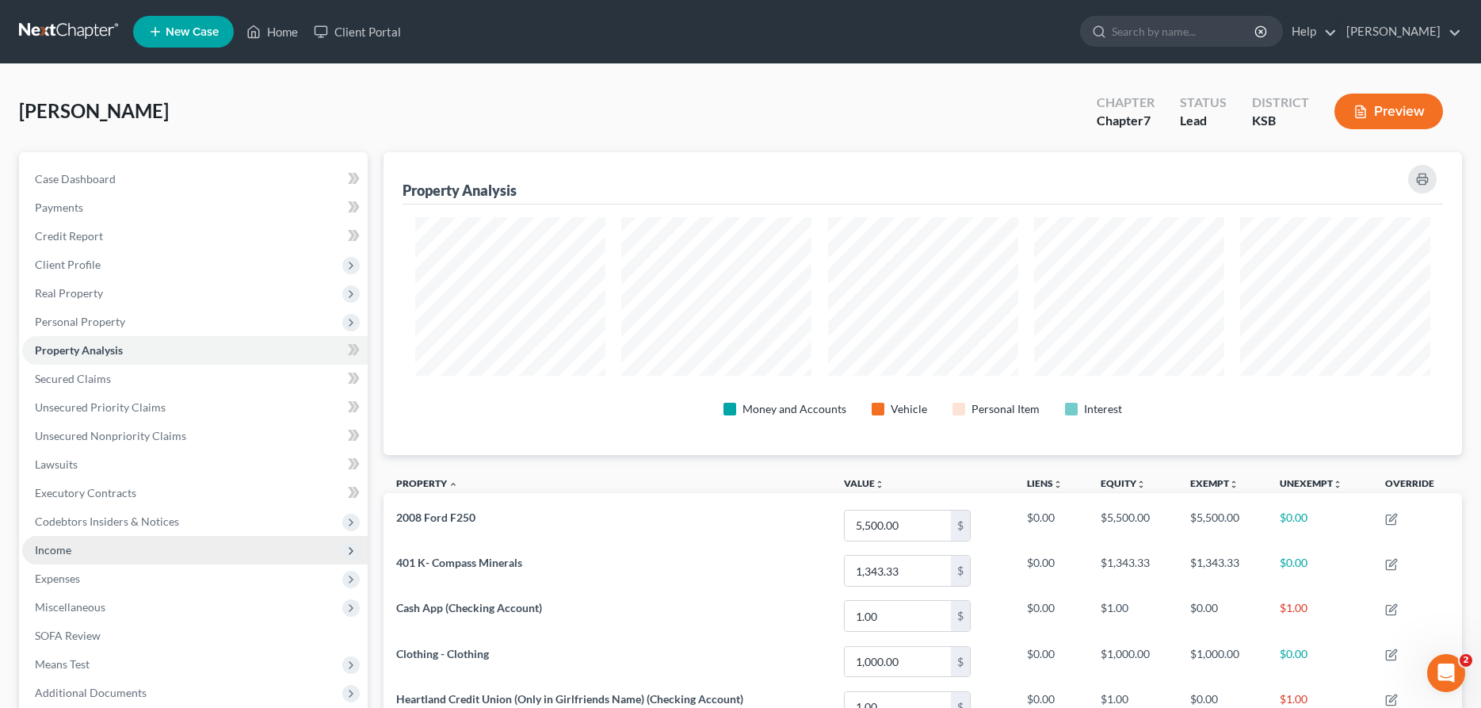
click at [65, 551] on span "Income" at bounding box center [53, 549] width 36 height 13
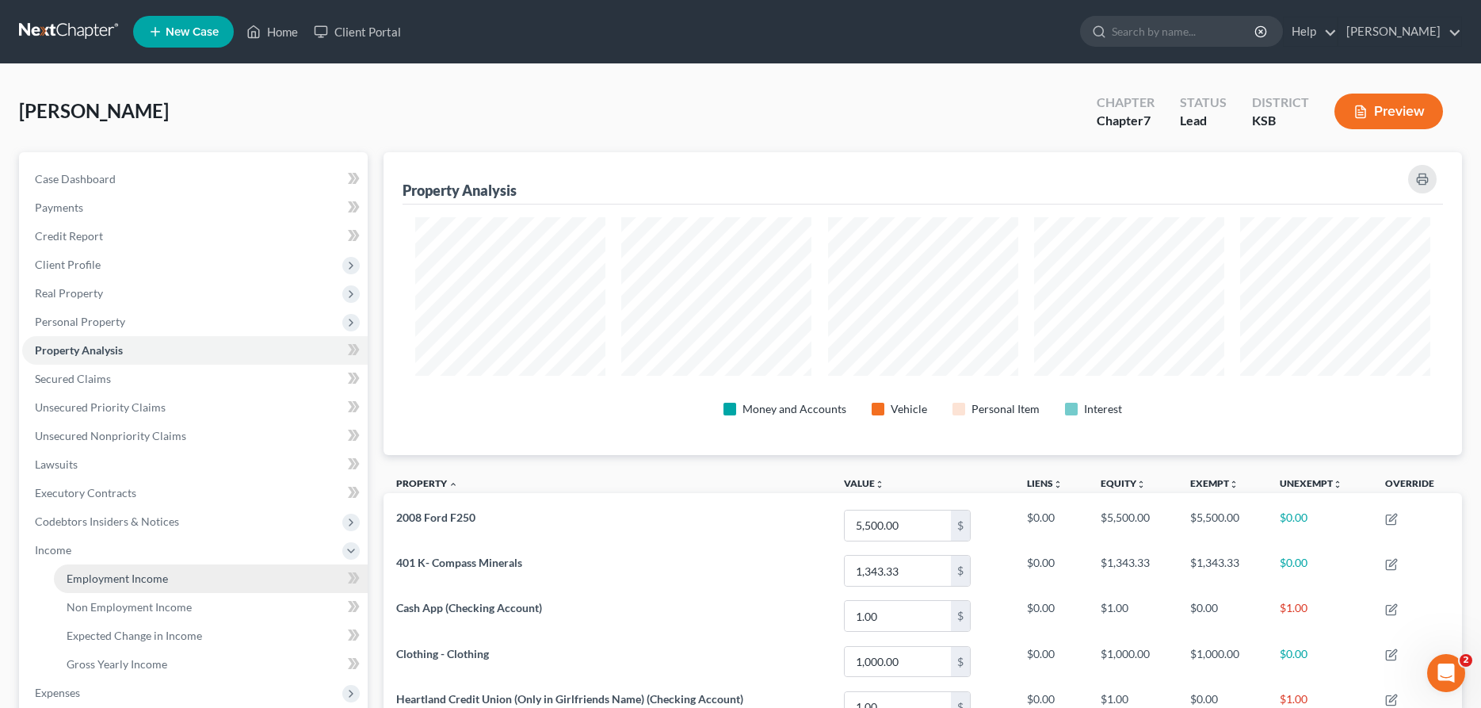
click at [80, 574] on span "Employment Income" at bounding box center [117, 577] width 101 height 13
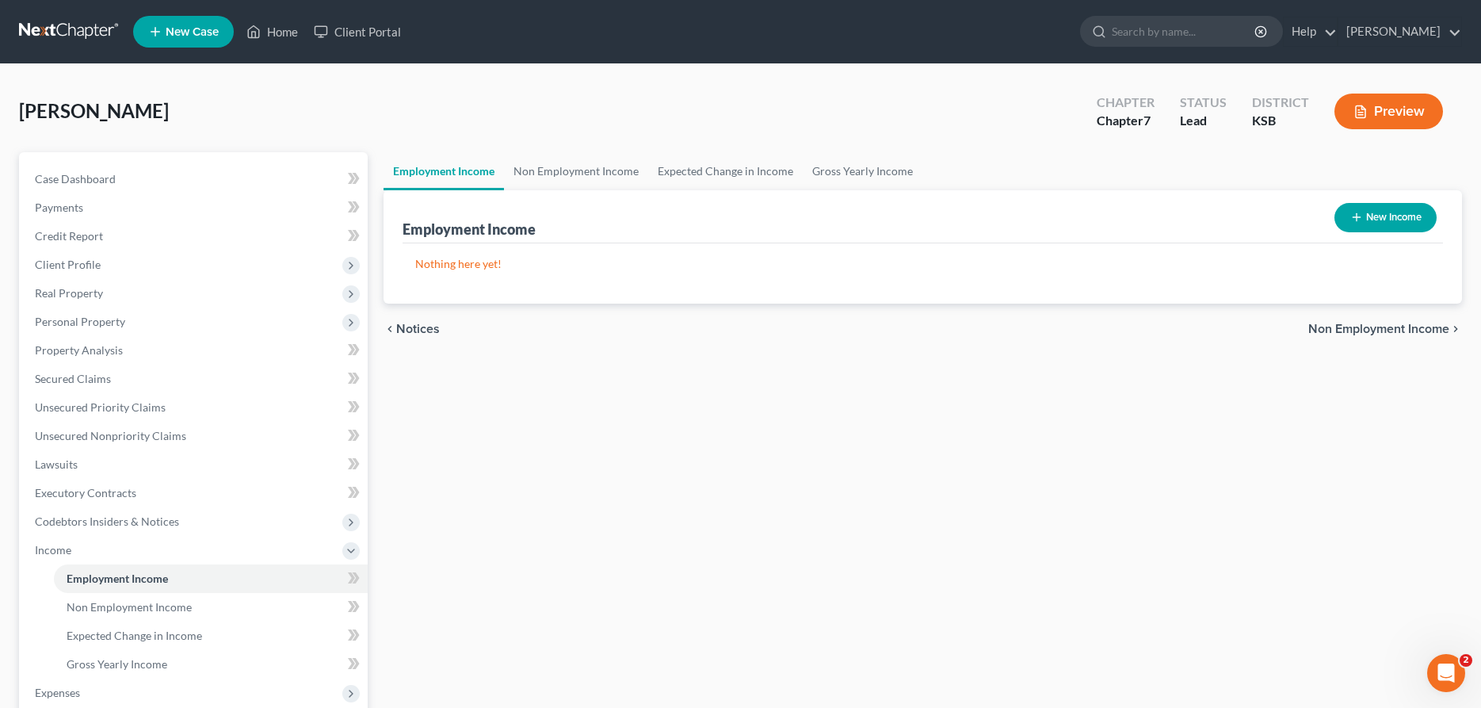
click at [1374, 213] on button "New Income" at bounding box center [1385, 217] width 102 height 29
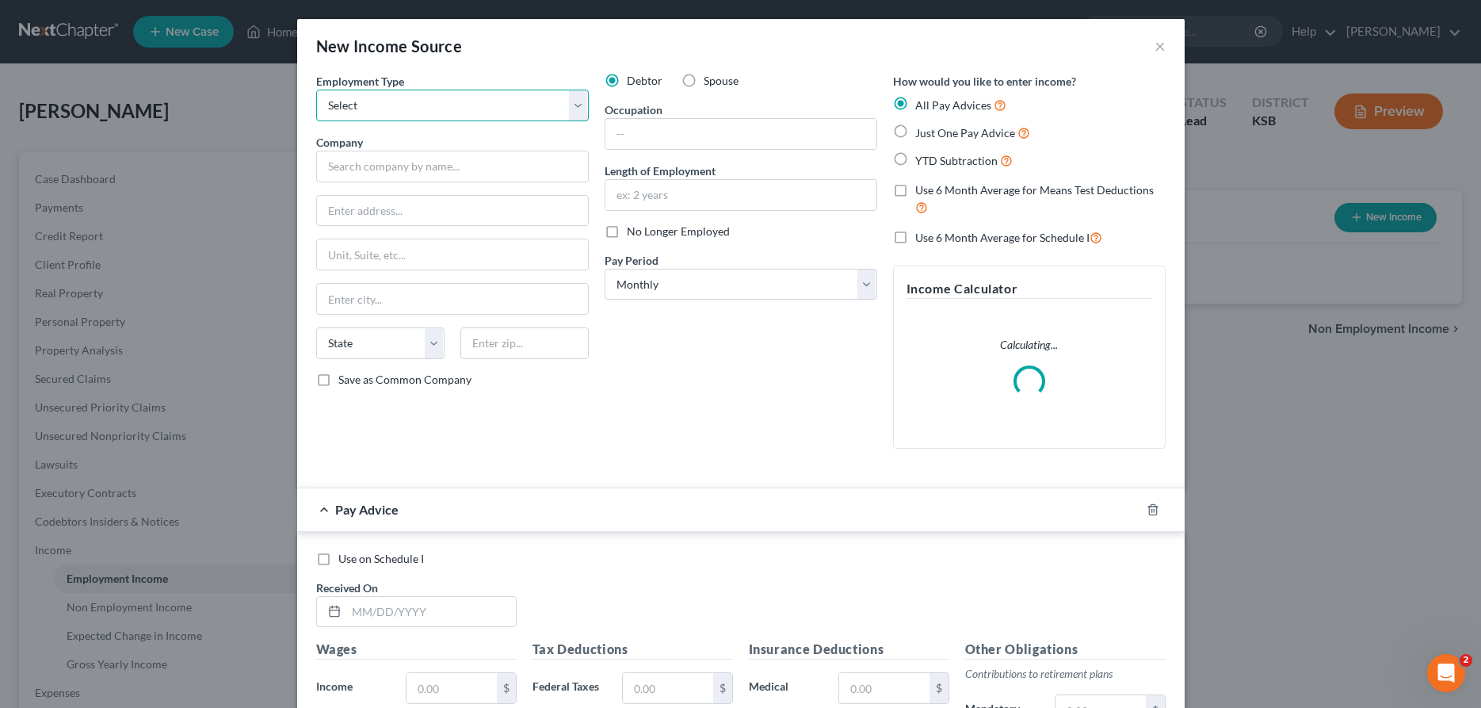
click at [316, 90] on select "Select Full or [DEMOGRAPHIC_DATA] Employment Self Employment" at bounding box center [452, 106] width 273 height 32
click option "Full or [DEMOGRAPHIC_DATA] Employment" at bounding box center [0, 0] width 0 height 0
click at [385, 165] on input "text" at bounding box center [452, 167] width 273 height 32
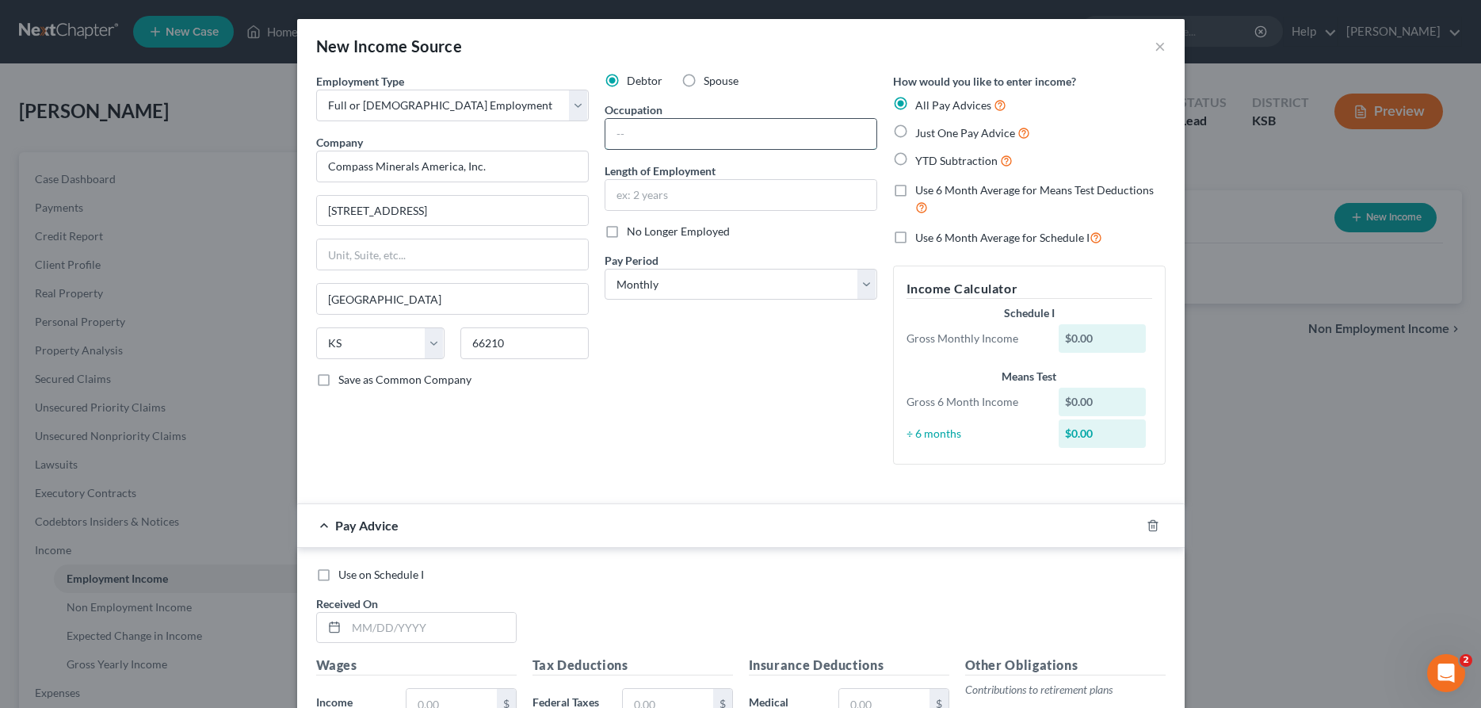
click at [795, 144] on input "text" at bounding box center [740, 134] width 271 height 30
click at [605, 269] on select "Select Monthly Twice Monthly Every Other Week Weekly" at bounding box center [741, 285] width 273 height 32
click option "Twice Monthly" at bounding box center [0, 0] width 0 height 0
click at [402, 624] on input "text" at bounding box center [431, 627] width 170 height 30
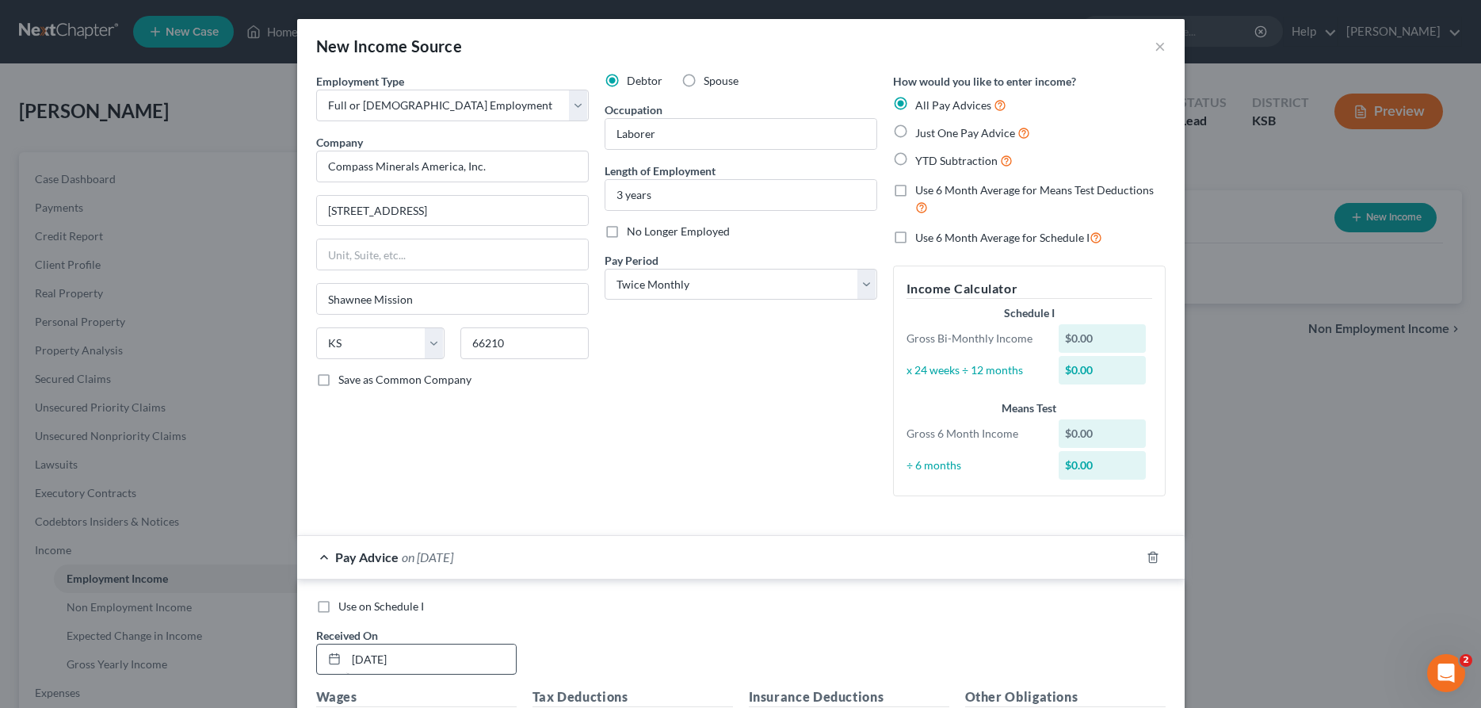
scroll to position [382, 0]
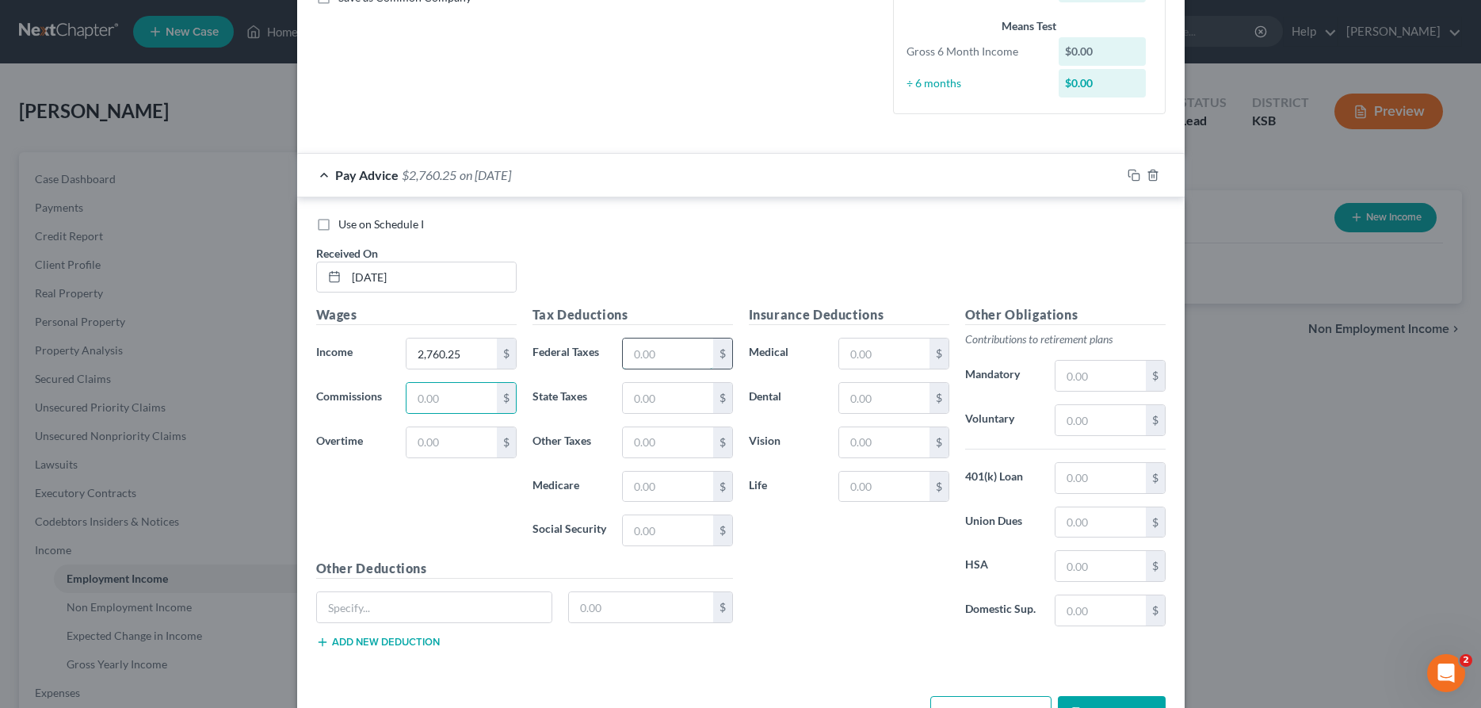
click at [666, 351] on input "text" at bounding box center [668, 353] width 90 height 30
click at [1101, 364] on input "text" at bounding box center [1100, 376] width 90 height 30
click at [898, 469] on div "Insurance Deductions Medical $ Dental $ Vision $ Life $" at bounding box center [849, 472] width 216 height 334
click at [899, 475] on input "text" at bounding box center [884, 486] width 90 height 30
click at [869, 389] on input "text" at bounding box center [884, 398] width 90 height 30
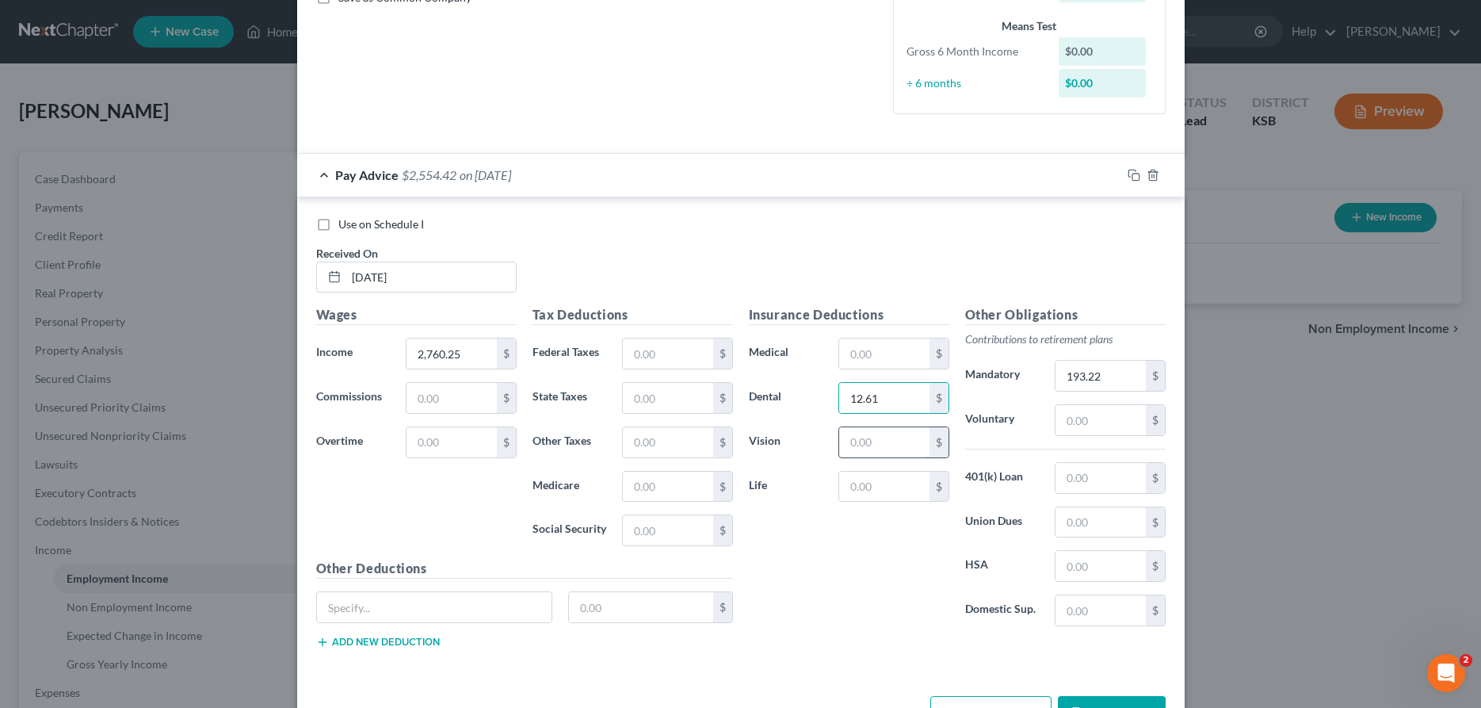
click at [866, 439] on input "text" at bounding box center [884, 442] width 90 height 30
click at [862, 435] on input "text" at bounding box center [884, 442] width 90 height 30
click at [476, 608] on input "text" at bounding box center [434, 607] width 235 height 30
click at [1097, 578] on input "text" at bounding box center [1100, 566] width 90 height 30
click at [844, 360] on input "text" at bounding box center [884, 353] width 90 height 30
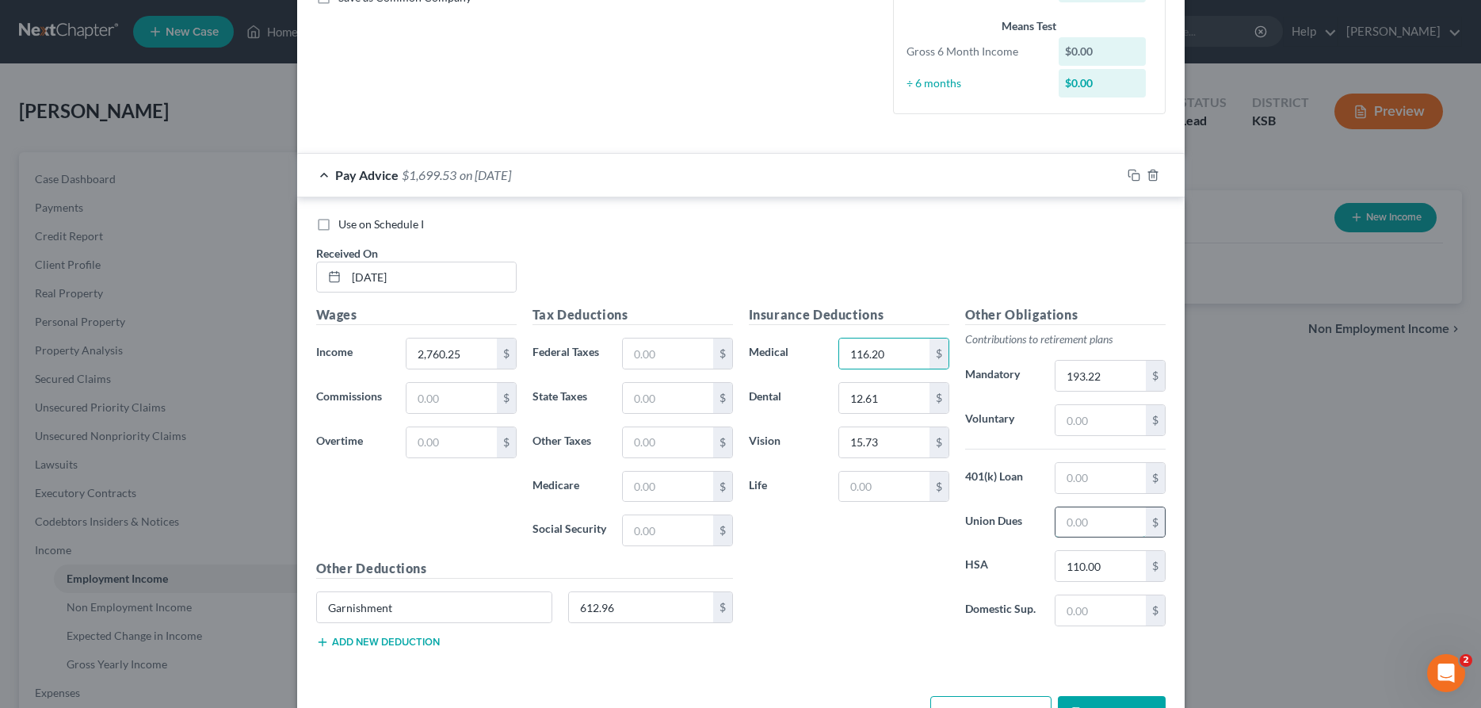
click at [1085, 517] on input "text" at bounding box center [1100, 522] width 90 height 30
click at [893, 484] on input "text" at bounding box center [884, 486] width 90 height 30
click at [679, 360] on input "text" at bounding box center [668, 353] width 90 height 30
click at [1132, 174] on rect "button" at bounding box center [1135, 177] width 7 height 7
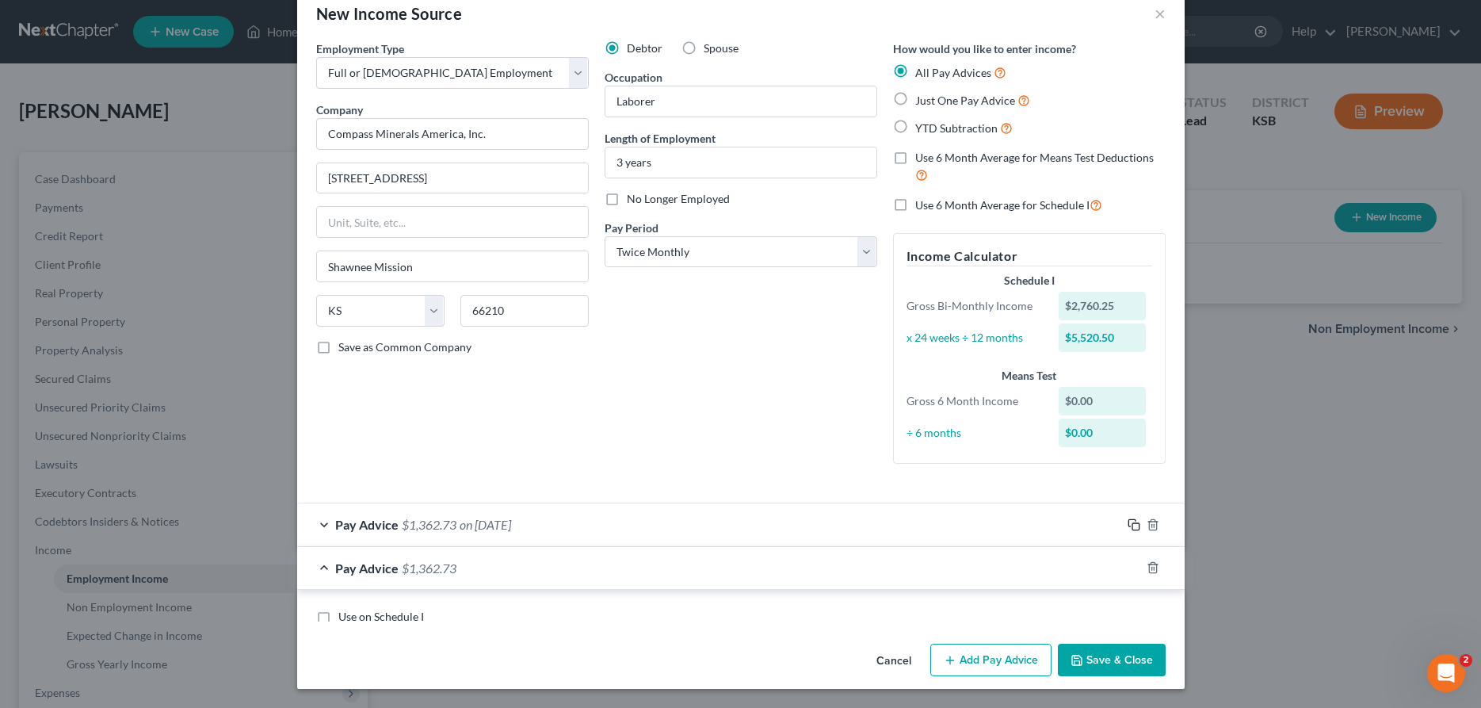
scroll to position [190, 0]
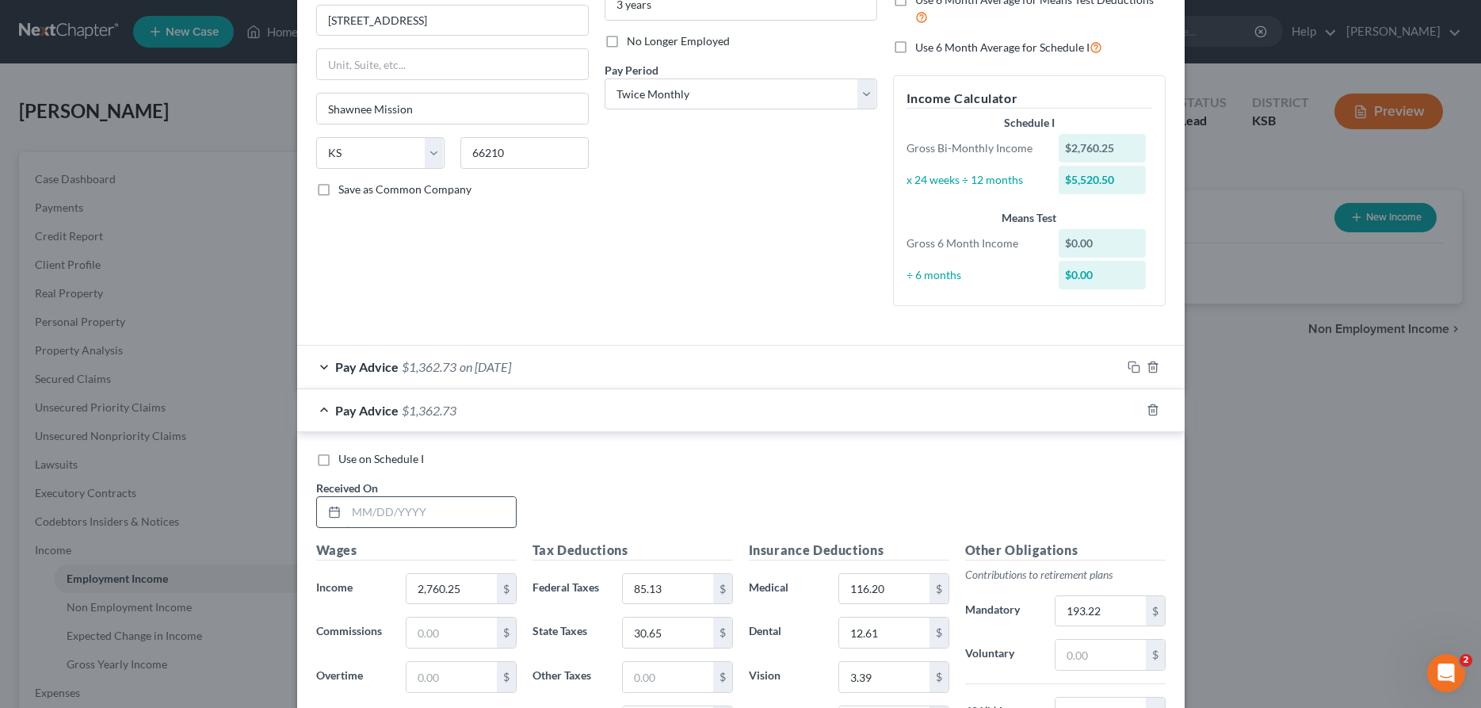
click at [428, 510] on input "text" at bounding box center [431, 512] width 170 height 30
click at [647, 591] on input "85.13" at bounding box center [668, 589] width 90 height 30
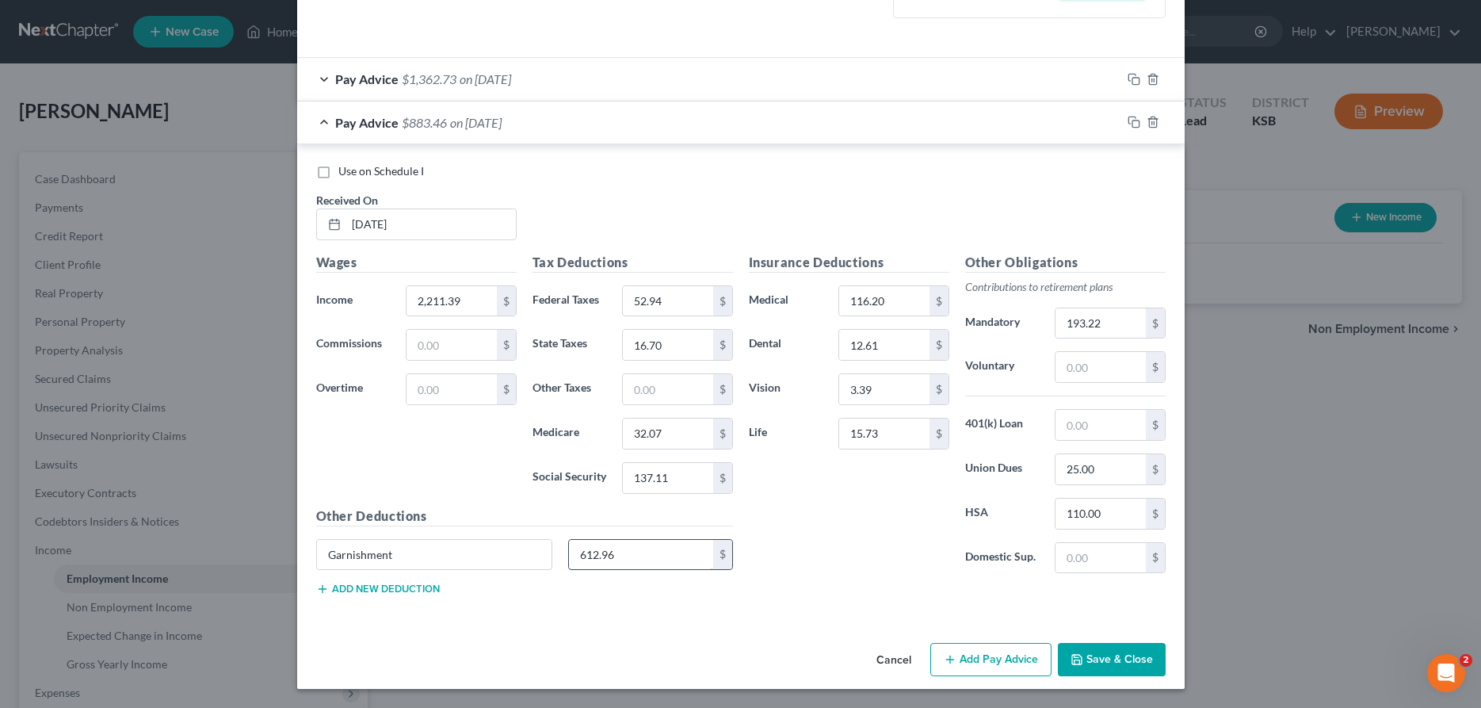
drag, startPoint x: 645, startPoint y: 559, endPoint x: 551, endPoint y: 559, distance: 93.5
click at [569, 559] on input "612.96" at bounding box center [641, 555] width 144 height 30
click at [1118, 328] on input "193.22" at bounding box center [1100, 323] width 90 height 30
click at [1118, 517] on input "110.00" at bounding box center [1100, 513] width 90 height 30
click at [1131, 120] on icon "button" at bounding box center [1133, 122] width 13 height 13
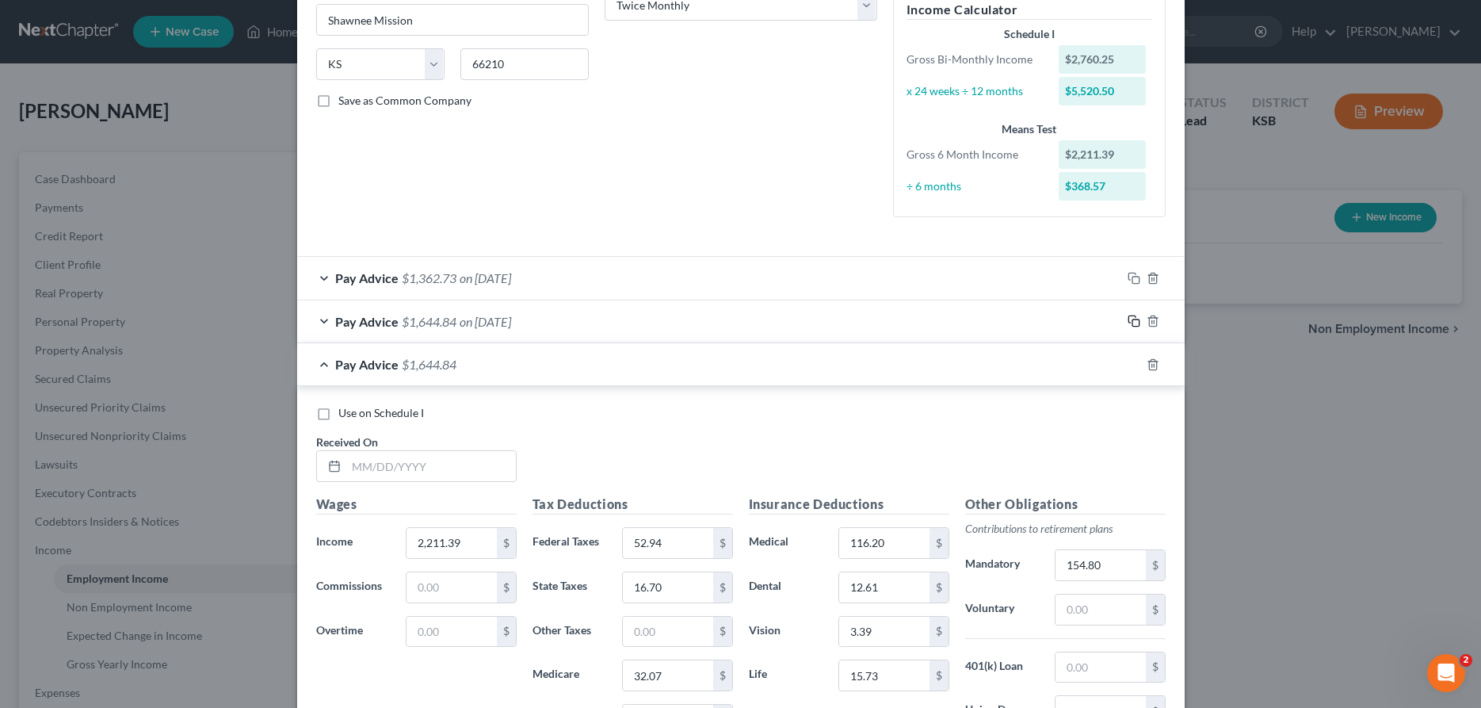
scroll to position [338, 0]
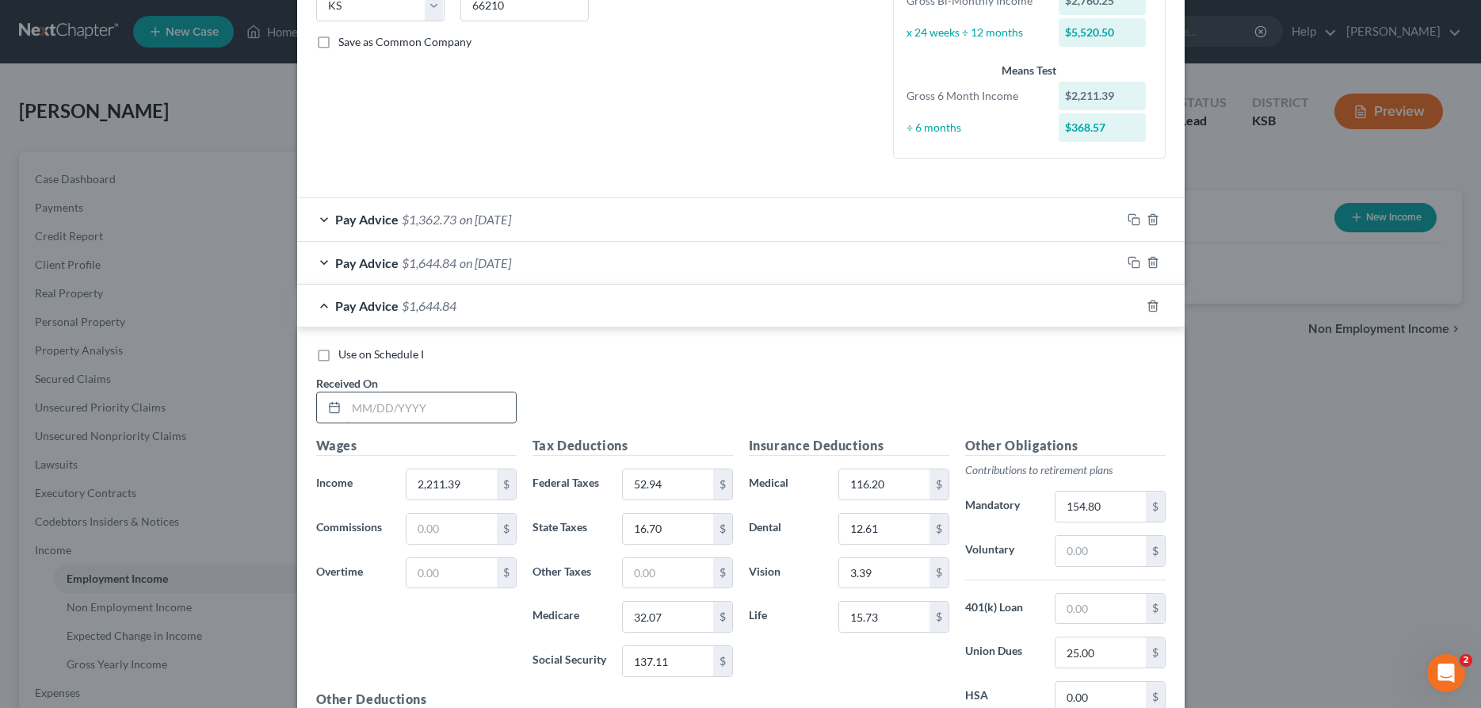
click at [483, 403] on input "text" at bounding box center [431, 407] width 170 height 30
click at [476, 489] on input "2,211.39" at bounding box center [451, 484] width 90 height 30
click at [677, 491] on input "52.94" at bounding box center [668, 484] width 90 height 30
click at [1124, 505] on input "154.80" at bounding box center [1100, 506] width 90 height 30
click at [870, 537] on input "12.61" at bounding box center [884, 528] width 90 height 30
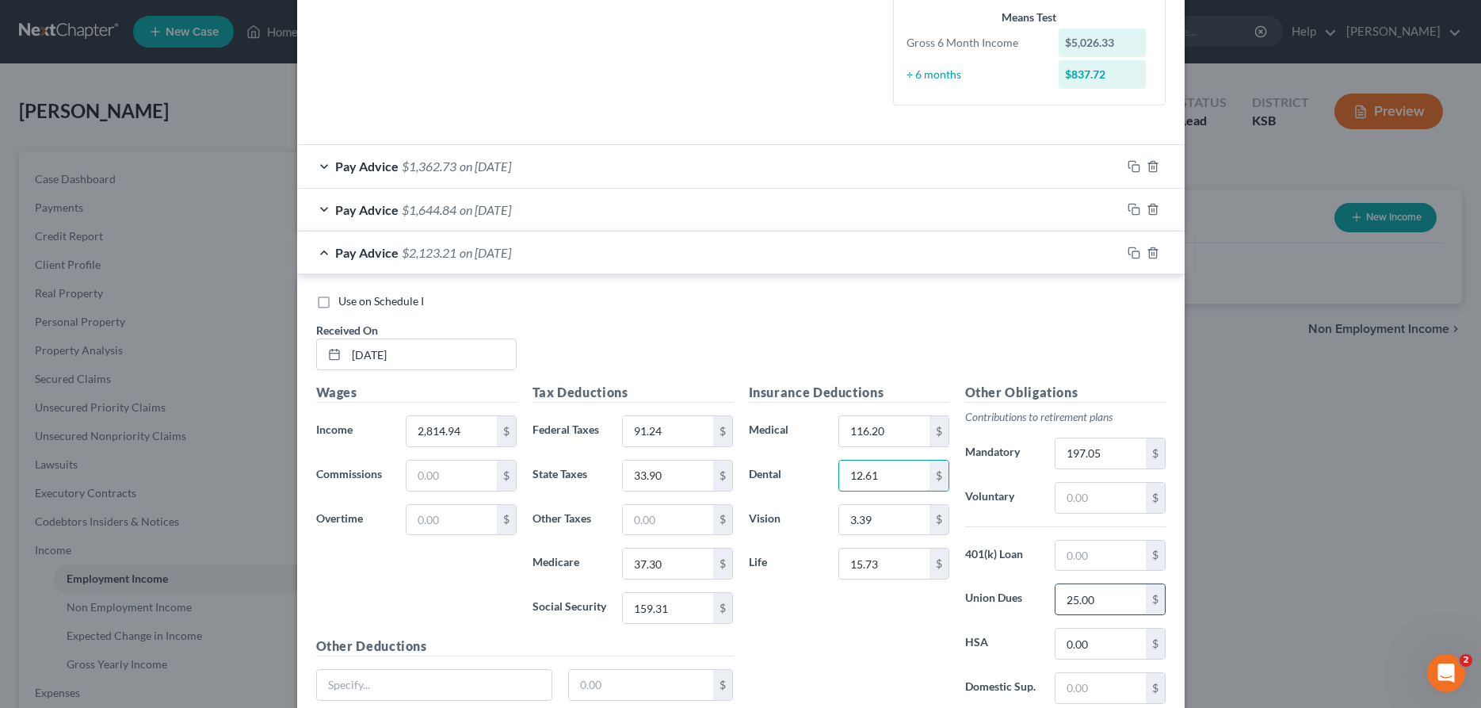
scroll to position [418, 0]
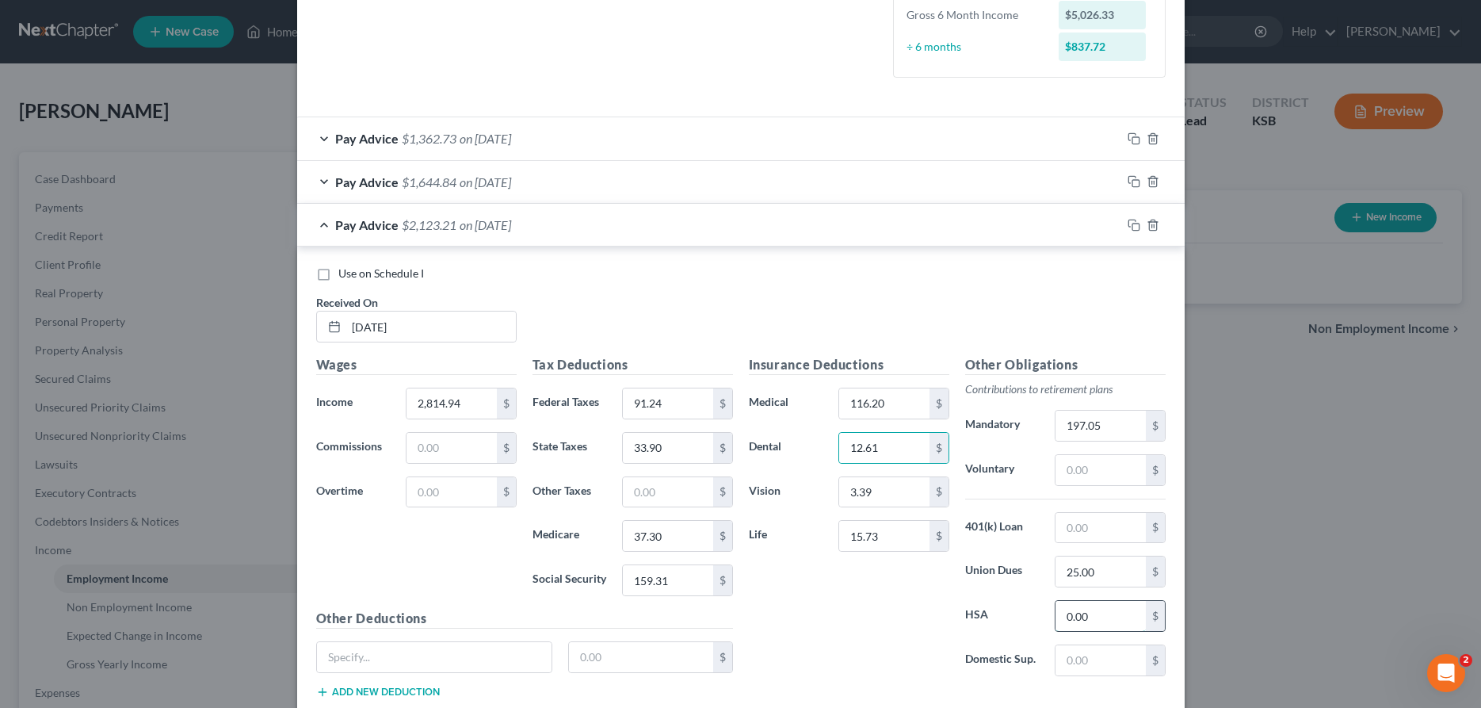
click at [1108, 621] on input "0.00" at bounding box center [1100, 616] width 90 height 30
click at [1089, 575] on input "25.00" at bounding box center [1100, 571] width 90 height 30
drag, startPoint x: 1108, startPoint y: 572, endPoint x: 1023, endPoint y: 574, distance: 84.8
click at [1055, 574] on input "116.20" at bounding box center [1100, 571] width 90 height 30
click at [1124, 224] on div at bounding box center [1152, 224] width 63 height 25
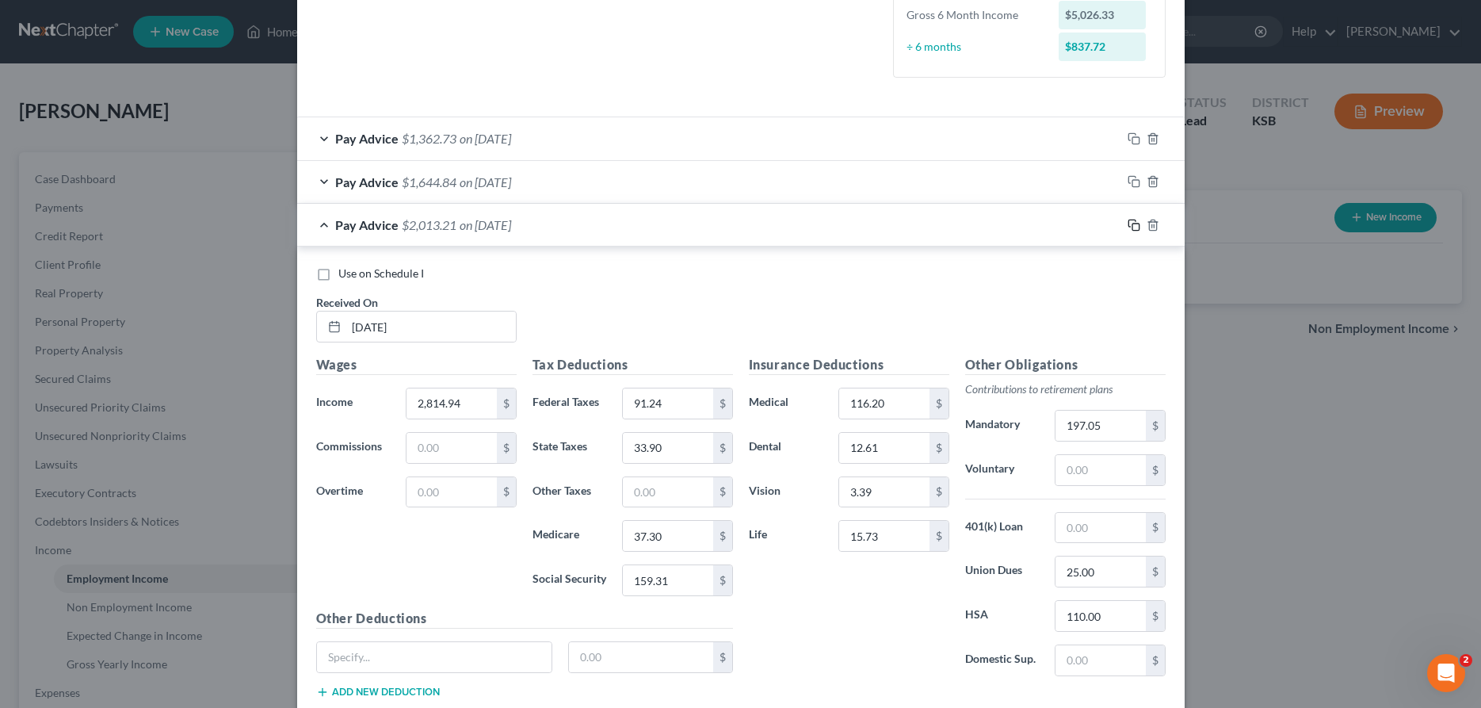
click at [1131, 224] on icon "button" at bounding box center [1133, 225] width 13 height 13
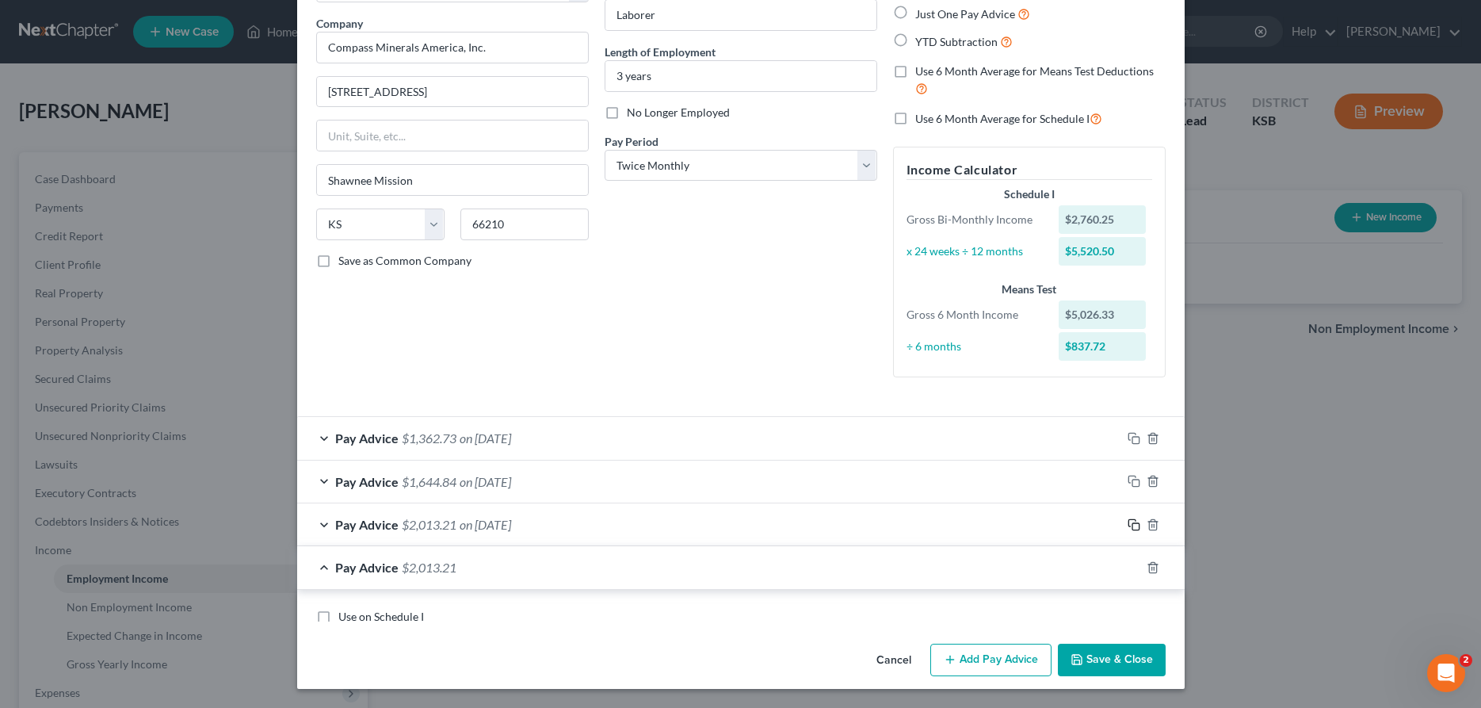
scroll to position [219, 0]
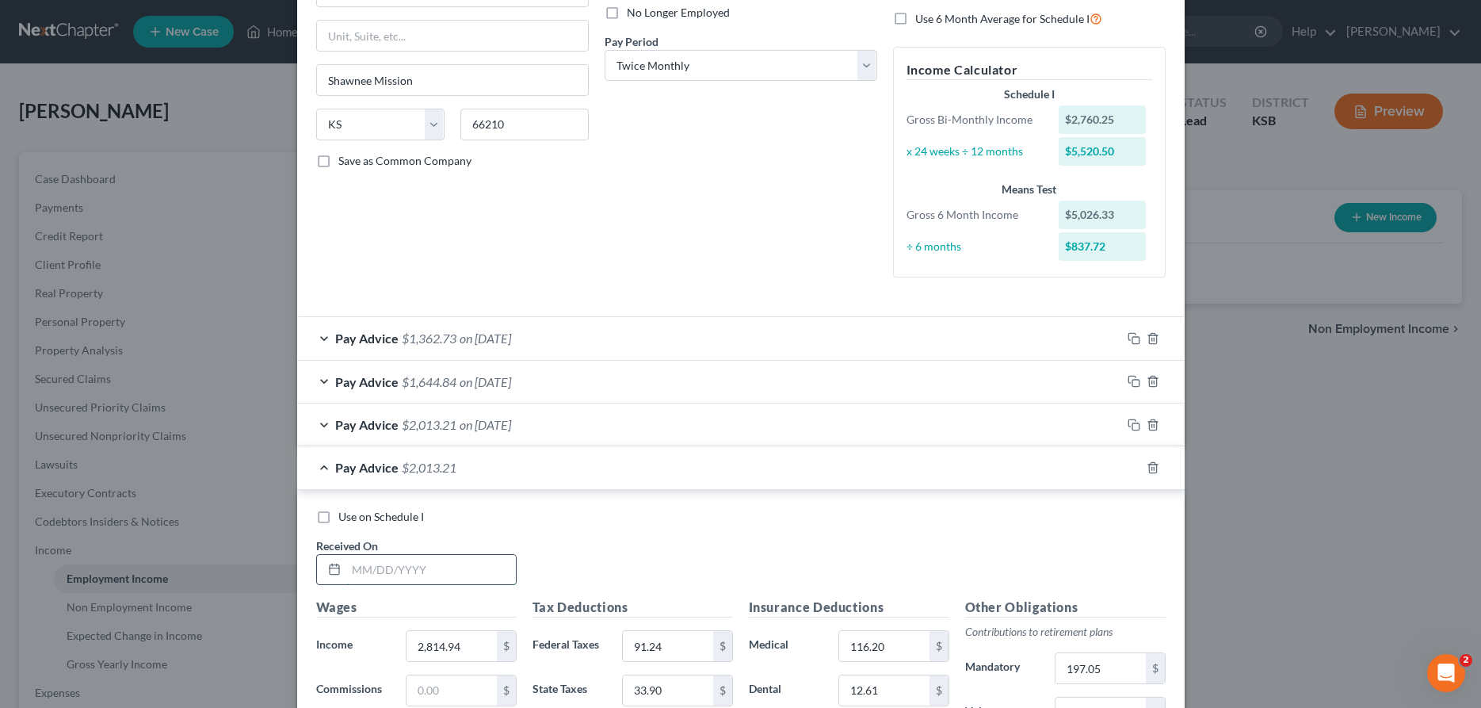
click at [439, 570] on input "text" at bounding box center [431, 570] width 170 height 30
click at [697, 646] on input "91.24" at bounding box center [668, 646] width 90 height 30
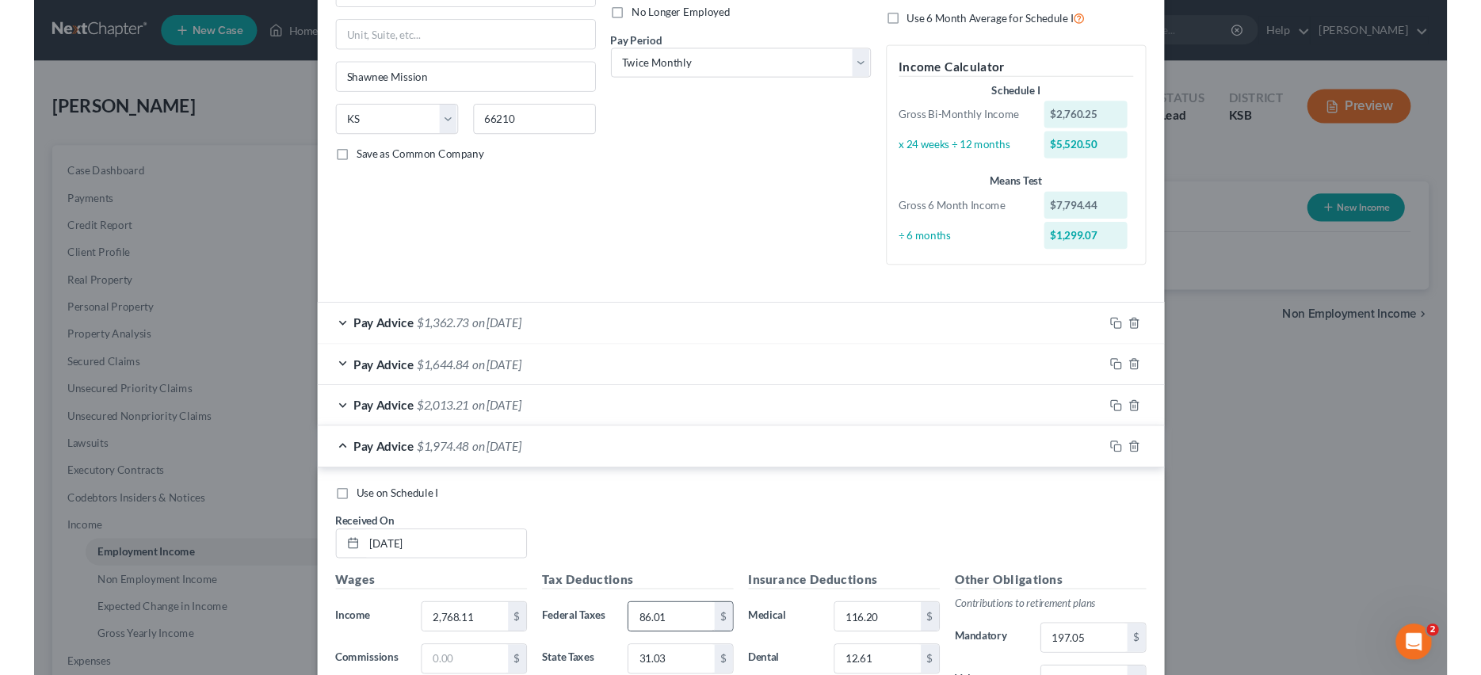
scroll to position [564, 0]
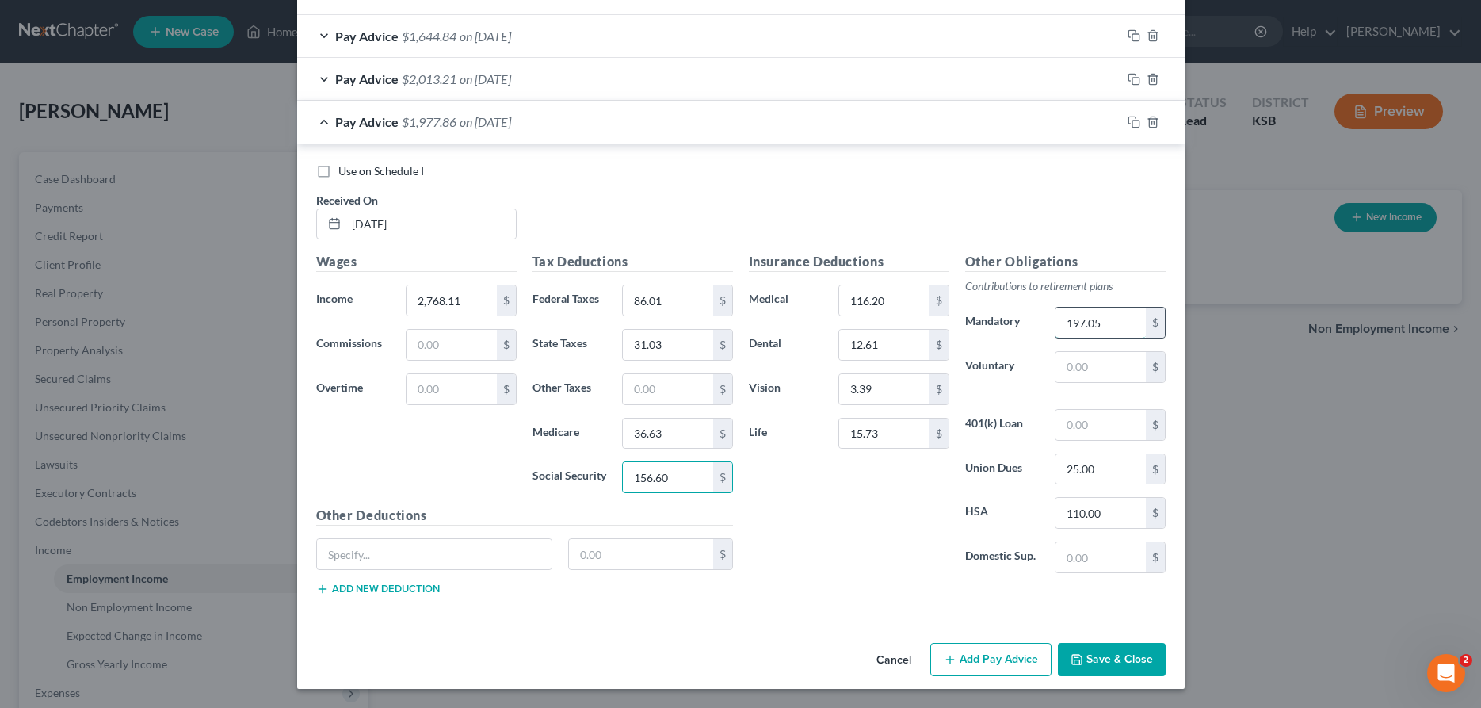
click at [1116, 323] on input "197.05" at bounding box center [1100, 322] width 90 height 30
click at [989, 660] on button "Add Pay Advice" at bounding box center [990, 659] width 121 height 33
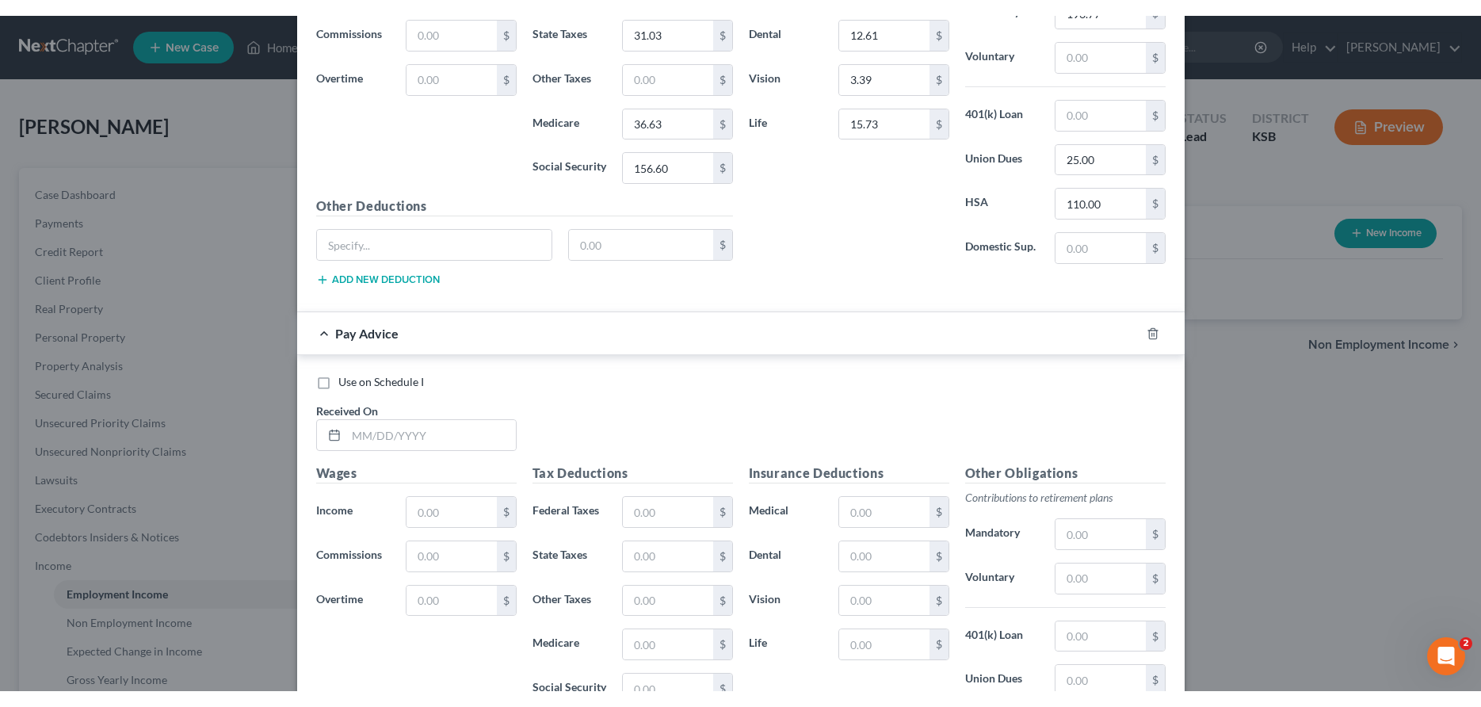
scroll to position [1117, 0]
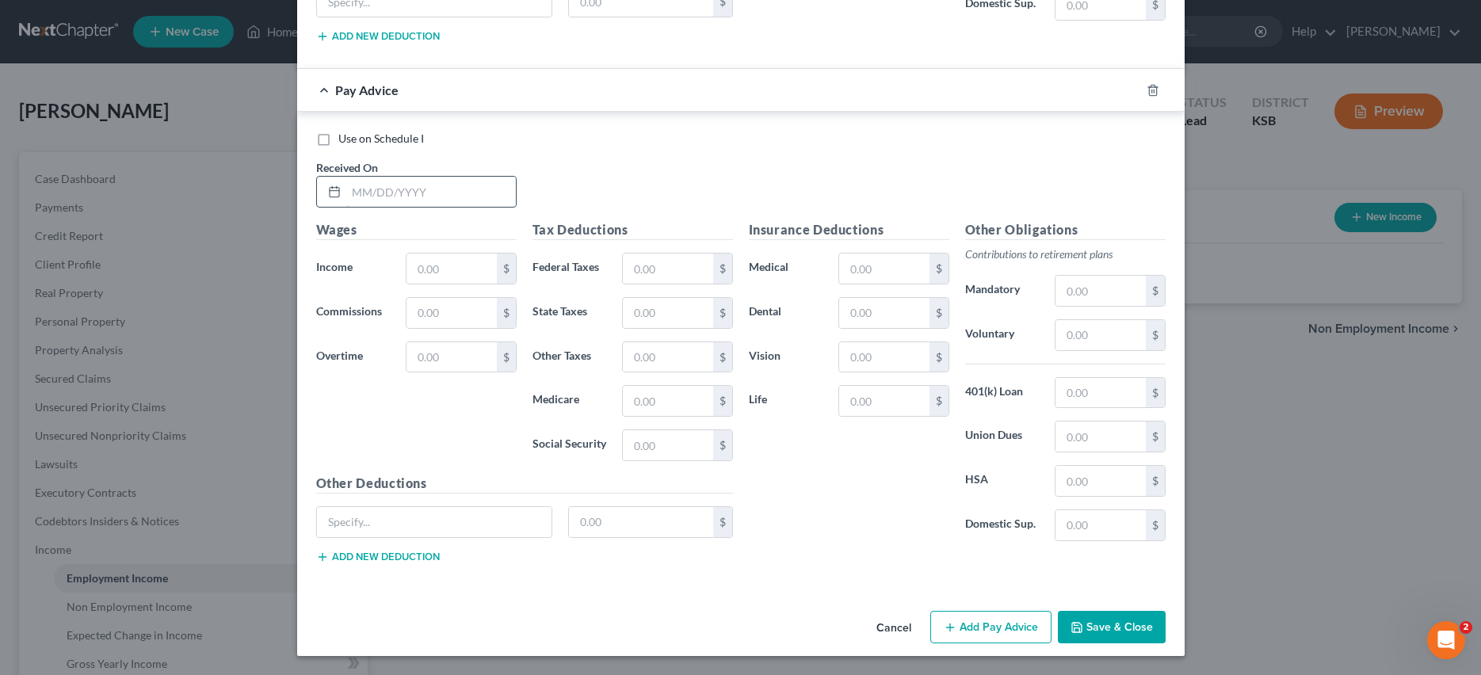
click at [429, 192] on input "text" at bounding box center [431, 192] width 170 height 30
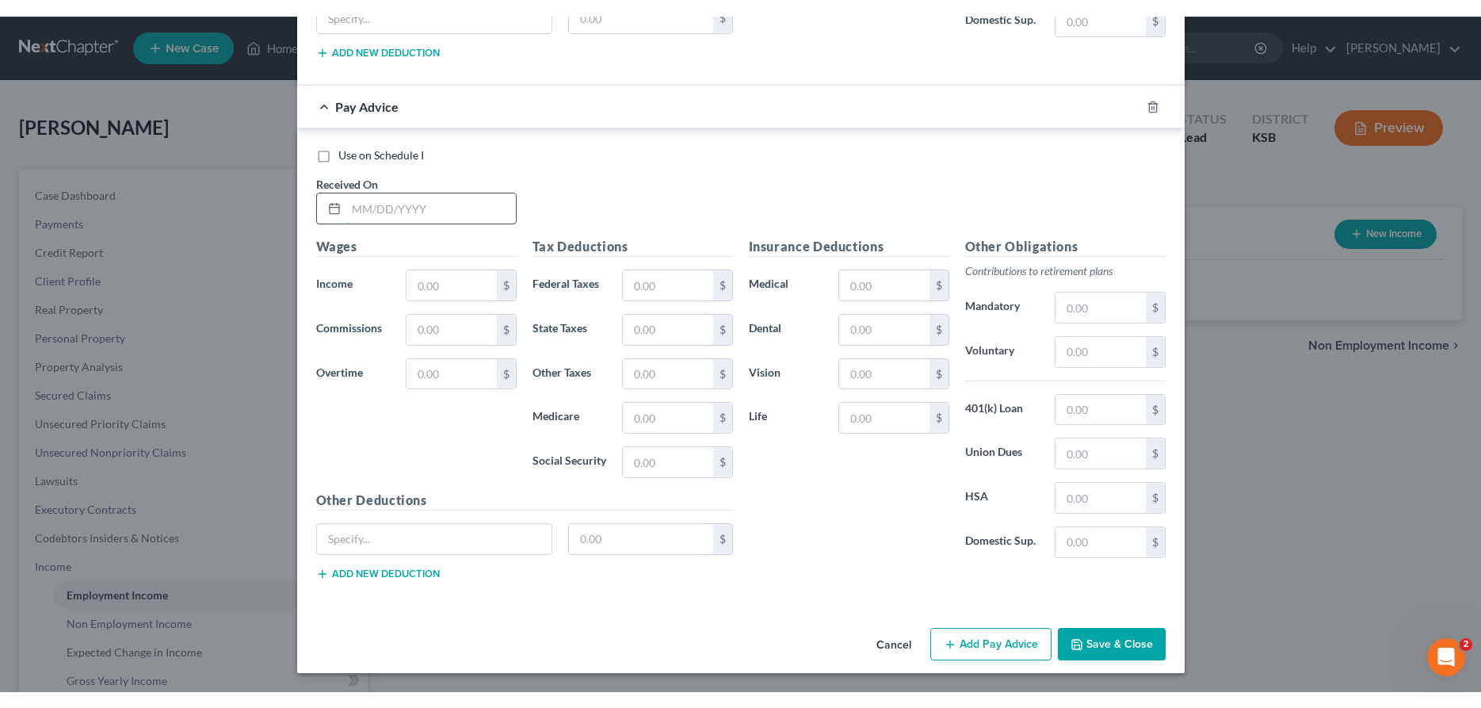
scroll to position [1085, 0]
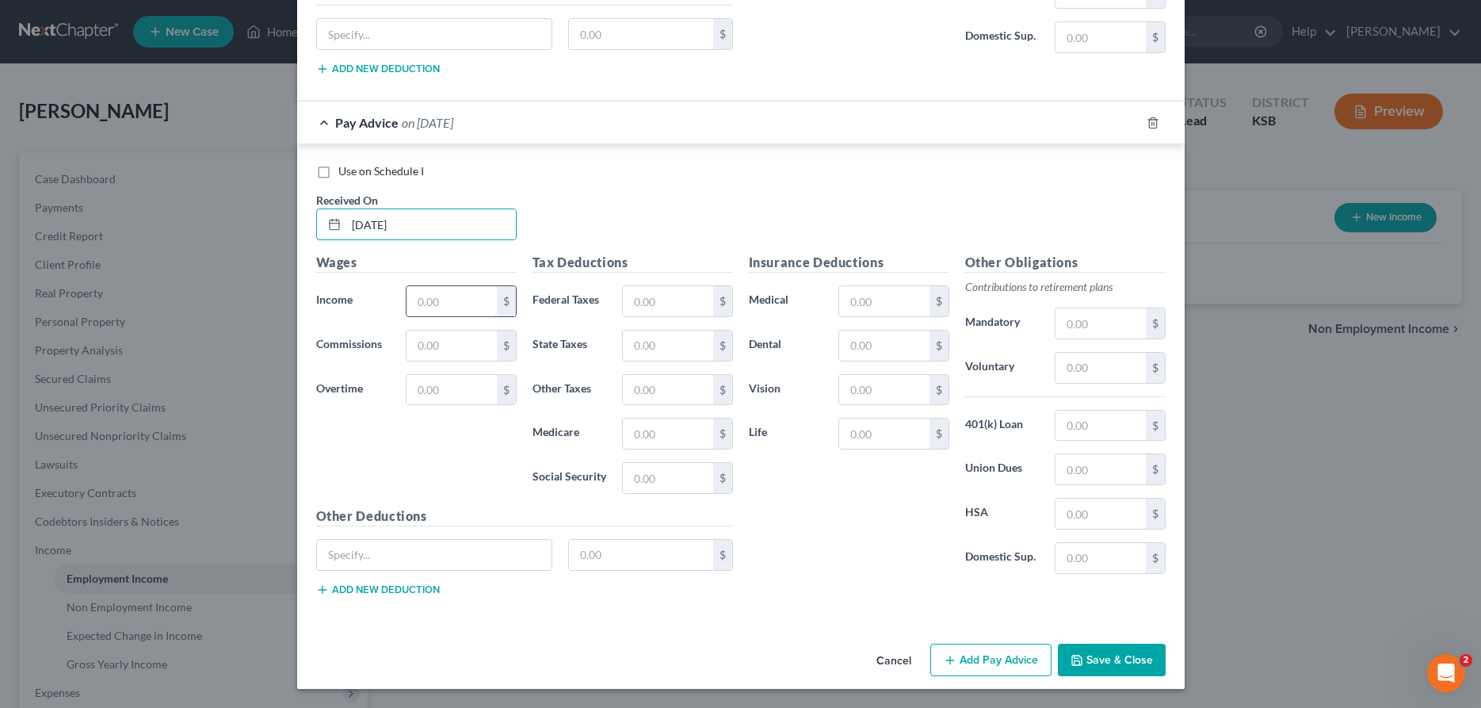
click at [439, 300] on input "text" at bounding box center [451, 301] width 90 height 30
click at [1149, 123] on icon "button" at bounding box center [1152, 122] width 7 height 10
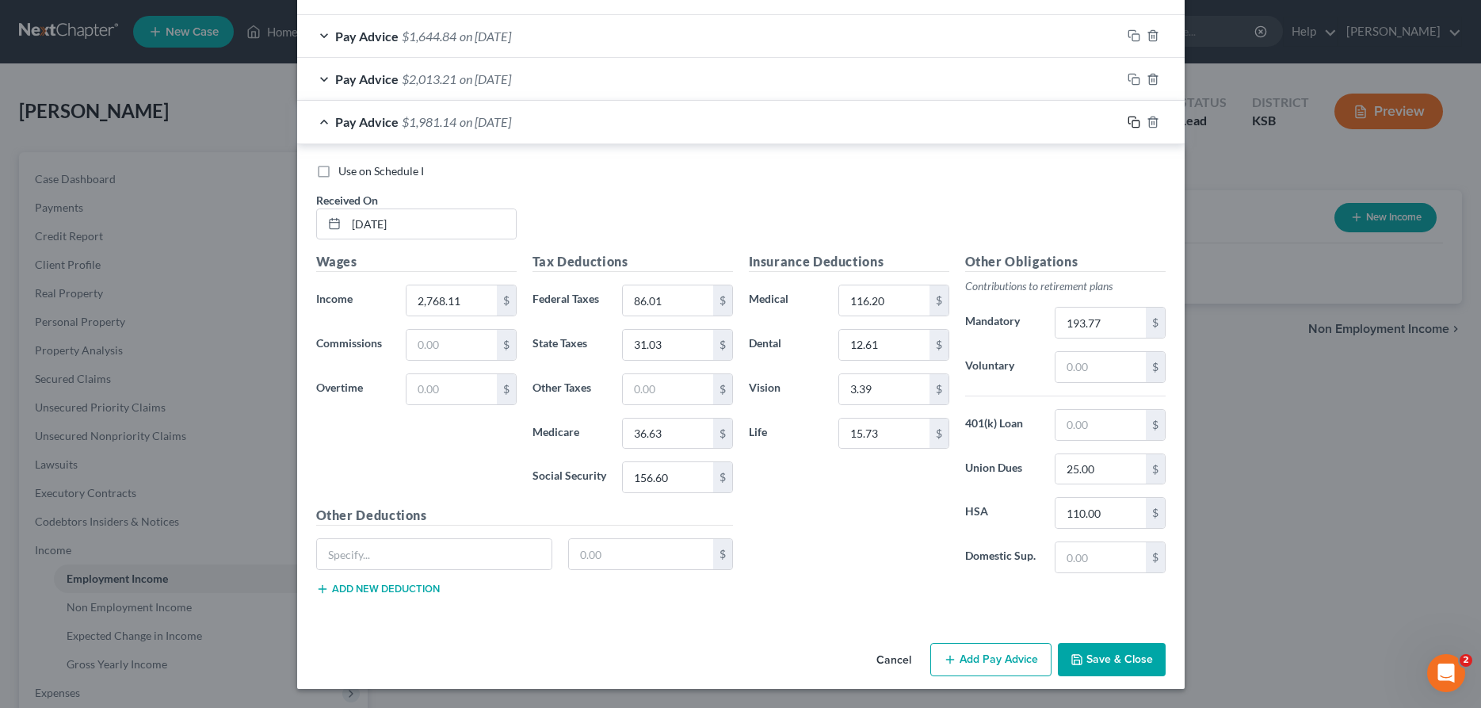
click at [1131, 120] on icon "button" at bounding box center [1133, 122] width 13 height 13
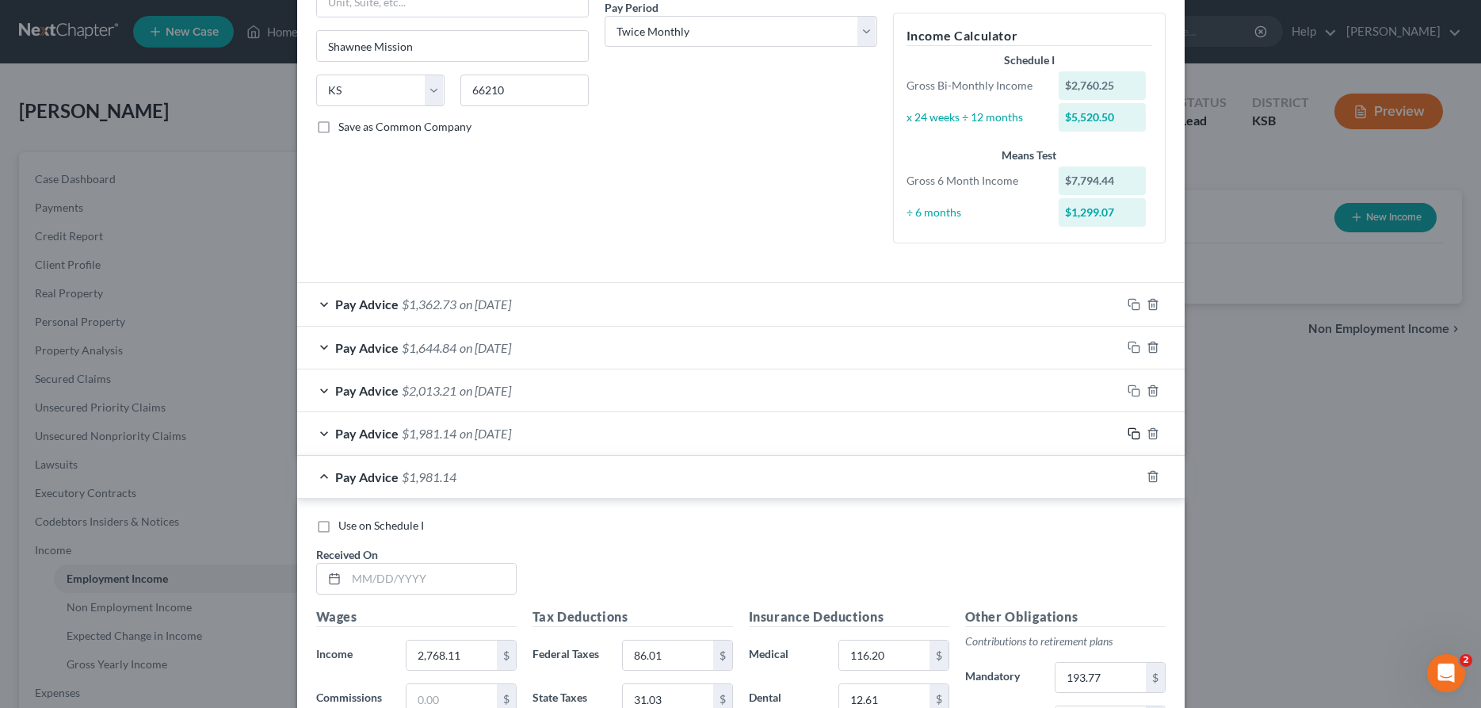
scroll to position [521, 0]
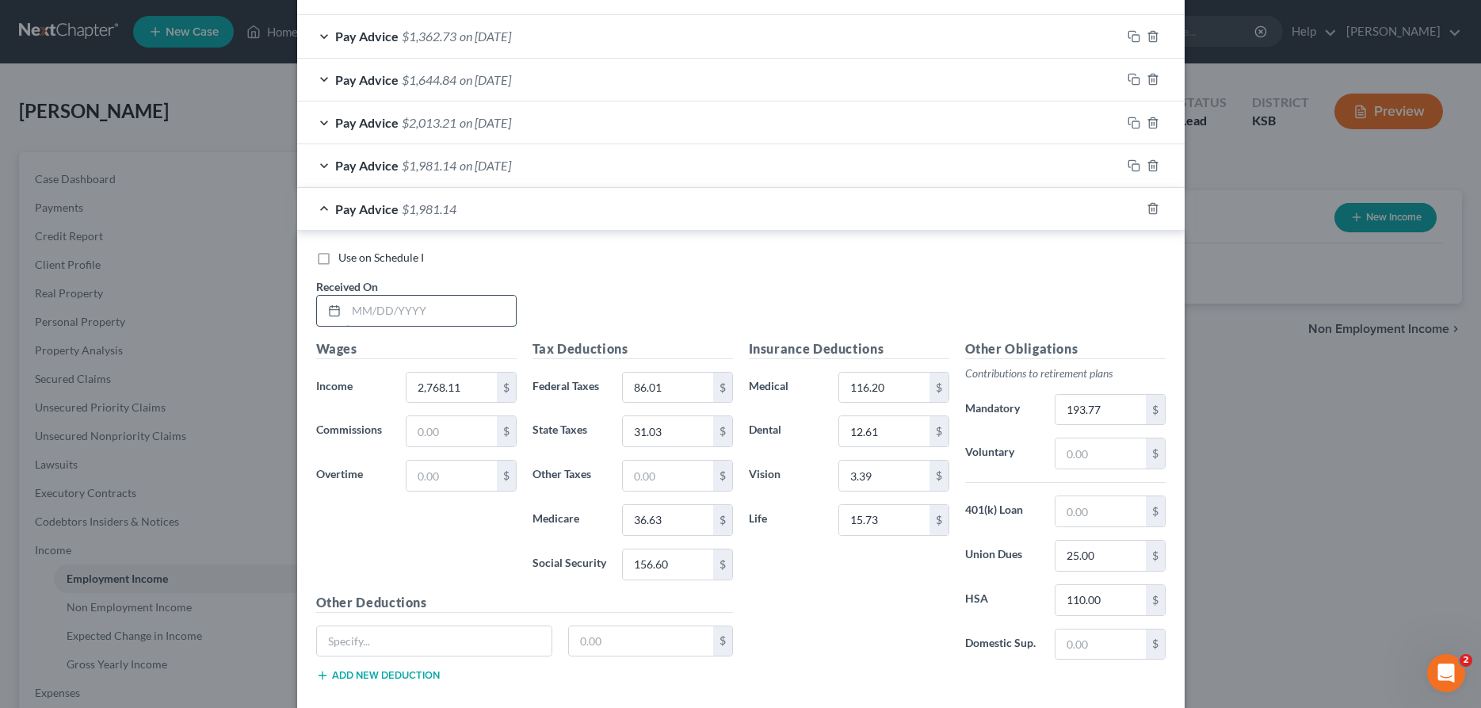
click at [467, 309] on input "text" at bounding box center [431, 311] width 170 height 30
click at [477, 380] on input "2,768.11" at bounding box center [451, 387] width 90 height 30
click at [672, 386] on input "86.01" at bounding box center [668, 387] width 90 height 30
click at [1137, 208] on icon "button" at bounding box center [1133, 208] width 13 height 13
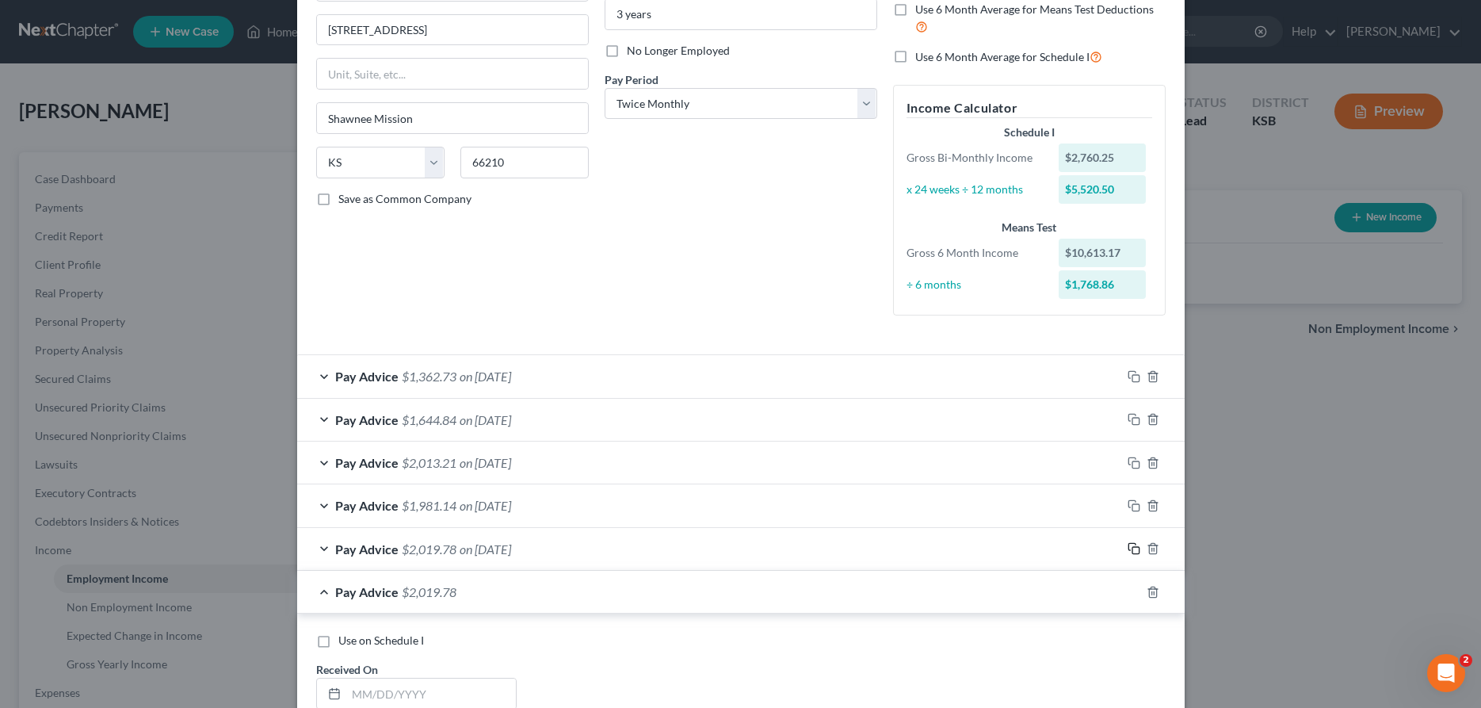
scroll to position [504, 0]
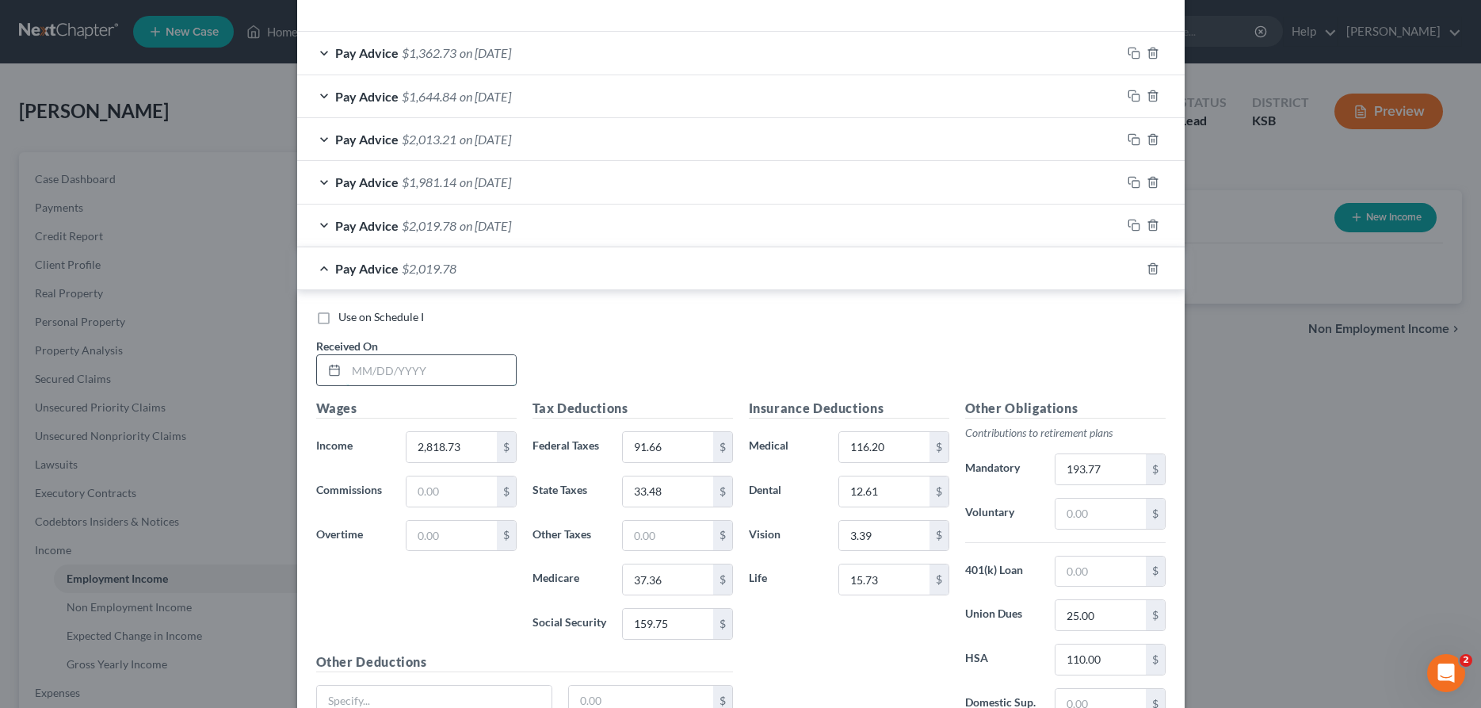
click at [490, 374] on input "text" at bounding box center [431, 370] width 170 height 30
click at [693, 447] on input "91.66" at bounding box center [668, 447] width 90 height 30
click at [1113, 472] on input "193.77" at bounding box center [1100, 469] width 90 height 30
click at [1134, 266] on icon "button" at bounding box center [1133, 268] width 13 height 13
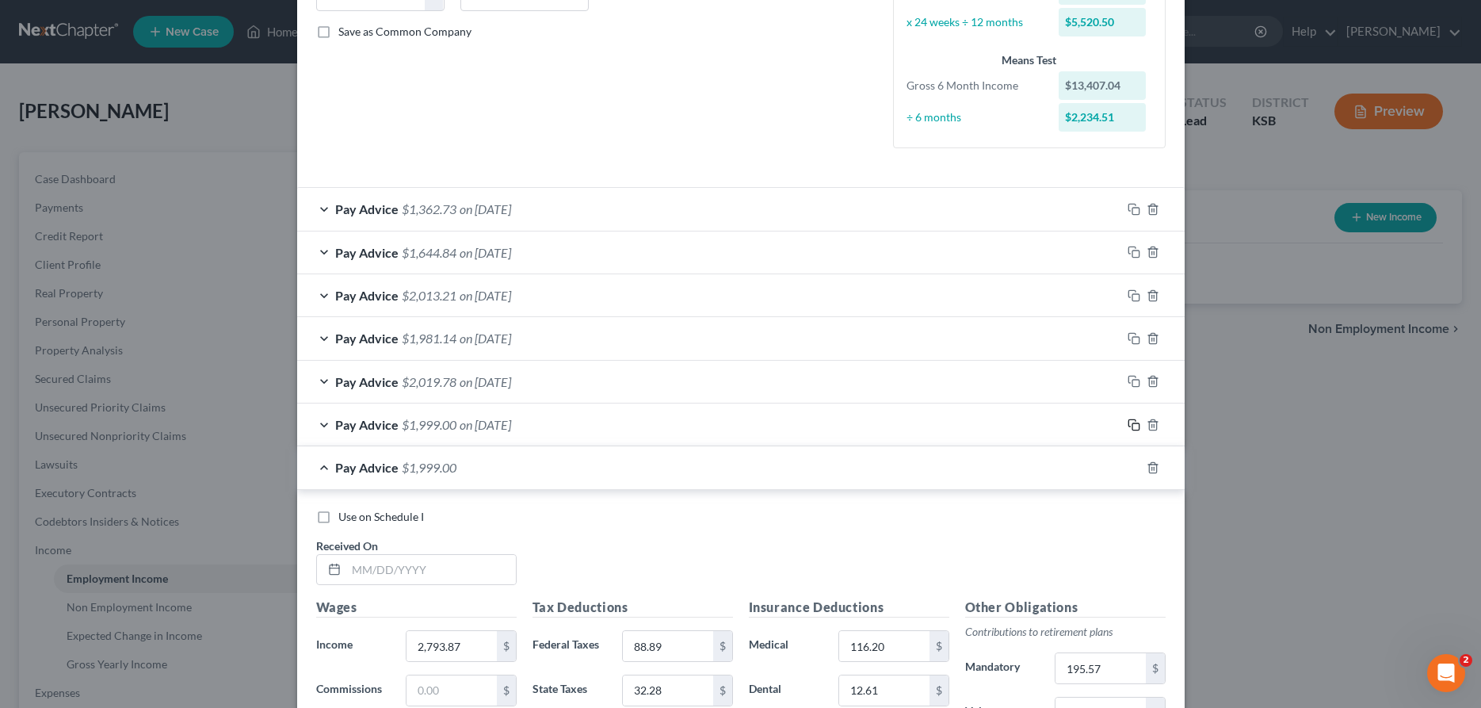
scroll to position [429, 0]
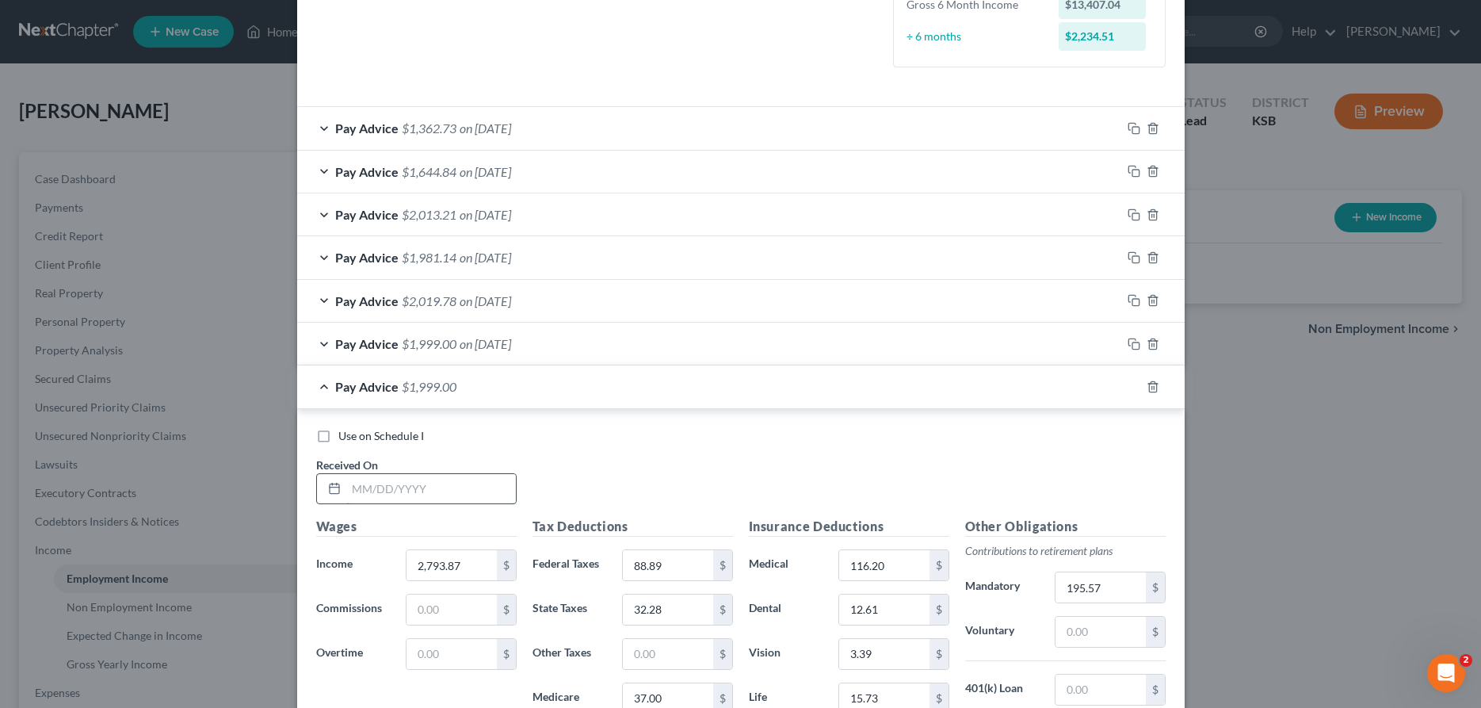
click at [449, 497] on input "text" at bounding box center [431, 489] width 170 height 30
click at [446, 575] on input "2,793.87" at bounding box center [451, 565] width 90 height 30
click at [685, 569] on input "88.89" at bounding box center [668, 565] width 90 height 30
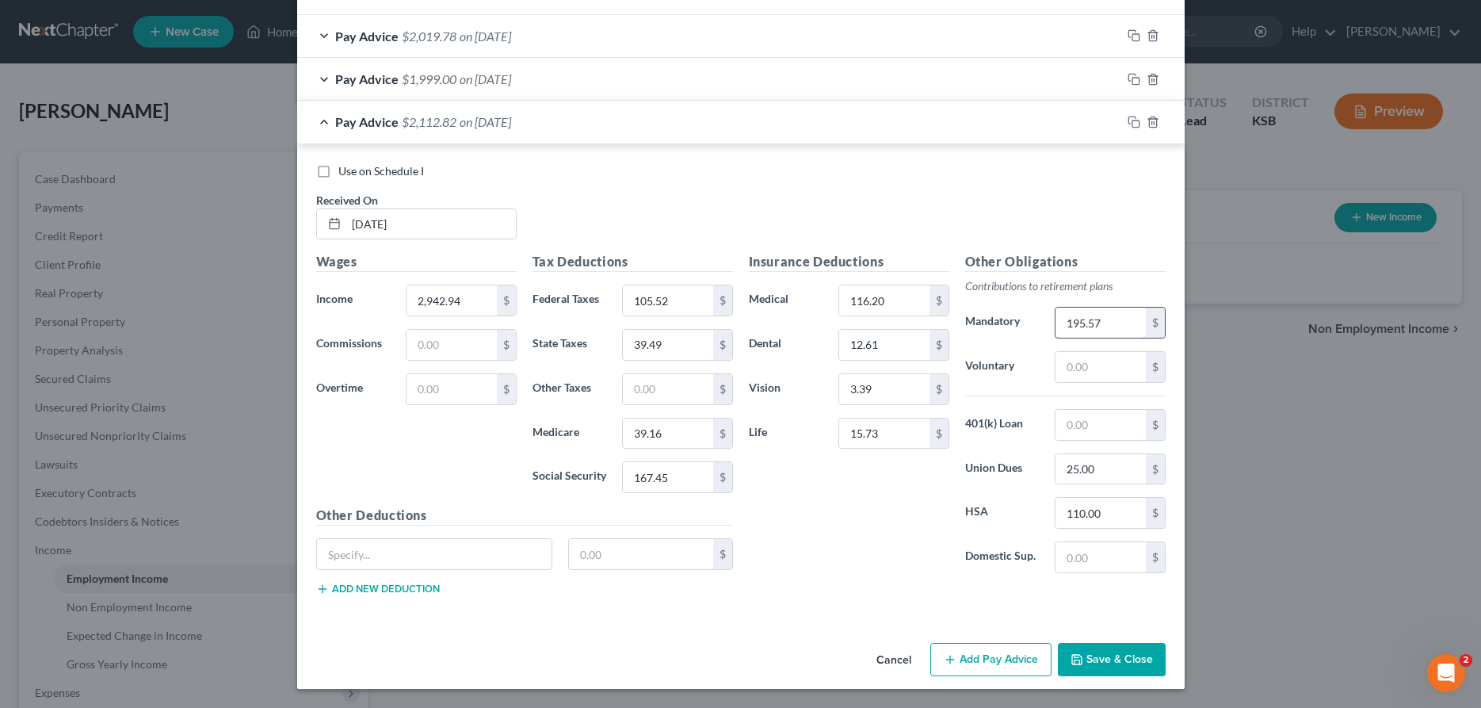
click at [1081, 327] on input "195.57" at bounding box center [1100, 322] width 90 height 30
click at [1135, 120] on rect "button" at bounding box center [1135, 123] width 7 height 7
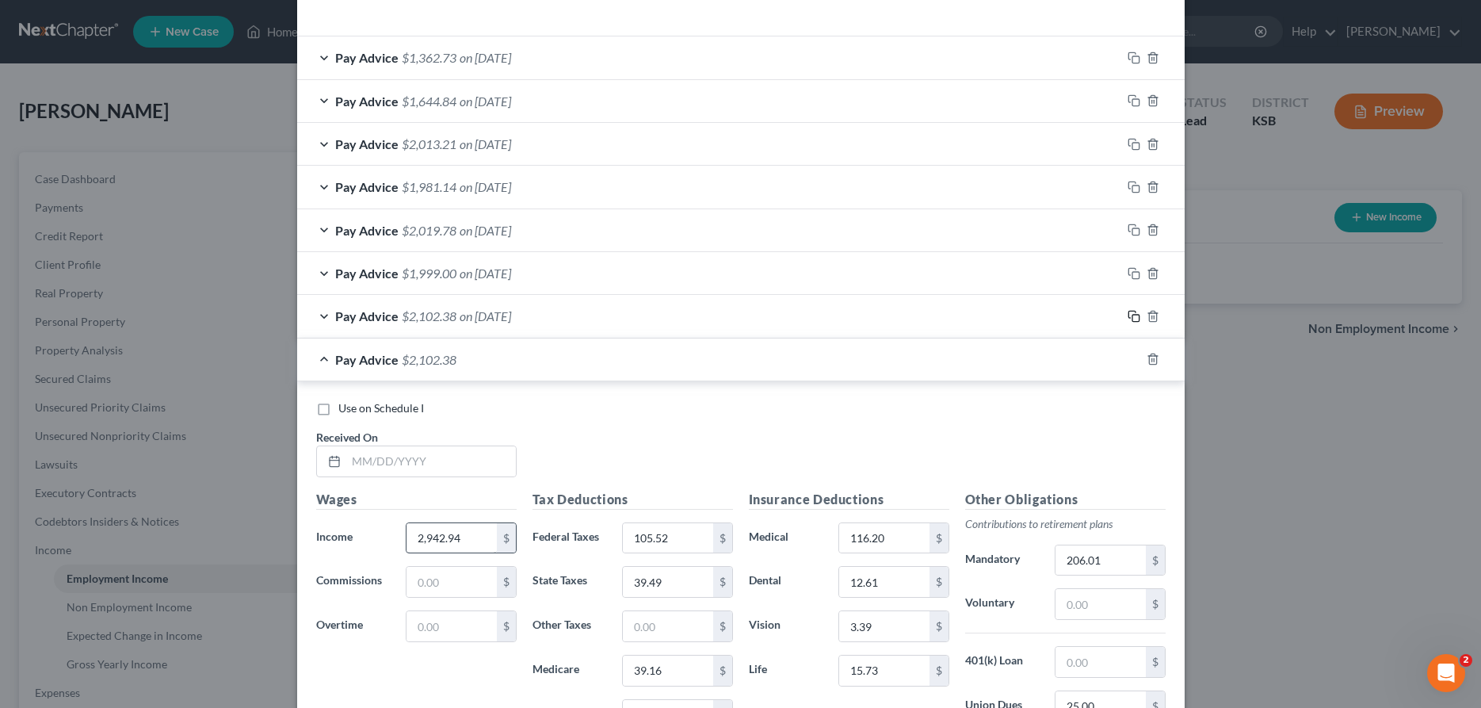
scroll to position [529, 0]
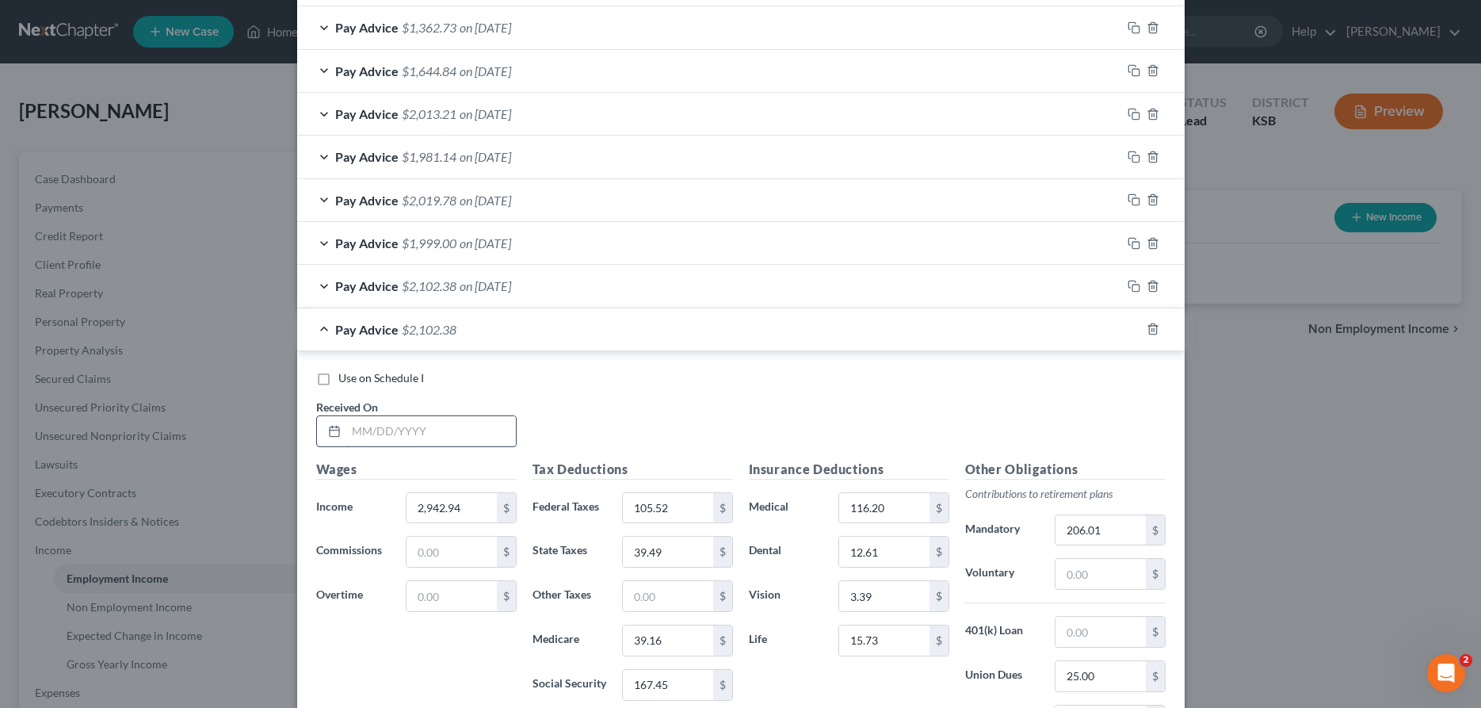
click at [450, 436] on input "text" at bounding box center [431, 431] width 170 height 30
click at [442, 498] on input "2,942.94" at bounding box center [451, 508] width 90 height 30
click at [662, 504] on input "105.52" at bounding box center [668, 508] width 90 height 30
click at [1135, 529] on input "206.01" at bounding box center [1100, 530] width 90 height 30
click at [1132, 334] on rect "button" at bounding box center [1135, 330] width 7 height 7
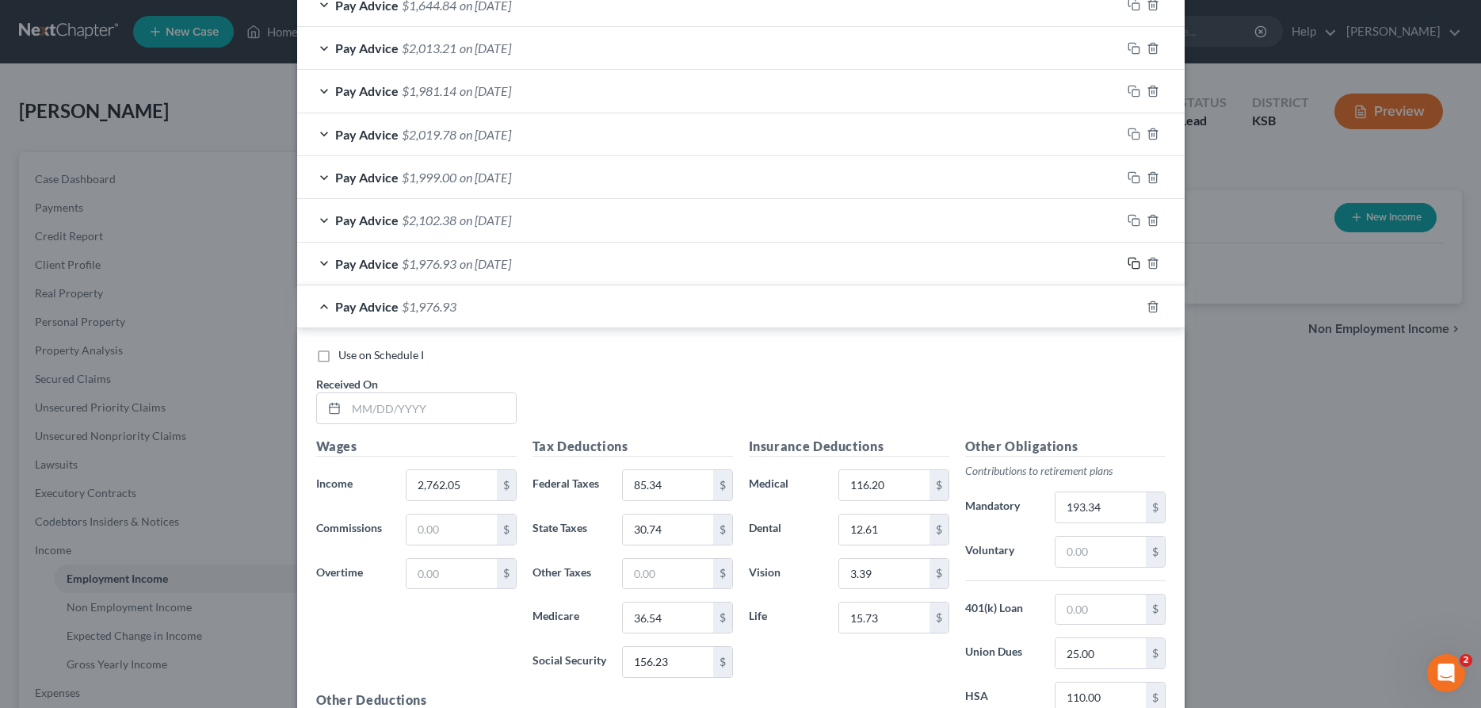
scroll to position [596, 0]
click at [410, 413] on input "text" at bounding box center [431, 407] width 170 height 30
click at [638, 485] on input "85.34" at bounding box center [668, 484] width 90 height 30
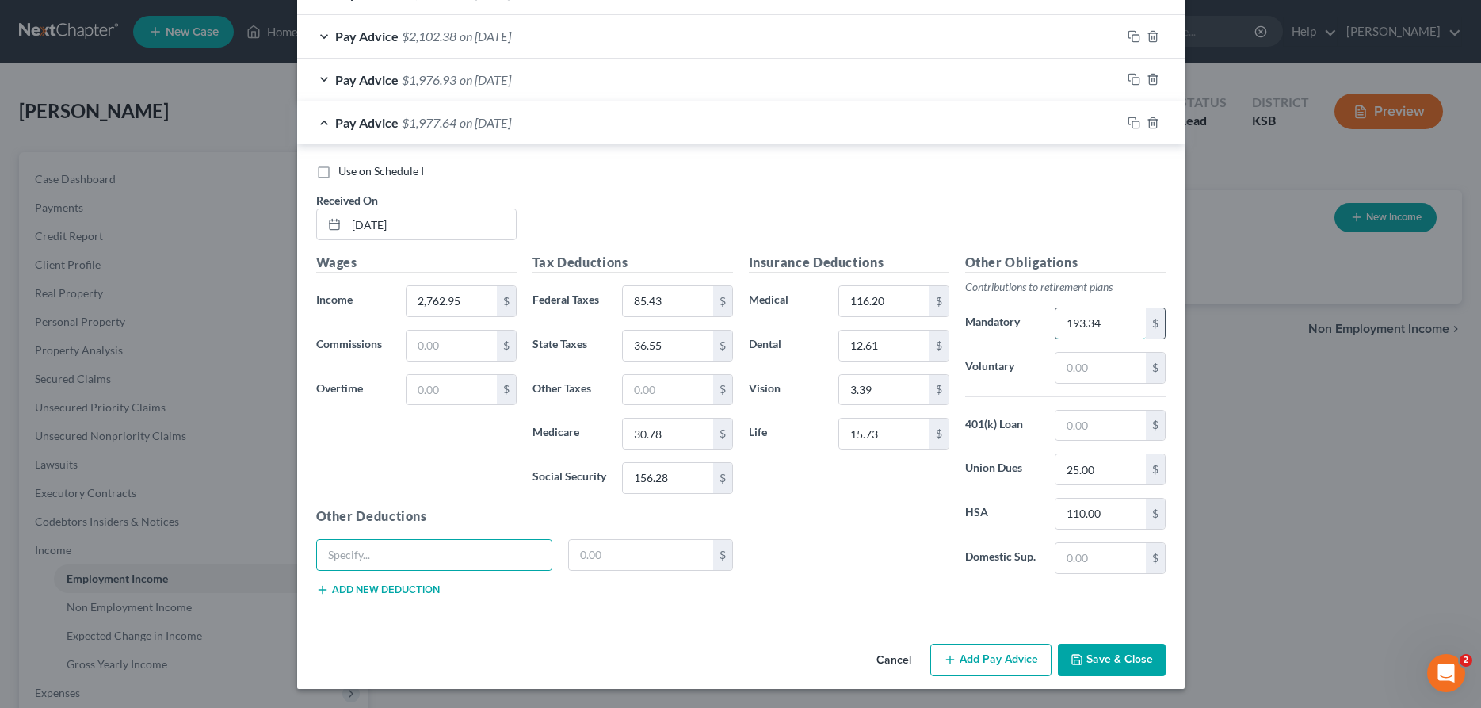
click at [1114, 323] on input "193.34" at bounding box center [1100, 323] width 90 height 30
click at [1134, 124] on icon "button" at bounding box center [1133, 122] width 13 height 13
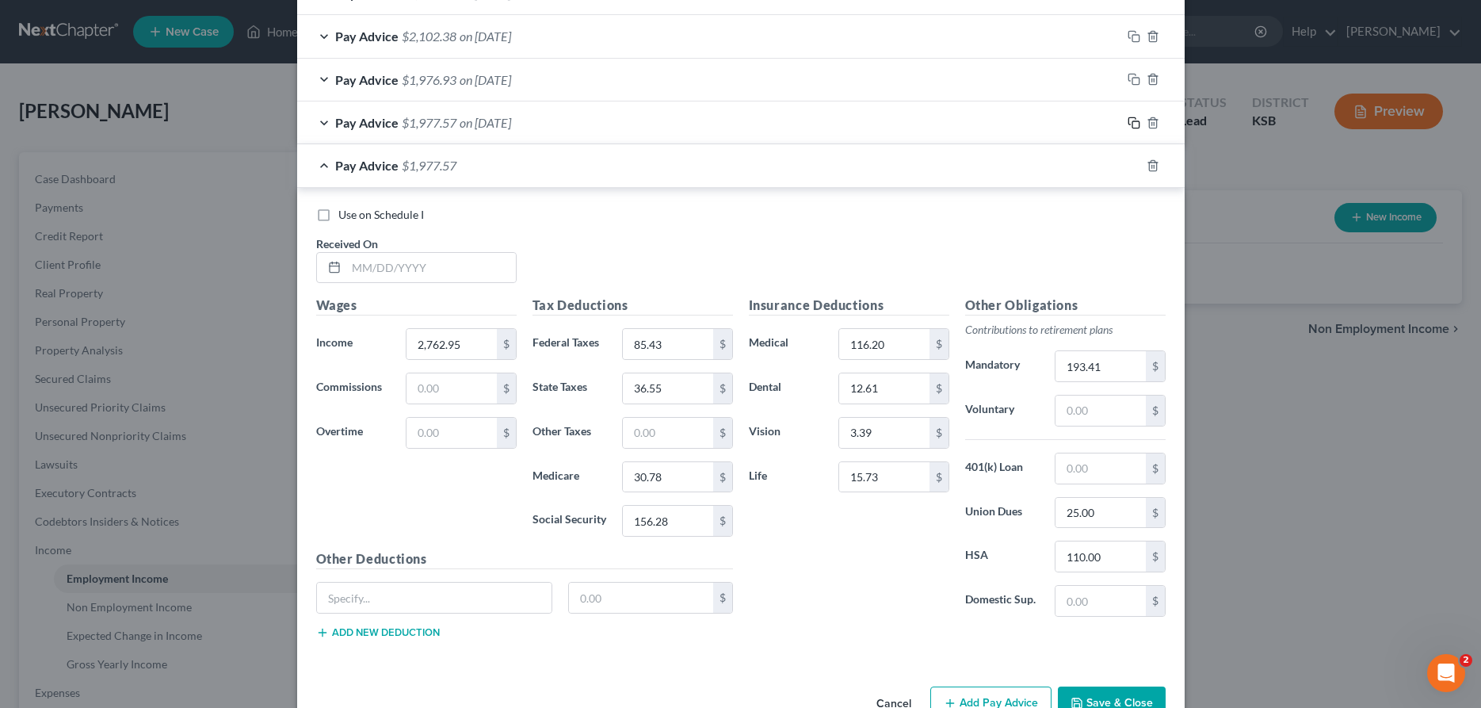
scroll to position [477, 0]
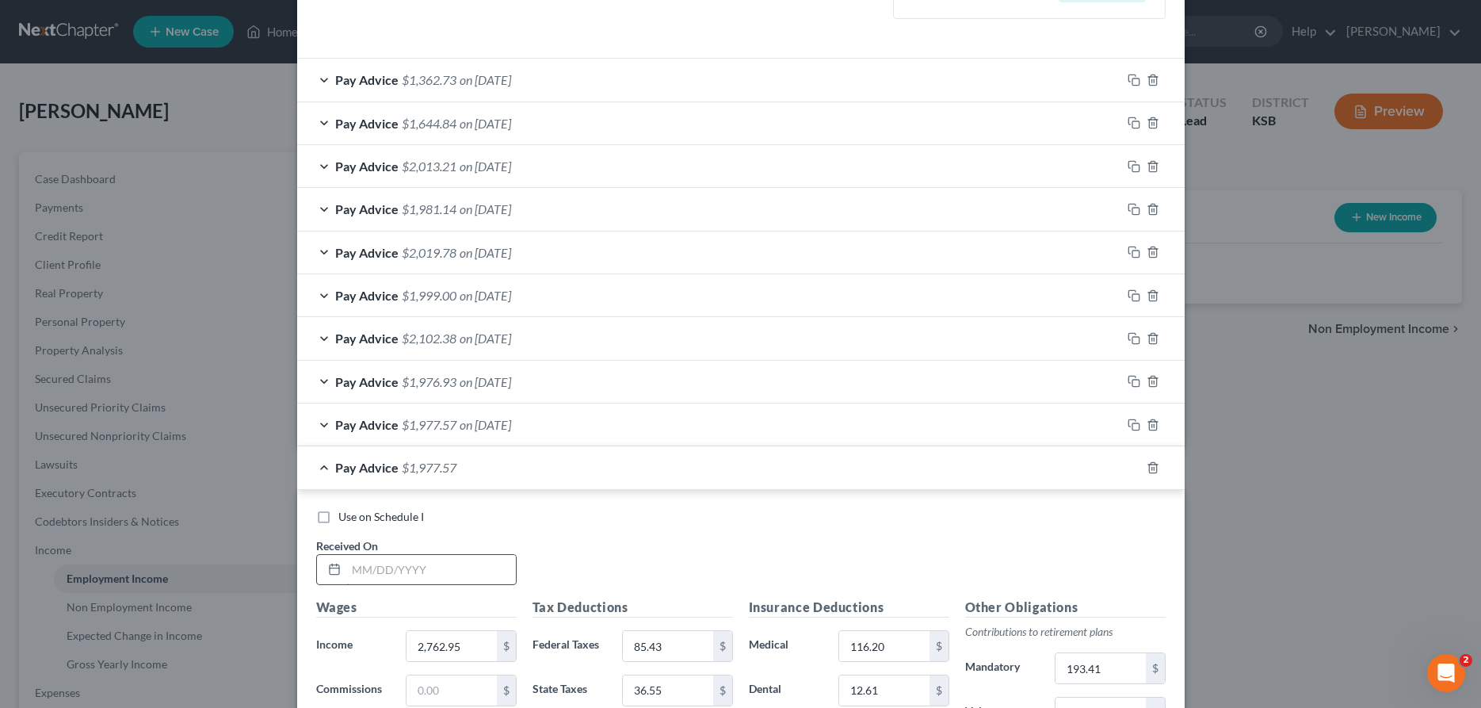
click at [440, 571] on input "text" at bounding box center [431, 570] width 170 height 30
click at [662, 643] on input "85.43" at bounding box center [668, 646] width 90 height 30
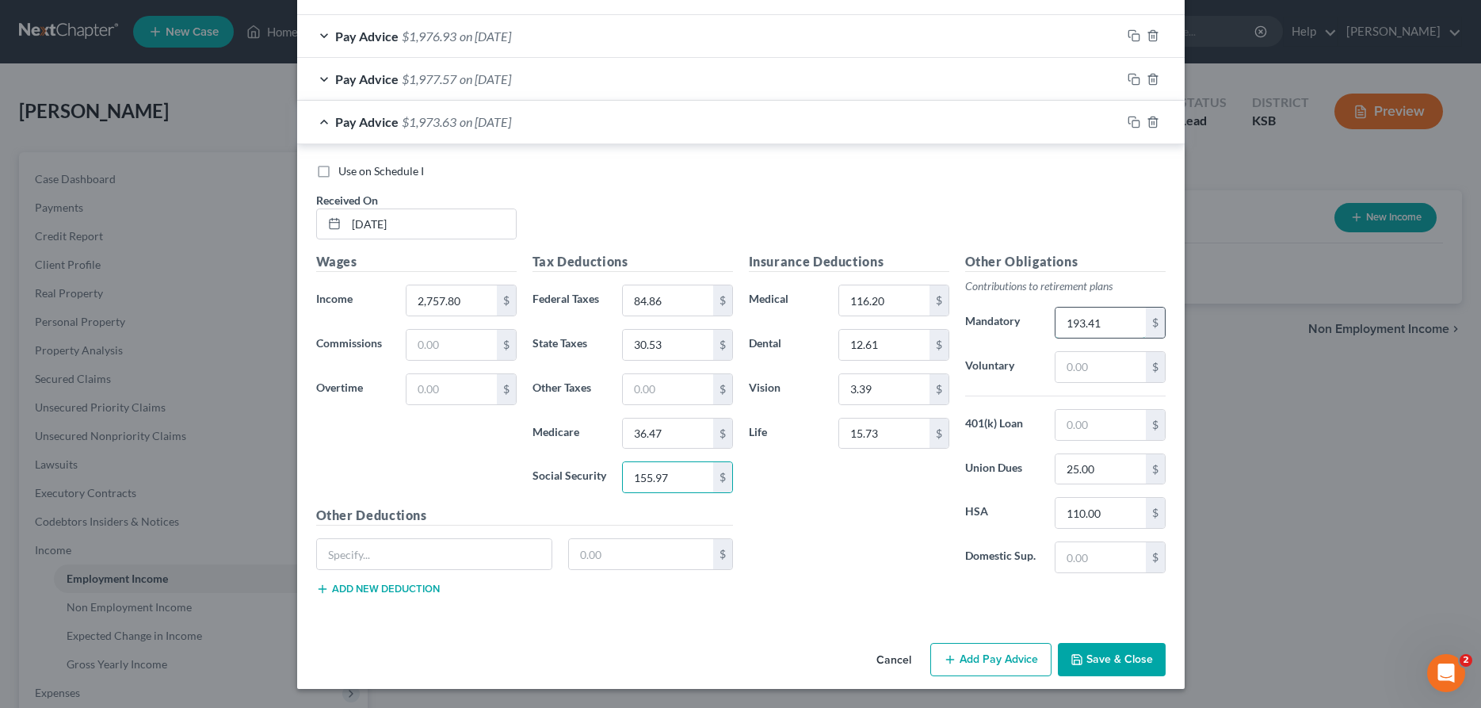
click at [1088, 321] on input "193.41" at bounding box center [1100, 322] width 90 height 30
click at [1131, 121] on icon "button" at bounding box center [1133, 122] width 13 height 13
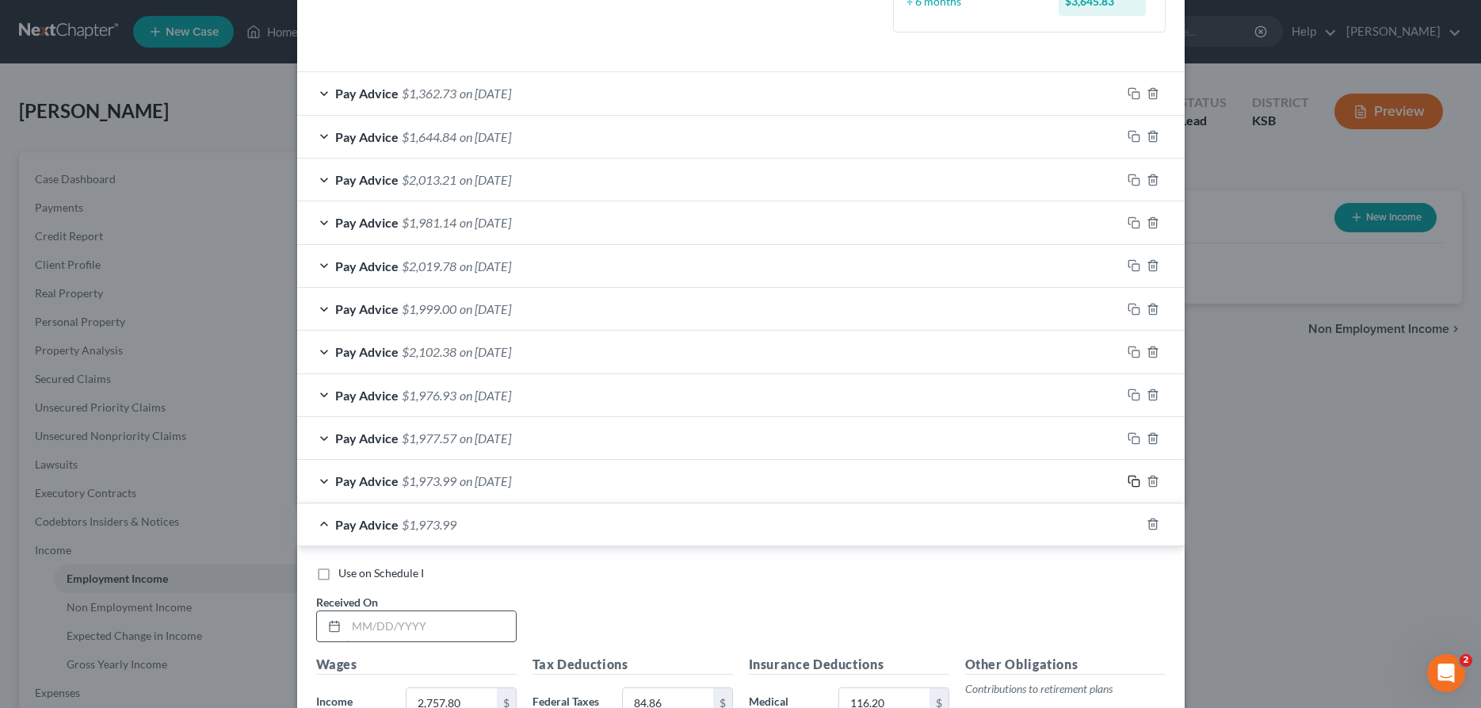
scroll to position [570, 0]
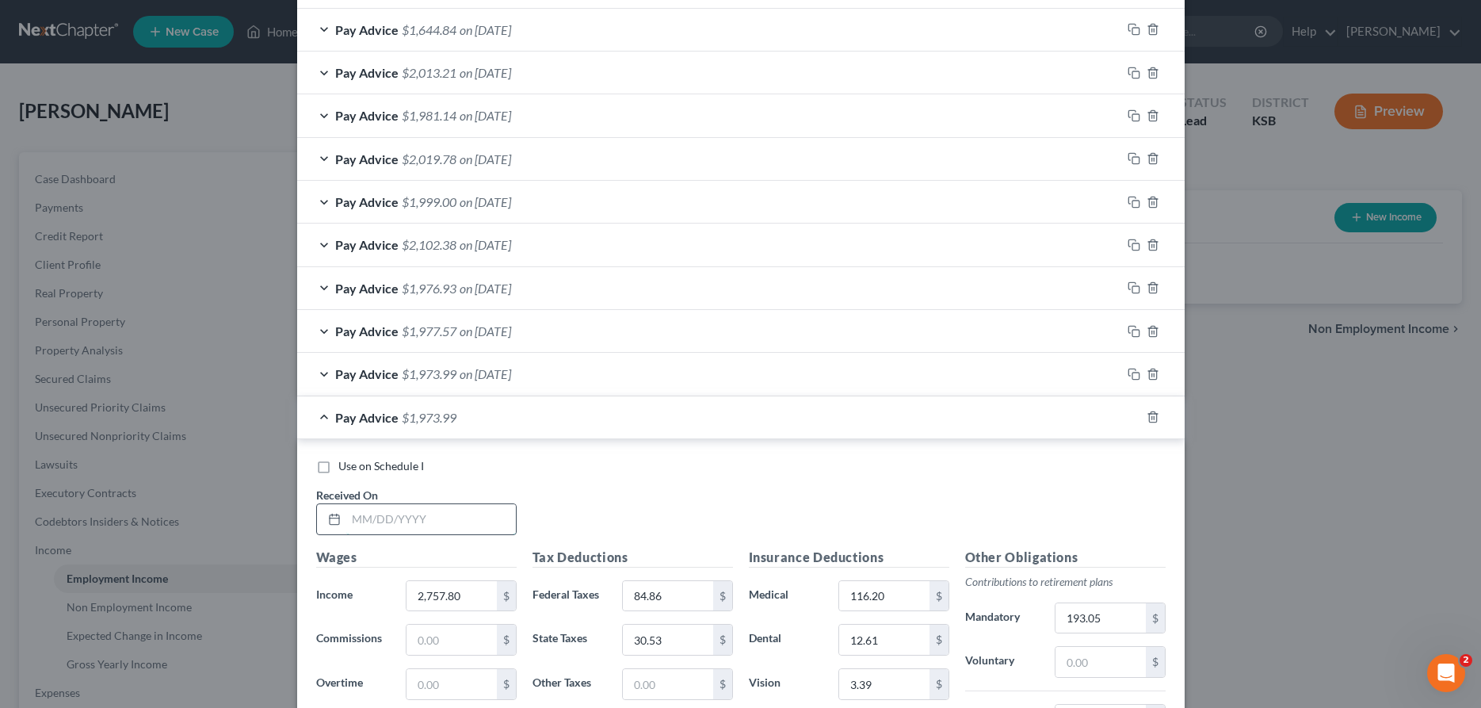
click at [397, 520] on input "text" at bounding box center [431, 519] width 170 height 30
click at [654, 586] on input "84.86" at bounding box center [668, 596] width 90 height 30
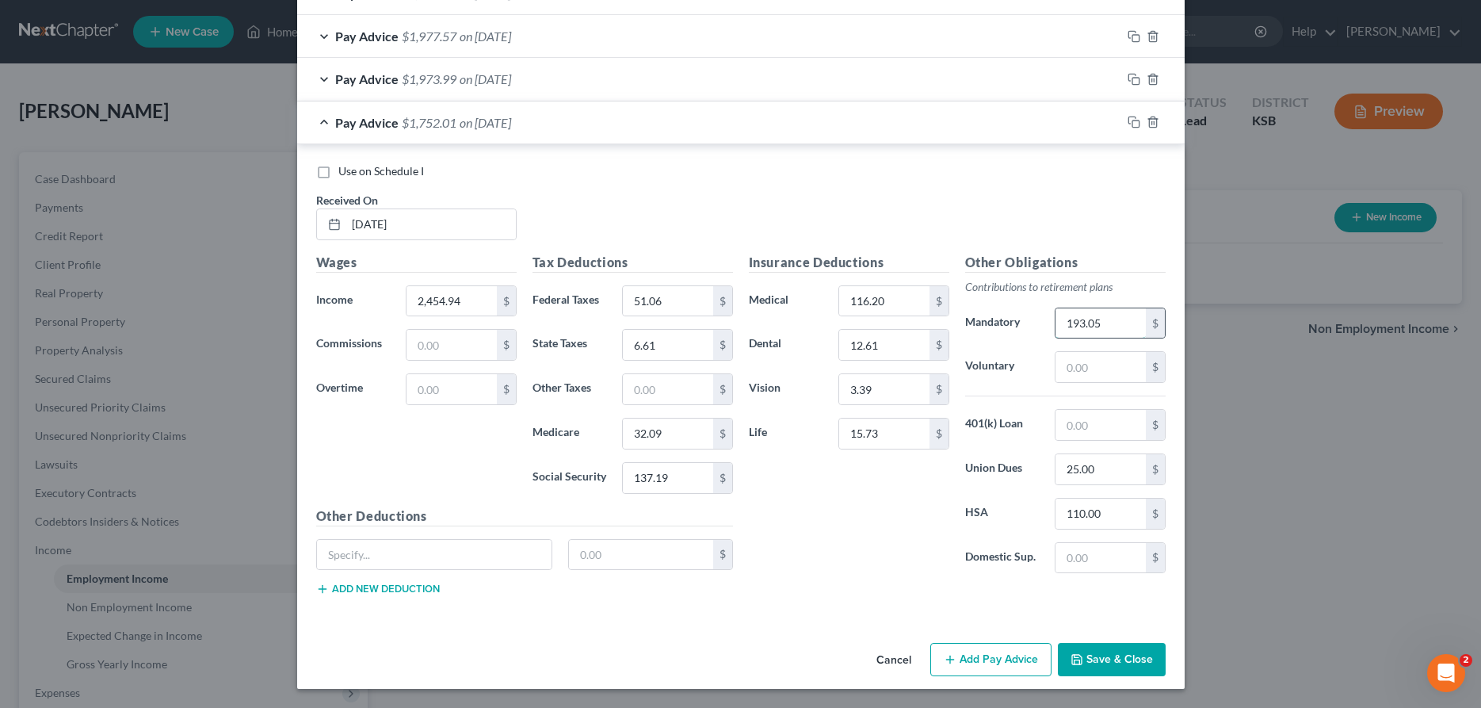
click at [1136, 321] on input "193.05" at bounding box center [1100, 323] width 90 height 30
drag, startPoint x: 1138, startPoint y: 121, endPoint x: 994, endPoint y: 167, distance: 151.3
click at [1135, 120] on icon "button" at bounding box center [1133, 122] width 13 height 13
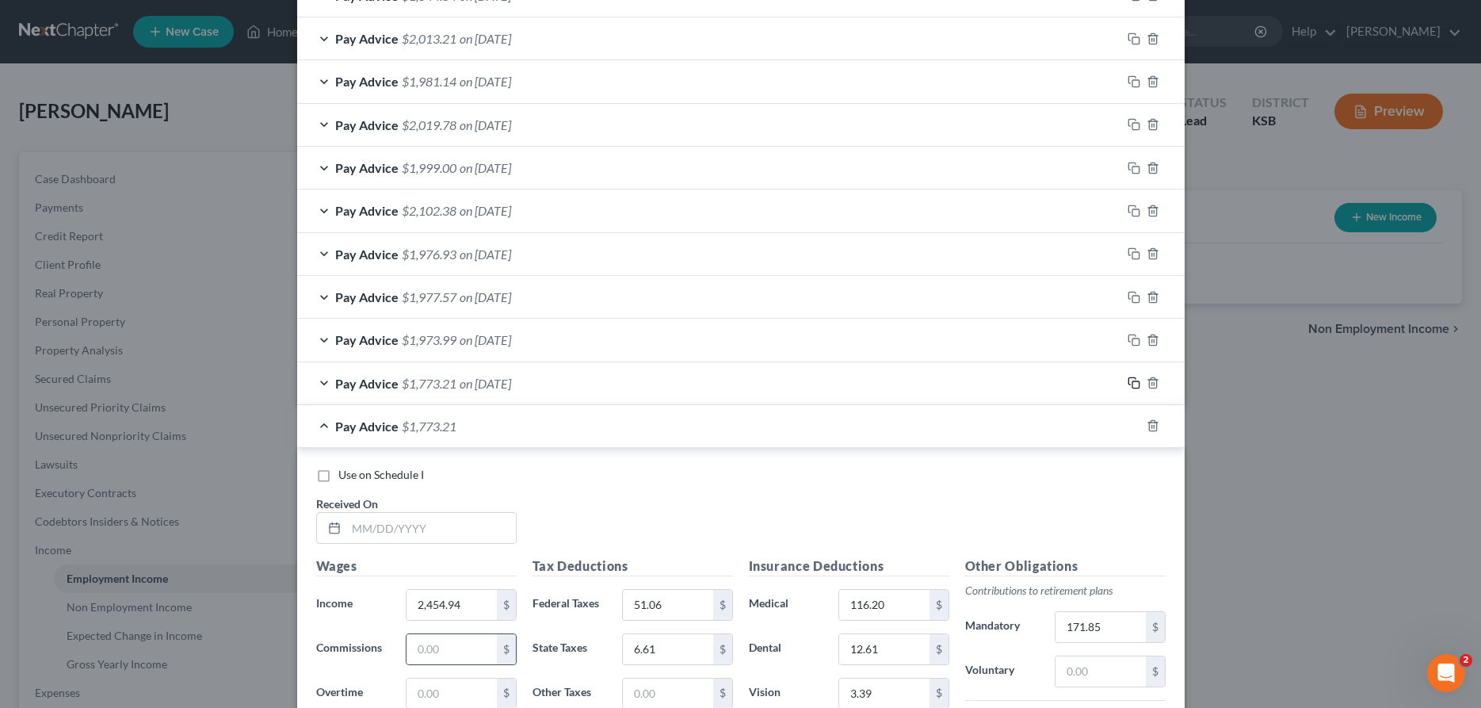
scroll to position [695, 0]
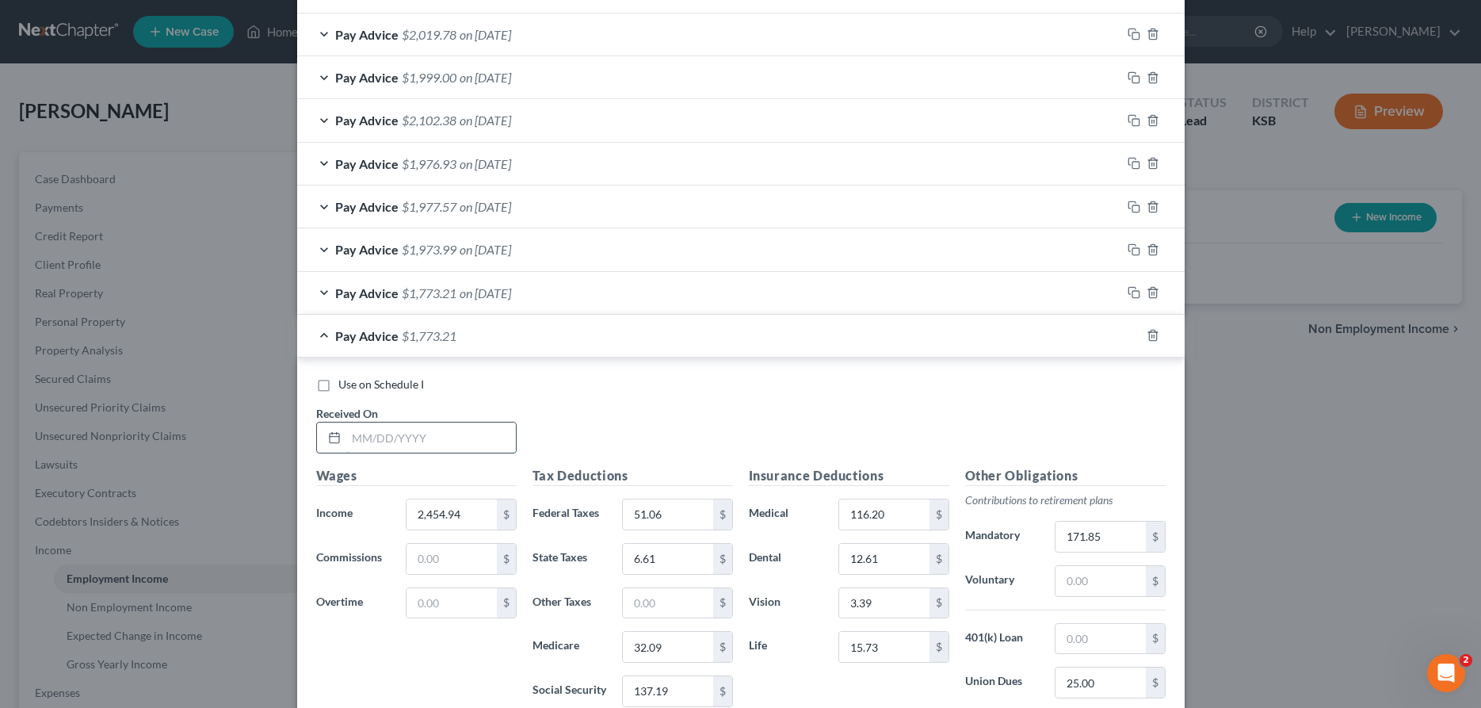
click at [467, 438] on input "text" at bounding box center [431, 437] width 170 height 30
click at [666, 512] on input "51.06" at bounding box center [668, 514] width 90 height 30
click at [1105, 536] on input "171.85" at bounding box center [1100, 536] width 90 height 30
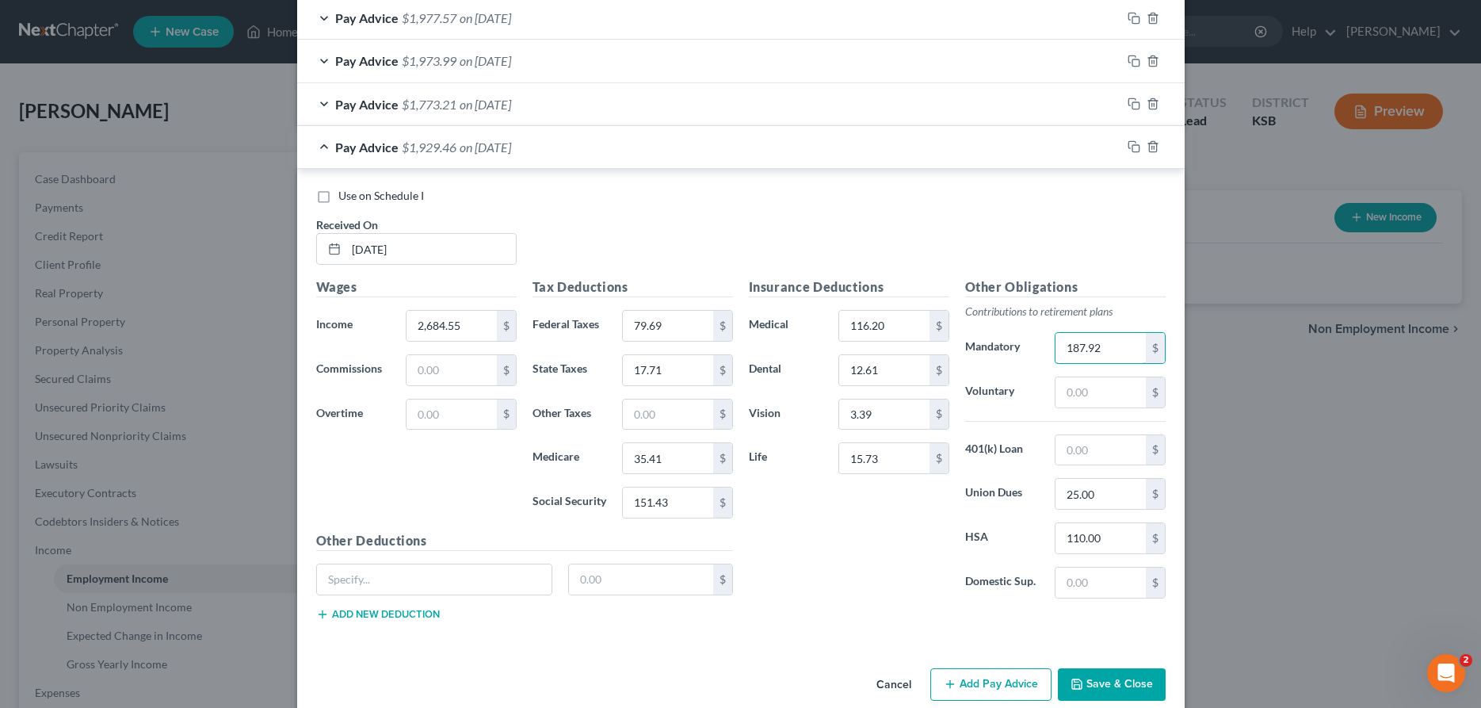
scroll to position [908, 0]
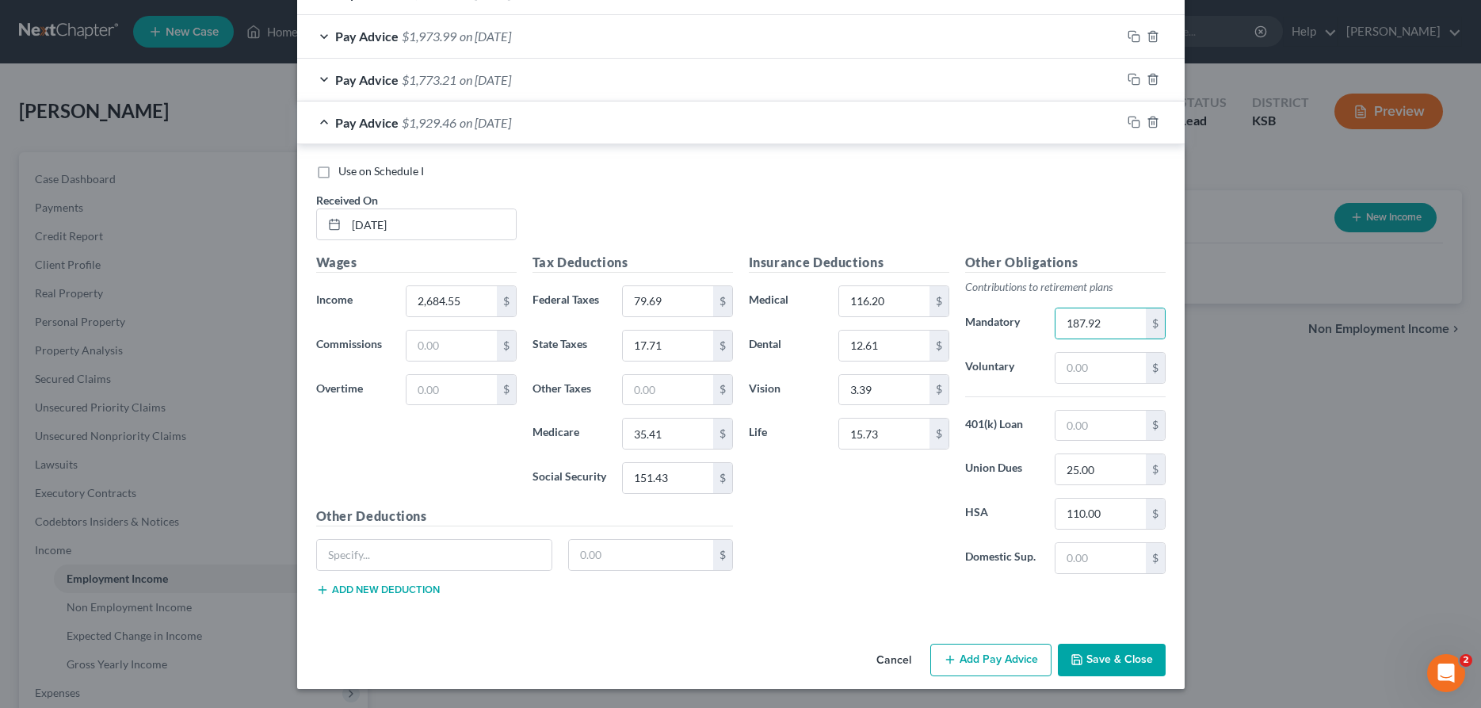
click at [1127, 666] on button "Save & Close" at bounding box center [1112, 659] width 108 height 33
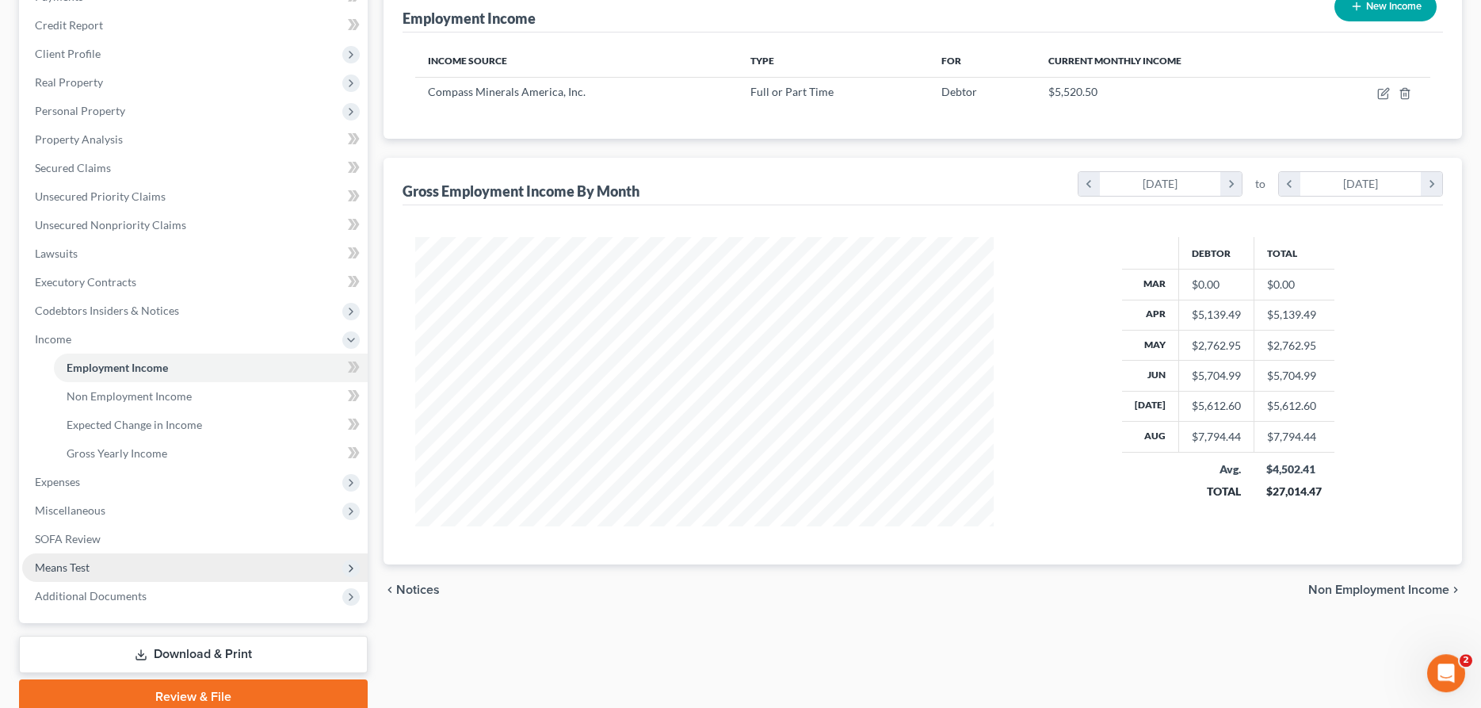
scroll to position [242, 0]
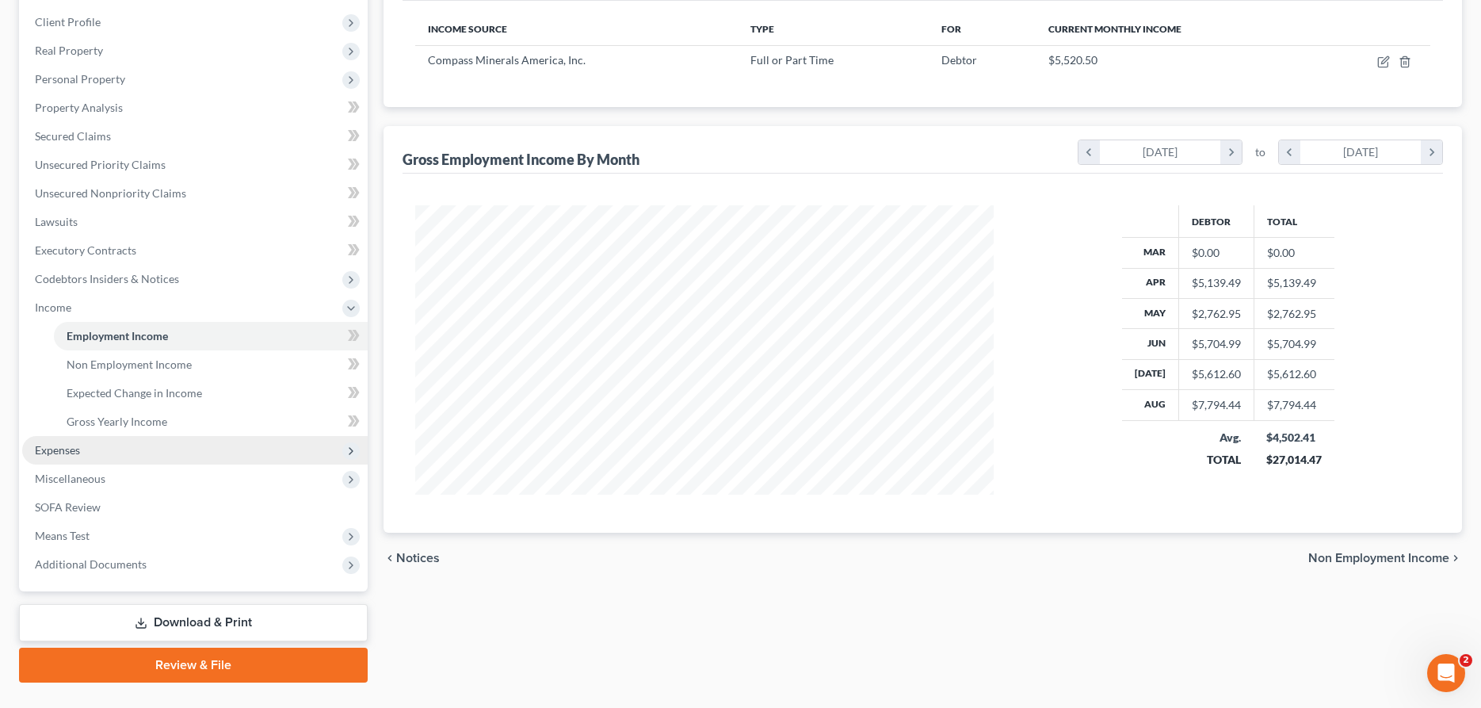
click at [70, 451] on span "Expenses" at bounding box center [57, 449] width 45 height 13
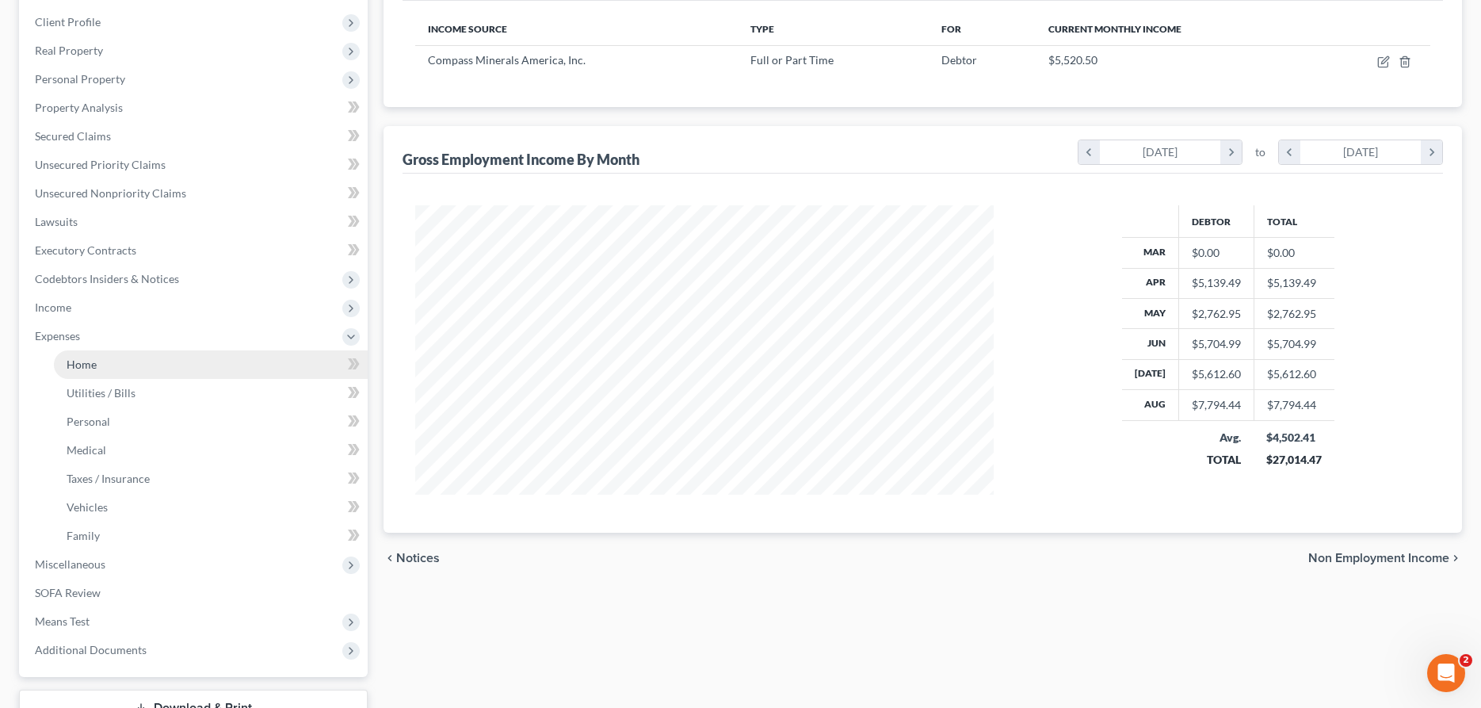
click at [189, 369] on link "Home" at bounding box center [211, 364] width 314 height 29
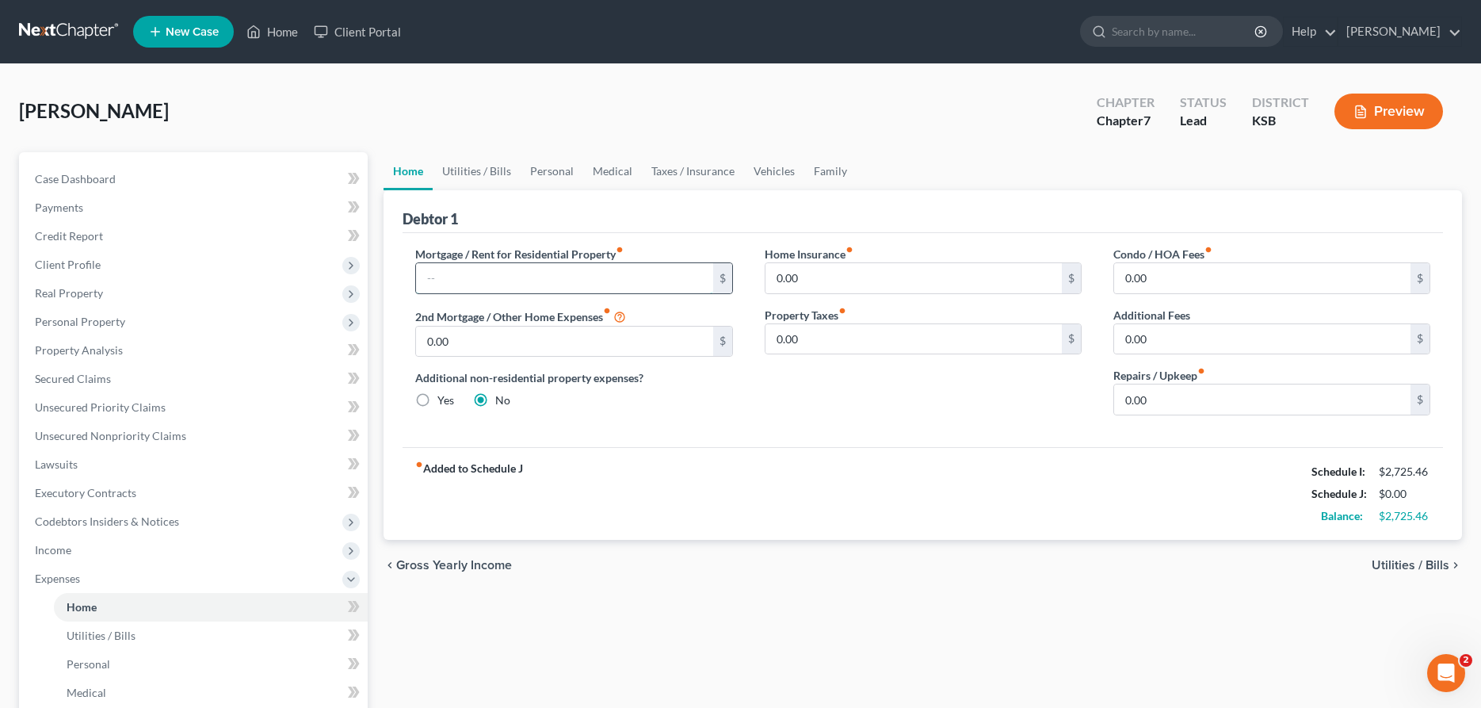
click at [468, 277] on input "text" at bounding box center [564, 278] width 296 height 30
drag, startPoint x: 486, startPoint y: 167, endPoint x: 475, endPoint y: 189, distance: 24.1
click at [486, 168] on link "Utilities / Bills" at bounding box center [477, 171] width 88 height 38
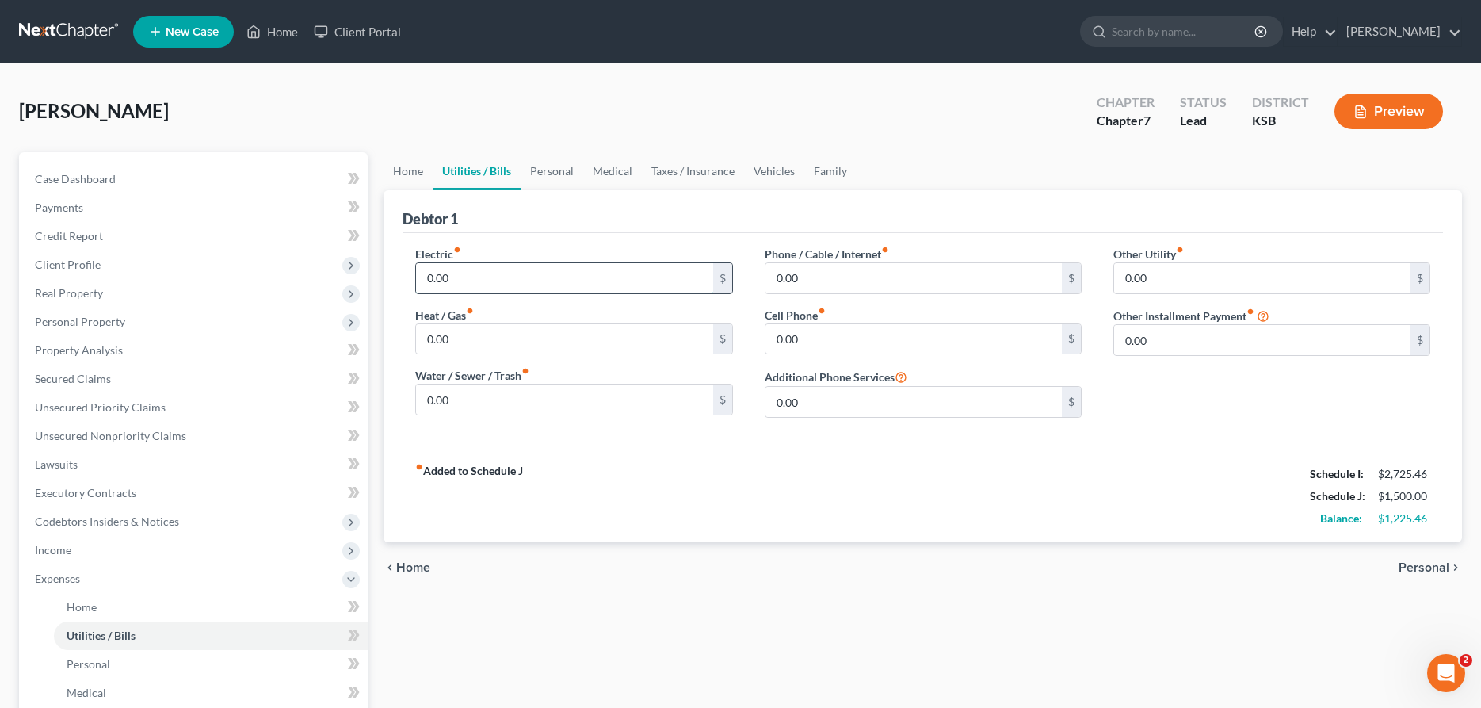
click at [464, 277] on input "0.00" at bounding box center [564, 278] width 296 height 30
click at [543, 167] on link "Personal" at bounding box center [552, 171] width 63 height 38
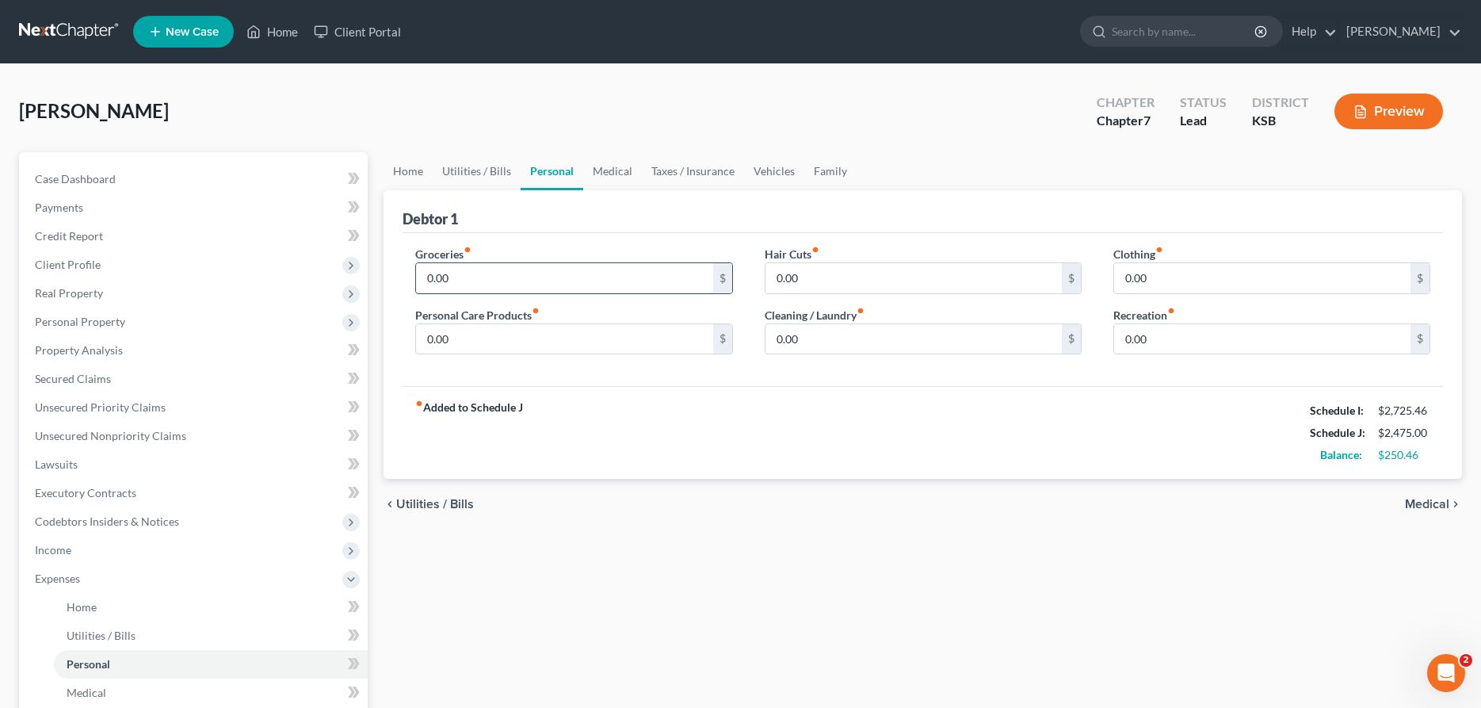
click at [482, 279] on input "0.00" at bounding box center [564, 278] width 296 height 30
click at [490, 325] on input "0.00" at bounding box center [564, 339] width 296 height 30
click at [614, 167] on link "Medical" at bounding box center [612, 171] width 59 height 38
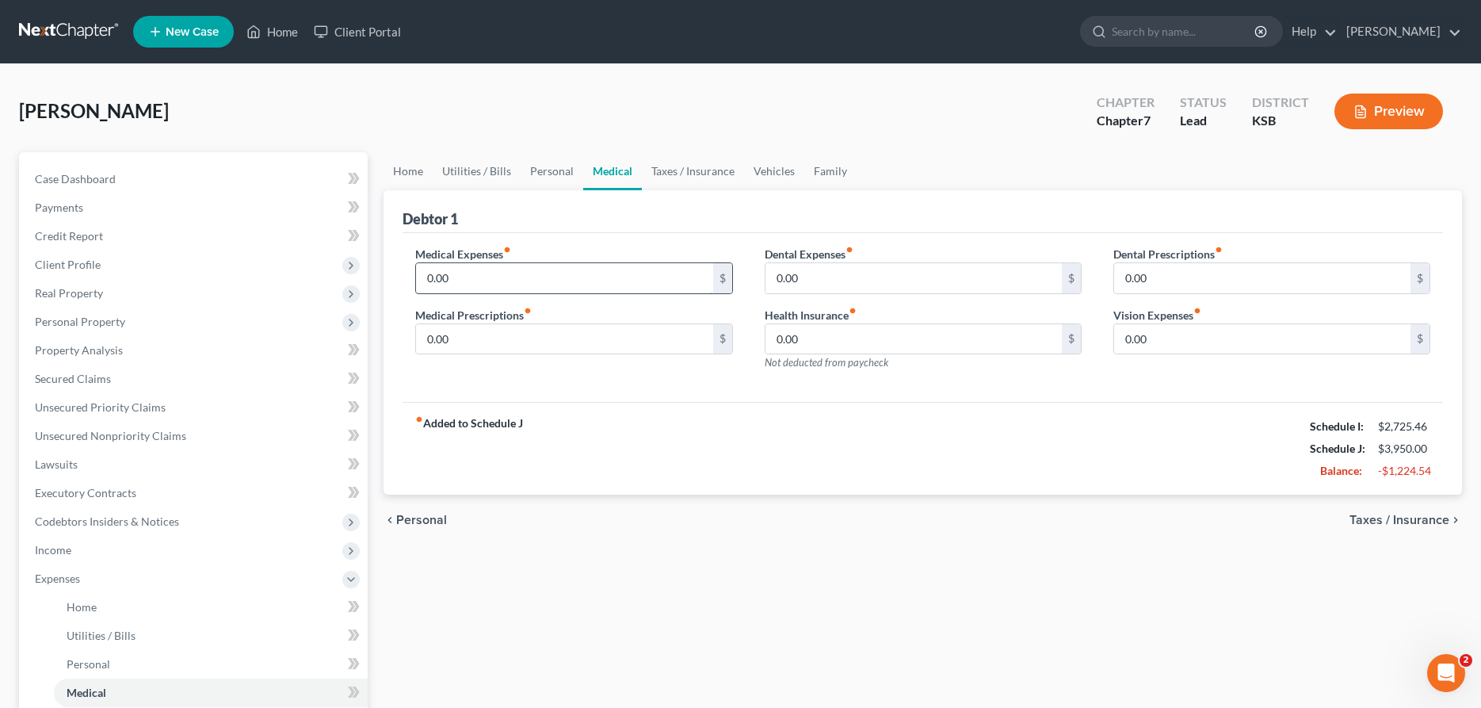
click at [576, 277] on input "0.00" at bounding box center [564, 278] width 296 height 30
click at [727, 174] on link "Taxes / Insurance" at bounding box center [693, 171] width 102 height 38
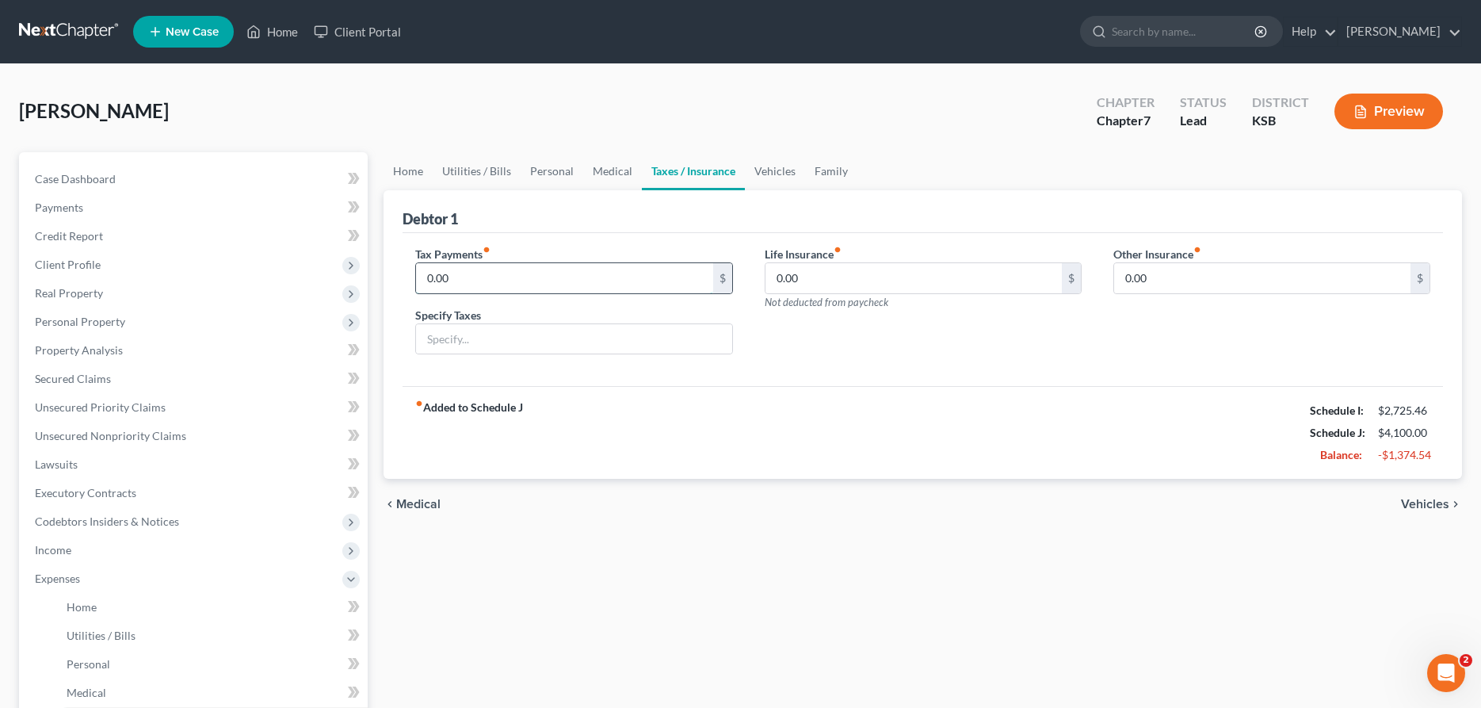
click at [568, 269] on input "0.00" at bounding box center [564, 278] width 296 height 30
click at [770, 177] on link "Vehicles" at bounding box center [775, 171] width 60 height 38
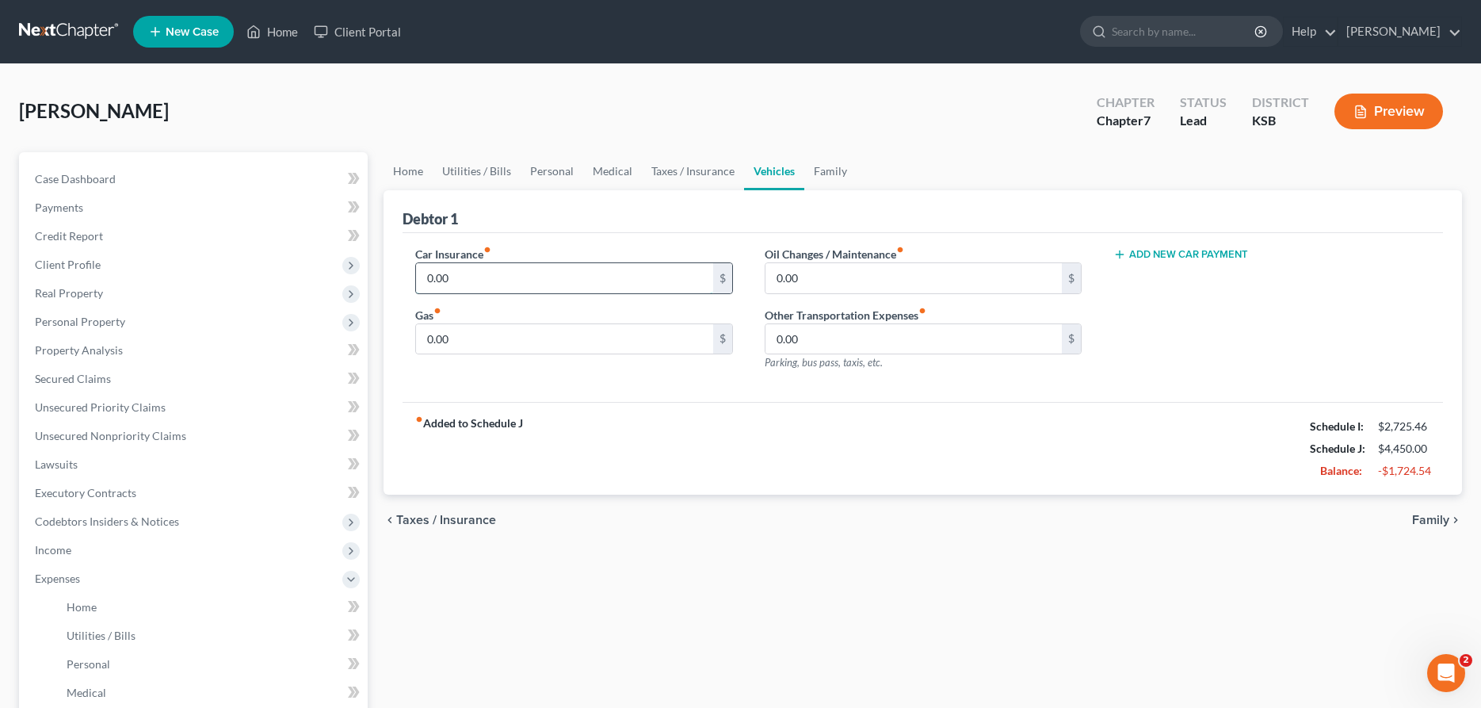
click at [597, 273] on input "0.00" at bounding box center [564, 278] width 296 height 30
click at [835, 168] on link "Family" at bounding box center [830, 171] width 52 height 38
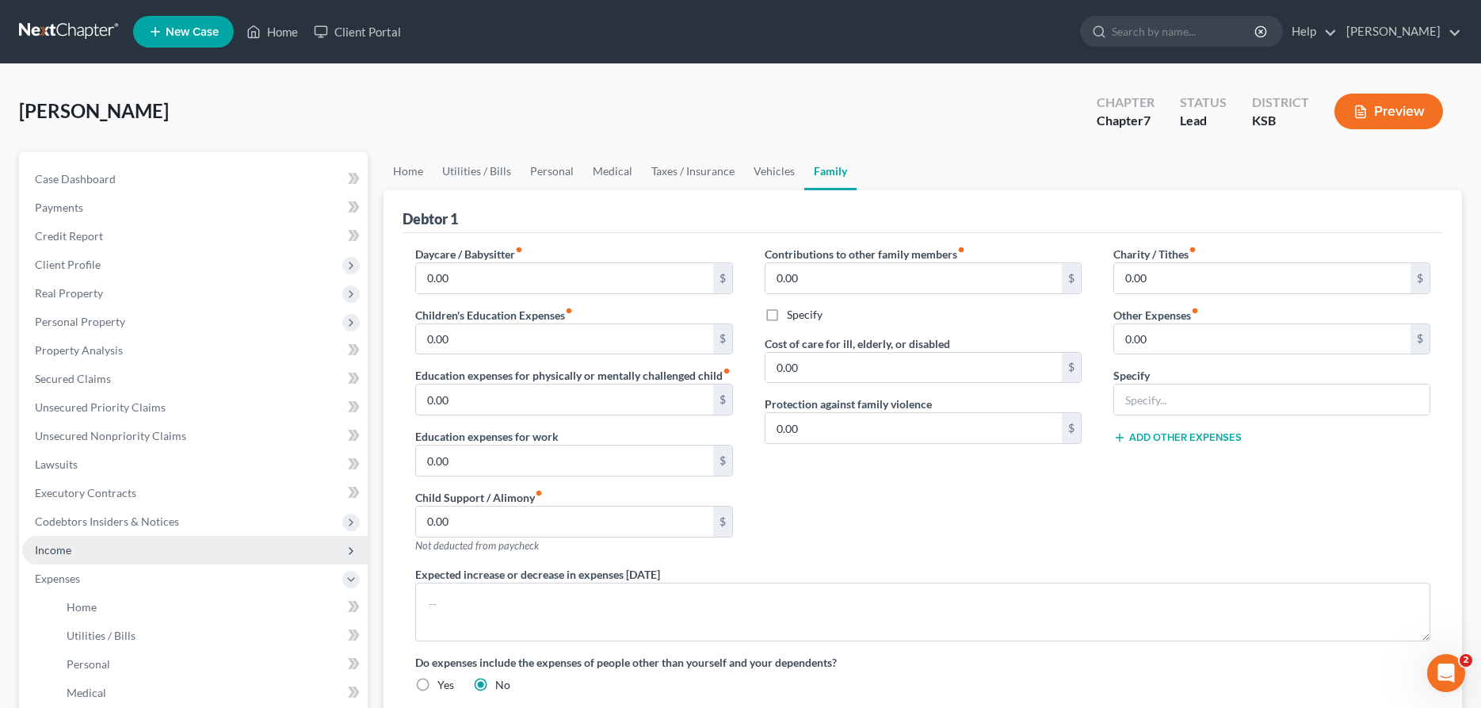
click at [74, 553] on span "Income" at bounding box center [194, 550] width 345 height 29
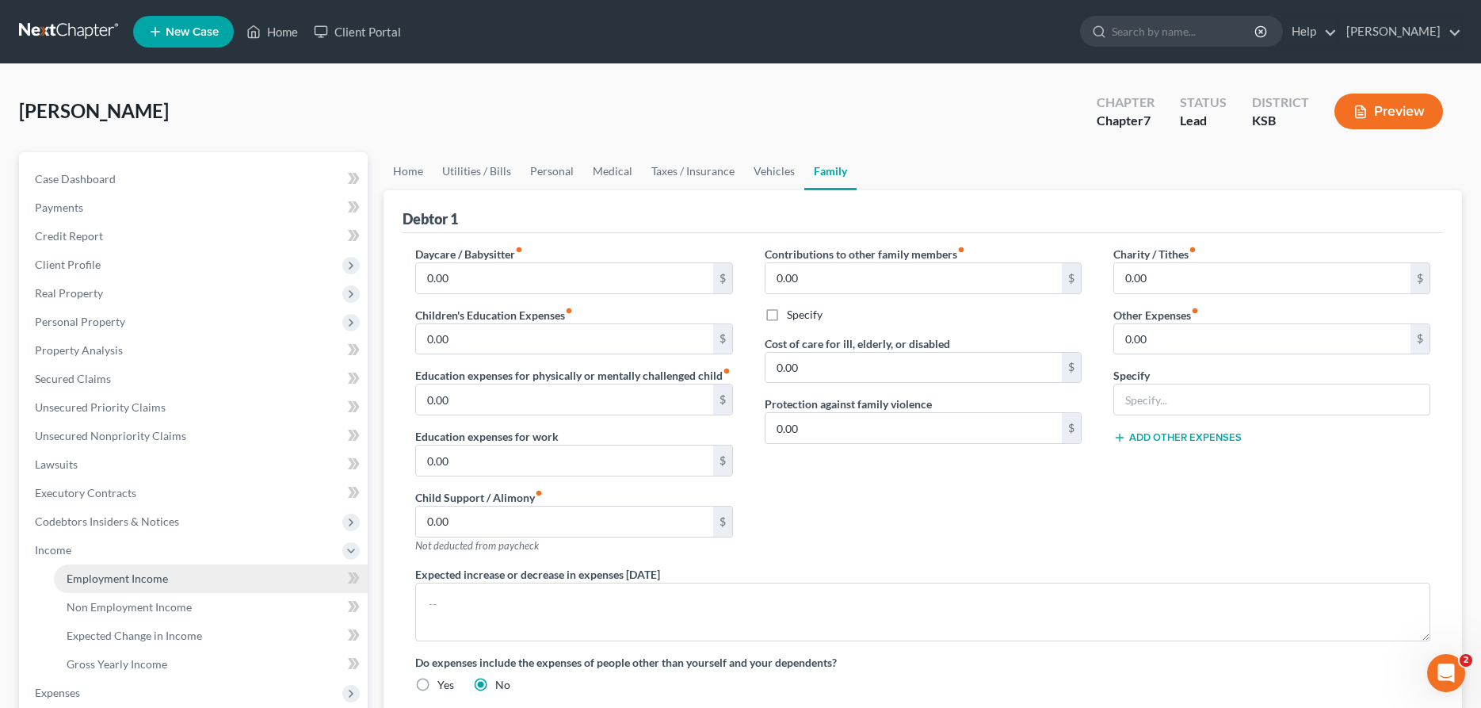
click at [87, 574] on span "Employment Income" at bounding box center [117, 577] width 101 height 13
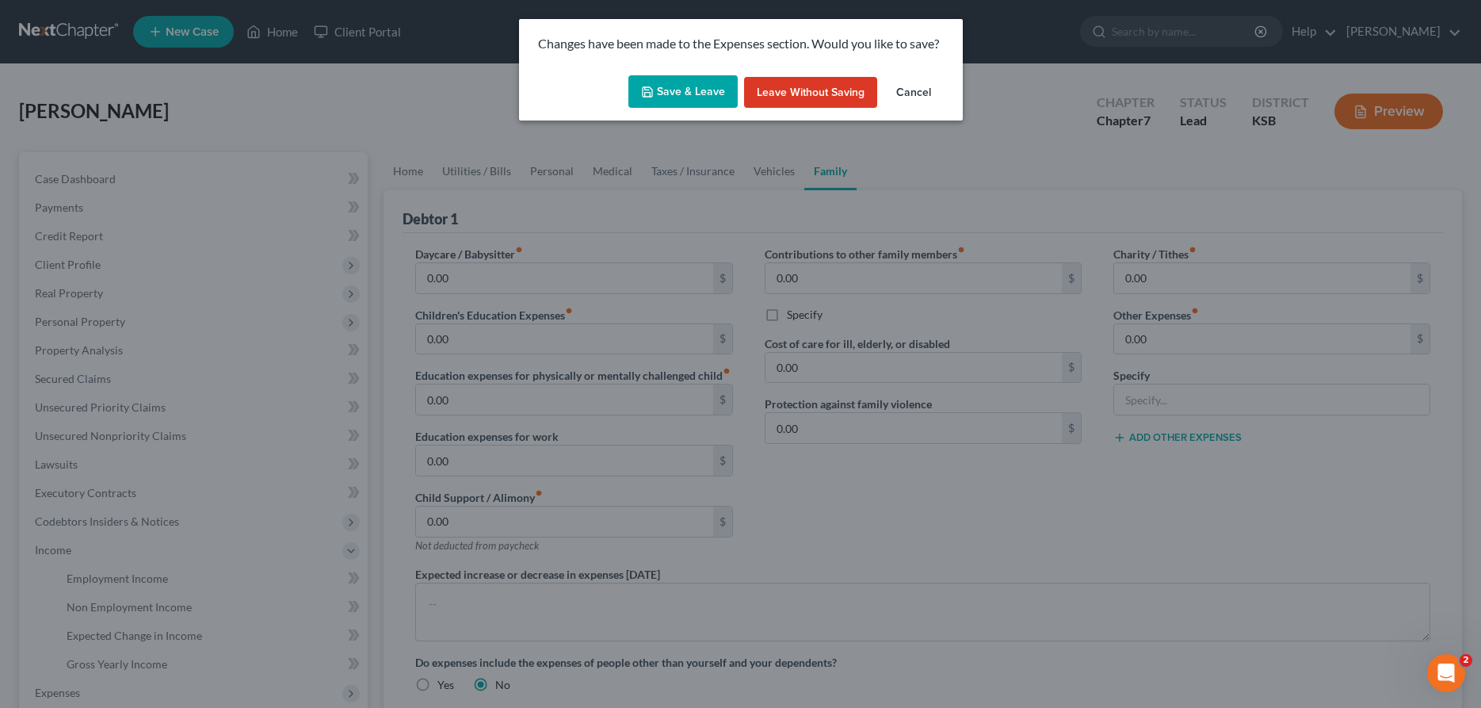
click at [662, 96] on button "Save & Leave" at bounding box center [682, 91] width 109 height 33
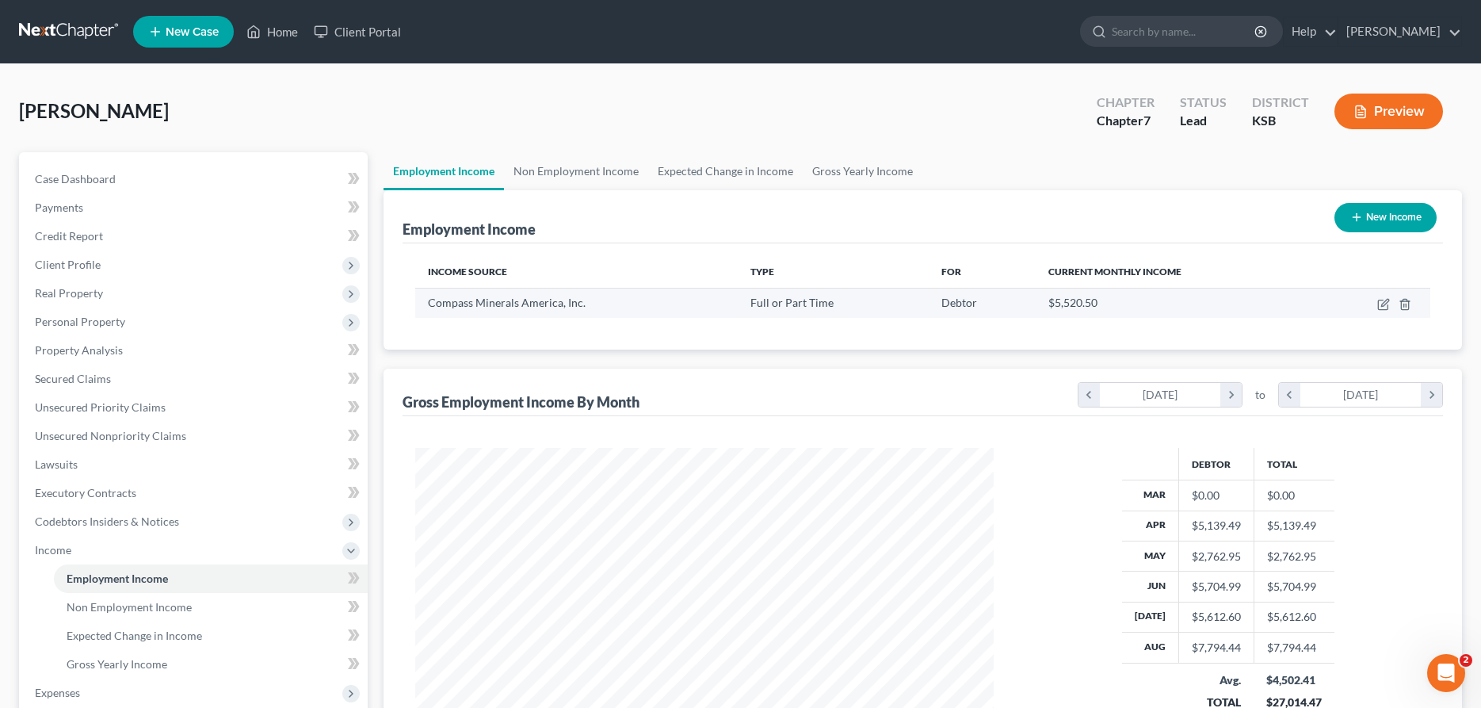
scroll to position [289, 610]
click at [880, 170] on link "Gross Yearly Income" at bounding box center [863, 171] width 120 height 38
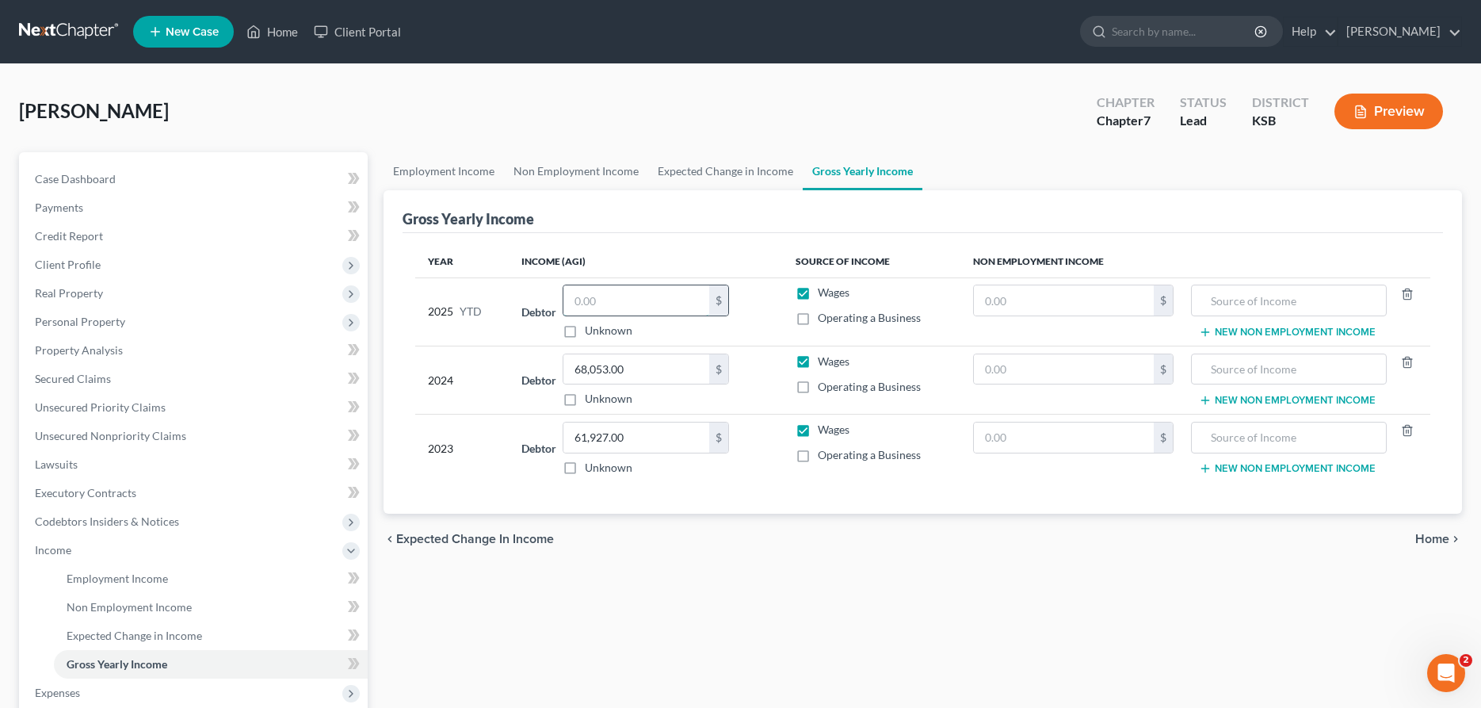
click at [662, 296] on input "text" at bounding box center [636, 300] width 146 height 30
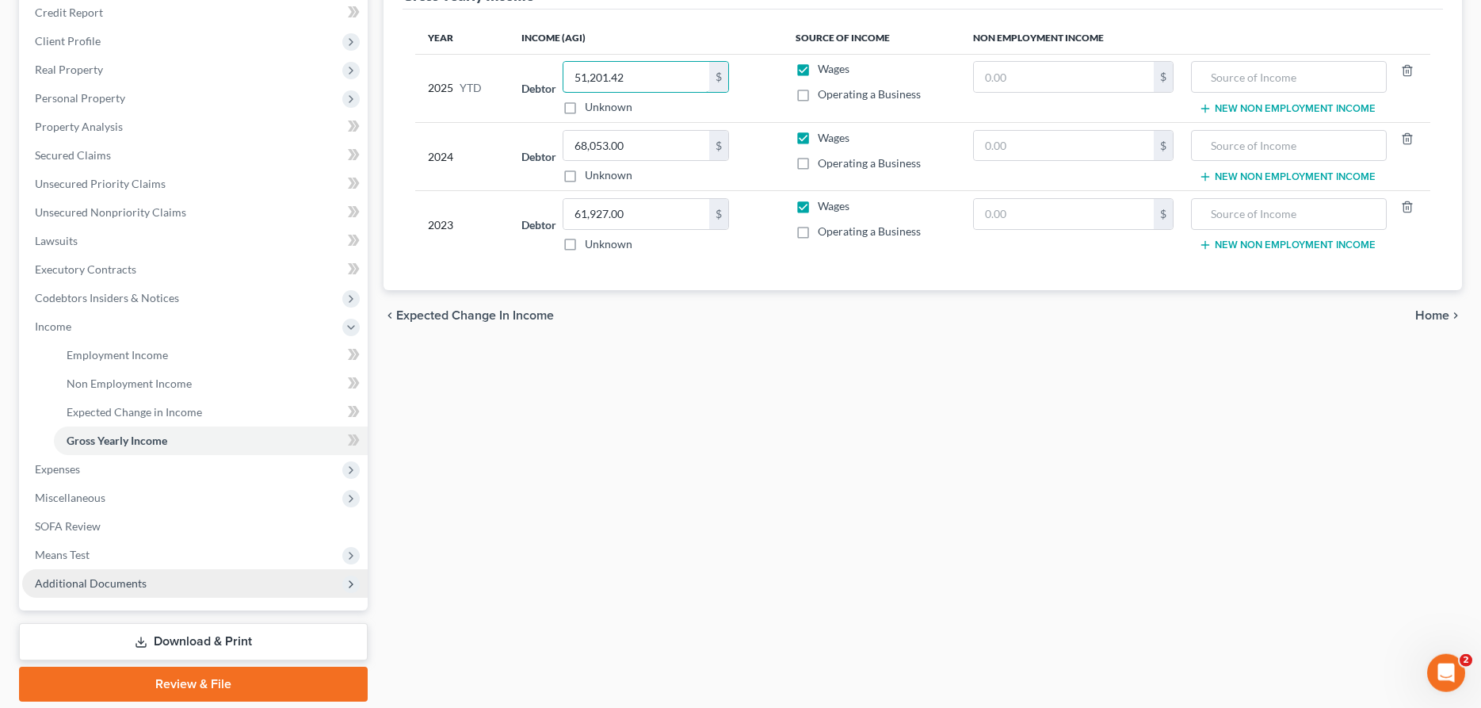
scroll to position [276, 0]
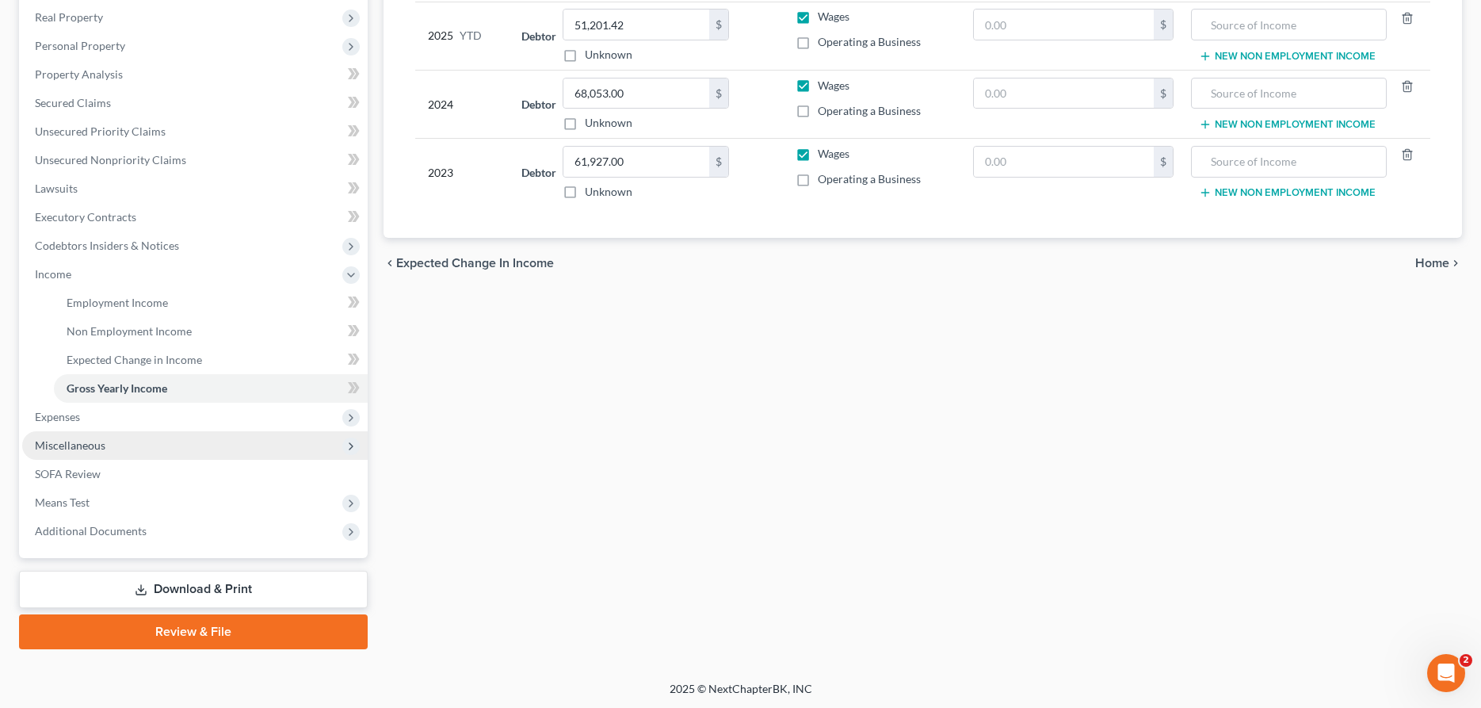
click at [135, 449] on span "Miscellaneous" at bounding box center [194, 445] width 345 height 29
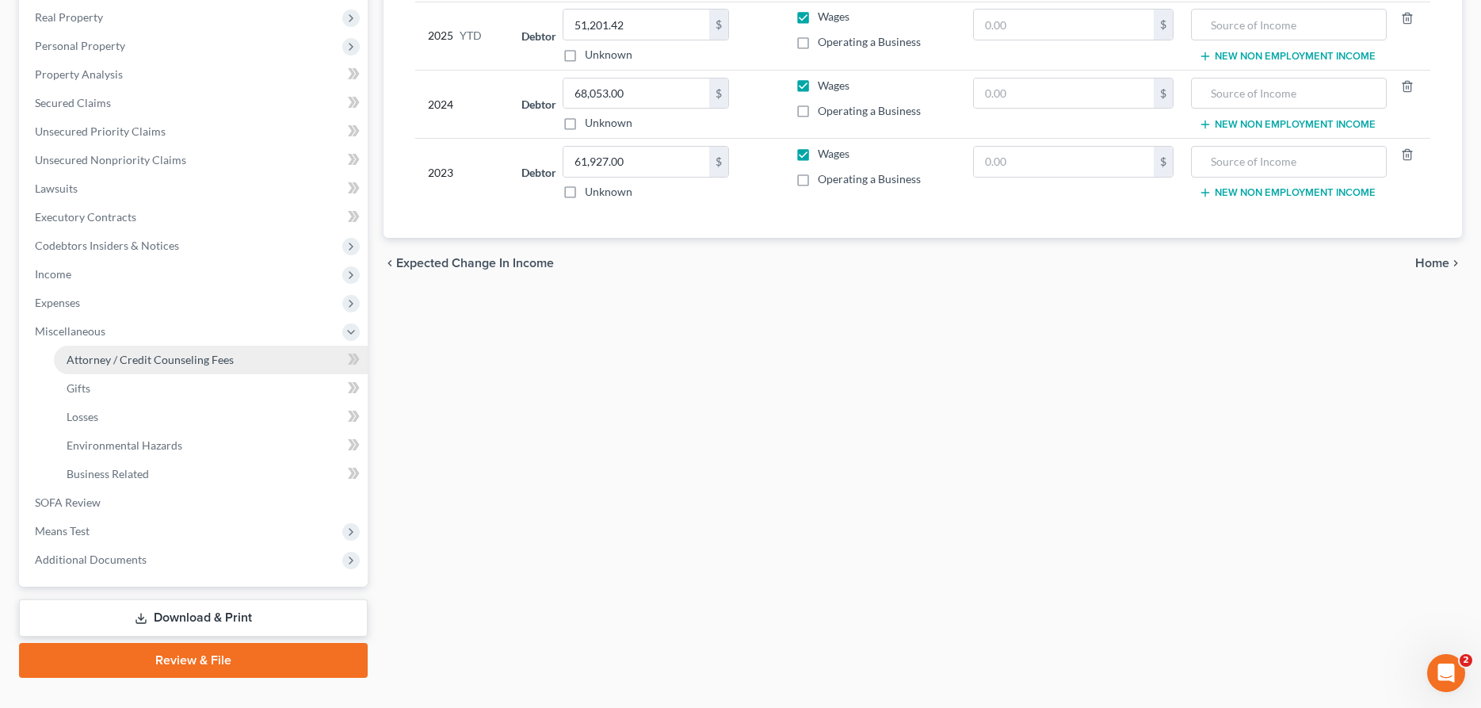
click at [162, 352] on link "Attorney / Credit Counseling Fees" at bounding box center [211, 359] width 314 height 29
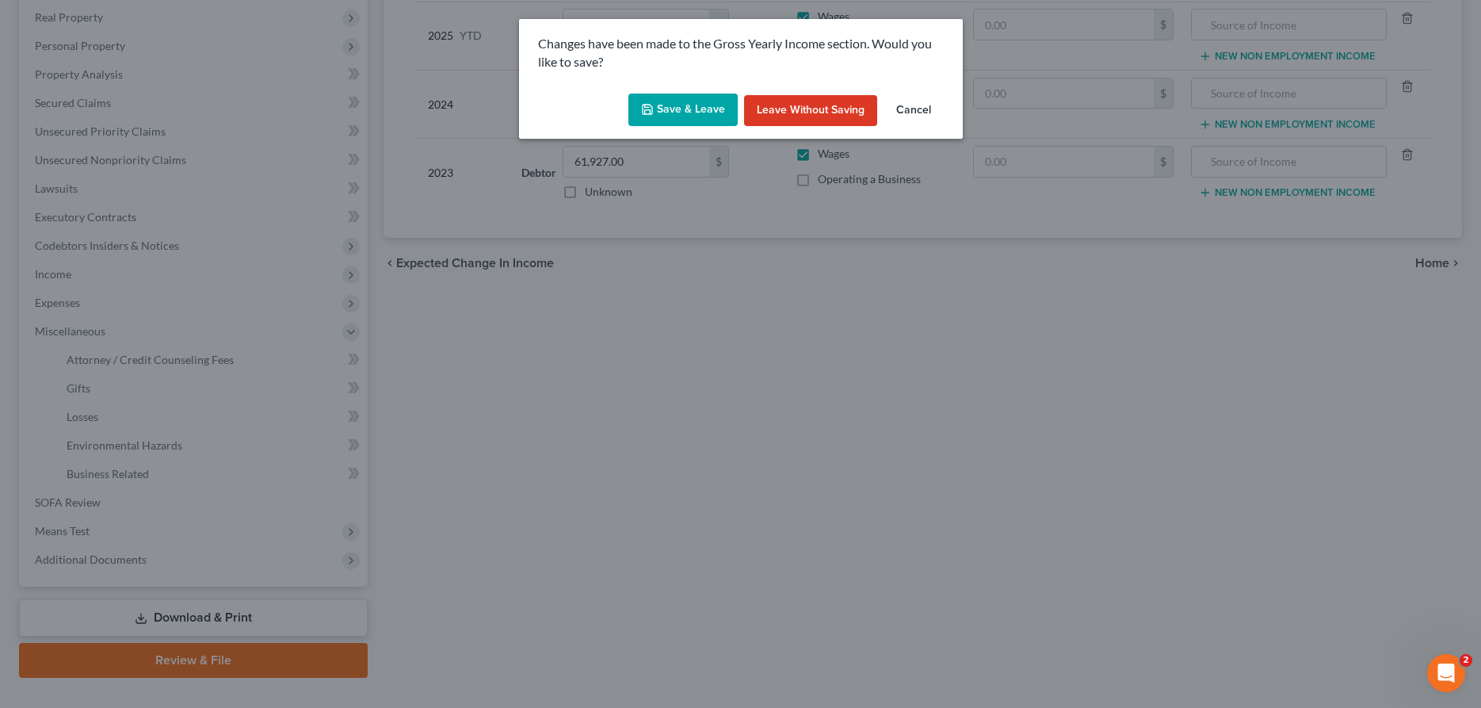
click at [697, 106] on button "Save & Leave" at bounding box center [682, 109] width 109 height 33
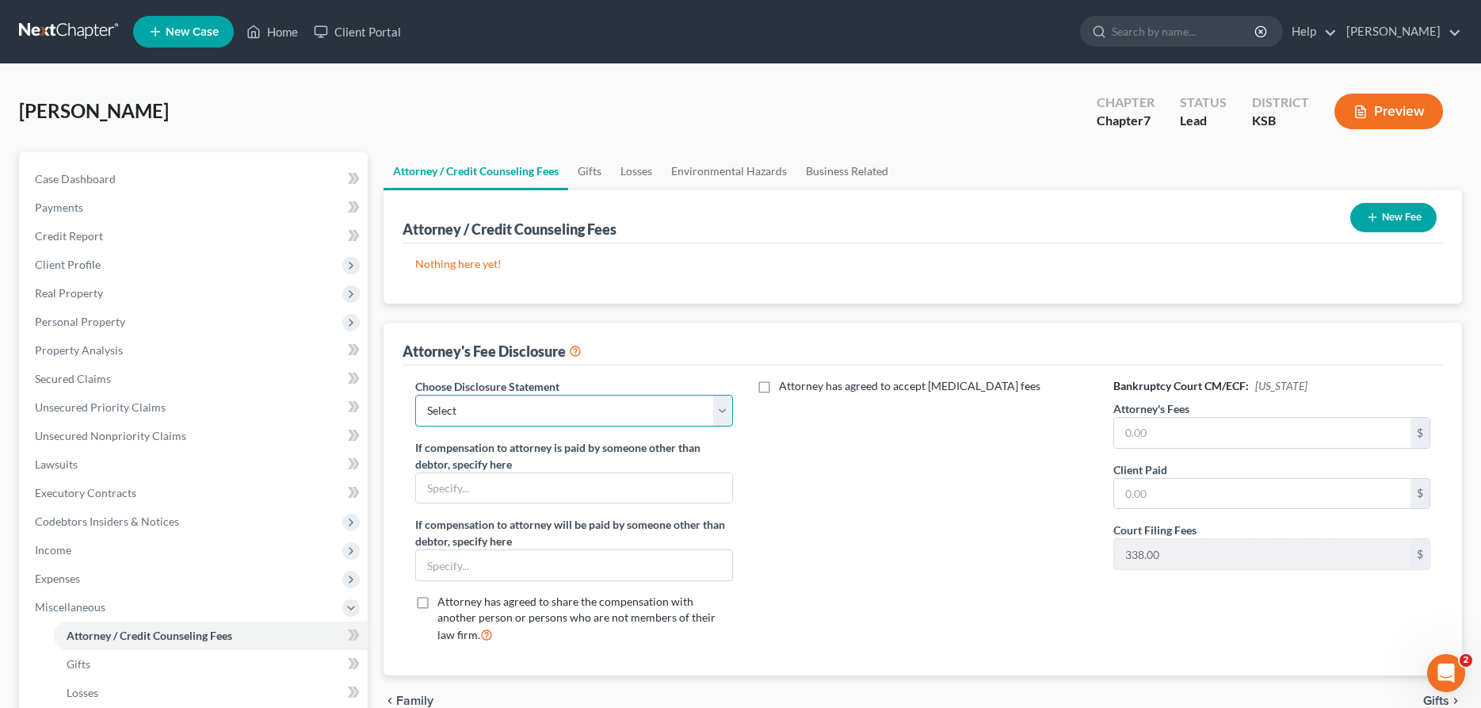
click at [415, 395] on select "Select [PERSON_NAME], Attorney" at bounding box center [573, 411] width 317 height 32
click option "[PERSON_NAME], Attorney" at bounding box center [0, 0] width 0 height 0
click at [1162, 426] on input "text" at bounding box center [1262, 433] width 296 height 30
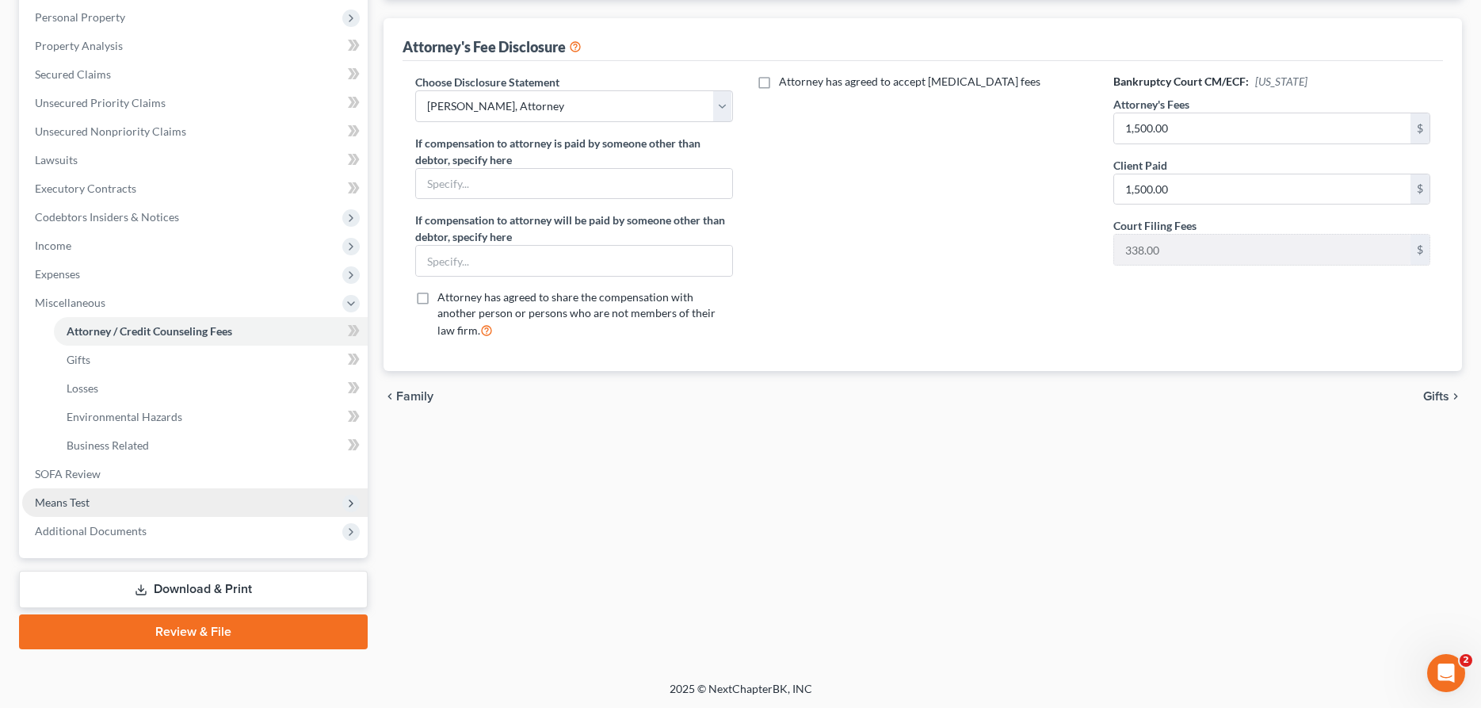
click at [157, 491] on span "Means Test" at bounding box center [194, 502] width 345 height 29
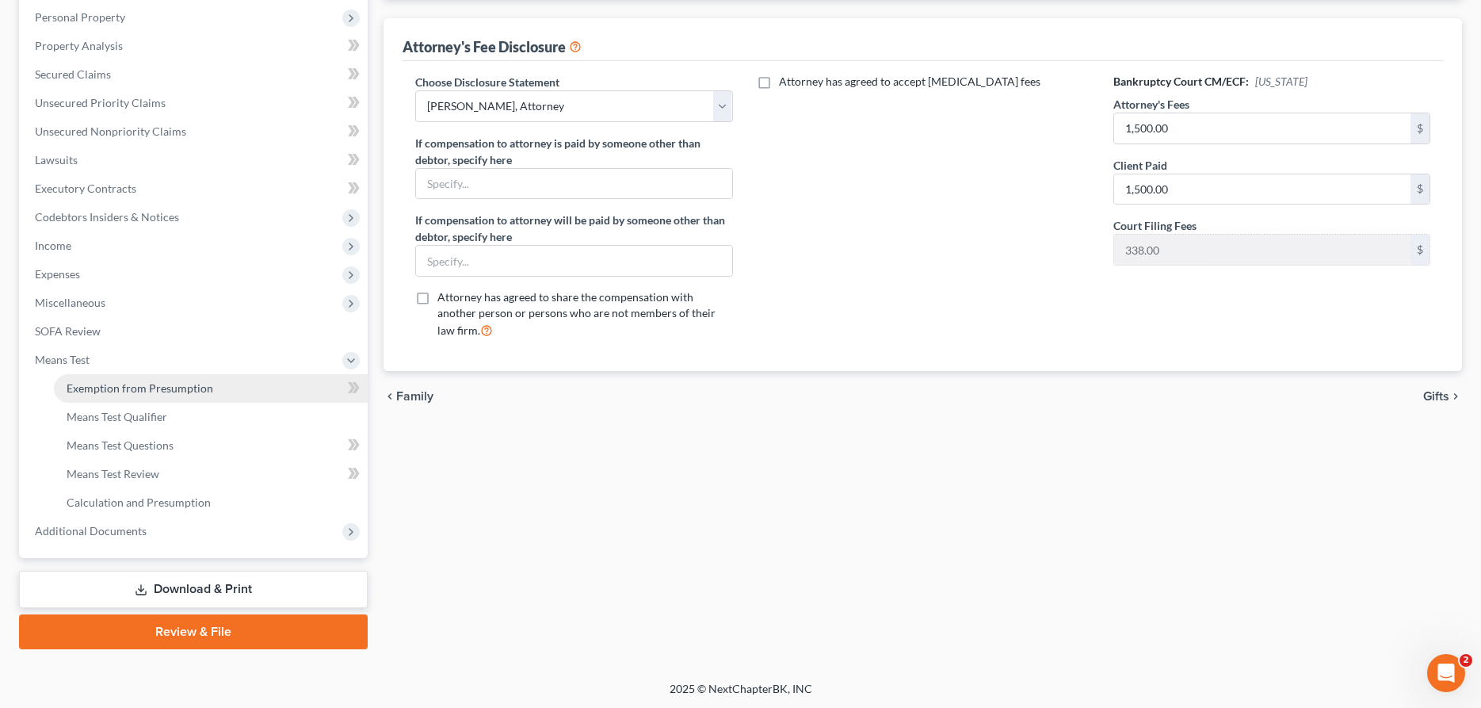
click at [186, 387] on span "Exemption from Presumption" at bounding box center [140, 387] width 147 height 13
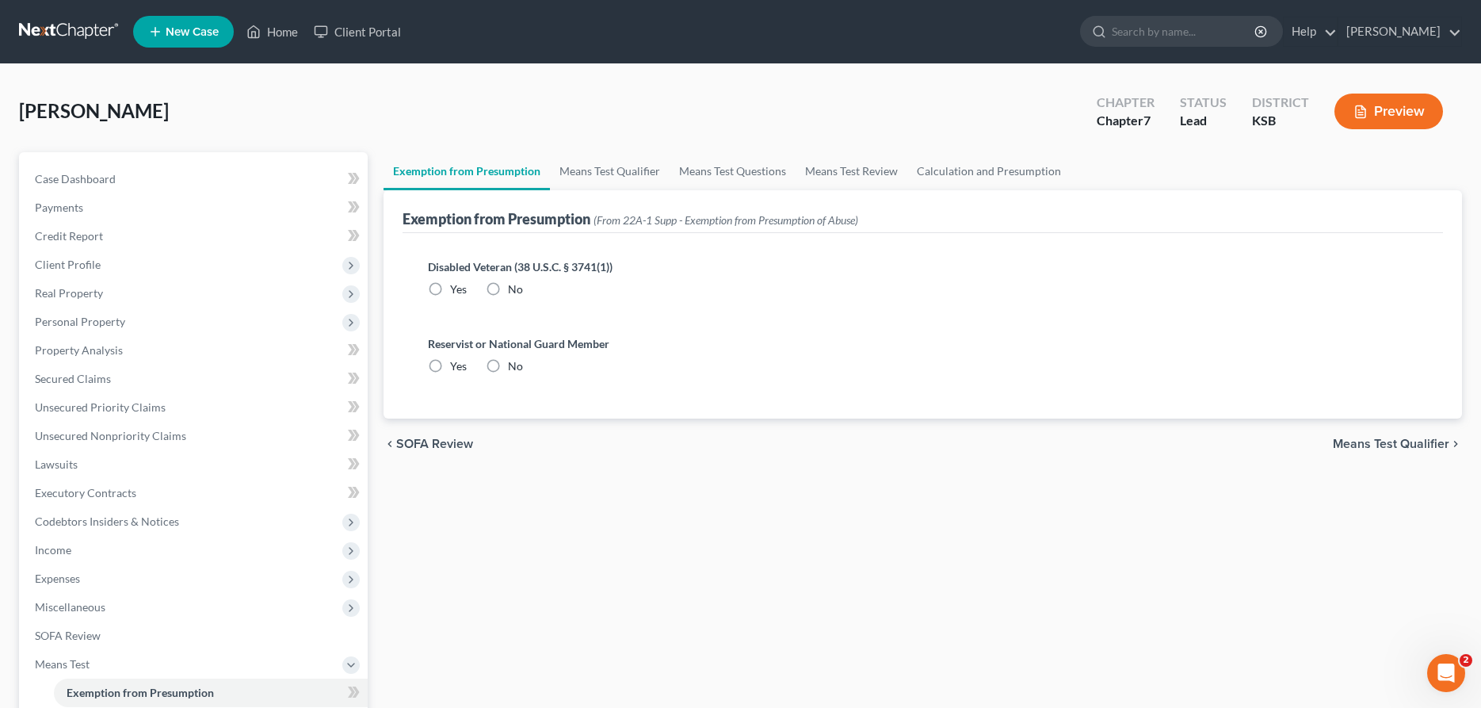
click at [508, 290] on label "No" at bounding box center [515, 289] width 15 height 16
click at [514, 290] on input "No" at bounding box center [519, 286] width 10 height 10
click at [508, 361] on label "No" at bounding box center [515, 366] width 15 height 16
click at [514, 361] on input "No" at bounding box center [519, 363] width 10 height 10
click at [586, 173] on link "Means Test Qualifier" at bounding box center [610, 171] width 120 height 38
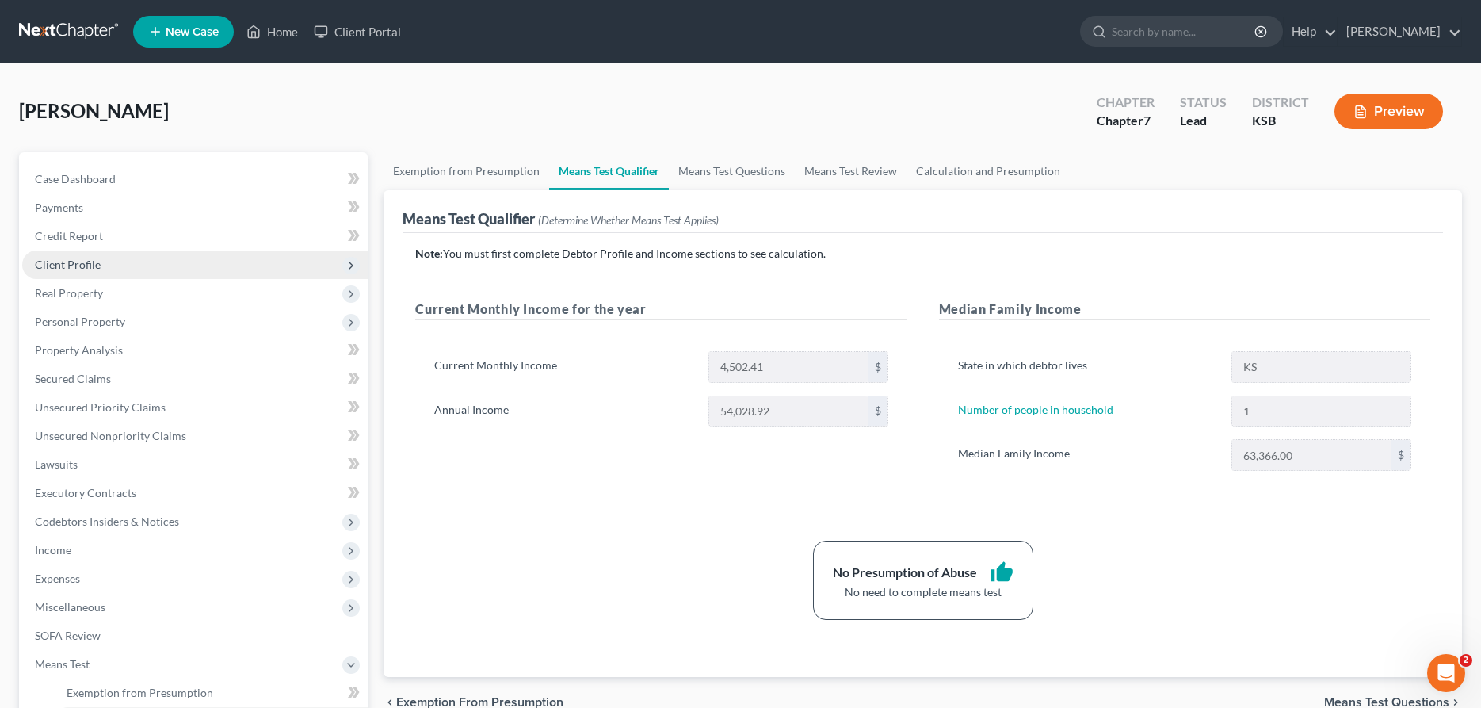
click at [117, 262] on span "Client Profile" at bounding box center [194, 264] width 345 height 29
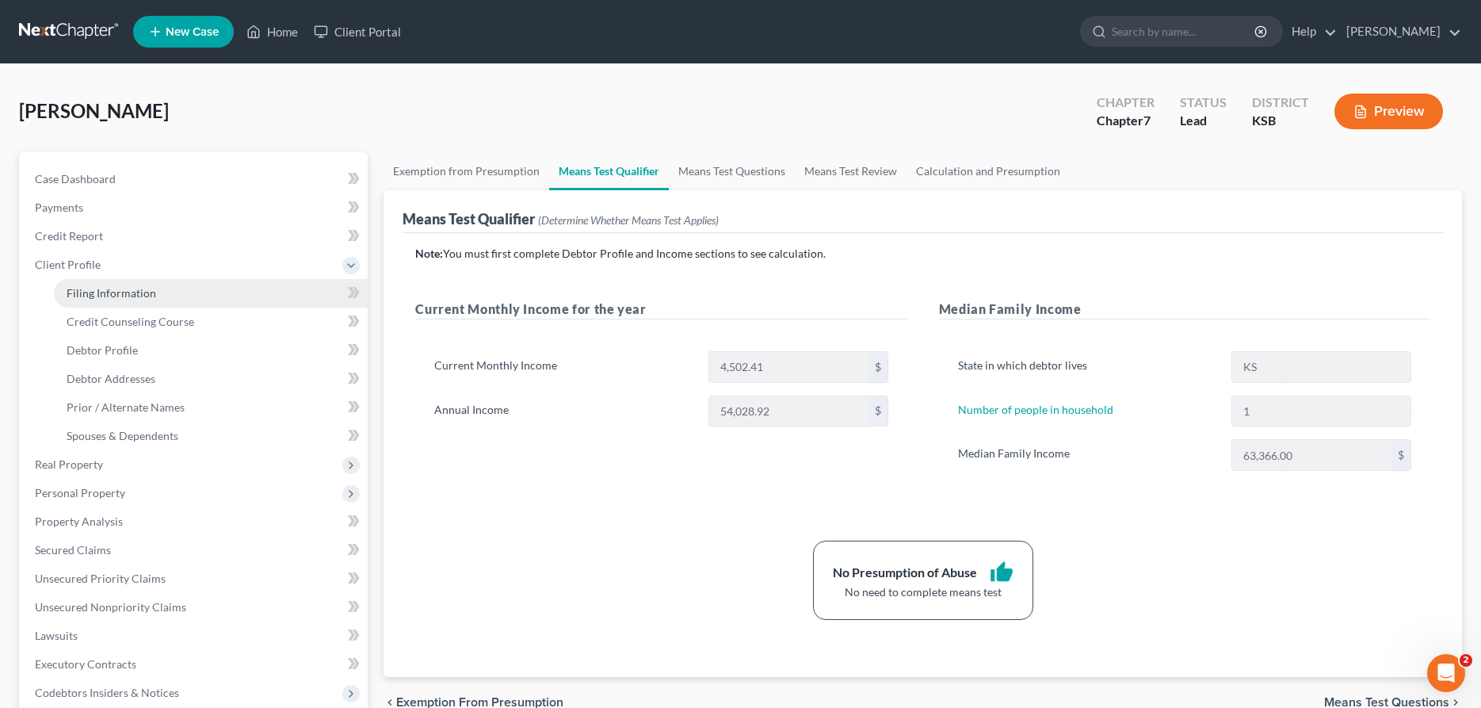
click at [110, 294] on span "Filing Information" at bounding box center [112, 292] width 90 height 13
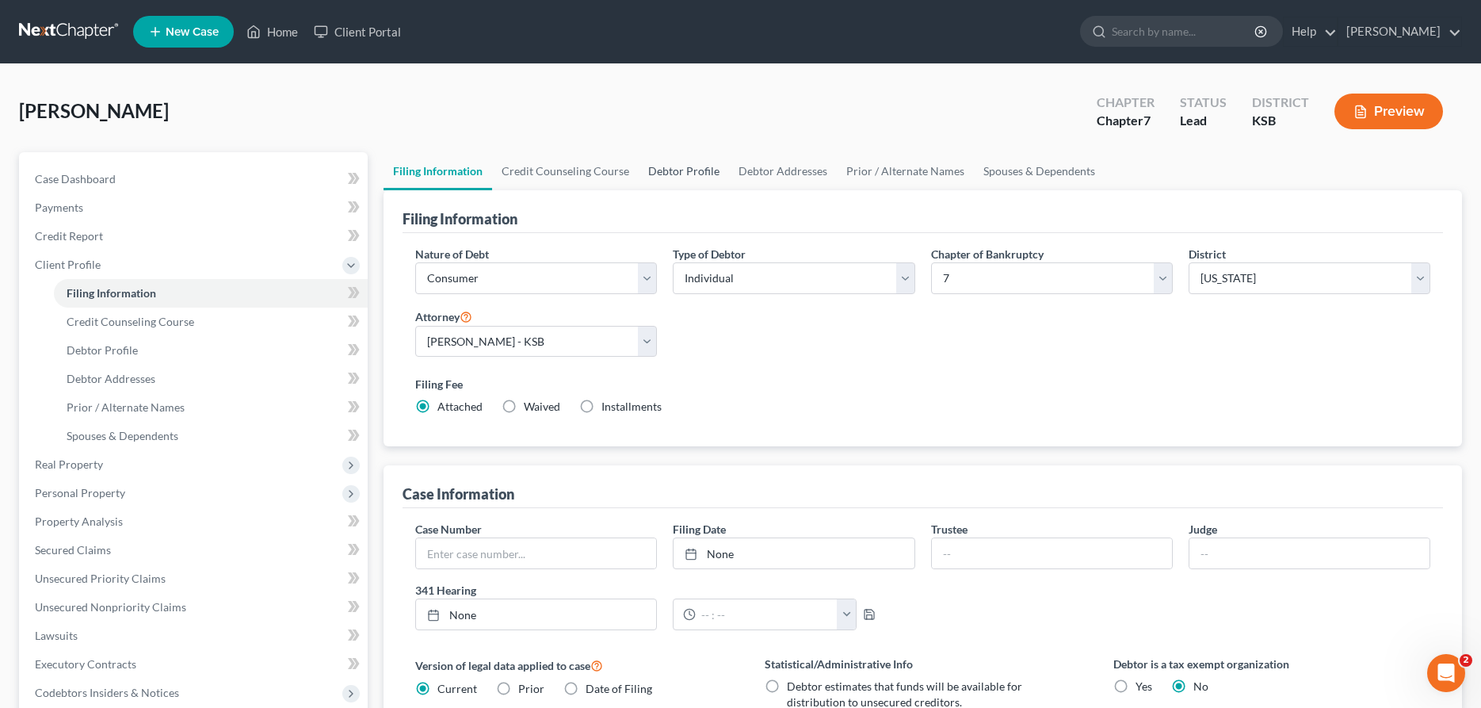
click at [669, 170] on link "Debtor Profile" at bounding box center [684, 171] width 90 height 38
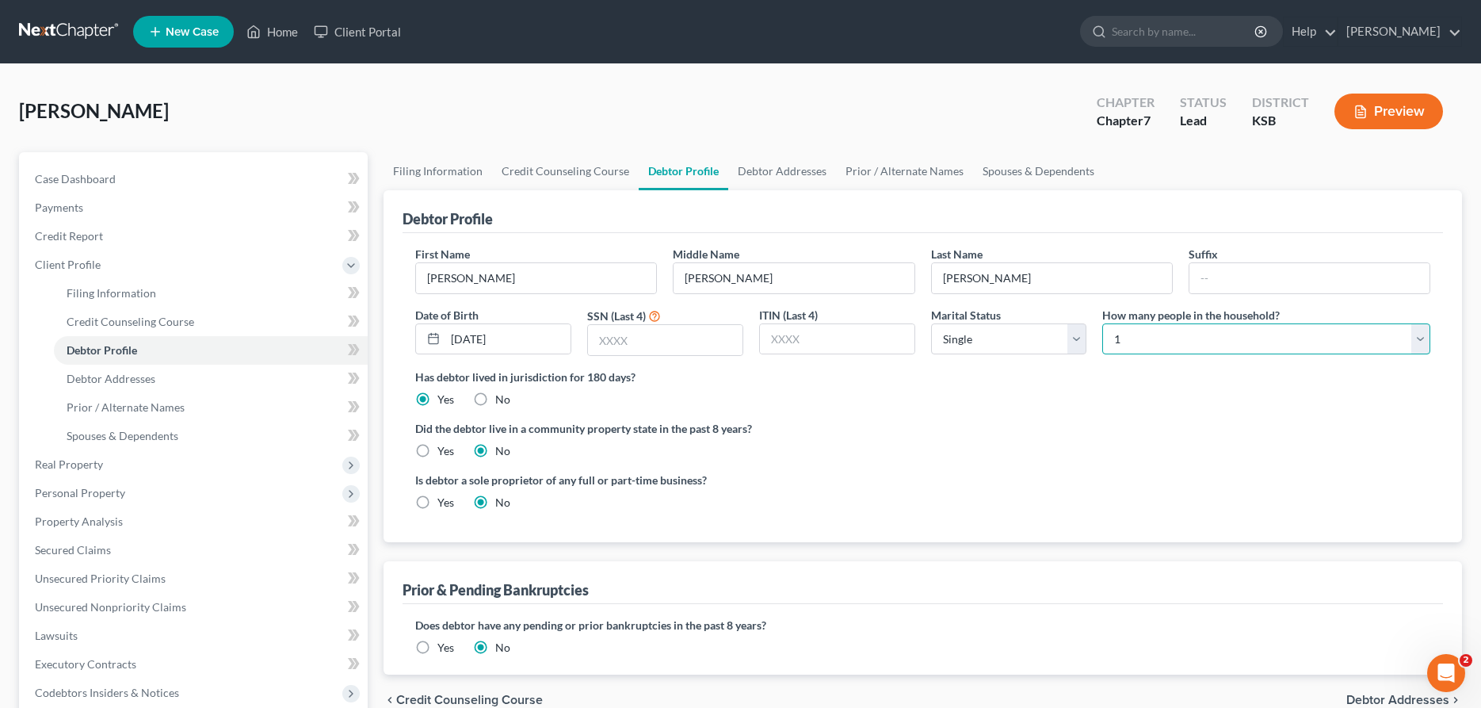
click at [1102, 323] on select "Select 1 2 3 4 5 6 7 8 9 10 11 12 13 14 15 16 17 18 19 20" at bounding box center [1266, 339] width 328 height 32
click option "2" at bounding box center [0, 0] width 0 height 0
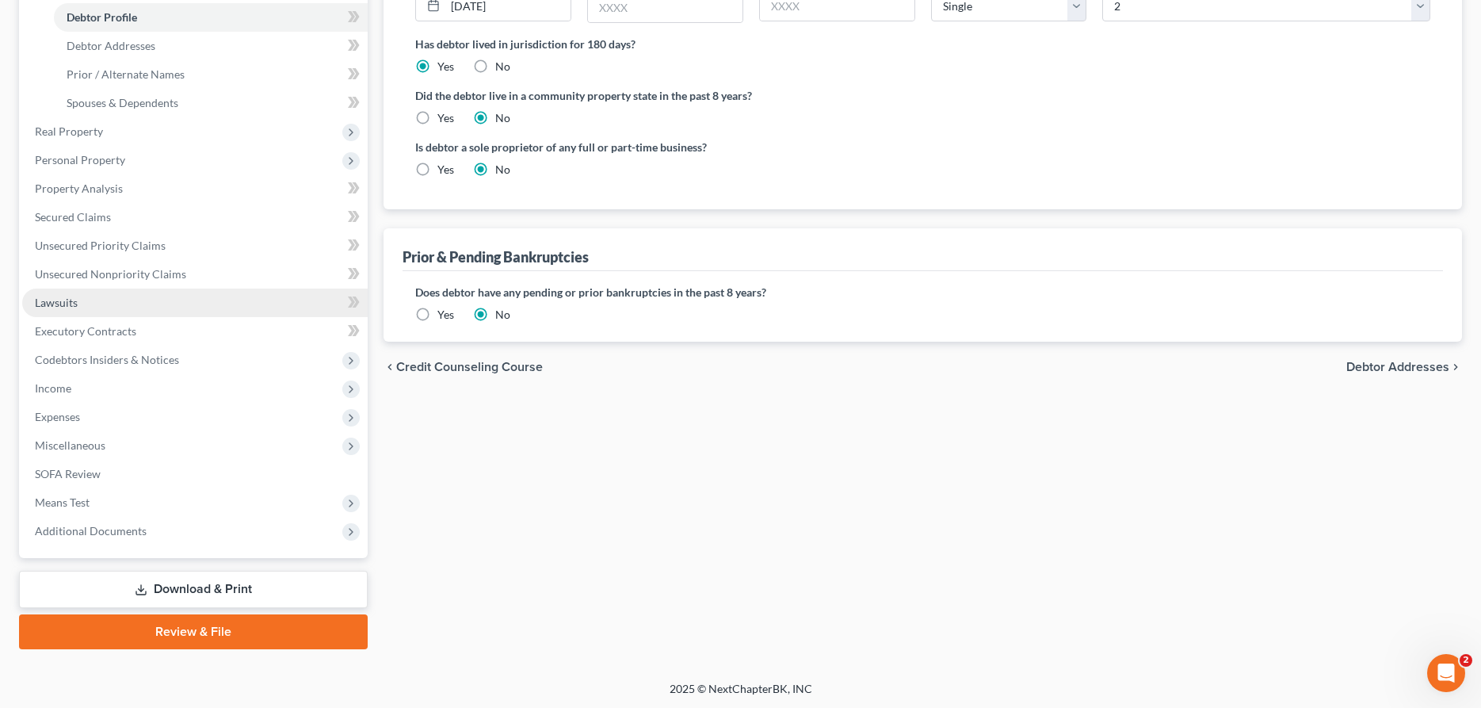
click at [106, 303] on link "Lawsuits" at bounding box center [194, 302] width 345 height 29
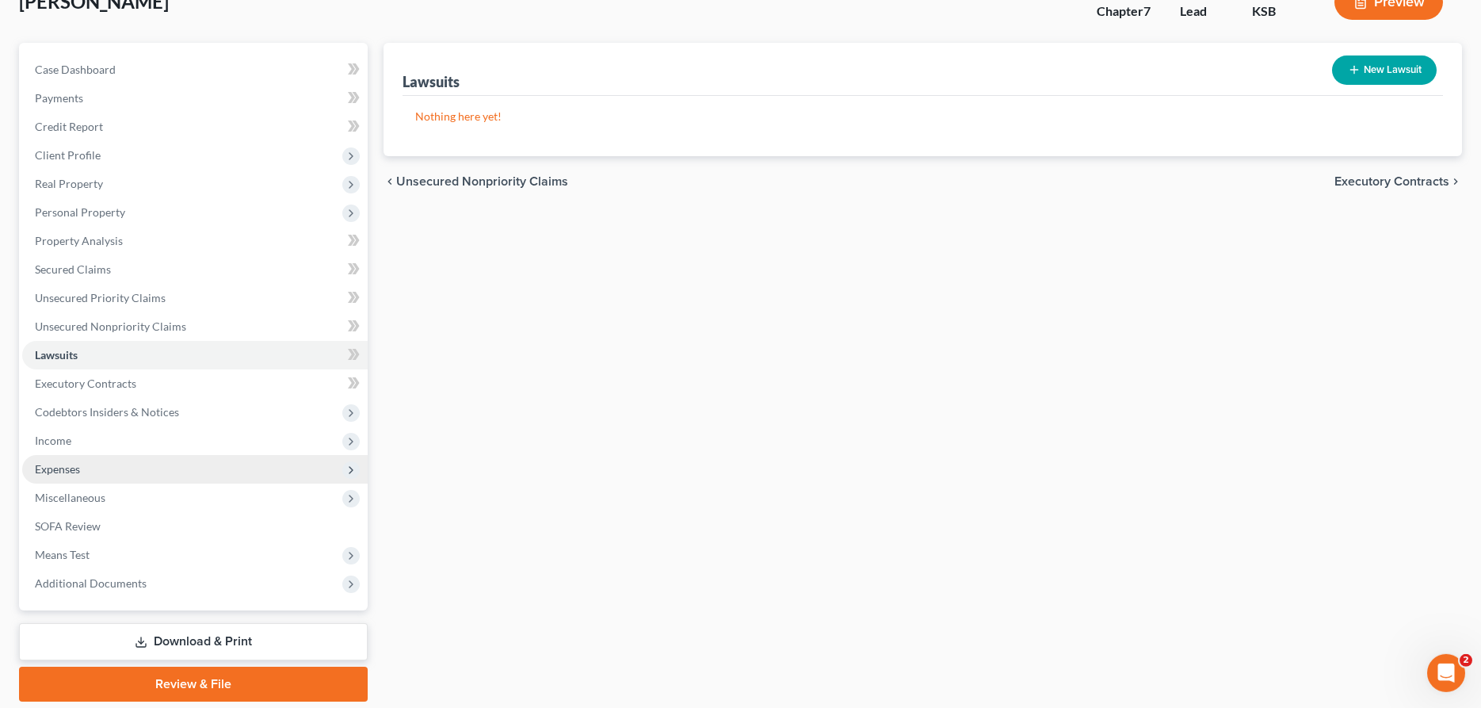
scroll to position [81, 0]
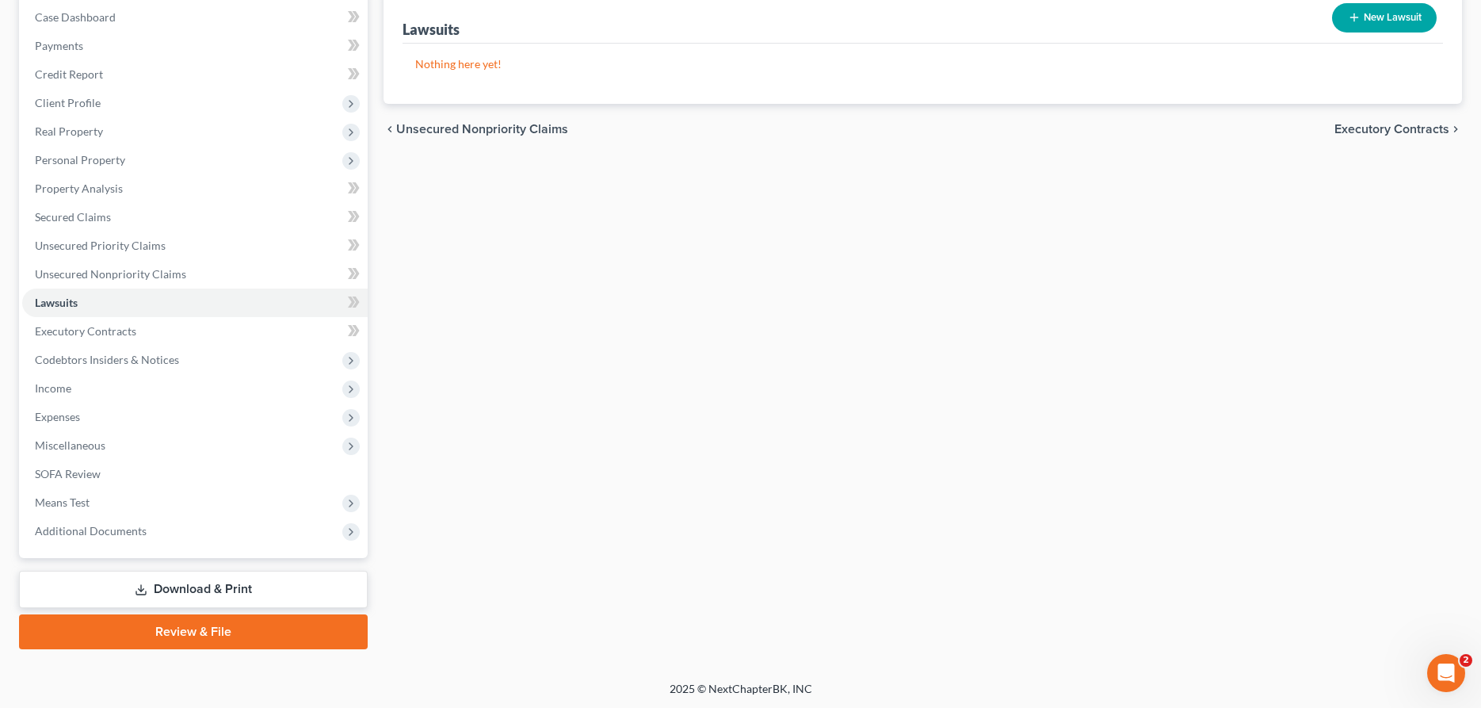
click at [192, 594] on link "Download & Print" at bounding box center [193, 588] width 349 height 37
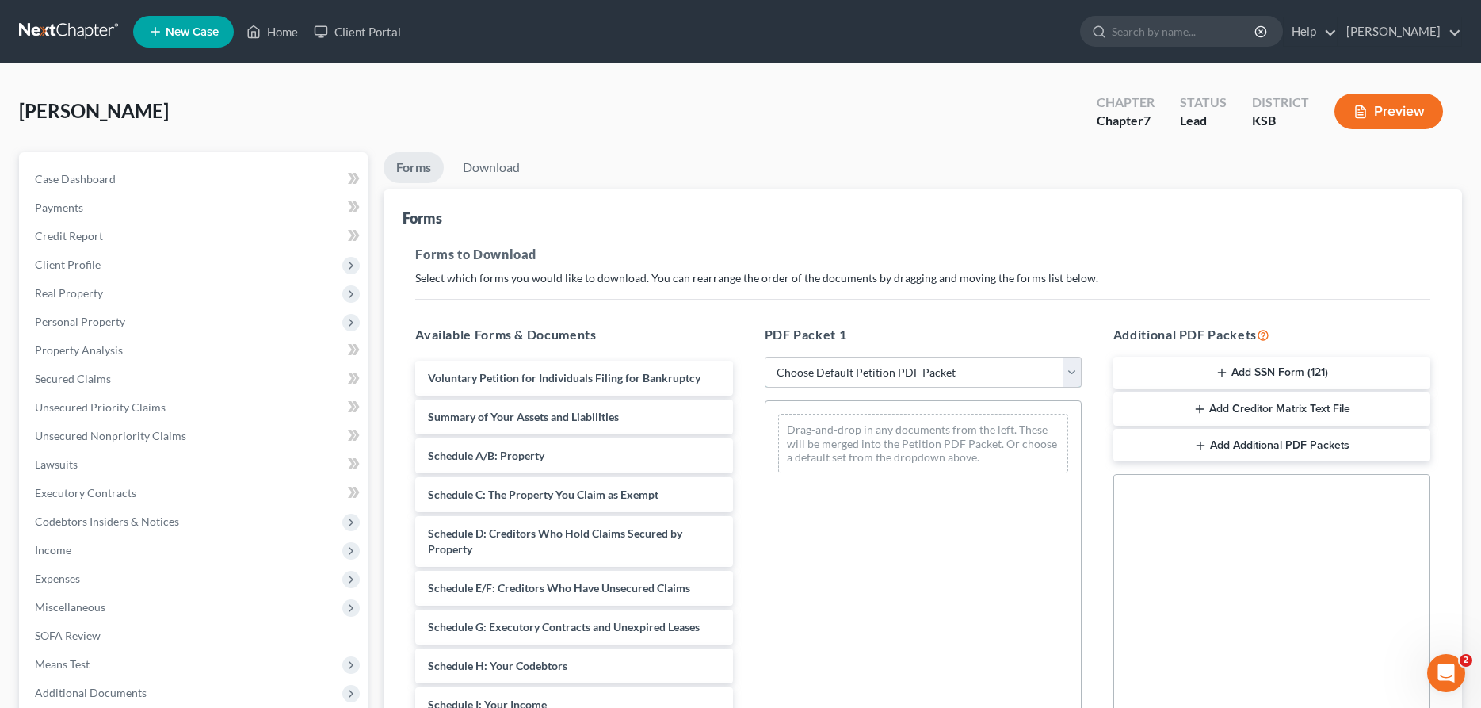
click at [765, 357] on select "Choose Default Petition PDF Packet Complete Bankruptcy Petition (all forms and …" at bounding box center [923, 373] width 317 height 32
click option "District of KS" at bounding box center [0, 0] width 0 height 0
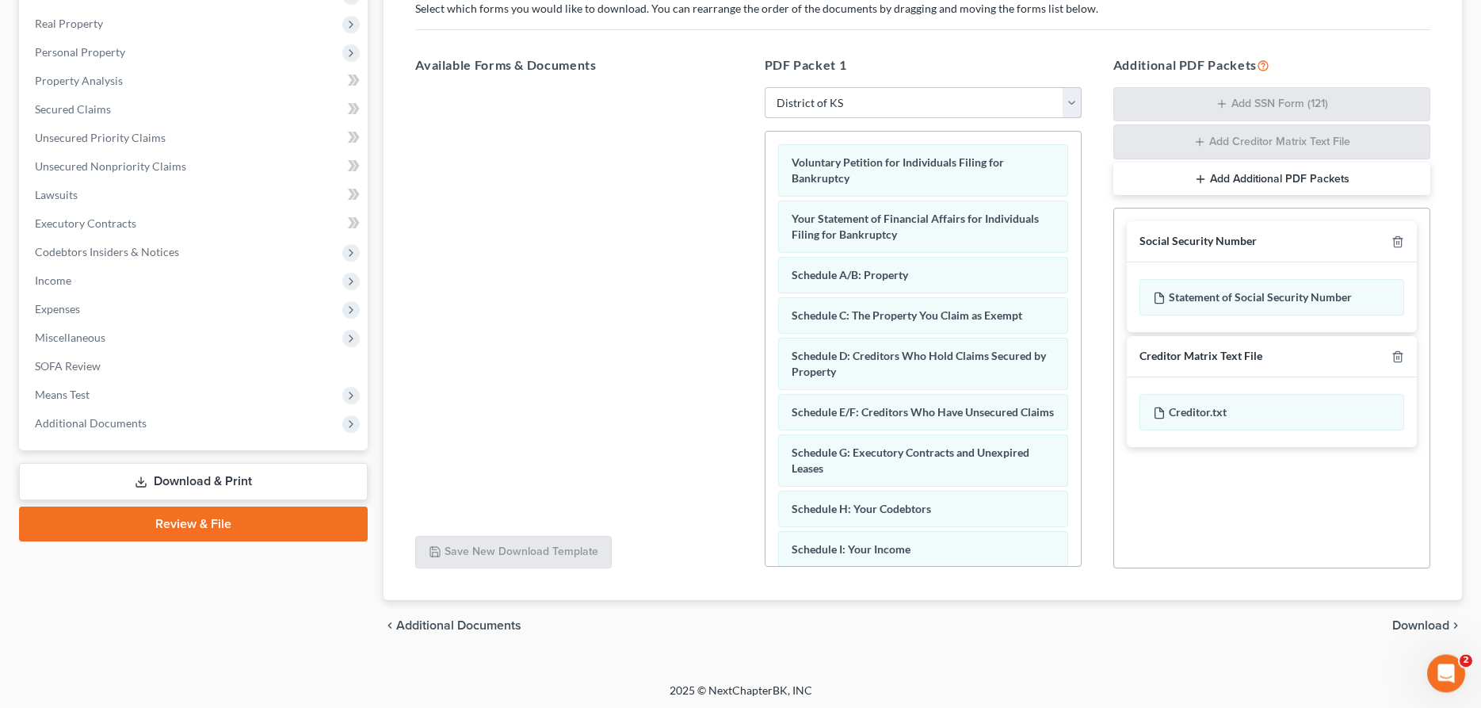
scroll to position [272, 0]
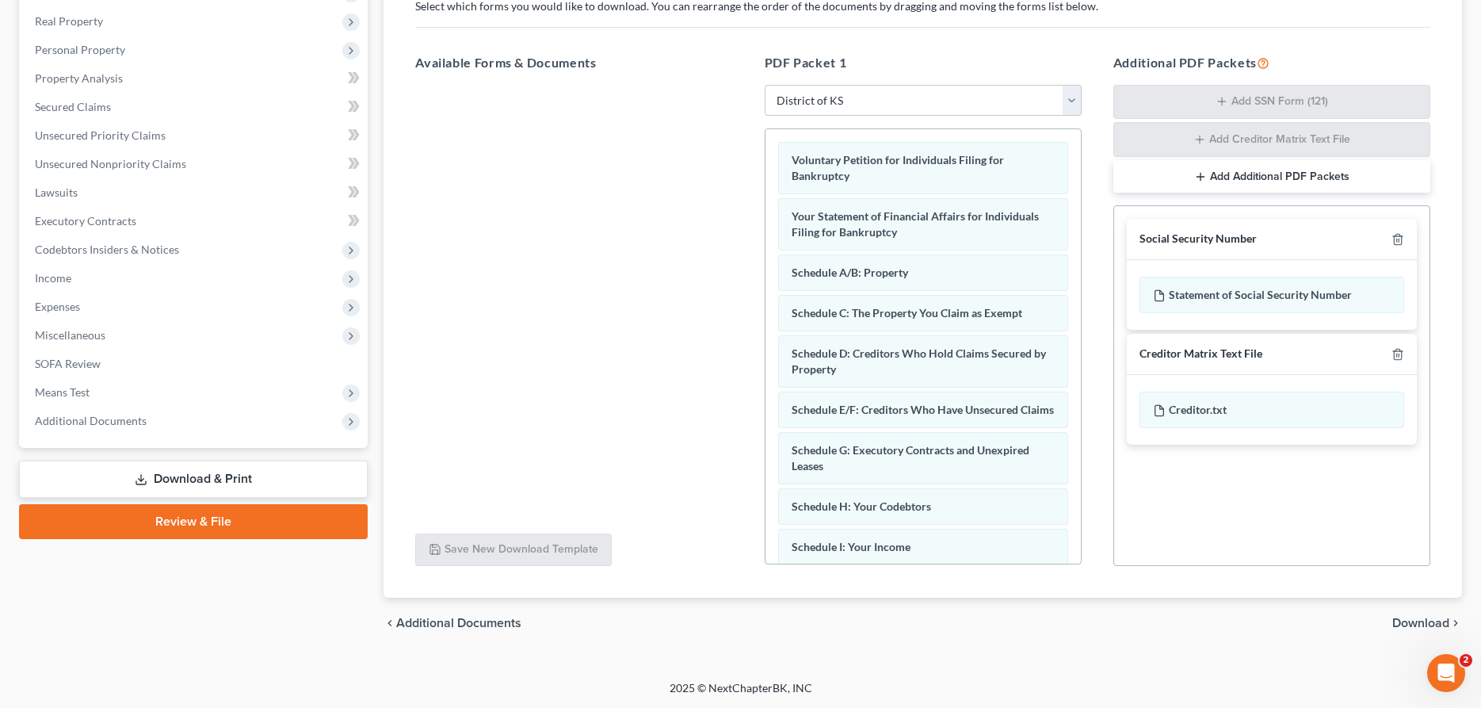
drag, startPoint x: 1425, startPoint y: 621, endPoint x: 1395, endPoint y: 616, distance: 30.6
click at [1424, 622] on span "Download" at bounding box center [1420, 622] width 57 height 13
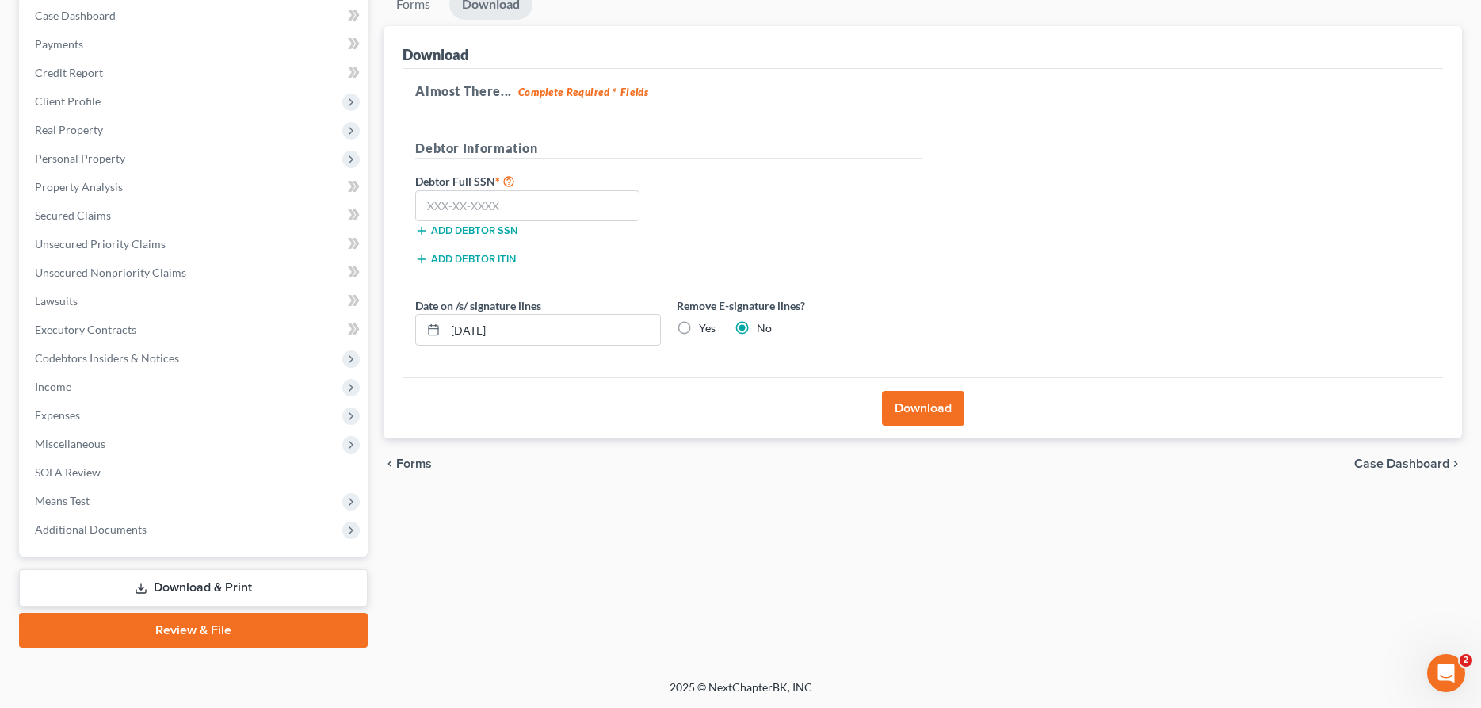
scroll to position [162, 0]
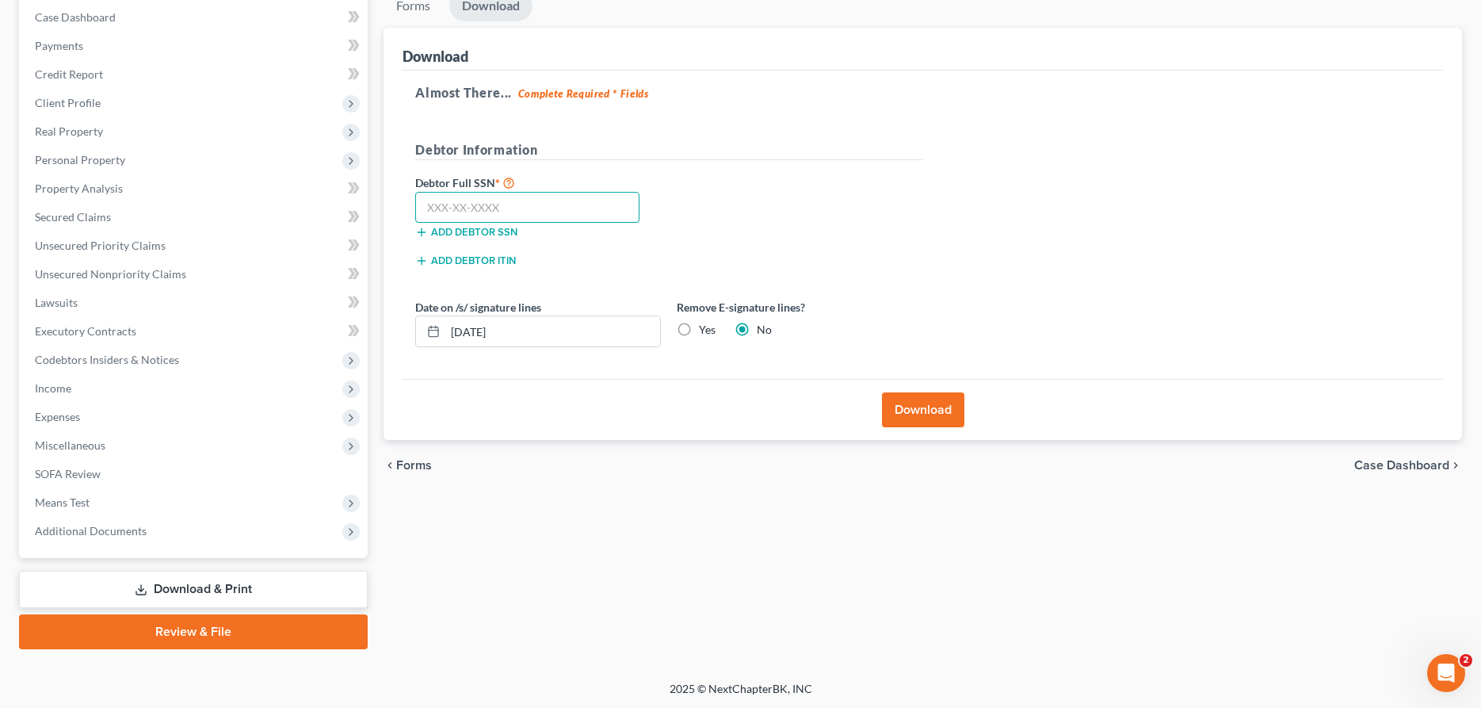
click at [605, 212] on input "text" at bounding box center [527, 208] width 224 height 32
click at [923, 416] on button "Download" at bounding box center [923, 409] width 82 height 35
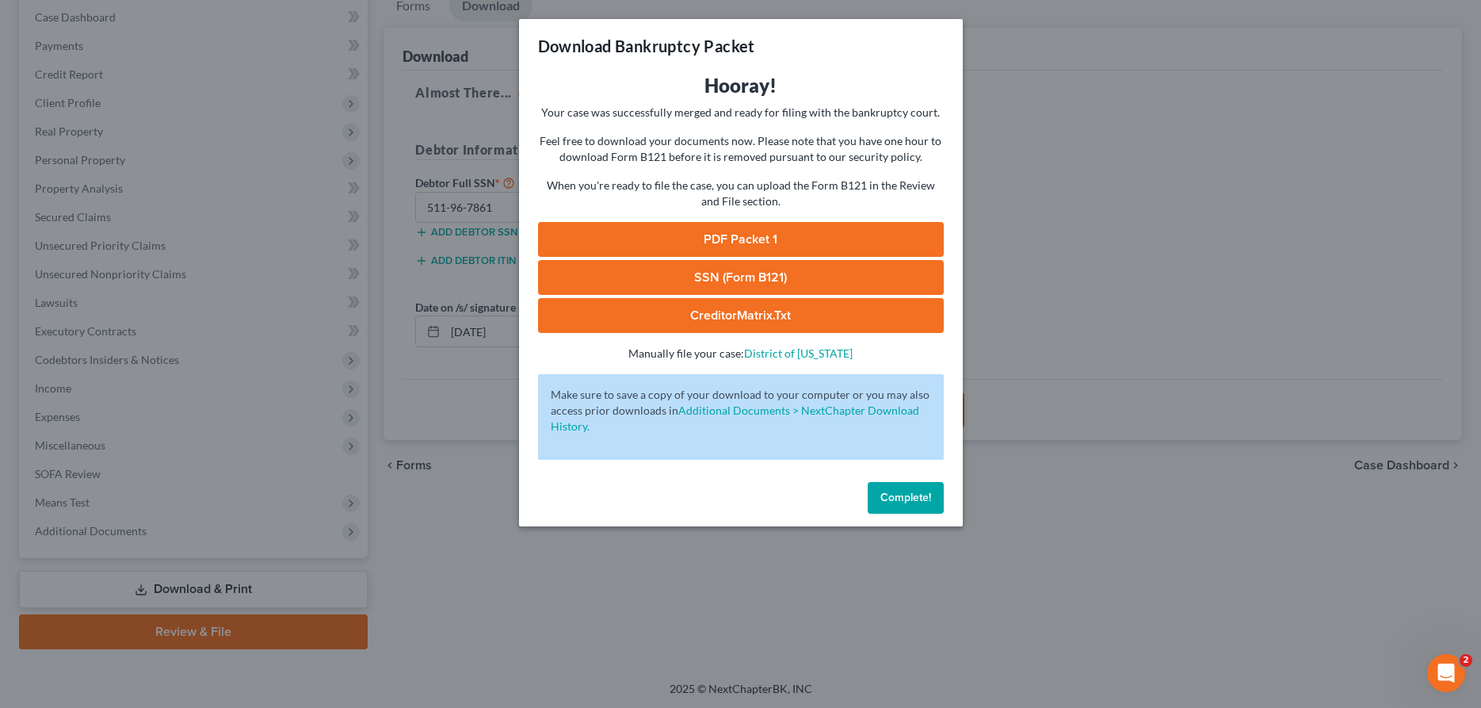
click at [869, 238] on link "PDF Packet 1" at bounding box center [741, 239] width 406 height 35
click at [919, 495] on span "Complete!" at bounding box center [905, 496] width 51 height 13
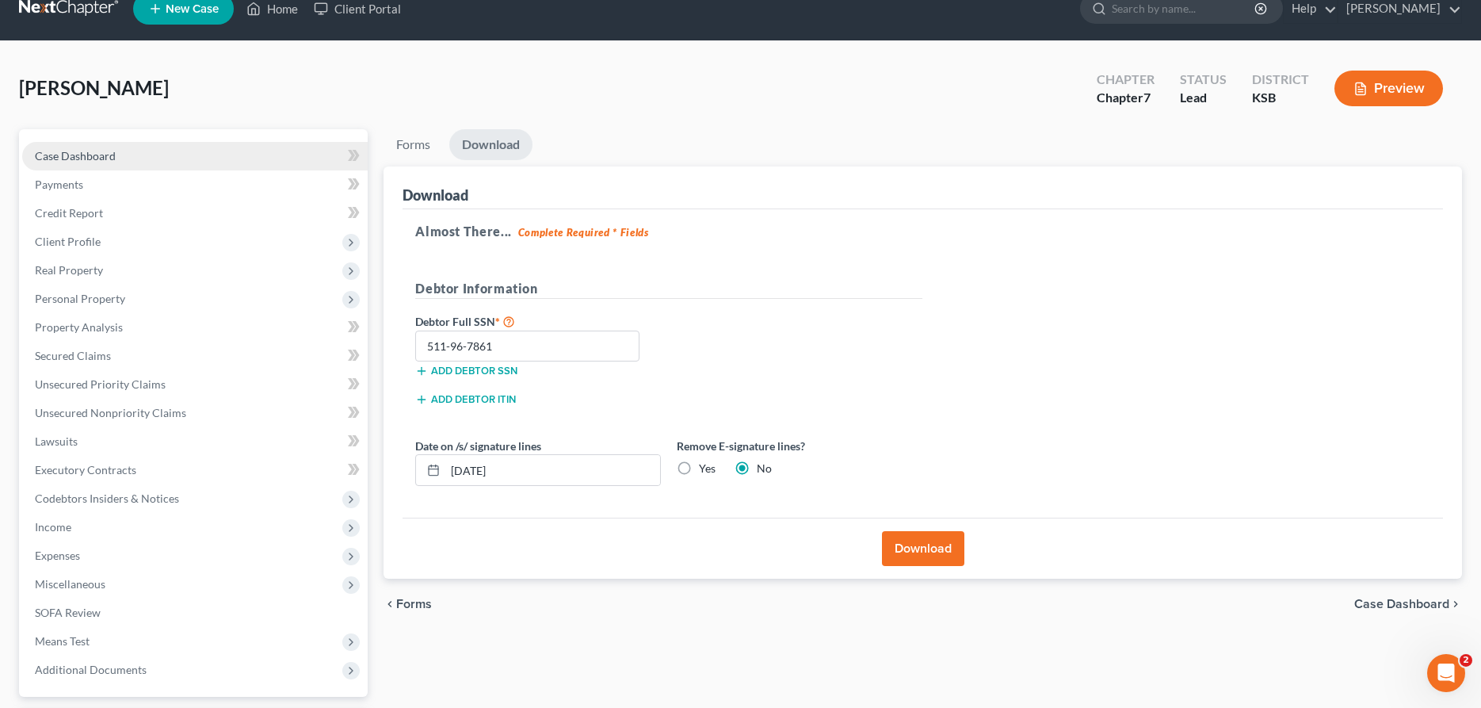
scroll to position [0, 0]
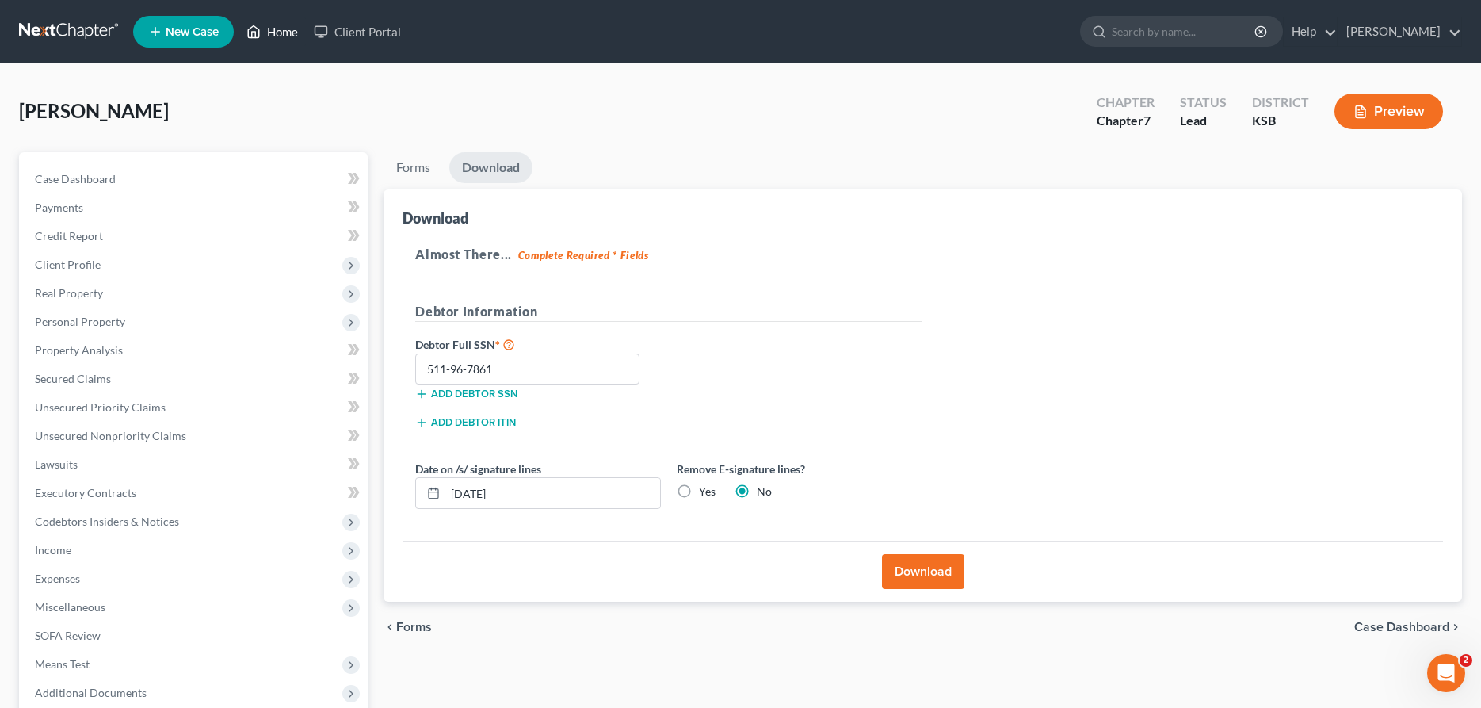
click at [280, 32] on link "Home" at bounding box center [271, 31] width 67 height 29
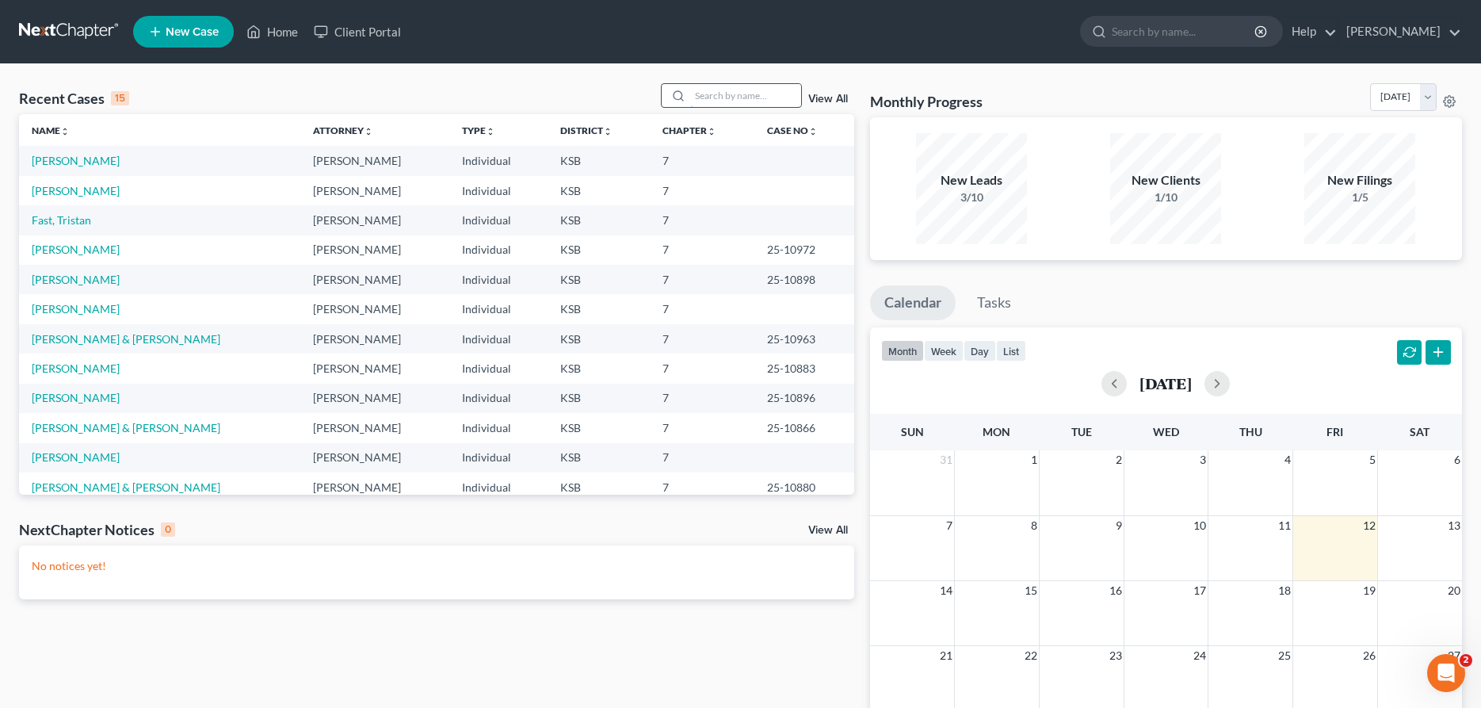
click at [690, 100] on input "search" at bounding box center [745, 95] width 111 height 23
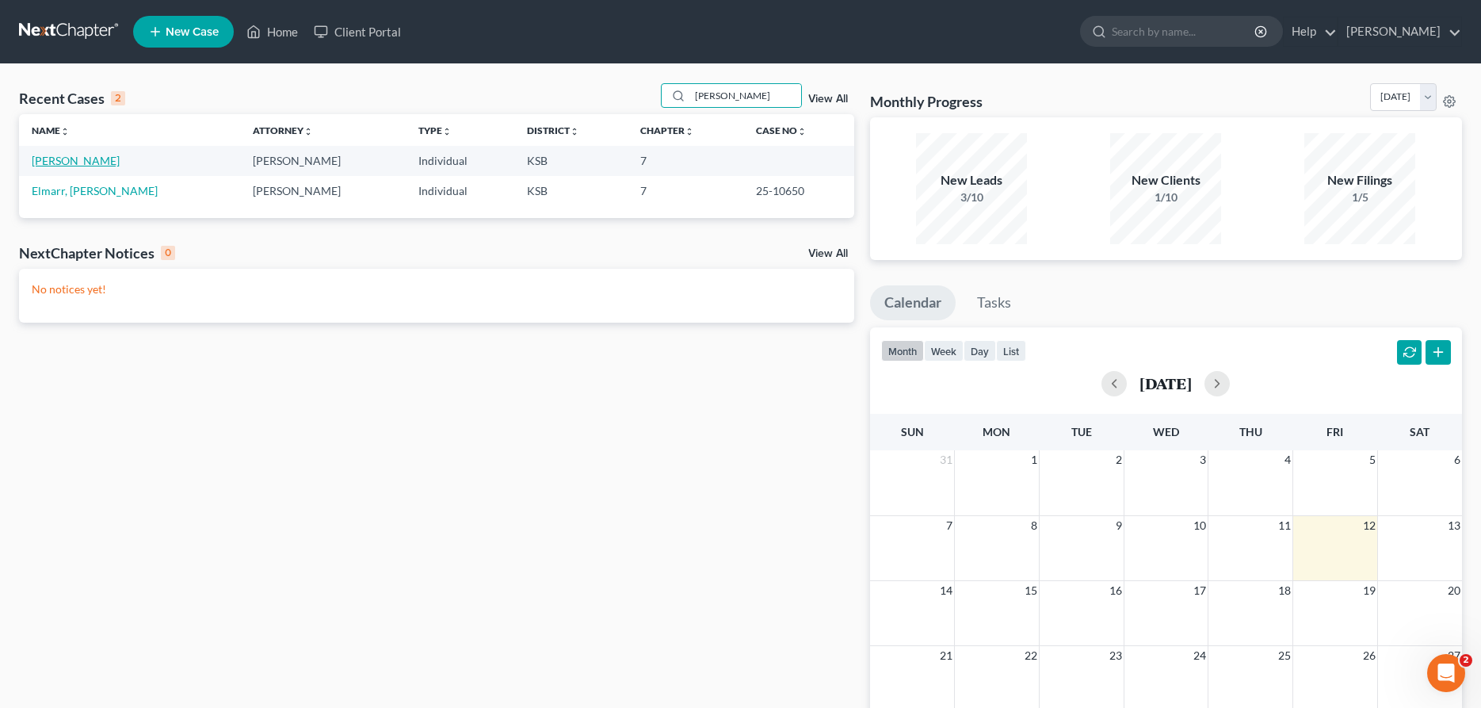
click at [61, 159] on link "[PERSON_NAME]" at bounding box center [76, 160] width 88 height 13
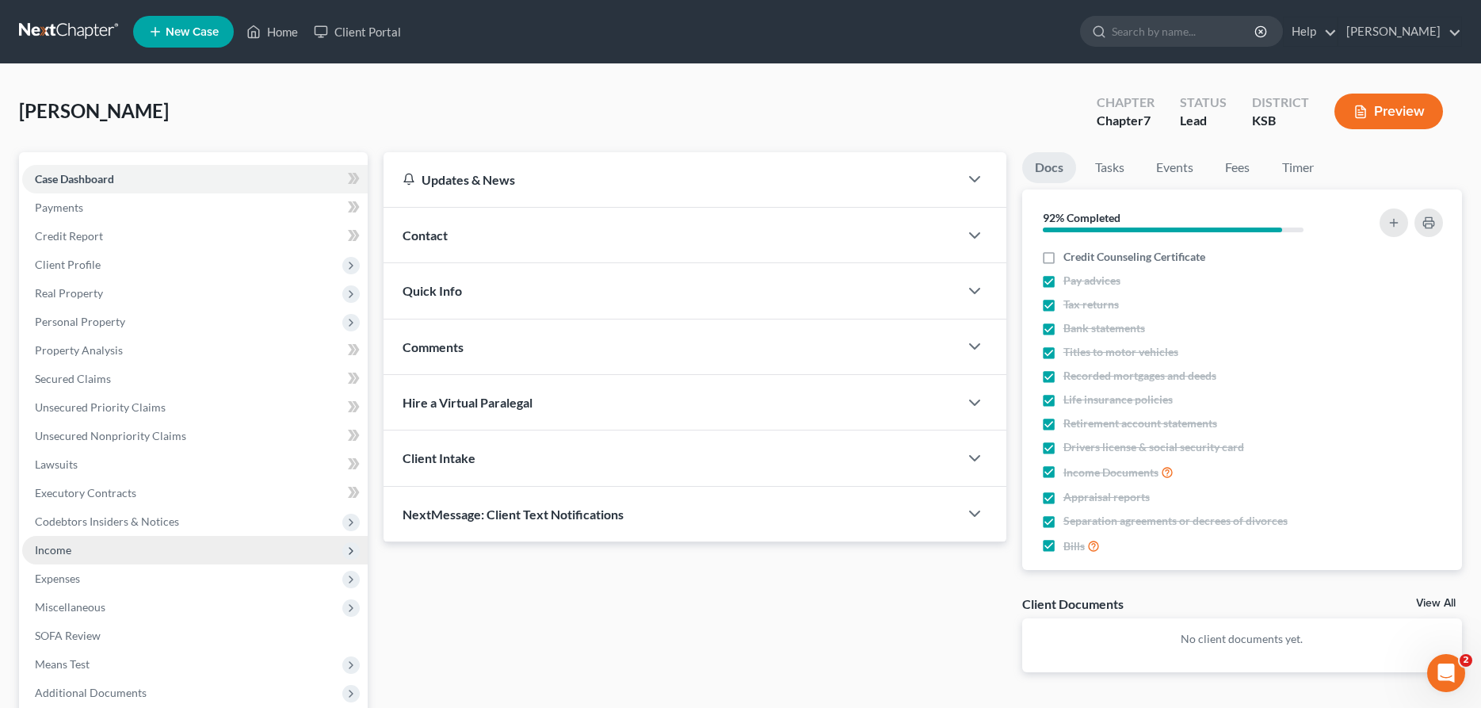
click at [73, 546] on span "Income" at bounding box center [194, 550] width 345 height 29
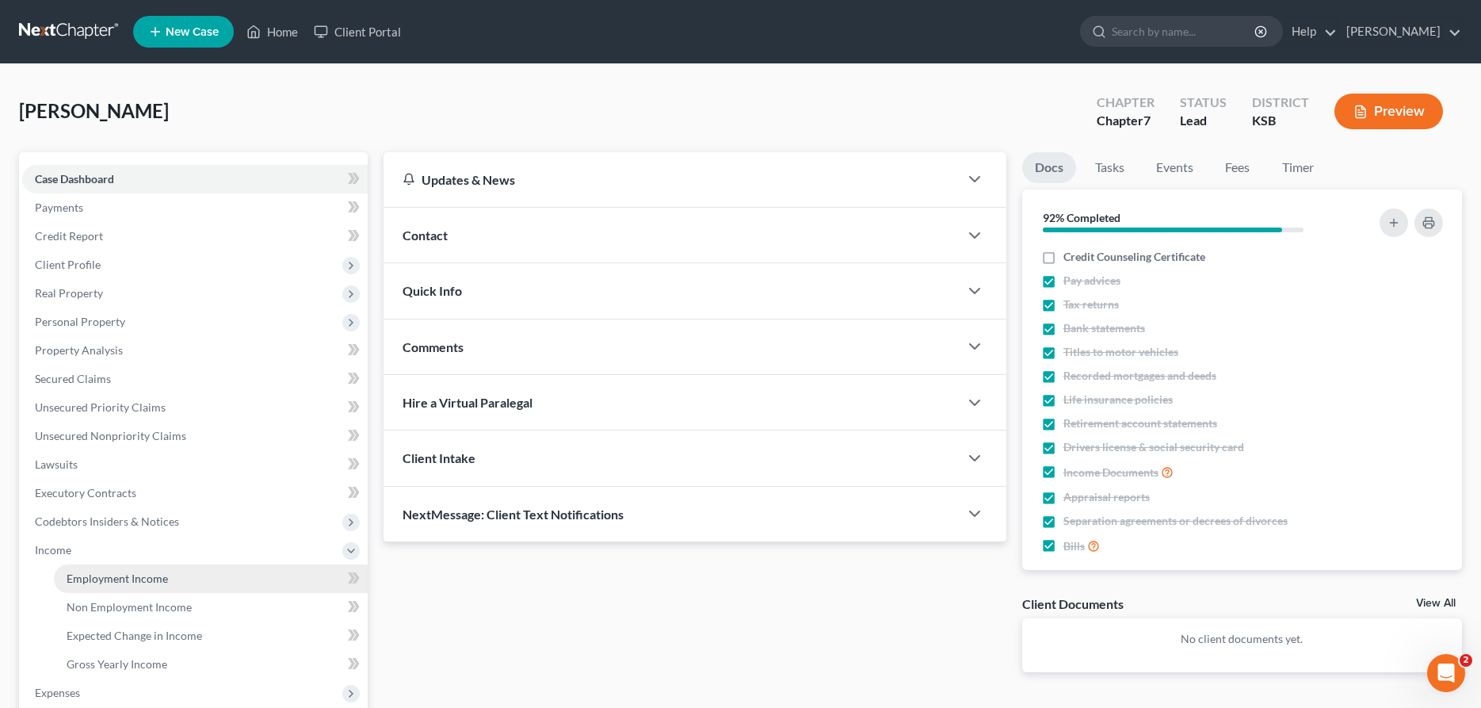
click at [111, 578] on span "Employment Income" at bounding box center [117, 577] width 101 height 13
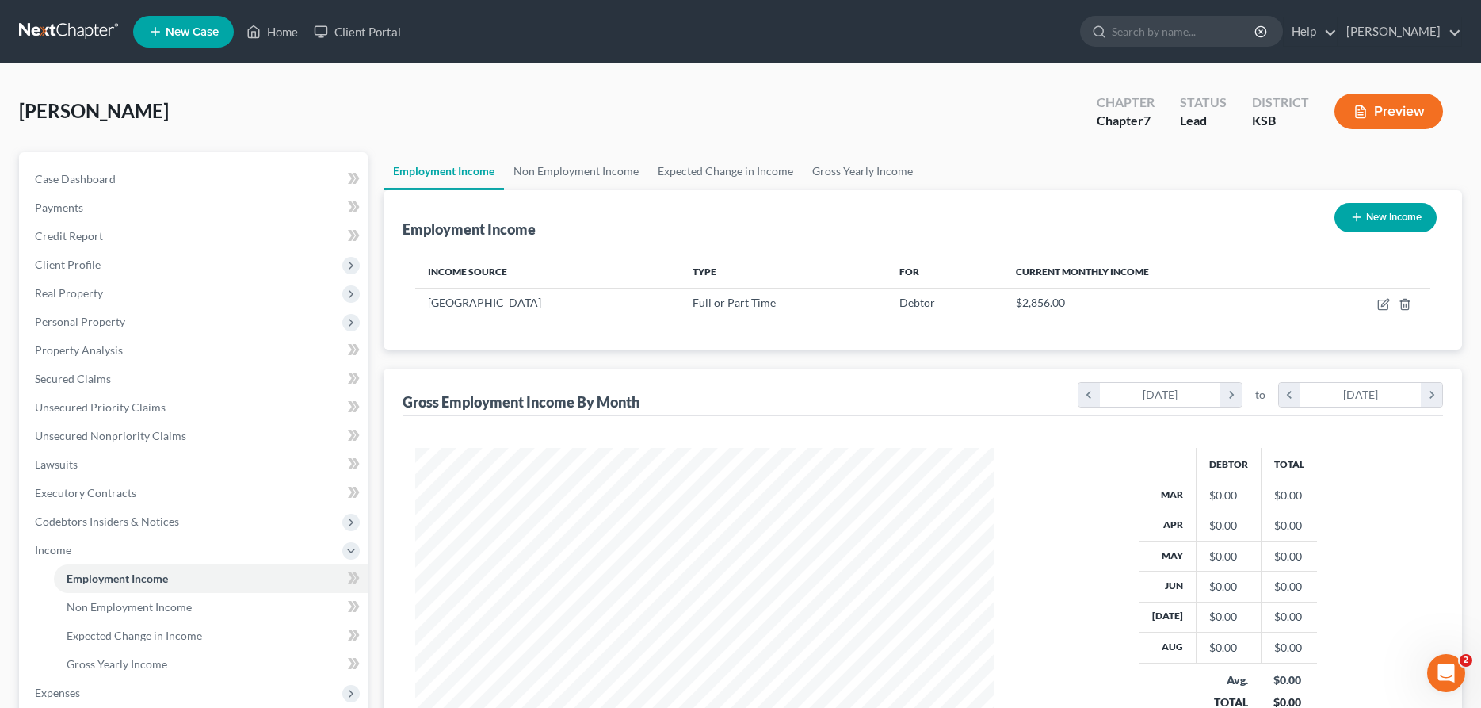
scroll to position [289, 610]
click at [1382, 304] on icon "button" at bounding box center [1384, 302] width 7 height 7
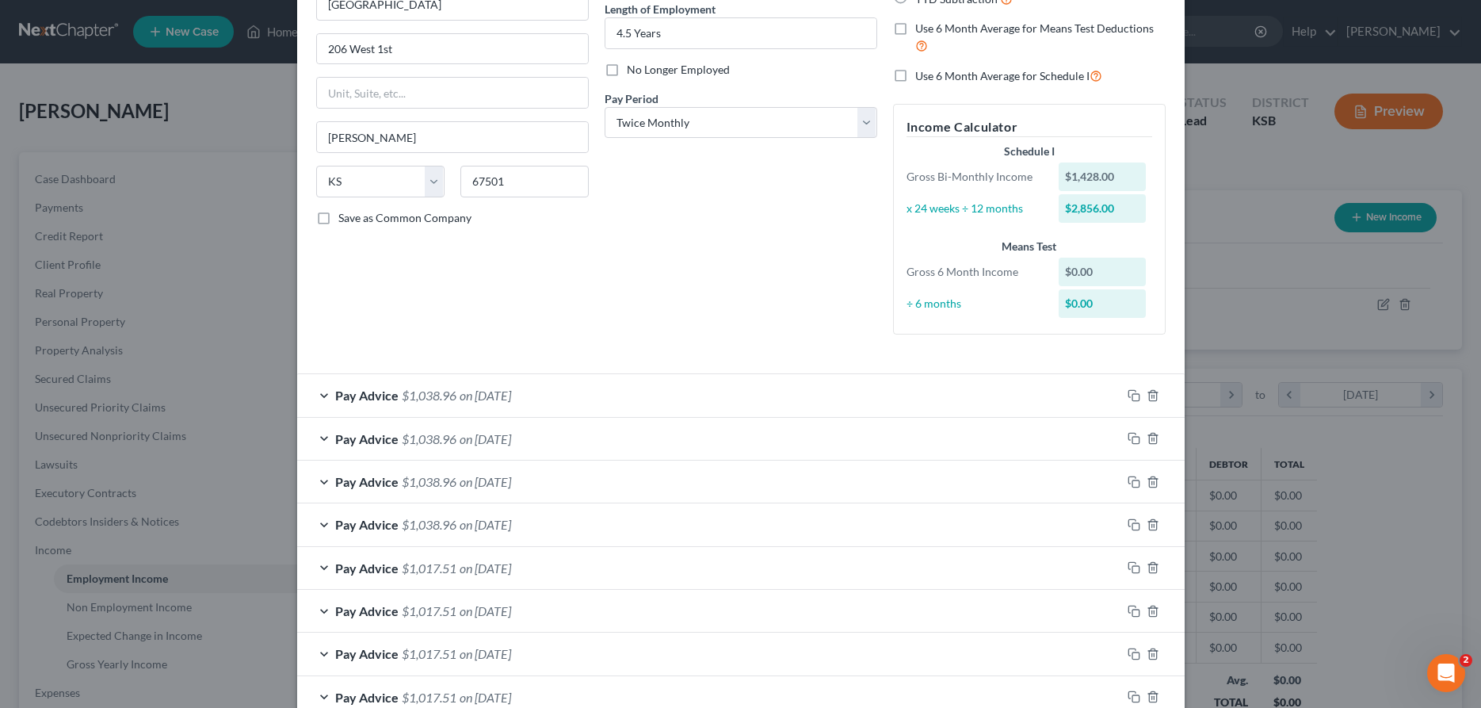
scroll to position [561, 0]
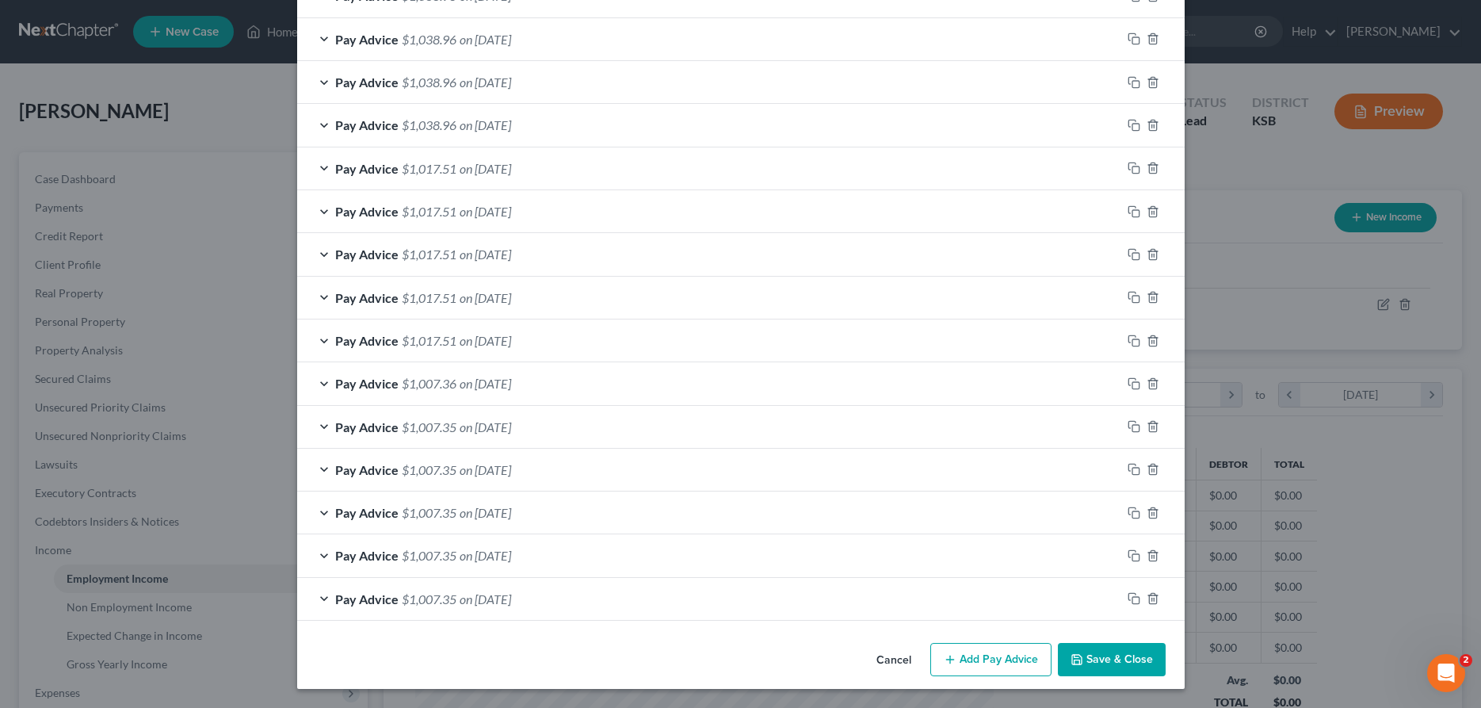
click at [1117, 654] on button "Save & Close" at bounding box center [1112, 659] width 108 height 33
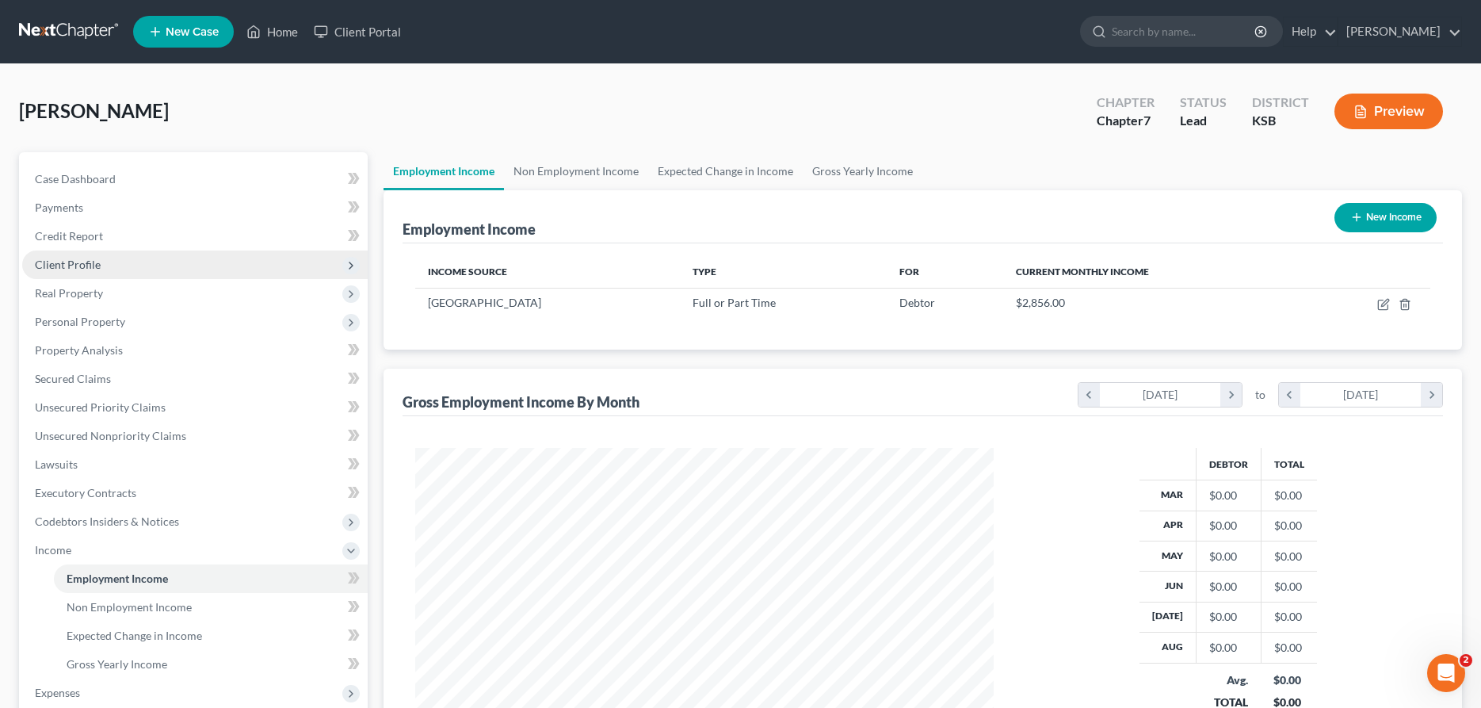
click at [78, 264] on span "Client Profile" at bounding box center [68, 264] width 66 height 13
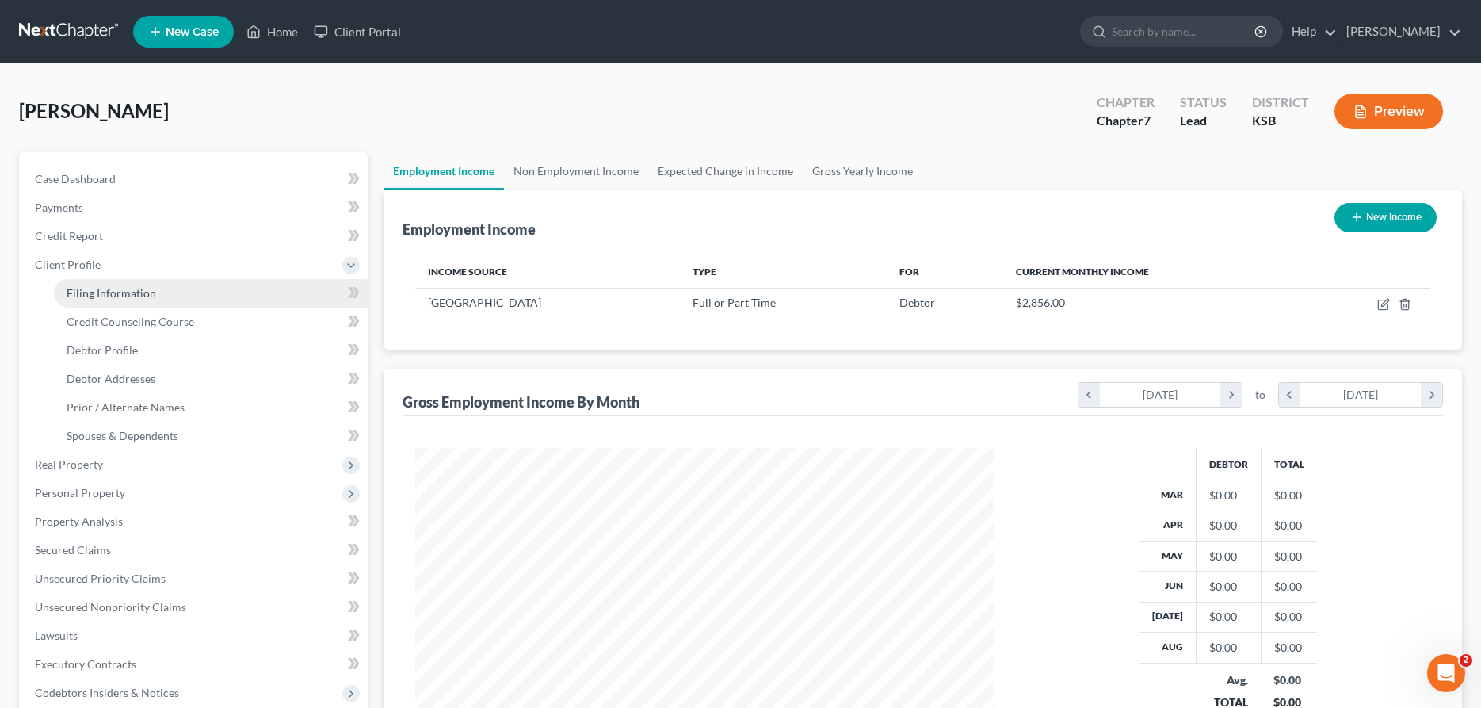
click at [95, 290] on span "Filing Information" at bounding box center [112, 292] width 90 height 13
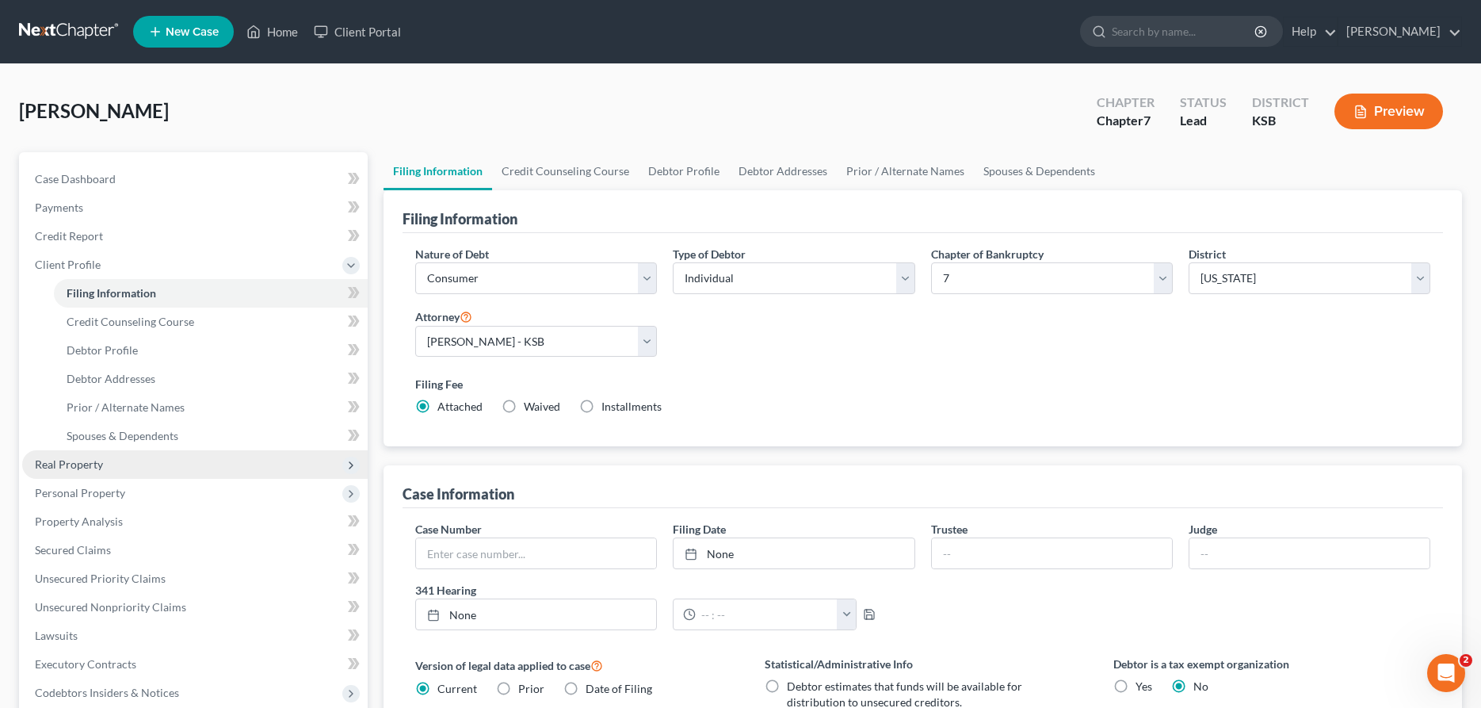
click at [87, 467] on span "Real Property" at bounding box center [69, 463] width 68 height 13
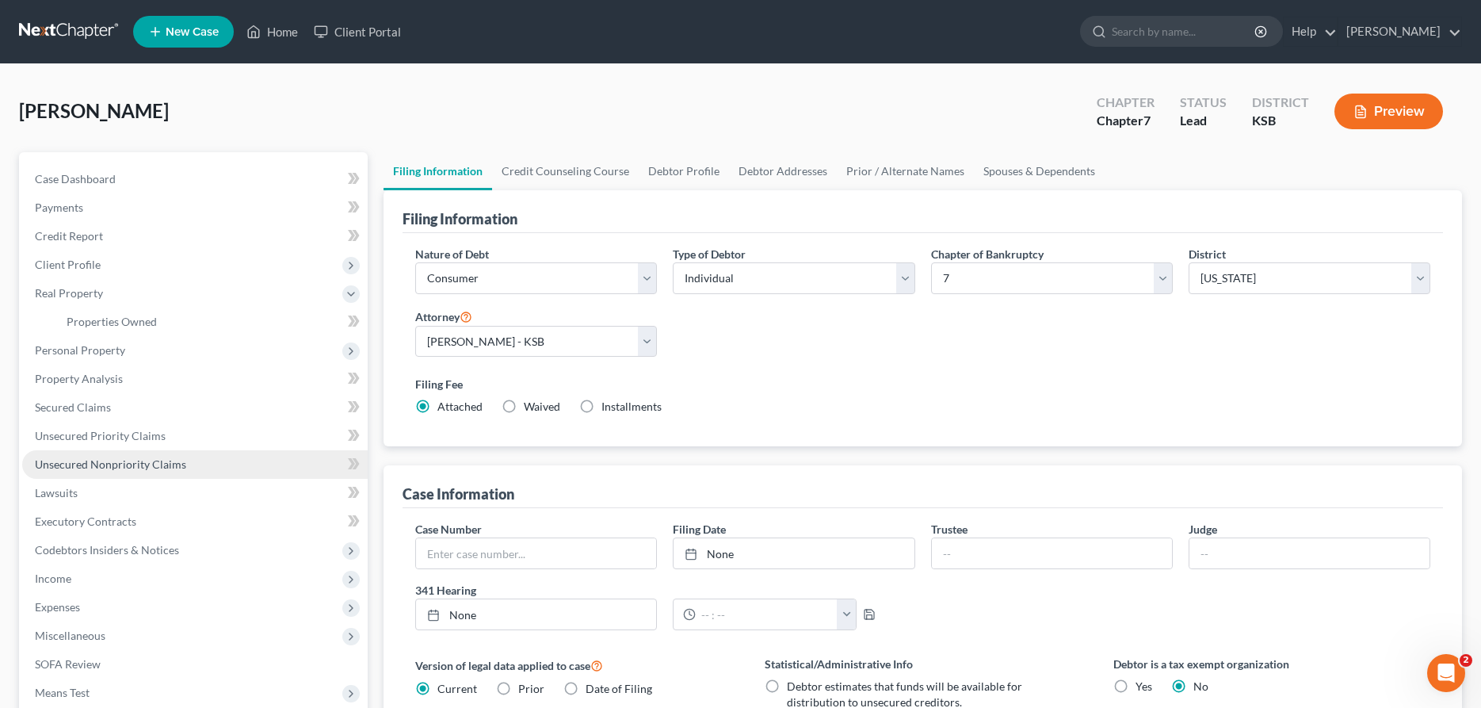
click at [75, 464] on span "Unsecured Nonpriority Claims" at bounding box center [110, 463] width 151 height 13
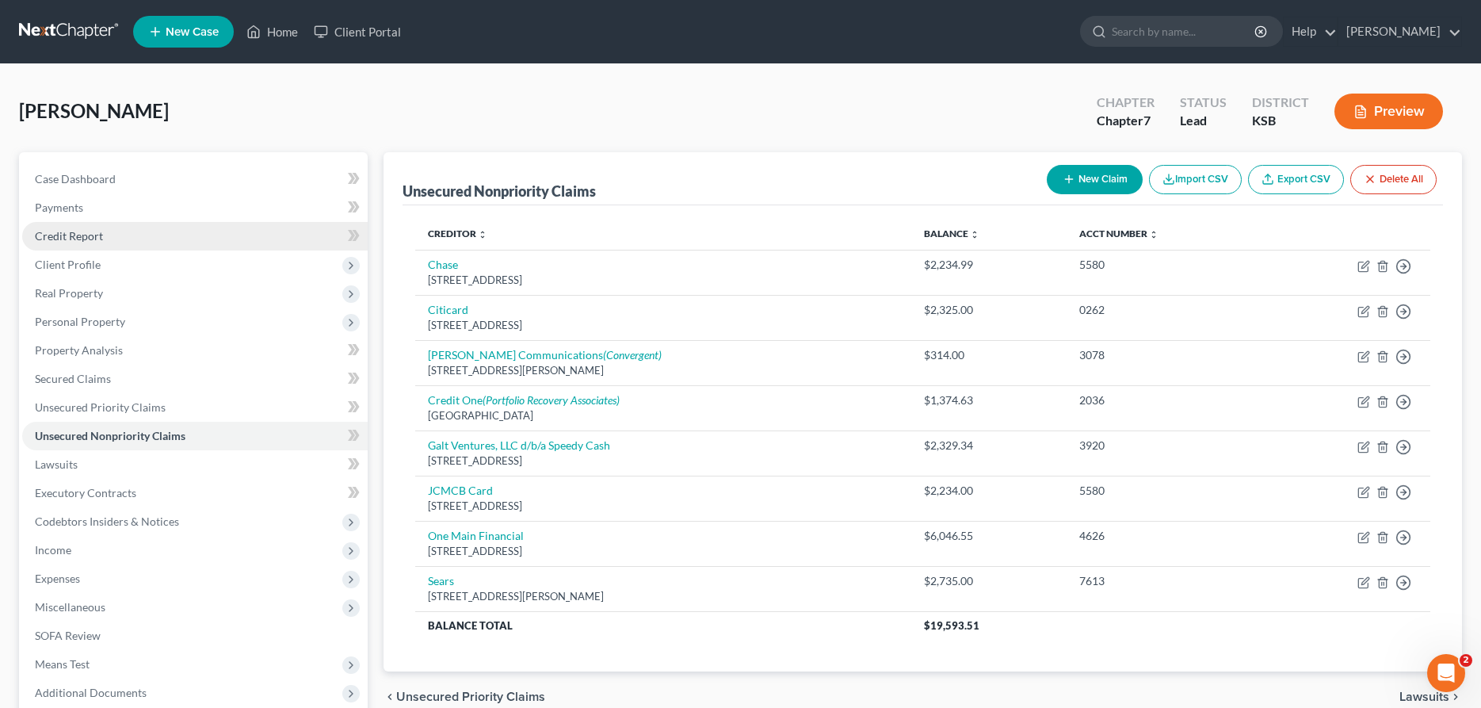
click at [78, 235] on span "Credit Report" at bounding box center [69, 235] width 68 height 13
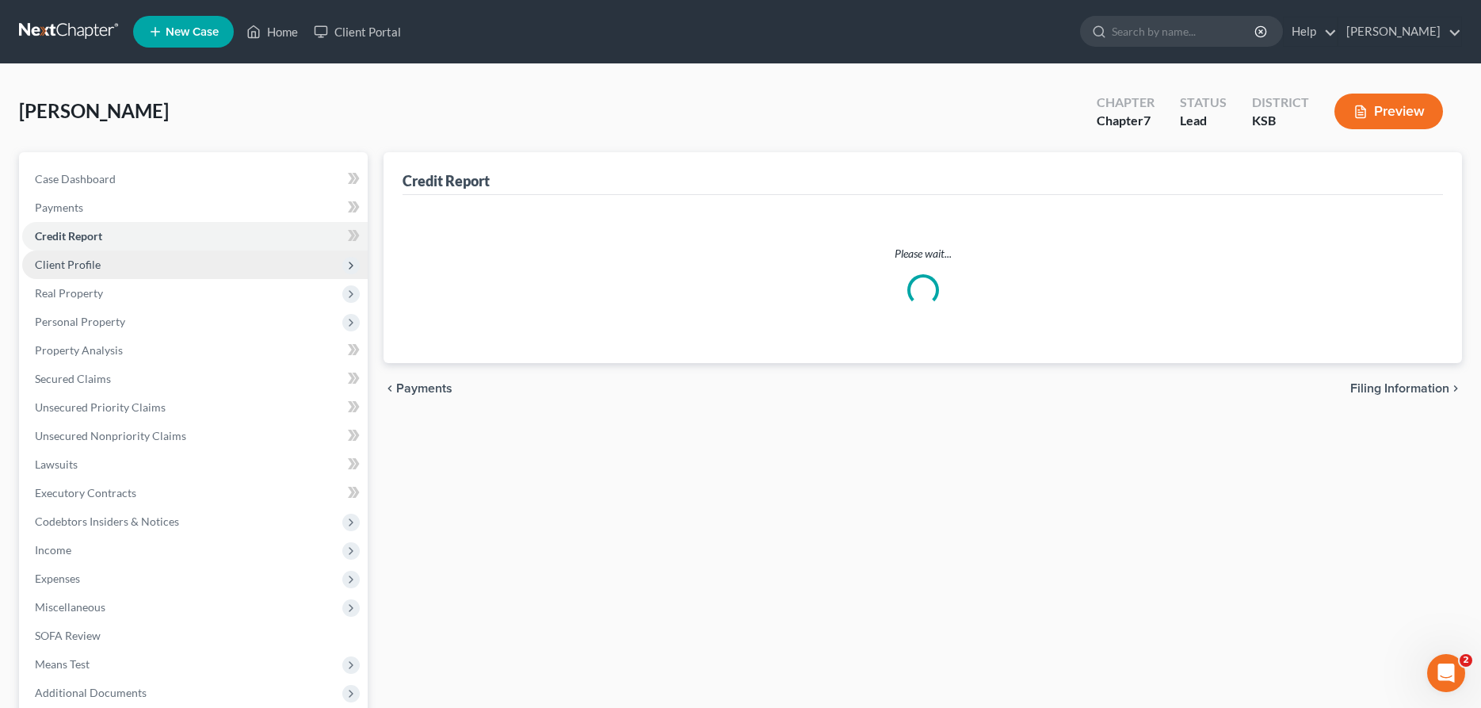
click at [73, 265] on span "Client Profile" at bounding box center [68, 264] width 66 height 13
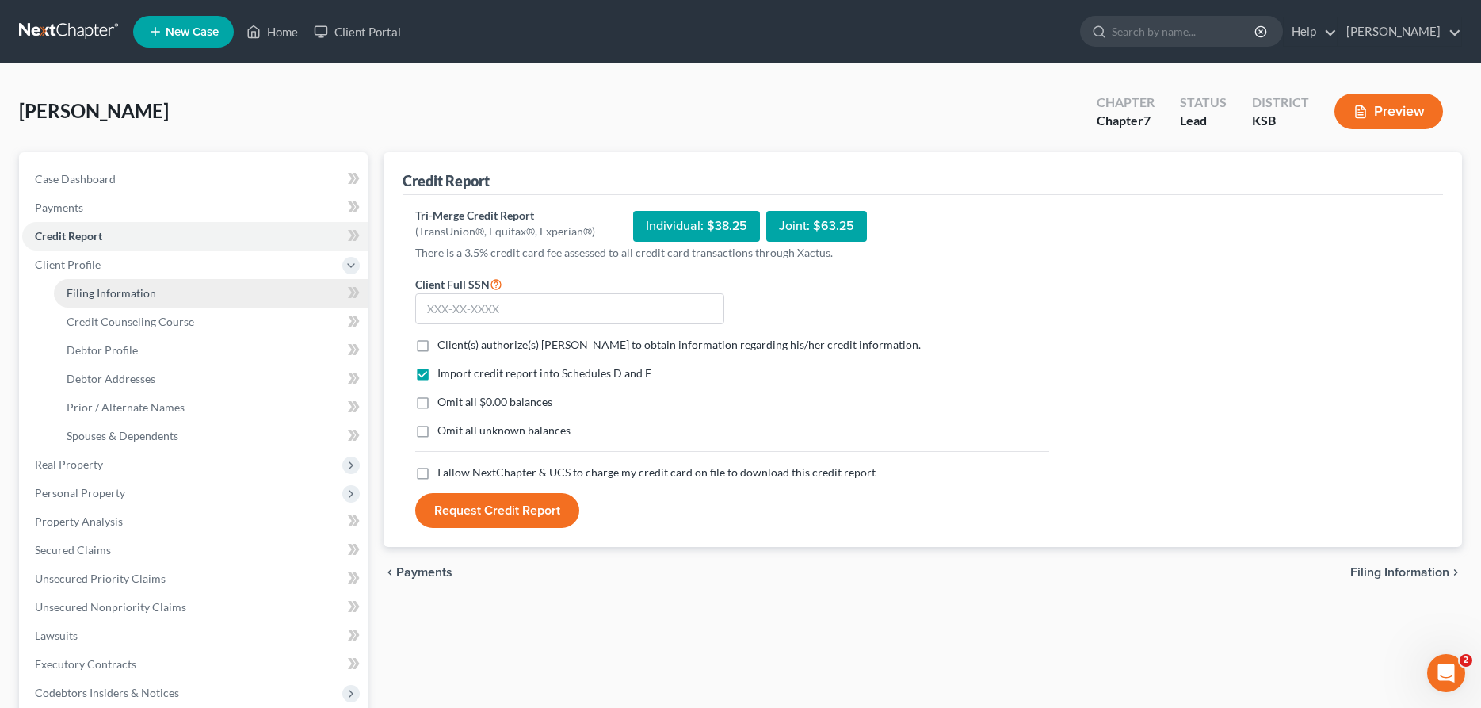
click at [86, 288] on span "Filing Information" at bounding box center [112, 292] width 90 height 13
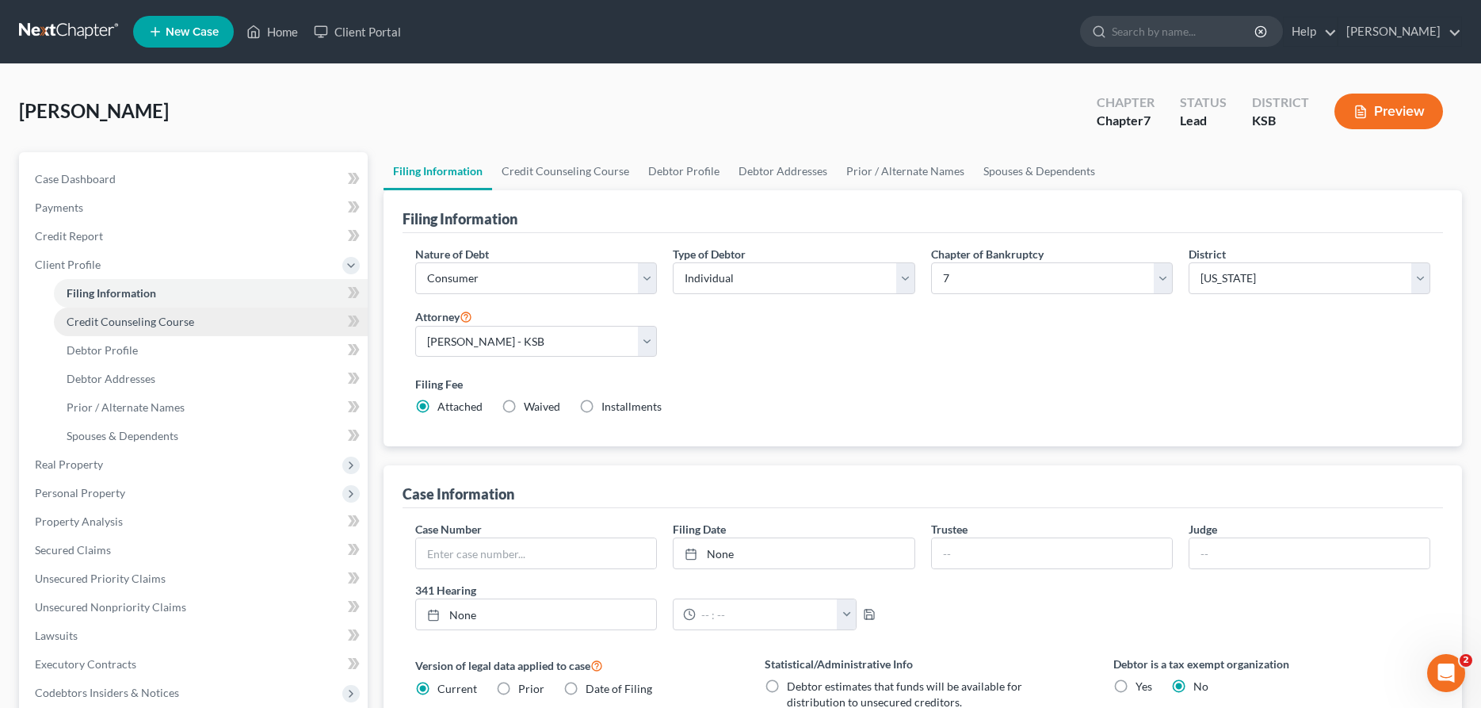
click at [94, 323] on span "Credit Counseling Course" at bounding box center [131, 321] width 128 height 13
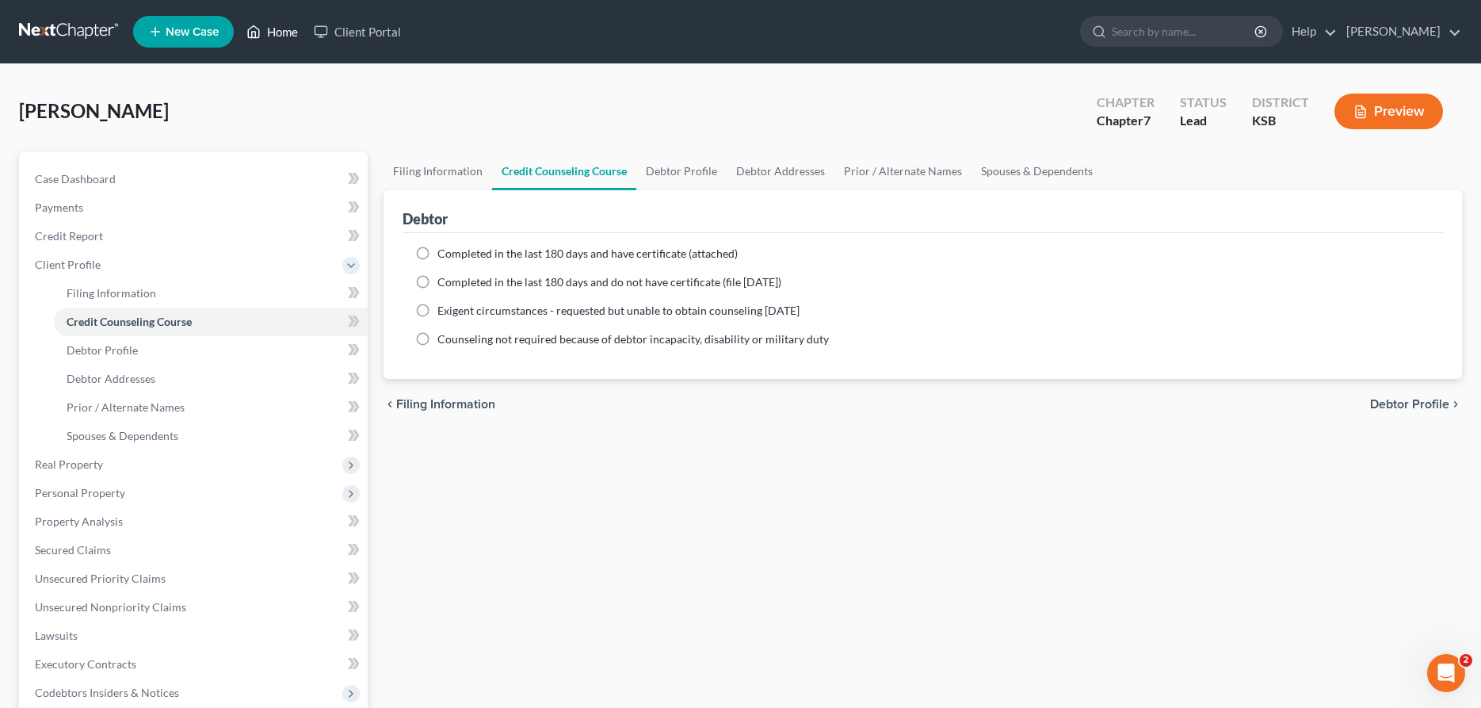
click at [275, 32] on link "Home" at bounding box center [271, 31] width 67 height 29
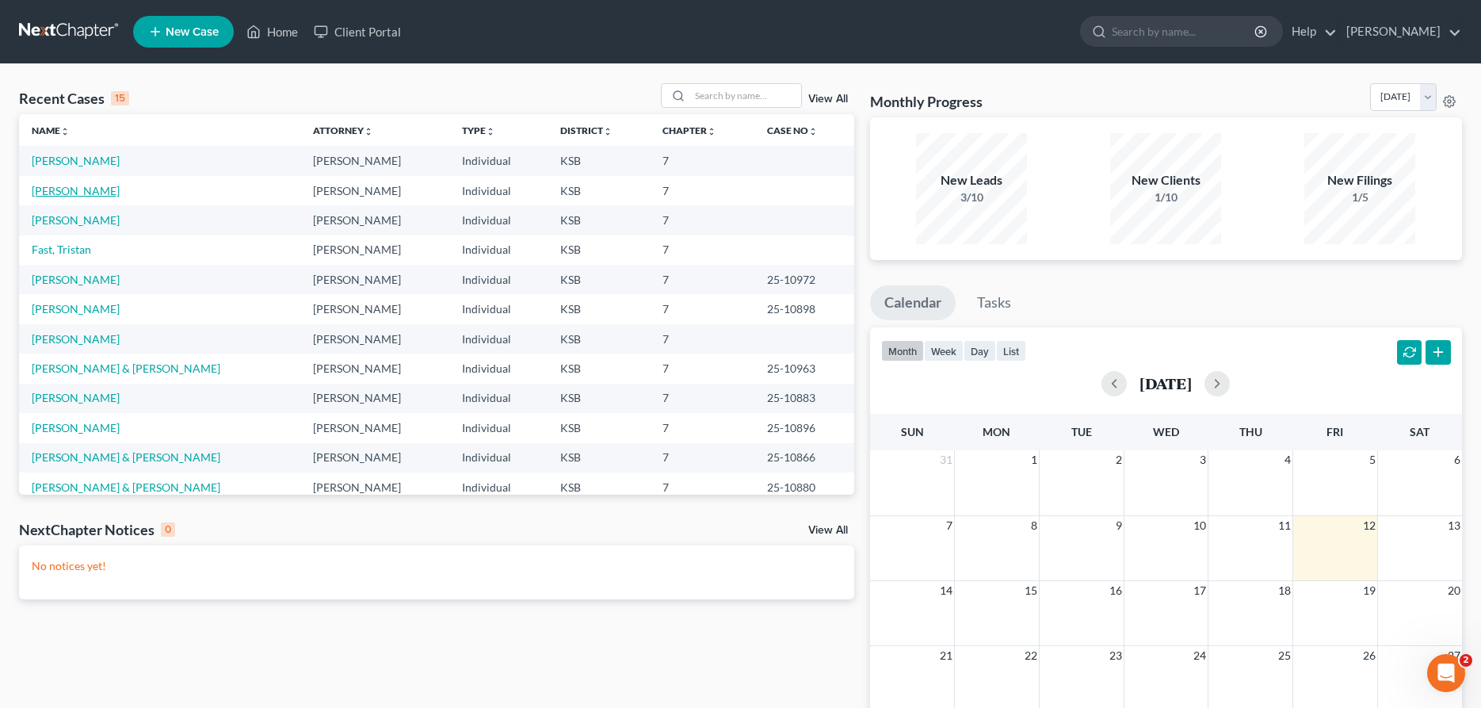
click at [63, 193] on link "[PERSON_NAME]" at bounding box center [76, 190] width 88 height 13
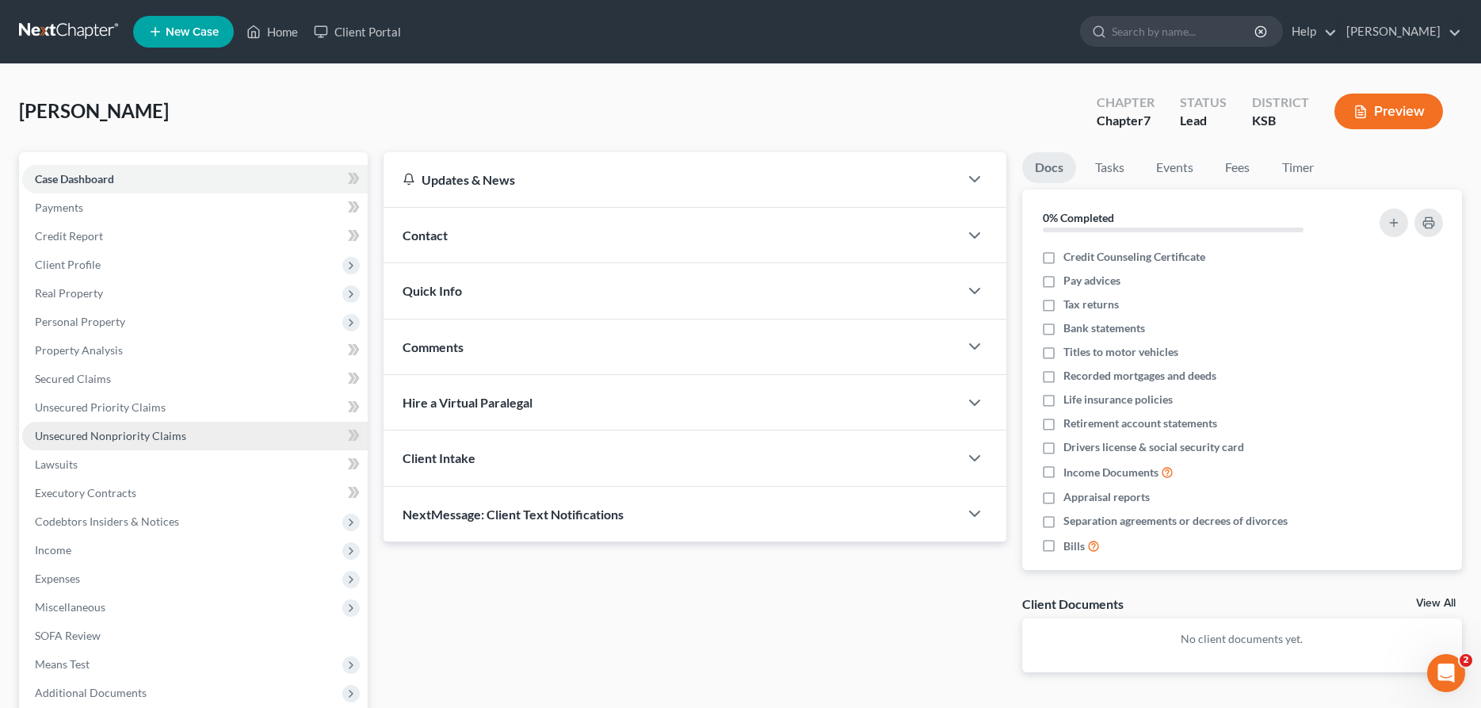
click at [113, 434] on span "Unsecured Nonpriority Claims" at bounding box center [110, 435] width 151 height 13
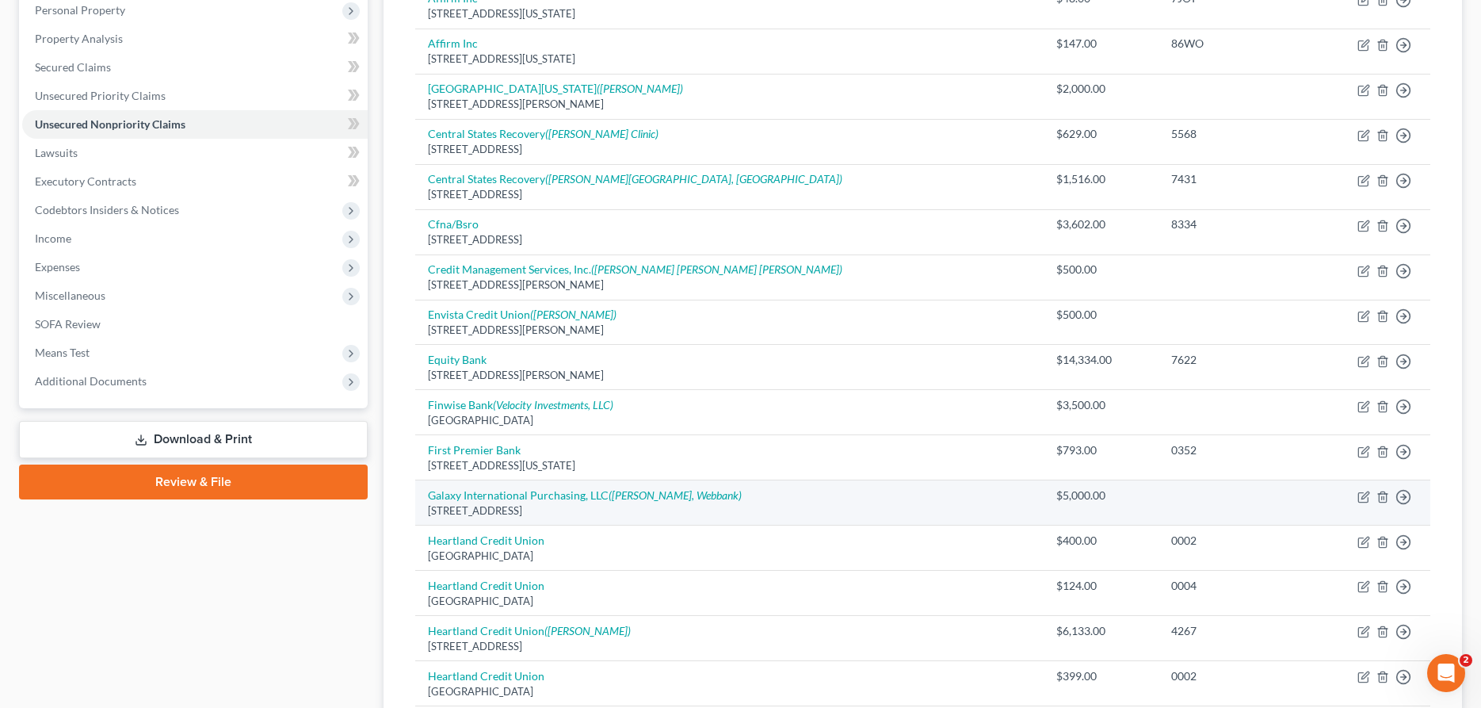
scroll to position [323, 0]
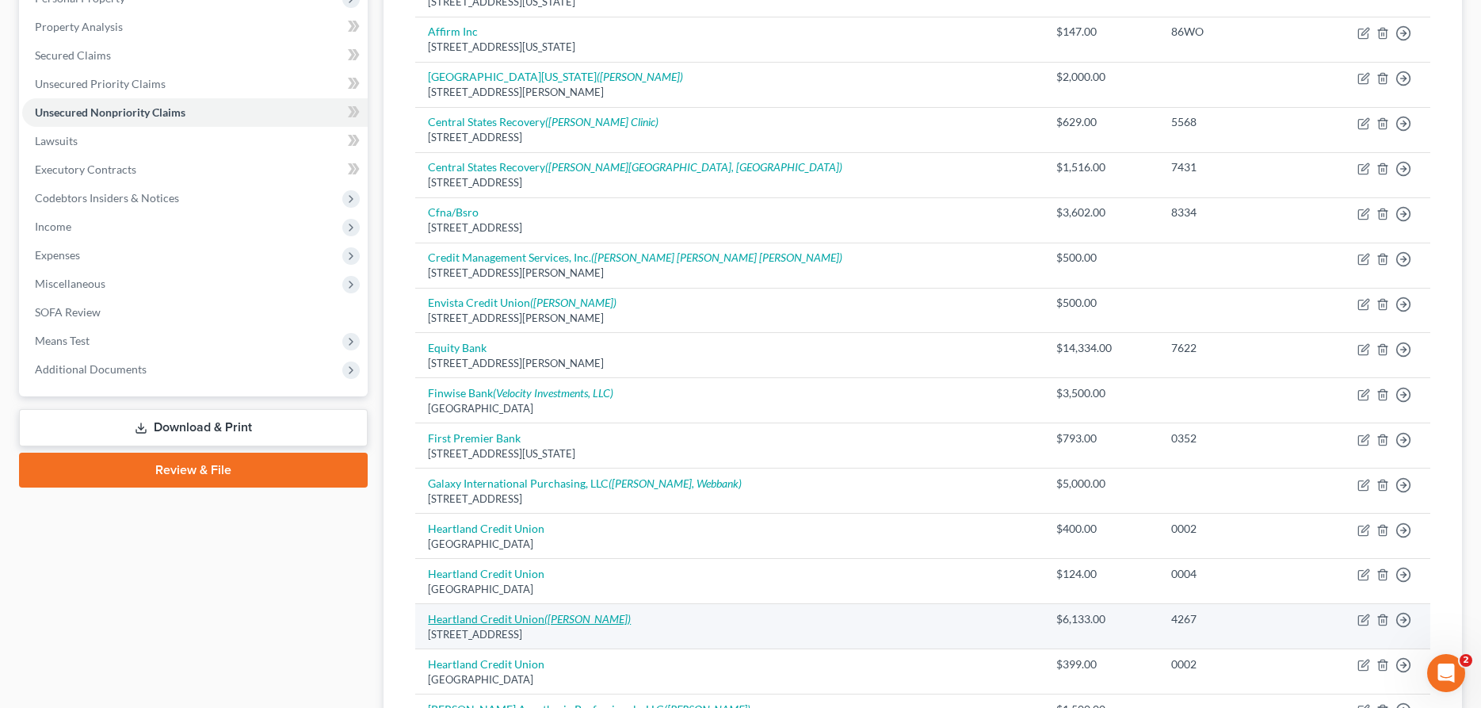
click at [502, 612] on link "Heartland Credit Union ([PERSON_NAME])" at bounding box center [529, 618] width 203 height 13
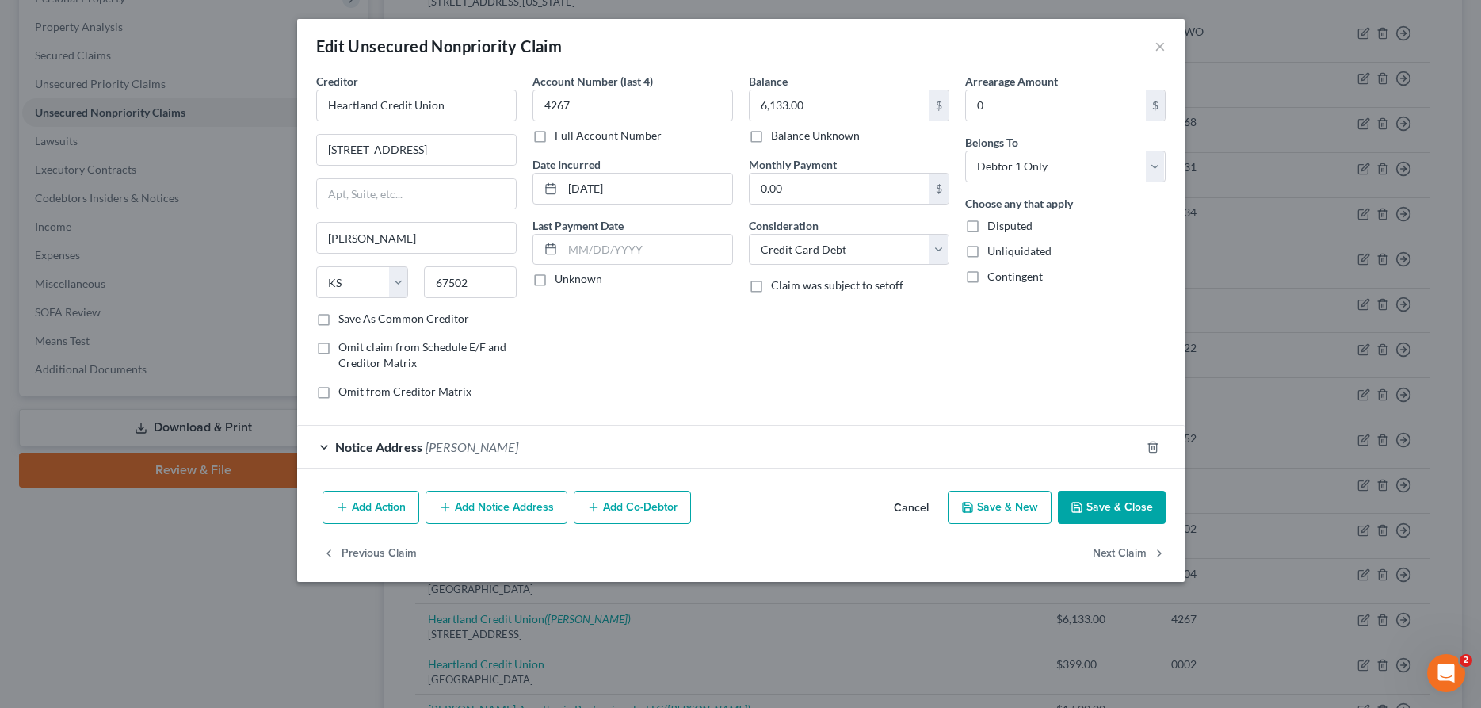
click at [338, 511] on icon "button" at bounding box center [342, 507] width 13 height 13
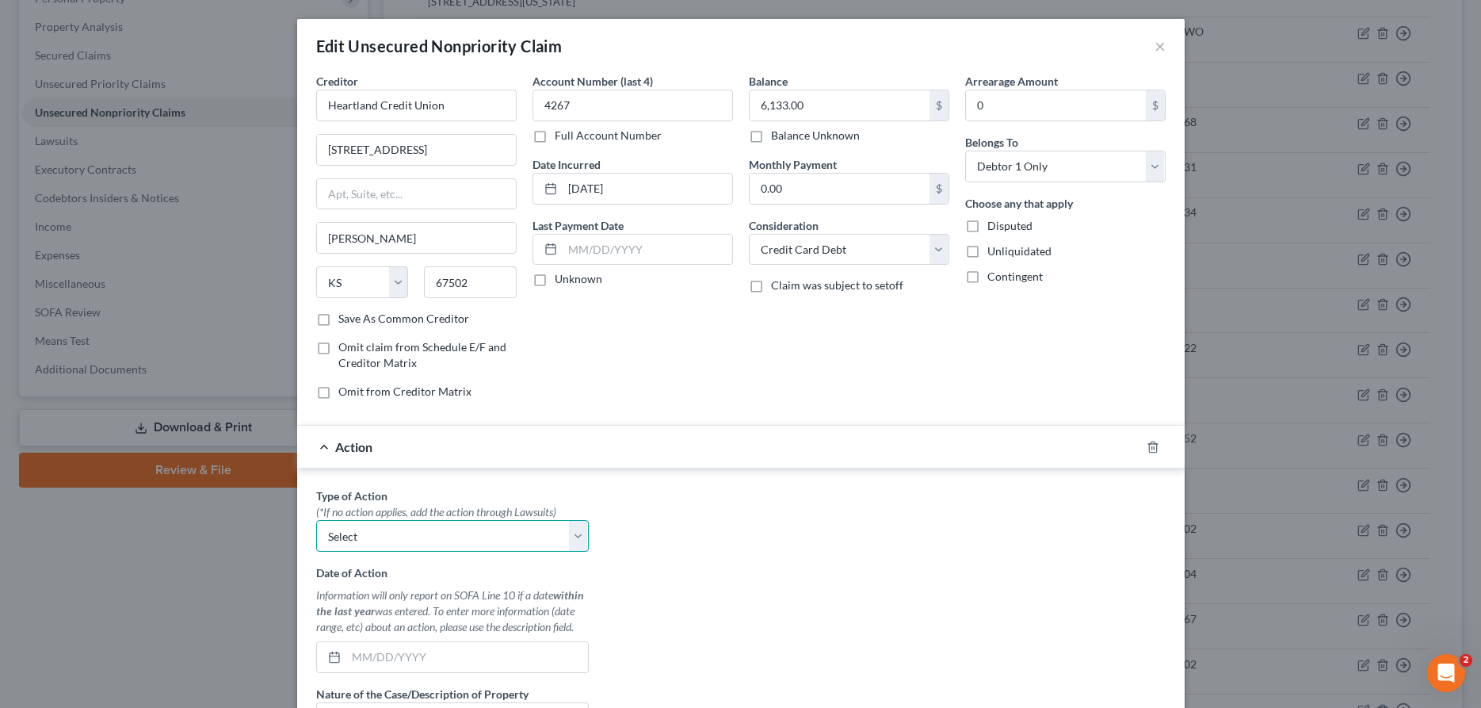
click at [316, 520] on select "Select Repossession Garnishment Foreclosure Personal Injury Attached, Seized, O…" at bounding box center [452, 536] width 273 height 32
click option "Foreclosure" at bounding box center [0, 0] width 0 height 0
click at [316, 520] on select "Select Repossession Garnishment Foreclosure Personal Injury Attached, Seized, O…" at bounding box center [452, 536] width 273 height 32
click option "Garnishment" at bounding box center [0, 0] width 0 height 0
click at [423, 653] on input "text" at bounding box center [467, 657] width 242 height 30
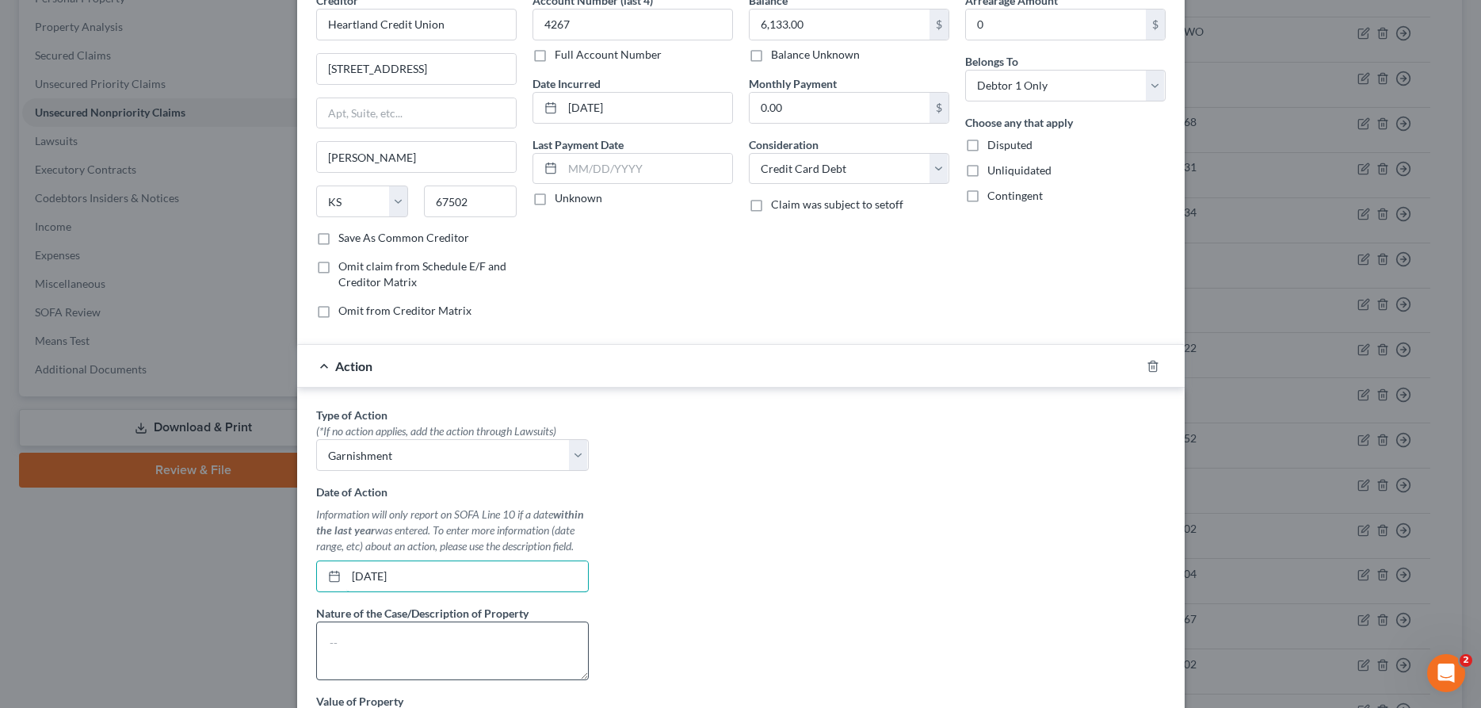
scroll to position [242, 0]
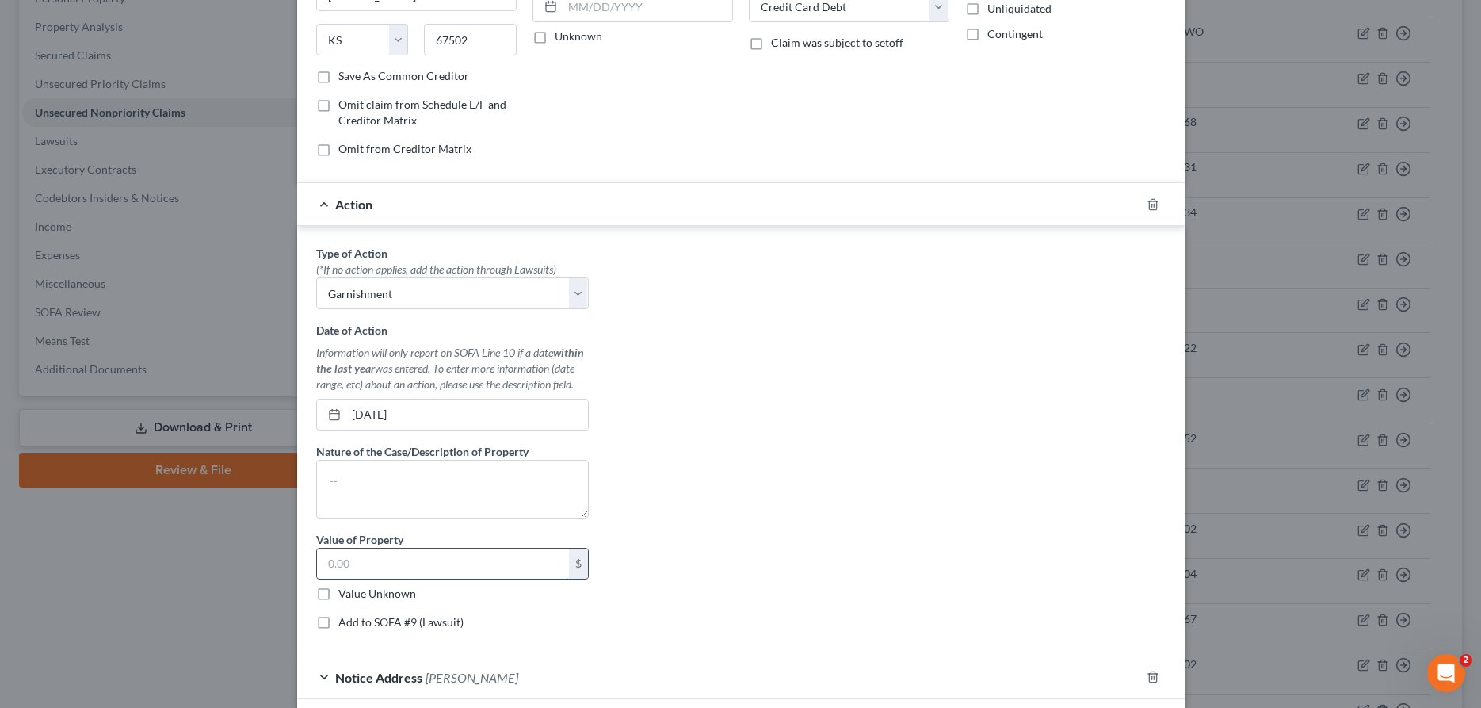
click at [446, 572] on input "text" at bounding box center [443, 563] width 252 height 30
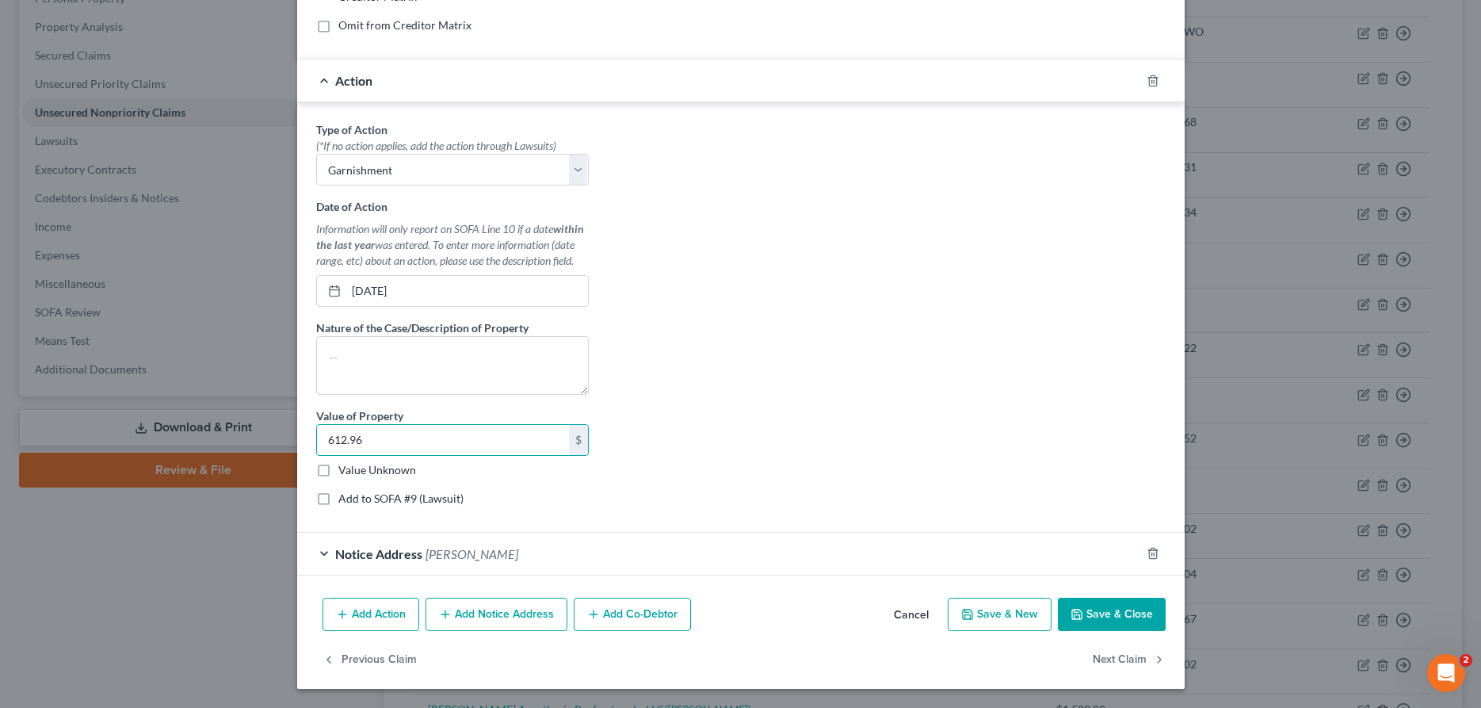
click at [1087, 612] on button "Save & Close" at bounding box center [1112, 613] width 108 height 33
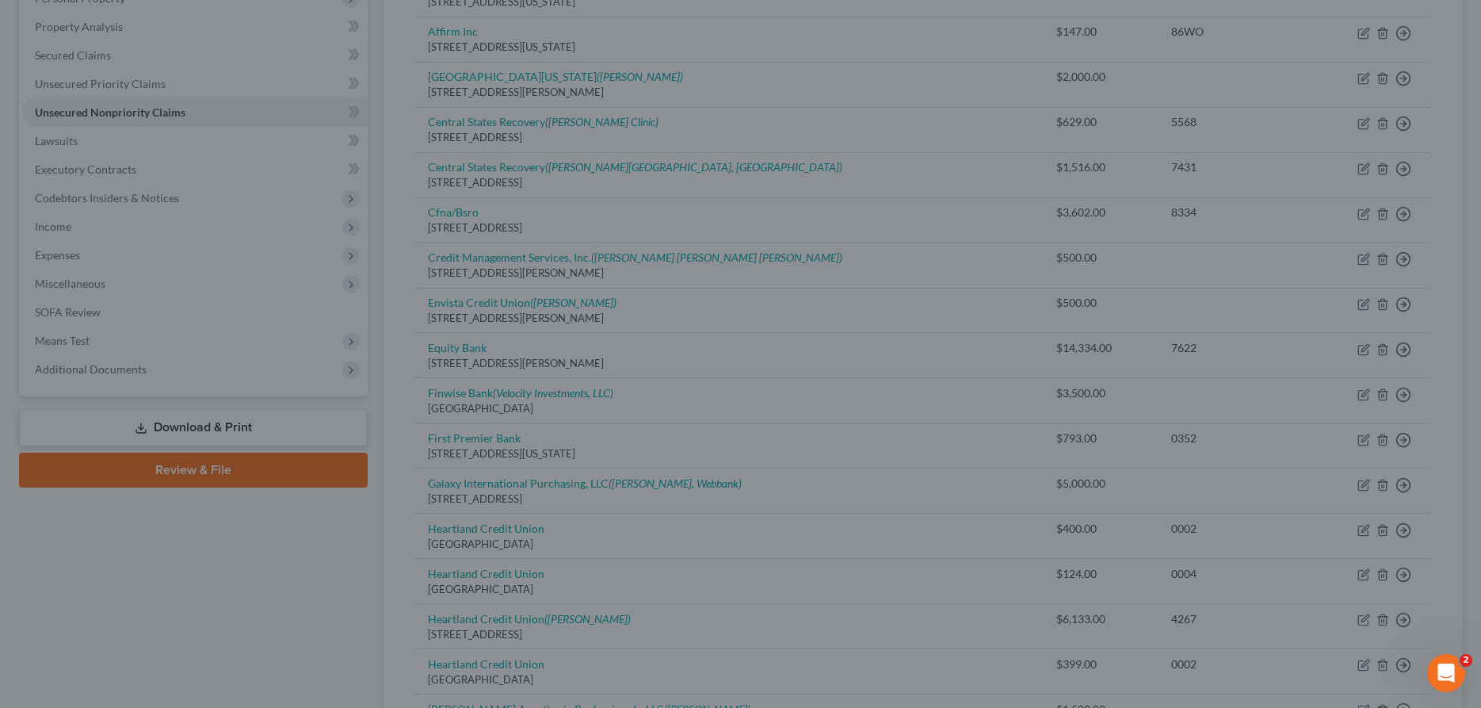
scroll to position [0, 0]
